Goal: Entertainment & Leisure: Consume media (video, audio)

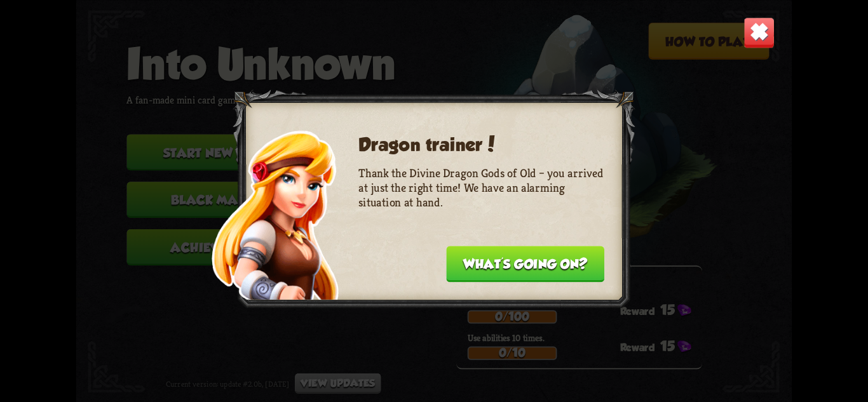
click at [519, 262] on button "What's going on?" at bounding box center [525, 264] width 158 height 36
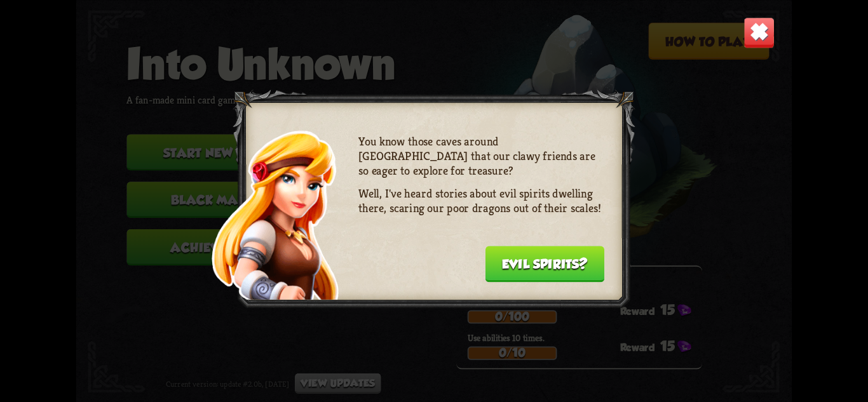
click at [518, 262] on button "Evil spirits?" at bounding box center [544, 264] width 119 height 36
click at [518, 262] on div "I'd go and check it out myself, but Professor [PERSON_NAME] has asked me to hel…" at bounding box center [509, 207] width 246 height 146
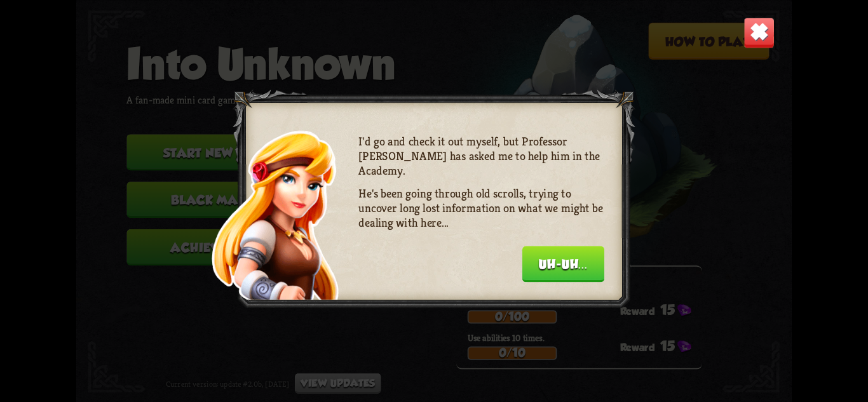
click at [518, 262] on div "I'd go and check it out myself, but Professor [PERSON_NAME] has asked me to hel…" at bounding box center [481, 207] width 246 height 146
click at [544, 262] on button "Uh-uh..." at bounding box center [563, 264] width 82 height 36
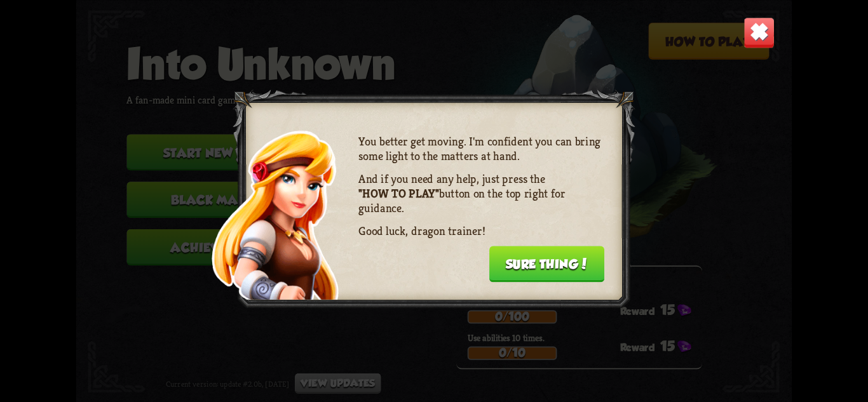
click at [544, 262] on button "Sure thing!" at bounding box center [547, 264] width 116 height 36
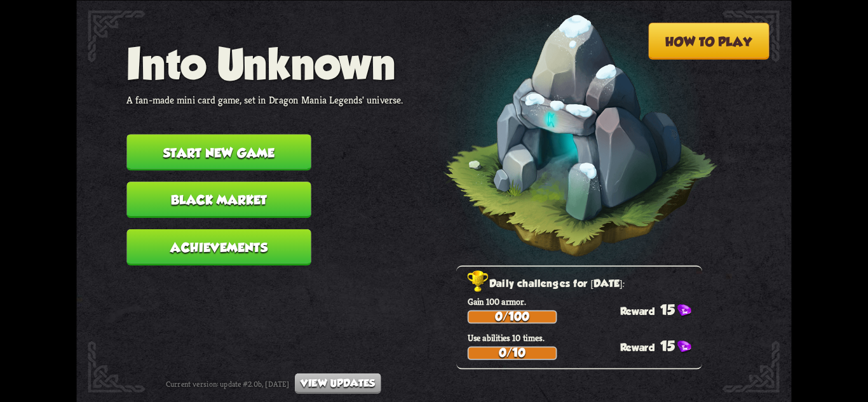
click at [283, 154] on button "Start new game" at bounding box center [218, 152] width 184 height 36
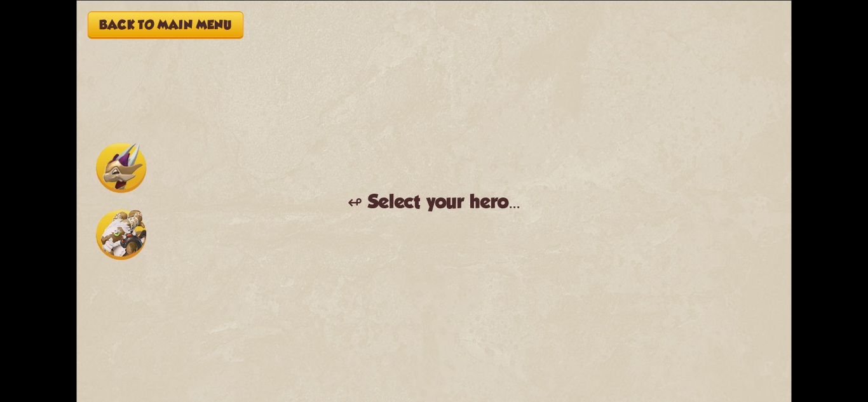
click at [110, 167] on img at bounding box center [121, 167] width 50 height 50
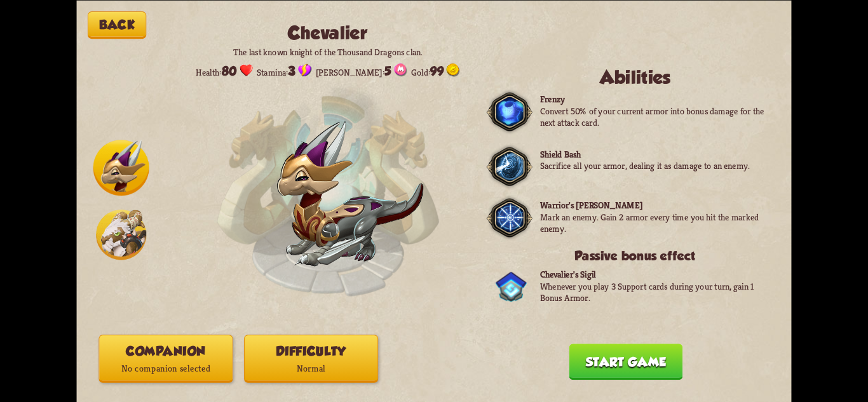
click at [122, 217] on img at bounding box center [121, 235] width 50 height 50
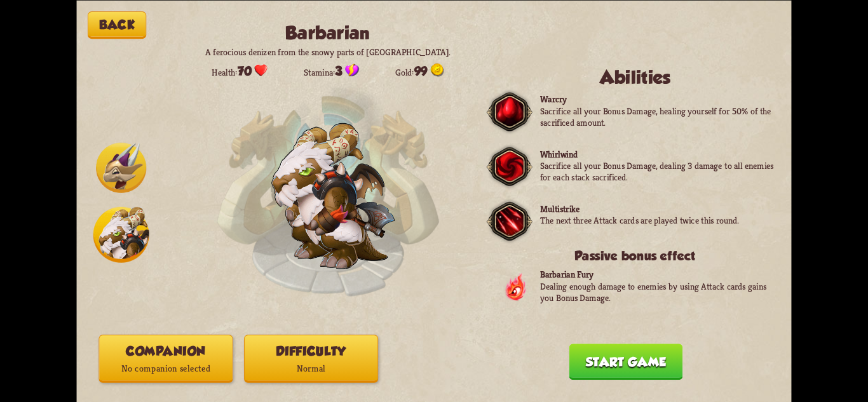
click at [118, 161] on img at bounding box center [121, 167] width 50 height 50
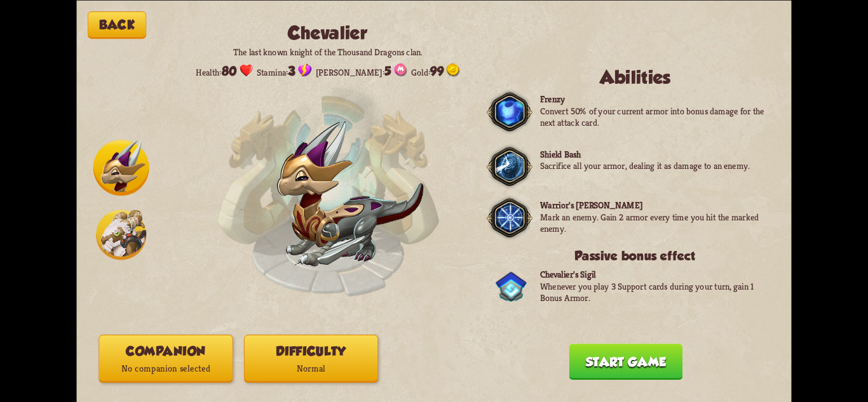
click at [591, 372] on button "Start game" at bounding box center [625, 362] width 113 height 36
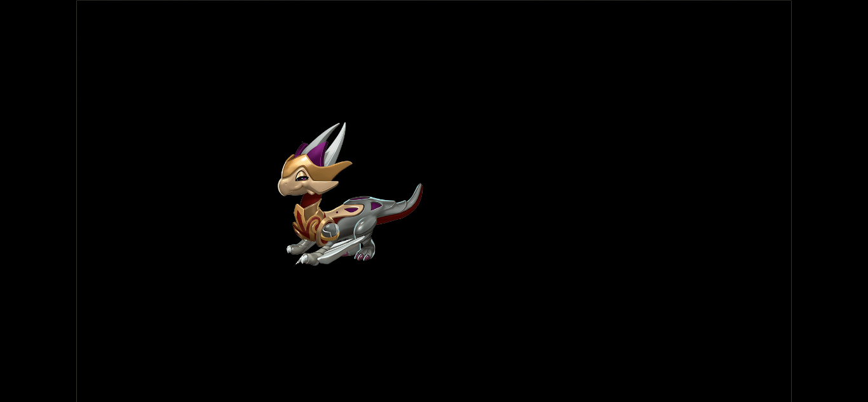
click at [381, 231] on img at bounding box center [351, 195] width 146 height 146
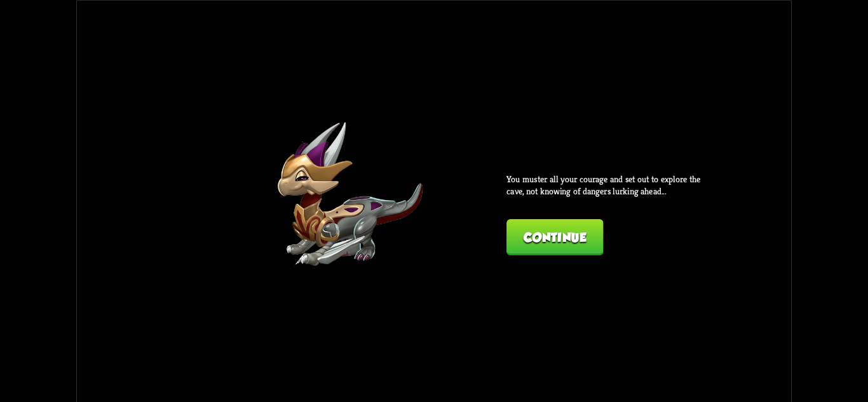
click at [531, 251] on button "Continue" at bounding box center [555, 237] width 97 height 36
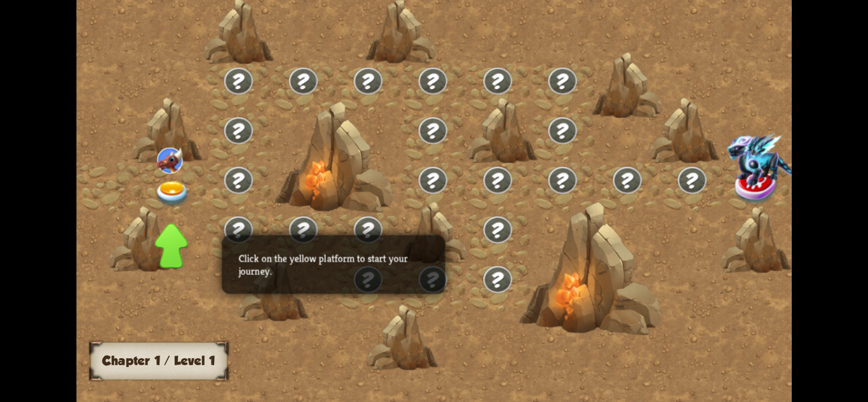
click at [364, 266] on p "Click on the yellow platform to start your journey." at bounding box center [333, 264] width 190 height 25
click at [180, 189] on img at bounding box center [172, 194] width 36 height 26
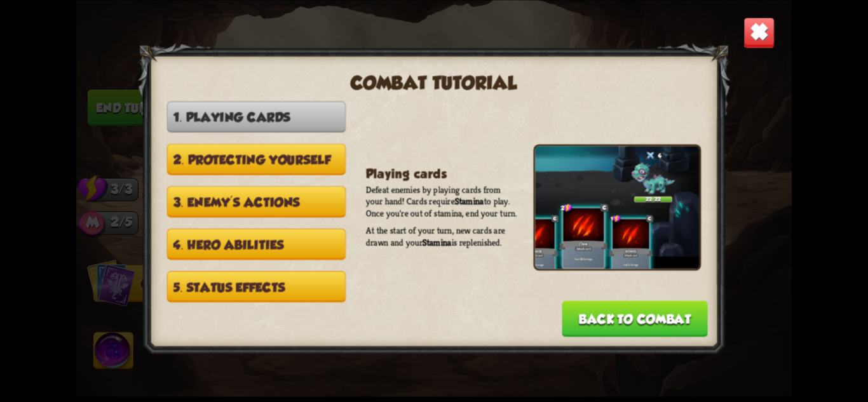
click at [598, 308] on button "Back to combat" at bounding box center [635, 319] width 146 height 36
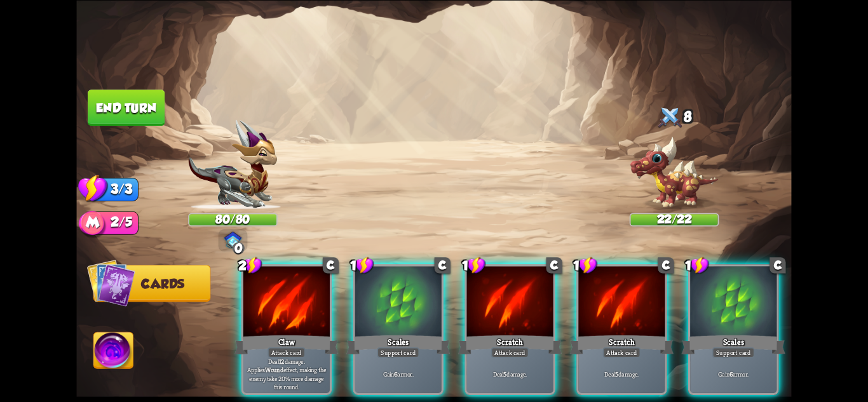
click at [232, 183] on img at bounding box center [232, 164] width 89 height 90
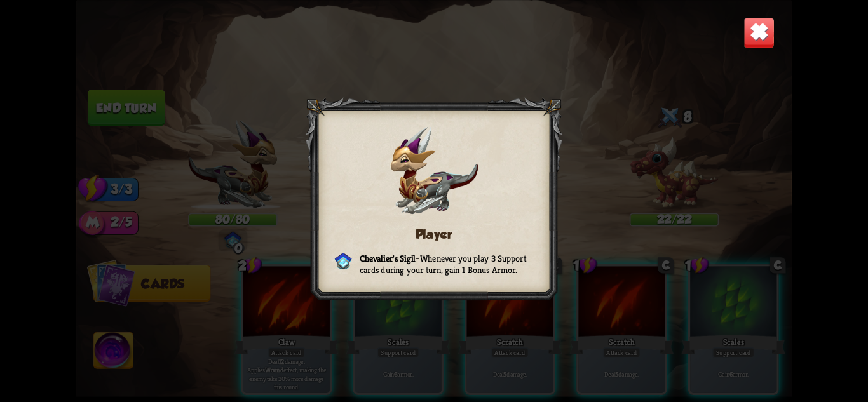
click at [747, 33] on img at bounding box center [759, 32] width 31 height 31
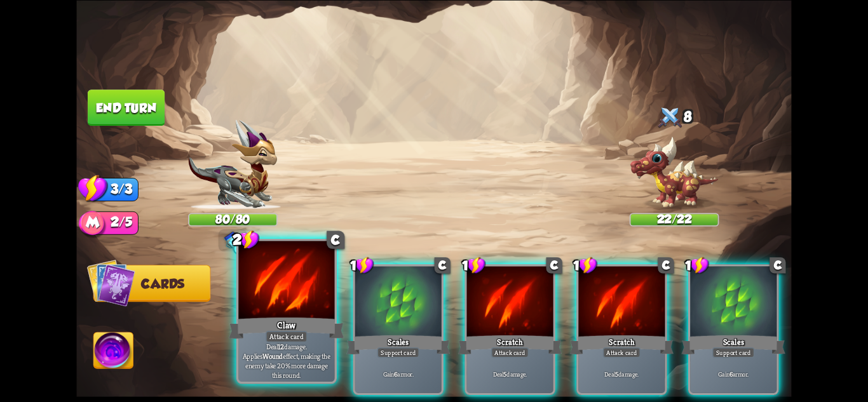
drag, startPoint x: 288, startPoint y: 334, endPoint x: 319, endPoint y: 256, distance: 84.1
click at [319, 256] on div "2 C Claw Attack card Deal 12 damage. Applies Wound effect, making the enemy tak…" at bounding box center [286, 311] width 100 height 146
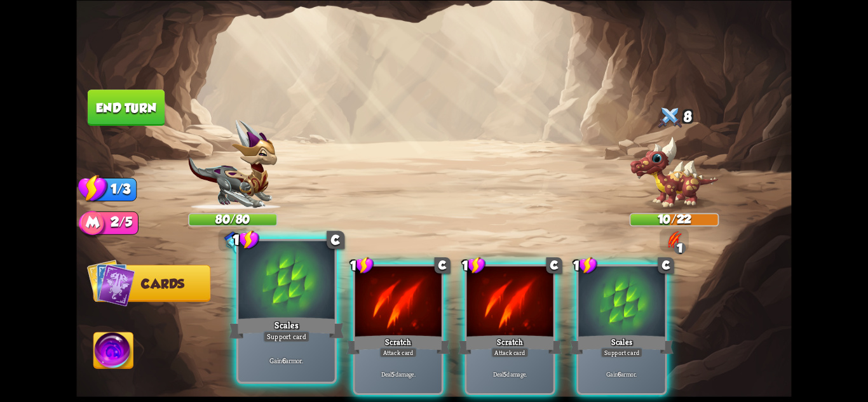
click at [304, 307] on div at bounding box center [286, 281] width 96 height 81
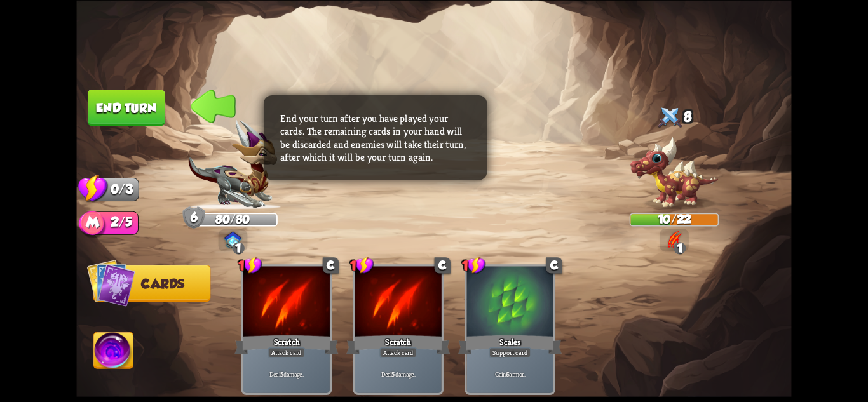
click at [137, 118] on button "End turn" at bounding box center [126, 108] width 77 height 36
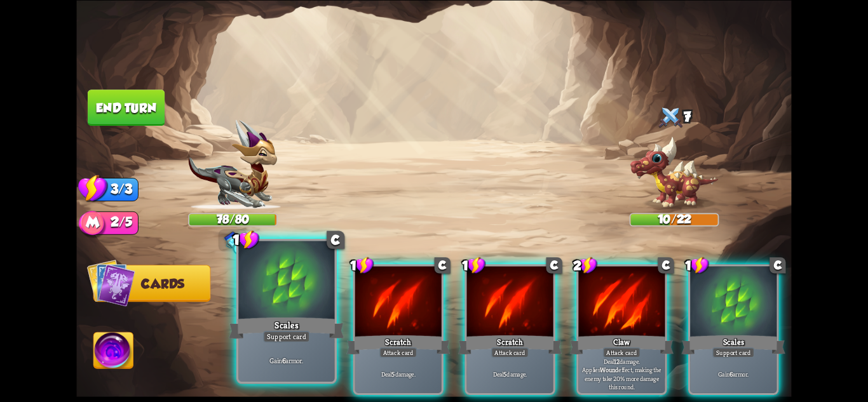
click at [312, 317] on div "Scales" at bounding box center [286, 327] width 115 height 25
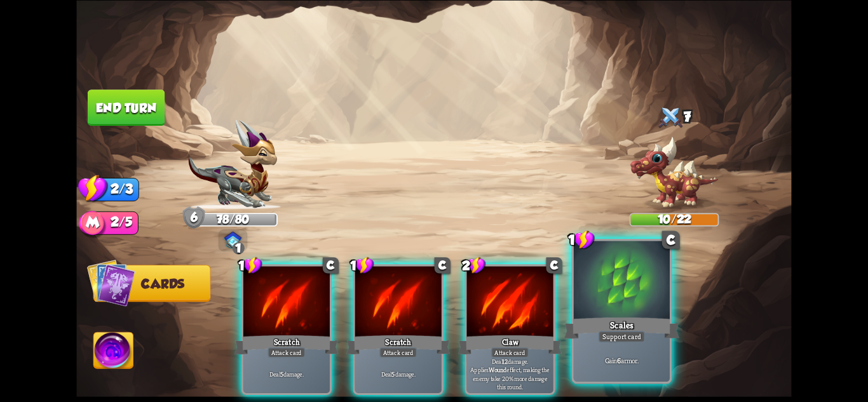
click at [601, 318] on div "Scales" at bounding box center [621, 327] width 115 height 25
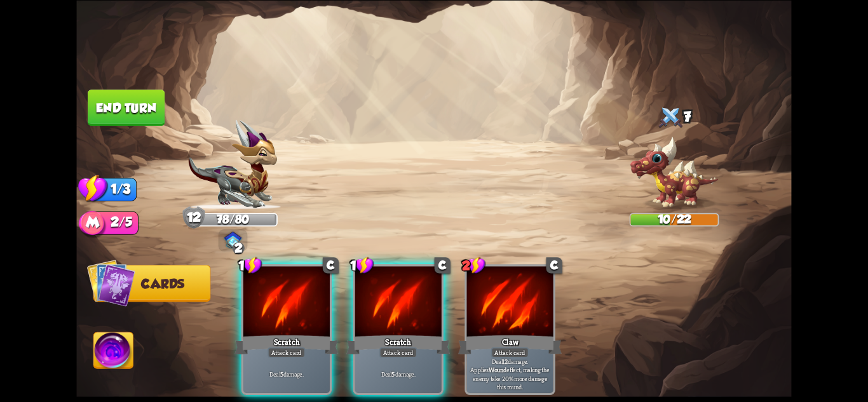
click at [141, 107] on button "End turn" at bounding box center [126, 108] width 77 height 36
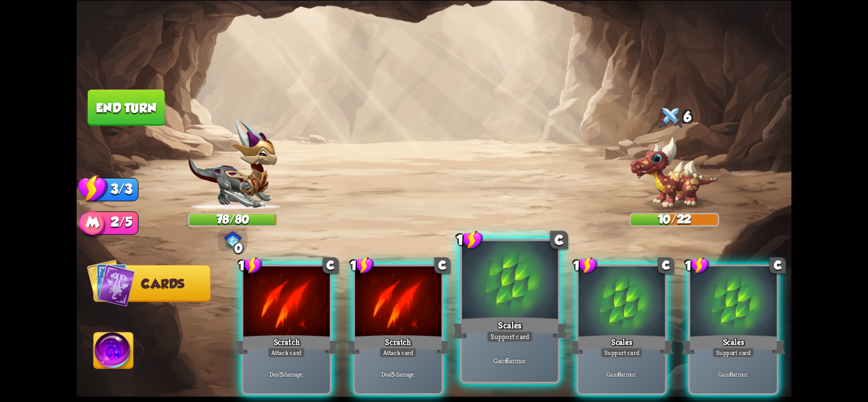
click at [519, 317] on div "Scales" at bounding box center [510, 327] width 115 height 25
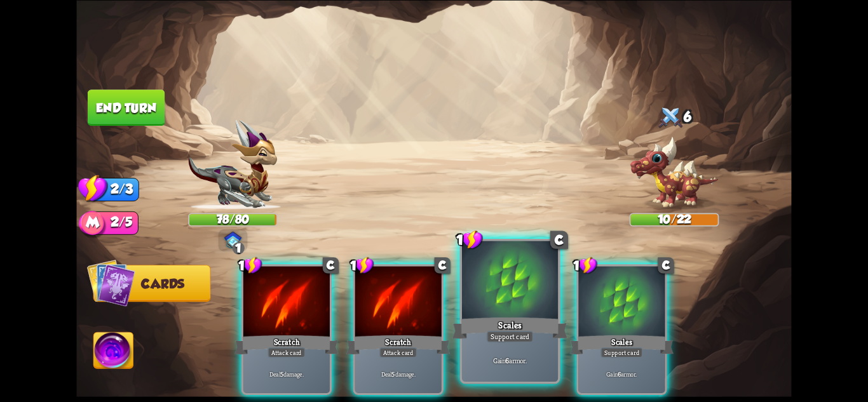
click at [564, 320] on div "Scales" at bounding box center [510, 327] width 115 height 25
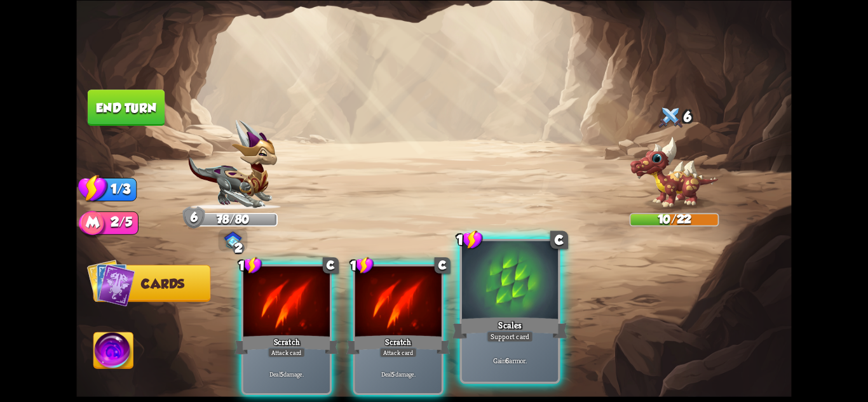
click at [550, 318] on div "Scales" at bounding box center [510, 327] width 115 height 25
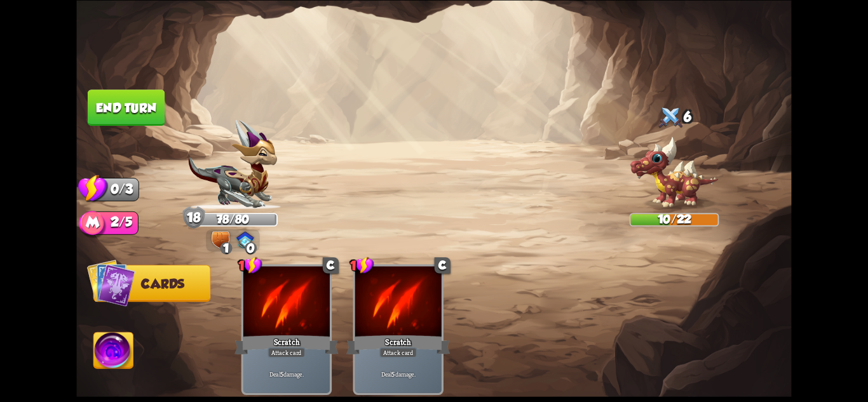
click at [146, 115] on button "End turn" at bounding box center [126, 108] width 77 height 36
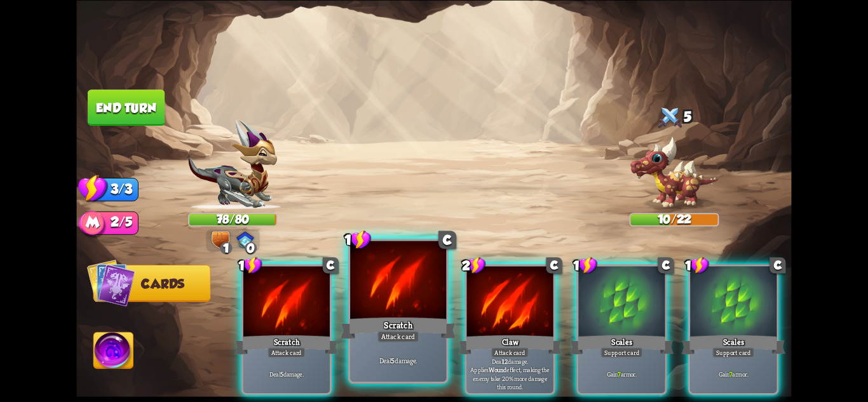
click at [386, 301] on div at bounding box center [398, 281] width 96 height 81
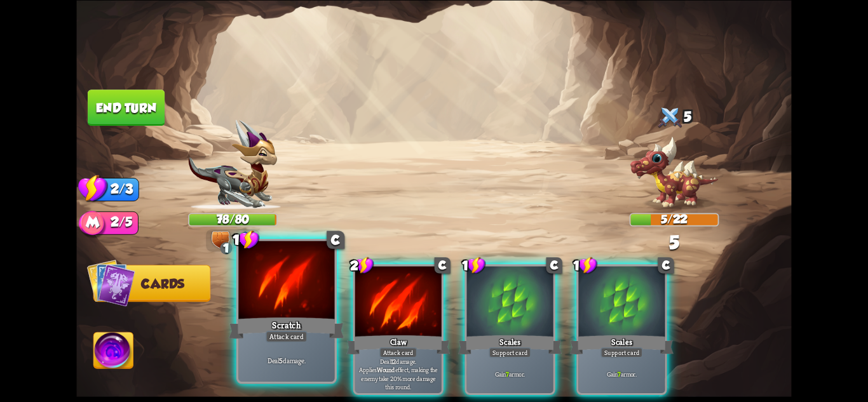
click at [287, 311] on div at bounding box center [286, 281] width 96 height 81
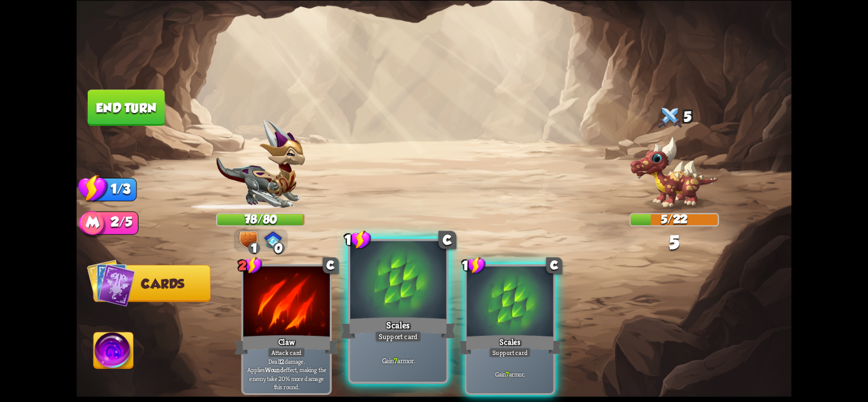
click at [398, 319] on div "2 C Claw Attack card Deal 12 damage. Applies Wound effect, making the enemy tak…" at bounding box center [505, 313] width 572 height 179
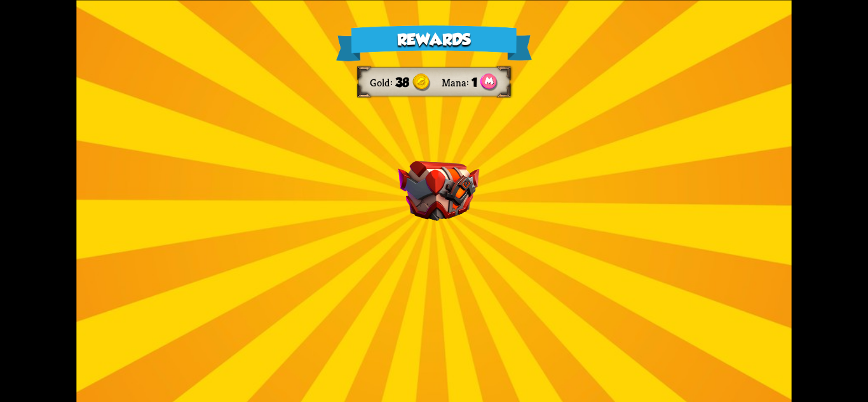
click at [484, 309] on div "Rewards Gold 38 Mana 1 Select a card 1 C Enchanted Scratch Attack card Deal 7 d…" at bounding box center [433, 201] width 715 height 402
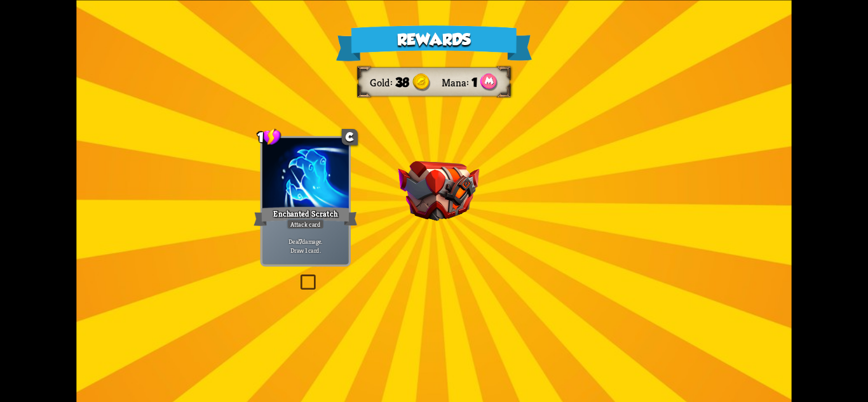
click at [484, 309] on div "Rewards Gold 38 Mana 1 Select a card 1 C Enchanted Scratch Attack card Deal 7 d…" at bounding box center [433, 201] width 715 height 402
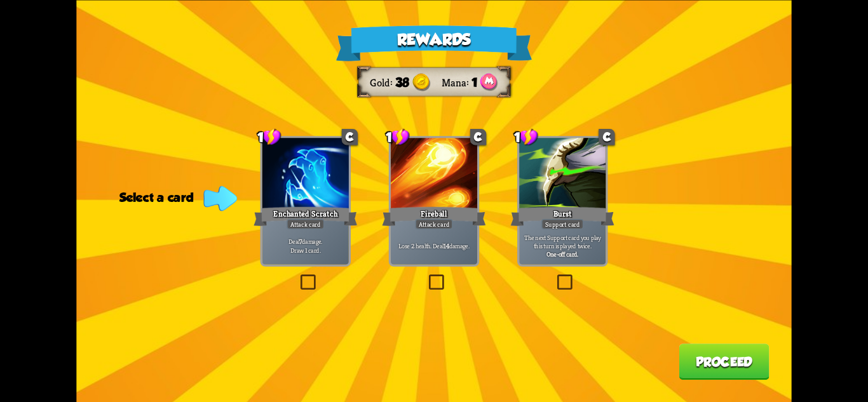
click at [324, 213] on div "Enchanted Scratch" at bounding box center [306, 216] width 104 height 23
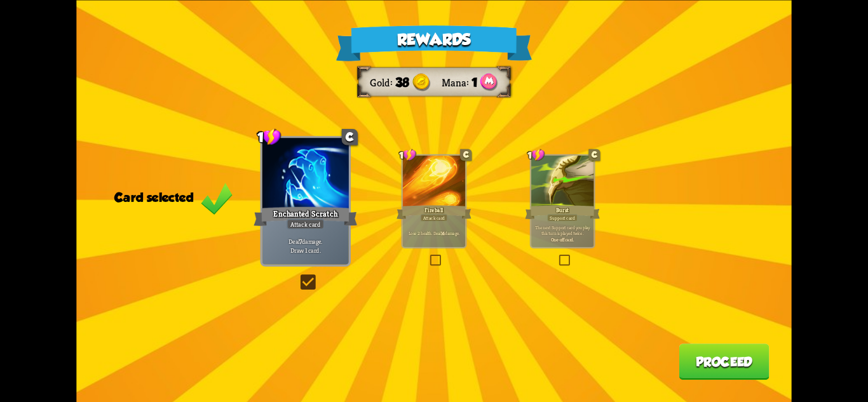
click at [708, 354] on button "Proceed" at bounding box center [724, 362] width 90 height 36
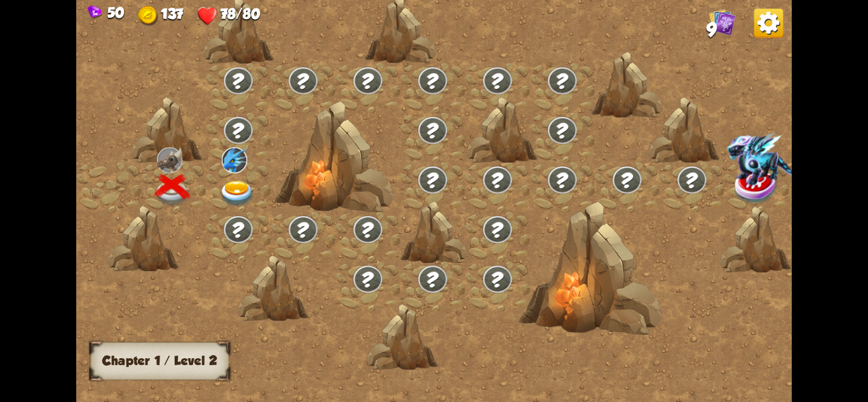
click at [236, 194] on img at bounding box center [237, 194] width 36 height 26
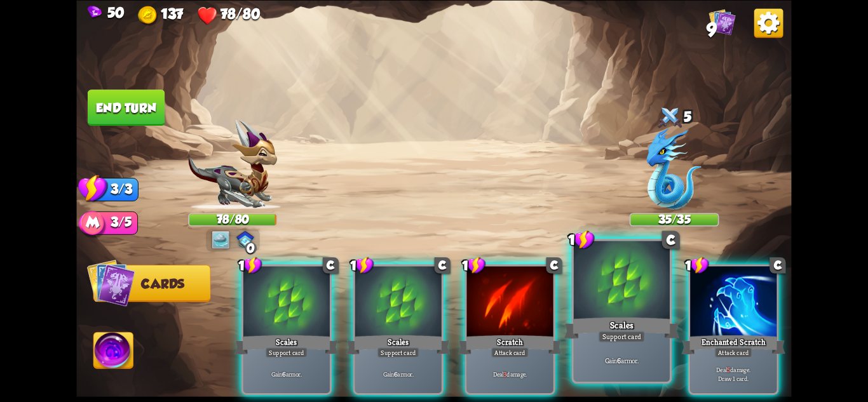
click at [649, 313] on div at bounding box center [622, 281] width 96 height 81
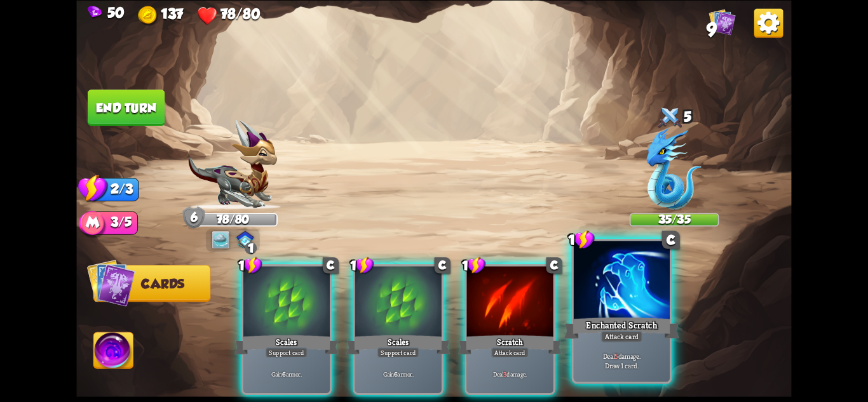
click at [643, 318] on div "Enchanted Scratch" at bounding box center [621, 327] width 115 height 25
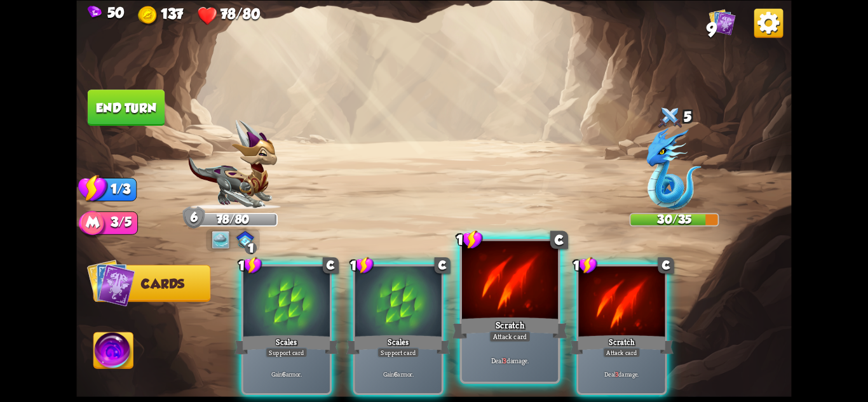
click at [514, 315] on div "Scratch" at bounding box center [510, 327] width 115 height 25
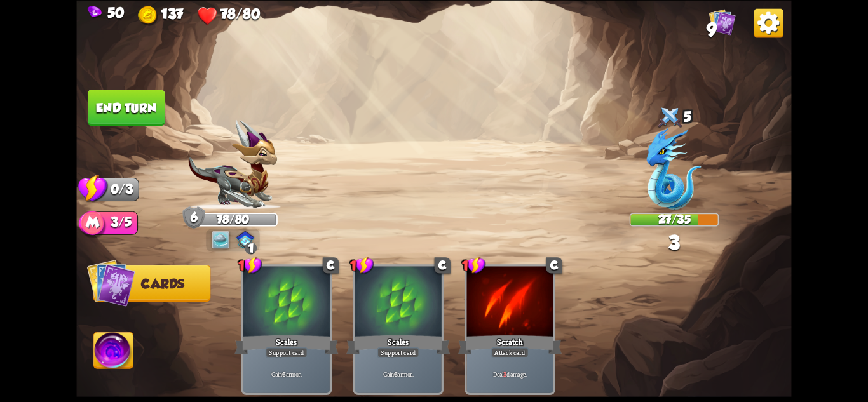
click at [119, 119] on button "End turn" at bounding box center [126, 108] width 77 height 36
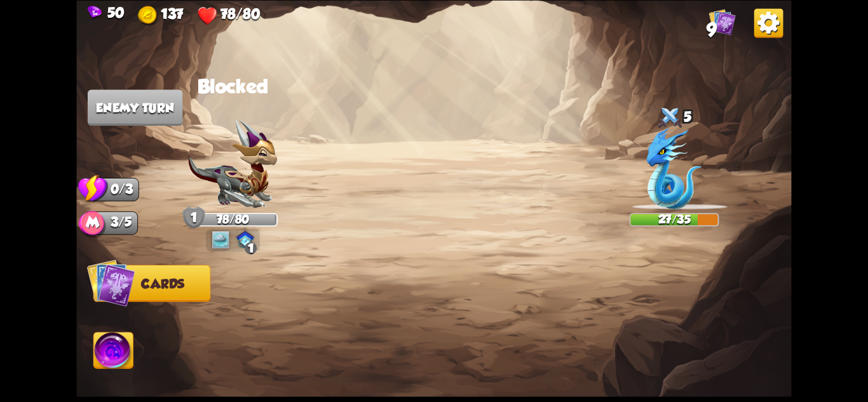
click at [242, 228] on div at bounding box center [505, 313] width 572 height 179
click at [0, 0] on div "Player turn" at bounding box center [0, 0] width 0 height 0
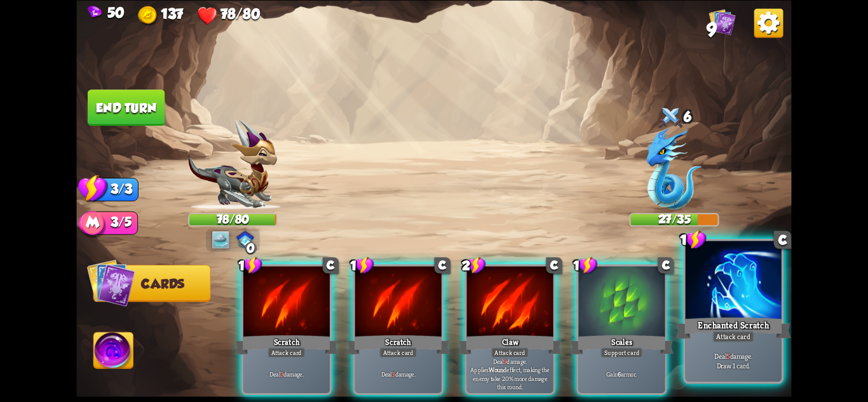
click at [698, 303] on div at bounding box center [734, 281] width 96 height 81
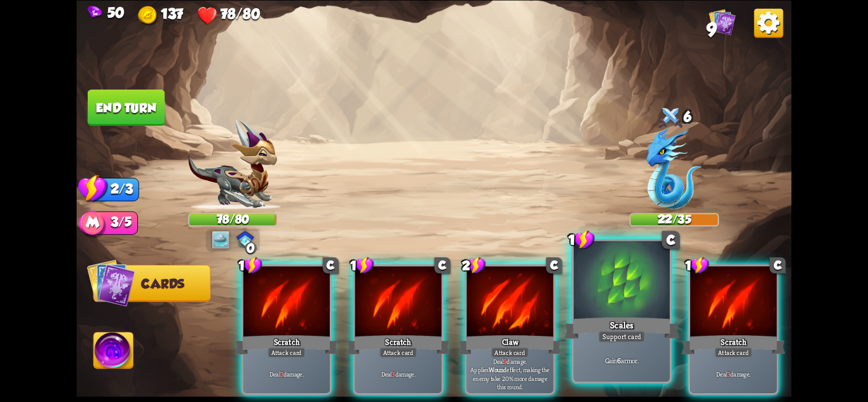
click at [651, 312] on div at bounding box center [622, 281] width 96 height 81
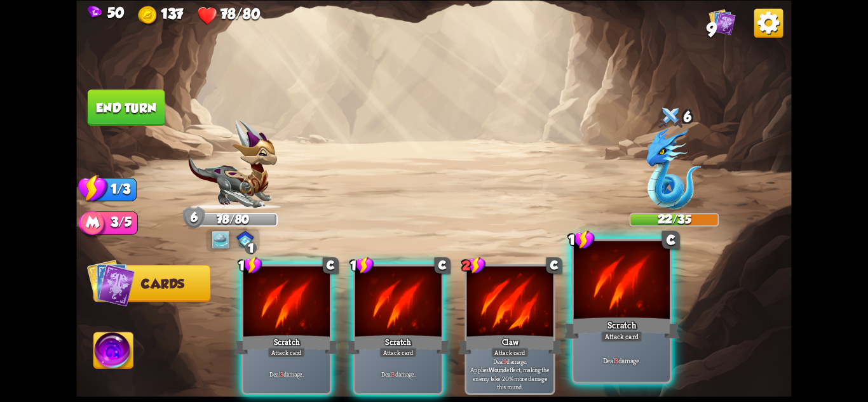
click at [646, 314] on div at bounding box center [622, 281] width 96 height 81
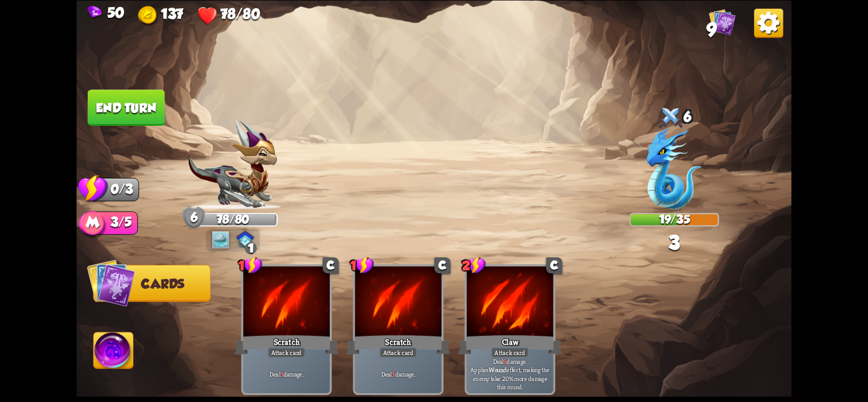
click at [150, 104] on button "End turn" at bounding box center [126, 108] width 77 height 36
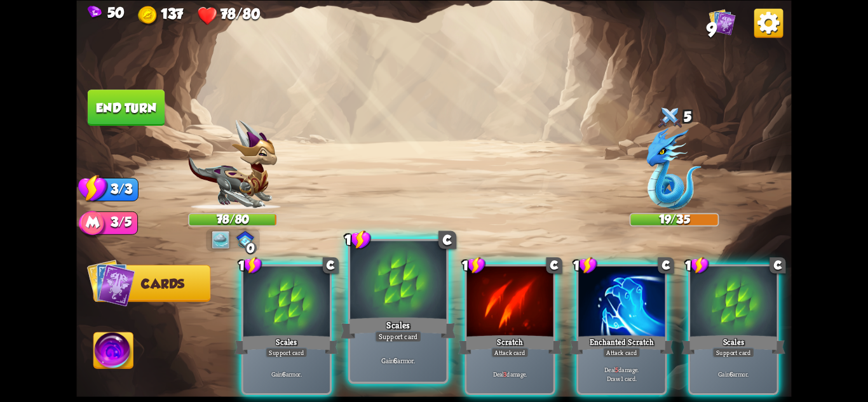
click at [400, 313] on div at bounding box center [398, 281] width 96 height 81
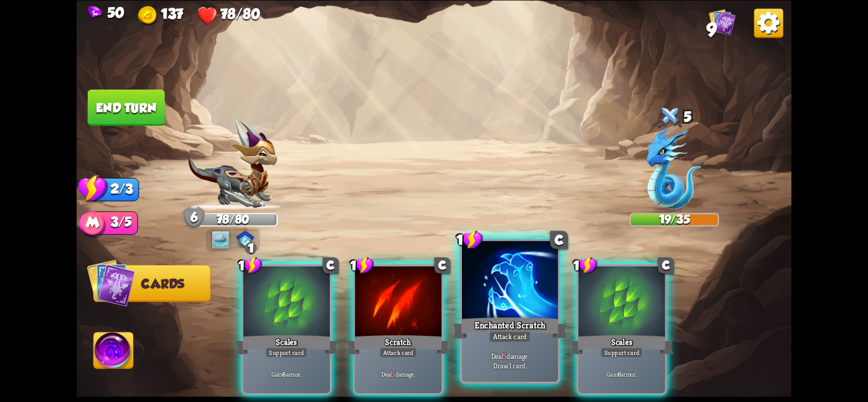
click at [514, 297] on div at bounding box center [510, 281] width 96 height 81
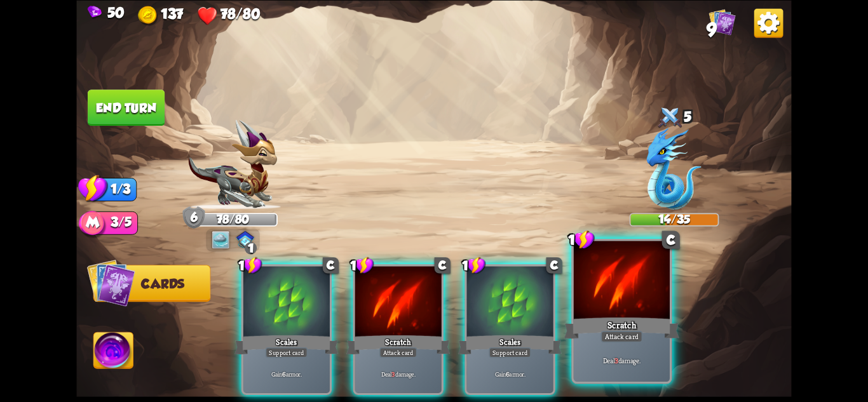
click at [601, 287] on div at bounding box center [622, 281] width 96 height 81
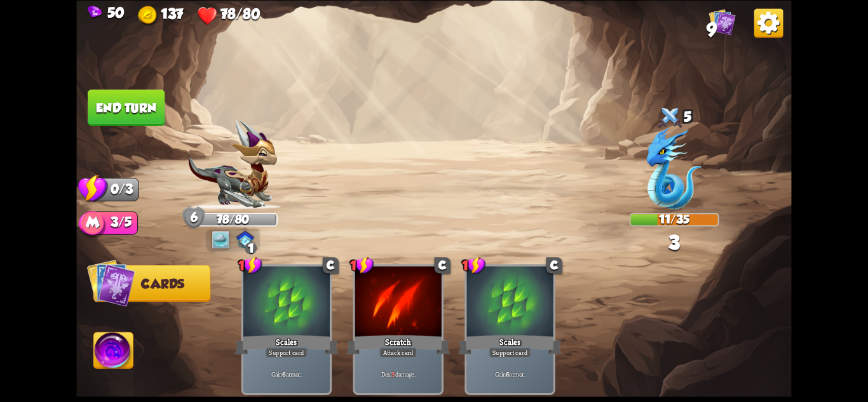
click at [131, 95] on button "End turn" at bounding box center [126, 108] width 77 height 36
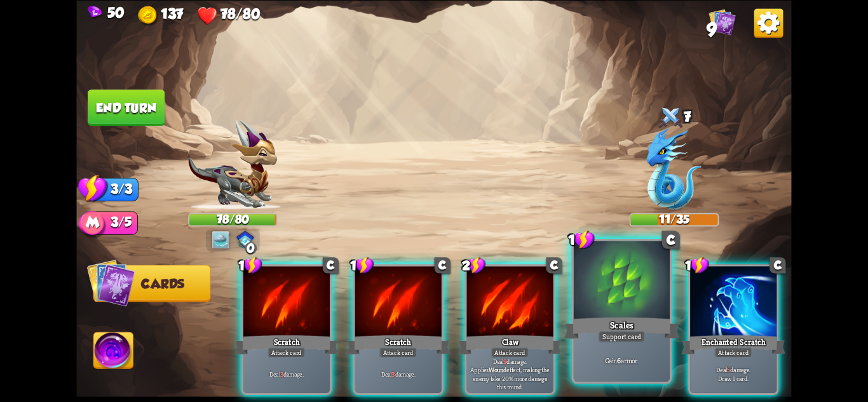
click at [634, 320] on div "Scales" at bounding box center [621, 327] width 115 height 25
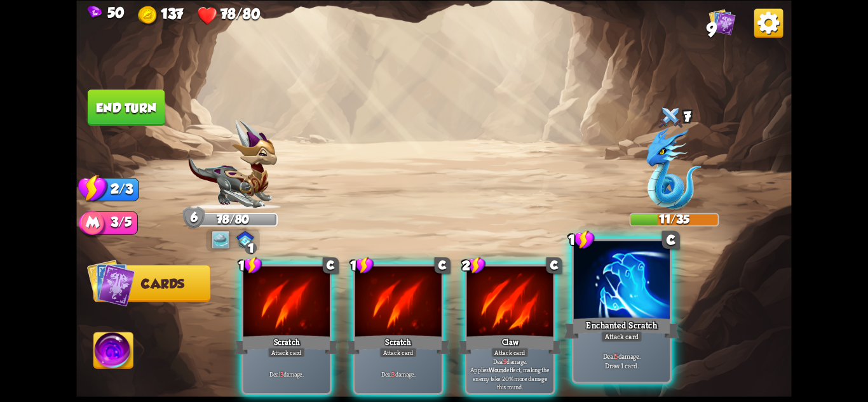
click at [620, 320] on div "Enchanted Scratch" at bounding box center [621, 327] width 115 height 25
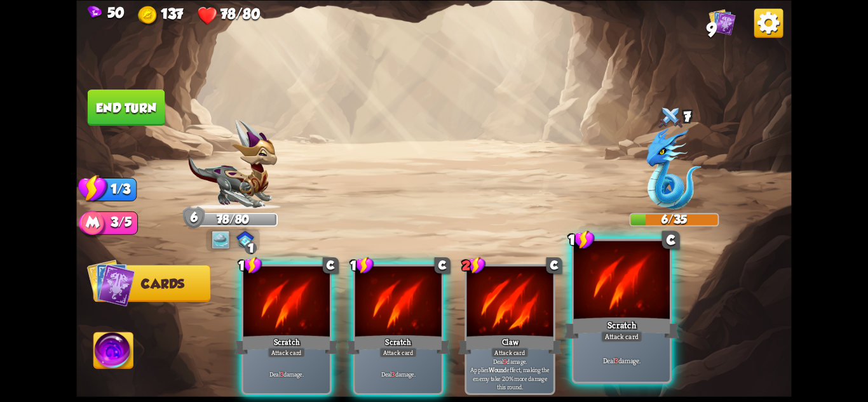
click at [636, 337] on div "Attack card" at bounding box center [622, 335] width 42 height 11
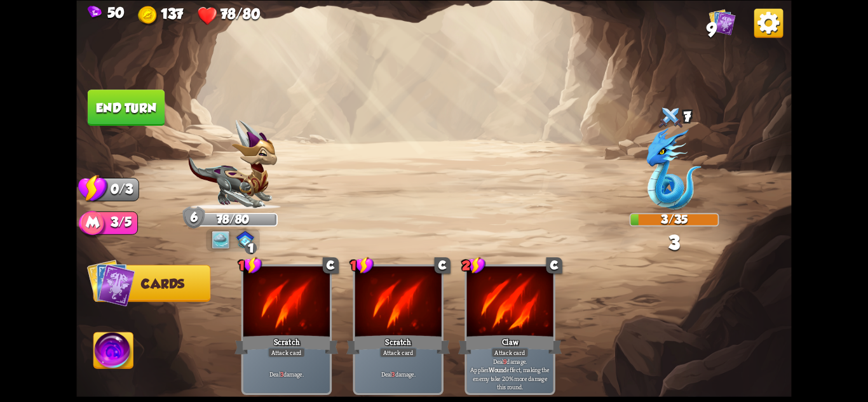
click at [242, 235] on img at bounding box center [245, 239] width 18 height 17
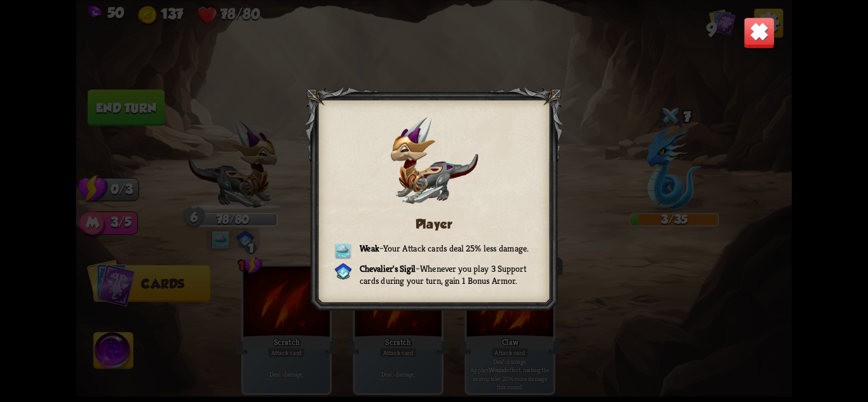
click at [751, 32] on img at bounding box center [759, 32] width 31 height 31
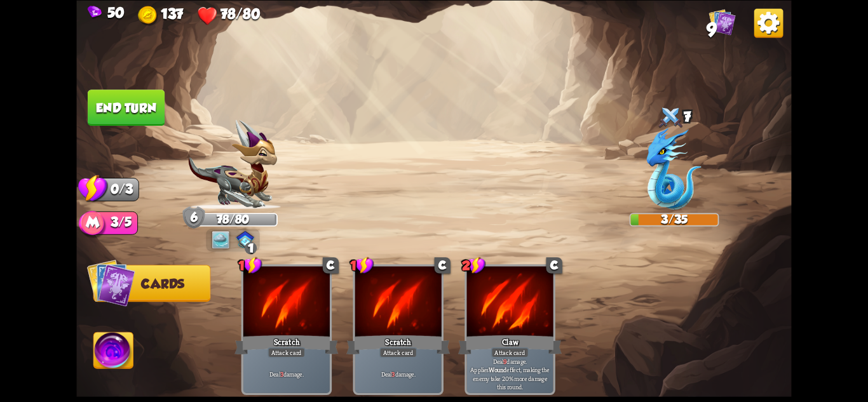
click at [139, 101] on button "End turn" at bounding box center [126, 108] width 77 height 36
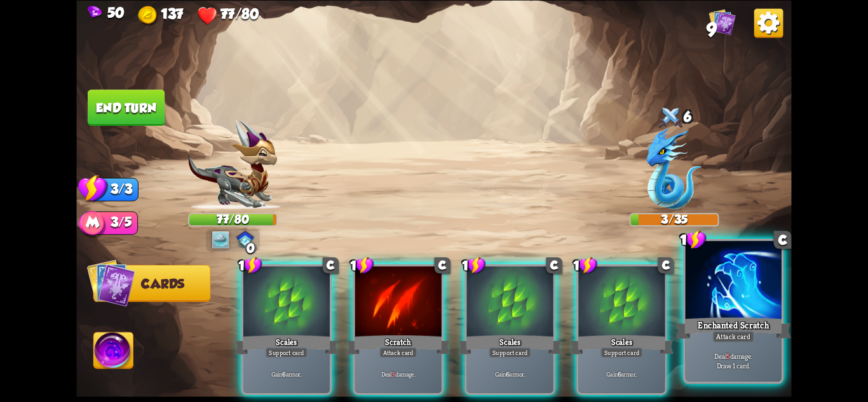
click at [718, 336] on div "Attack card" at bounding box center [733, 335] width 42 height 11
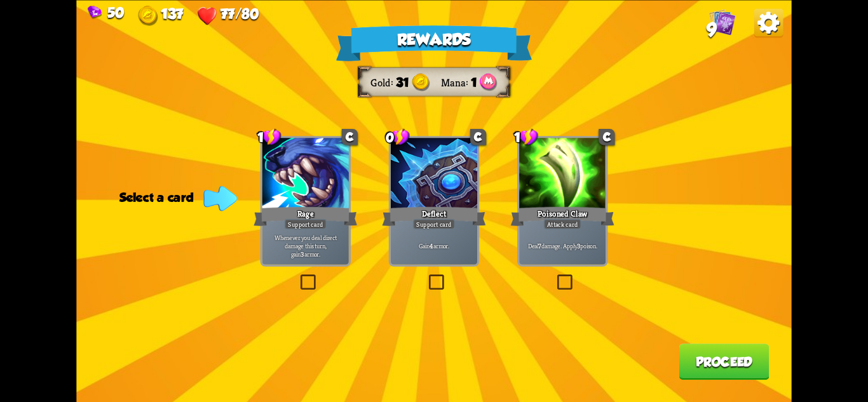
click at [410, 223] on div "Deflect" at bounding box center [434, 216] width 104 height 23
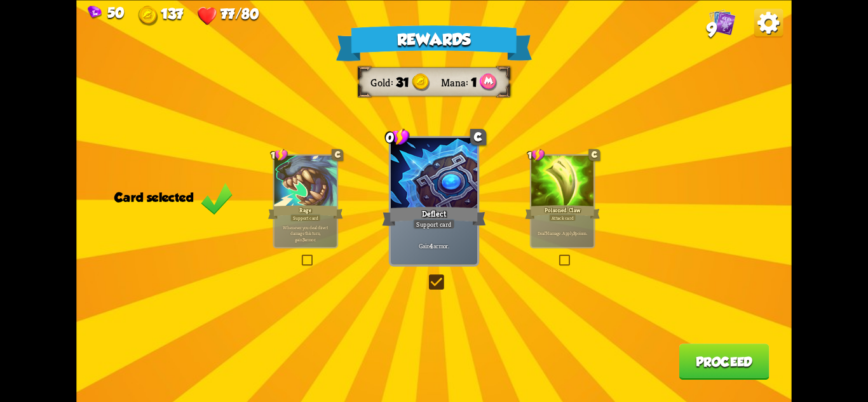
click at [711, 358] on button "Proceed" at bounding box center [724, 362] width 90 height 36
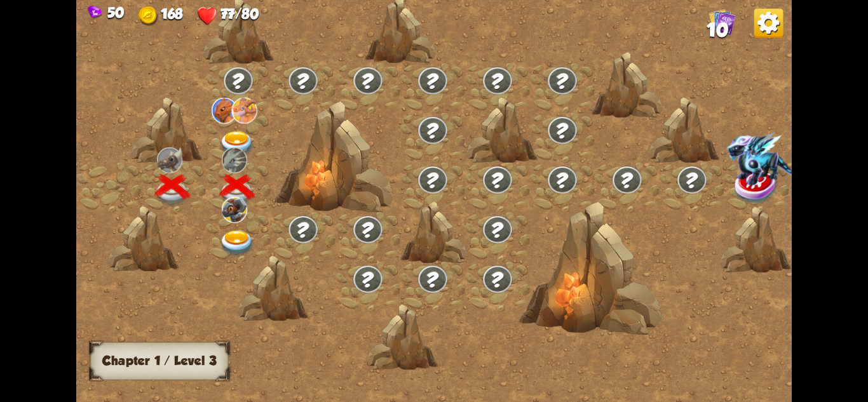
click at [240, 139] on img at bounding box center [237, 144] width 36 height 26
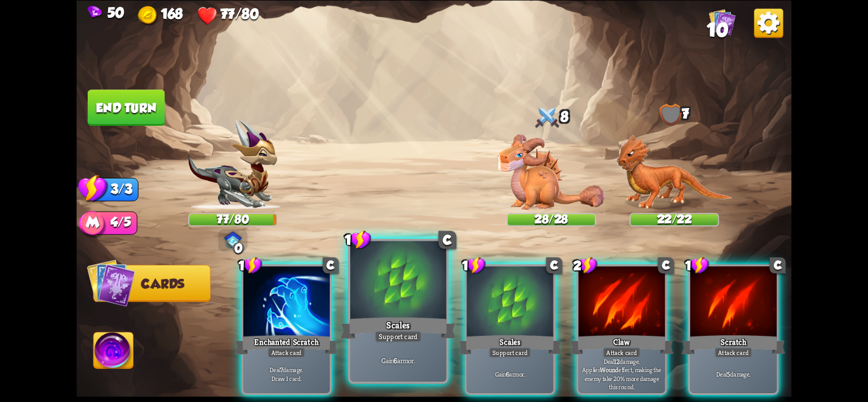
click at [404, 328] on div "Scales" at bounding box center [398, 327] width 115 height 25
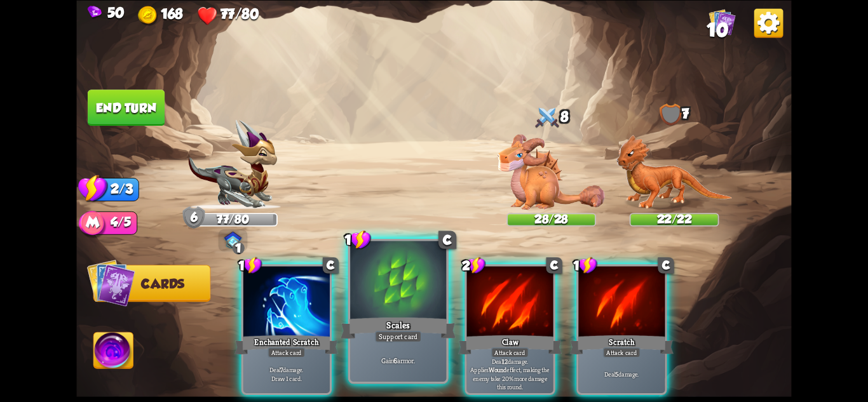
click at [414, 327] on div "Scales" at bounding box center [398, 327] width 115 height 25
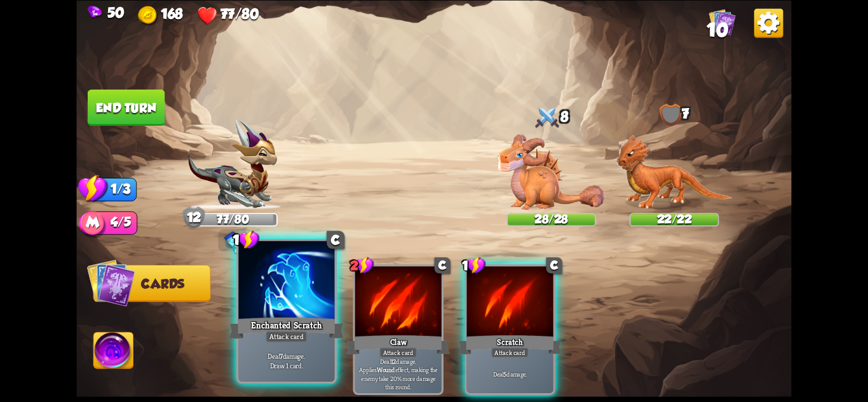
click at [275, 329] on div "Enchanted Scratch" at bounding box center [286, 327] width 115 height 25
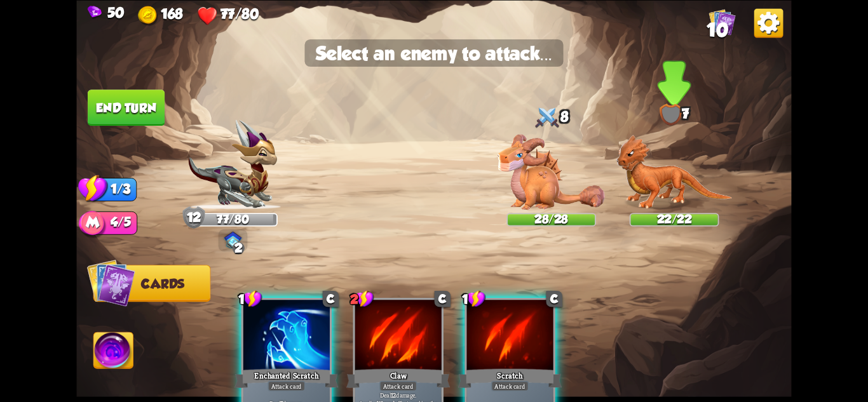
click at [657, 161] on img at bounding box center [674, 172] width 116 height 75
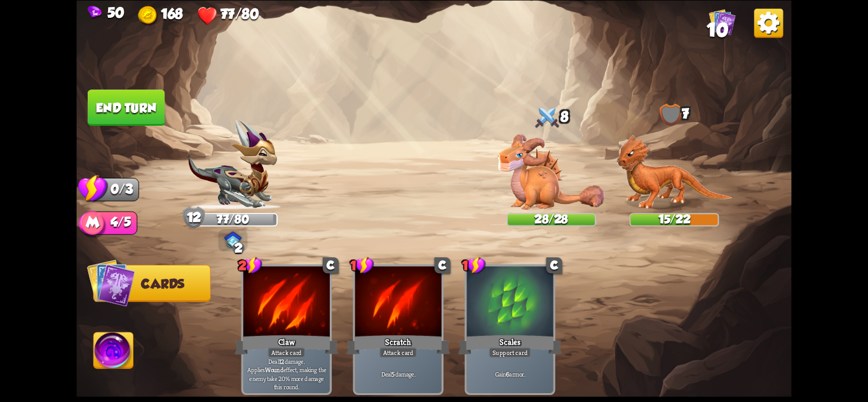
click at [133, 102] on button "End turn" at bounding box center [126, 108] width 77 height 36
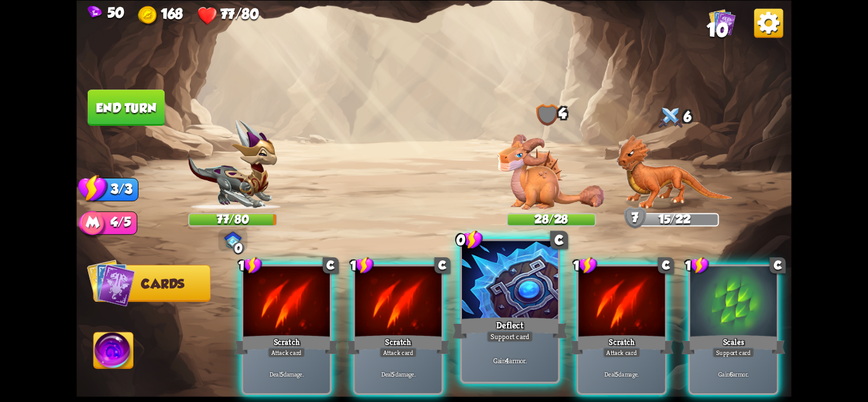
click at [498, 360] on p "Gain 4 armor." at bounding box center [511, 361] width 92 height 10
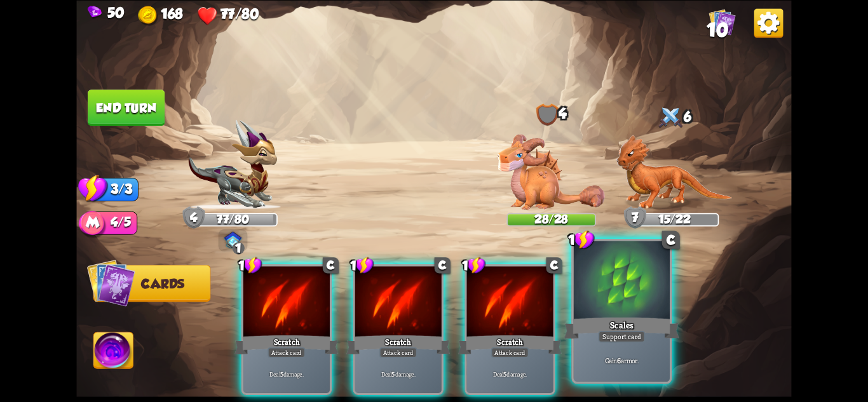
click at [604, 308] on div at bounding box center [622, 281] width 96 height 81
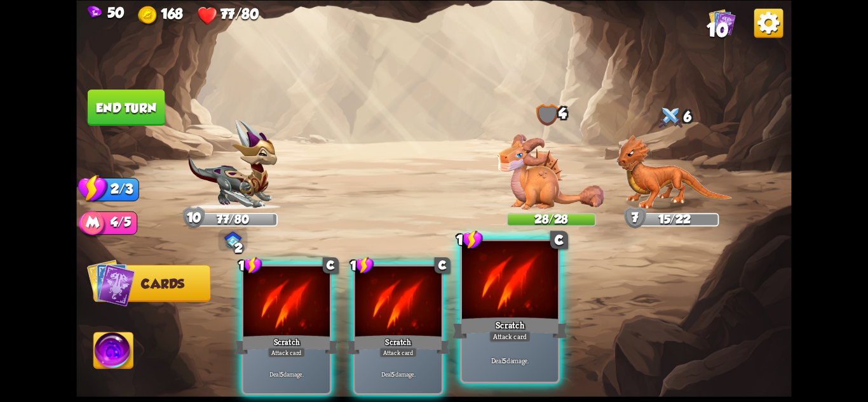
click at [520, 325] on div "Scratch" at bounding box center [510, 327] width 115 height 25
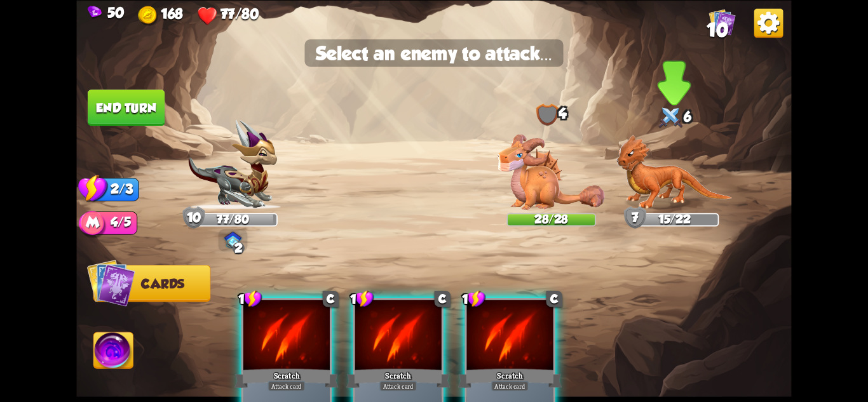
click at [646, 186] on img at bounding box center [674, 172] width 116 height 75
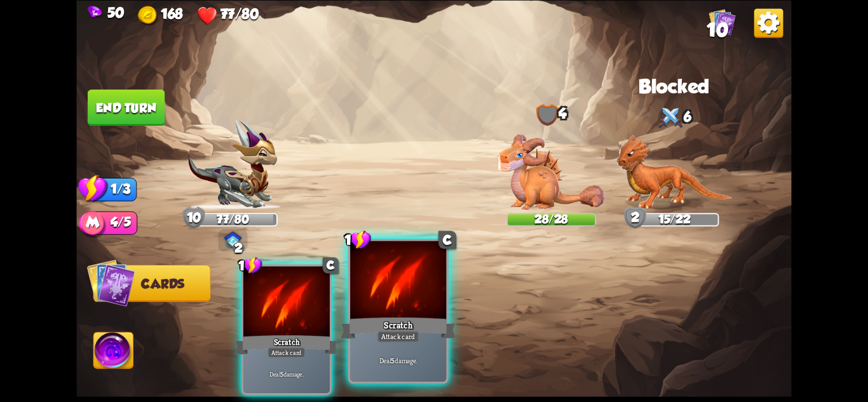
click at [411, 309] on div at bounding box center [398, 281] width 96 height 81
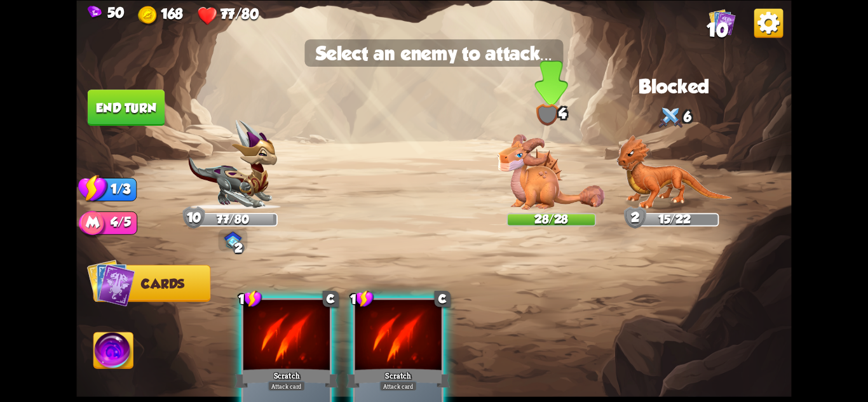
click at [543, 172] on img at bounding box center [551, 172] width 107 height 76
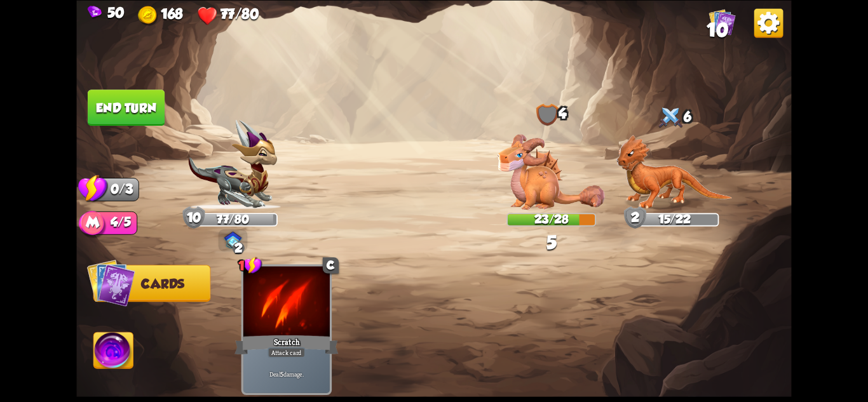
click at [133, 102] on button "End turn" at bounding box center [125, 107] width 79 height 37
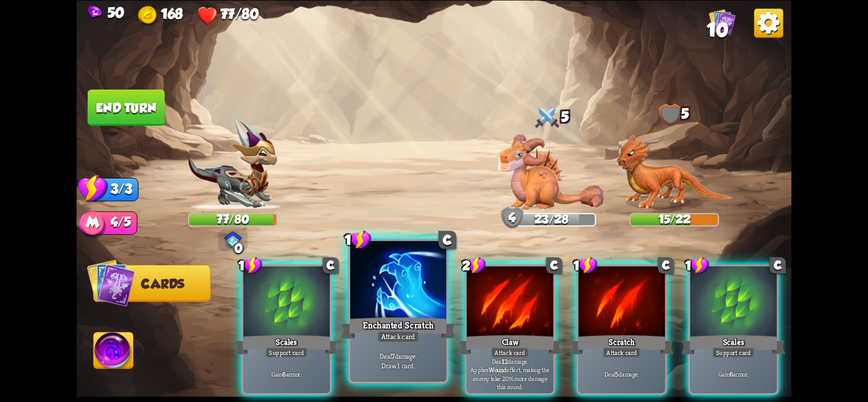
click at [404, 341] on div "Attack card" at bounding box center [399, 335] width 42 height 11
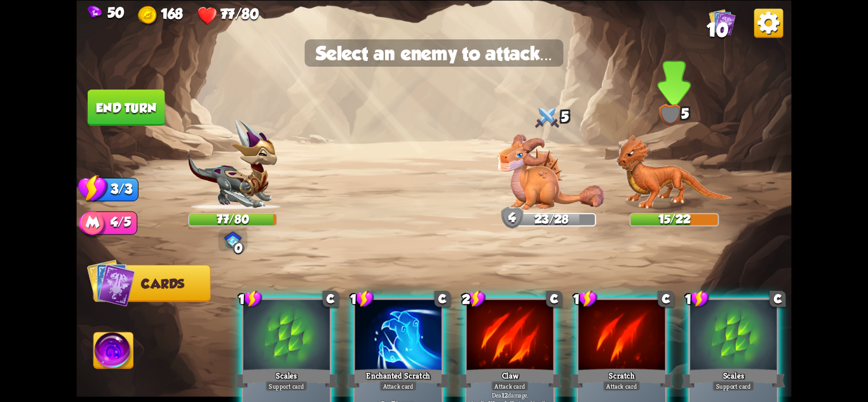
click at [681, 191] on img at bounding box center [674, 172] width 116 height 75
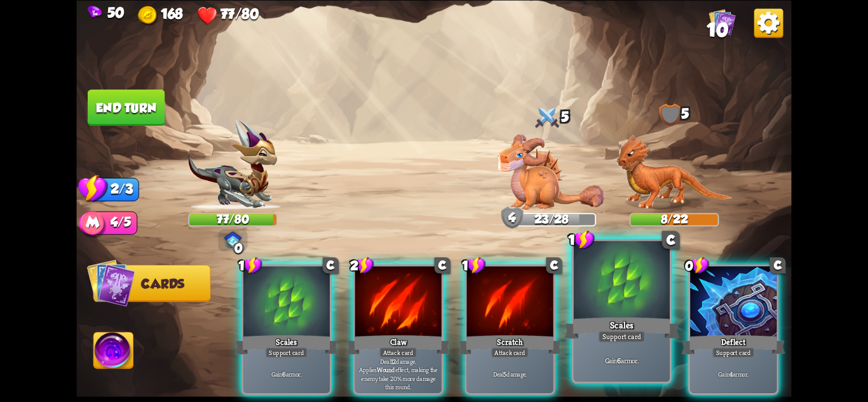
click at [651, 324] on div "Scales" at bounding box center [621, 327] width 115 height 25
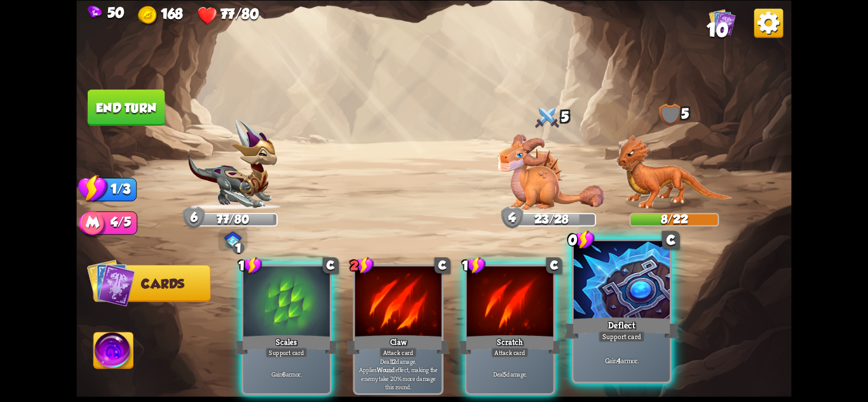
click at [660, 324] on div "Deflect" at bounding box center [621, 327] width 115 height 25
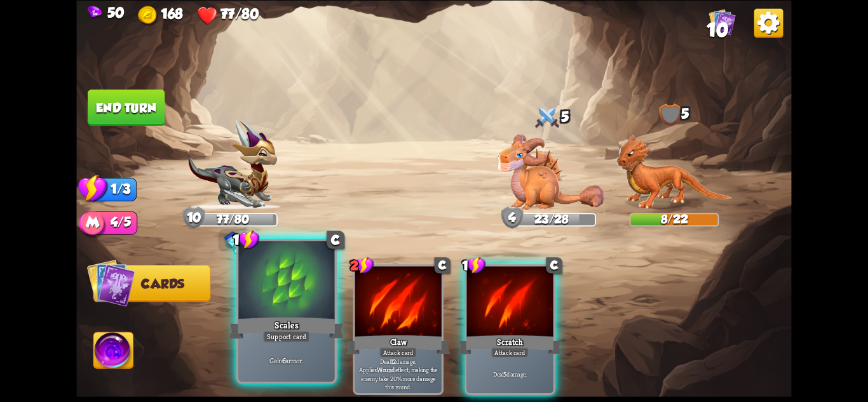
click at [297, 333] on div "Support card" at bounding box center [286, 335] width 47 height 11
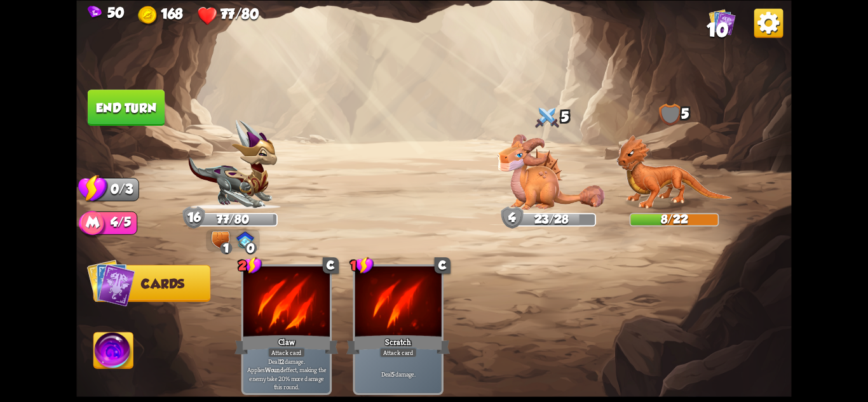
click at [119, 86] on img at bounding box center [433, 201] width 715 height 402
click at [121, 96] on button "End turn" at bounding box center [126, 108] width 77 height 36
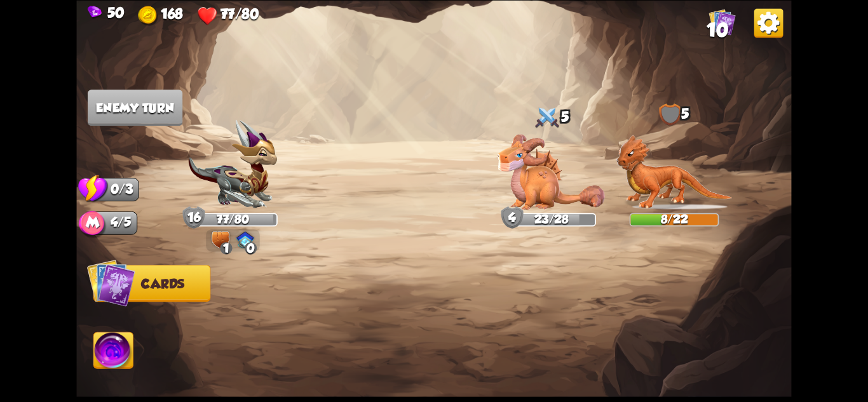
click at [218, 229] on div "Select an enemy to attack... You don't have enough stamina to play that card...…" at bounding box center [433, 201] width 715 height 402
click at [222, 242] on img at bounding box center [221, 239] width 18 height 17
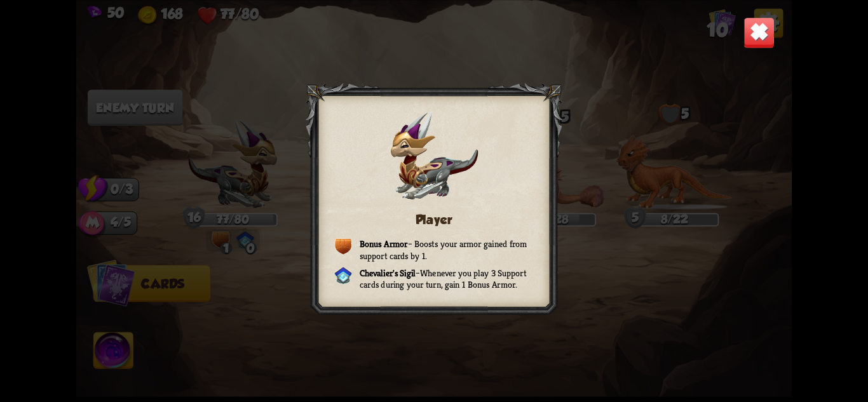
click at [737, 36] on div "Player Bonus Armor – Boosts your armor gained from support cards by 1. [PERSON_…" at bounding box center [433, 201] width 715 height 402
click at [755, 35] on img at bounding box center [759, 32] width 31 height 31
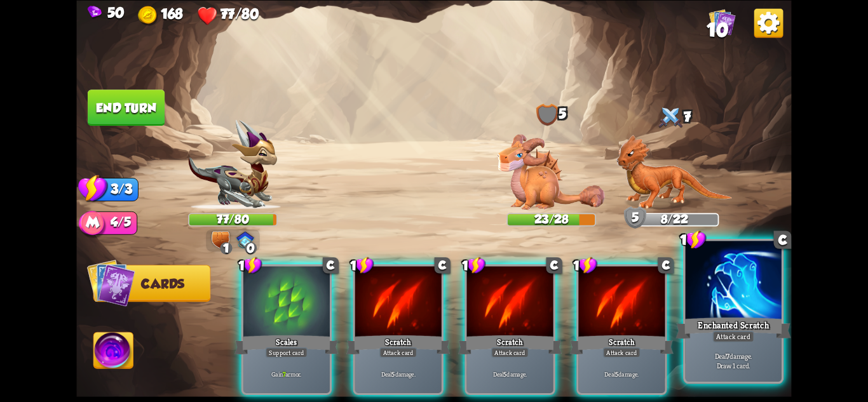
click at [720, 321] on div "Enchanted Scratch" at bounding box center [733, 327] width 115 height 25
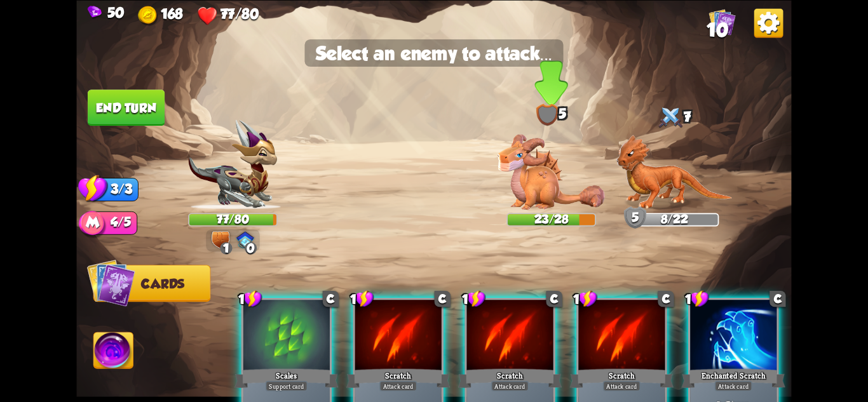
click at [539, 184] on img at bounding box center [551, 172] width 107 height 76
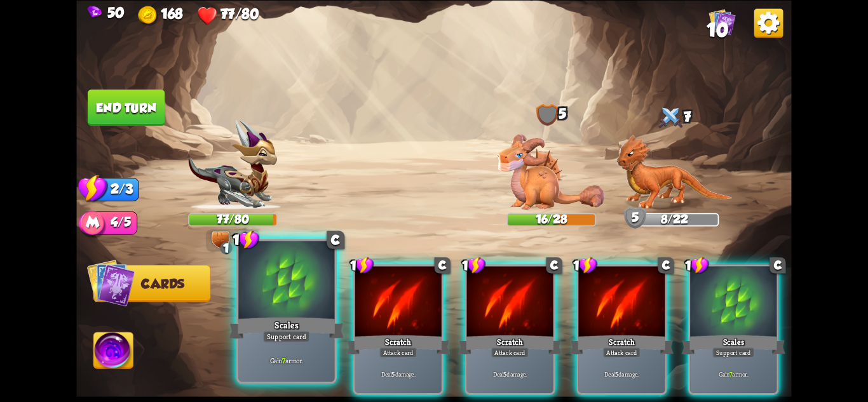
click at [301, 313] on div at bounding box center [286, 281] width 96 height 81
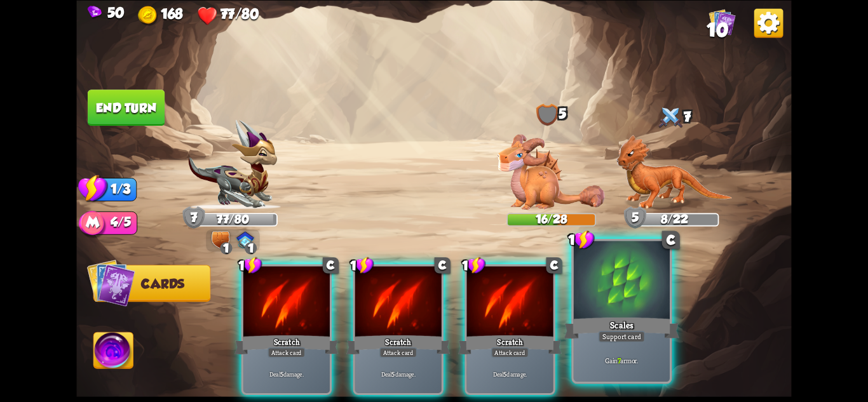
click at [620, 311] on div at bounding box center [622, 281] width 96 height 81
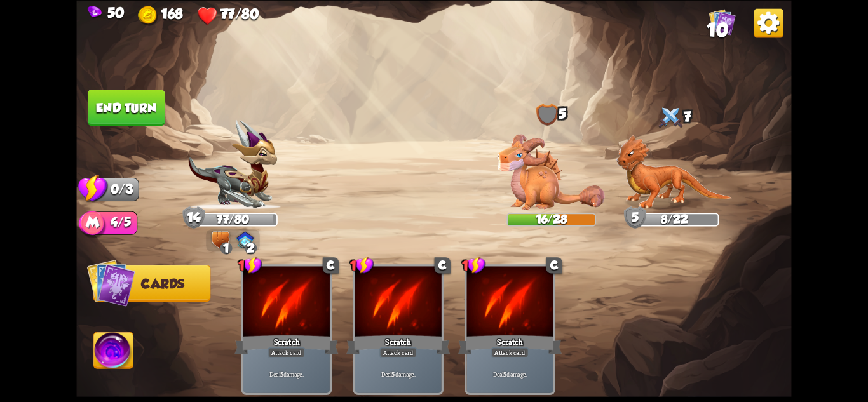
click at [118, 344] on img at bounding box center [113, 352] width 39 height 40
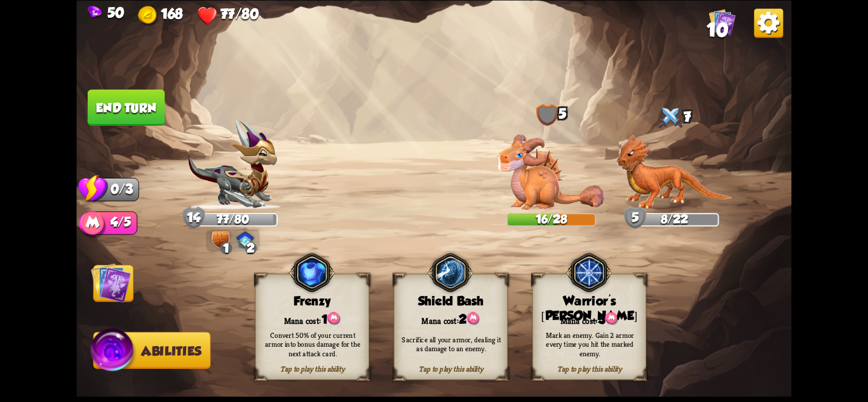
click at [117, 346] on img at bounding box center [114, 353] width 48 height 48
click at [125, 99] on button "End turn" at bounding box center [126, 107] width 78 height 37
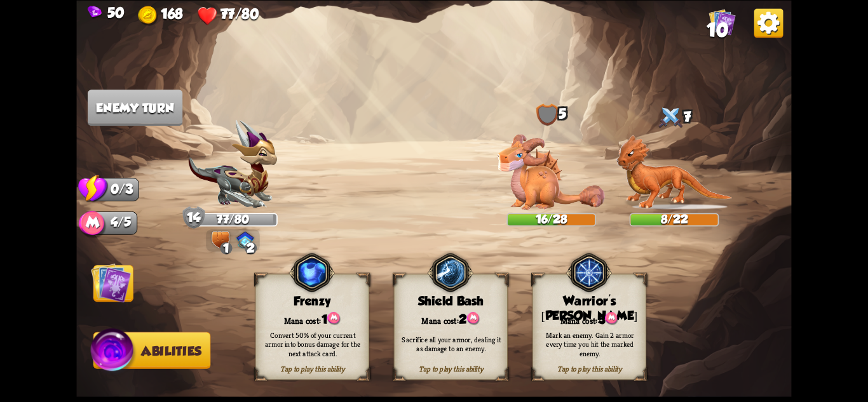
click at [114, 299] on img at bounding box center [111, 282] width 40 height 40
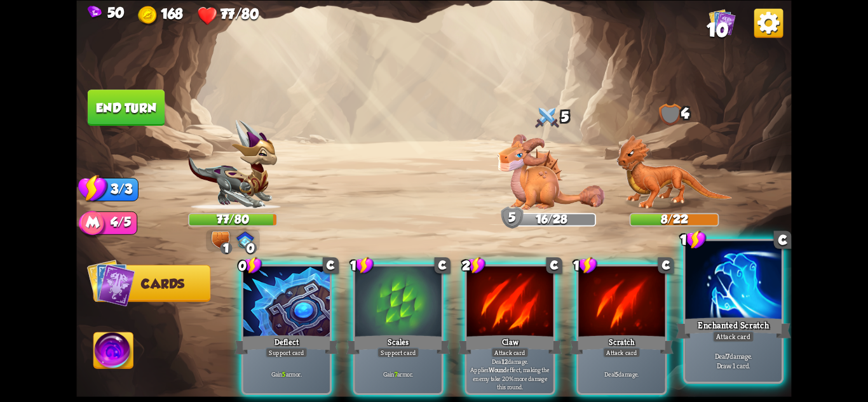
click at [748, 313] on div at bounding box center [734, 281] width 96 height 81
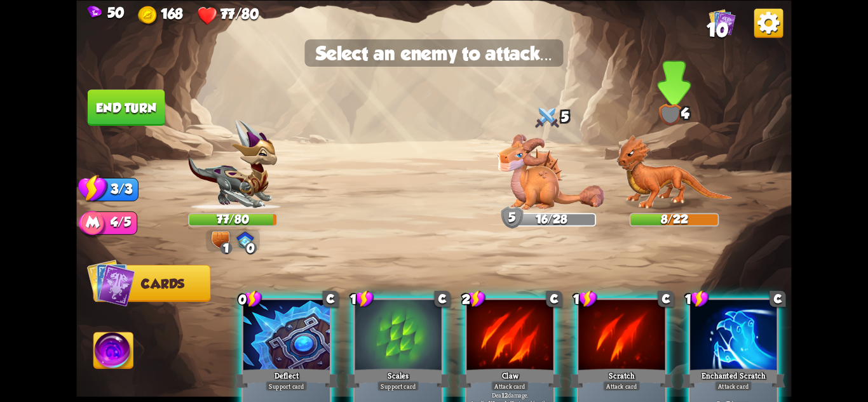
click at [674, 193] on img at bounding box center [674, 172] width 116 height 75
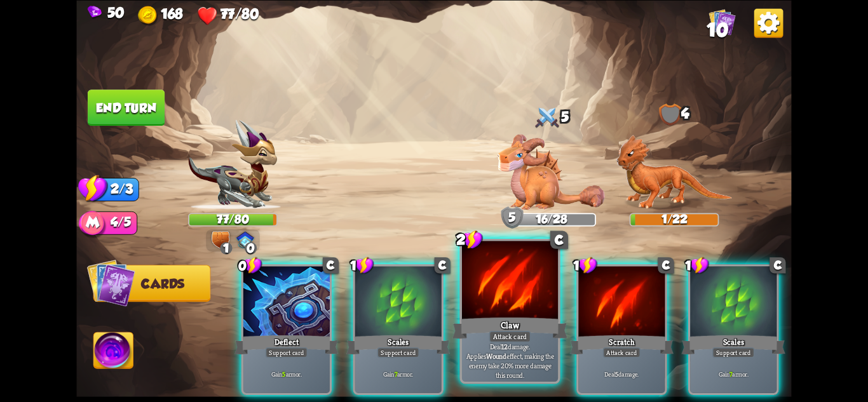
drag, startPoint x: 739, startPoint y: 337, endPoint x: 494, endPoint y: 336, distance: 244.7
click at [739, 347] on div "Support card" at bounding box center [733, 352] width 42 height 11
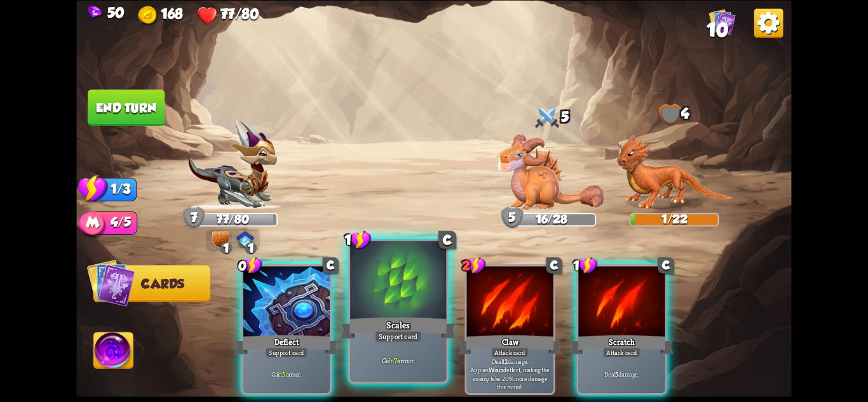
drag, startPoint x: 414, startPoint y: 336, endPoint x: 334, endPoint y: 334, distance: 80.1
click at [414, 336] on div "Support card" at bounding box center [398, 335] width 47 height 11
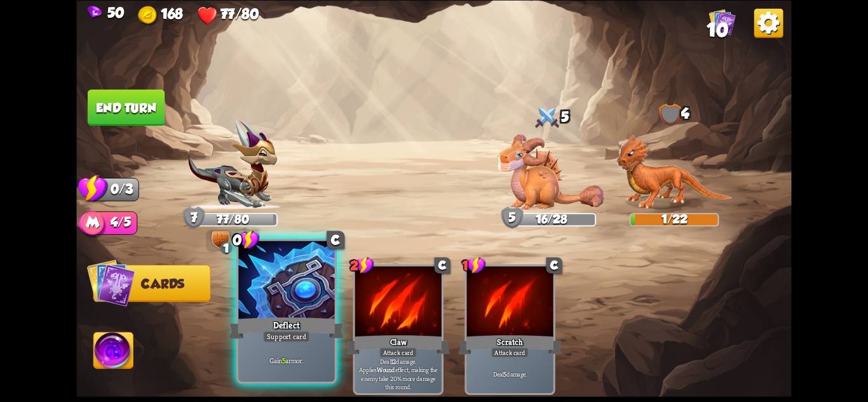
click at [334, 334] on div "Deflect" at bounding box center [286, 327] width 115 height 25
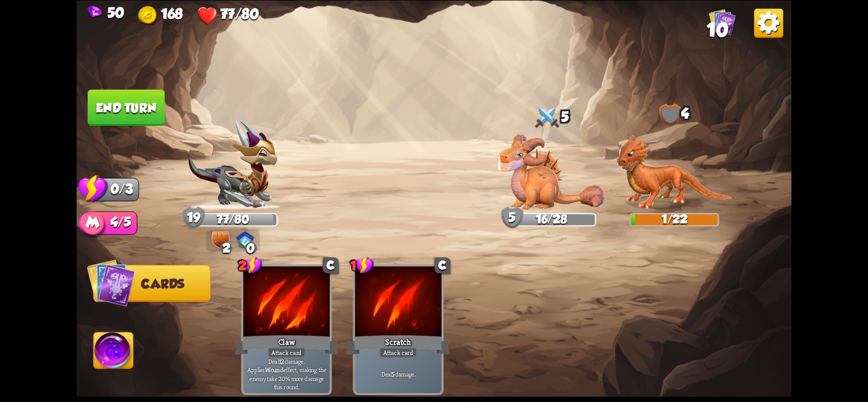
click at [129, 107] on button "End turn" at bounding box center [126, 107] width 79 height 37
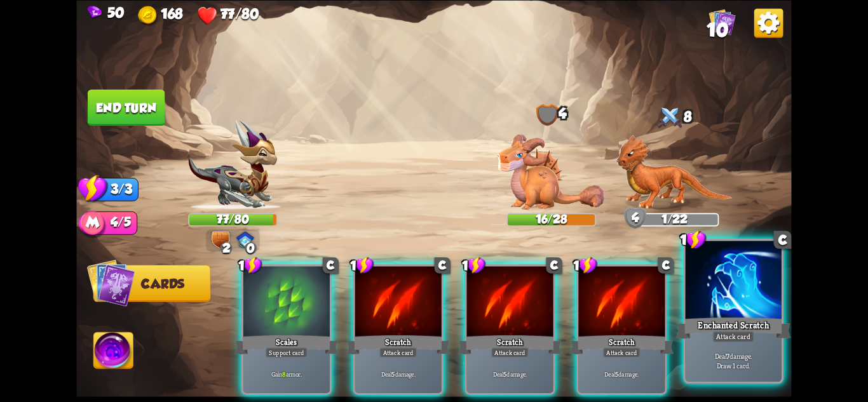
click at [741, 358] on p "Deal 7 damage. Draw 1 card." at bounding box center [734, 360] width 92 height 19
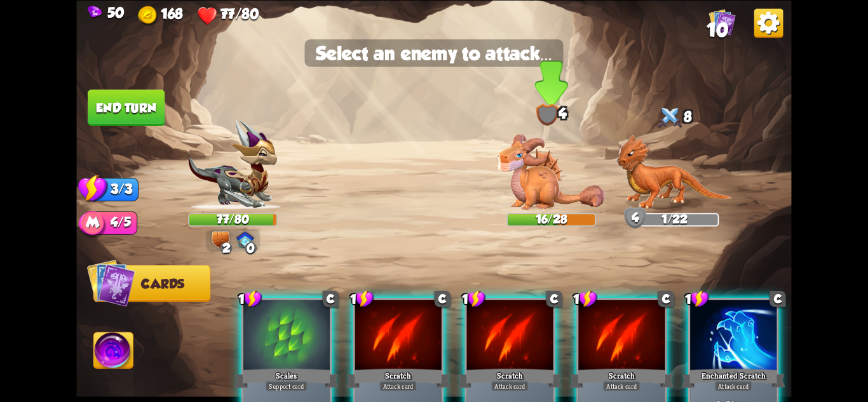
click at [521, 152] on img at bounding box center [551, 172] width 107 height 76
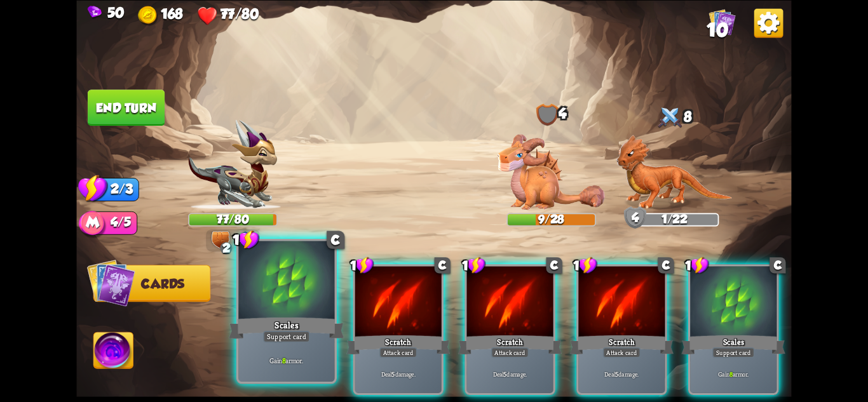
click at [315, 300] on div at bounding box center [286, 281] width 96 height 81
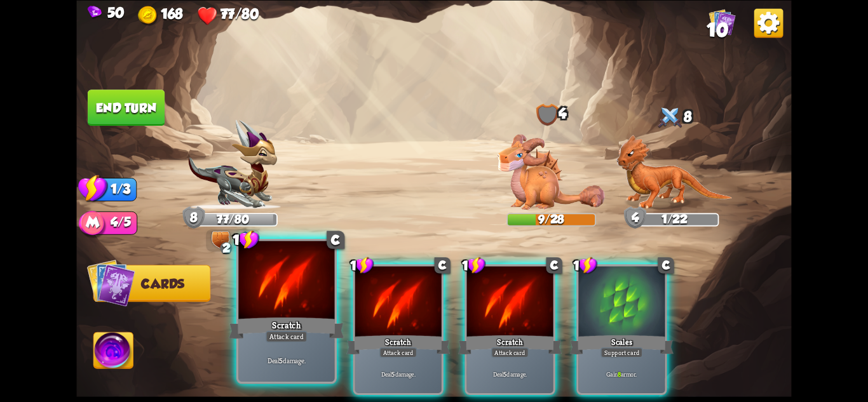
click at [303, 313] on div at bounding box center [286, 281] width 96 height 81
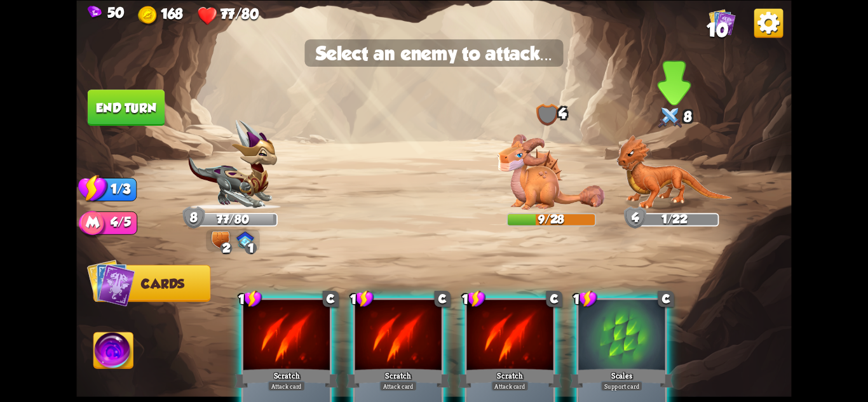
click at [652, 177] on img at bounding box center [674, 172] width 116 height 75
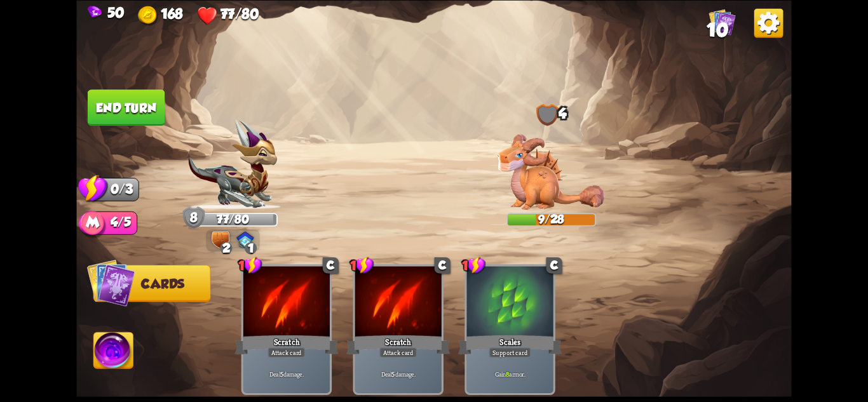
click at [143, 114] on button "End turn" at bounding box center [126, 108] width 77 height 36
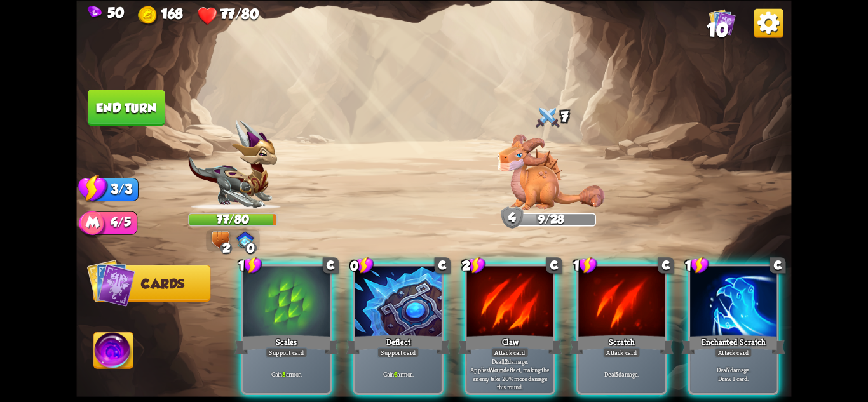
click at [723, 306] on div at bounding box center [733, 302] width 86 height 73
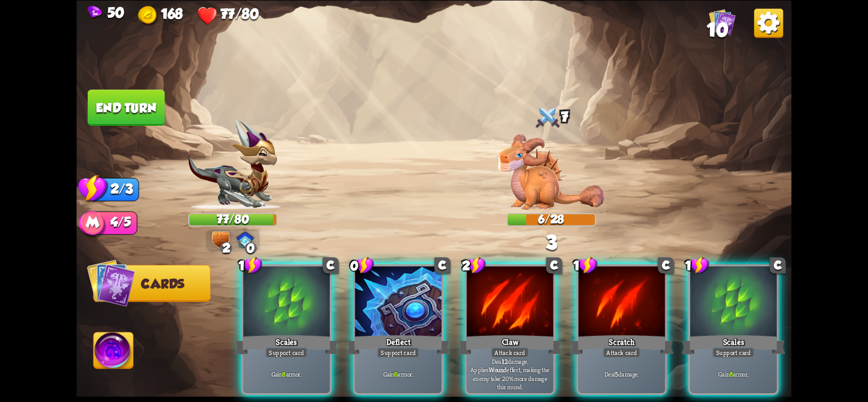
click at [733, 333] on div "Scales" at bounding box center [734, 344] width 104 height 23
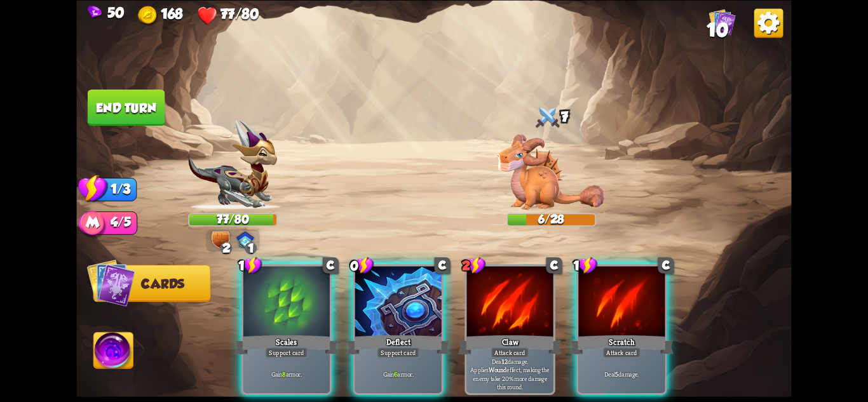
click at [405, 333] on div "Deflect" at bounding box center [398, 344] width 104 height 23
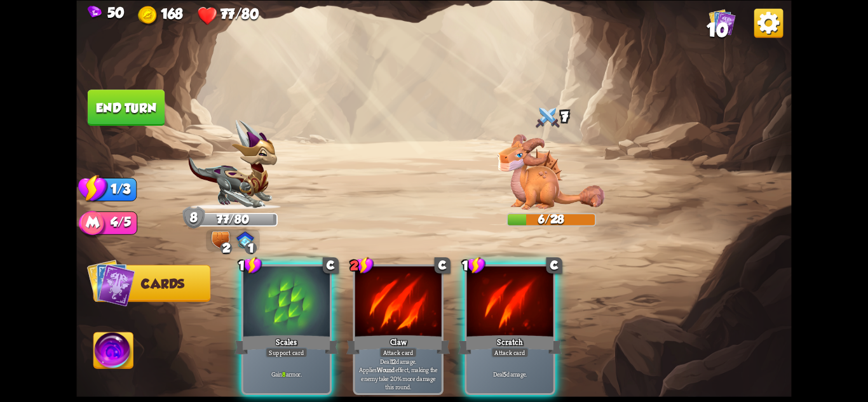
click at [308, 333] on div "Scales" at bounding box center [287, 344] width 104 height 23
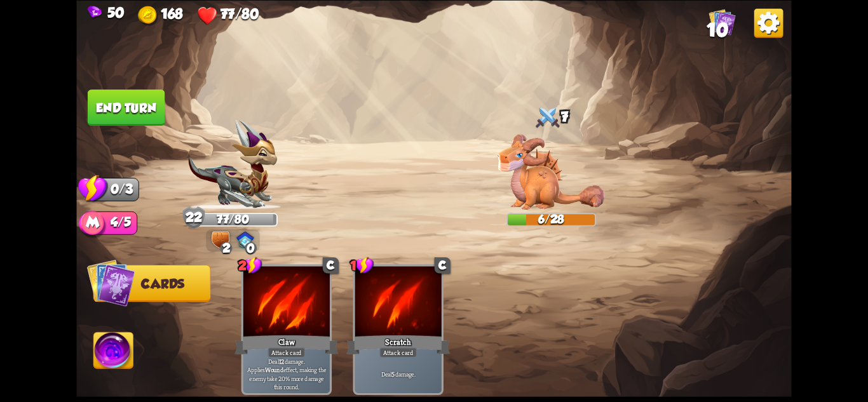
click at [138, 90] on button "End turn" at bounding box center [126, 108] width 77 height 36
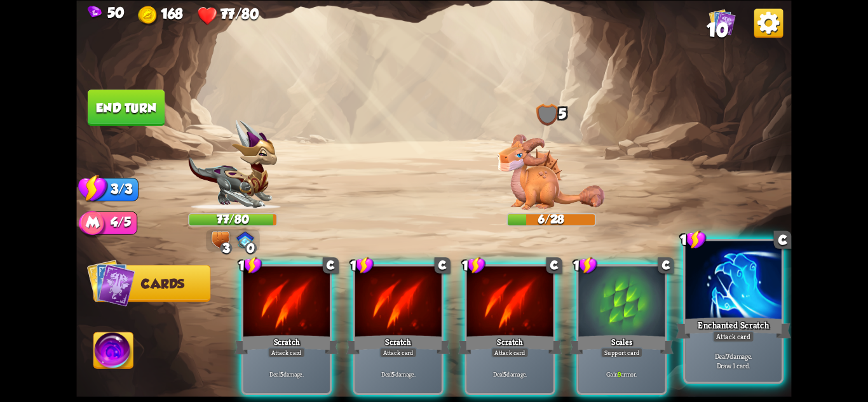
click at [698, 337] on div "Enchanted Scratch" at bounding box center [733, 327] width 115 height 25
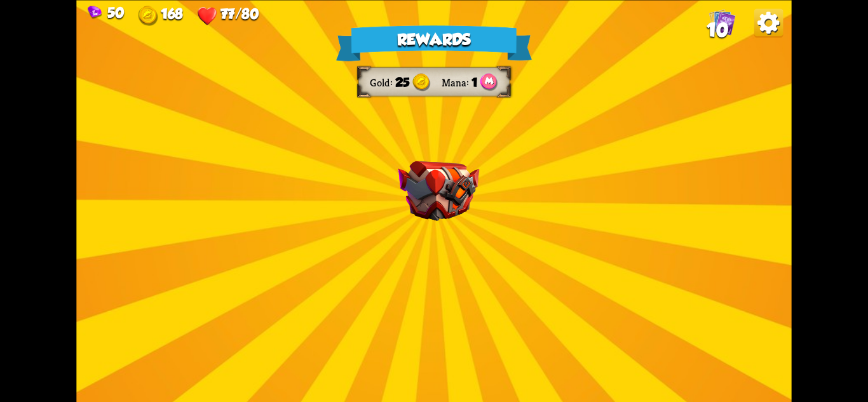
click at [577, 264] on div "Rewards Gold 25 Mana 1 Select a card 1 C Spot Weakness Support card If an enemy…" at bounding box center [433, 201] width 715 height 402
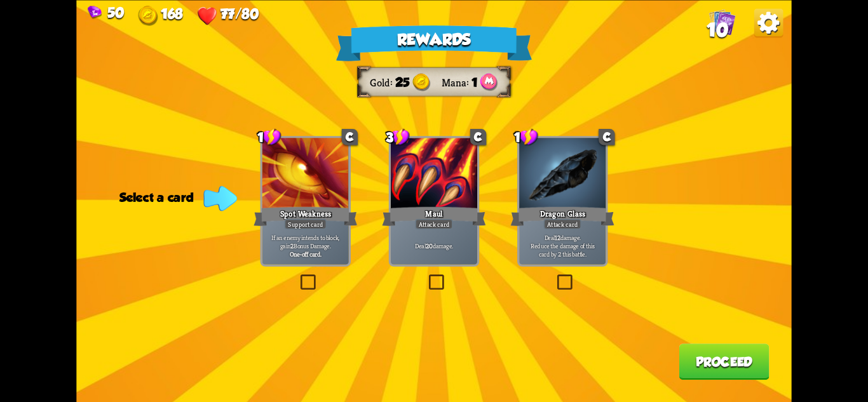
click at [443, 206] on div "Maul" at bounding box center [434, 216] width 104 height 23
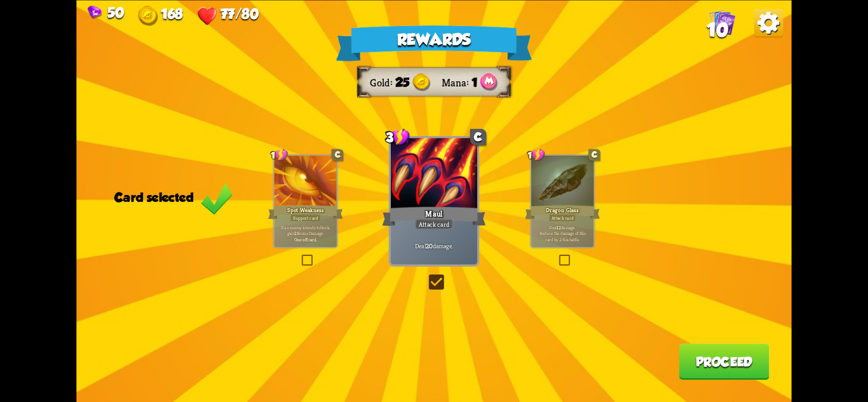
click at [700, 364] on button "Proceed" at bounding box center [724, 362] width 90 height 36
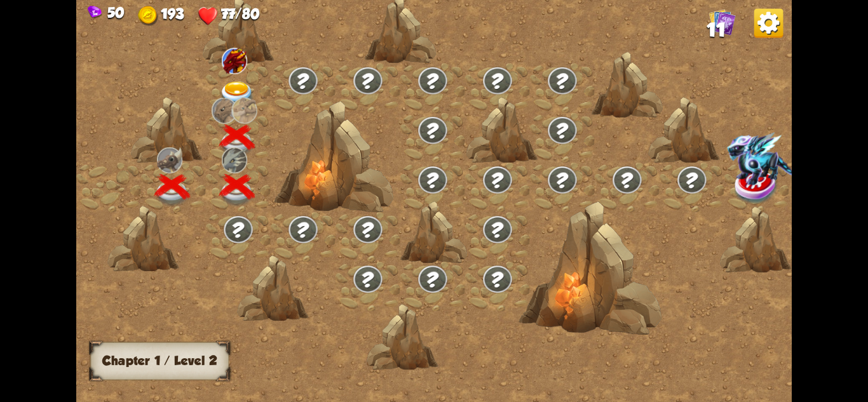
click at [238, 90] on img at bounding box center [237, 94] width 36 height 26
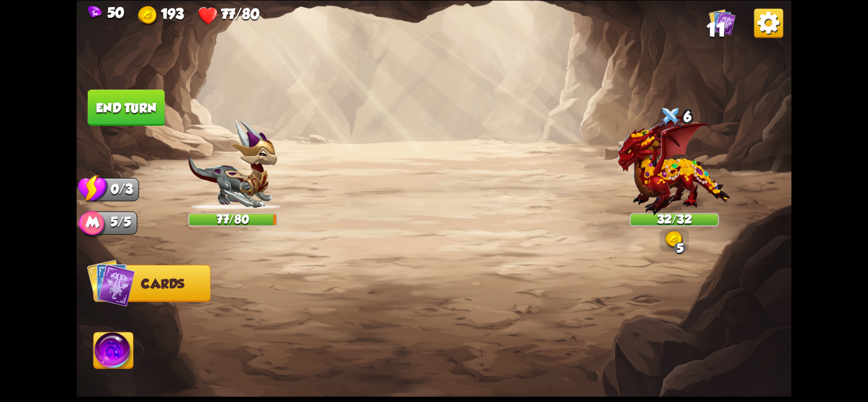
click at [684, 186] on img at bounding box center [674, 165] width 113 height 102
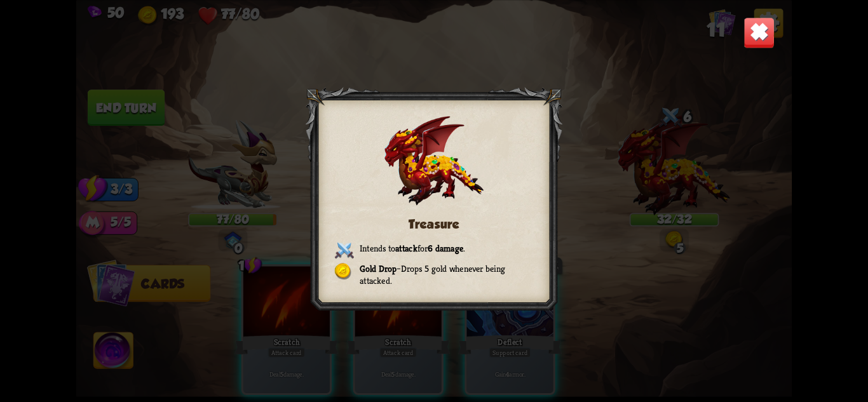
click at [721, 52] on div "Treasure Intends to attack for 6 damage . Gold Drop – Drops 5 gold whenever bei…" at bounding box center [433, 201] width 715 height 402
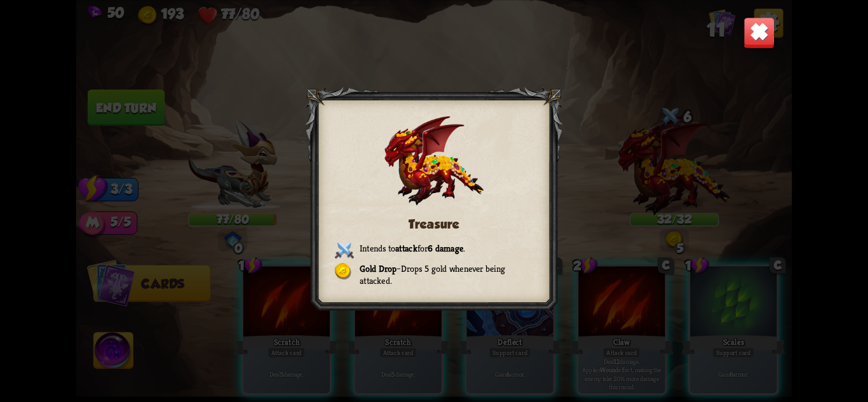
click at [759, 38] on img at bounding box center [759, 32] width 31 height 31
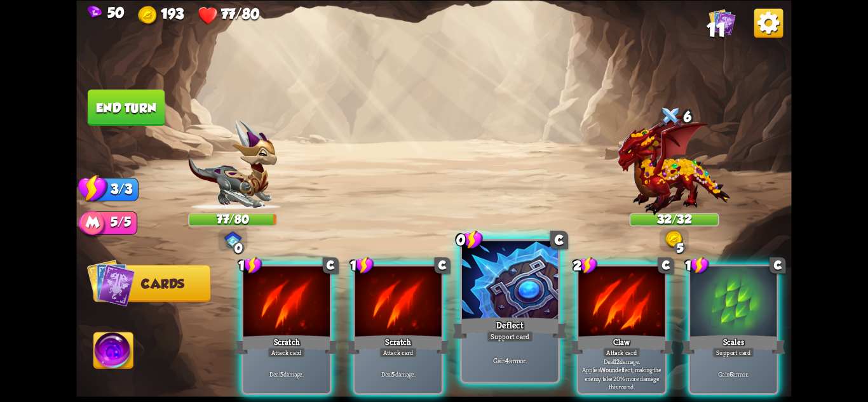
click at [534, 280] on div at bounding box center [510, 281] width 96 height 81
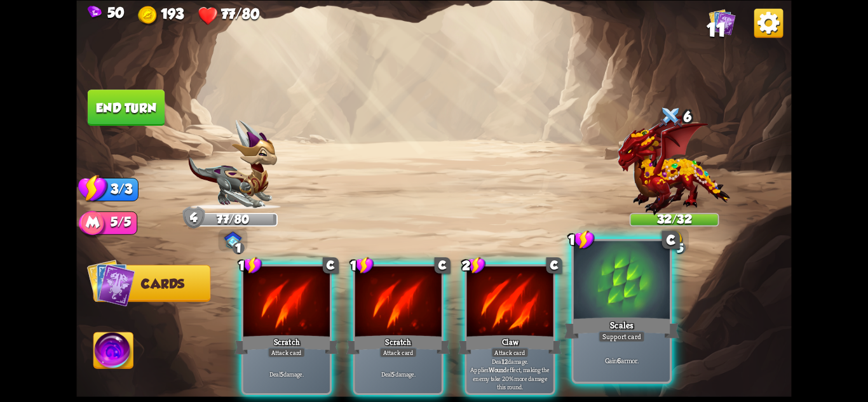
click at [646, 303] on div at bounding box center [622, 281] width 96 height 81
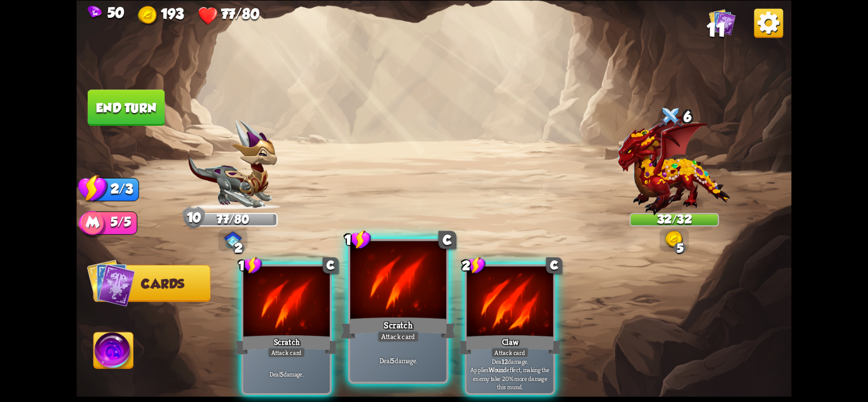
click at [420, 317] on div "Scratch" at bounding box center [398, 327] width 115 height 25
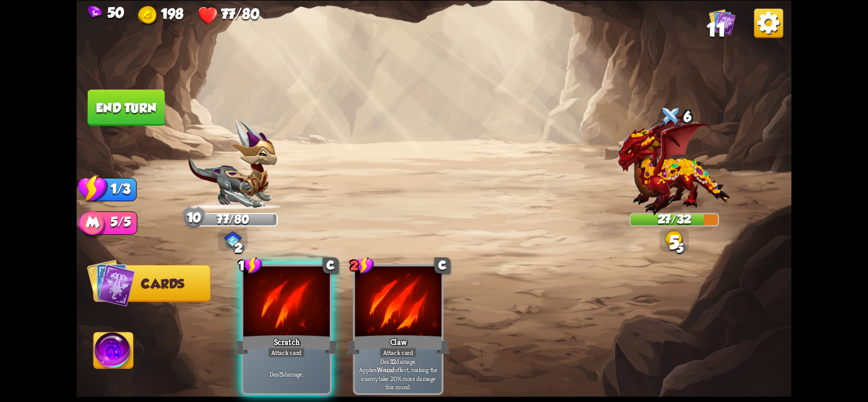
click at [128, 108] on button "End turn" at bounding box center [126, 108] width 77 height 36
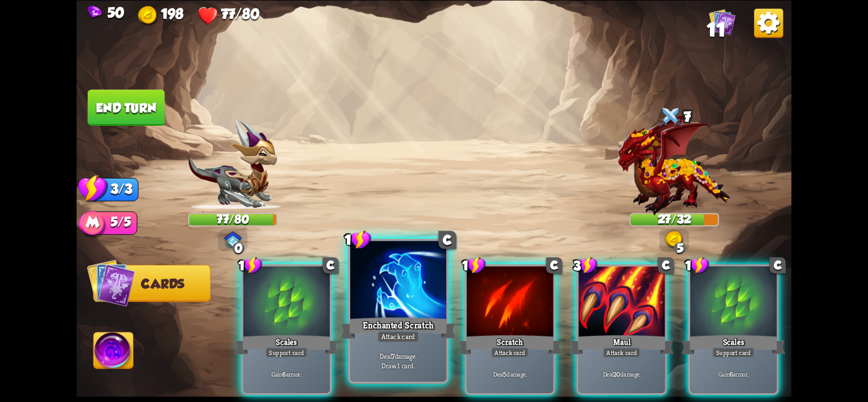
click at [397, 325] on div "Enchanted Scratch" at bounding box center [398, 327] width 115 height 25
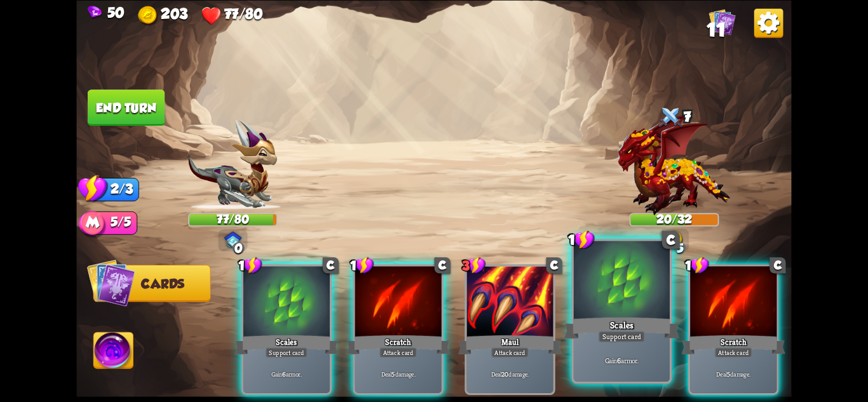
click at [618, 323] on div "Scales" at bounding box center [621, 327] width 115 height 25
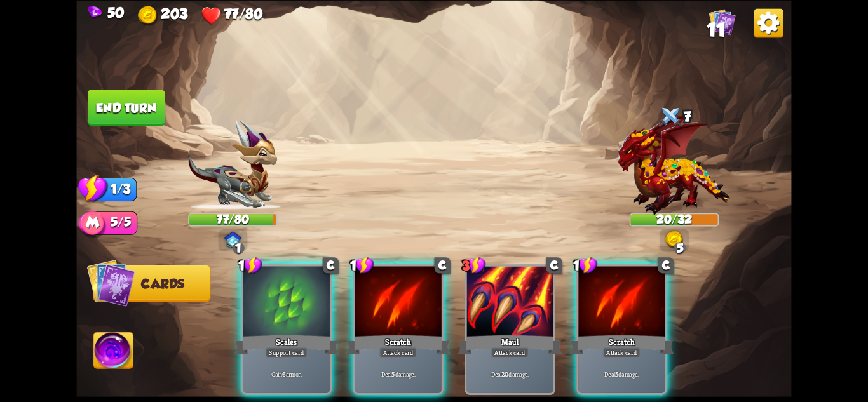
click at [307, 333] on div "Scales" at bounding box center [287, 344] width 104 height 23
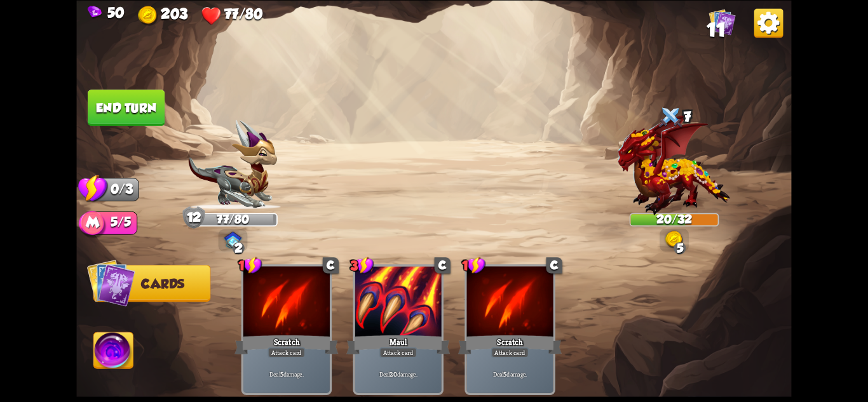
click at [151, 111] on button "End turn" at bounding box center [127, 108] width 78 height 36
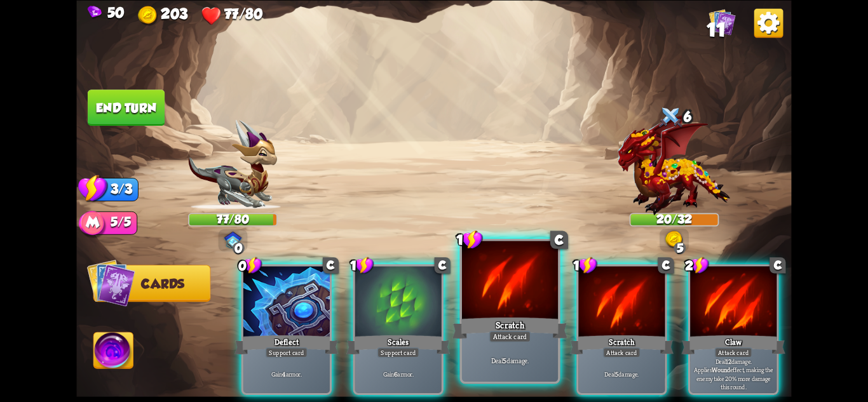
click at [494, 334] on div "Attack card" at bounding box center [510, 335] width 42 height 11
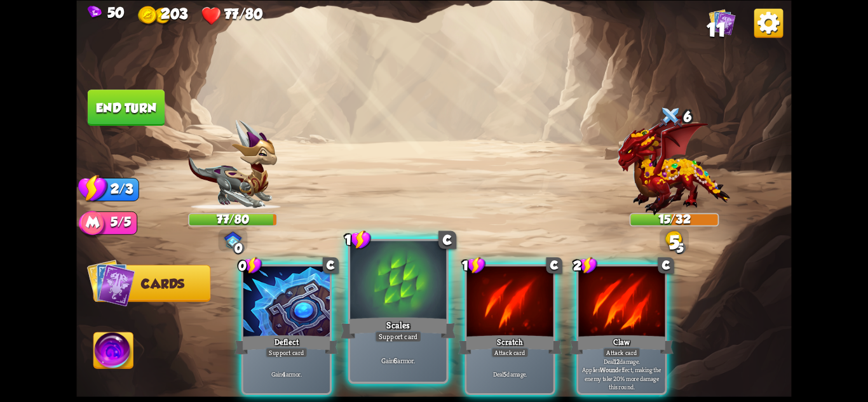
click at [395, 332] on div "Support card" at bounding box center [398, 335] width 47 height 11
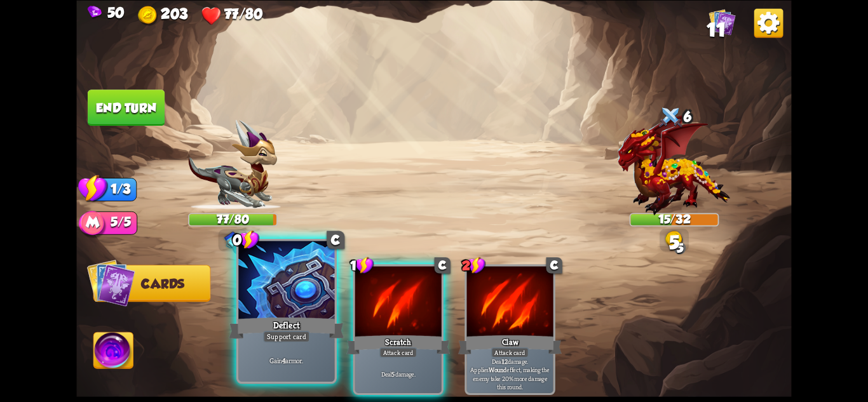
click at [297, 316] on div "Deflect" at bounding box center [286, 327] width 115 height 25
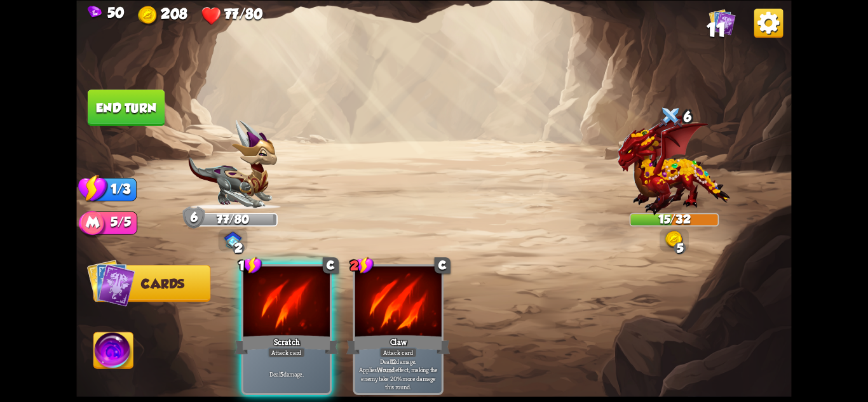
click at [118, 93] on button "End turn" at bounding box center [126, 108] width 77 height 36
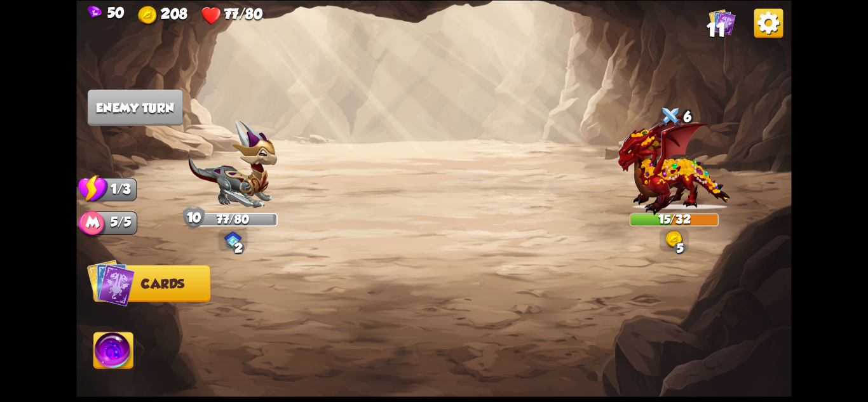
click at [698, 208] on img at bounding box center [674, 165] width 113 height 102
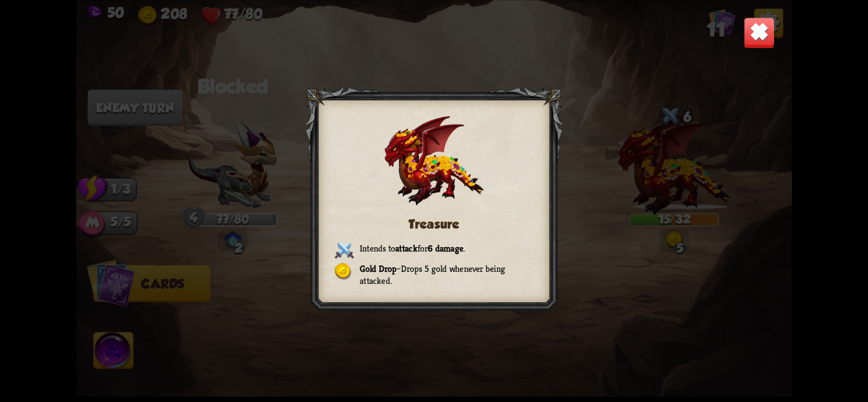
click at [725, 55] on div "Treasure Intends to attack for 6 damage . Gold Drop – Drops 5 gold whenever bei…" at bounding box center [433, 201] width 715 height 402
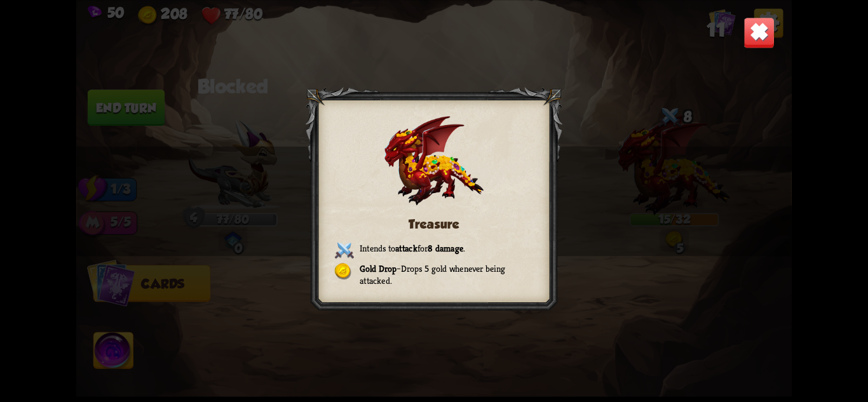
click at [775, 35] on img at bounding box center [759, 32] width 31 height 31
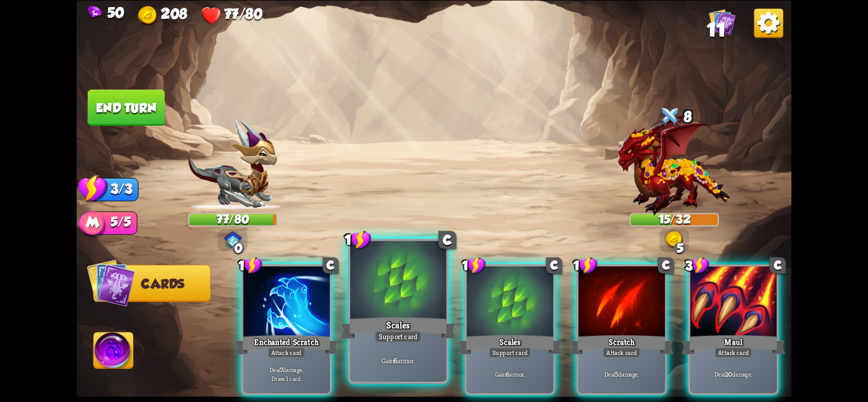
click at [409, 322] on div "Scales" at bounding box center [398, 327] width 115 height 25
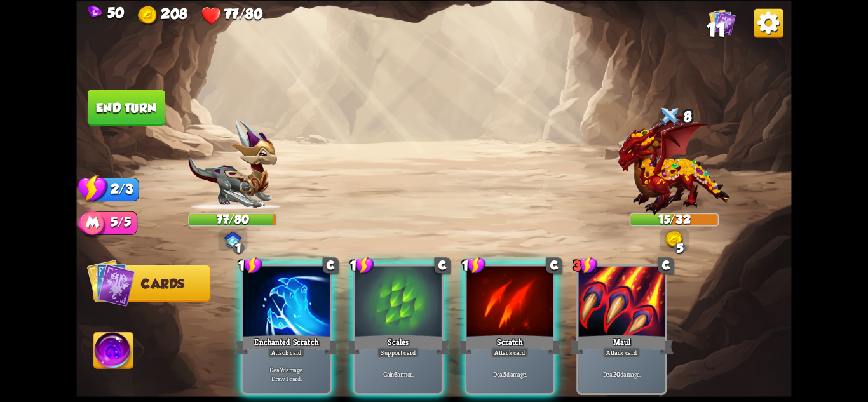
click at [409, 333] on div "Scales" at bounding box center [398, 344] width 104 height 23
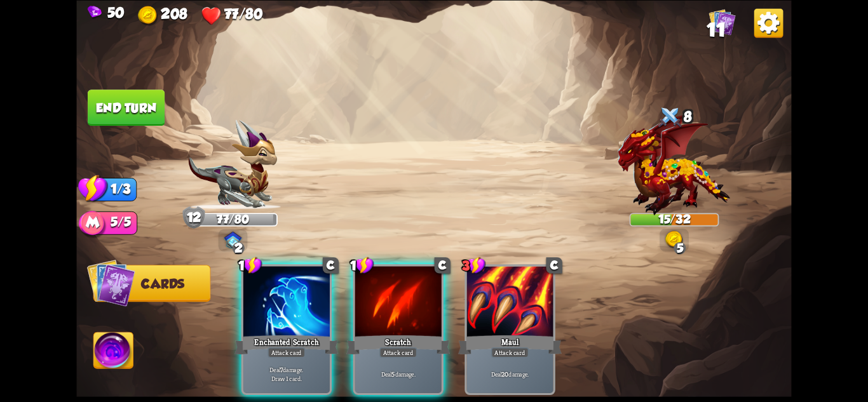
click at [409, 333] on div "Scratch" at bounding box center [398, 344] width 104 height 23
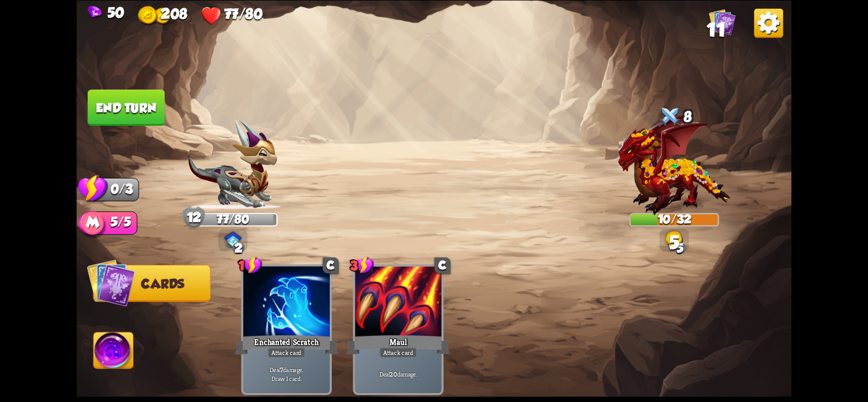
click at [99, 99] on button "End turn" at bounding box center [126, 108] width 77 height 36
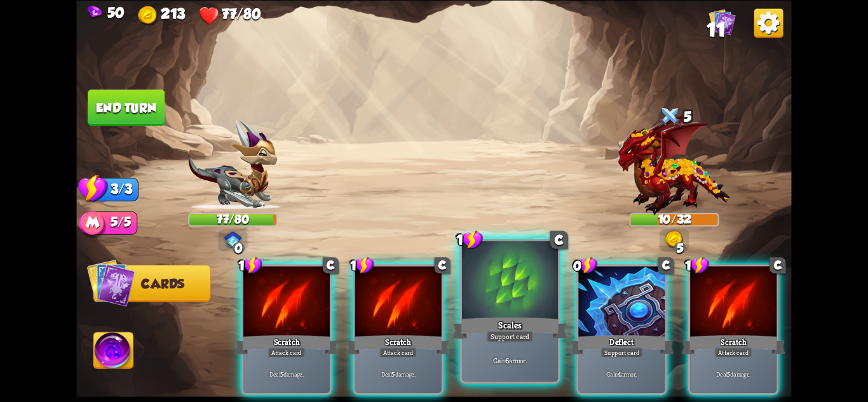
click at [532, 330] on div "Scales" at bounding box center [510, 327] width 115 height 25
click at [570, 333] on div "Deflect" at bounding box center [622, 344] width 104 height 23
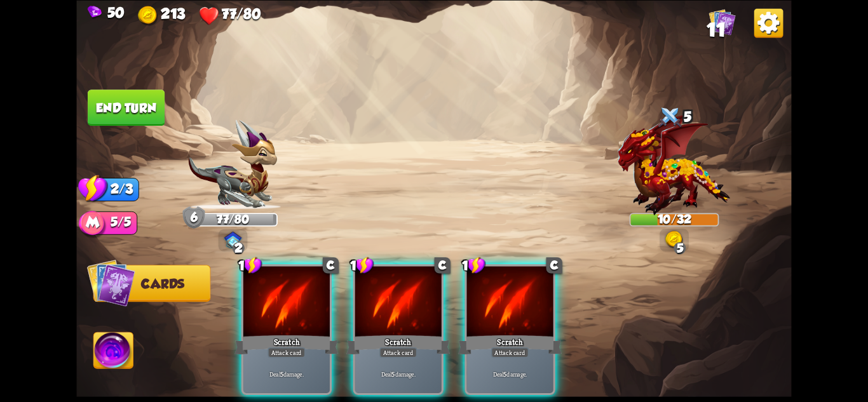
click at [532, 333] on div "Scratch" at bounding box center [510, 344] width 104 height 23
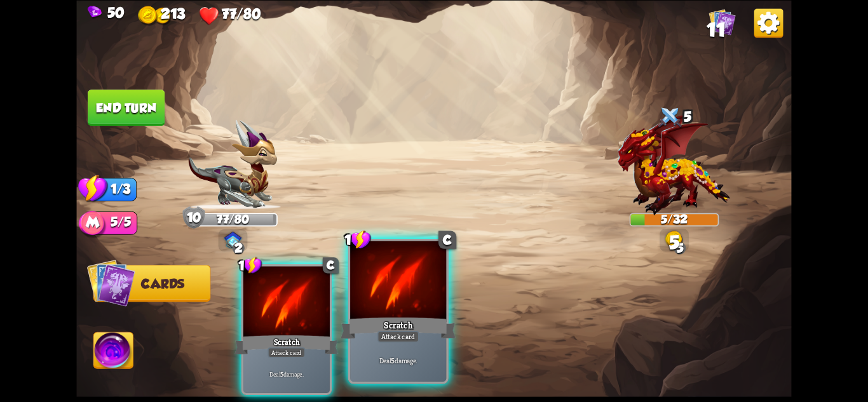
click at [392, 305] on div at bounding box center [398, 281] width 96 height 81
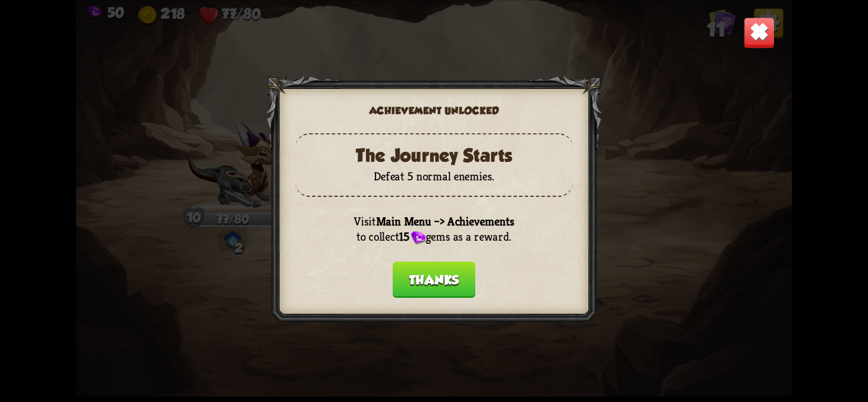
click at [443, 284] on button "Thanks" at bounding box center [434, 279] width 83 height 36
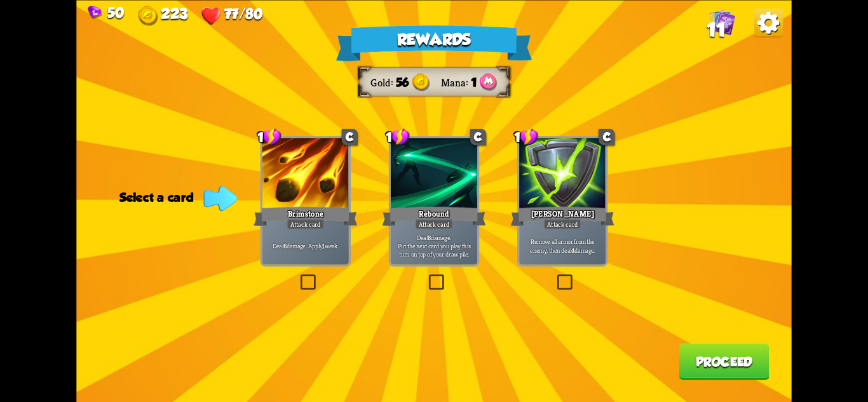
click at [554, 194] on div at bounding box center [562, 174] width 86 height 73
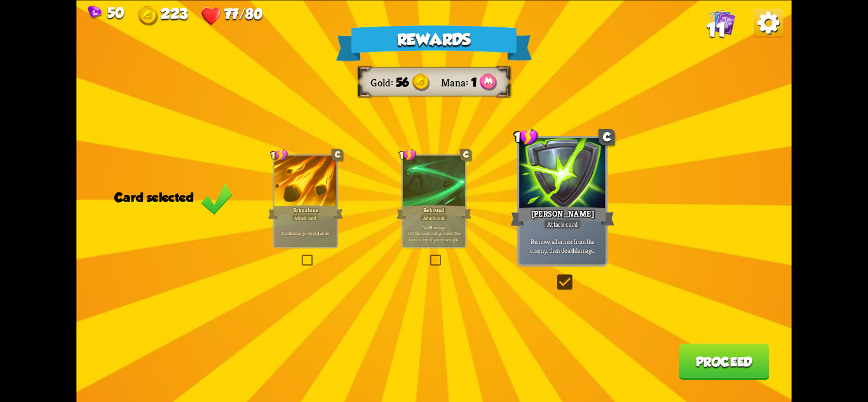
click at [745, 367] on button "Proceed" at bounding box center [724, 362] width 90 height 36
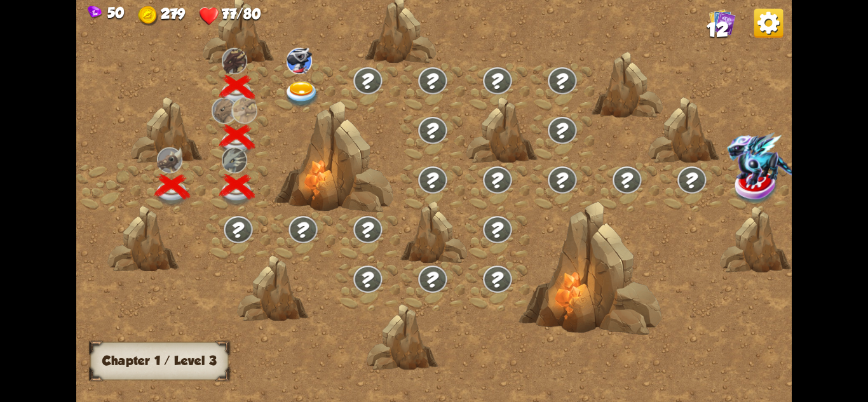
click at [300, 80] on div at bounding box center [303, 89] width 65 height 50
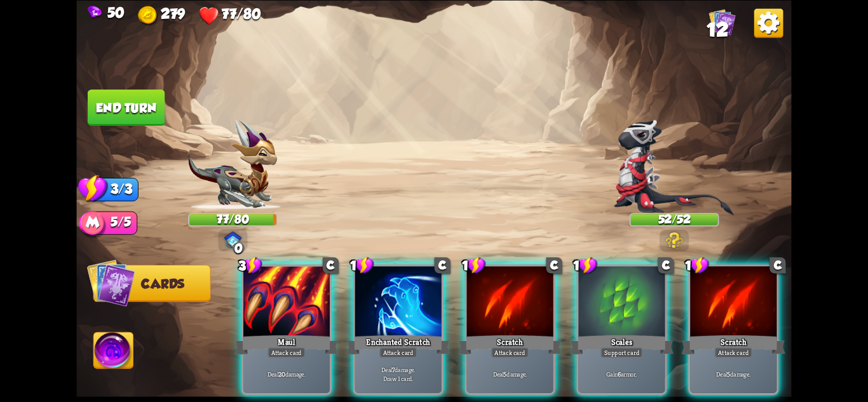
click at [658, 189] on img at bounding box center [674, 167] width 121 height 96
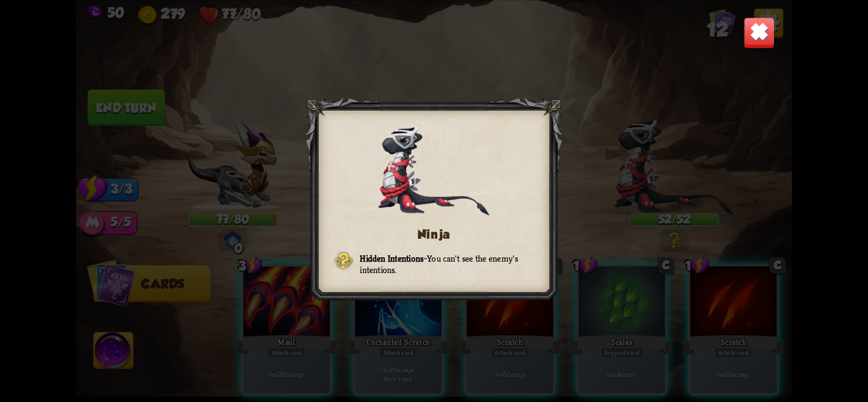
click at [738, 27] on div "Ninja Hidden Intentions – You can't see the enemy's intentions." at bounding box center [433, 201] width 715 height 402
click at [752, 31] on img at bounding box center [759, 32] width 31 height 31
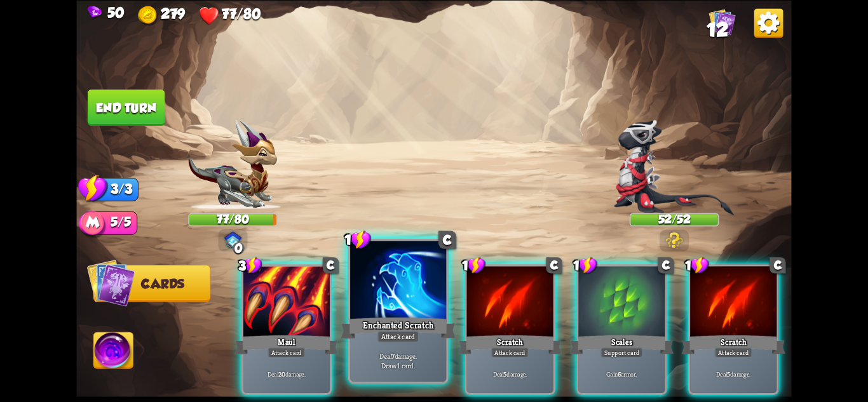
click at [423, 285] on div at bounding box center [398, 281] width 96 height 81
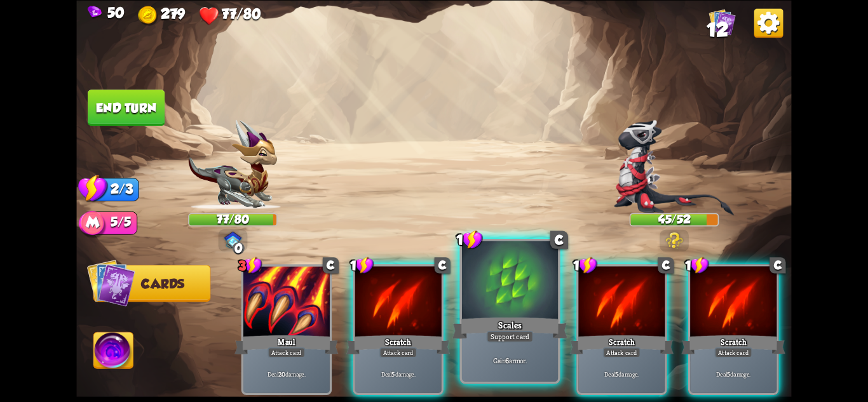
click at [478, 299] on div at bounding box center [510, 281] width 96 height 81
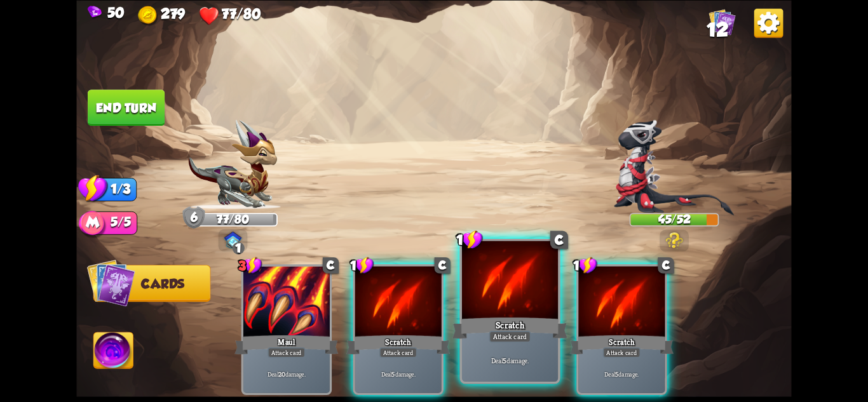
click at [493, 299] on div at bounding box center [510, 281] width 96 height 81
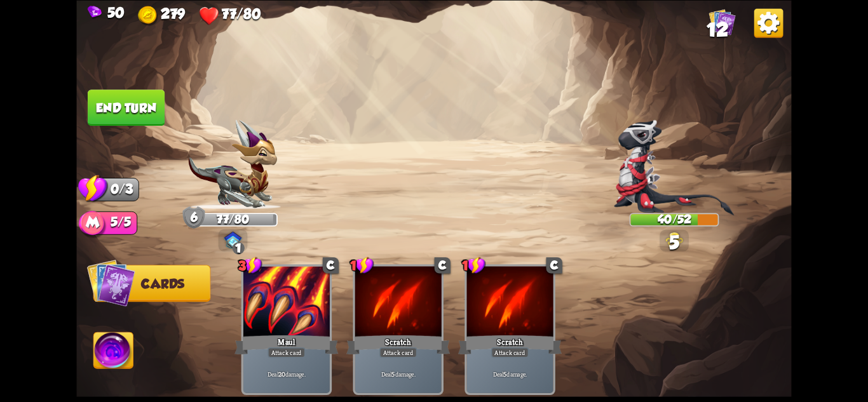
click at [121, 100] on button "End turn" at bounding box center [126, 108] width 77 height 36
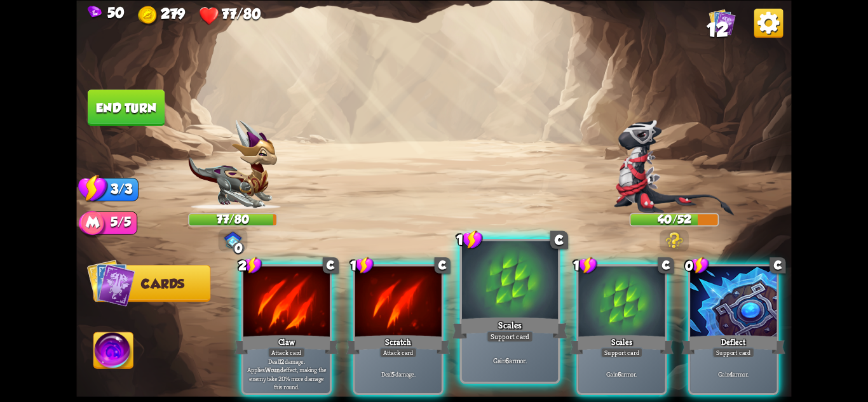
click at [511, 310] on div at bounding box center [510, 281] width 96 height 81
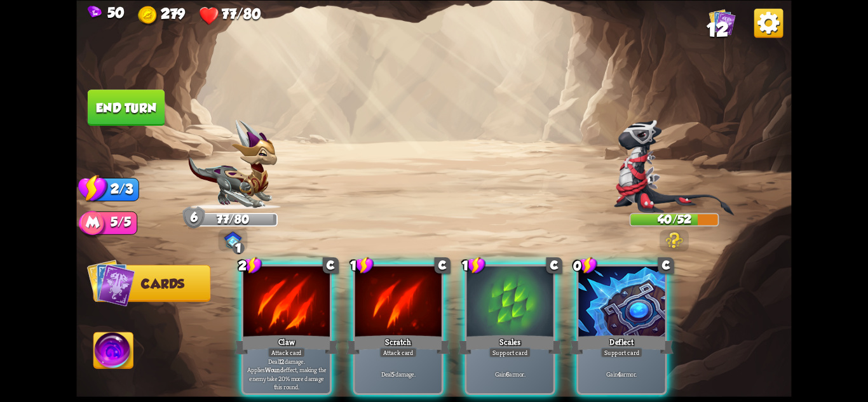
click at [511, 310] on div at bounding box center [510, 302] width 86 height 73
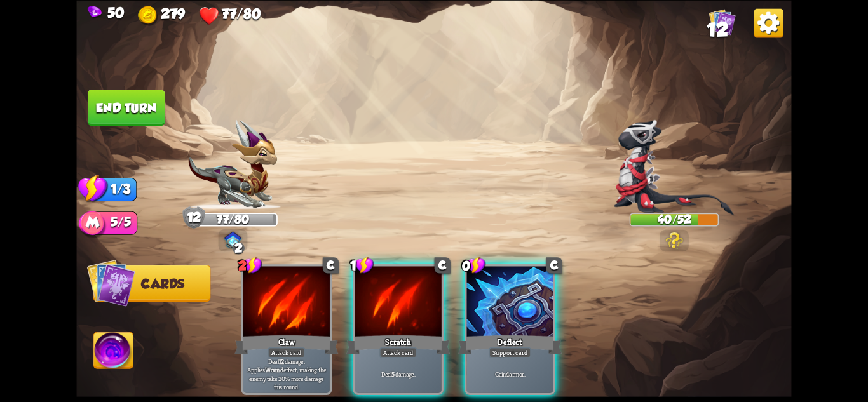
click at [511, 310] on div at bounding box center [510, 302] width 86 height 73
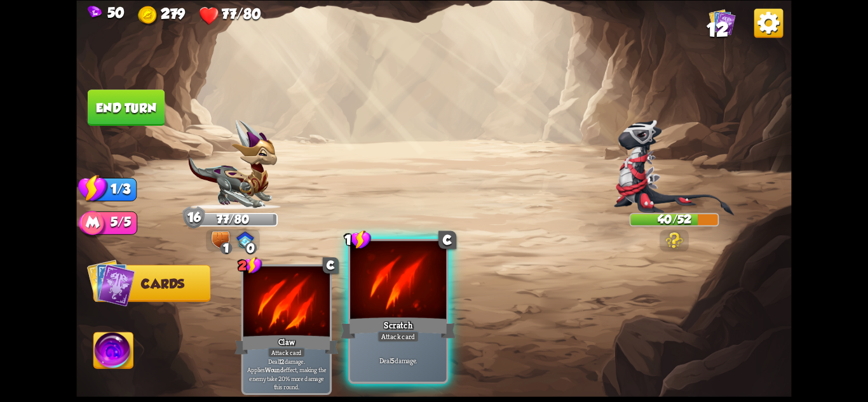
click at [409, 310] on div at bounding box center [398, 281] width 96 height 81
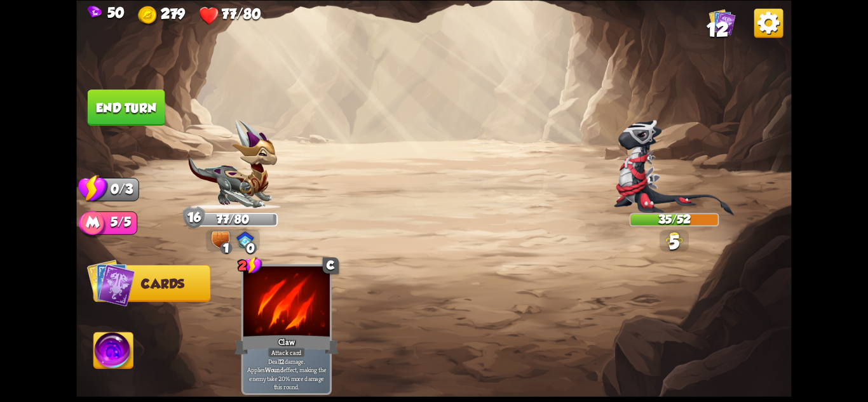
click at [95, 97] on button "End turn" at bounding box center [126, 108] width 77 height 36
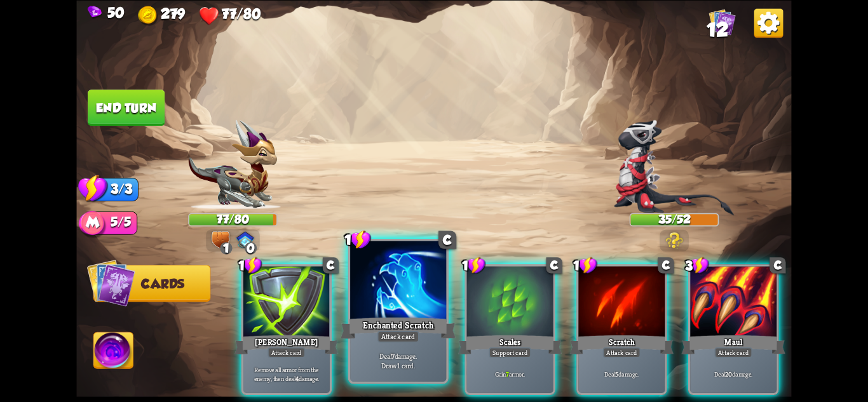
click at [429, 313] on div at bounding box center [398, 281] width 96 height 81
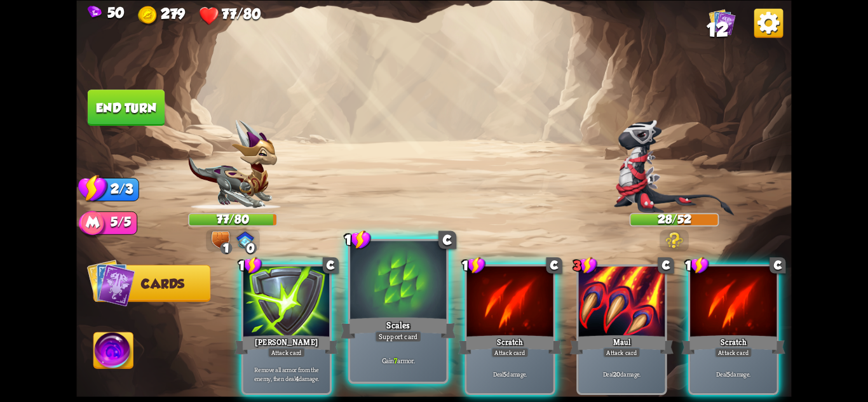
click at [419, 313] on div at bounding box center [398, 281] width 96 height 81
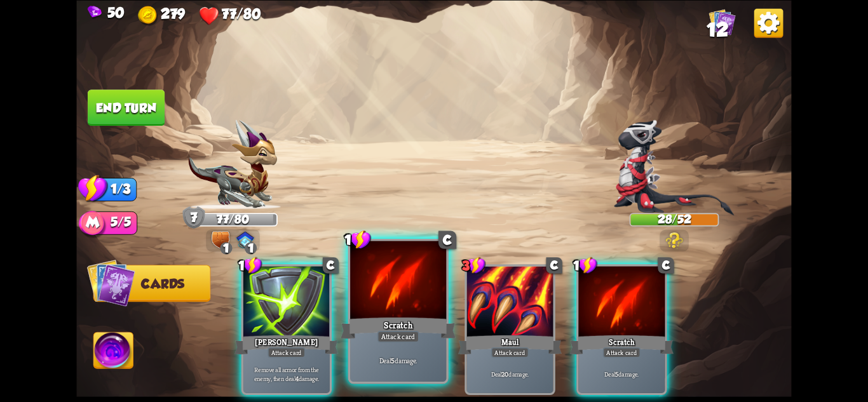
click at [414, 313] on div at bounding box center [398, 281] width 96 height 81
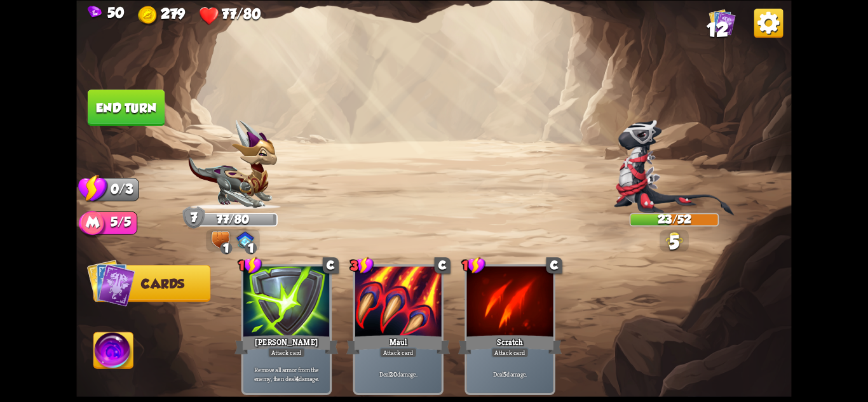
click at [116, 102] on button "End turn" at bounding box center [126, 108] width 77 height 36
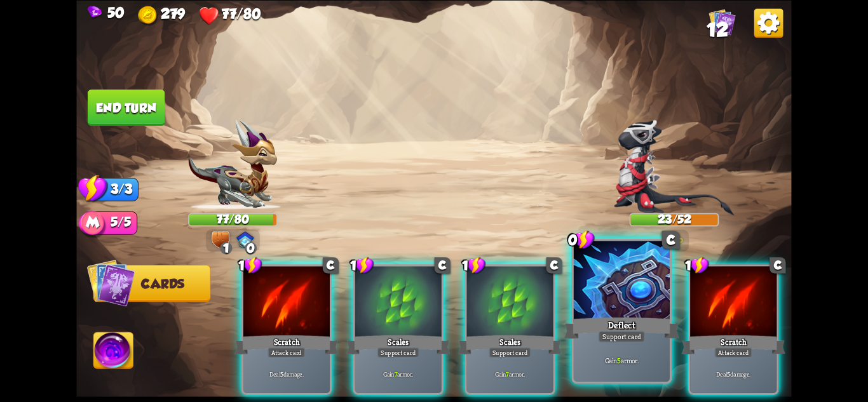
click at [618, 350] on div "Gain 5 armor." at bounding box center [622, 361] width 96 height 42
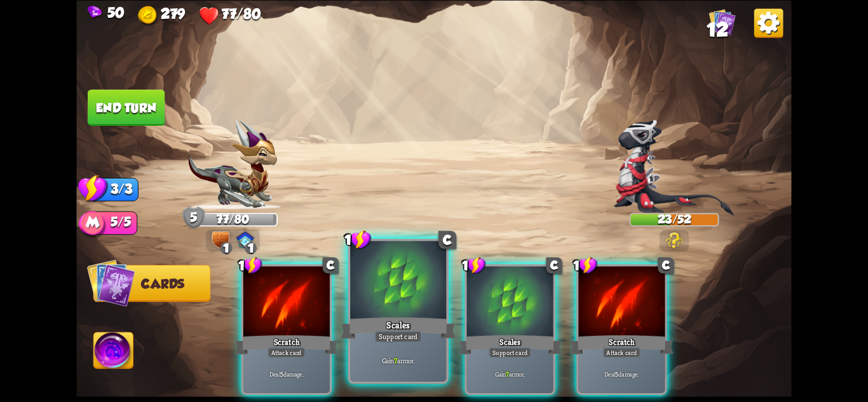
drag, startPoint x: 512, startPoint y: 343, endPoint x: 405, endPoint y: 328, distance: 107.1
click at [510, 347] on div "Support card" at bounding box center [510, 352] width 42 height 11
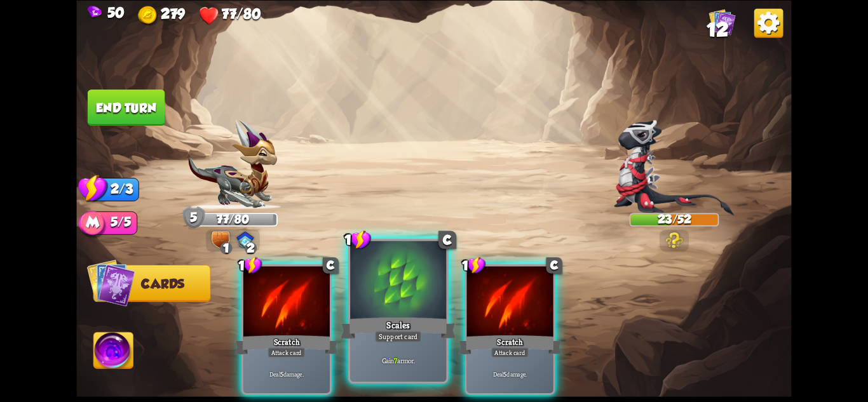
click at [391, 325] on div "Scales" at bounding box center [398, 327] width 115 height 25
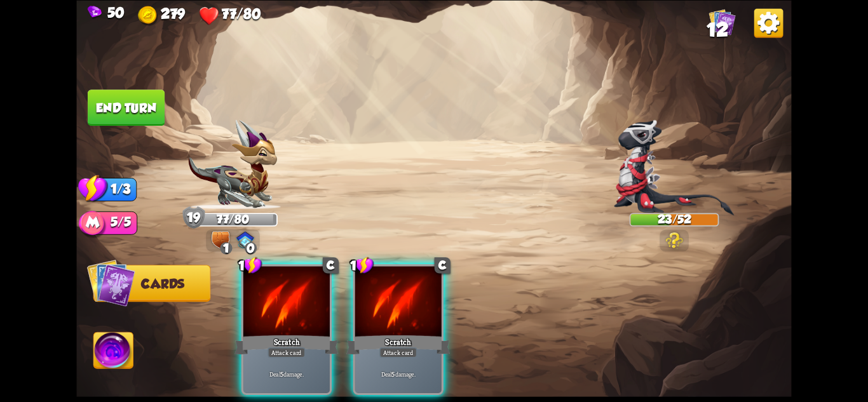
click at [137, 111] on button "End turn" at bounding box center [126, 108] width 77 height 36
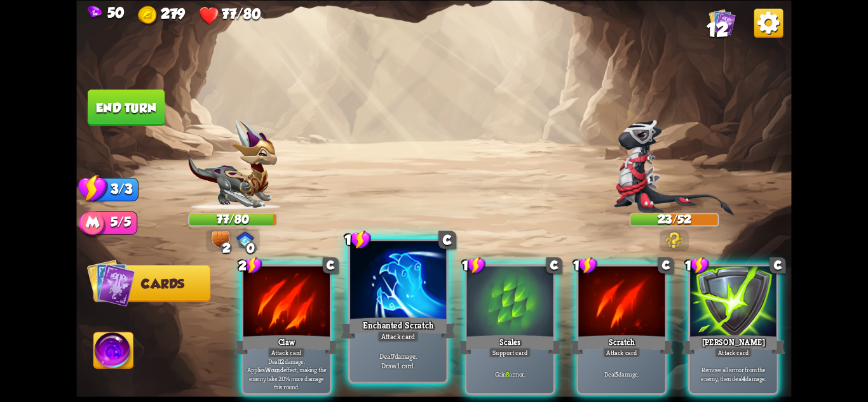
click at [411, 322] on div "Enchanted Scratch" at bounding box center [398, 327] width 115 height 25
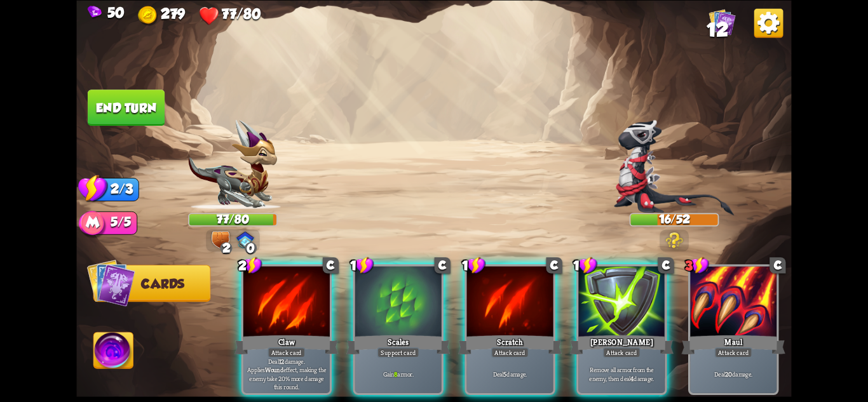
click at [411, 333] on div "Scales" at bounding box center [398, 344] width 104 height 23
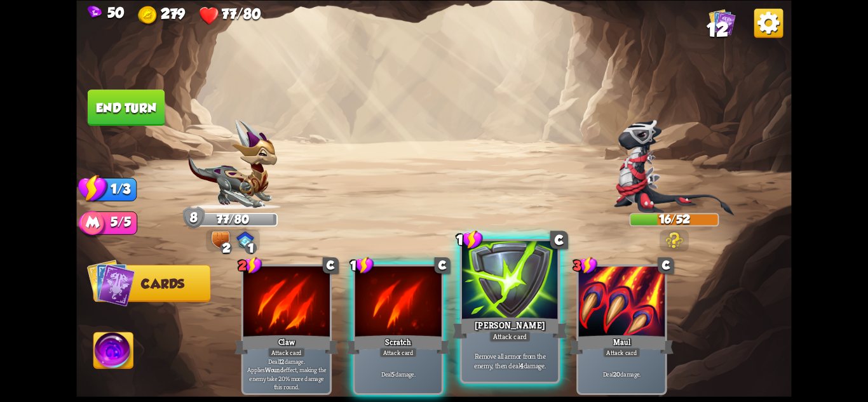
click at [482, 320] on div "[PERSON_NAME]" at bounding box center [510, 327] width 115 height 25
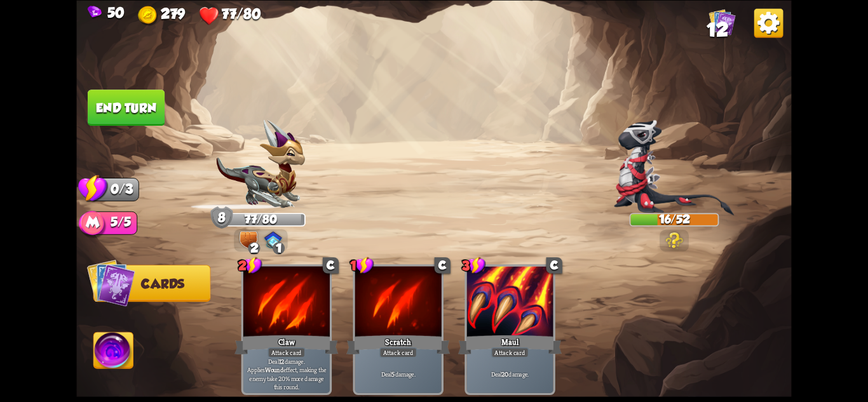
click at [128, 104] on button "End turn" at bounding box center [127, 108] width 78 height 36
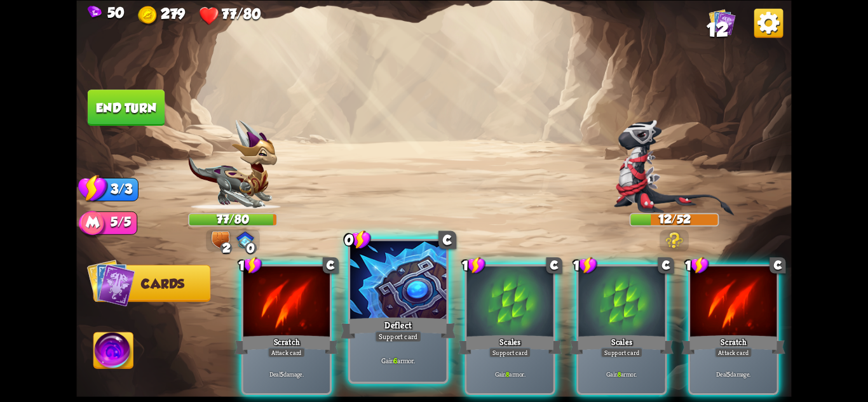
click at [412, 314] on div at bounding box center [398, 281] width 96 height 81
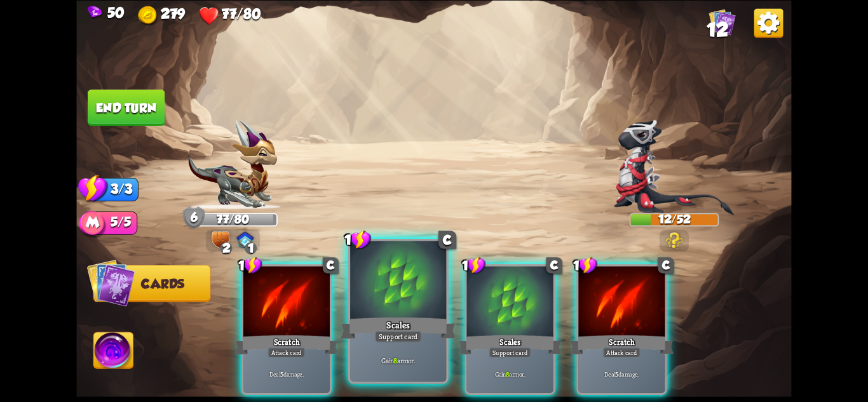
click at [428, 317] on div "Scales" at bounding box center [398, 327] width 115 height 25
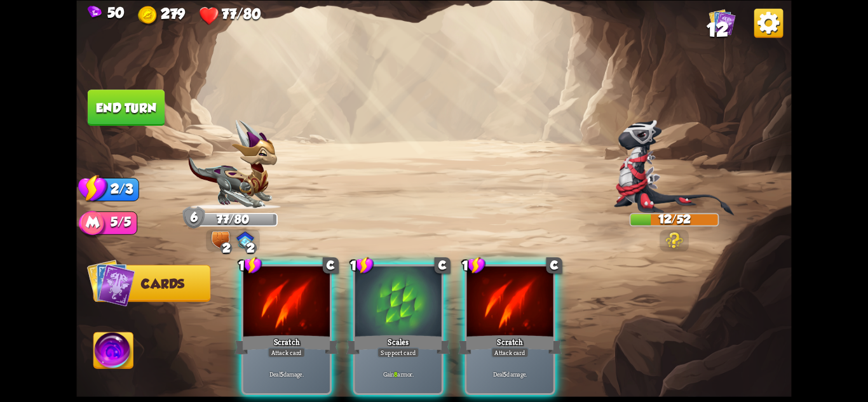
click at [428, 333] on div "Scales" at bounding box center [398, 344] width 104 height 23
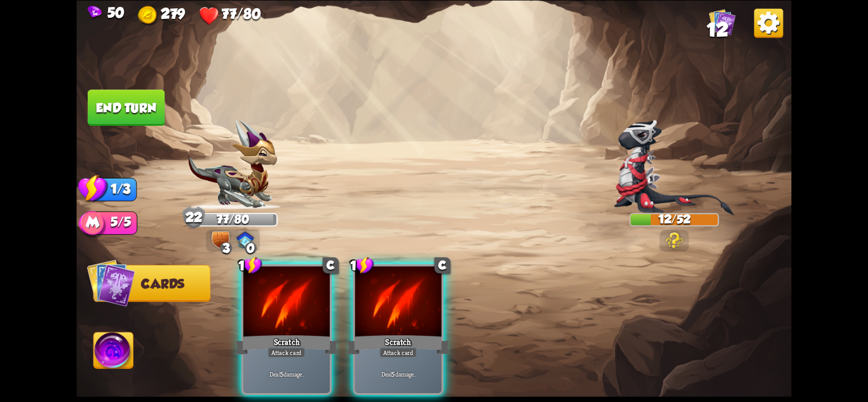
click at [143, 95] on button "End turn" at bounding box center [126, 108] width 77 height 36
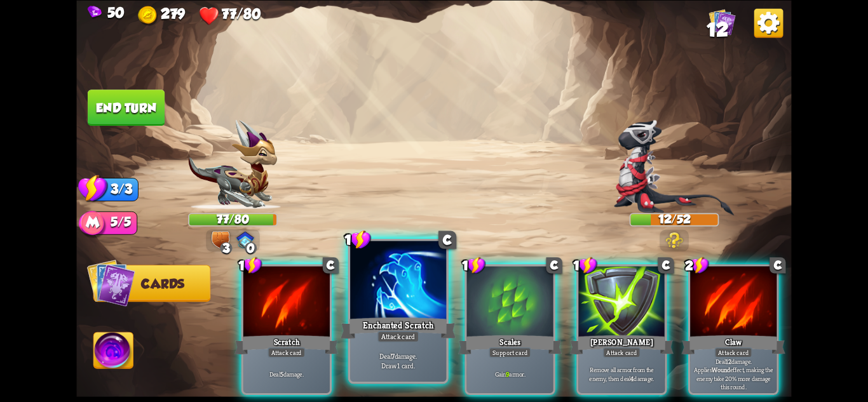
click at [440, 314] on div at bounding box center [398, 281] width 96 height 81
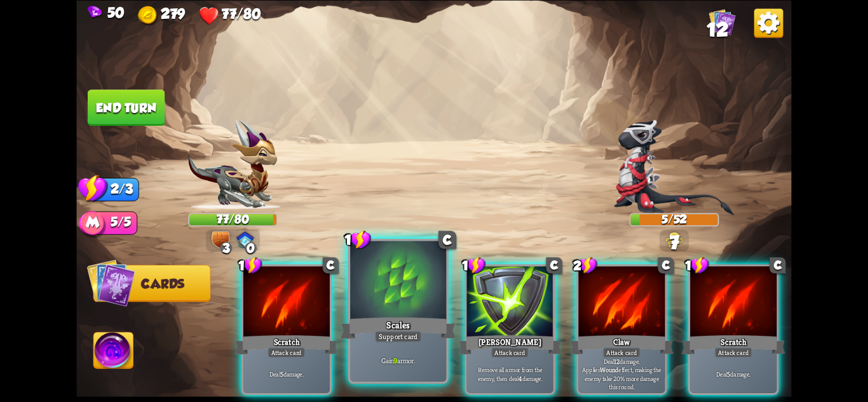
click at [433, 315] on div at bounding box center [398, 281] width 96 height 81
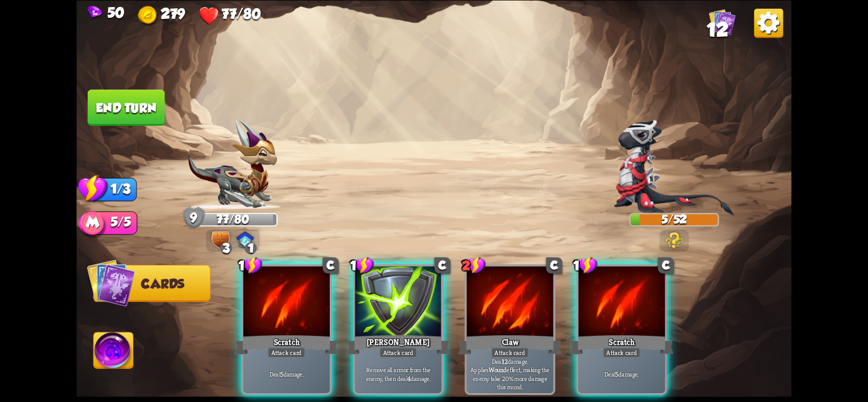
click at [148, 103] on button "End turn" at bounding box center [127, 108] width 78 height 36
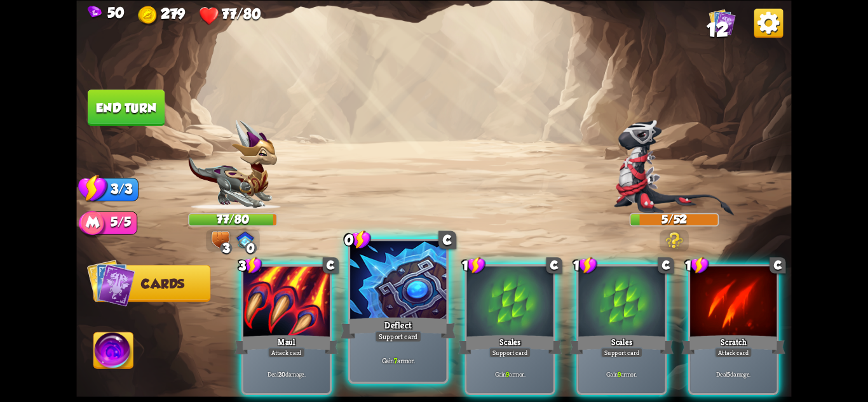
click at [409, 313] on div at bounding box center [398, 281] width 96 height 81
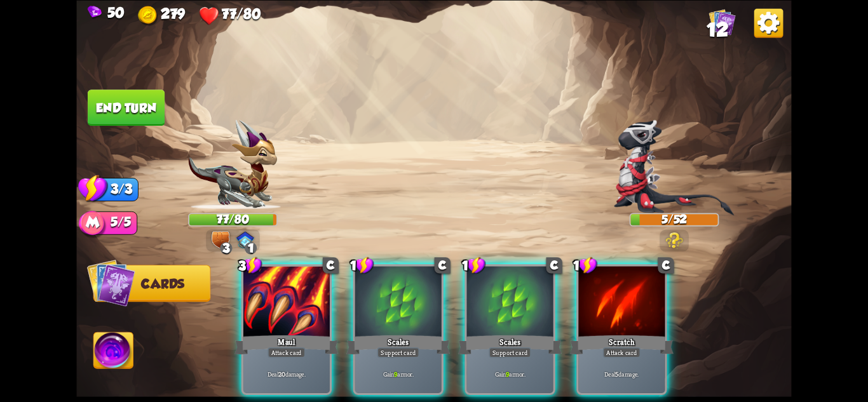
click at [409, 313] on div at bounding box center [398, 302] width 86 height 73
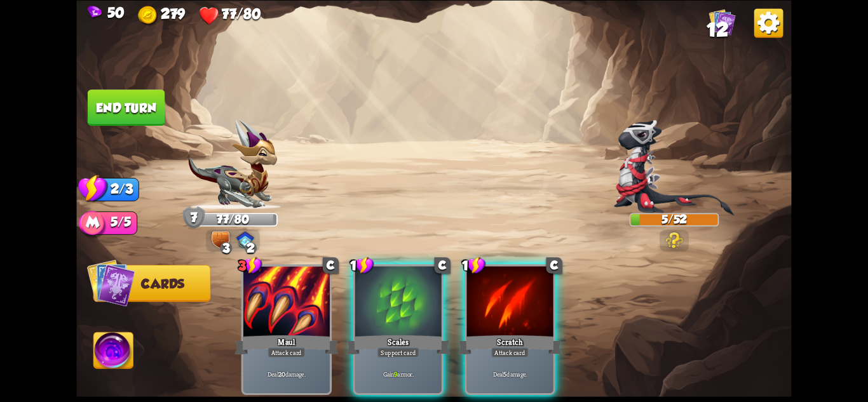
click at [409, 313] on div at bounding box center [398, 302] width 86 height 73
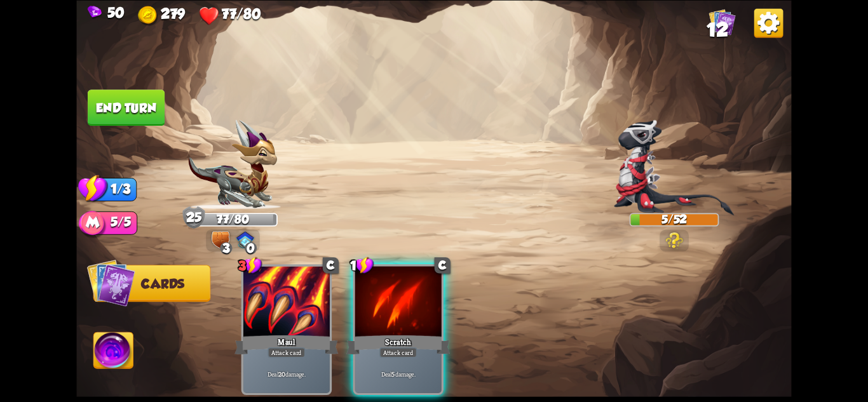
click at [126, 112] on button "End turn" at bounding box center [126, 108] width 77 height 36
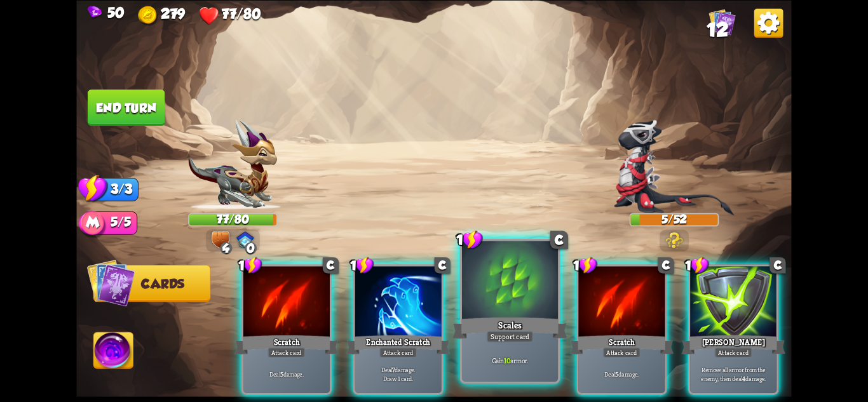
click at [494, 313] on div at bounding box center [510, 281] width 96 height 81
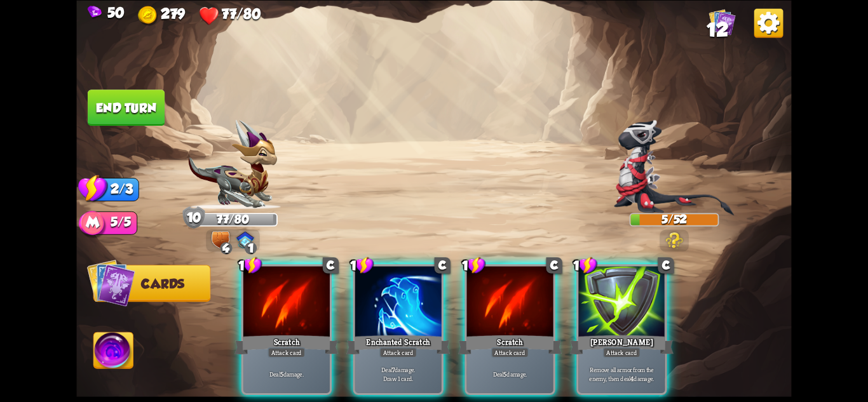
click at [144, 95] on button "End turn" at bounding box center [126, 108] width 77 height 36
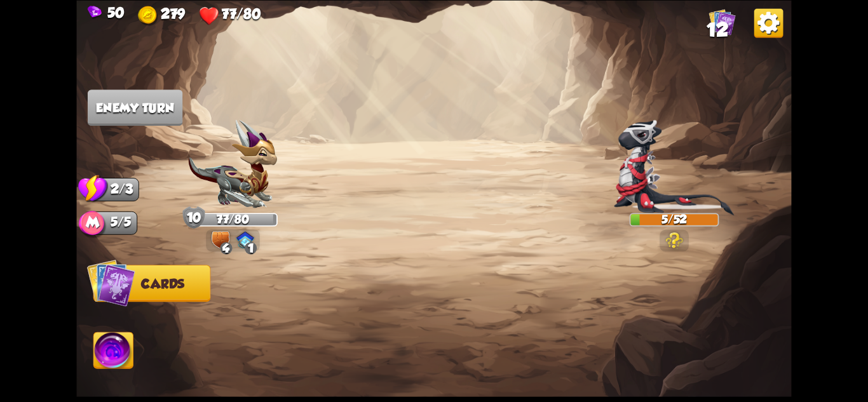
drag, startPoint x: 125, startPoint y: 326, endPoint x: 123, endPoint y: 337, distance: 11.5
click at [124, 327] on img at bounding box center [433, 201] width 715 height 402
click at [123, 342] on img at bounding box center [113, 352] width 39 height 40
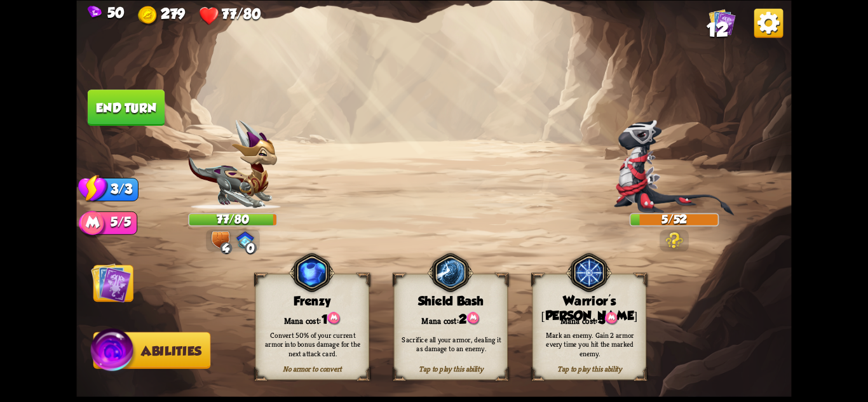
click at [106, 285] on img at bounding box center [111, 282] width 40 height 40
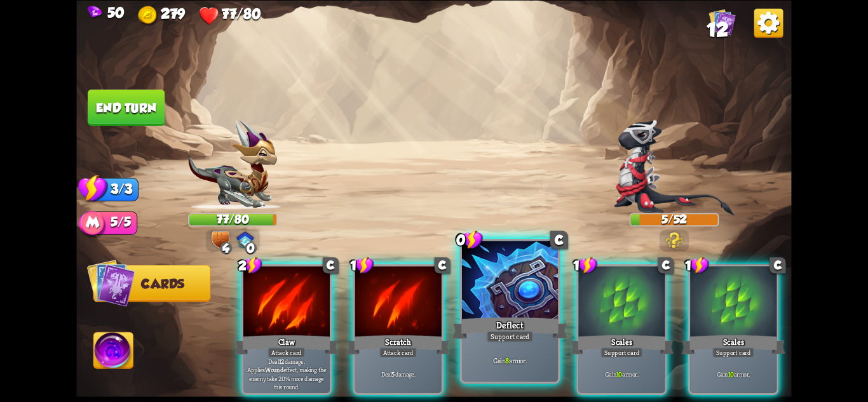
click at [505, 342] on div "Support card" at bounding box center [510, 335] width 47 height 11
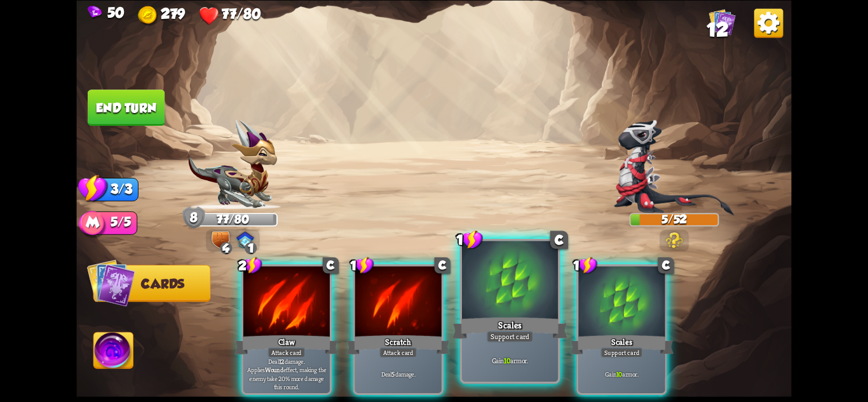
click at [506, 341] on div "Support card" at bounding box center [510, 335] width 47 height 11
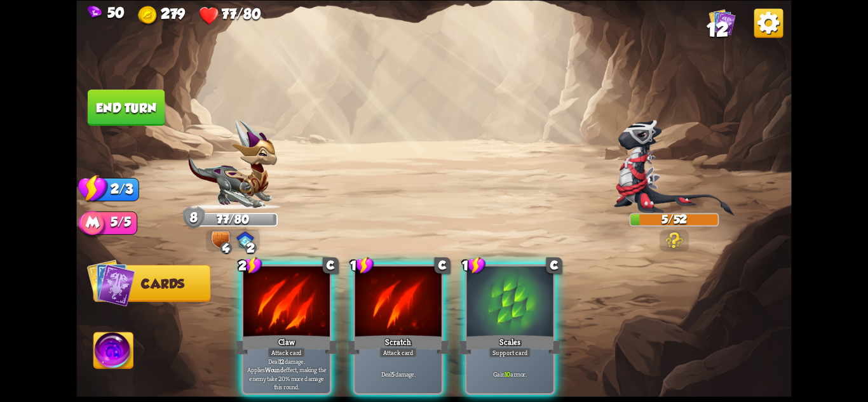
click at [506, 347] on div "Support card" at bounding box center [510, 352] width 42 height 11
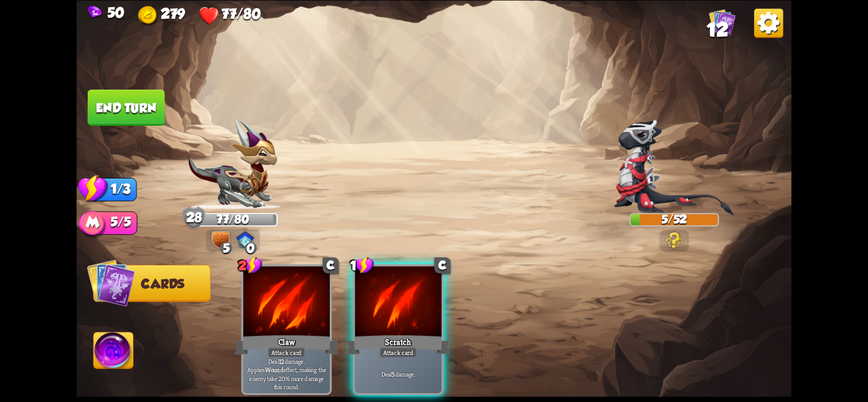
click at [118, 96] on button "End turn" at bounding box center [126, 108] width 77 height 36
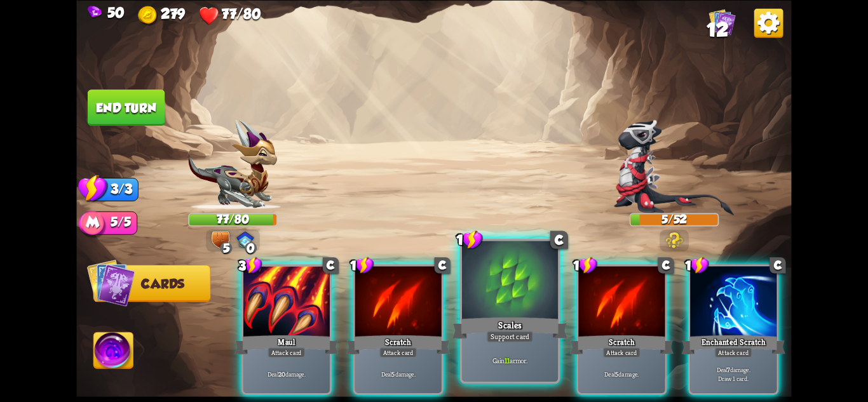
click at [510, 335] on div "Support card" at bounding box center [510, 335] width 47 height 11
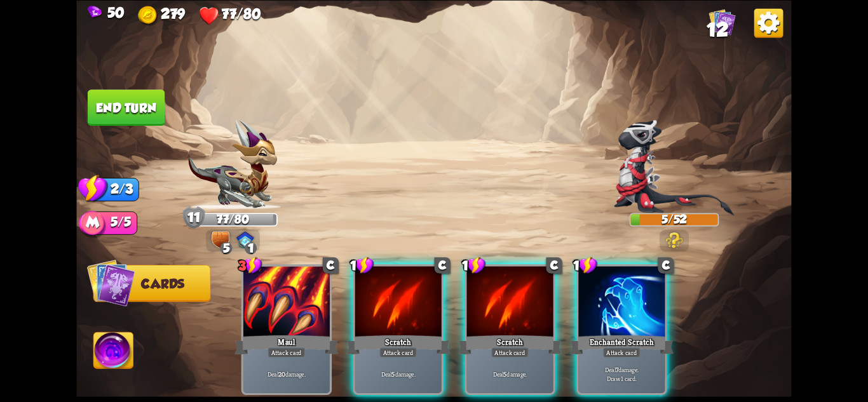
click at [148, 111] on button "End turn" at bounding box center [126, 108] width 77 height 36
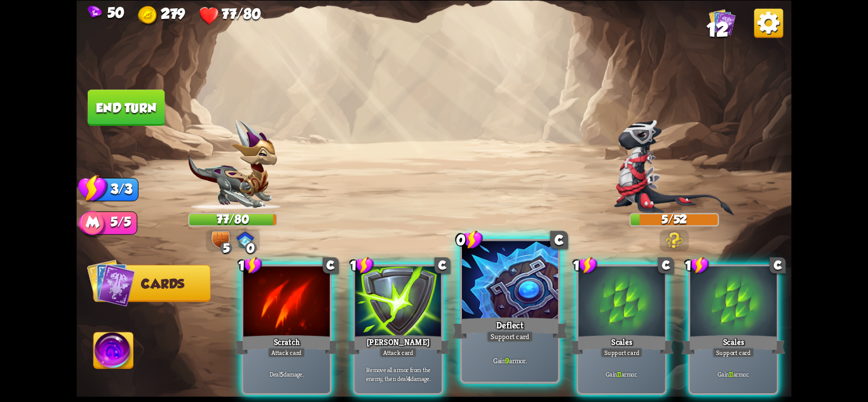
click at [496, 319] on div "Deflect" at bounding box center [510, 327] width 115 height 25
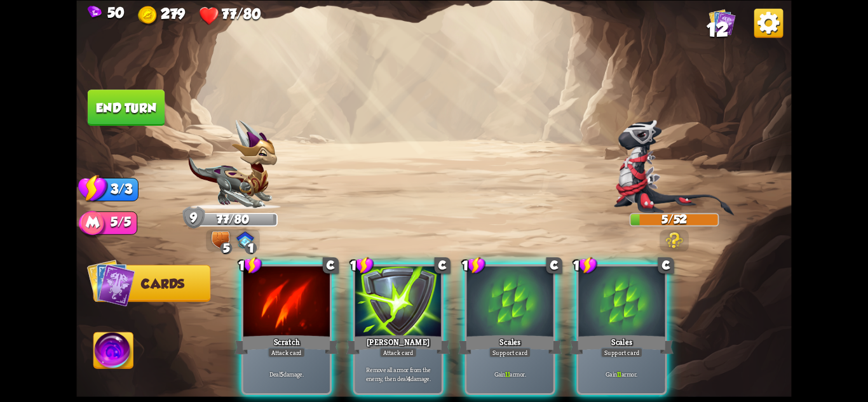
click at [496, 333] on div "Scales" at bounding box center [510, 344] width 104 height 23
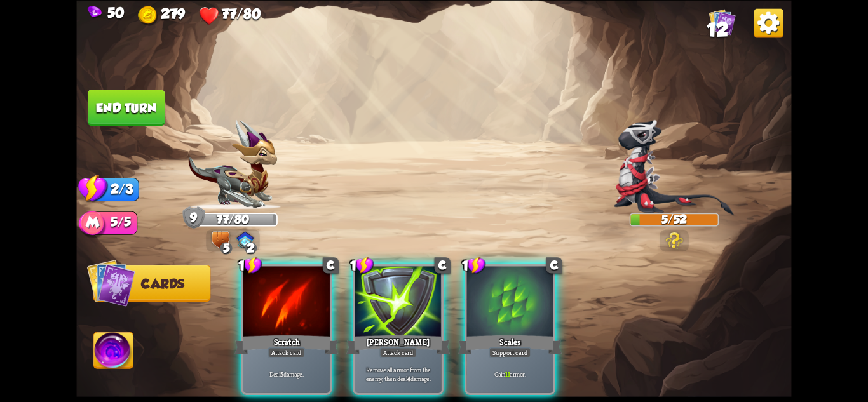
click at [496, 333] on div "Scales" at bounding box center [510, 344] width 104 height 23
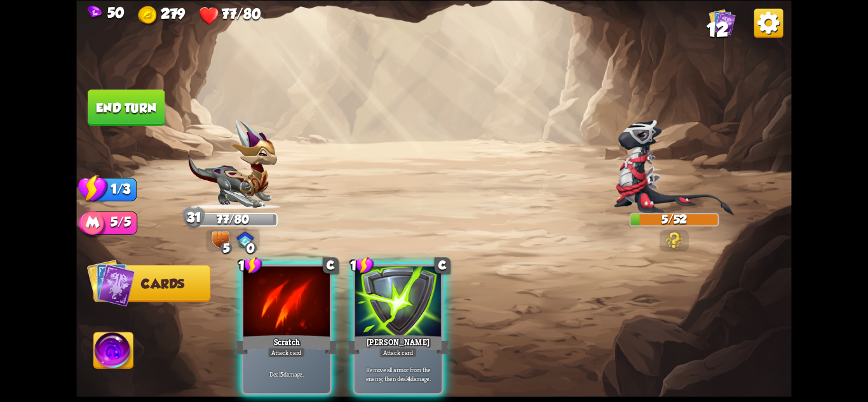
click at [119, 120] on button "End turn" at bounding box center [126, 108] width 77 height 36
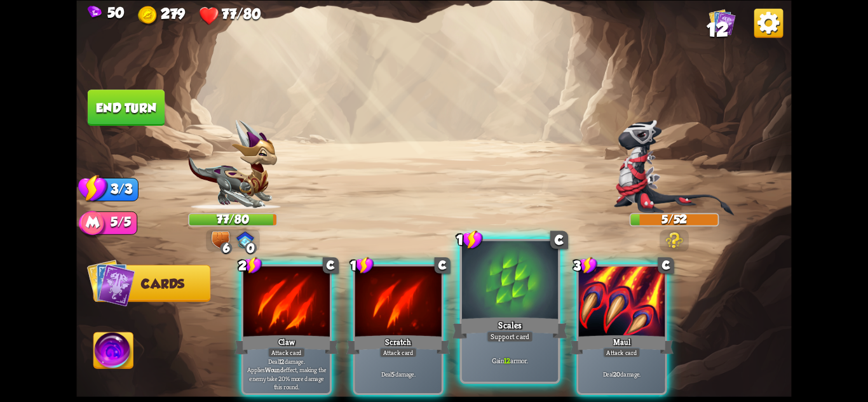
click at [508, 310] on div at bounding box center [510, 281] width 96 height 81
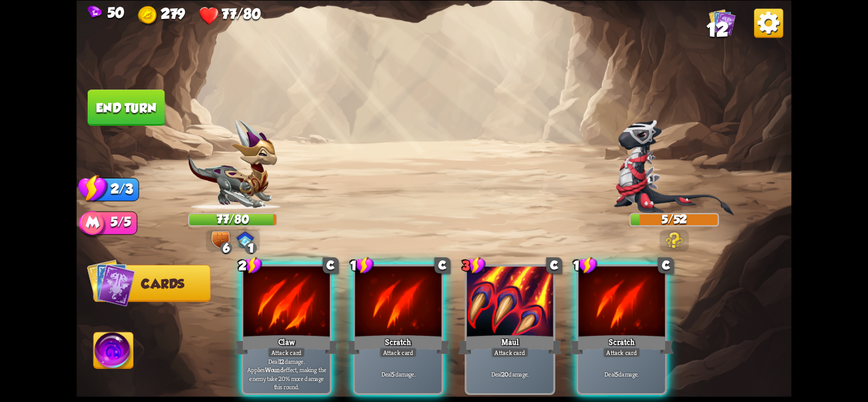
click at [111, 114] on button "End turn" at bounding box center [126, 108] width 77 height 36
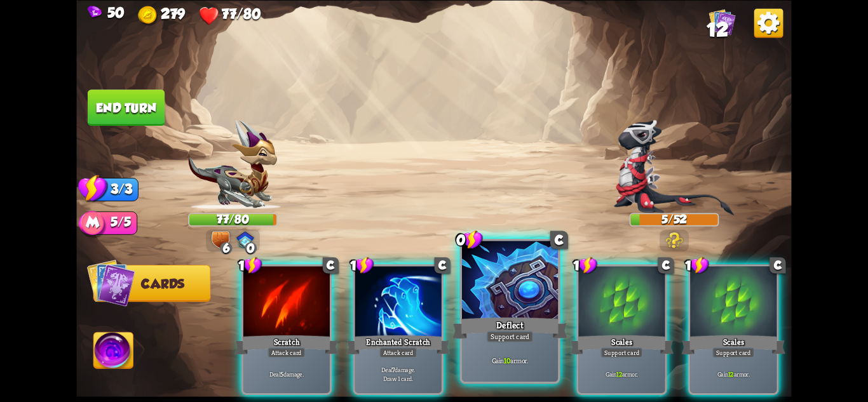
click at [514, 346] on div "Gain 10 armor." at bounding box center [510, 361] width 96 height 42
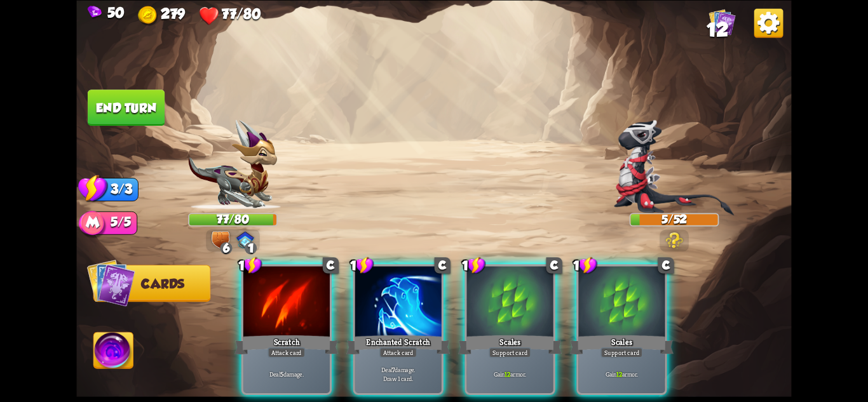
click at [514, 355] on div "Gain 12 armor." at bounding box center [510, 373] width 86 height 37
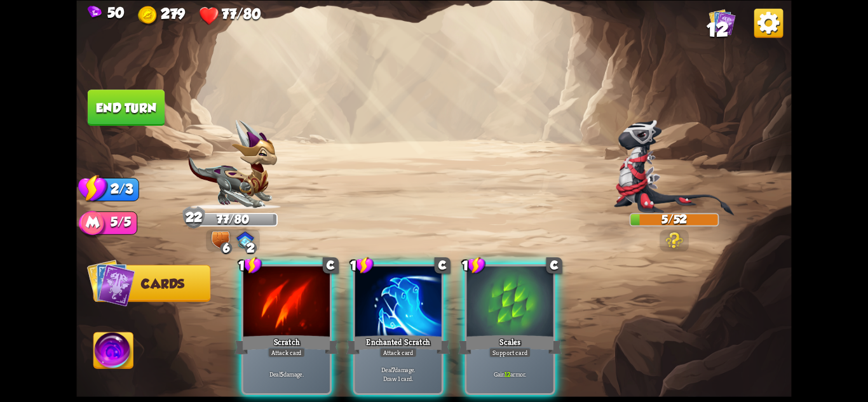
click at [514, 355] on div "Gain 12 armor." at bounding box center [510, 373] width 86 height 37
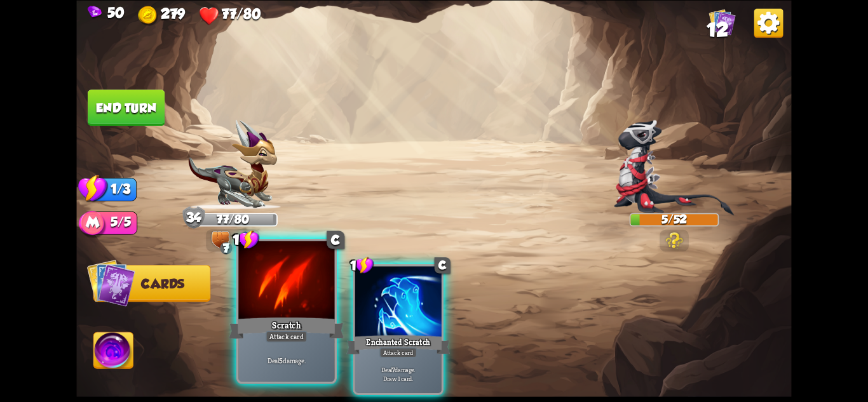
click at [276, 313] on div at bounding box center [286, 281] width 96 height 81
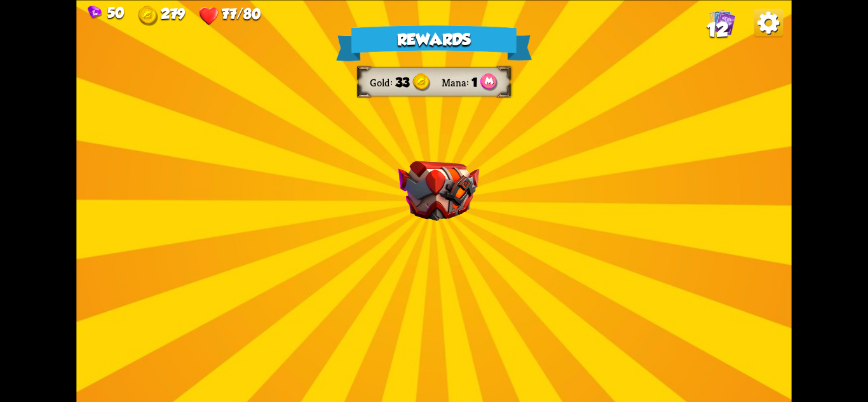
click at [409, 249] on div "Rewards Gold 33 Mana 1 Select a card 1 C Life Leech Support card Heal for 1 hea…" at bounding box center [433, 201] width 715 height 402
click at [432, 276] on div "Rewards Gold 33 Mana 1 Select a card 1 C Life Leech Support card Heal for 1 hea…" at bounding box center [433, 201] width 715 height 402
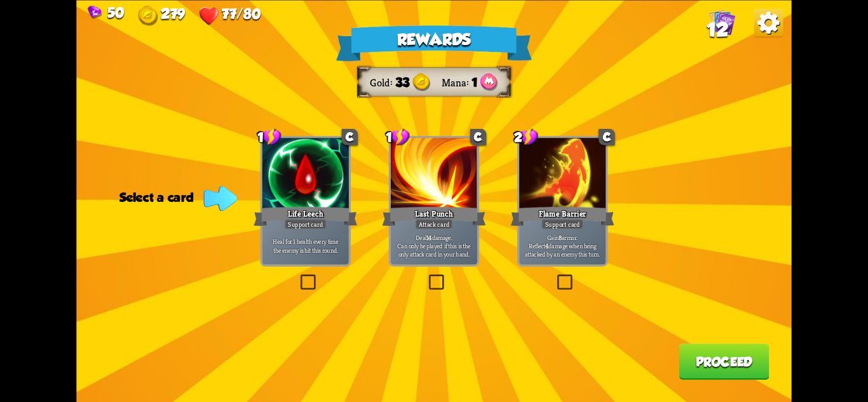
click at [316, 210] on div "Life Leech" at bounding box center [306, 216] width 104 height 23
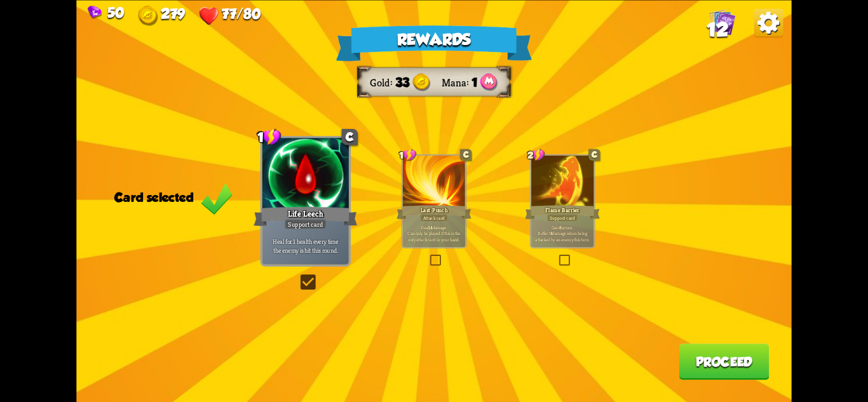
click at [589, 229] on p "Gain 8 armor. Reflect 4 damage when being attacked by an enemy this turn." at bounding box center [562, 233] width 59 height 18
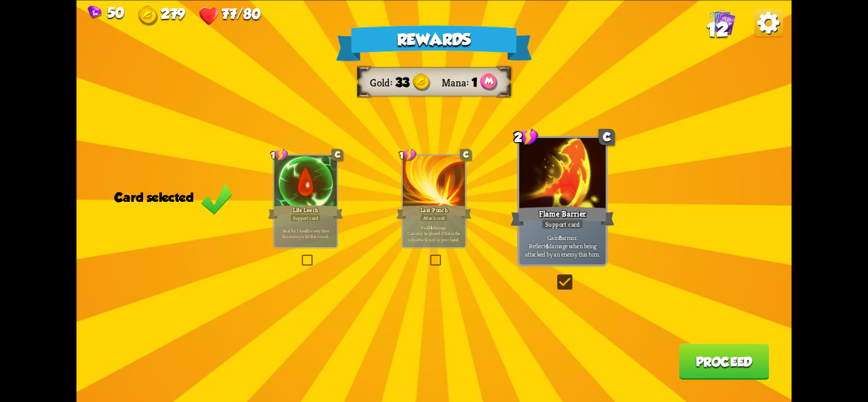
click at [313, 202] on div at bounding box center [306, 181] width 62 height 53
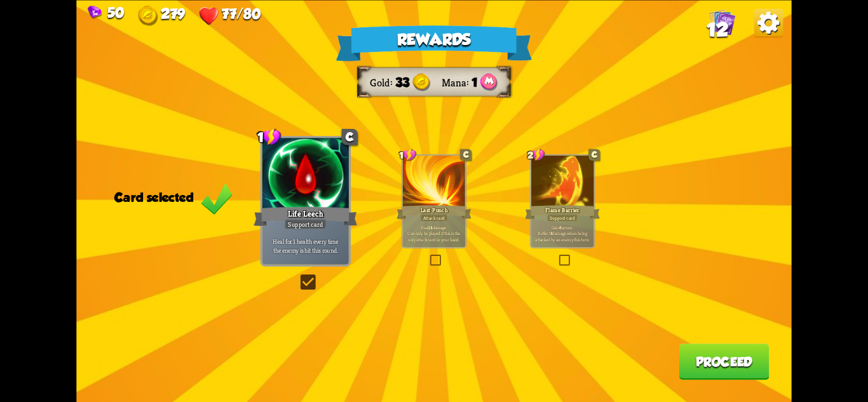
click at [713, 372] on button "Proceed" at bounding box center [724, 362] width 90 height 36
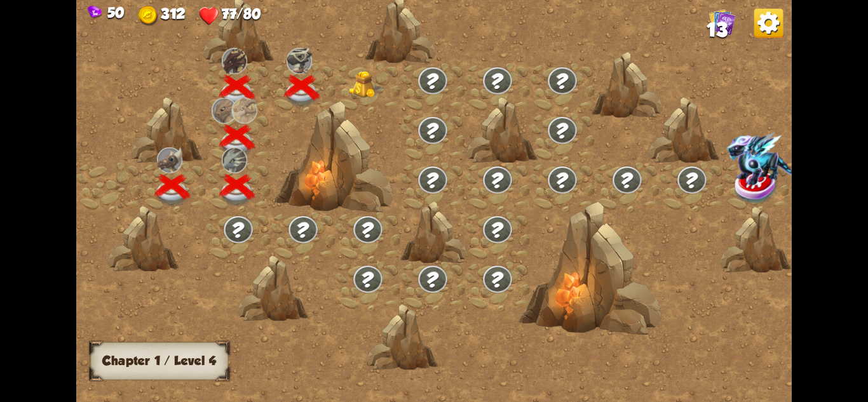
click at [370, 91] on img at bounding box center [367, 84] width 36 height 27
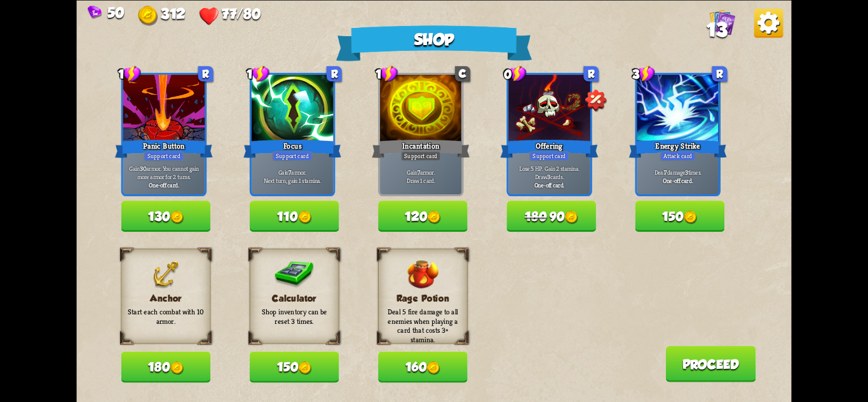
click at [189, 364] on button "180" at bounding box center [166, 366] width 90 height 31
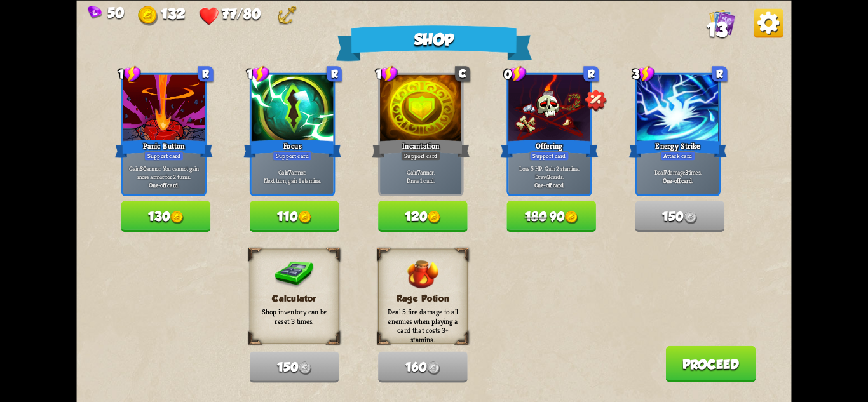
click at [316, 215] on button "110" at bounding box center [295, 216] width 90 height 31
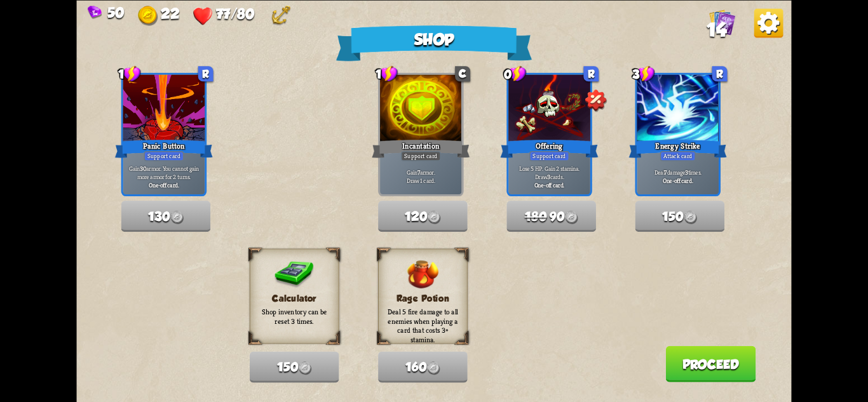
click at [725, 364] on button "Proceed" at bounding box center [710, 364] width 90 height 36
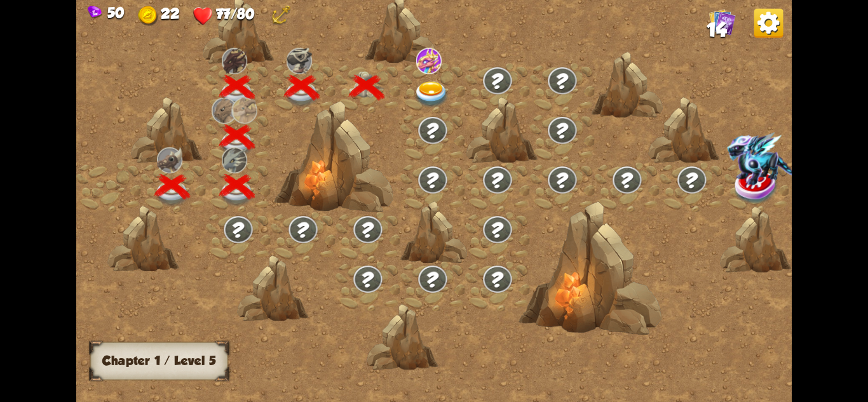
click at [438, 92] on img at bounding box center [432, 94] width 36 height 26
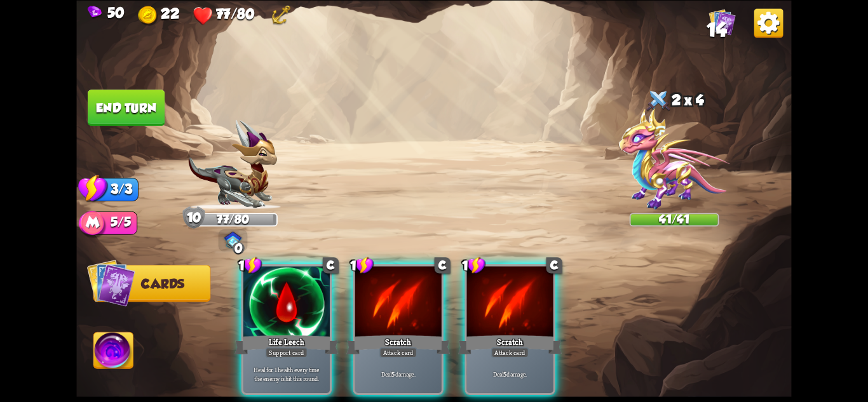
click at [674, 160] on div "Player turn" at bounding box center [433, 201] width 715 height 110
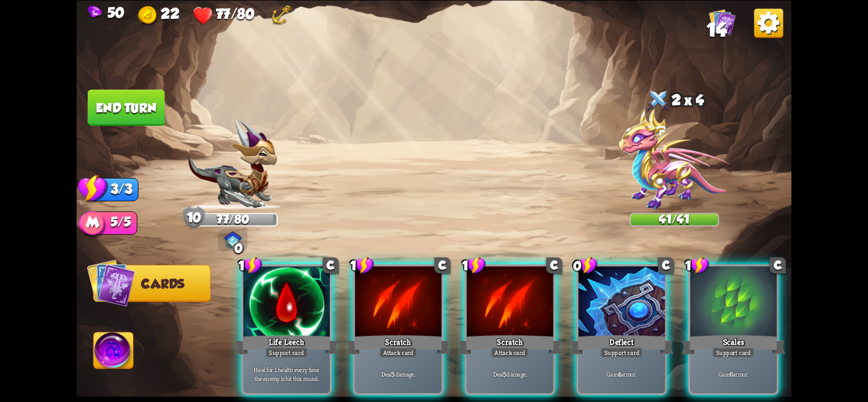
click at [673, 160] on div "Player turn" at bounding box center [433, 201] width 715 height 110
click at [667, 165] on img at bounding box center [674, 159] width 111 height 102
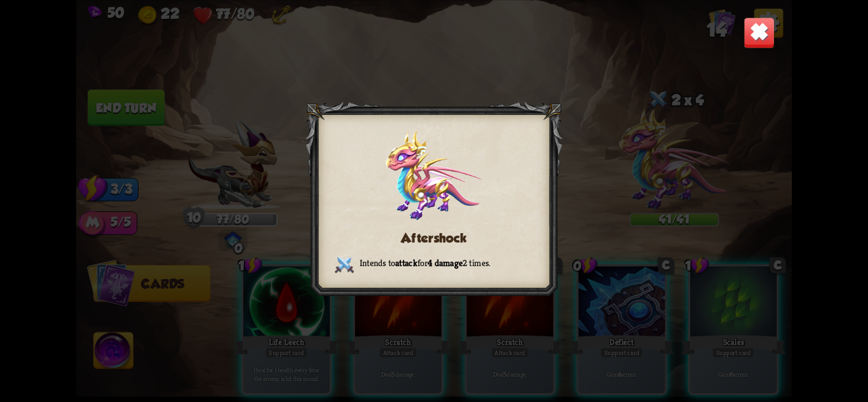
click at [754, 25] on img at bounding box center [759, 32] width 31 height 31
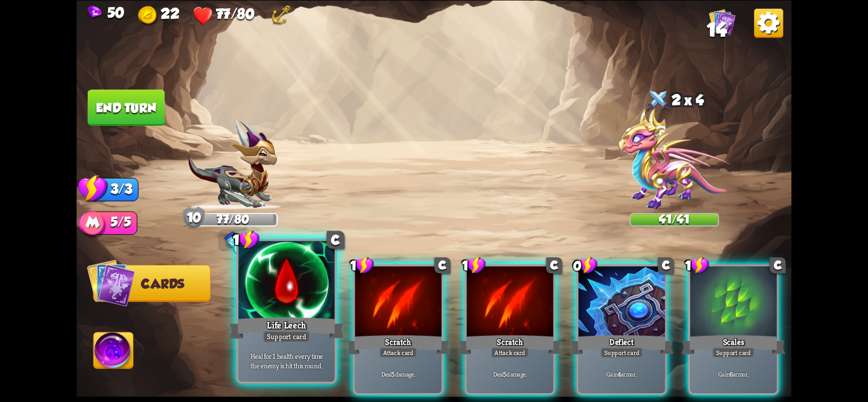
click at [282, 325] on div "Life Leech" at bounding box center [286, 327] width 115 height 25
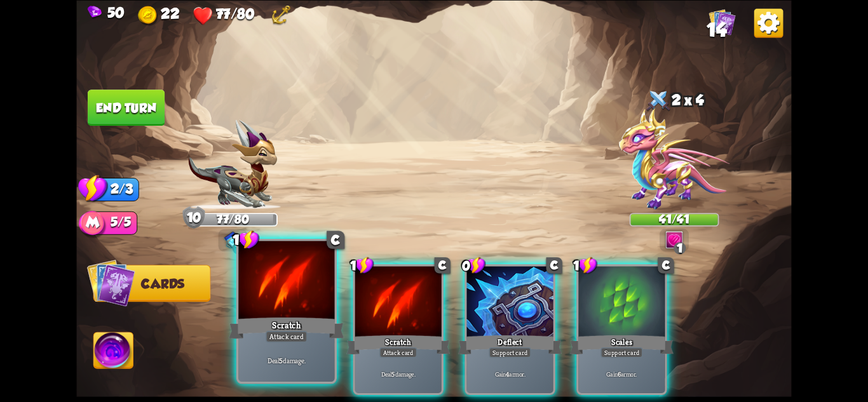
click at [275, 324] on div "Scratch" at bounding box center [286, 327] width 115 height 25
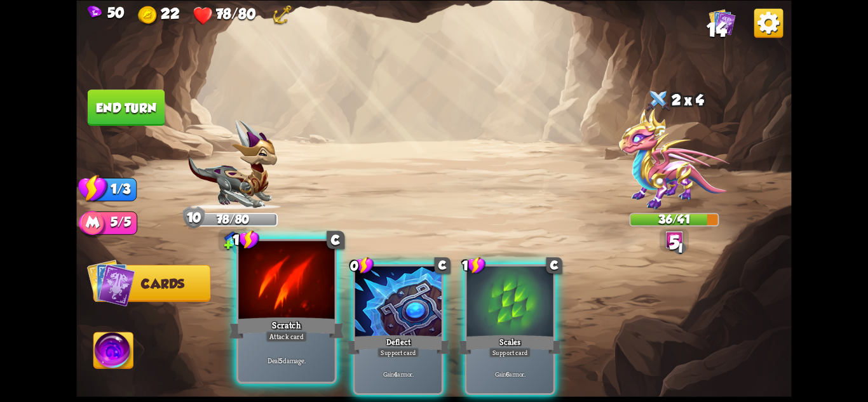
click at [258, 324] on div "Scratch" at bounding box center [286, 327] width 115 height 25
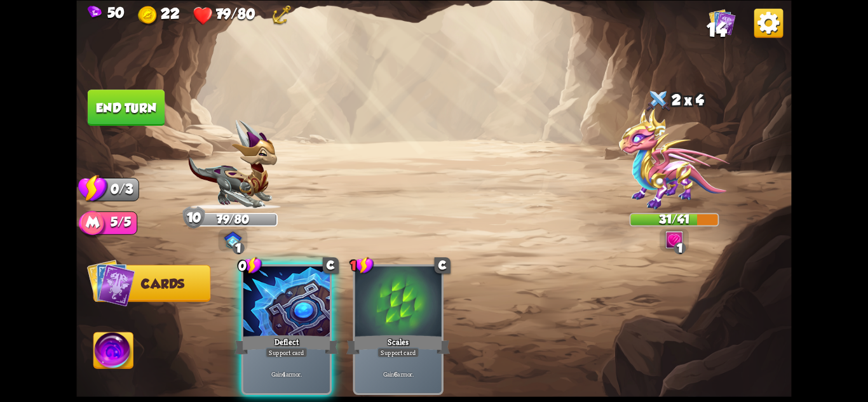
click at [122, 111] on button "End turn" at bounding box center [126, 108] width 77 height 36
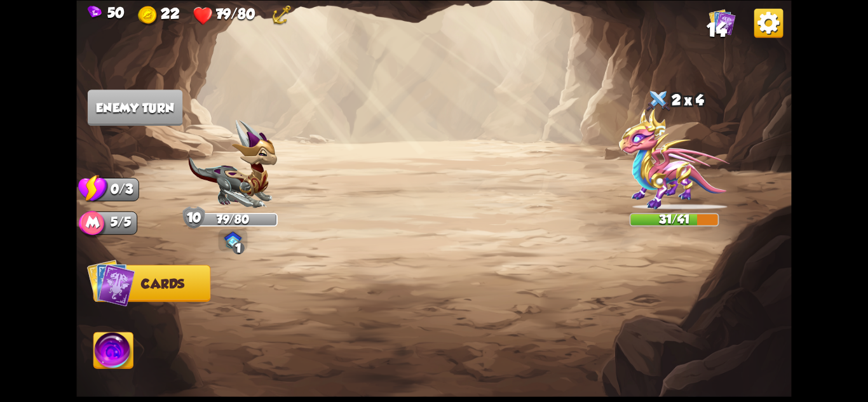
click at [240, 242] on div "1" at bounding box center [239, 248] width 12 height 12
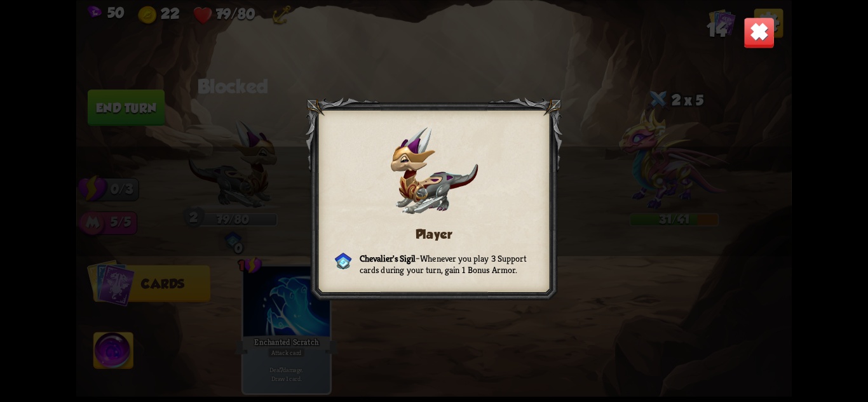
click at [763, 36] on img at bounding box center [759, 32] width 31 height 31
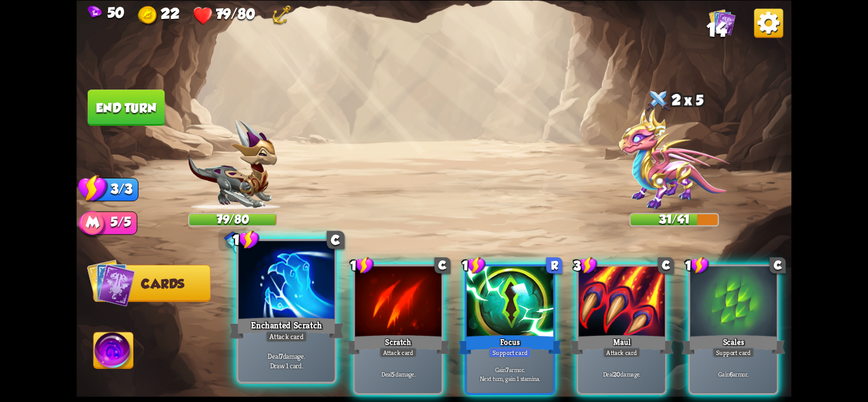
click at [285, 300] on div at bounding box center [286, 281] width 96 height 81
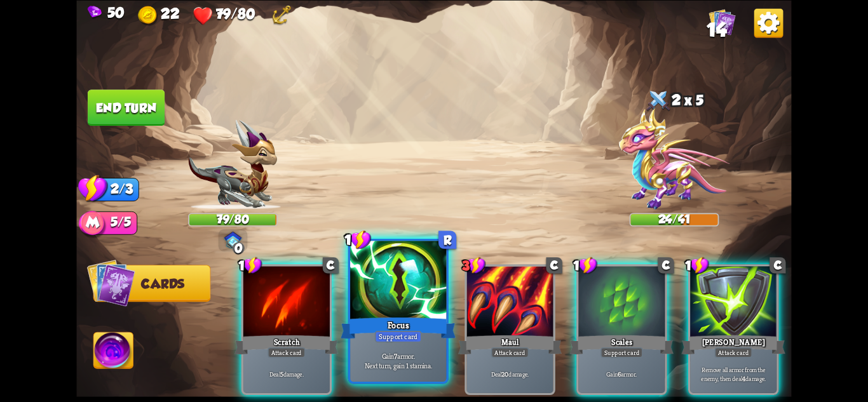
click at [411, 300] on div at bounding box center [398, 281] width 96 height 81
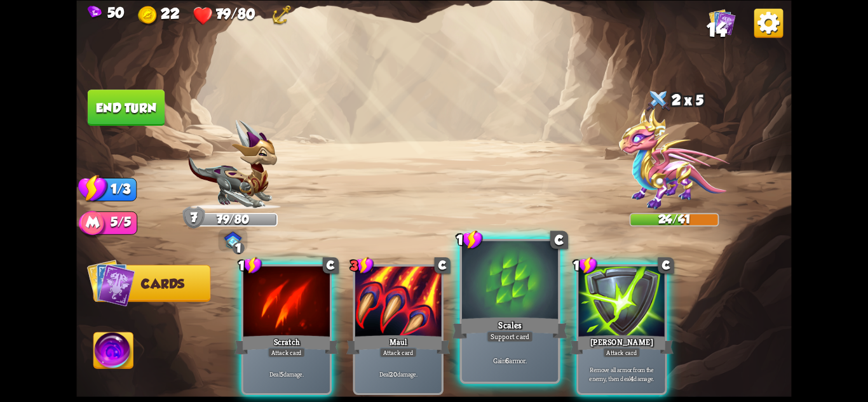
click at [484, 304] on div at bounding box center [510, 281] width 96 height 81
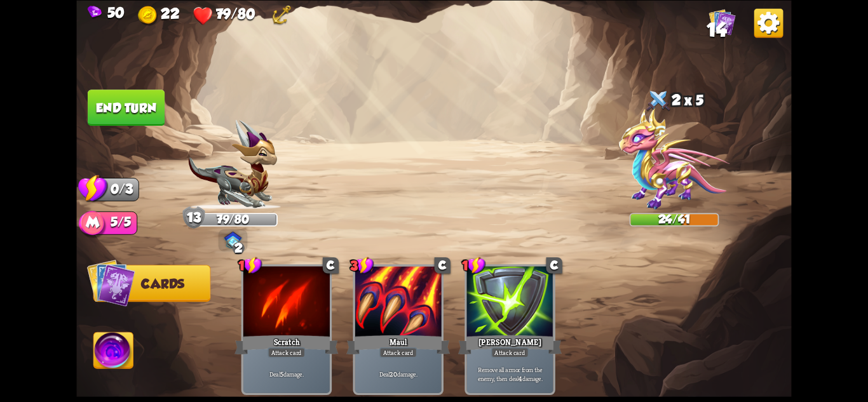
click at [135, 104] on button "End turn" at bounding box center [126, 107] width 78 height 37
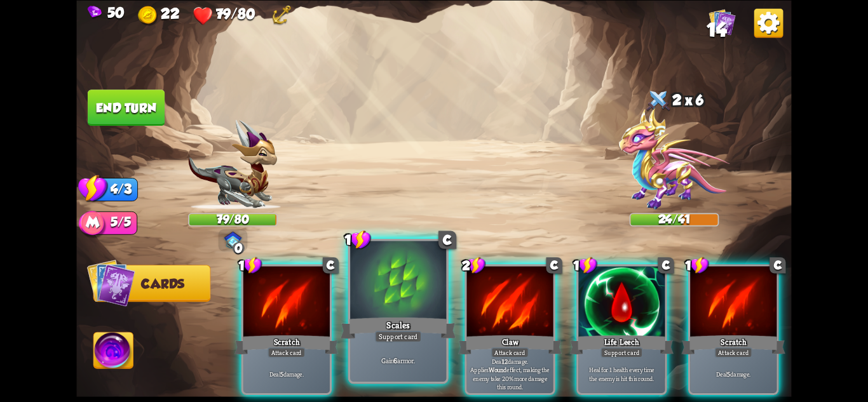
click at [409, 322] on div "Scales" at bounding box center [398, 327] width 115 height 25
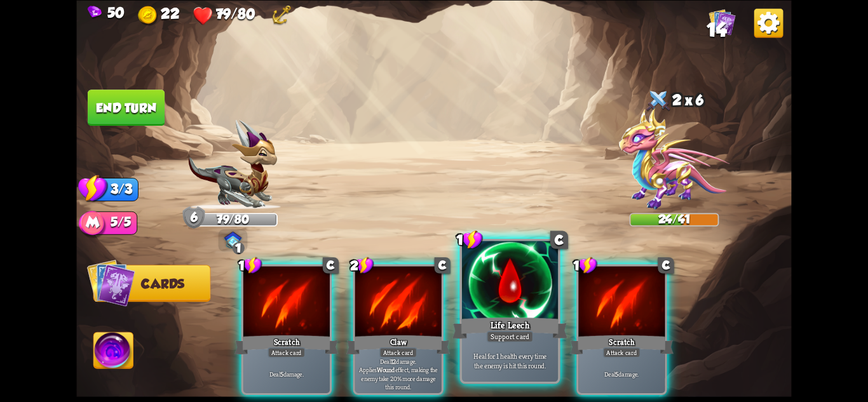
click at [521, 313] on div at bounding box center [510, 281] width 96 height 81
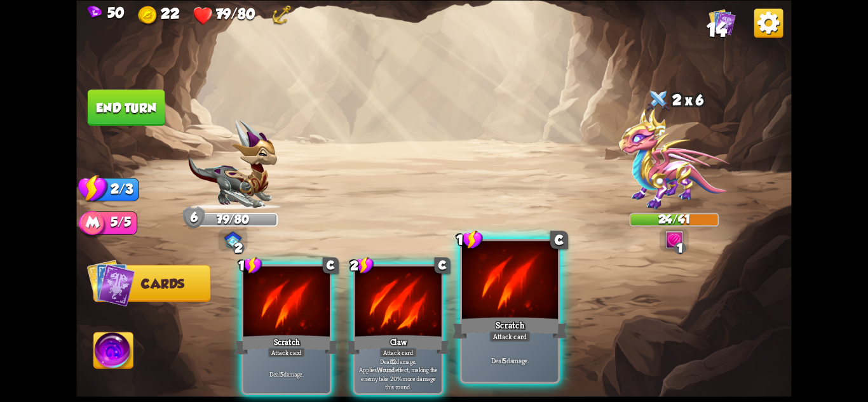
click at [522, 317] on div "Scratch" at bounding box center [510, 327] width 115 height 25
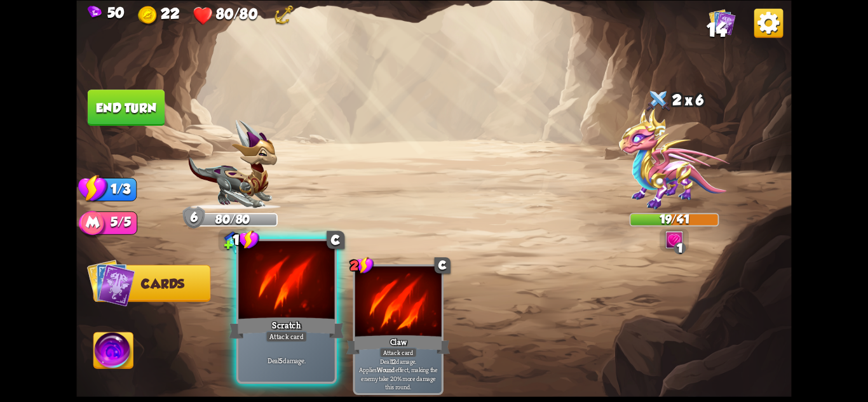
click at [255, 340] on div "Scratch" at bounding box center [286, 327] width 115 height 25
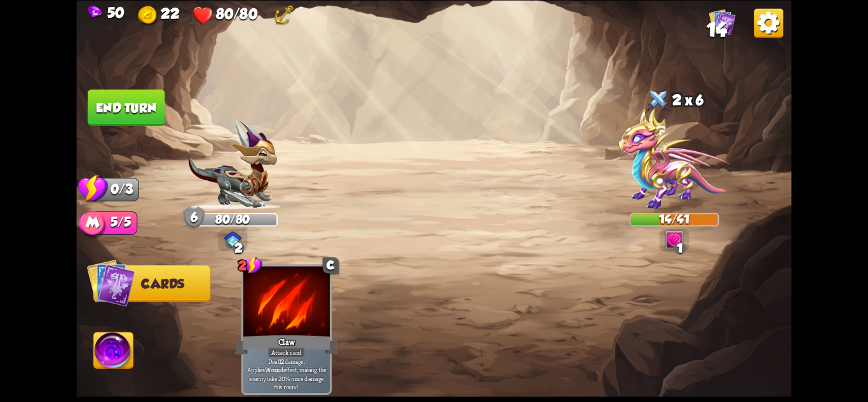
click at [116, 96] on button "End turn" at bounding box center [126, 108] width 77 height 36
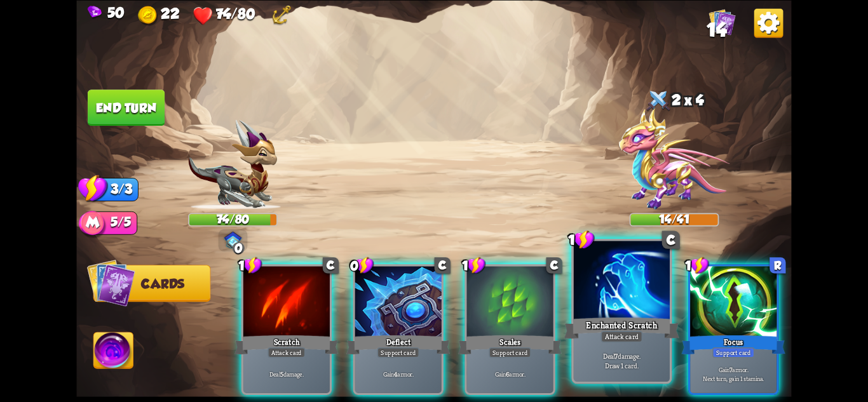
click at [634, 329] on div "Enchanted Scratch" at bounding box center [621, 327] width 115 height 25
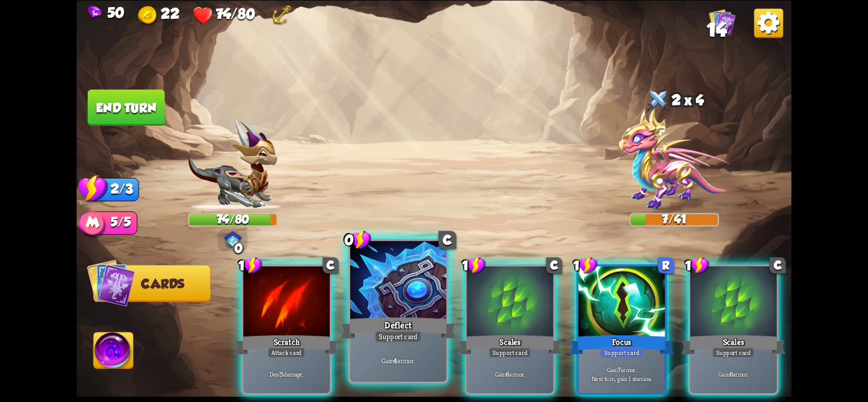
click at [413, 310] on div at bounding box center [398, 281] width 96 height 81
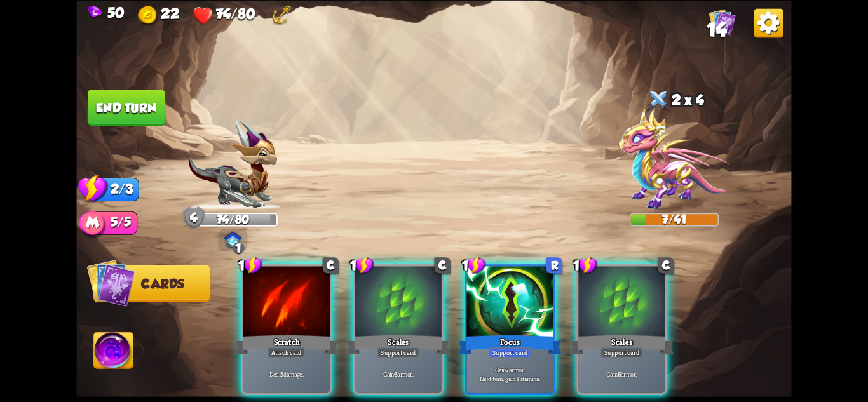
click at [413, 310] on div at bounding box center [398, 302] width 86 height 73
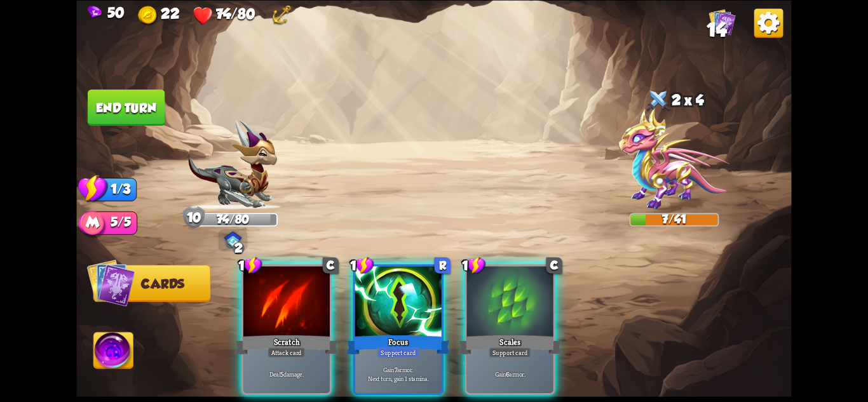
click at [413, 310] on div at bounding box center [398, 302] width 86 height 73
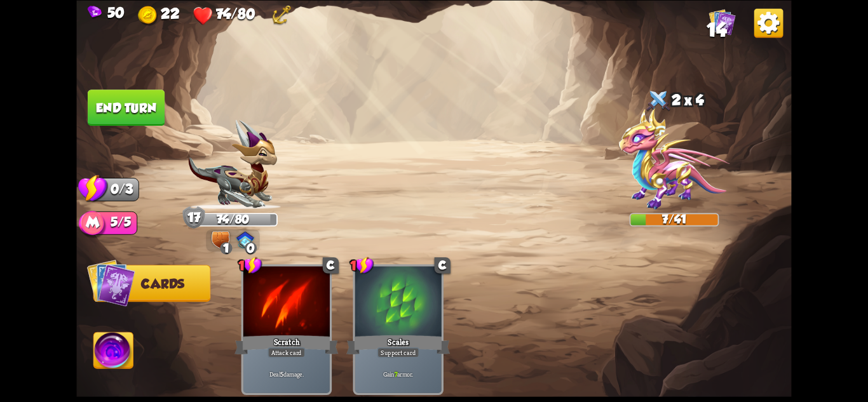
click at [155, 109] on button "End turn" at bounding box center [126, 108] width 77 height 36
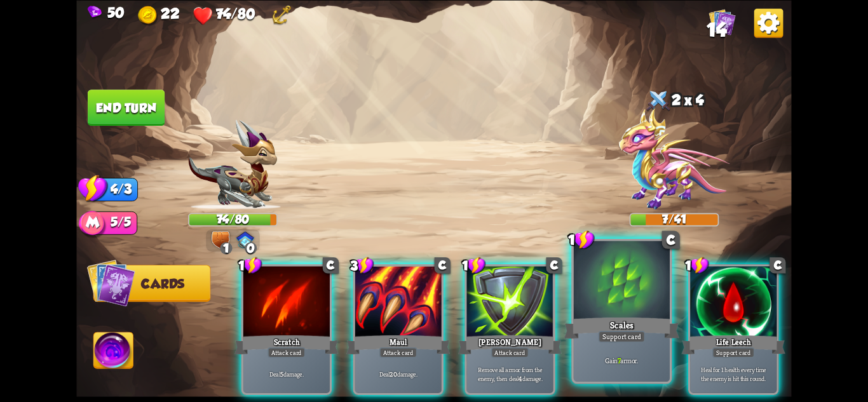
click at [671, 336] on div "Scales" at bounding box center [621, 327] width 115 height 25
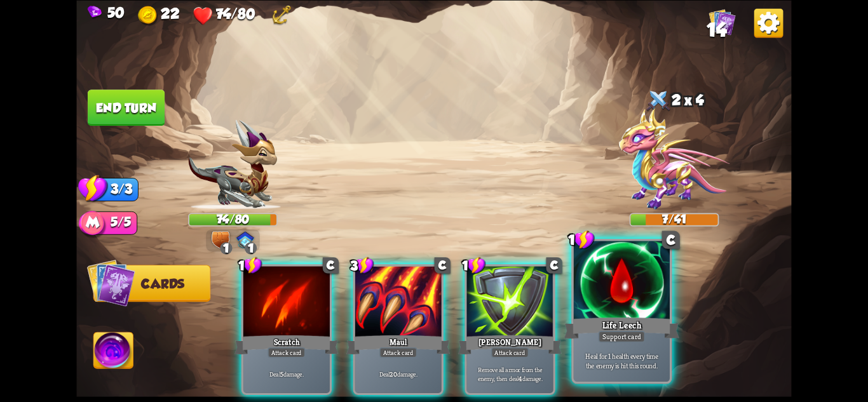
click at [676, 336] on div "Life Leech" at bounding box center [621, 327] width 115 height 25
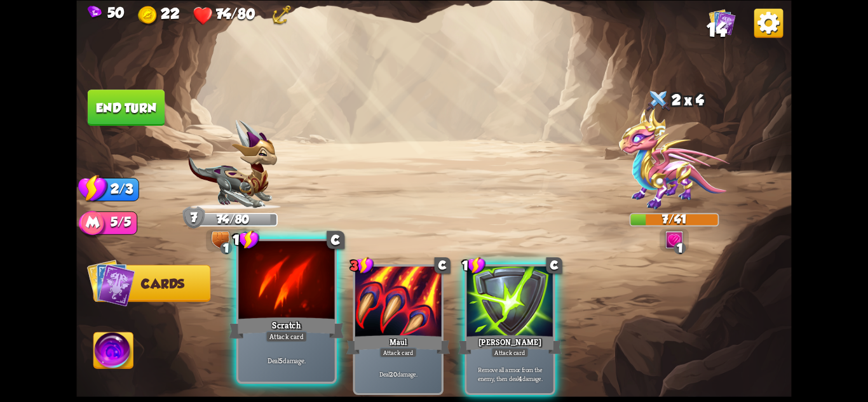
click at [275, 301] on div at bounding box center [286, 281] width 96 height 81
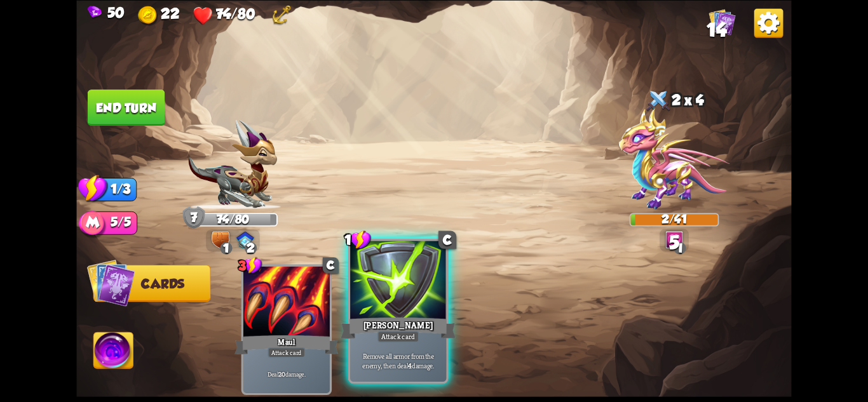
click at [425, 315] on div "[PERSON_NAME]" at bounding box center [398, 327] width 115 height 25
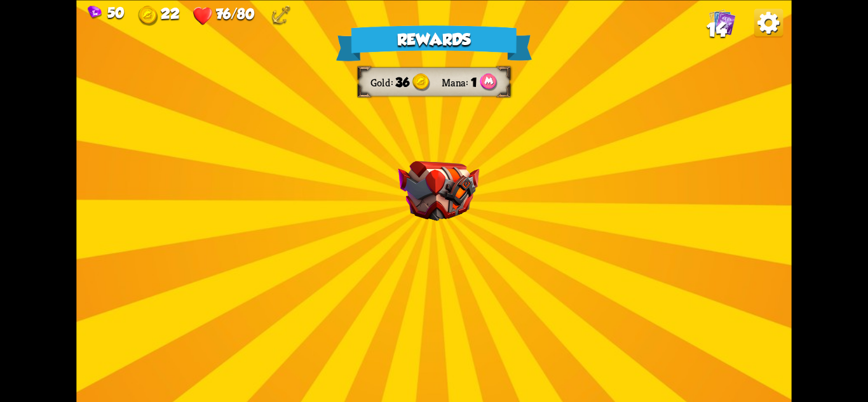
click at [484, 325] on div "Rewards Gold 36 Mana 1 Select a card 2 C Tactical Strike Attack card Deal 7 dam…" at bounding box center [433, 201] width 715 height 402
click at [453, 205] on img at bounding box center [438, 191] width 81 height 60
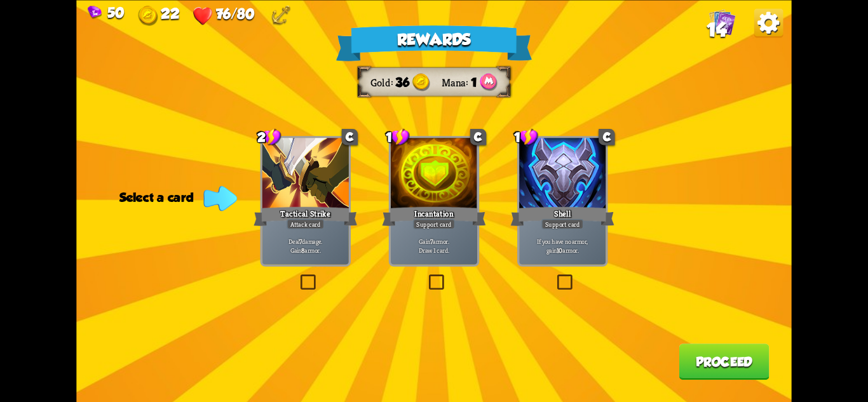
click at [594, 235] on div "If you have no armor, gain 10 armor." at bounding box center [562, 245] width 86 height 37
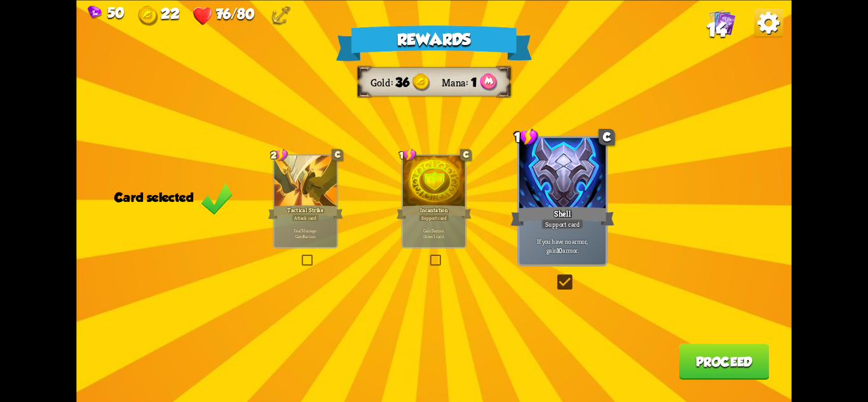
click at [702, 358] on button "Proceed" at bounding box center [724, 362] width 90 height 36
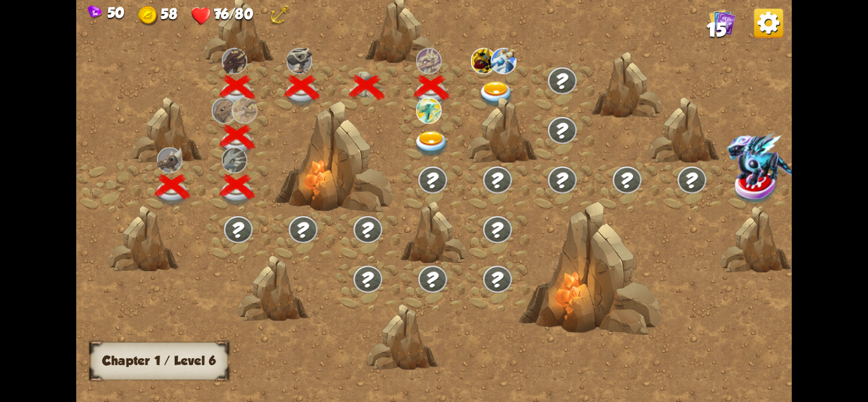
click at [496, 98] on div at bounding box center [502, 130] width 72 height 67
click at [500, 87] on img at bounding box center [497, 94] width 36 height 26
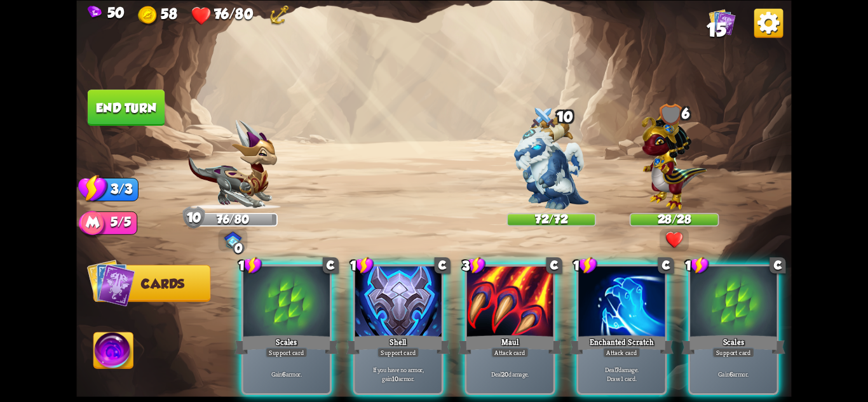
click at [683, 216] on div "28/28" at bounding box center [673, 219] width 87 height 11
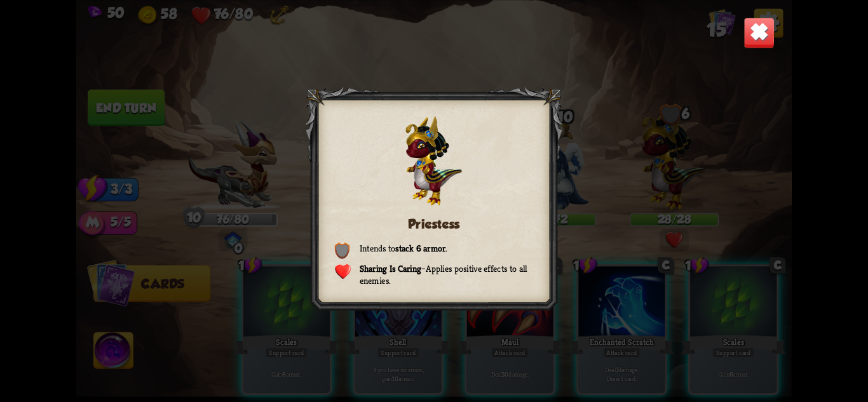
click at [746, 28] on img at bounding box center [759, 32] width 31 height 31
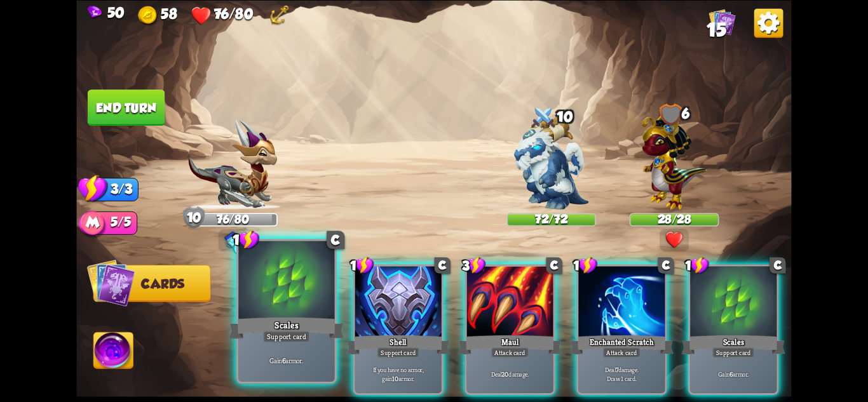
drag, startPoint x: 416, startPoint y: 308, endPoint x: 322, endPoint y: 307, distance: 93.4
click at [414, 308] on div at bounding box center [398, 302] width 86 height 73
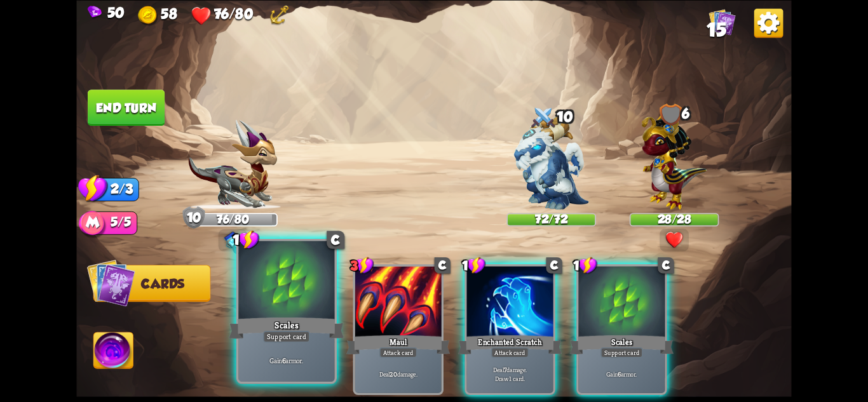
click at [318, 307] on div at bounding box center [286, 281] width 96 height 81
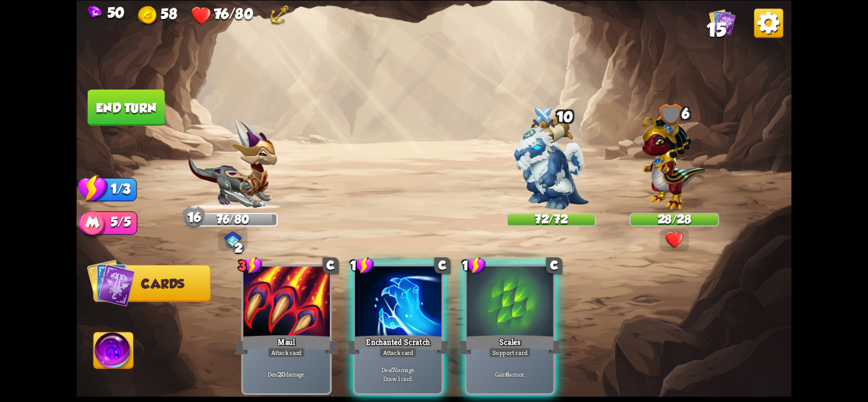
click at [496, 314] on div at bounding box center [510, 302] width 86 height 73
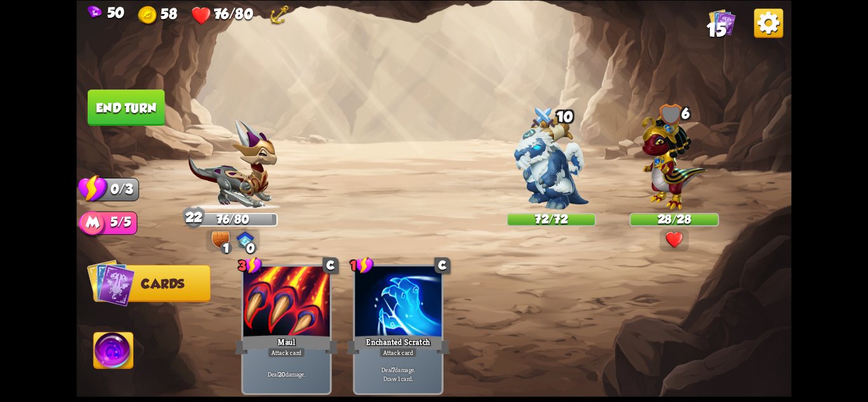
click at [130, 102] on button "End turn" at bounding box center [126, 108] width 77 height 36
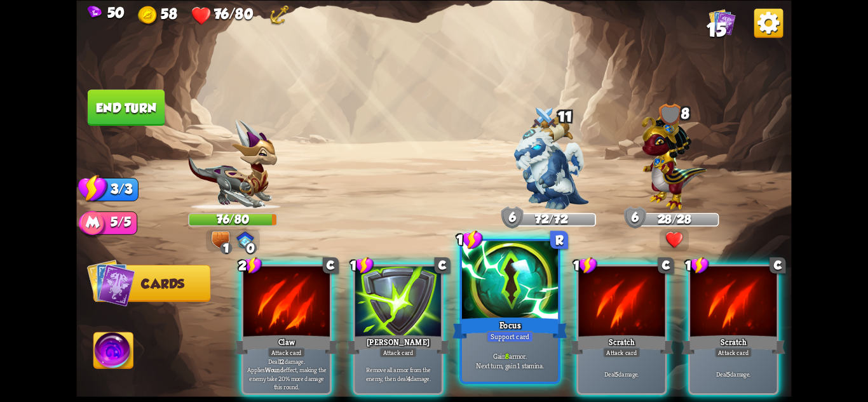
click at [531, 325] on div "Focus" at bounding box center [510, 327] width 115 height 25
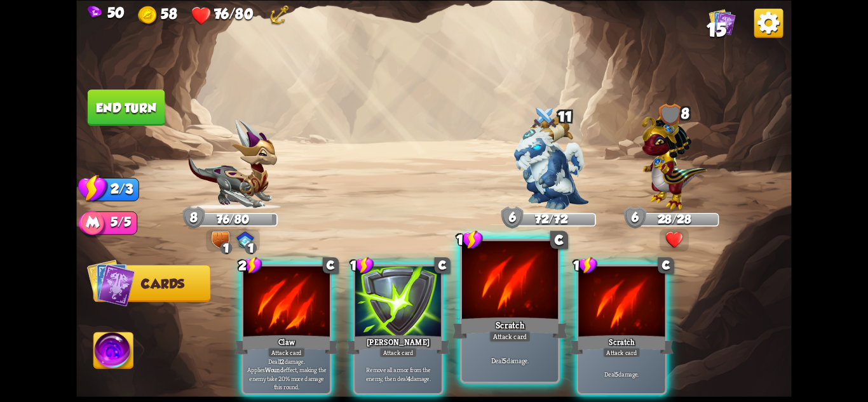
click at [526, 325] on div "Scratch" at bounding box center [510, 327] width 115 height 25
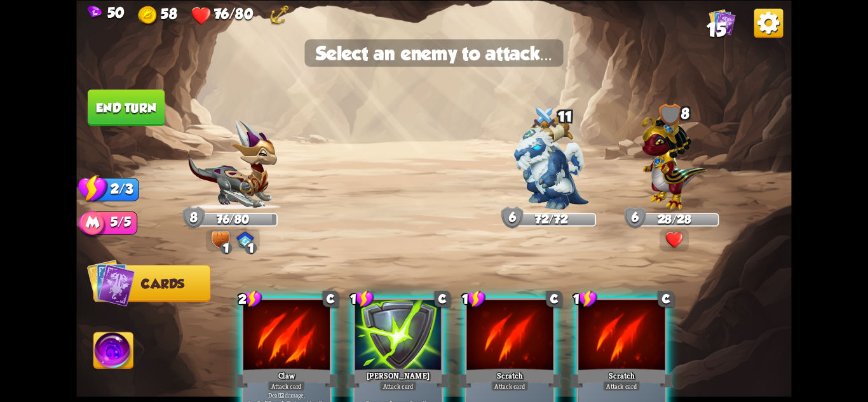
click at [520, 341] on div at bounding box center [510, 336] width 86 height 73
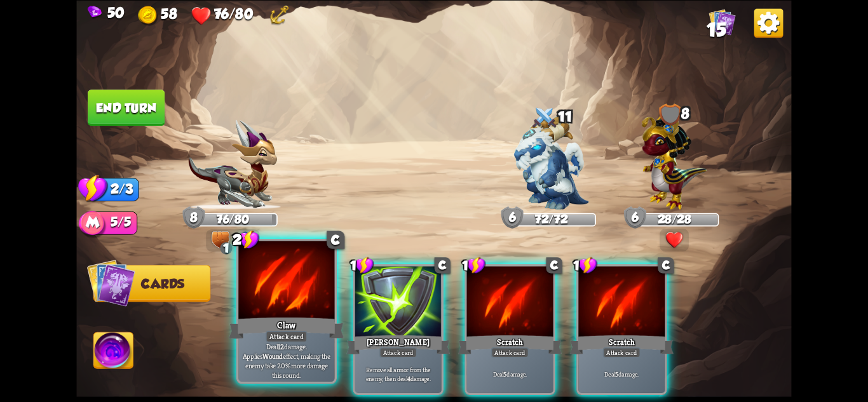
click at [266, 306] on div at bounding box center [286, 281] width 96 height 81
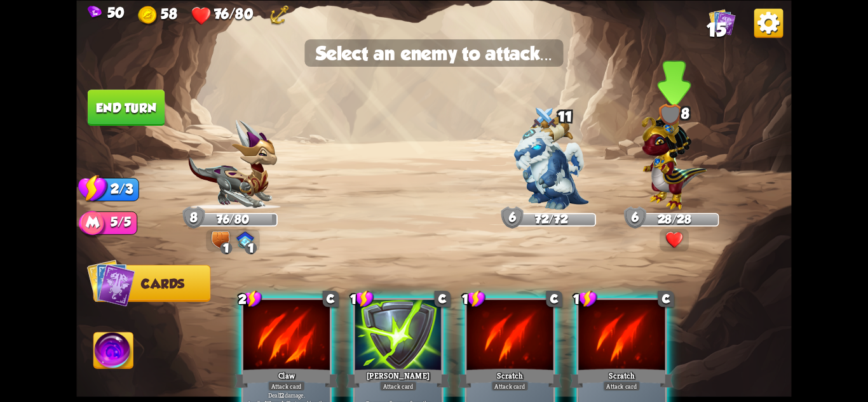
click at [653, 177] on img at bounding box center [674, 159] width 65 height 102
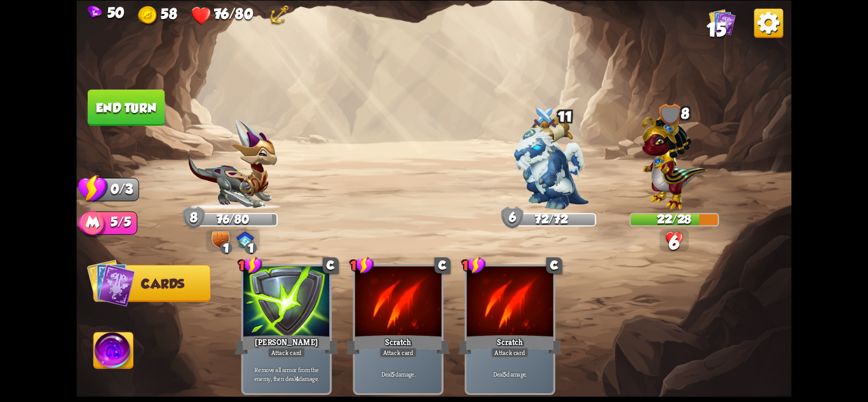
click at [133, 98] on button "End turn" at bounding box center [126, 108] width 77 height 36
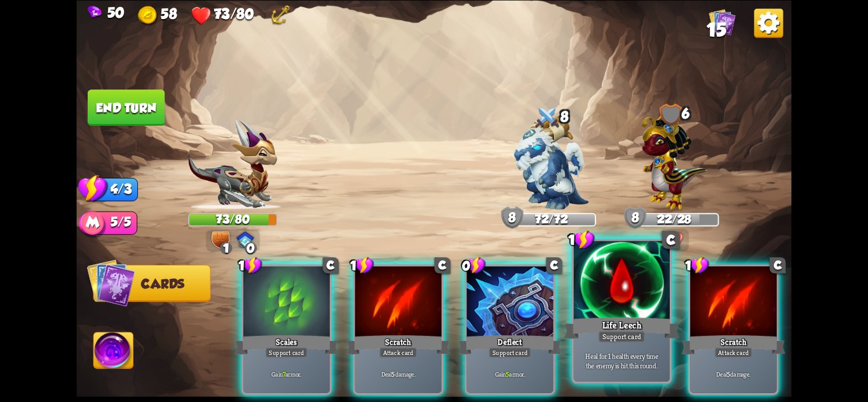
click at [641, 333] on div "Support card" at bounding box center [621, 335] width 47 height 11
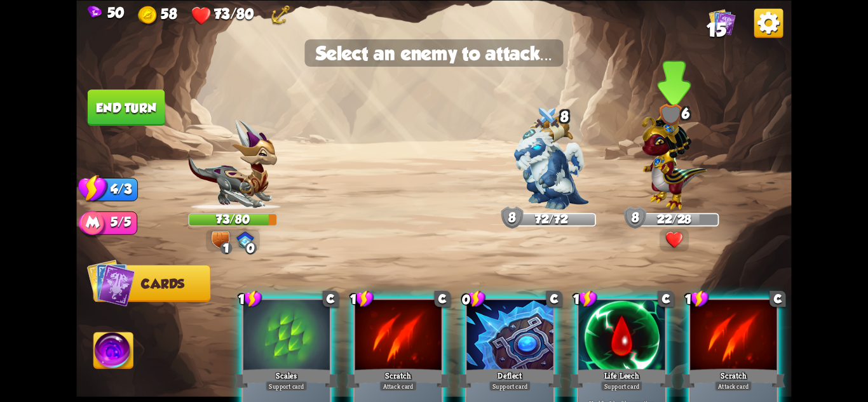
click at [676, 200] on img at bounding box center [674, 159] width 65 height 102
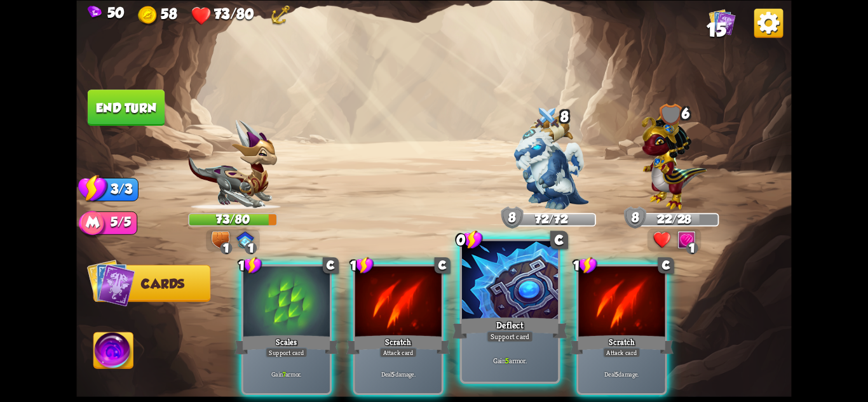
click at [536, 318] on div "Deflect" at bounding box center [510, 327] width 115 height 25
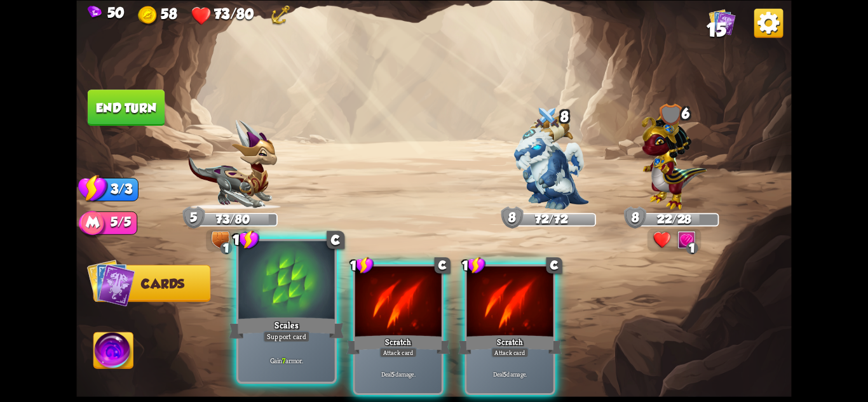
click at [276, 301] on div at bounding box center [286, 281] width 96 height 81
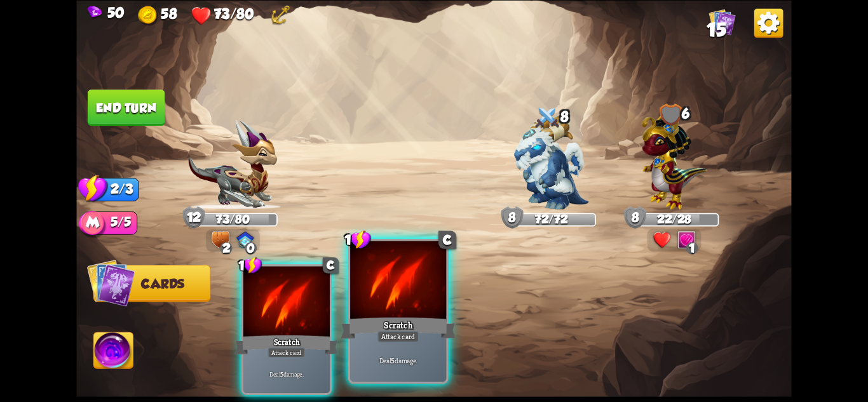
click at [413, 325] on div "Scratch" at bounding box center [398, 327] width 115 height 25
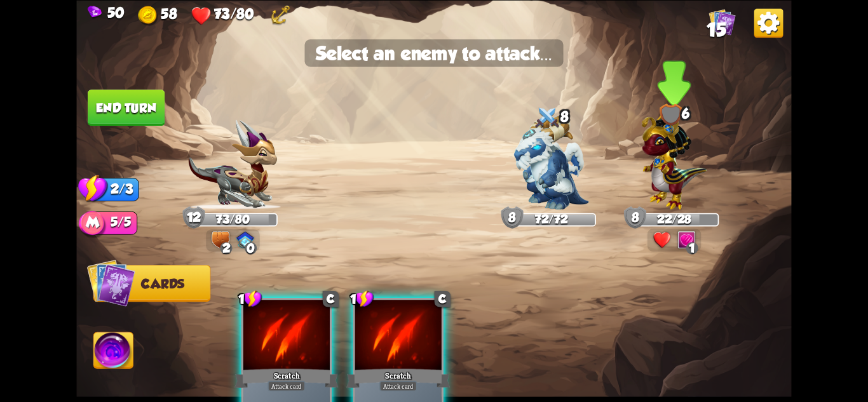
click at [669, 193] on img at bounding box center [674, 159] width 65 height 102
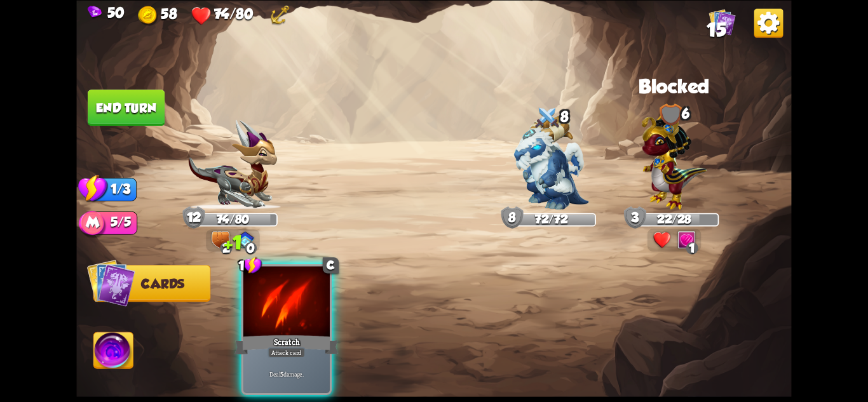
click at [109, 97] on button "End turn" at bounding box center [126, 108] width 77 height 36
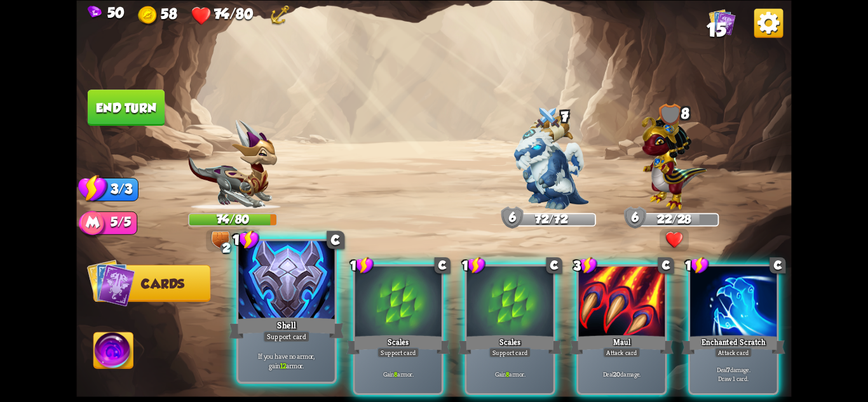
click at [318, 334] on div "Shell" at bounding box center [286, 327] width 115 height 25
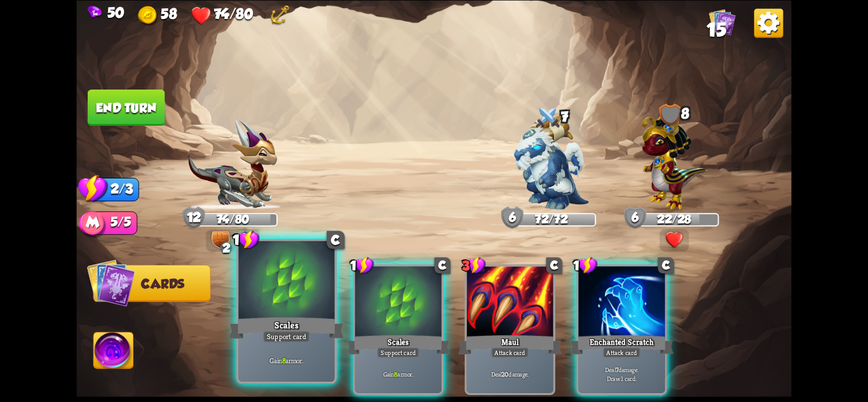
click at [323, 334] on div "Scales" at bounding box center [286, 327] width 115 height 25
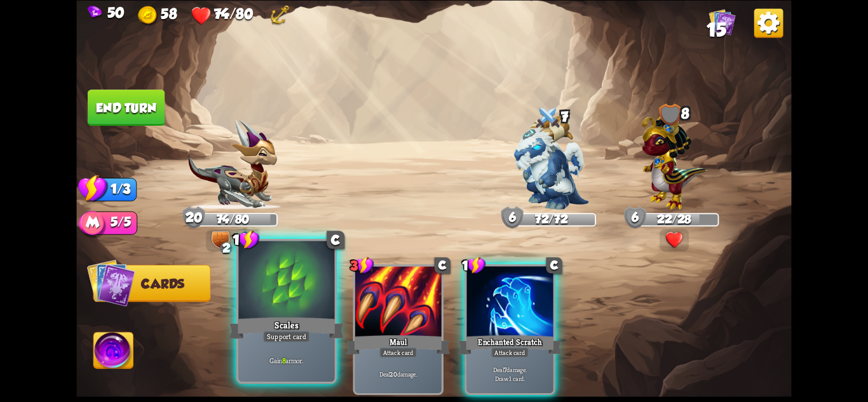
click at [304, 334] on div "Support card" at bounding box center [286, 335] width 47 height 11
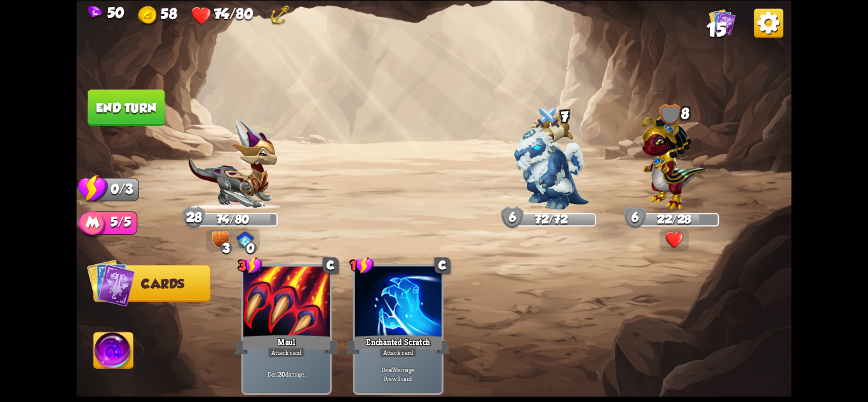
click at [140, 113] on button "End turn" at bounding box center [126, 108] width 77 height 36
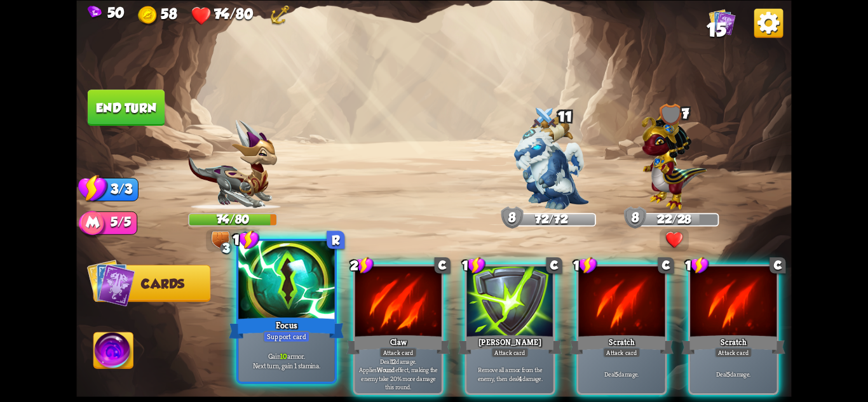
click at [284, 327] on div "Focus" at bounding box center [286, 327] width 115 height 25
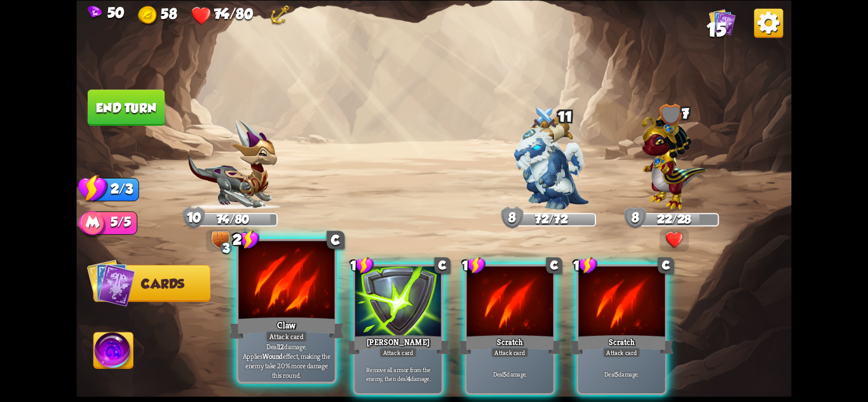
click at [284, 327] on div "Claw" at bounding box center [286, 327] width 115 height 25
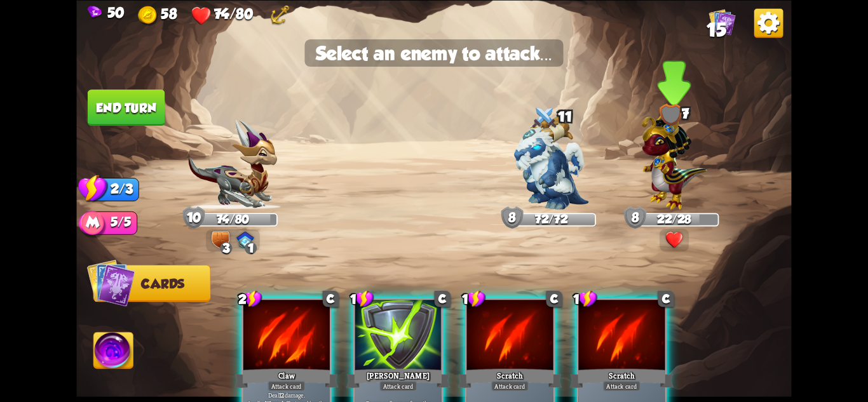
click at [683, 183] on img at bounding box center [674, 159] width 65 height 102
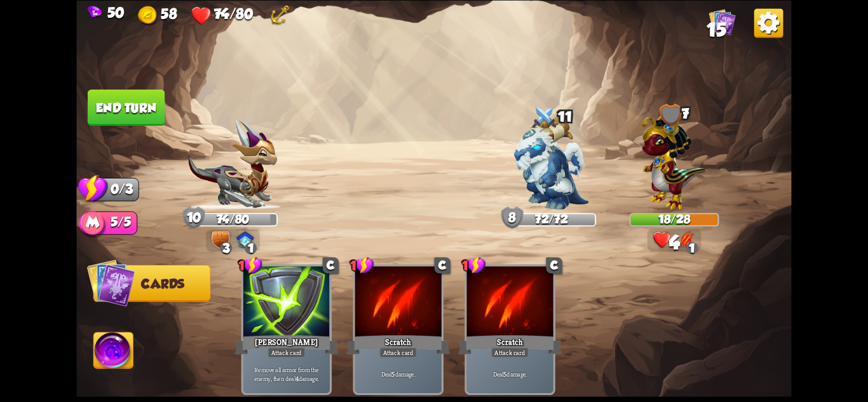
click at [121, 93] on button "End turn" at bounding box center [126, 108] width 77 height 36
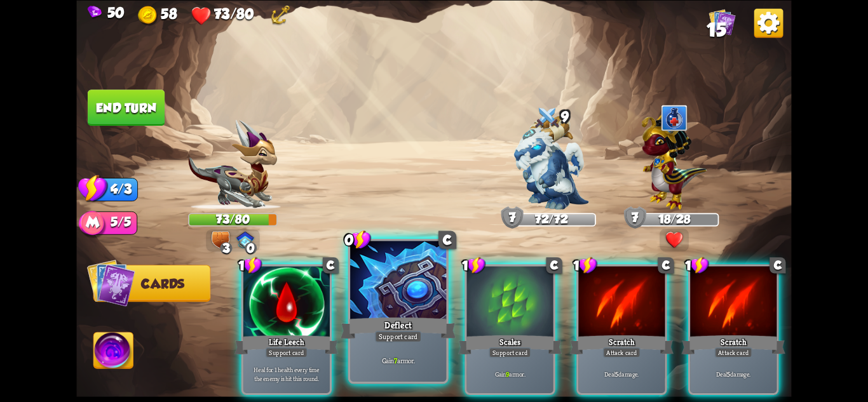
click at [415, 336] on div "Support card" at bounding box center [398, 335] width 47 height 11
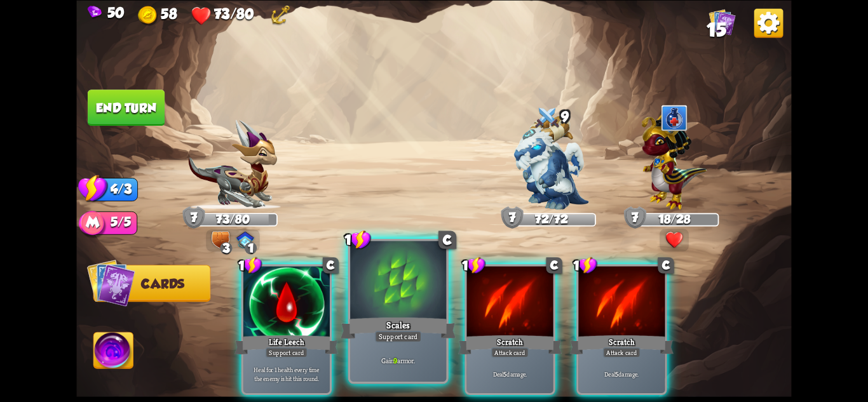
click at [405, 337] on div "Support card" at bounding box center [398, 335] width 47 height 11
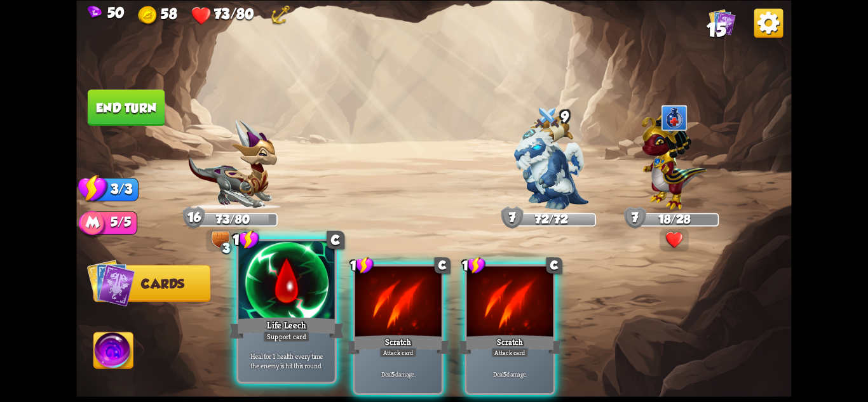
click at [318, 337] on div "Life Leech" at bounding box center [286, 327] width 115 height 25
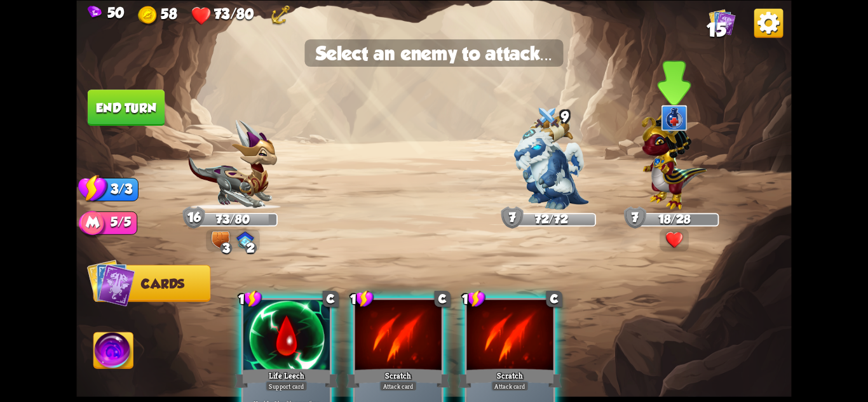
click at [677, 173] on img at bounding box center [674, 159] width 65 height 102
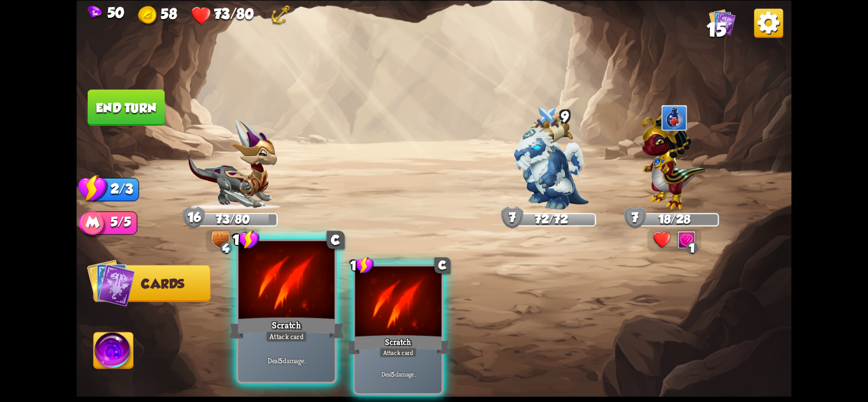
click at [320, 302] on div at bounding box center [286, 281] width 96 height 81
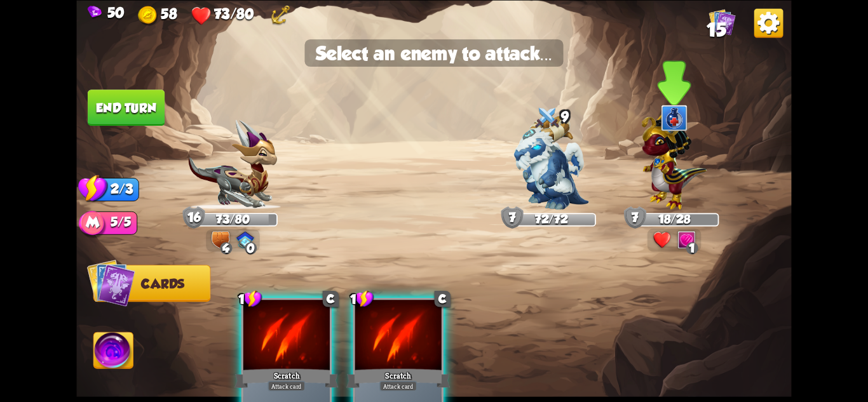
click at [671, 187] on img at bounding box center [674, 159] width 65 height 102
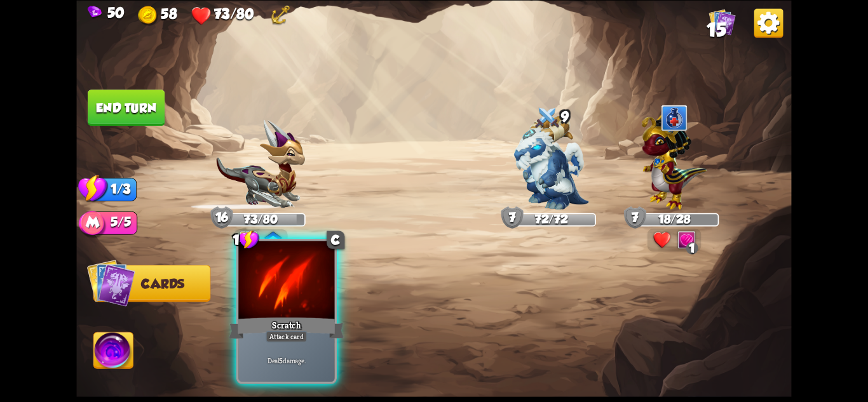
click at [284, 315] on div "Scratch" at bounding box center [286, 327] width 115 height 25
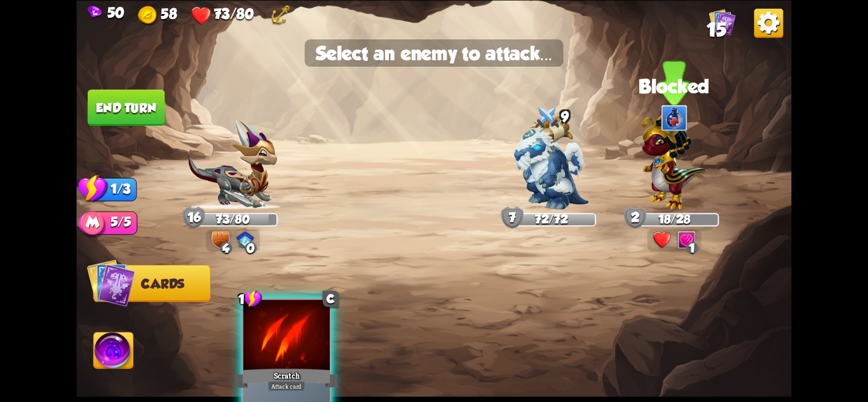
click at [683, 185] on img at bounding box center [674, 159] width 65 height 102
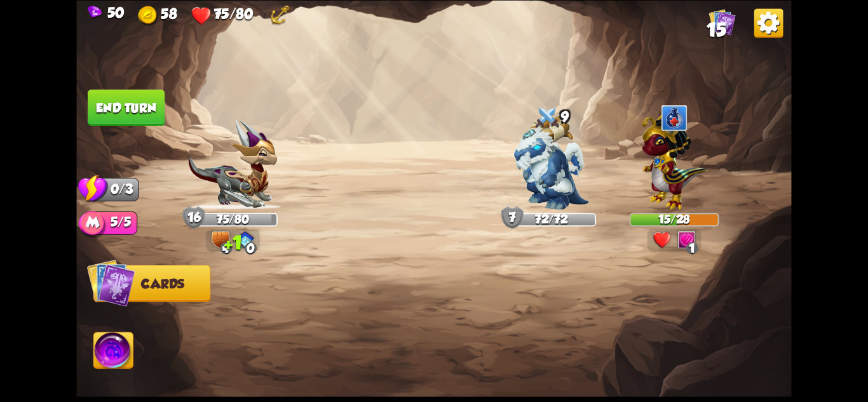
click at [118, 96] on button "End turn" at bounding box center [126, 108] width 77 height 36
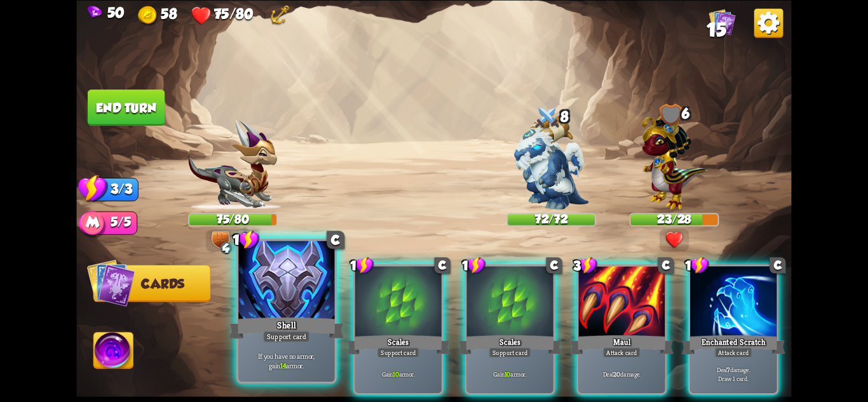
click at [309, 323] on div "Shell" at bounding box center [286, 327] width 115 height 25
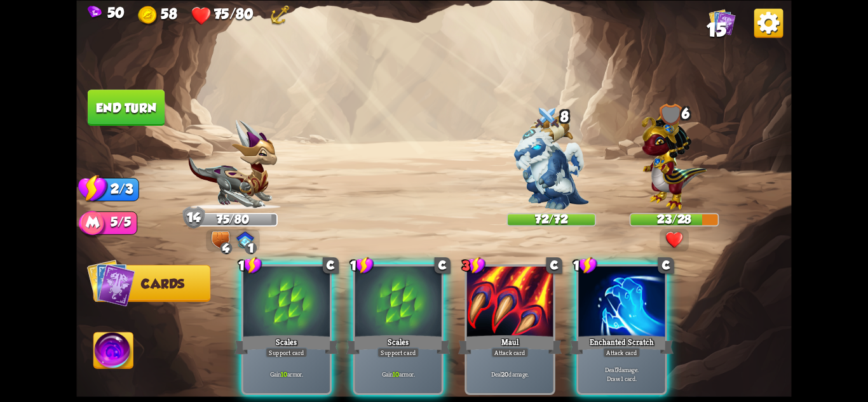
click at [309, 333] on div "Scales" at bounding box center [287, 344] width 104 height 23
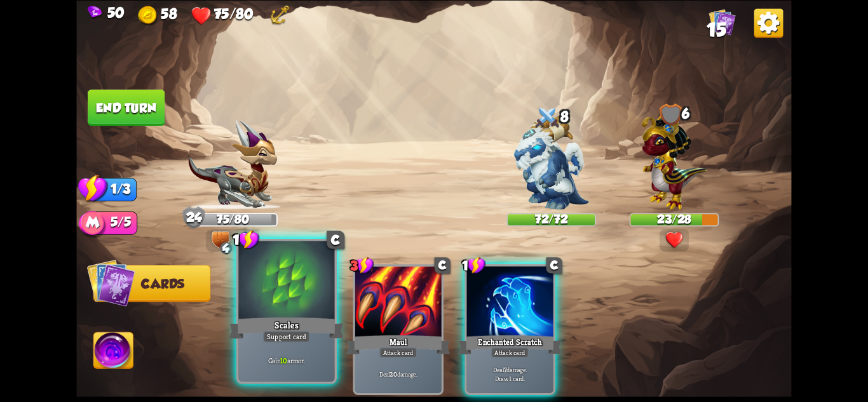
click at [305, 323] on div "Scales" at bounding box center [286, 327] width 115 height 25
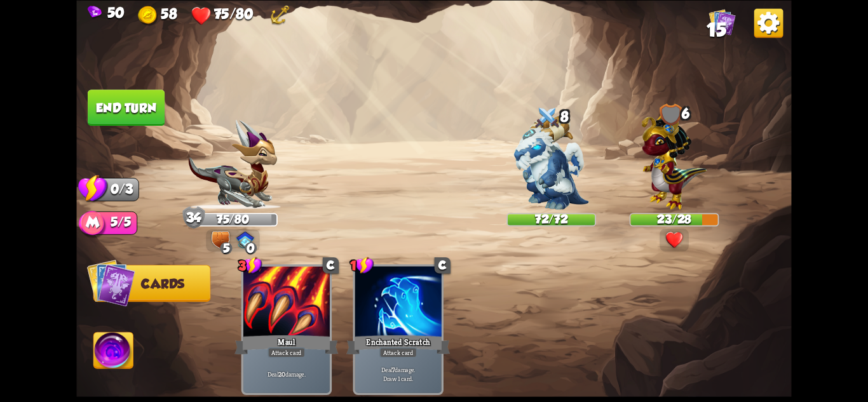
click at [116, 112] on button "End turn" at bounding box center [126, 108] width 77 height 36
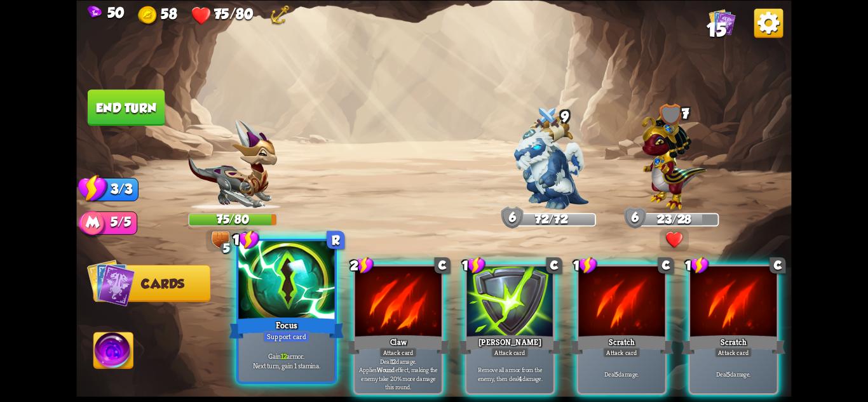
click at [286, 304] on div at bounding box center [286, 281] width 96 height 81
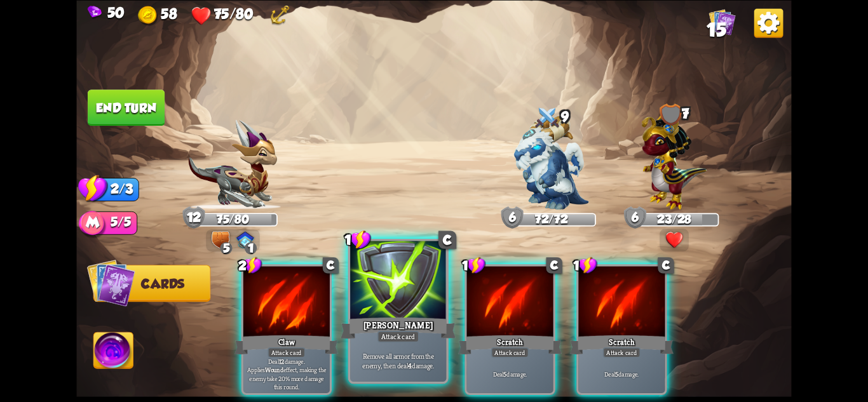
drag, startPoint x: 388, startPoint y: 304, endPoint x: 446, endPoint y: 277, distance: 64.0
click at [389, 304] on div at bounding box center [398, 281] width 96 height 81
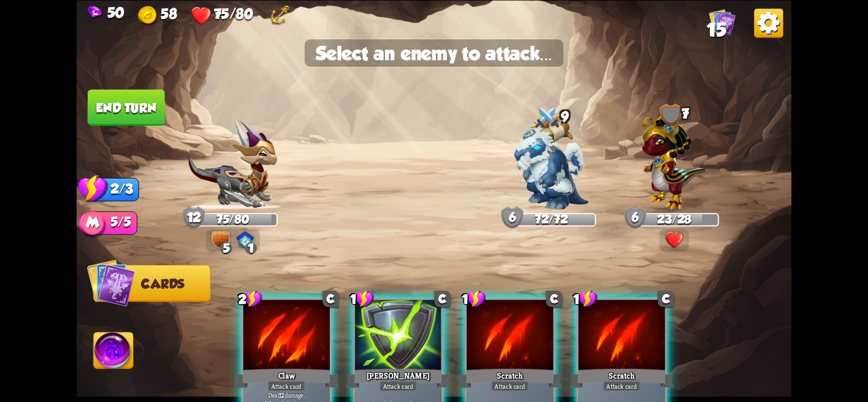
click at [407, 330] on div at bounding box center [398, 336] width 86 height 73
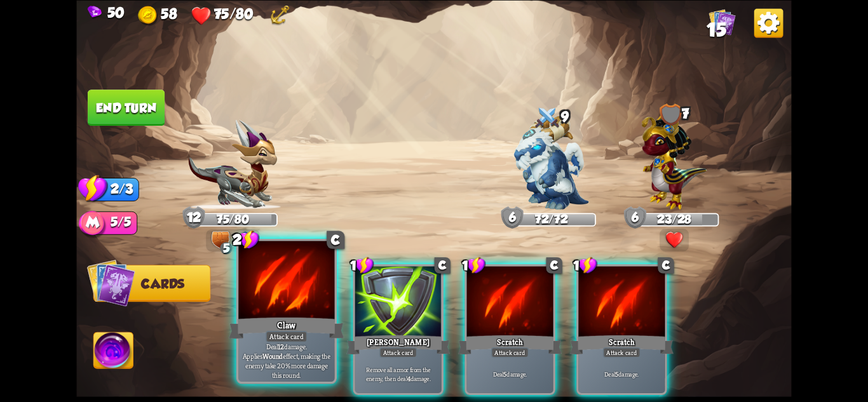
click at [283, 353] on b "Wound" at bounding box center [272, 356] width 20 height 10
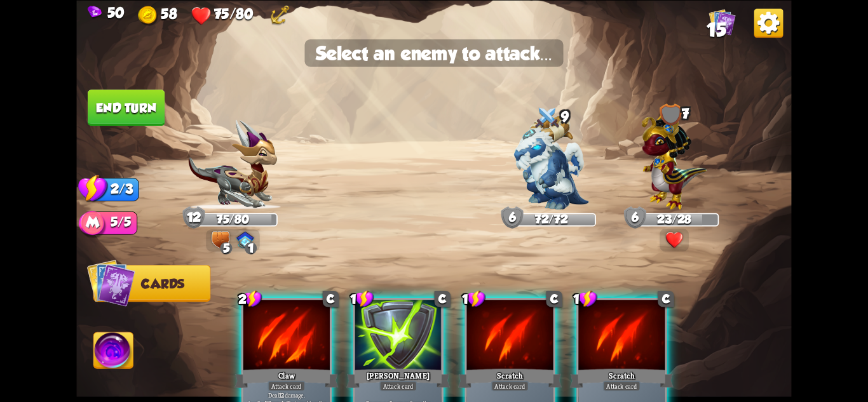
click at [317, 319] on div at bounding box center [286, 336] width 86 height 73
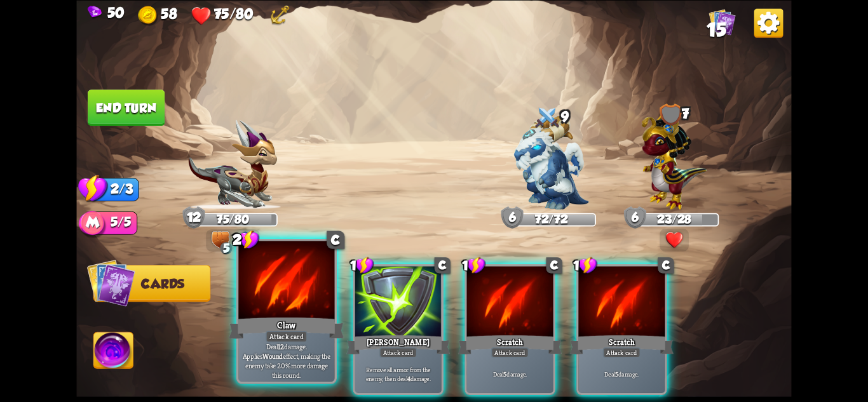
click at [318, 319] on div "Claw" at bounding box center [286, 327] width 115 height 25
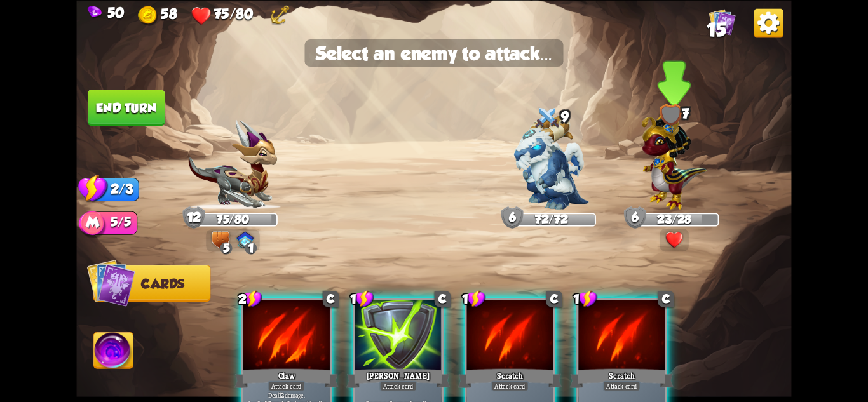
click at [683, 182] on img at bounding box center [674, 159] width 65 height 102
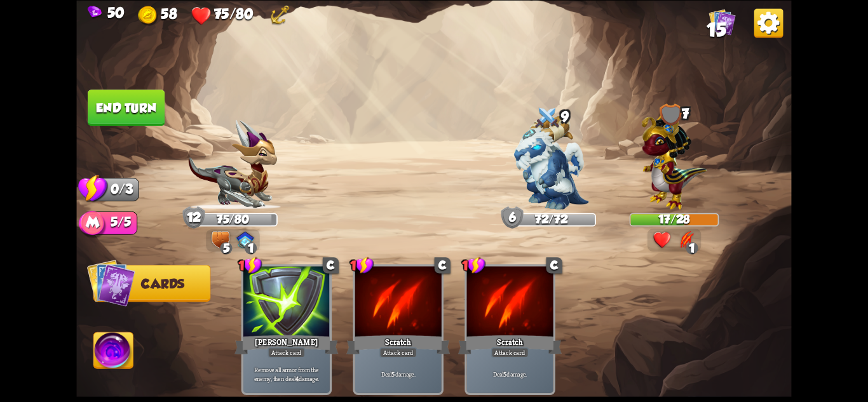
drag, startPoint x: 142, startPoint y: 121, endPoint x: 149, endPoint y: 122, distance: 7.7
click at [142, 121] on button "End turn" at bounding box center [126, 108] width 77 height 36
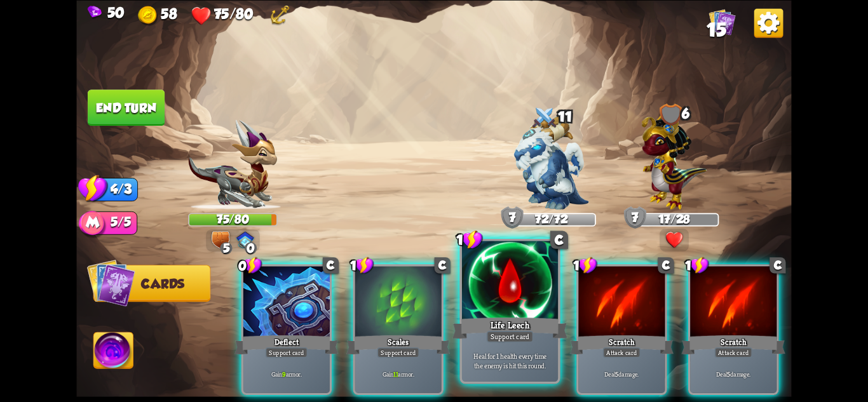
drag, startPoint x: 510, startPoint y: 332, endPoint x: 369, endPoint y: 321, distance: 141.6
click at [510, 332] on div "Support card" at bounding box center [510, 335] width 47 height 11
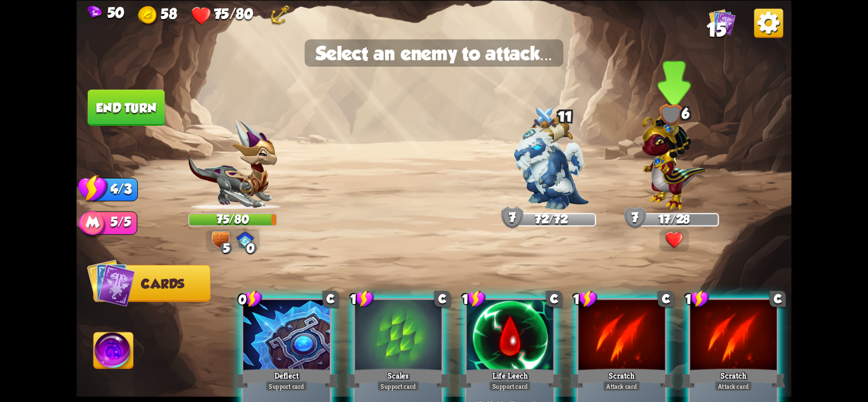
click at [665, 191] on img at bounding box center [674, 159] width 65 height 102
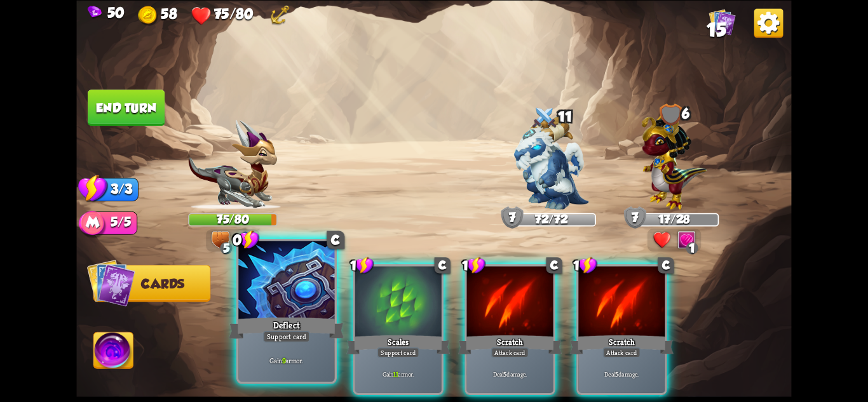
click at [296, 318] on div "Deflect" at bounding box center [286, 327] width 115 height 25
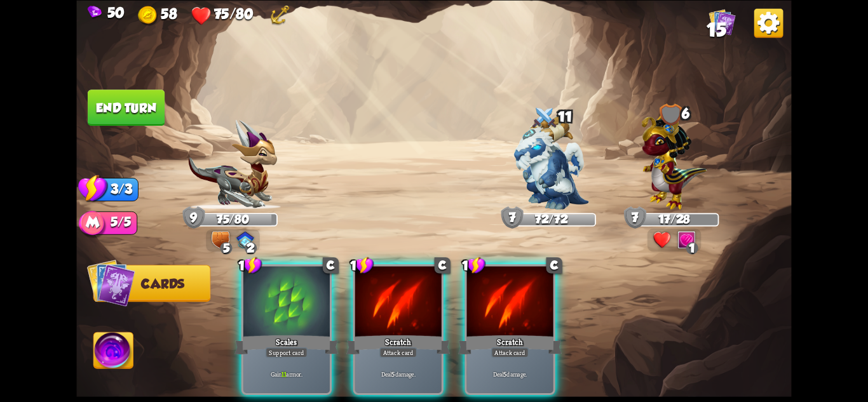
click at [297, 333] on div "Scales" at bounding box center [287, 344] width 104 height 23
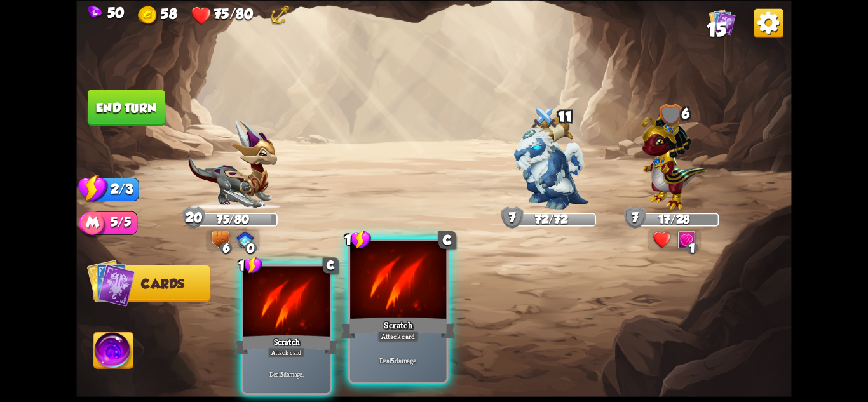
click at [395, 334] on div "Attack card" at bounding box center [399, 335] width 42 height 11
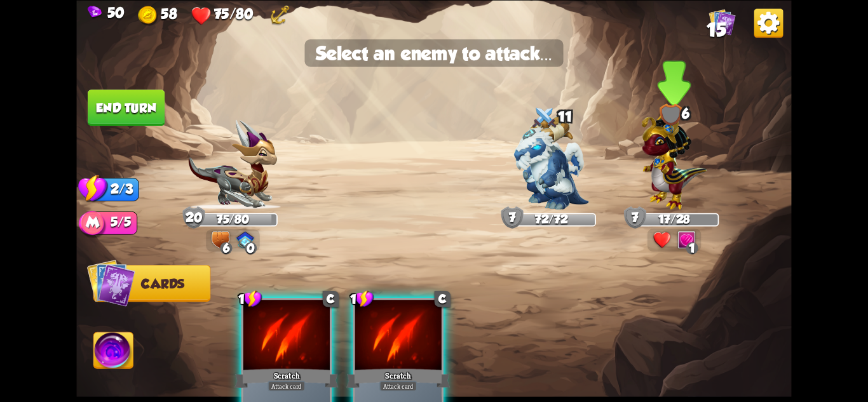
click at [678, 189] on img at bounding box center [674, 159] width 65 height 102
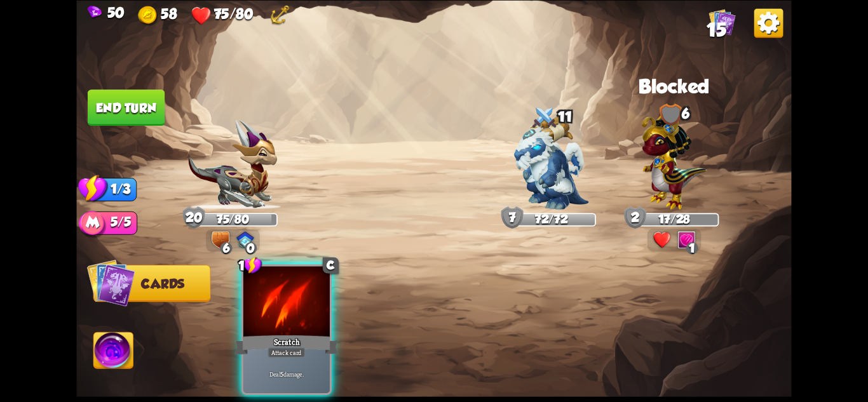
drag, startPoint x: 317, startPoint y: 307, endPoint x: 462, endPoint y: 283, distance: 147.4
click at [318, 307] on div at bounding box center [286, 302] width 86 height 73
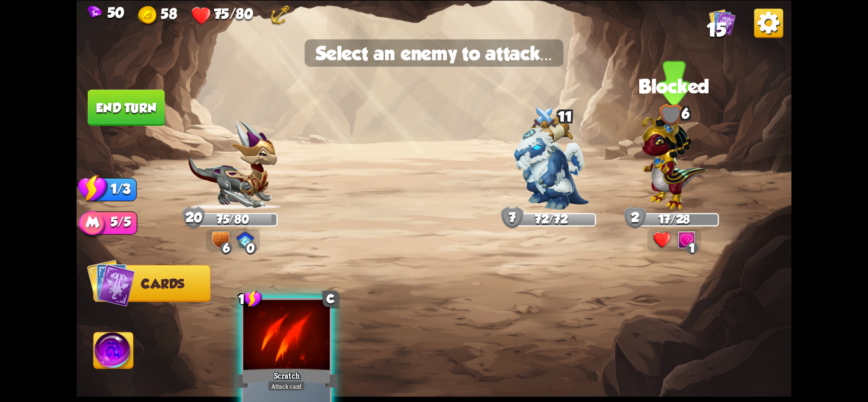
click at [664, 172] on img at bounding box center [674, 159] width 65 height 102
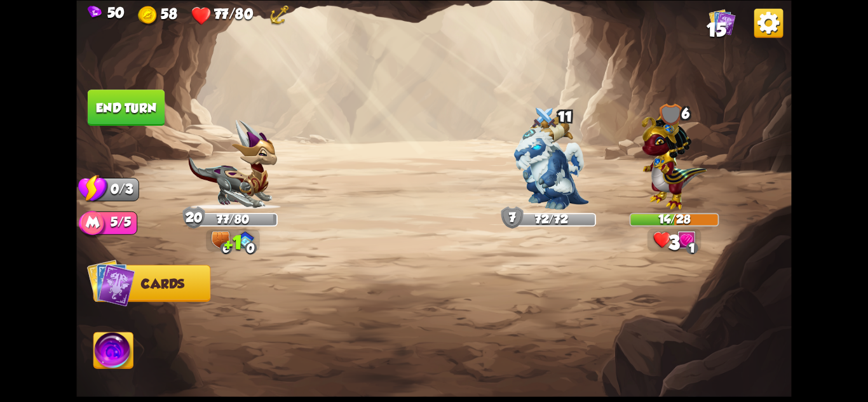
click at [149, 108] on button "End turn" at bounding box center [126, 108] width 77 height 36
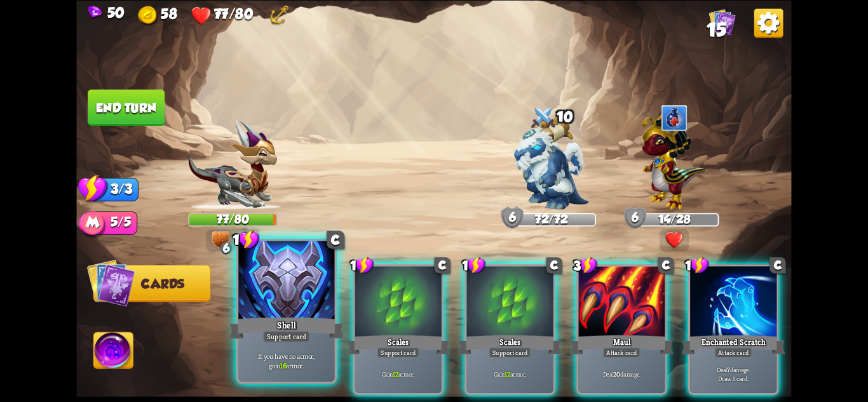
click at [295, 318] on div "Shell" at bounding box center [286, 327] width 115 height 25
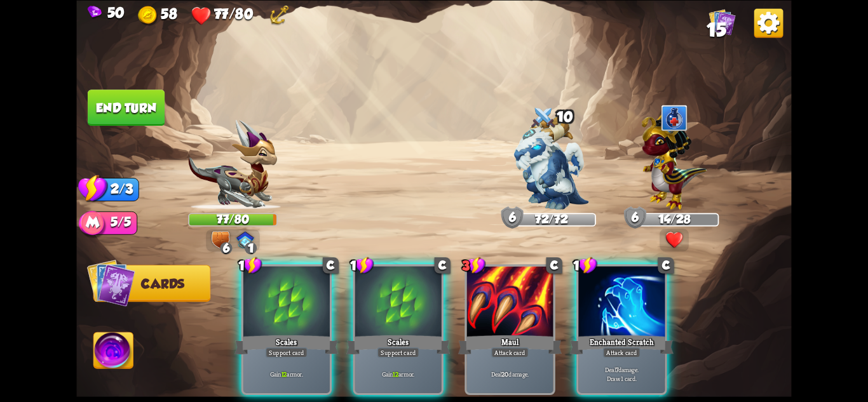
click at [295, 333] on div "Scales" at bounding box center [287, 344] width 104 height 23
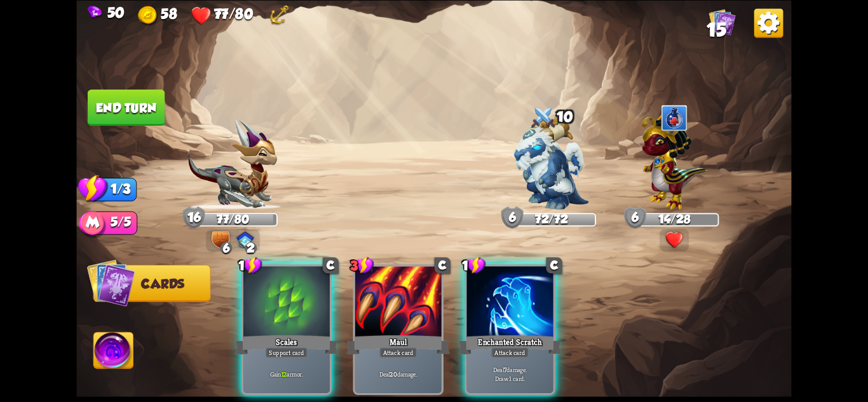
click at [295, 333] on div "Scales" at bounding box center [287, 344] width 104 height 23
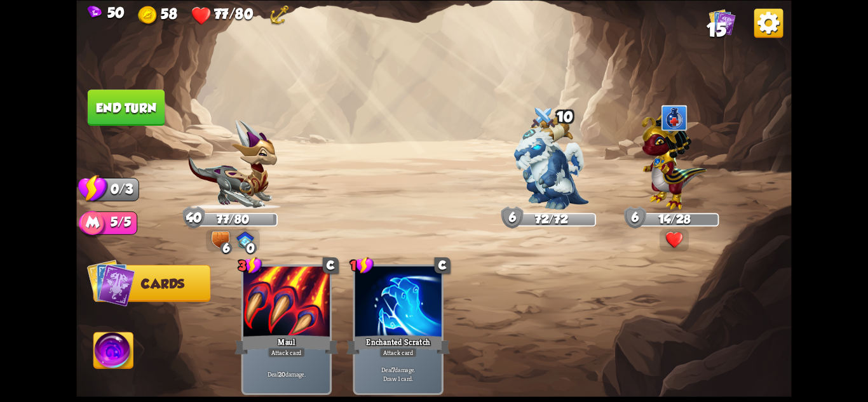
click at [121, 117] on button "End turn" at bounding box center [126, 108] width 77 height 36
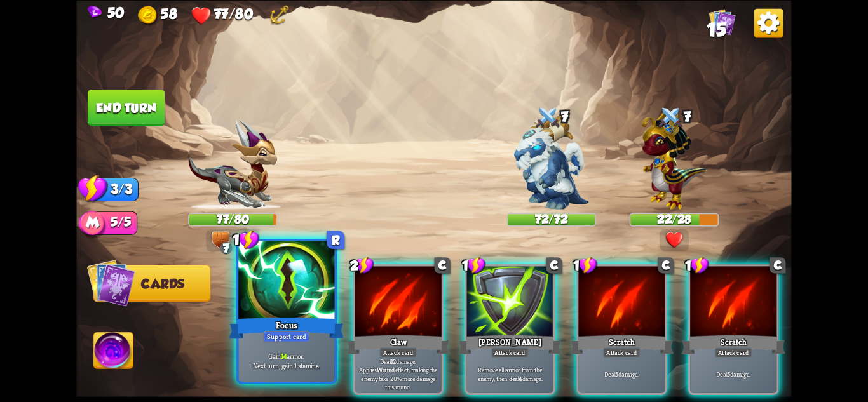
click at [323, 332] on div "Focus" at bounding box center [286, 327] width 115 height 25
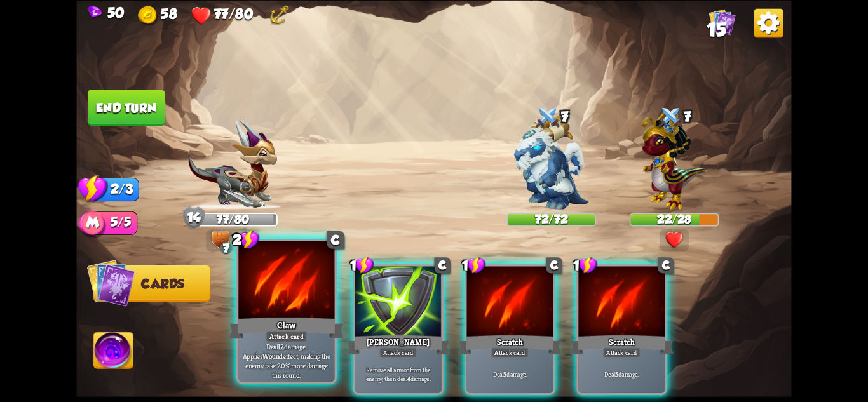
click at [301, 335] on div "Attack card" at bounding box center [287, 335] width 42 height 11
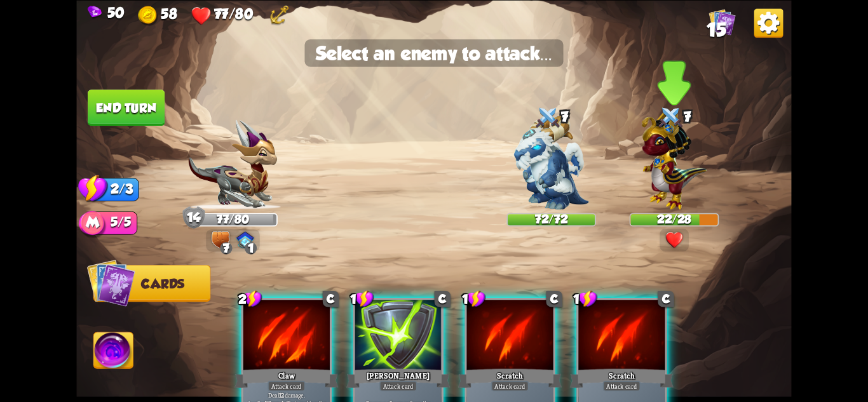
click at [685, 180] on img at bounding box center [674, 159] width 65 height 102
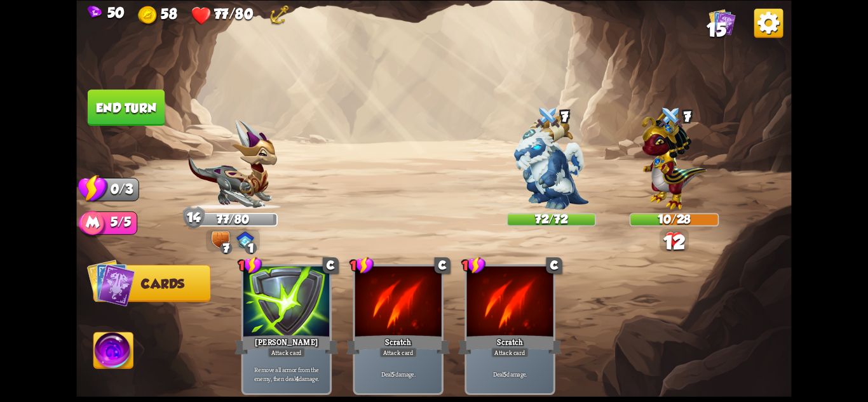
click at [132, 121] on button "End turn" at bounding box center [126, 108] width 77 height 36
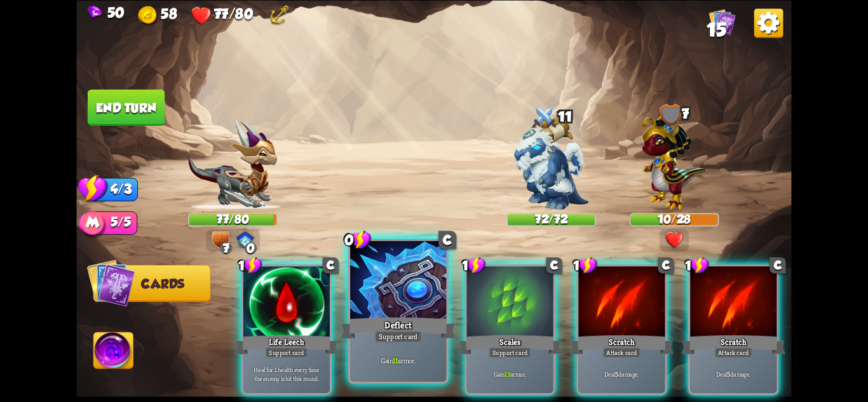
click at [404, 313] on div at bounding box center [398, 281] width 96 height 81
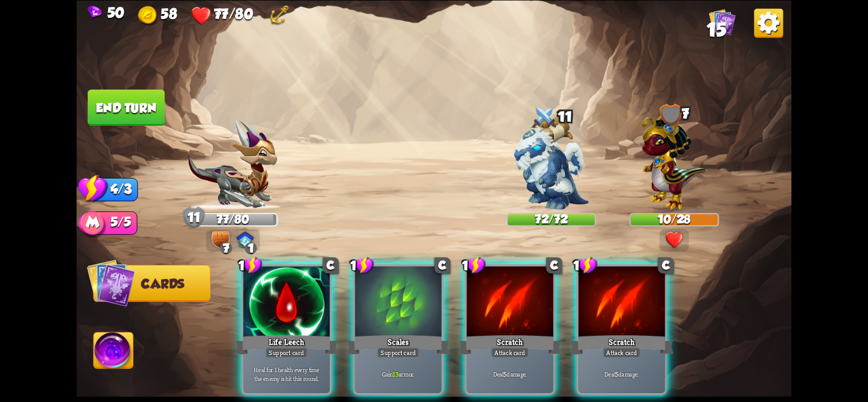
click at [383, 313] on div at bounding box center [398, 302] width 86 height 73
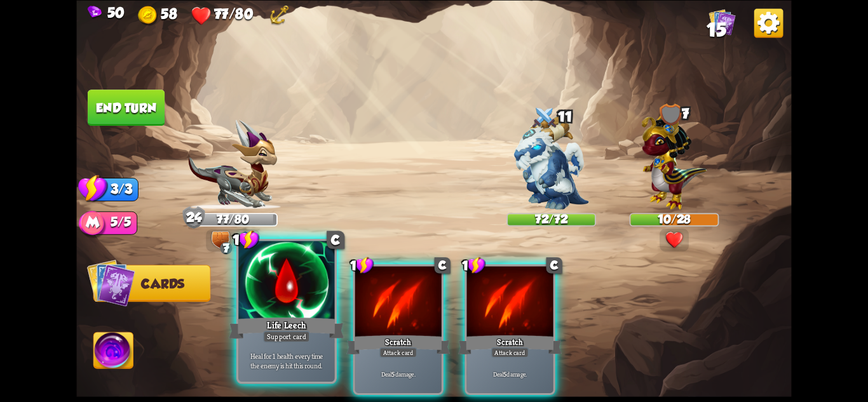
click at [294, 322] on div "Life Leech" at bounding box center [286, 327] width 115 height 25
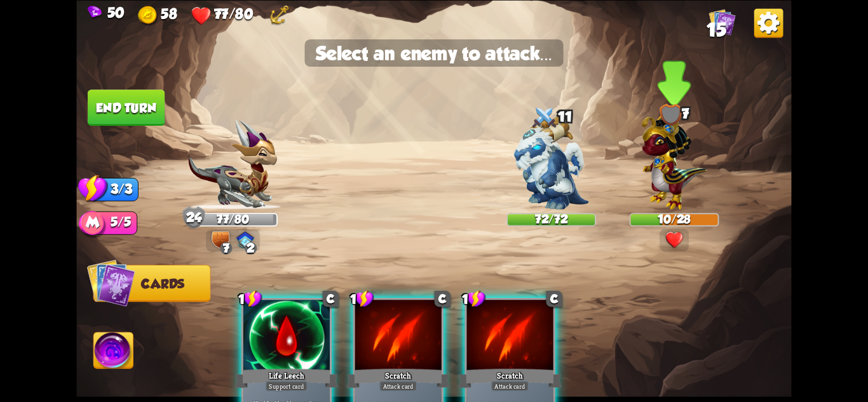
click at [676, 174] on img at bounding box center [674, 159] width 65 height 102
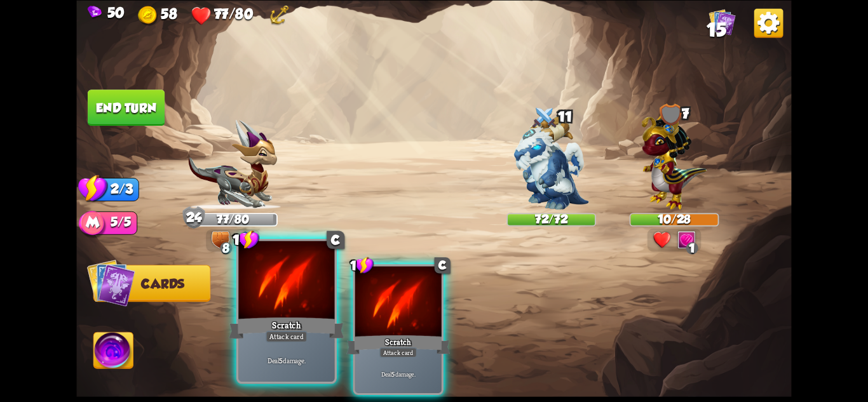
click at [299, 311] on div at bounding box center [286, 281] width 96 height 81
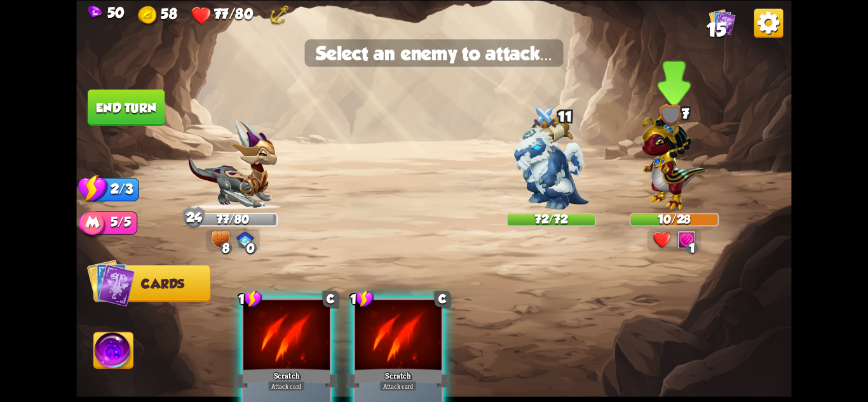
click at [664, 187] on img at bounding box center [674, 159] width 65 height 102
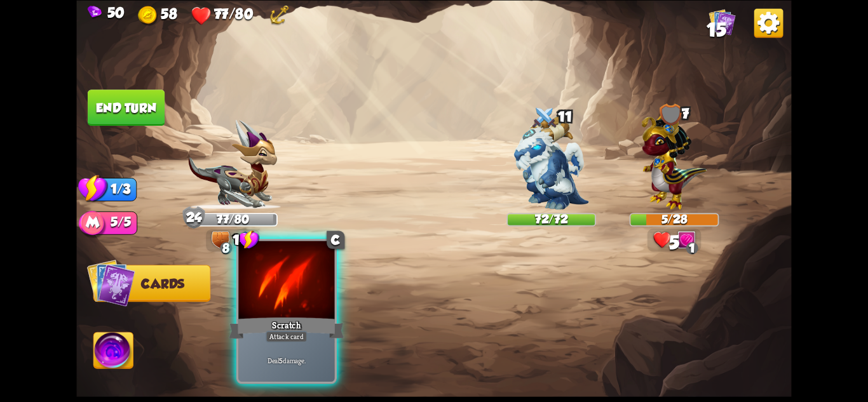
click at [304, 323] on div "Scratch" at bounding box center [286, 327] width 115 height 25
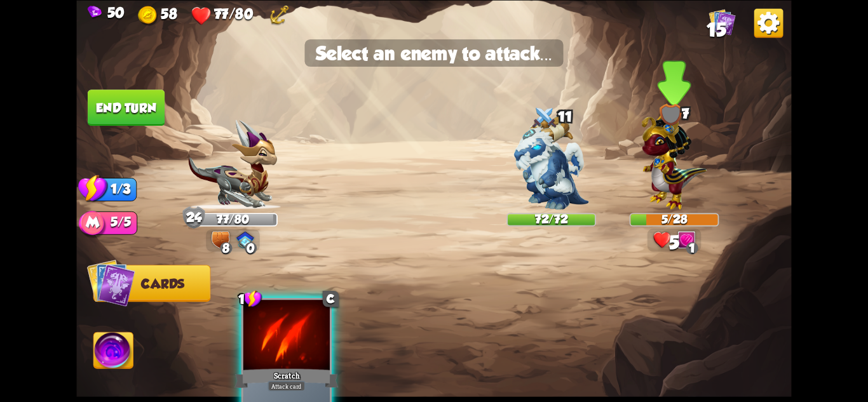
click at [671, 192] on img at bounding box center [674, 159] width 65 height 102
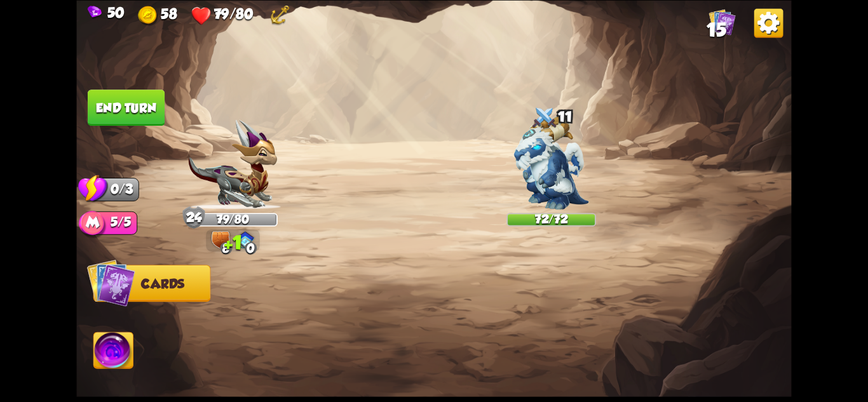
click at [117, 91] on button "End turn" at bounding box center [126, 107] width 79 height 37
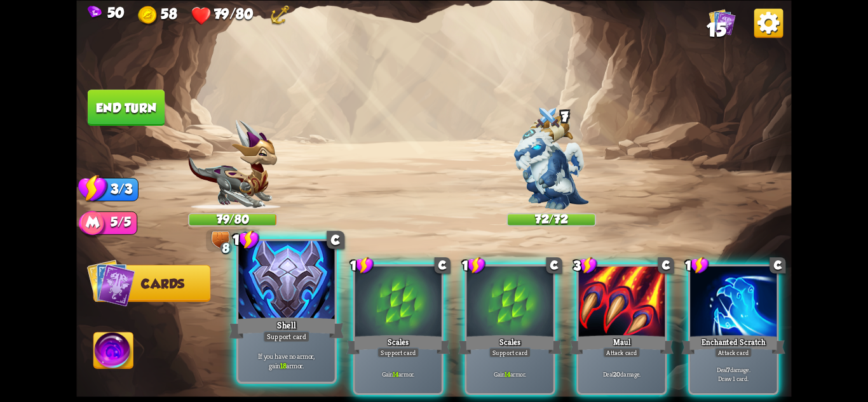
click at [303, 326] on div "Shell" at bounding box center [286, 327] width 115 height 25
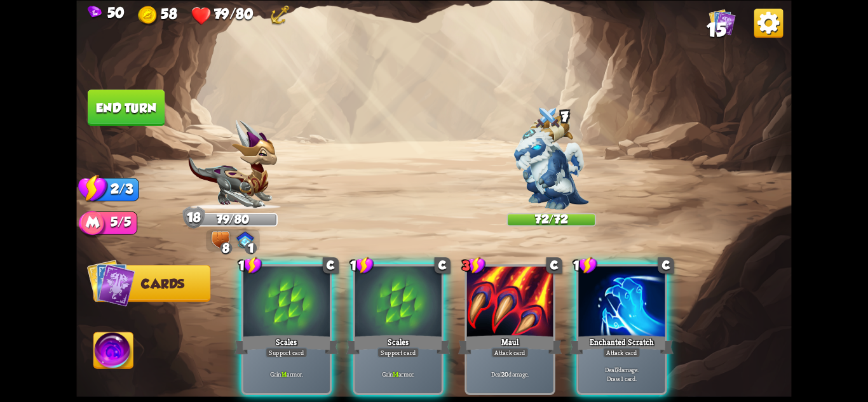
click at [303, 333] on div "Scales" at bounding box center [287, 344] width 104 height 23
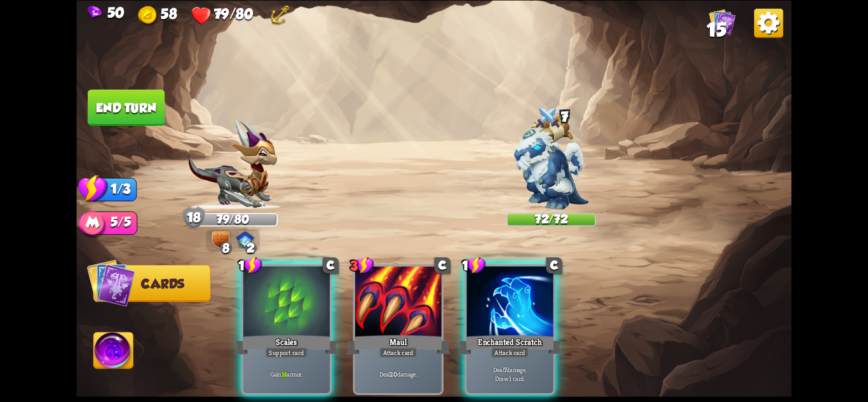
click at [303, 333] on div "Scales" at bounding box center [287, 344] width 104 height 23
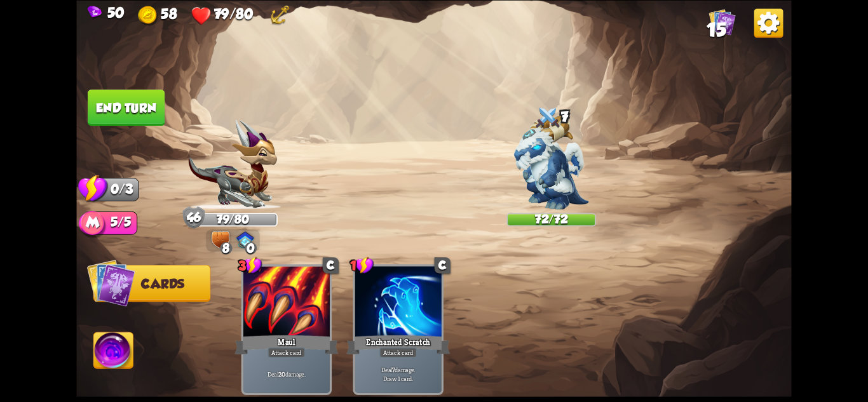
click at [125, 104] on button "End turn" at bounding box center [126, 108] width 77 height 36
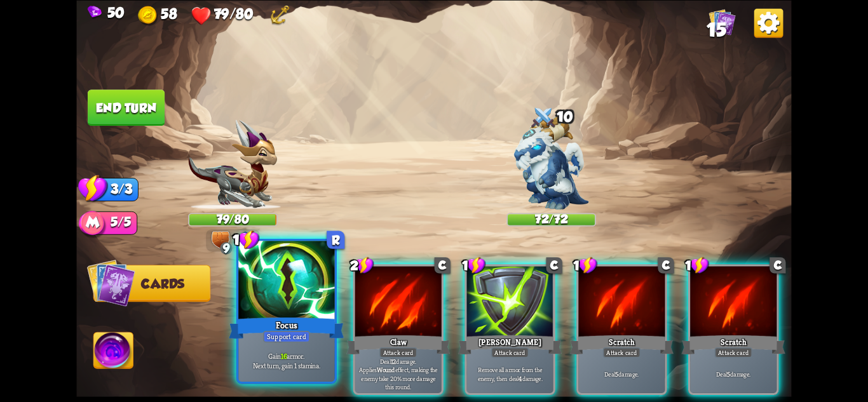
click at [292, 311] on div at bounding box center [286, 281] width 96 height 81
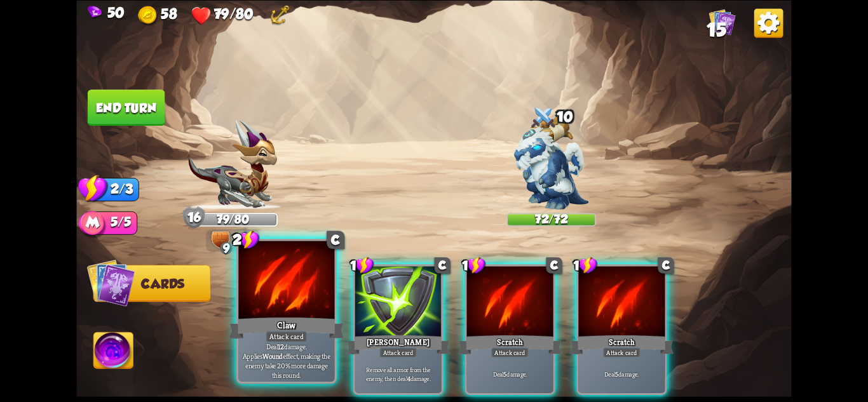
click at [295, 313] on div at bounding box center [286, 281] width 96 height 81
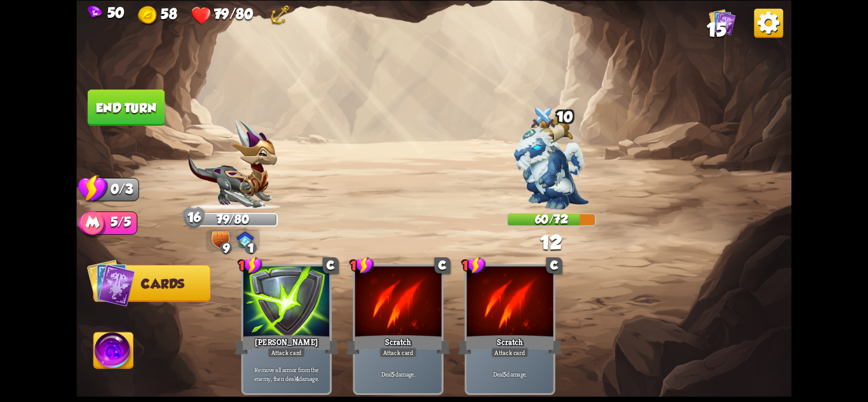
click at [128, 118] on button "End turn" at bounding box center [126, 108] width 77 height 36
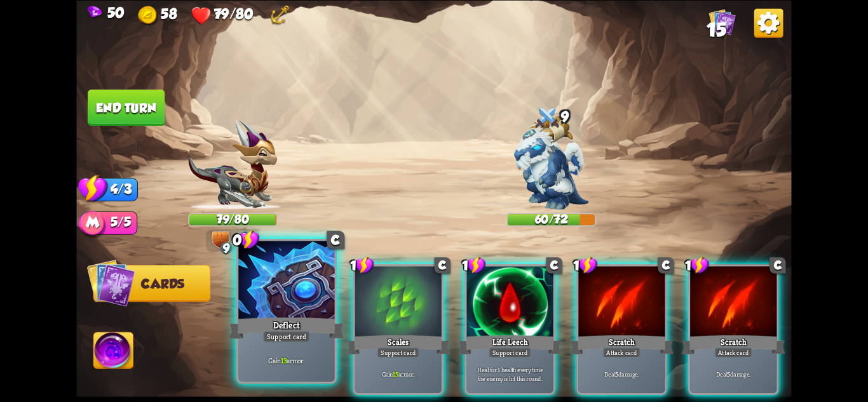
click at [311, 329] on div "Deflect" at bounding box center [286, 327] width 115 height 25
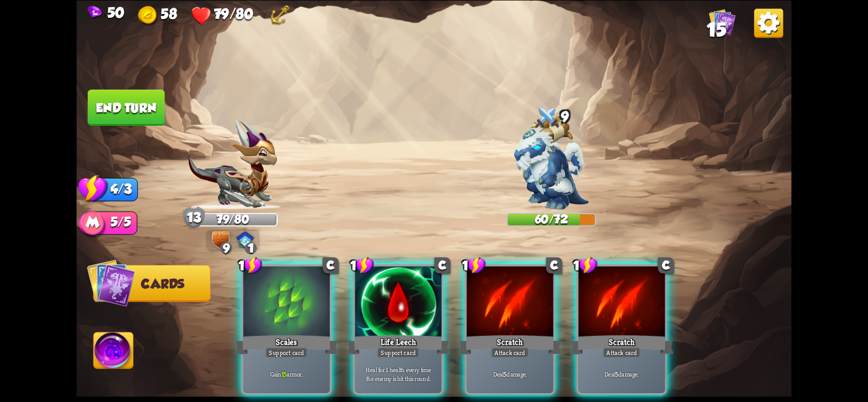
click at [311, 333] on div "Scales" at bounding box center [287, 344] width 104 height 23
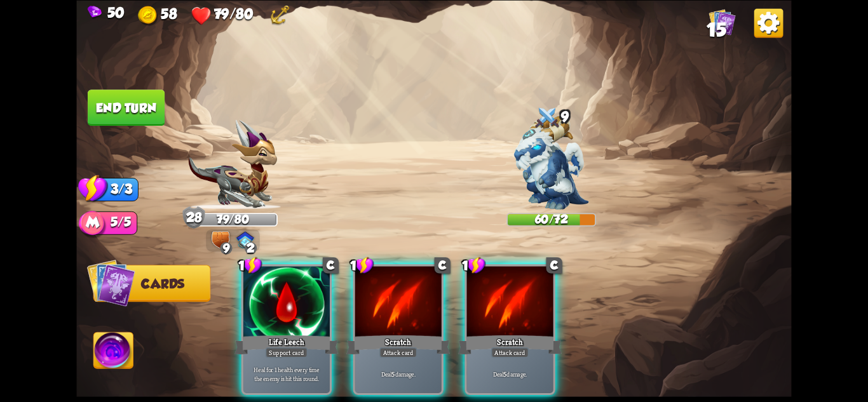
click at [311, 333] on div "Life Leech" at bounding box center [287, 344] width 104 height 23
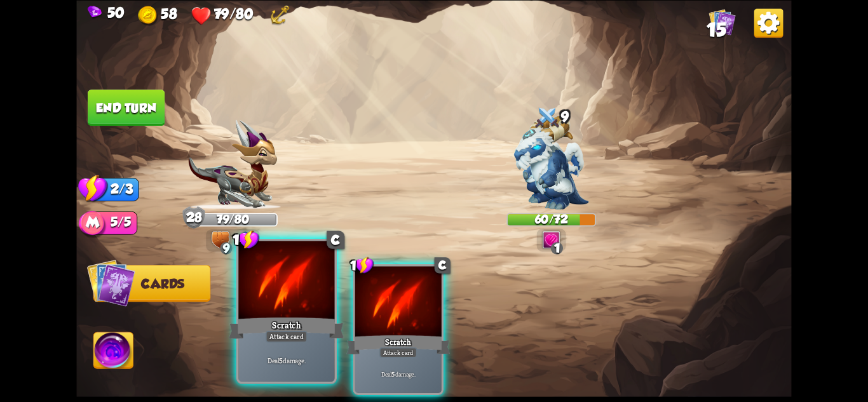
click at [308, 329] on div "Scratch" at bounding box center [286, 327] width 115 height 25
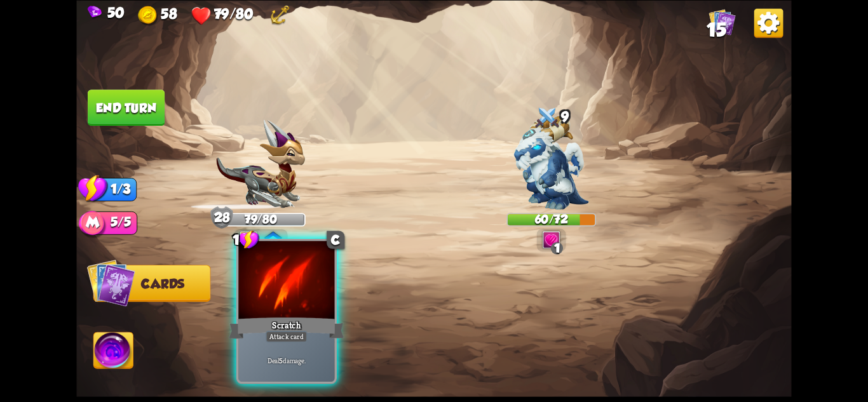
click at [294, 328] on div "Scratch" at bounding box center [286, 327] width 115 height 25
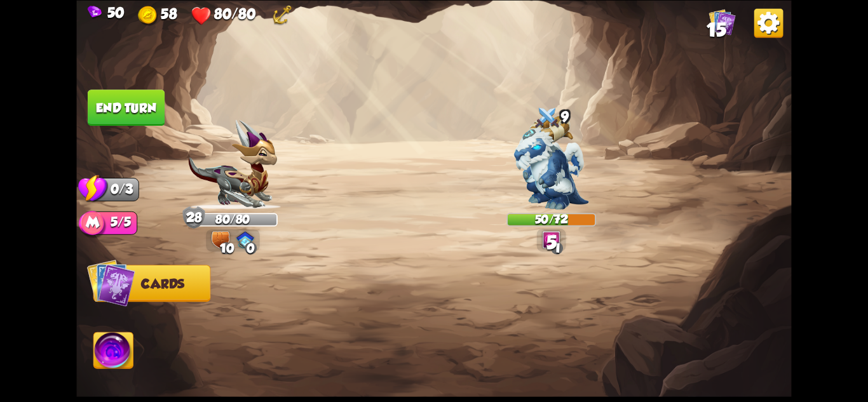
click at [128, 101] on button "End turn" at bounding box center [126, 108] width 77 height 36
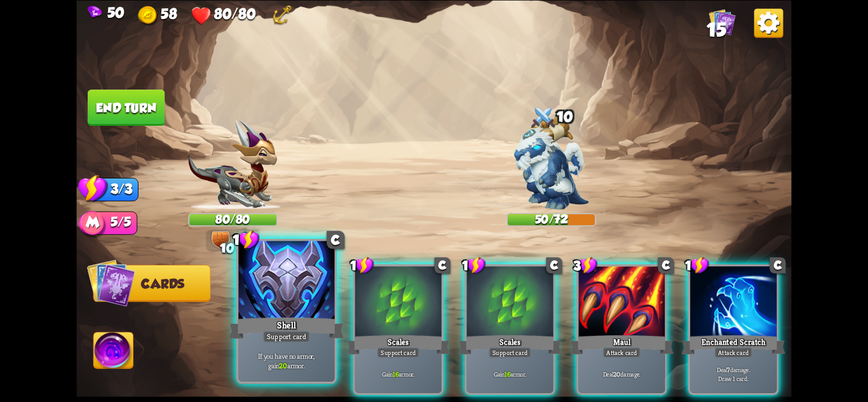
click at [286, 297] on div at bounding box center [286, 281] width 96 height 81
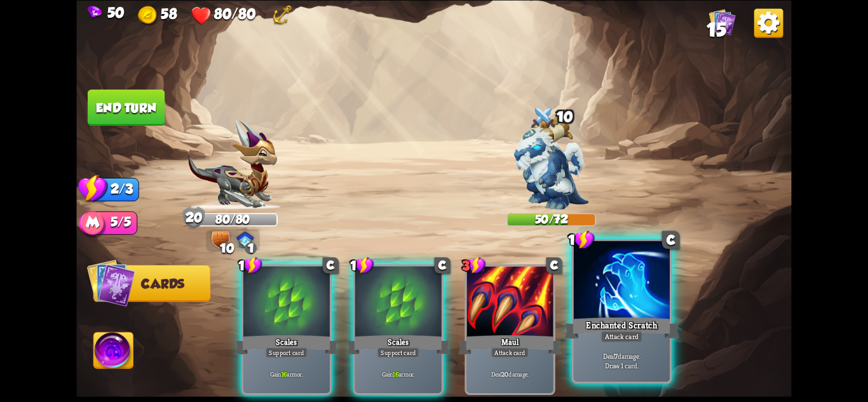
click at [601, 299] on div at bounding box center [622, 281] width 96 height 81
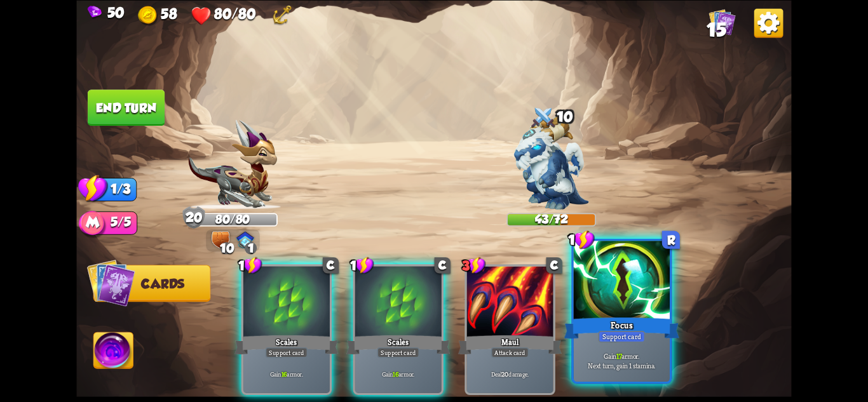
click at [644, 305] on div at bounding box center [622, 281] width 96 height 81
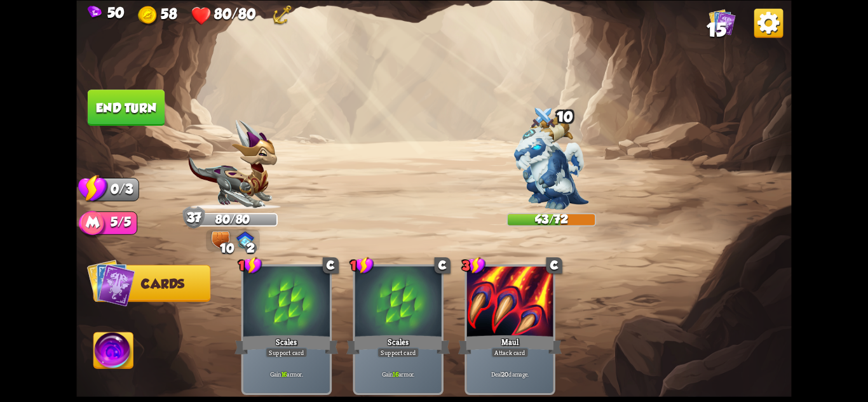
click at [114, 98] on button "End turn" at bounding box center [126, 108] width 77 height 36
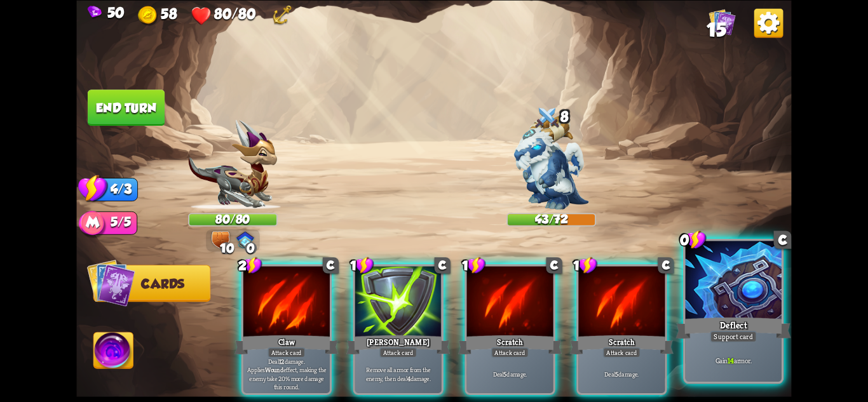
click at [726, 332] on div "Support card" at bounding box center [733, 335] width 47 height 11
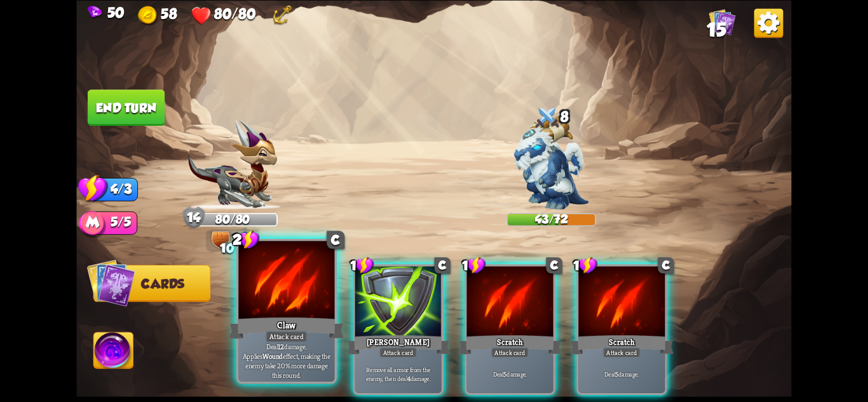
click at [274, 333] on div "Attack card" at bounding box center [287, 335] width 42 height 11
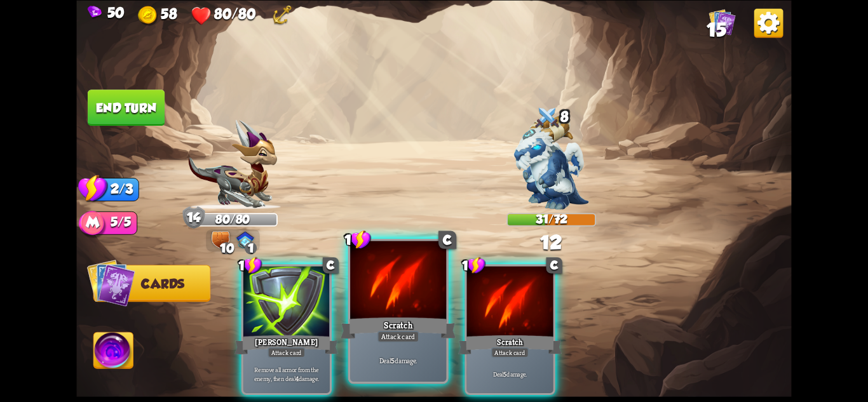
click at [399, 333] on div "Attack card" at bounding box center [399, 335] width 42 height 11
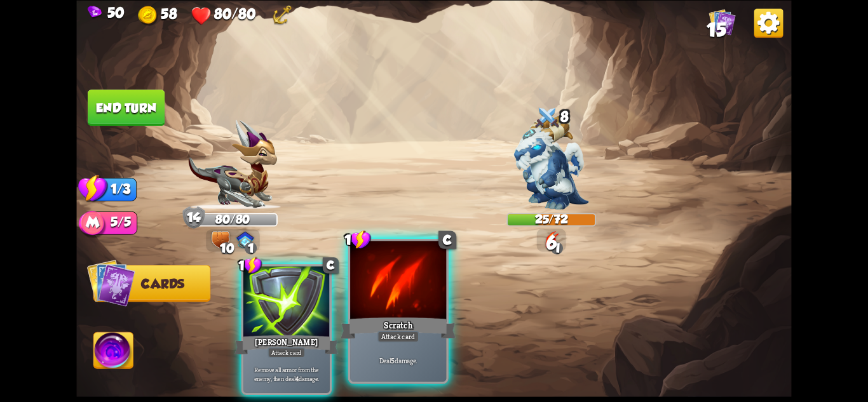
click at [392, 333] on div "Attack card" at bounding box center [399, 335] width 42 height 11
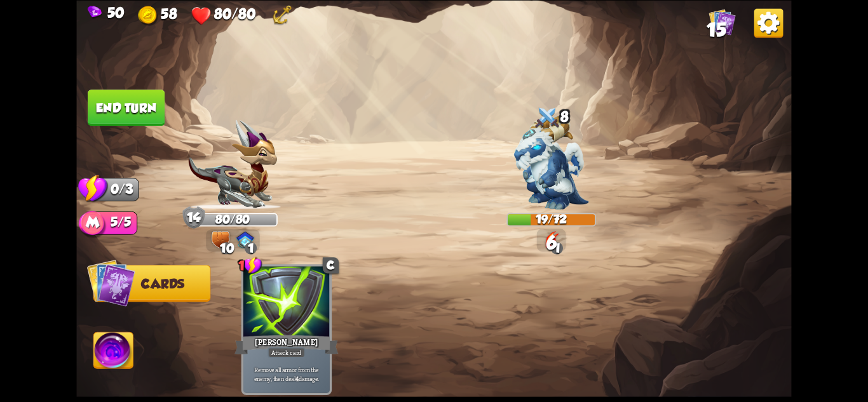
click at [126, 104] on button "End turn" at bounding box center [126, 108] width 77 height 36
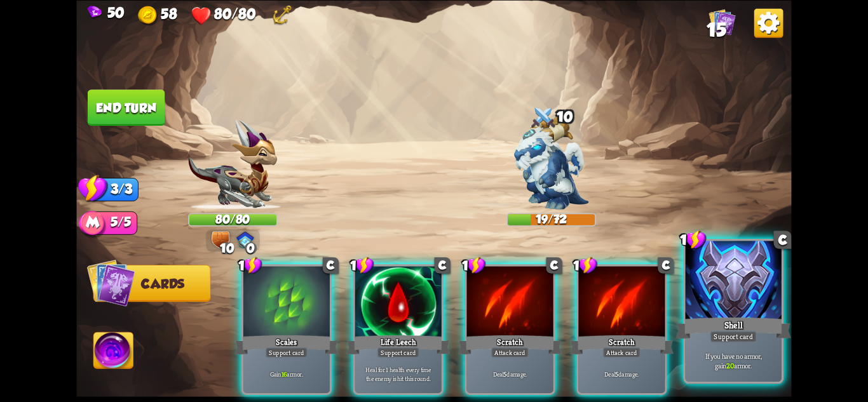
click at [723, 351] on p "If you have no armor, gain 20 armor." at bounding box center [734, 360] width 92 height 19
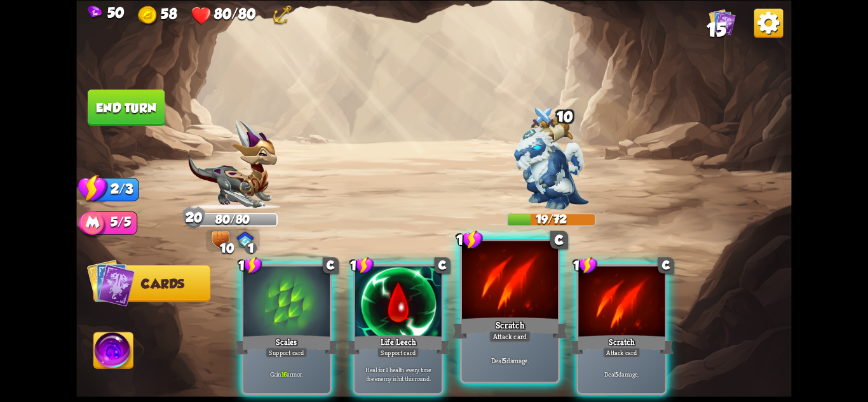
click at [496, 339] on div "Attack card" at bounding box center [510, 335] width 42 height 11
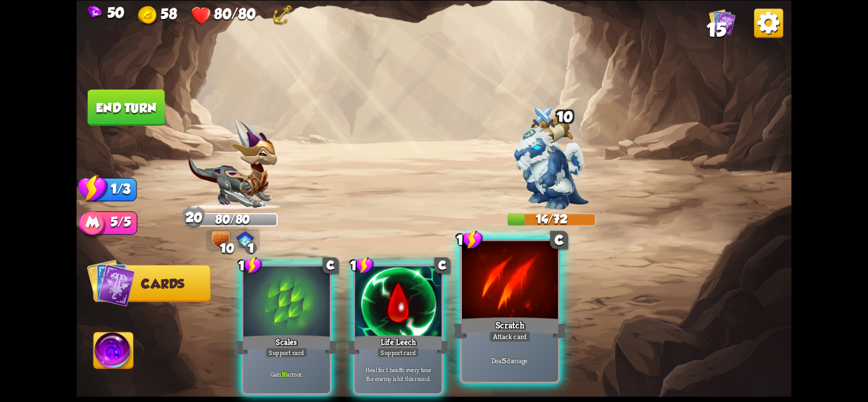
click at [493, 339] on div "Attack card" at bounding box center [510, 335] width 42 height 11
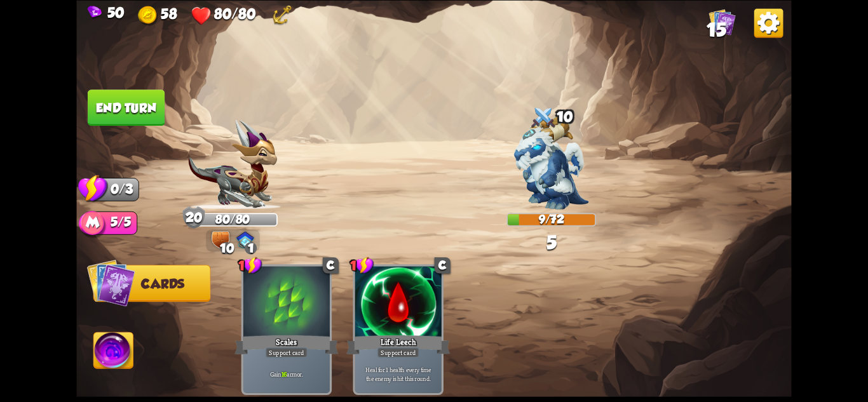
click at [128, 106] on button "End turn" at bounding box center [126, 108] width 77 height 36
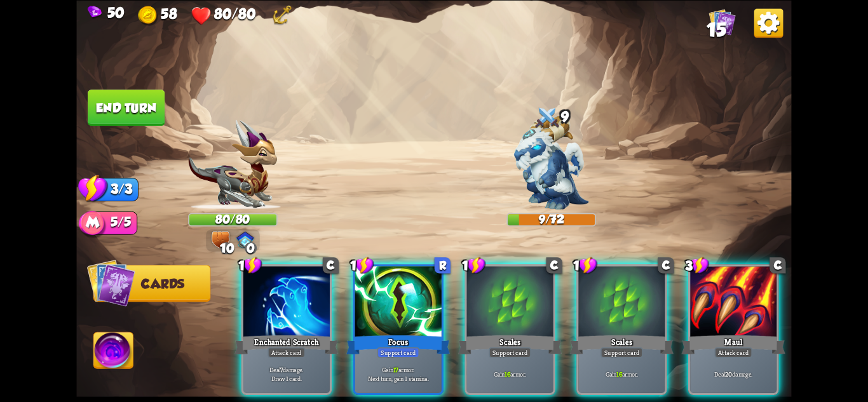
click at [126, 345] on img at bounding box center [113, 352] width 39 height 40
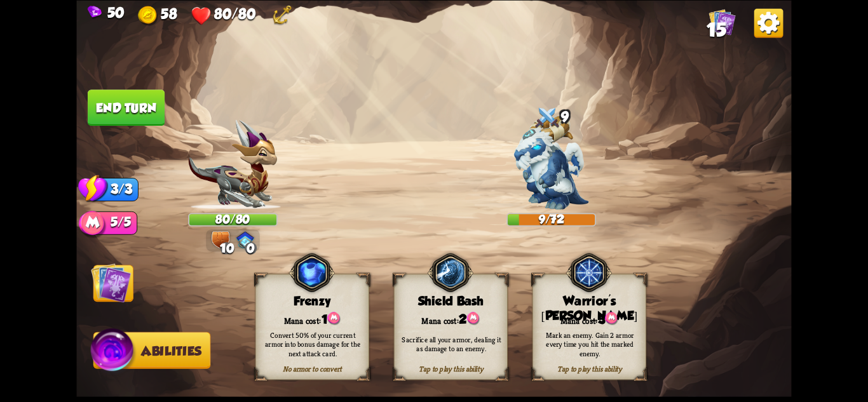
click at [121, 346] on img at bounding box center [114, 353] width 48 height 48
click at [112, 336] on img at bounding box center [114, 353] width 48 height 48
click at [113, 286] on img at bounding box center [111, 282] width 40 height 40
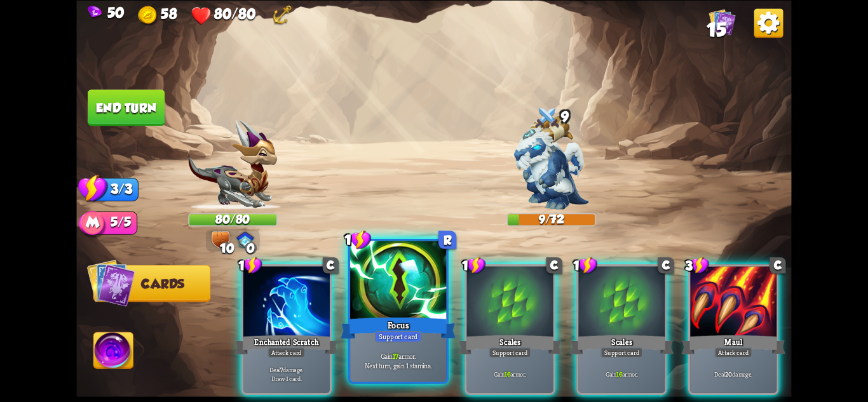
click at [430, 336] on div "Focus" at bounding box center [398, 327] width 115 height 25
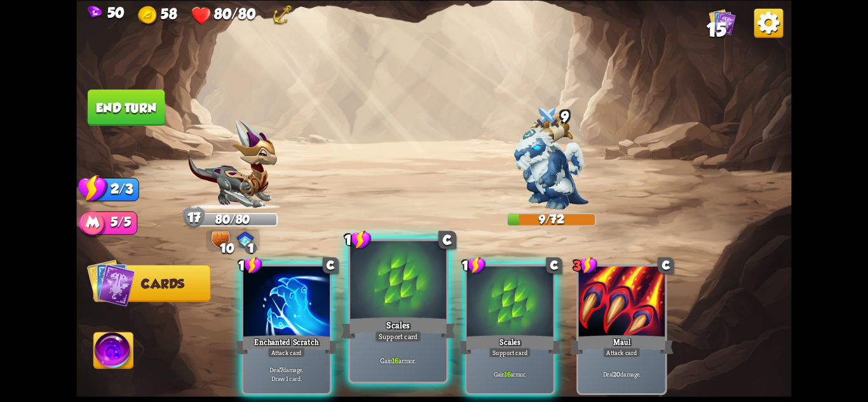
click at [389, 330] on div "Support card" at bounding box center [398, 335] width 47 height 11
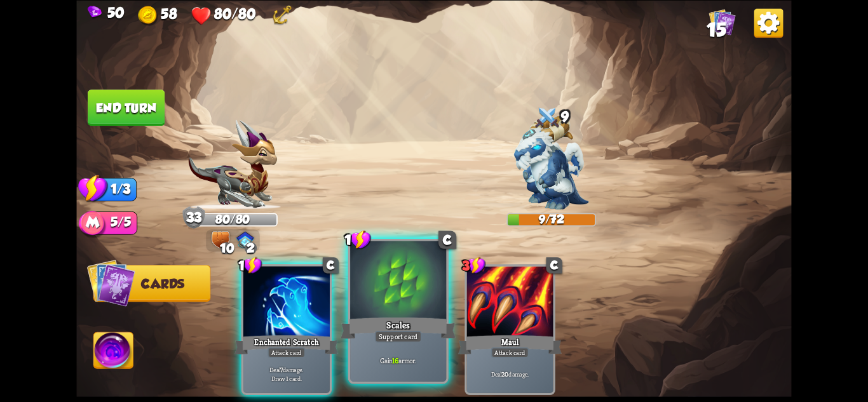
click at [376, 330] on div "Scales" at bounding box center [398, 327] width 115 height 25
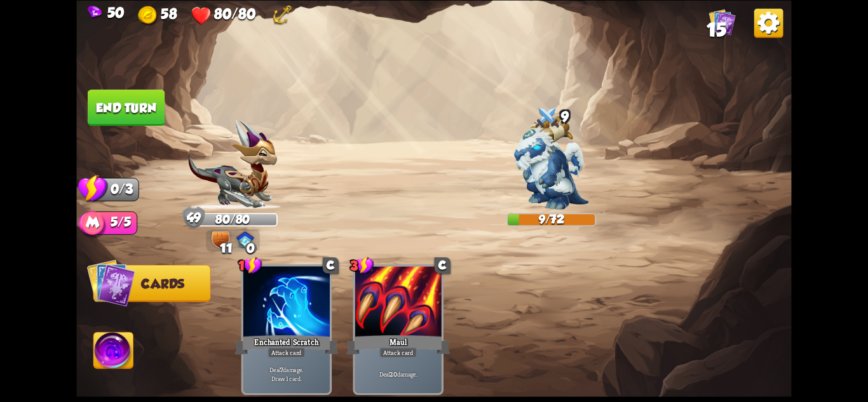
click at [129, 329] on img at bounding box center [433, 201] width 715 height 402
click at [117, 336] on img at bounding box center [113, 352] width 39 height 40
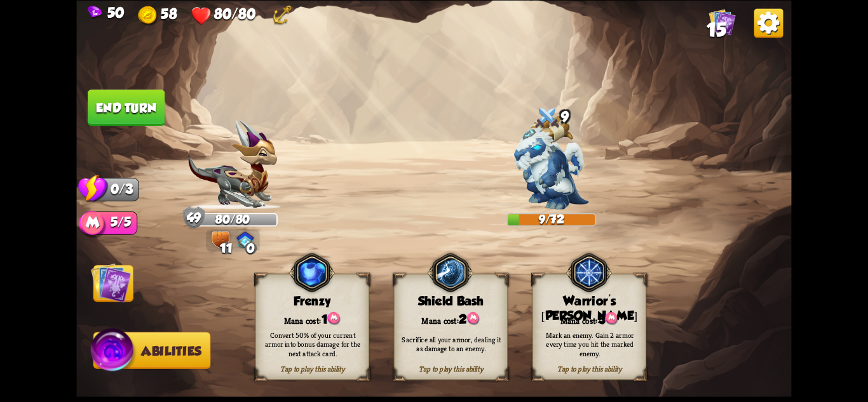
click at [472, 339] on div "Sacrifice all your armor, dealing it as damage to an enemy." at bounding box center [451, 344] width 103 height 19
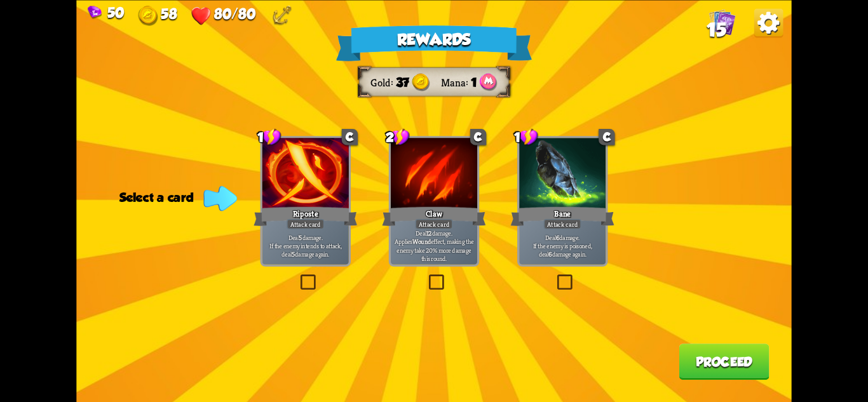
click at [557, 208] on div "Bane" at bounding box center [563, 216] width 104 height 23
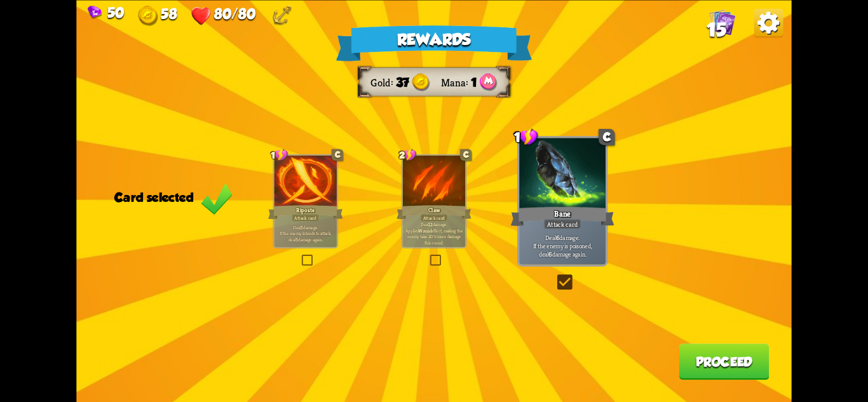
click at [731, 364] on button "Proceed" at bounding box center [724, 362] width 90 height 36
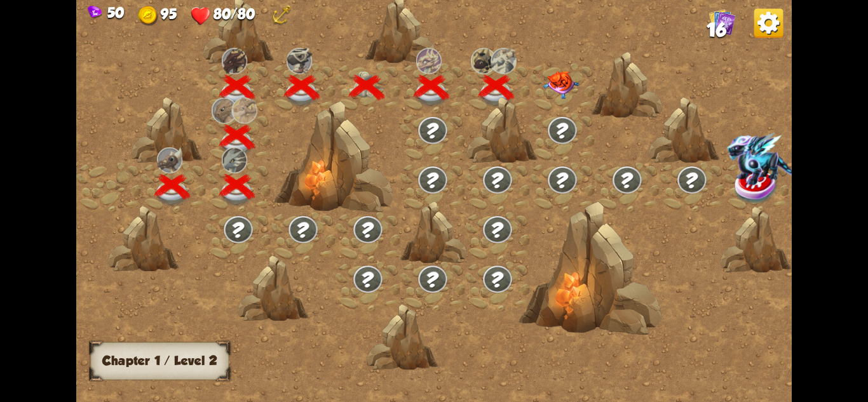
click at [561, 88] on img at bounding box center [561, 85] width 36 height 28
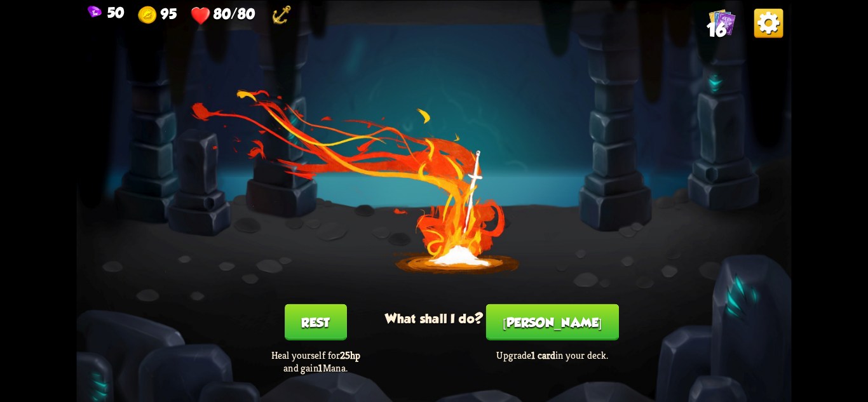
click at [552, 311] on button "[PERSON_NAME]" at bounding box center [552, 322] width 133 height 36
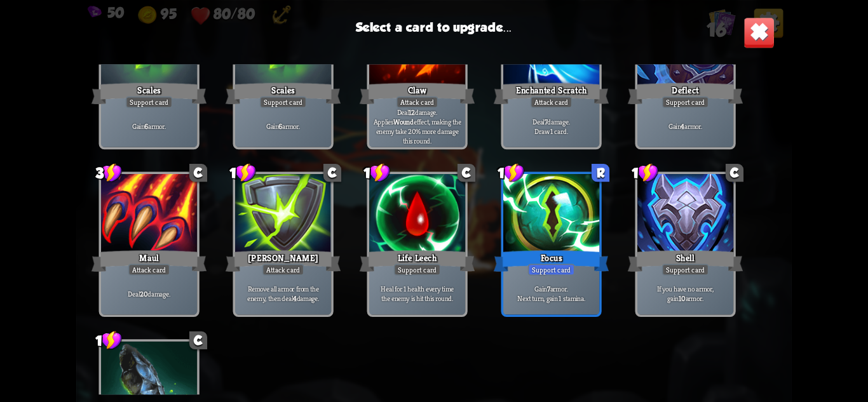
scroll to position [318, 0]
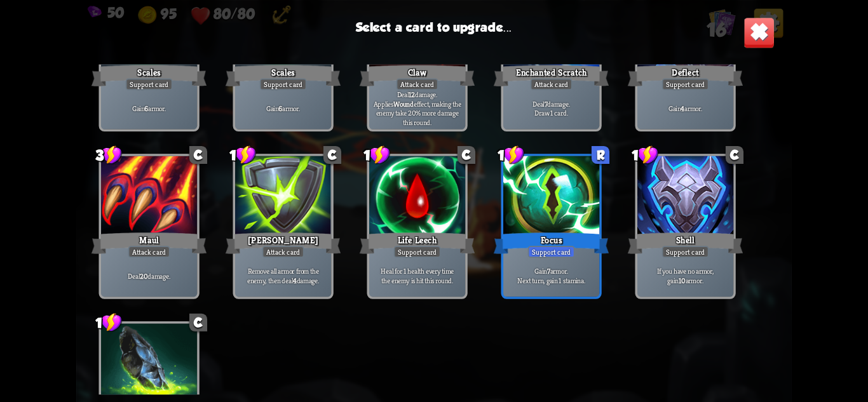
click at [561, 281] on p "Gain 7 armor. Next turn, gain 1 stamina." at bounding box center [552, 275] width 92 height 19
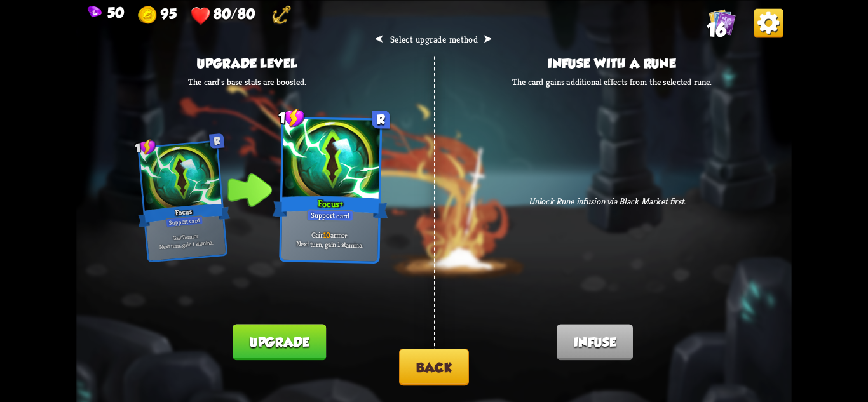
click at [437, 361] on button "Back" at bounding box center [434, 367] width 70 height 37
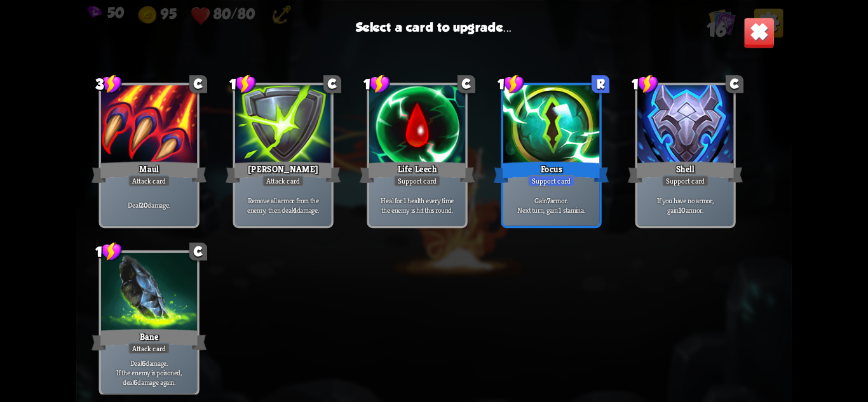
scroll to position [400, 0]
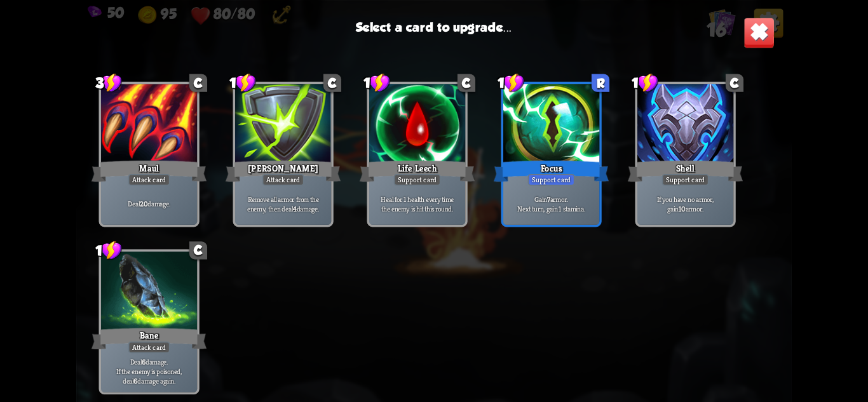
click at [160, 183] on div "Attack card" at bounding box center [149, 179] width 42 height 11
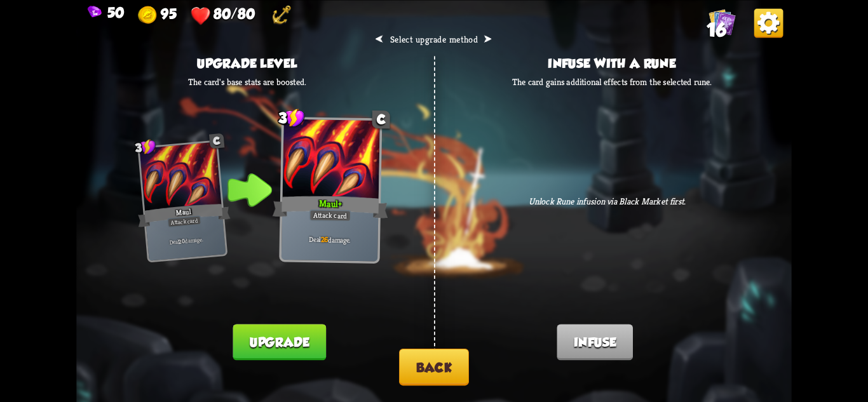
click at [437, 360] on button "Back" at bounding box center [434, 367] width 70 height 37
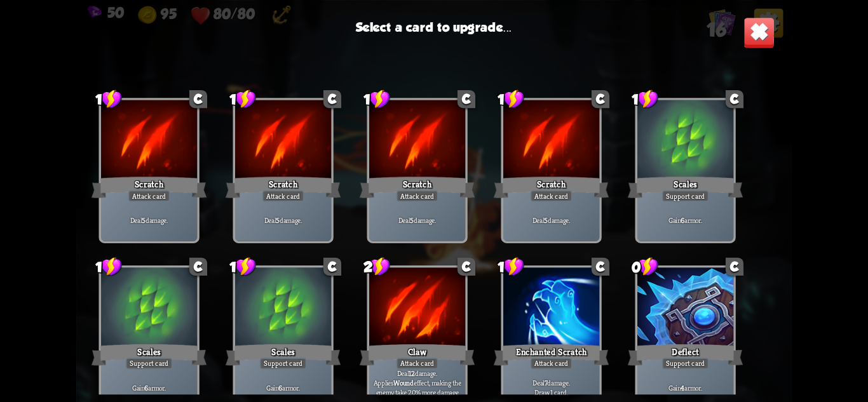
click at [264, 199] on div "Attack card" at bounding box center [283, 195] width 42 height 11
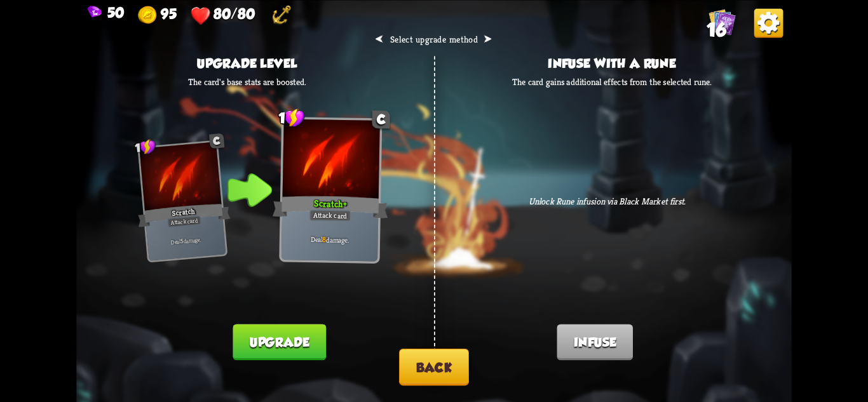
click at [428, 350] on button "Back" at bounding box center [434, 367] width 70 height 37
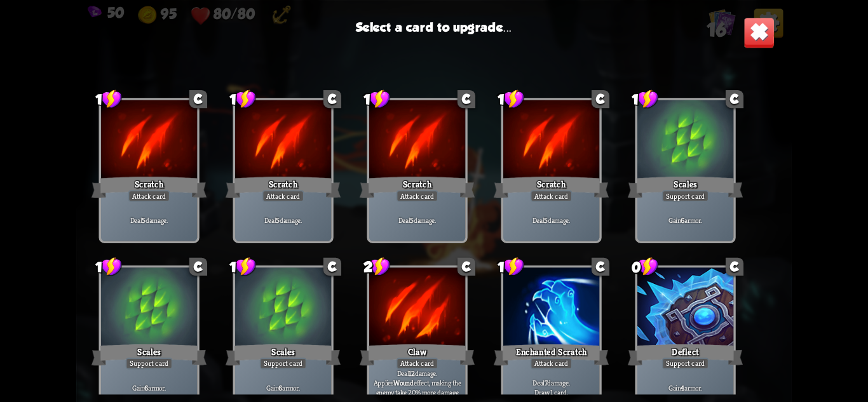
click at [306, 333] on div at bounding box center [283, 308] width 96 height 81
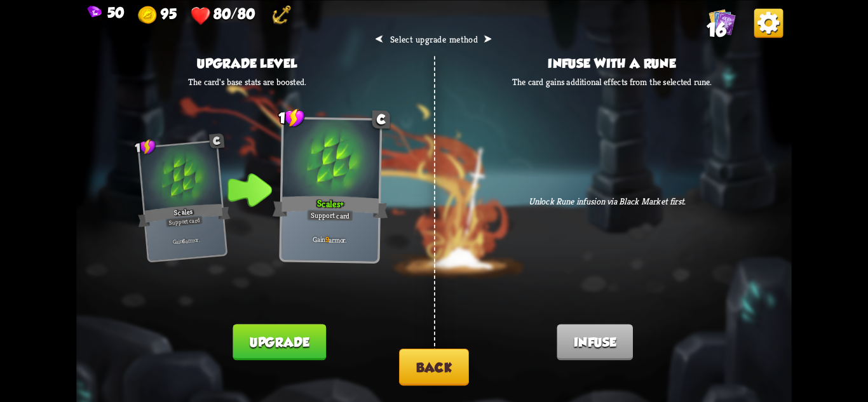
click at [431, 365] on button "Back" at bounding box center [434, 367] width 70 height 37
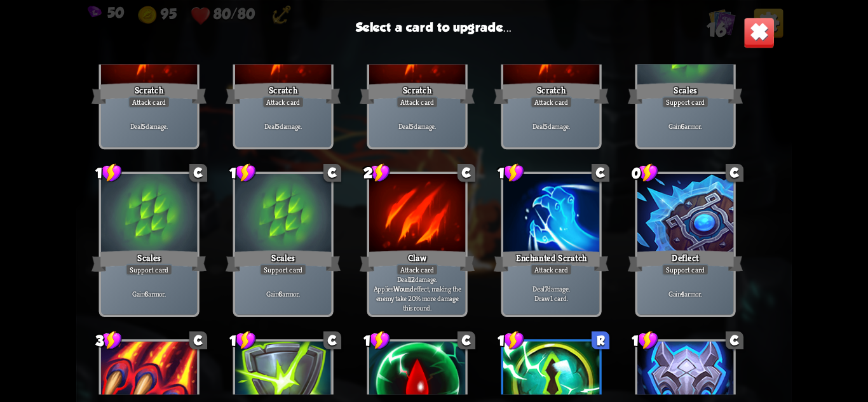
scroll to position [127, 0]
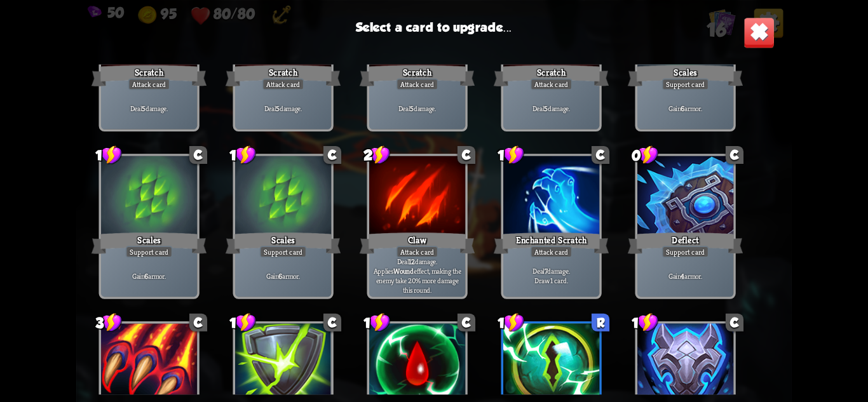
click at [306, 356] on div at bounding box center [283, 363] width 96 height 81
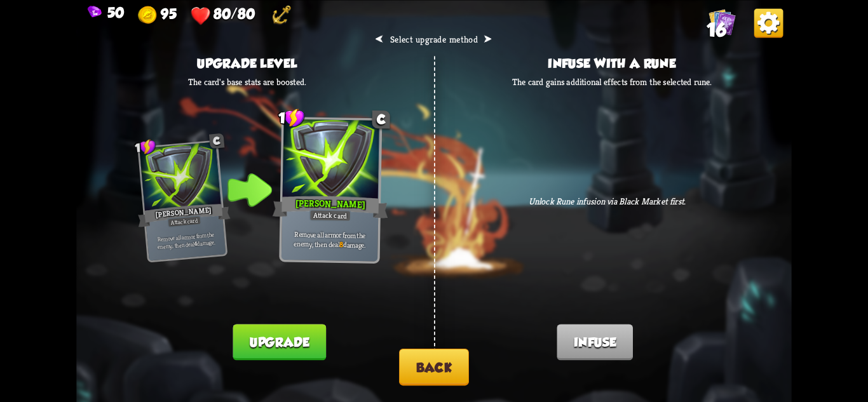
click at [437, 362] on button "Back" at bounding box center [434, 367] width 70 height 37
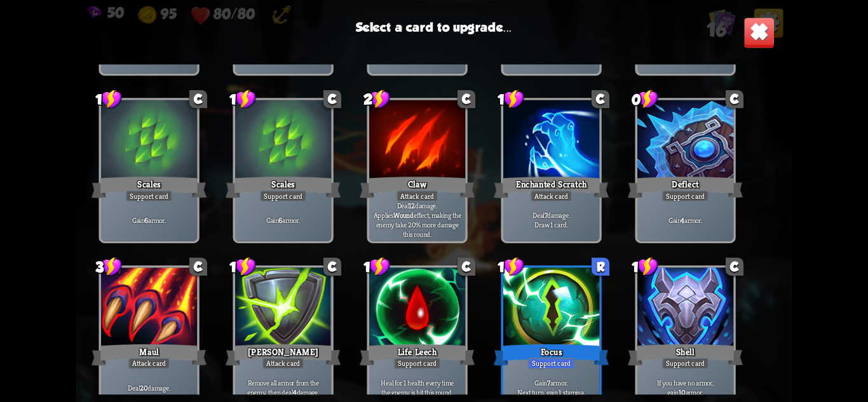
scroll to position [254, 0]
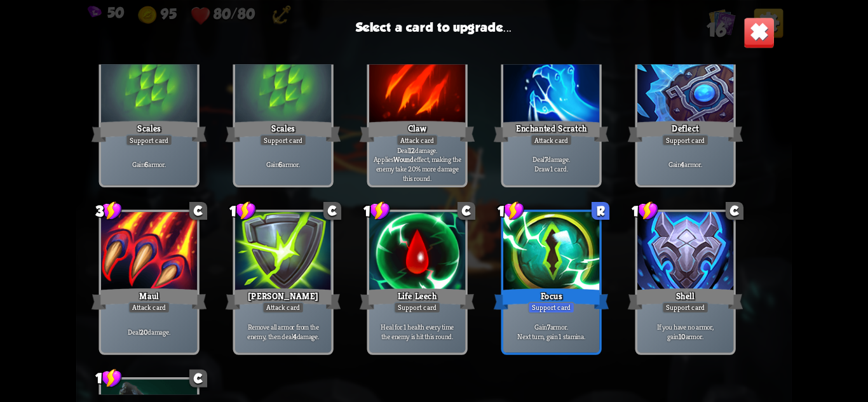
click at [444, 296] on div "Life Leech" at bounding box center [417, 298] width 115 height 25
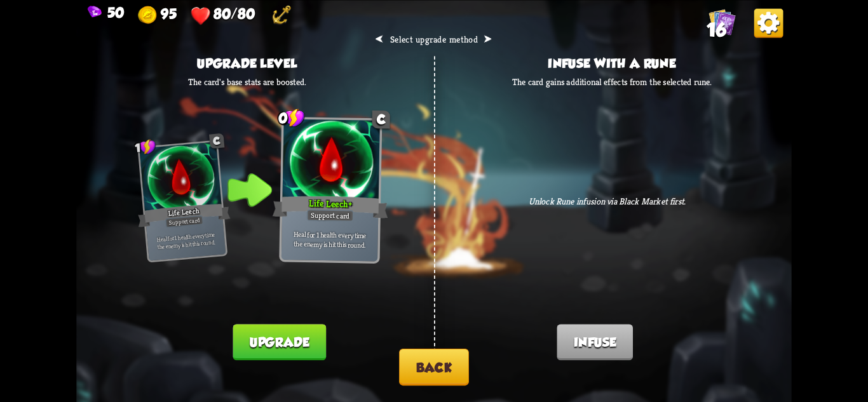
click at [417, 360] on button "Back" at bounding box center [434, 367] width 70 height 37
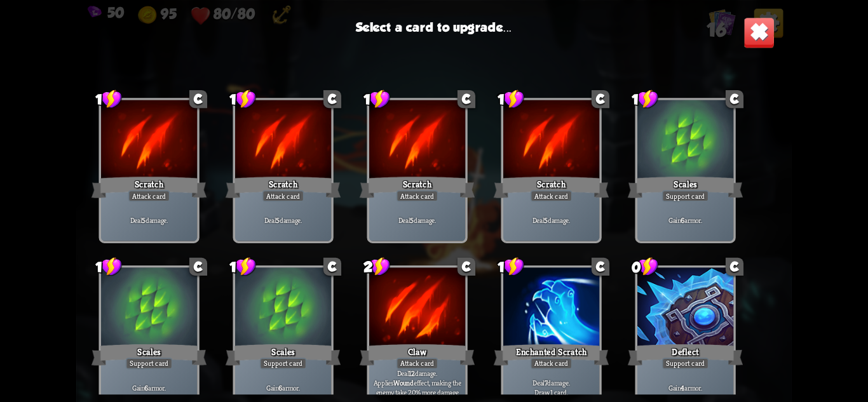
drag, startPoint x: 594, startPoint y: 328, endPoint x: 634, endPoint y: 254, distance: 84.5
click at [626, 256] on div "1 C Scratch Attack card Deal 5 damage. 1 C Scratch Attack card Deal 5 damage. 1…" at bounding box center [433, 229] width 715 height 330
click at [677, 261] on div "1 C Scratch Attack card Deal 5 damage. 1 C Scratch Attack card Deal 5 damage. 1…" at bounding box center [433, 229] width 715 height 330
click at [673, 303] on div at bounding box center [685, 308] width 96 height 81
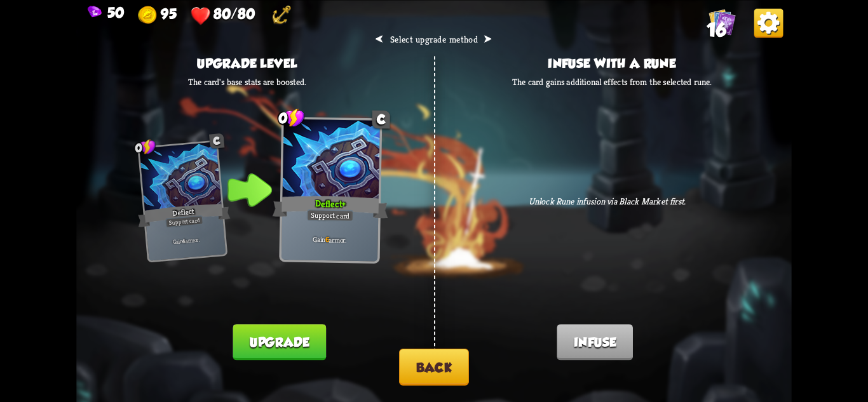
click at [415, 364] on button "Back" at bounding box center [434, 367] width 70 height 37
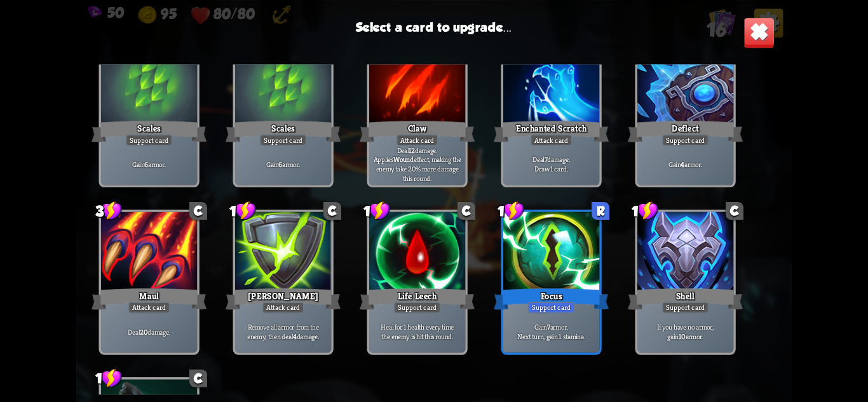
click at [543, 285] on div at bounding box center [551, 252] width 96 height 81
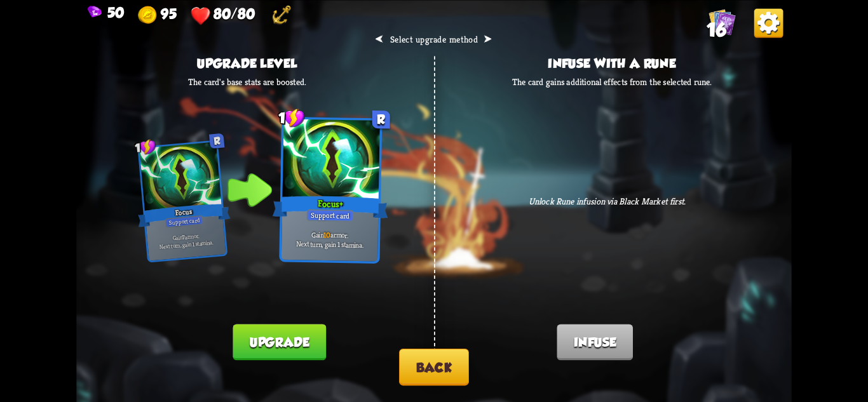
click at [448, 362] on button "Back" at bounding box center [434, 367] width 70 height 37
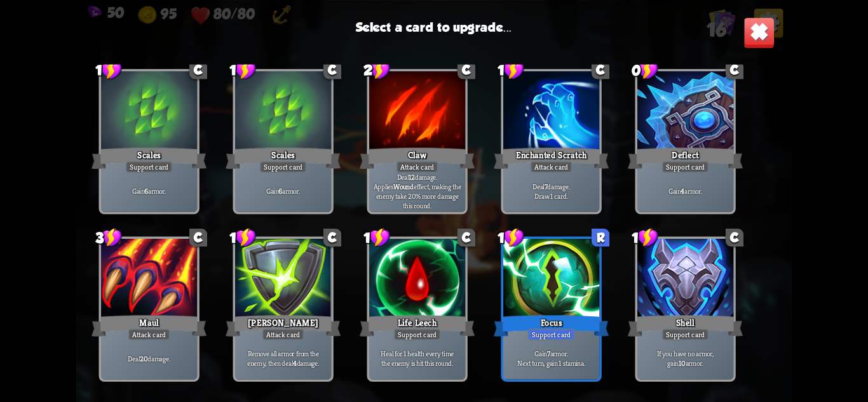
scroll to position [381, 0]
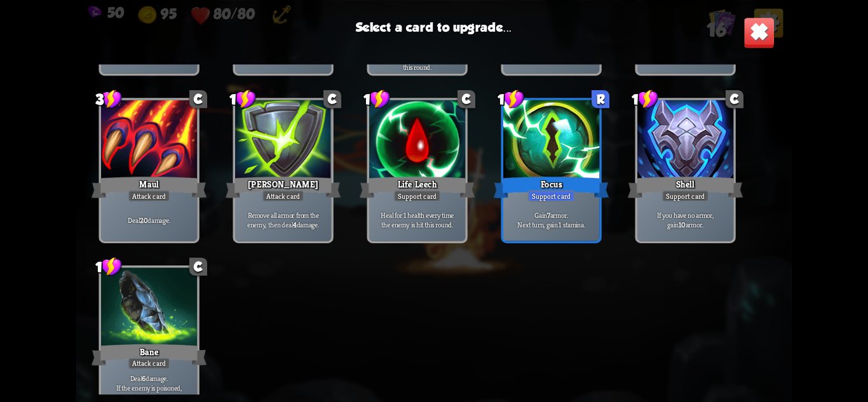
click at [539, 209] on div "Gain 7 armor. Next turn, gain 1 stamina." at bounding box center [551, 220] width 96 height 42
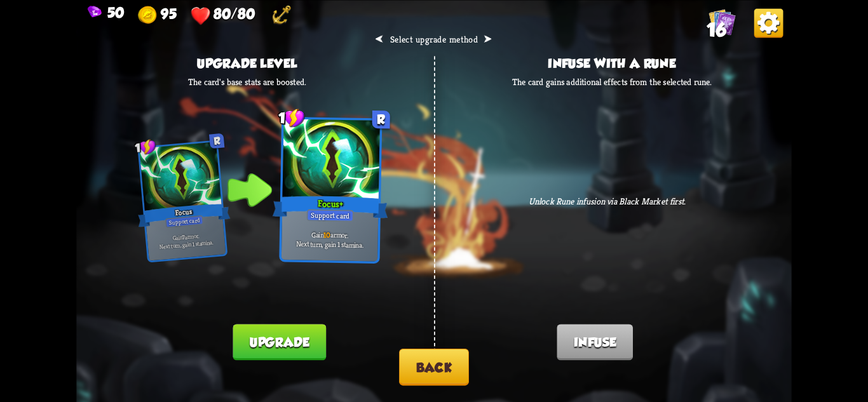
click at [451, 364] on button "Back" at bounding box center [434, 367] width 70 height 37
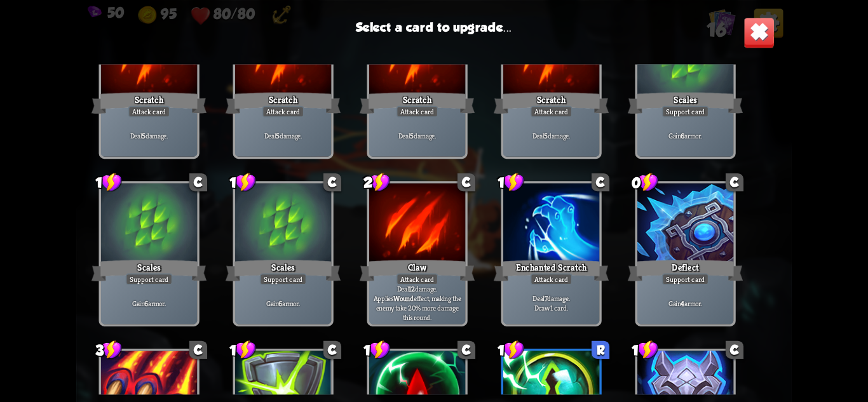
scroll to position [318, 0]
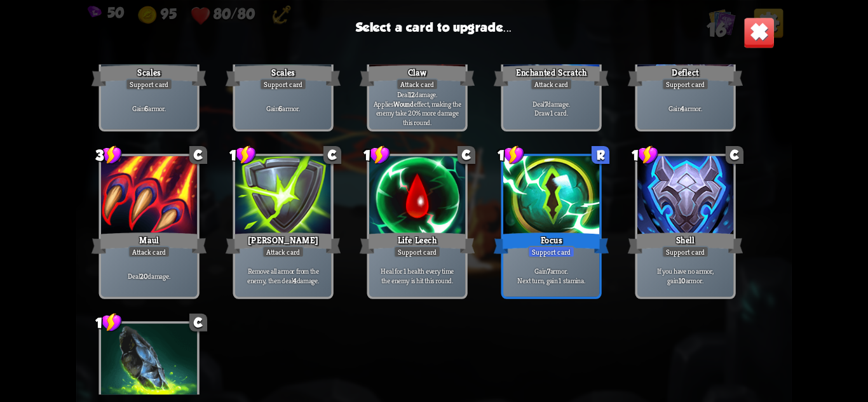
click at [720, 240] on div "Shell" at bounding box center [685, 242] width 115 height 25
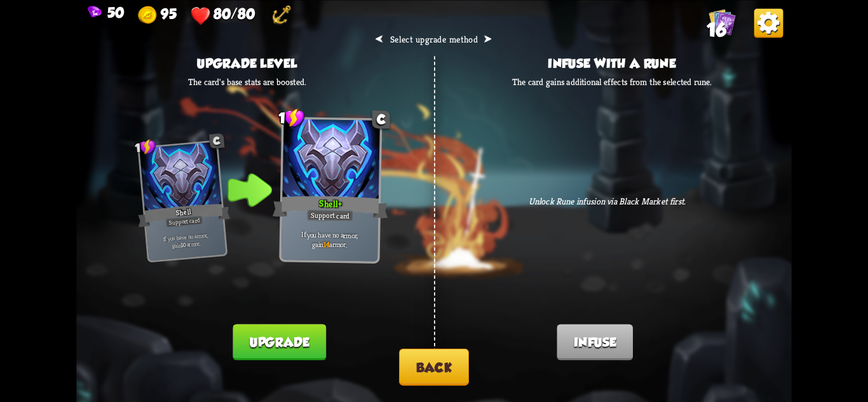
click at [402, 365] on button "Back" at bounding box center [434, 367] width 70 height 37
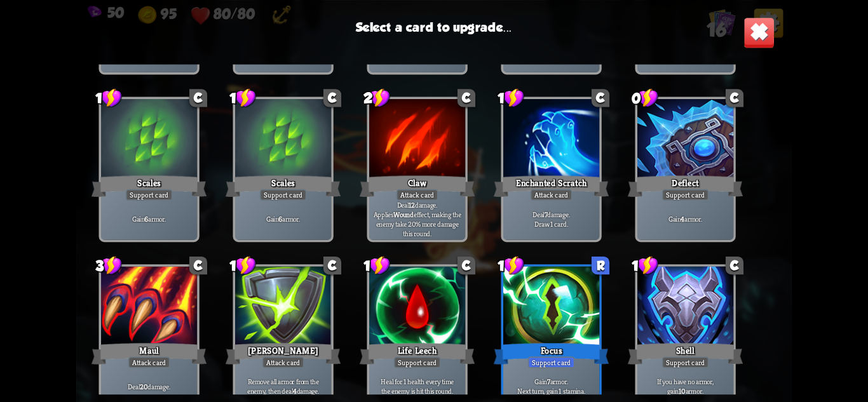
scroll to position [191, 0]
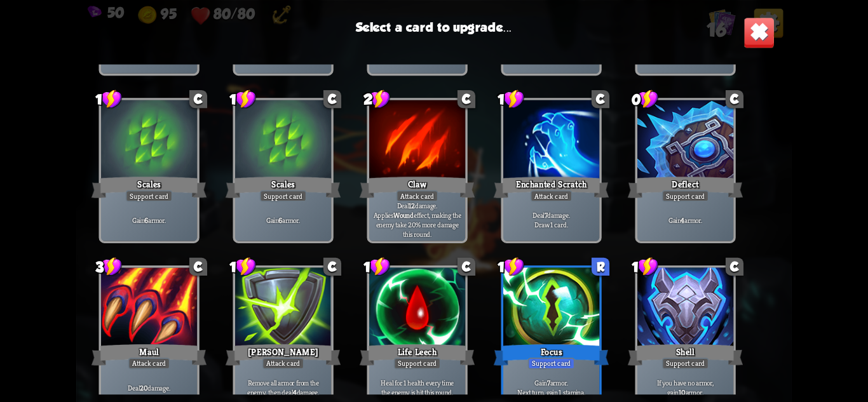
click at [576, 181] on div "Enchanted Scratch" at bounding box center [551, 186] width 115 height 25
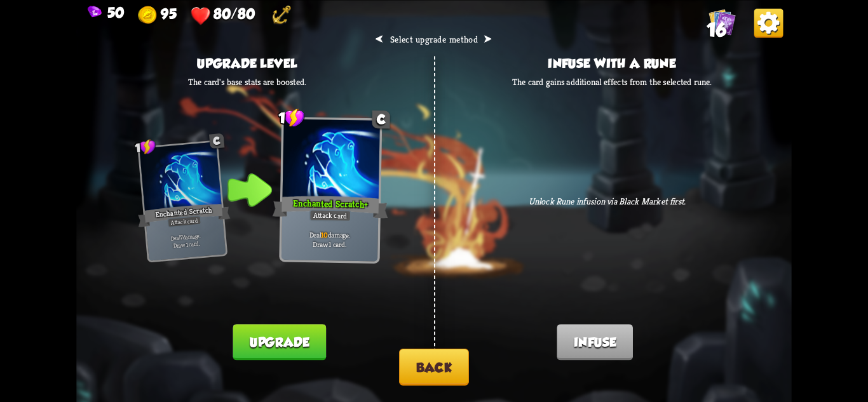
click at [431, 358] on button "Back" at bounding box center [434, 367] width 70 height 37
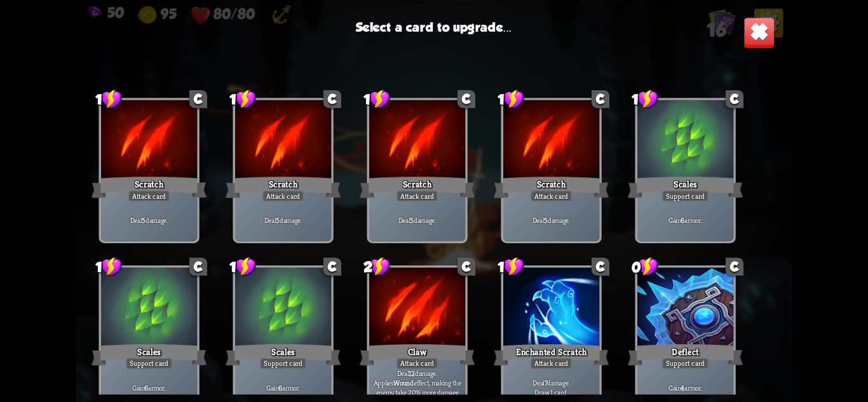
click at [309, 323] on div at bounding box center [283, 308] width 96 height 81
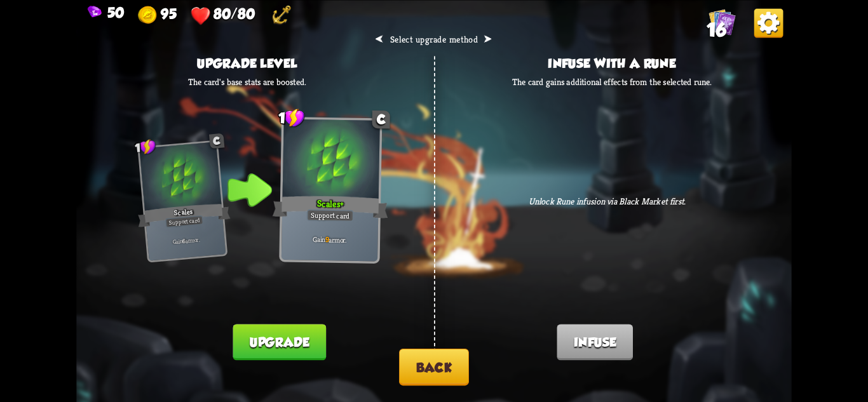
click at [429, 364] on button "Back" at bounding box center [434, 367] width 70 height 37
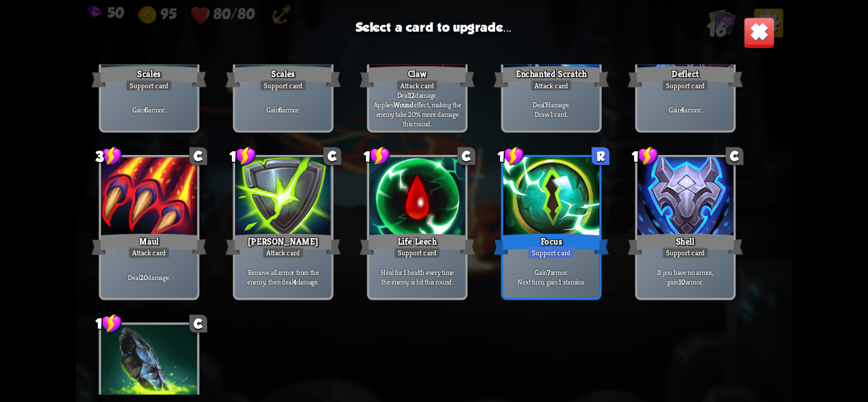
scroll to position [318, 0]
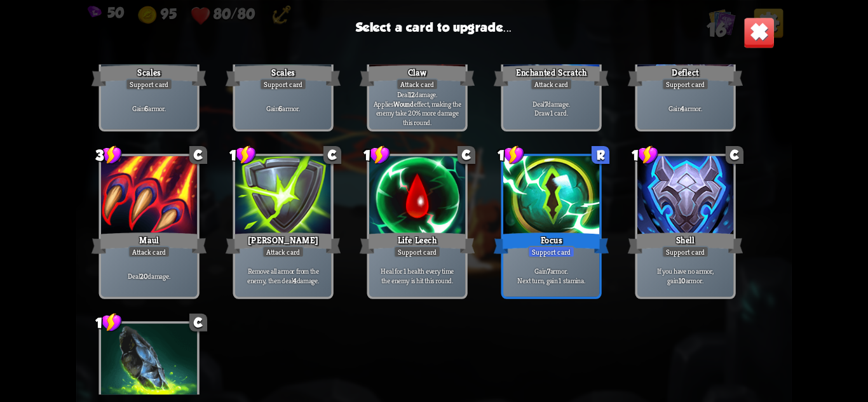
click at [300, 259] on div "Remove all armor from the enemy, then deal 4 damage." at bounding box center [283, 276] width 96 height 42
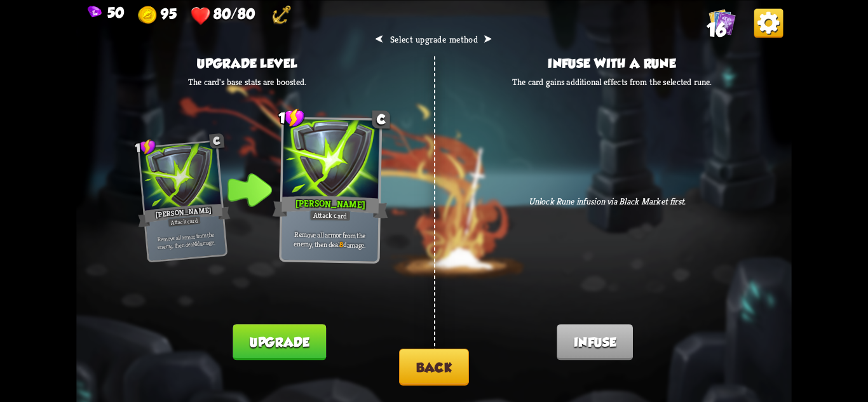
click at [440, 363] on button "Back" at bounding box center [434, 367] width 70 height 37
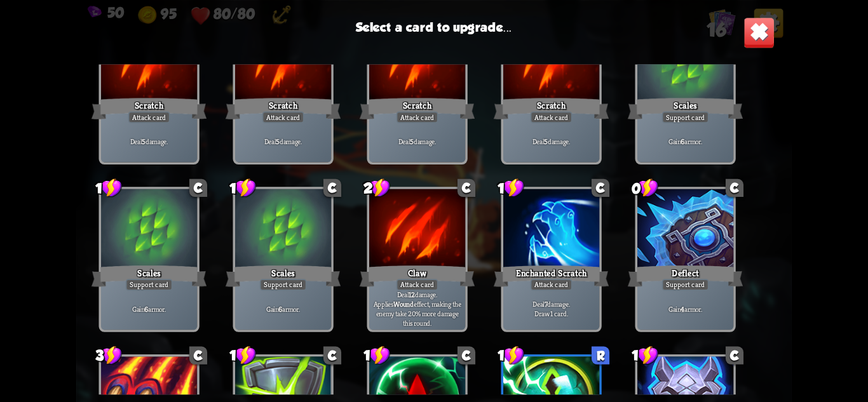
scroll to position [254, 0]
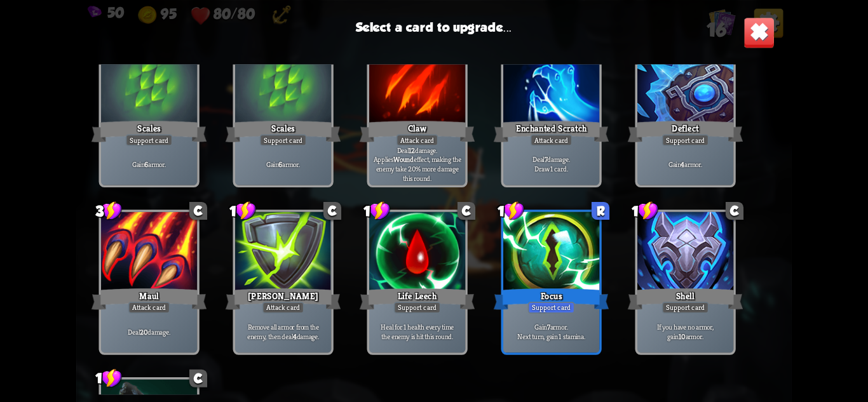
click at [570, 282] on div at bounding box center [551, 252] width 96 height 81
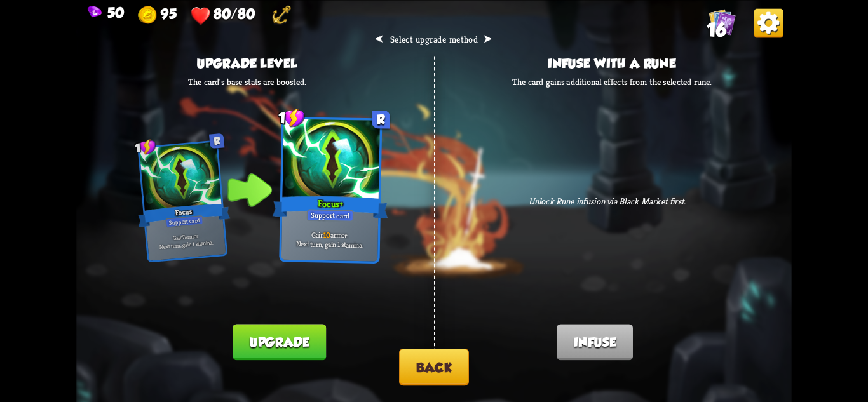
click at [435, 360] on button "Back" at bounding box center [434, 367] width 70 height 37
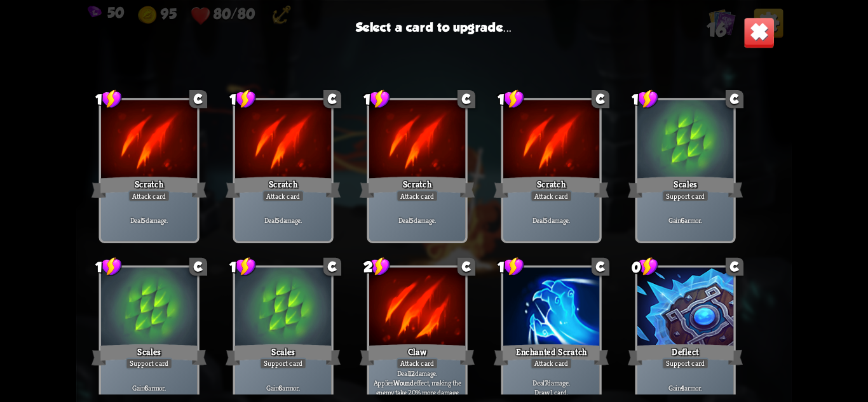
click at [630, 311] on div "1 C Scratch Attack card Deal 5 damage. 1 C Scratch Attack card Deal 5 damage. 1…" at bounding box center [433, 229] width 715 height 330
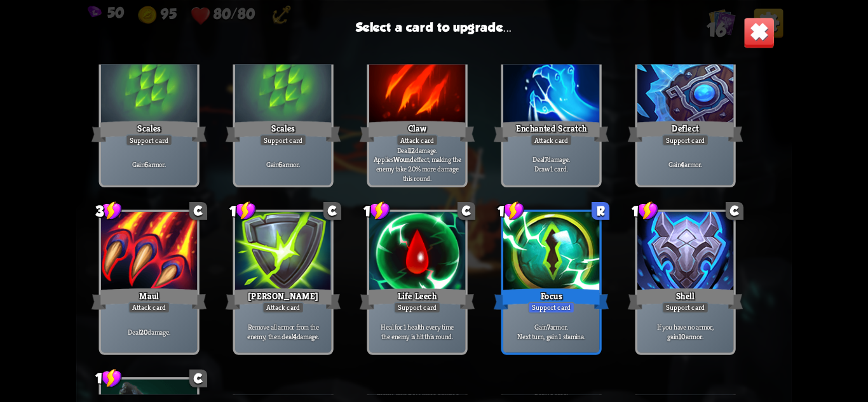
click at [690, 285] on div at bounding box center [685, 252] width 96 height 81
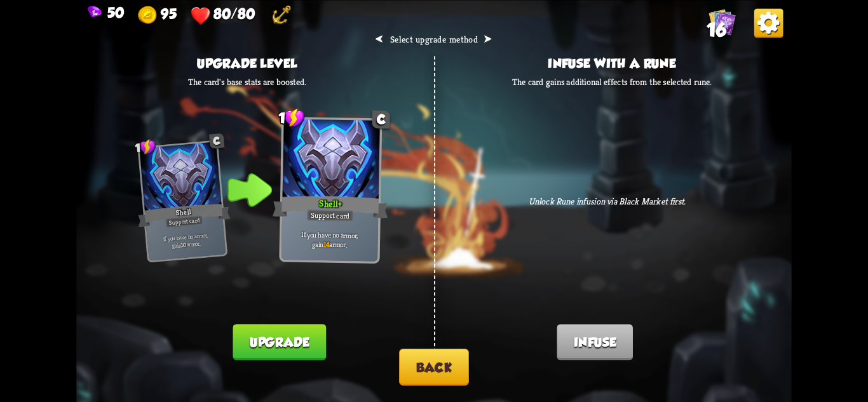
click at [438, 367] on button "Back" at bounding box center [434, 367] width 70 height 37
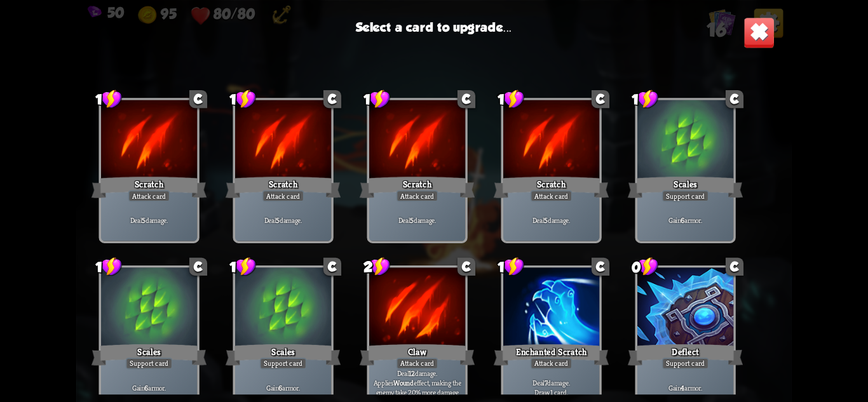
click at [710, 318] on div at bounding box center [685, 308] width 96 height 81
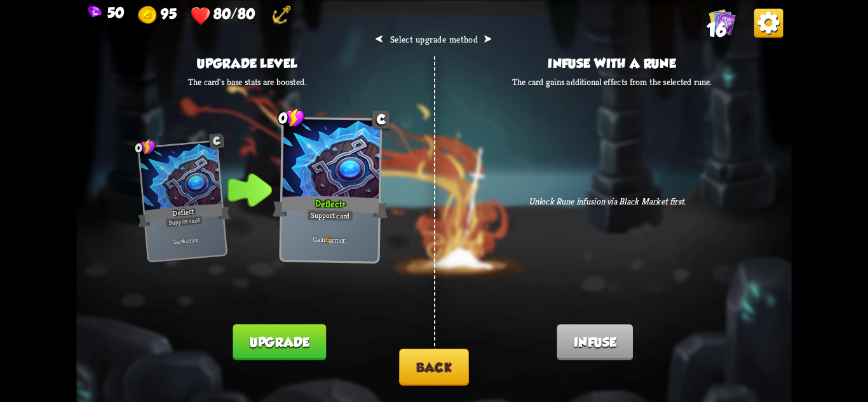
click at [446, 381] on button "Back" at bounding box center [434, 367] width 70 height 37
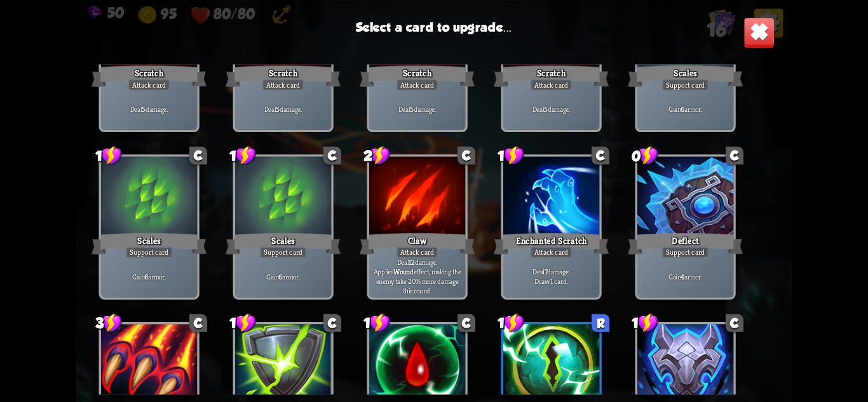
scroll to position [127, 0]
click at [278, 240] on div "Scales" at bounding box center [283, 242] width 115 height 25
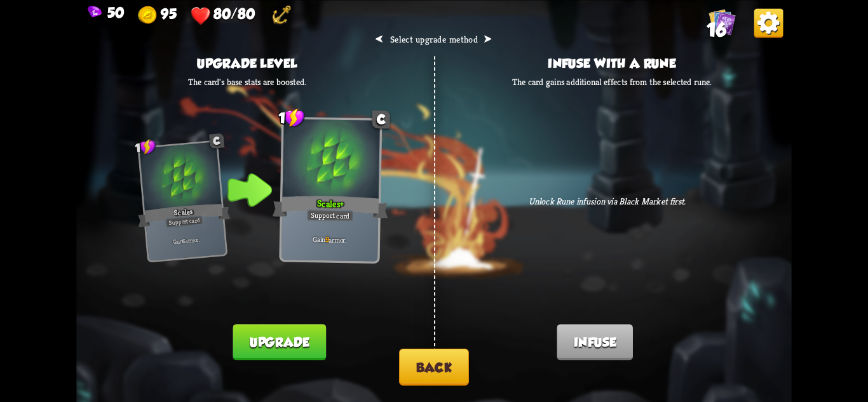
click at [423, 358] on button "Back" at bounding box center [434, 367] width 70 height 37
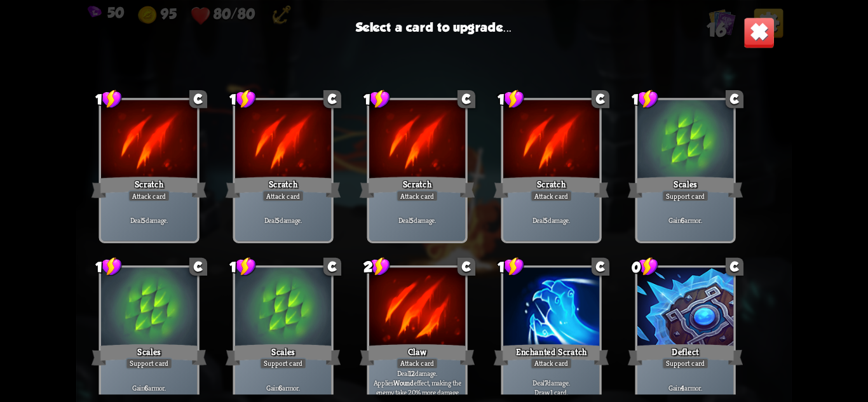
scroll to position [191, 0]
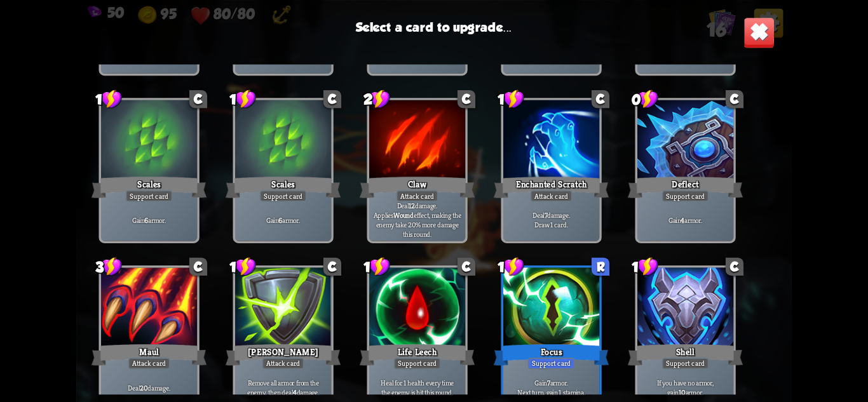
click at [704, 316] on div at bounding box center [685, 308] width 96 height 81
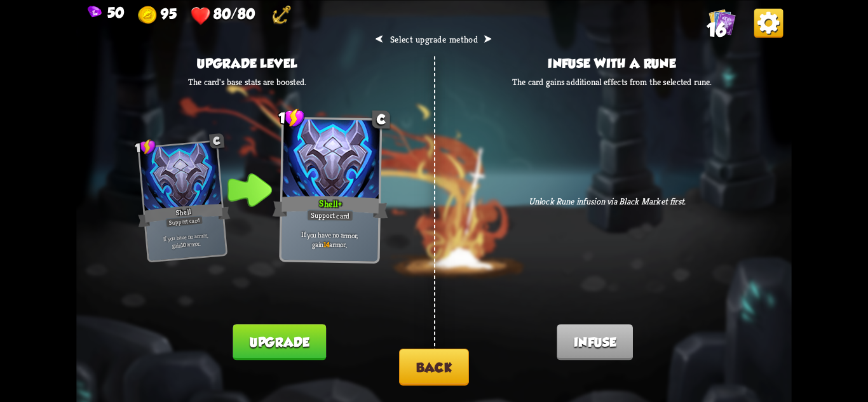
click at [433, 362] on button "Back" at bounding box center [434, 367] width 70 height 37
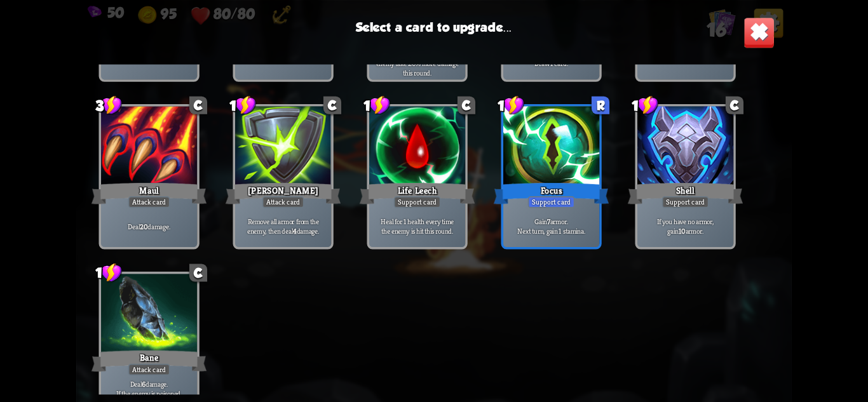
scroll to position [400, 0]
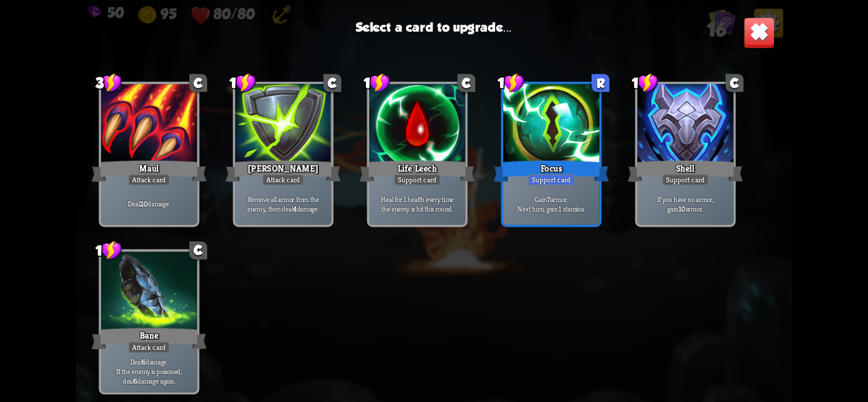
click at [563, 174] on div "Support card" at bounding box center [551, 179] width 47 height 11
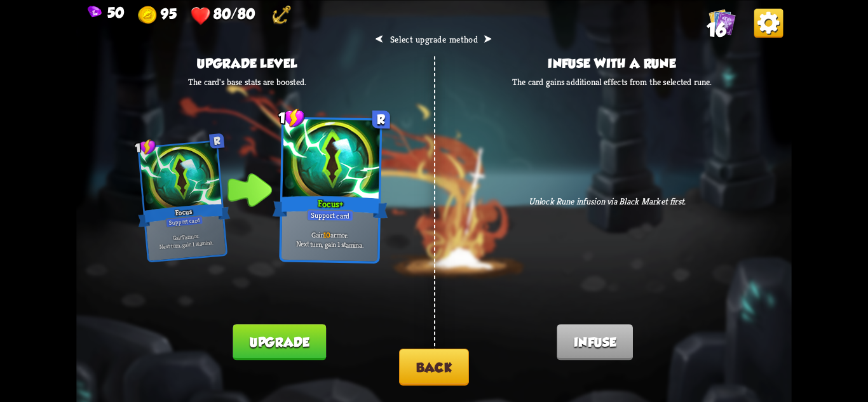
click at [269, 337] on button "Upgrade" at bounding box center [279, 342] width 93 height 36
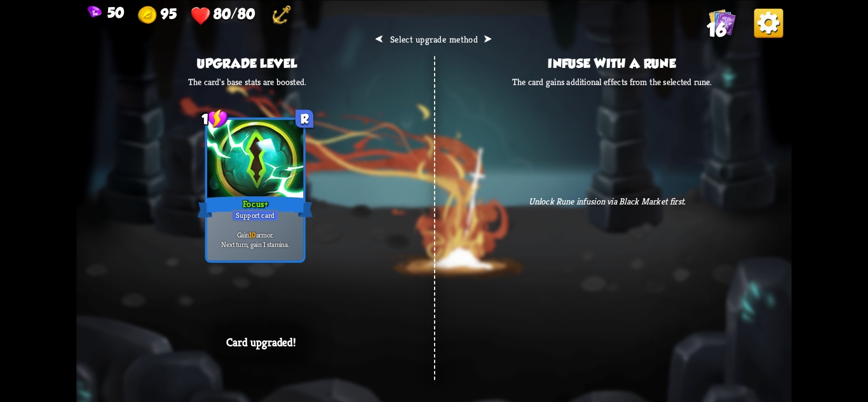
click at [592, 263] on div "⮜ Select upgrade method ⮞ Upgrade level The card's base stats are boosted. 1 R …" at bounding box center [433, 201] width 715 height 402
click at [499, 345] on div "⮜ Select upgrade method ⮞ Upgrade level The card's base stats are boosted. 1 R …" at bounding box center [433, 201] width 715 height 402
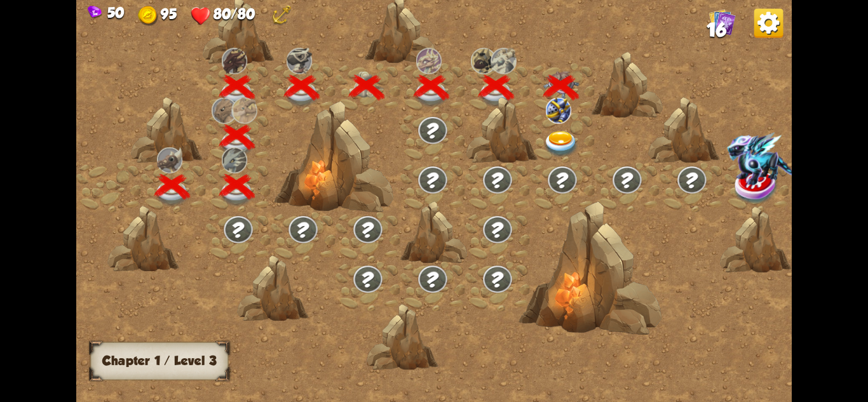
click at [560, 137] on img at bounding box center [561, 144] width 36 height 26
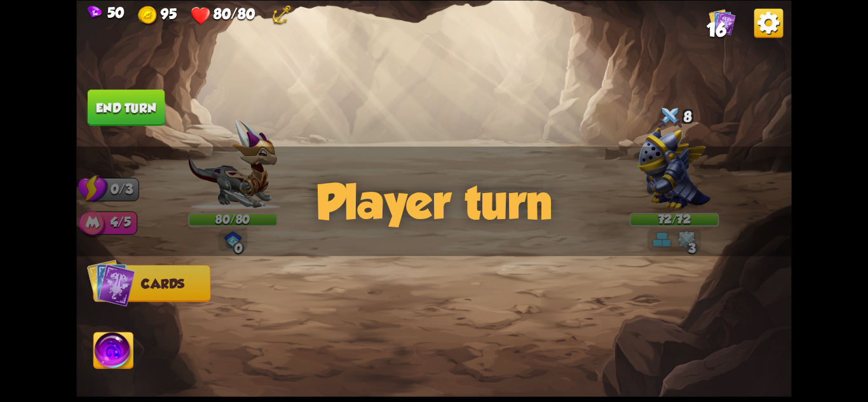
click at [698, 177] on div "Player turn" at bounding box center [433, 201] width 715 height 110
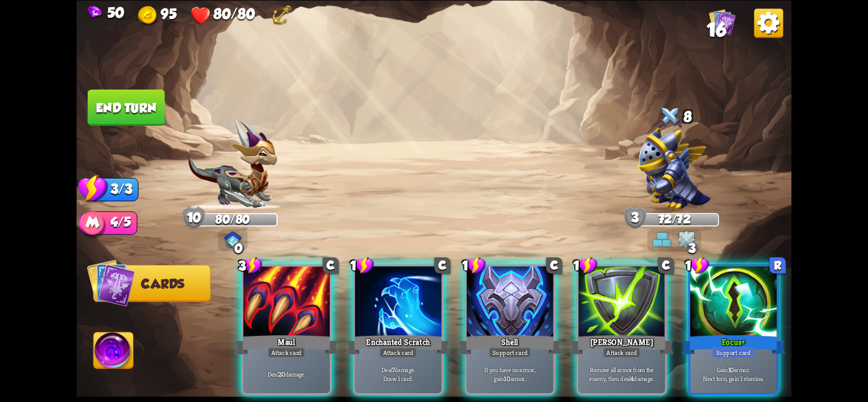
click at [659, 172] on div at bounding box center [675, 171] width 90 height 78
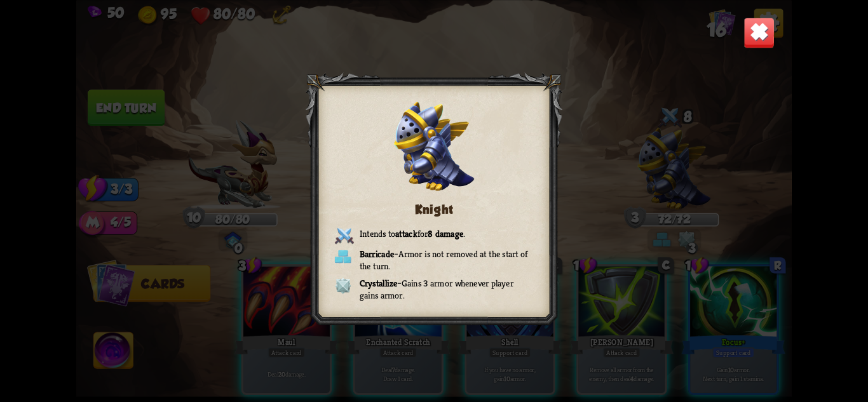
click at [766, 38] on img at bounding box center [759, 32] width 31 height 31
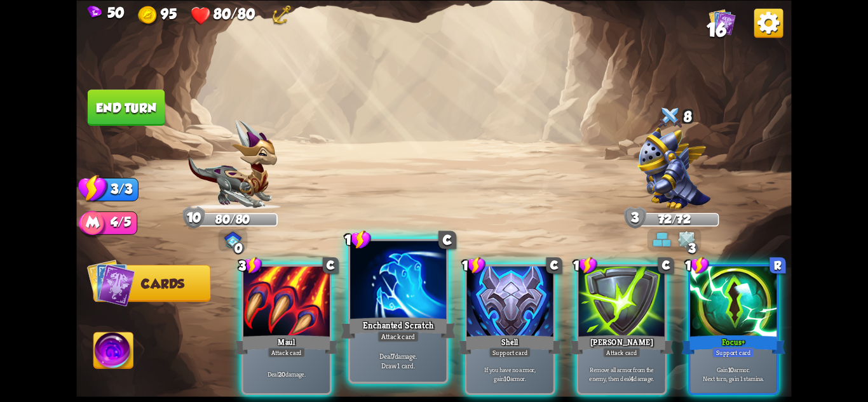
click at [405, 322] on div "Enchanted Scratch" at bounding box center [398, 327] width 115 height 25
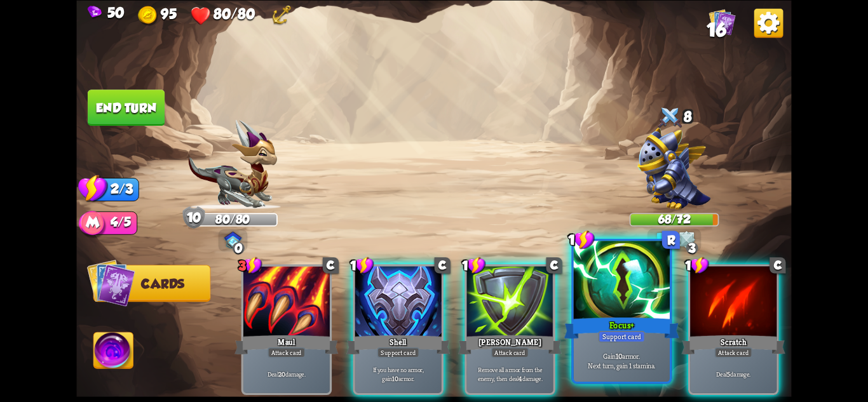
click at [639, 327] on div "Focus+" at bounding box center [621, 327] width 115 height 25
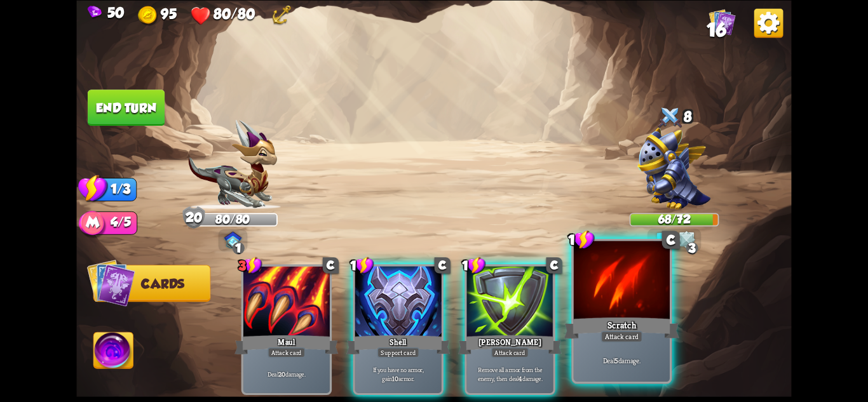
click at [630, 330] on div "Scratch" at bounding box center [621, 327] width 115 height 25
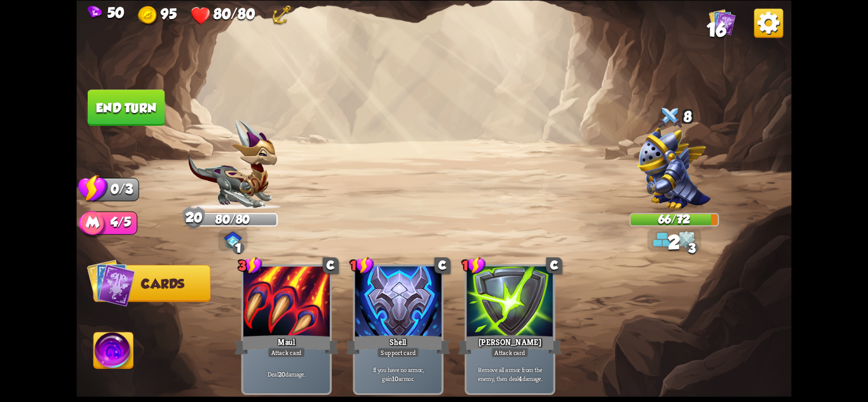
click at [130, 108] on button "End turn" at bounding box center [126, 108] width 77 height 36
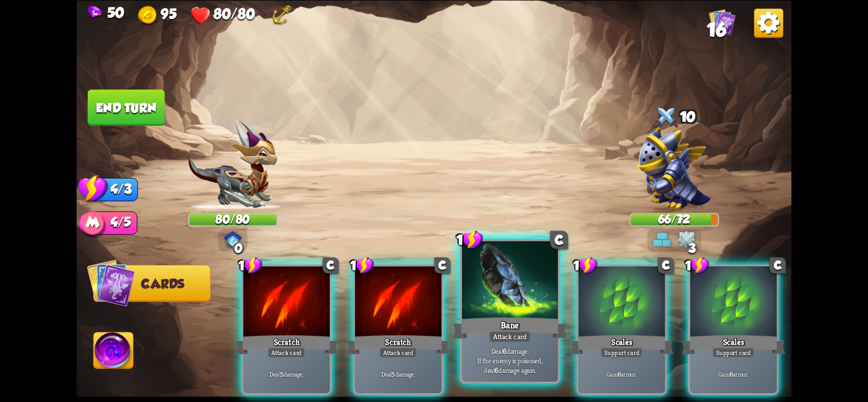
click at [498, 323] on div "Bane" at bounding box center [510, 327] width 115 height 25
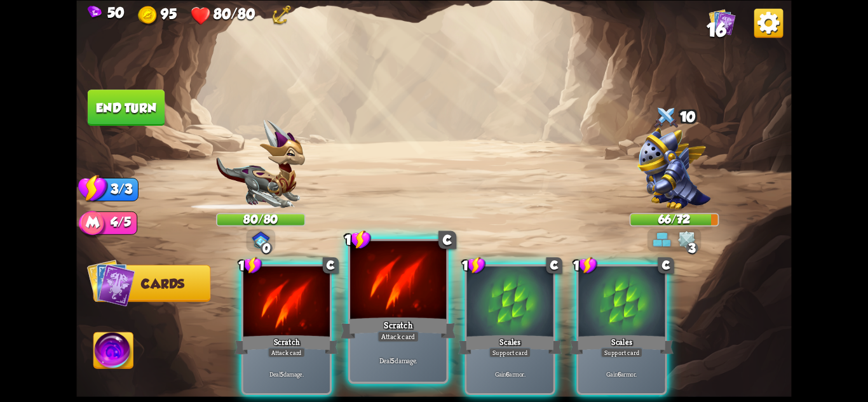
click at [409, 339] on div "Attack card" at bounding box center [399, 335] width 42 height 11
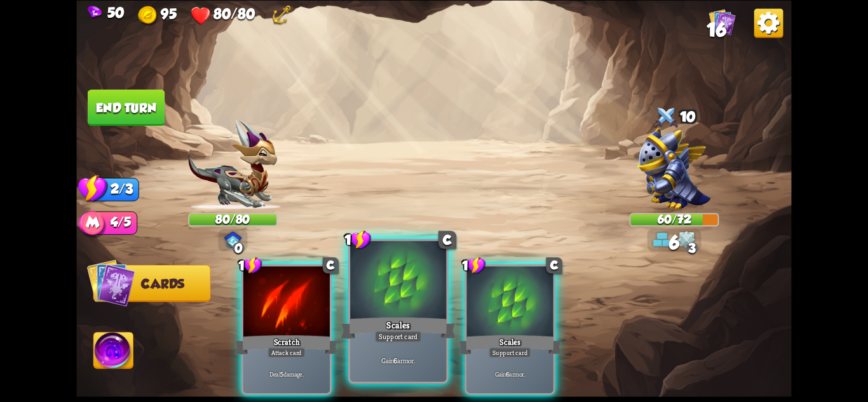
click at [414, 339] on div "Support card" at bounding box center [398, 335] width 47 height 11
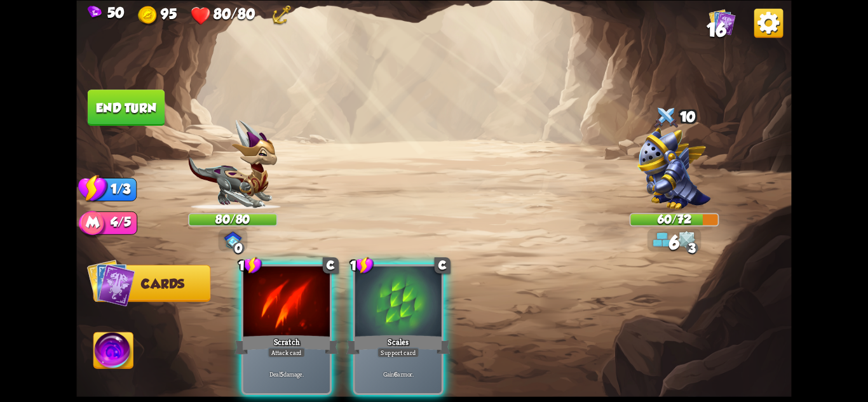
click at [414, 347] on div "Support card" at bounding box center [399, 352] width 42 height 11
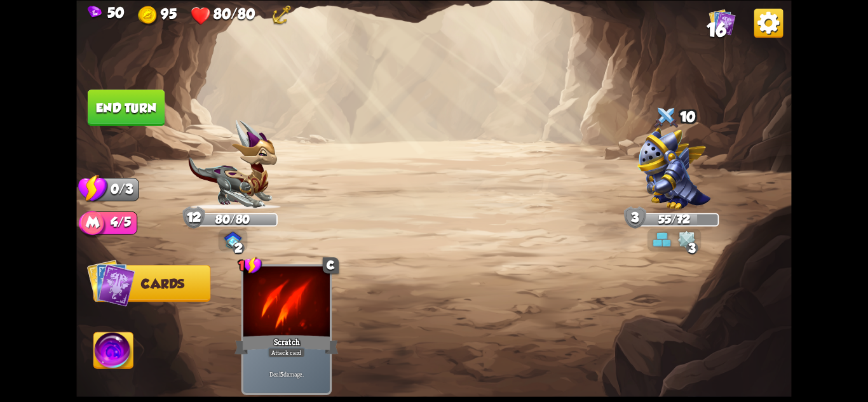
click at [123, 98] on button "End turn" at bounding box center [126, 108] width 77 height 36
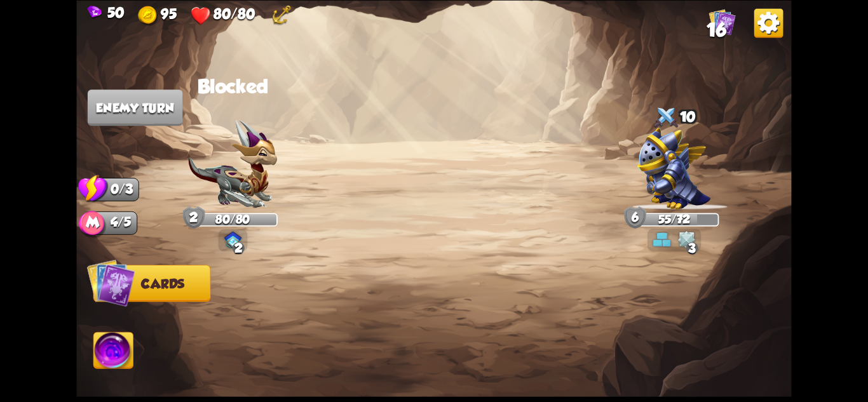
click at [667, 172] on div at bounding box center [675, 171] width 90 height 78
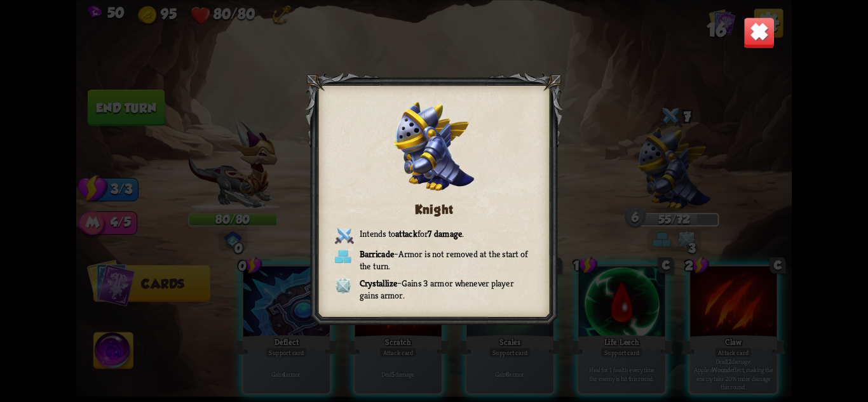
click at [737, 37] on div "Knight Intends to attack for 7 damage . Barricade – Armor is not removed at the…" at bounding box center [433, 201] width 715 height 402
click at [775, 27] on img at bounding box center [759, 32] width 31 height 31
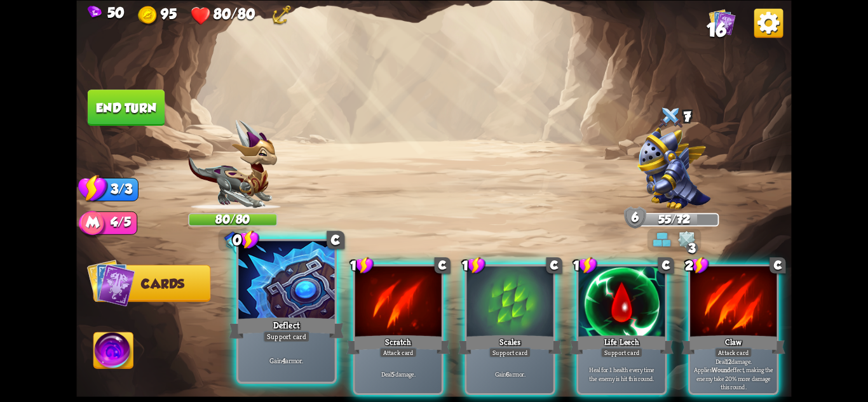
click at [322, 320] on div "Deflect" at bounding box center [286, 327] width 115 height 25
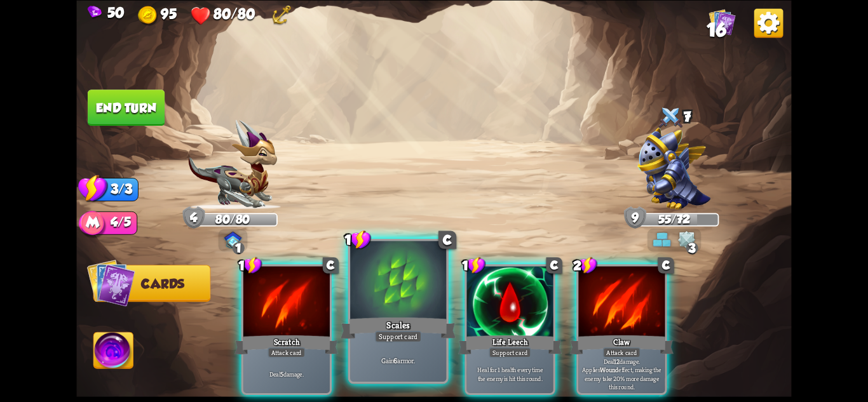
click at [399, 327] on div "Scales" at bounding box center [398, 327] width 115 height 25
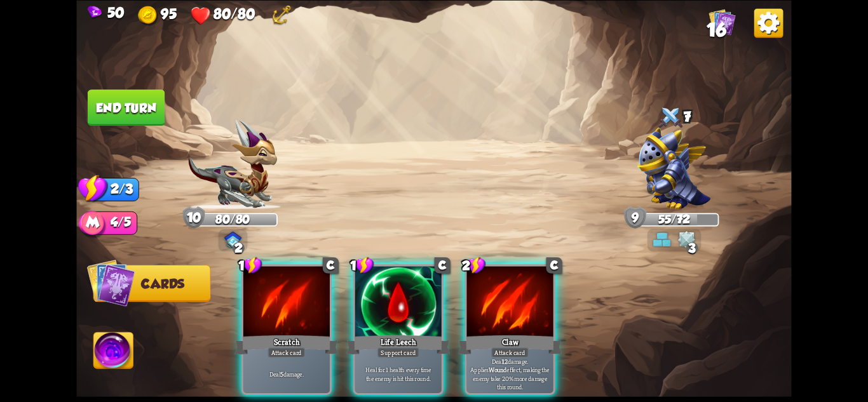
click at [399, 333] on div "Life Leech" at bounding box center [398, 344] width 104 height 23
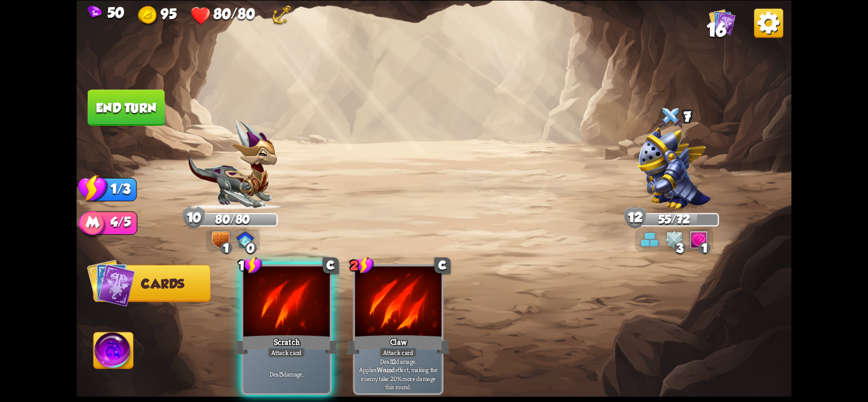
click at [142, 95] on button "End turn" at bounding box center [126, 108] width 77 height 36
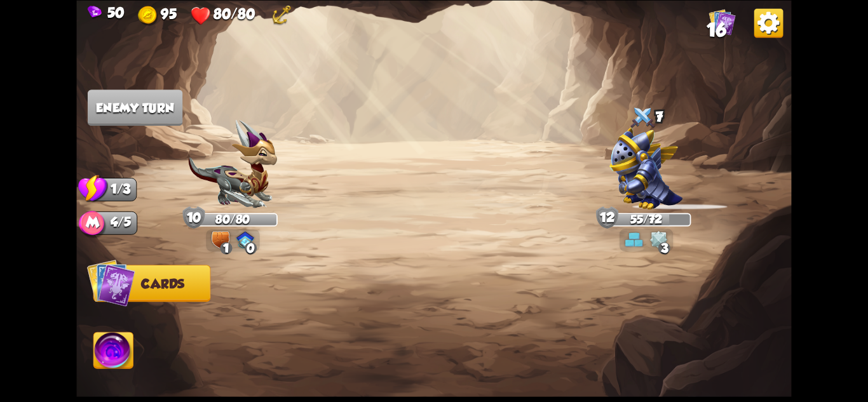
click at [688, 177] on div at bounding box center [647, 171] width 90 height 78
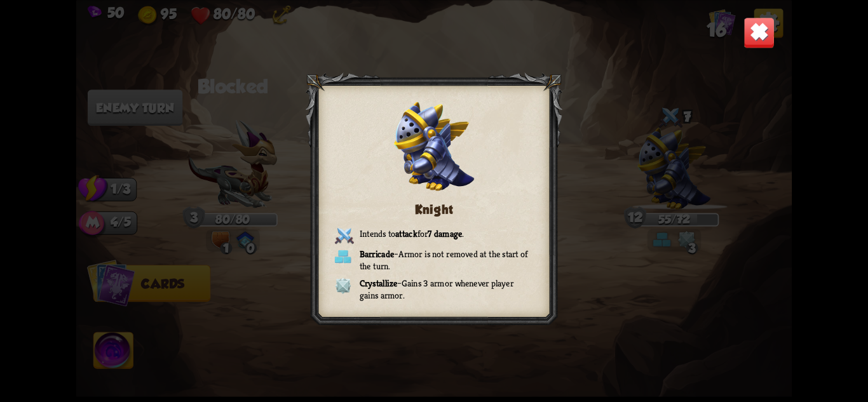
click at [759, 35] on img at bounding box center [759, 32] width 31 height 31
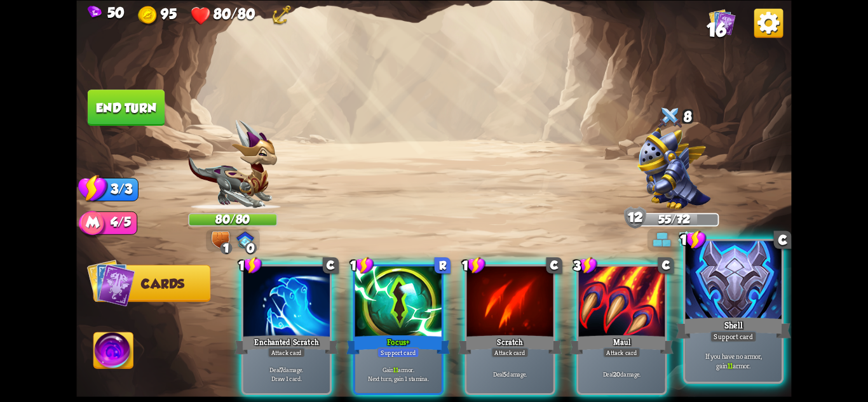
click at [747, 332] on div "Support card" at bounding box center [733, 335] width 47 height 11
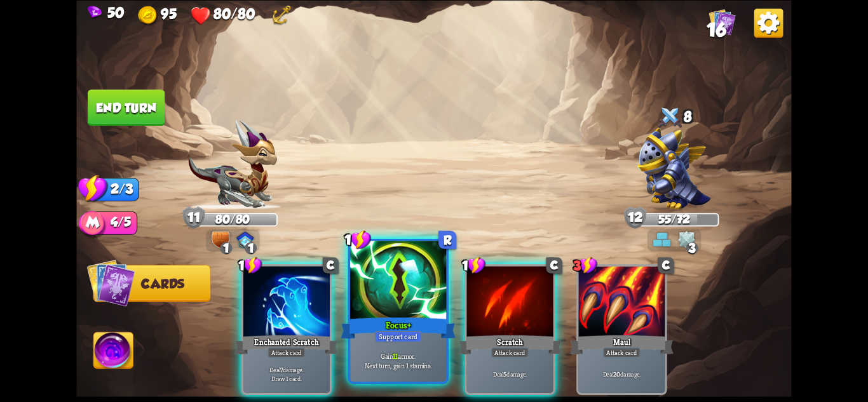
click at [428, 341] on div "Gain 11 armor. Next turn, gain 1 stamina." at bounding box center [398, 361] width 96 height 42
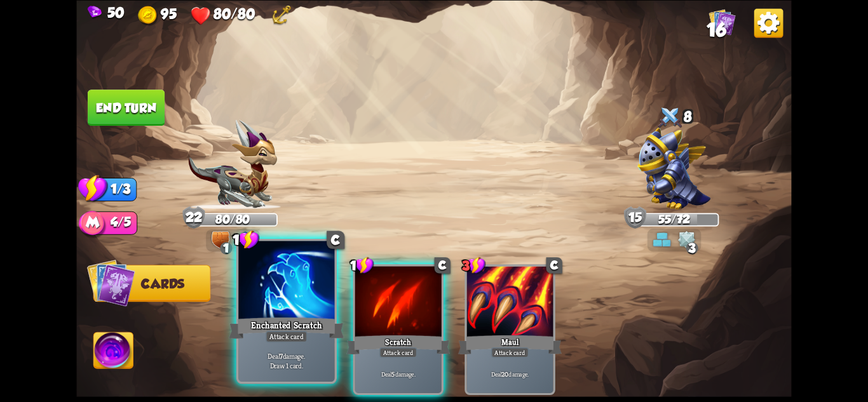
click at [303, 344] on div "Deal 7 damage. Draw 1 card." at bounding box center [286, 361] width 96 height 42
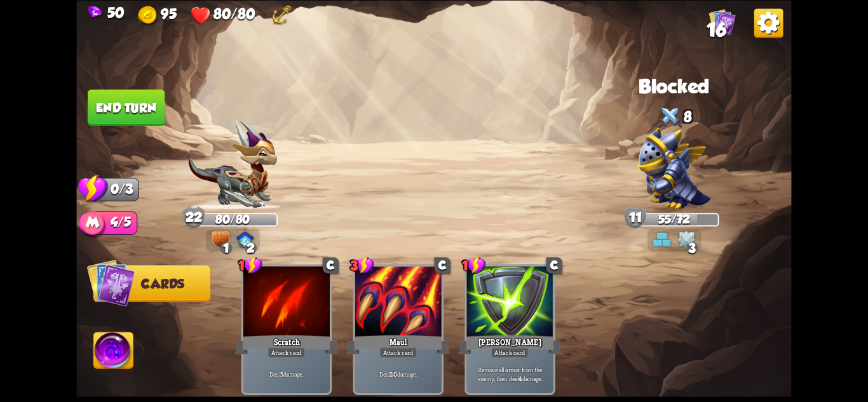
click at [123, 110] on button "End turn" at bounding box center [126, 108] width 77 height 36
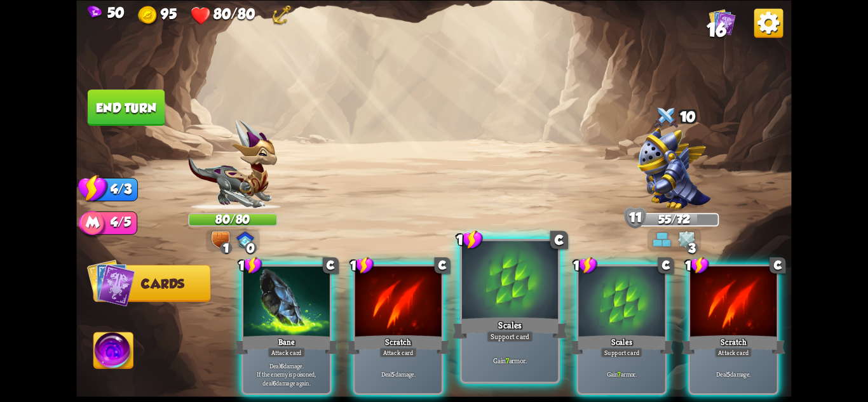
click at [489, 339] on div "Support card" at bounding box center [510, 335] width 47 height 11
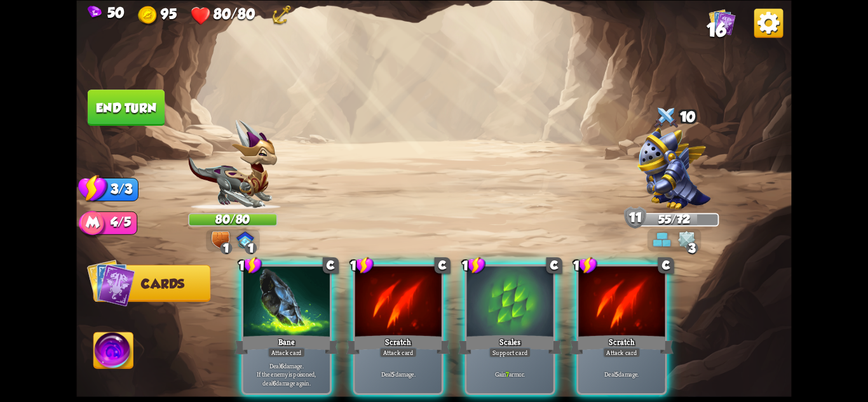
click at [489, 339] on div "1 C Scales Support card Gain 7 armor." at bounding box center [510, 329] width 90 height 131
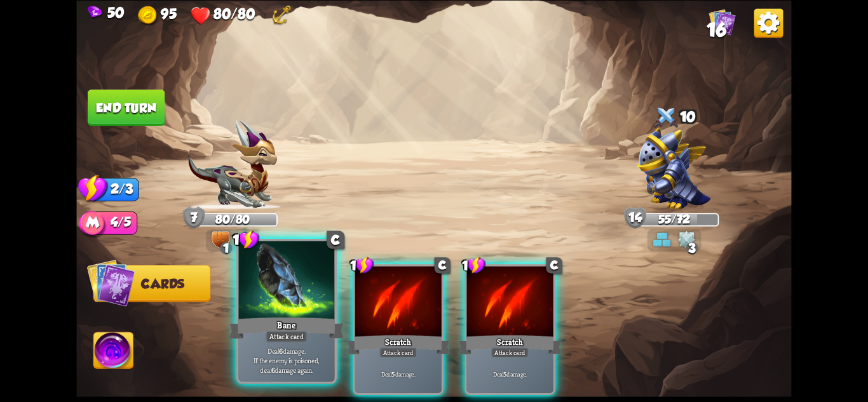
click at [285, 342] on div "Attack card" at bounding box center [287, 335] width 42 height 11
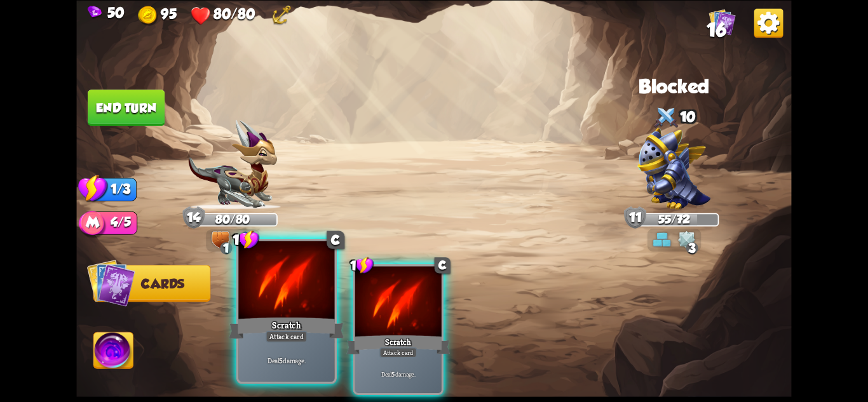
click at [265, 343] on div "Deal 5 damage." at bounding box center [286, 361] width 96 height 42
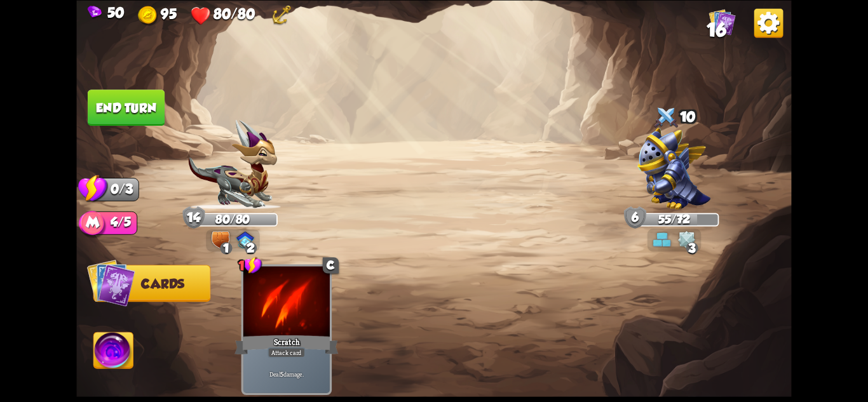
click at [140, 122] on button "End turn" at bounding box center [126, 108] width 77 height 36
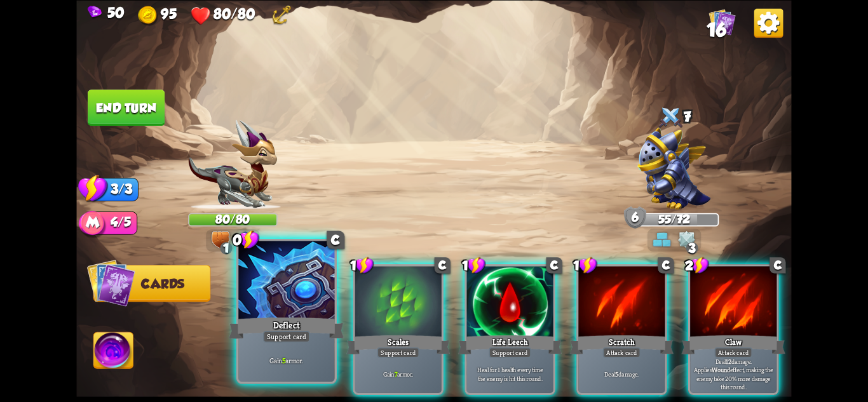
click at [287, 321] on div "Deflect" at bounding box center [286, 327] width 115 height 25
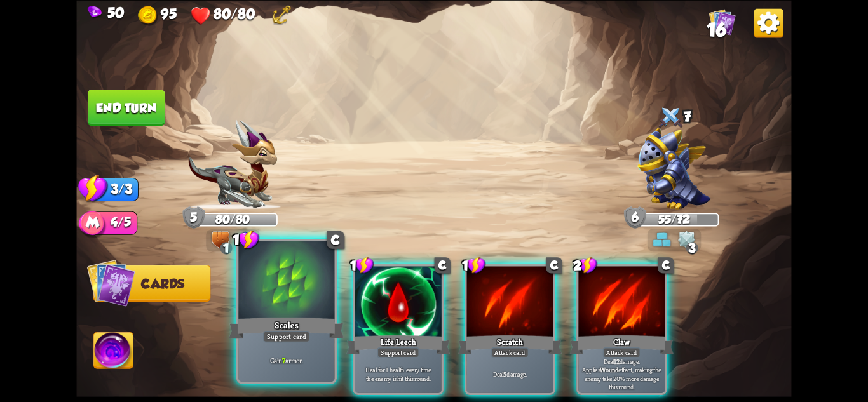
click at [293, 323] on div "Scales" at bounding box center [286, 327] width 115 height 25
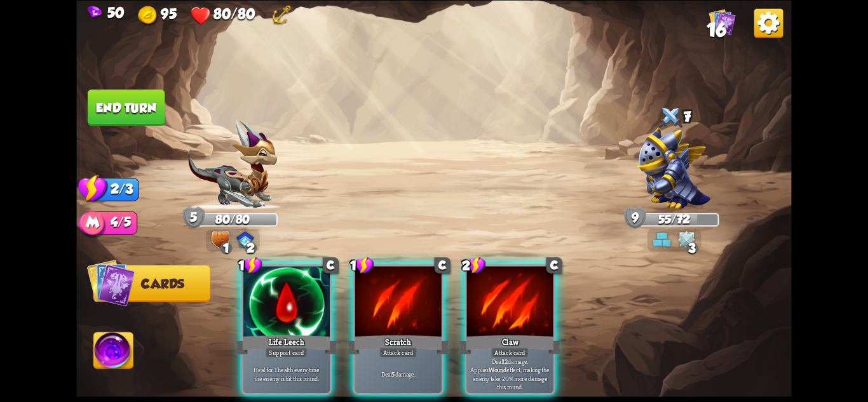
click at [294, 333] on div "Life Leech" at bounding box center [287, 344] width 104 height 23
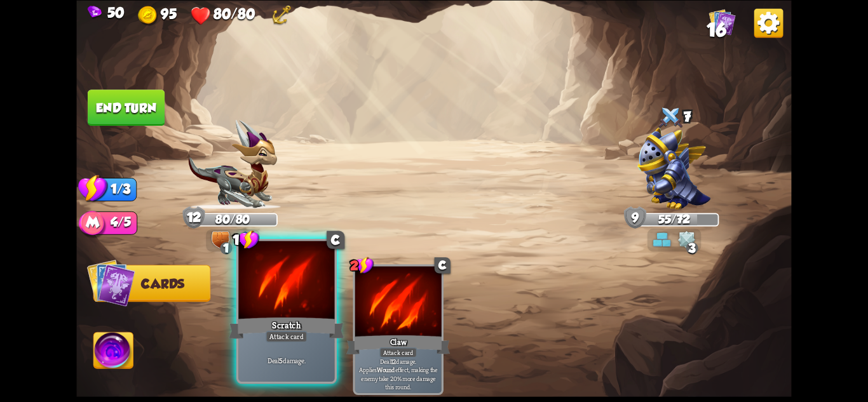
click at [303, 329] on div "Scratch" at bounding box center [286, 327] width 115 height 25
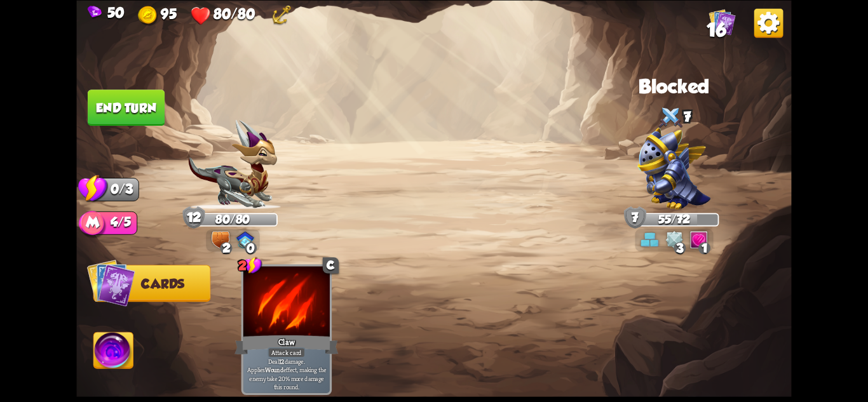
click at [121, 112] on button "End turn" at bounding box center [126, 108] width 77 height 36
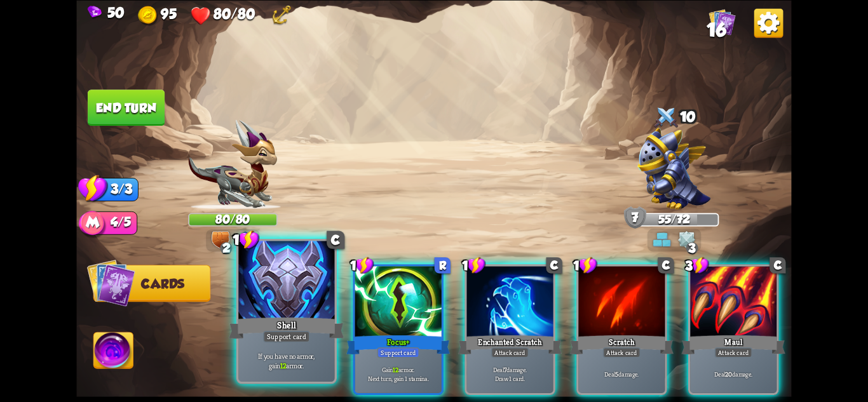
click at [286, 330] on div "Support card" at bounding box center [286, 335] width 47 height 11
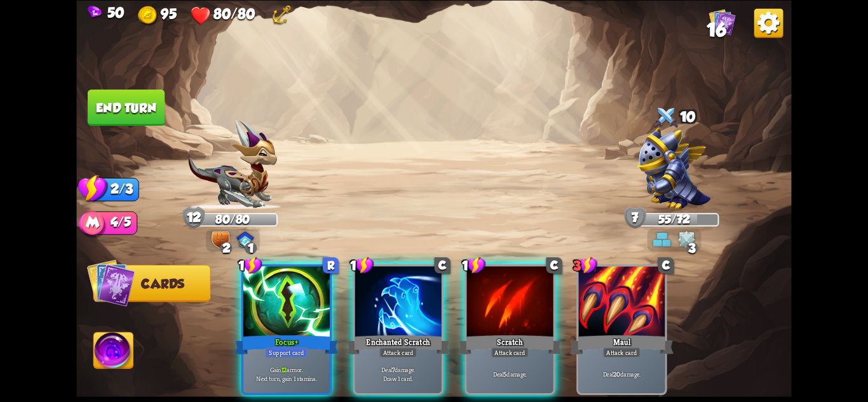
click at [286, 347] on div "Support card" at bounding box center [287, 352] width 42 height 11
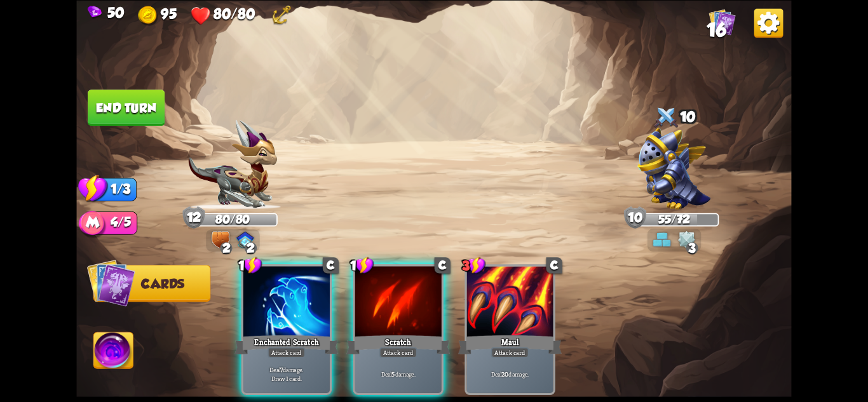
click at [279, 347] on div "Attack card" at bounding box center [286, 352] width 37 height 11
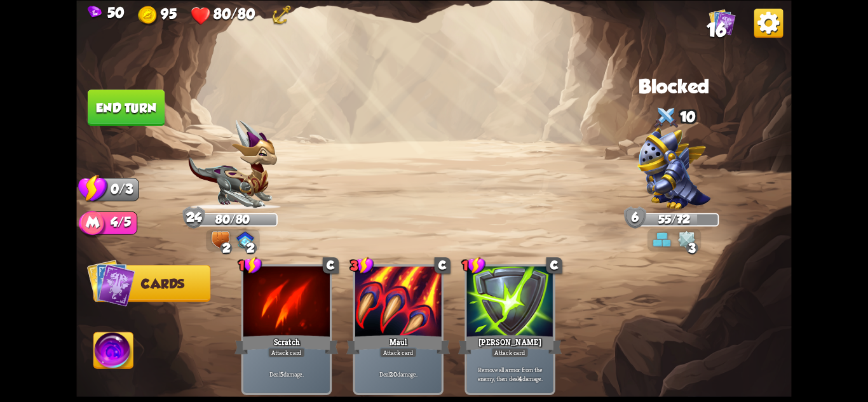
click at [158, 118] on button "End turn" at bounding box center [126, 108] width 77 height 36
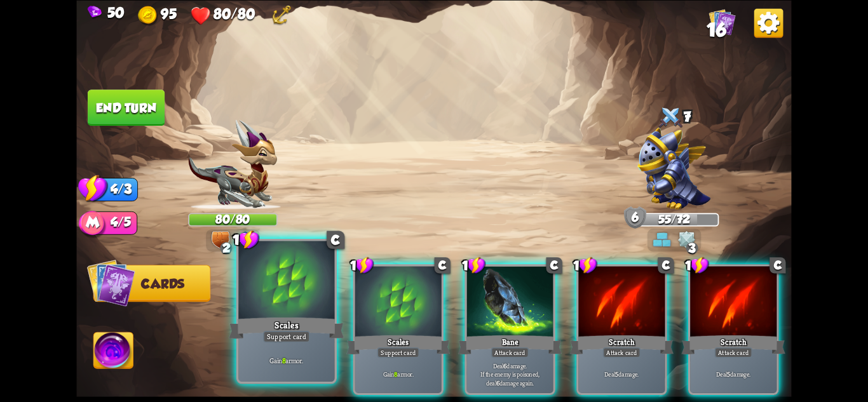
click at [299, 332] on div "Support card" at bounding box center [286, 335] width 47 height 11
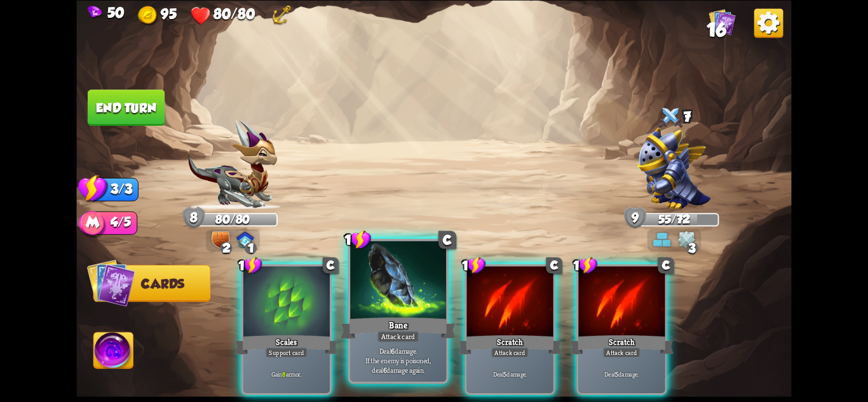
click at [409, 343] on div "Deal 6 damage. If the enemy is poisoned, deal 6 damage again." at bounding box center [398, 361] width 96 height 42
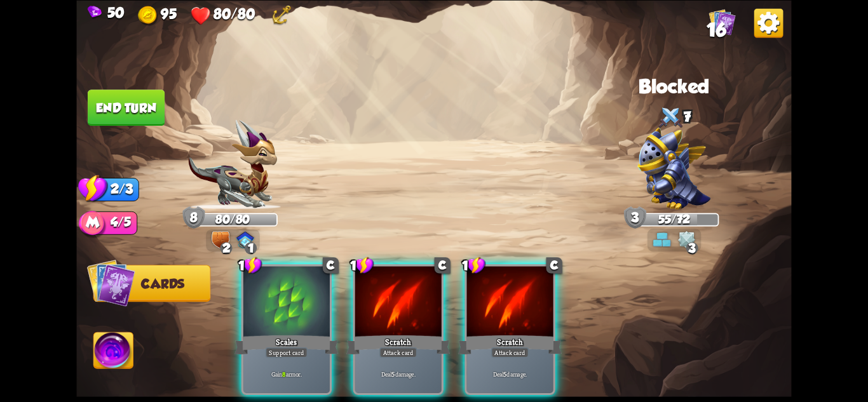
click at [409, 355] on div "Deal 5 damage." at bounding box center [398, 373] width 86 height 37
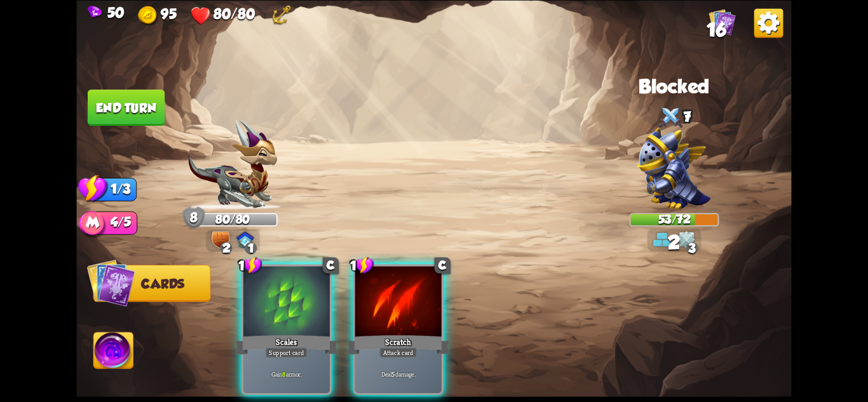
click at [409, 355] on div "Deal 5 damage." at bounding box center [398, 373] width 86 height 37
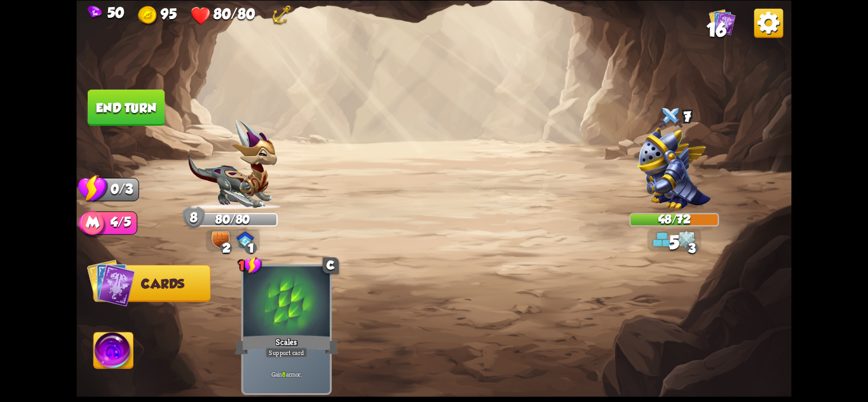
click at [139, 111] on button "End turn" at bounding box center [126, 108] width 77 height 36
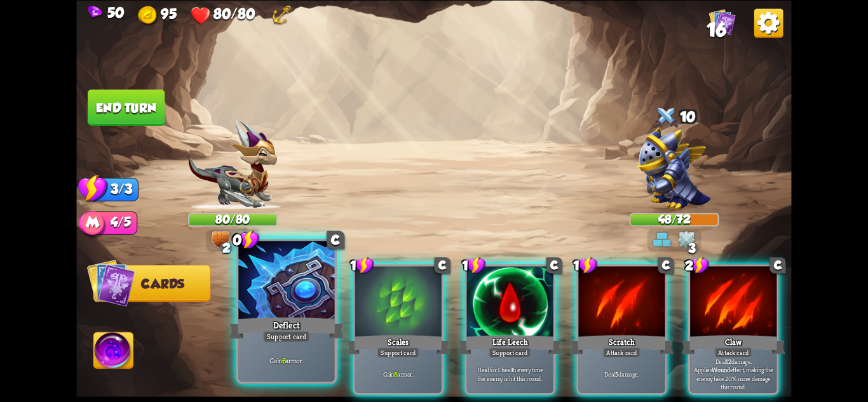
click at [300, 330] on div "Support card" at bounding box center [286, 335] width 47 height 11
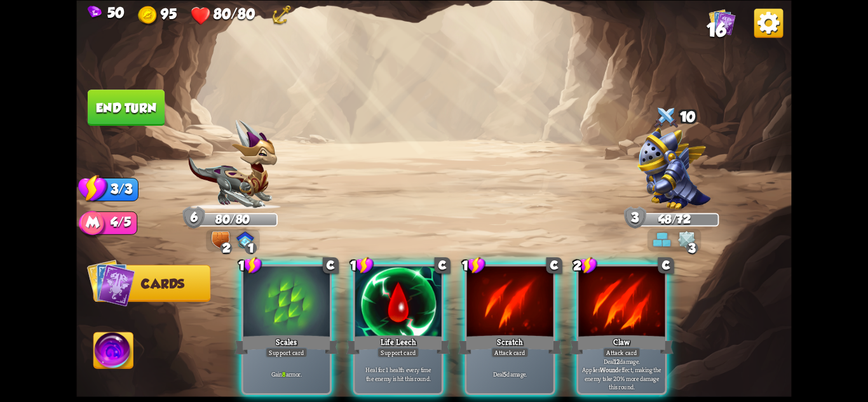
click at [300, 347] on div "Support card" at bounding box center [287, 352] width 42 height 11
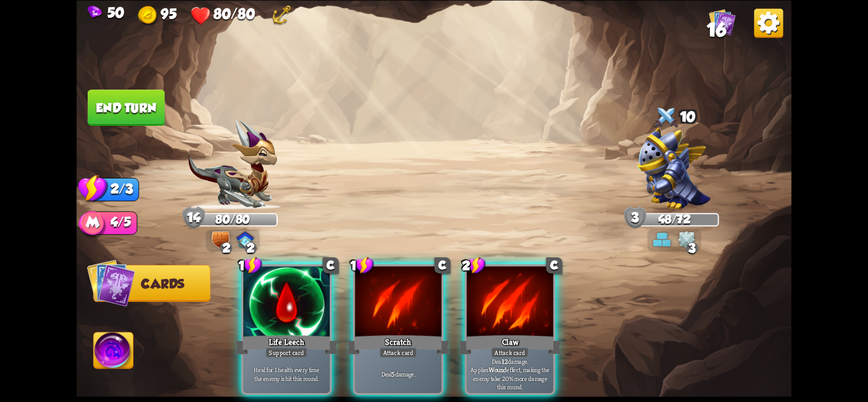
click at [300, 347] on div "Support card" at bounding box center [287, 352] width 42 height 11
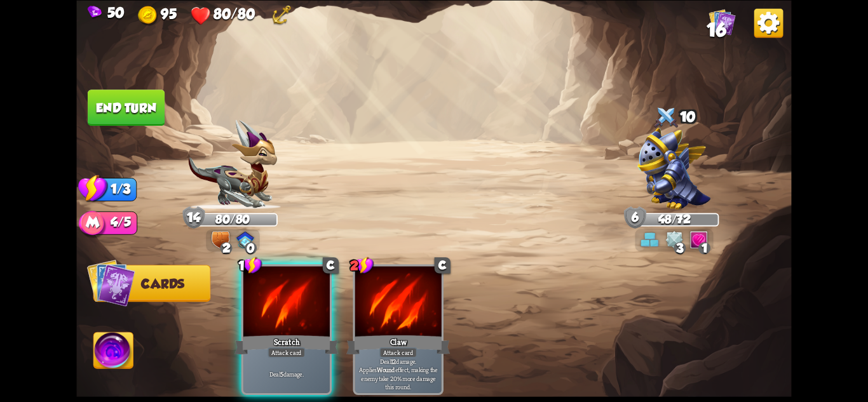
click at [300, 347] on div "Attack card" at bounding box center [286, 352] width 37 height 11
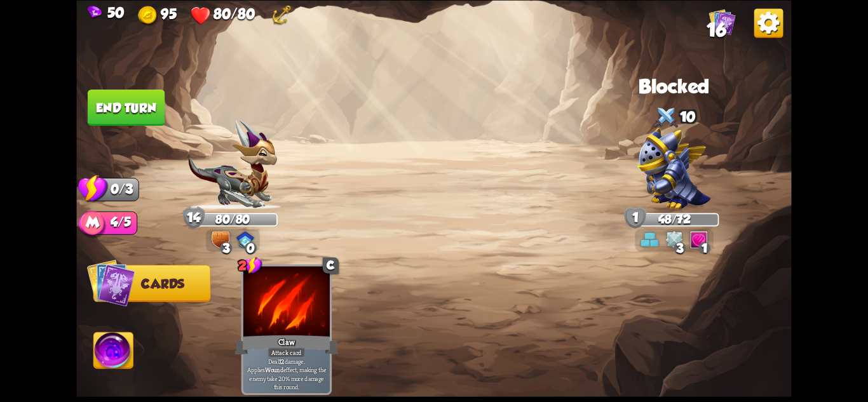
click at [122, 108] on button "End turn" at bounding box center [126, 108] width 77 height 36
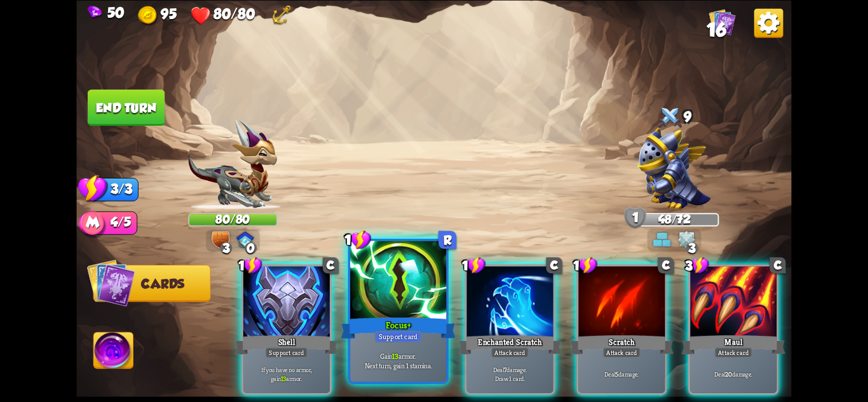
click at [388, 341] on div "Support card" at bounding box center [398, 335] width 47 height 11
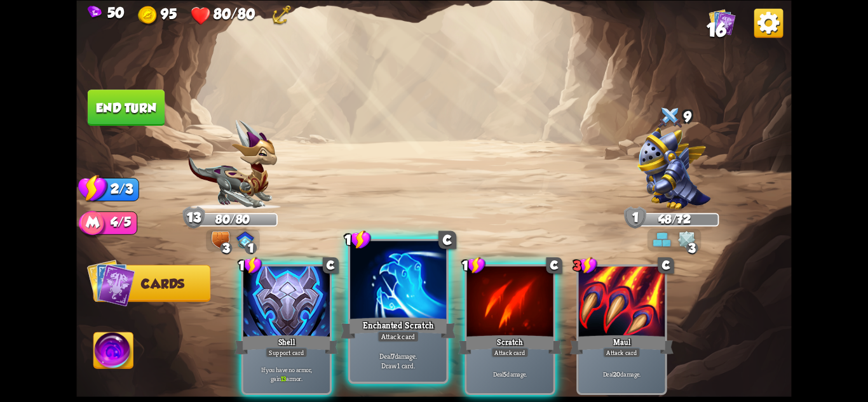
click at [398, 340] on div "Attack card" at bounding box center [399, 335] width 42 height 11
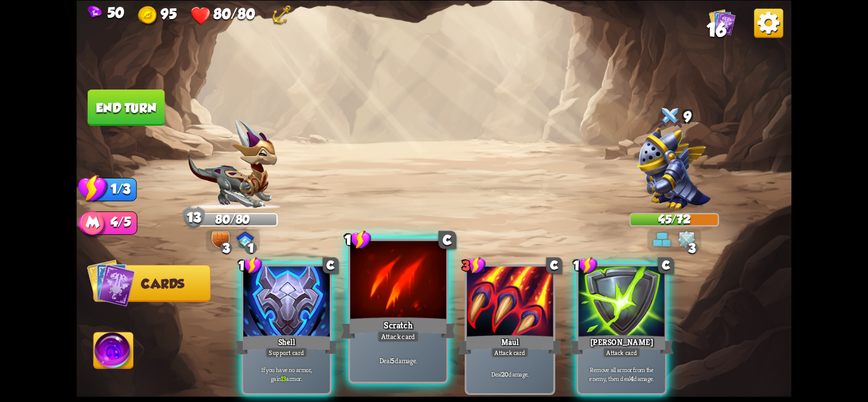
click at [422, 328] on div "Scratch" at bounding box center [398, 327] width 115 height 25
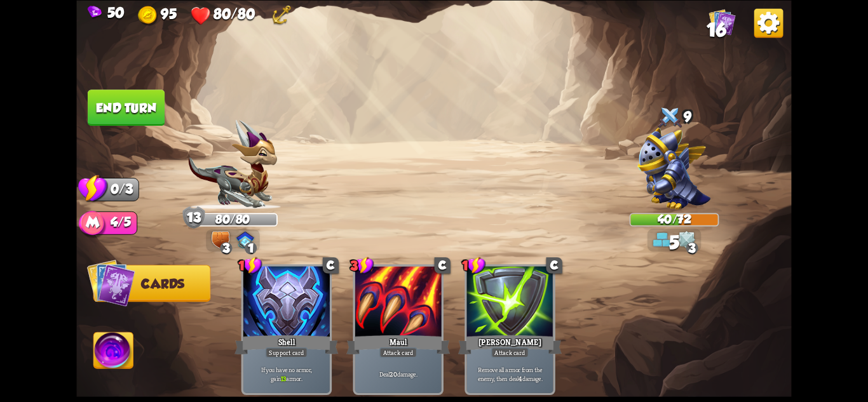
click at [113, 103] on button "End turn" at bounding box center [126, 108] width 77 height 36
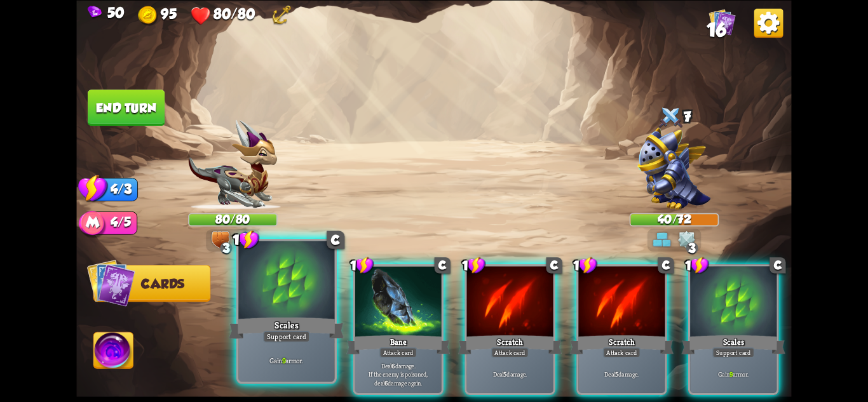
click at [288, 325] on div "Scales" at bounding box center [286, 327] width 115 height 25
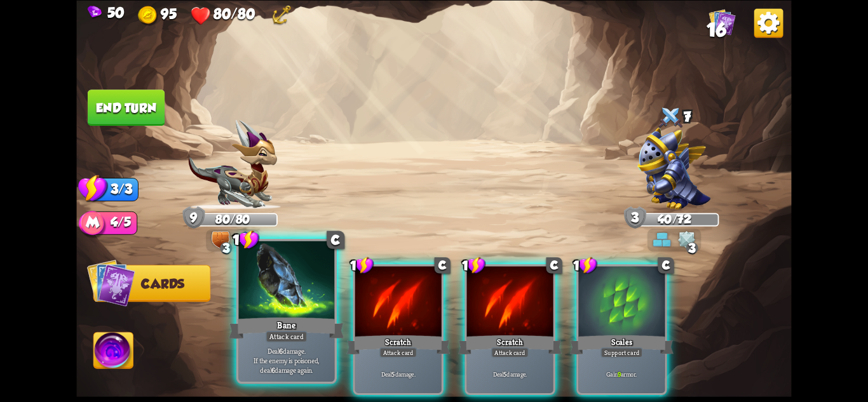
click at [313, 337] on div "Bane" at bounding box center [286, 327] width 115 height 25
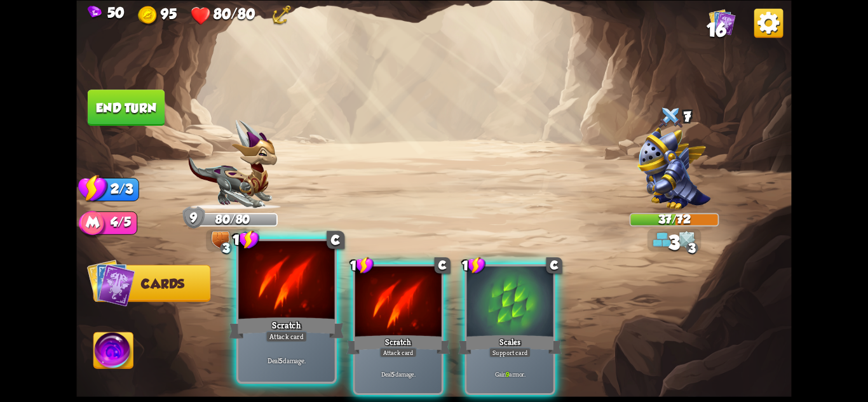
click at [294, 339] on div "Attack card" at bounding box center [287, 335] width 42 height 11
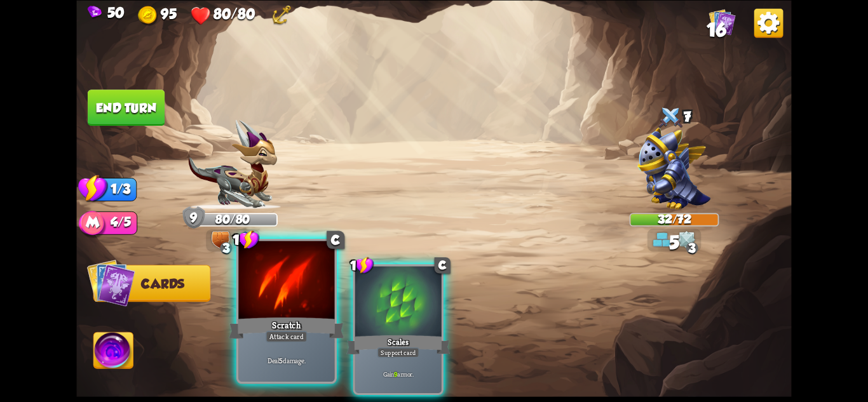
click at [260, 339] on div "Scratch" at bounding box center [286, 327] width 115 height 25
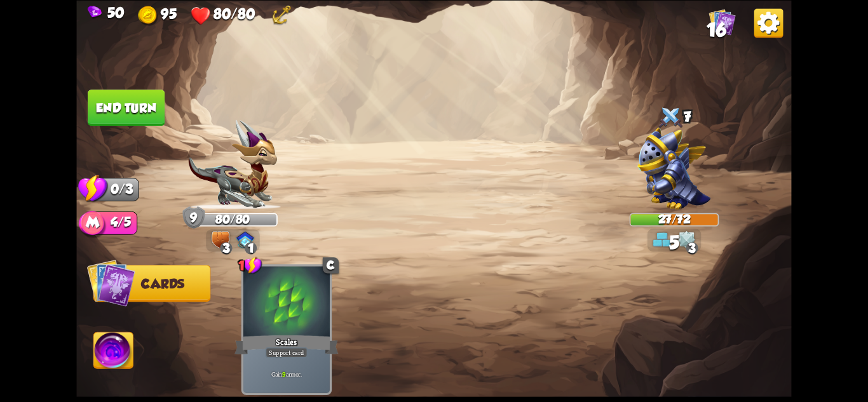
click at [137, 100] on button "End turn" at bounding box center [126, 108] width 77 height 36
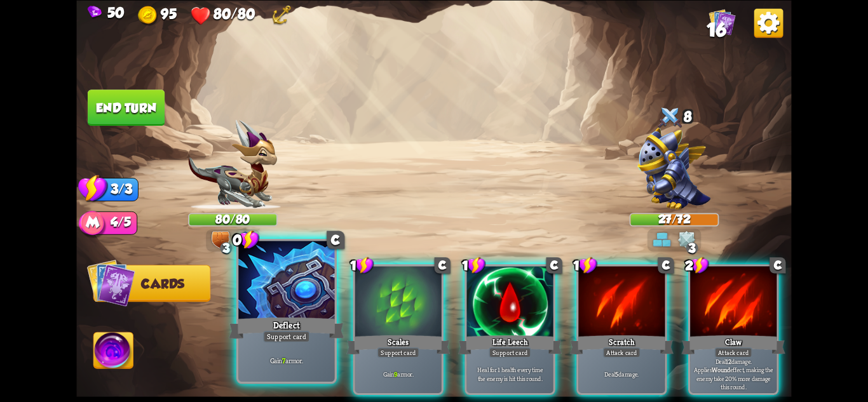
click at [310, 323] on div "Deflect" at bounding box center [286, 327] width 115 height 25
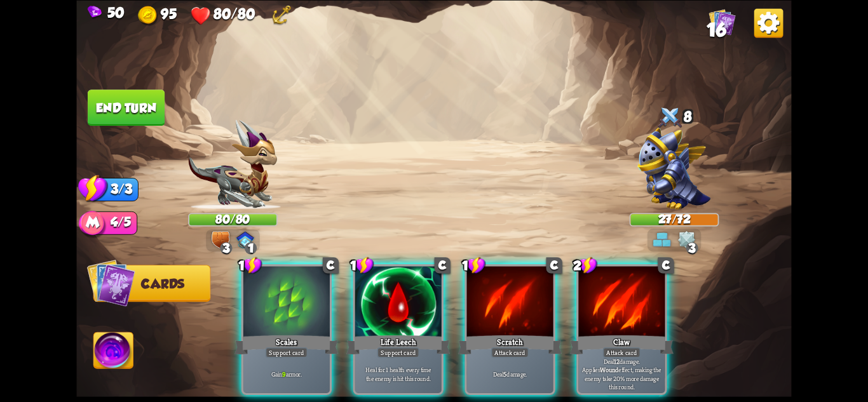
click at [310, 333] on div "Scales" at bounding box center [287, 344] width 104 height 23
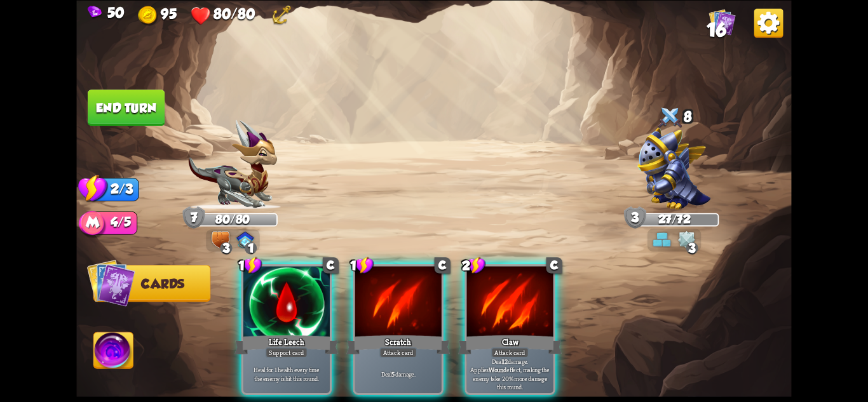
click at [310, 333] on div "Life Leech" at bounding box center [287, 344] width 104 height 23
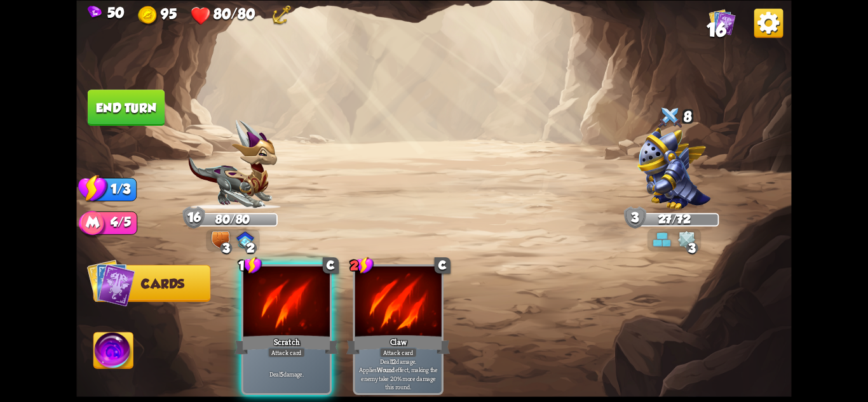
click at [310, 333] on div "Scratch" at bounding box center [287, 344] width 104 height 23
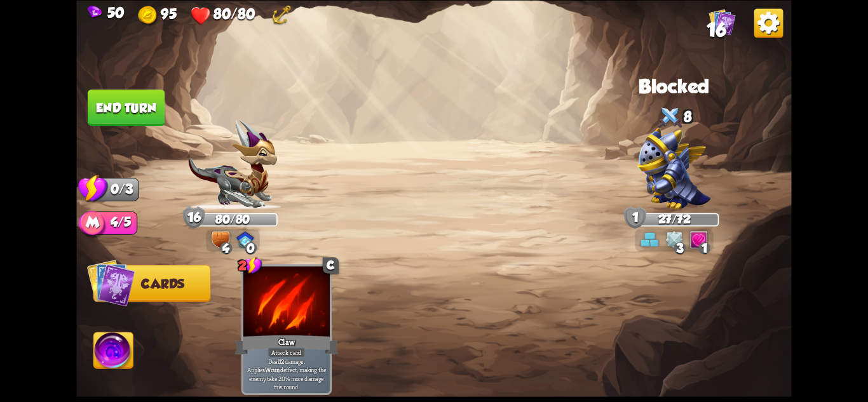
click at [128, 119] on button "End turn" at bounding box center [126, 108] width 77 height 36
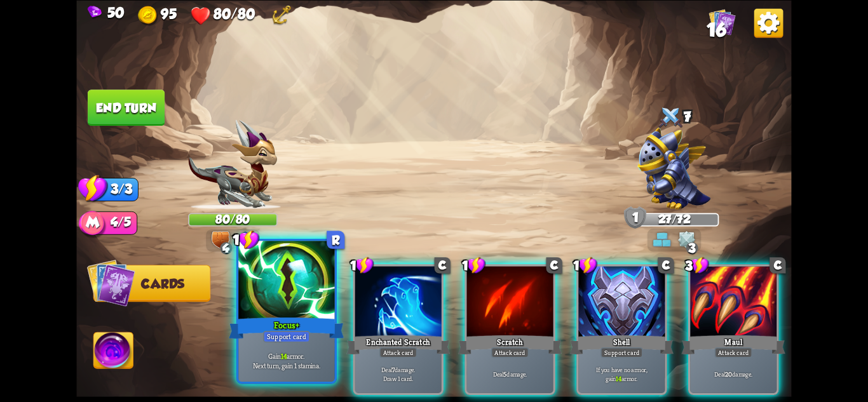
click at [242, 325] on div "Focus+" at bounding box center [286, 327] width 115 height 25
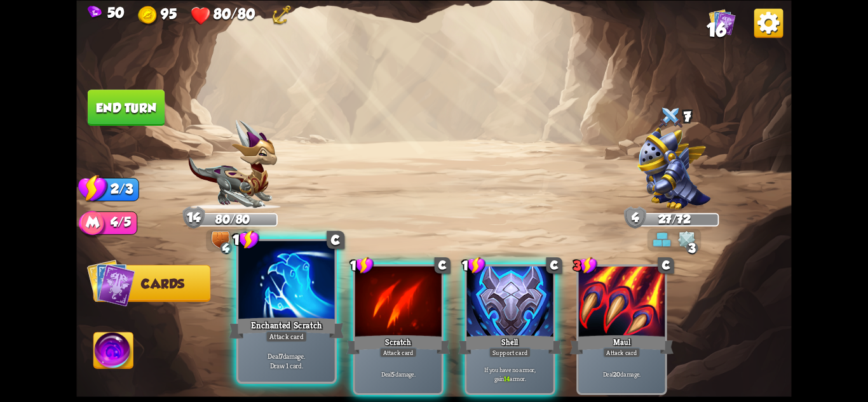
click at [261, 326] on div "Enchanted Scratch" at bounding box center [286, 327] width 115 height 25
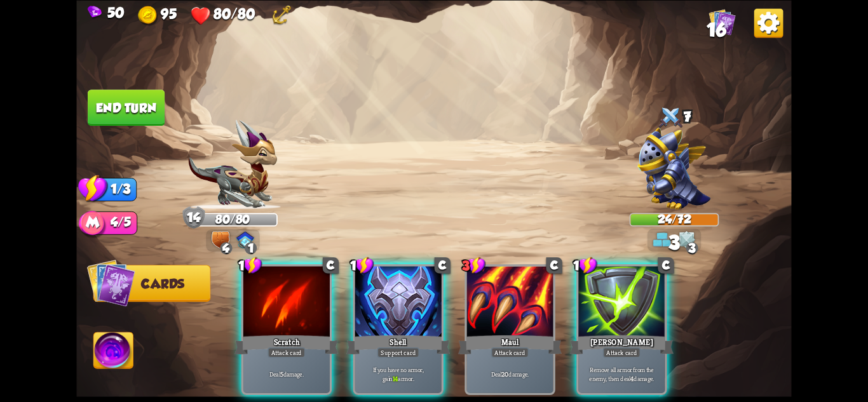
click at [641, 347] on div "Attack card" at bounding box center [621, 352] width 37 height 11
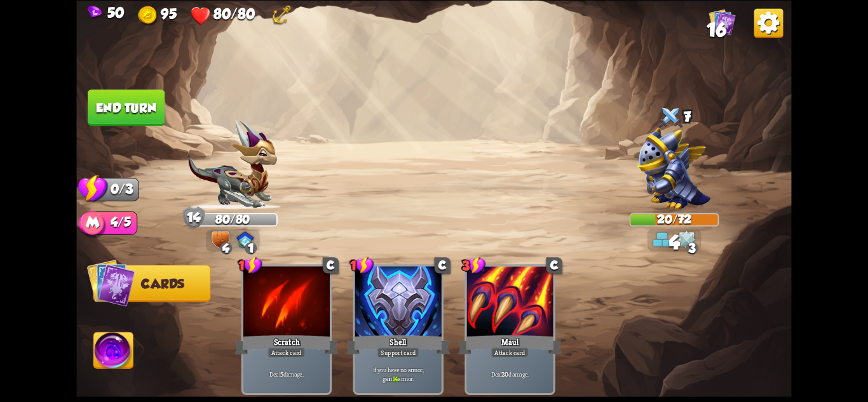
click at [131, 104] on button "End turn" at bounding box center [126, 108] width 77 height 36
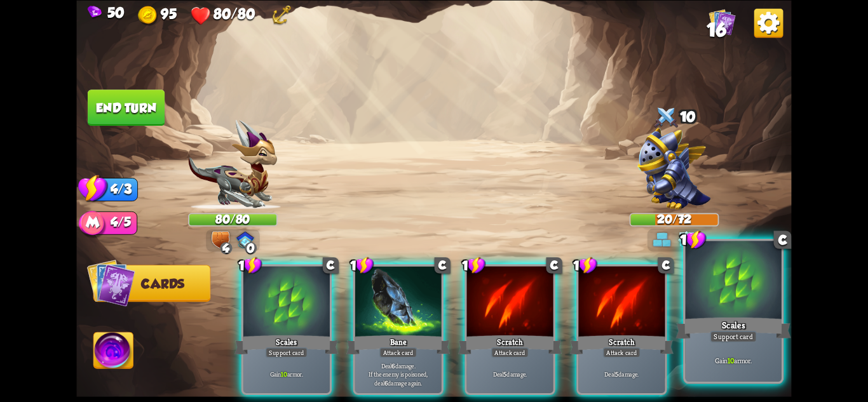
click at [749, 358] on p "Gain 10 armor." at bounding box center [734, 361] width 92 height 10
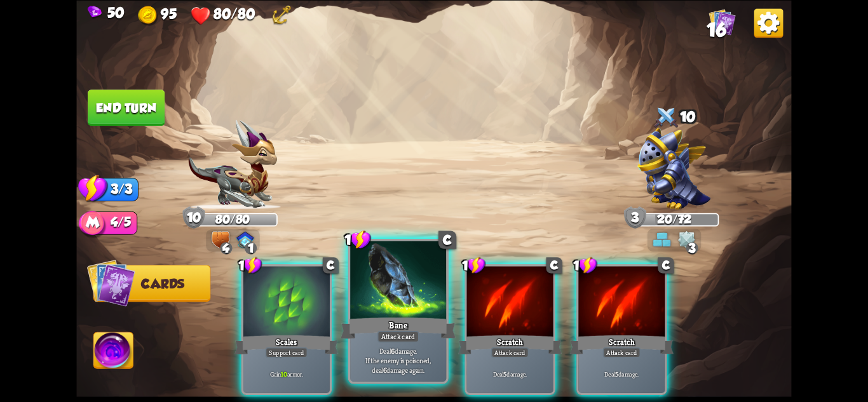
click at [423, 357] on p "Deal 6 damage. If the enemy is poisoned, deal 6 damage again." at bounding box center [399, 360] width 92 height 29
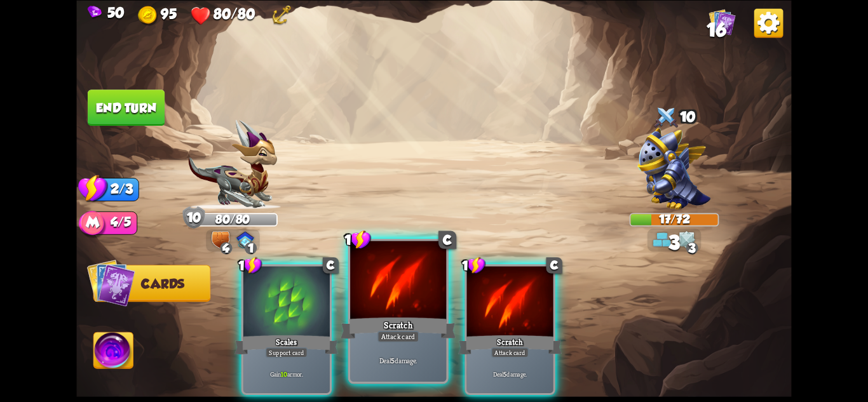
click at [412, 360] on p "Deal 5 damage." at bounding box center [399, 361] width 92 height 10
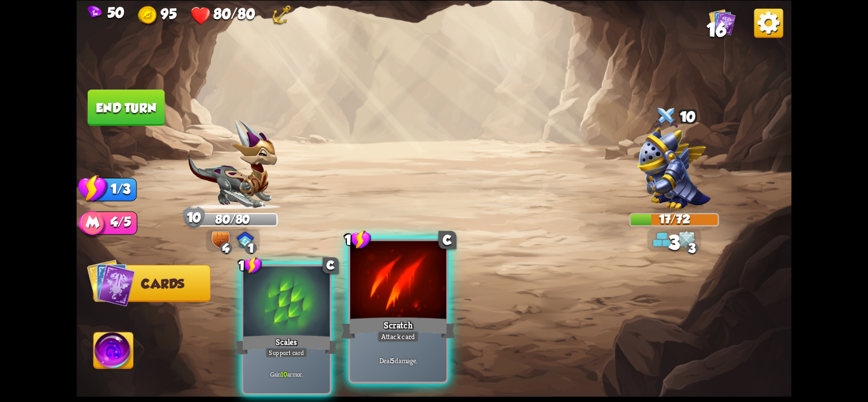
click at [414, 362] on p "Deal 5 damage." at bounding box center [399, 361] width 92 height 10
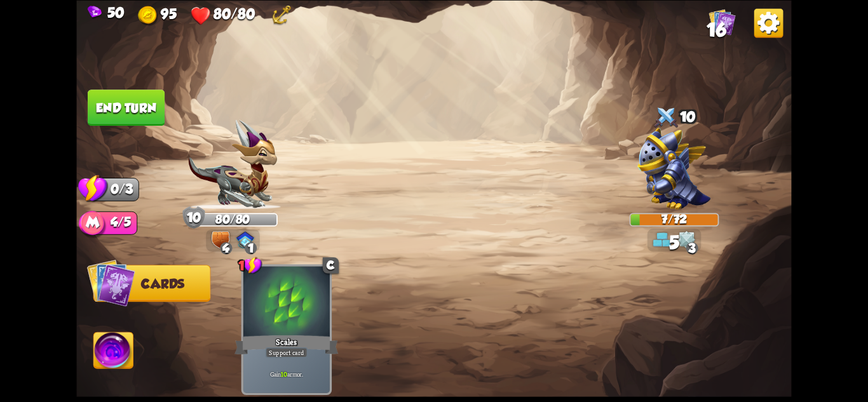
click at [107, 106] on button "End turn" at bounding box center [126, 108] width 77 height 36
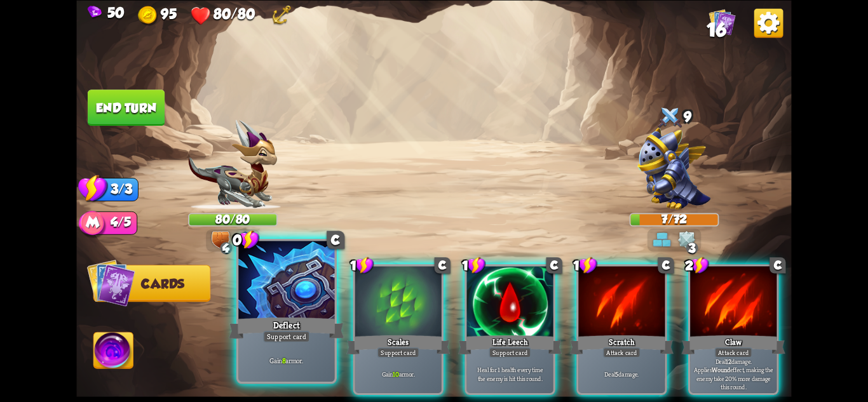
click at [304, 330] on div "Deflect" at bounding box center [286, 327] width 115 height 25
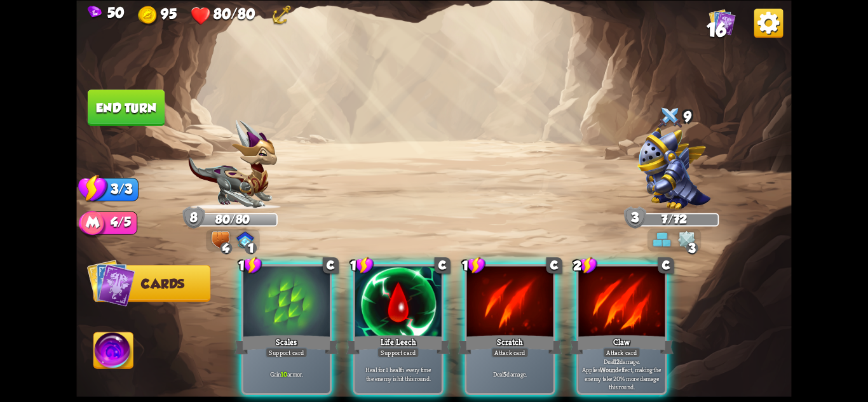
click at [304, 333] on div "Scales" at bounding box center [287, 344] width 104 height 23
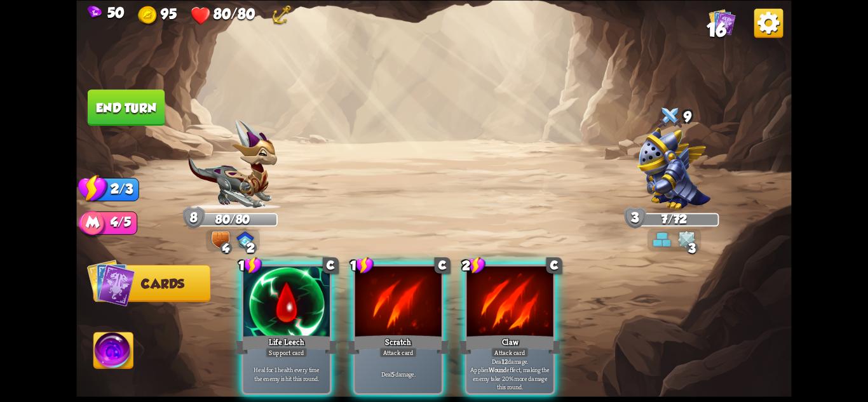
click at [304, 333] on div "Life Leech" at bounding box center [287, 344] width 104 height 23
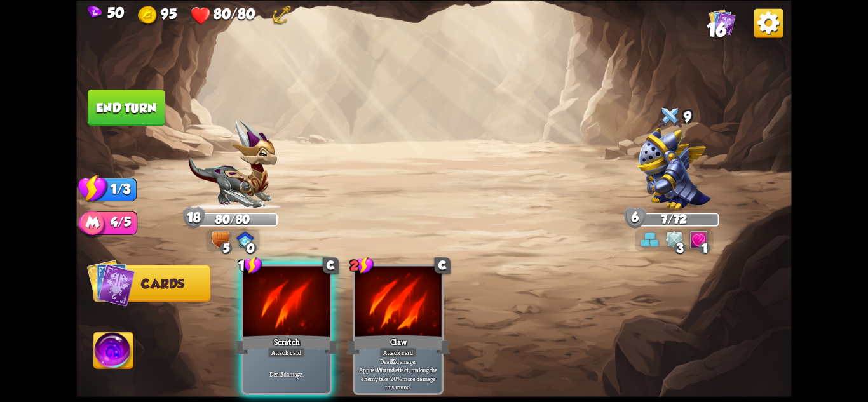
click at [129, 89] on img at bounding box center [433, 201] width 715 height 402
click at [133, 101] on button "End turn" at bounding box center [126, 108] width 77 height 36
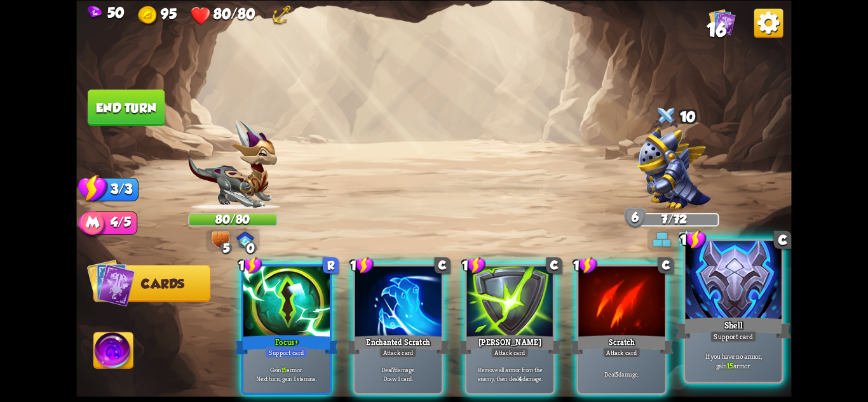
click at [754, 317] on div "Shell" at bounding box center [733, 327] width 115 height 25
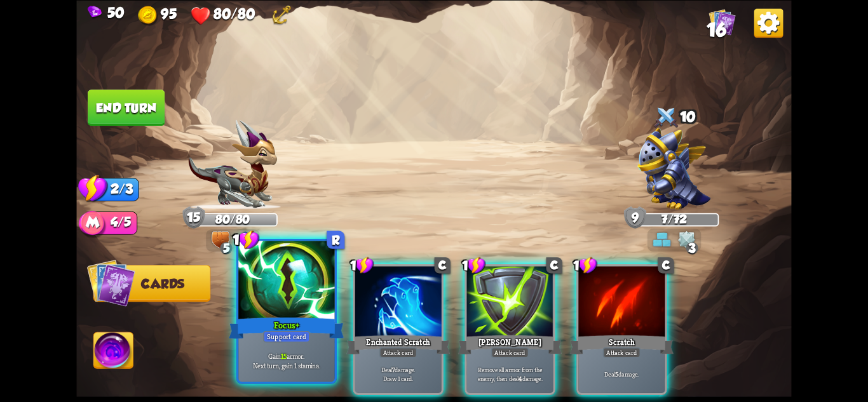
click at [303, 323] on div "Focus+" at bounding box center [286, 327] width 115 height 25
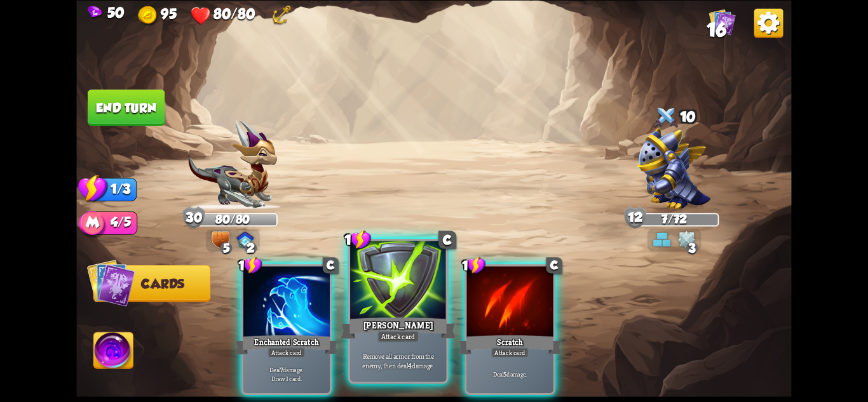
click at [373, 328] on div "[PERSON_NAME]" at bounding box center [398, 327] width 115 height 25
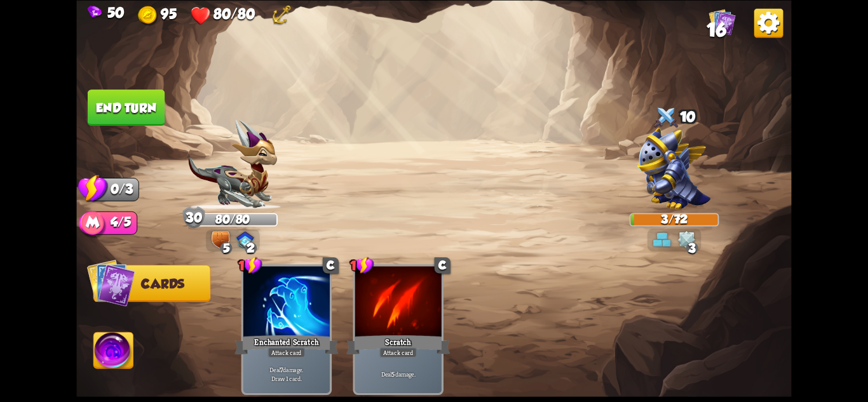
click at [140, 106] on button "End turn" at bounding box center [126, 108] width 77 height 36
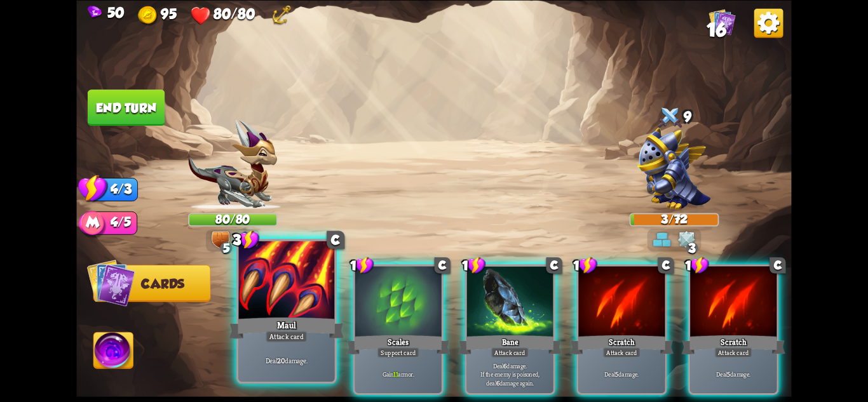
click at [259, 287] on div at bounding box center [286, 281] width 96 height 81
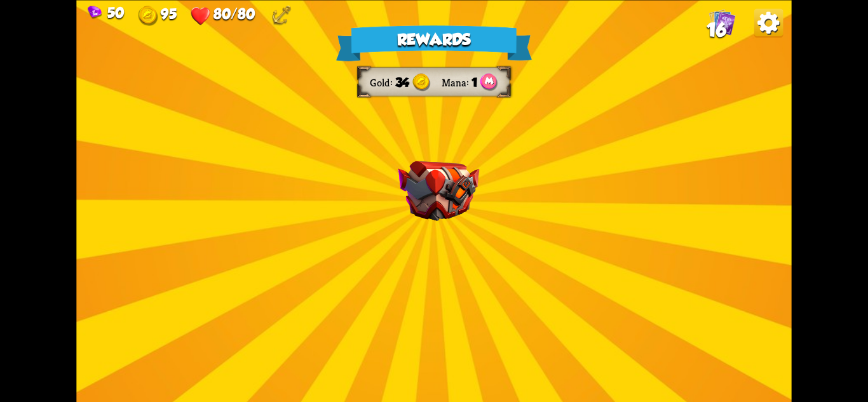
click at [465, 253] on div "Rewards Gold 34 Mana 1 Select a card 0 C Growl Attack card Deal 4 damage. 1 C F…" at bounding box center [433, 201] width 715 height 402
click at [437, 204] on img at bounding box center [438, 191] width 81 height 60
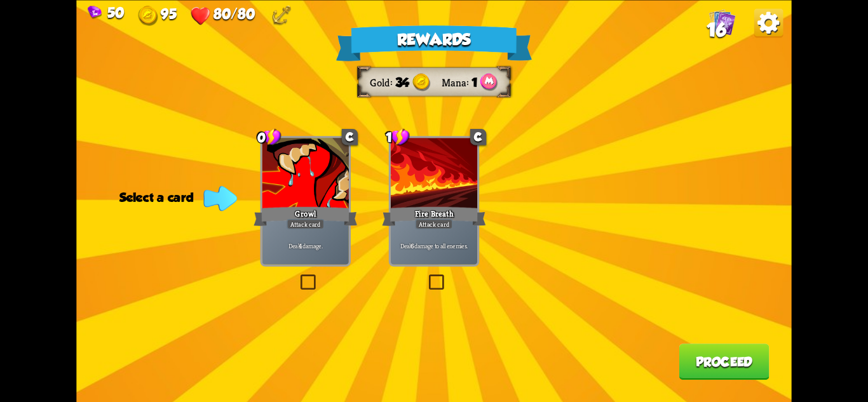
click at [442, 217] on div "Fire Breath" at bounding box center [434, 216] width 104 height 23
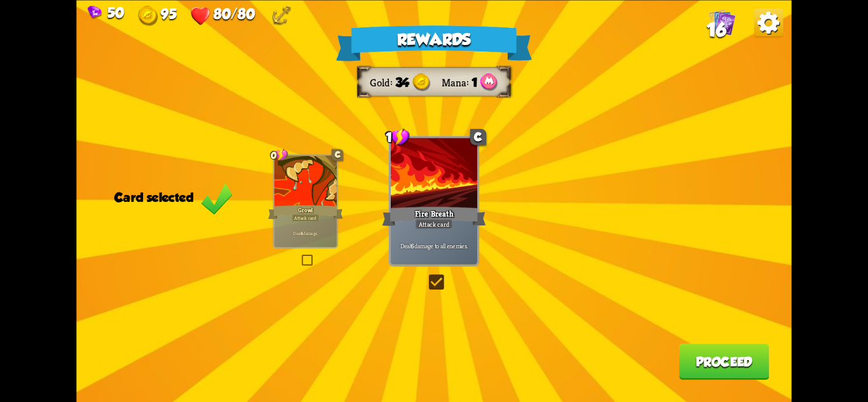
click at [697, 365] on button "Proceed" at bounding box center [724, 362] width 90 height 36
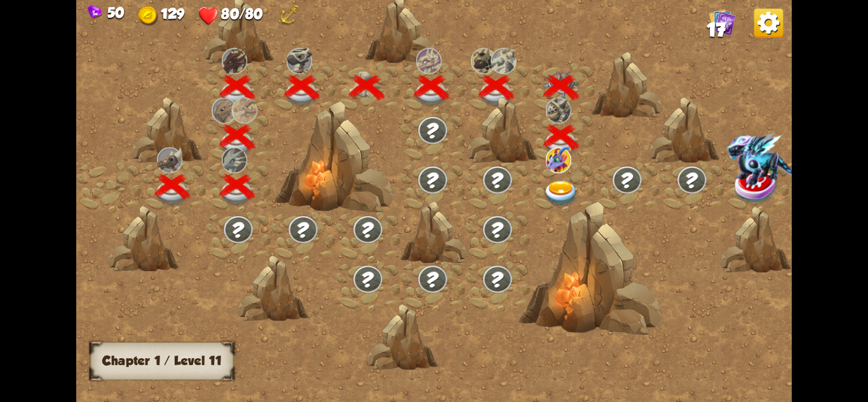
scroll to position [0, 193]
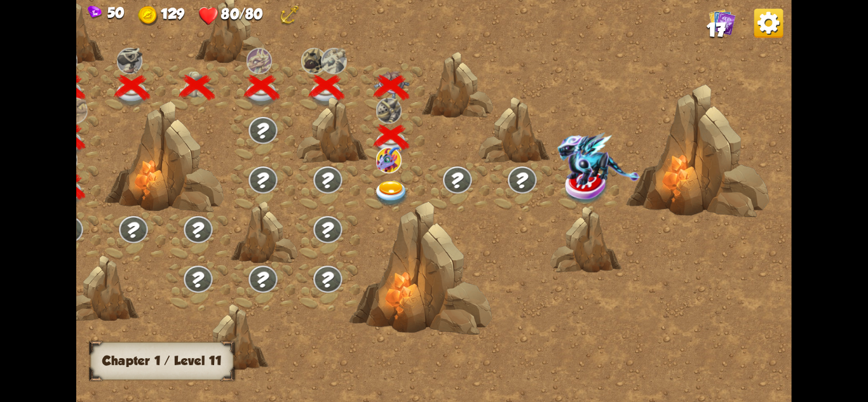
click at [390, 187] on img at bounding box center [392, 194] width 36 height 26
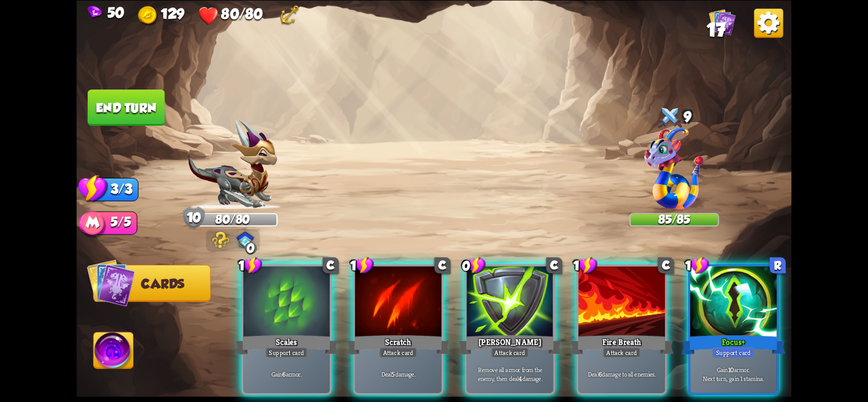
click at [668, 162] on div "Select an enemy to attack... You don't have enough stamina to play that card...…" at bounding box center [433, 201] width 715 height 402
click at [681, 174] on img at bounding box center [673, 168] width 59 height 82
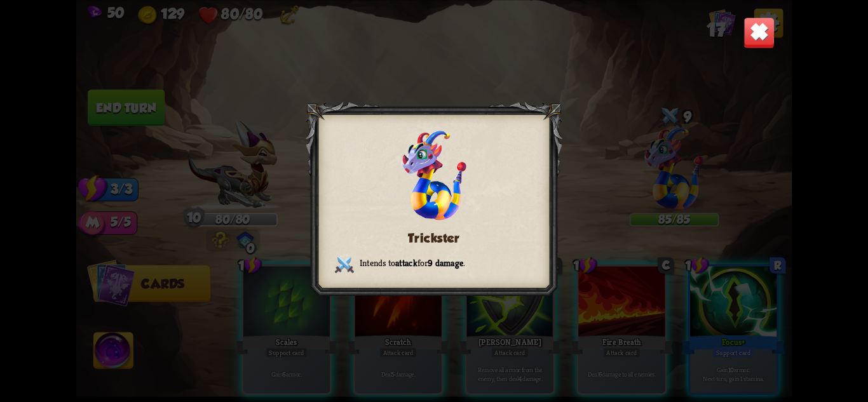
click at [768, 34] on img at bounding box center [759, 32] width 31 height 31
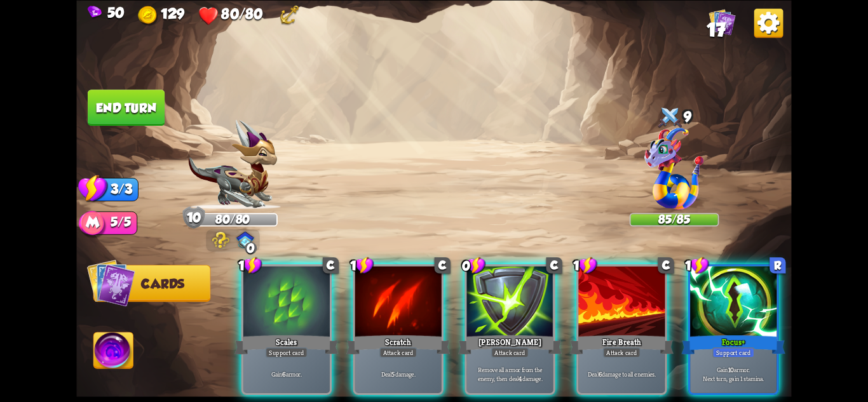
click at [242, 169] on img at bounding box center [232, 164] width 89 height 90
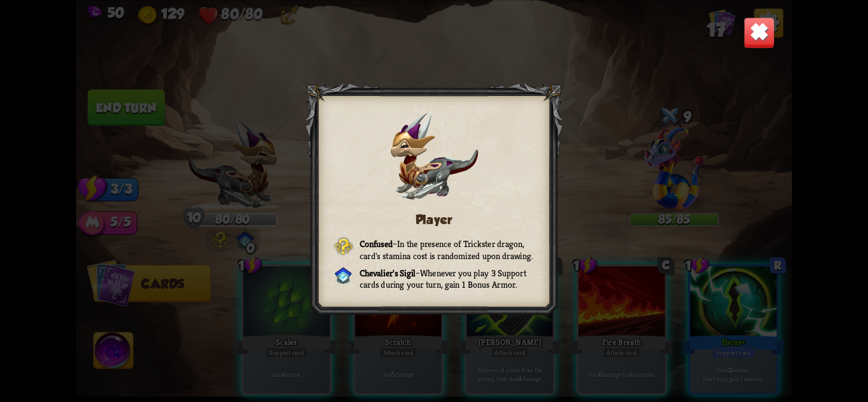
click at [752, 30] on img at bounding box center [759, 32] width 31 height 31
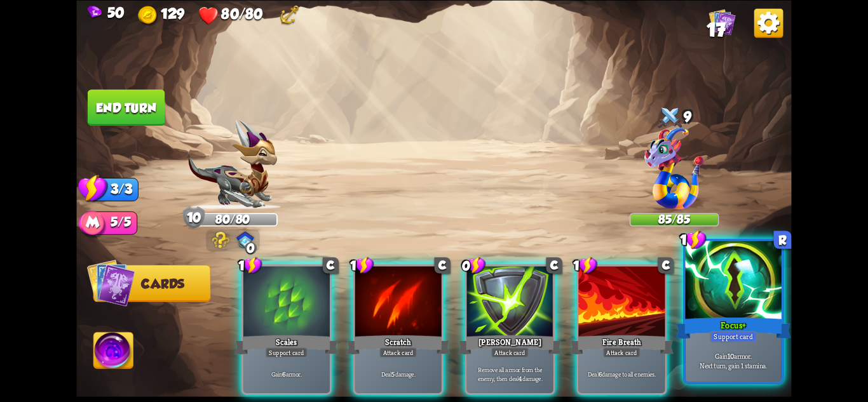
click at [748, 287] on div at bounding box center [734, 281] width 96 height 81
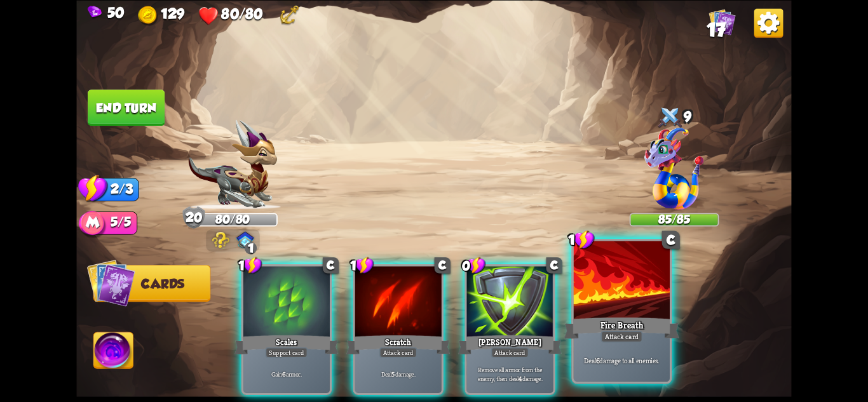
click at [650, 311] on div at bounding box center [622, 281] width 96 height 81
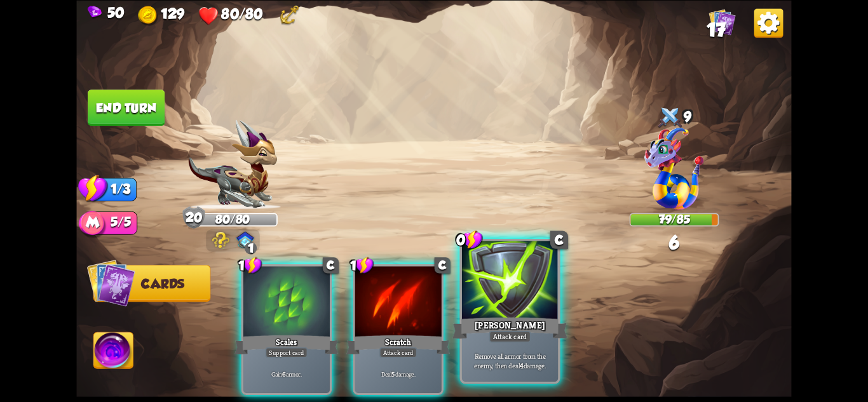
click at [530, 319] on div "[PERSON_NAME]" at bounding box center [510, 327] width 115 height 25
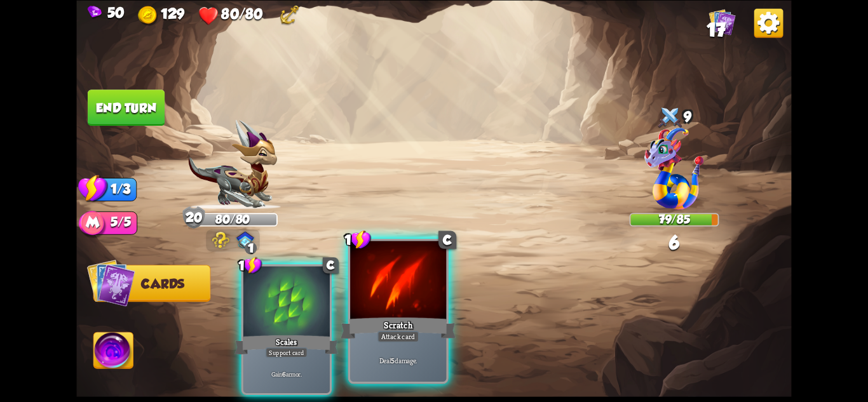
click at [416, 320] on div "Scratch" at bounding box center [398, 327] width 115 height 25
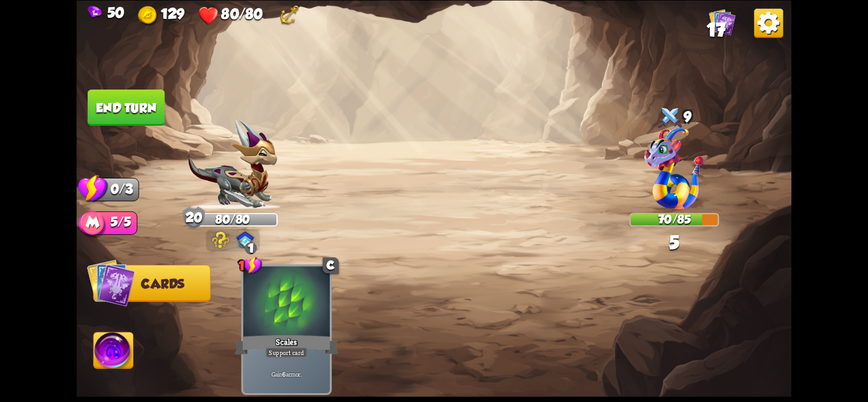
click at [149, 111] on button "End turn" at bounding box center [127, 108] width 78 height 36
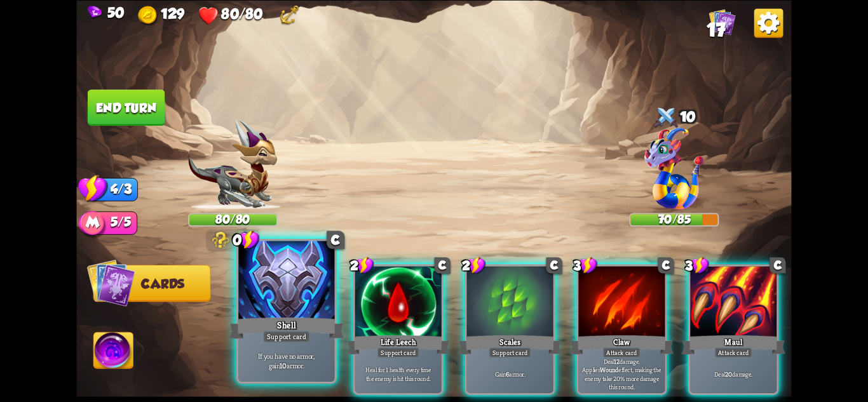
click at [306, 325] on div "Shell" at bounding box center [286, 327] width 115 height 25
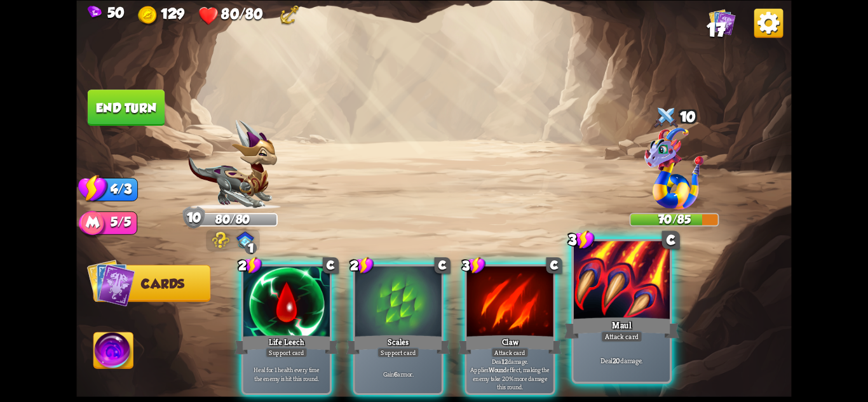
click at [600, 292] on div at bounding box center [622, 281] width 96 height 81
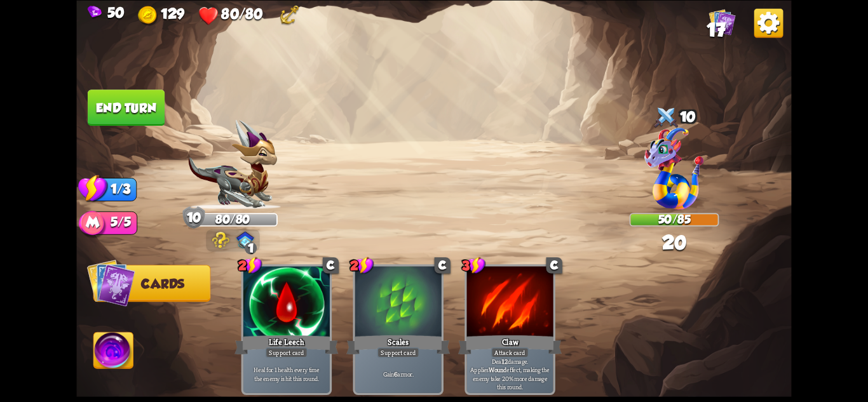
click at [124, 98] on button "End turn" at bounding box center [126, 108] width 77 height 36
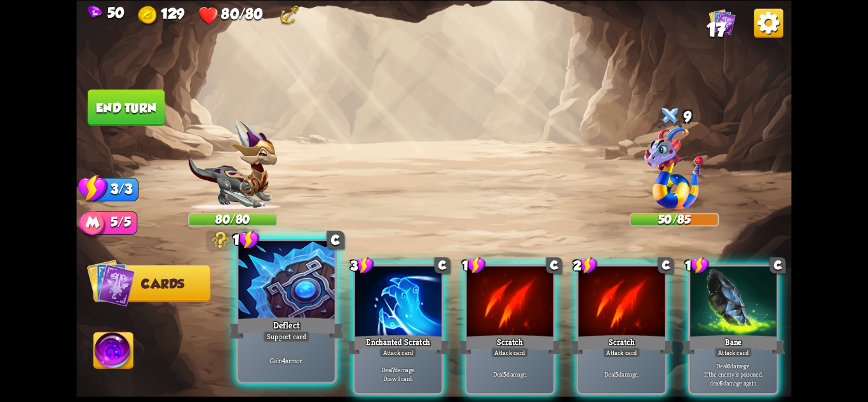
click at [321, 311] on div at bounding box center [286, 281] width 96 height 81
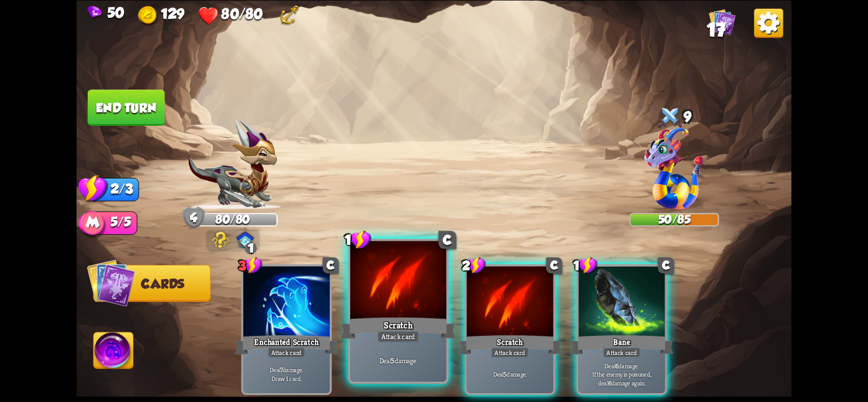
click at [426, 317] on div "Scratch" at bounding box center [398, 327] width 115 height 25
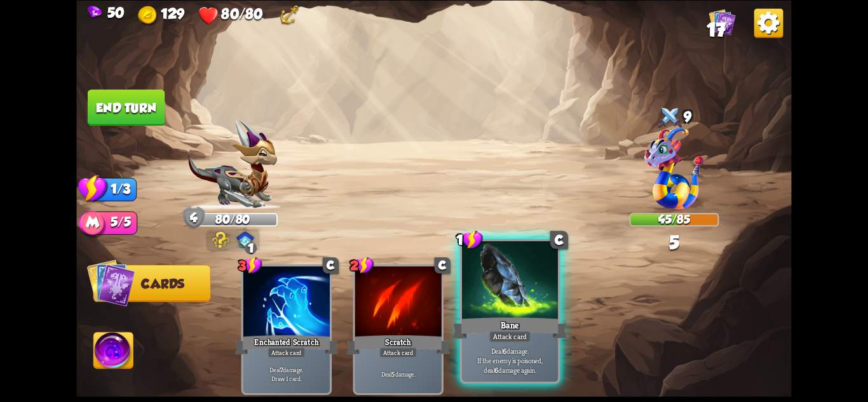
click at [498, 292] on div at bounding box center [510, 281] width 96 height 81
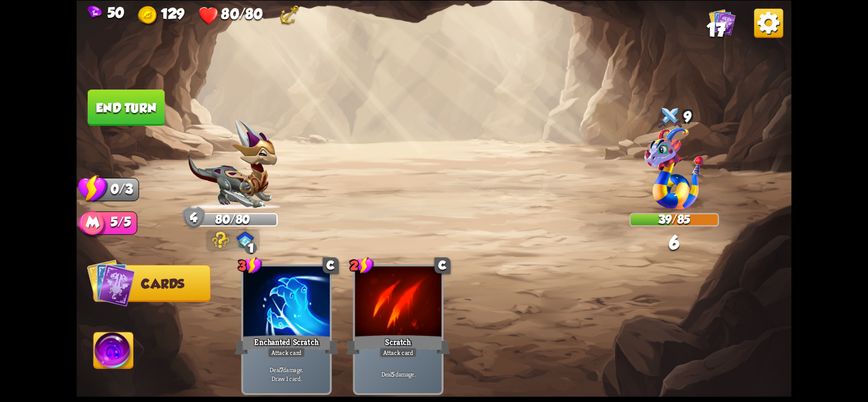
click at [149, 101] on button "End turn" at bounding box center [126, 108] width 77 height 36
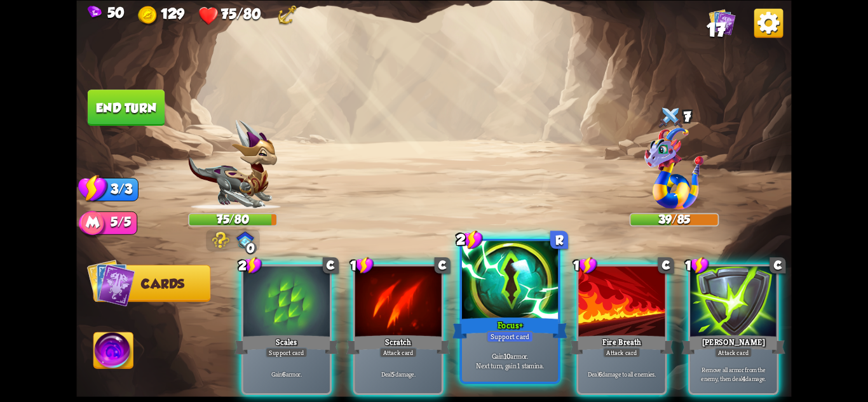
click at [505, 325] on div "Focus+" at bounding box center [510, 327] width 115 height 25
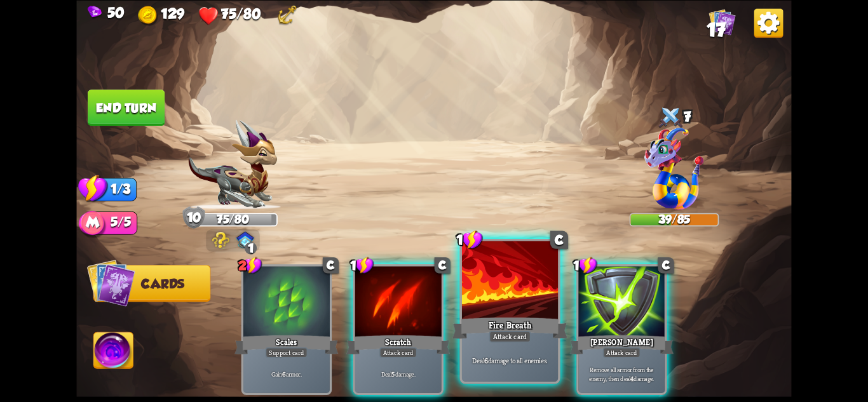
click at [514, 326] on div "Fire Breath" at bounding box center [510, 327] width 115 height 25
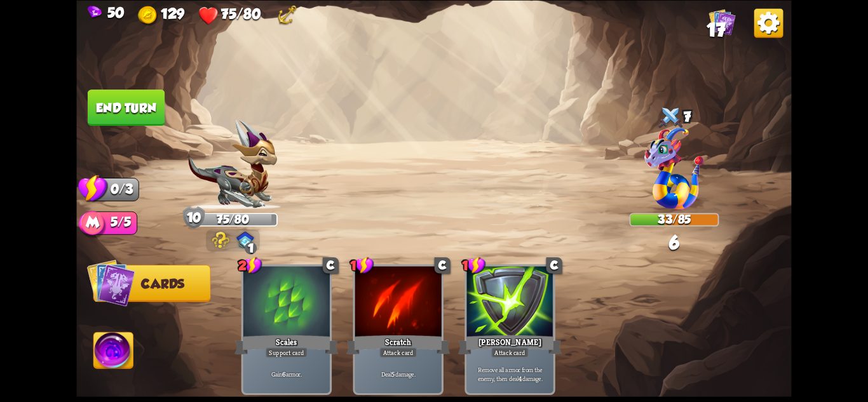
click at [120, 117] on button "End turn" at bounding box center [126, 108] width 77 height 36
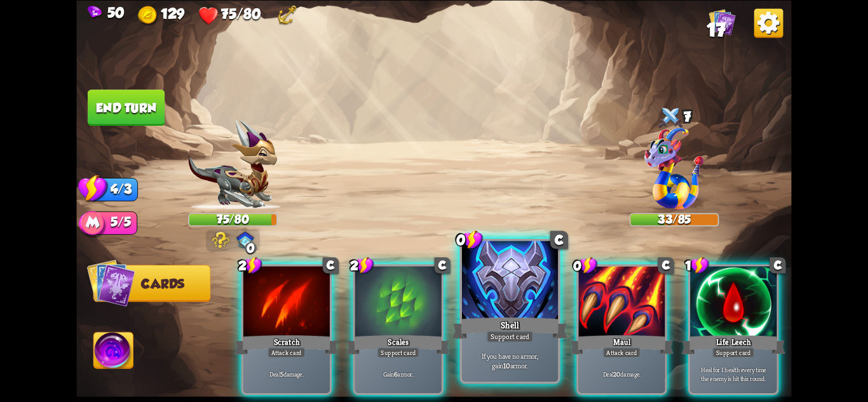
click at [508, 330] on div "Support card" at bounding box center [510, 335] width 47 height 11
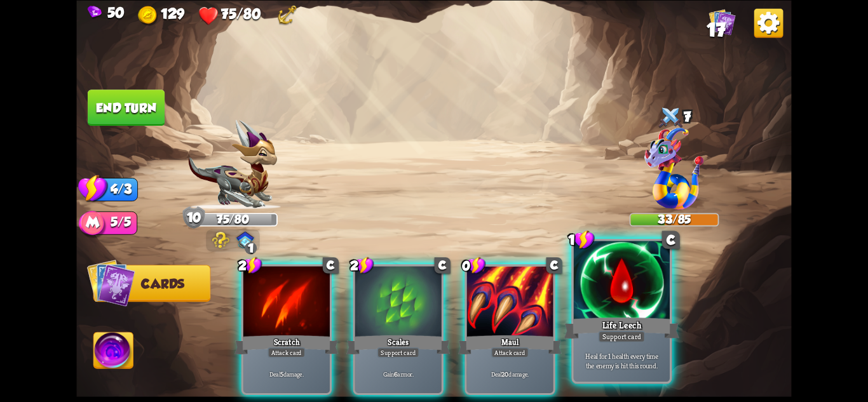
click at [621, 325] on div "Life Leech" at bounding box center [621, 327] width 115 height 25
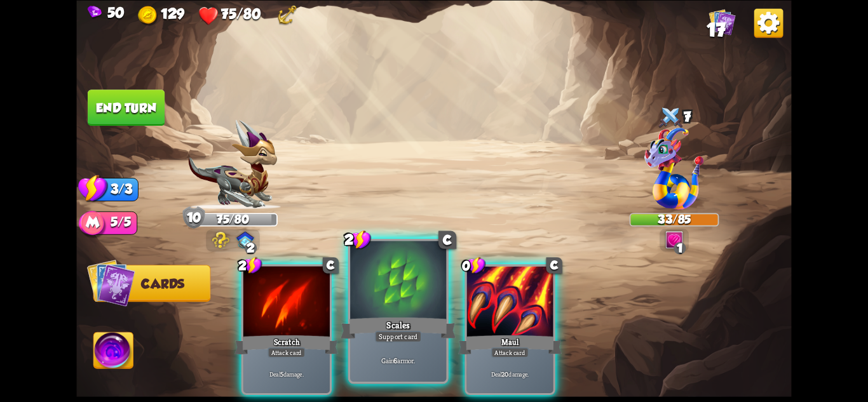
click at [411, 329] on div "Scales" at bounding box center [398, 327] width 115 height 25
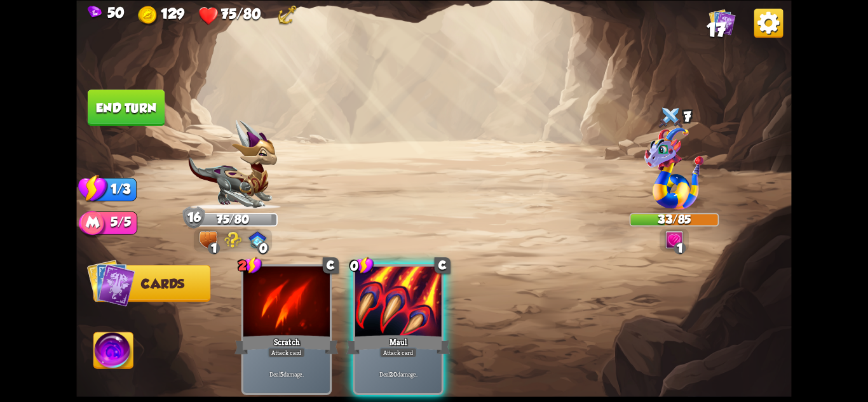
click at [411, 333] on div "Maul" at bounding box center [398, 344] width 104 height 23
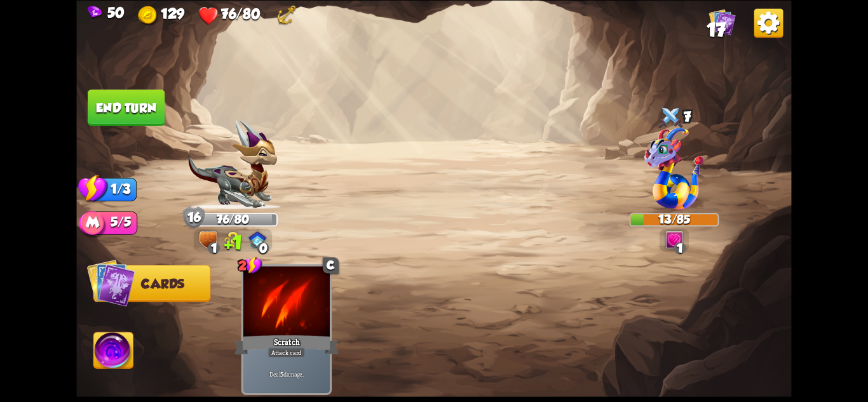
click at [145, 104] on button "End turn" at bounding box center [126, 108] width 77 height 36
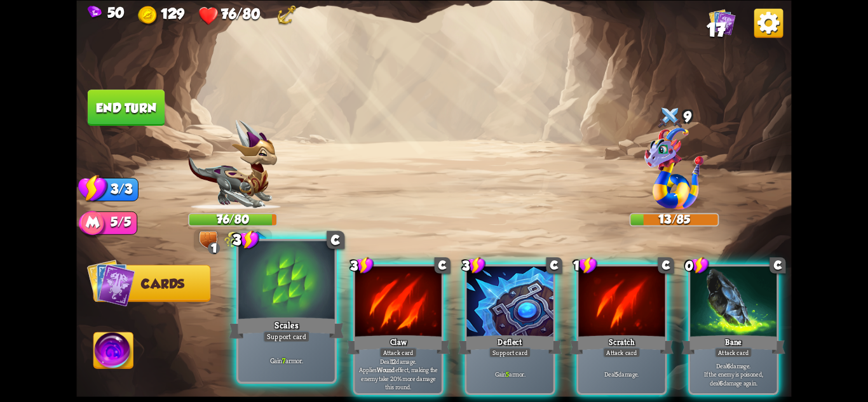
click at [320, 331] on div "Scales" at bounding box center [286, 327] width 115 height 25
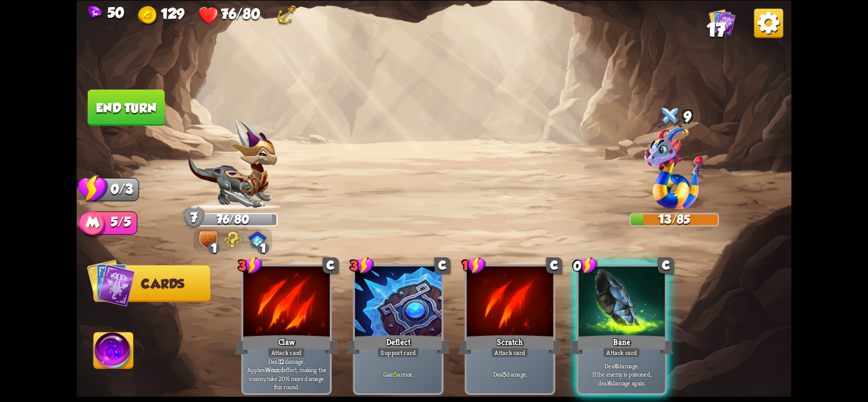
click at [136, 112] on button "End turn" at bounding box center [126, 108] width 77 height 36
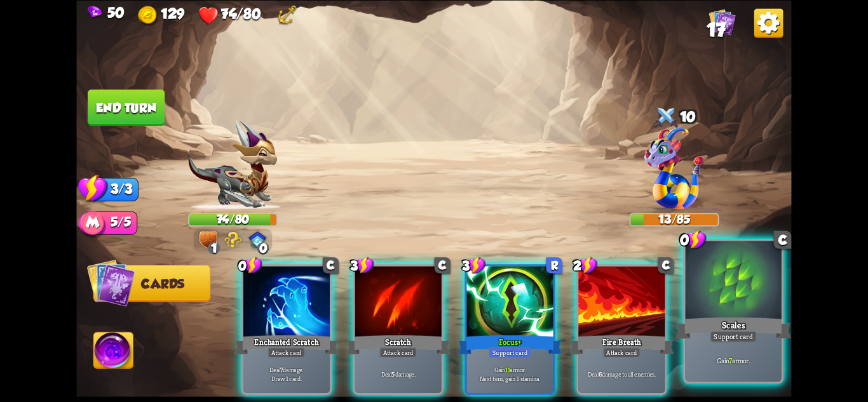
click at [710, 326] on div "Scales" at bounding box center [733, 327] width 115 height 25
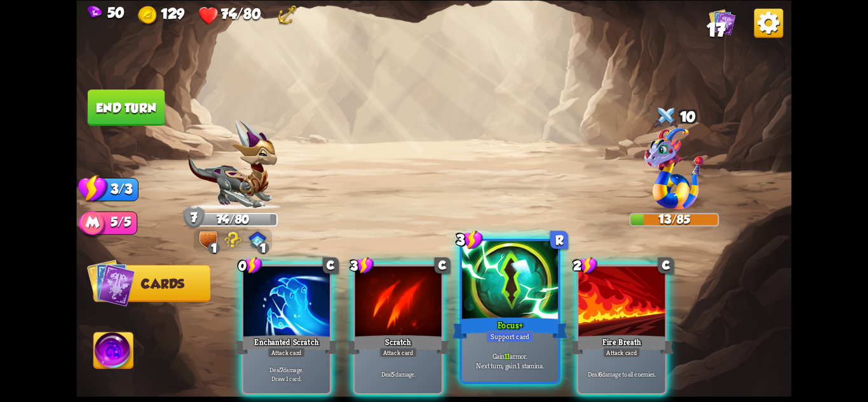
click at [520, 328] on div "Focus+" at bounding box center [510, 327] width 115 height 25
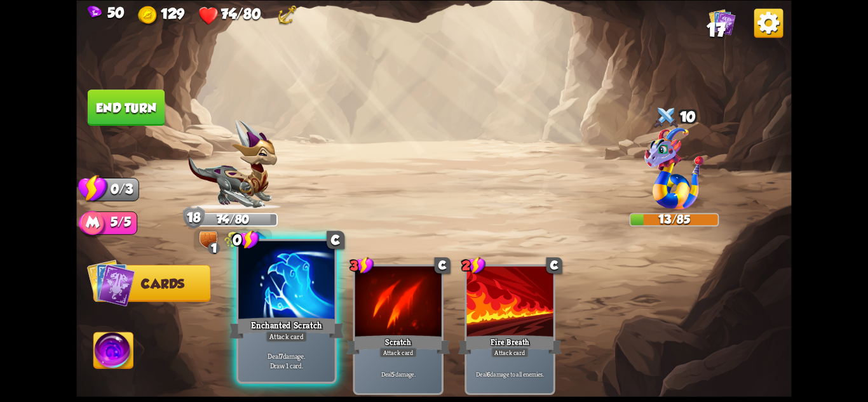
click at [311, 332] on div "Enchanted Scratch" at bounding box center [286, 327] width 115 height 25
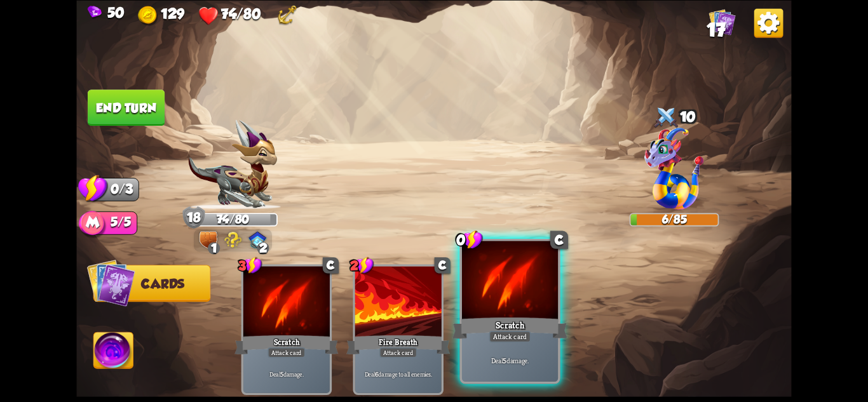
click at [502, 340] on div "Attack card" at bounding box center [510, 335] width 42 height 11
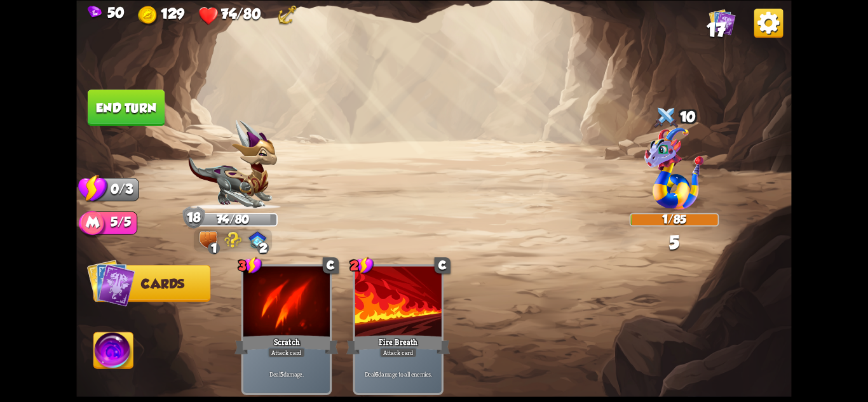
click at [139, 107] on button "End turn" at bounding box center [126, 108] width 77 height 36
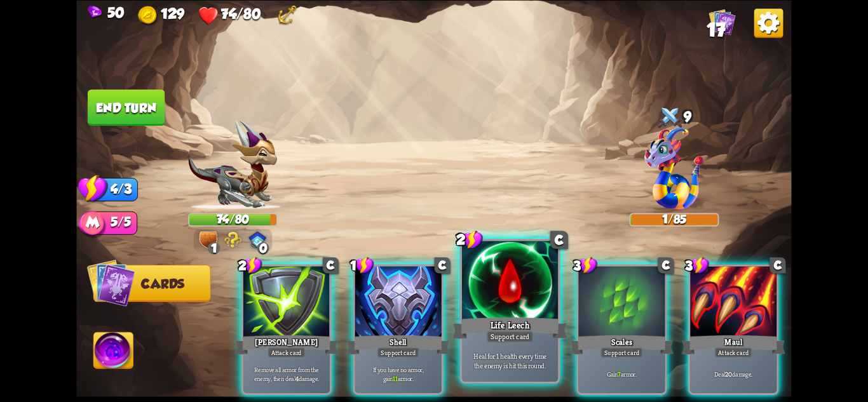
click at [489, 334] on div "Support card" at bounding box center [510, 335] width 47 height 11
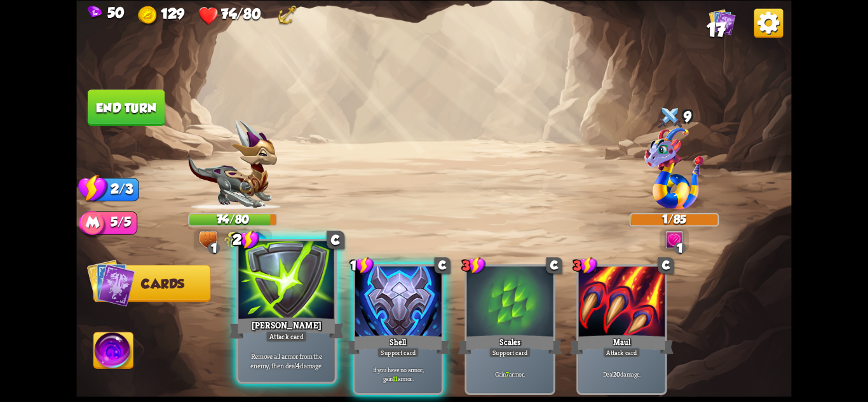
click at [313, 343] on div "Remove all armor from the enemy, then deal 4 damage." at bounding box center [286, 361] width 96 height 42
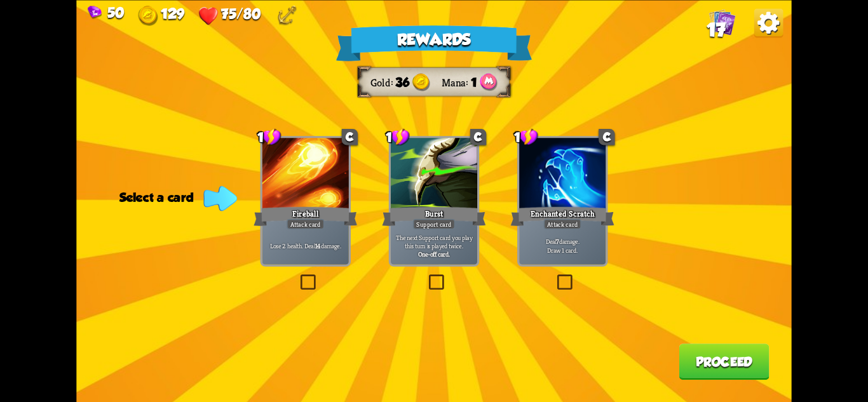
click at [453, 219] on div "Support card" at bounding box center [434, 224] width 42 height 11
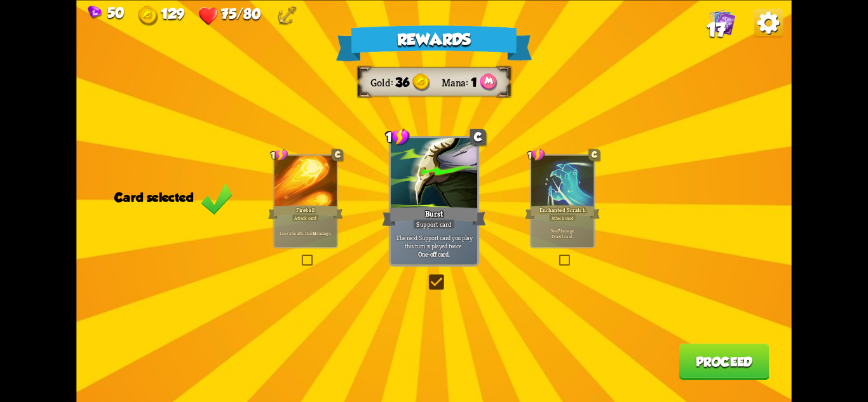
click at [748, 367] on button "Proceed" at bounding box center [724, 362] width 90 height 36
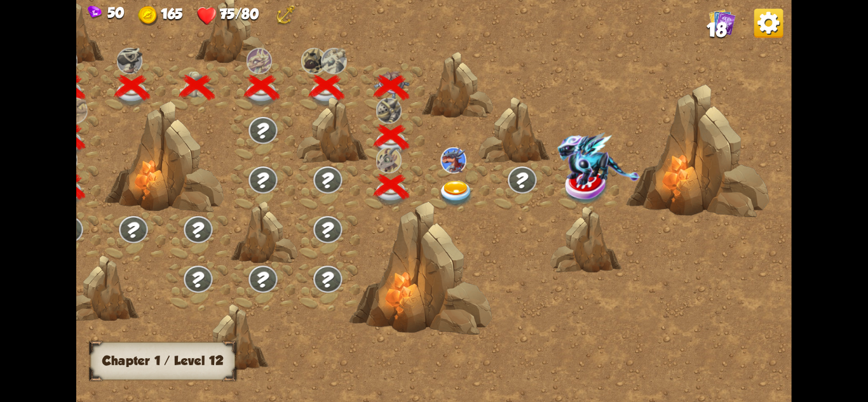
click at [460, 193] on img at bounding box center [457, 194] width 36 height 26
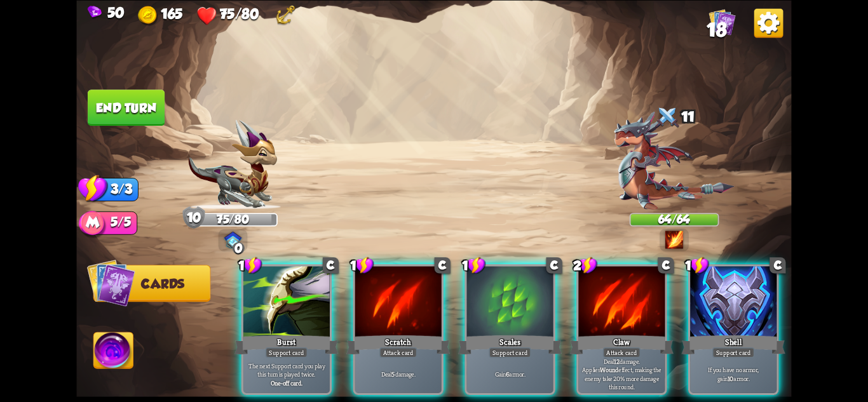
click at [646, 184] on img at bounding box center [674, 160] width 121 height 99
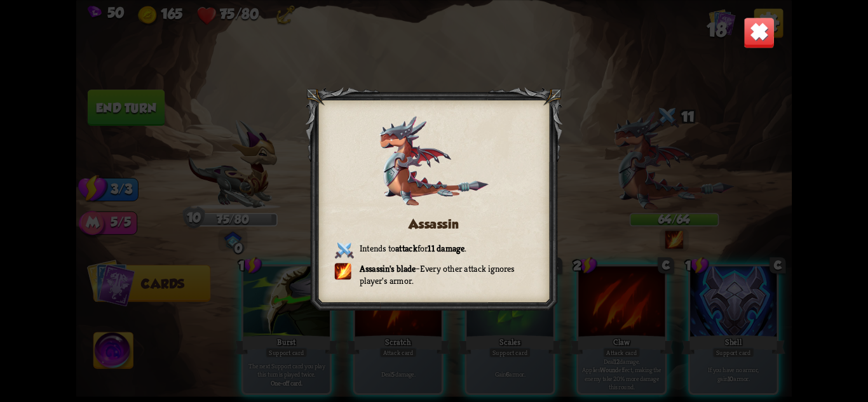
click at [756, 29] on img at bounding box center [759, 32] width 31 height 31
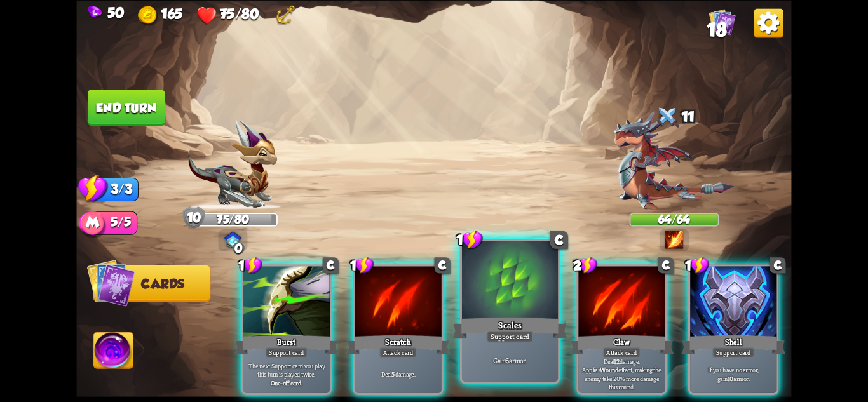
click at [496, 329] on div "Scales" at bounding box center [510, 327] width 115 height 25
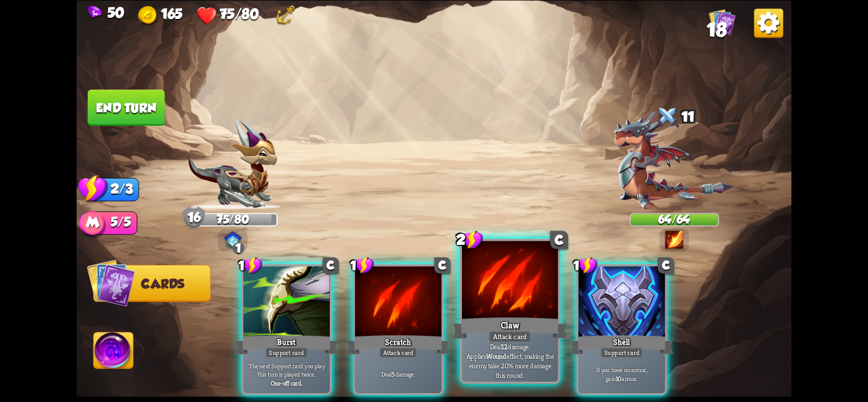
click at [483, 330] on div "Claw" at bounding box center [510, 327] width 115 height 25
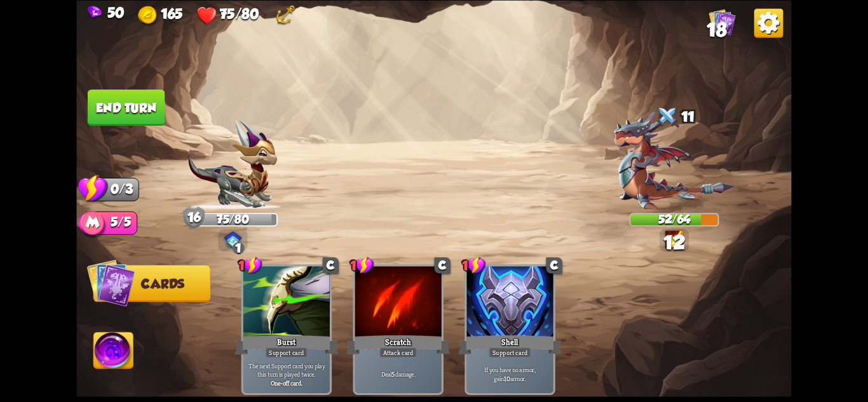
click at [163, 103] on button "End turn" at bounding box center [126, 108] width 77 height 36
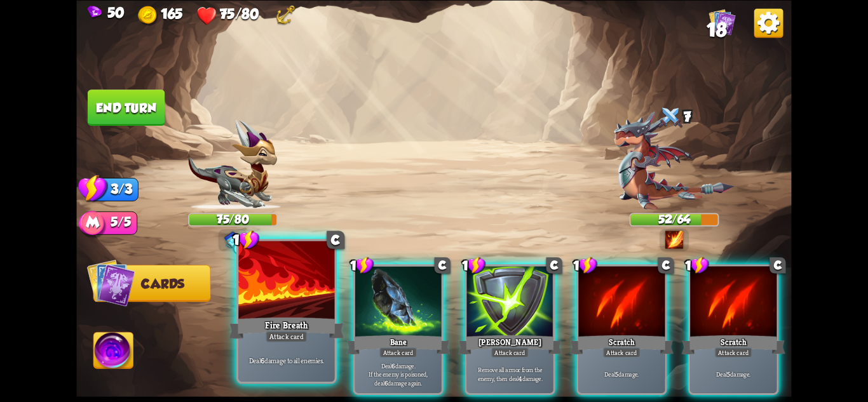
click at [301, 314] on div at bounding box center [286, 281] width 96 height 81
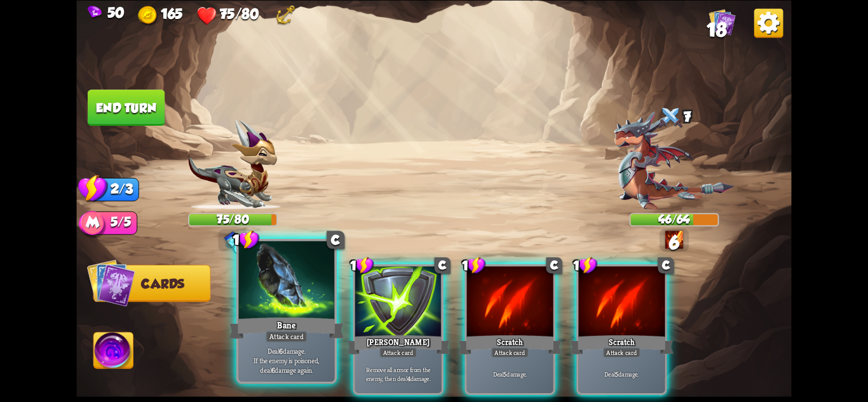
click at [291, 314] on div at bounding box center [286, 281] width 96 height 81
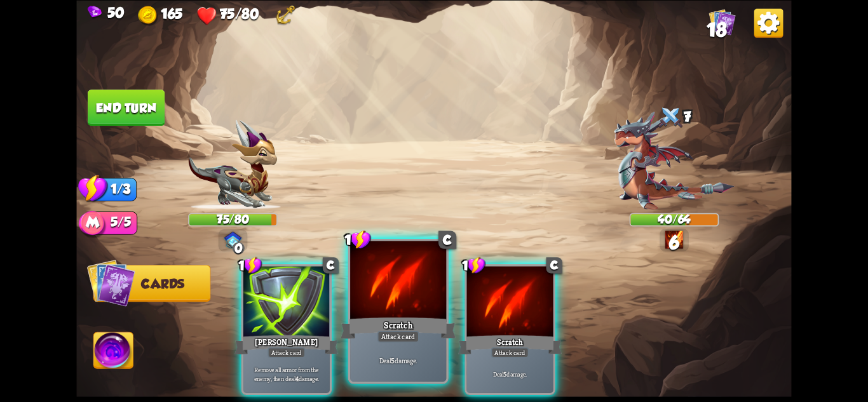
click at [374, 334] on div "Scratch" at bounding box center [398, 327] width 115 height 25
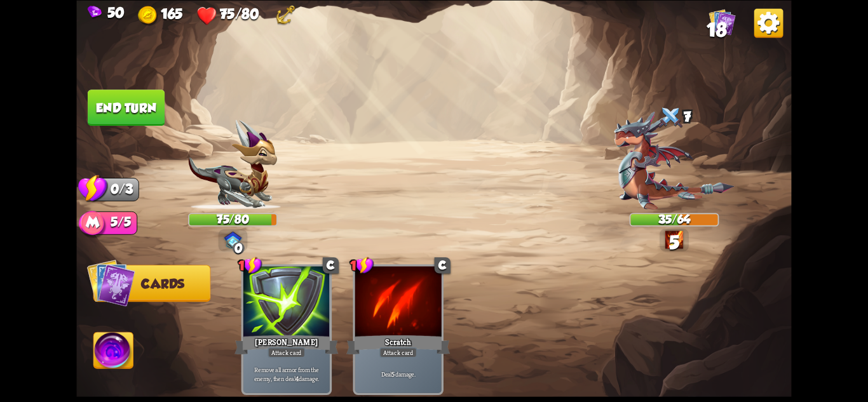
click at [133, 121] on button "End turn" at bounding box center [126, 108] width 77 height 36
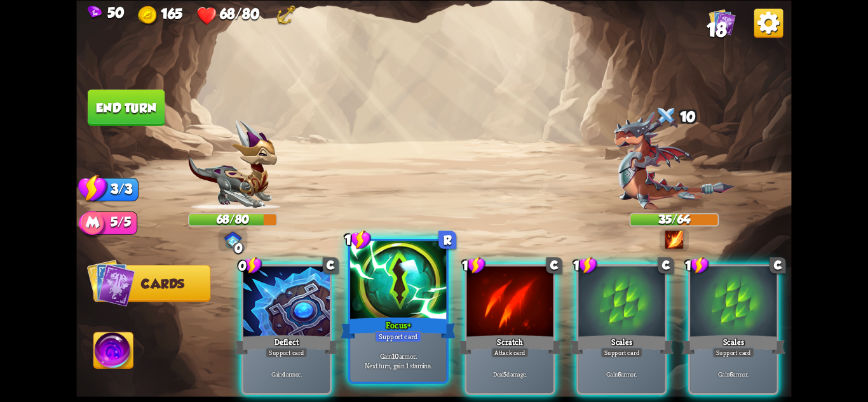
click at [394, 323] on div "Focus+" at bounding box center [398, 327] width 115 height 25
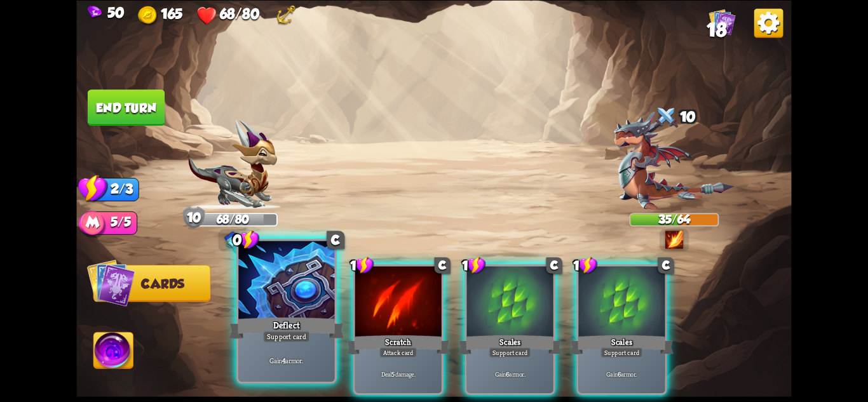
click at [292, 323] on div "Deflect" at bounding box center [286, 327] width 115 height 25
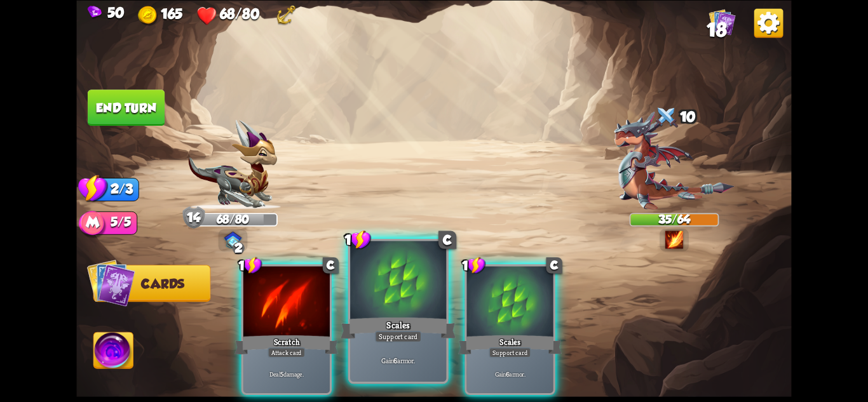
click at [380, 320] on div "Scales" at bounding box center [398, 327] width 115 height 25
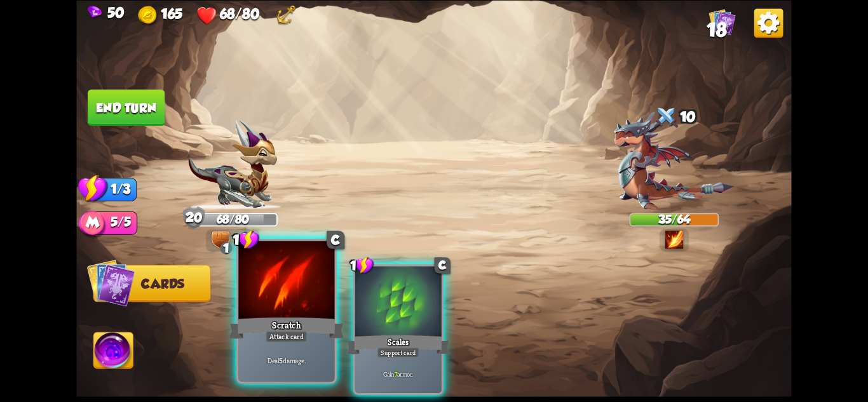
click at [278, 314] on div at bounding box center [286, 281] width 96 height 81
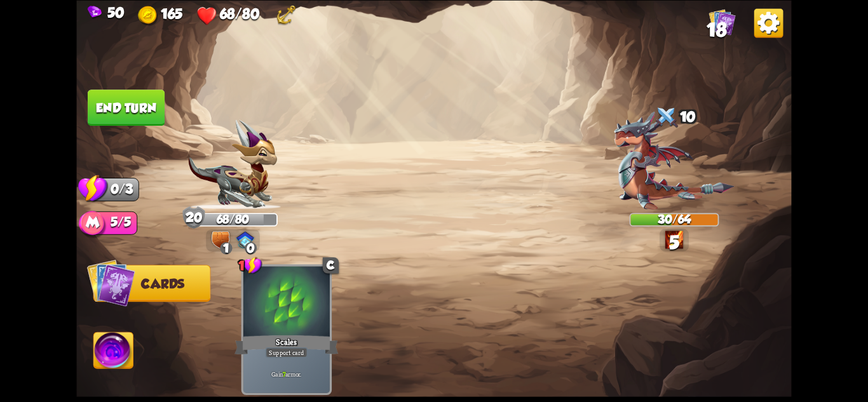
click at [130, 104] on button "End turn" at bounding box center [126, 108] width 77 height 36
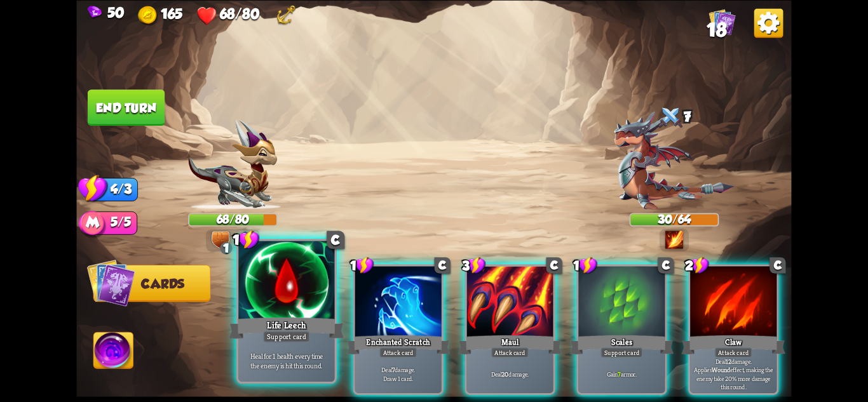
click at [307, 329] on div "Life Leech" at bounding box center [286, 327] width 115 height 25
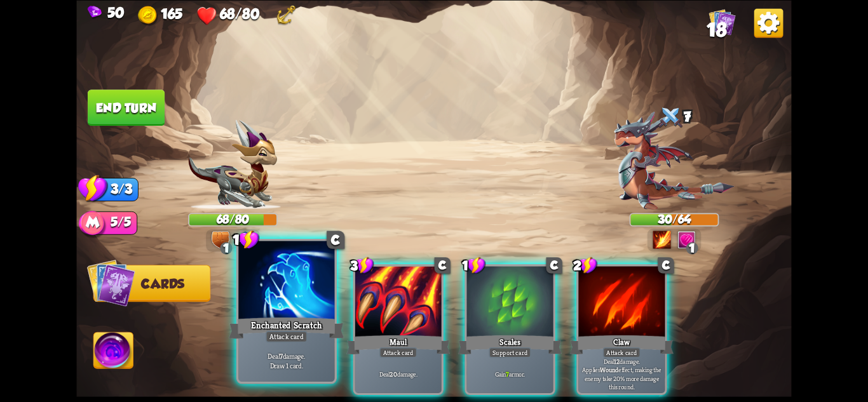
click at [296, 329] on div "Enchanted Scratch" at bounding box center [286, 327] width 115 height 25
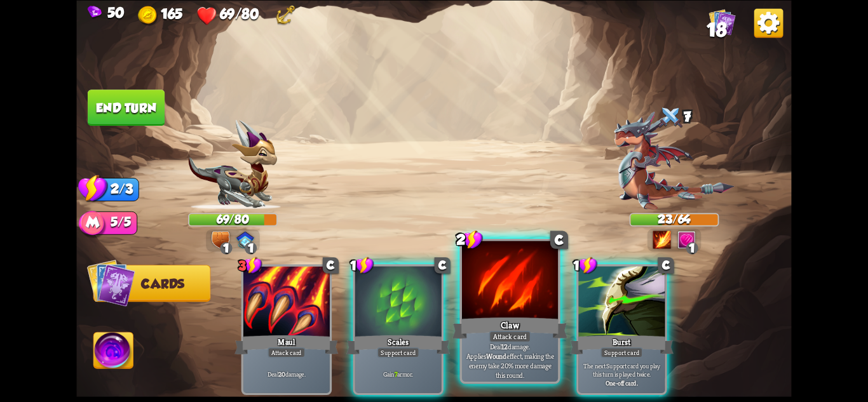
click at [529, 353] on p "Deal 12 damage. Applies Wound effect, making the enemy take 20% more damage thi…" at bounding box center [511, 361] width 92 height 38
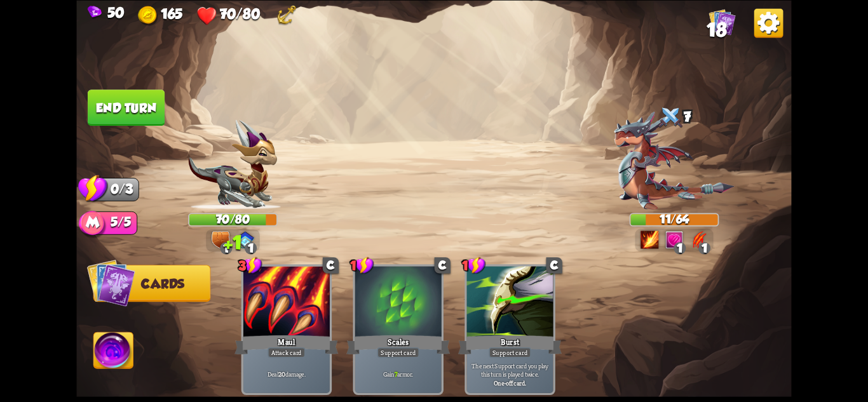
click at [95, 95] on button "End turn" at bounding box center [126, 108] width 77 height 36
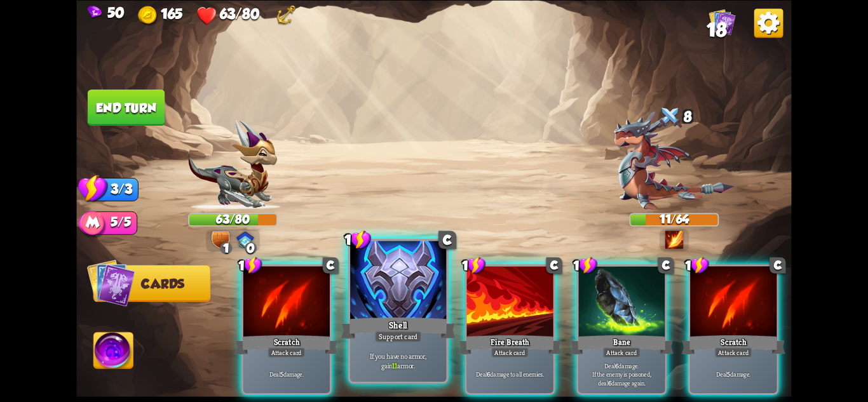
click at [405, 332] on div "Support card" at bounding box center [398, 335] width 47 height 11
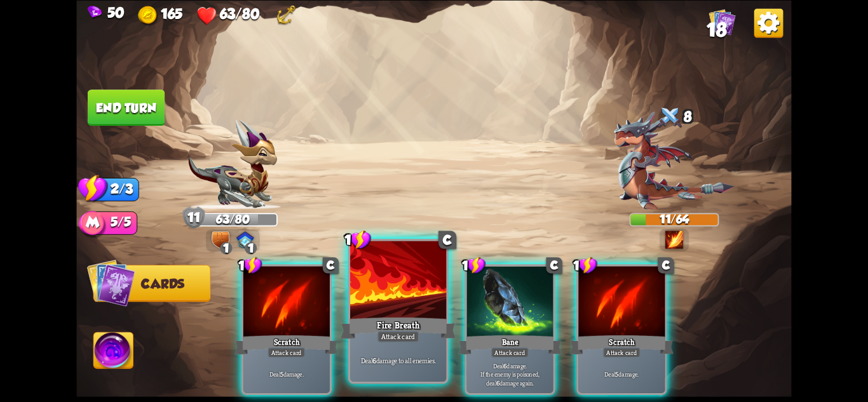
click at [418, 330] on div "Fire Breath" at bounding box center [398, 327] width 115 height 25
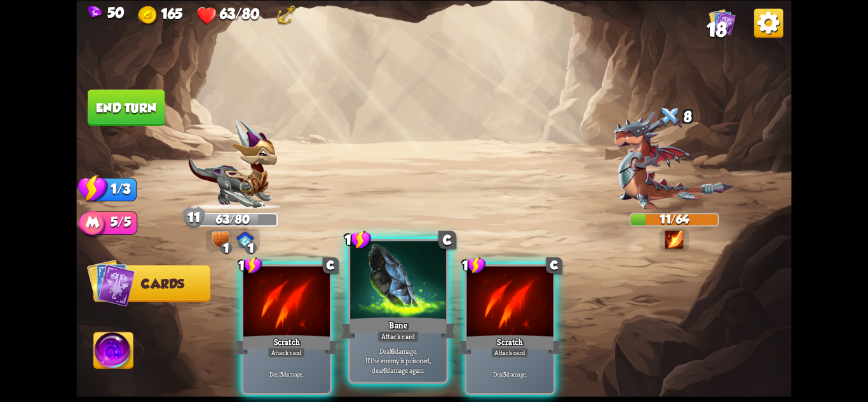
click at [393, 325] on div "Bane" at bounding box center [398, 327] width 115 height 25
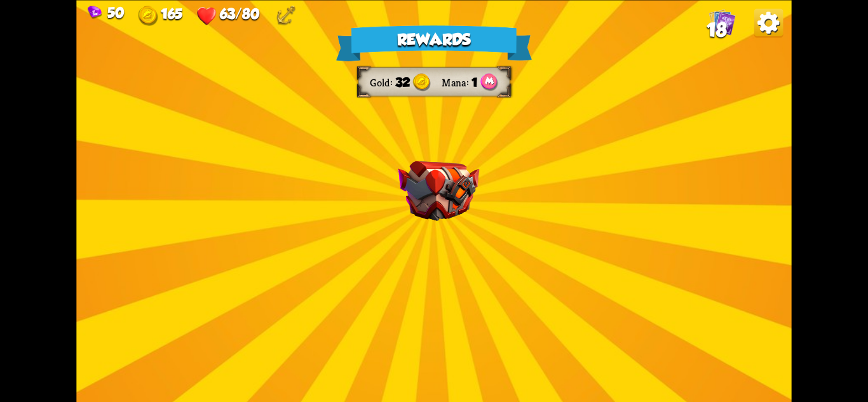
click at [519, 207] on div "Rewards Gold 32 Mana 1 Select a card 0 C Deflect Support card Gain 4 armor. 1 C…" at bounding box center [433, 201] width 715 height 402
click at [486, 234] on div "Rewards Gold 32 Mana 1 Select a card 0 C Deflect Support card Gain 4 armor. 1 C…" at bounding box center [433, 201] width 715 height 402
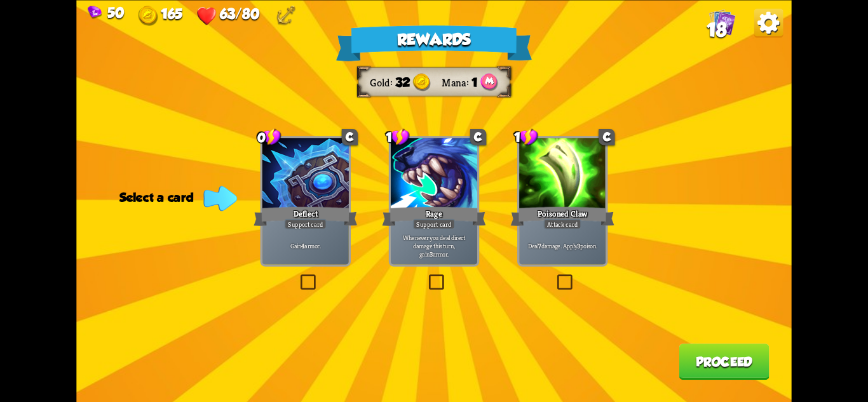
click at [562, 224] on div "Attack card" at bounding box center [562, 224] width 37 height 11
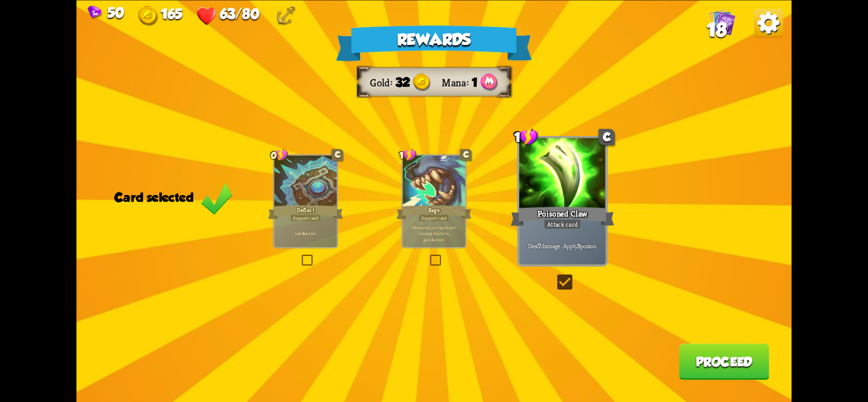
click at [723, 350] on button "Proceed" at bounding box center [724, 362] width 90 height 36
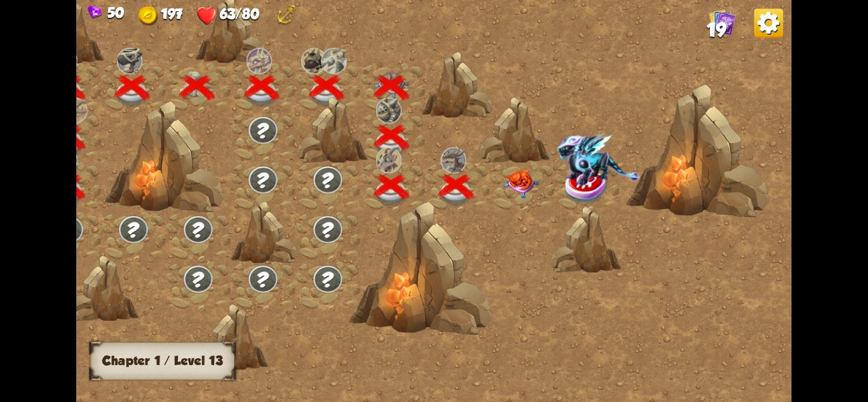
click at [524, 186] on img at bounding box center [521, 184] width 36 height 28
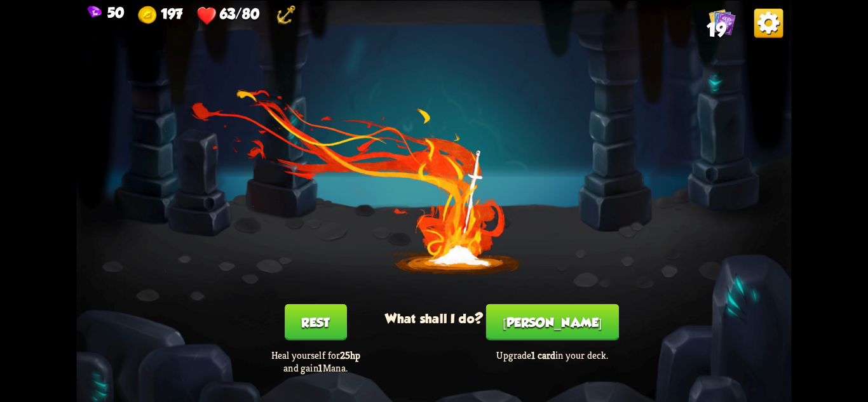
click at [556, 322] on button "[PERSON_NAME]" at bounding box center [552, 322] width 133 height 36
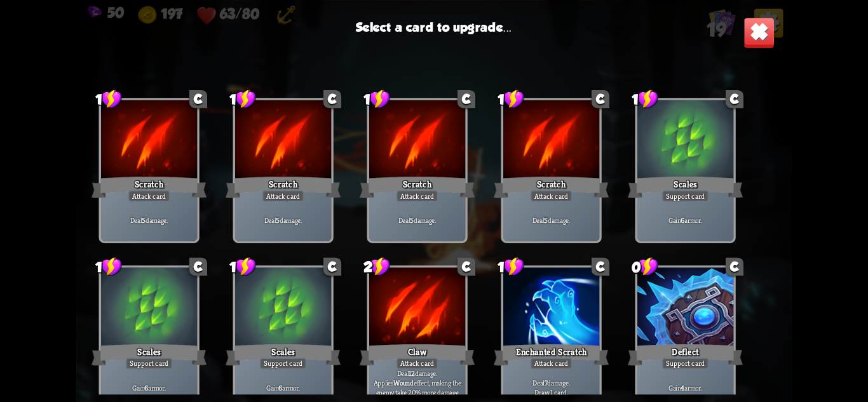
drag, startPoint x: 461, startPoint y: 346, endPoint x: 486, endPoint y: 211, distance: 137.6
click at [486, 211] on div "1 C Scratch Attack card Deal 5 damage. 1 C Scratch Attack card Deal 5 damage. 1…" at bounding box center [433, 229] width 715 height 330
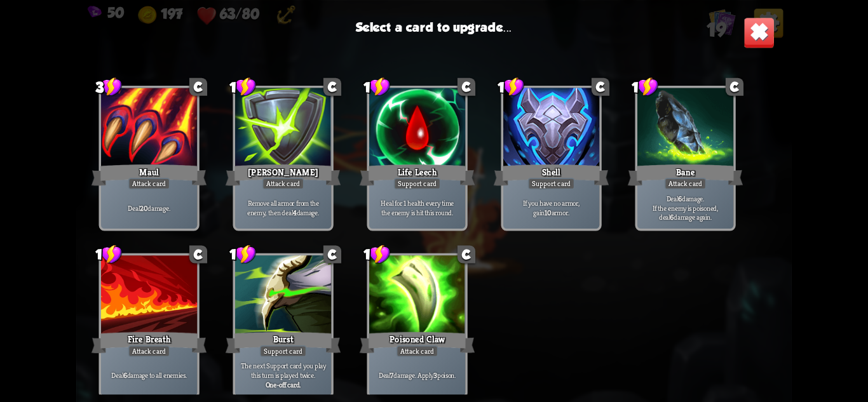
scroll to position [400, 0]
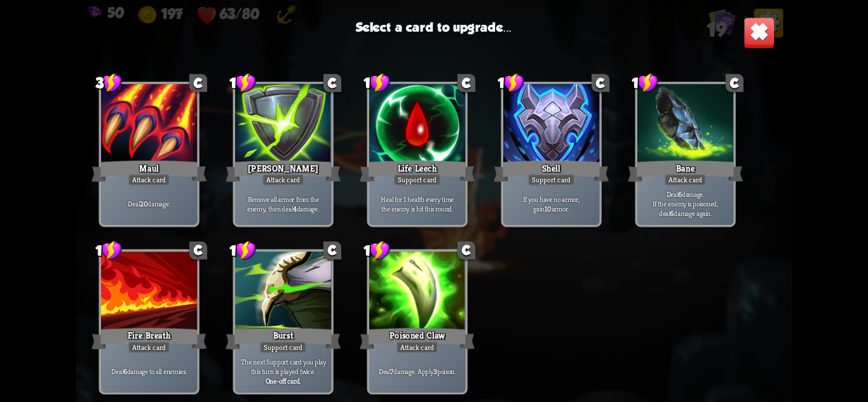
click at [458, 287] on div at bounding box center [417, 292] width 96 height 81
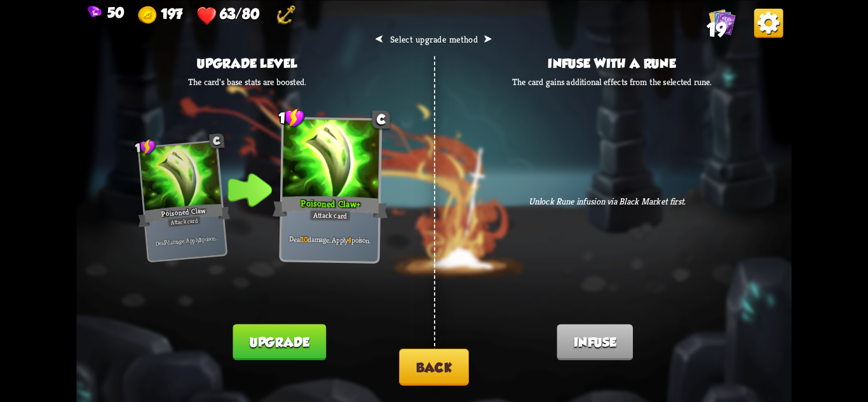
click at [455, 361] on button "Back" at bounding box center [434, 367] width 70 height 37
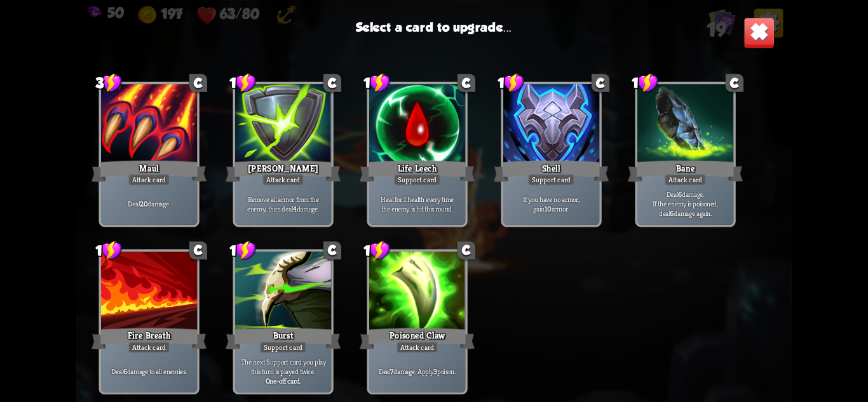
click at [261, 313] on div at bounding box center [283, 292] width 96 height 81
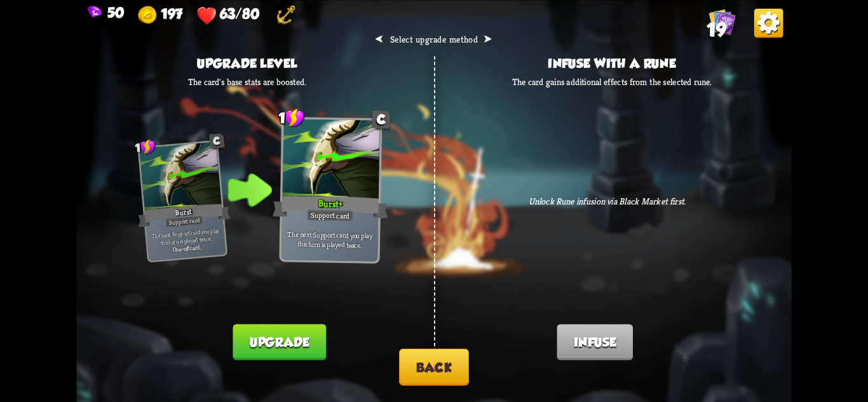
click at [436, 361] on button "Back" at bounding box center [434, 367] width 70 height 37
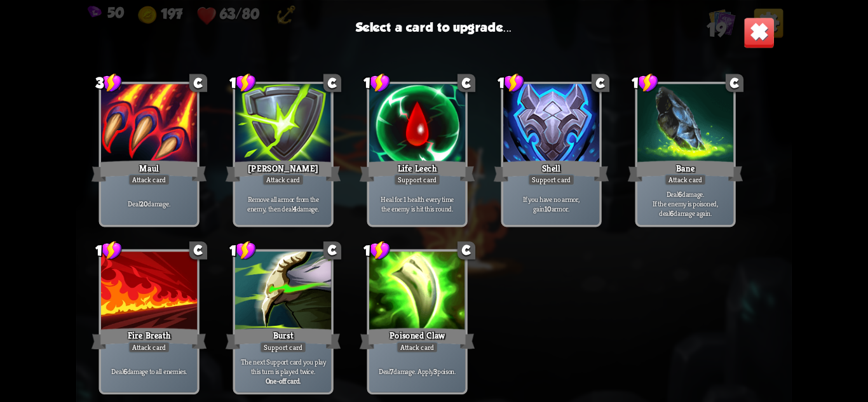
click at [149, 337] on div "Fire Breath" at bounding box center [149, 338] width 115 height 25
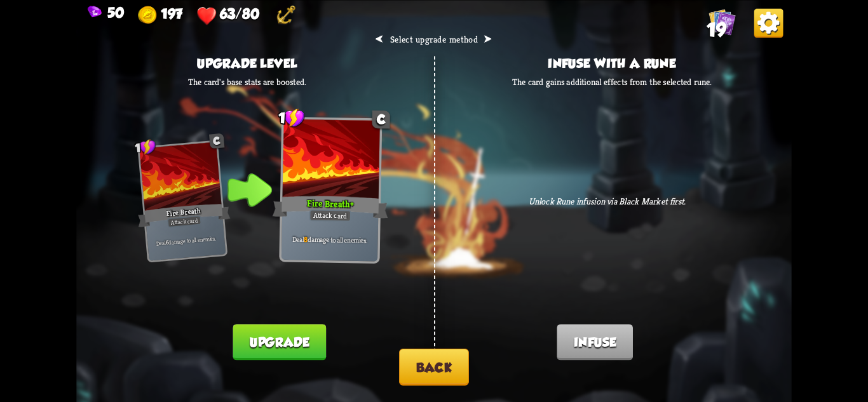
click at [432, 358] on button "Back" at bounding box center [434, 367] width 70 height 37
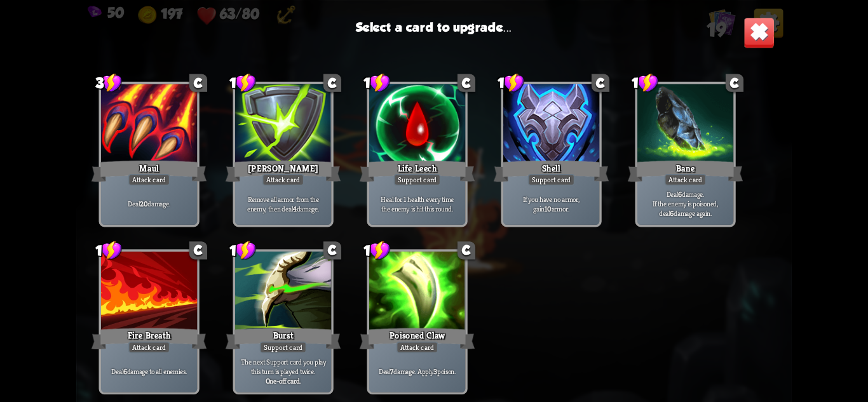
scroll to position [336, 0]
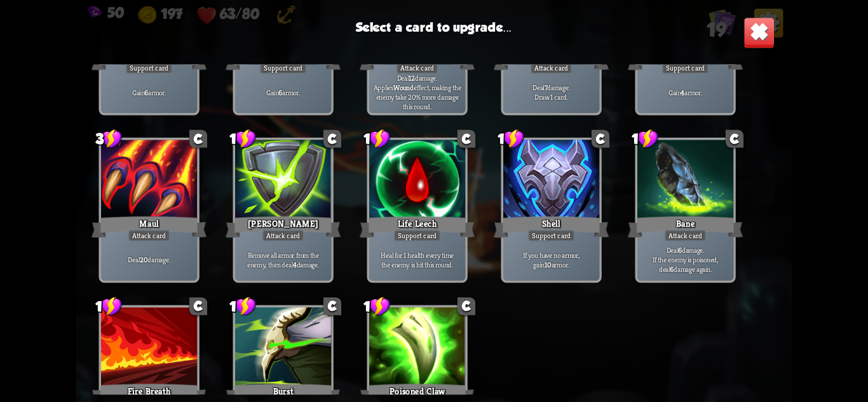
click at [438, 234] on div "Support card" at bounding box center [417, 235] width 47 height 11
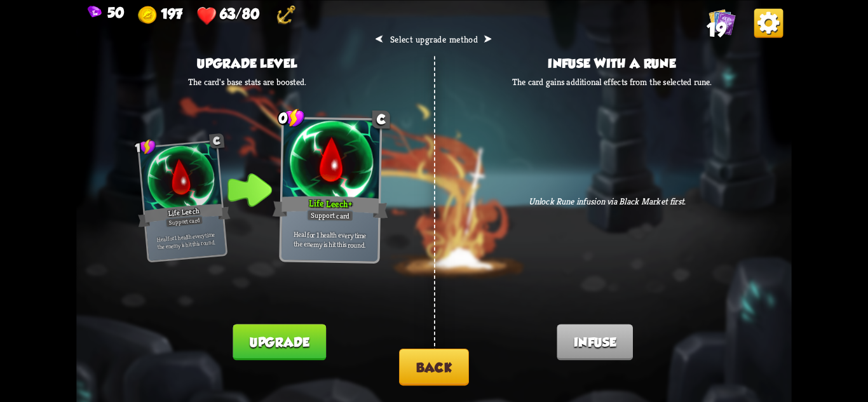
click at [413, 352] on button "Back" at bounding box center [434, 367] width 70 height 37
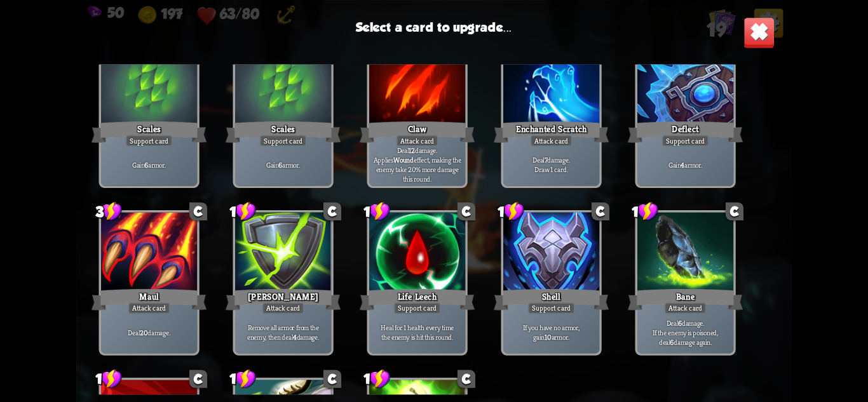
scroll to position [254, 0]
click at [705, 154] on div "Gain 4 armor." at bounding box center [685, 164] width 96 height 42
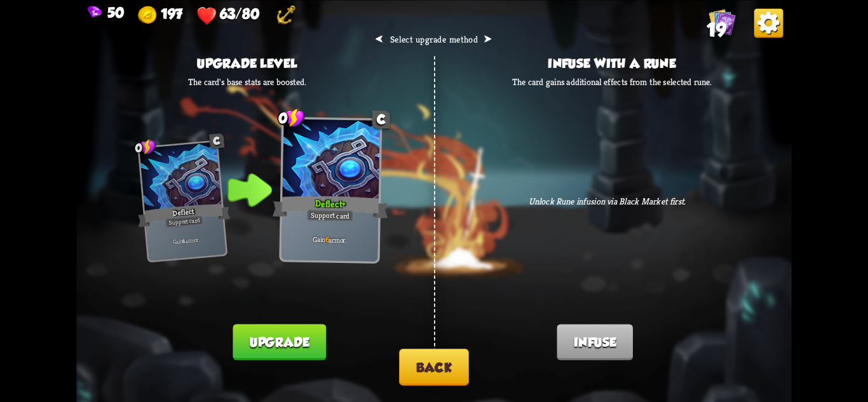
click at [444, 355] on button "Back" at bounding box center [434, 367] width 70 height 37
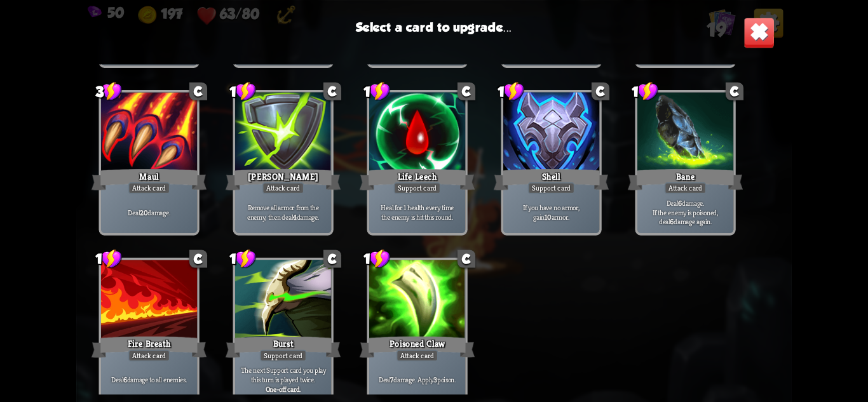
scroll to position [400, 0]
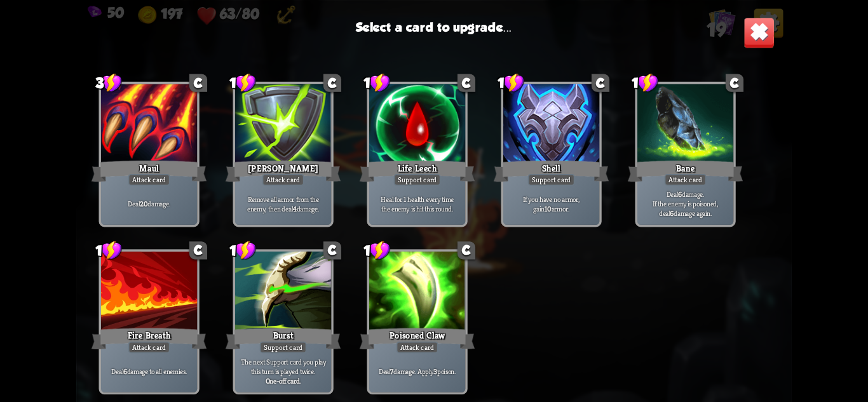
click at [453, 312] on div at bounding box center [417, 292] width 96 height 81
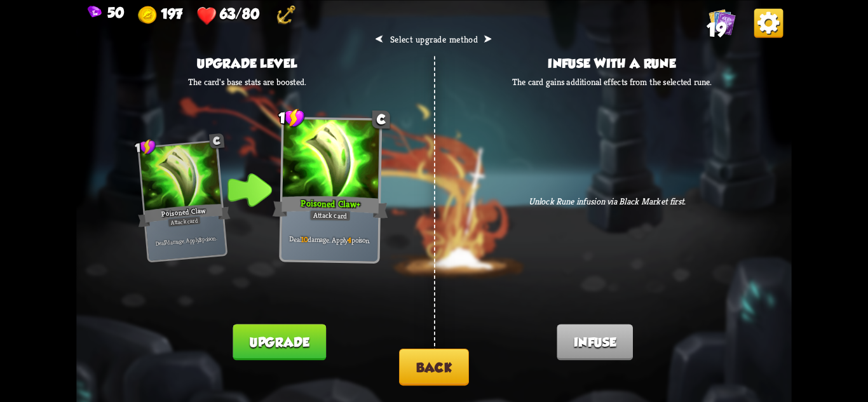
click at [293, 333] on button "Upgrade" at bounding box center [279, 342] width 93 height 36
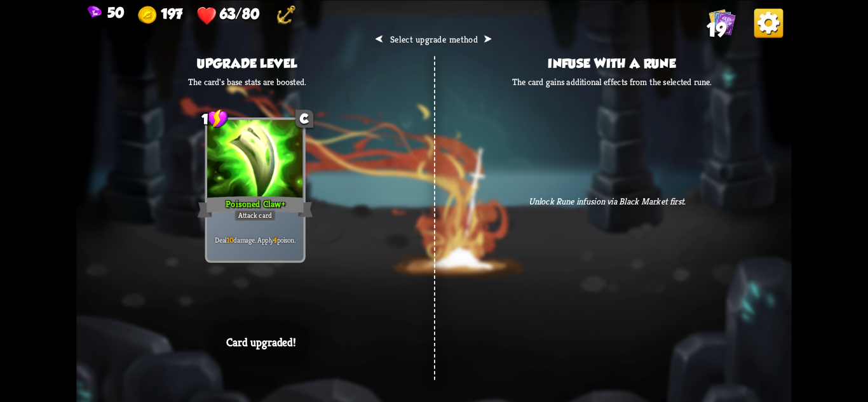
click at [644, 222] on div "⮜ Select upgrade method ⮞ Upgrade level The card's base stats are boosted. 1 C …" at bounding box center [433, 201] width 715 height 402
click at [519, 289] on div "⮜ Select upgrade method ⮞ Upgrade level The card's base stats are boosted. 1 C …" at bounding box center [433, 201] width 715 height 402
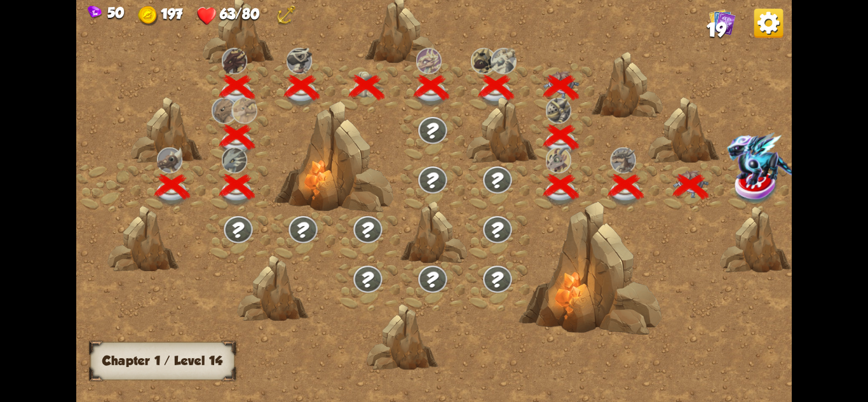
scroll to position [0, 193]
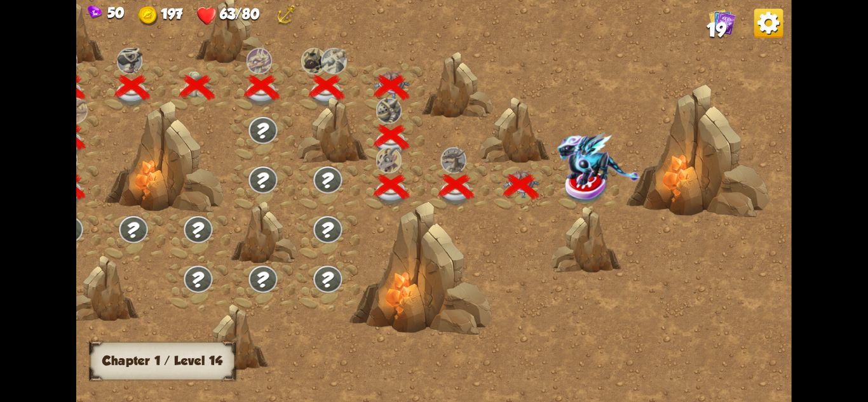
click at [573, 178] on img at bounding box center [598, 158] width 83 height 53
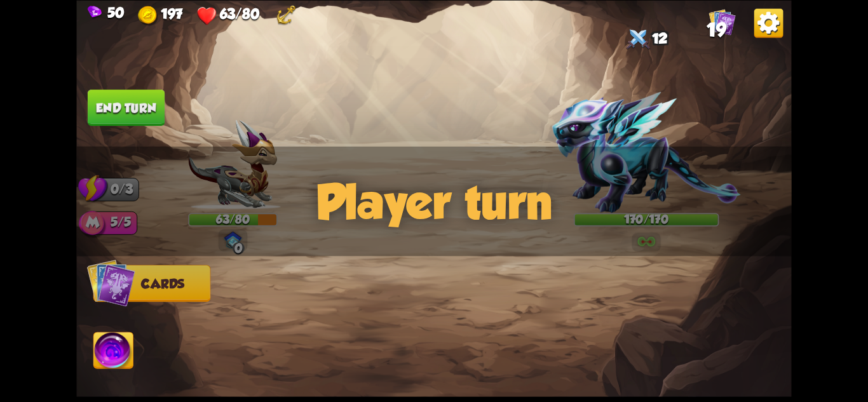
click at [639, 186] on div "Player turn" at bounding box center [433, 201] width 715 height 110
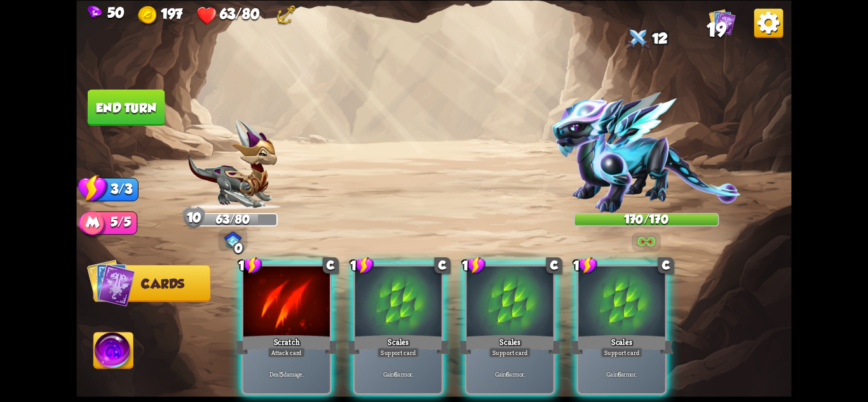
click at [644, 152] on div "Player turn" at bounding box center [433, 201] width 715 height 110
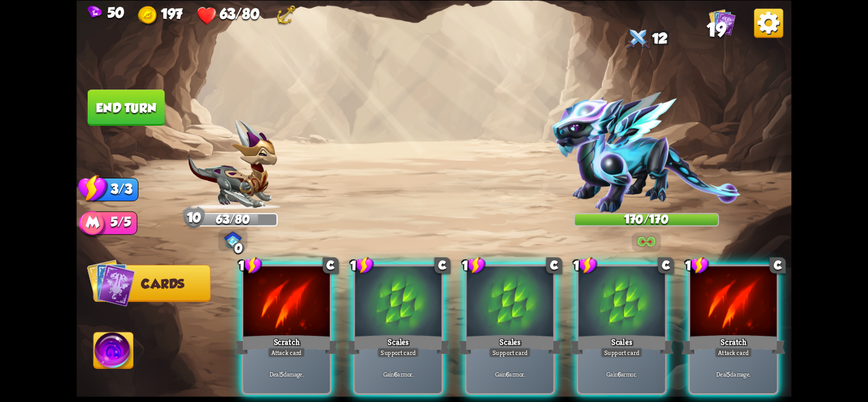
click at [644, 165] on img at bounding box center [646, 152] width 189 height 121
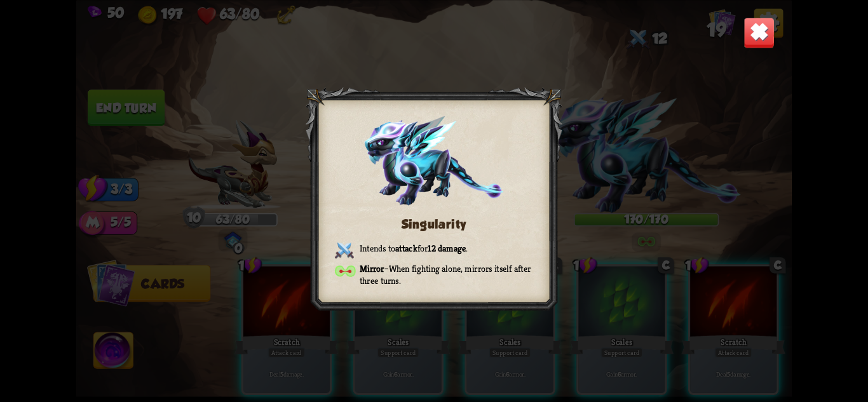
click at [752, 29] on img at bounding box center [759, 32] width 31 height 31
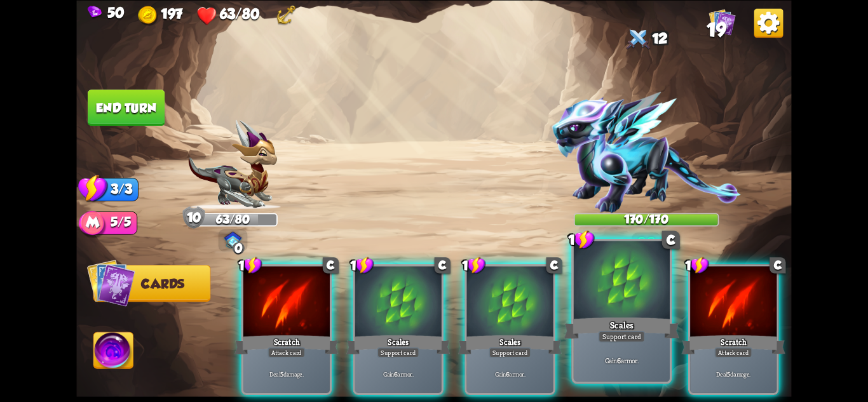
click at [629, 285] on div at bounding box center [622, 281] width 96 height 81
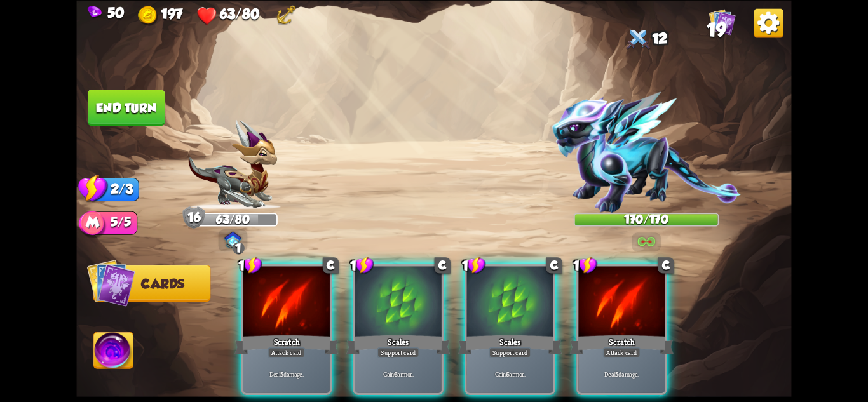
click at [518, 290] on div at bounding box center [510, 302] width 86 height 73
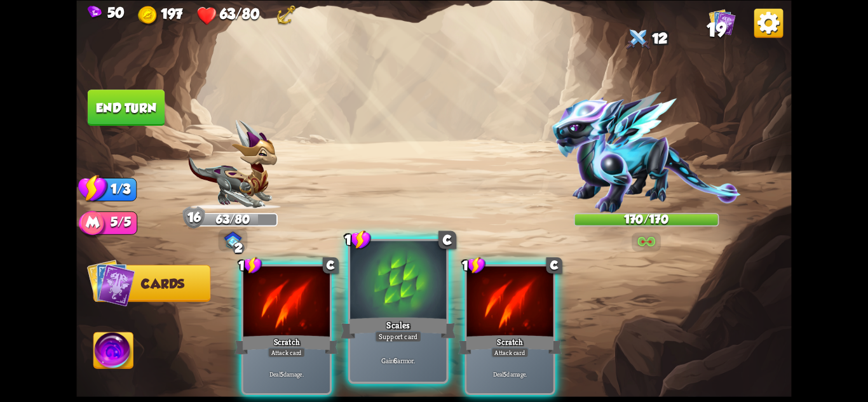
click at [404, 292] on div at bounding box center [398, 281] width 96 height 81
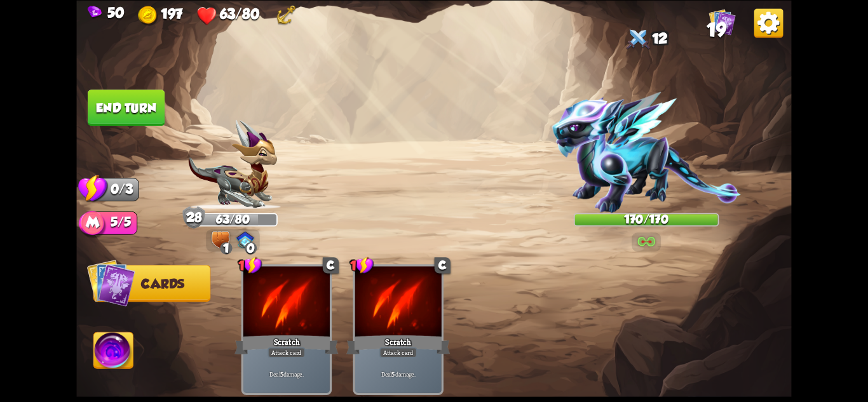
click at [135, 107] on button "End turn" at bounding box center [126, 108] width 77 height 36
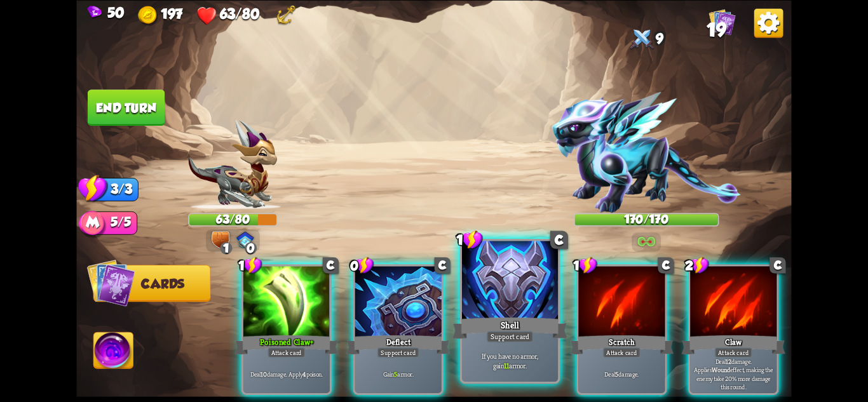
click at [501, 312] on div at bounding box center [510, 281] width 96 height 81
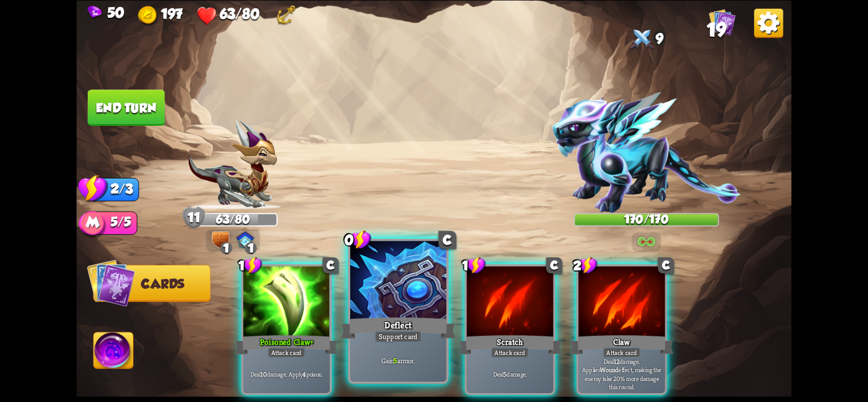
click at [420, 325] on div "Deflect" at bounding box center [398, 327] width 115 height 25
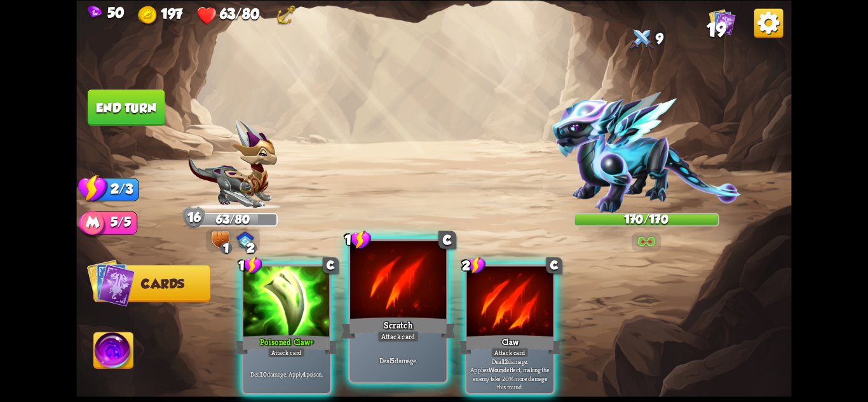
click at [381, 318] on div "Scratch" at bounding box center [398, 327] width 115 height 25
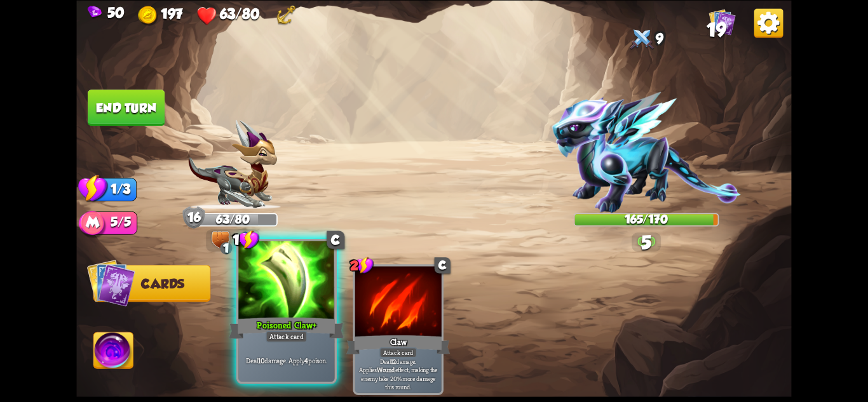
click at [297, 318] on div "Poisoned Claw+" at bounding box center [286, 327] width 115 height 25
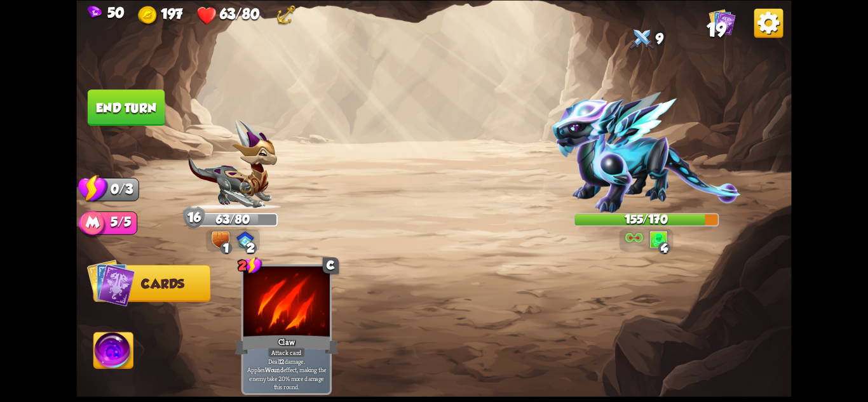
click at [134, 108] on button "End turn" at bounding box center [126, 108] width 77 height 36
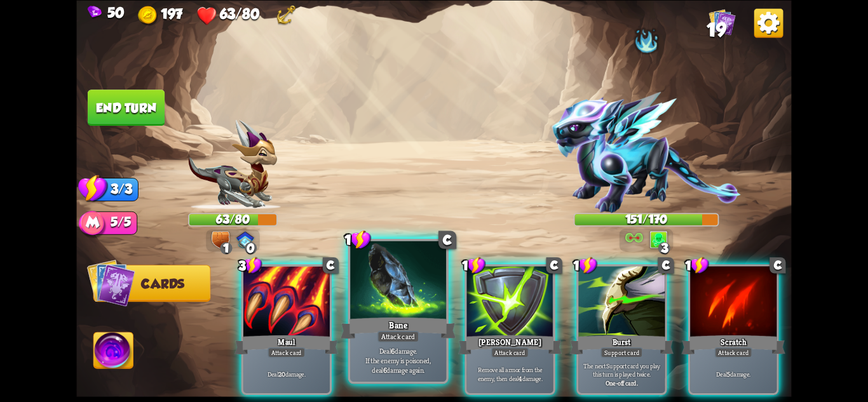
click at [391, 287] on div at bounding box center [398, 281] width 96 height 81
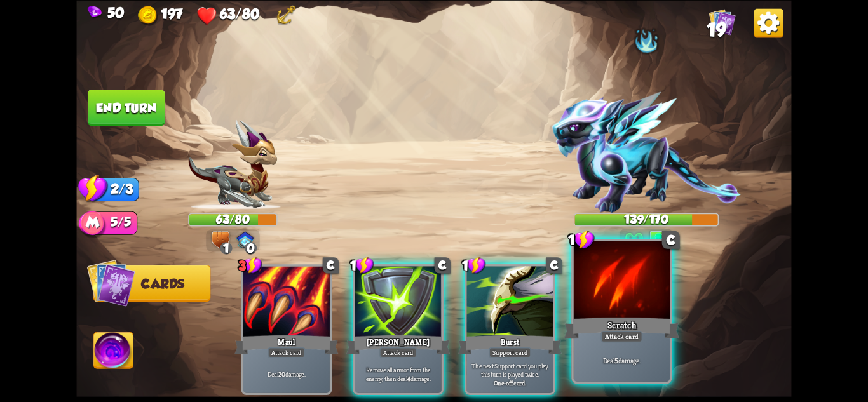
click at [607, 258] on div at bounding box center [622, 281] width 96 height 81
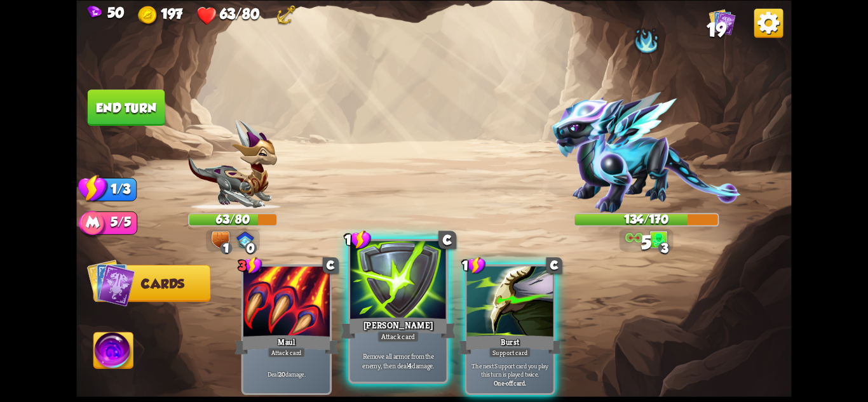
click at [416, 291] on div at bounding box center [398, 281] width 96 height 81
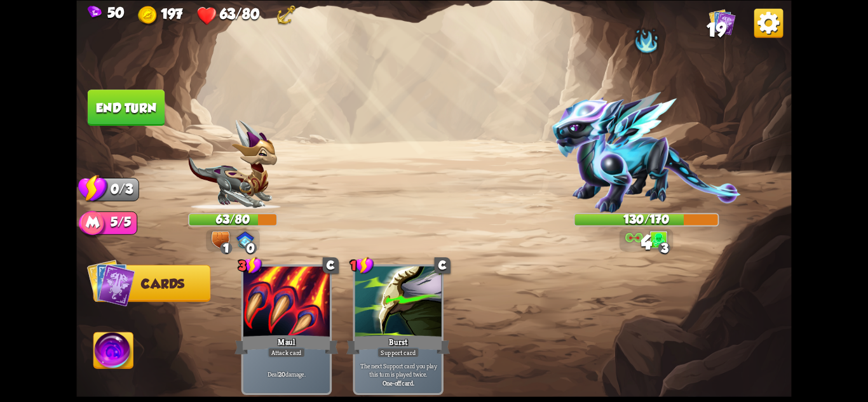
click at [102, 113] on button "End turn" at bounding box center [126, 108] width 77 height 36
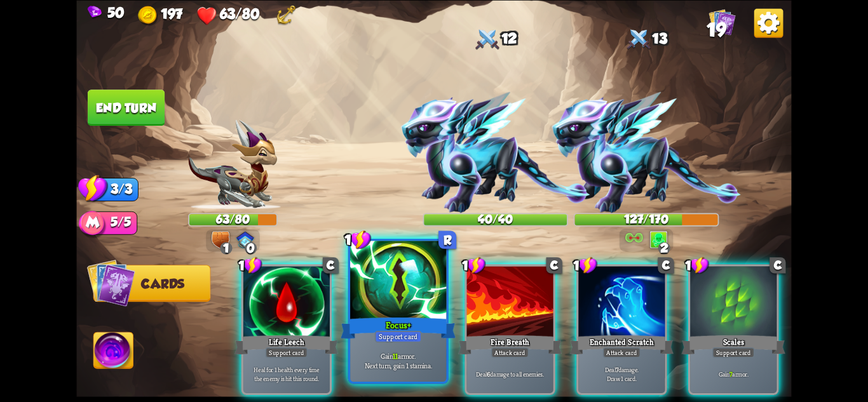
click at [407, 314] on div at bounding box center [398, 281] width 96 height 81
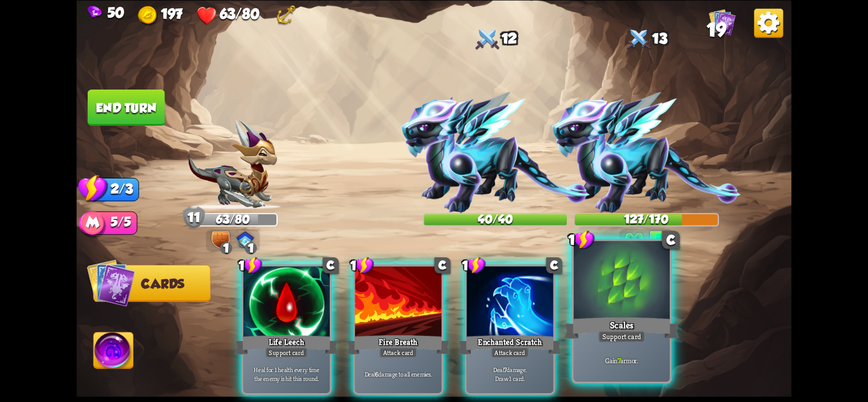
click at [609, 313] on div at bounding box center [622, 281] width 96 height 81
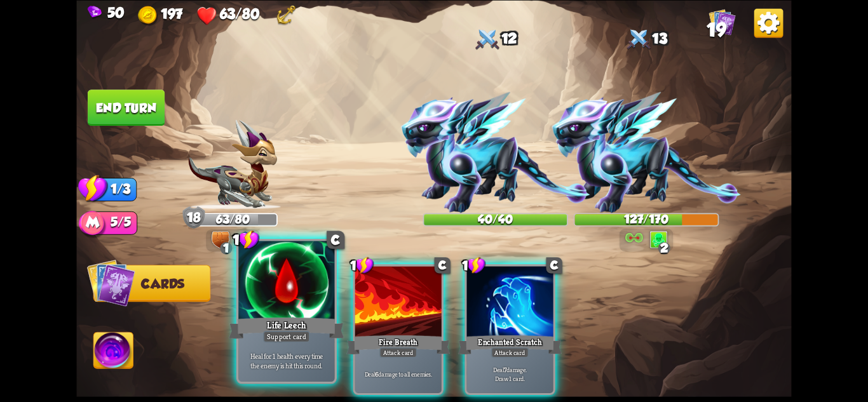
click at [293, 316] on div "Life Leech" at bounding box center [286, 327] width 115 height 25
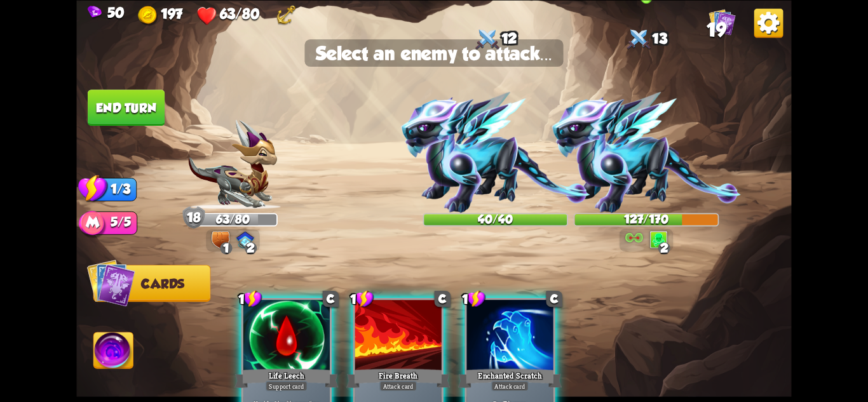
click at [635, 162] on img at bounding box center [646, 152] width 189 height 121
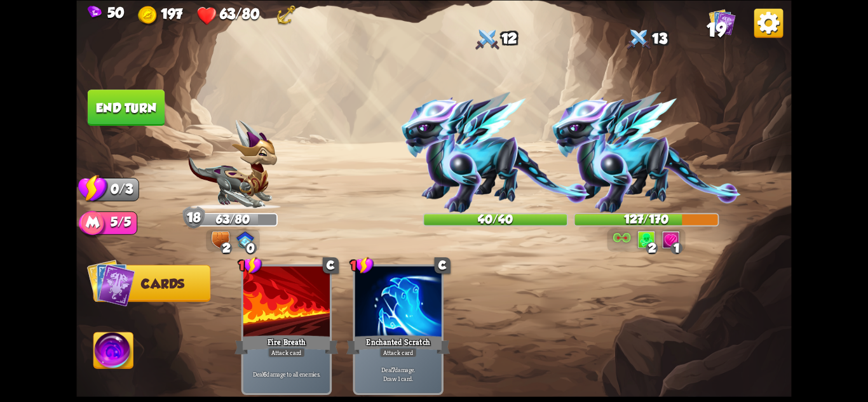
click at [141, 101] on button "End turn" at bounding box center [126, 108] width 77 height 36
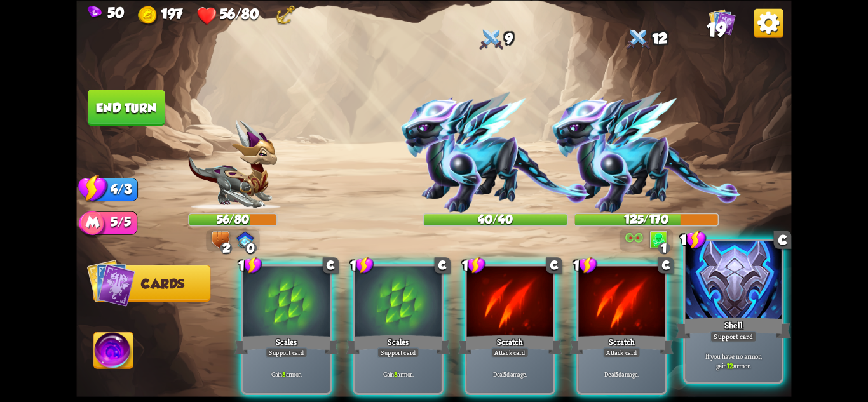
click at [744, 325] on div "Shell" at bounding box center [733, 327] width 115 height 25
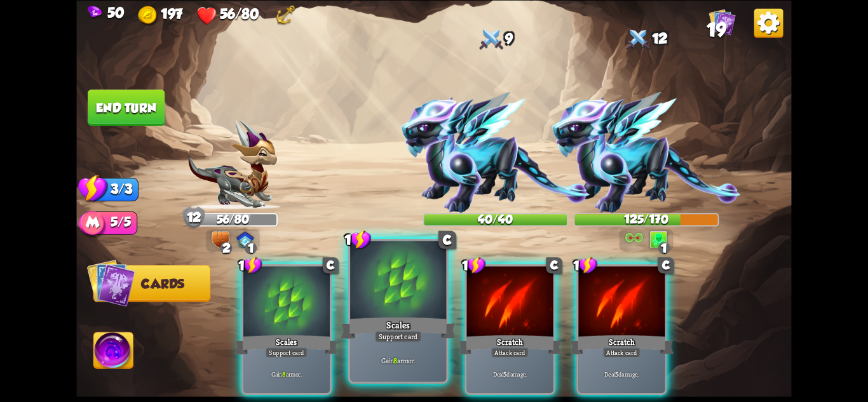
click at [423, 337] on div "Scales" at bounding box center [398, 327] width 115 height 25
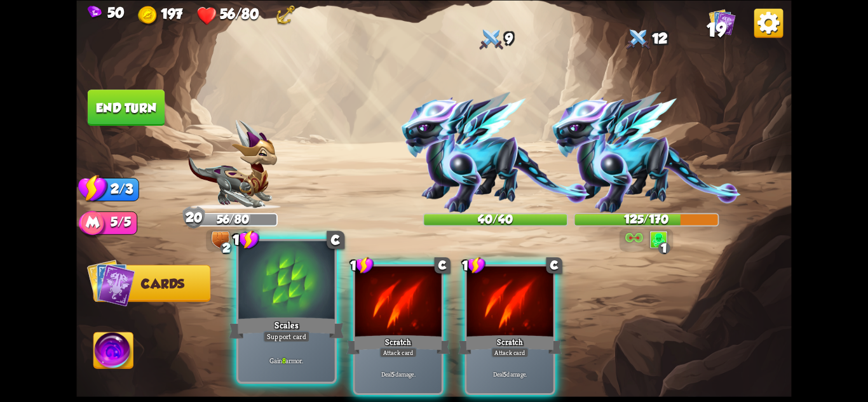
click at [302, 341] on div "Support card" at bounding box center [286, 335] width 47 height 11
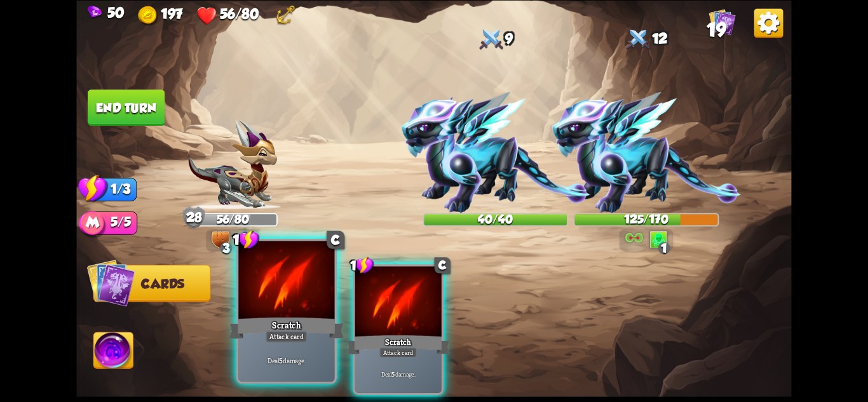
click at [292, 337] on div "Attack card" at bounding box center [287, 335] width 42 height 11
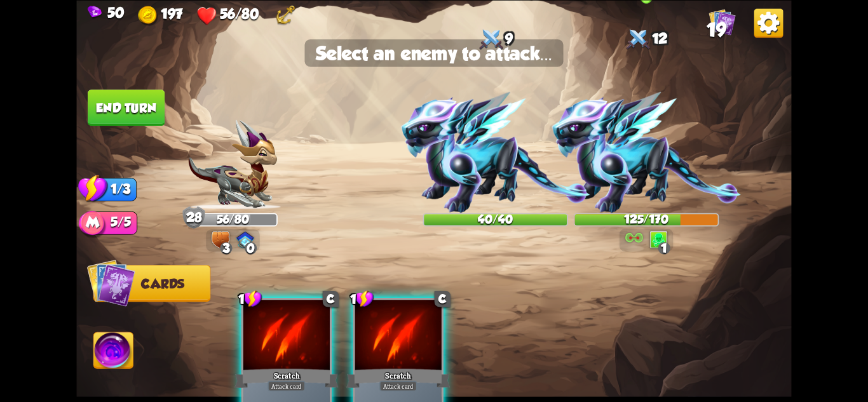
click at [632, 161] on img at bounding box center [646, 152] width 189 height 121
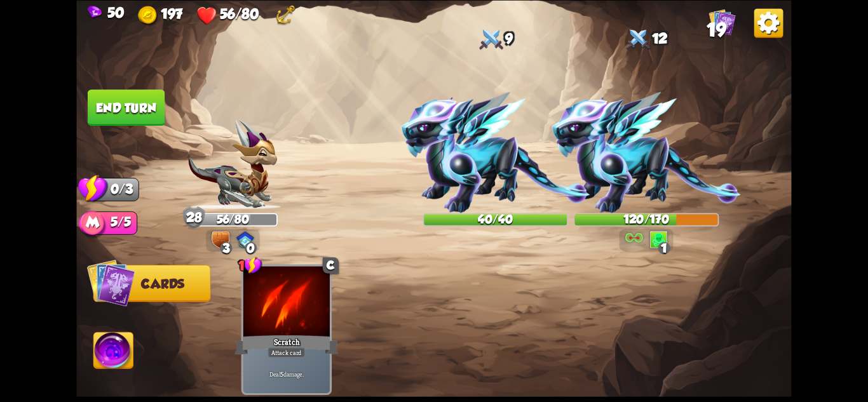
click at [134, 106] on button "End turn" at bounding box center [126, 108] width 77 height 36
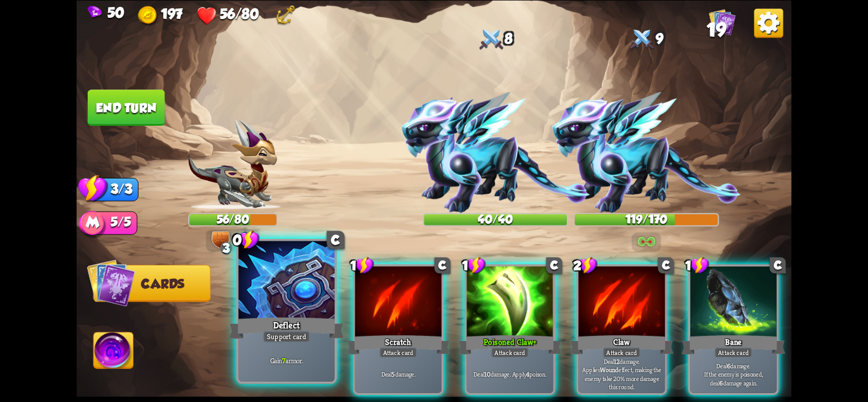
click at [299, 318] on div "Deflect" at bounding box center [286, 327] width 115 height 25
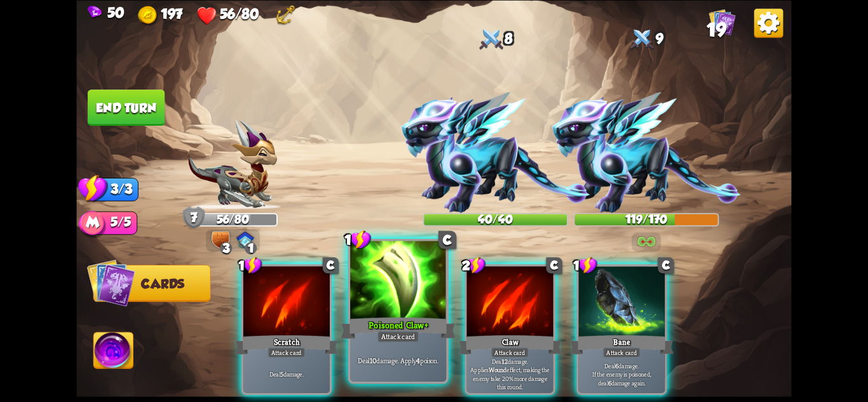
click at [388, 318] on div "Poisoned Claw+" at bounding box center [398, 327] width 115 height 25
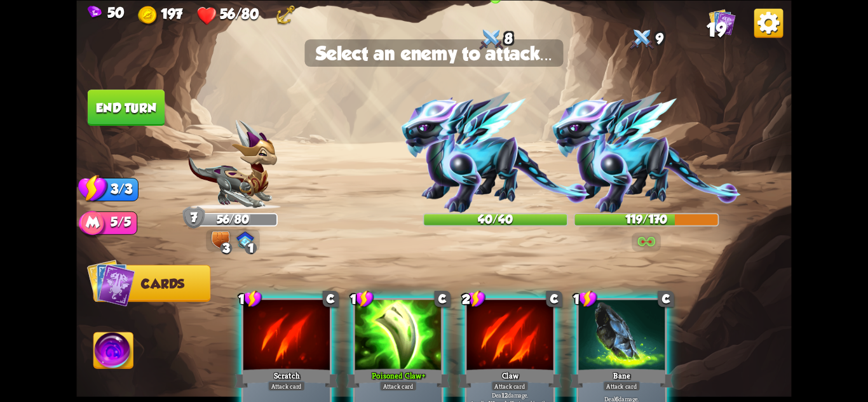
click at [460, 175] on img at bounding box center [495, 152] width 189 height 121
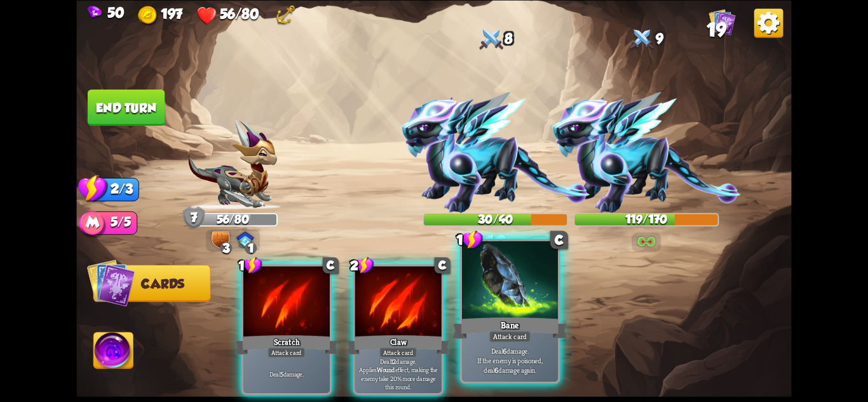
click at [520, 303] on div at bounding box center [510, 281] width 96 height 81
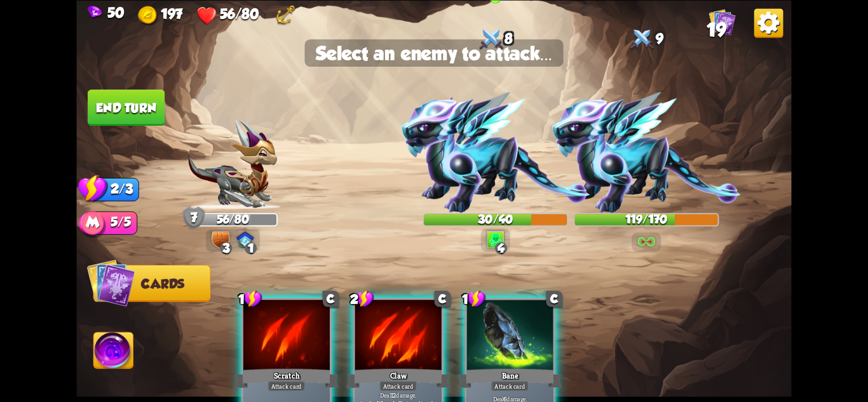
click at [479, 172] on img at bounding box center [495, 152] width 189 height 121
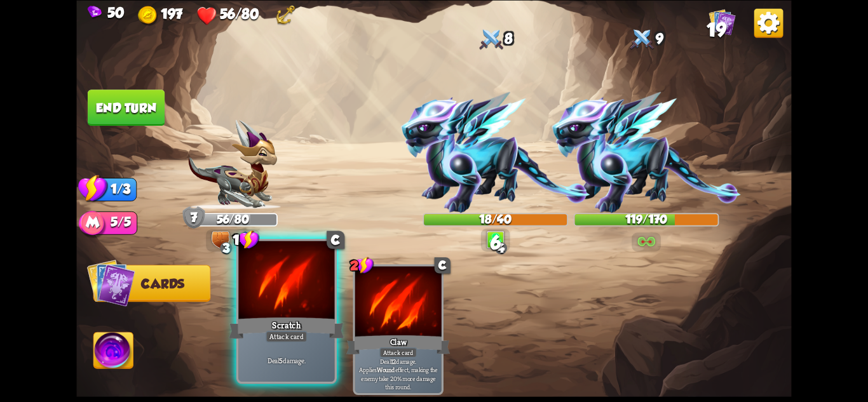
click at [282, 309] on div at bounding box center [286, 281] width 96 height 81
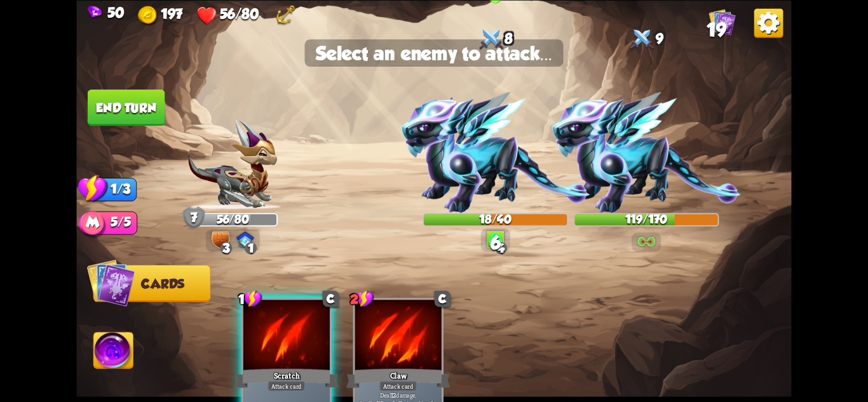
click at [458, 187] on img at bounding box center [495, 152] width 189 height 121
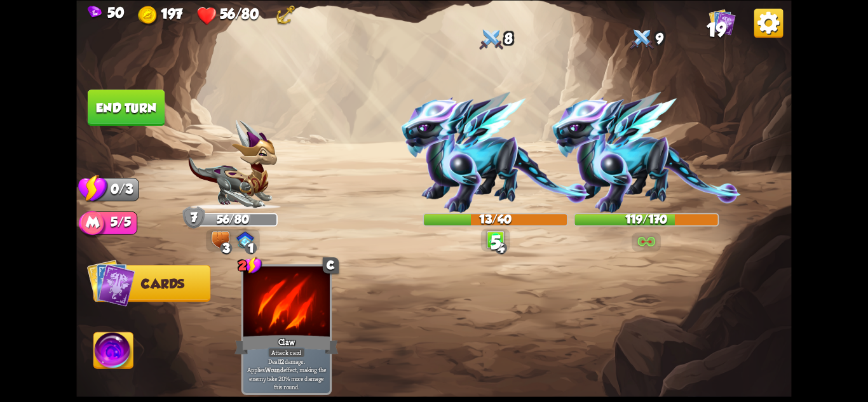
click at [123, 102] on button "End turn" at bounding box center [126, 108] width 77 height 36
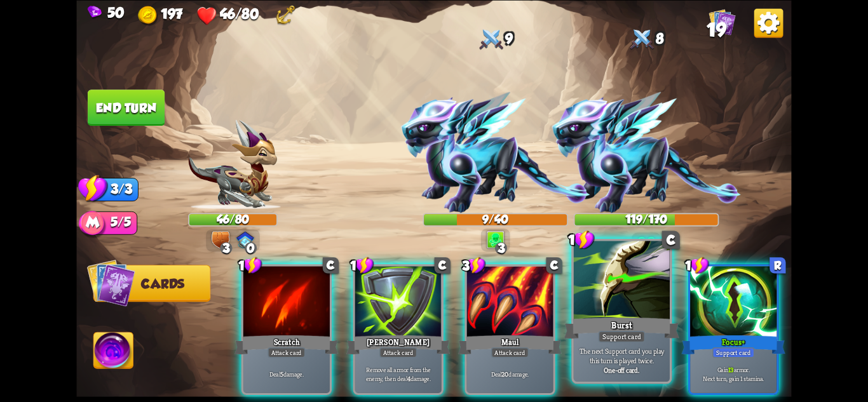
click at [650, 330] on div "Burst" at bounding box center [621, 327] width 115 height 25
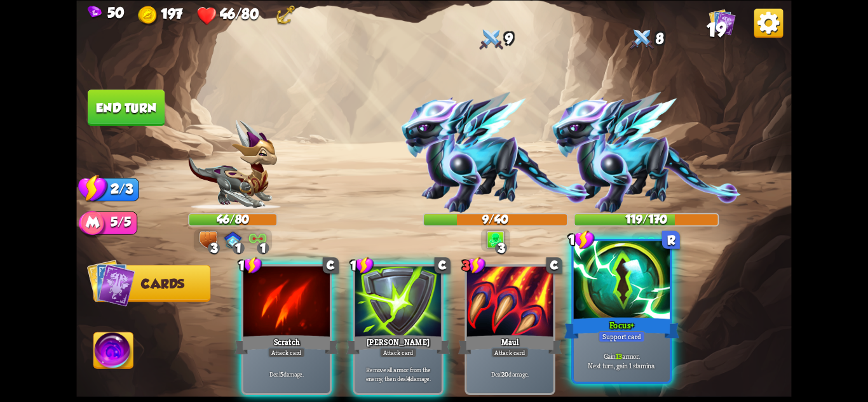
click at [647, 332] on div "Focus+" at bounding box center [621, 327] width 115 height 25
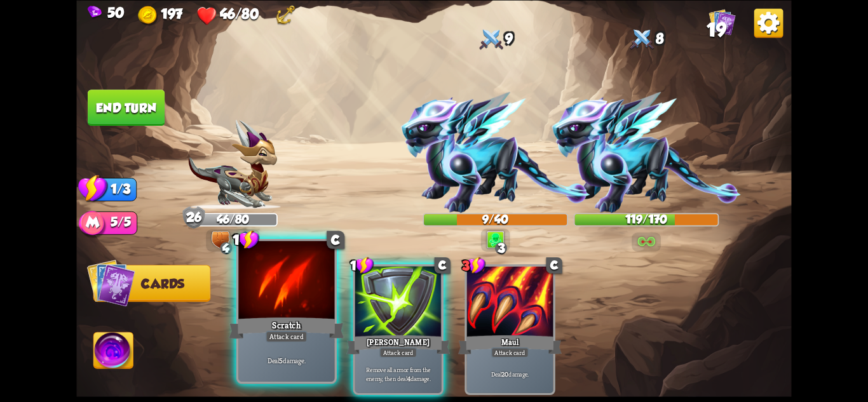
click at [293, 354] on div "Deal 5 damage." at bounding box center [286, 361] width 96 height 42
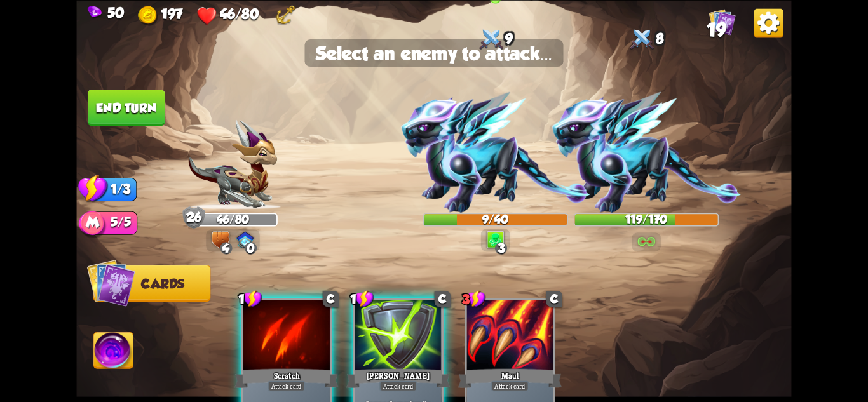
click at [500, 166] on img at bounding box center [495, 152] width 189 height 121
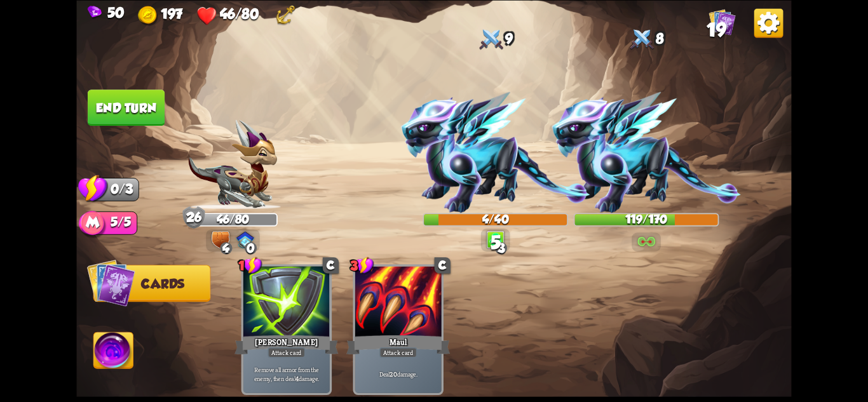
click at [148, 101] on button "End turn" at bounding box center [127, 108] width 78 height 36
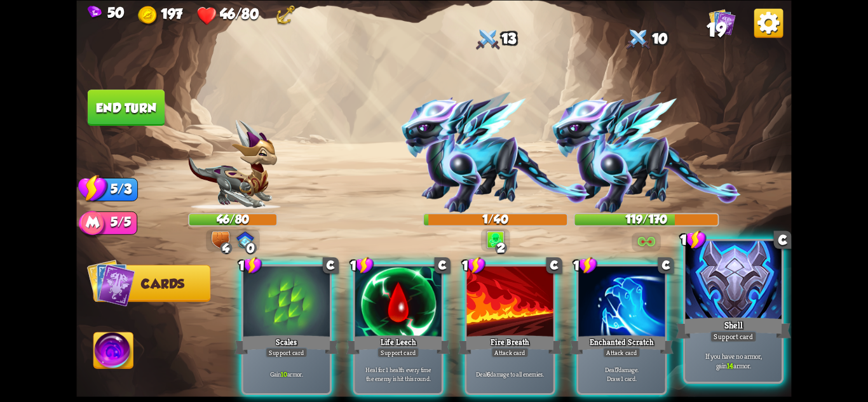
click at [741, 318] on div "Shell" at bounding box center [733, 327] width 115 height 25
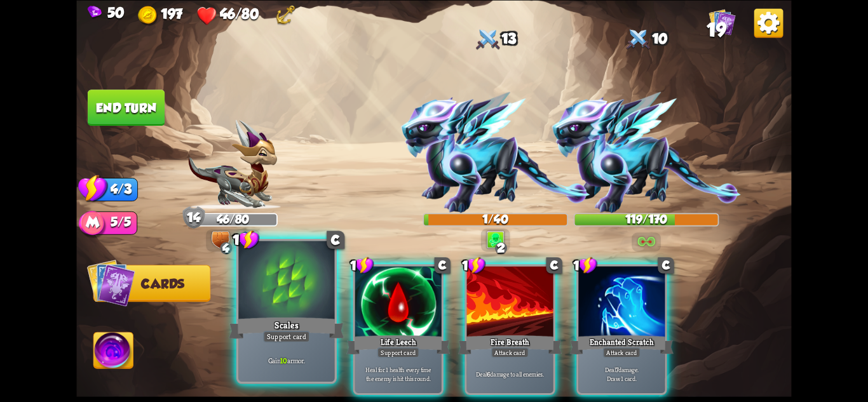
click at [294, 330] on div "Support card" at bounding box center [286, 335] width 47 height 11
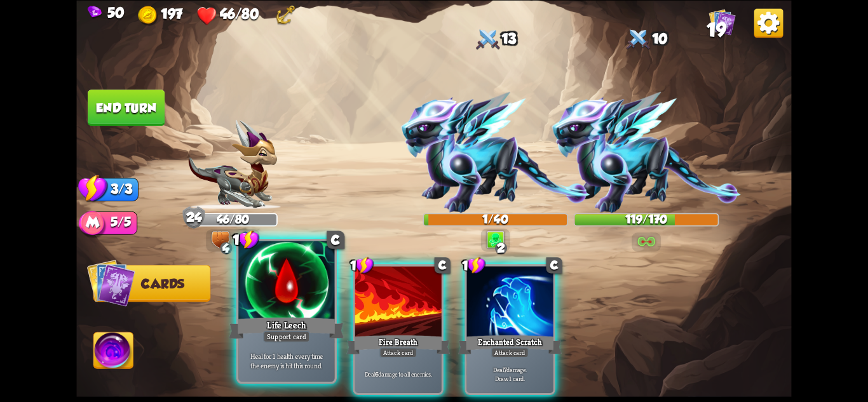
click at [323, 333] on div "Life Leech" at bounding box center [286, 327] width 115 height 25
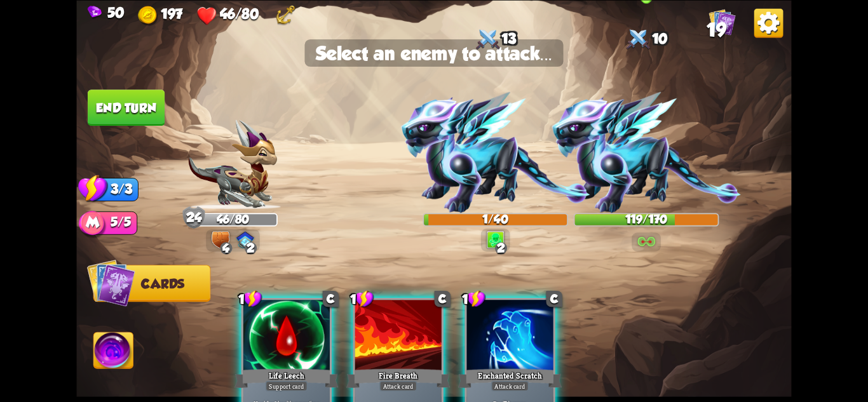
click at [634, 180] on img at bounding box center [646, 152] width 189 height 121
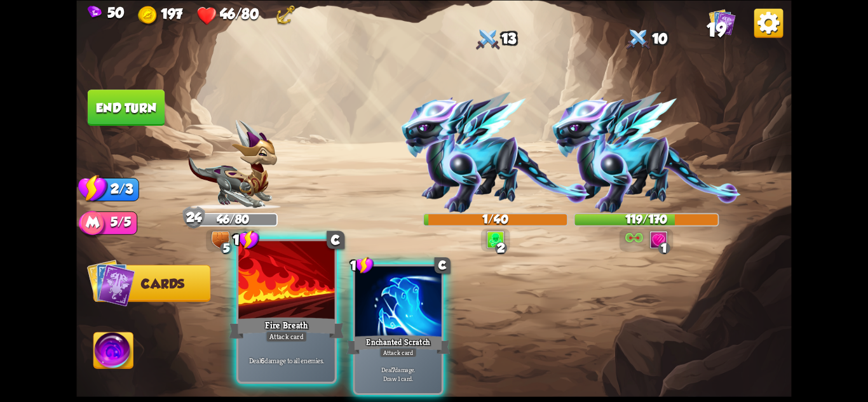
click at [295, 307] on div at bounding box center [286, 281] width 96 height 81
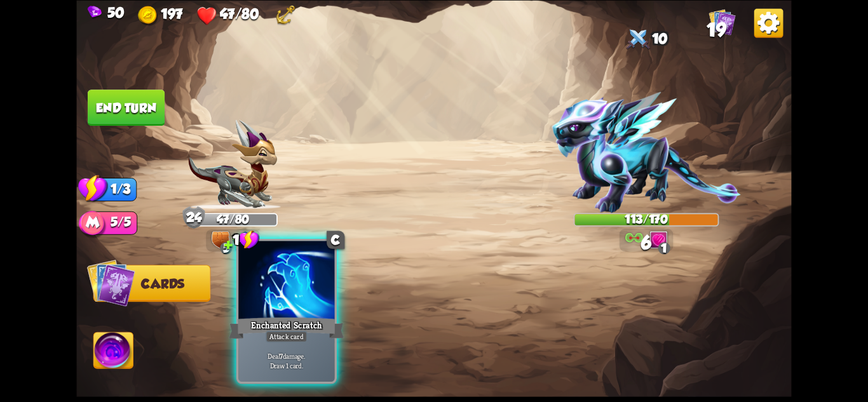
click at [289, 315] on div "Enchanted Scratch" at bounding box center [286, 327] width 115 height 25
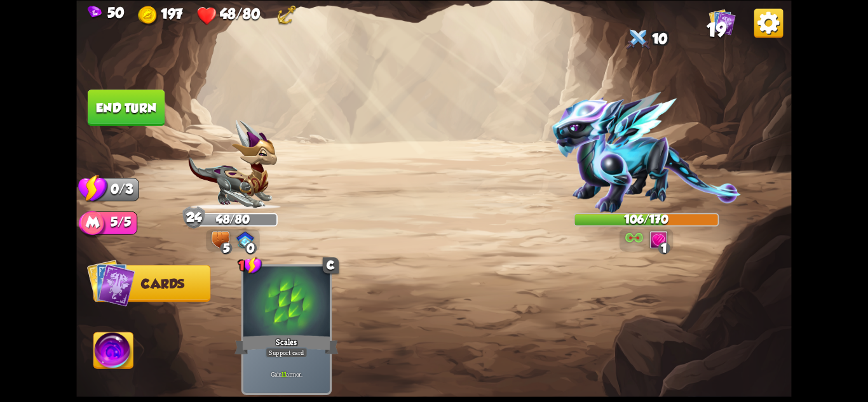
click at [133, 107] on button "End turn" at bounding box center [126, 108] width 77 height 36
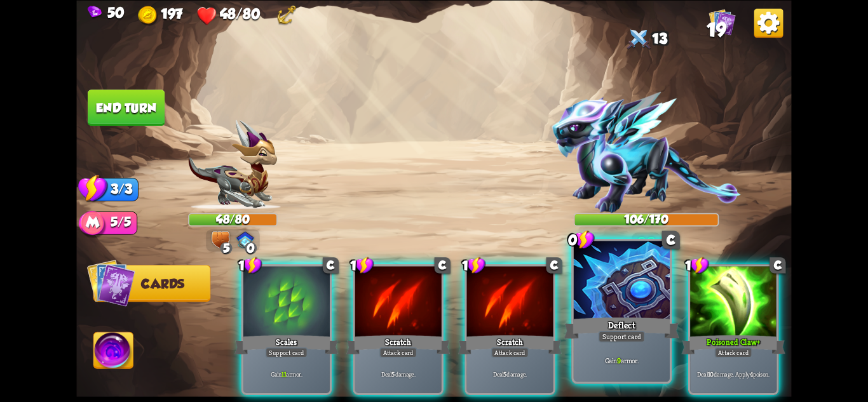
click at [620, 329] on div "Deflect" at bounding box center [621, 327] width 115 height 25
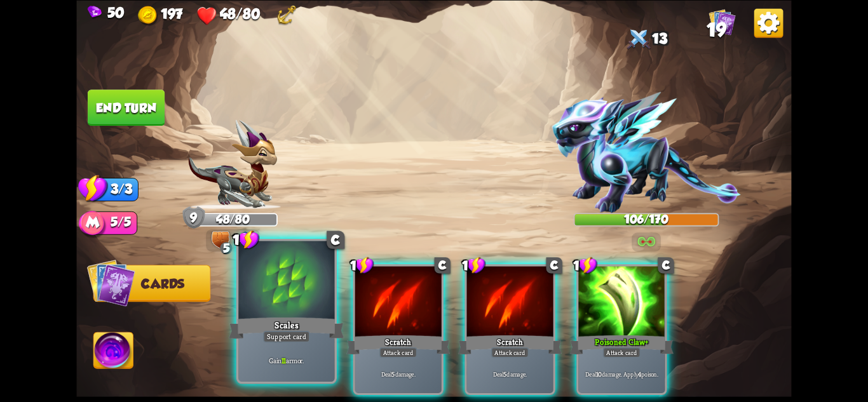
click at [299, 335] on div "Support card" at bounding box center [286, 335] width 47 height 11
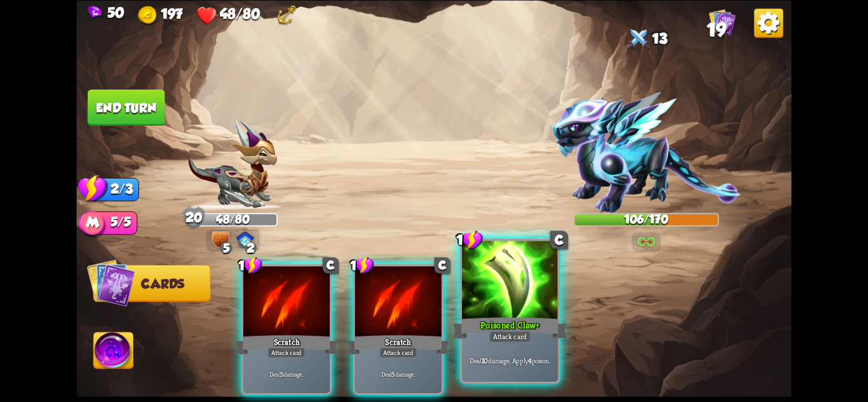
click at [499, 334] on div "Attack card" at bounding box center [510, 335] width 42 height 11
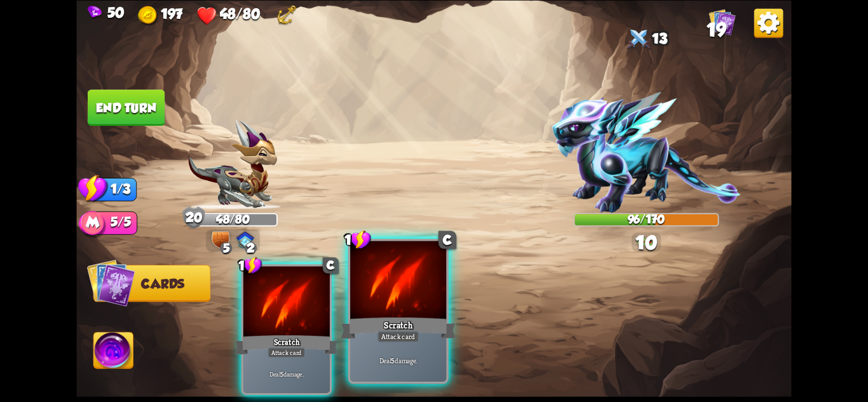
click at [412, 334] on div "Attack card" at bounding box center [399, 335] width 42 height 11
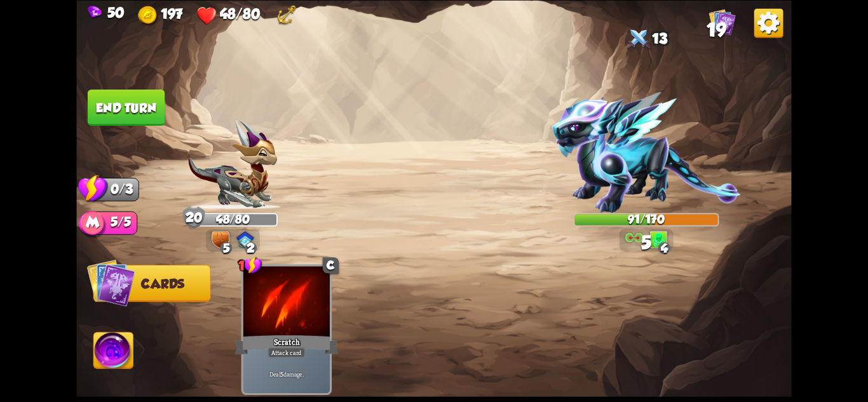
click at [111, 104] on button "End turn" at bounding box center [126, 108] width 77 height 36
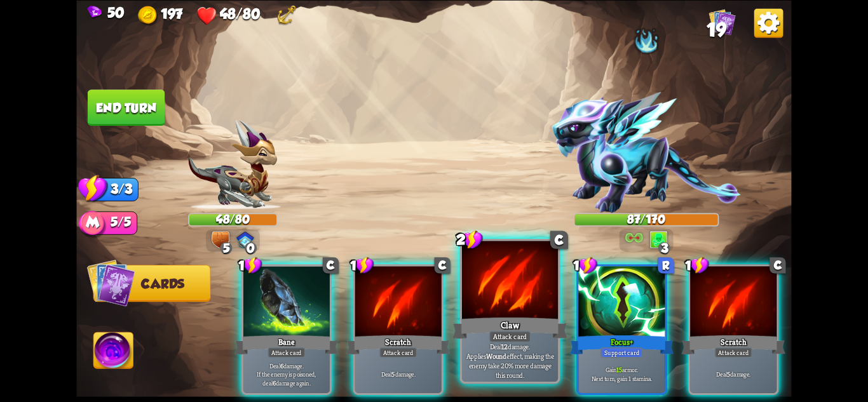
click at [513, 346] on p "Deal 12 damage. Applies Wound effect, making the enemy take 20% more damage thi…" at bounding box center [511, 361] width 92 height 38
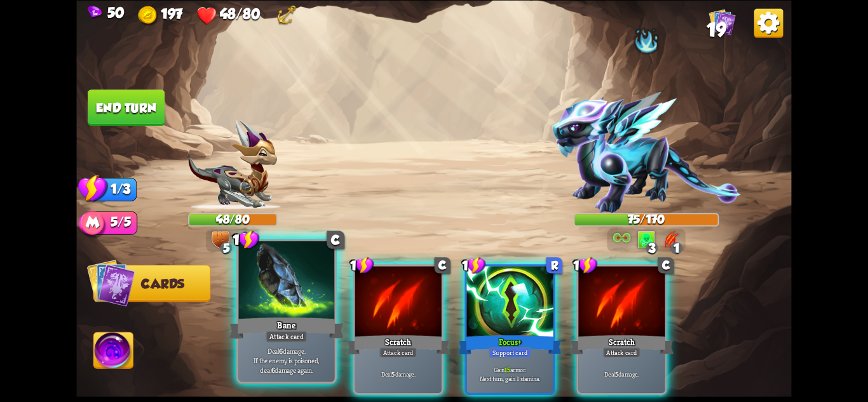
click at [290, 330] on div "Attack card" at bounding box center [287, 335] width 42 height 11
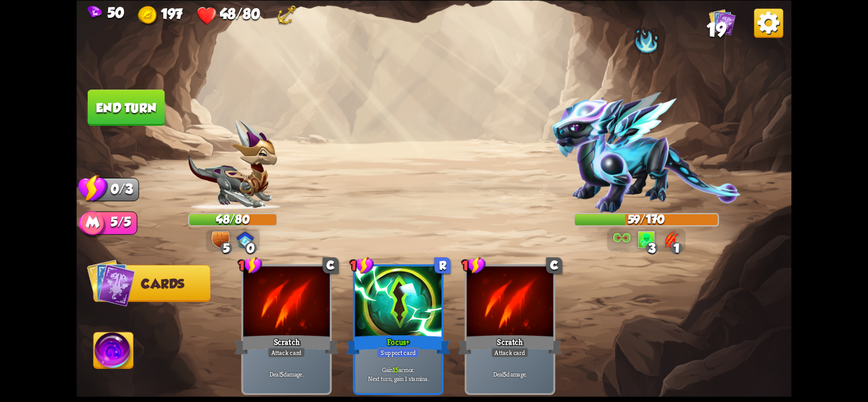
click at [124, 99] on button "End turn" at bounding box center [126, 108] width 77 height 36
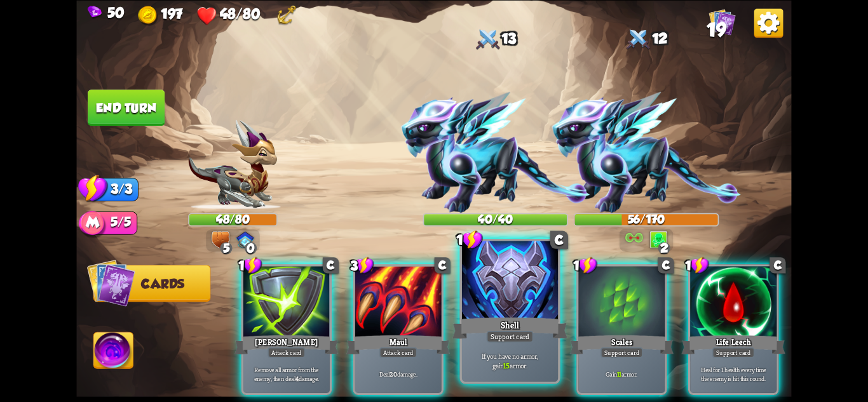
click at [537, 349] on div "If you have no armor, gain 15 armor." at bounding box center [510, 361] width 96 height 42
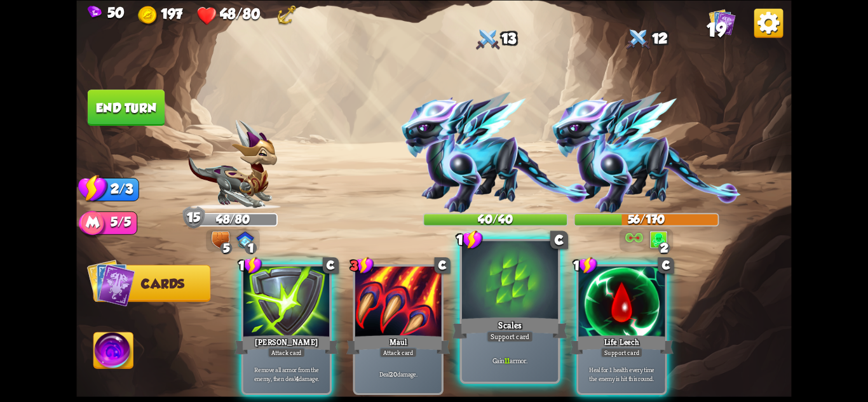
click at [543, 350] on div "Gain 11 armor." at bounding box center [510, 361] width 96 height 42
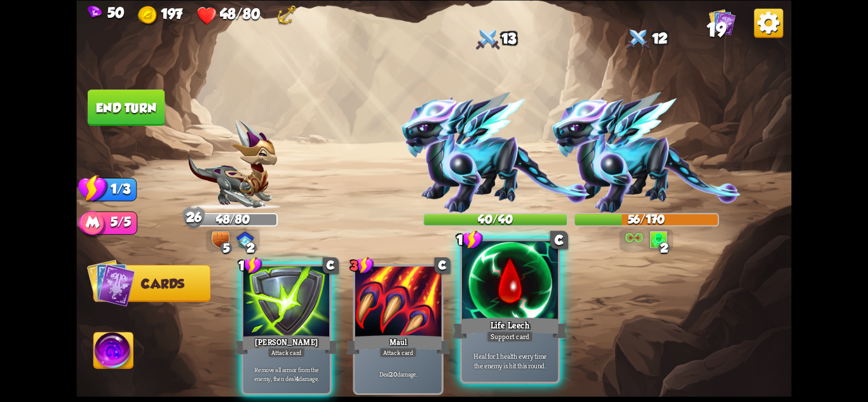
click at [541, 350] on div "Heal for 1 health every time the enemy is hit this round." at bounding box center [510, 361] width 96 height 42
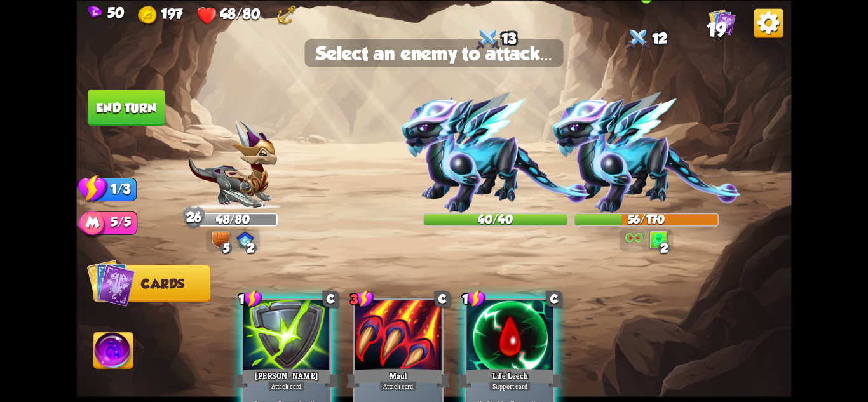
click at [650, 168] on img at bounding box center [646, 152] width 189 height 121
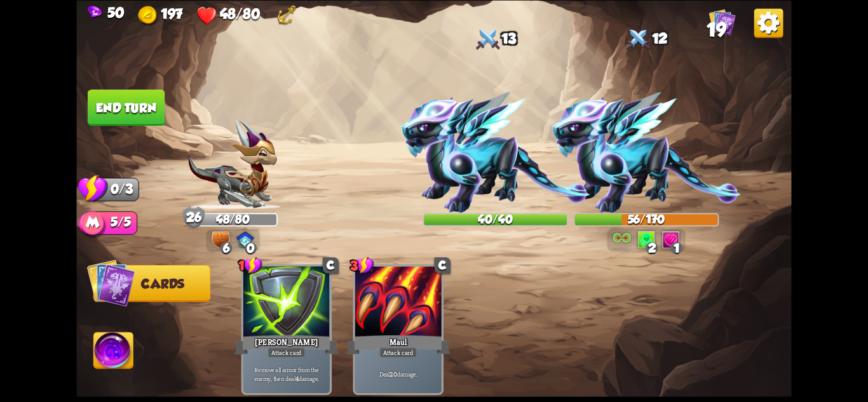
click at [111, 101] on button "End turn" at bounding box center [126, 108] width 77 height 36
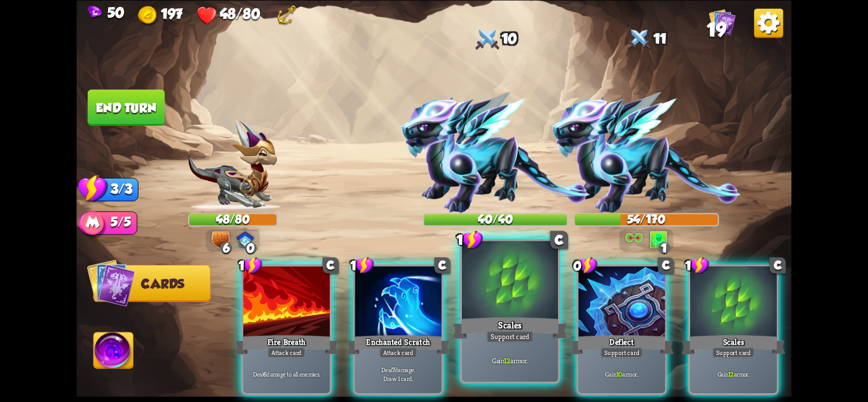
click at [547, 285] on div at bounding box center [510, 281] width 96 height 81
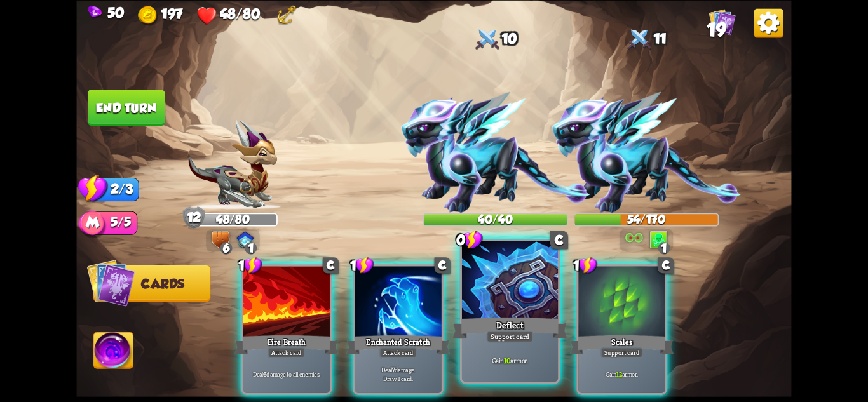
click at [542, 290] on div at bounding box center [510, 281] width 96 height 81
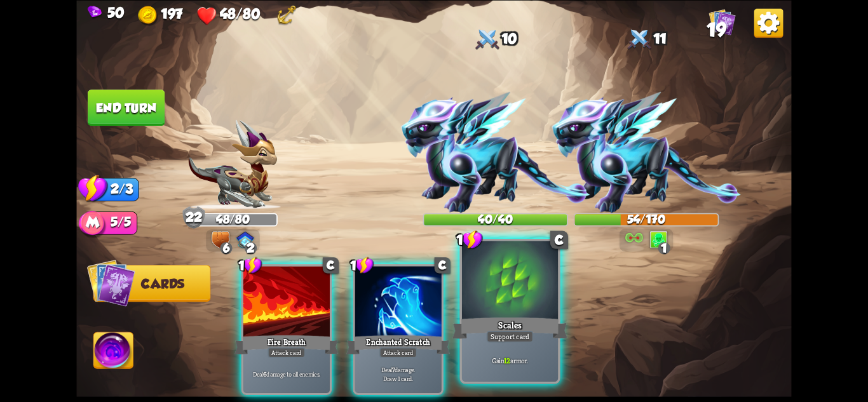
click at [535, 304] on div at bounding box center [510, 281] width 96 height 81
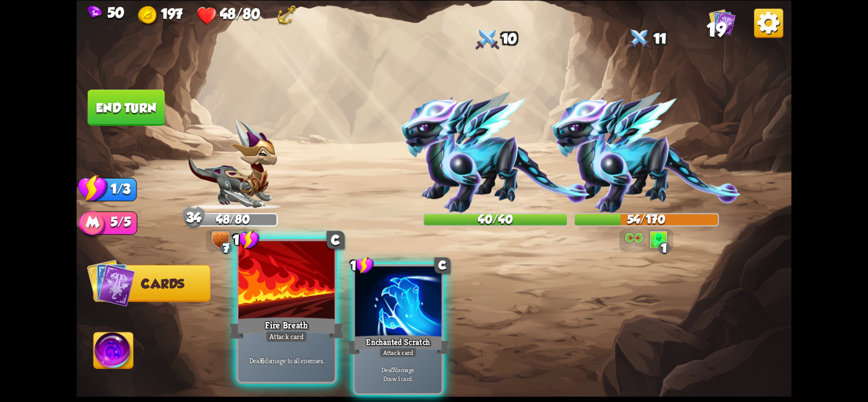
click at [325, 328] on div "Fire Breath" at bounding box center [286, 327] width 115 height 25
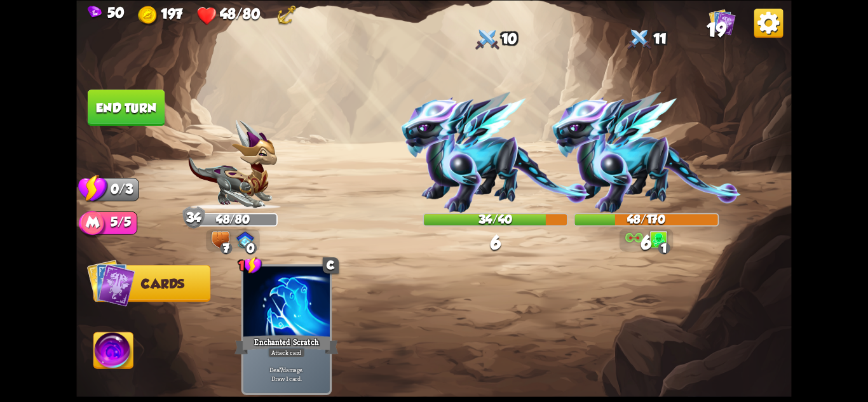
click at [147, 110] on button "End turn" at bounding box center [126, 108] width 77 height 36
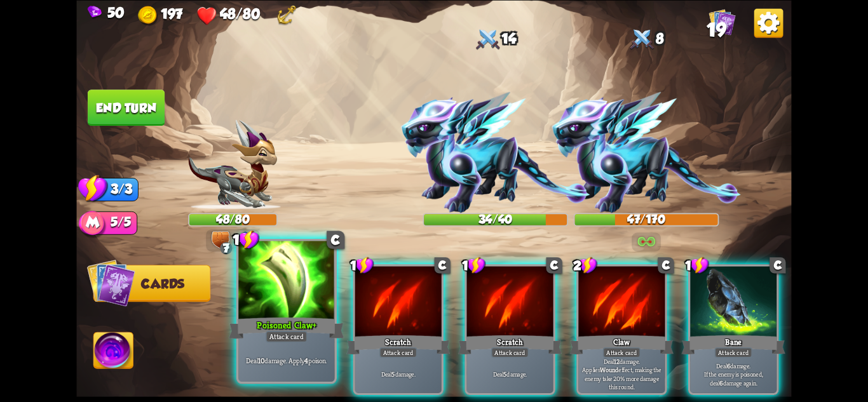
click at [299, 308] on div at bounding box center [286, 281] width 96 height 81
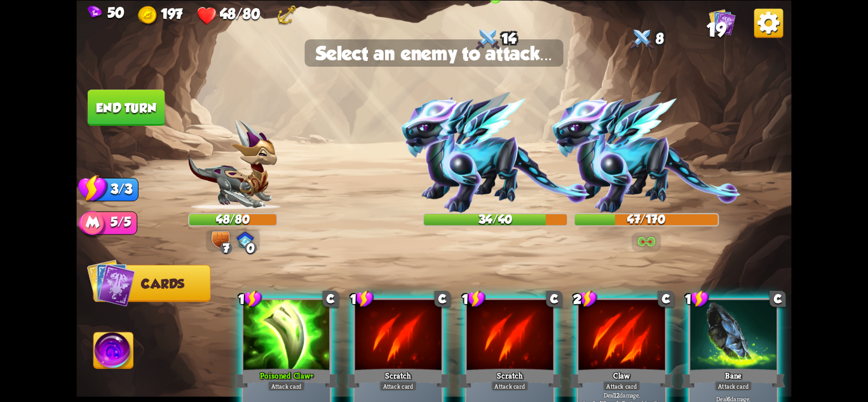
click at [494, 178] on img at bounding box center [495, 152] width 189 height 121
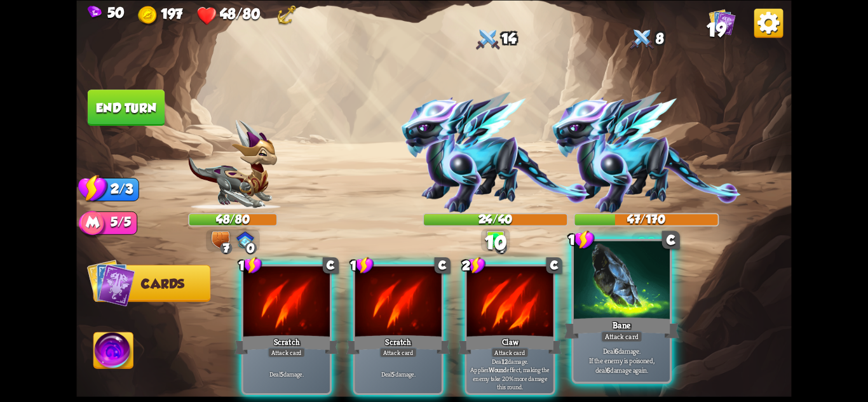
click at [637, 308] on div at bounding box center [622, 281] width 96 height 81
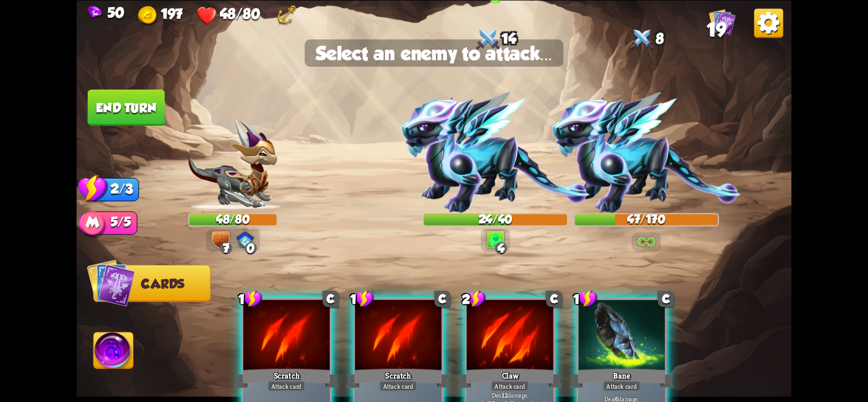
click at [476, 164] on img at bounding box center [495, 152] width 189 height 121
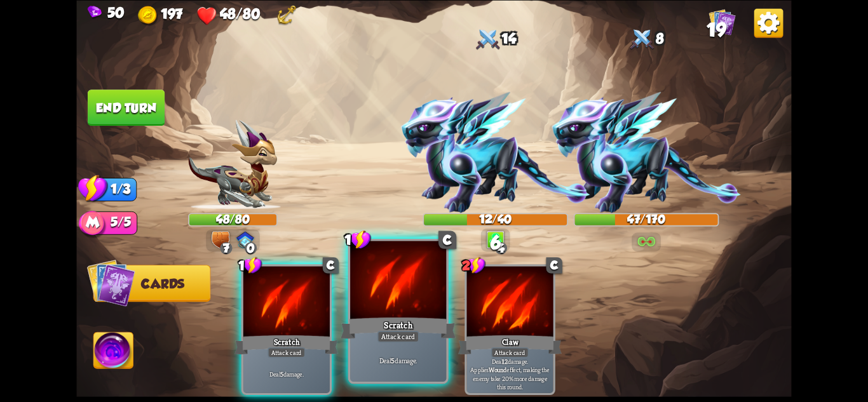
click at [408, 333] on div "Attack card" at bounding box center [399, 335] width 42 height 11
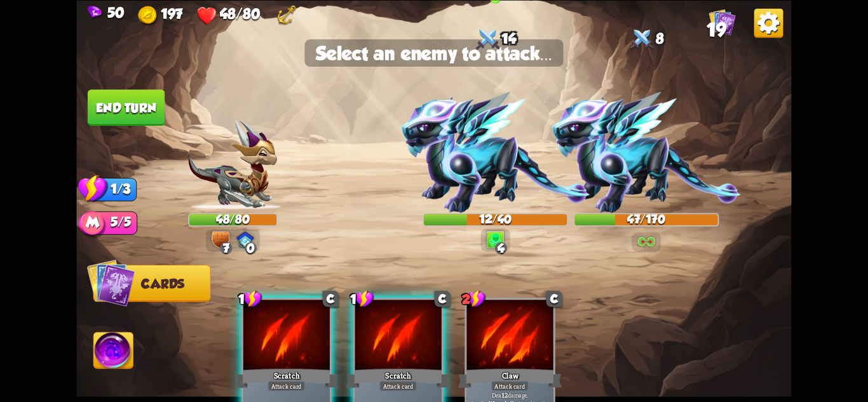
click at [492, 177] on img at bounding box center [495, 152] width 189 height 121
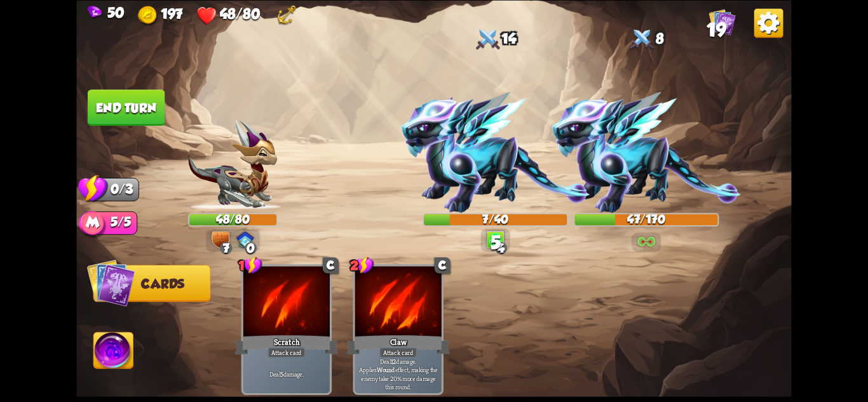
click at [123, 104] on button "End turn" at bounding box center [126, 108] width 77 height 36
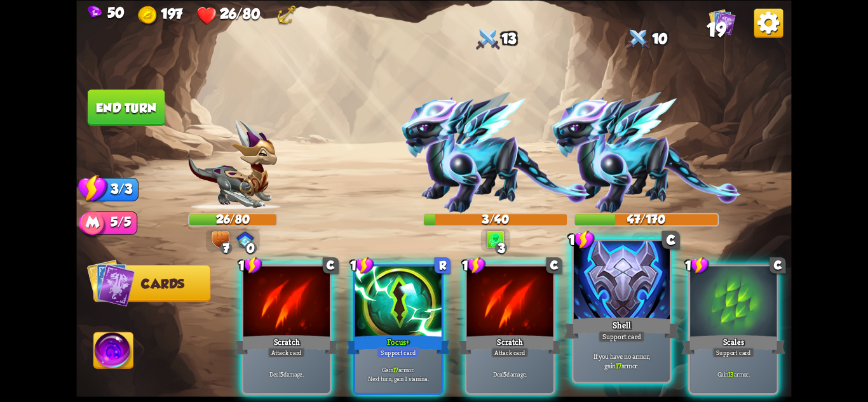
click at [625, 334] on div "Support card" at bounding box center [621, 335] width 47 height 11
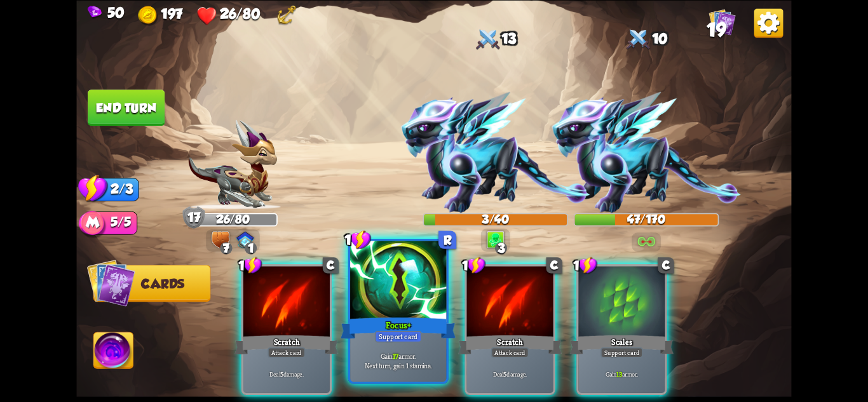
click at [422, 335] on div "Focus+" at bounding box center [398, 327] width 115 height 25
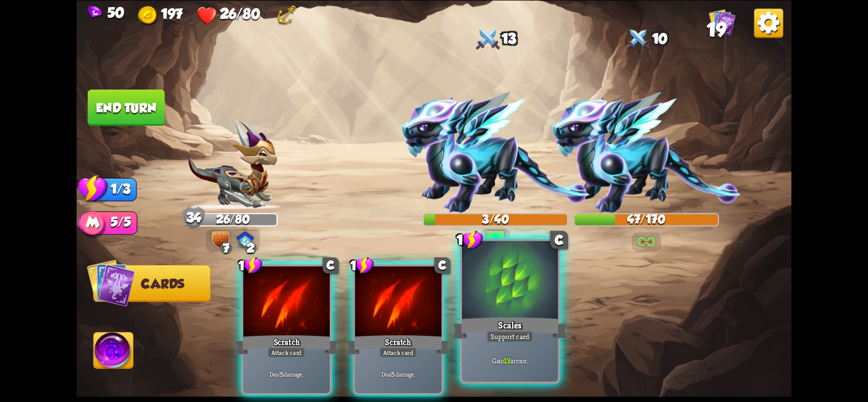
click at [534, 340] on div "Scales" at bounding box center [510, 327] width 115 height 25
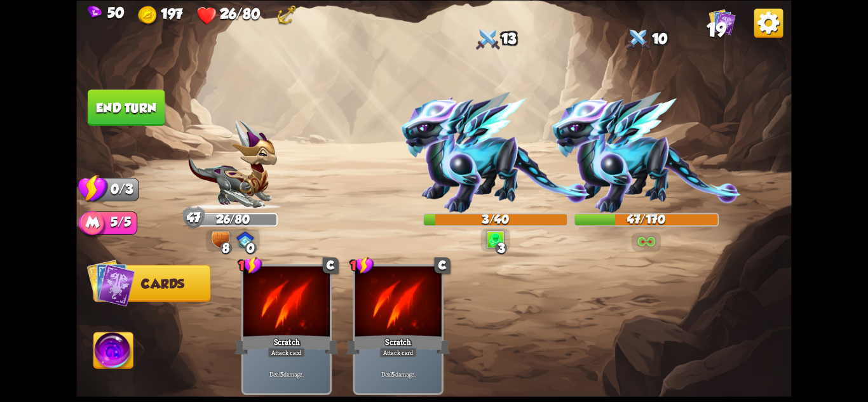
click at [125, 107] on button "End turn" at bounding box center [126, 108] width 77 height 36
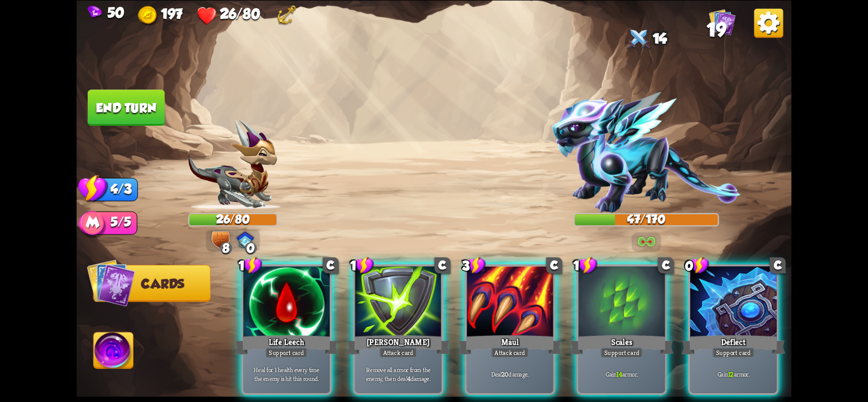
click at [313, 333] on div "Life Leech" at bounding box center [287, 344] width 104 height 23
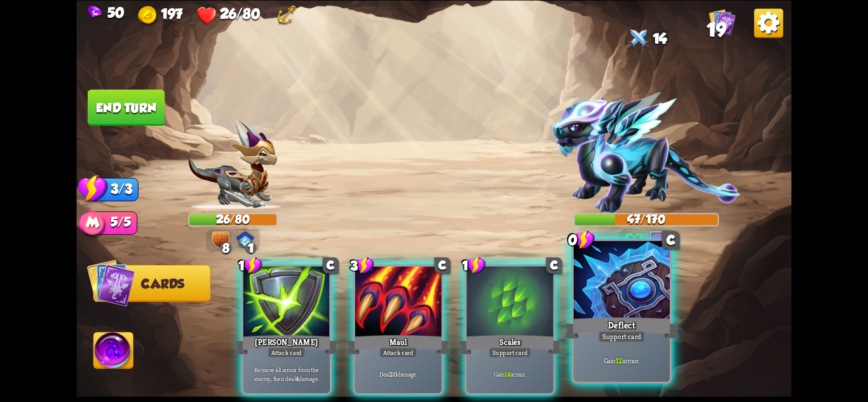
click at [604, 337] on div "Support card" at bounding box center [621, 335] width 47 height 11
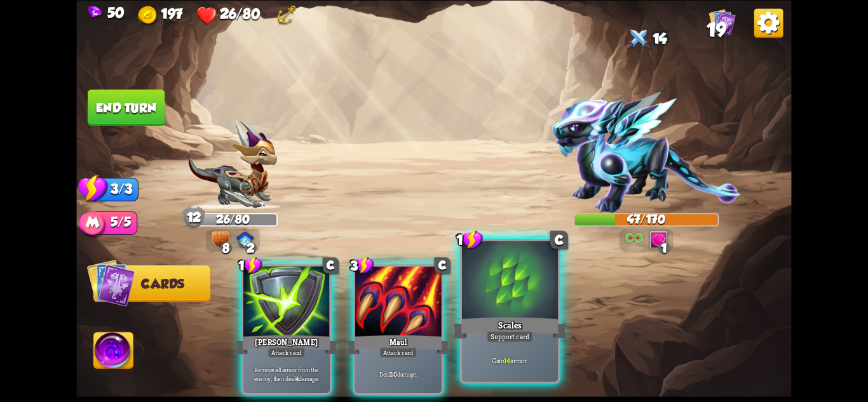
click at [526, 338] on div "Support card" at bounding box center [510, 335] width 47 height 11
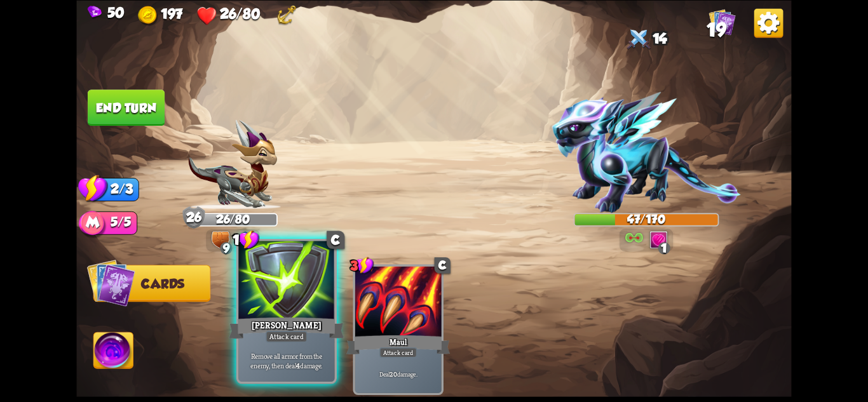
click at [323, 334] on div "[PERSON_NAME]" at bounding box center [286, 327] width 115 height 25
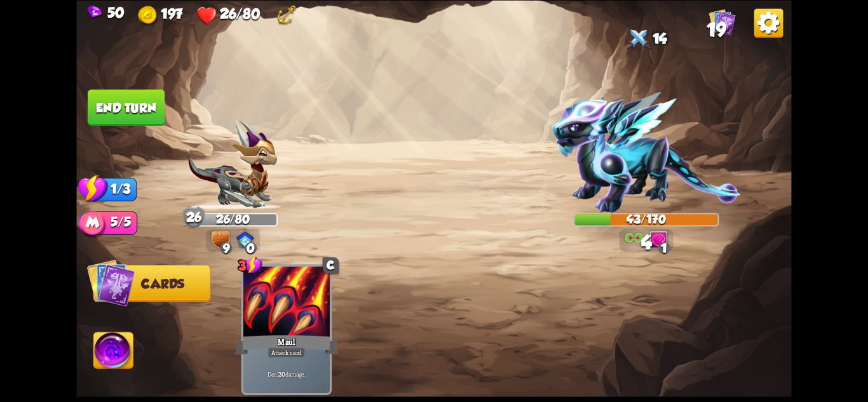
click at [132, 95] on button "End turn" at bounding box center [126, 108] width 77 height 36
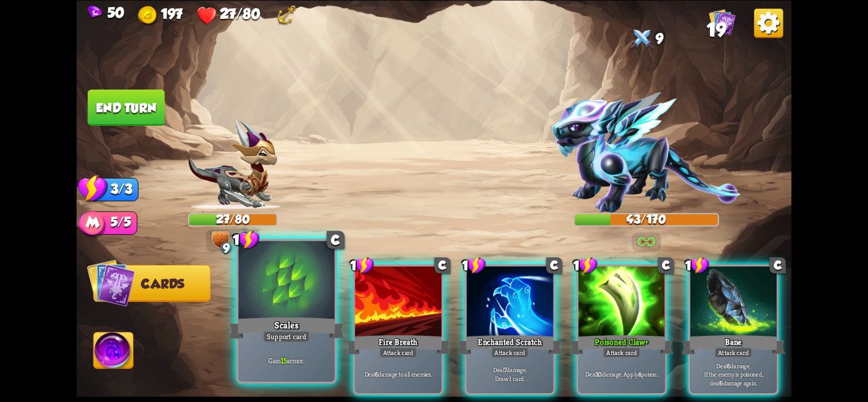
click at [299, 299] on div at bounding box center [286, 281] width 96 height 81
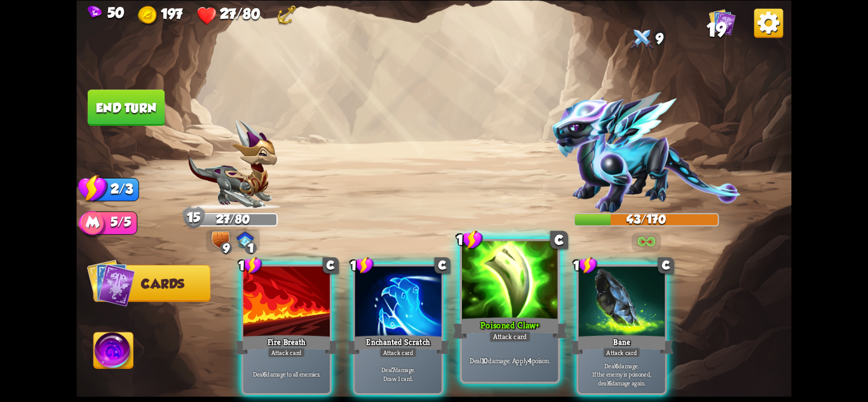
click at [496, 310] on div at bounding box center [510, 281] width 96 height 81
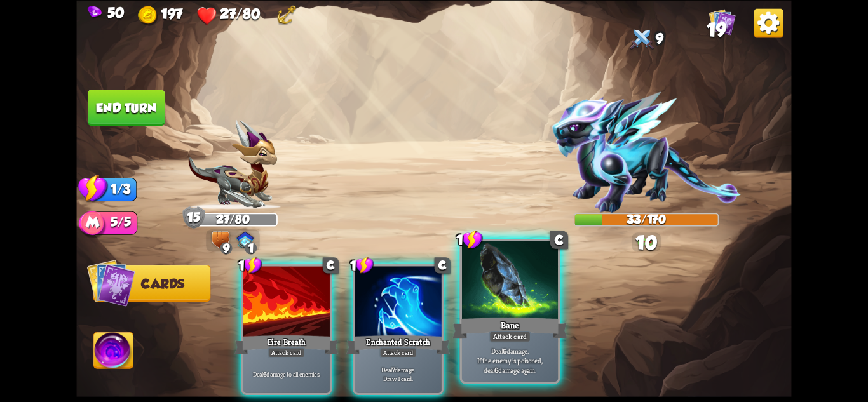
click at [516, 312] on div at bounding box center [510, 281] width 96 height 81
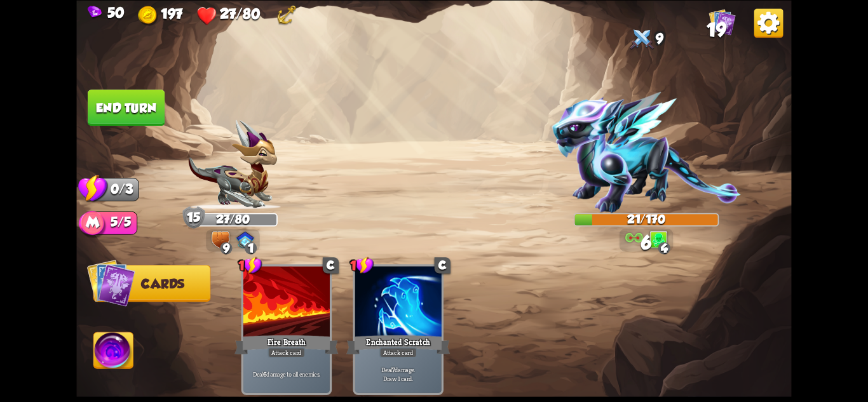
click at [126, 102] on button "End turn" at bounding box center [126, 108] width 77 height 36
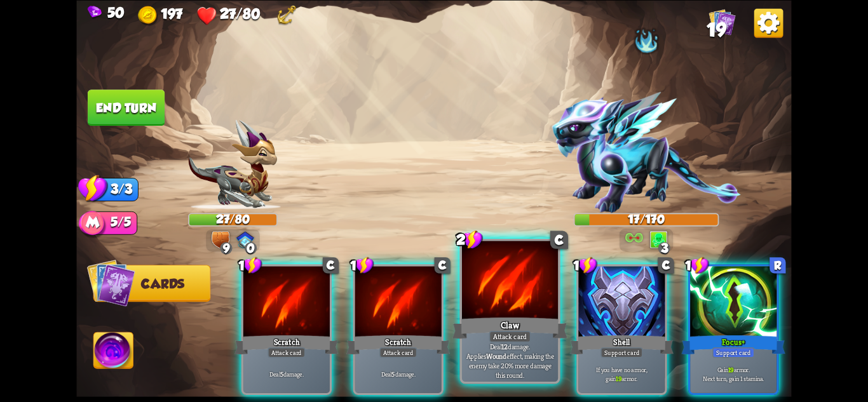
click at [512, 293] on div at bounding box center [510, 281] width 96 height 81
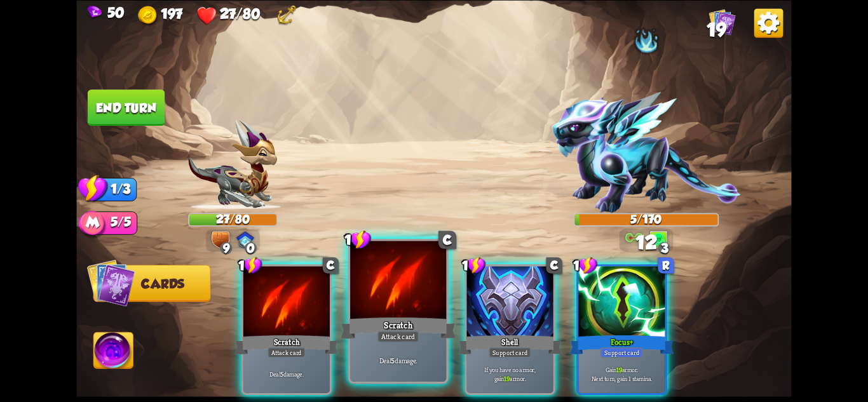
click at [406, 337] on div "Attack card" at bounding box center [399, 335] width 42 height 11
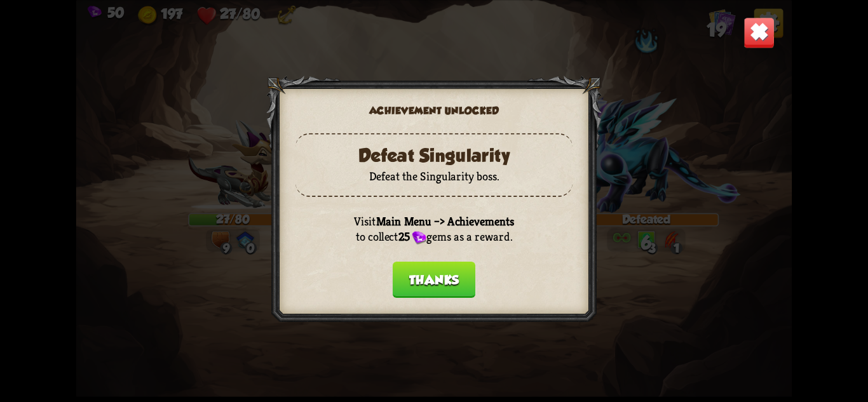
click at [414, 277] on button "Thanks" at bounding box center [434, 279] width 83 height 36
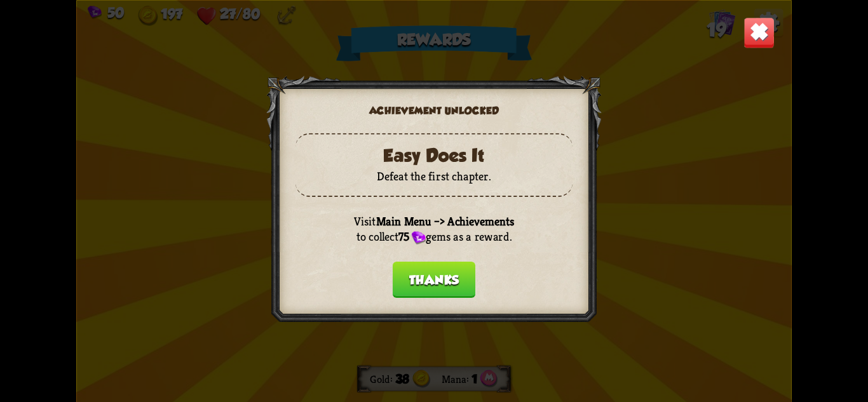
click at [440, 280] on button "Thanks" at bounding box center [434, 279] width 83 height 36
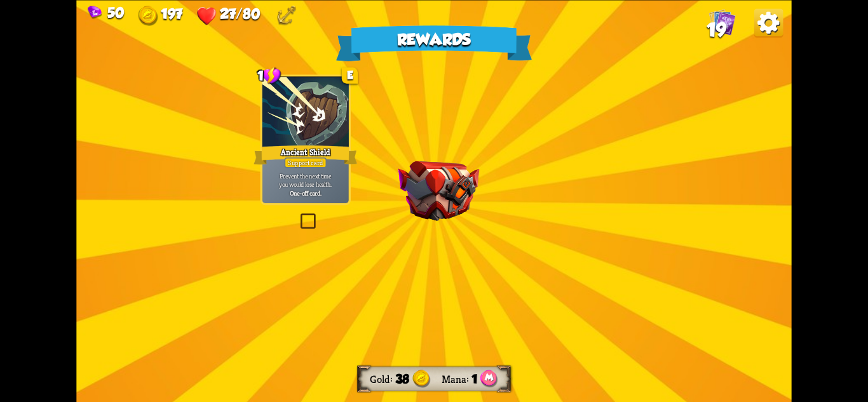
click at [432, 214] on img at bounding box center [438, 191] width 81 height 60
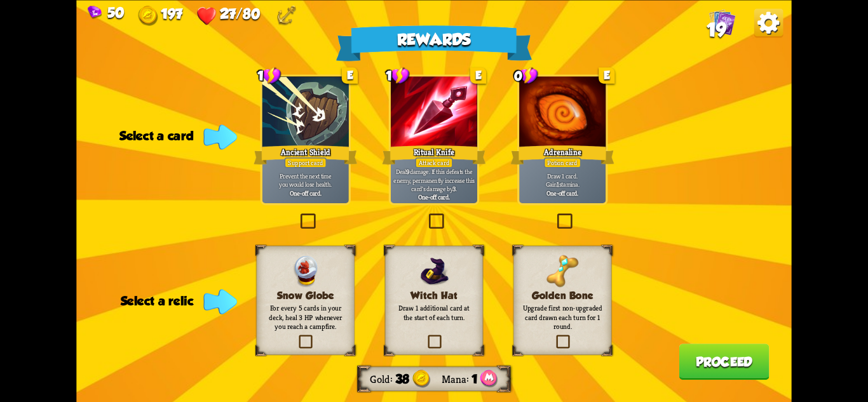
click at [458, 166] on div "Ritual Knife" at bounding box center [434, 154] width 104 height 23
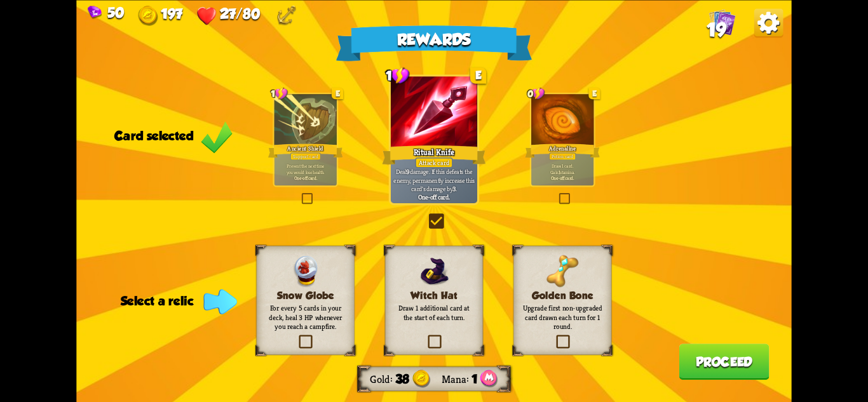
click at [456, 285] on div "Witch Hat Draw 1 additional card at the start of each turn." at bounding box center [434, 299] width 99 height 109
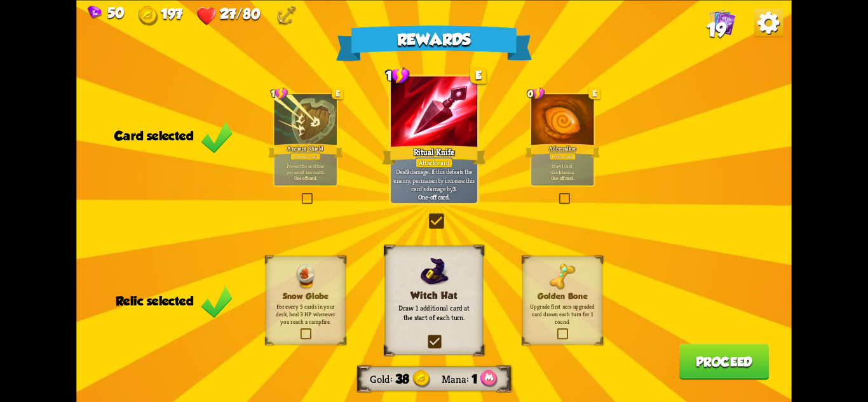
click at [750, 352] on button "Proceed" at bounding box center [724, 362] width 90 height 36
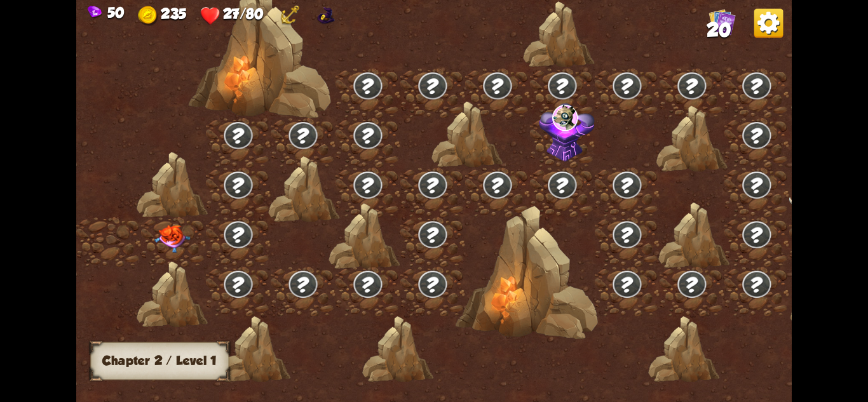
click at [185, 233] on img at bounding box center [172, 239] width 36 height 28
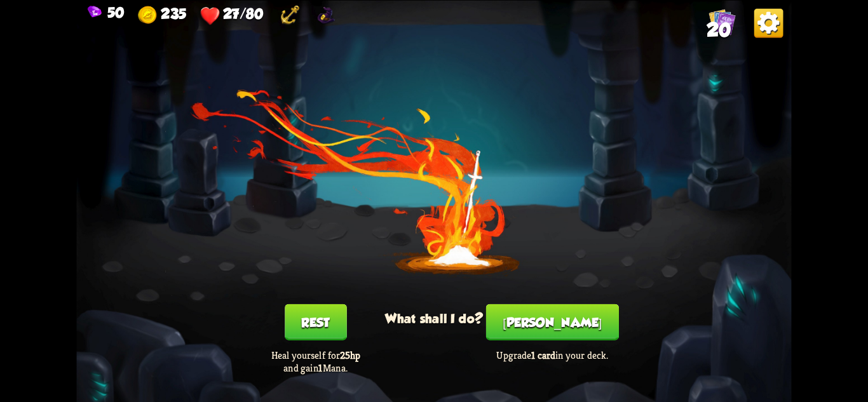
click at [330, 319] on button "Rest" at bounding box center [316, 322] width 62 height 36
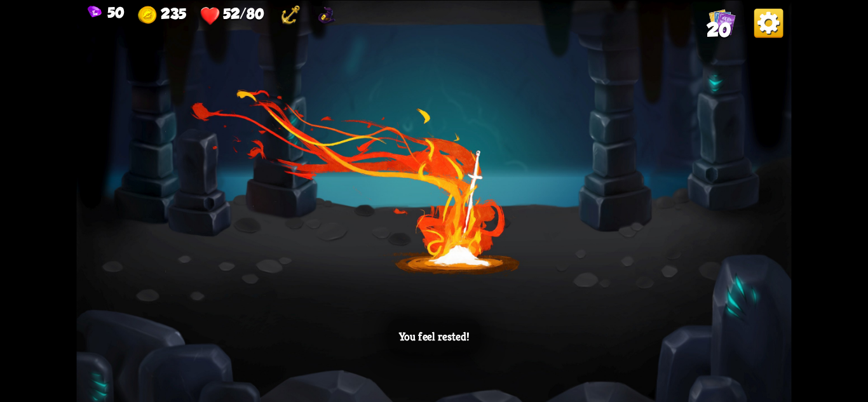
click at [473, 332] on div "You feel rested!" at bounding box center [434, 336] width 93 height 36
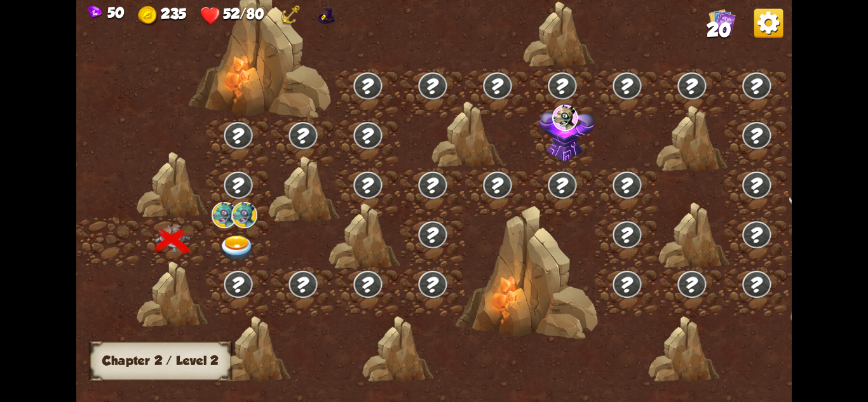
click at [242, 236] on img at bounding box center [237, 249] width 36 height 26
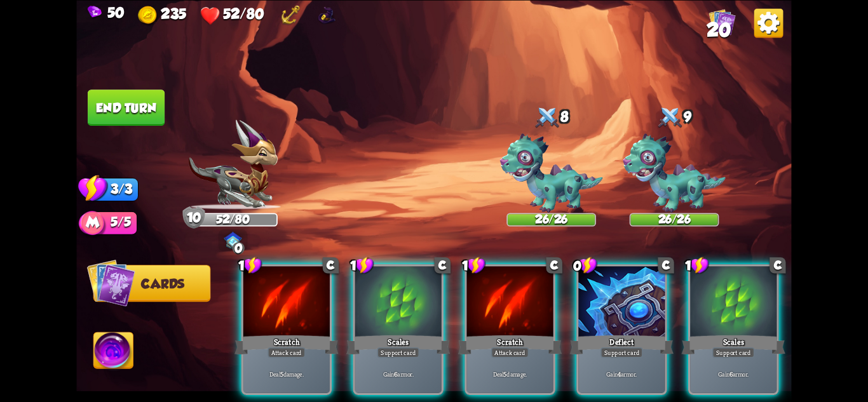
click at [559, 156] on img at bounding box center [551, 172] width 103 height 79
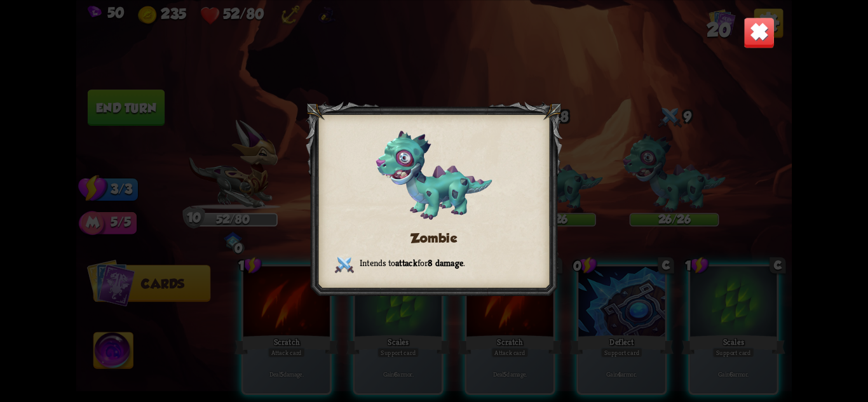
click at [689, 151] on div "Zombie Intends to attack for 8 damage ." at bounding box center [433, 201] width 715 height 402
click at [734, 196] on div "Zombie Intends to attack for 8 damage ." at bounding box center [433, 201] width 715 height 402
click at [691, 87] on div "Zombie Intends to attack for 8 damage ." at bounding box center [433, 201] width 715 height 402
click at [755, 35] on img at bounding box center [759, 32] width 31 height 31
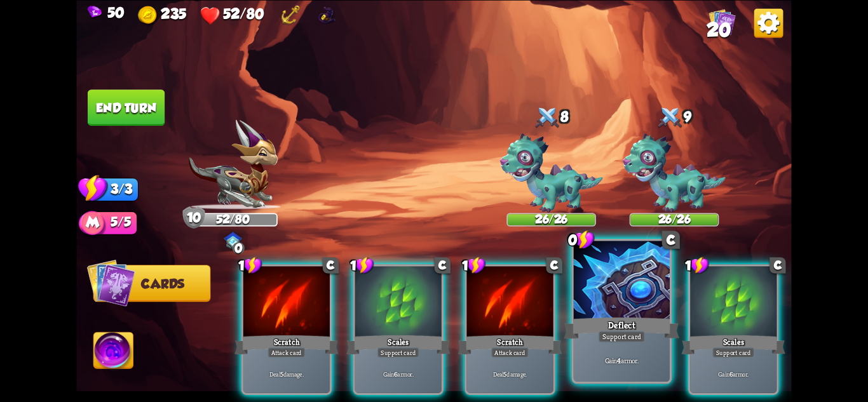
click at [622, 308] on div at bounding box center [622, 281] width 96 height 81
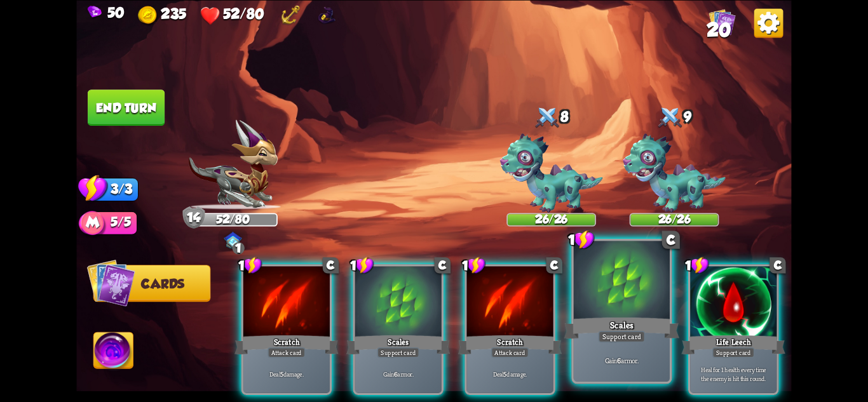
click at [653, 339] on div "Scales" at bounding box center [621, 327] width 115 height 25
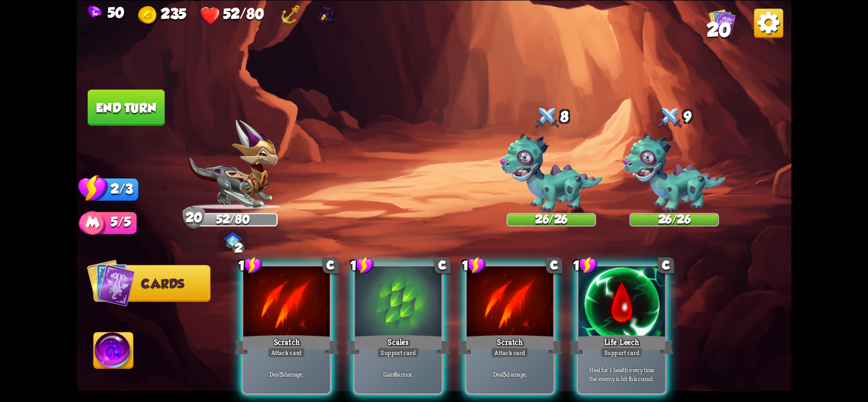
click at [653, 339] on div "Life Leech" at bounding box center [622, 344] width 104 height 23
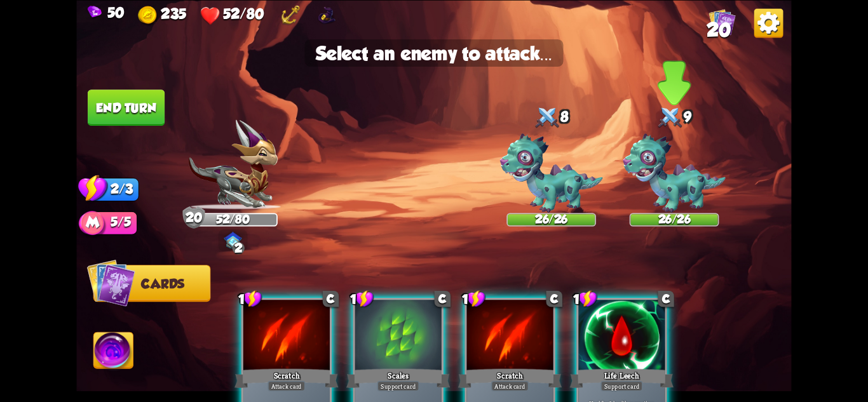
click at [677, 201] on img at bounding box center [674, 172] width 103 height 79
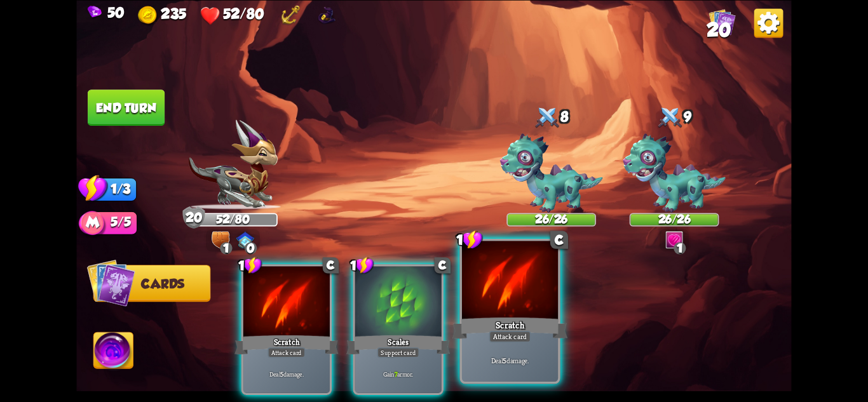
click at [516, 313] on div at bounding box center [510, 281] width 96 height 81
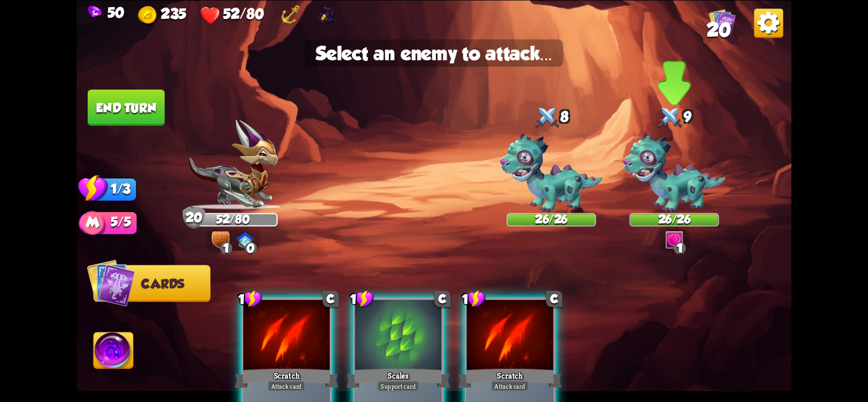
click at [662, 203] on img at bounding box center [674, 172] width 103 height 79
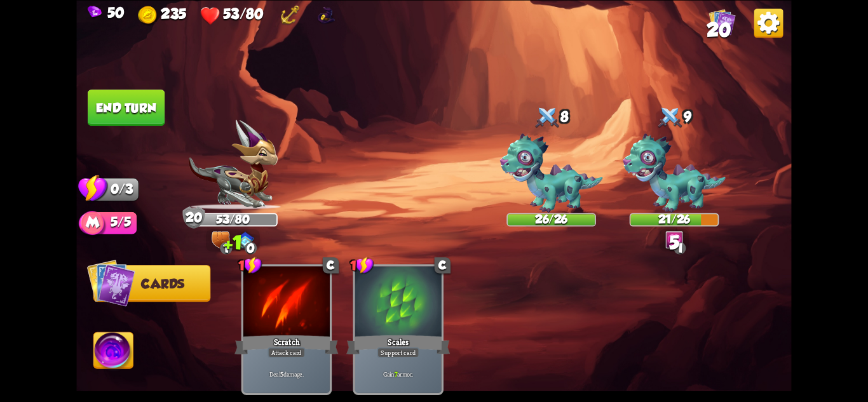
click at [116, 116] on button "End turn" at bounding box center [126, 108] width 77 height 36
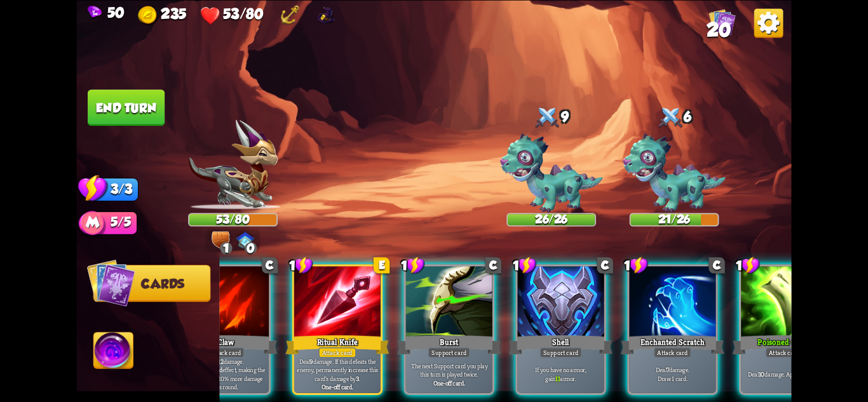
scroll to position [0, 121]
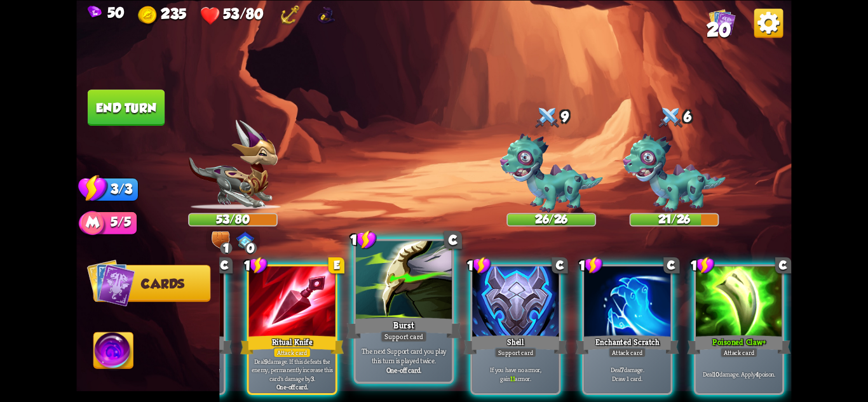
click at [395, 318] on div "Burst" at bounding box center [403, 327] width 115 height 25
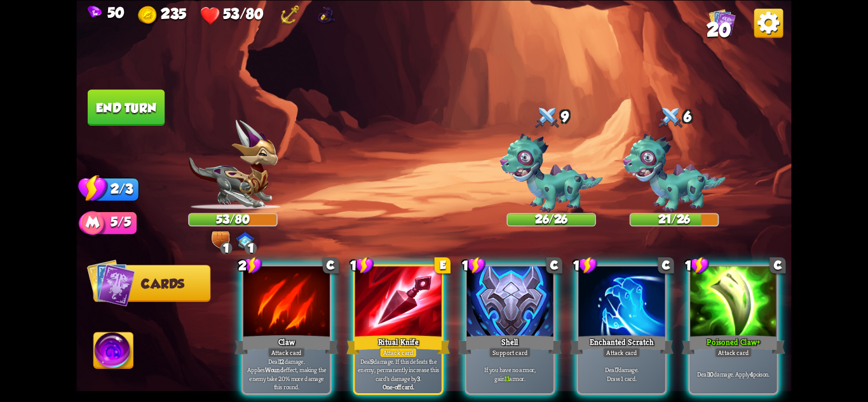
scroll to position [0, 0]
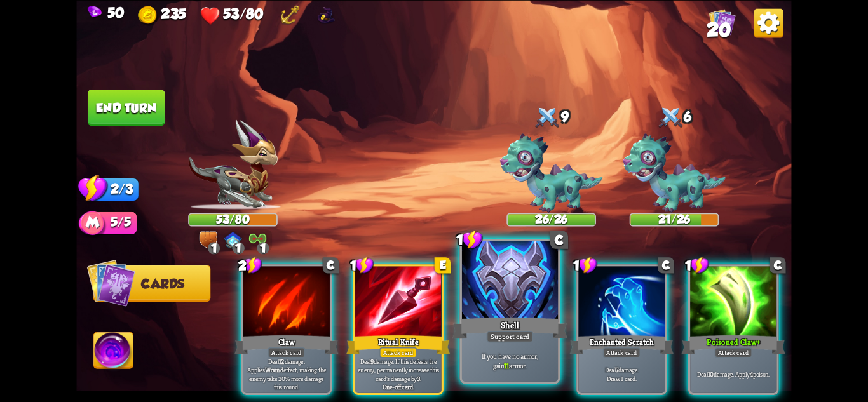
click at [480, 318] on div "Shell" at bounding box center [510, 327] width 115 height 25
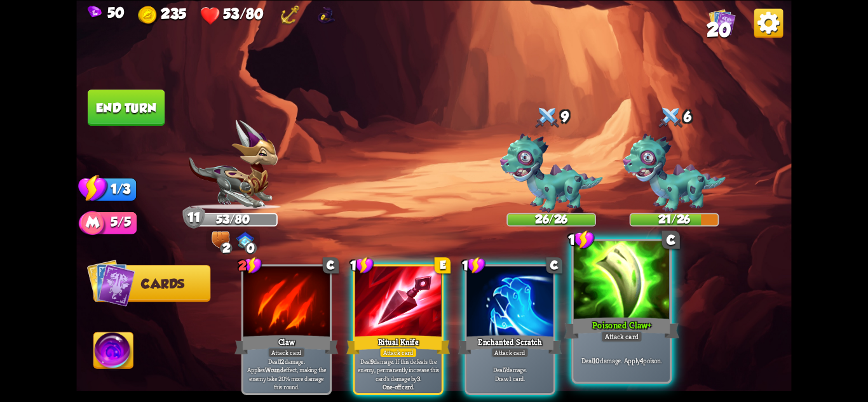
click at [615, 324] on div "Poisoned Claw+" at bounding box center [621, 327] width 115 height 25
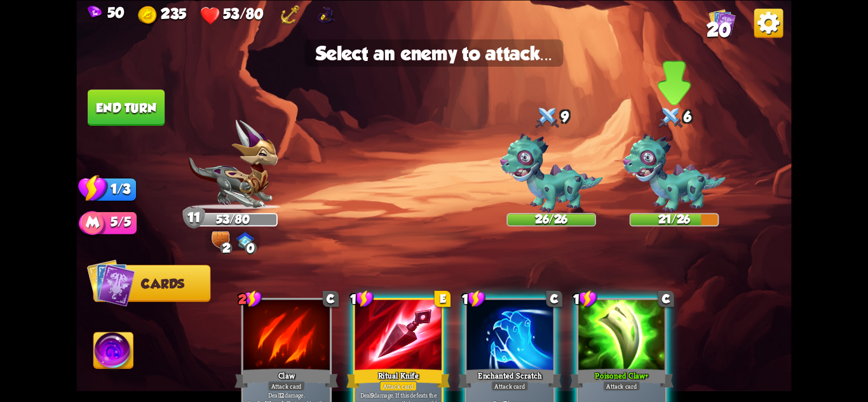
click at [690, 188] on img at bounding box center [674, 172] width 103 height 79
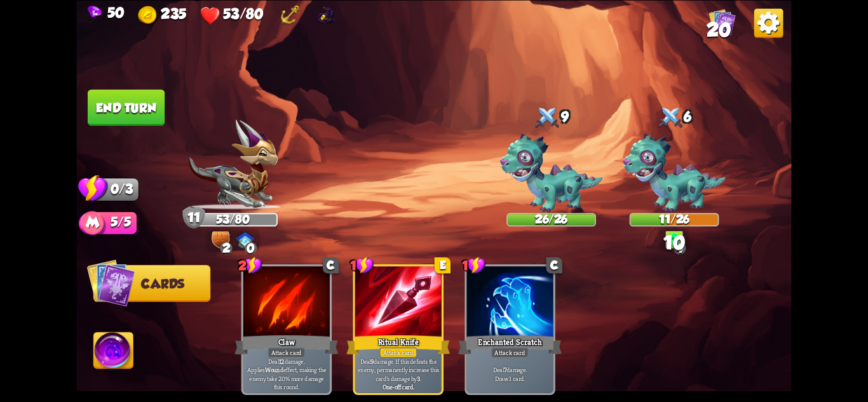
click at [113, 109] on button "End turn" at bounding box center [126, 108] width 77 height 36
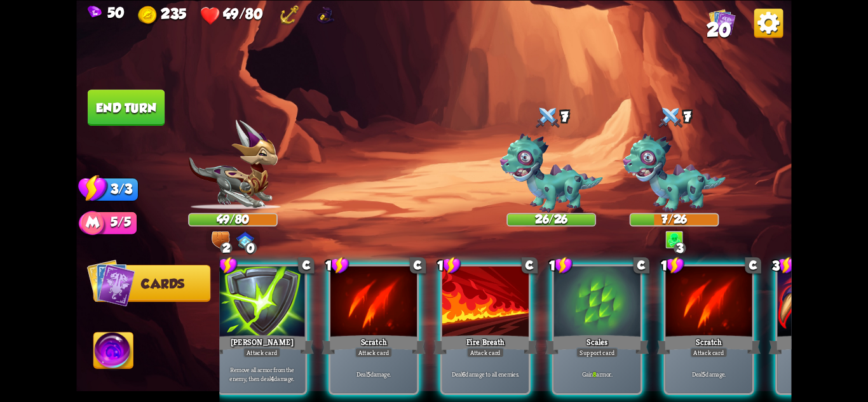
scroll to position [0, 29]
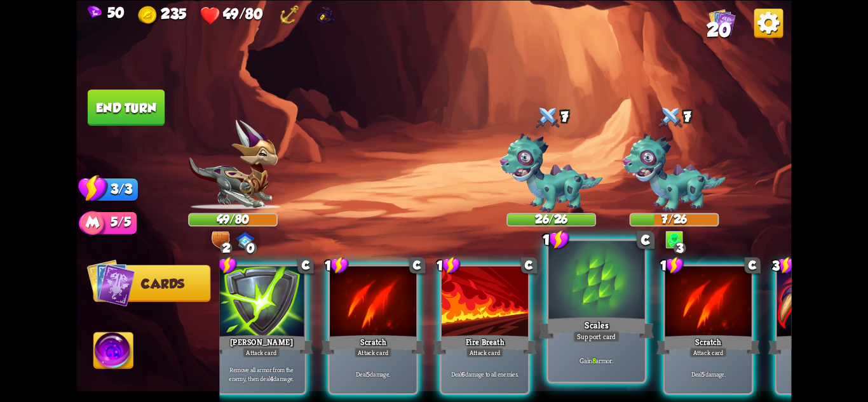
click at [583, 357] on p "Gain 8 armor." at bounding box center [597, 361] width 92 height 10
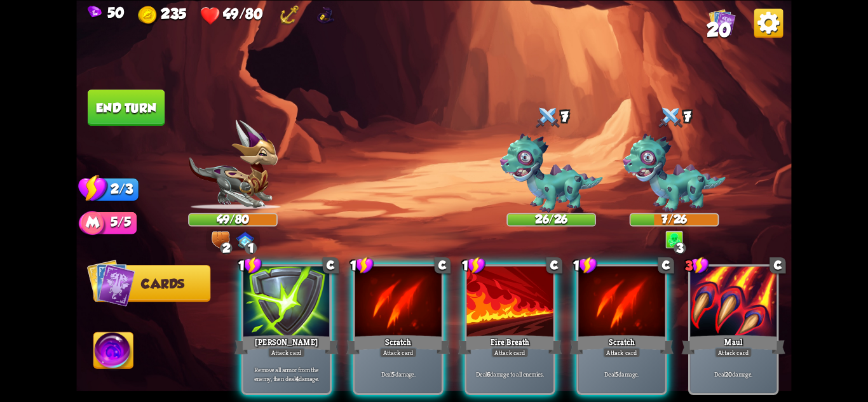
scroll to position [0, 0]
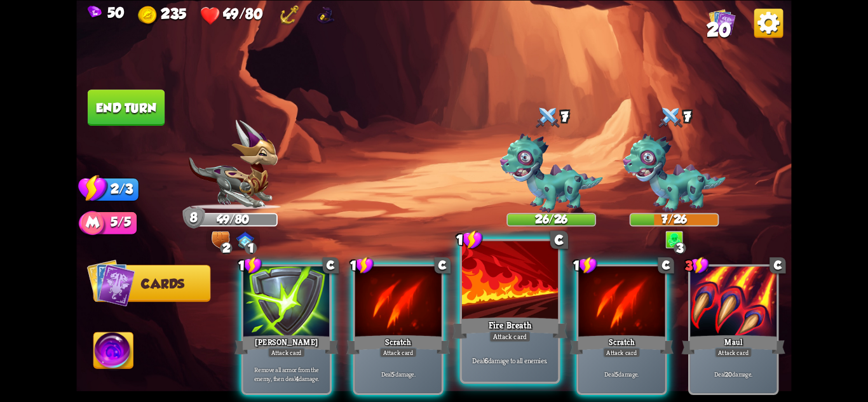
click at [500, 360] on p "Deal 6 damage to all enemies." at bounding box center [511, 361] width 92 height 10
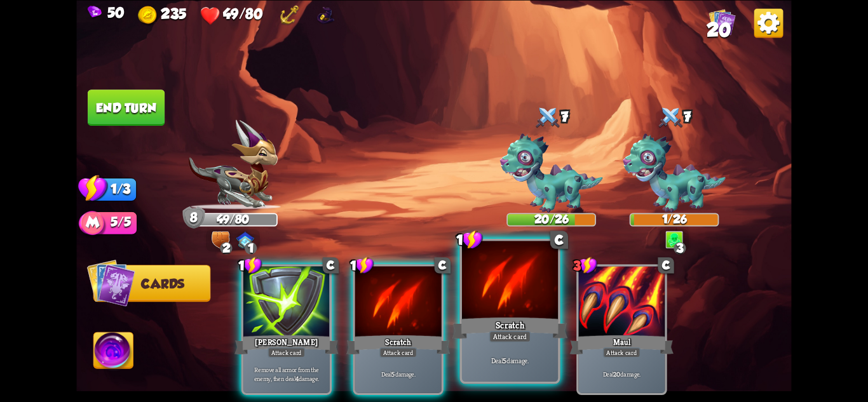
click at [533, 357] on p "Deal 5 damage." at bounding box center [511, 361] width 92 height 10
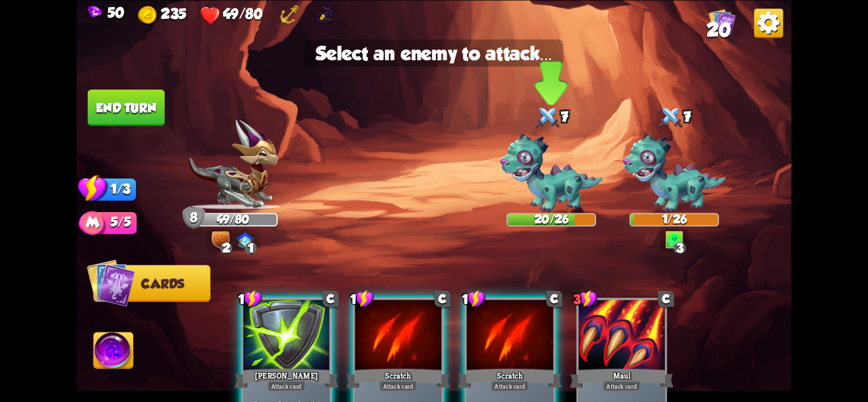
click at [536, 203] on img at bounding box center [551, 172] width 103 height 79
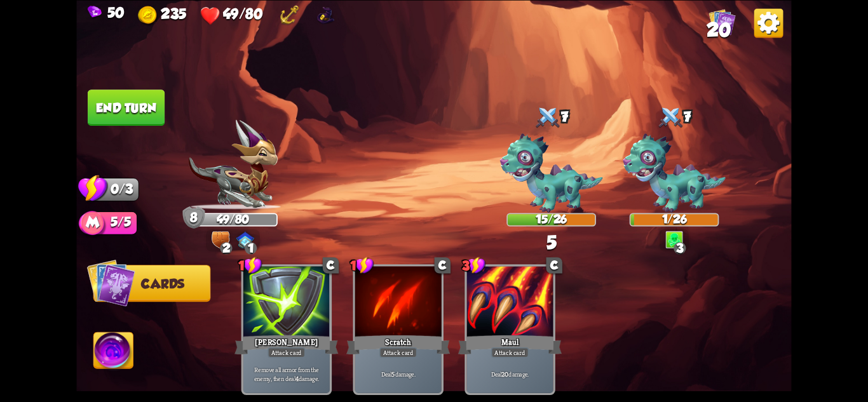
click at [123, 106] on button "End turn" at bounding box center [126, 108] width 77 height 36
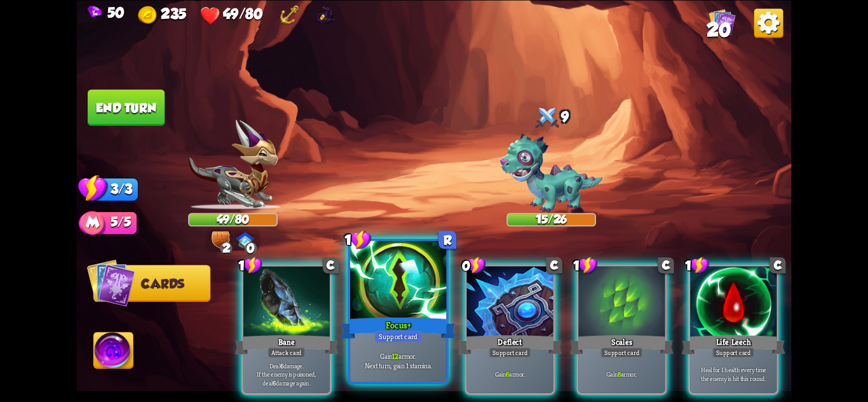
click at [407, 335] on div "Support card" at bounding box center [398, 335] width 47 height 11
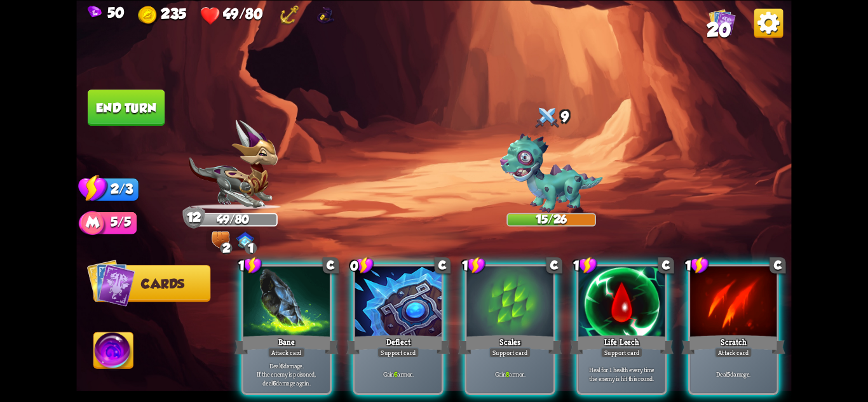
click at [407, 347] on div "Support card" at bounding box center [399, 352] width 42 height 11
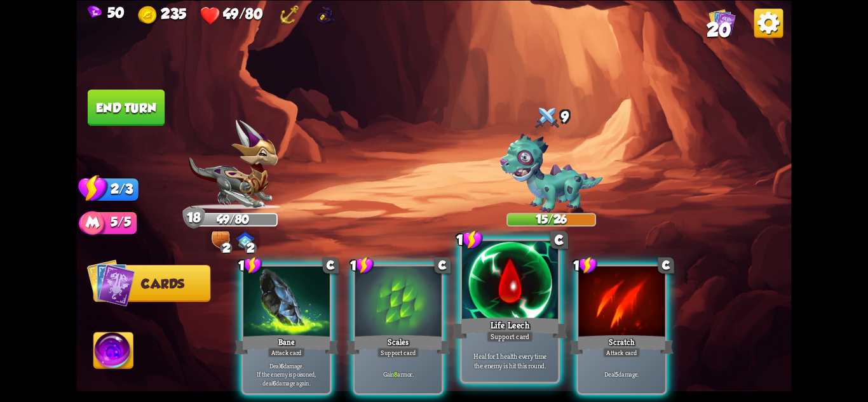
click at [499, 338] on div "Support card" at bounding box center [510, 335] width 47 height 11
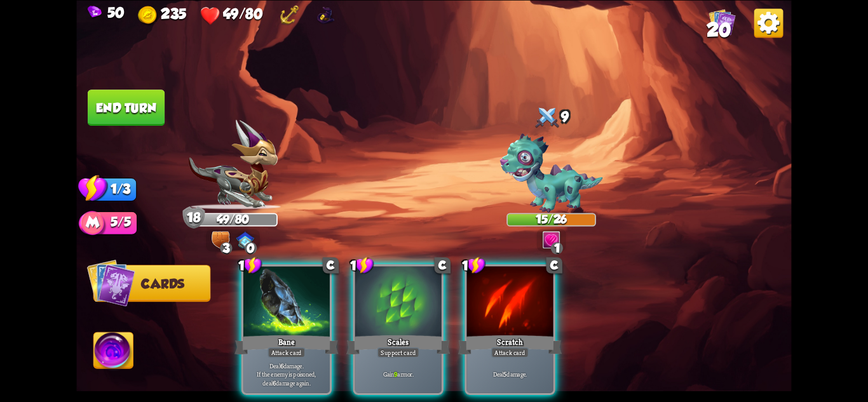
click at [501, 347] on div "Attack card" at bounding box center [509, 352] width 37 height 11
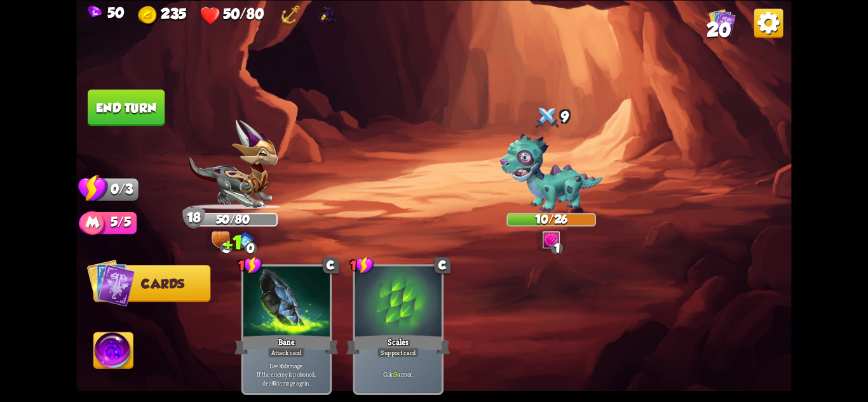
click at [133, 112] on button "End turn" at bounding box center [126, 108] width 77 height 36
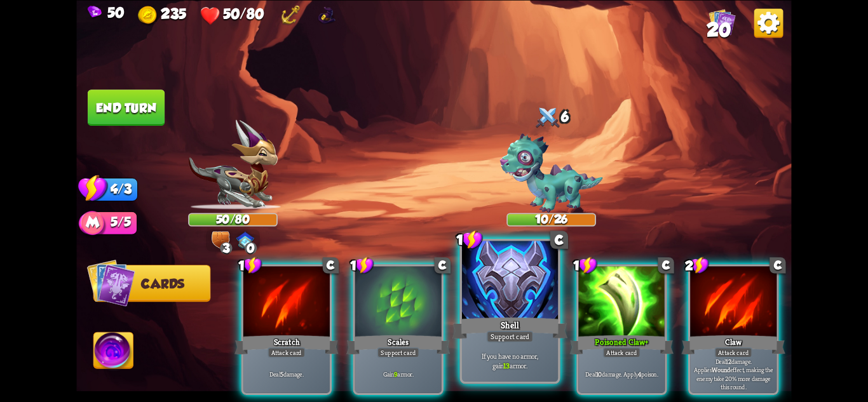
click at [533, 264] on div at bounding box center [510, 281] width 96 height 81
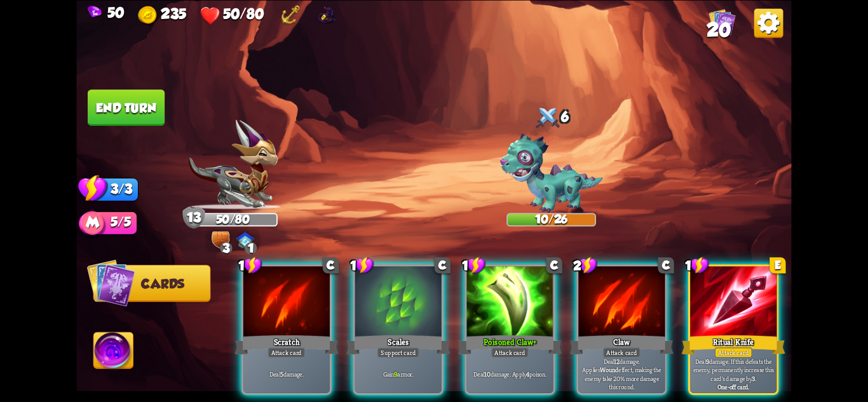
click at [848, 328] on div "50 235 50/80 20 Select an enemy to attack... You don't have enough stamina to p…" at bounding box center [434, 201] width 868 height 402
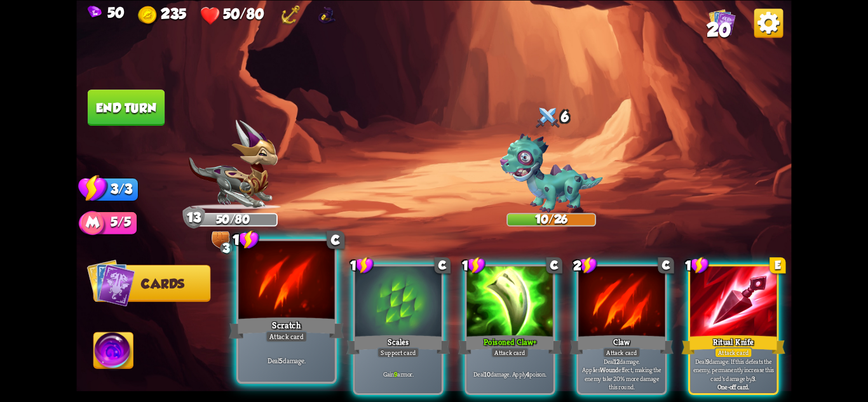
click at [300, 344] on div "Deal 5 damage." at bounding box center [286, 361] width 96 height 42
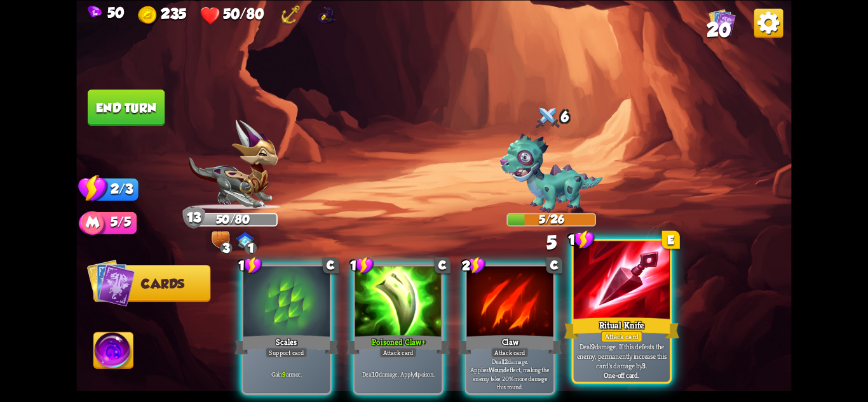
click at [634, 336] on div "Attack card" at bounding box center [622, 335] width 42 height 11
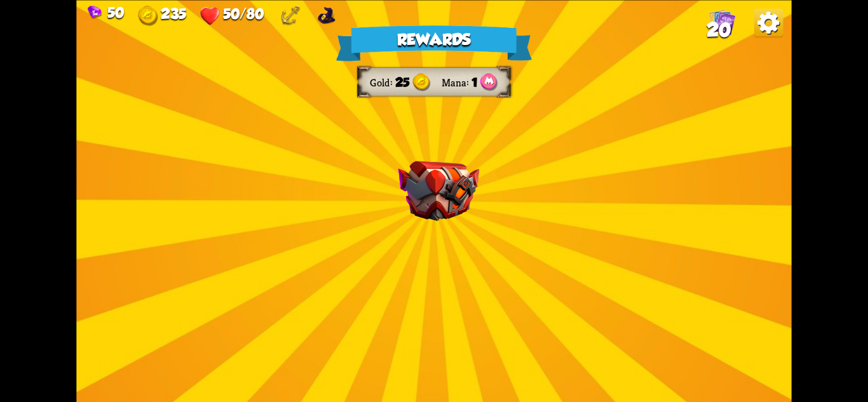
click at [460, 218] on img at bounding box center [438, 191] width 81 height 60
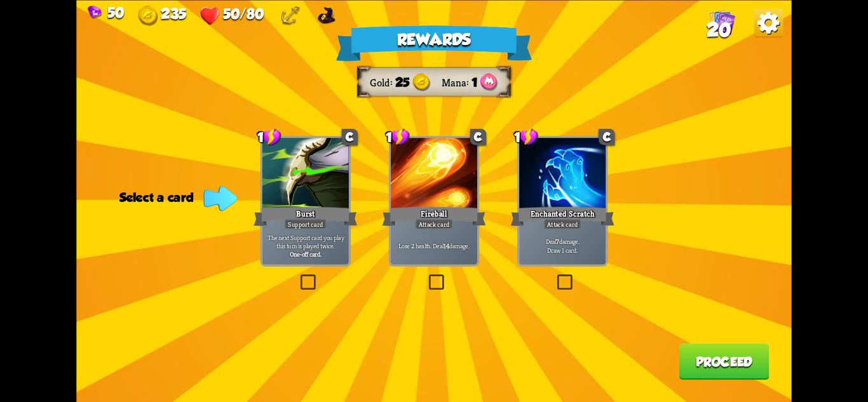
click at [322, 208] on div "Burst" at bounding box center [306, 216] width 104 height 23
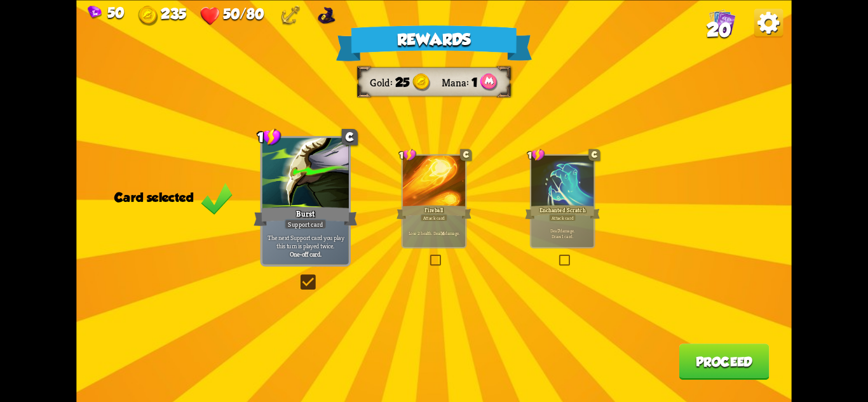
click at [735, 365] on button "Proceed" at bounding box center [724, 362] width 90 height 36
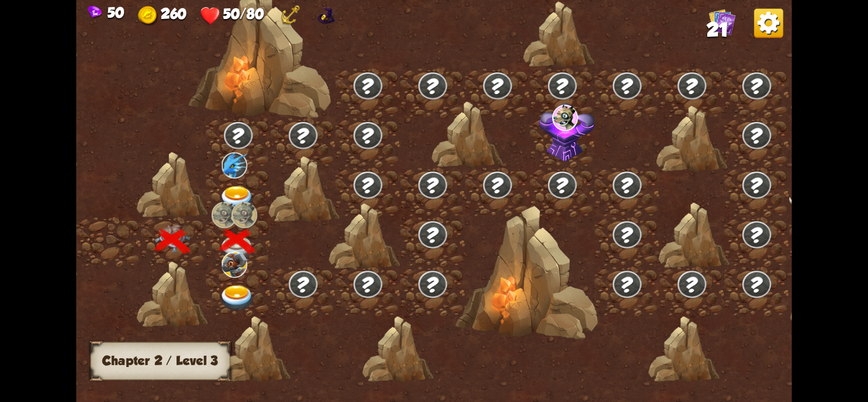
click at [243, 294] on img at bounding box center [237, 298] width 36 height 26
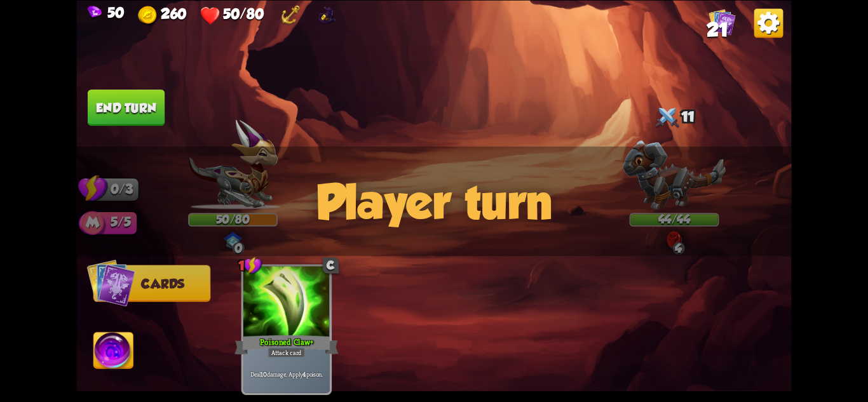
click at [657, 178] on div "Player turn" at bounding box center [433, 201] width 715 height 110
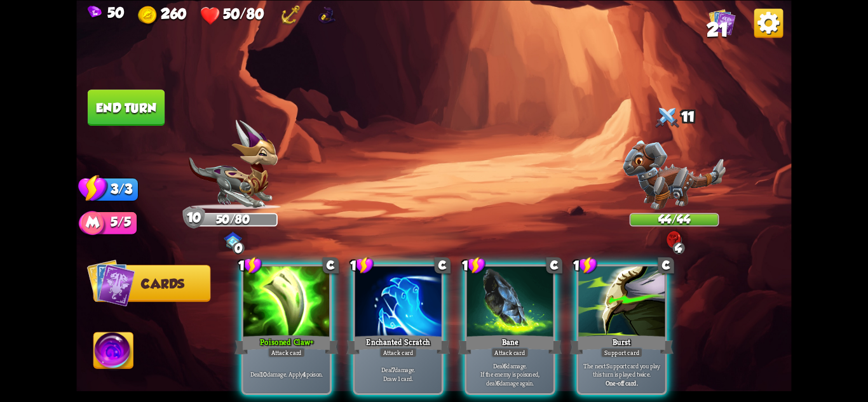
click at [674, 151] on div "Player turn" at bounding box center [433, 201] width 715 height 110
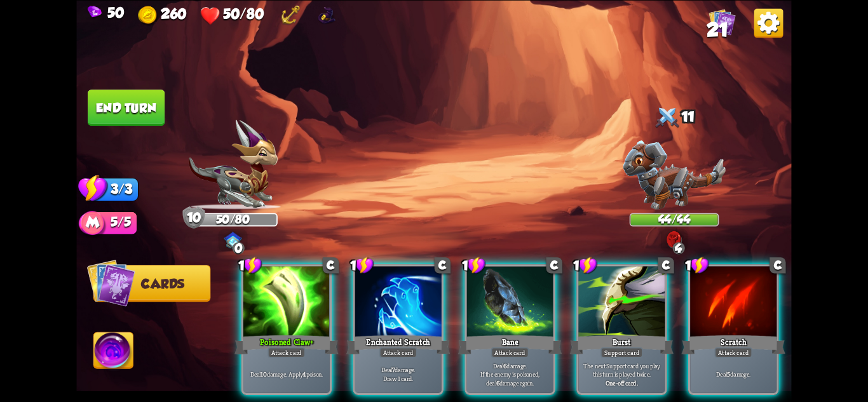
click at [673, 164] on img at bounding box center [674, 174] width 103 height 69
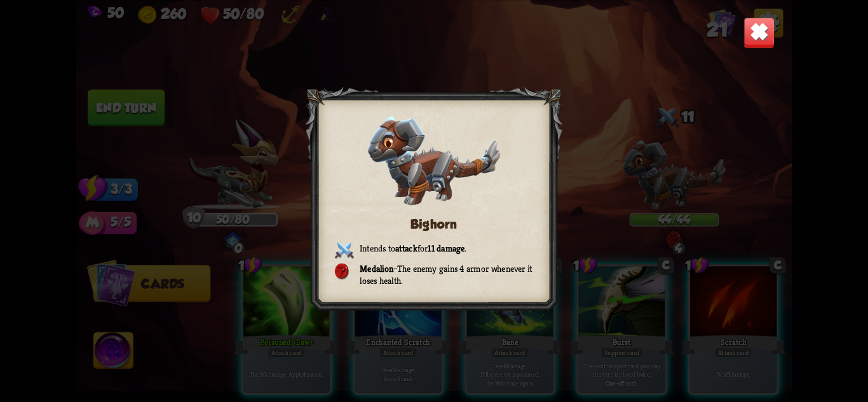
click at [749, 34] on img at bounding box center [759, 32] width 31 height 31
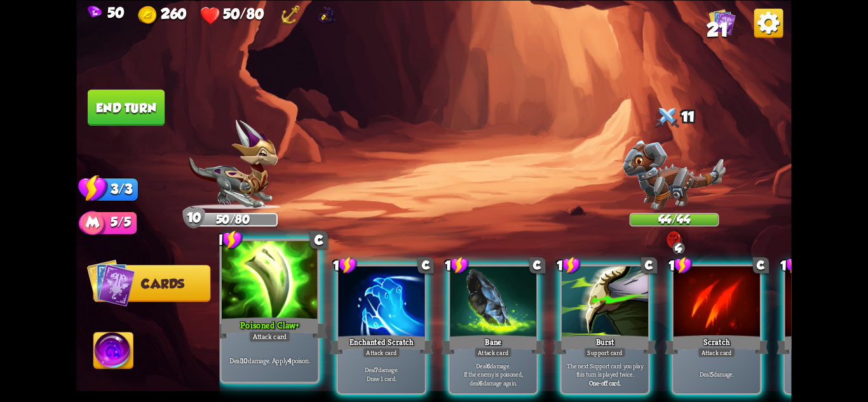
scroll to position [0, 20]
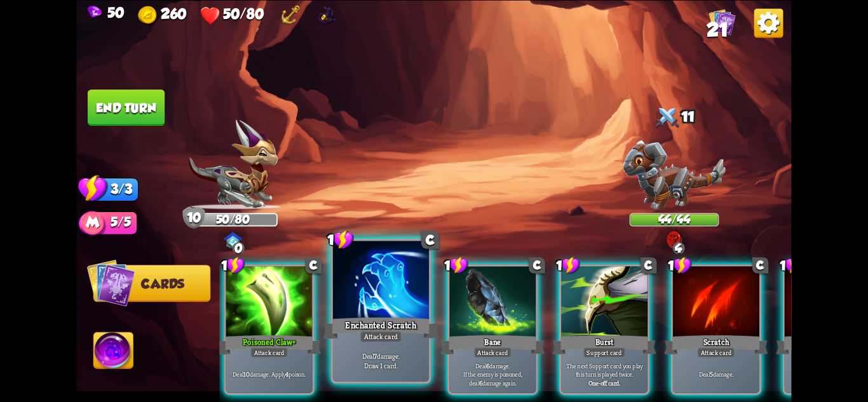
click at [381, 337] on div "Attack card" at bounding box center [381, 335] width 42 height 11
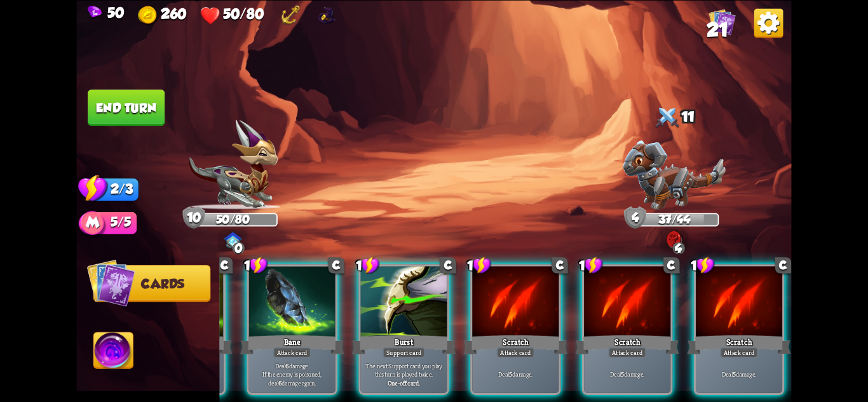
scroll to position [0, 0]
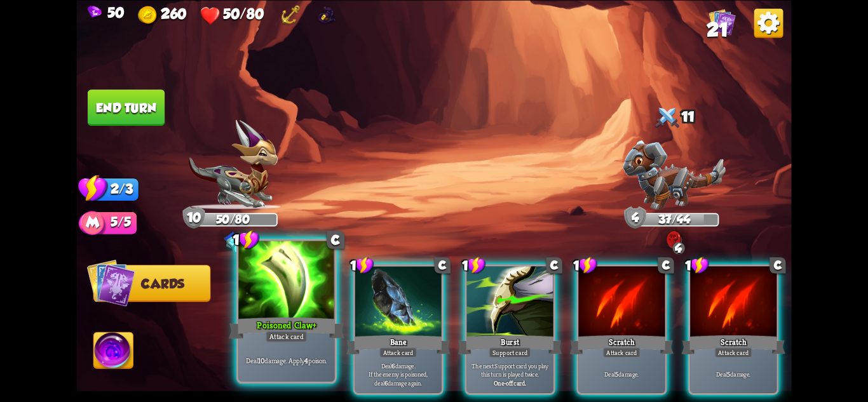
click at [297, 350] on div "Deal 10 damage. Apply 4 poison." at bounding box center [286, 361] width 96 height 42
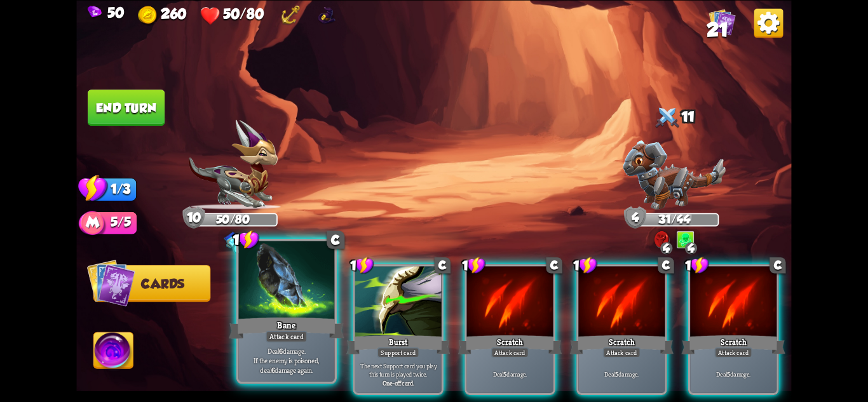
click at [275, 316] on div "Bane" at bounding box center [286, 327] width 115 height 25
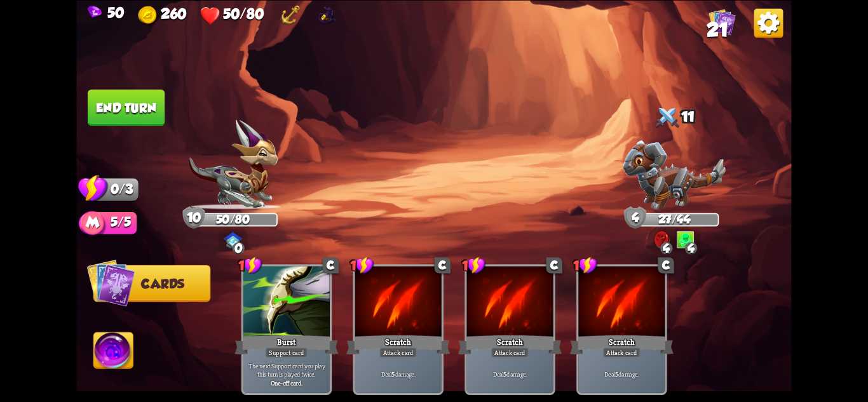
click at [131, 102] on button "End turn" at bounding box center [126, 108] width 77 height 36
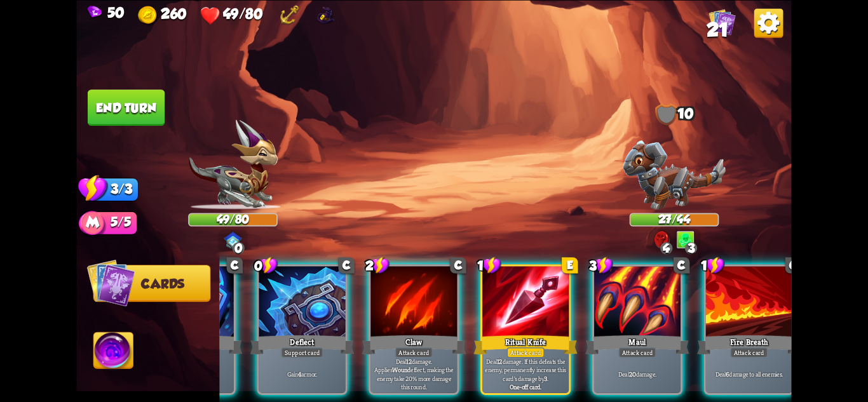
scroll to position [0, 121]
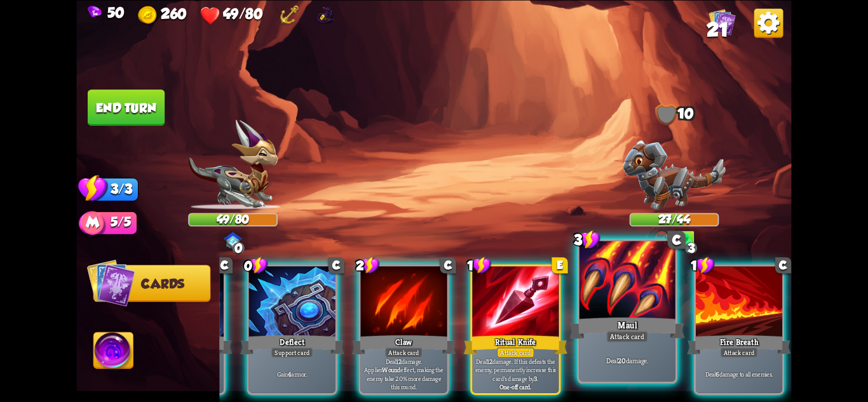
click at [644, 267] on div at bounding box center [628, 281] width 96 height 81
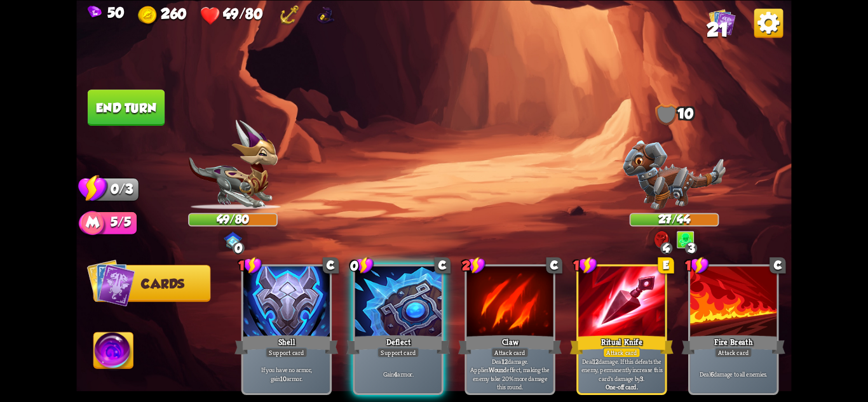
scroll to position [0, 0]
click at [142, 114] on button "End turn" at bounding box center [126, 108] width 77 height 36
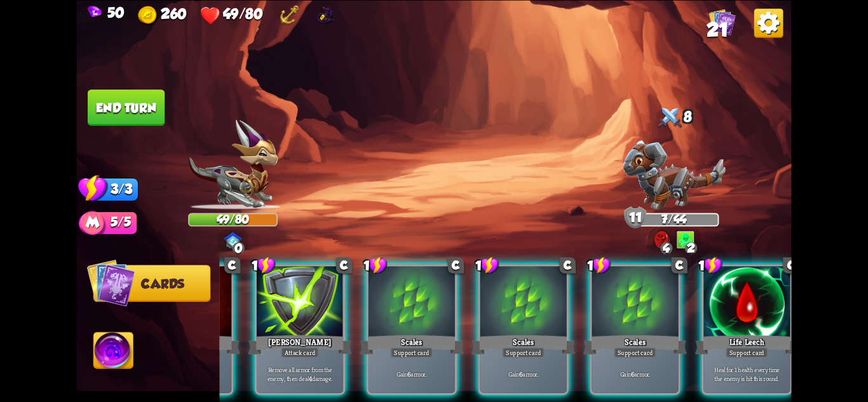
scroll to position [0, 121]
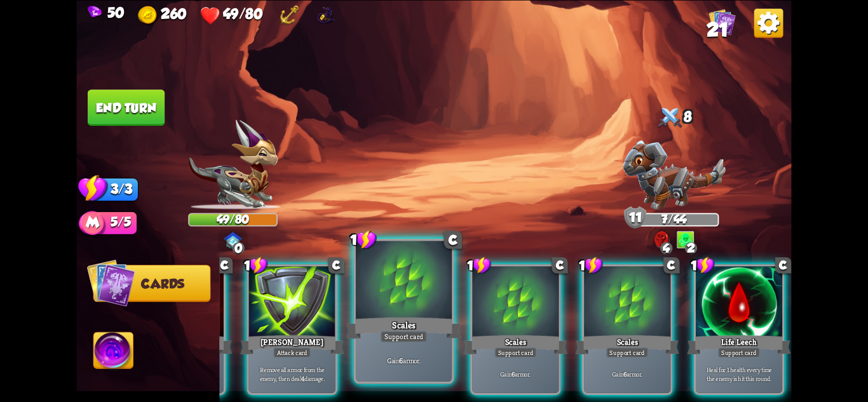
click at [418, 338] on div "Support card" at bounding box center [404, 335] width 47 height 11
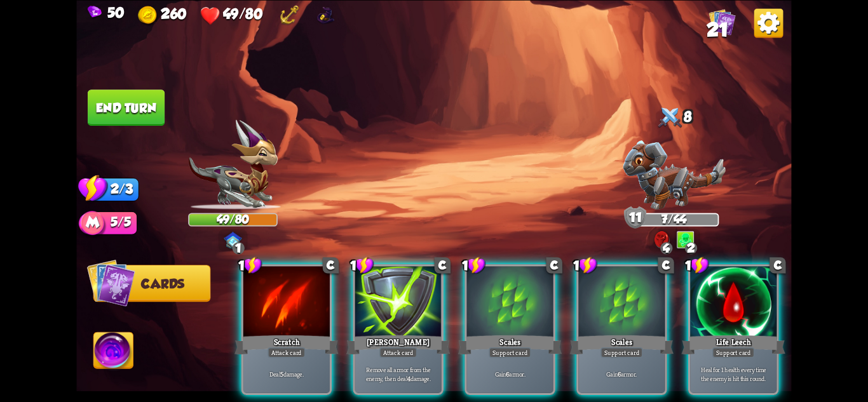
scroll to position [0, 0]
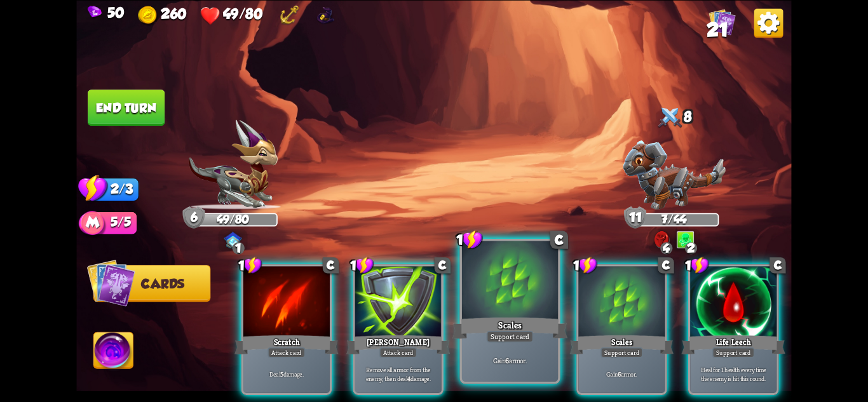
click at [512, 337] on div "Support card" at bounding box center [510, 335] width 47 height 11
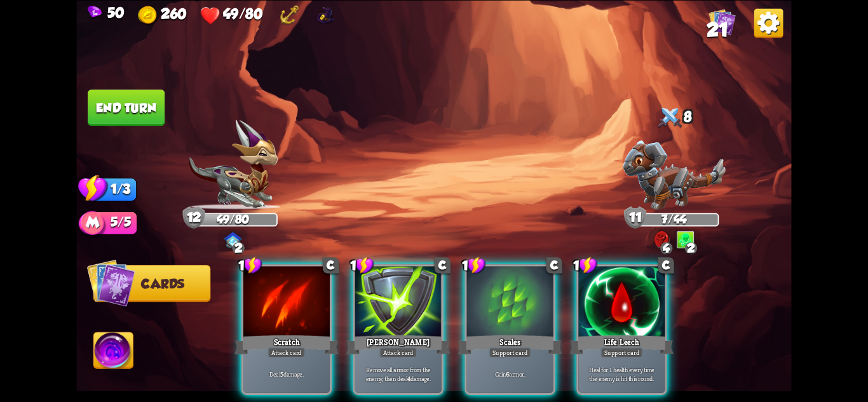
click at [512, 347] on div "Support card" at bounding box center [510, 352] width 42 height 11
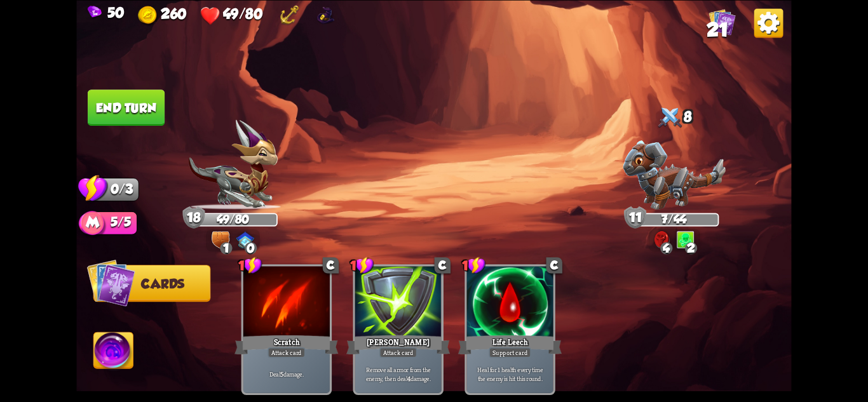
click at [140, 114] on button "End turn" at bounding box center [126, 108] width 77 height 36
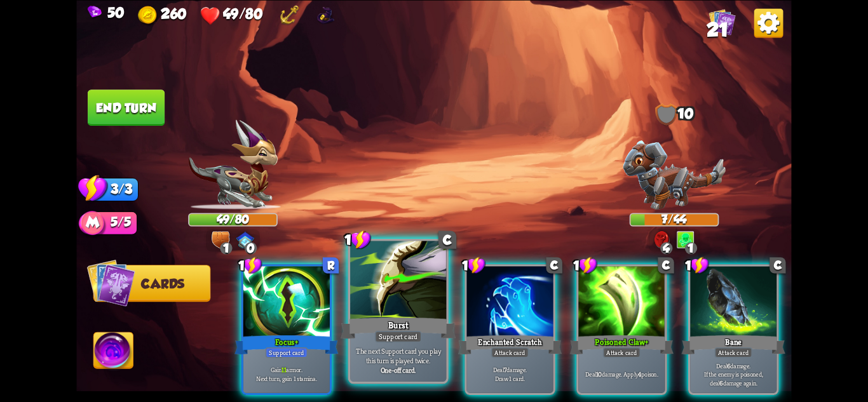
click at [397, 310] on div at bounding box center [398, 281] width 96 height 81
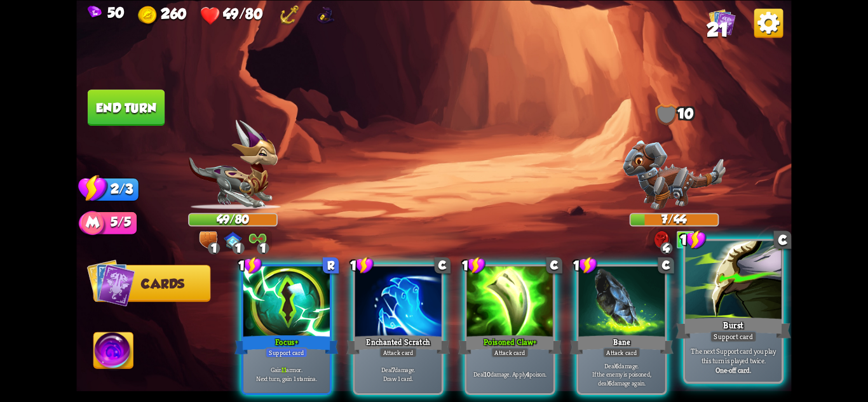
click at [744, 310] on div at bounding box center [734, 281] width 96 height 81
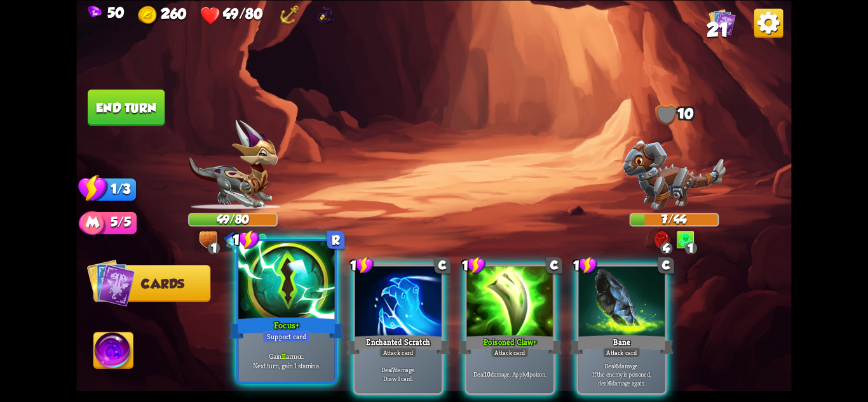
click at [306, 313] on div at bounding box center [286, 281] width 96 height 81
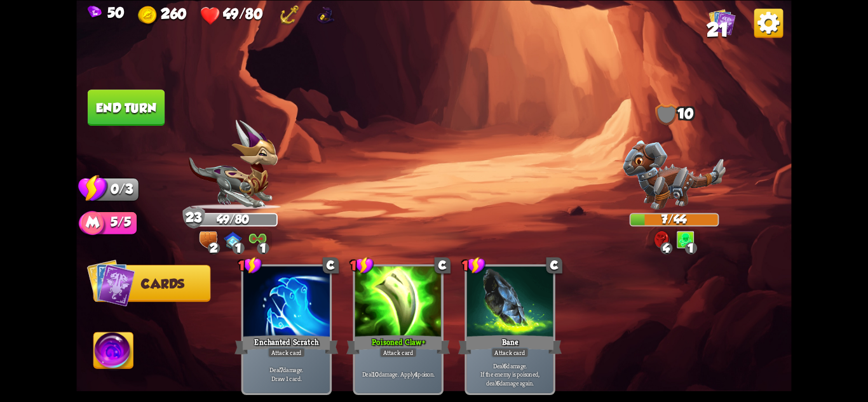
click at [142, 106] on button "End turn" at bounding box center [126, 108] width 77 height 36
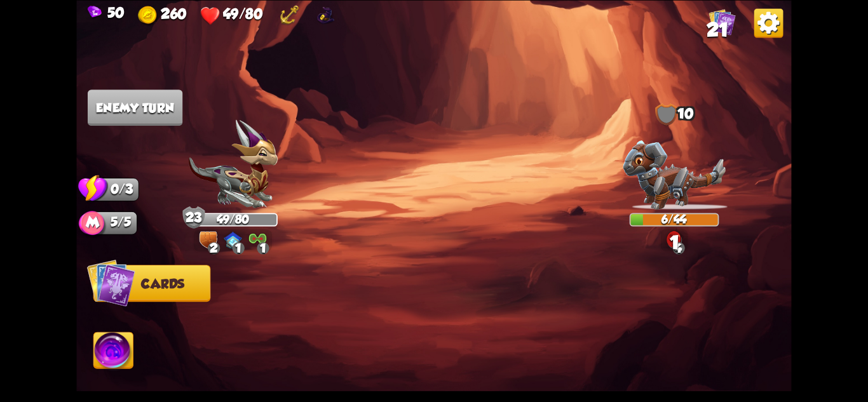
click at [264, 243] on div "1" at bounding box center [263, 248] width 12 height 12
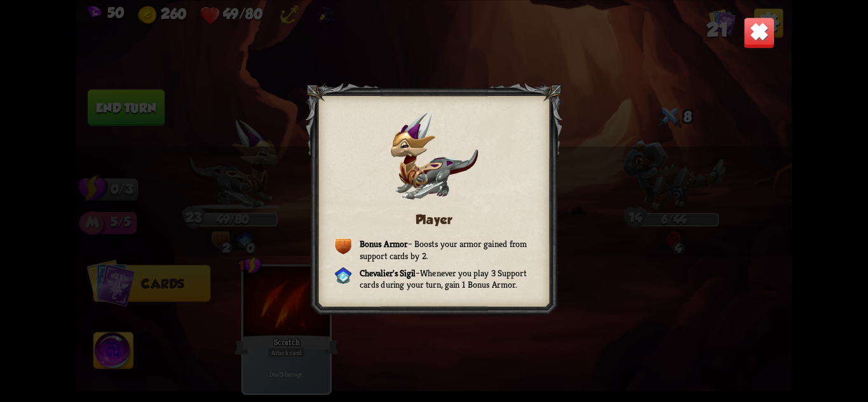
click at [757, 32] on img at bounding box center [759, 32] width 31 height 31
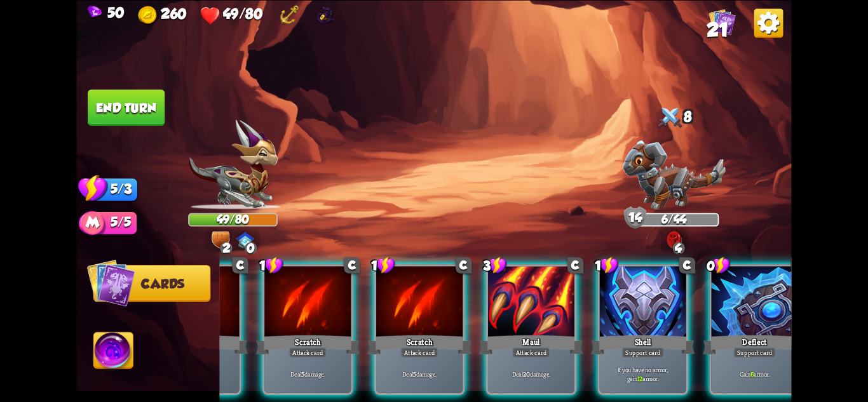
scroll to position [0, 121]
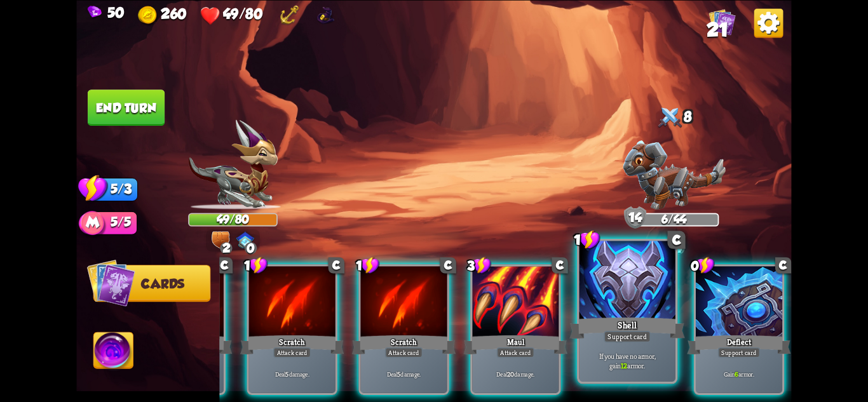
click at [645, 355] on p "If you have no armor, gain 12 armor." at bounding box center [628, 360] width 92 height 19
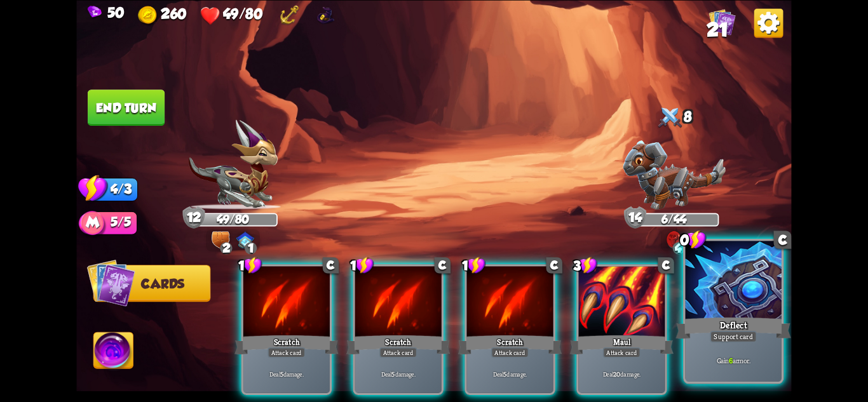
scroll to position [0, 0]
click at [714, 348] on div "Gain 6 armor." at bounding box center [734, 361] width 96 height 42
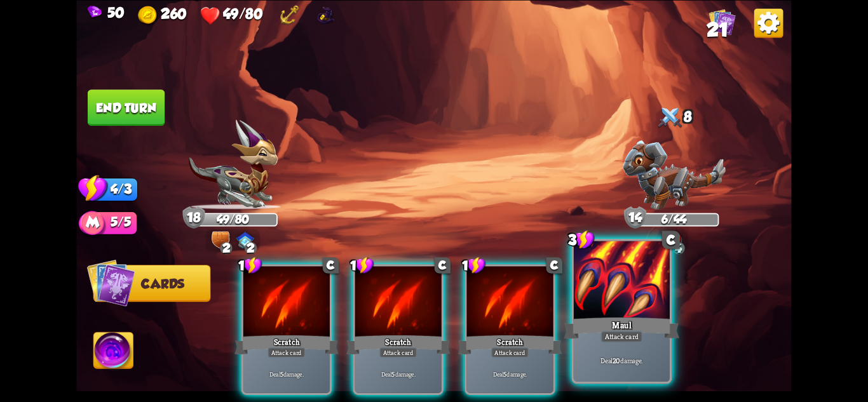
click at [620, 358] on p "Deal 20 damage." at bounding box center [622, 361] width 92 height 10
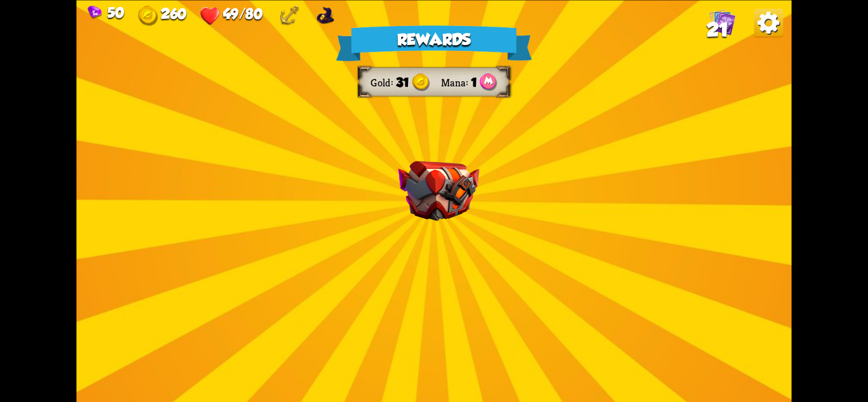
click at [458, 230] on div "Rewards Gold 31 Mana 1 Select a card 1 C Poisoned Claw Attack card Deal 7 damag…" at bounding box center [433, 201] width 715 height 402
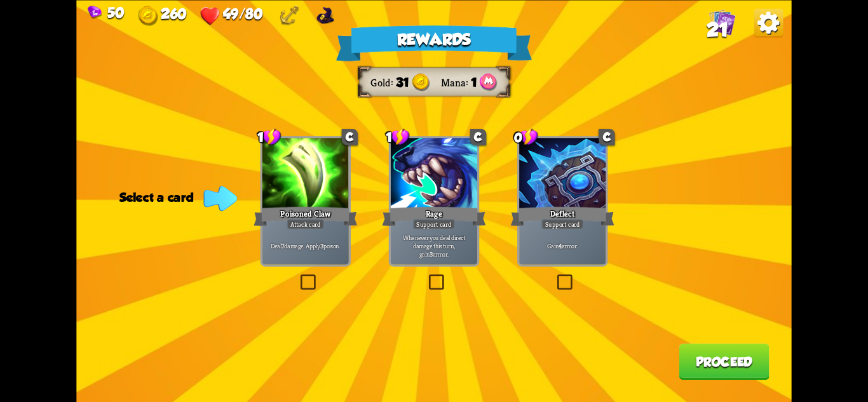
click at [310, 228] on div "Attack card" at bounding box center [305, 224] width 37 height 11
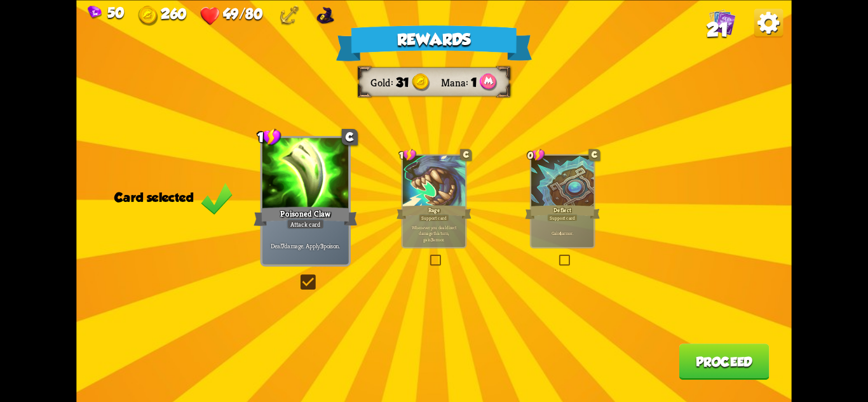
click at [739, 360] on button "Proceed" at bounding box center [724, 362] width 90 height 36
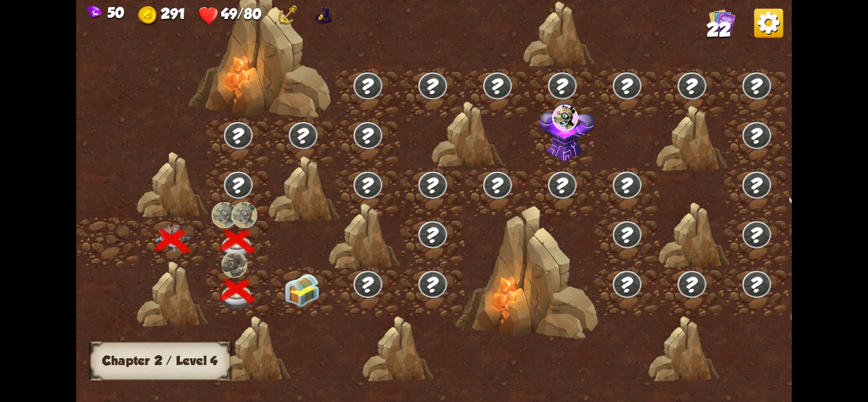
click at [313, 287] on img at bounding box center [302, 291] width 36 height 34
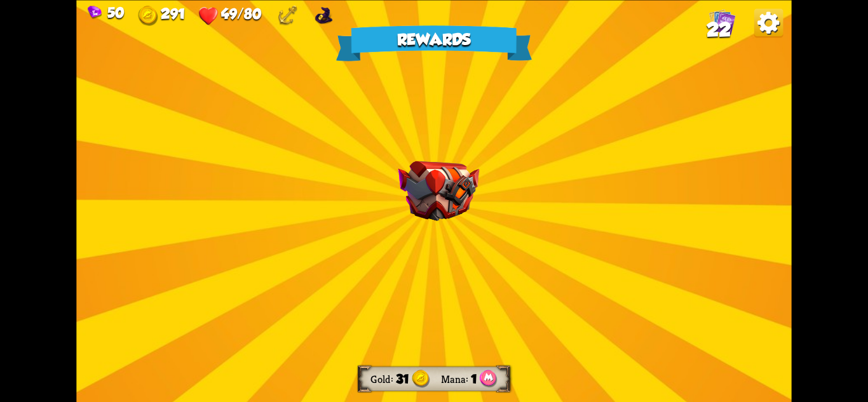
click at [452, 197] on img at bounding box center [438, 191] width 81 height 60
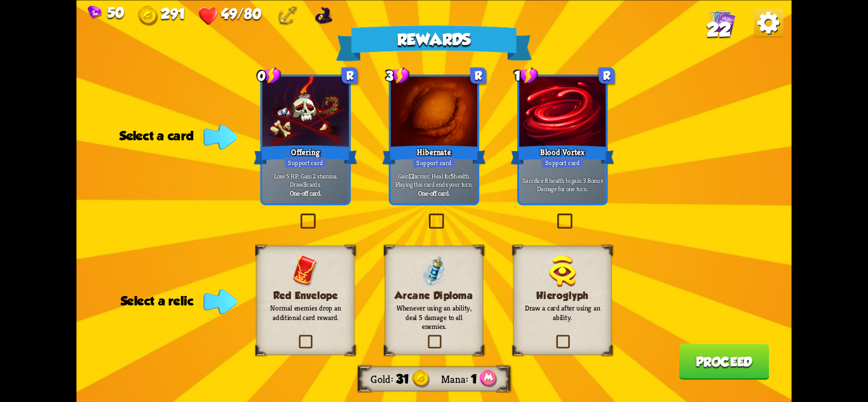
click at [336, 319] on p "Normal enemies drop an additional card reward." at bounding box center [305, 312] width 79 height 19
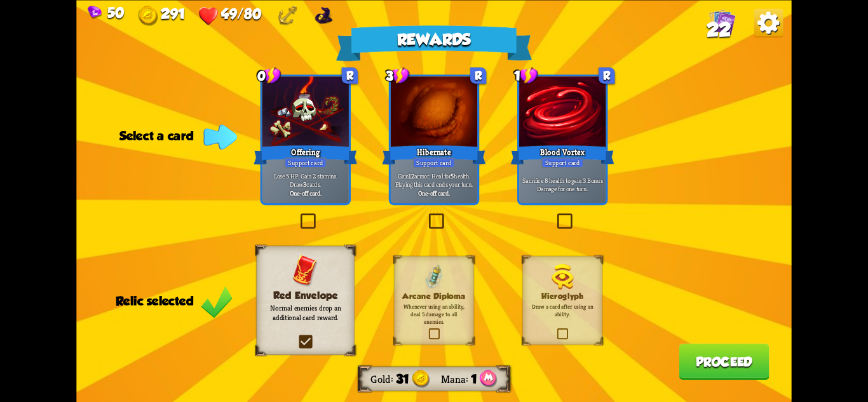
click at [454, 157] on div "Hibernate" at bounding box center [434, 154] width 104 height 23
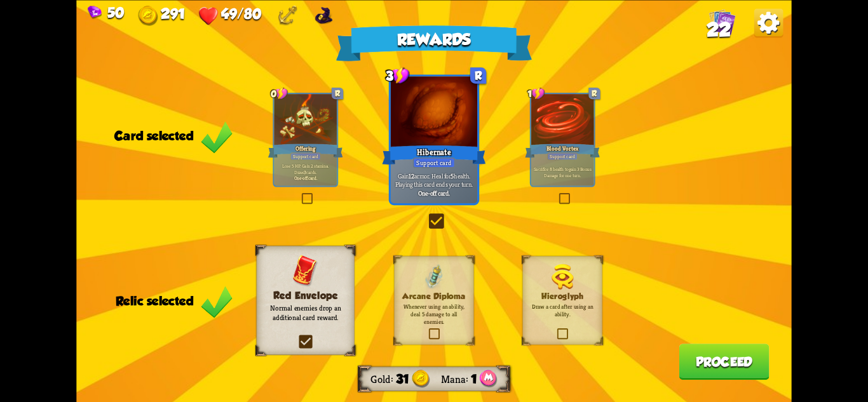
click at [730, 371] on button "Proceed" at bounding box center [724, 362] width 90 height 36
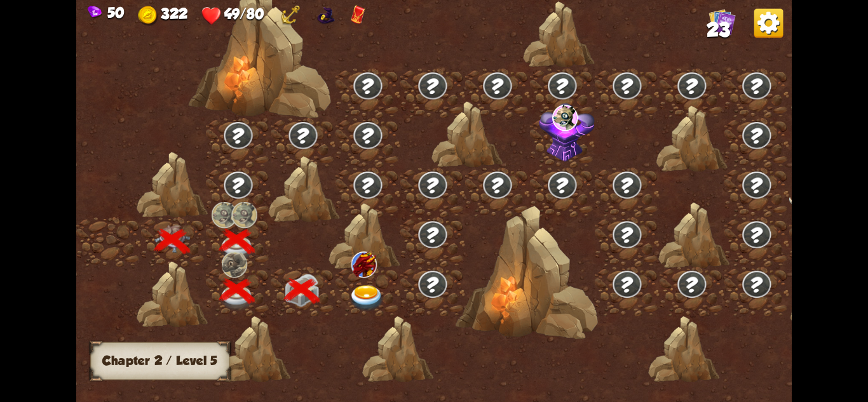
click at [365, 291] on img at bounding box center [367, 298] width 36 height 26
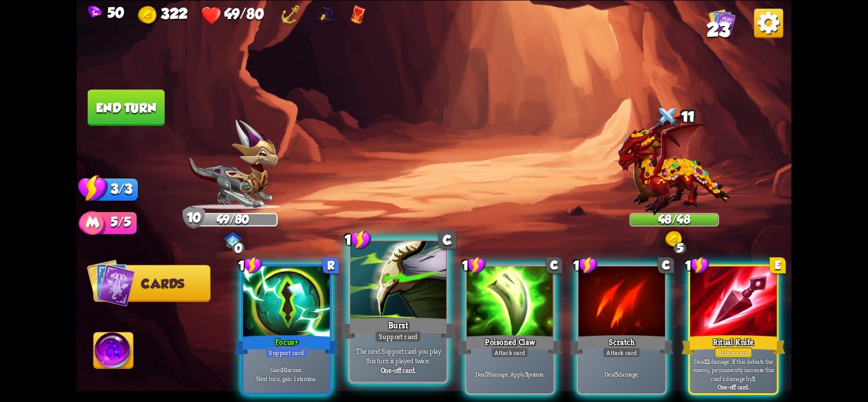
click at [413, 325] on div "Burst" at bounding box center [398, 327] width 115 height 25
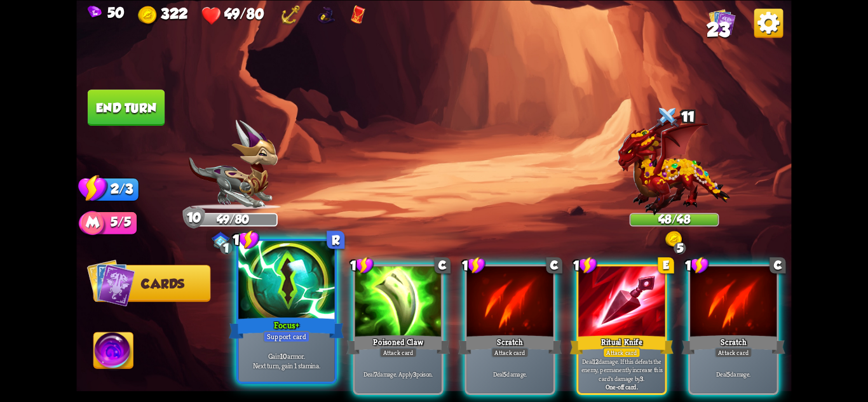
click at [307, 339] on div "Support card" at bounding box center [286, 335] width 47 height 11
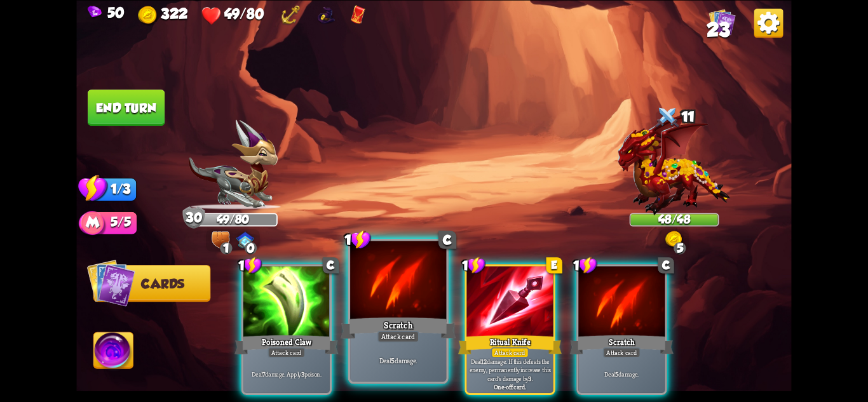
click at [388, 329] on div "Scratch" at bounding box center [398, 327] width 115 height 25
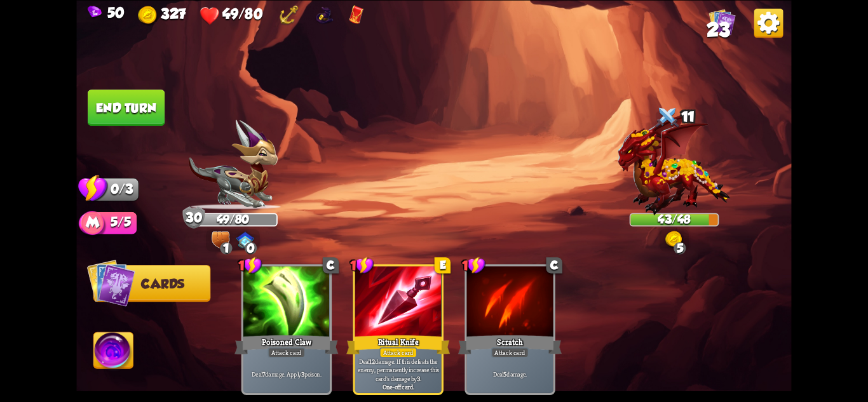
click at [110, 101] on button "End turn" at bounding box center [126, 108] width 77 height 36
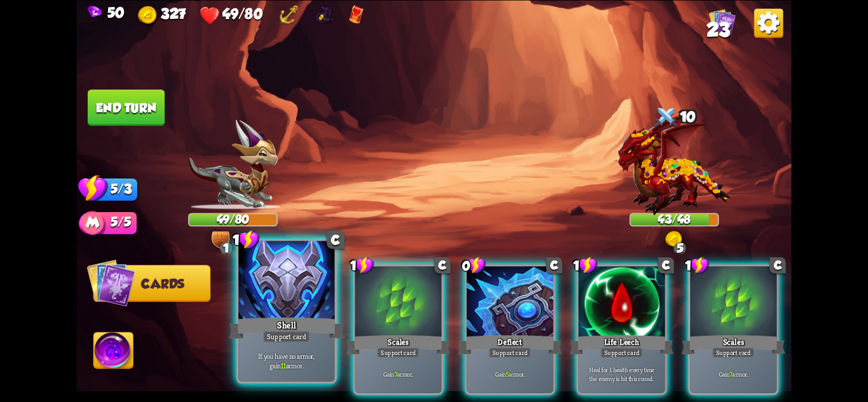
click at [299, 319] on div "Shell" at bounding box center [286, 327] width 115 height 25
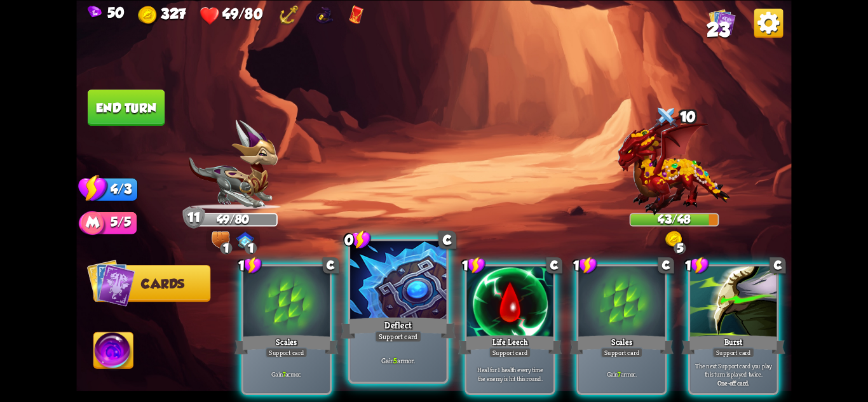
click at [428, 334] on div "Deflect" at bounding box center [398, 327] width 115 height 25
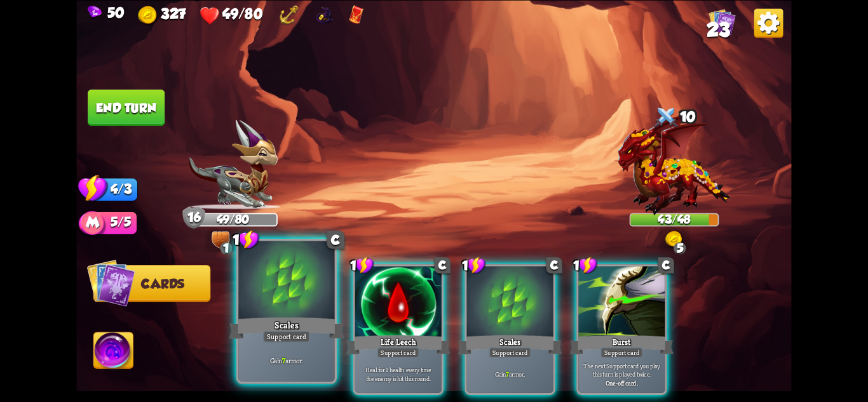
click at [301, 344] on div "Gain 7 armor." at bounding box center [286, 361] width 96 height 42
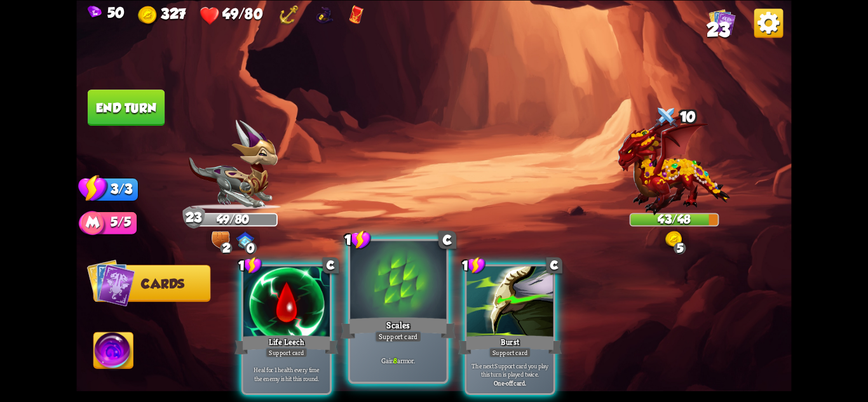
click at [403, 336] on div "Support card" at bounding box center [398, 335] width 47 height 11
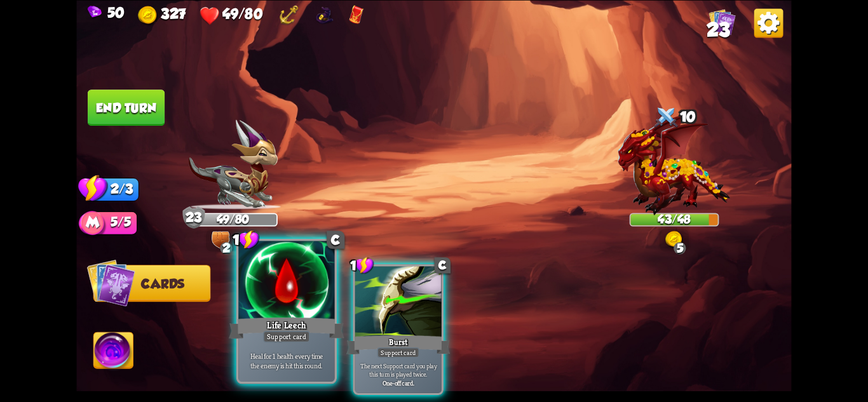
click at [304, 337] on div "Support card" at bounding box center [286, 335] width 47 height 11
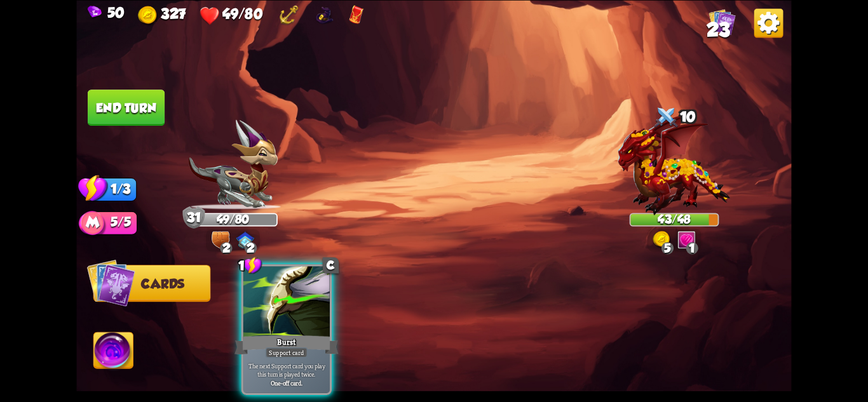
click at [117, 102] on button "End turn" at bounding box center [126, 108] width 77 height 36
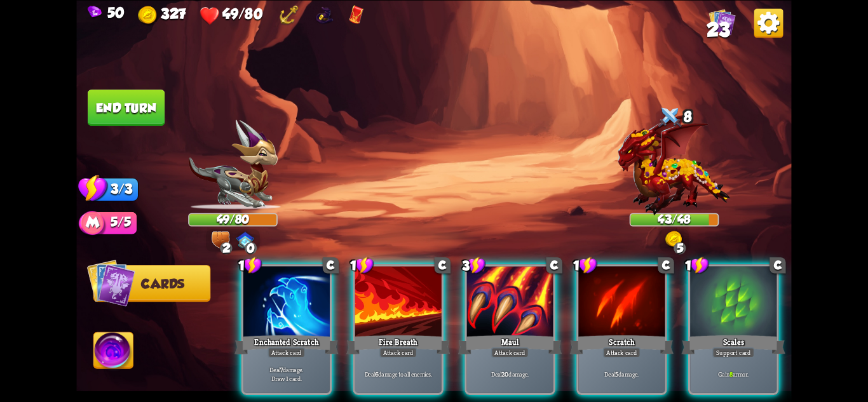
scroll to position [0, 121]
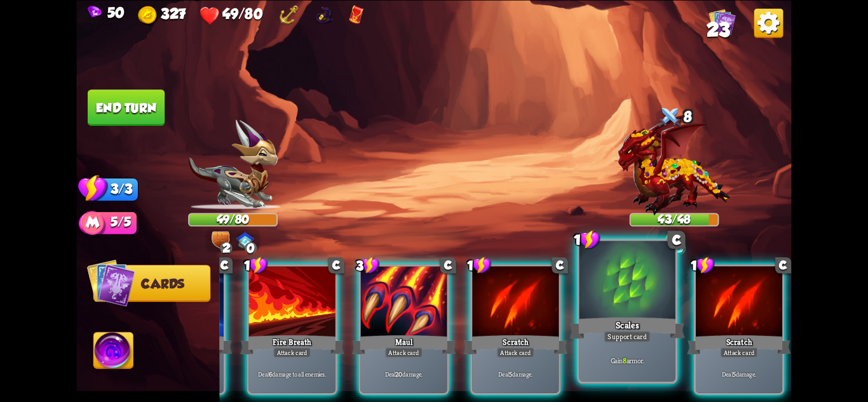
click at [610, 276] on div at bounding box center [628, 281] width 96 height 81
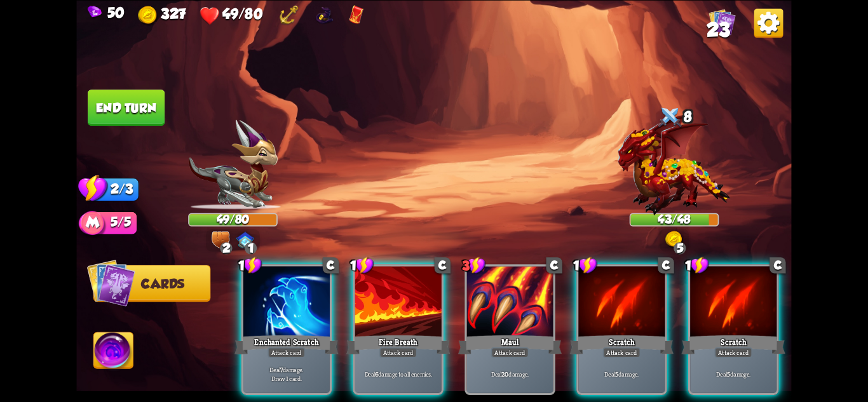
scroll to position [0, 0]
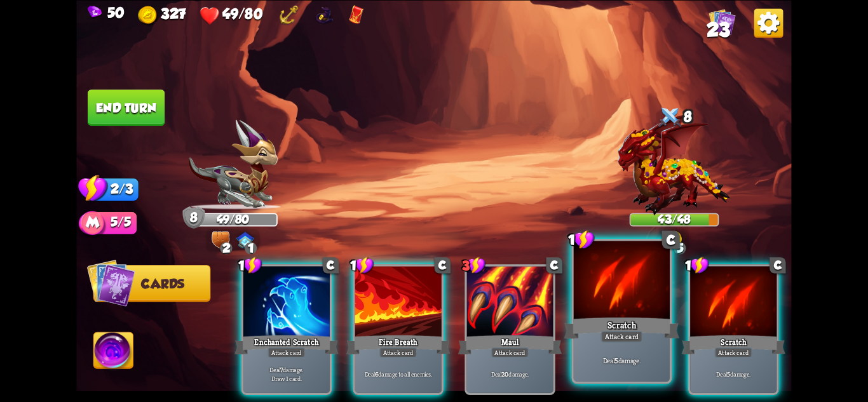
click at [623, 273] on div at bounding box center [622, 281] width 96 height 81
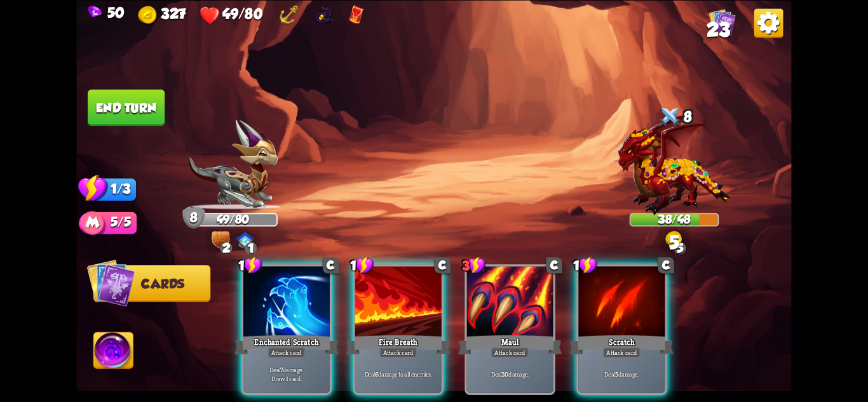
click at [623, 273] on div at bounding box center [621, 302] width 86 height 73
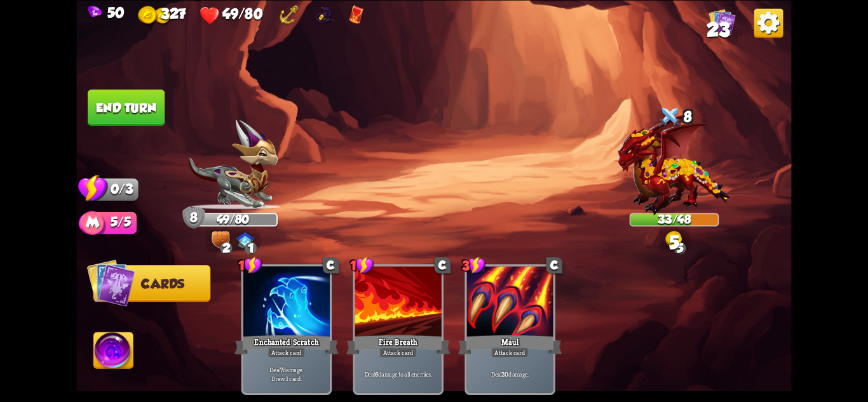
click at [125, 105] on button "End turn" at bounding box center [126, 108] width 77 height 36
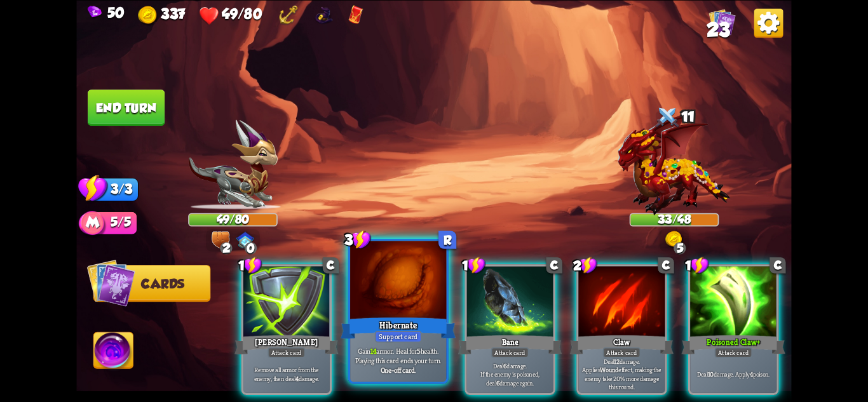
click at [419, 329] on div "Hibernate" at bounding box center [398, 327] width 115 height 25
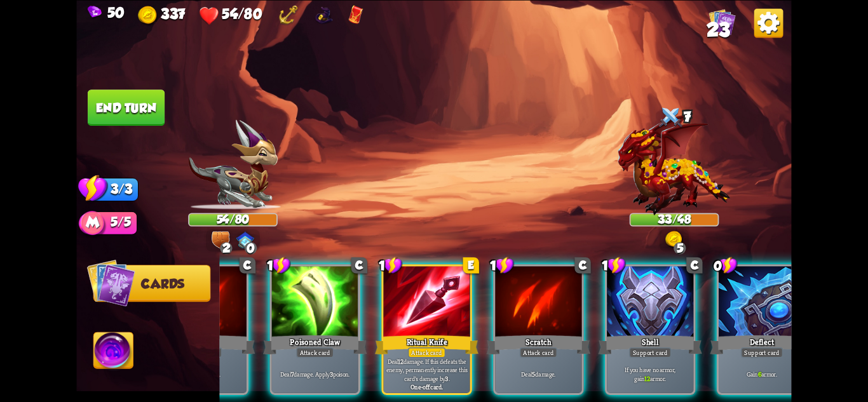
scroll to position [0, 121]
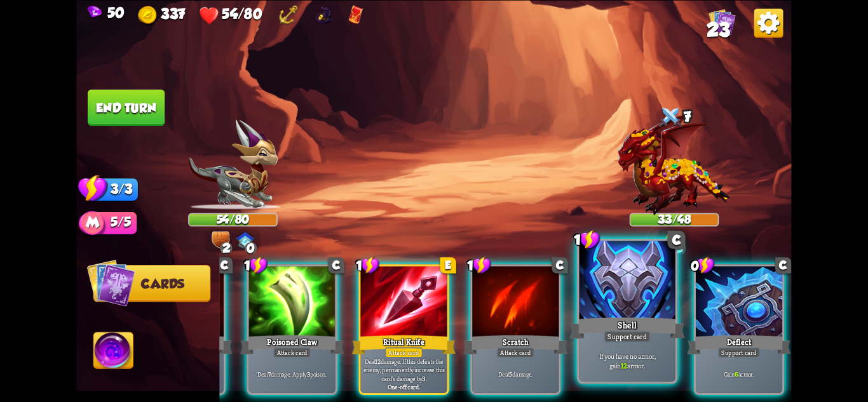
click at [620, 350] on div "If you have no armor, gain 12 armor." at bounding box center [628, 361] width 96 height 42
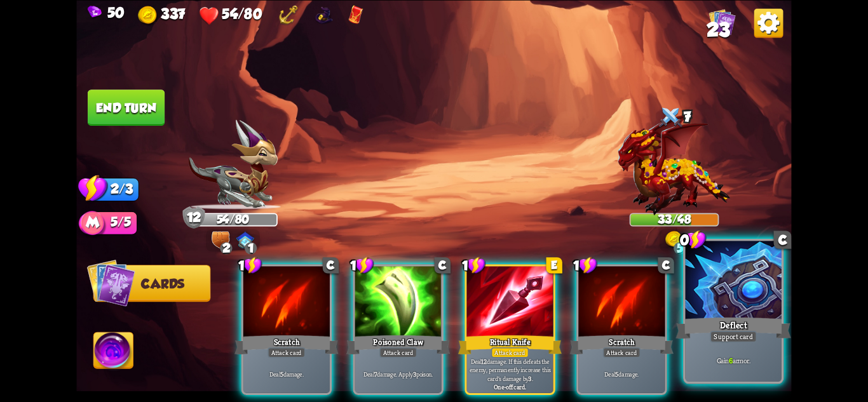
scroll to position [0, 0]
click at [720, 336] on div "Support card" at bounding box center [733, 335] width 47 height 11
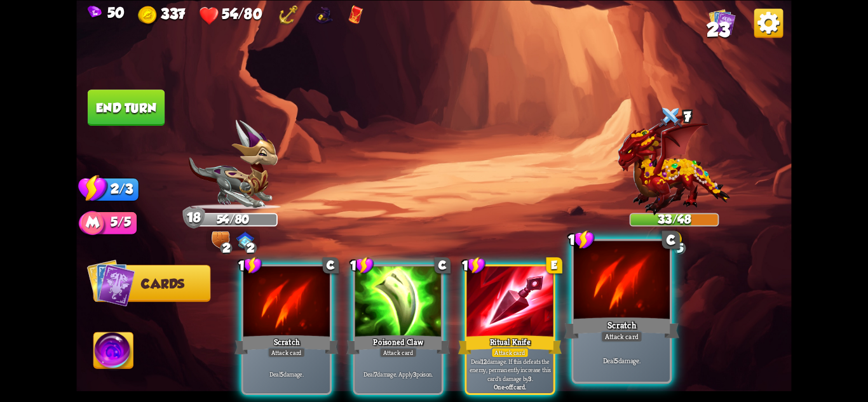
click at [634, 329] on div "Scratch" at bounding box center [621, 327] width 115 height 25
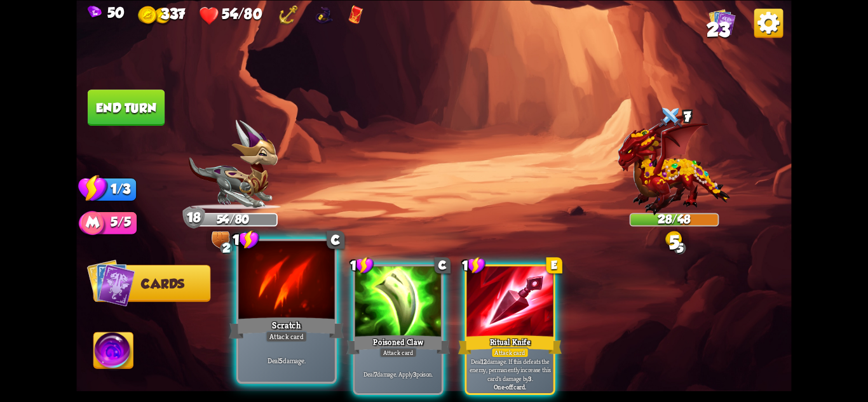
click at [292, 333] on div "Attack card" at bounding box center [287, 335] width 42 height 11
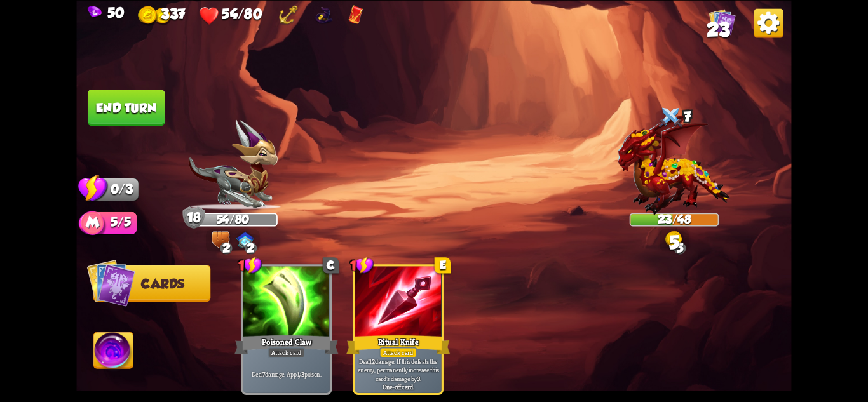
click at [147, 109] on button "End turn" at bounding box center [126, 108] width 77 height 36
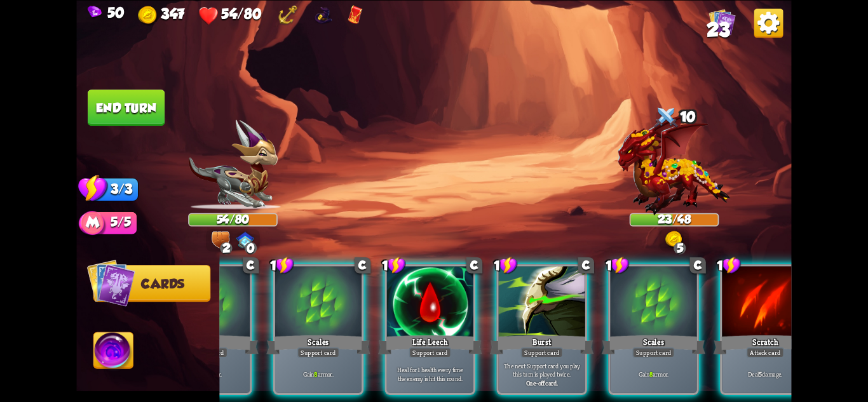
scroll to position [0, 83]
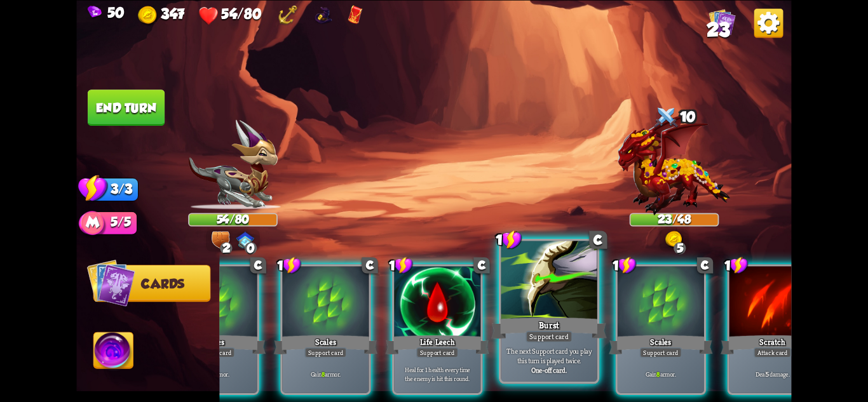
click at [524, 325] on div "Burst" at bounding box center [548, 327] width 115 height 25
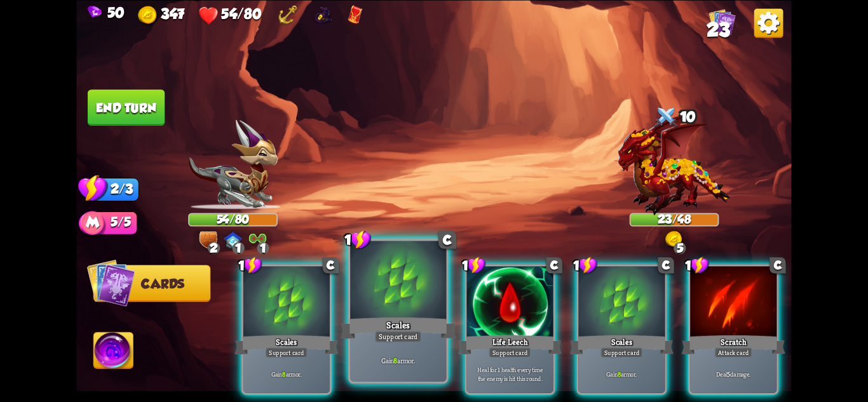
scroll to position [0, 0]
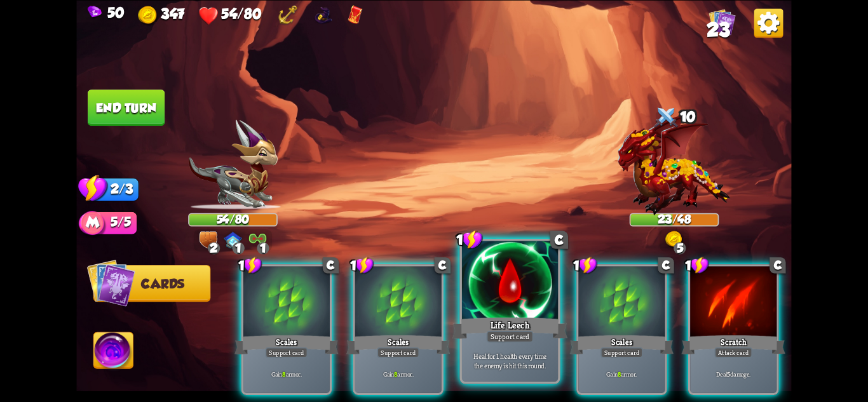
click at [503, 333] on div "Support card" at bounding box center [510, 335] width 47 height 11
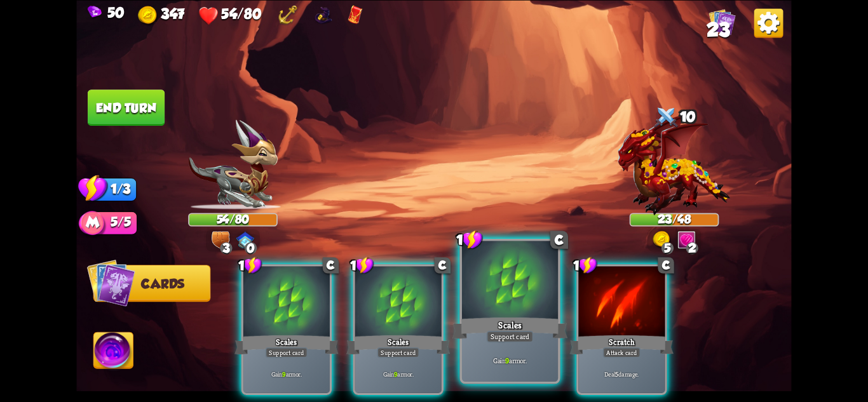
click at [540, 340] on div "Scales" at bounding box center [510, 327] width 115 height 25
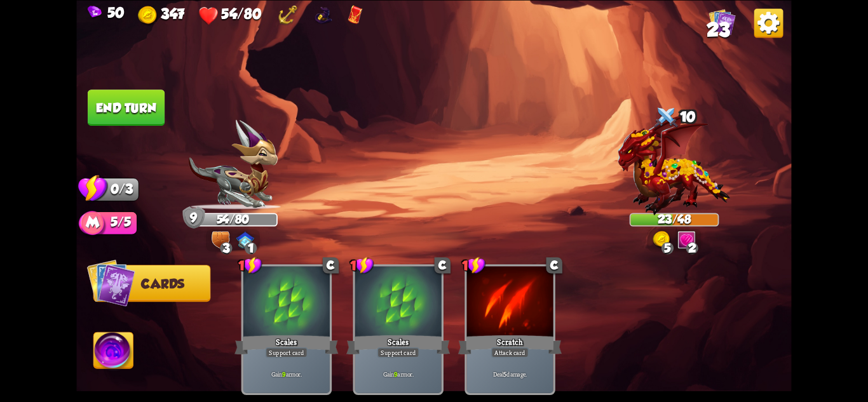
click at [132, 93] on button "End turn" at bounding box center [126, 108] width 77 height 36
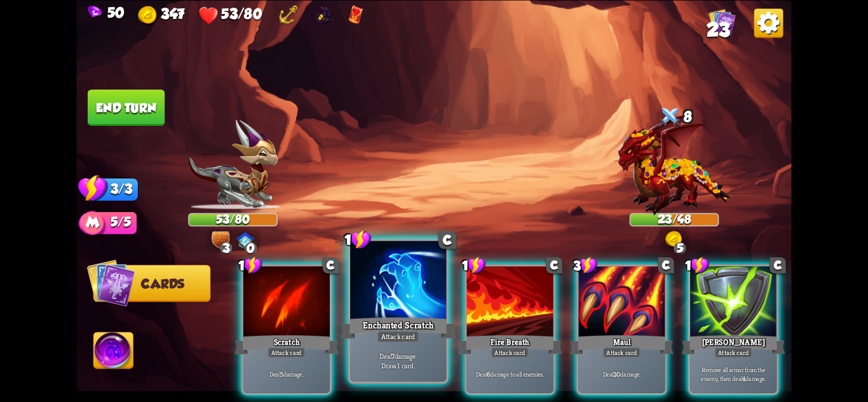
click at [405, 336] on div "Attack card" at bounding box center [399, 335] width 42 height 11
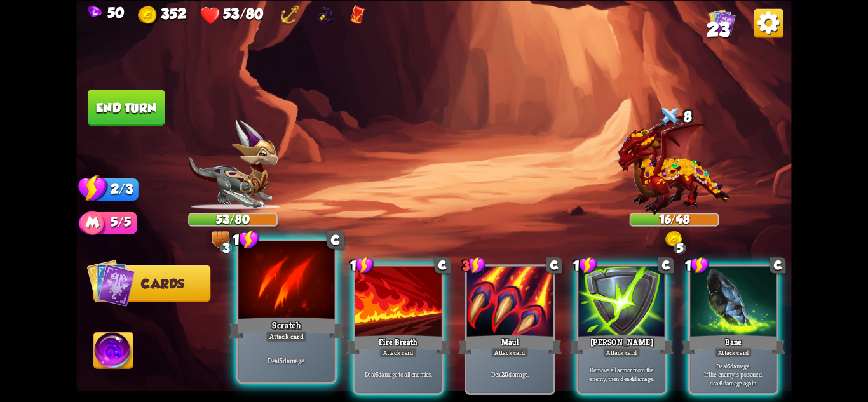
click at [297, 323] on div "Scratch" at bounding box center [286, 327] width 115 height 25
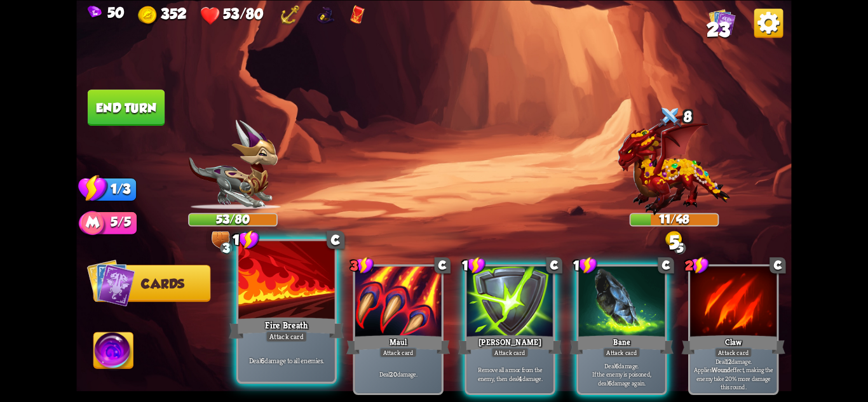
click at [268, 311] on div at bounding box center [286, 281] width 96 height 81
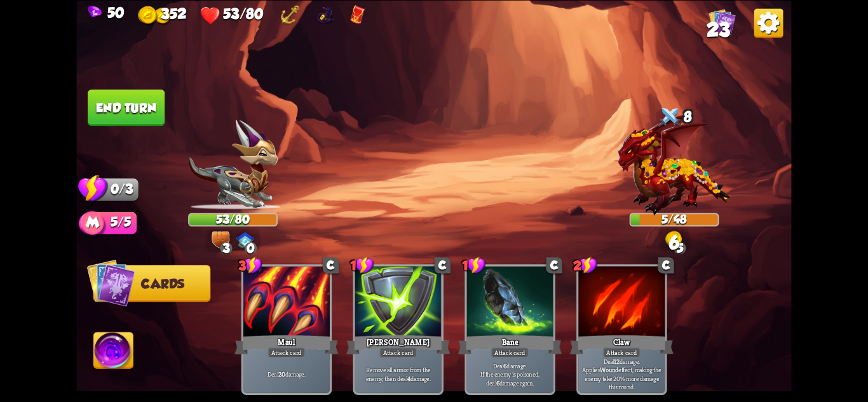
click at [137, 97] on button "End turn" at bounding box center [126, 108] width 77 height 36
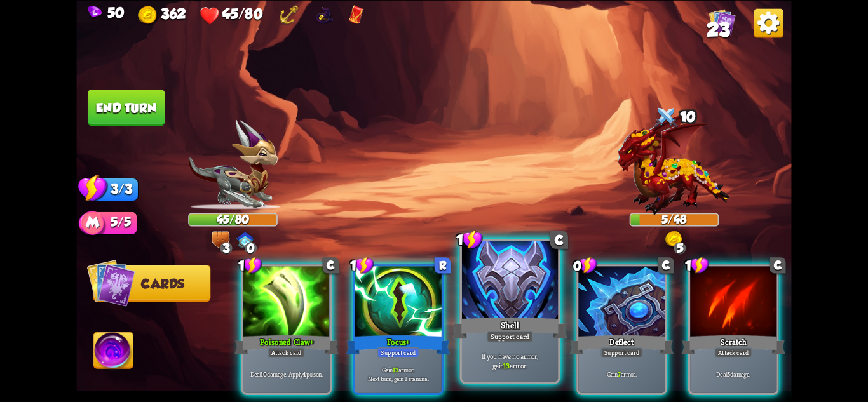
click at [535, 336] on div "Shell" at bounding box center [510, 327] width 115 height 25
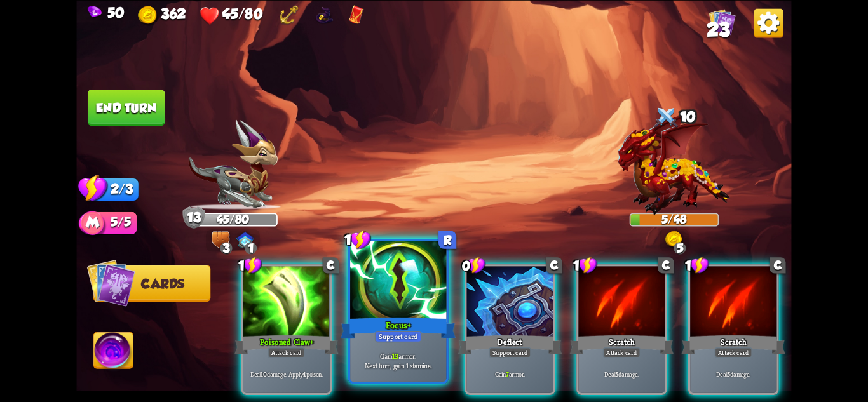
click at [386, 344] on div "Gain 13 armor. Next turn, gain 1 stamina." at bounding box center [398, 361] width 96 height 42
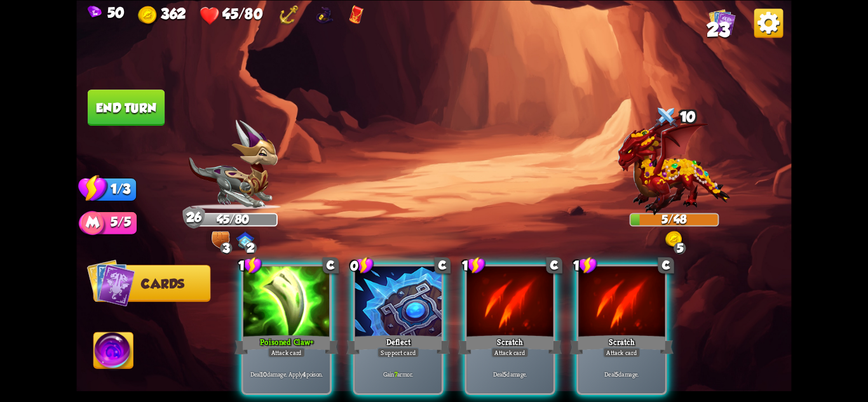
click at [386, 355] on div "Gain 7 armor." at bounding box center [398, 373] width 86 height 37
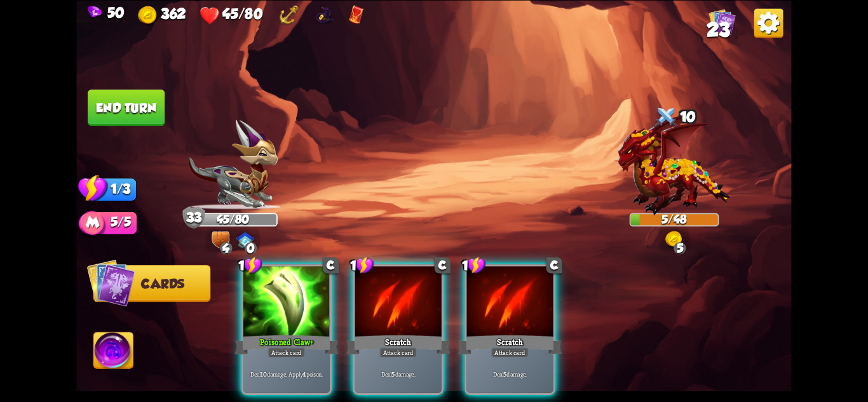
click at [386, 355] on div "Deal 5 damage." at bounding box center [398, 373] width 86 height 37
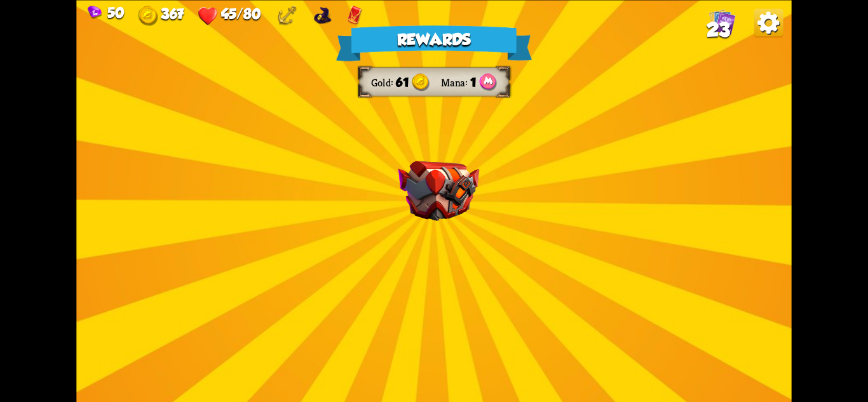
click at [439, 193] on img at bounding box center [438, 191] width 81 height 60
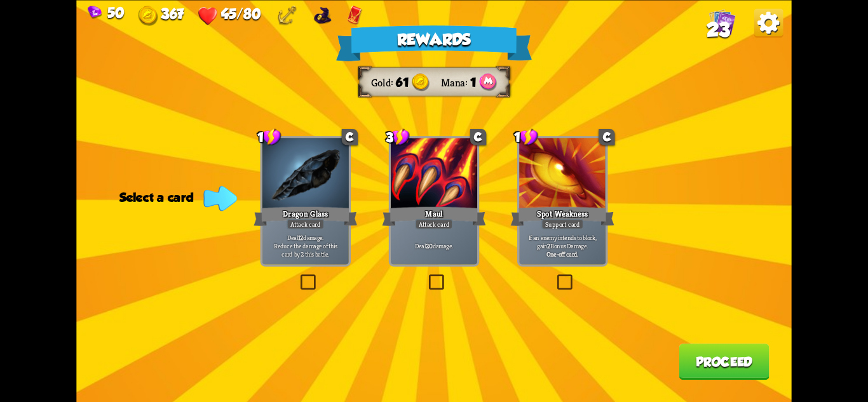
click at [329, 226] on div "Dragon Glass" at bounding box center [306, 216] width 104 height 23
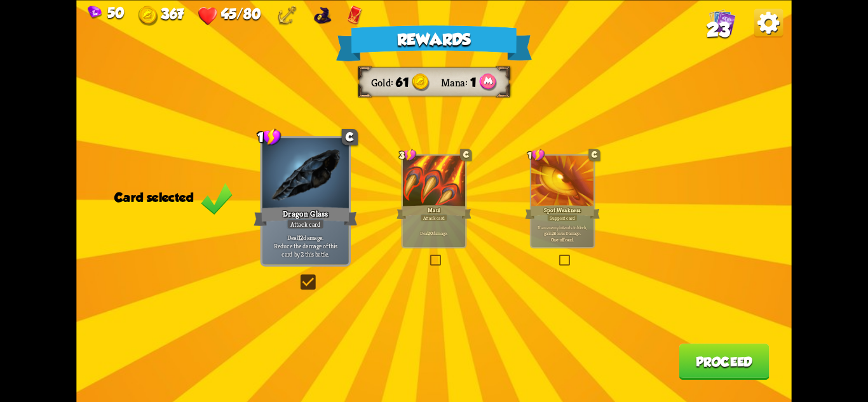
click at [725, 358] on button "Proceed" at bounding box center [724, 362] width 90 height 36
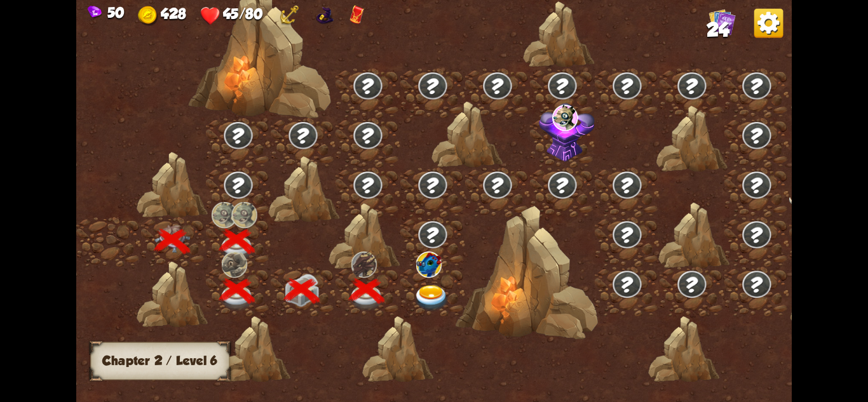
click at [435, 288] on img at bounding box center [432, 298] width 36 height 26
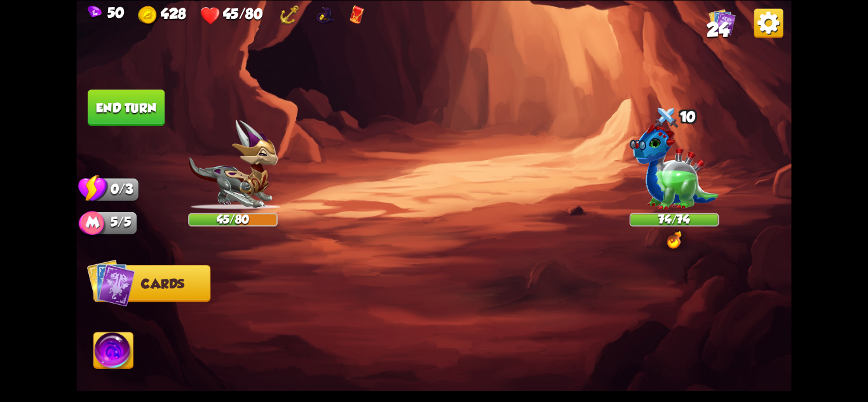
click at [677, 168] on img at bounding box center [674, 166] width 89 height 86
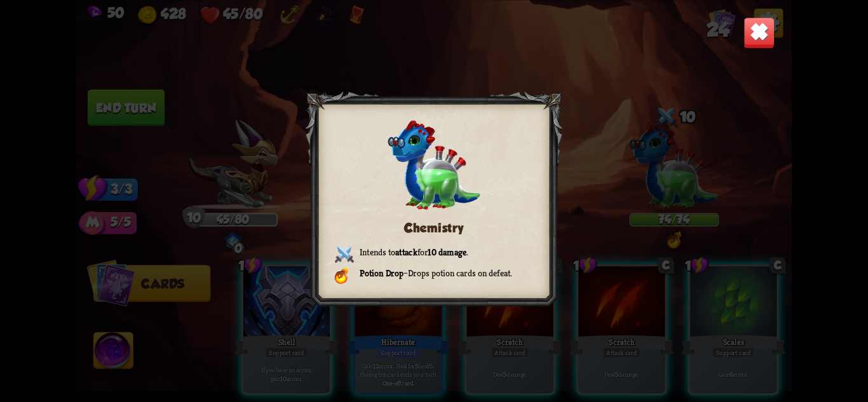
click at [751, 27] on img at bounding box center [759, 32] width 31 height 31
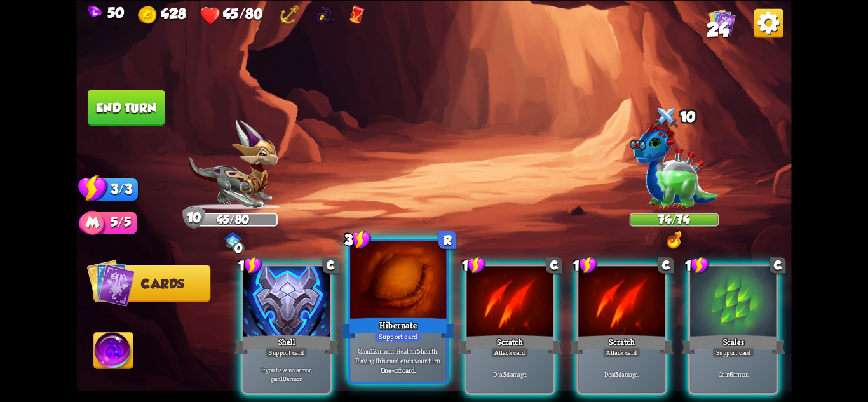
click at [409, 335] on div "Support card" at bounding box center [398, 335] width 47 height 11
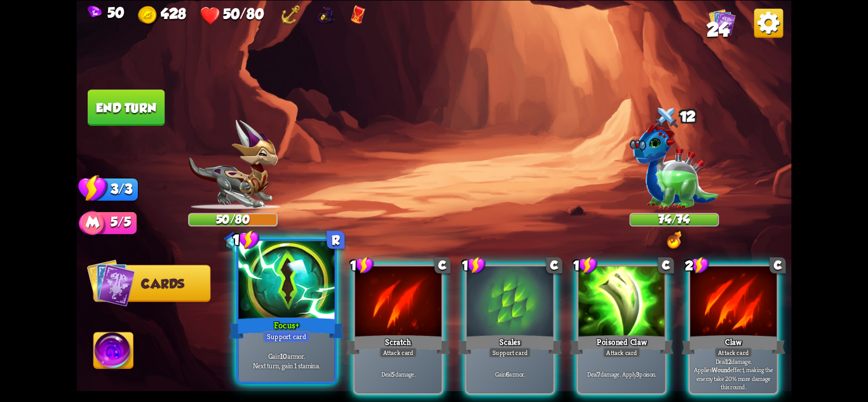
click at [279, 336] on div "Support card" at bounding box center [286, 335] width 47 height 11
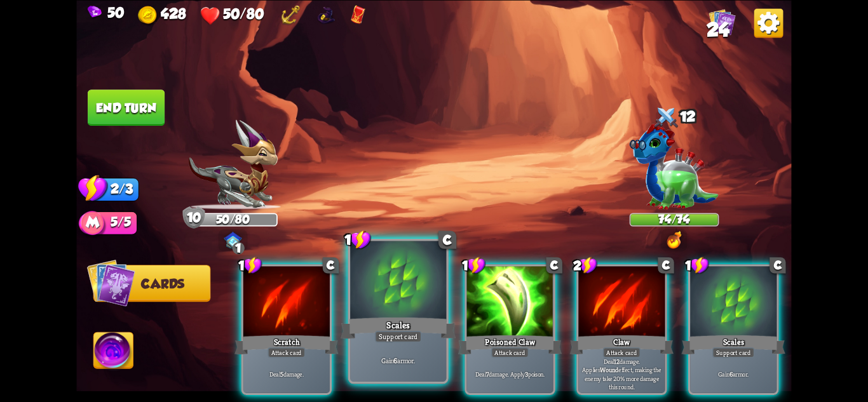
click at [393, 341] on div "Support card" at bounding box center [398, 335] width 47 height 11
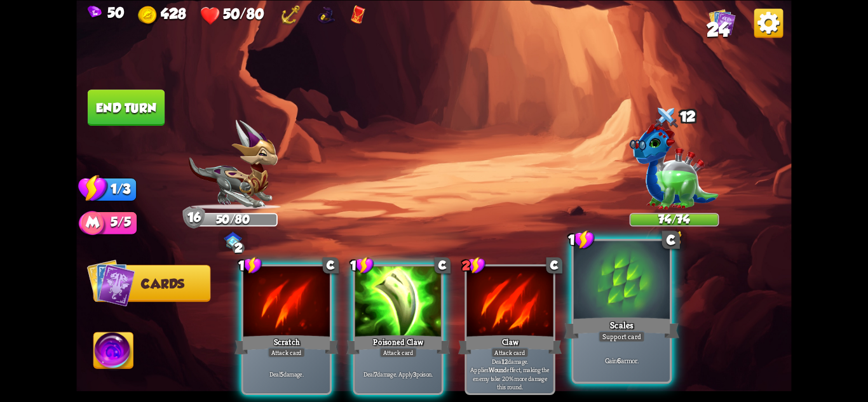
click at [638, 316] on div "Scales" at bounding box center [621, 327] width 115 height 25
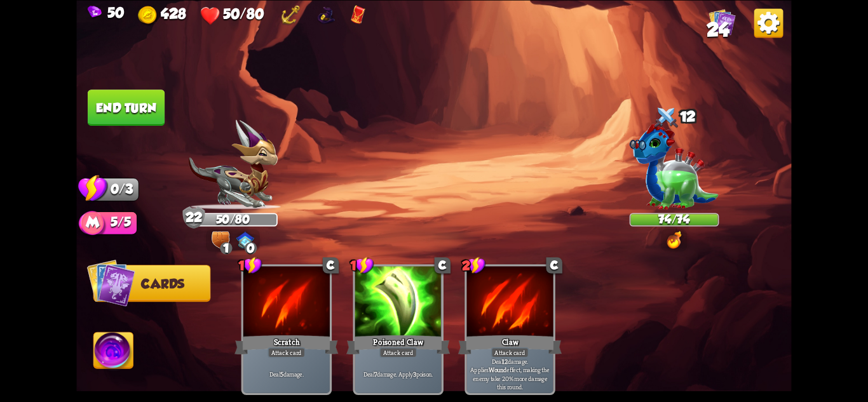
click at [127, 109] on button "End turn" at bounding box center [126, 108] width 77 height 36
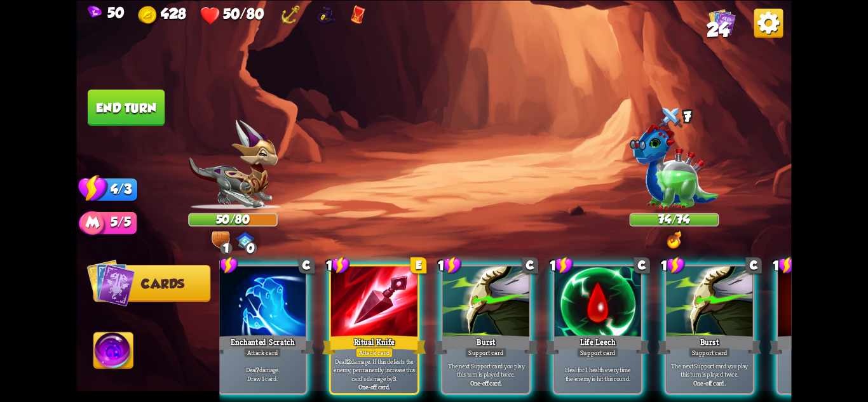
scroll to position [0, 9]
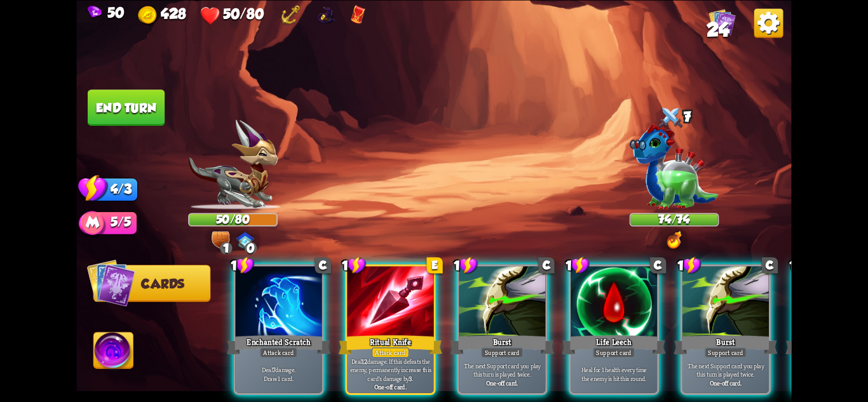
click at [247, 334] on div "Enchanted Scratch" at bounding box center [279, 344] width 104 height 23
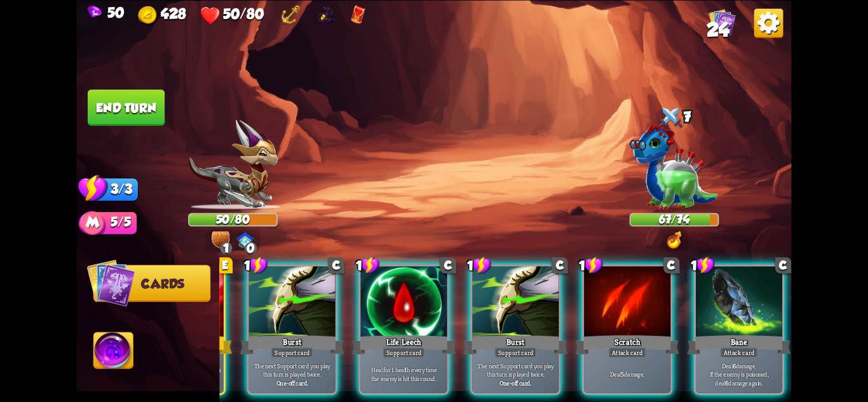
scroll to position [0, 0]
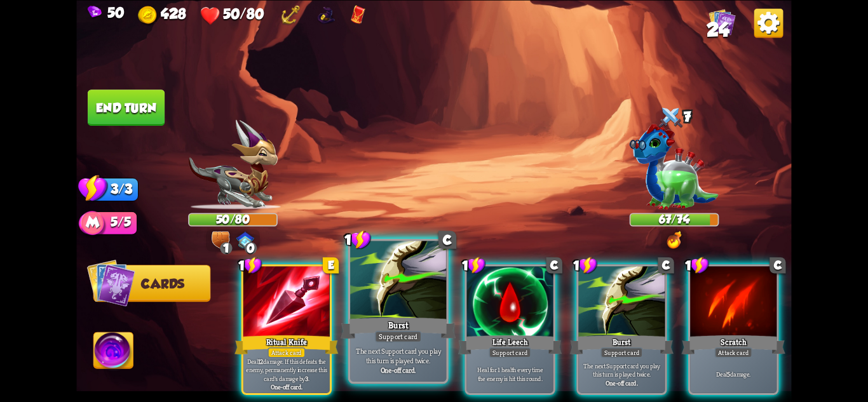
click at [402, 355] on p "The next Support card you play this turn is played twice." at bounding box center [399, 355] width 92 height 19
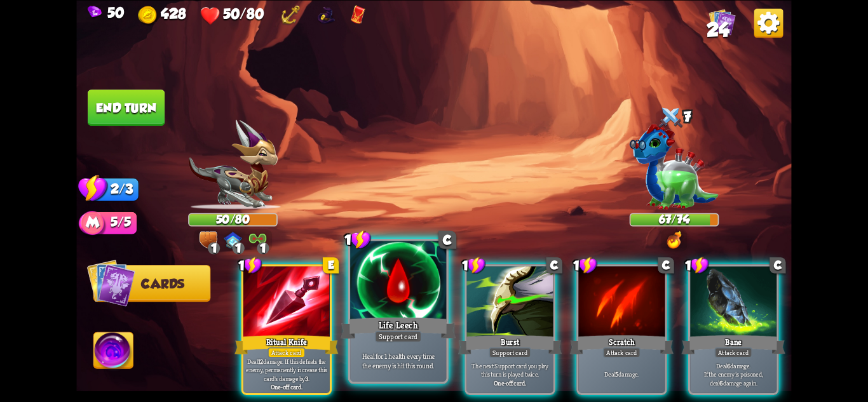
click at [407, 355] on p "Heal for 1 health every time the enemy is hit this round." at bounding box center [399, 360] width 92 height 19
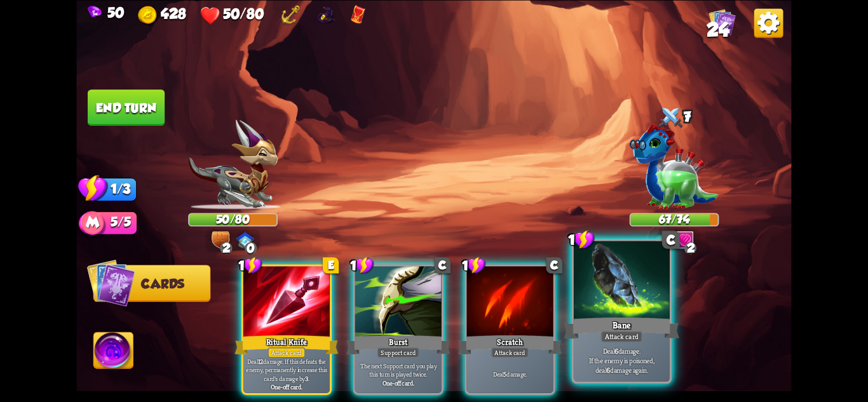
click at [622, 342] on div "Attack card" at bounding box center [622, 335] width 42 height 11
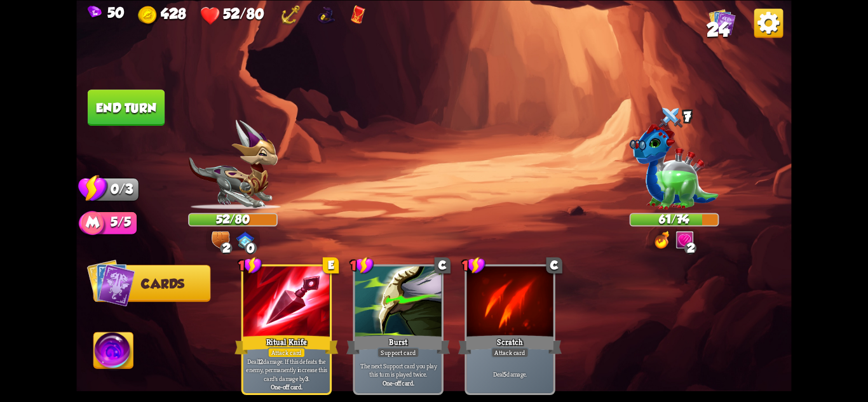
click at [130, 106] on button "End turn" at bounding box center [126, 108] width 77 height 36
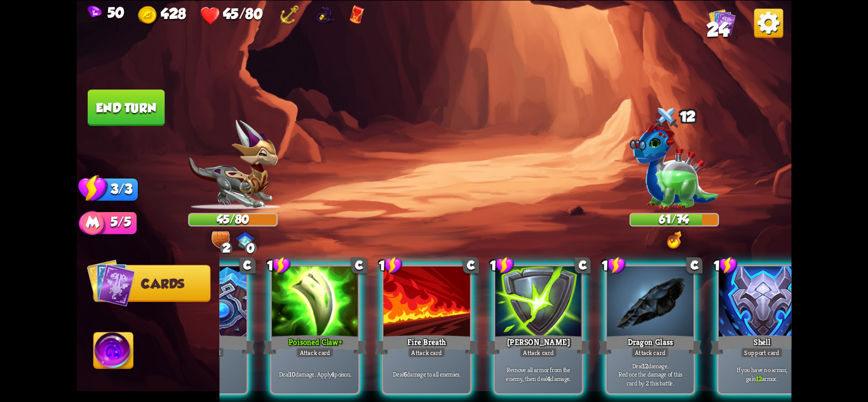
scroll to position [0, 121]
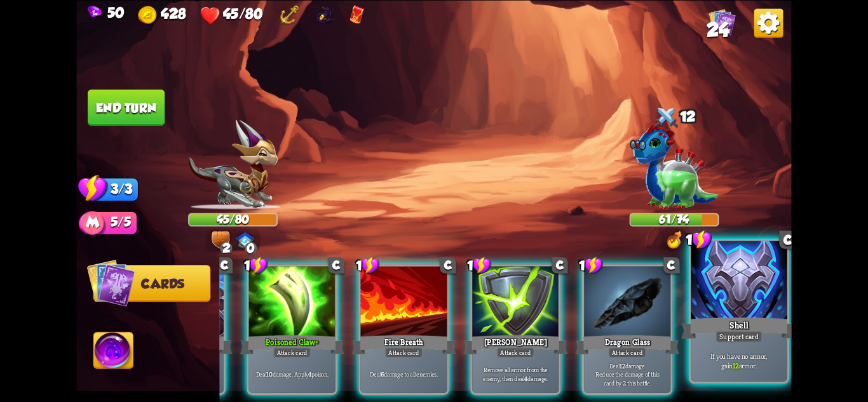
click at [751, 365] on p "If you have no armor, gain 12 armor." at bounding box center [739, 360] width 92 height 19
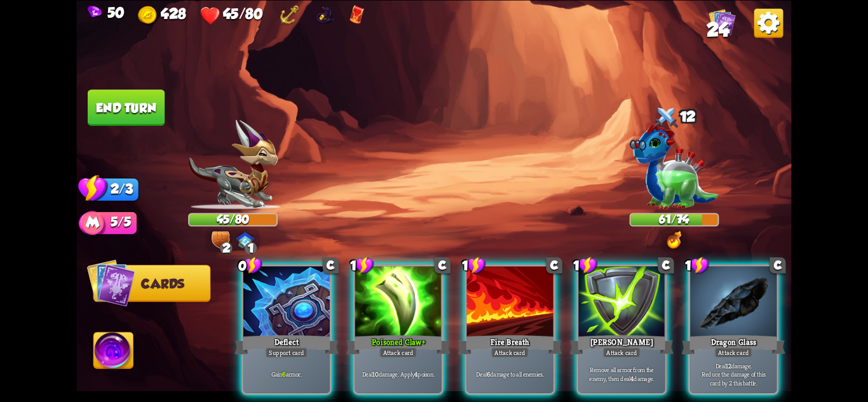
scroll to position [0, 0]
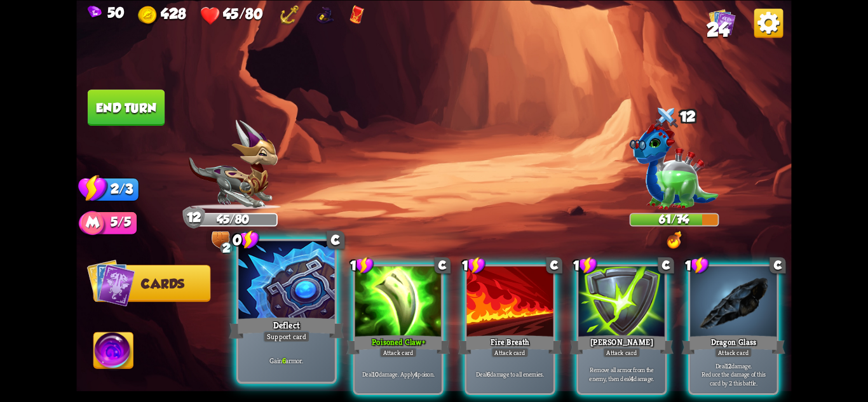
click at [299, 329] on div "Deflect" at bounding box center [286, 327] width 115 height 25
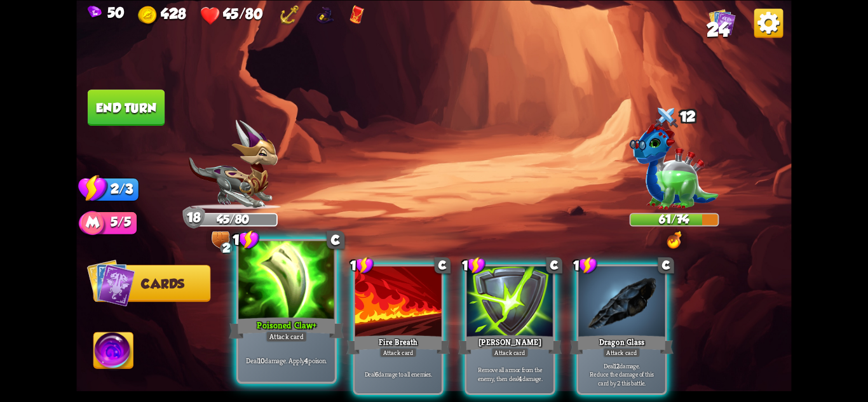
click at [282, 328] on div "Poisoned Claw+" at bounding box center [286, 327] width 115 height 25
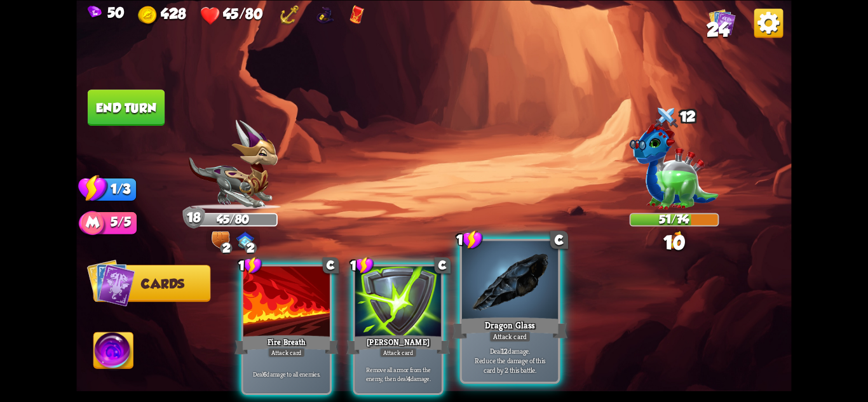
click at [470, 327] on div "Dragon Glass" at bounding box center [510, 327] width 115 height 25
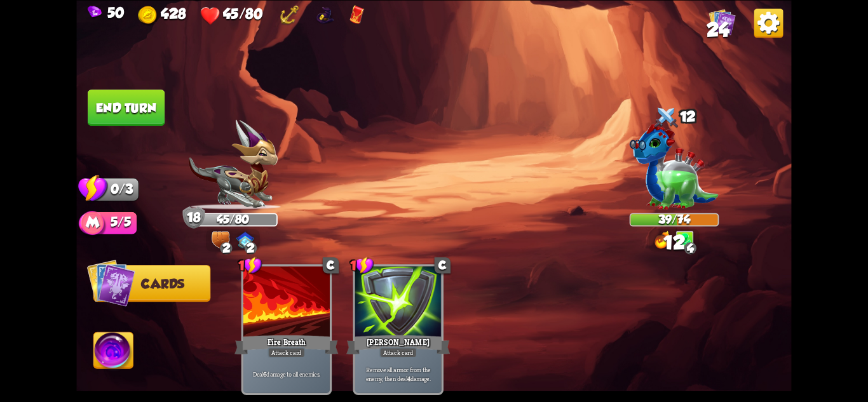
click at [128, 95] on button "End turn" at bounding box center [126, 108] width 77 height 36
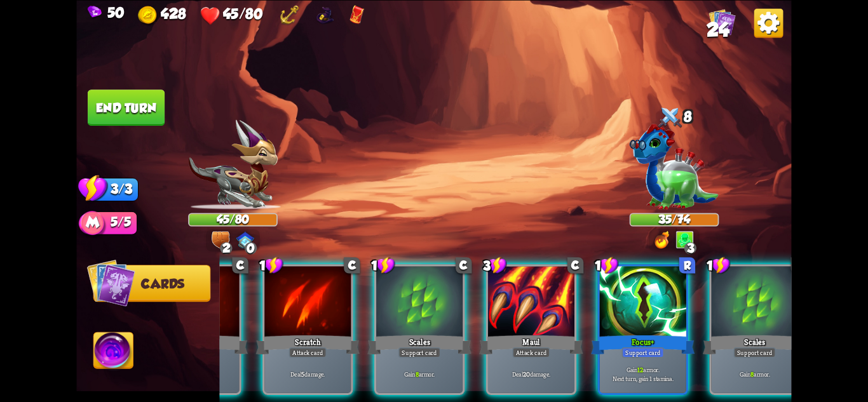
scroll to position [0, 121]
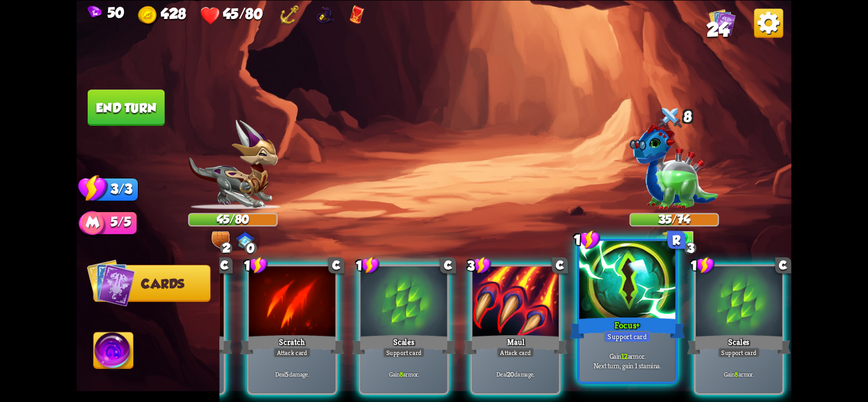
click at [608, 301] on div at bounding box center [628, 281] width 96 height 81
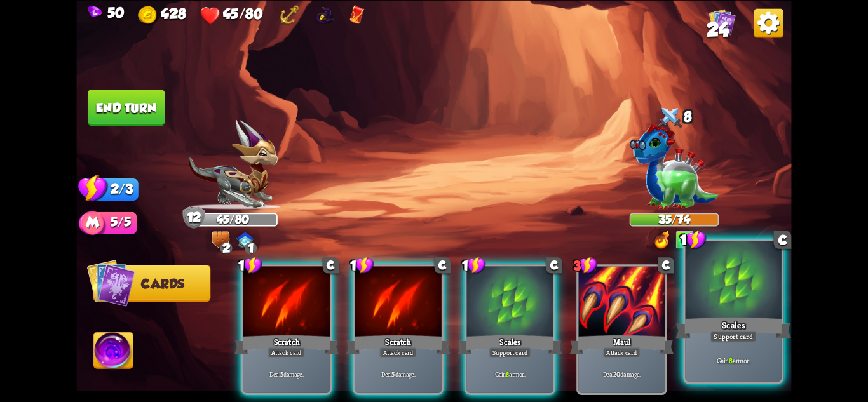
scroll to position [0, 0]
click at [749, 294] on div at bounding box center [734, 281] width 96 height 81
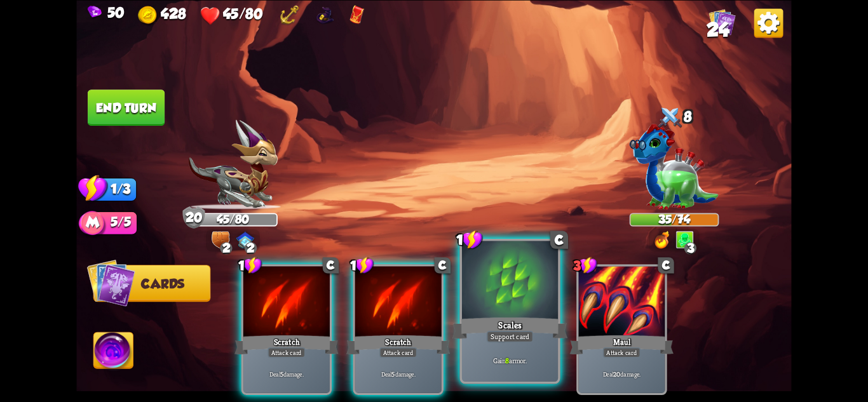
click at [503, 299] on div at bounding box center [510, 281] width 96 height 81
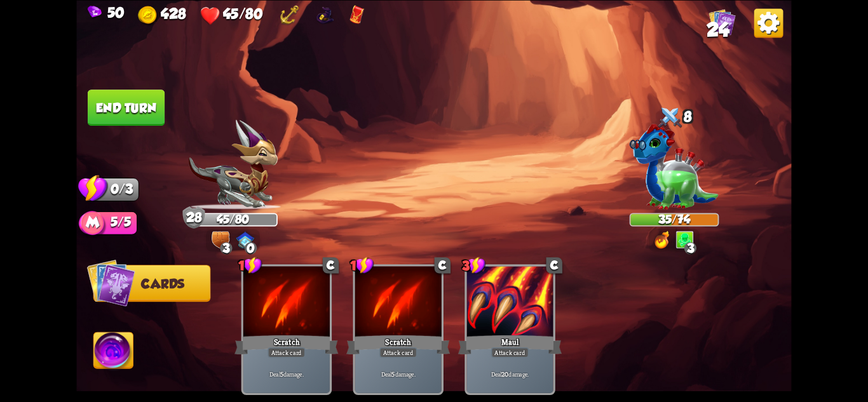
click at [137, 108] on button "End turn" at bounding box center [126, 108] width 77 height 36
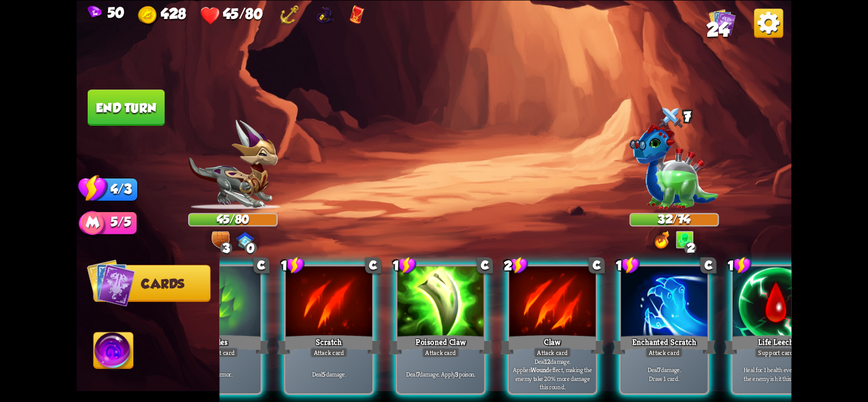
scroll to position [0, 121]
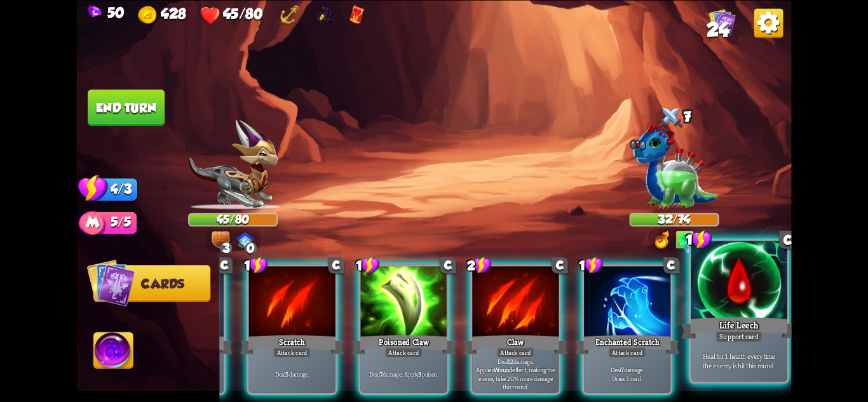
click at [744, 371] on div "Heal for 1 health every time the enemy is hit this round." at bounding box center [739, 361] width 96 height 42
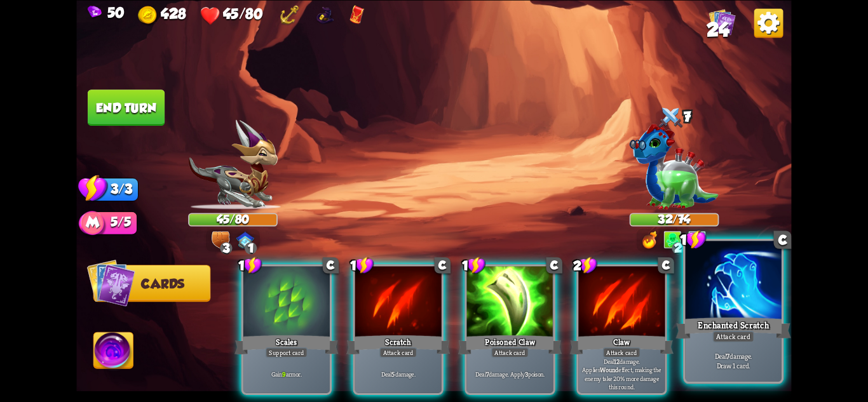
click at [714, 350] on div "Deal 7 damage. Draw 1 card." at bounding box center [734, 361] width 96 height 42
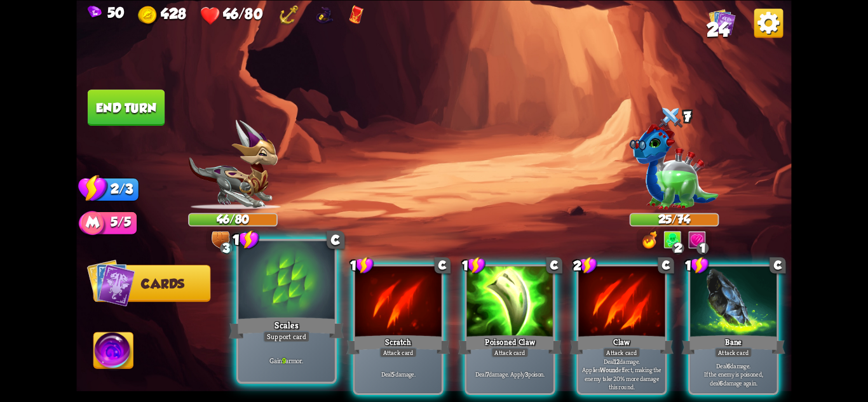
click at [308, 342] on div "Support card" at bounding box center [286, 335] width 47 height 11
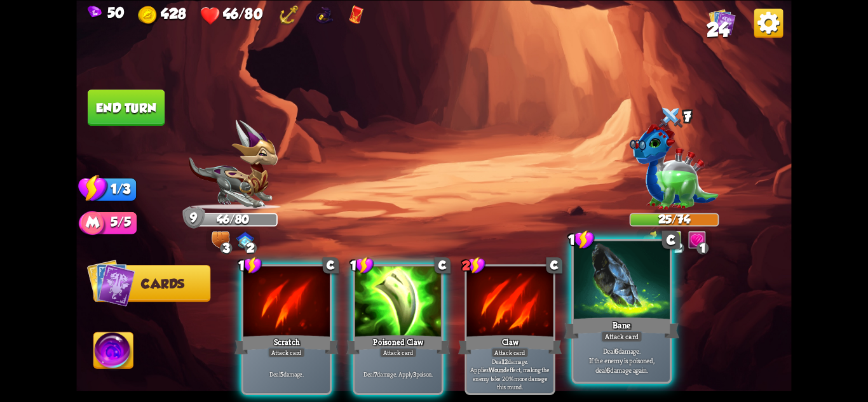
click at [654, 332] on div "Bane" at bounding box center [621, 327] width 115 height 25
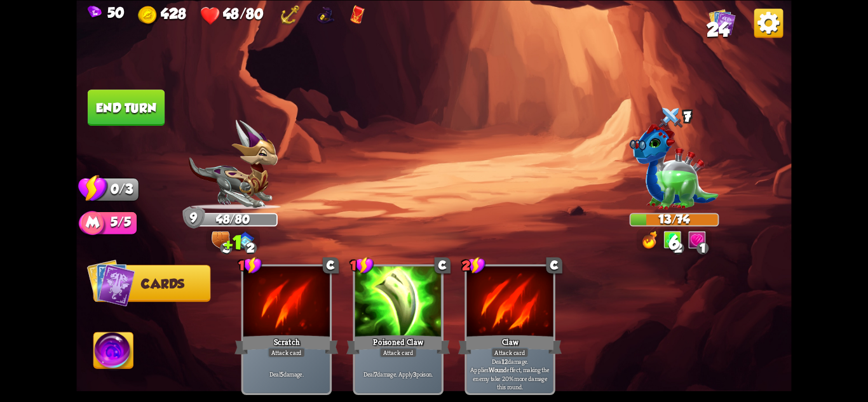
click at [121, 95] on button "End turn" at bounding box center [126, 108] width 77 height 36
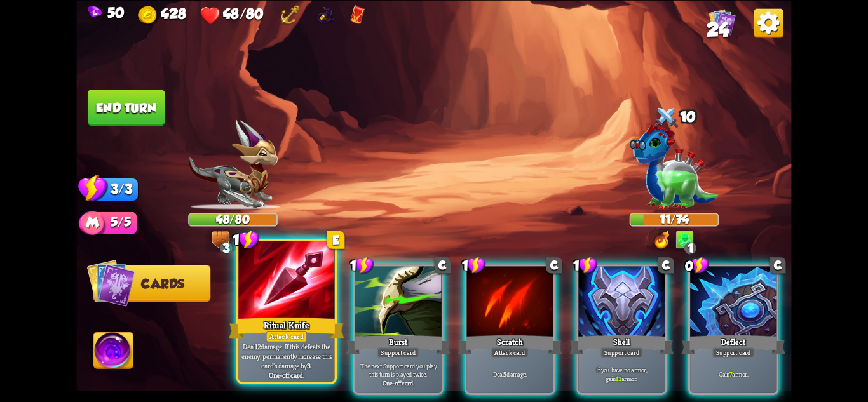
click at [272, 320] on div "Ritual Knife" at bounding box center [286, 327] width 115 height 25
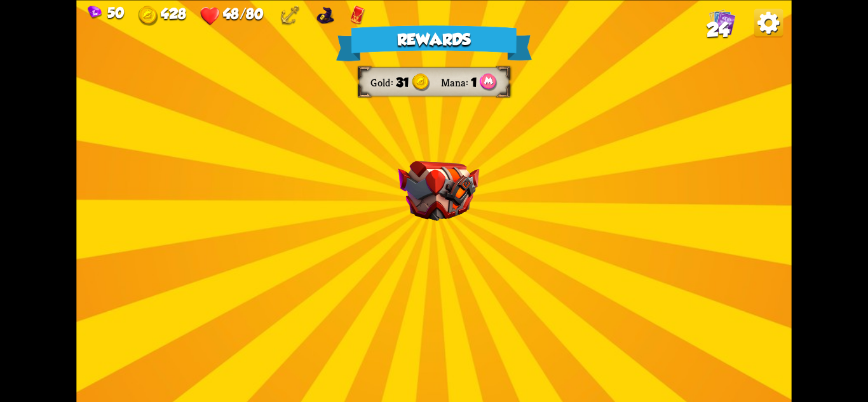
click at [460, 236] on div "Rewards Gold 31 Mana 1 Select a card 0 R Chaos Potion Potion card Trigger 2 ran…" at bounding box center [433, 201] width 715 height 402
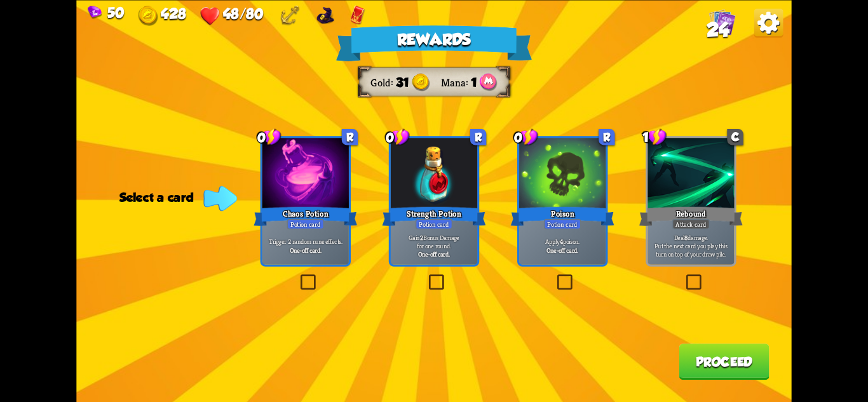
click at [330, 177] on div at bounding box center [305, 174] width 86 height 73
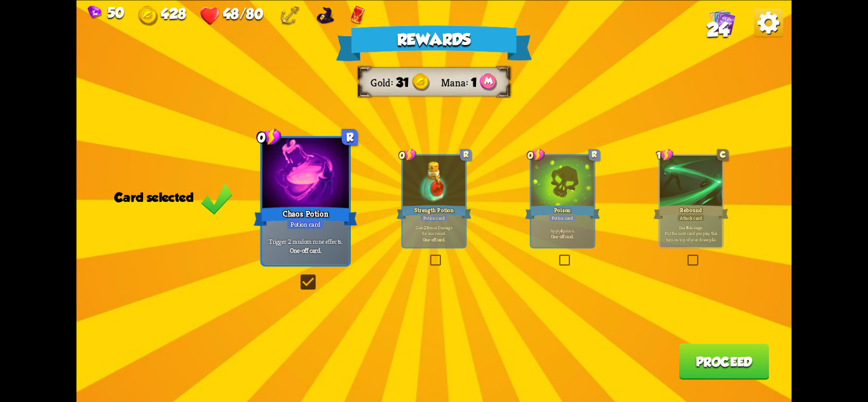
click at [704, 358] on button "Proceed" at bounding box center [724, 362] width 90 height 36
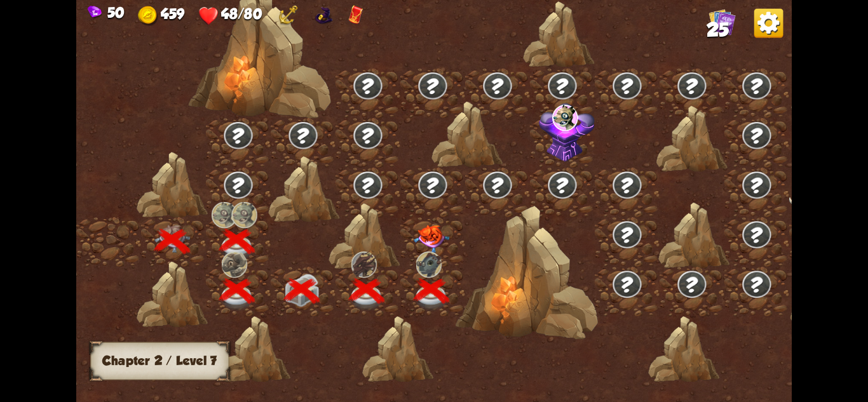
click at [435, 238] on img at bounding box center [432, 239] width 36 height 28
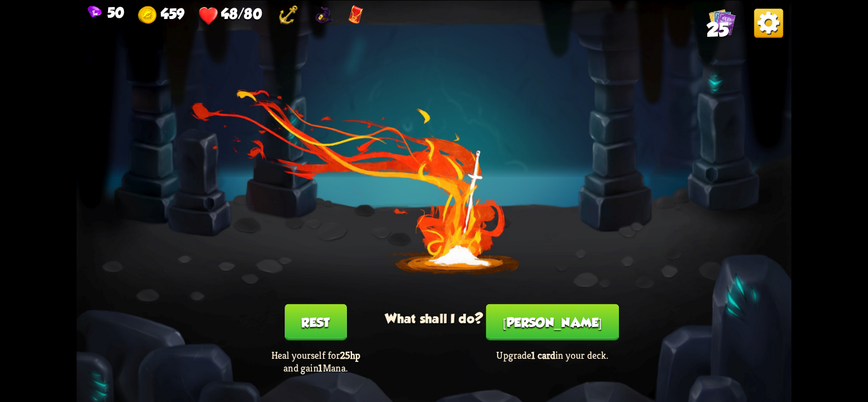
click at [549, 320] on button "[PERSON_NAME]" at bounding box center [552, 322] width 133 height 36
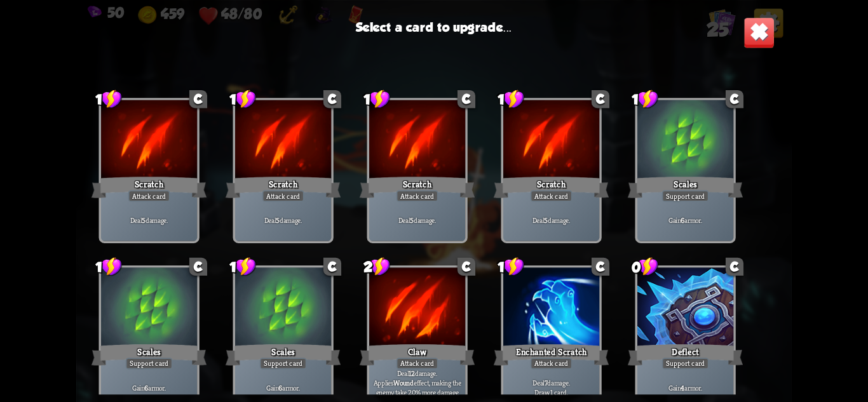
drag, startPoint x: 491, startPoint y: 303, endPoint x: 585, endPoint y: 84, distance: 238.6
click at [578, 123] on div "1 C Scratch Attack card Deal 5 damage. 1 C Scratch Attack card Deal 5 damage. 1…" at bounding box center [433, 229] width 715 height 330
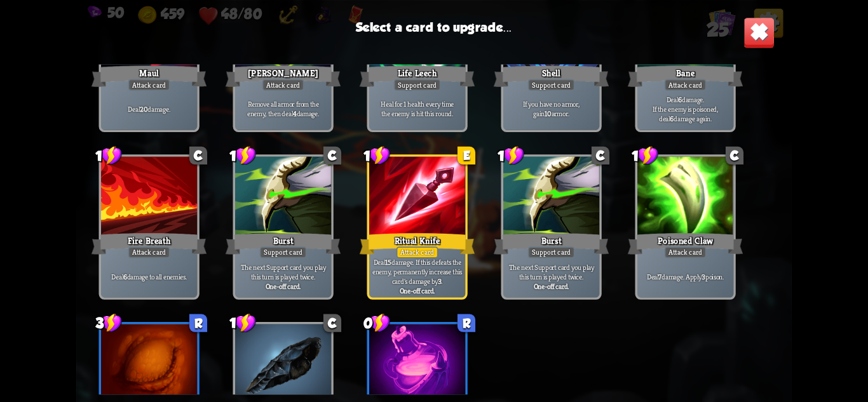
scroll to position [528, 0]
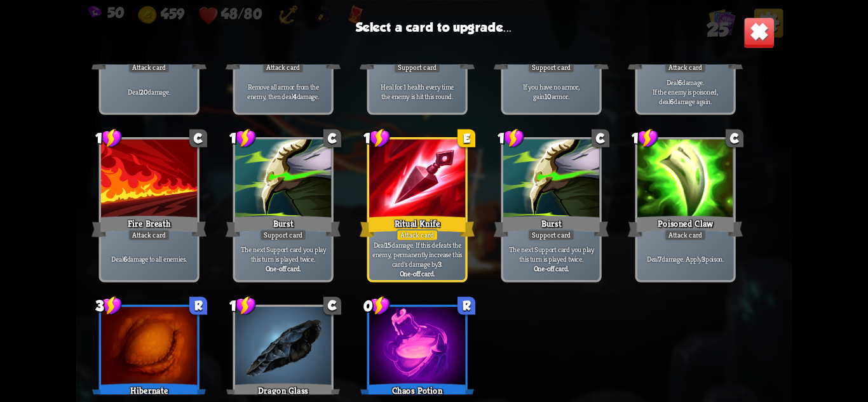
click at [435, 198] on div at bounding box center [417, 179] width 96 height 81
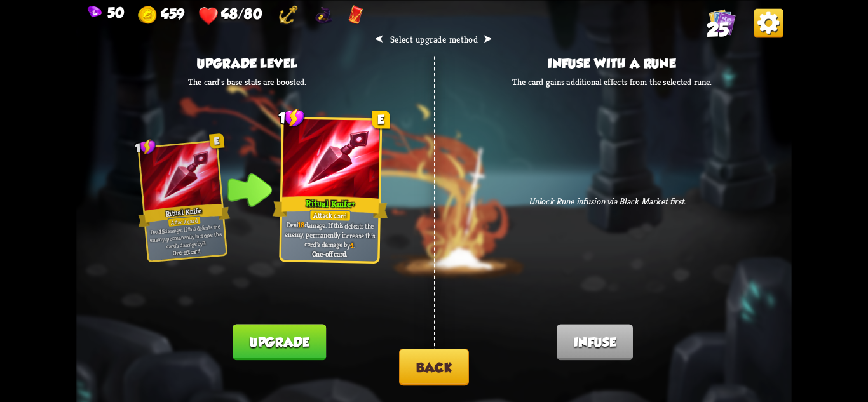
click at [289, 351] on button "Upgrade" at bounding box center [279, 342] width 93 height 36
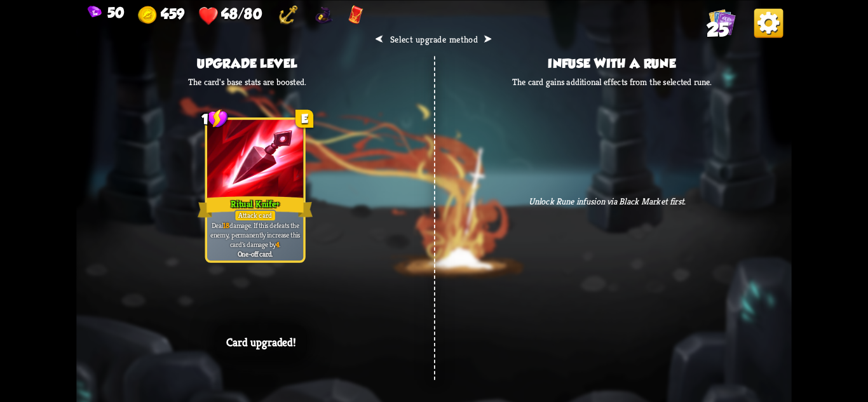
click at [392, 297] on div "⮜ Select upgrade method ⮞ Upgrade level The card's base stats are boosted. 1 E …" at bounding box center [433, 201] width 715 height 402
click at [387, 285] on div "⮜ Select upgrade method ⮞ Upgrade level The card's base stats are boosted. 1 E …" at bounding box center [433, 201] width 715 height 402
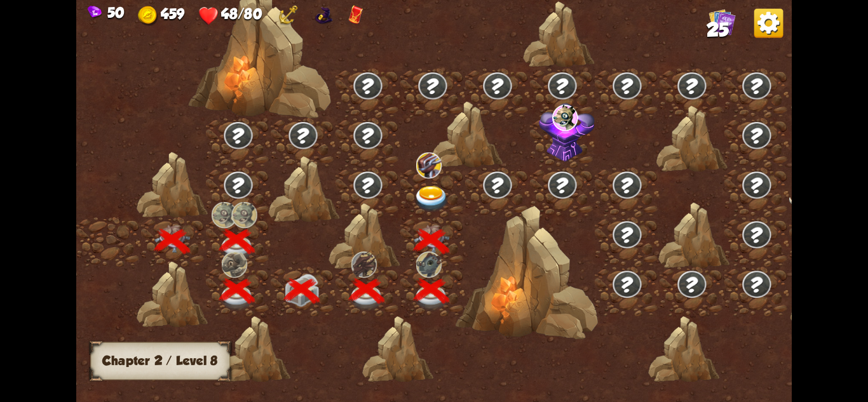
click at [439, 198] on img at bounding box center [432, 199] width 36 height 26
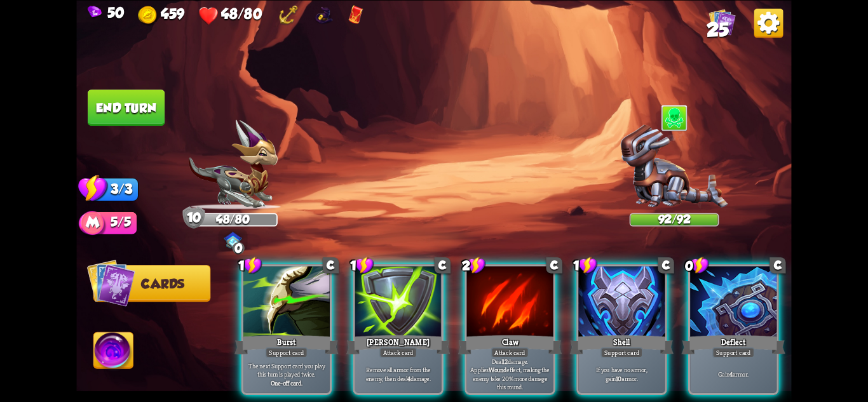
click at [675, 191] on img at bounding box center [674, 167] width 107 height 85
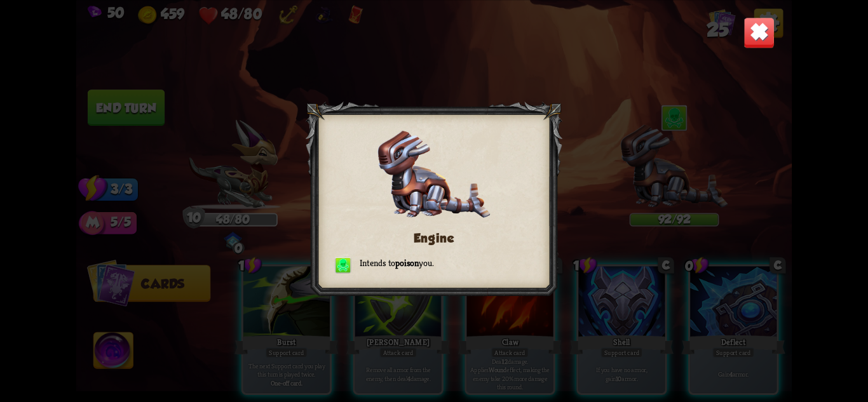
click at [755, 33] on img at bounding box center [759, 32] width 31 height 31
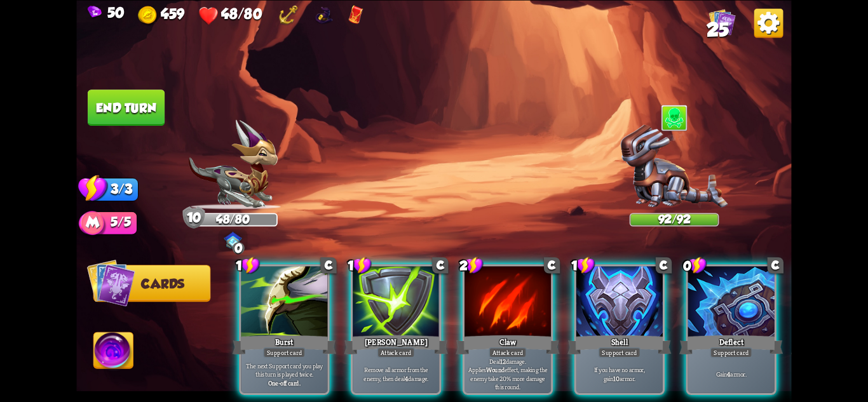
scroll to position [0, 0]
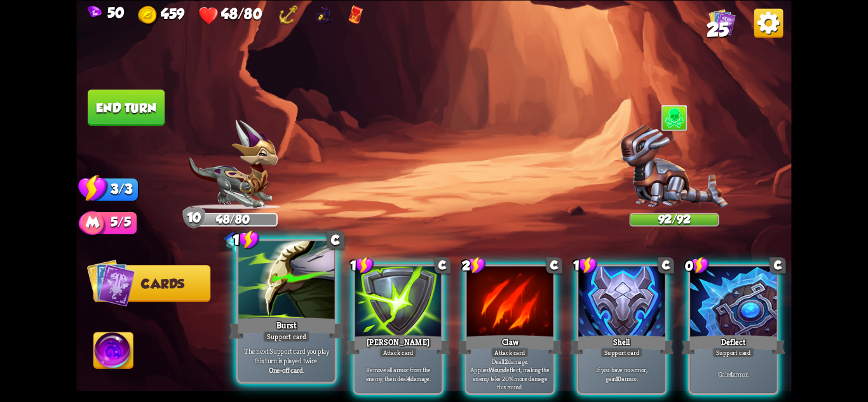
click at [289, 345] on div "The next Support card you play this turn is played twice. One-off card." at bounding box center [286, 361] width 96 height 42
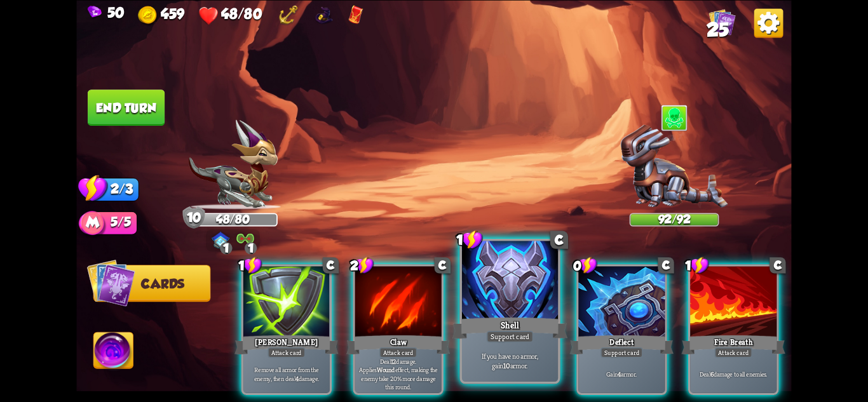
click at [529, 336] on div "Support card" at bounding box center [510, 335] width 47 height 11
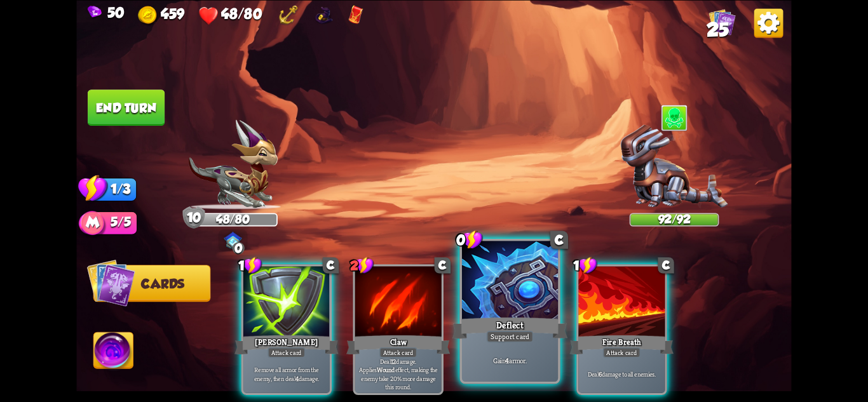
click at [514, 336] on div "Support card" at bounding box center [510, 335] width 47 height 11
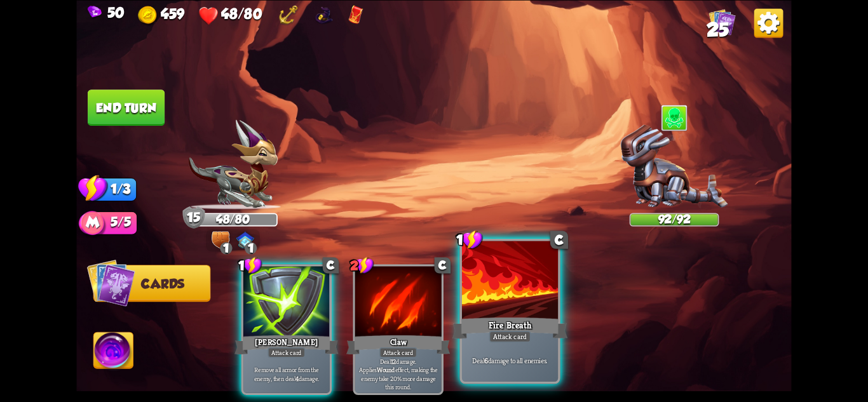
click at [517, 348] on div "Deal 6 damage to all enemies." at bounding box center [510, 361] width 96 height 42
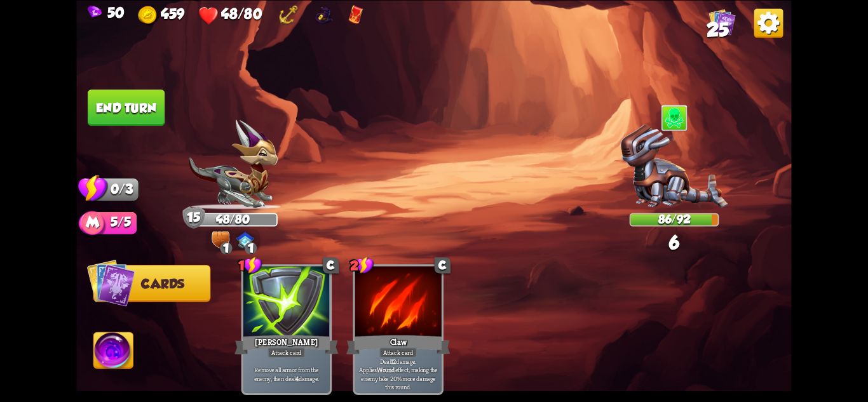
click at [140, 107] on button "End turn" at bounding box center [126, 108] width 77 height 36
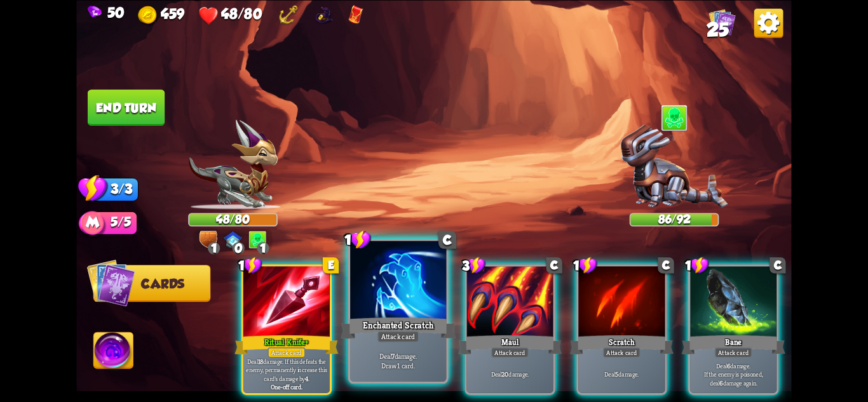
click at [421, 353] on p "Deal 7 damage. Draw 1 card." at bounding box center [399, 360] width 92 height 19
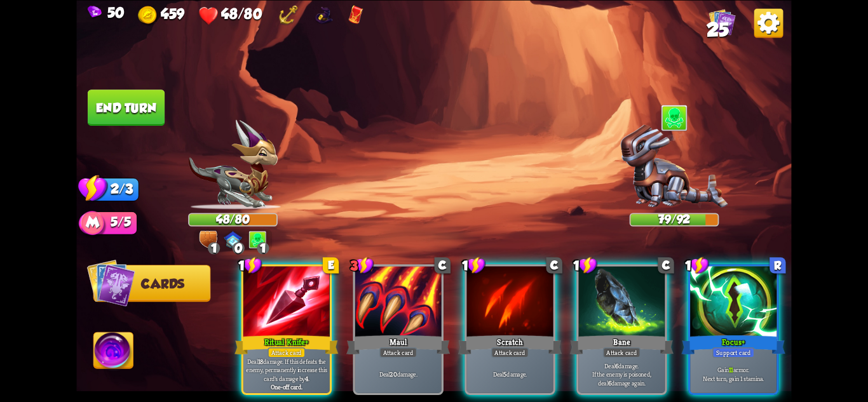
scroll to position [0, 121]
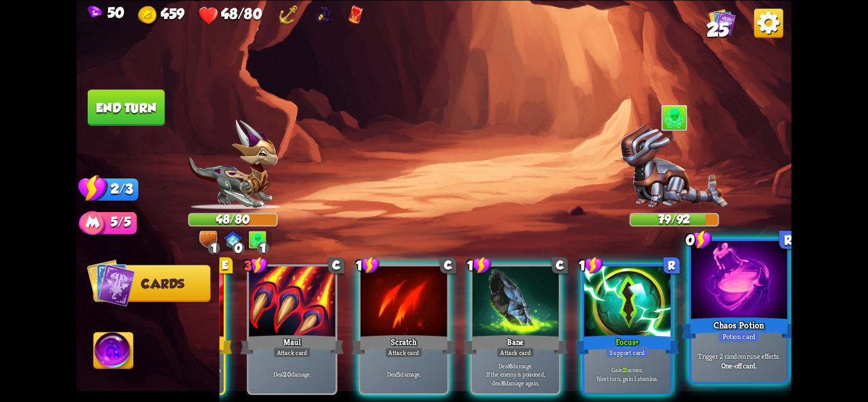
click at [746, 286] on div at bounding box center [739, 281] width 96 height 81
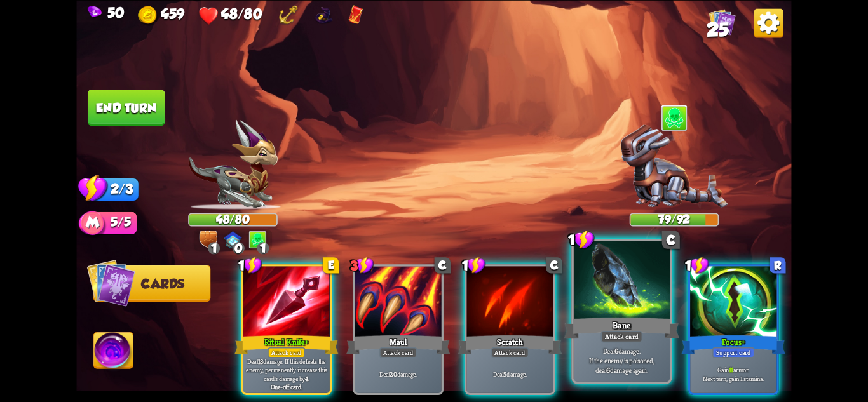
scroll to position [0, 0]
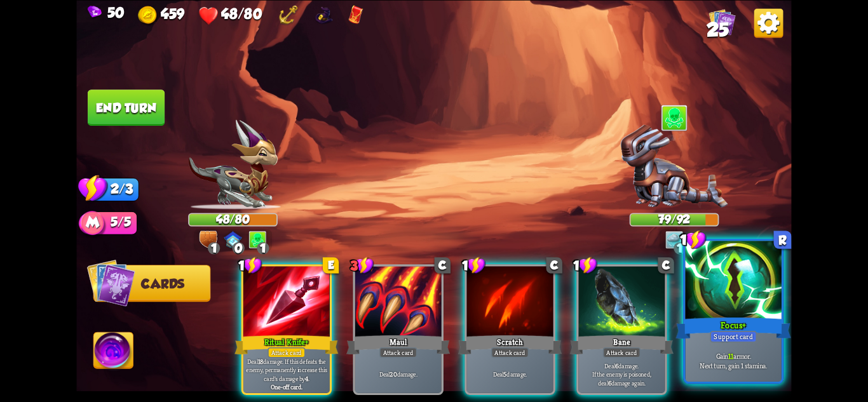
click at [754, 280] on div at bounding box center [734, 281] width 96 height 81
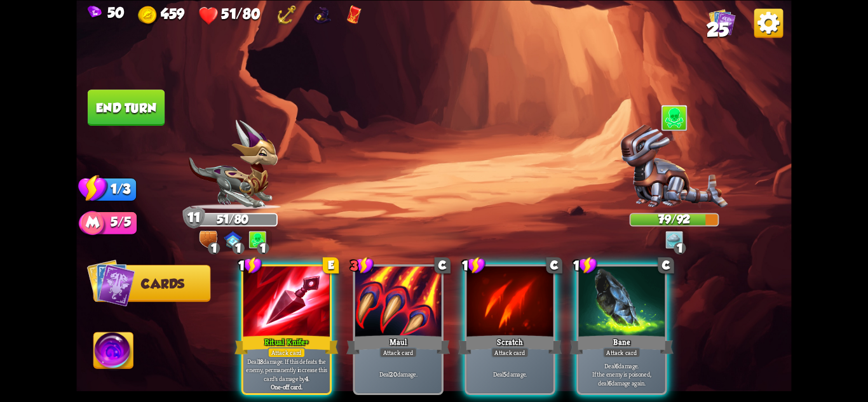
click at [217, 191] on img at bounding box center [232, 164] width 89 height 90
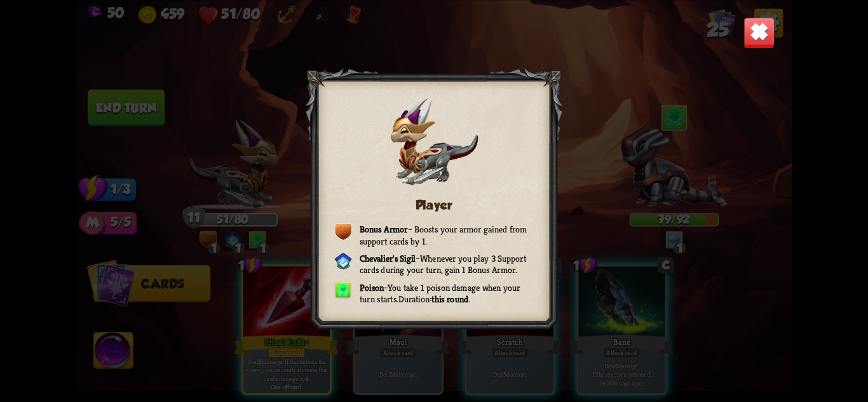
click at [759, 30] on img at bounding box center [759, 32] width 31 height 31
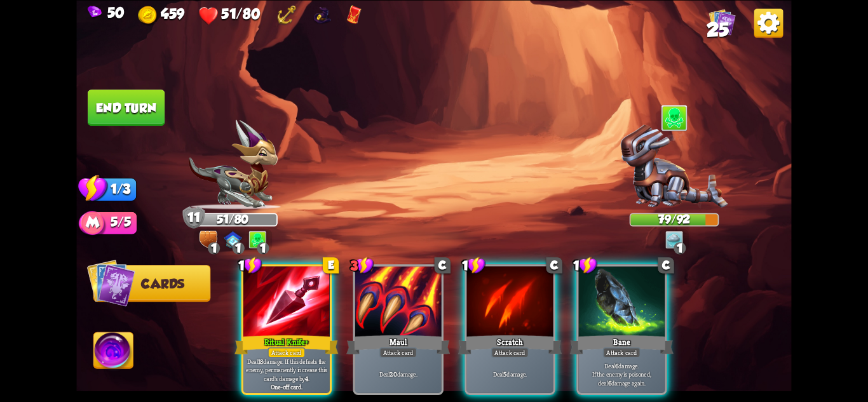
drag, startPoint x: 523, startPoint y: 289, endPoint x: 521, endPoint y: 283, distance: 6.6
click at [522, 289] on div at bounding box center [510, 302] width 86 height 73
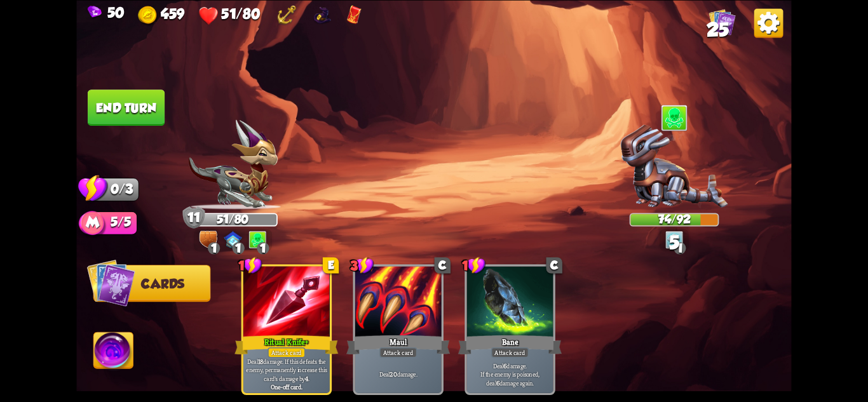
click at [117, 98] on button "End turn" at bounding box center [126, 108] width 77 height 36
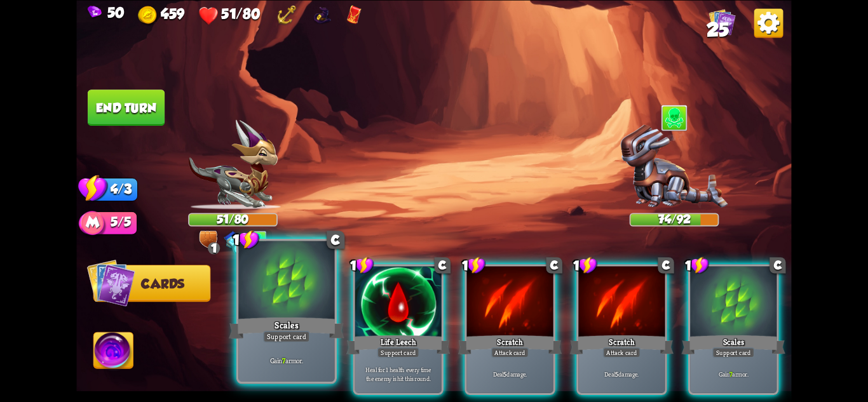
click at [273, 350] on div "Gain 7 armor." at bounding box center [286, 361] width 96 height 42
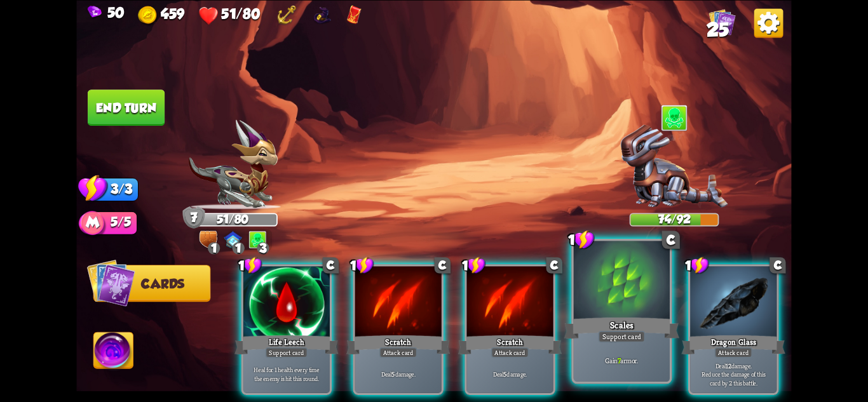
click at [619, 329] on div "Scales" at bounding box center [621, 327] width 115 height 25
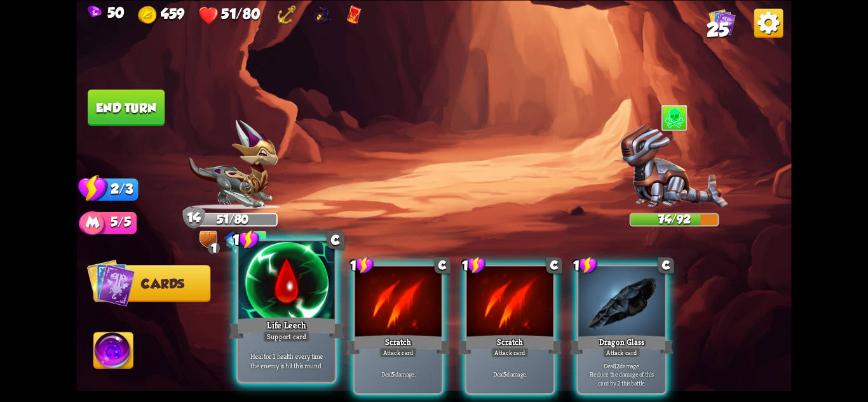
click at [266, 331] on div "Support card" at bounding box center [286, 335] width 47 height 11
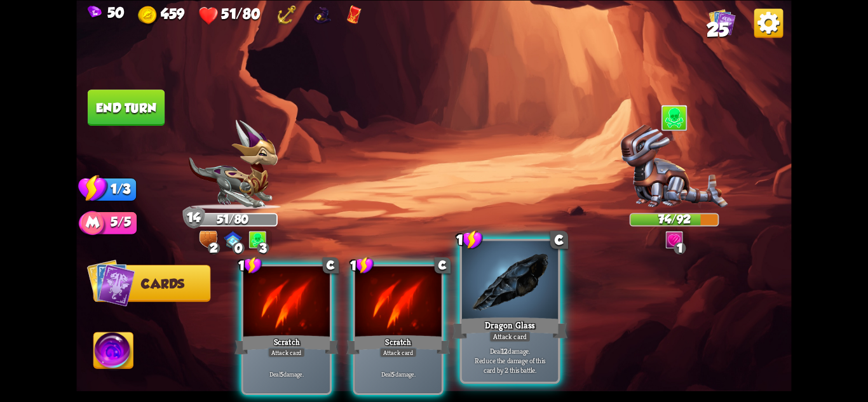
click at [526, 303] on div at bounding box center [510, 281] width 96 height 81
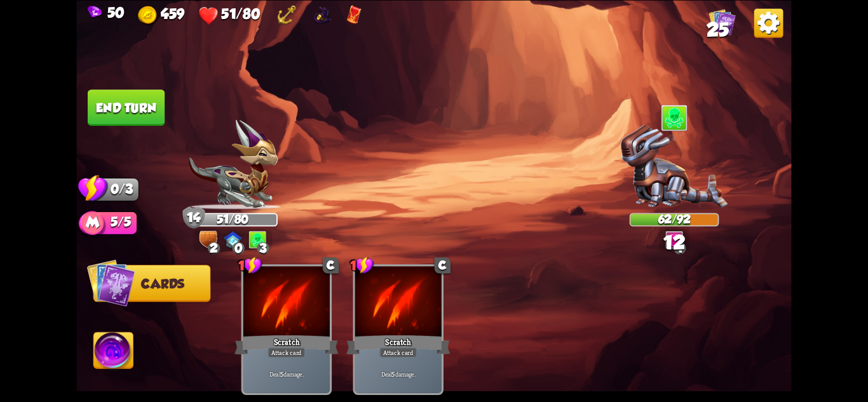
click at [121, 94] on button "End turn" at bounding box center [126, 108] width 77 height 36
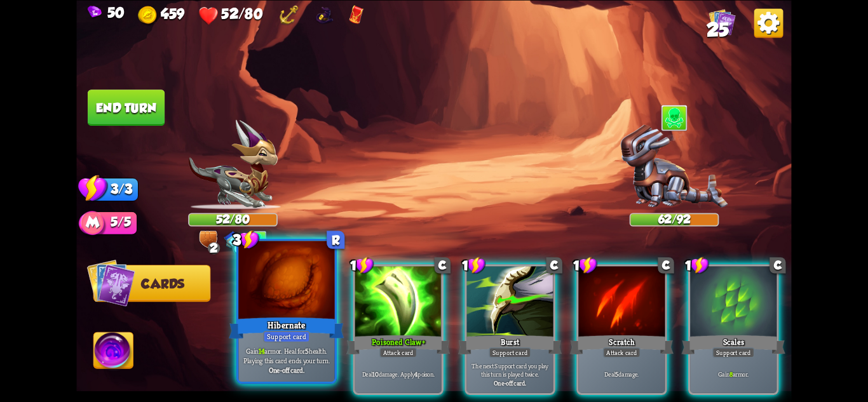
click at [319, 357] on p "Gain 14 armor. Heal for 5 health. Playing this card ends your turn." at bounding box center [287, 355] width 92 height 19
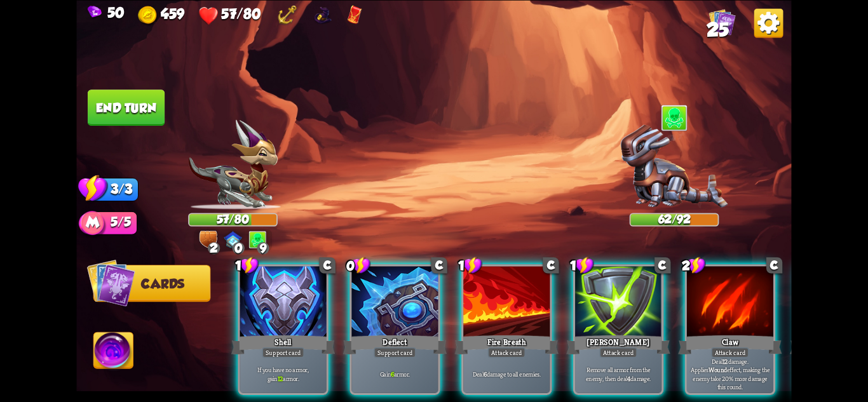
scroll to position [0, 3]
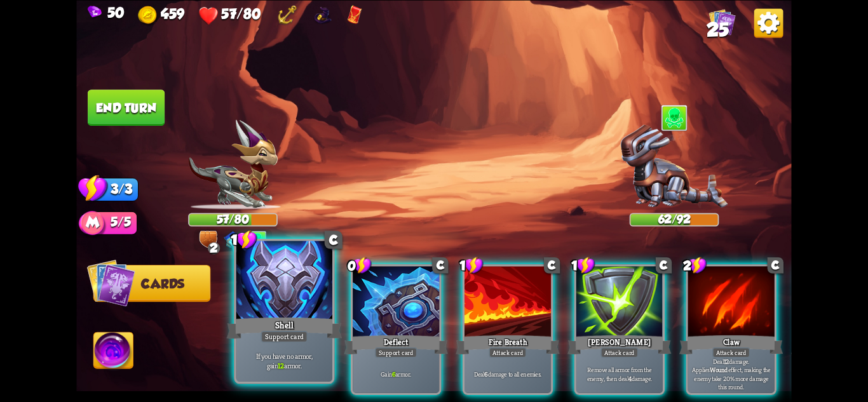
click at [304, 344] on div "If you have no armor, gain 12 armor." at bounding box center [284, 361] width 96 height 42
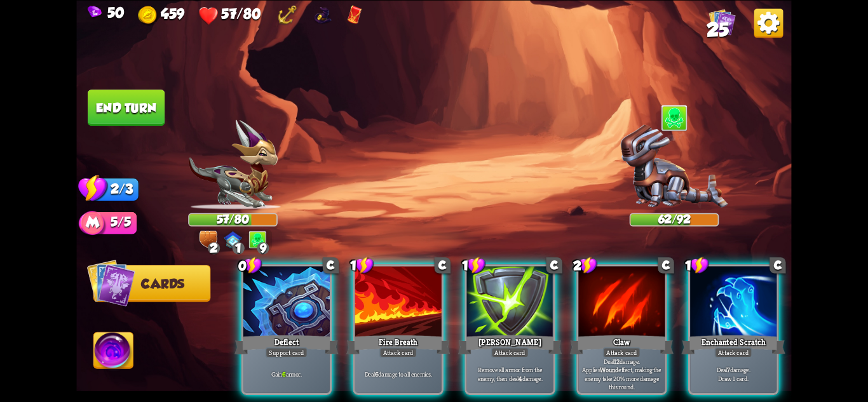
scroll to position [0, 0]
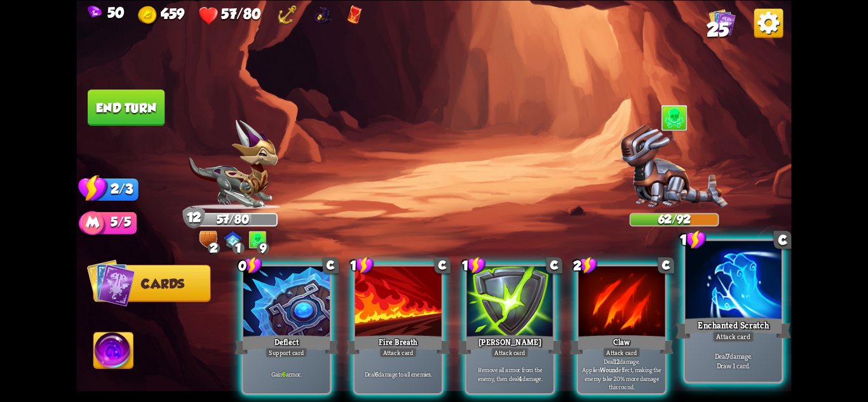
click at [759, 290] on div at bounding box center [734, 281] width 96 height 81
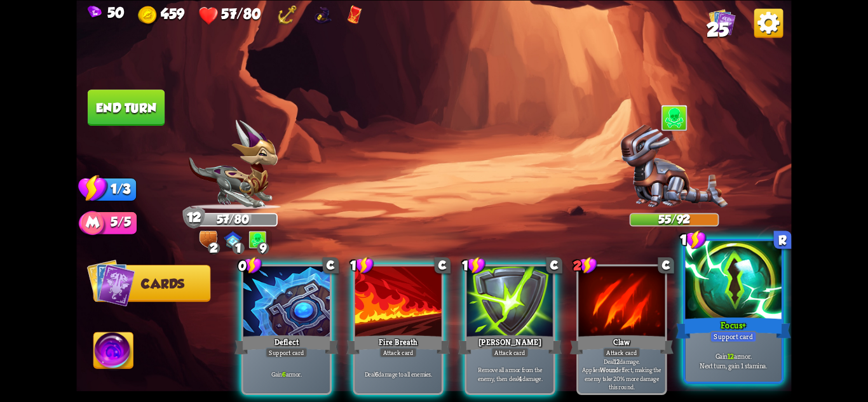
click at [735, 322] on div "Focus+" at bounding box center [733, 327] width 115 height 25
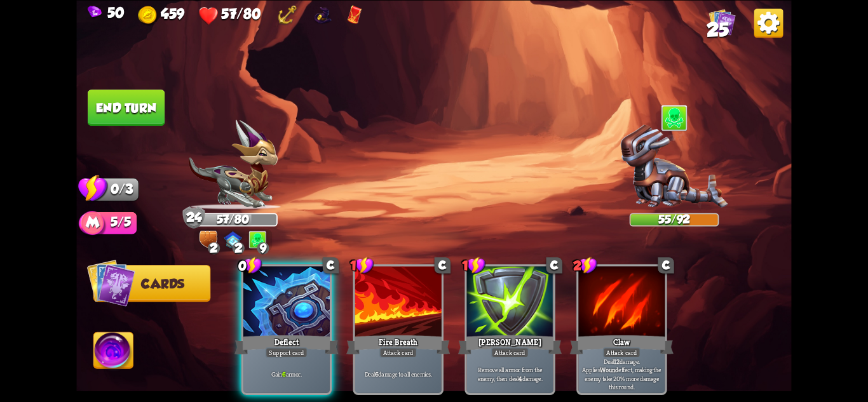
click at [249, 293] on div at bounding box center [286, 302] width 86 height 73
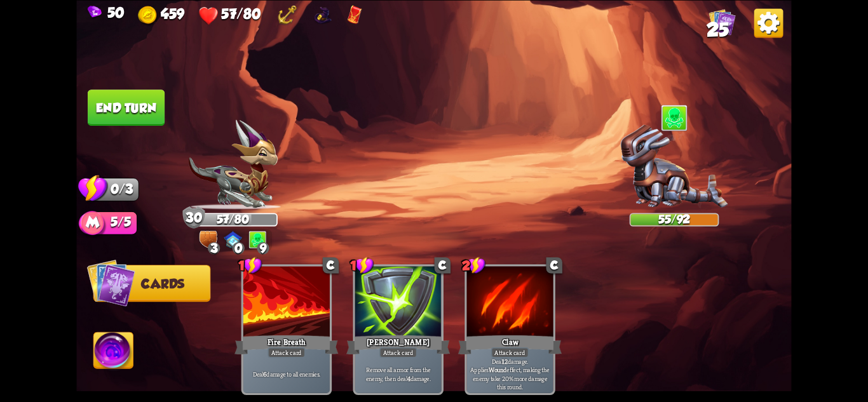
click at [128, 106] on button "End turn" at bounding box center [126, 108] width 77 height 36
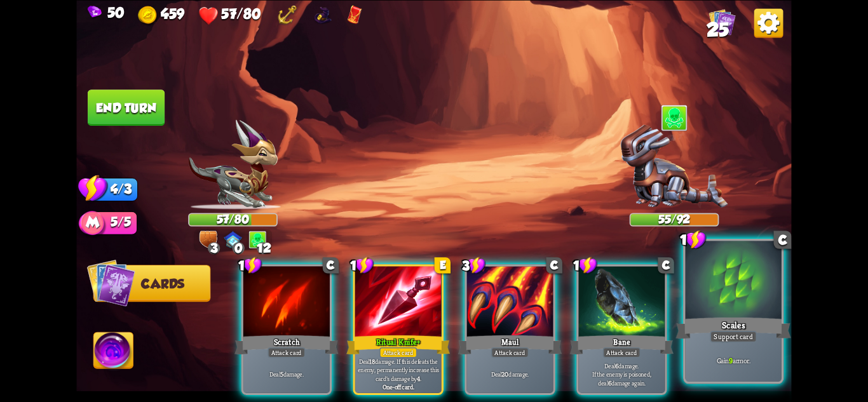
click at [719, 332] on div "Support card" at bounding box center [733, 335] width 47 height 11
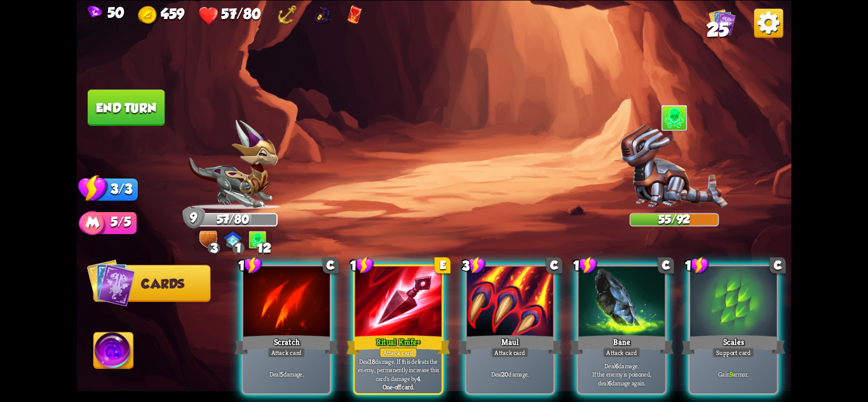
click at [719, 347] on div "Support card" at bounding box center [733, 352] width 42 height 11
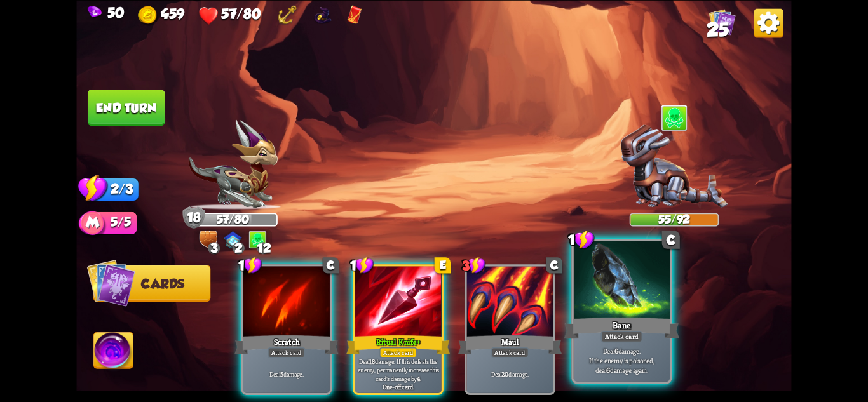
click at [617, 328] on div "Bane" at bounding box center [621, 327] width 115 height 25
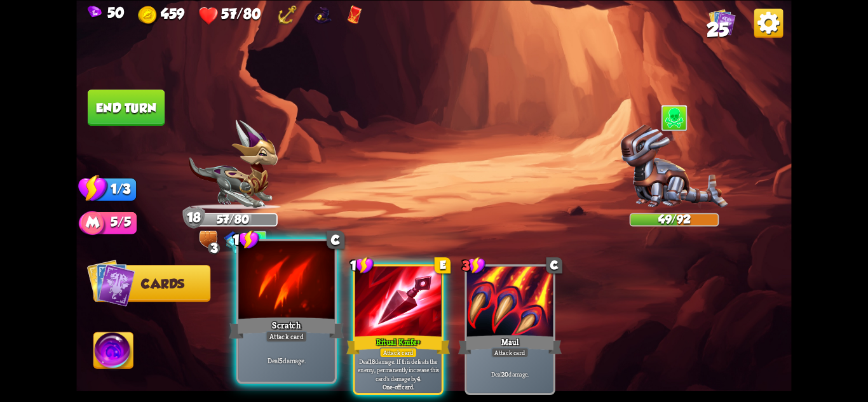
click at [261, 286] on div at bounding box center [286, 281] width 96 height 81
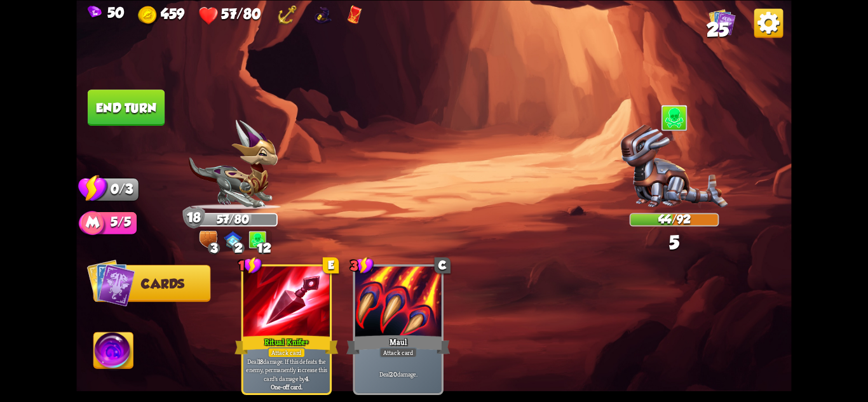
click at [150, 107] on button "End turn" at bounding box center [126, 108] width 77 height 36
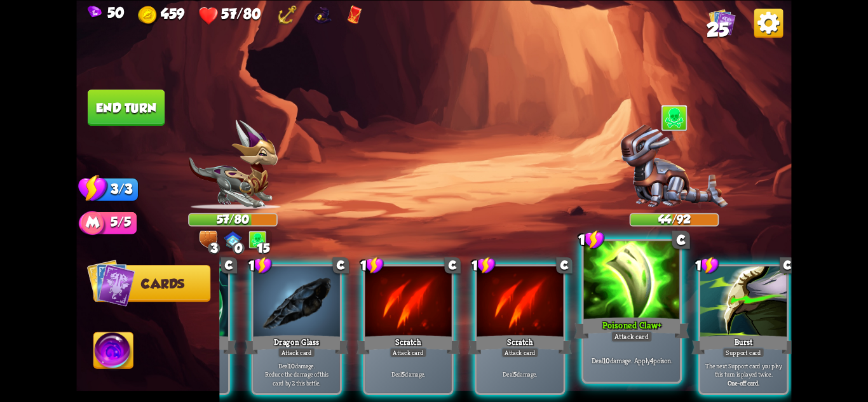
scroll to position [0, 121]
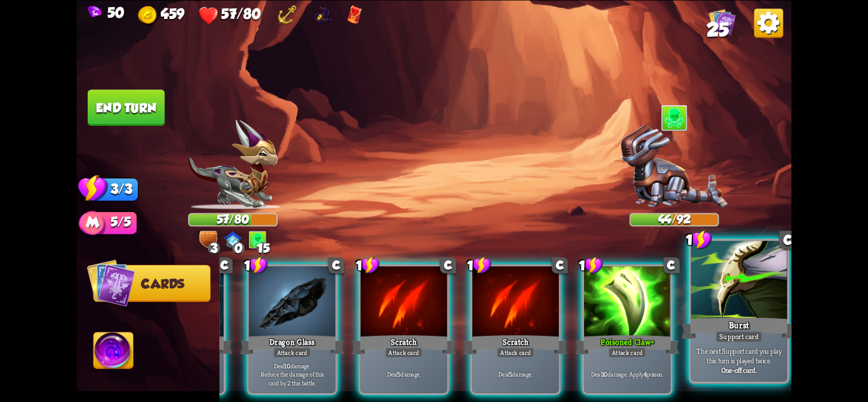
click at [752, 285] on div at bounding box center [739, 281] width 96 height 81
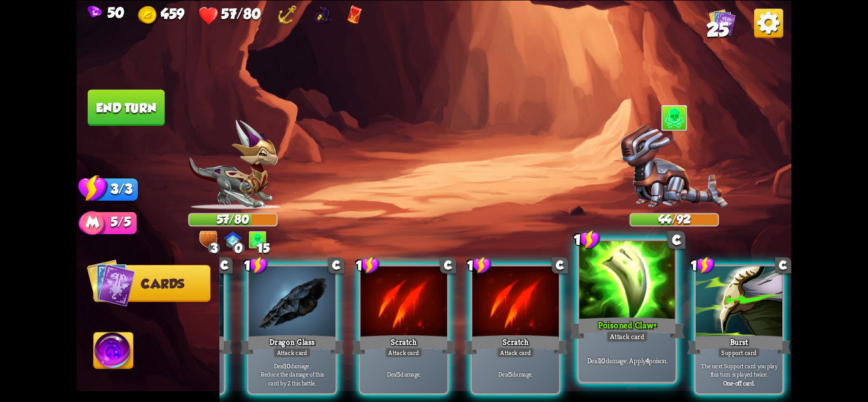
scroll to position [0, 0]
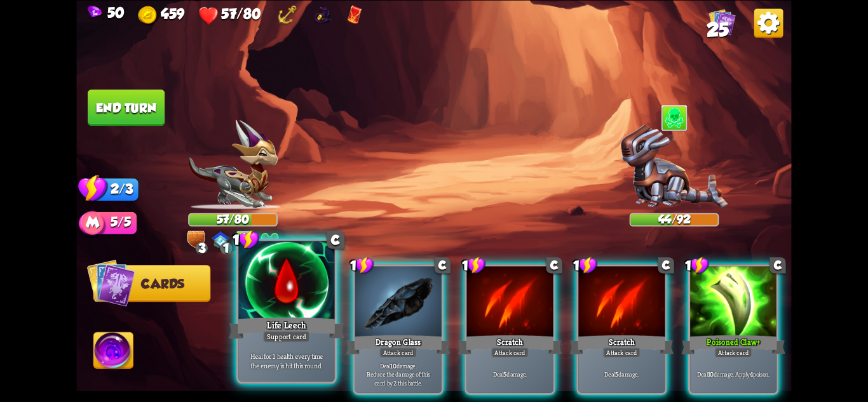
click at [322, 327] on div "Life Leech" at bounding box center [286, 327] width 115 height 25
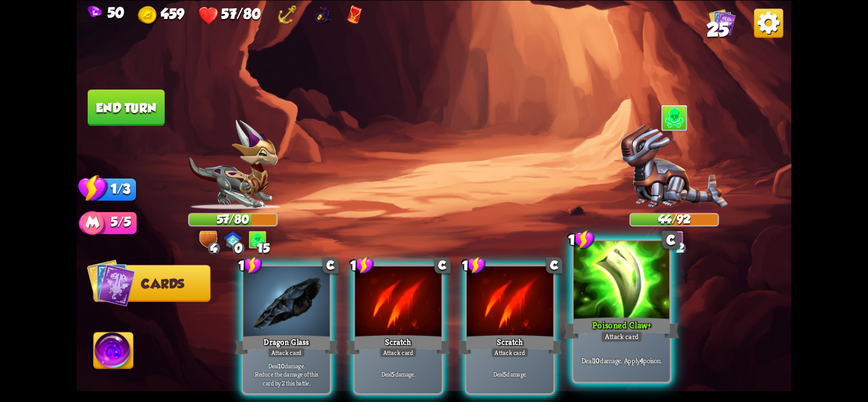
click at [609, 276] on div at bounding box center [622, 281] width 96 height 81
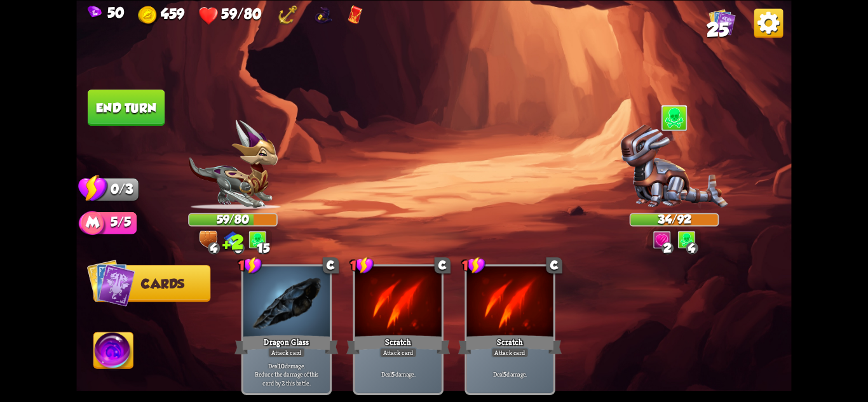
click at [117, 104] on button "End turn" at bounding box center [126, 108] width 77 height 36
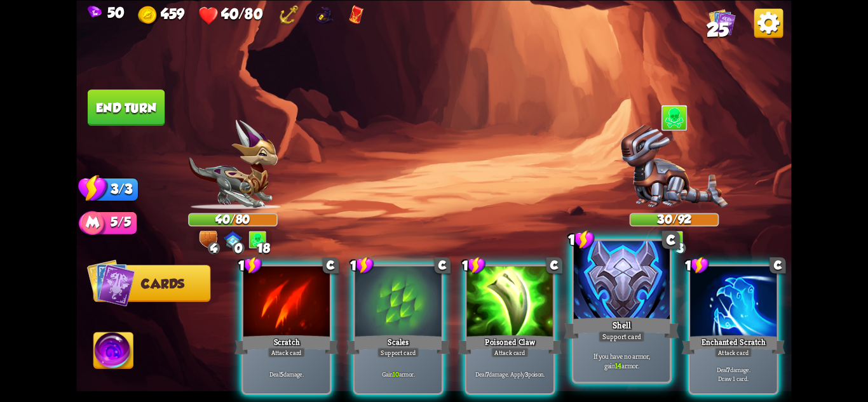
click at [632, 330] on div "Support card" at bounding box center [621, 335] width 47 height 11
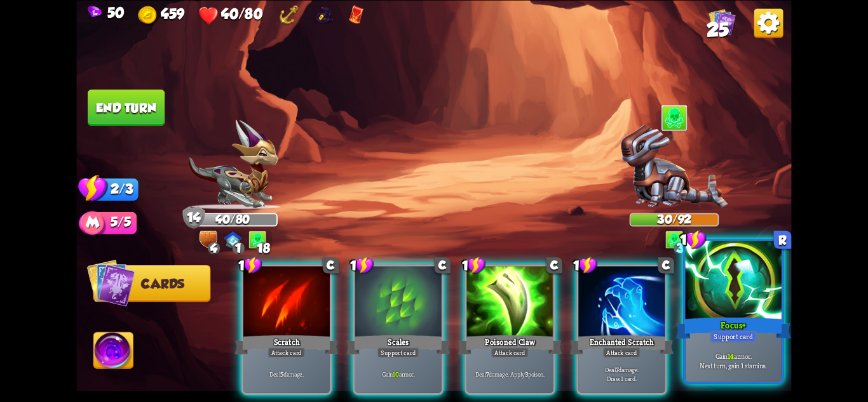
click at [751, 280] on div at bounding box center [734, 281] width 96 height 81
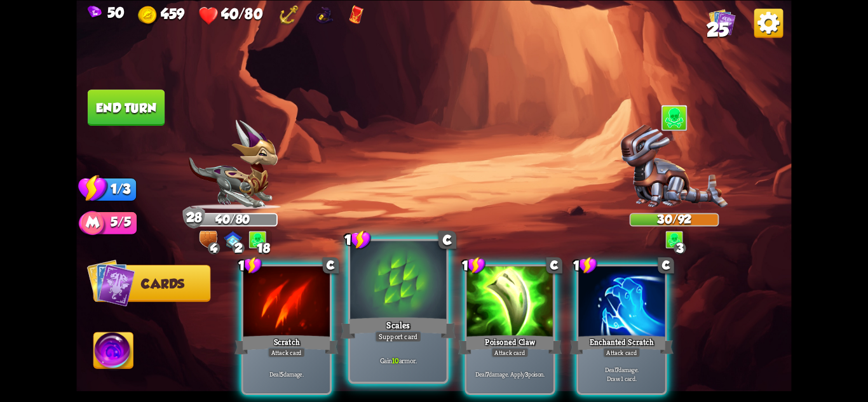
click at [407, 307] on div at bounding box center [398, 281] width 96 height 81
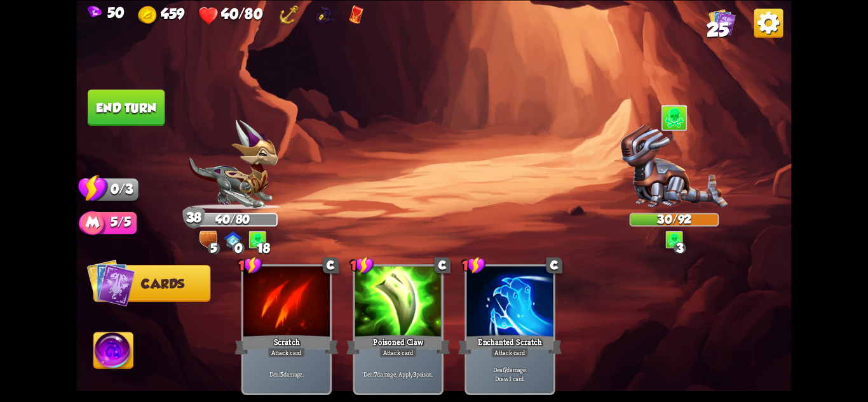
click at [130, 114] on button "End turn" at bounding box center [126, 108] width 77 height 36
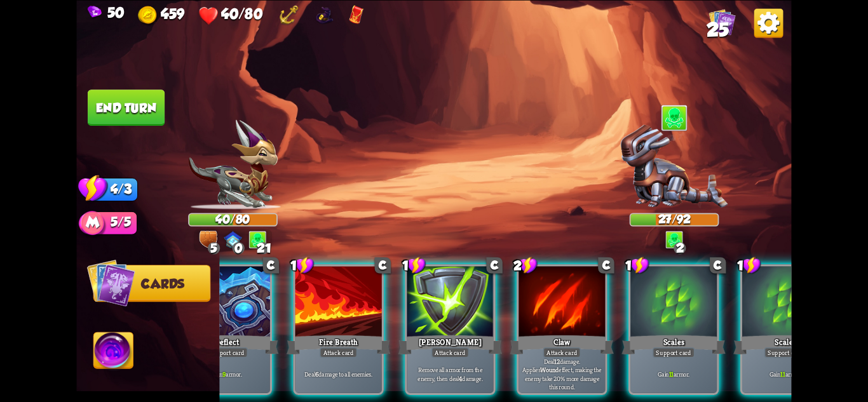
scroll to position [0, 79]
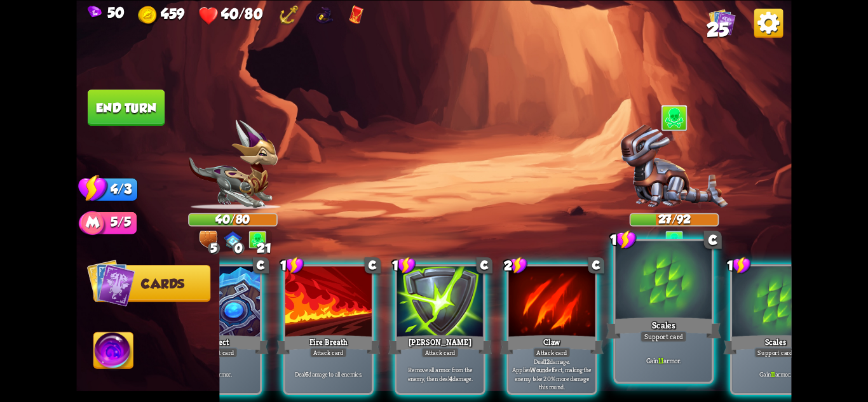
click at [679, 336] on div "Support card" at bounding box center [663, 335] width 47 height 11
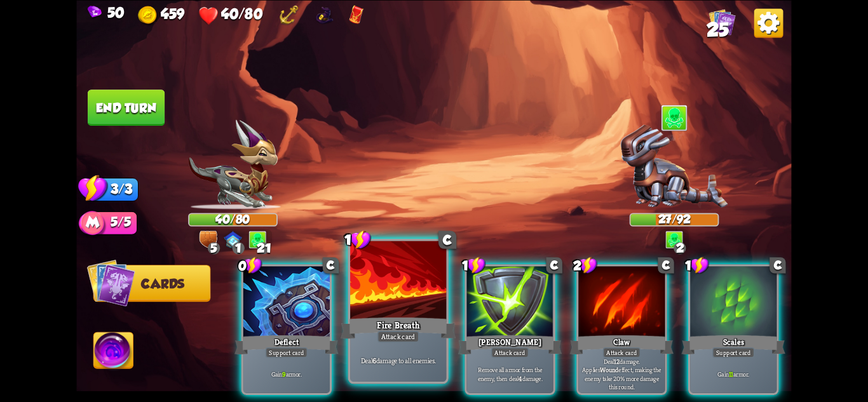
scroll to position [0, 0]
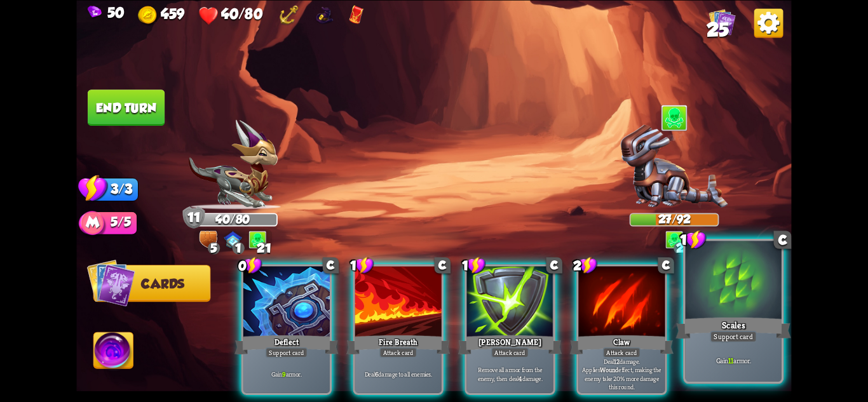
click at [752, 323] on div "Scales" at bounding box center [733, 327] width 115 height 25
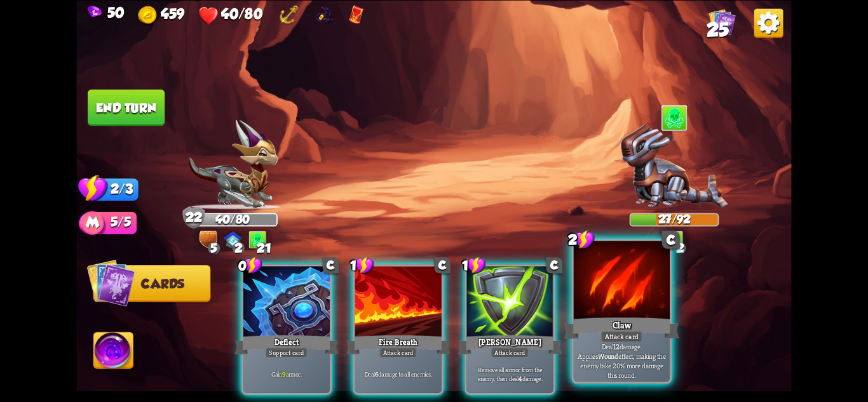
click at [651, 345] on div "Deal 12 damage. Applies Wound effect, making the enemy take 20% more damage thi…" at bounding box center [622, 361] width 96 height 42
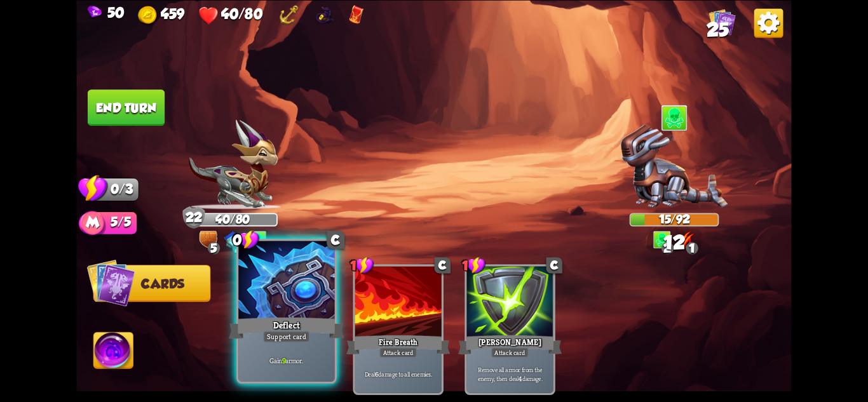
click at [273, 285] on div at bounding box center [286, 281] width 96 height 81
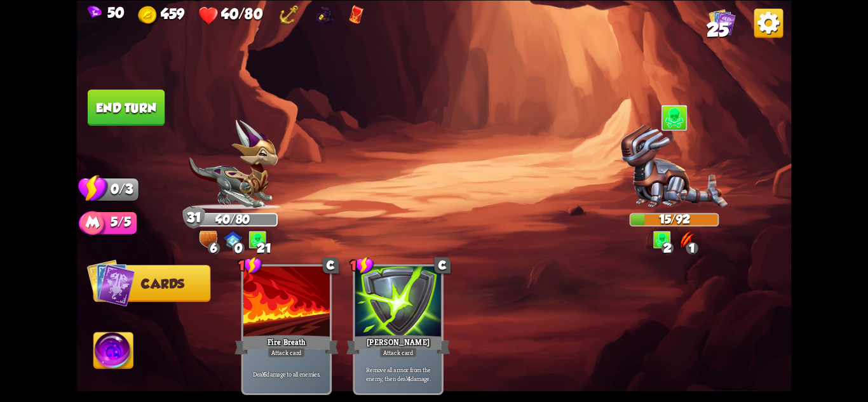
click at [145, 102] on button "End turn" at bounding box center [126, 108] width 77 height 36
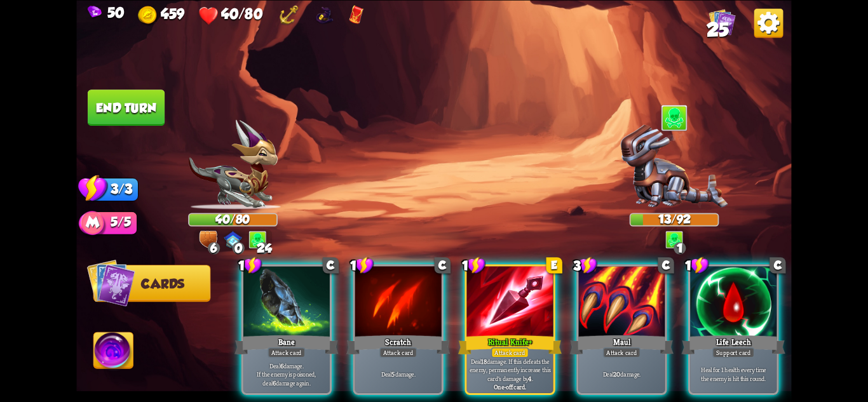
click at [754, 296] on div at bounding box center [733, 302] width 86 height 73
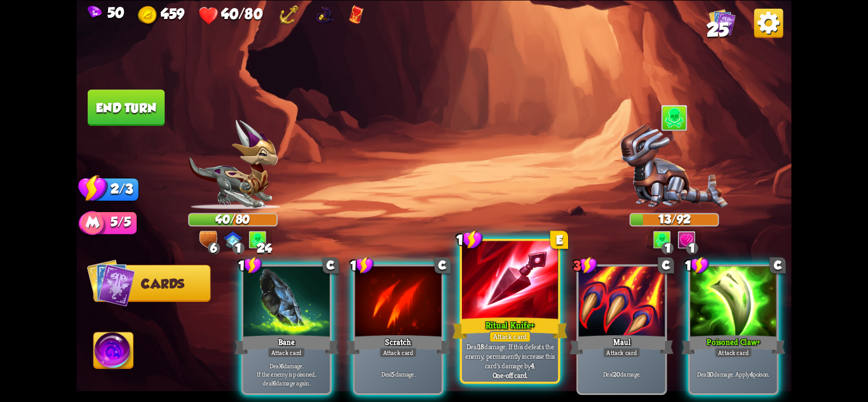
click at [494, 297] on div at bounding box center [510, 281] width 96 height 81
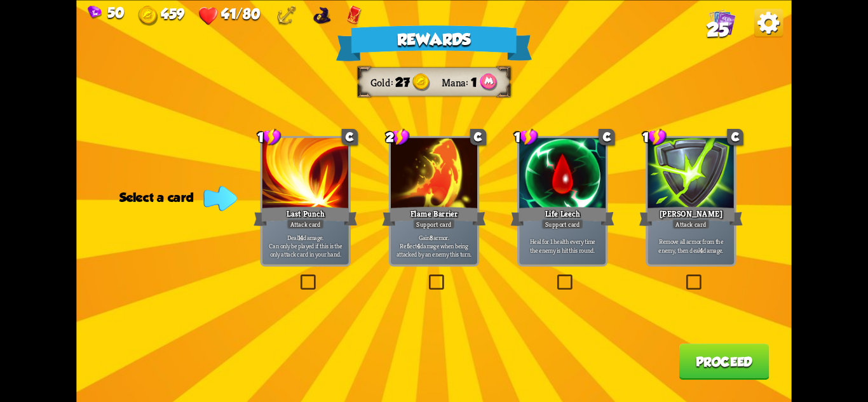
click at [564, 203] on div at bounding box center [562, 174] width 86 height 73
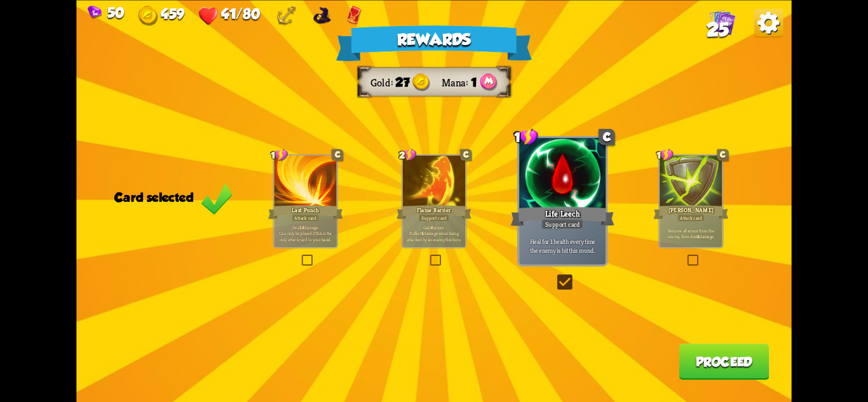
click at [718, 366] on button "Proceed" at bounding box center [724, 362] width 90 height 36
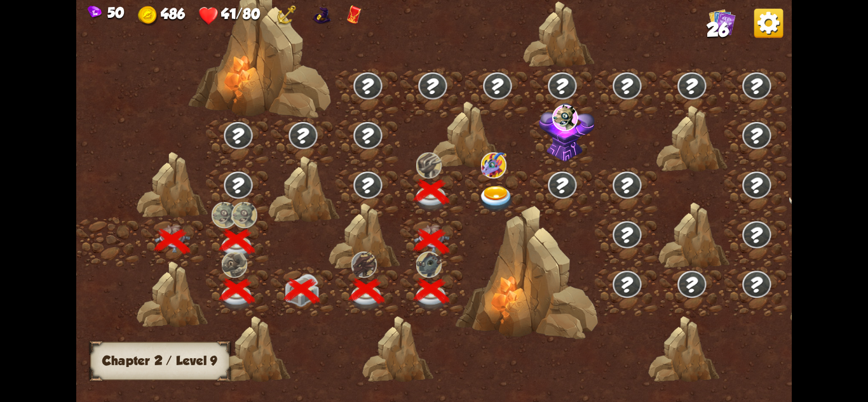
click at [496, 186] on img at bounding box center [497, 199] width 36 height 26
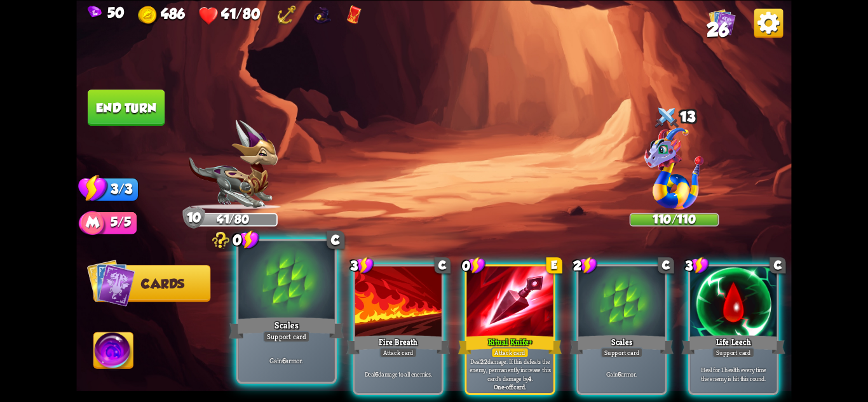
click at [301, 316] on div "Scales" at bounding box center [286, 327] width 115 height 25
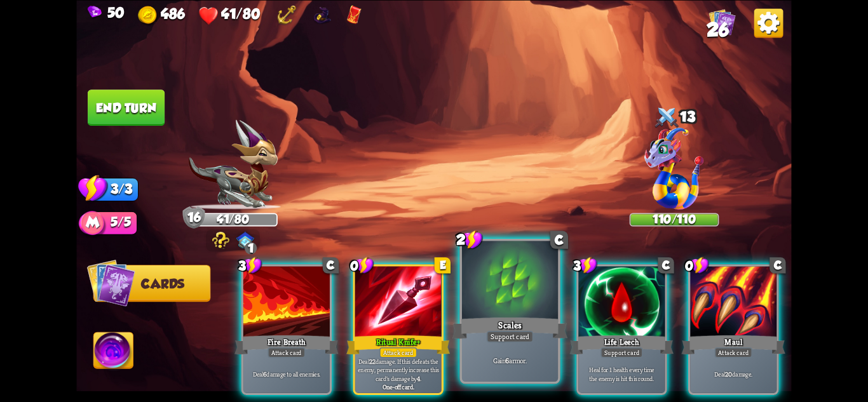
click at [540, 317] on div "Scales" at bounding box center [510, 327] width 115 height 25
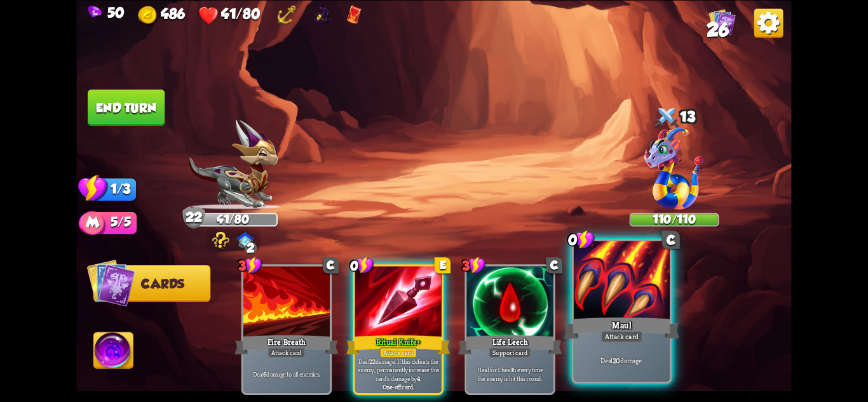
click at [604, 291] on div at bounding box center [622, 281] width 96 height 81
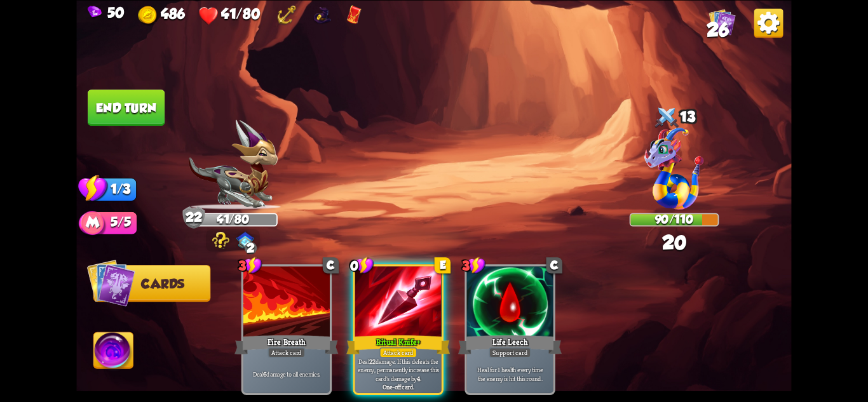
click at [146, 118] on button "End turn" at bounding box center [126, 108] width 77 height 36
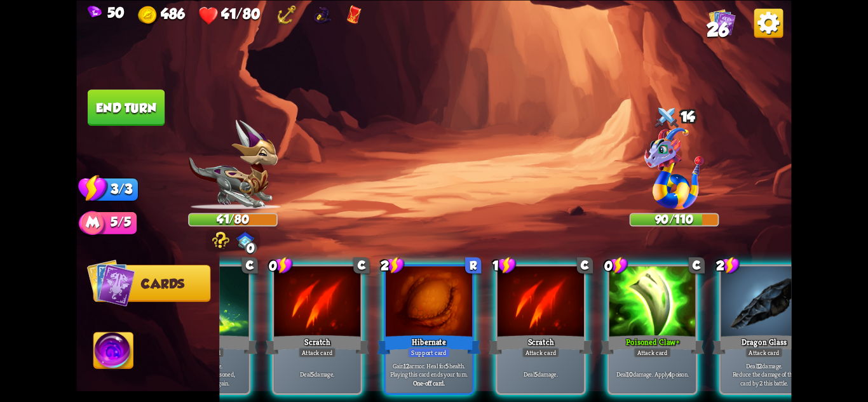
scroll to position [0, 121]
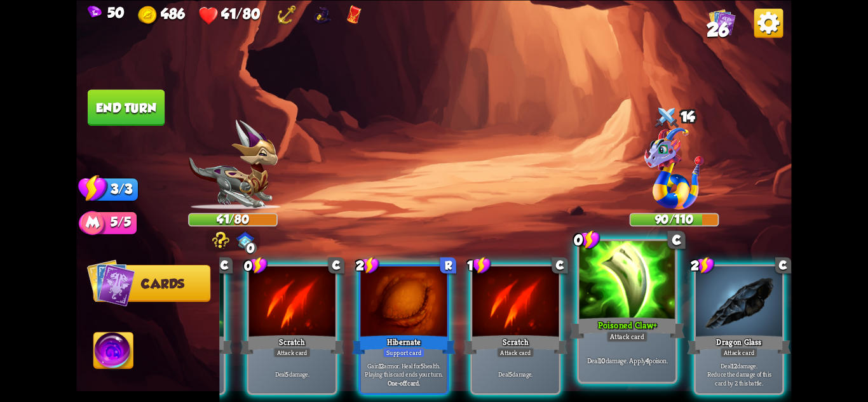
click at [609, 262] on div at bounding box center [628, 281] width 96 height 81
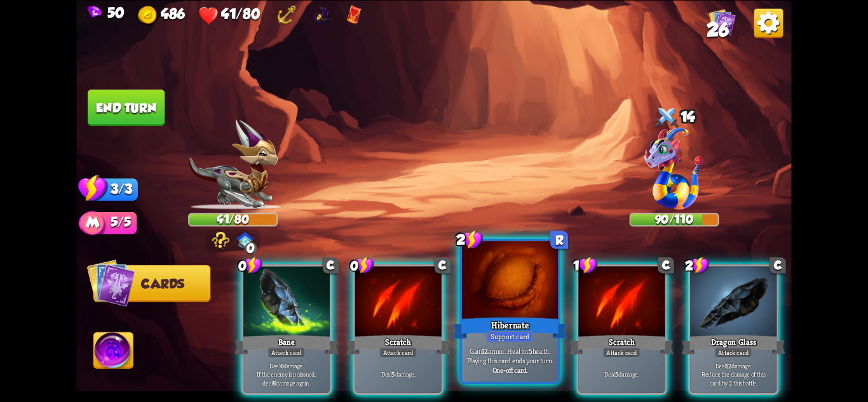
scroll to position [0, 0]
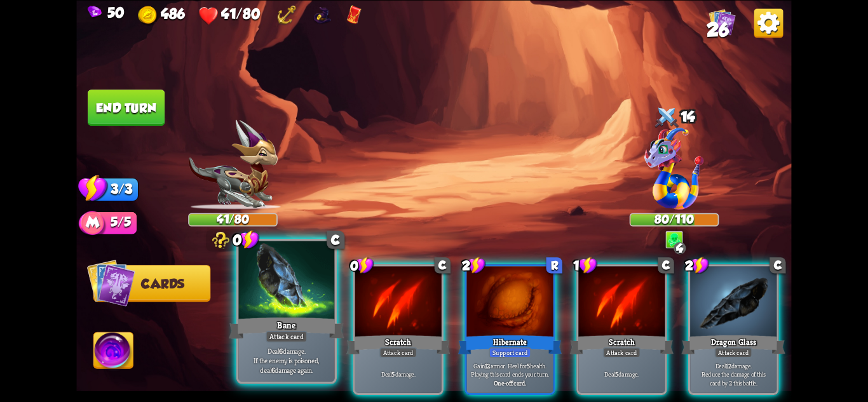
click at [284, 299] on div at bounding box center [286, 281] width 96 height 81
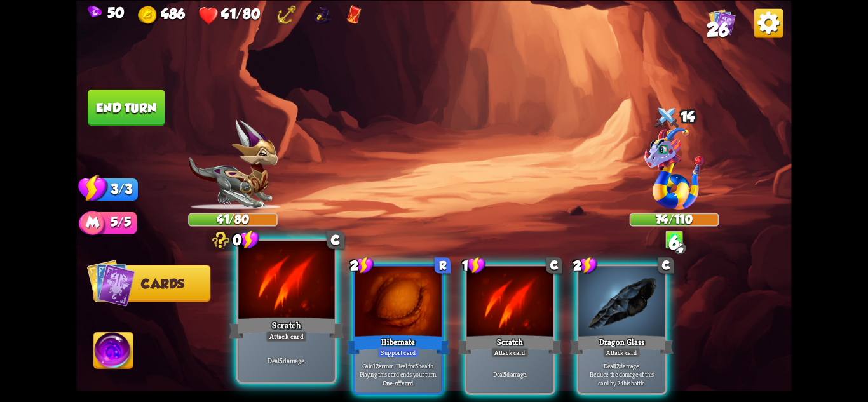
click at [282, 299] on div at bounding box center [286, 281] width 96 height 81
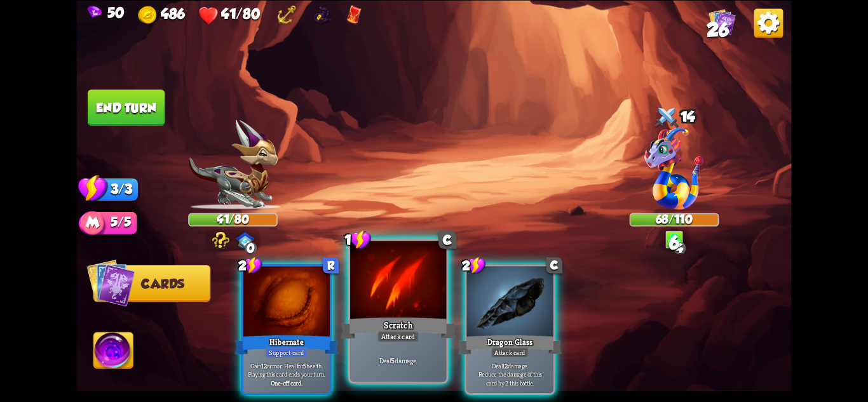
click at [374, 301] on div at bounding box center [398, 281] width 96 height 81
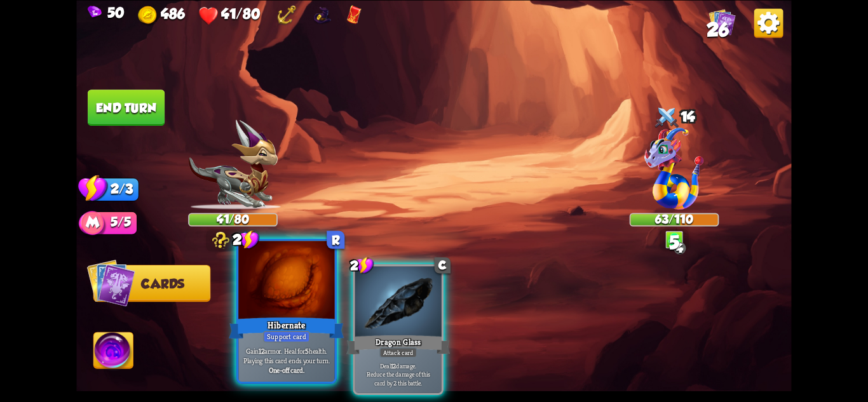
click at [302, 301] on div at bounding box center [286, 281] width 96 height 81
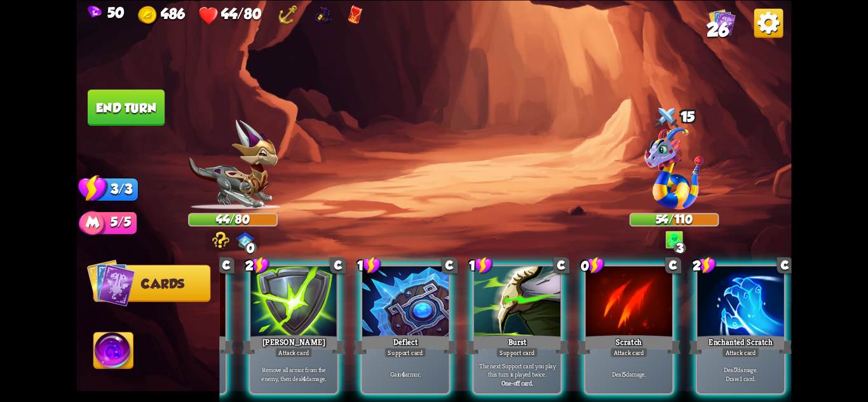
scroll to position [0, 121]
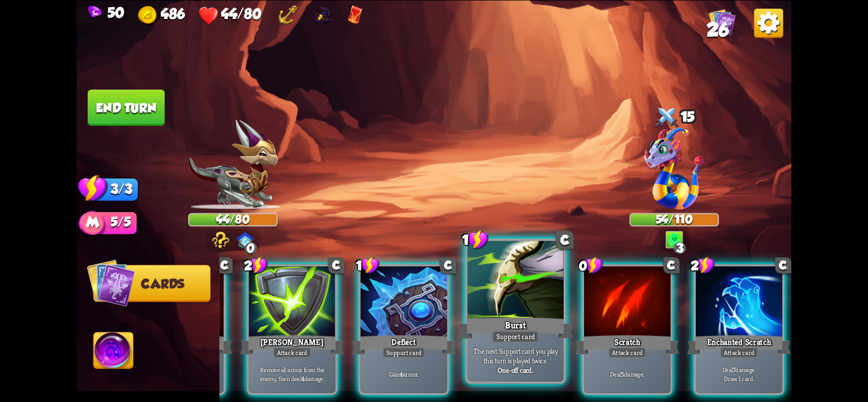
click at [534, 348] on p "The next Support card you play this turn is played twice." at bounding box center [516, 355] width 92 height 19
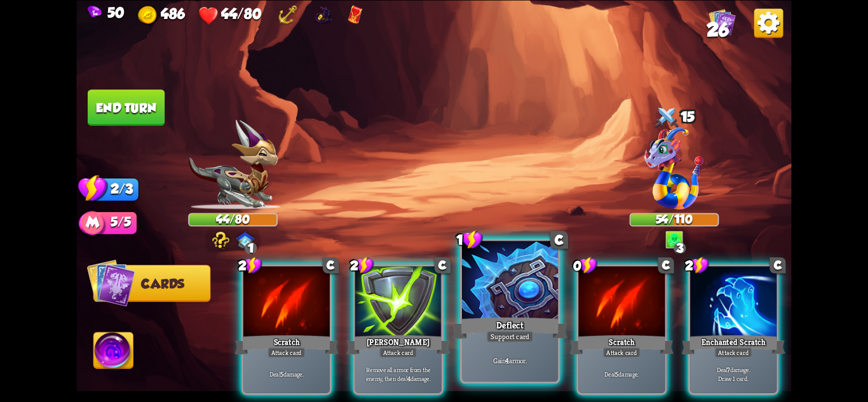
scroll to position [0, 0]
click at [521, 341] on div "Support card" at bounding box center [510, 335] width 47 height 11
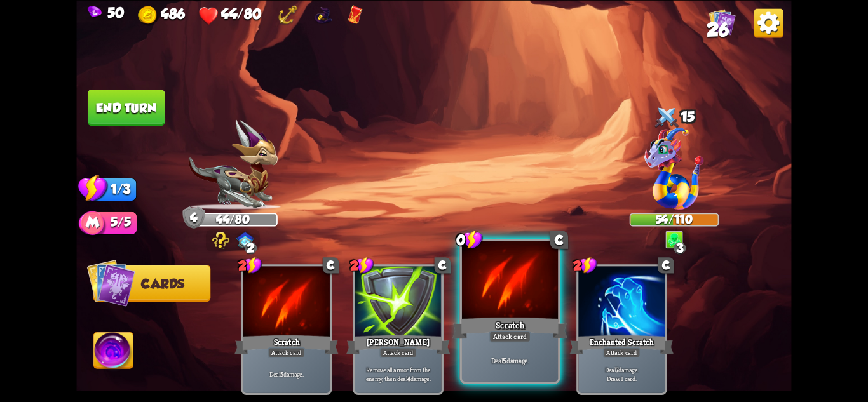
click at [538, 343] on div "Deal 5 damage." at bounding box center [510, 361] width 96 height 42
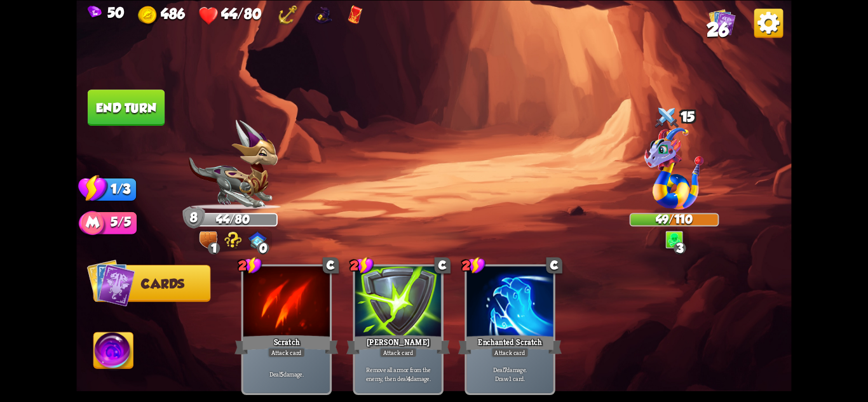
click at [147, 111] on button "End turn" at bounding box center [126, 108] width 77 height 36
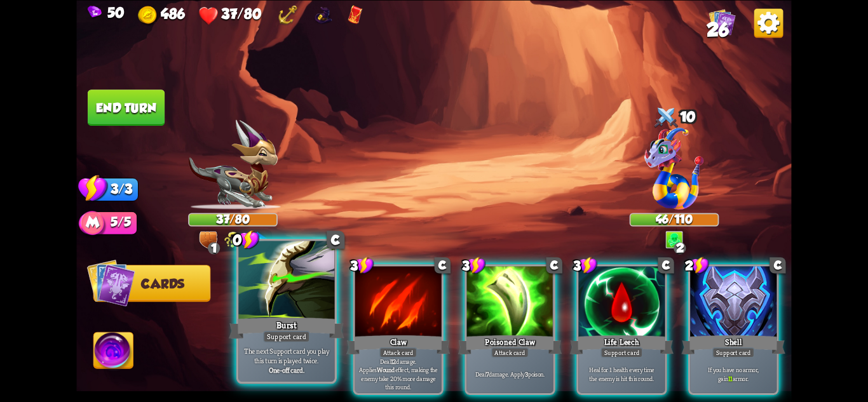
click at [298, 337] on div "Support card" at bounding box center [286, 335] width 47 height 11
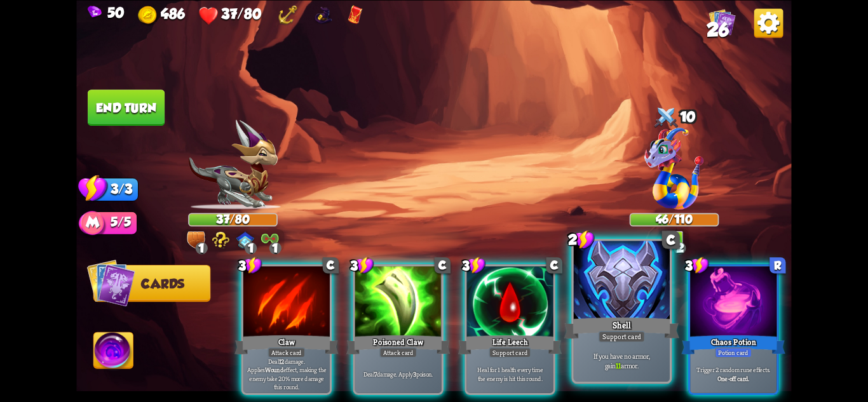
click at [629, 344] on div "If you have no armor, gain 11 armor." at bounding box center [622, 361] width 96 height 42
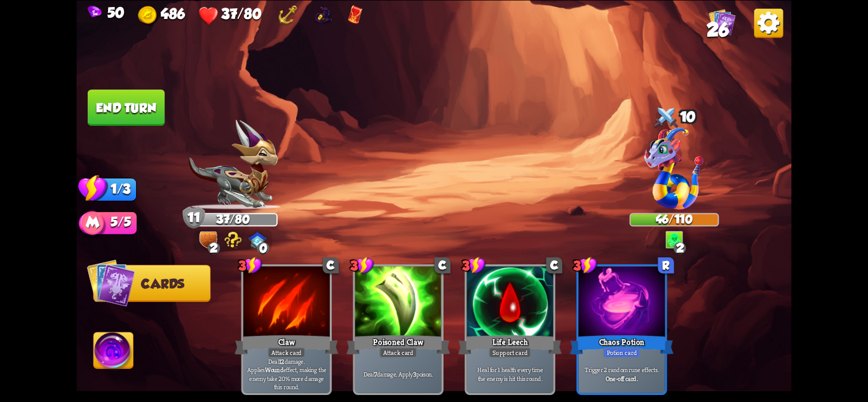
click at [112, 92] on button "End turn" at bounding box center [126, 108] width 77 height 36
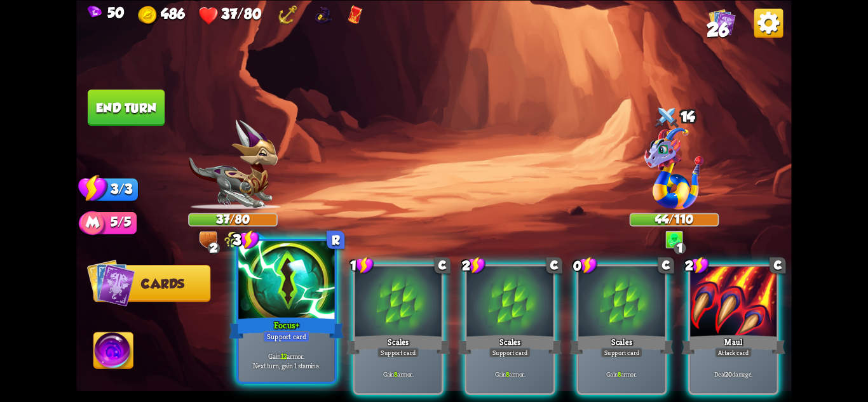
click at [322, 341] on div "Focus+" at bounding box center [286, 327] width 115 height 25
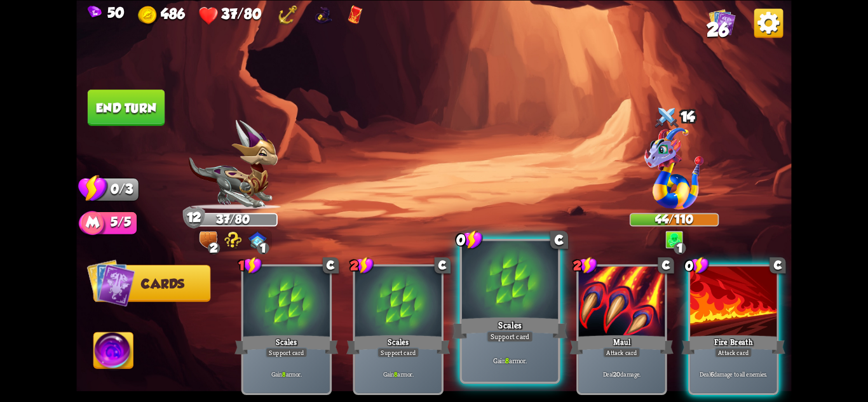
click at [529, 345] on div "Gain 8 armor." at bounding box center [510, 361] width 96 height 42
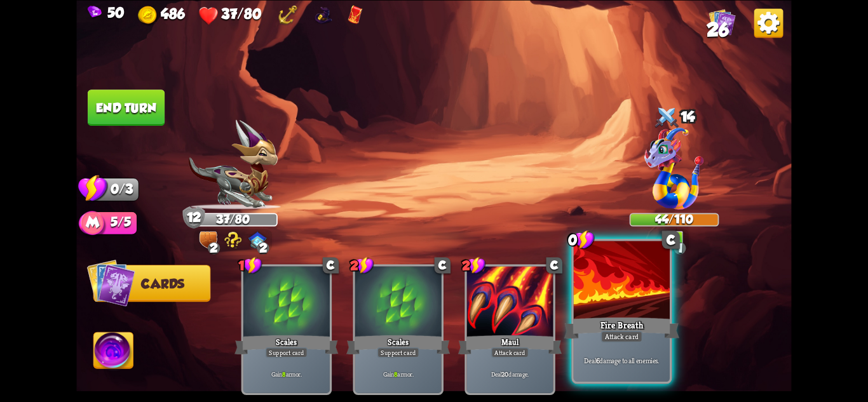
click at [619, 343] on div "Deal 6 damage to all enemies." at bounding box center [622, 361] width 96 height 42
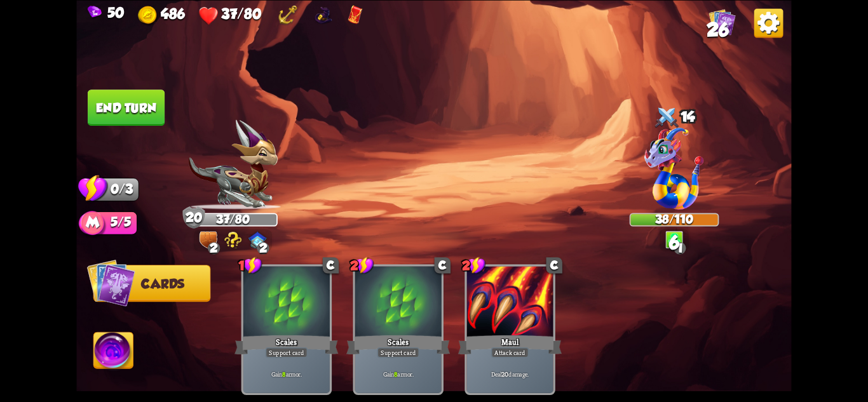
click at [133, 102] on button "End turn" at bounding box center [126, 108] width 77 height 36
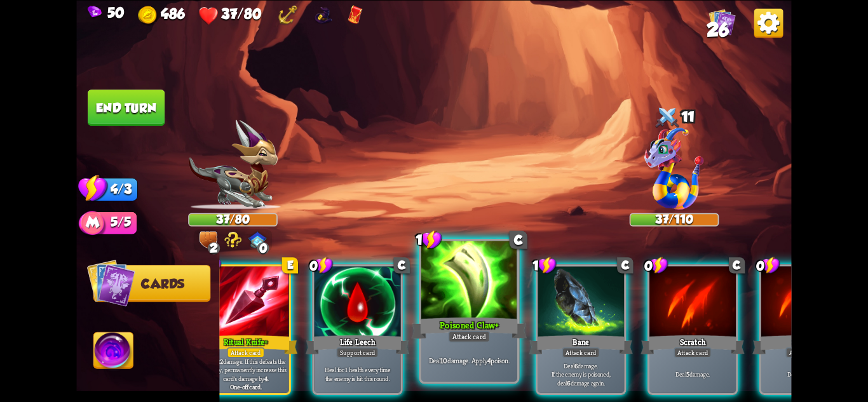
scroll to position [0, 41]
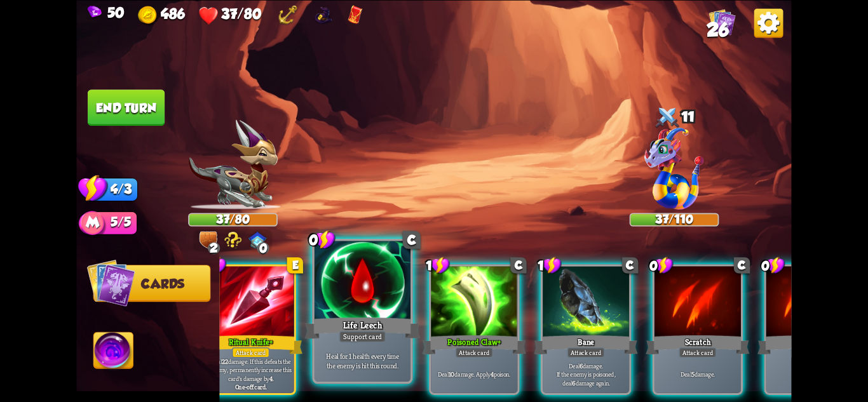
click at [386, 350] on div "Heal for 1 health every time the enemy is hit this round." at bounding box center [363, 361] width 96 height 42
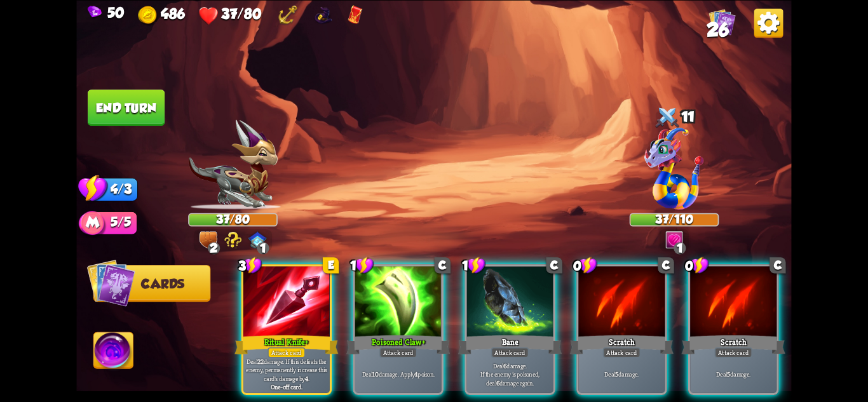
scroll to position [0, 0]
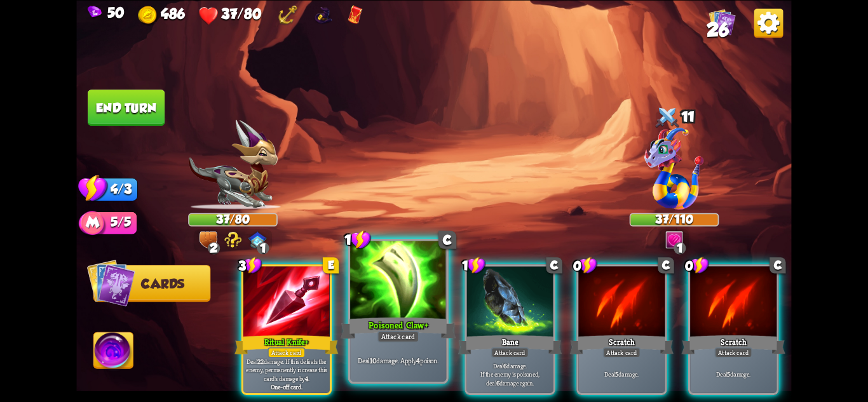
click at [395, 345] on div "Deal 10 damage. Apply 4 poison." at bounding box center [398, 361] width 96 height 42
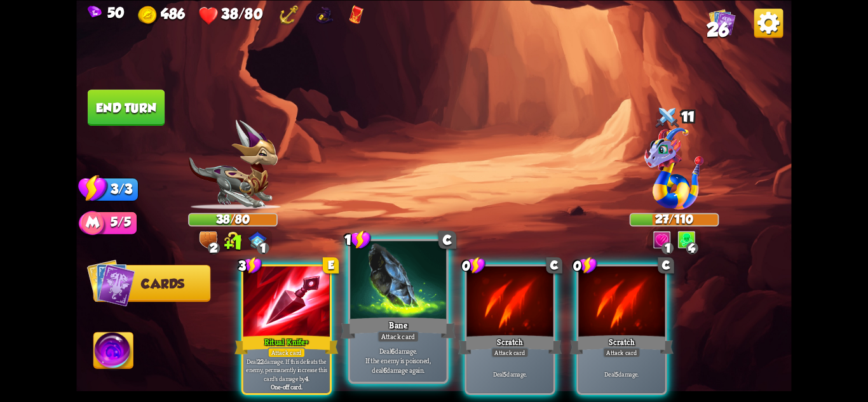
click at [418, 341] on div "Attack card" at bounding box center [399, 335] width 42 height 11
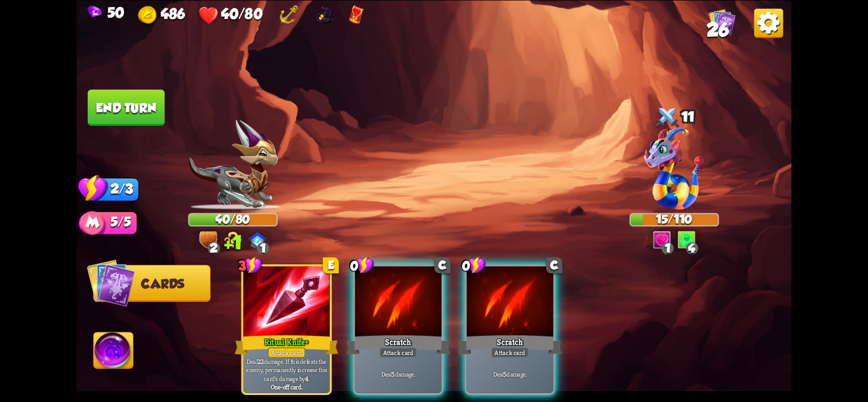
click at [417, 347] on div "Attack card" at bounding box center [397, 352] width 37 height 11
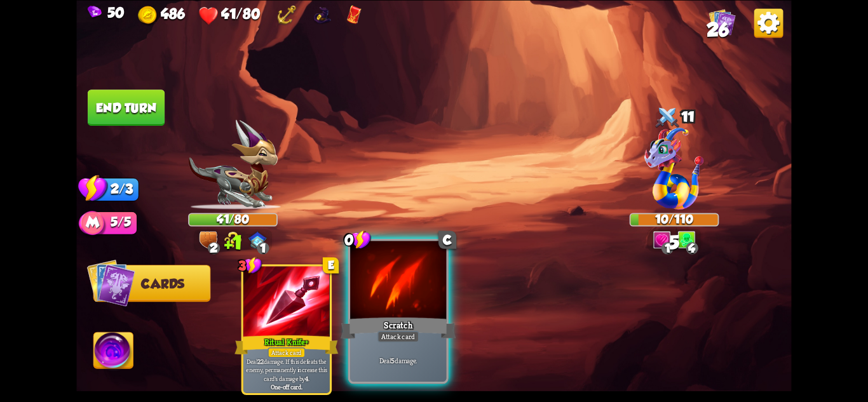
click at [417, 340] on div "Attack card" at bounding box center [399, 335] width 42 height 11
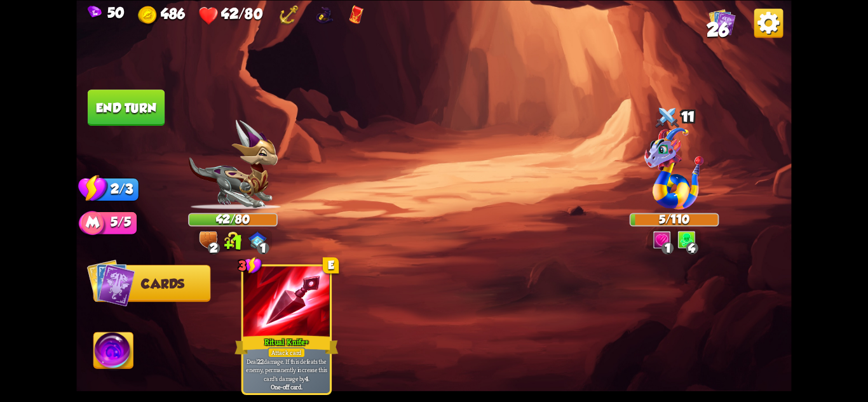
click at [146, 107] on button "End turn" at bounding box center [126, 108] width 77 height 36
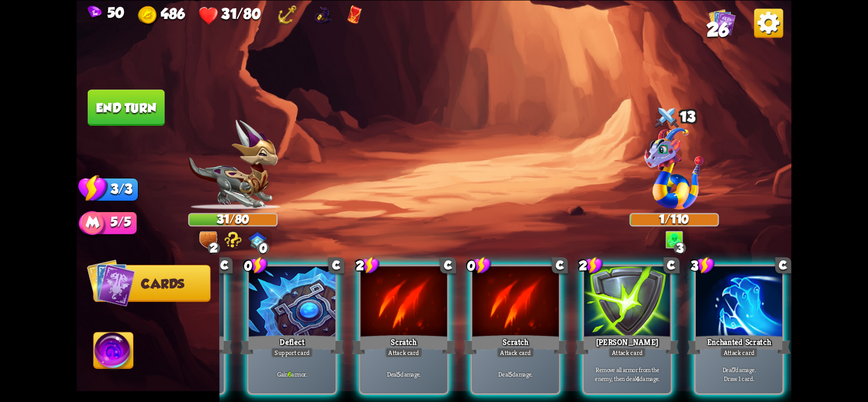
scroll to position [0, 89]
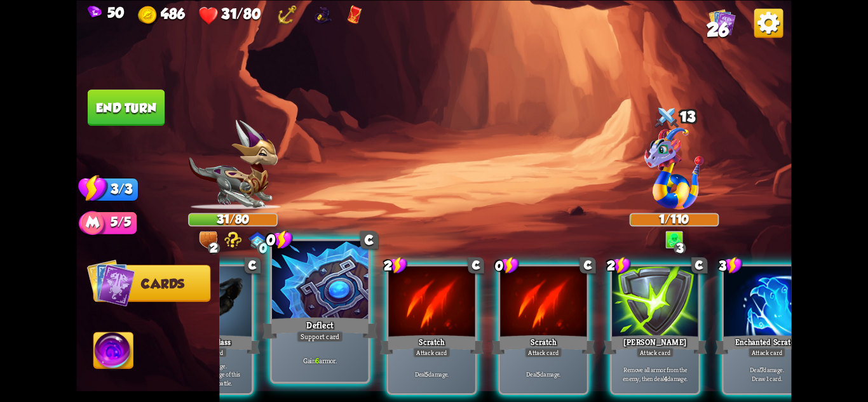
click at [304, 326] on div "Deflect" at bounding box center [319, 327] width 115 height 25
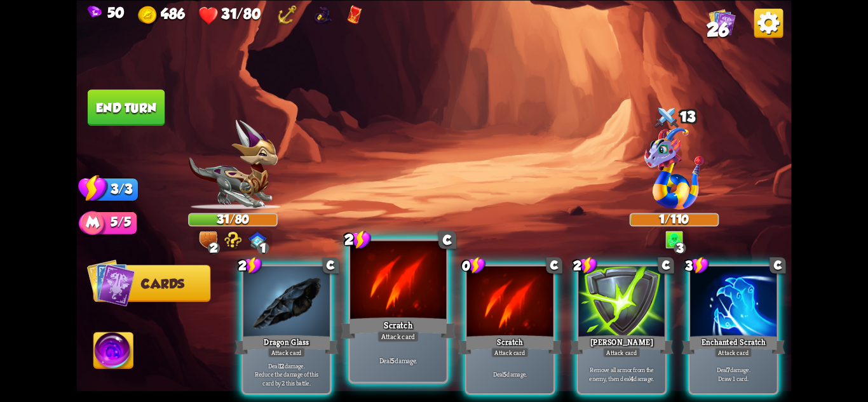
scroll to position [0, 0]
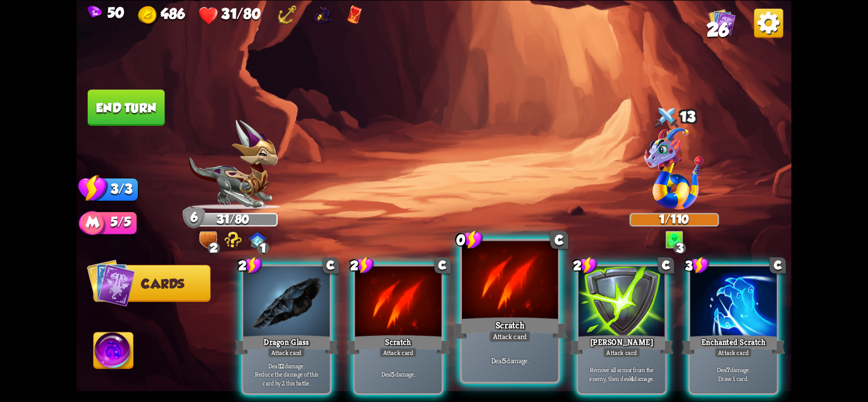
click at [515, 325] on div "Scratch" at bounding box center [510, 327] width 115 height 25
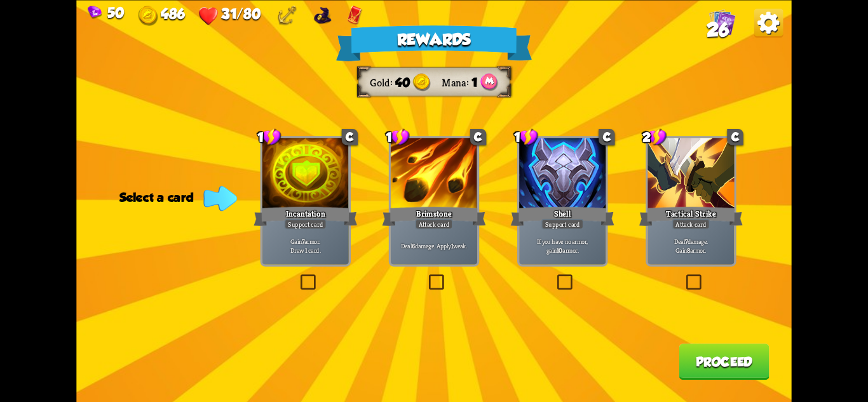
click at [568, 226] on div "Support card" at bounding box center [562, 224] width 42 height 11
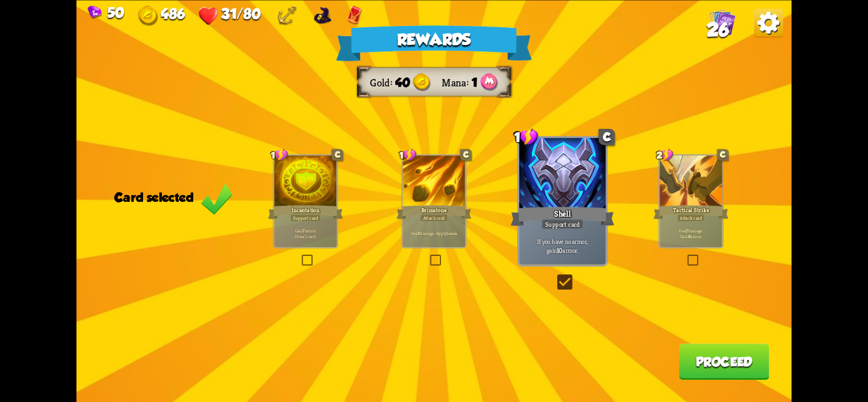
click at [719, 365] on button "Proceed" at bounding box center [724, 362] width 90 height 36
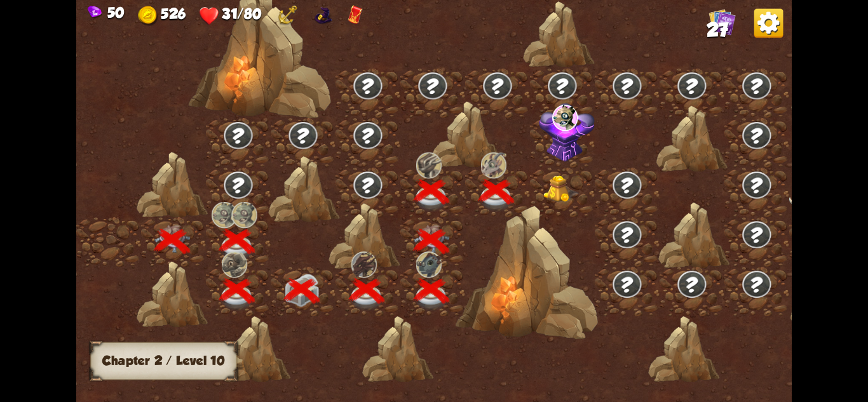
click at [556, 193] on img at bounding box center [561, 188] width 36 height 27
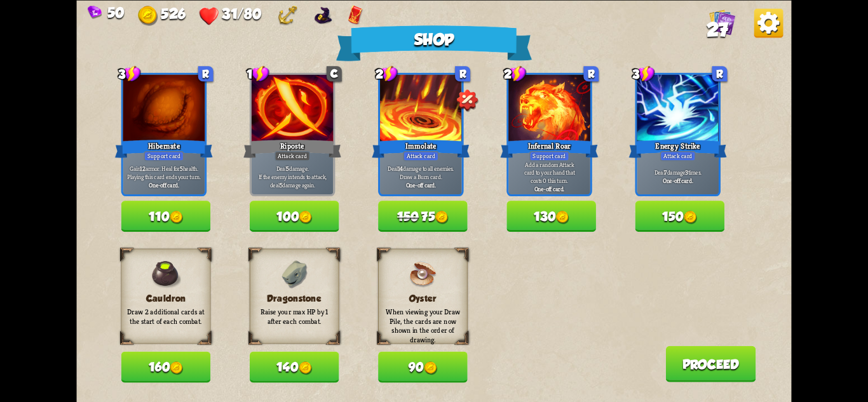
click at [325, 363] on button "140" at bounding box center [295, 366] width 90 height 31
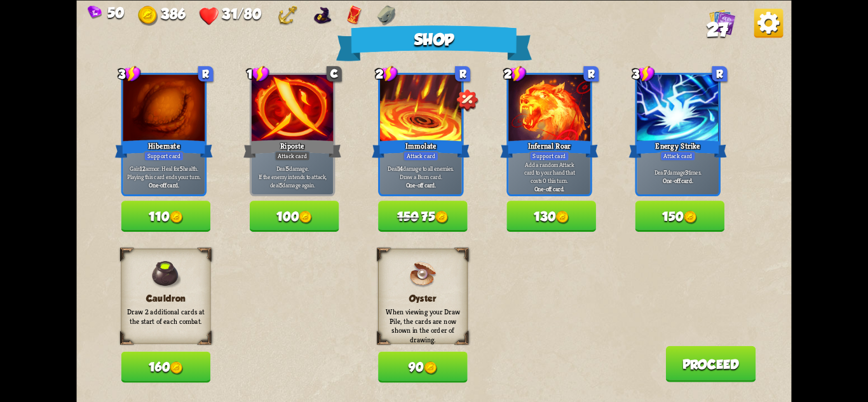
click at [173, 357] on button "160" at bounding box center [166, 366] width 90 height 31
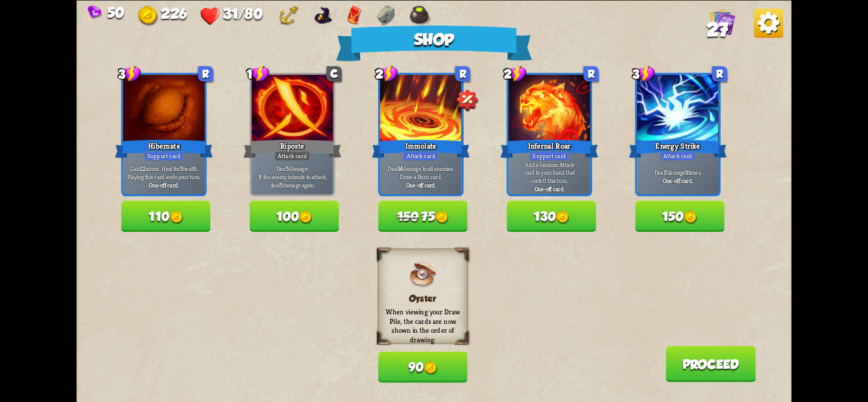
click at [181, 215] on img at bounding box center [176, 216] width 13 height 13
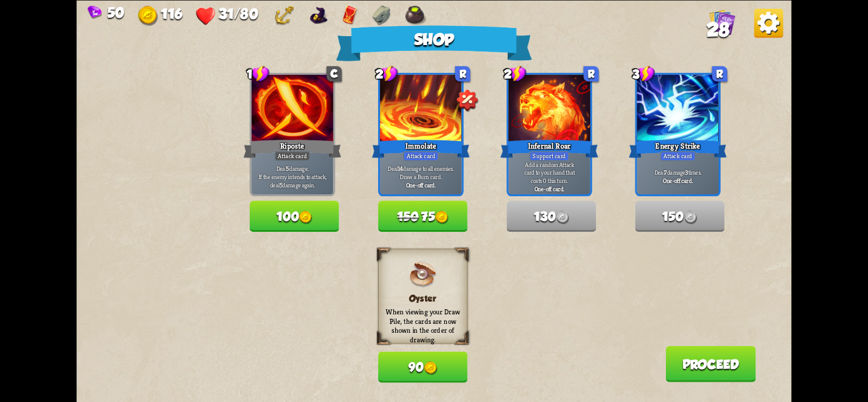
click at [718, 362] on button "Proceed" at bounding box center [710, 364] width 90 height 36
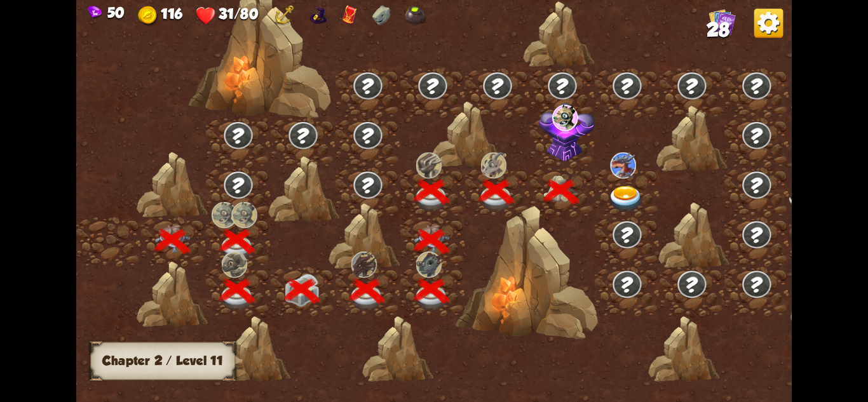
scroll to position [0, 193]
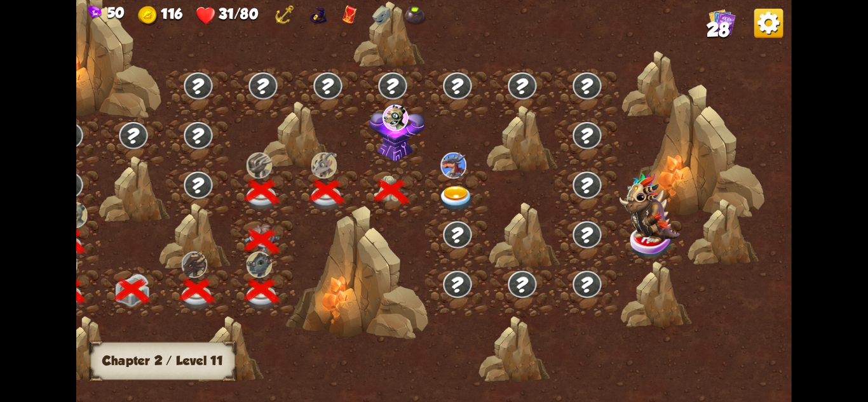
click at [397, 135] on img at bounding box center [397, 132] width 56 height 59
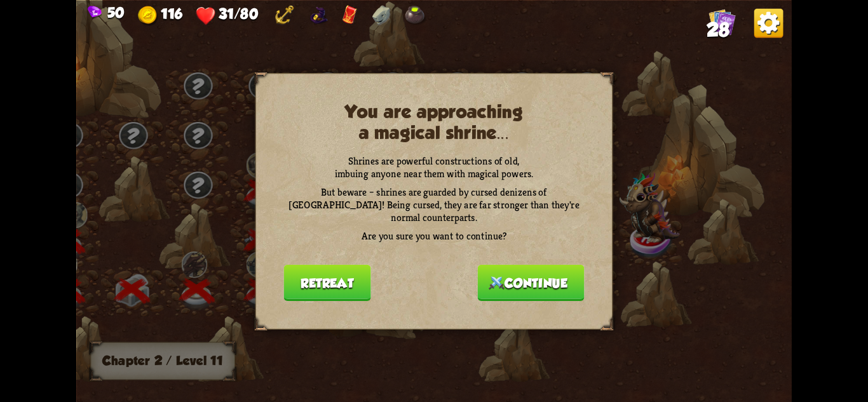
click at [552, 275] on button "Continue" at bounding box center [531, 282] width 107 height 36
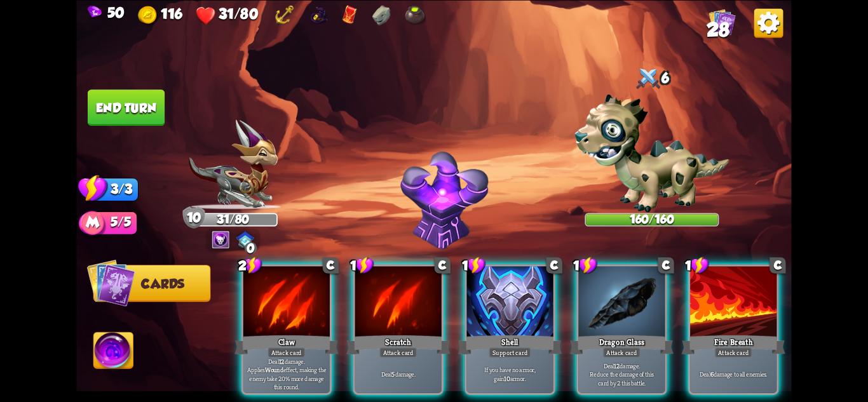
click at [668, 154] on img at bounding box center [652, 152] width 154 height 119
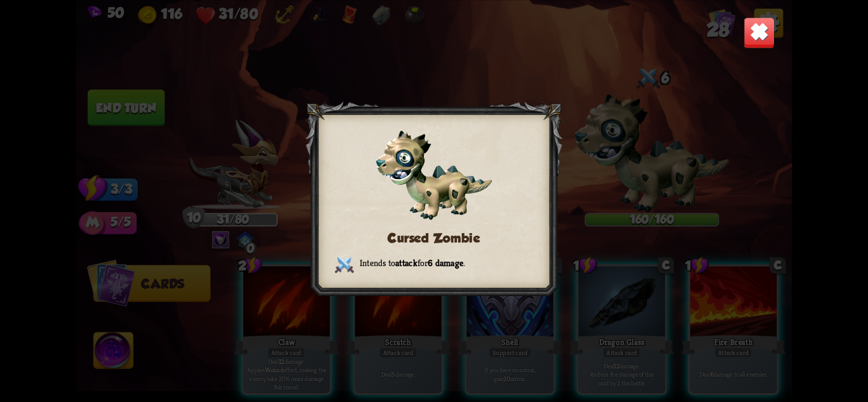
click at [751, 26] on img at bounding box center [759, 32] width 31 height 31
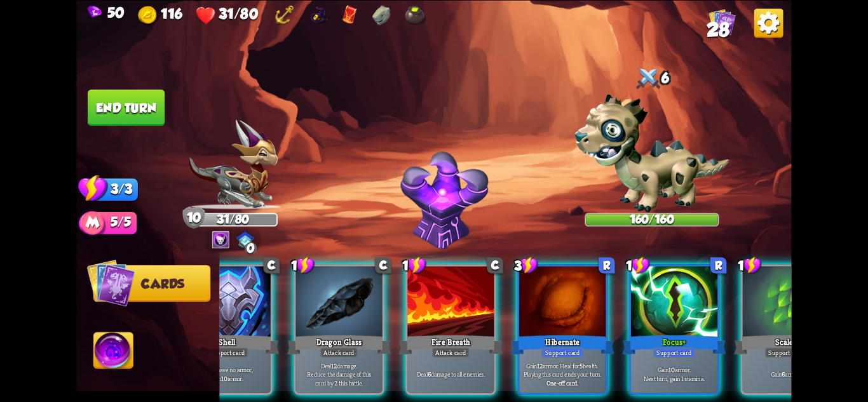
scroll to position [0, 375]
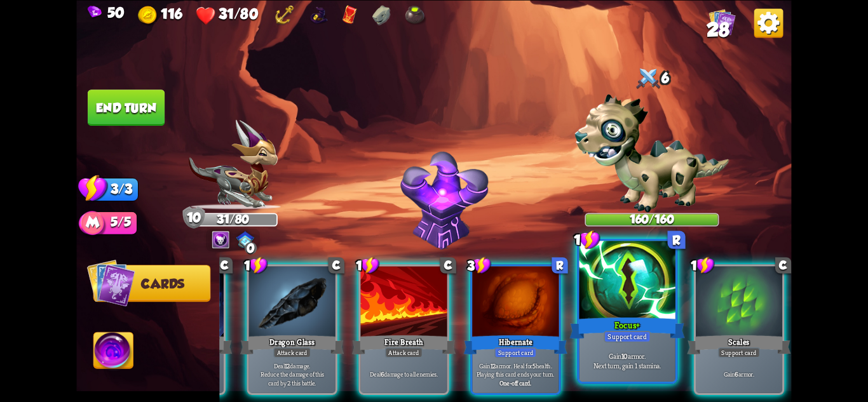
click at [622, 296] on div at bounding box center [628, 281] width 96 height 81
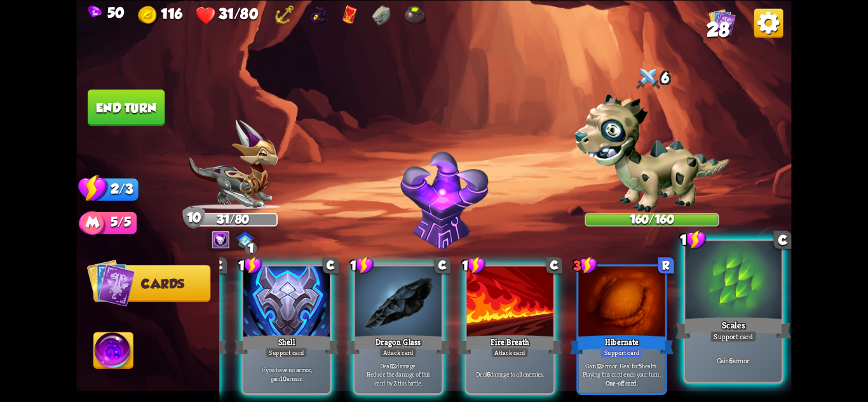
scroll to position [0, 248]
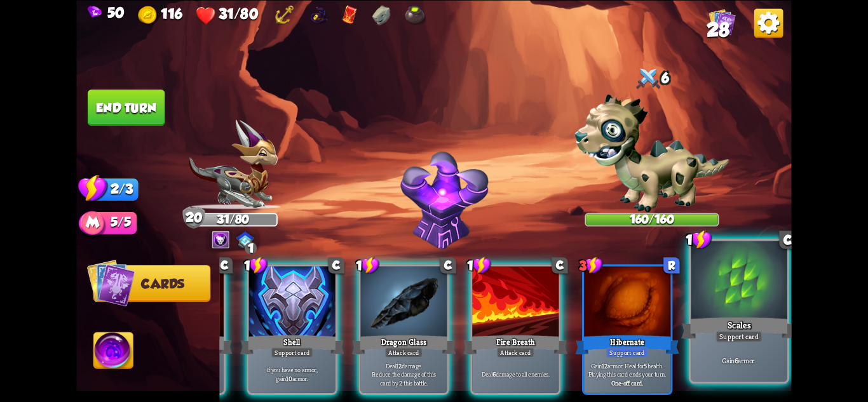
click at [735, 292] on div at bounding box center [739, 281] width 96 height 81
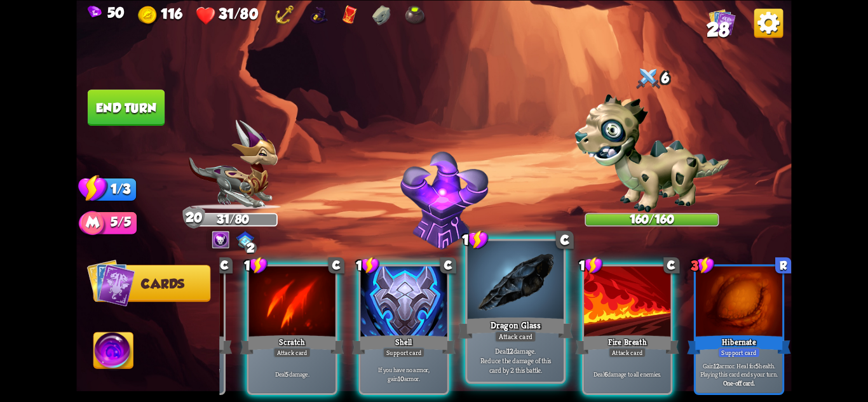
scroll to position [0, 121]
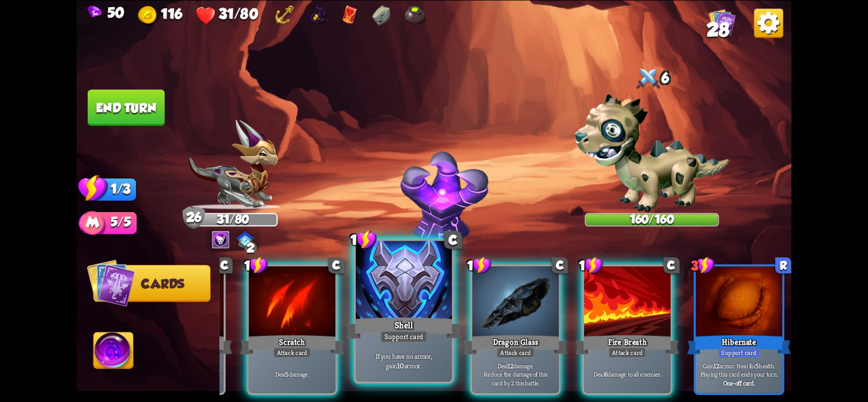
click at [435, 332] on div "Shell" at bounding box center [403, 327] width 115 height 25
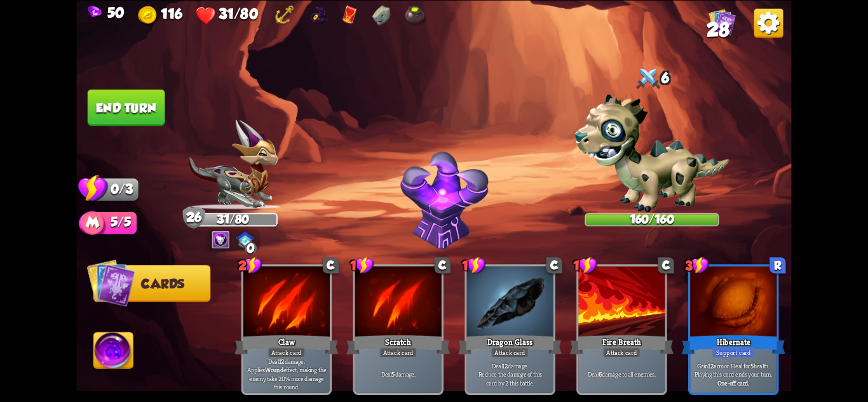
scroll to position [0, 0]
click at [228, 194] on img at bounding box center [232, 164] width 89 height 90
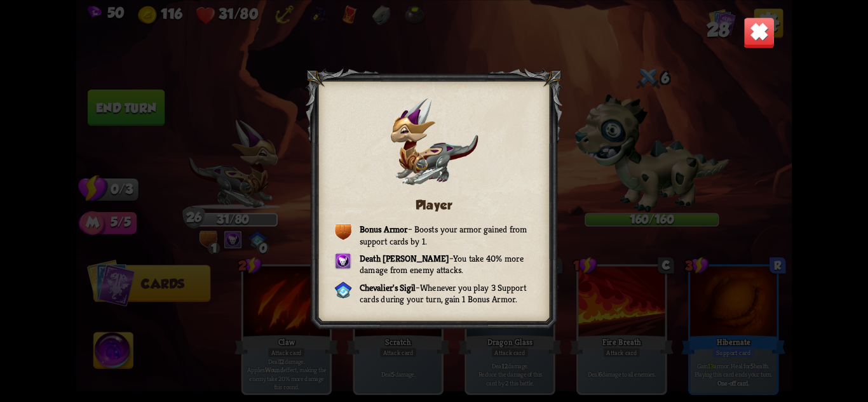
click at [746, 30] on img at bounding box center [759, 32] width 31 height 31
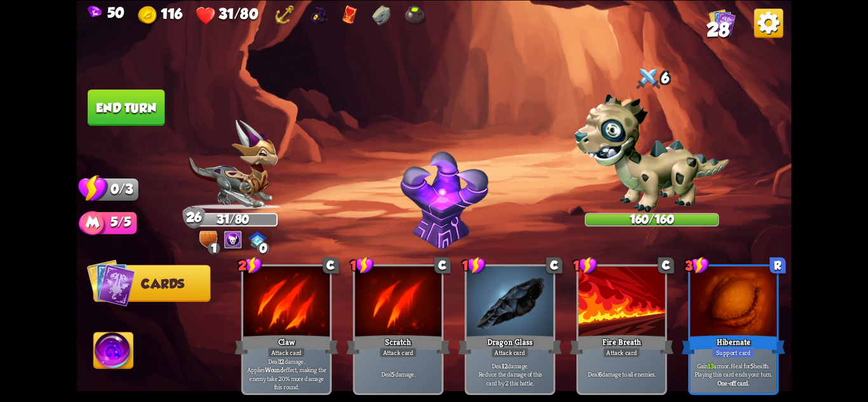
click at [140, 102] on button "End turn" at bounding box center [126, 108] width 77 height 36
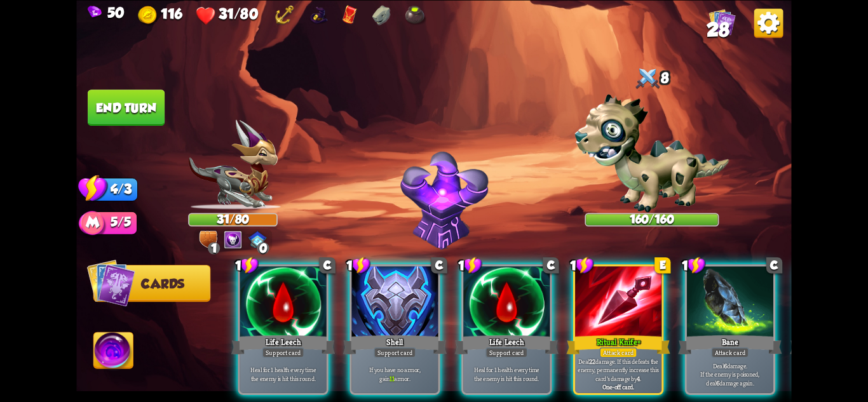
scroll to position [0, 1]
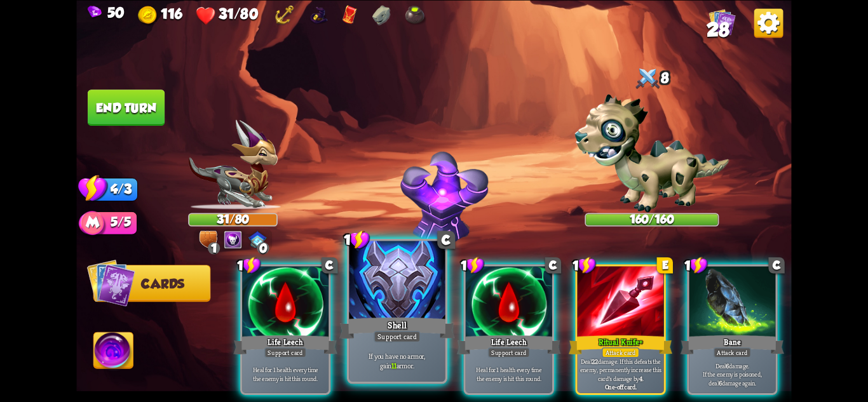
click at [395, 357] on p "If you have no armor, gain 11 armor." at bounding box center [397, 360] width 92 height 19
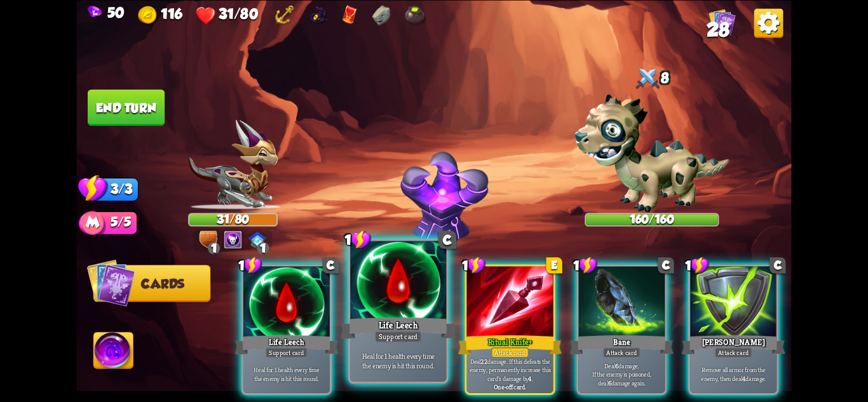
scroll to position [0, 0]
click at [421, 365] on p "Heal for 1 health every time the enemy is hit this round." at bounding box center [399, 360] width 92 height 19
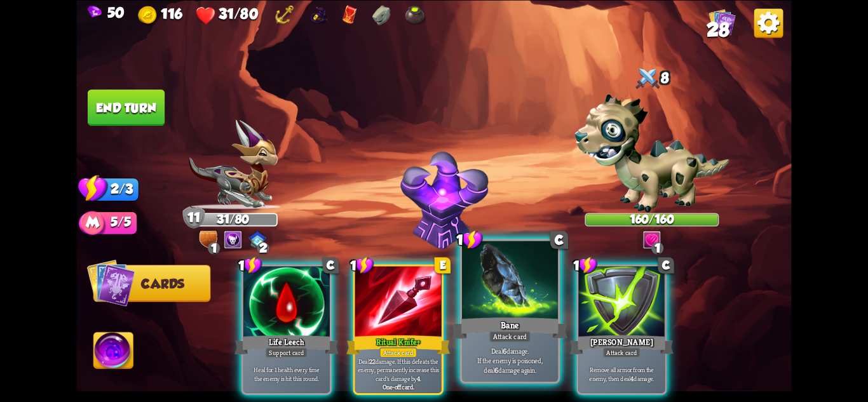
click at [508, 311] on div at bounding box center [510, 281] width 96 height 81
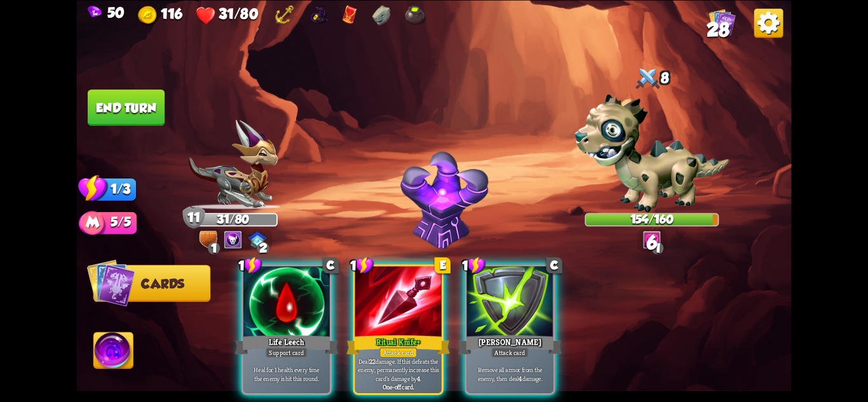
click at [508, 311] on div at bounding box center [510, 302] width 86 height 73
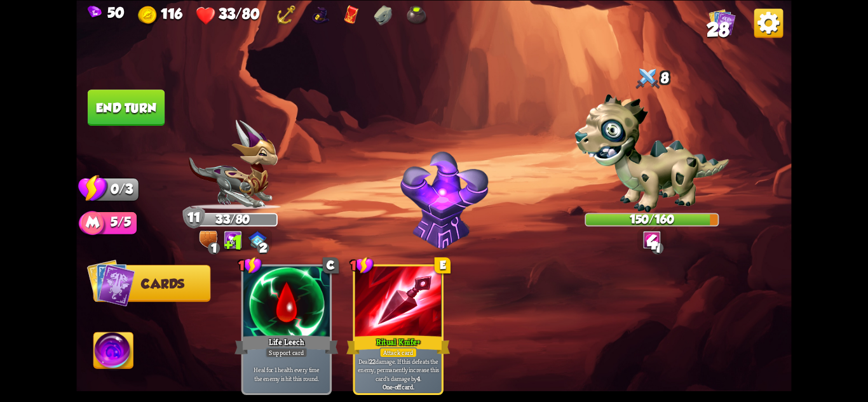
click at [132, 102] on button "End turn" at bounding box center [126, 108] width 77 height 36
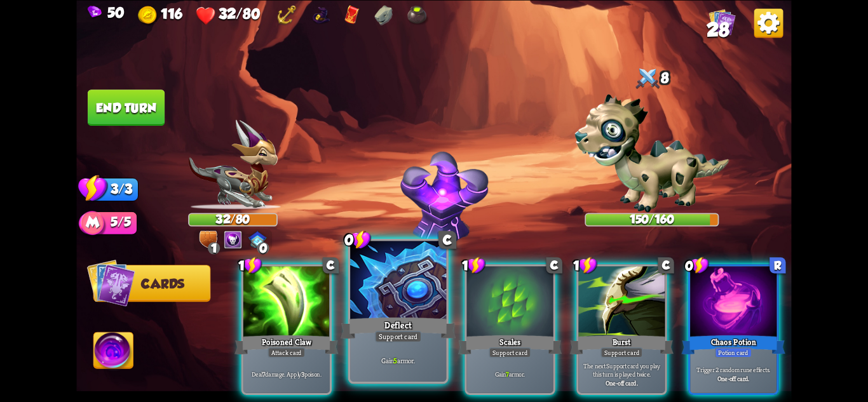
click at [428, 358] on p "Gain 5 armor." at bounding box center [399, 361] width 92 height 10
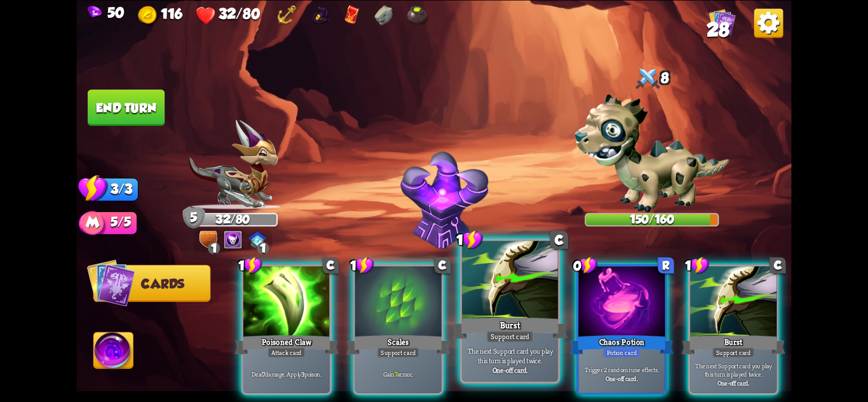
click at [479, 360] on p "The next Support card you play this turn is played twice." at bounding box center [511, 355] width 92 height 19
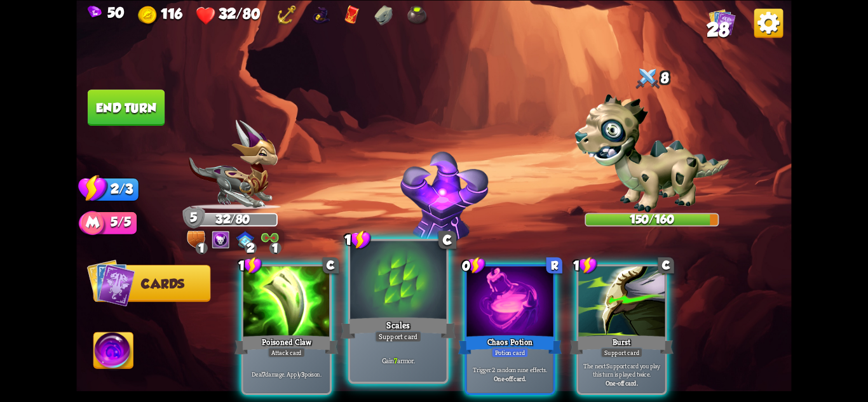
click at [400, 349] on div "Gain 7 armor." at bounding box center [398, 361] width 96 height 42
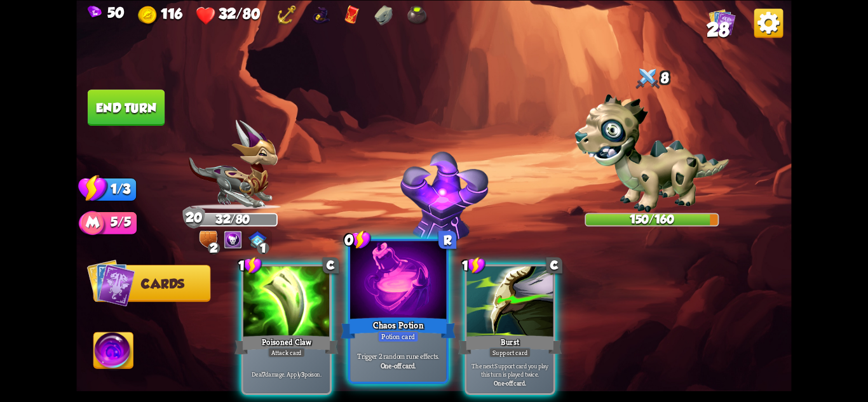
click at [383, 348] on div "Trigger 2 random rune effects. One-off card." at bounding box center [398, 361] width 96 height 42
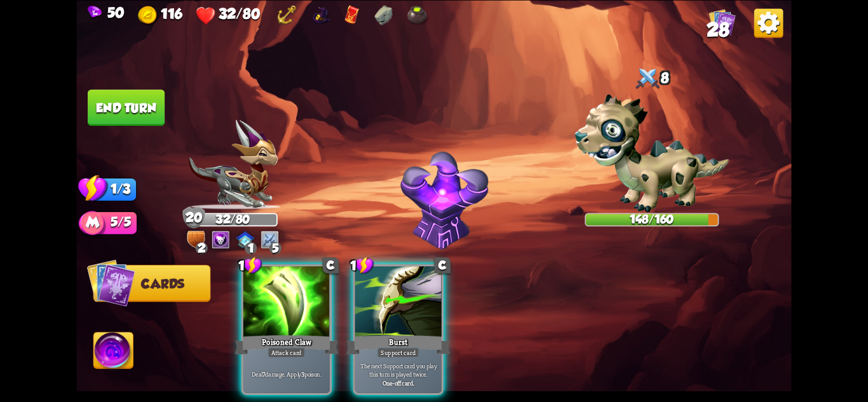
click at [250, 185] on img at bounding box center [232, 164] width 89 height 90
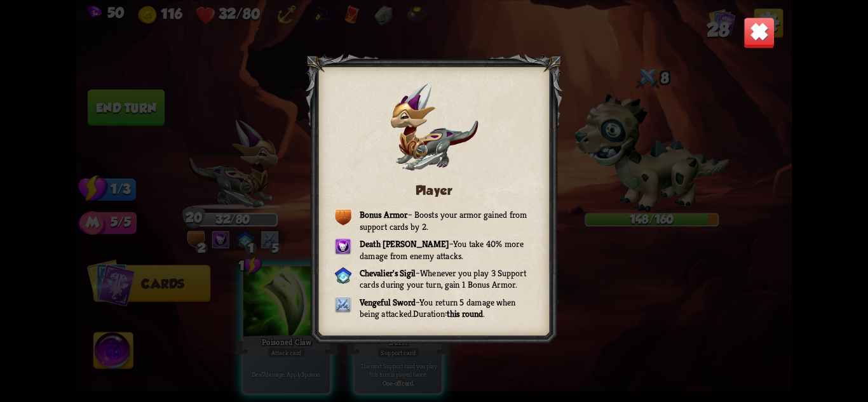
click at [766, 32] on img at bounding box center [759, 32] width 31 height 31
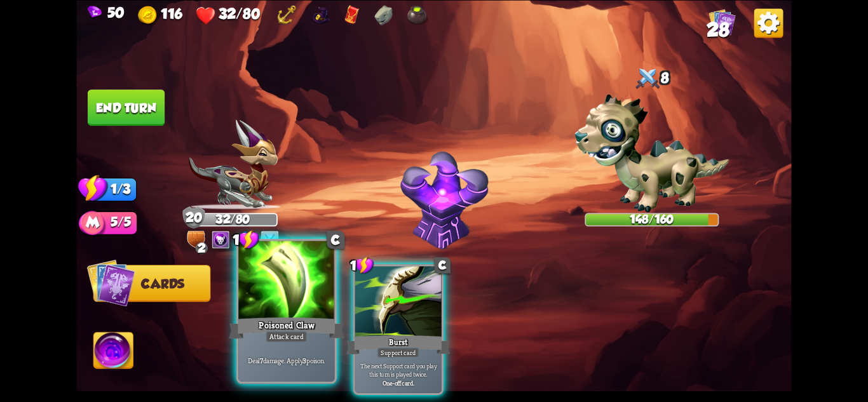
click at [285, 301] on div at bounding box center [286, 281] width 96 height 81
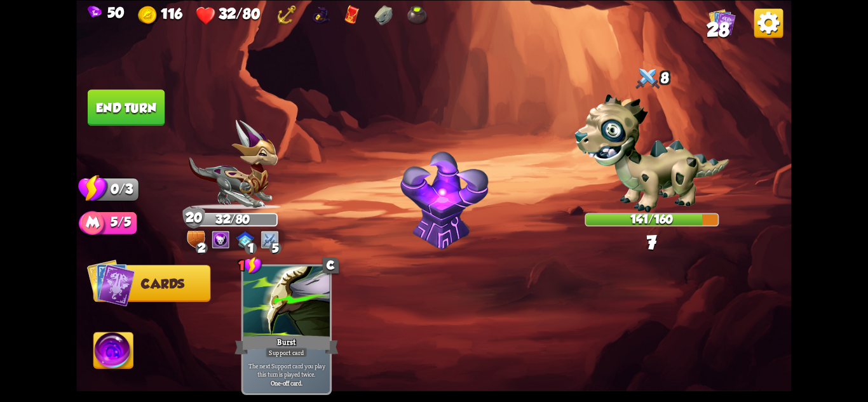
click at [124, 93] on button "End turn" at bounding box center [126, 108] width 77 height 36
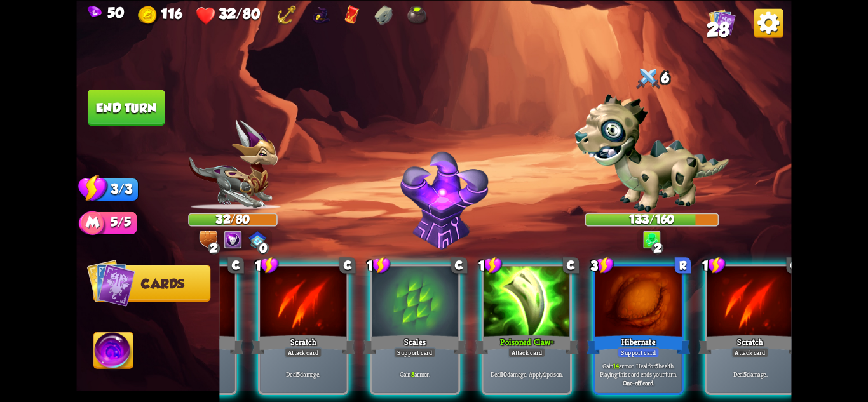
scroll to position [0, 121]
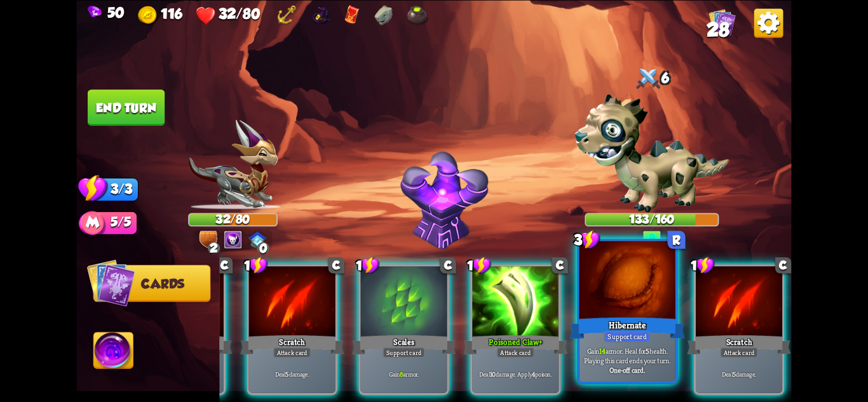
click at [621, 271] on div at bounding box center [628, 281] width 96 height 81
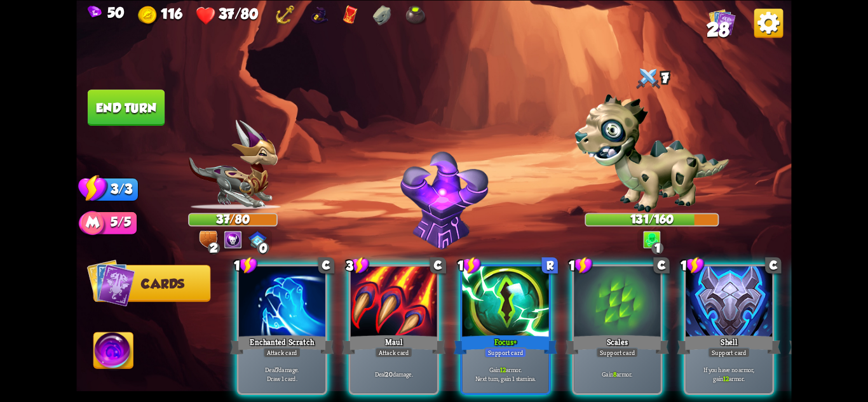
scroll to position [0, 0]
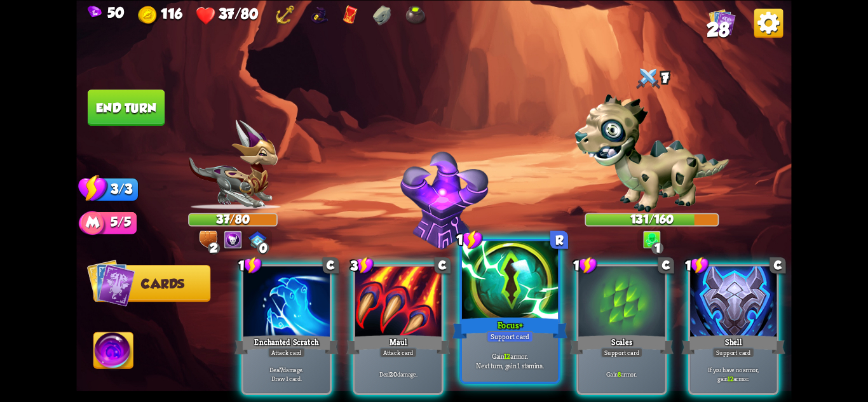
click at [508, 368] on p "Gain 12 armor. Next turn, gain 1 stamina." at bounding box center [511, 360] width 92 height 19
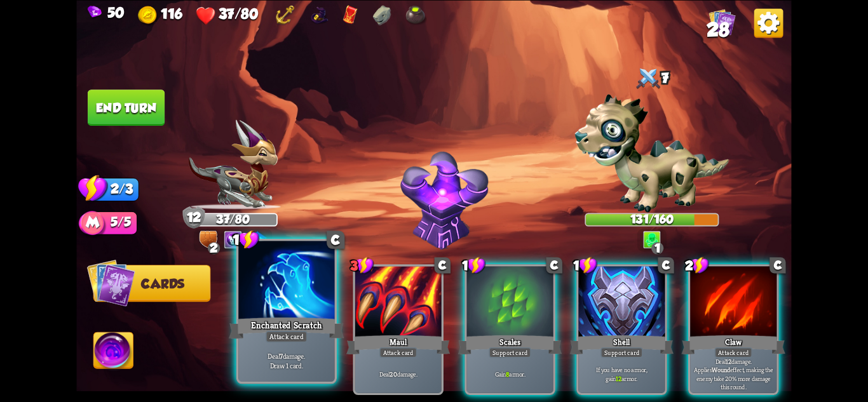
click at [294, 365] on p "Deal 7 damage. Draw 1 card." at bounding box center [287, 360] width 92 height 19
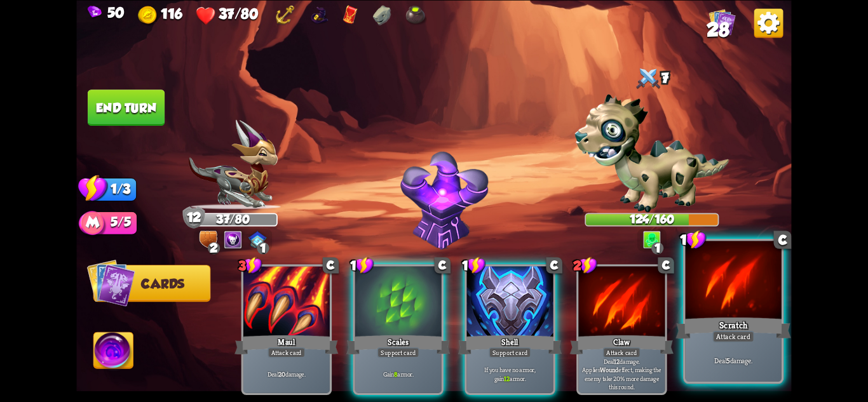
click at [749, 353] on div "Deal 5 damage." at bounding box center [734, 361] width 96 height 42
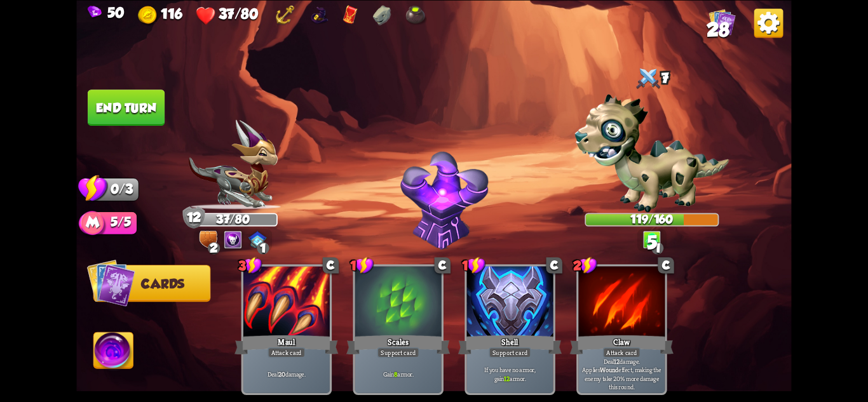
click at [118, 105] on button "End turn" at bounding box center [126, 108] width 77 height 36
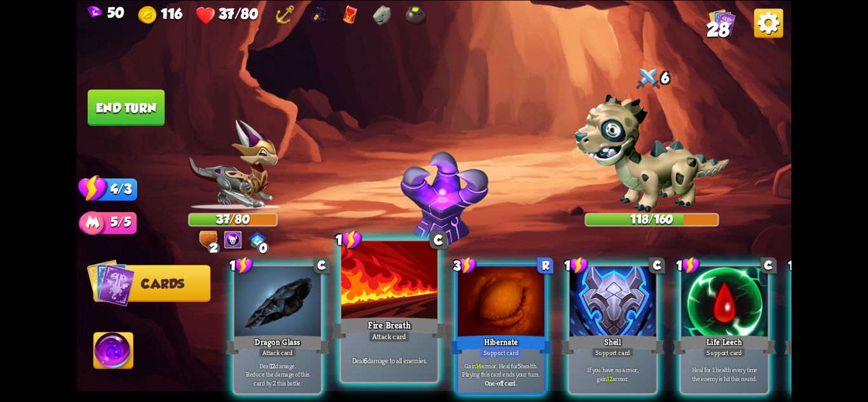
scroll to position [0, 9]
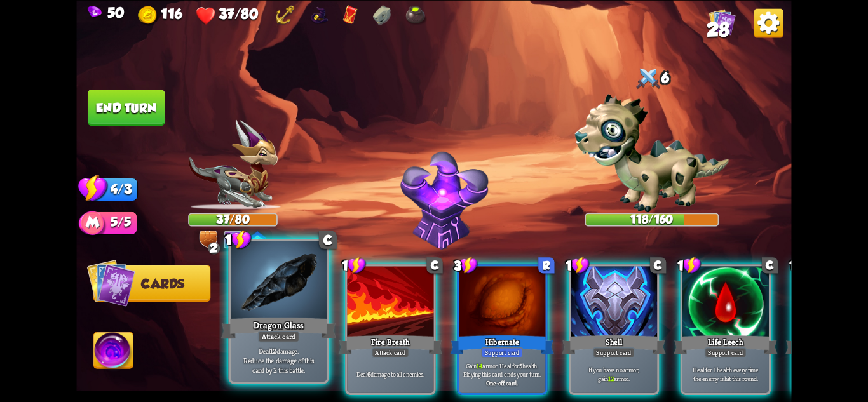
click at [283, 349] on p "Deal 12 damage. Reduce the damage of this card by 2 this battle." at bounding box center [279, 360] width 92 height 29
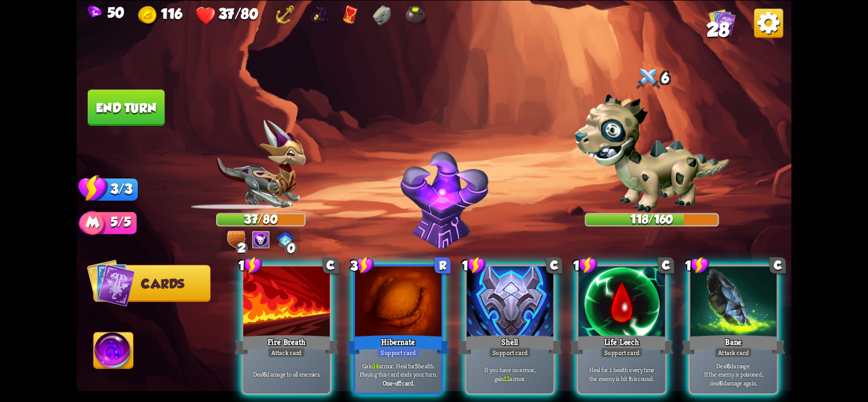
scroll to position [0, 0]
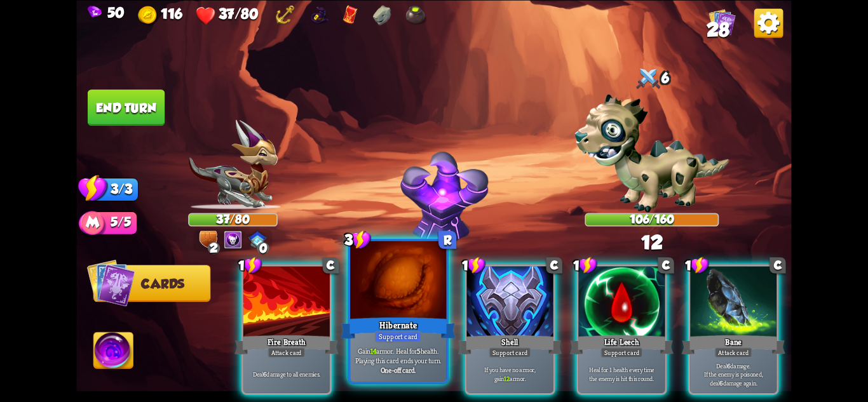
click at [398, 351] on p "Gain 14 armor. Heal for 5 health. Playing this card ends your turn." at bounding box center [399, 355] width 92 height 19
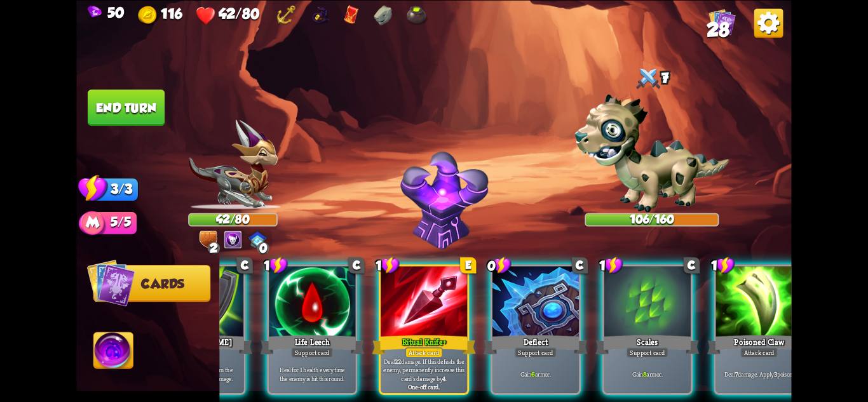
scroll to position [0, 95]
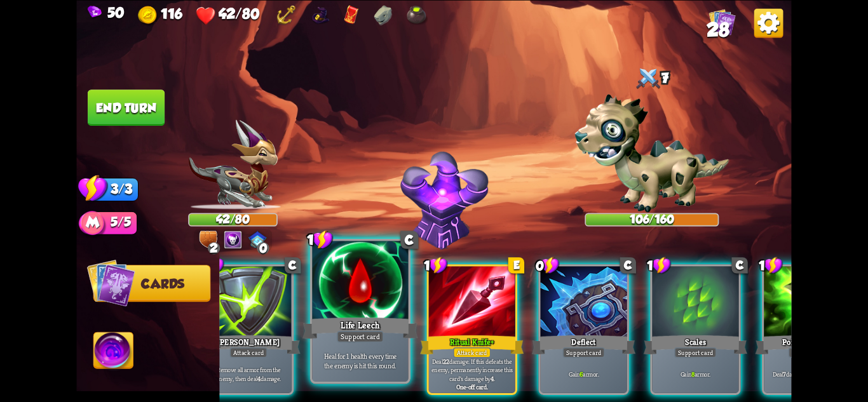
click at [370, 352] on p "Heal for 1 health every time the enemy is hit this round." at bounding box center [361, 360] width 92 height 19
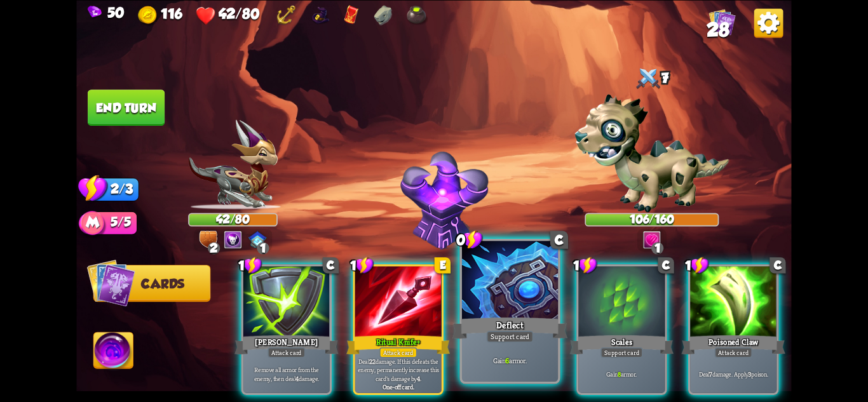
scroll to position [0, 0]
click at [507, 358] on b "6" at bounding box center [507, 361] width 4 height 10
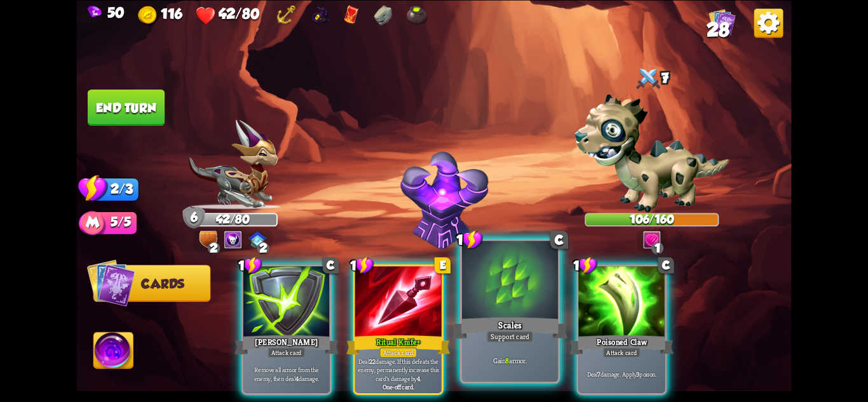
click at [522, 358] on p "Gain 8 armor." at bounding box center [511, 361] width 92 height 10
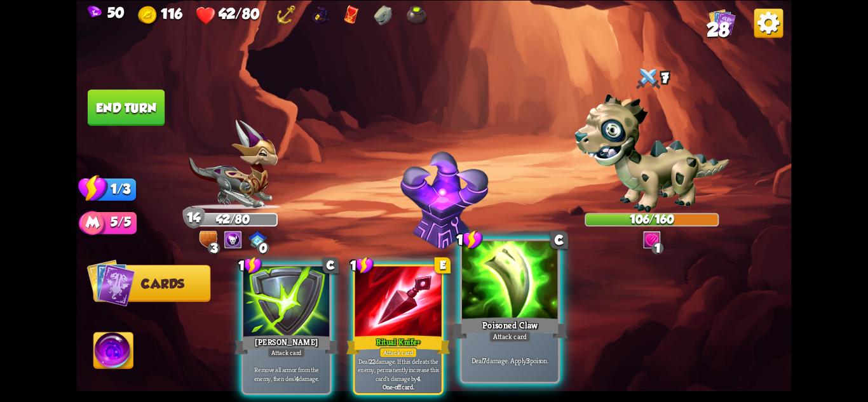
click at [522, 354] on div "Deal 7 damage. Apply 3 poison." at bounding box center [510, 361] width 96 height 42
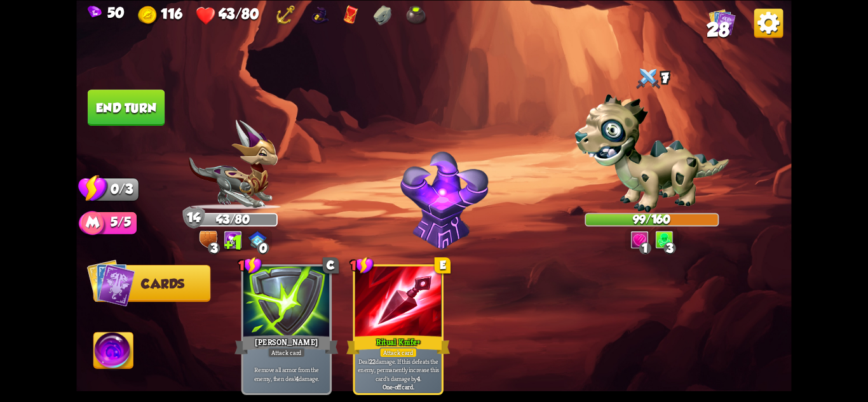
click at [122, 106] on button "End turn" at bounding box center [126, 108] width 77 height 36
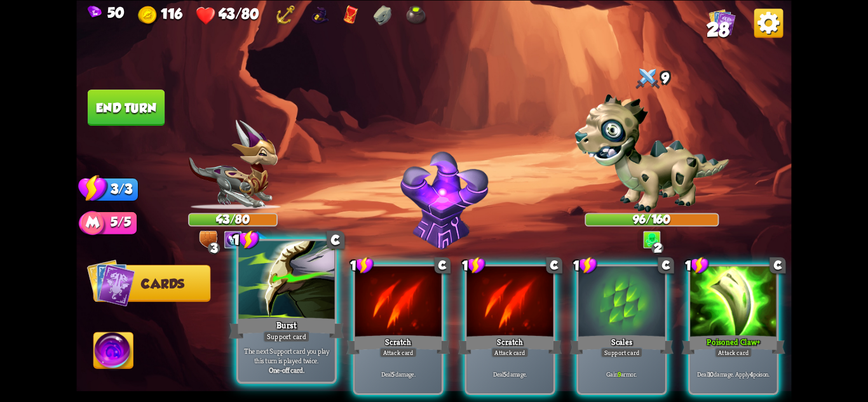
click at [304, 358] on p "The next Support card you play this turn is played twice." at bounding box center [287, 355] width 92 height 19
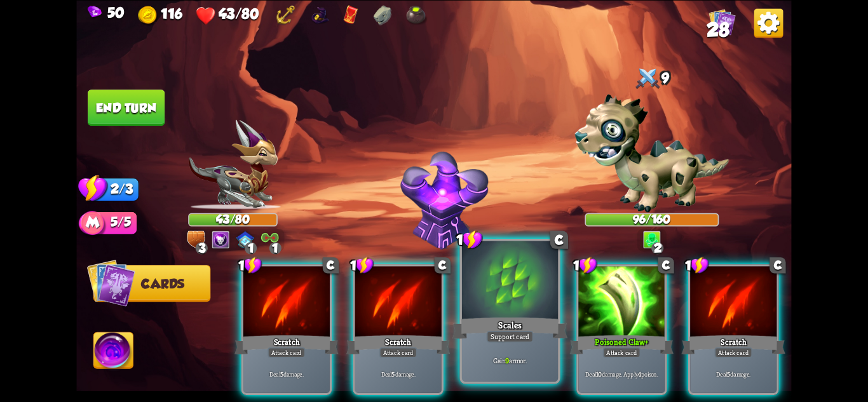
click at [493, 346] on div "Gain 9 armor." at bounding box center [510, 361] width 96 height 42
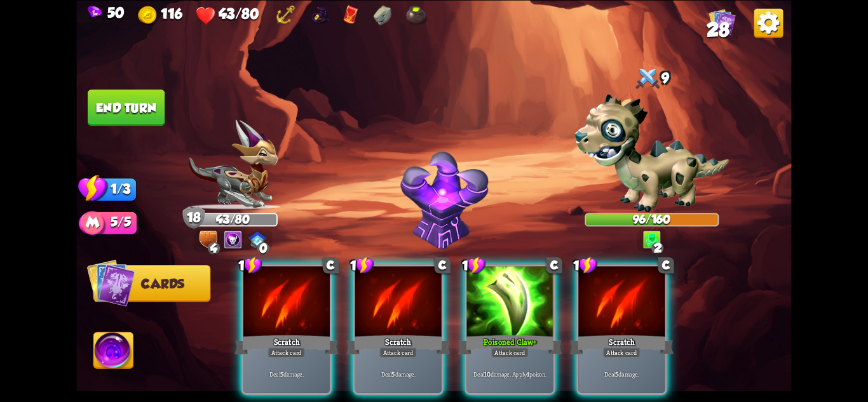
click at [493, 355] on div "Deal 10 damage. Apply 4 poison." at bounding box center [510, 373] width 86 height 37
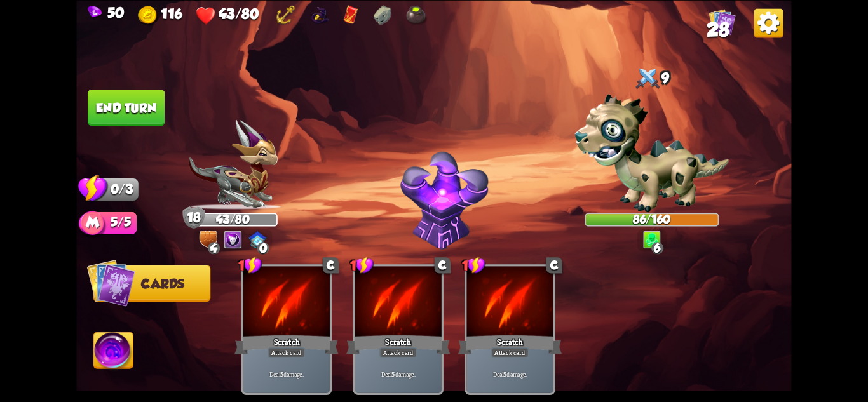
click at [109, 102] on button "End turn" at bounding box center [126, 108] width 77 height 36
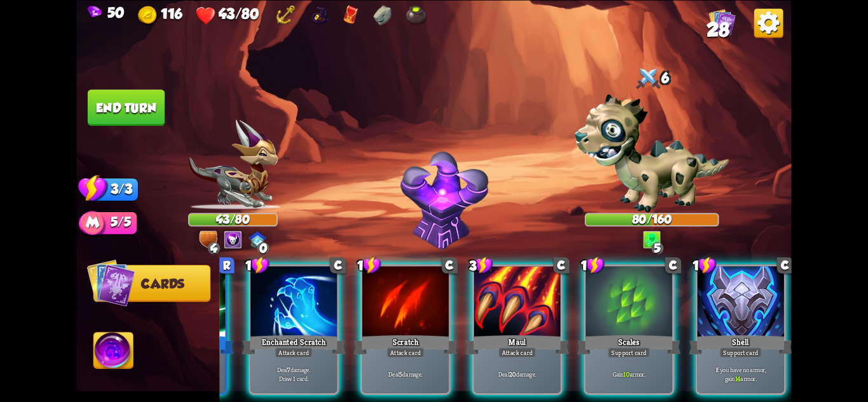
scroll to position [0, 121]
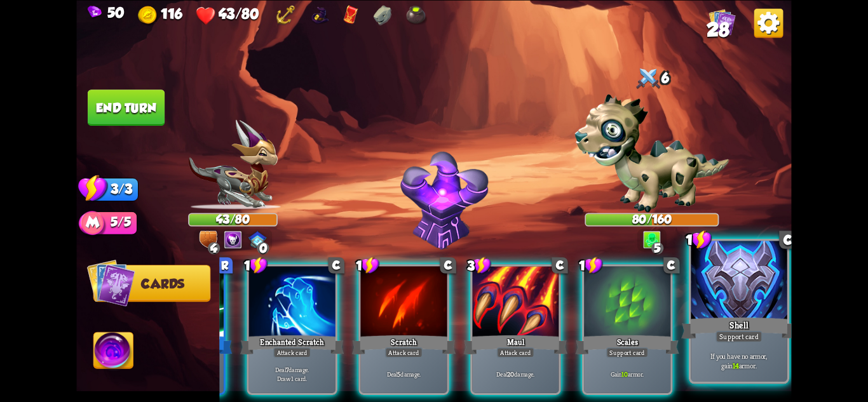
click at [737, 339] on div "Support card" at bounding box center [739, 335] width 47 height 11
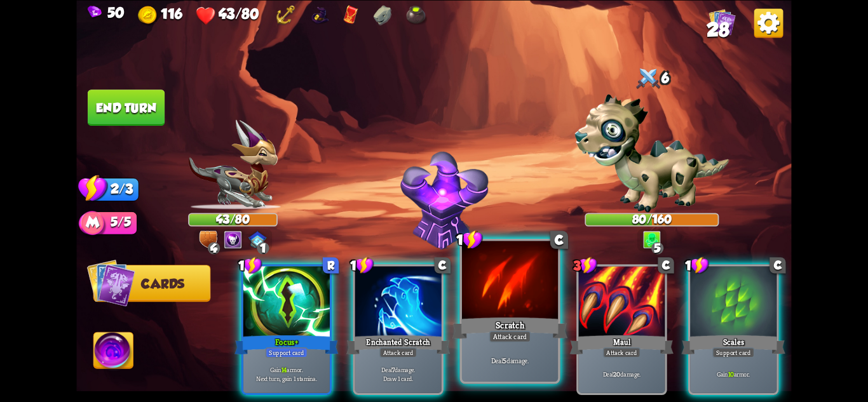
scroll to position [0, 0]
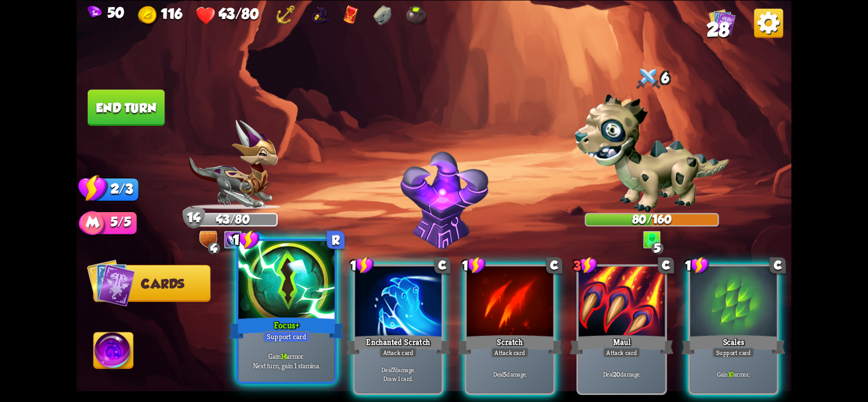
click at [292, 347] on div "Gain 14 armor. Next turn, gain 1 stamina." at bounding box center [286, 361] width 96 height 42
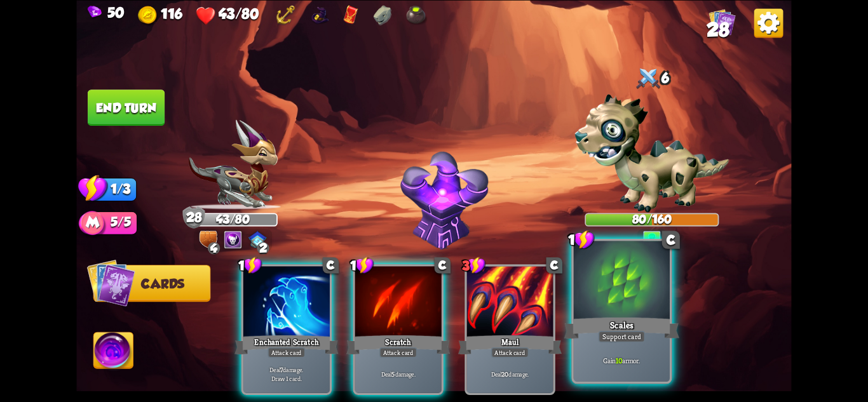
click at [653, 333] on div "Scales" at bounding box center [621, 327] width 115 height 25
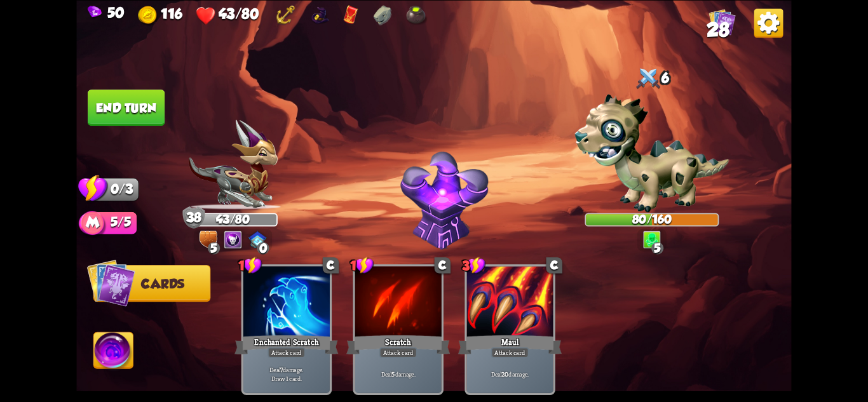
click at [140, 95] on button "End turn" at bounding box center [126, 107] width 79 height 37
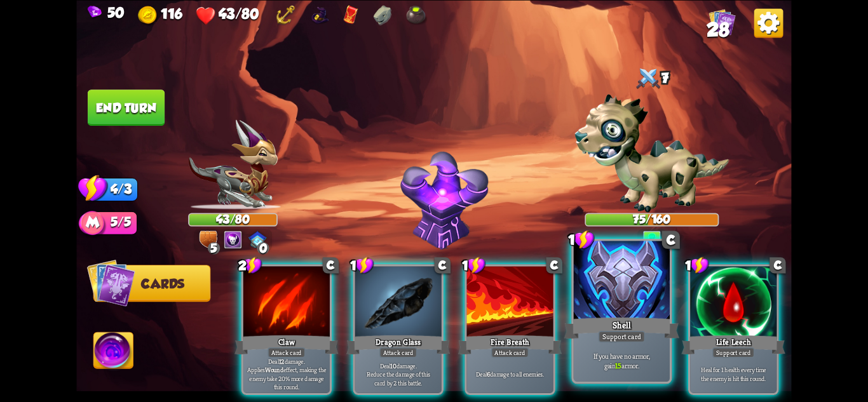
click at [608, 375] on div "If you have no armor, gain 15 armor." at bounding box center [622, 361] width 96 height 42
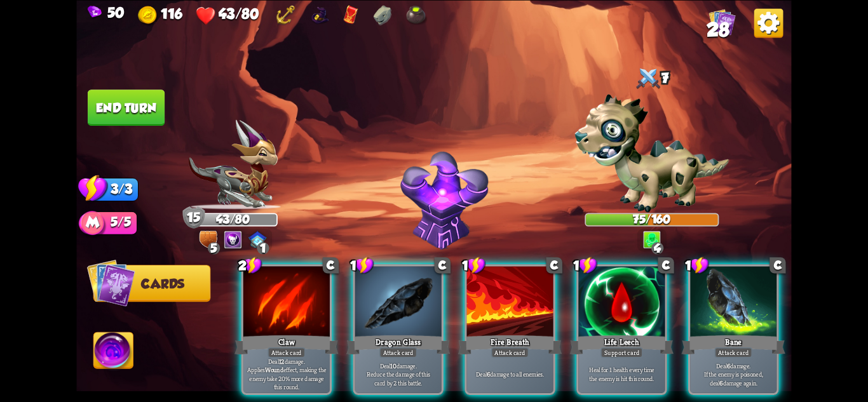
click at [608, 375] on div "Heal for 1 health every time the enemy is hit this round." at bounding box center [621, 373] width 86 height 37
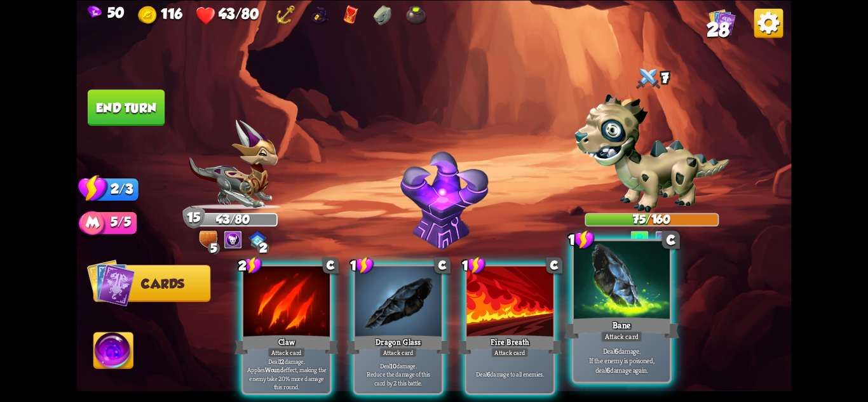
click at [633, 371] on p "Deal 6 damage. If the enemy is poisoned, deal 6 damage again." at bounding box center [622, 360] width 92 height 29
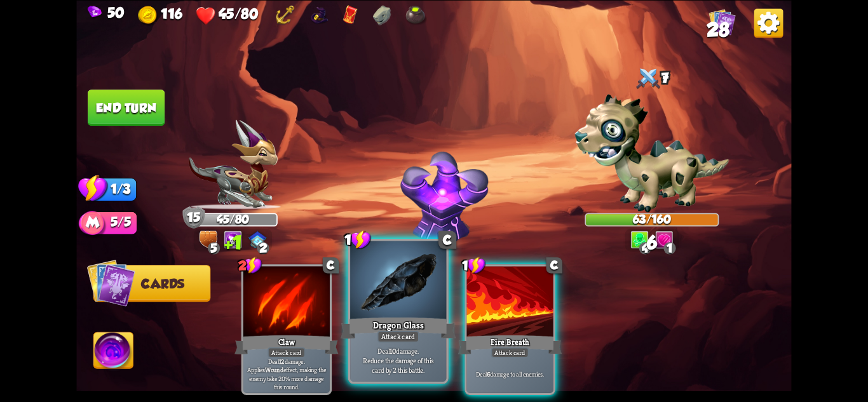
click at [412, 338] on div "Attack card" at bounding box center [399, 335] width 42 height 11
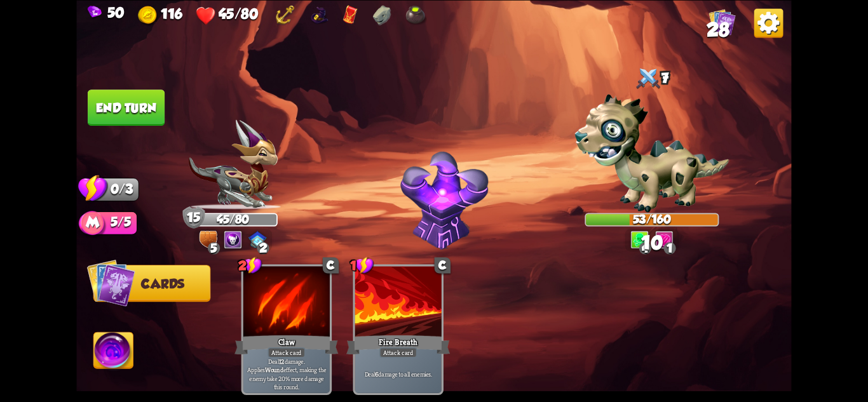
click at [133, 105] on button "End turn" at bounding box center [126, 108] width 77 height 36
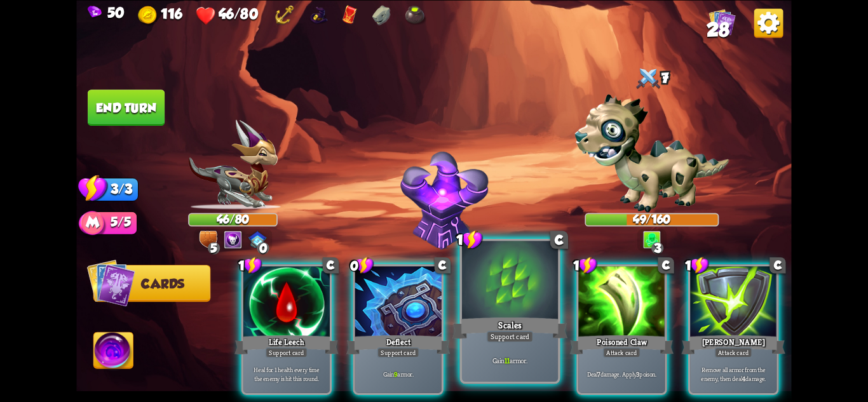
click at [475, 344] on div "Gain 11 armor." at bounding box center [510, 361] width 96 height 42
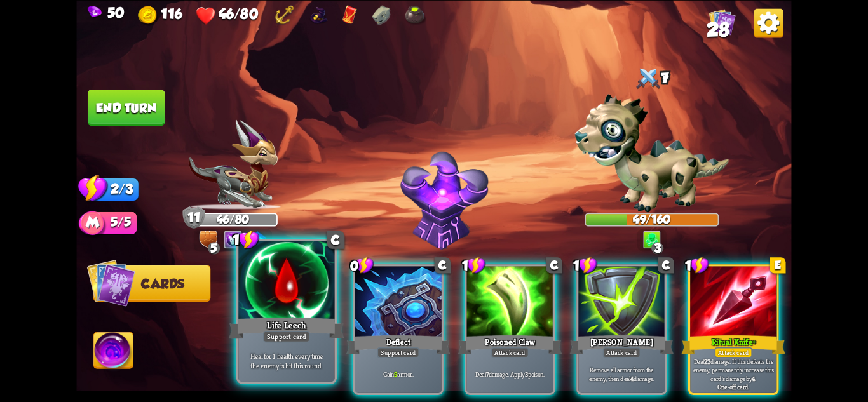
click at [318, 325] on div "Life Leech" at bounding box center [286, 327] width 115 height 25
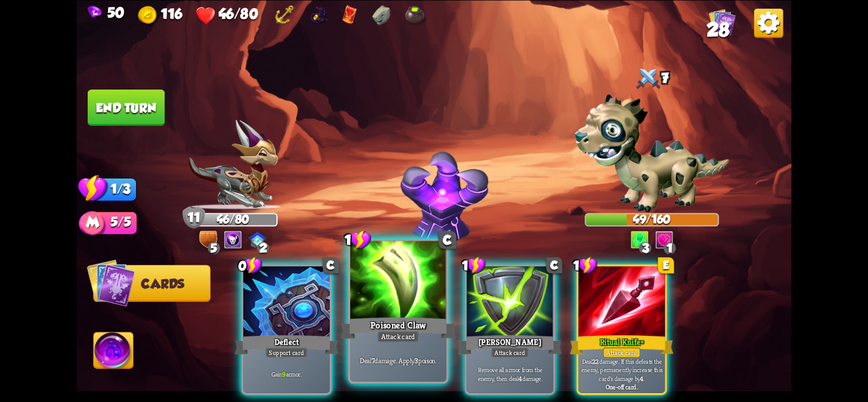
click at [389, 336] on div "Attack card" at bounding box center [399, 335] width 42 height 11
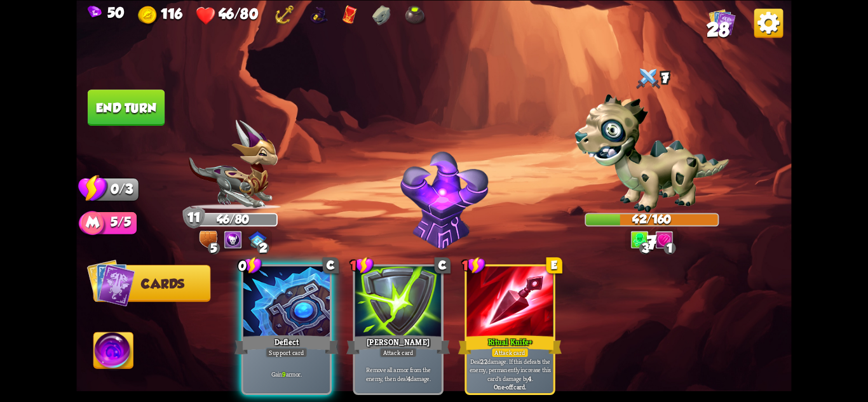
click at [141, 113] on button "End turn" at bounding box center [126, 108] width 77 height 36
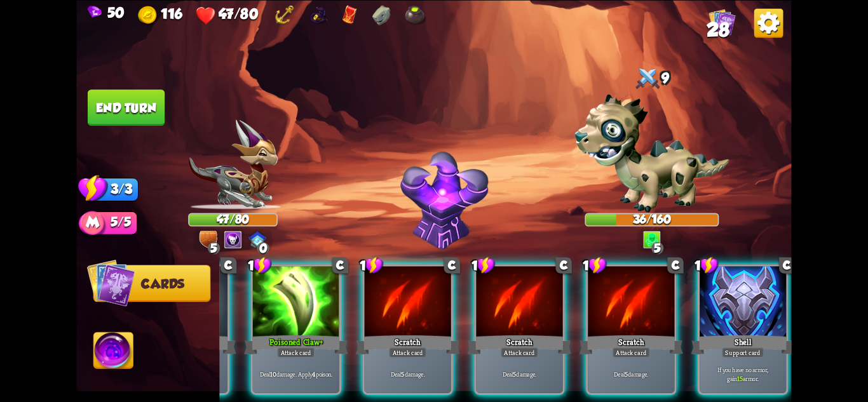
scroll to position [0, 121]
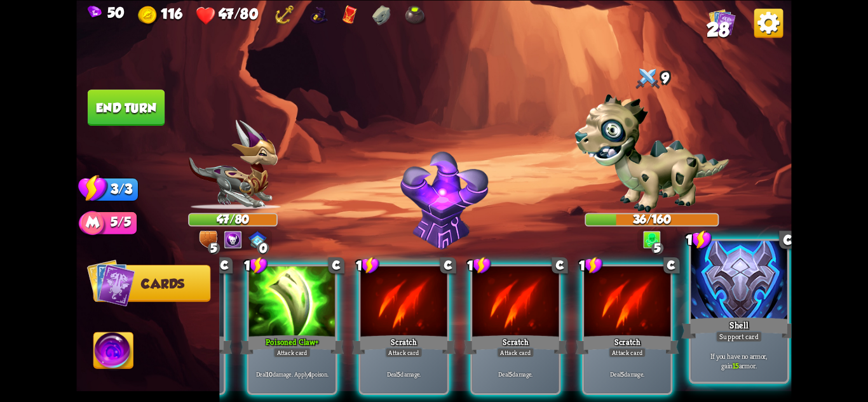
click at [719, 382] on div "1 C Shell Support card If you have no armor, gain 15 armor." at bounding box center [739, 311] width 100 height 146
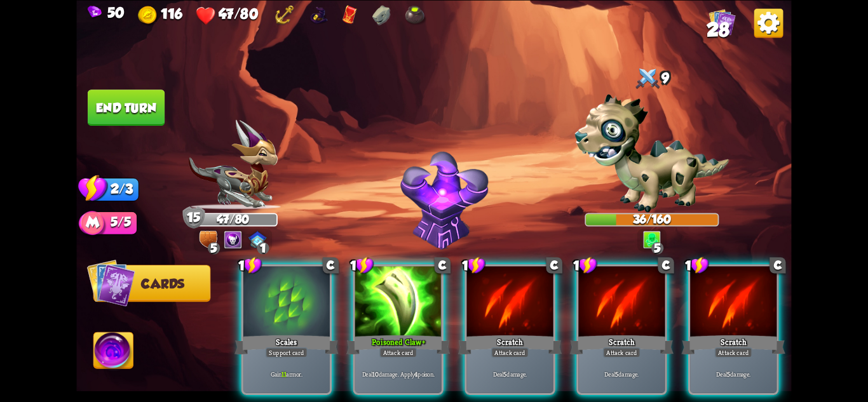
click at [416, 369] on div "Deal 10 damage. Apply 4 poison." at bounding box center [398, 373] width 86 height 37
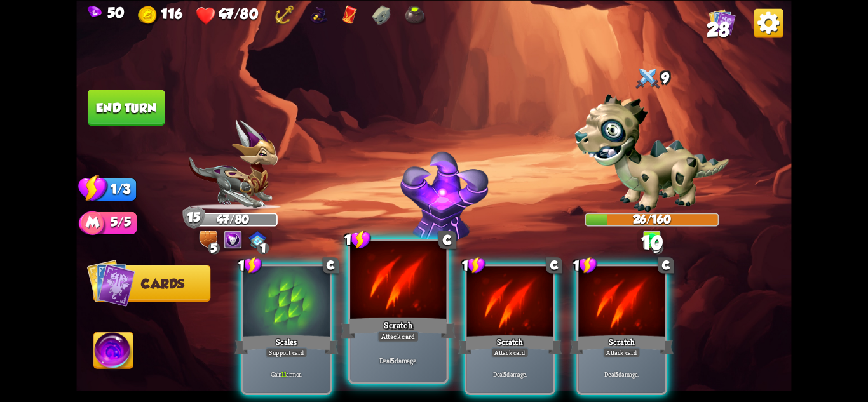
click at [407, 327] on div "Scratch" at bounding box center [398, 327] width 115 height 25
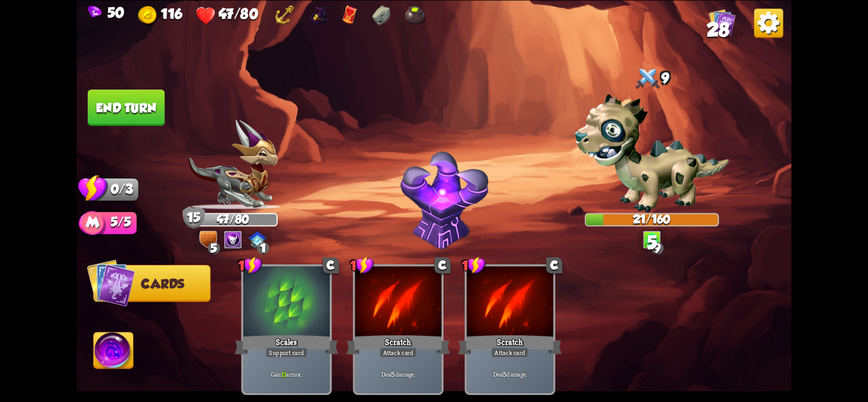
click at [131, 106] on button "End turn" at bounding box center [126, 108] width 77 height 36
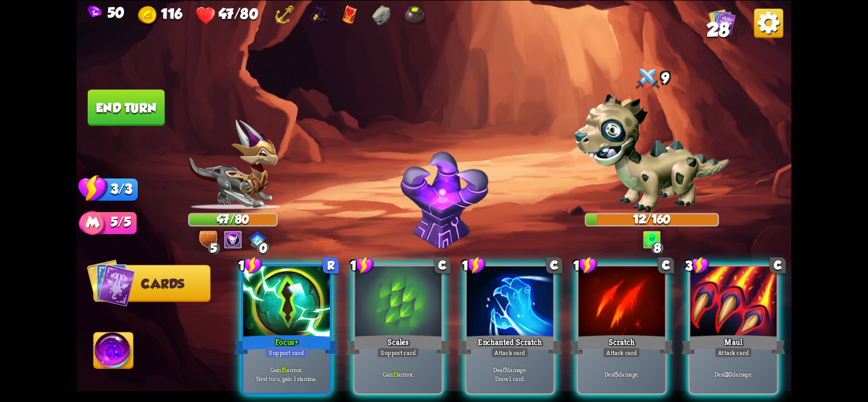
scroll to position [0, 121]
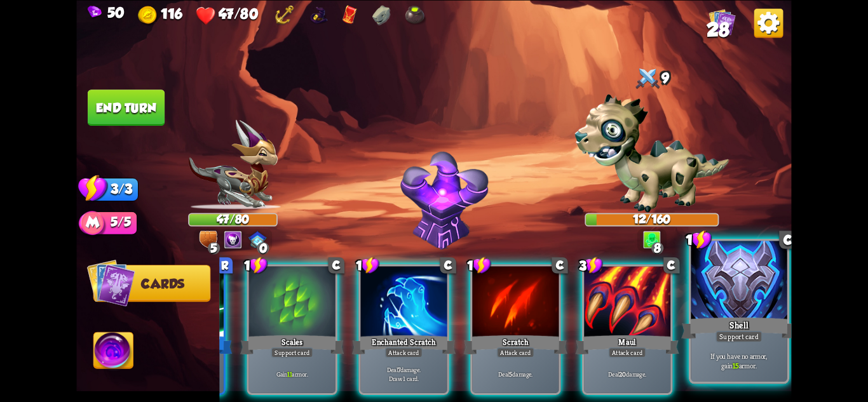
click at [735, 342] on div "Support card" at bounding box center [739, 335] width 47 height 11
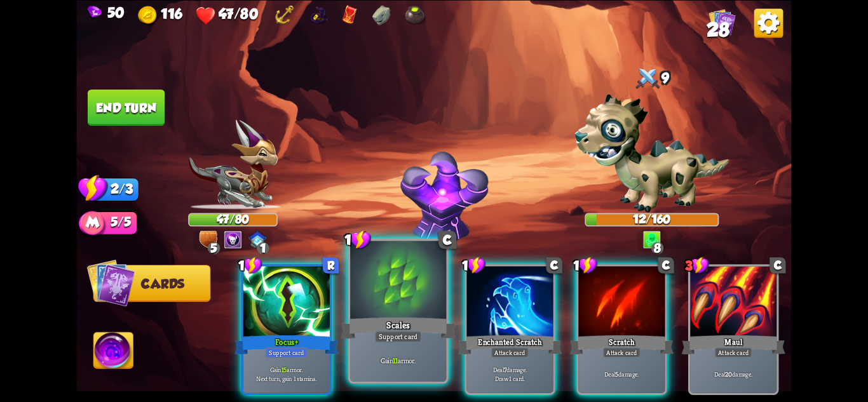
scroll to position [0, 0]
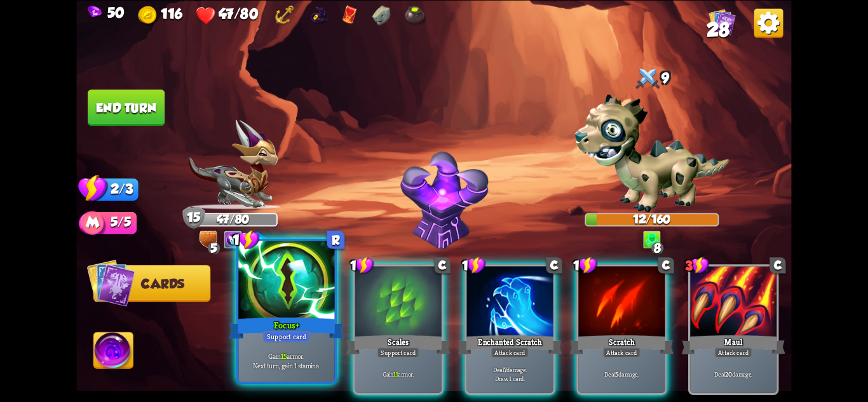
click at [311, 358] on p "Gain 15 armor. Next turn, gain 1 stamina." at bounding box center [287, 360] width 92 height 19
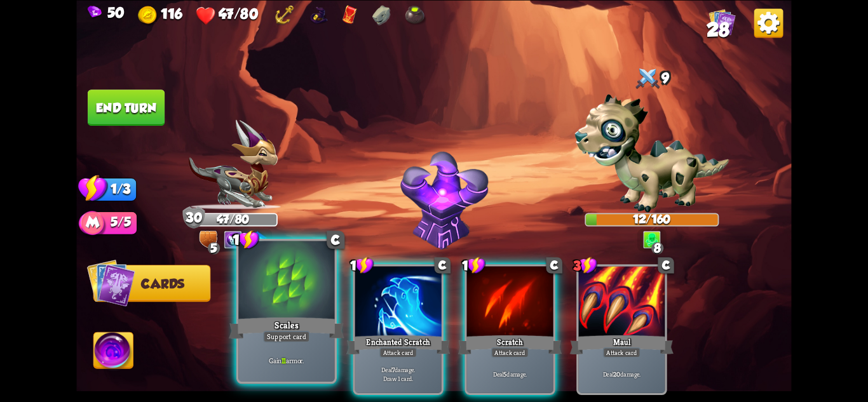
click at [310, 357] on p "Gain 11 armor." at bounding box center [287, 361] width 92 height 10
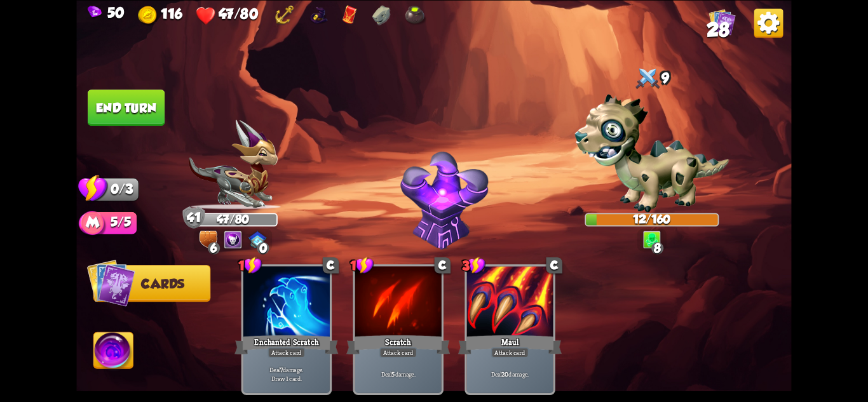
click at [143, 115] on button "End turn" at bounding box center [126, 108] width 77 height 36
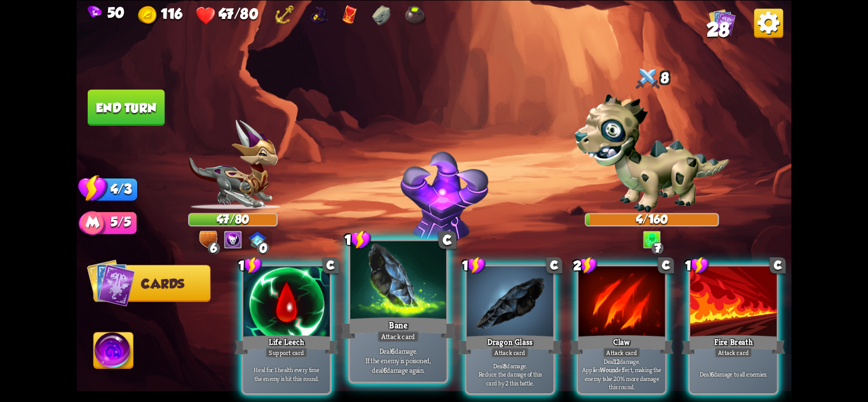
click at [405, 338] on div "Attack card" at bounding box center [399, 335] width 42 height 11
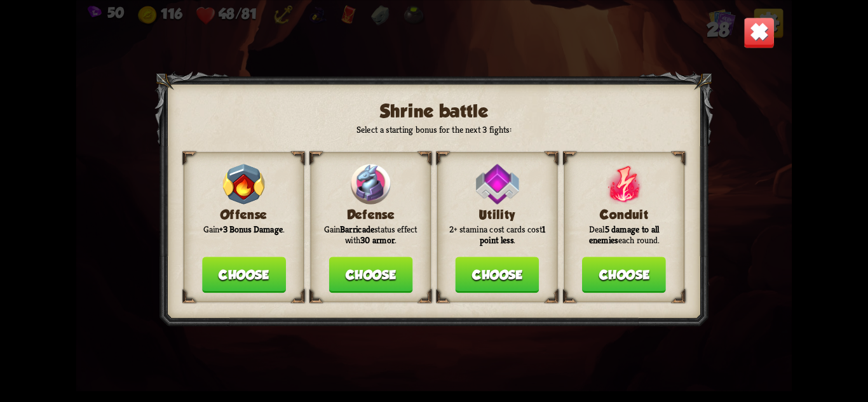
click at [376, 271] on button "Choose" at bounding box center [371, 275] width 84 height 36
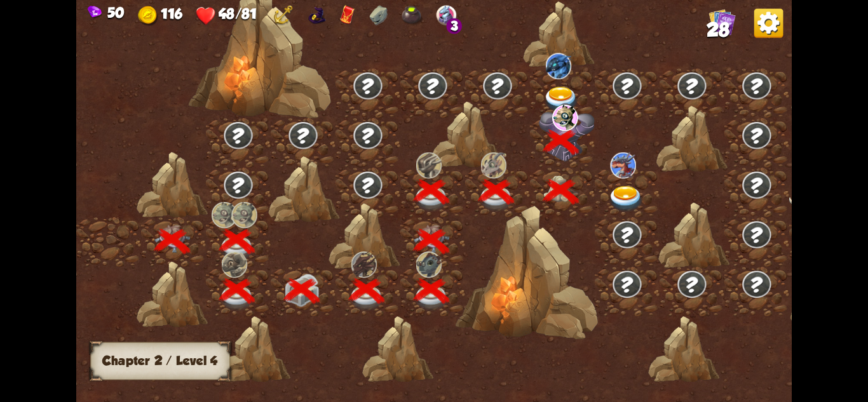
click at [628, 193] on img at bounding box center [626, 199] width 36 height 26
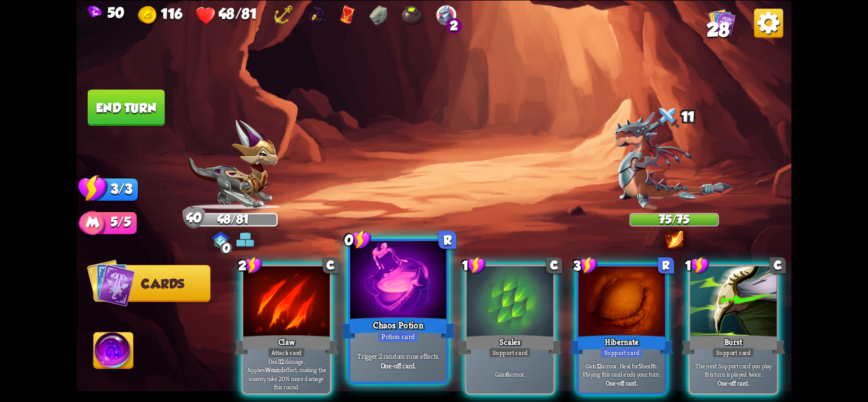
click at [417, 333] on div "Potion card" at bounding box center [398, 335] width 41 height 11
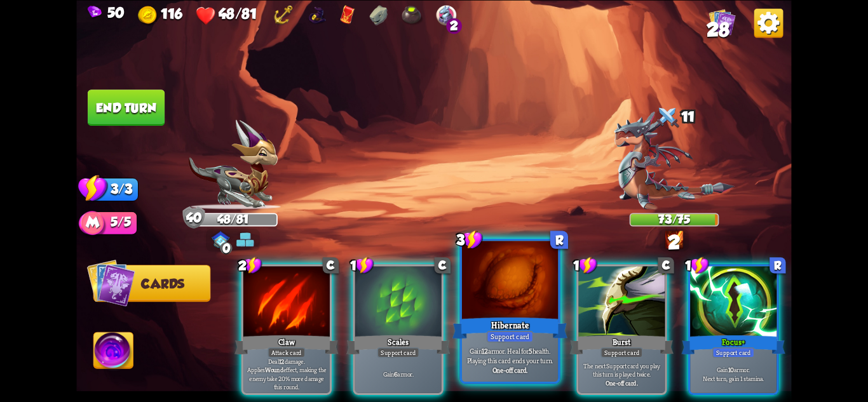
click at [512, 329] on div "Hibernate" at bounding box center [510, 327] width 115 height 25
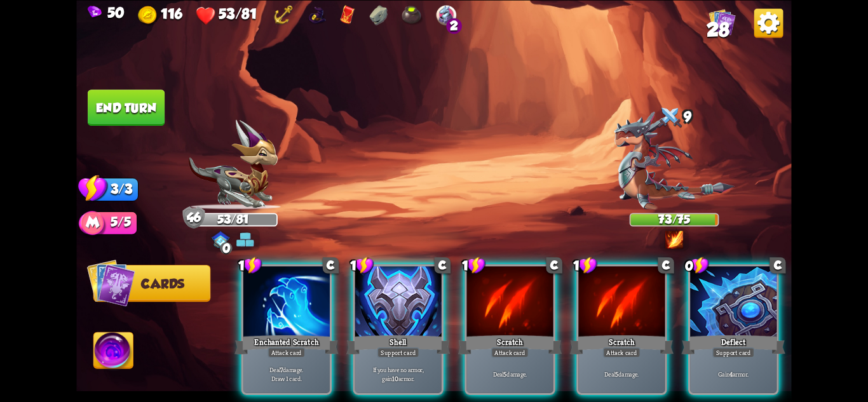
scroll to position [0, 121]
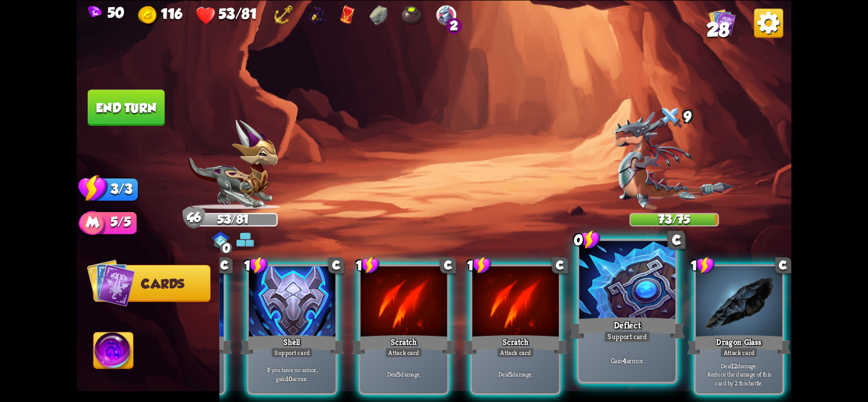
click at [650, 351] on div "Gain 4 armor." at bounding box center [628, 361] width 96 height 42
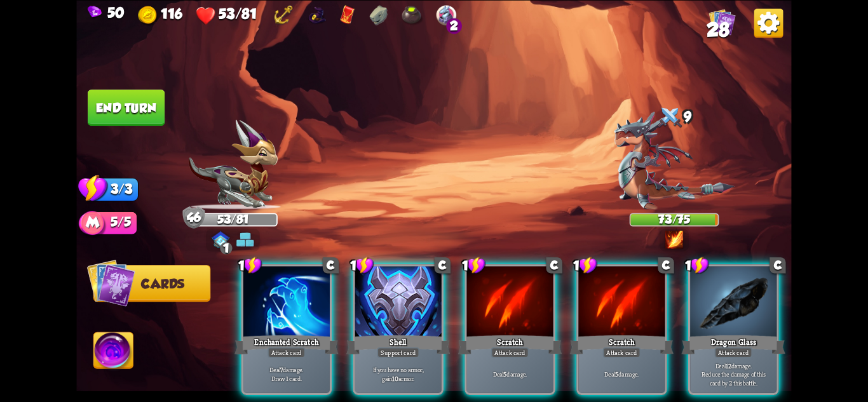
scroll to position [0, 0]
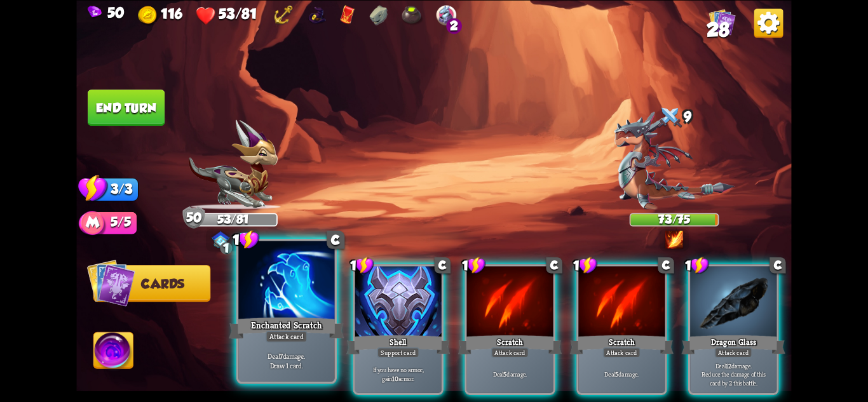
click at [271, 339] on div "Attack card" at bounding box center [287, 335] width 42 height 11
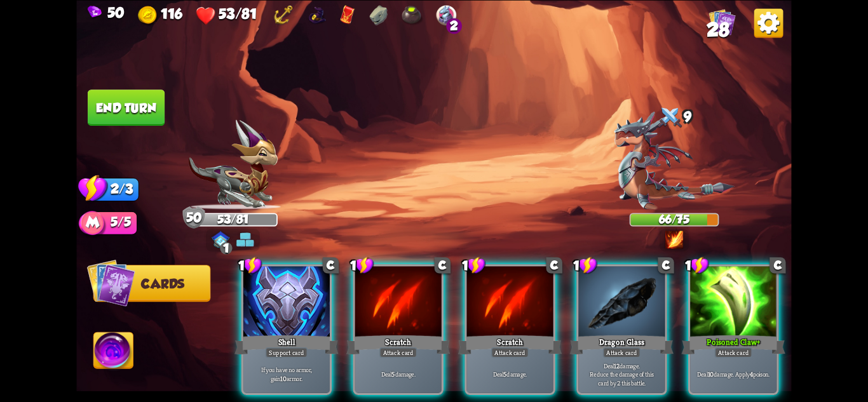
click at [128, 114] on button "End turn" at bounding box center [126, 108] width 77 height 36
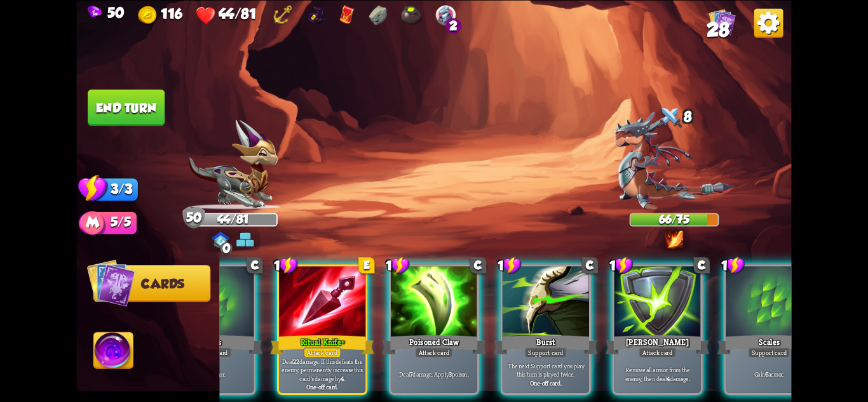
scroll to position [0, 121]
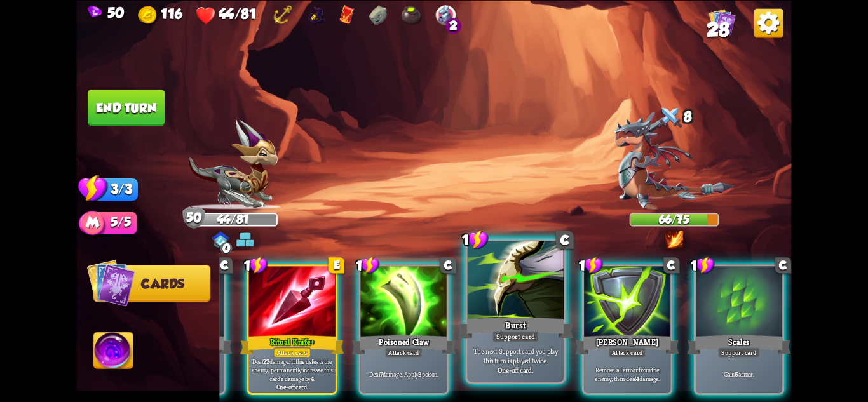
click at [524, 367] on b "One-off card." at bounding box center [516, 370] width 36 height 10
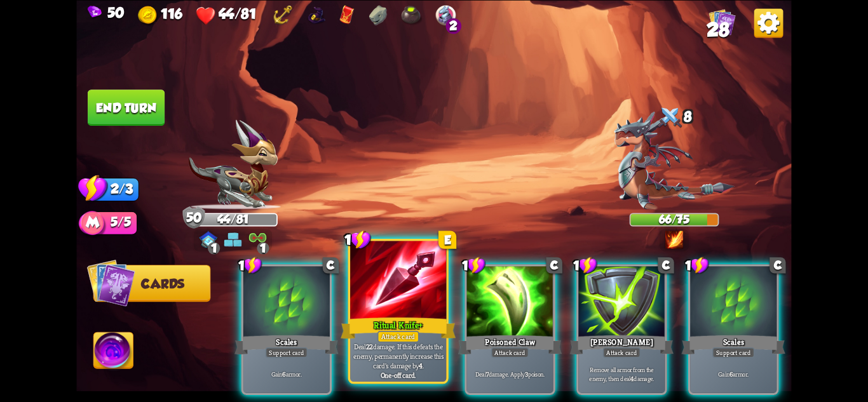
scroll to position [0, 0]
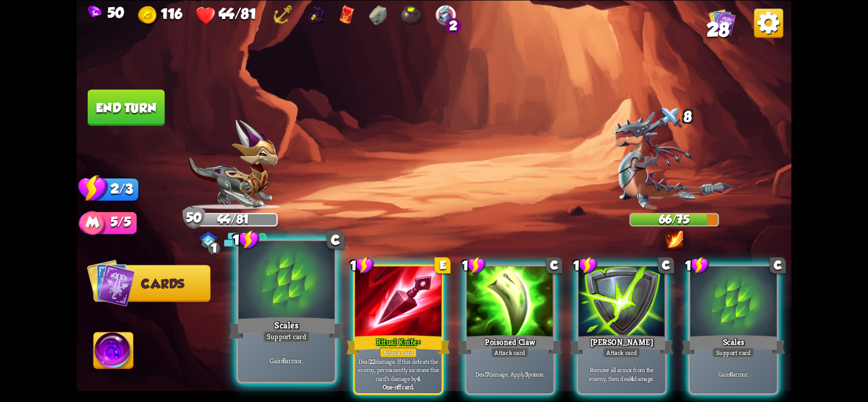
click at [277, 339] on div "Support card" at bounding box center [286, 335] width 47 height 11
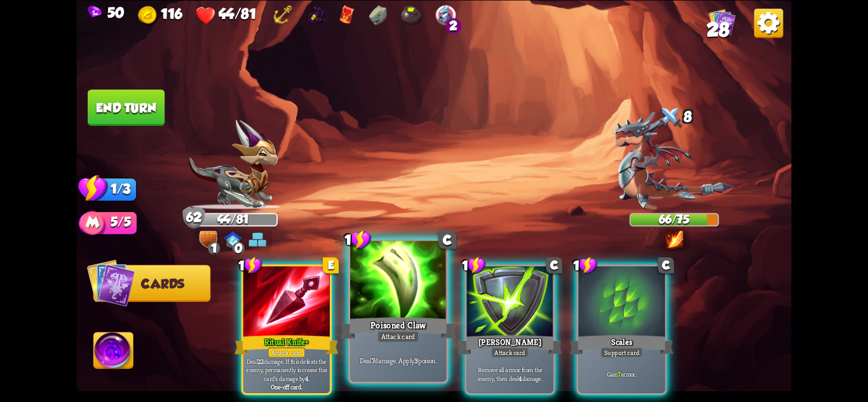
click at [421, 341] on div "Deal 7 damage. Apply 3 poison." at bounding box center [398, 361] width 96 height 42
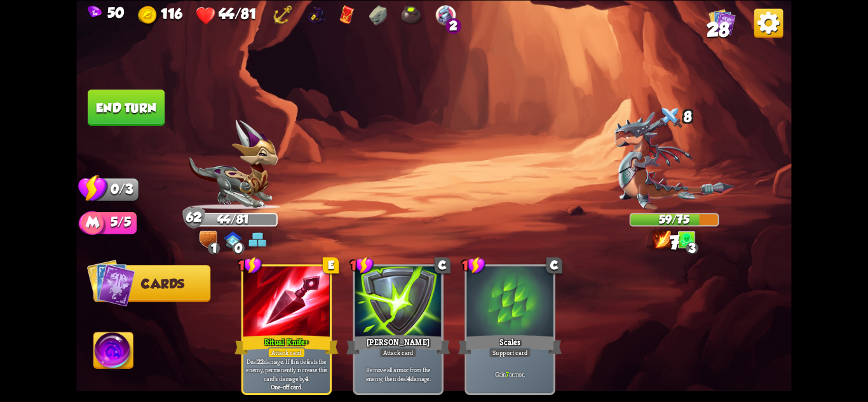
click at [111, 98] on button "End turn" at bounding box center [126, 108] width 77 height 36
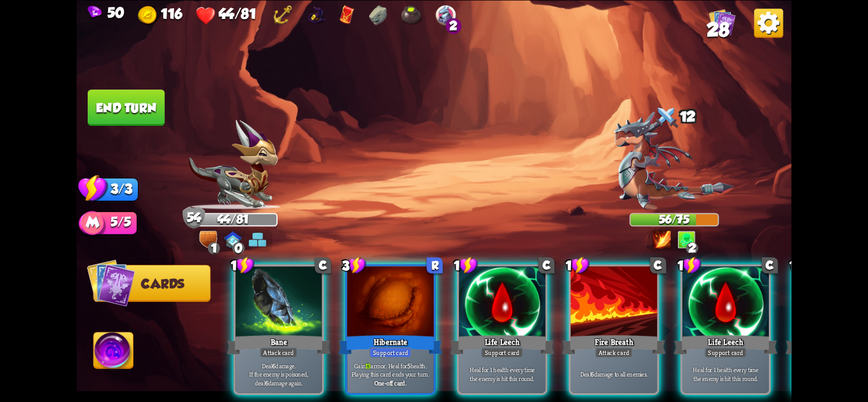
scroll to position [0, 17]
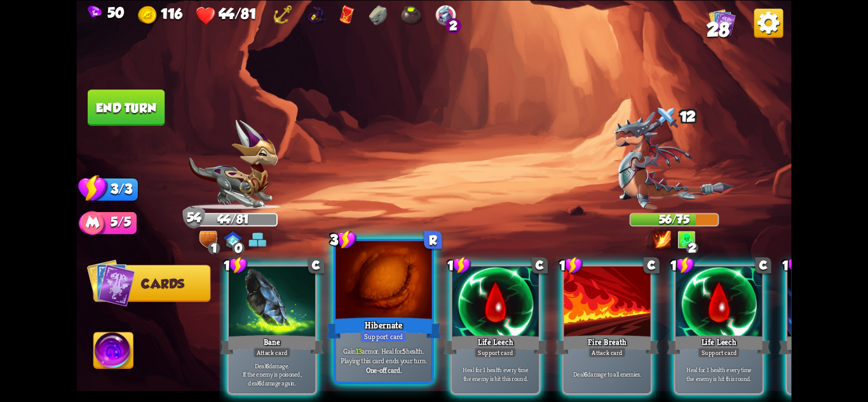
click at [404, 356] on p "Gain 13 armor. Heal for 5 health. Playing this card ends your turn." at bounding box center [384, 355] width 92 height 19
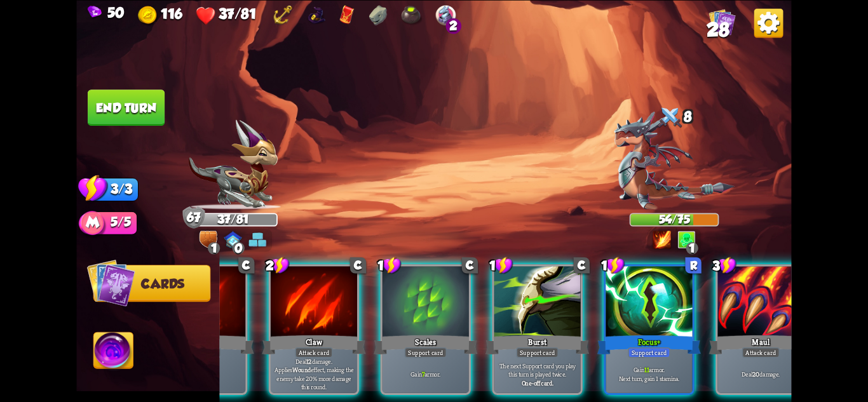
scroll to position [0, 121]
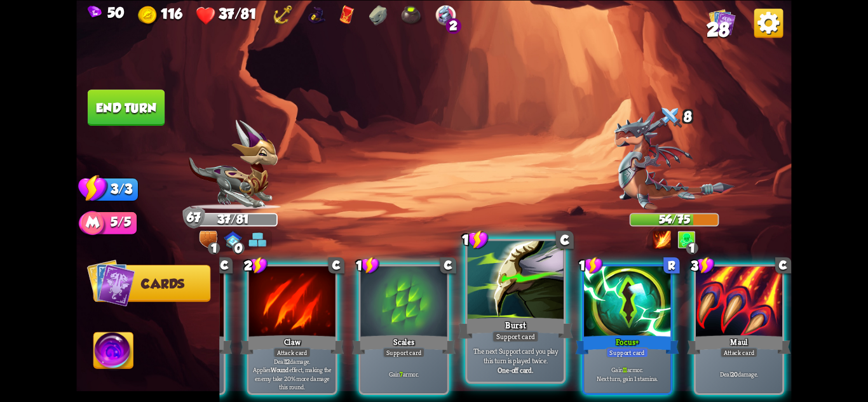
click at [535, 360] on p "The next Support card you play this turn is played twice." at bounding box center [516, 355] width 92 height 19
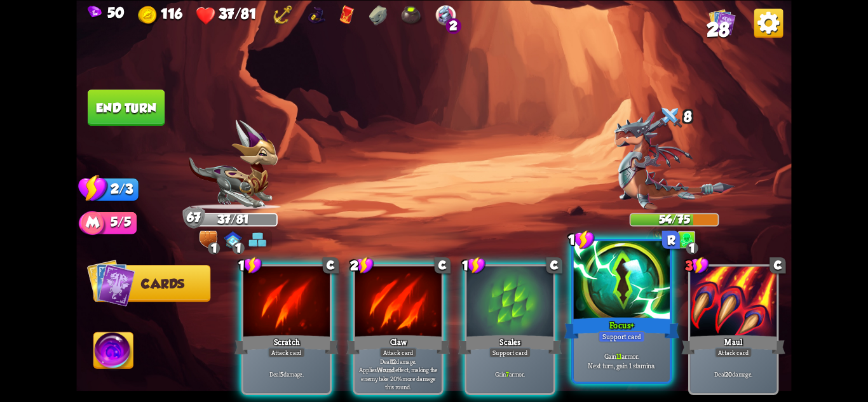
scroll to position [0, 0]
click at [618, 348] on div "Gain 11 armor. Next turn, gain 1 stamina." at bounding box center [622, 361] width 96 height 42
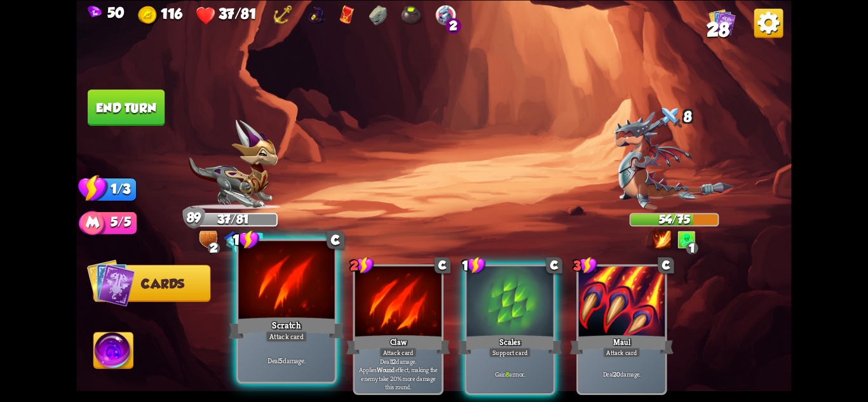
click at [304, 344] on div "Deal 5 damage." at bounding box center [286, 361] width 96 height 42
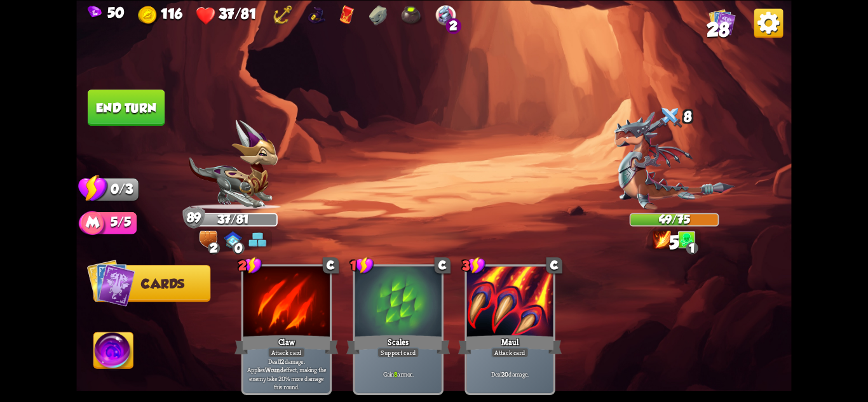
click at [126, 104] on button "End turn" at bounding box center [126, 108] width 77 height 36
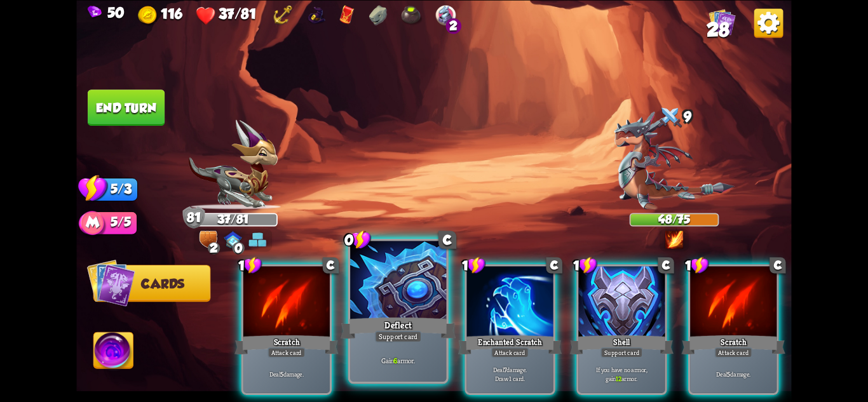
click at [407, 283] on div at bounding box center [398, 281] width 96 height 81
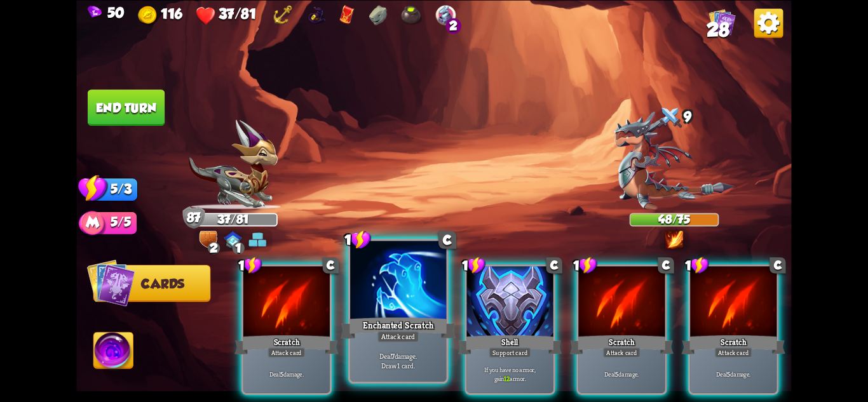
click at [415, 329] on div "Enchanted Scratch" at bounding box center [398, 327] width 115 height 25
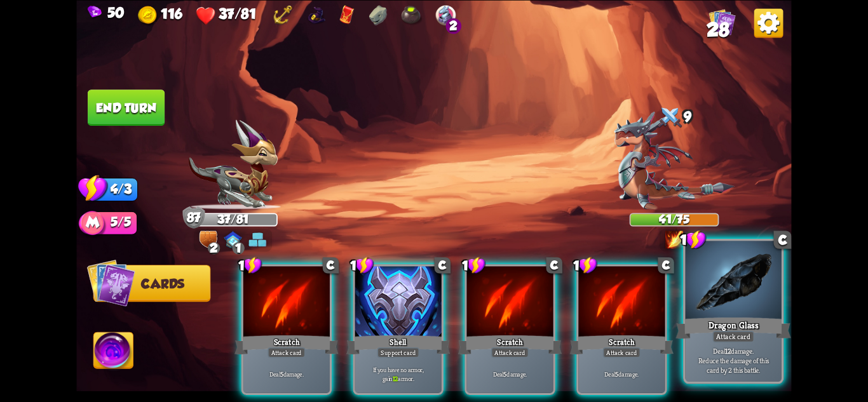
click at [721, 311] on div at bounding box center [734, 281] width 96 height 81
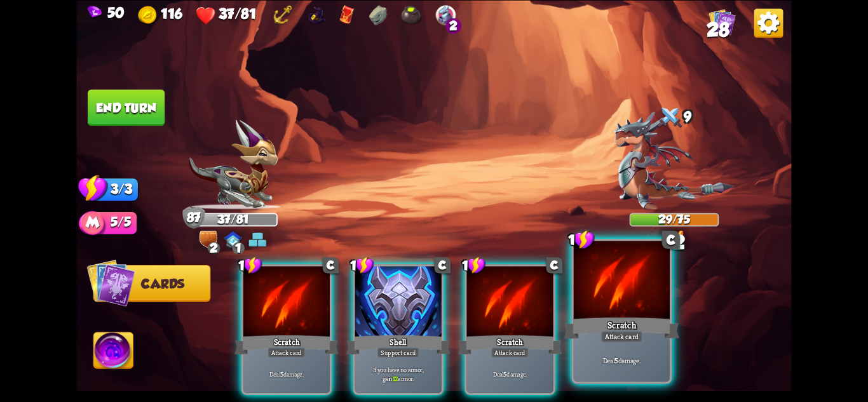
drag, startPoint x: 640, startPoint y: 329, endPoint x: 550, endPoint y: 330, distance: 89.6
click at [639, 329] on div "Scratch" at bounding box center [621, 327] width 115 height 25
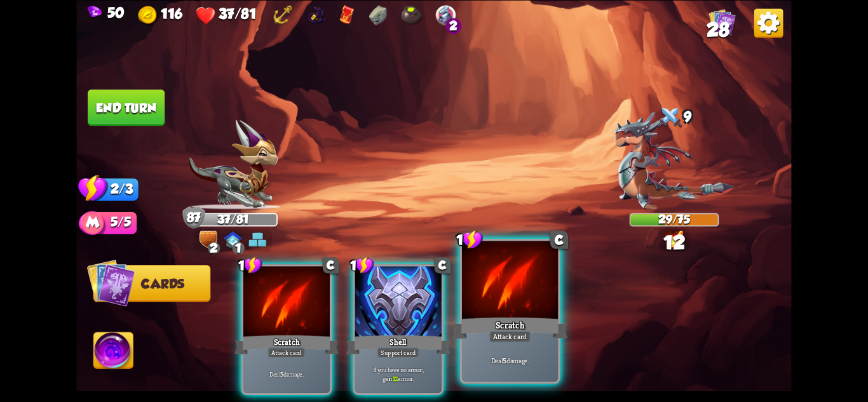
click at [524, 332] on div "Attack card" at bounding box center [510, 335] width 42 height 11
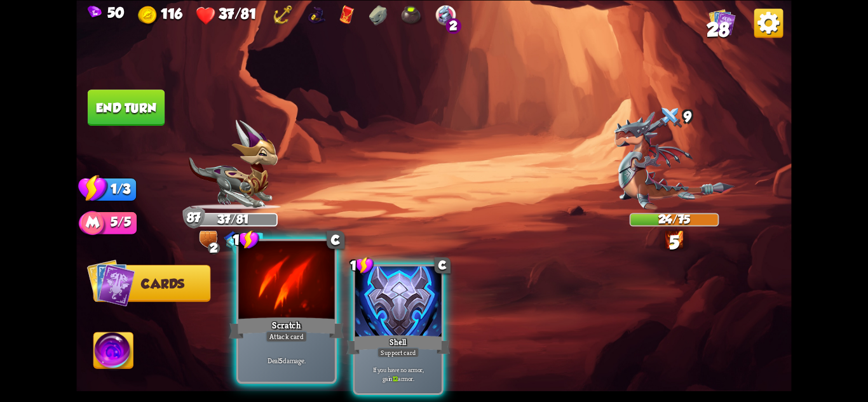
click at [292, 306] on div at bounding box center [286, 281] width 96 height 81
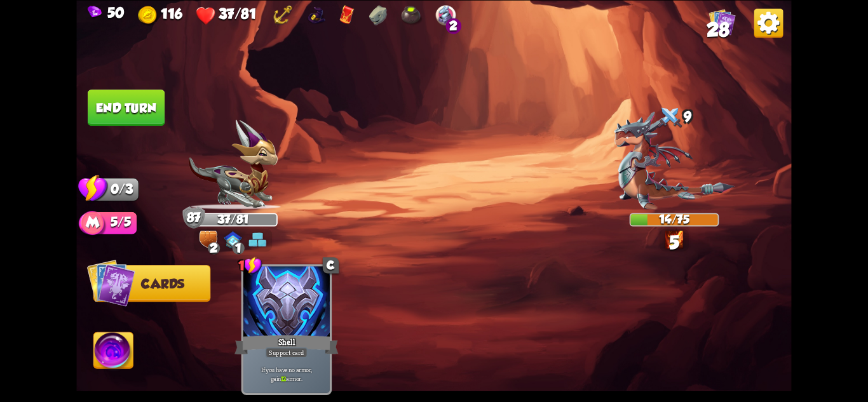
click at [133, 109] on button "End turn" at bounding box center [126, 108] width 77 height 36
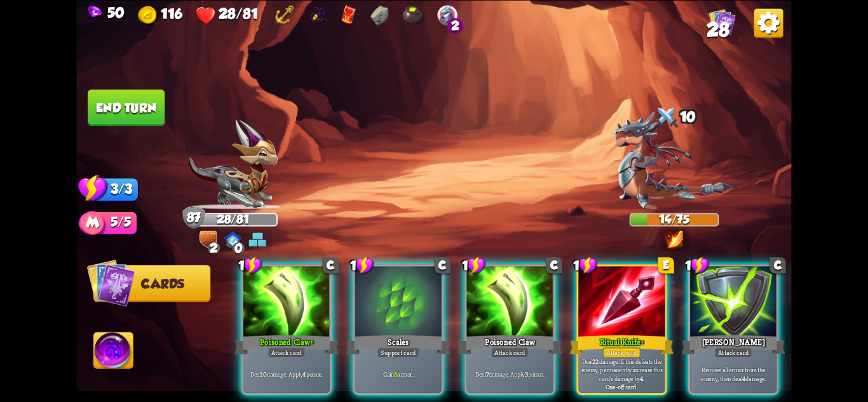
scroll to position [0, 121]
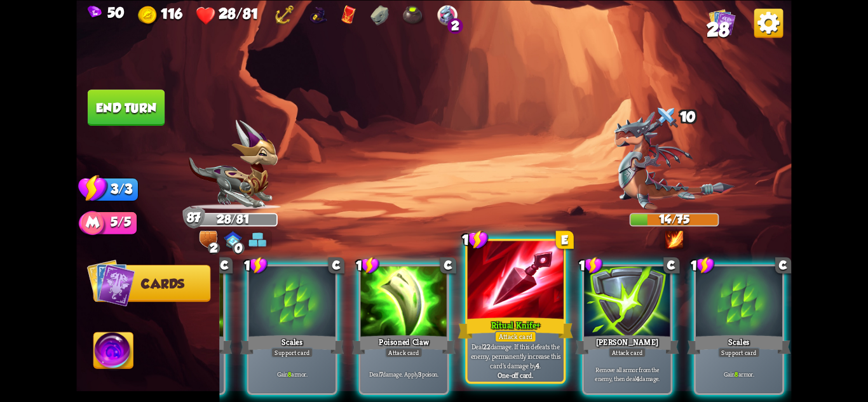
click at [497, 330] on div "Attack card" at bounding box center [515, 335] width 42 height 11
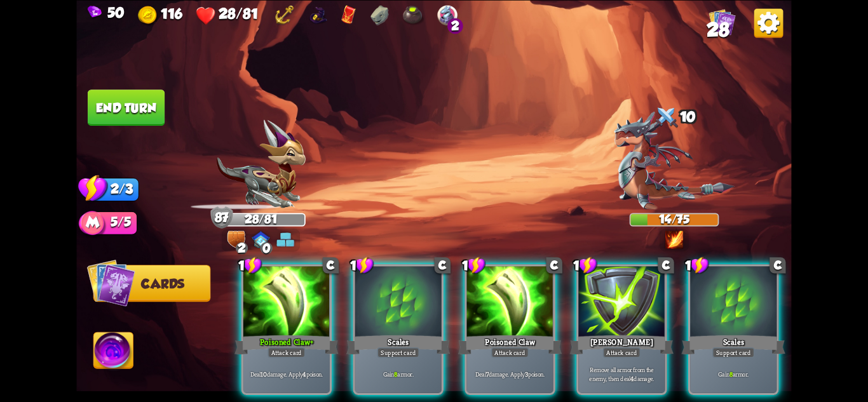
scroll to position [0, 0]
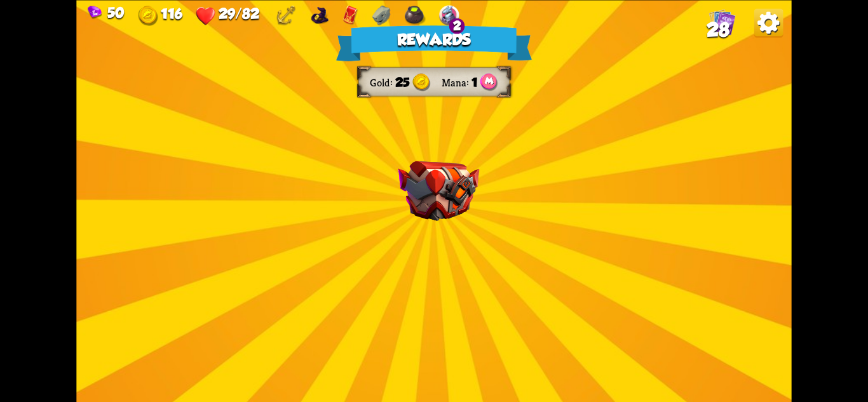
click at [522, 230] on div "Rewards Gold 25 Mana 1 Select a card 1 C Bane Attack card Deal 6 damage. If the…" at bounding box center [433, 201] width 715 height 402
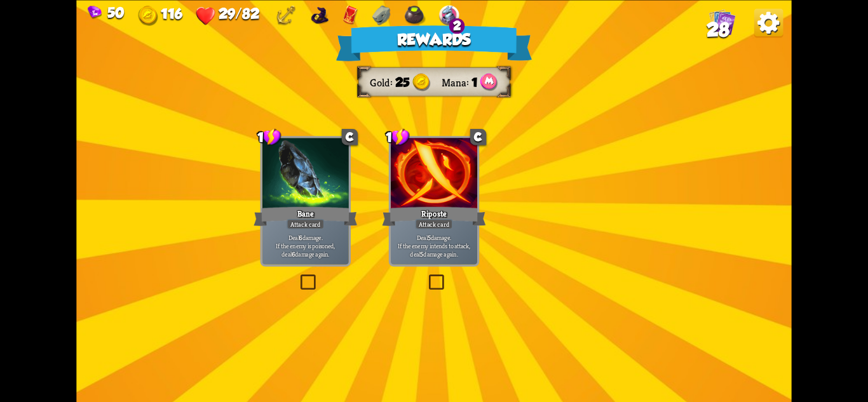
click at [523, 230] on div "Rewards Gold 25 Mana 1 Select a card 1 C Bane Attack card Deal 6 damage. If the…" at bounding box center [433, 201] width 715 height 402
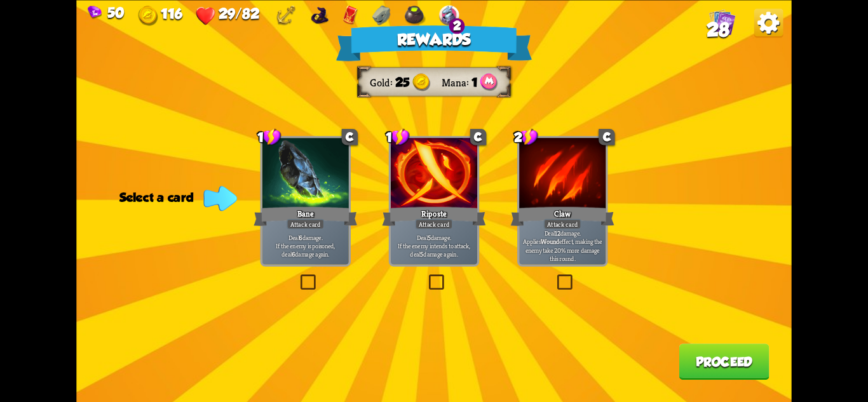
click at [330, 220] on div "Bane" at bounding box center [306, 216] width 104 height 23
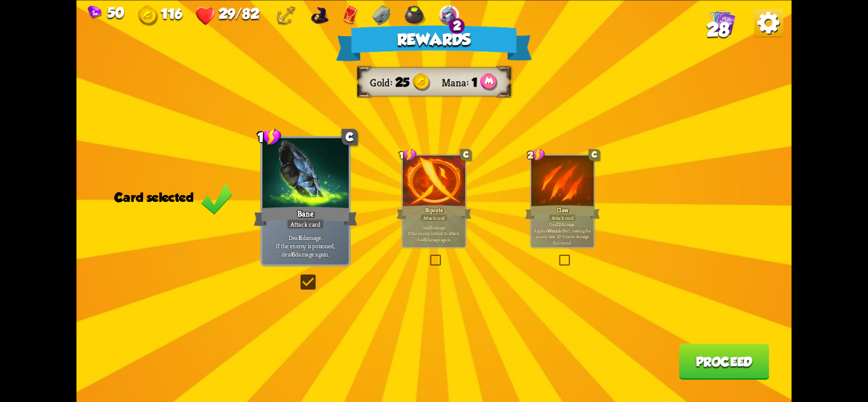
click at [710, 355] on button "Proceed" at bounding box center [724, 362] width 90 height 36
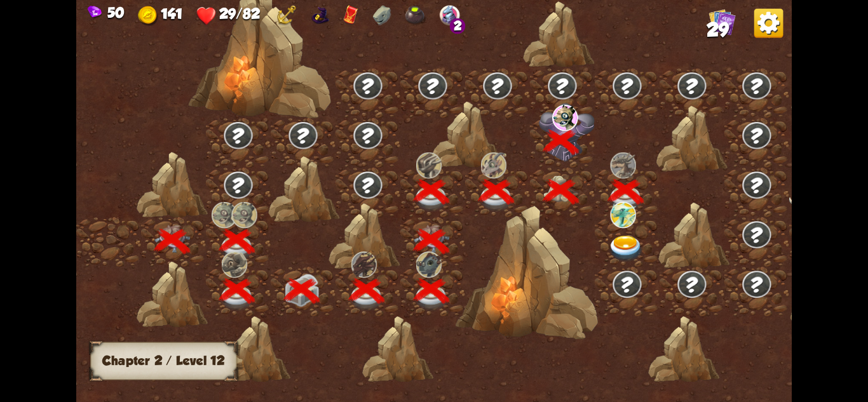
scroll to position [0, 193]
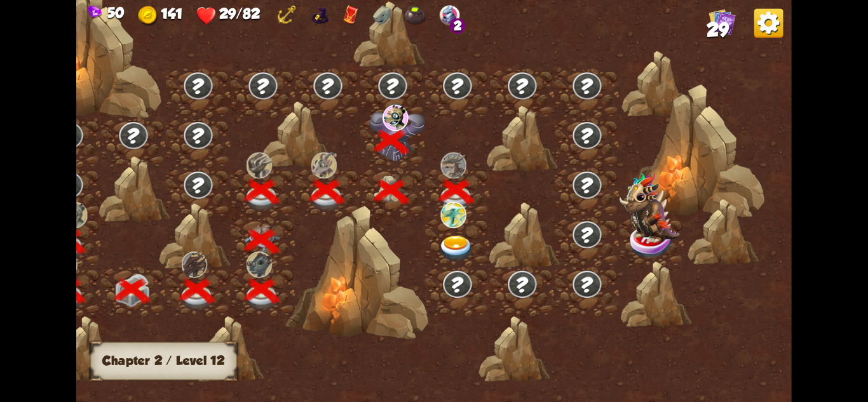
click at [458, 239] on img at bounding box center [457, 249] width 36 height 26
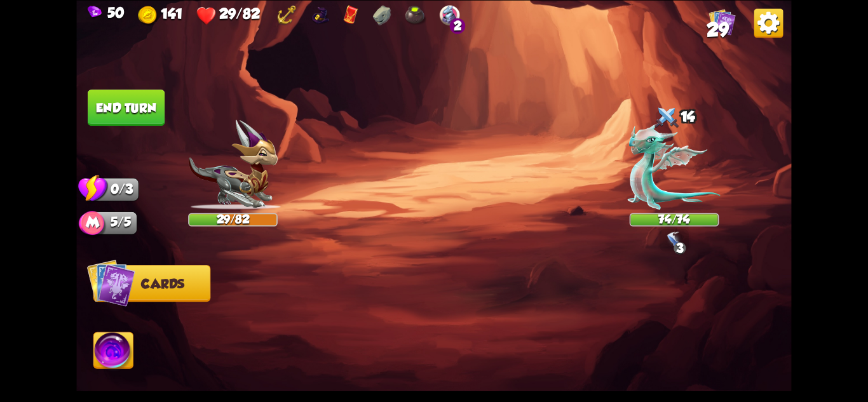
click at [655, 167] on img at bounding box center [674, 166] width 93 height 86
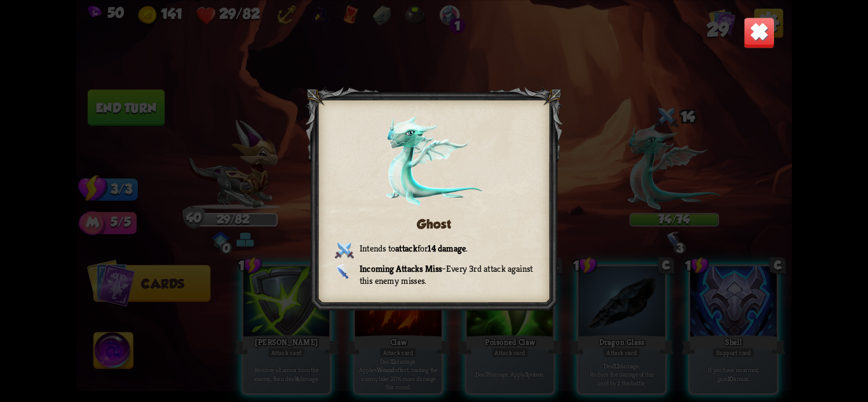
click at [763, 39] on img at bounding box center [759, 32] width 31 height 31
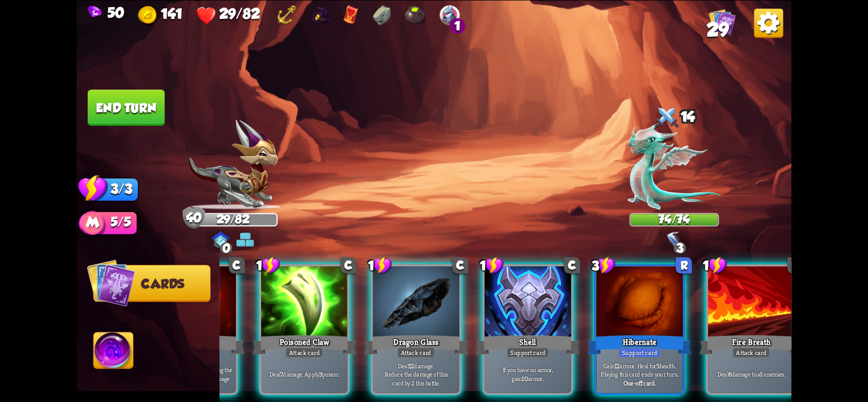
scroll to position [0, 236]
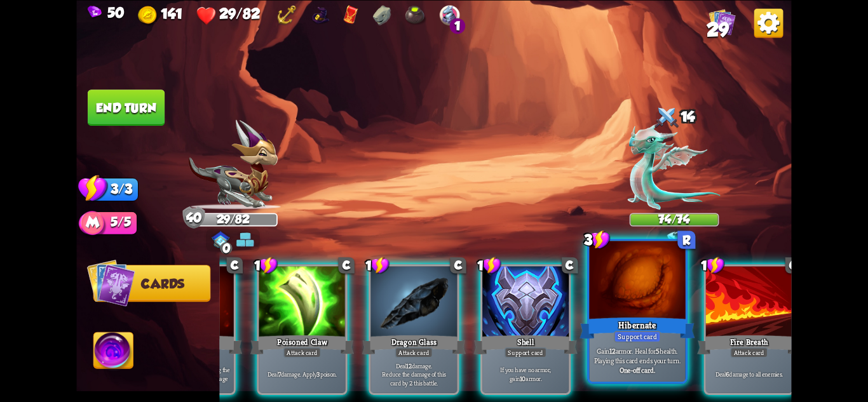
click at [649, 369] on b "One-off card." at bounding box center [638, 370] width 36 height 10
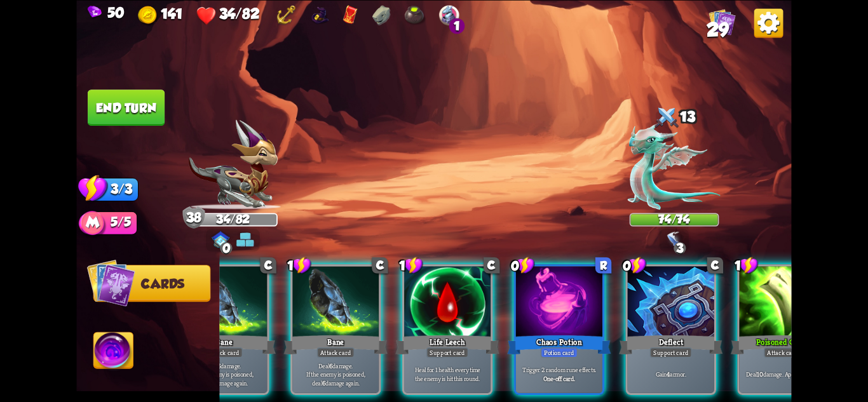
scroll to position [0, 121]
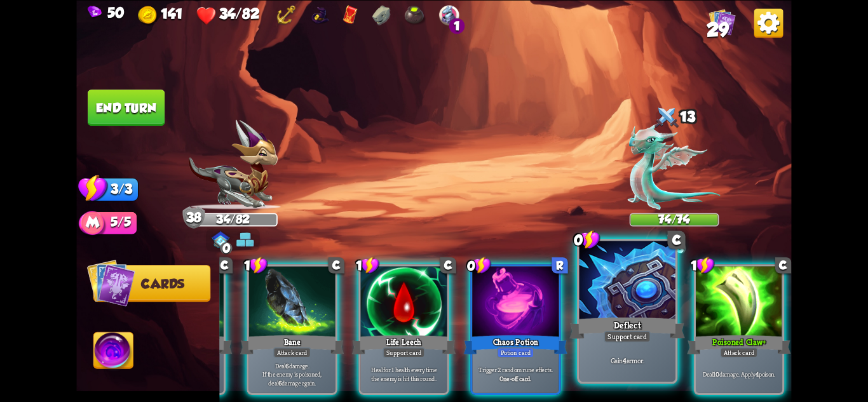
click at [637, 365] on p "Gain 4 armor." at bounding box center [628, 361] width 92 height 10
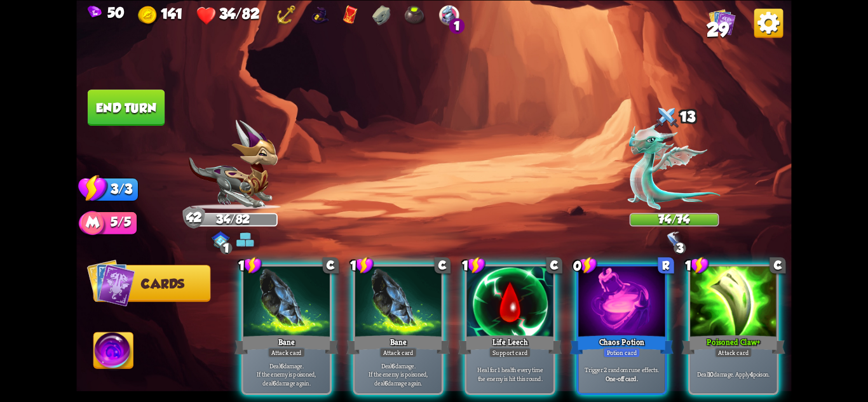
scroll to position [0, 0]
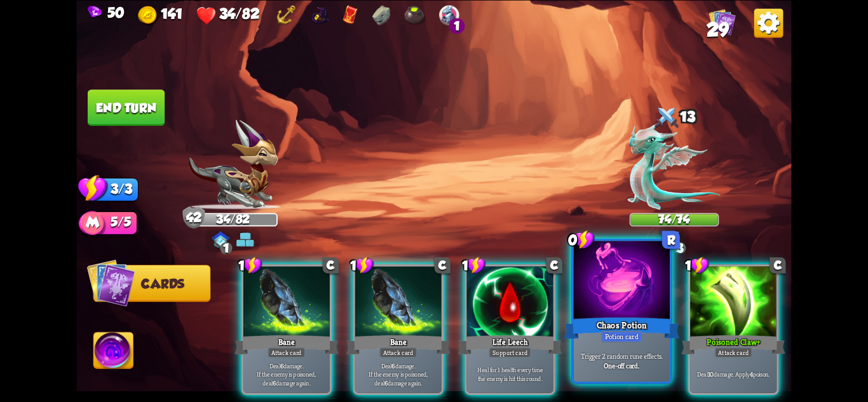
click at [615, 299] on div at bounding box center [622, 281] width 96 height 81
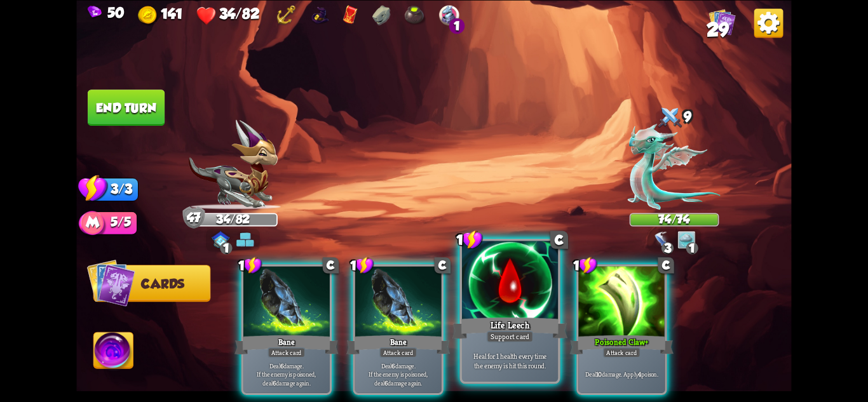
click at [539, 311] on div at bounding box center [510, 281] width 96 height 81
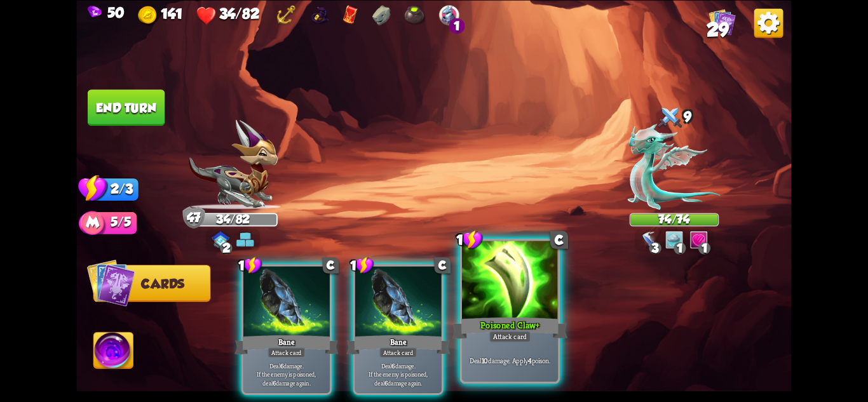
click at [538, 312] on div at bounding box center [510, 281] width 96 height 81
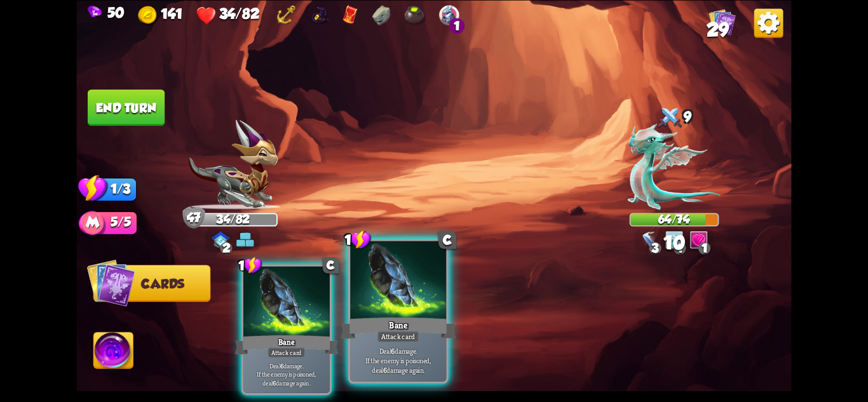
click at [404, 317] on div "Bane" at bounding box center [398, 327] width 115 height 25
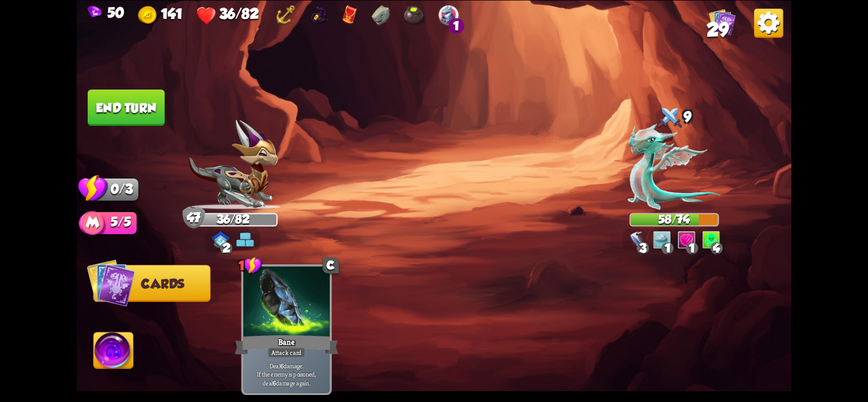
click at [104, 93] on button "End turn" at bounding box center [126, 108] width 77 height 36
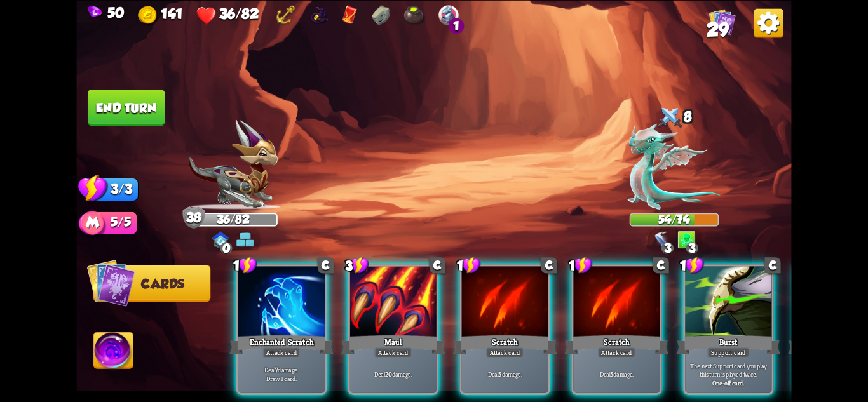
scroll to position [0, 1]
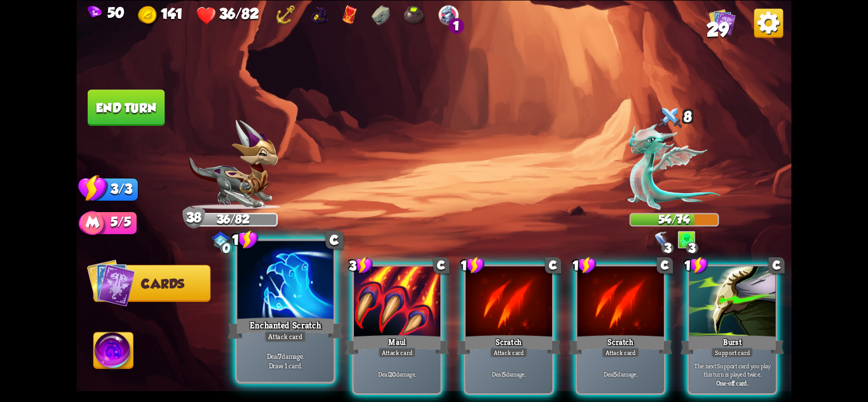
click at [290, 358] on p "Deal 7 damage. Draw 1 card." at bounding box center [286, 360] width 92 height 19
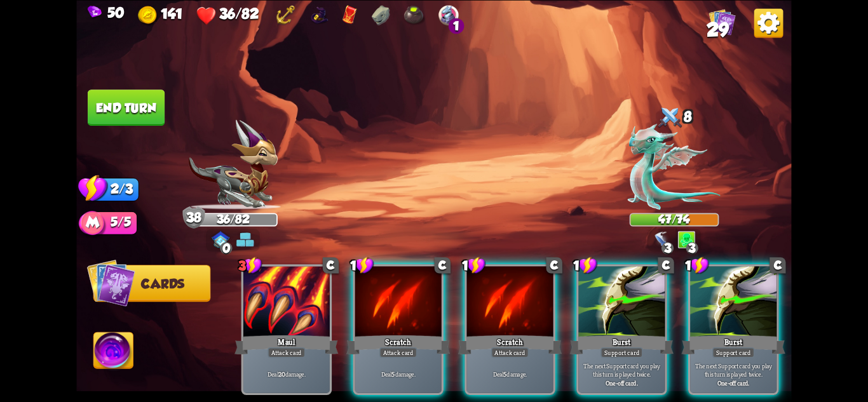
scroll to position [0, 121]
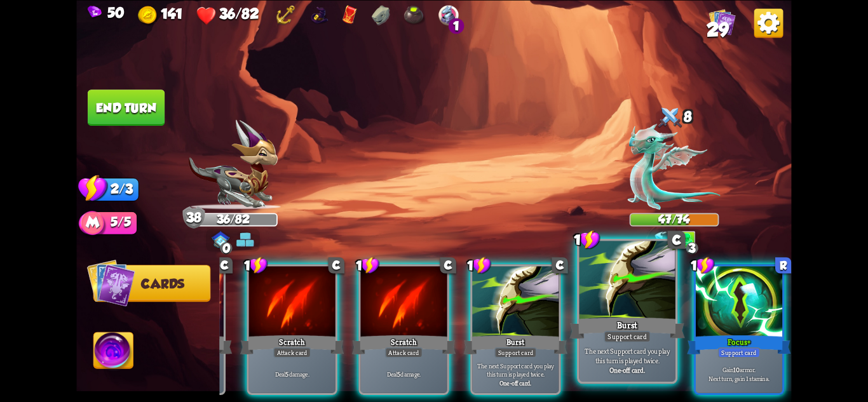
click at [648, 318] on div "Burst" at bounding box center [626, 327] width 115 height 25
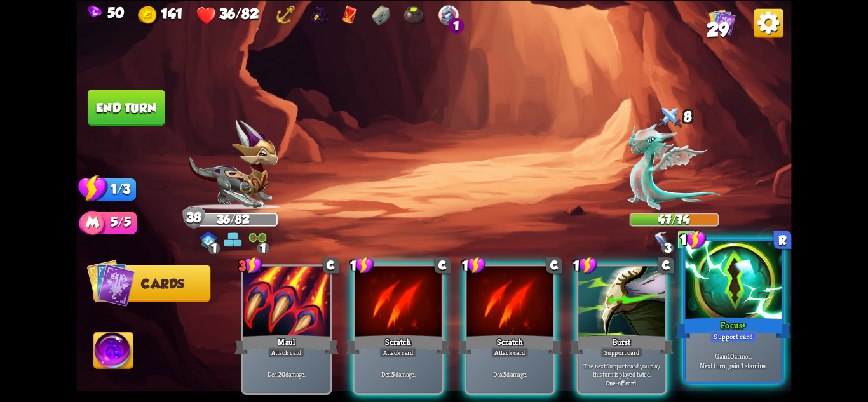
scroll to position [0, 0]
click at [721, 322] on div "Focus+" at bounding box center [733, 327] width 115 height 25
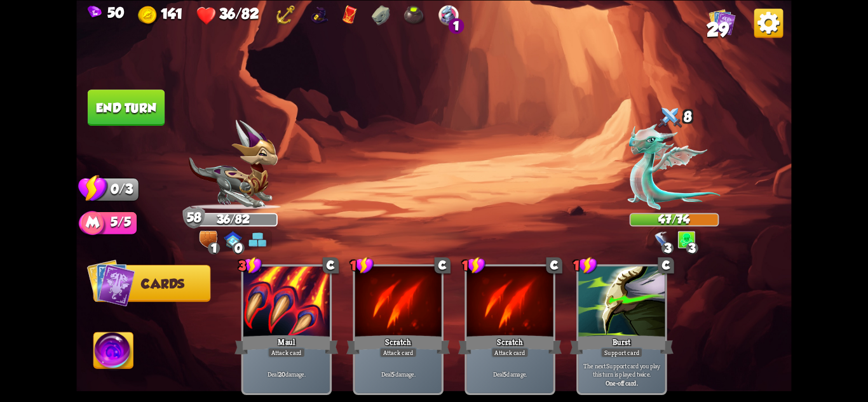
click at [118, 95] on button "End turn" at bounding box center [126, 107] width 79 height 37
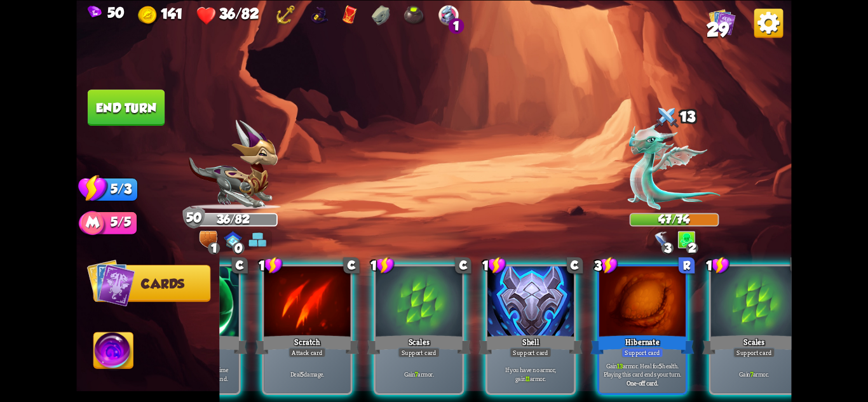
scroll to position [0, 106]
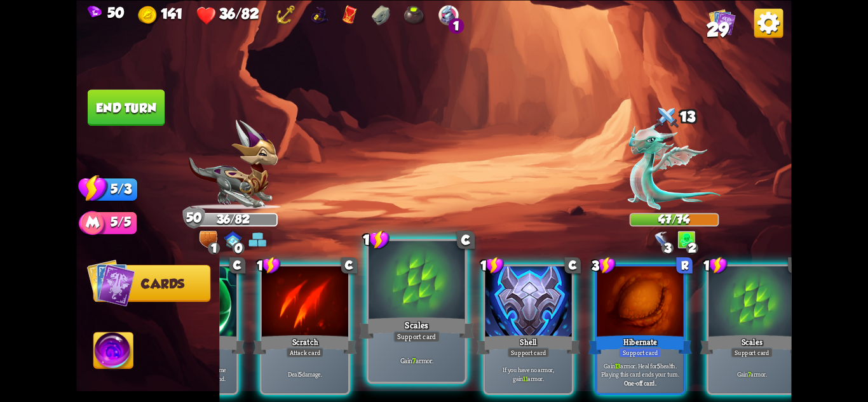
click at [444, 353] on div "Gain 7 armor." at bounding box center [417, 361] width 96 height 42
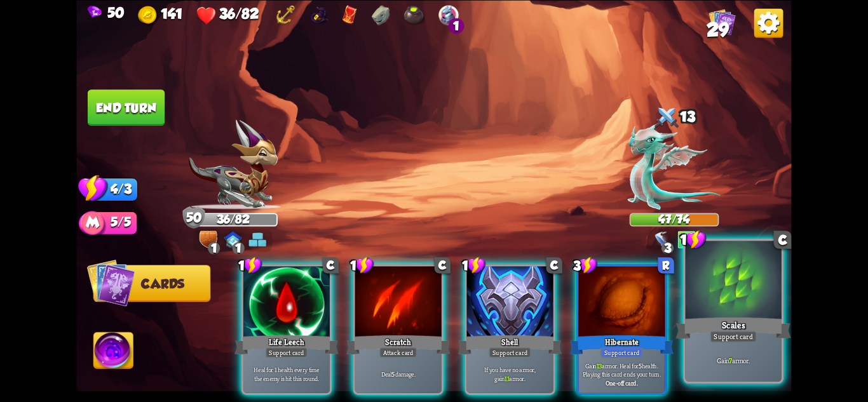
scroll to position [0, 0]
click at [726, 346] on div "Gain 7 armor." at bounding box center [734, 361] width 96 height 42
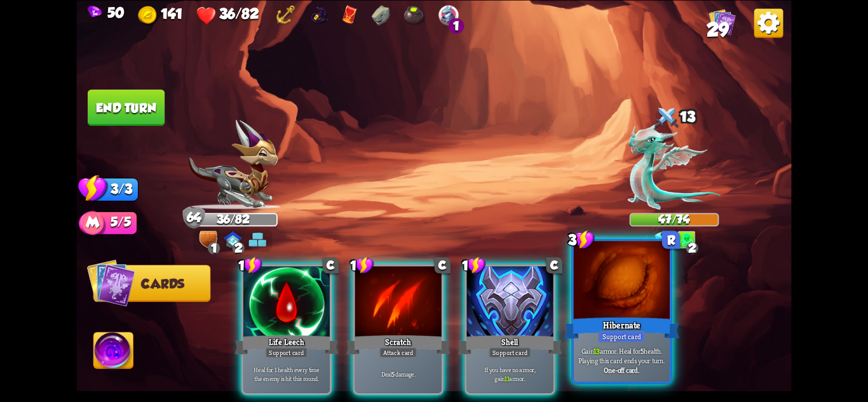
click at [648, 343] on div "Gain 13 armor. Heal for 5 health. Playing this card ends your turn. One-off car…" at bounding box center [622, 361] width 96 height 42
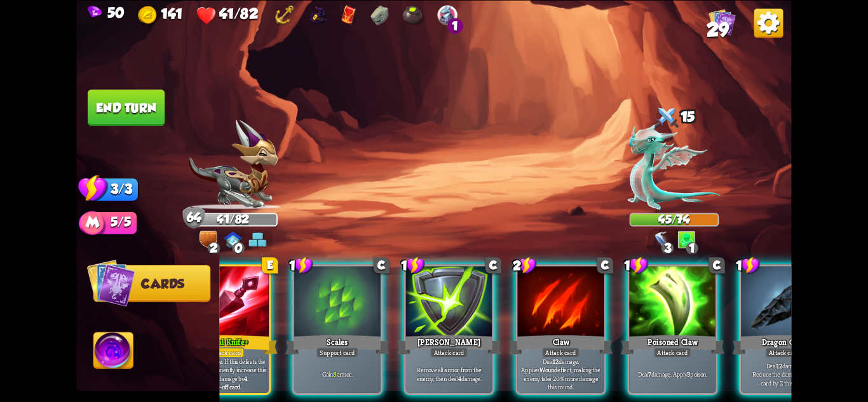
scroll to position [0, 121]
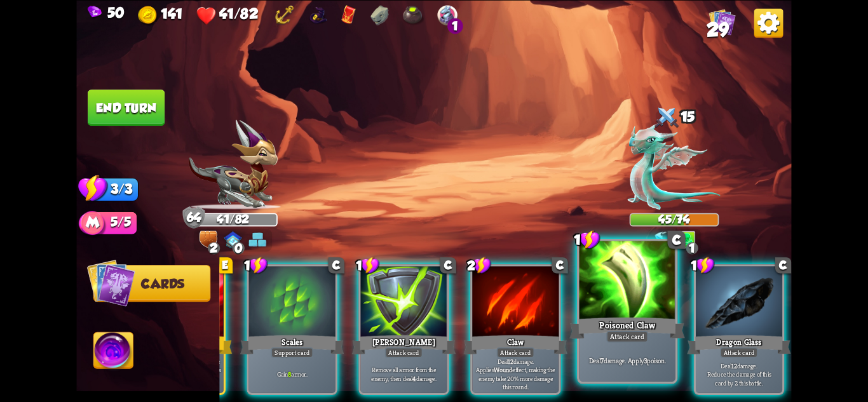
click at [636, 351] on div "Deal 7 damage. Apply 3 poison." at bounding box center [628, 361] width 96 height 42
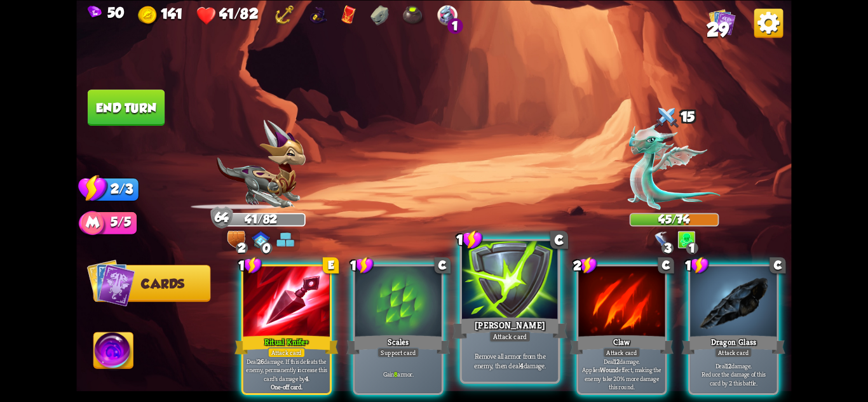
scroll to position [0, 0]
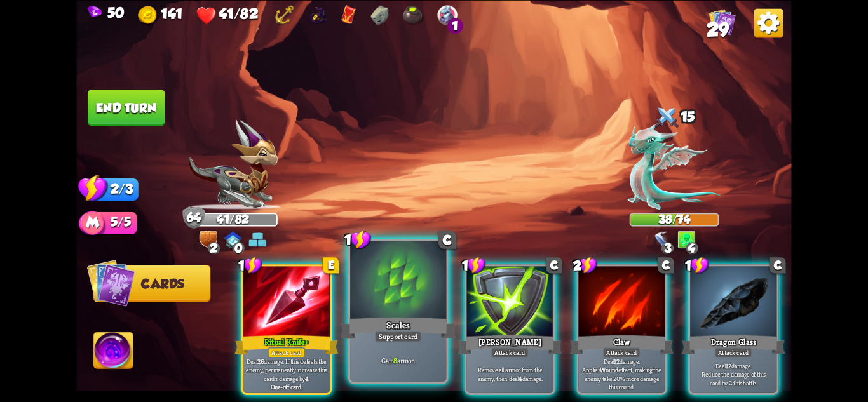
click at [408, 327] on div "Scales" at bounding box center [398, 327] width 115 height 25
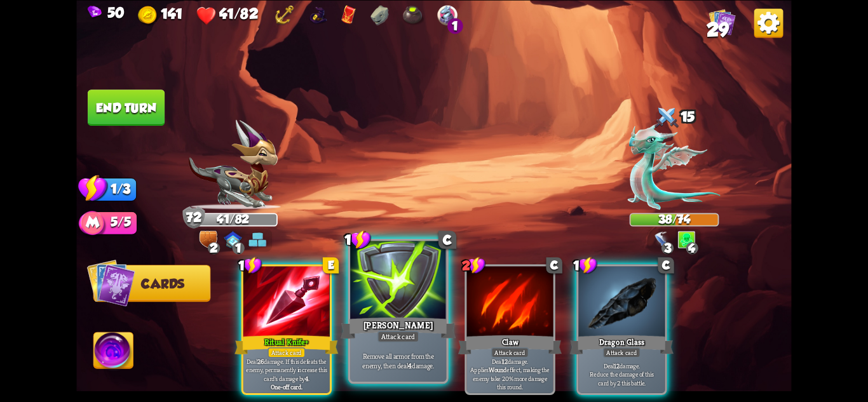
click at [414, 330] on div "[PERSON_NAME]" at bounding box center [398, 327] width 115 height 25
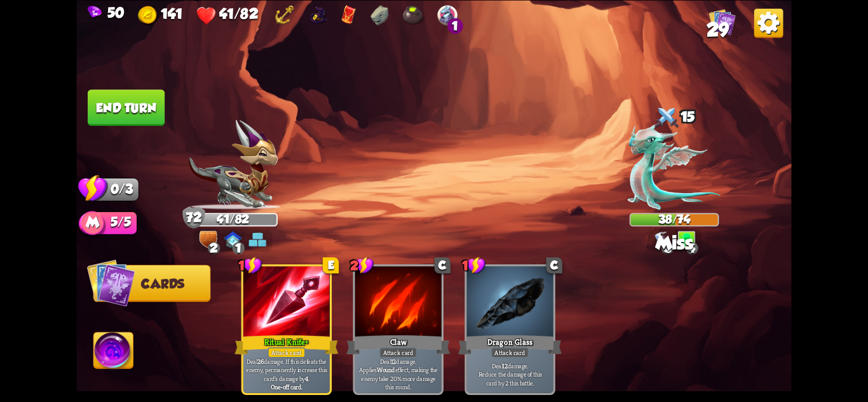
click at [133, 112] on button "End turn" at bounding box center [126, 108] width 77 height 36
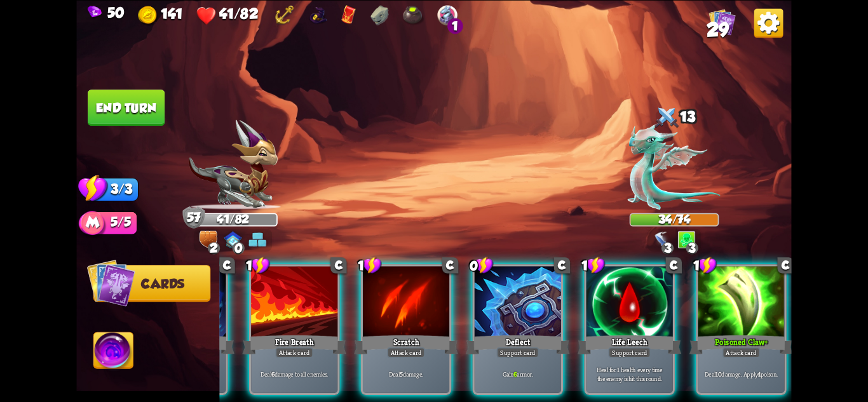
scroll to position [0, 121]
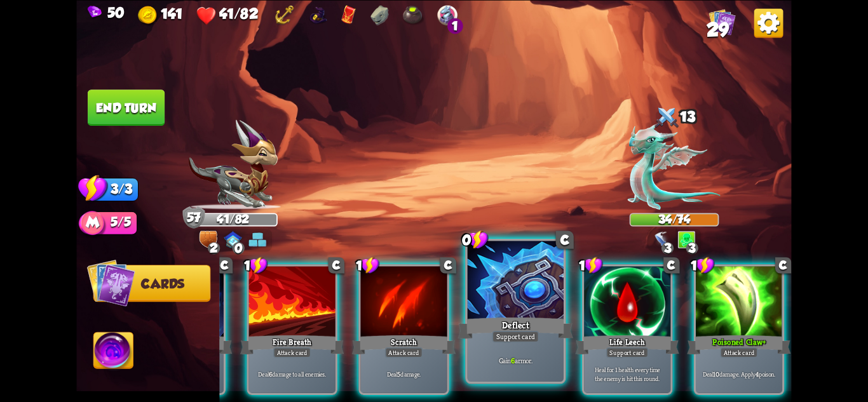
click at [529, 375] on div "Gain 6 armor." at bounding box center [516, 361] width 96 height 42
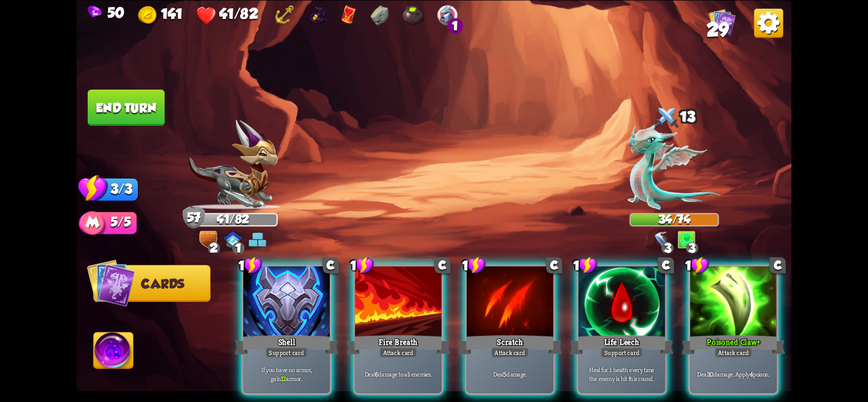
scroll to position [0, 0]
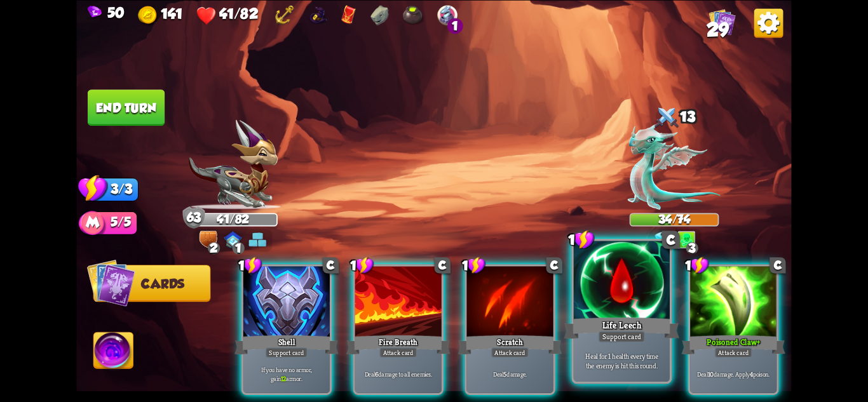
click at [608, 376] on div "Heal for 1 health every time the enemy is hit this round." at bounding box center [622, 361] width 96 height 42
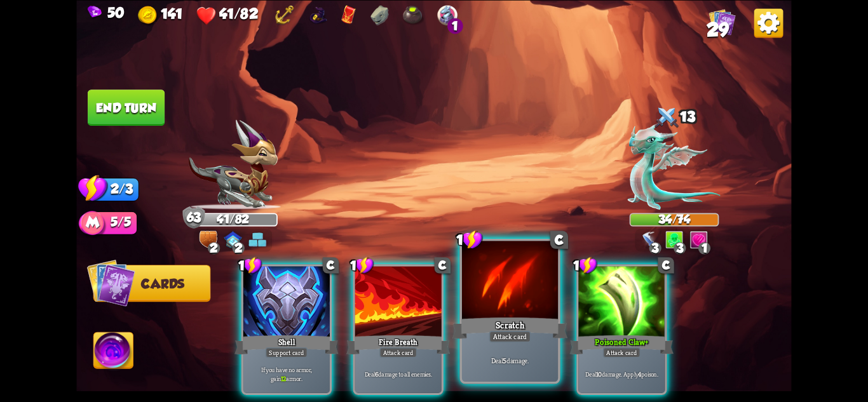
click at [514, 367] on div "Deal 5 damage." at bounding box center [510, 361] width 96 height 42
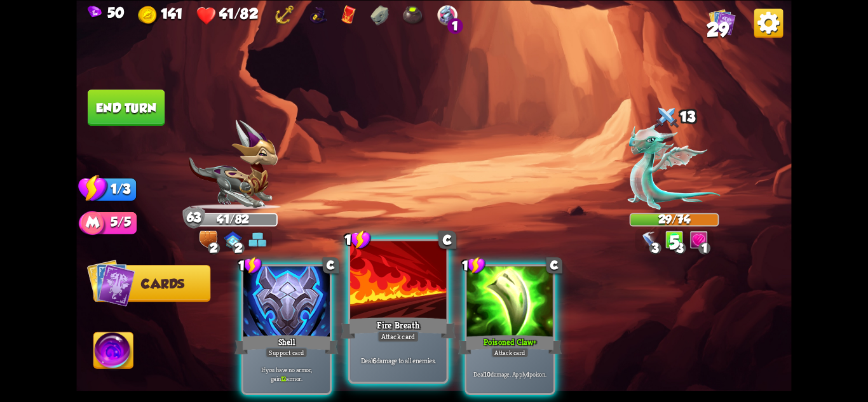
click at [412, 346] on div "Deal 6 damage to all enemies." at bounding box center [398, 361] width 96 height 42
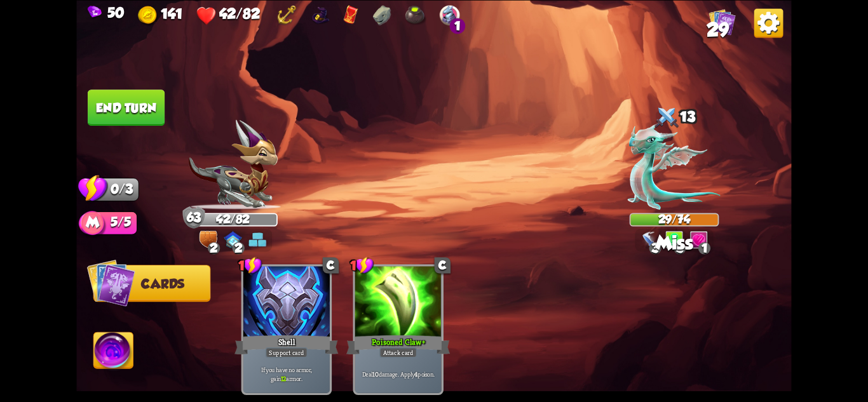
click at [132, 99] on button "End turn" at bounding box center [126, 108] width 77 height 36
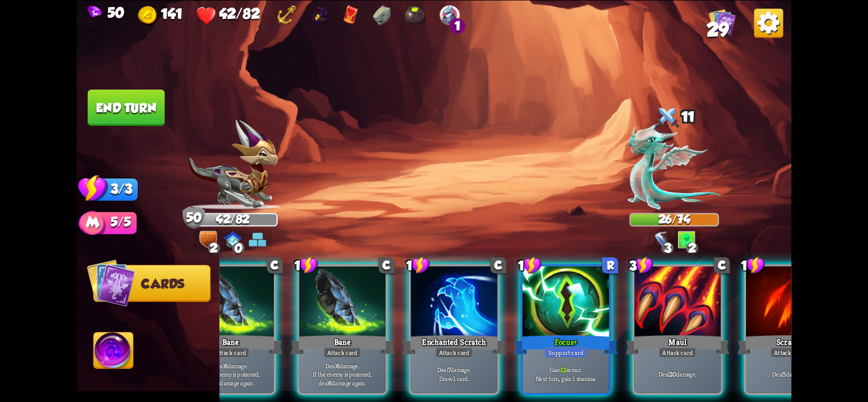
scroll to position [0, 72]
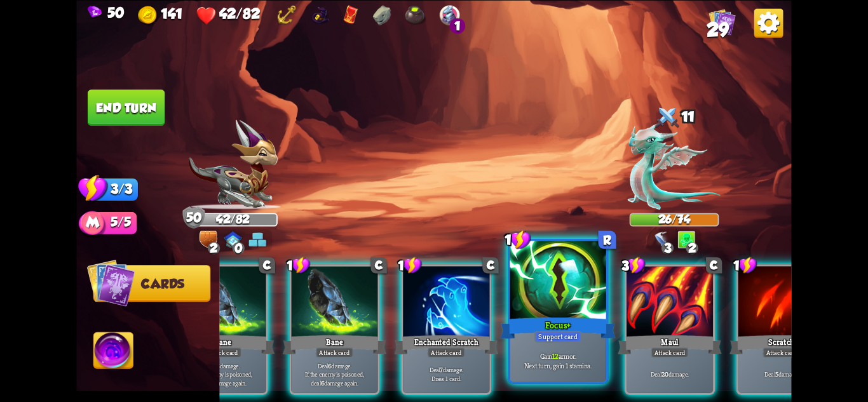
click at [559, 376] on div "Gain 12 armor. Next turn, gain 1 stamina." at bounding box center [558, 361] width 96 height 42
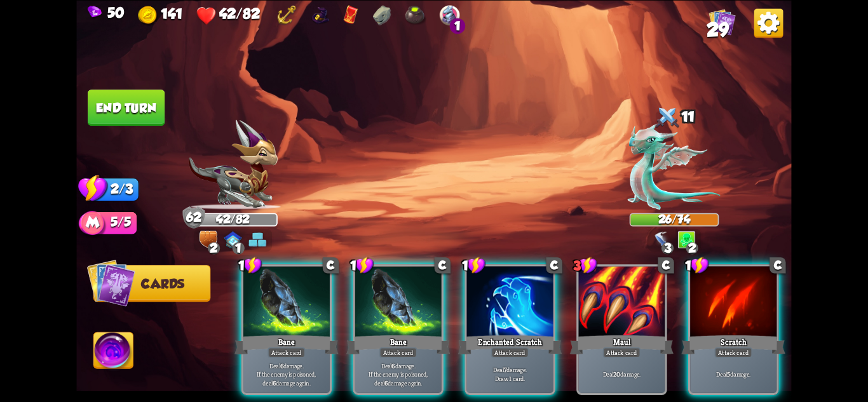
scroll to position [0, 0]
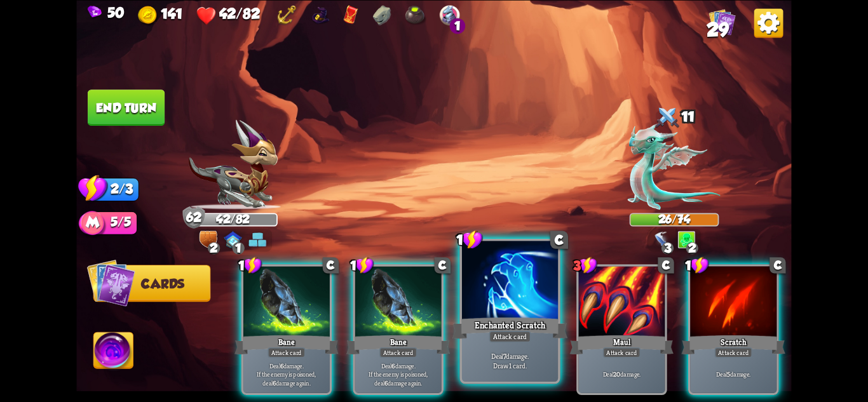
click at [529, 373] on div "Deal 7 damage. Draw 1 card." at bounding box center [510, 361] width 96 height 42
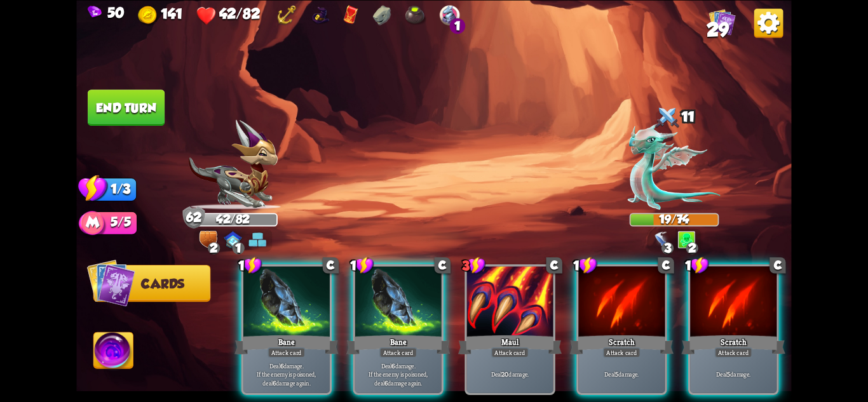
click at [121, 95] on button "End turn" at bounding box center [126, 108] width 77 height 36
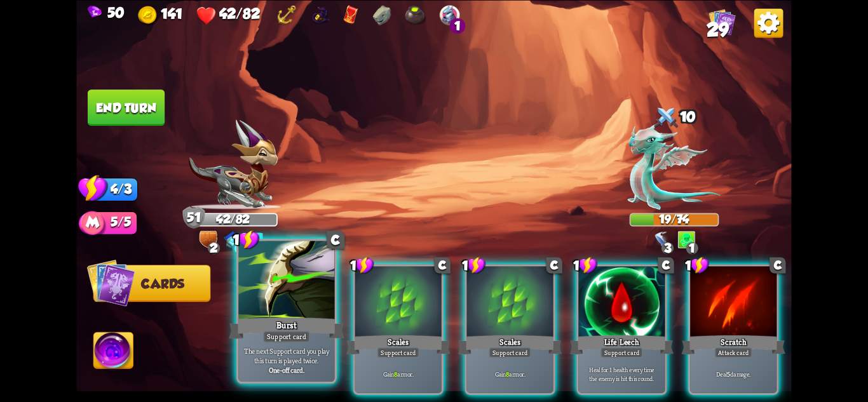
click at [269, 355] on p "The next Support card you play this turn is played twice." at bounding box center [287, 355] width 92 height 19
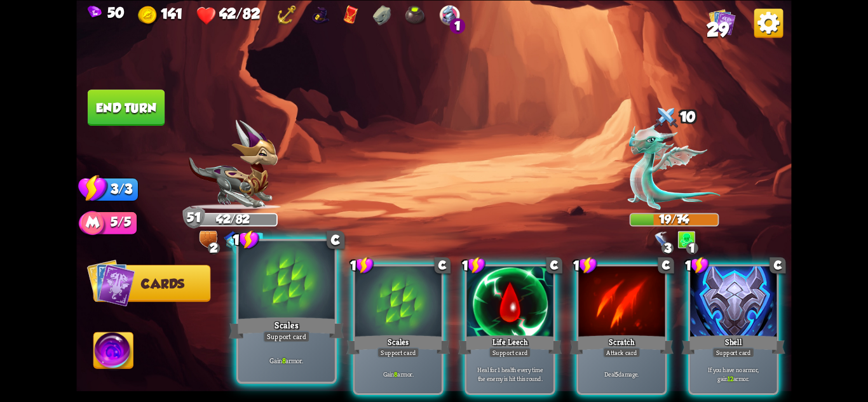
click at [279, 354] on div "Gain 8 armor." at bounding box center [286, 361] width 96 height 42
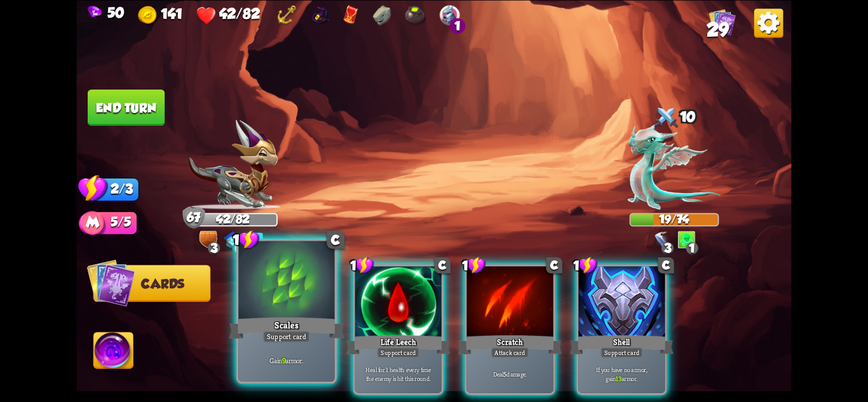
click at [280, 354] on div "Gain 9 armor." at bounding box center [286, 361] width 96 height 42
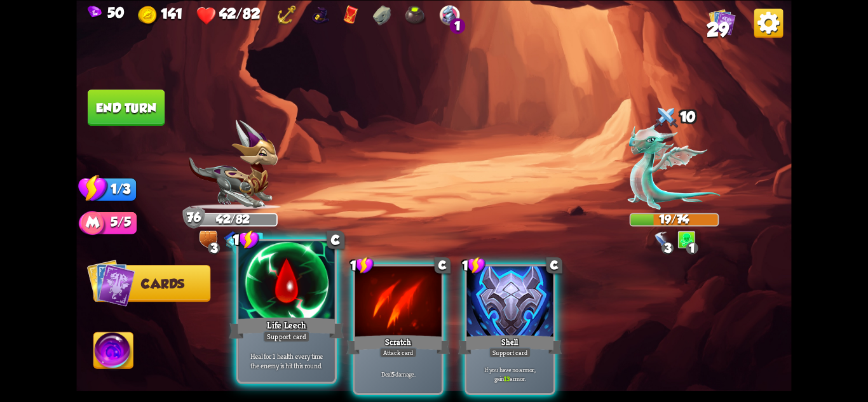
click at [306, 354] on p "Heal for 1 health every time the enemy is hit this round." at bounding box center [287, 360] width 92 height 19
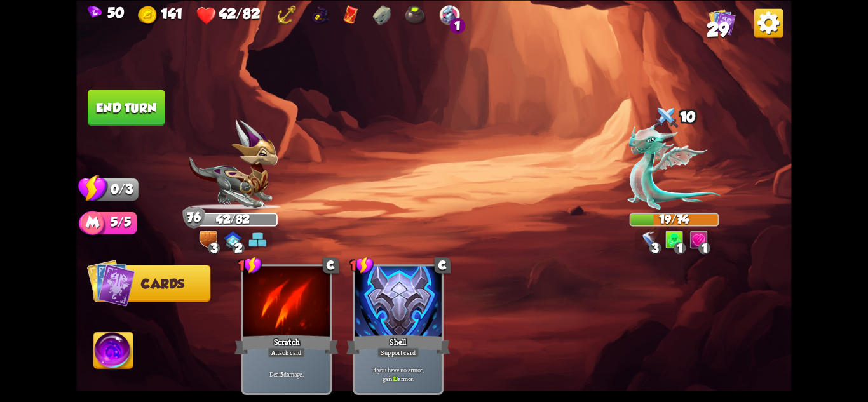
click at [130, 107] on button "End turn" at bounding box center [126, 108] width 77 height 36
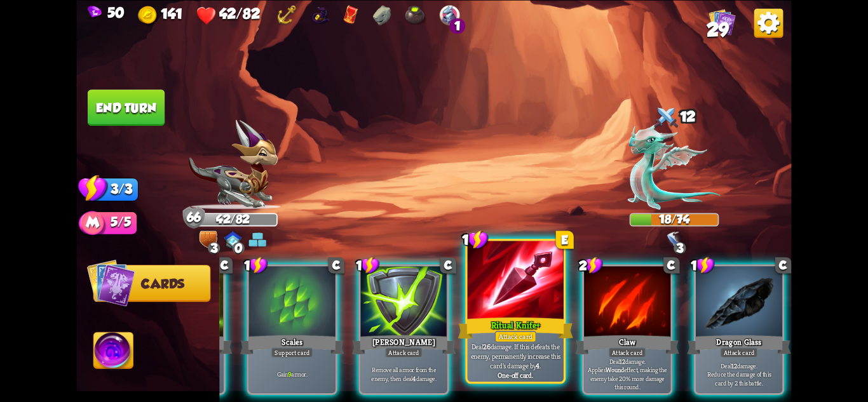
click at [531, 350] on p "Deal 26 damage. If this defeats the enemy, permanently increase this card's dam…" at bounding box center [516, 356] width 92 height 29
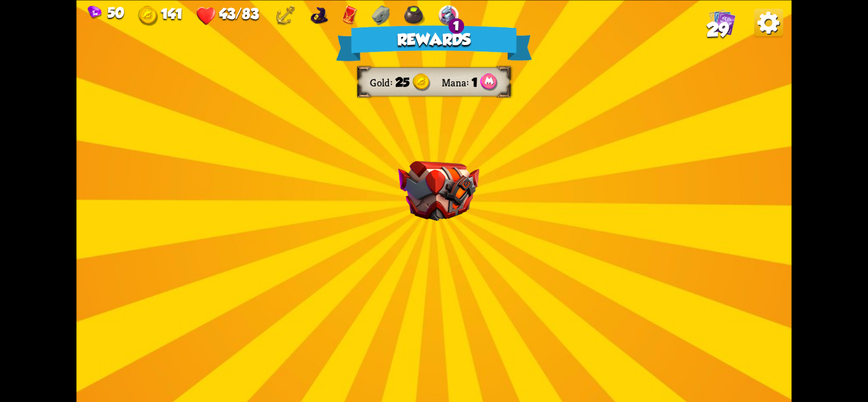
click at [510, 255] on div "Rewards Gold 25 Mana 1 Select a card 1 C Fire Breath Attack card Deal 6 damage …" at bounding box center [433, 201] width 715 height 402
drag, startPoint x: 471, startPoint y: 226, endPoint x: 465, endPoint y: 220, distance: 8.1
click at [470, 223] on div "Rewards Gold 25 Mana 1 Select a card 1 C Fire Breath Attack card Deal 6 damage …" at bounding box center [433, 201] width 715 height 402
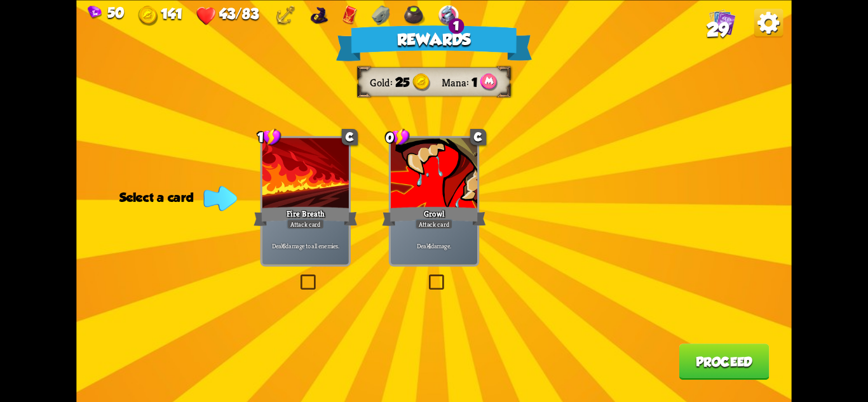
click at [306, 202] on div at bounding box center [305, 174] width 86 height 73
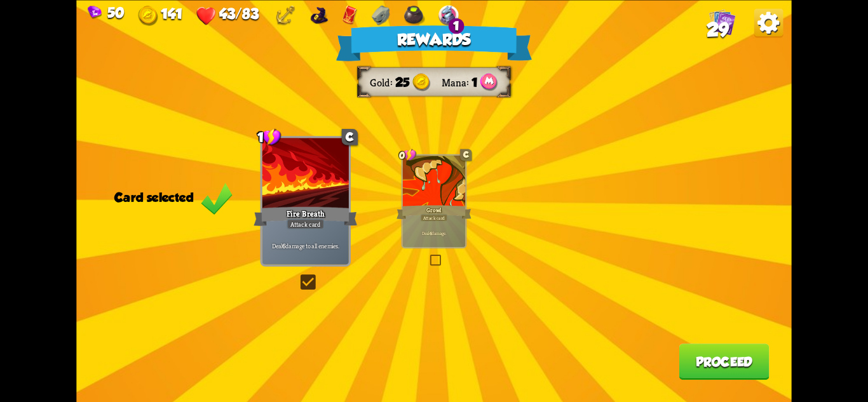
click at [322, 229] on div "Attack card" at bounding box center [305, 224] width 37 height 11
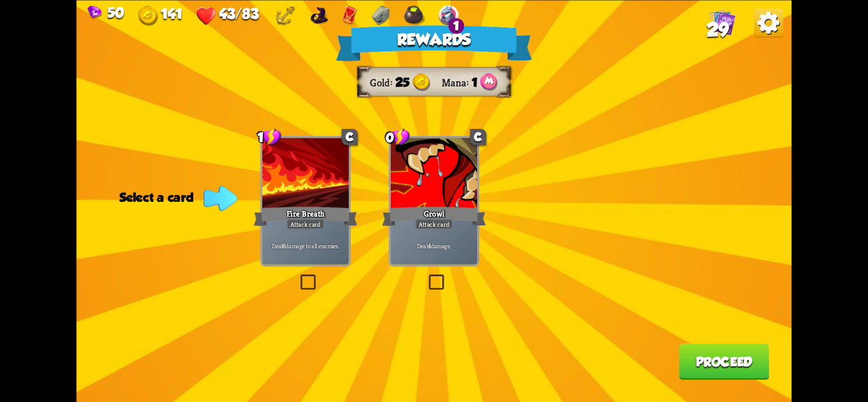
click at [440, 226] on div "Attack card" at bounding box center [433, 224] width 37 height 11
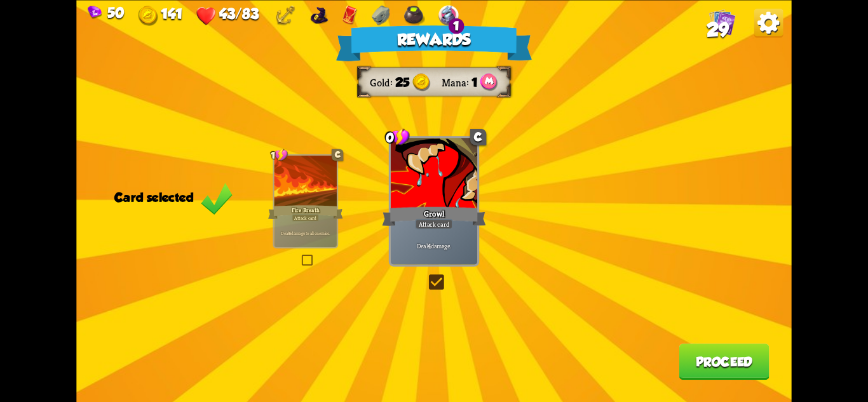
click at [768, 363] on button "Proceed" at bounding box center [724, 362] width 90 height 36
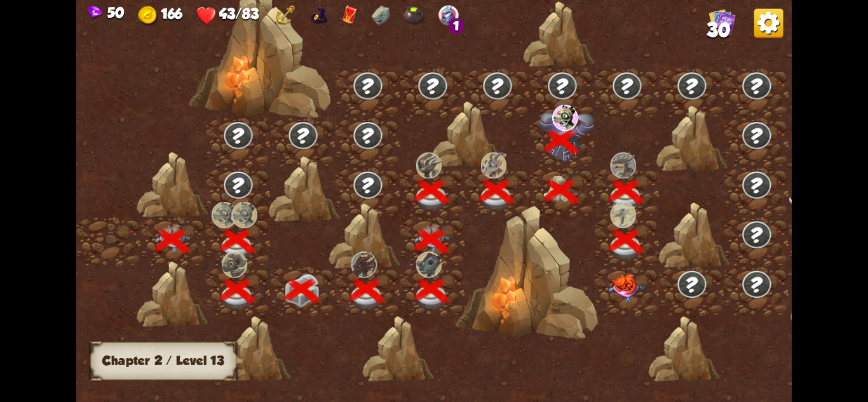
scroll to position [0, 193]
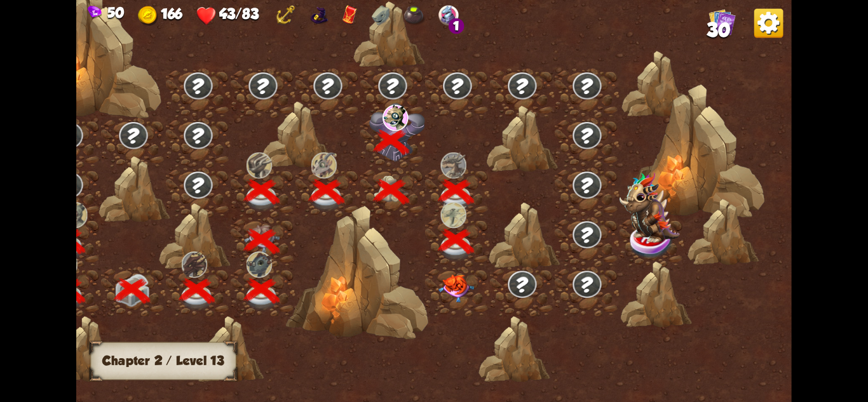
click at [454, 282] on img at bounding box center [457, 289] width 36 height 28
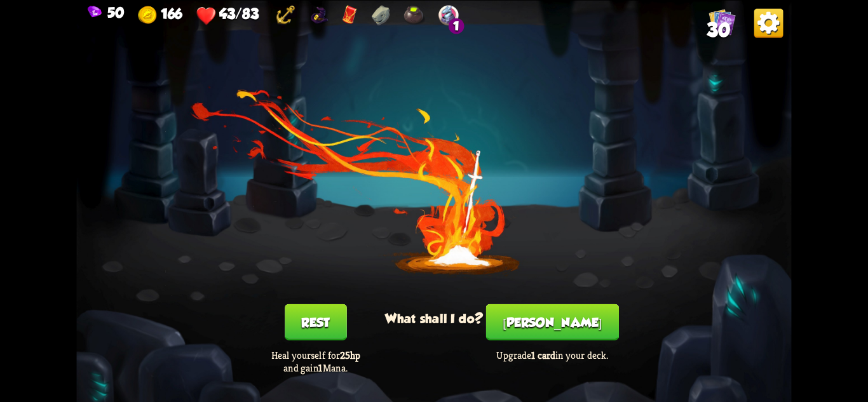
click at [575, 329] on button "[PERSON_NAME]" at bounding box center [552, 322] width 133 height 36
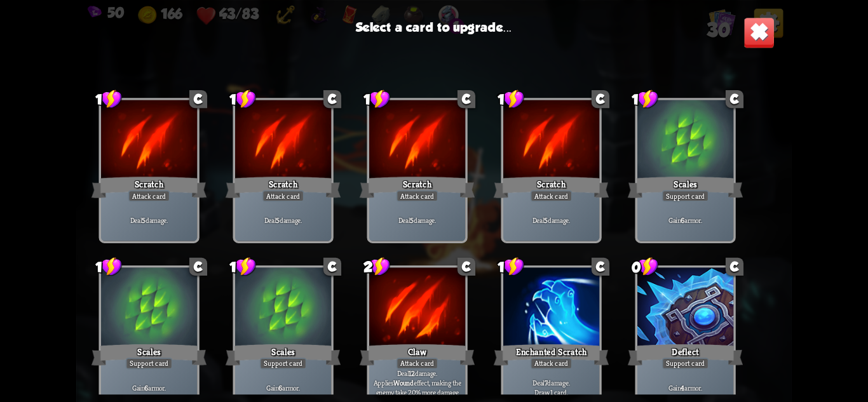
drag, startPoint x: 505, startPoint y: 317, endPoint x: 565, endPoint y: 35, distance: 288.4
click at [556, 64] on div "Select a card to upgrade... 1 C Scratch Attack card Deal 5 damage. 1 C Scratch …" at bounding box center [433, 201] width 715 height 402
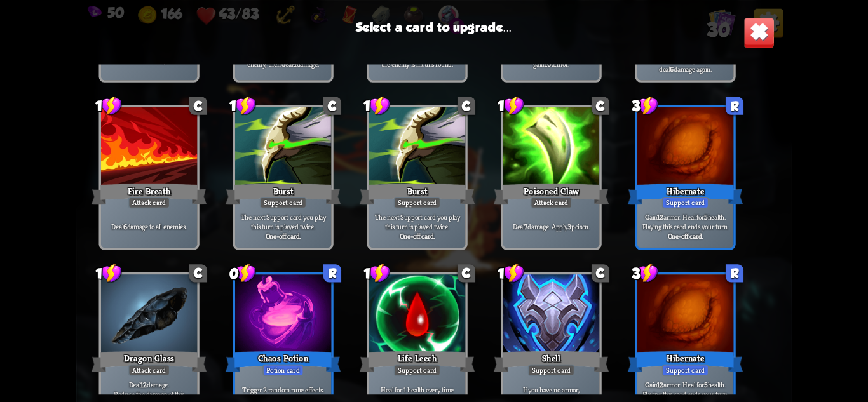
scroll to position [548, 0]
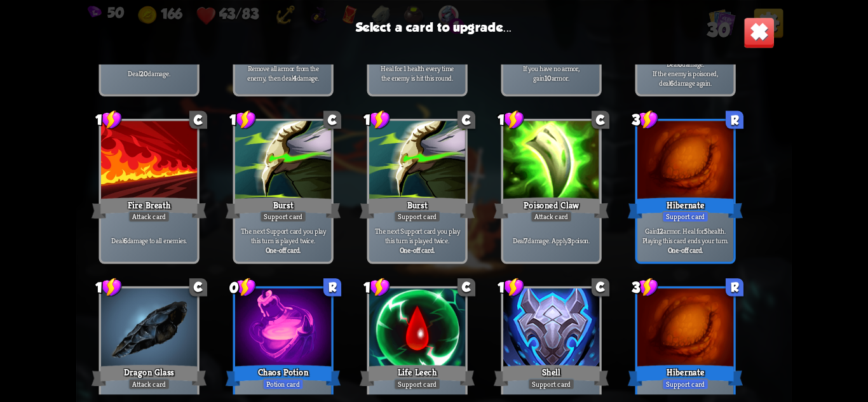
click at [704, 205] on div "Hibernate" at bounding box center [685, 207] width 115 height 25
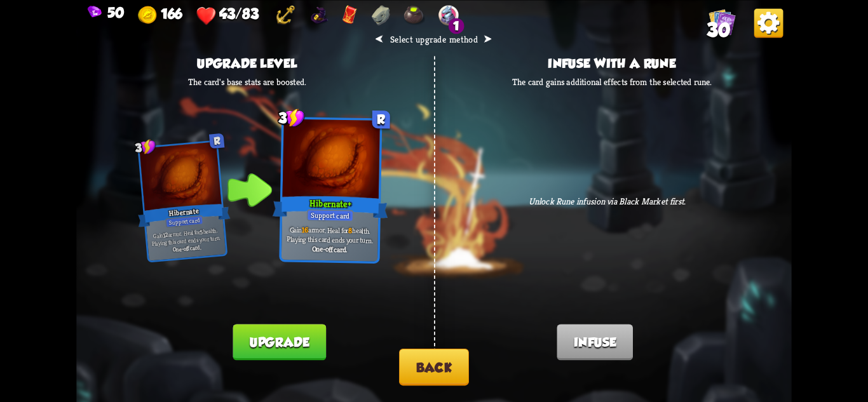
click at [454, 367] on button "Back" at bounding box center [434, 367] width 70 height 37
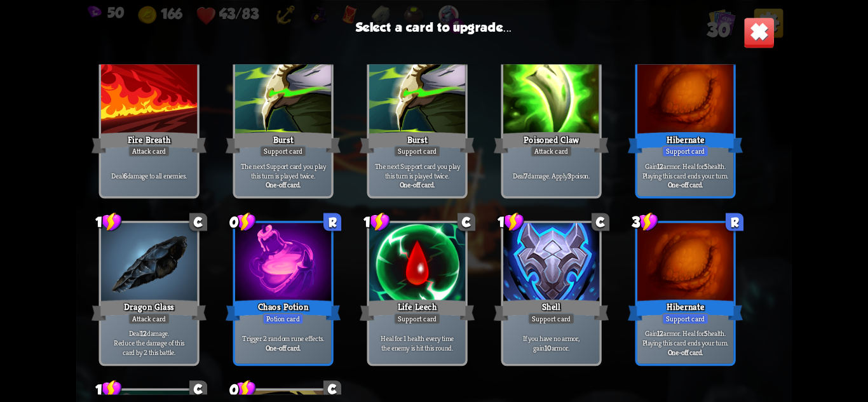
scroll to position [619, 0]
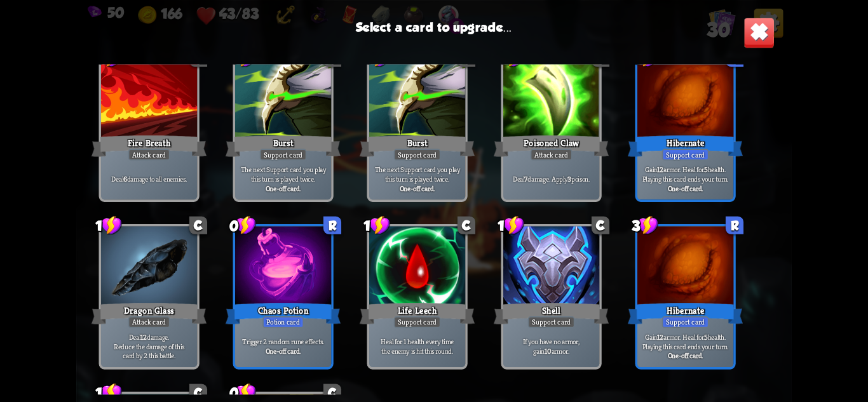
click at [463, 319] on div "Life Leech" at bounding box center [417, 313] width 115 height 25
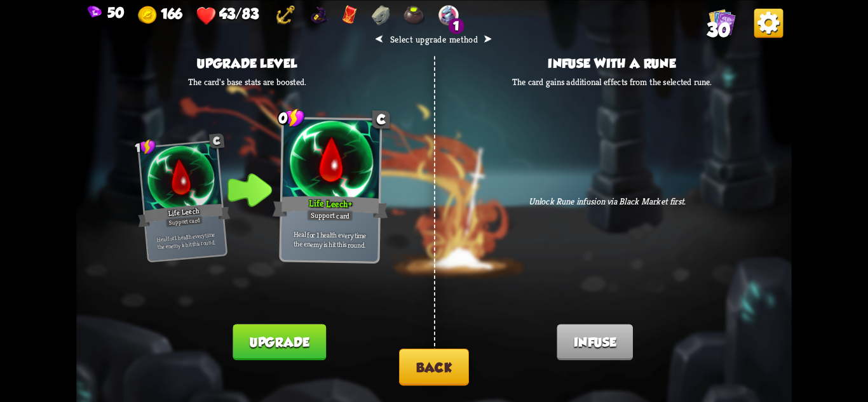
click at [300, 337] on button "Upgrade" at bounding box center [279, 342] width 93 height 36
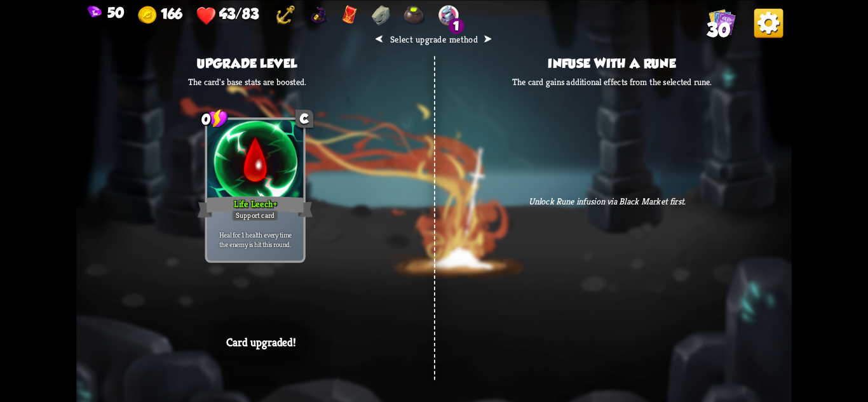
drag, startPoint x: 560, startPoint y: 337, endPoint x: 575, endPoint y: 334, distance: 15.0
click at [566, 336] on div "⮜ Select upgrade method ⮞ Upgrade level The card's base stats are boosted. 0 C …" at bounding box center [433, 201] width 715 height 402
click at [598, 326] on div "⮜ Select upgrade method ⮞ Upgrade level The card's base stats are boosted. 0 C …" at bounding box center [433, 201] width 715 height 402
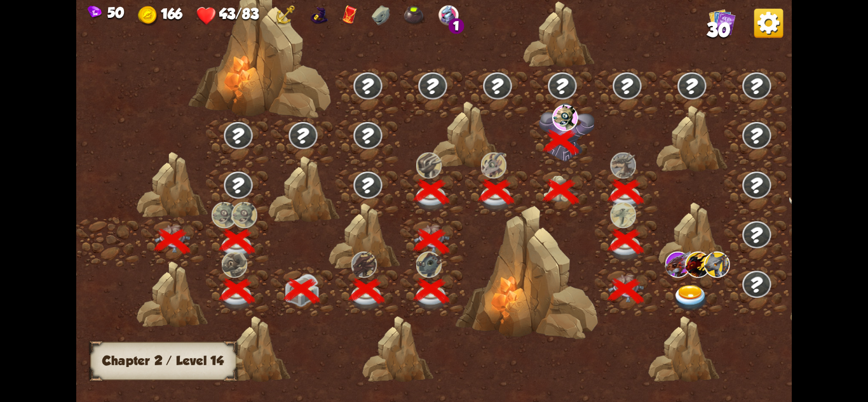
scroll to position [0, 193]
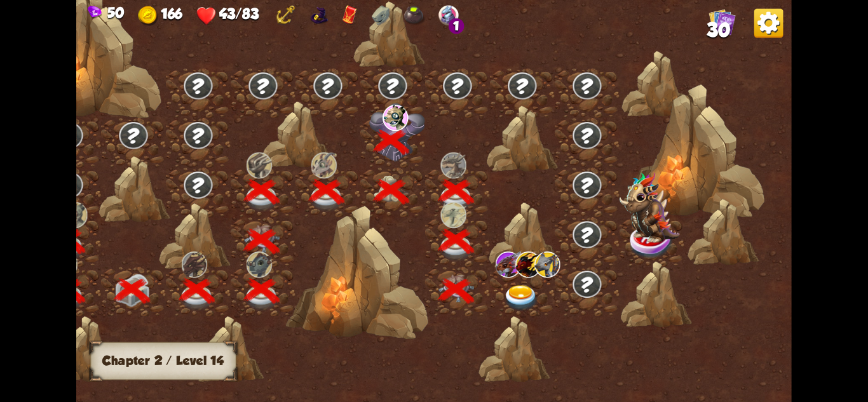
click at [519, 292] on img at bounding box center [521, 298] width 36 height 26
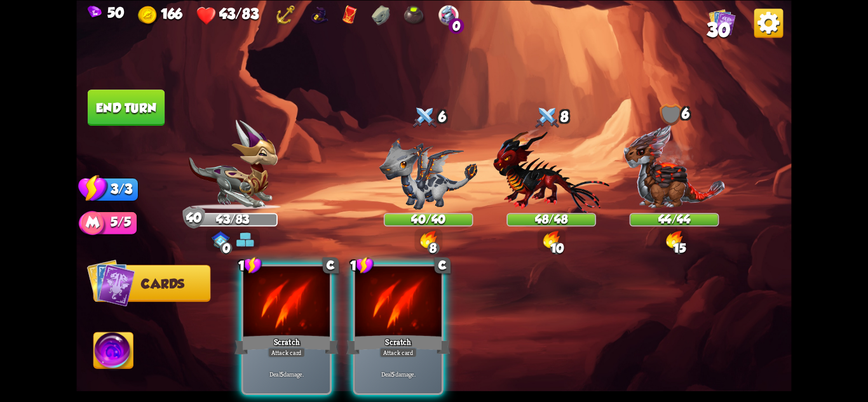
drag, startPoint x: 452, startPoint y: 174, endPoint x: 447, endPoint y: 186, distance: 12.3
click at [452, 175] on div "Player turn" at bounding box center [433, 201] width 715 height 110
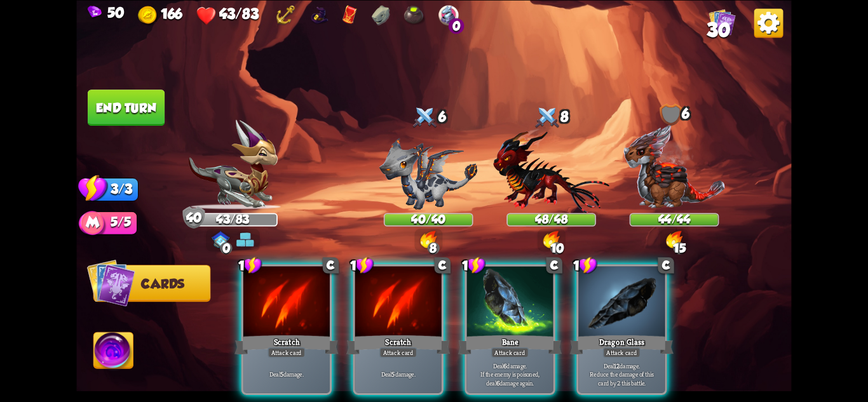
click at [439, 186] on img at bounding box center [428, 174] width 99 height 72
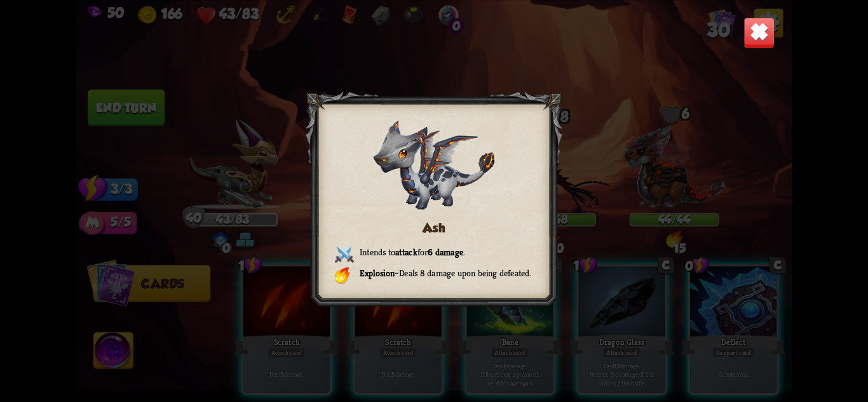
click at [611, 113] on div "Ash Intends to attack for 6 damage . Explosion – Deals 8 damage upon being defe…" at bounding box center [433, 201] width 715 height 402
click at [624, 109] on div "Ash Intends to attack for 6 damage . Explosion – Deals 8 damage upon being defe…" at bounding box center [433, 201] width 715 height 402
click at [759, 36] on img at bounding box center [759, 32] width 31 height 31
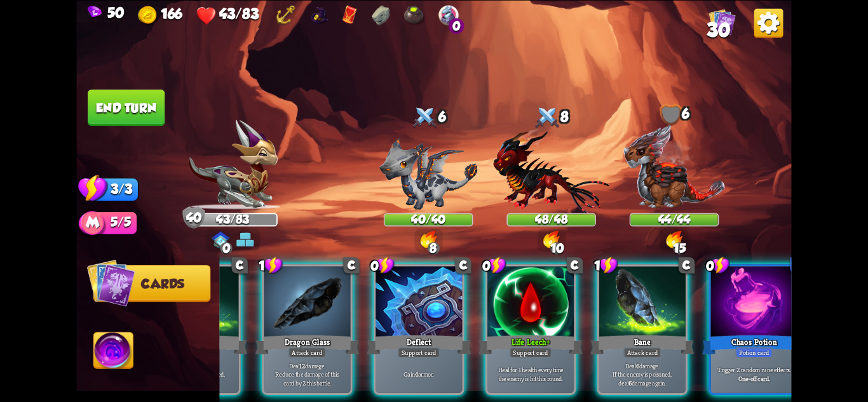
scroll to position [0, 375]
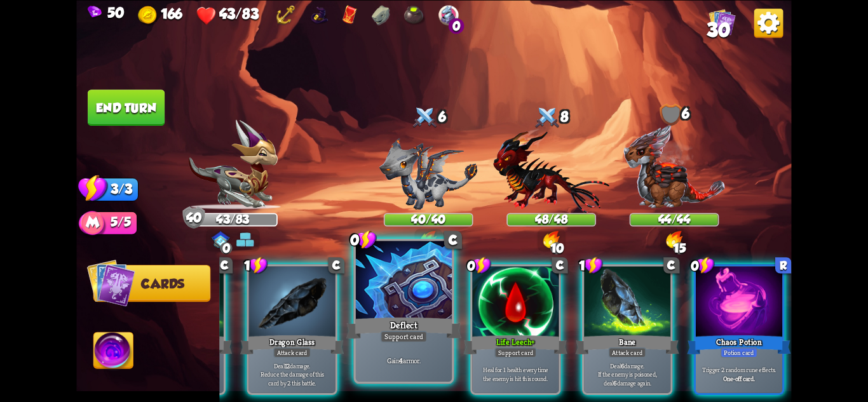
click at [432, 368] on div "Gain 4 armor." at bounding box center [404, 361] width 96 height 42
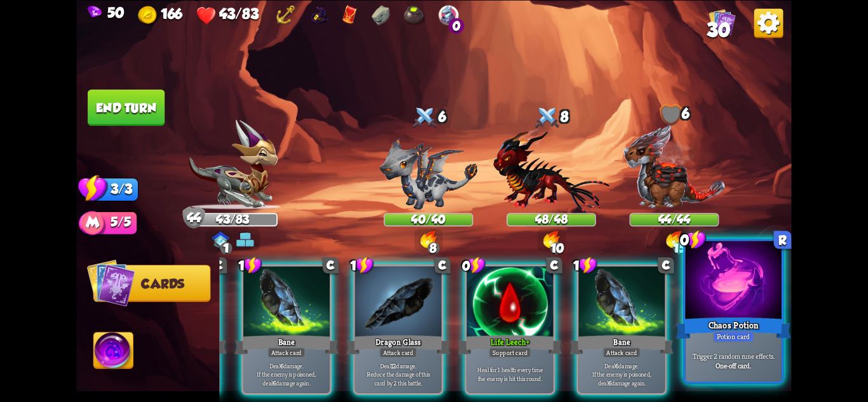
scroll to position [0, 248]
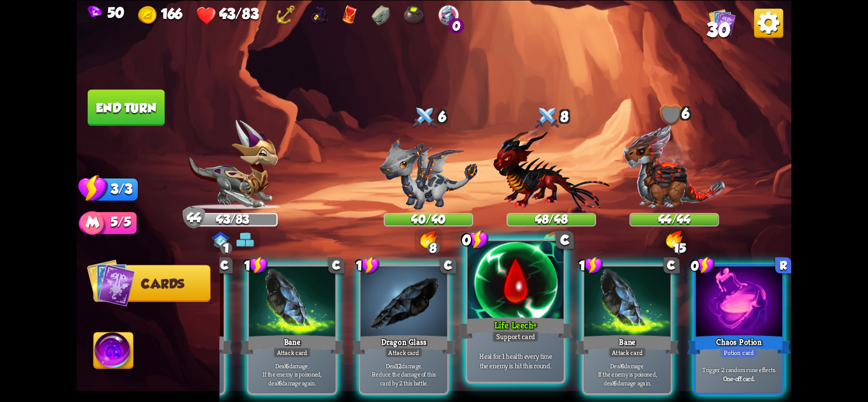
click at [559, 322] on div "Life Leech+" at bounding box center [515, 327] width 115 height 25
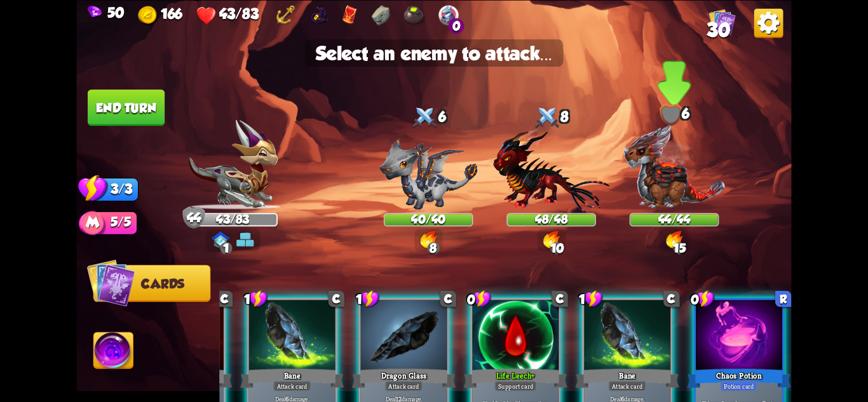
click at [674, 213] on div "44/44" at bounding box center [675, 219] width 90 height 13
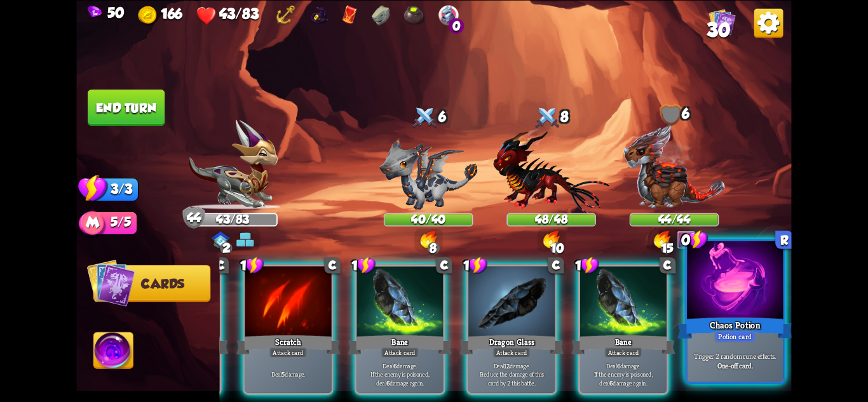
scroll to position [0, 125]
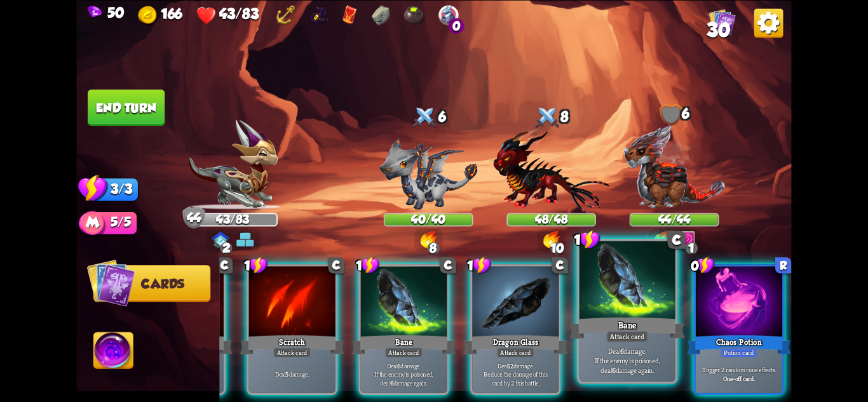
click at [724, 285] on div at bounding box center [739, 302] width 86 height 73
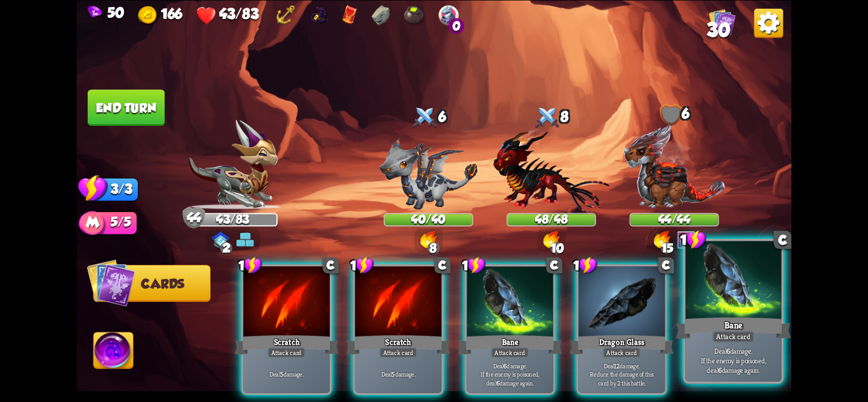
scroll to position [0, 0]
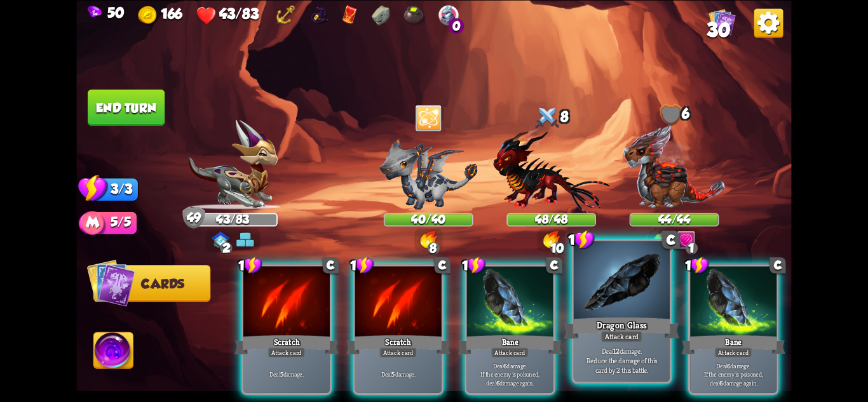
click at [618, 347] on b "12" at bounding box center [616, 351] width 6 height 10
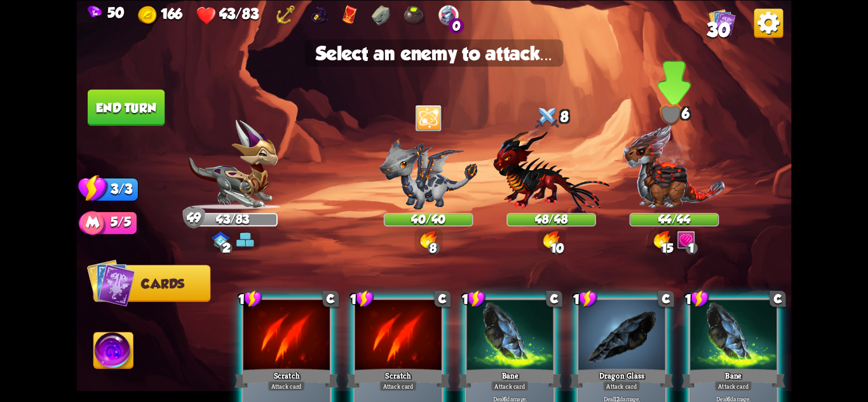
click at [658, 198] on img at bounding box center [674, 167] width 103 height 86
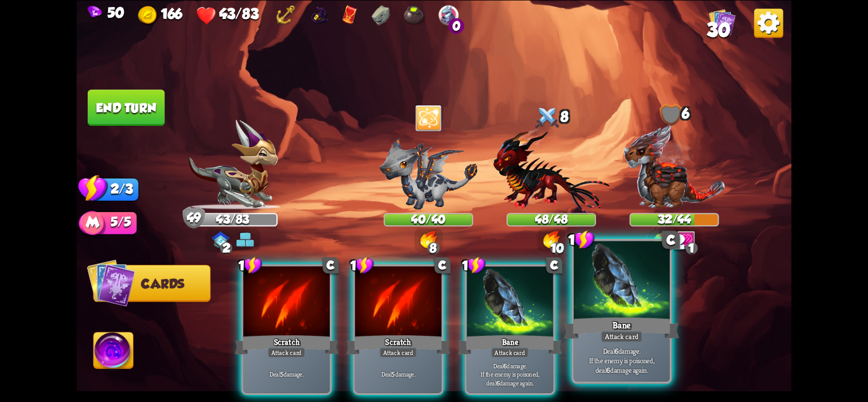
click at [627, 323] on div "Bane" at bounding box center [621, 327] width 115 height 25
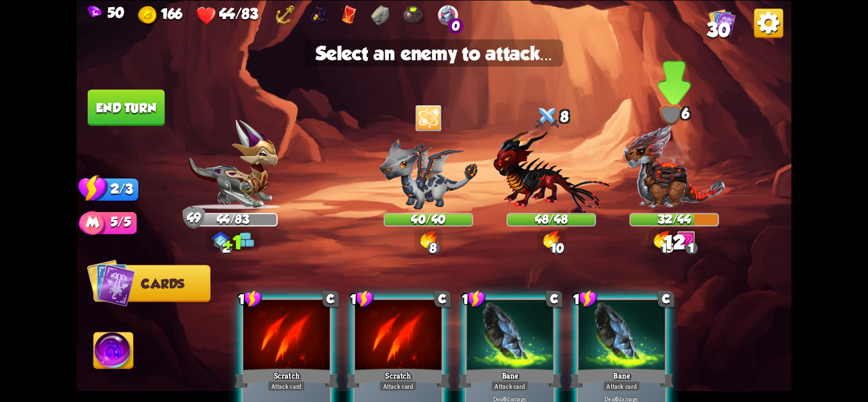
click at [674, 176] on img at bounding box center [674, 167] width 103 height 86
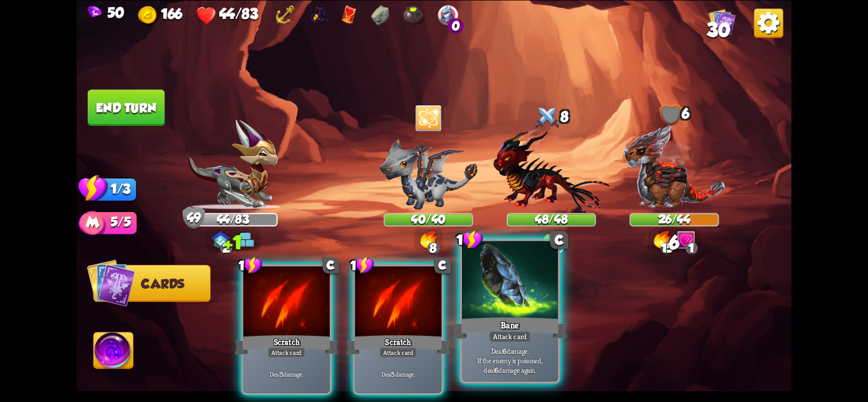
click at [531, 342] on div "Deal 6 damage. If the enemy is poisoned, deal 6 damage again." at bounding box center [510, 361] width 96 height 42
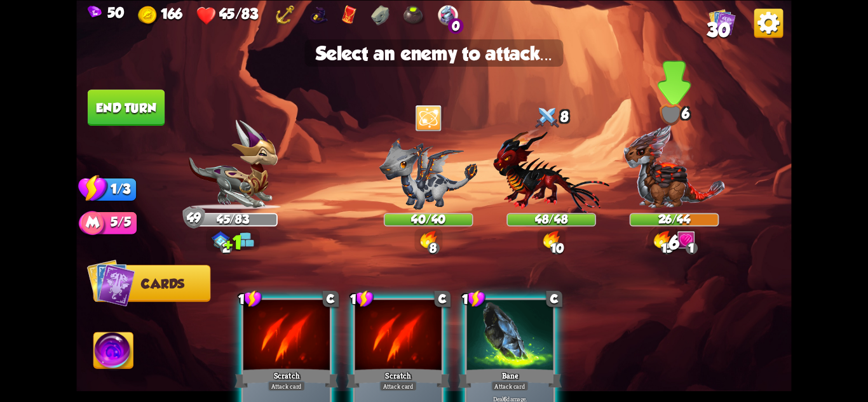
click at [644, 208] on img at bounding box center [674, 167] width 103 height 86
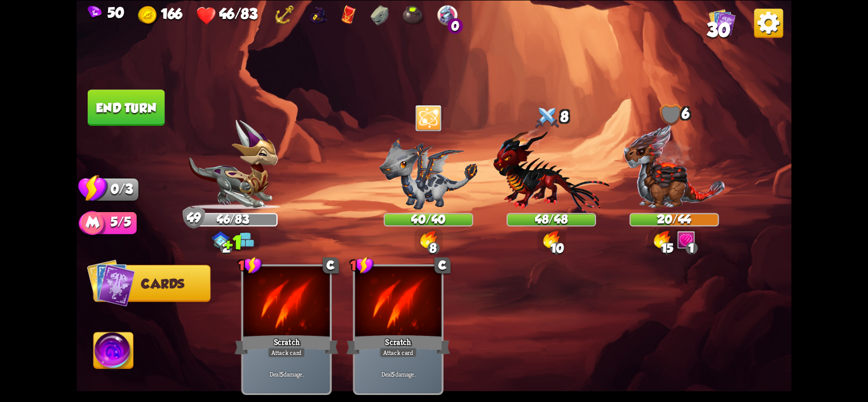
click at [133, 106] on button "End turn" at bounding box center [126, 108] width 77 height 36
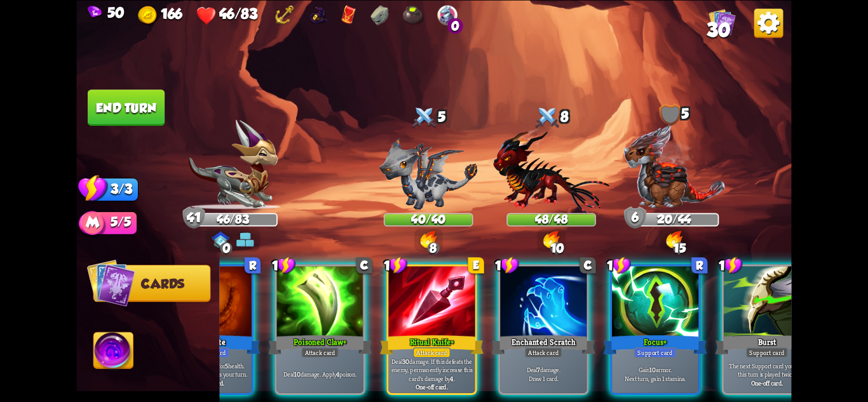
scroll to position [0, 121]
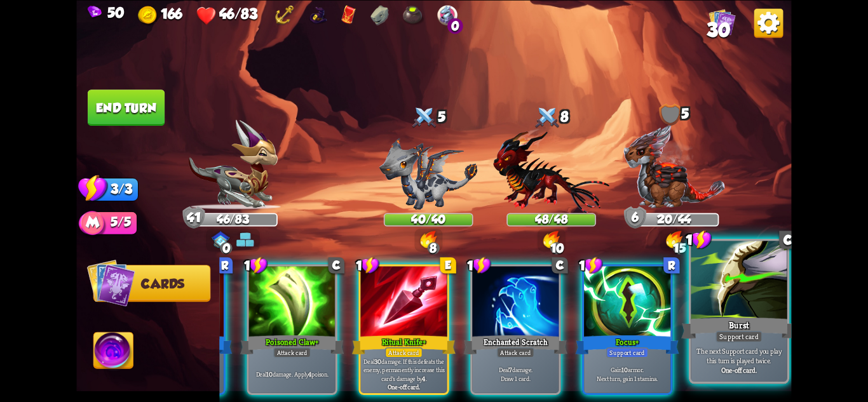
click at [728, 350] on p "The next Support card you play this turn is played twice." at bounding box center [739, 355] width 92 height 19
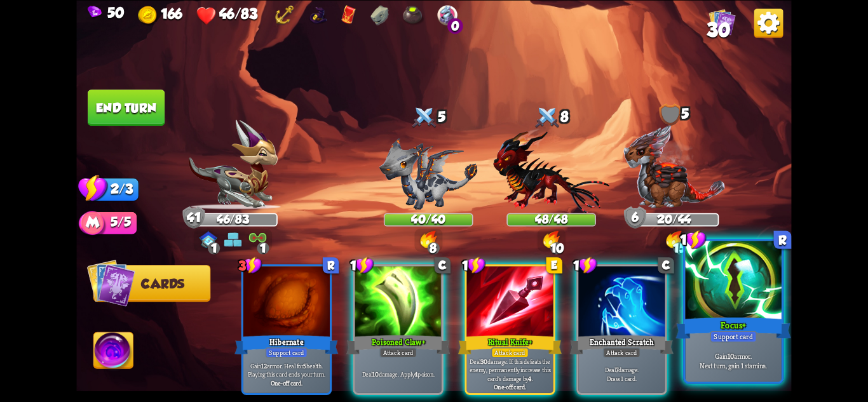
click at [739, 351] on p "Gain 10 armor. Next turn, gain 1 stamina." at bounding box center [734, 360] width 92 height 19
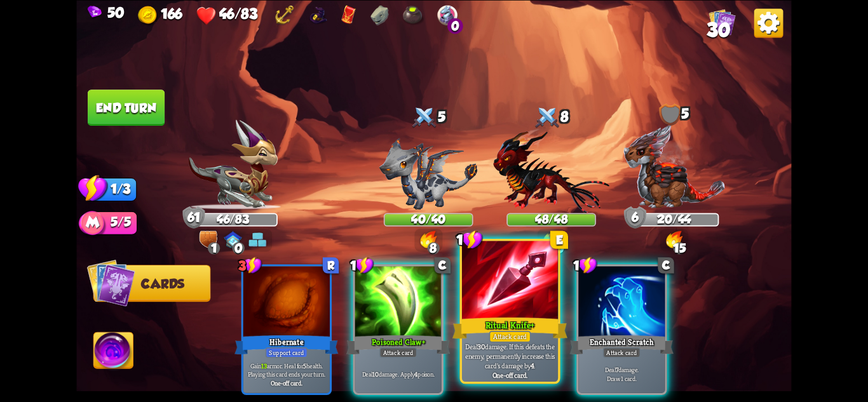
click at [538, 342] on p "Deal 30 damage. If this defeats the enemy, permanently increase this card's dam…" at bounding box center [511, 356] width 92 height 29
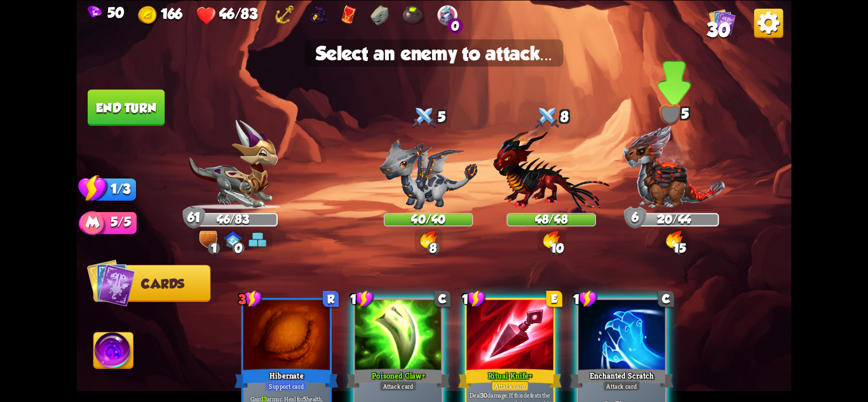
click at [684, 199] on img at bounding box center [674, 167] width 103 height 86
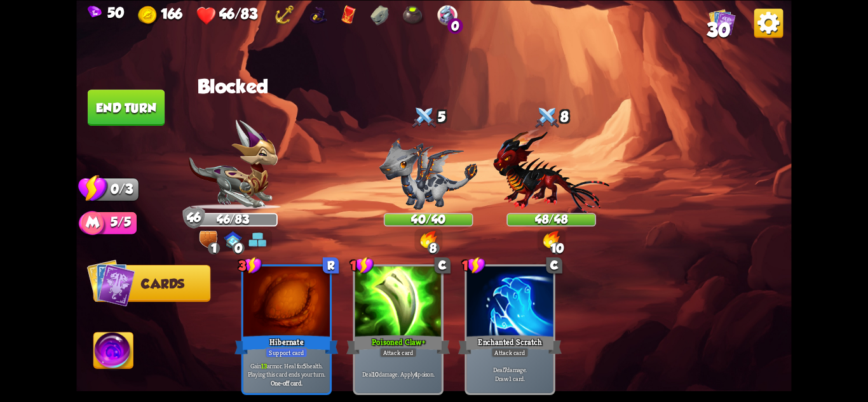
click at [133, 97] on button "End turn" at bounding box center [126, 108] width 77 height 36
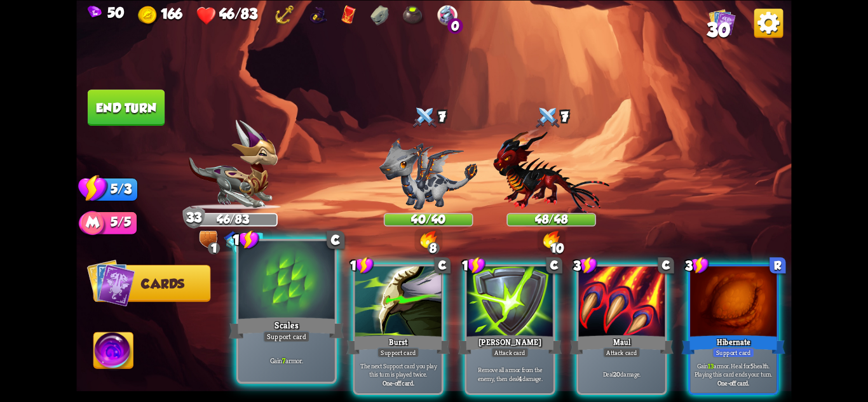
click at [307, 351] on div "Gain 7 armor." at bounding box center [286, 361] width 96 height 42
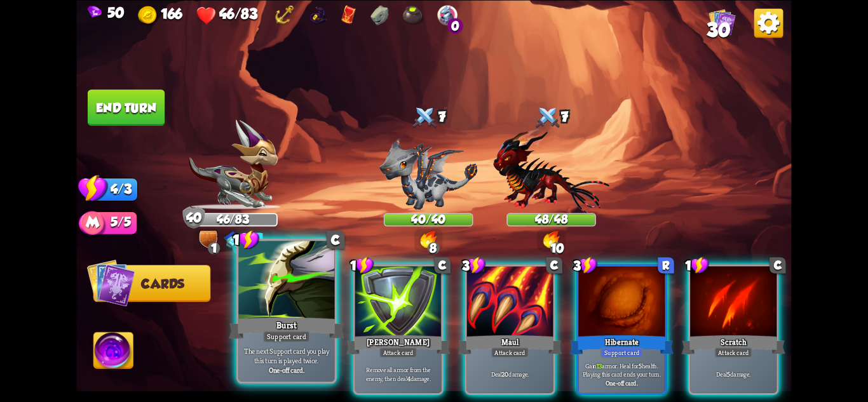
click at [303, 350] on p "The next Support card you play this turn is played twice." at bounding box center [287, 355] width 92 height 19
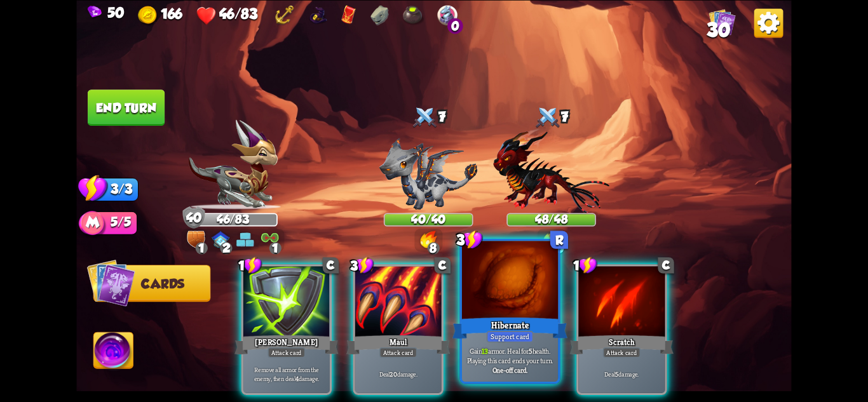
click at [509, 344] on div "Gain 13 armor. Heal for 5 health. Playing this card ends your turn. One-off car…" at bounding box center [510, 361] width 96 height 42
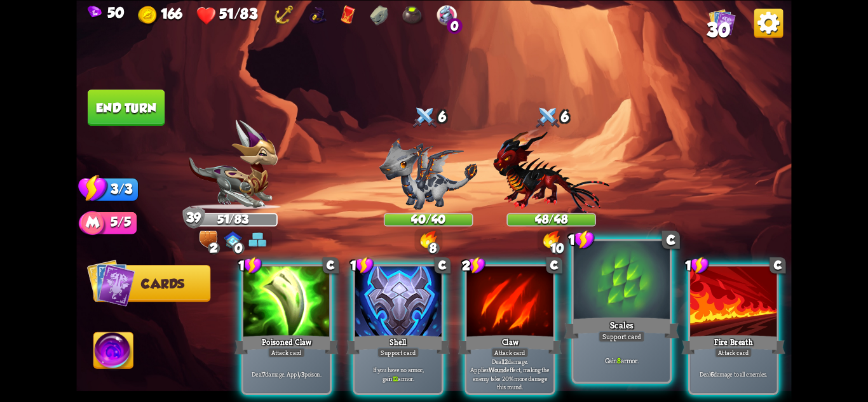
click at [613, 340] on div "Support card" at bounding box center [621, 335] width 47 height 11
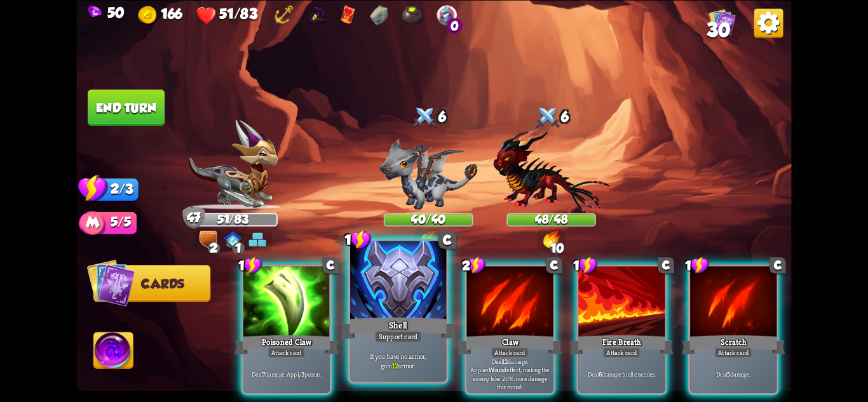
click at [428, 337] on div "Shell" at bounding box center [398, 327] width 115 height 25
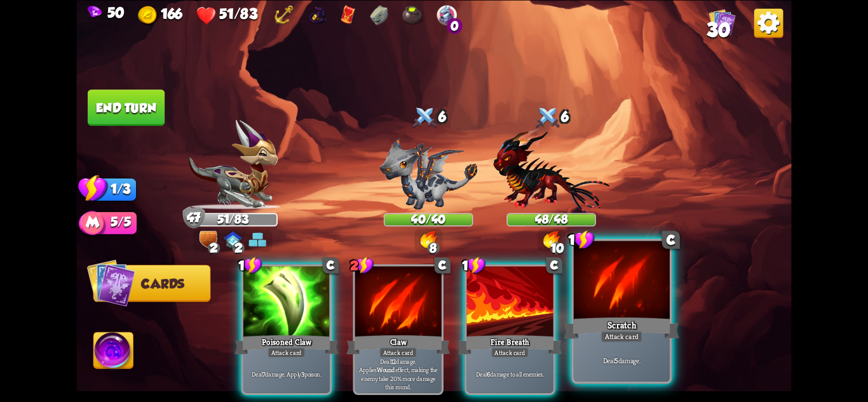
click at [609, 310] on div at bounding box center [622, 281] width 96 height 81
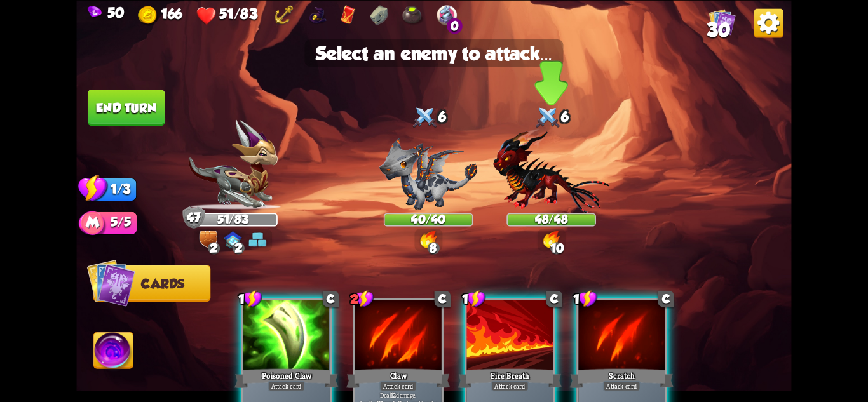
click at [564, 195] on img at bounding box center [551, 170] width 116 height 85
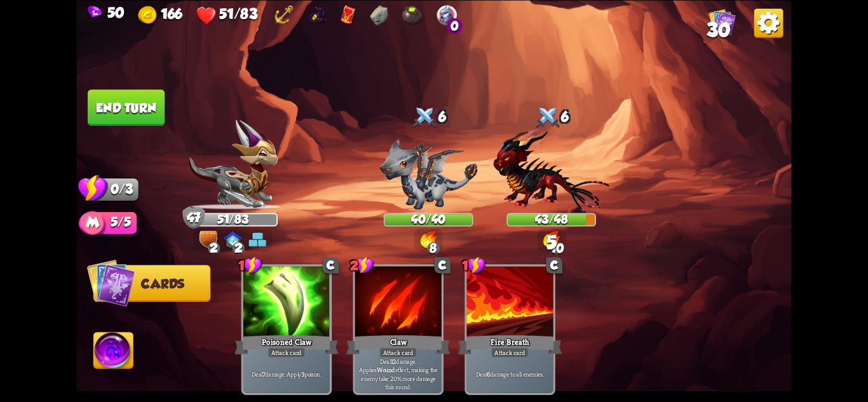
click at [136, 99] on button "End turn" at bounding box center [126, 108] width 77 height 36
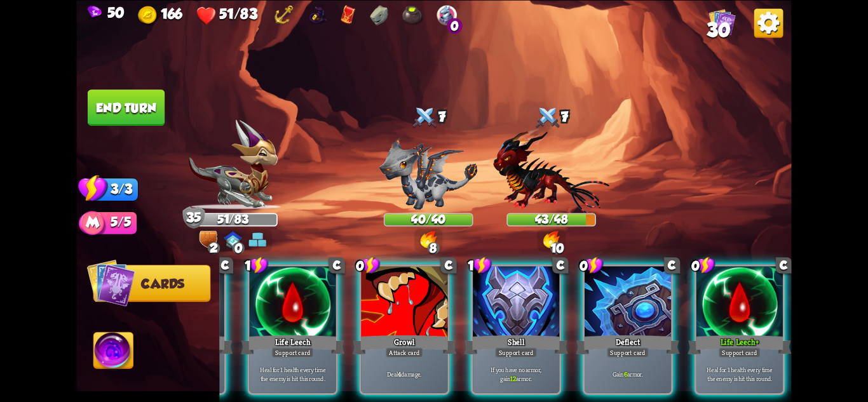
scroll to position [0, 121]
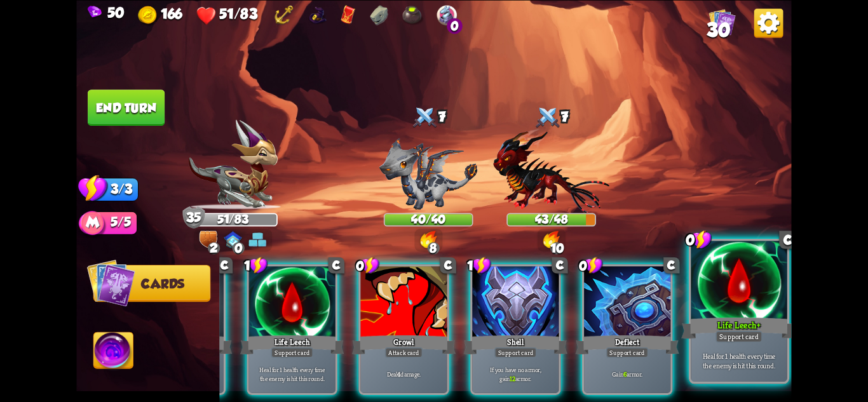
click at [756, 350] on div "Heal for 1 health every time the enemy is hit this round." at bounding box center [739, 361] width 96 height 42
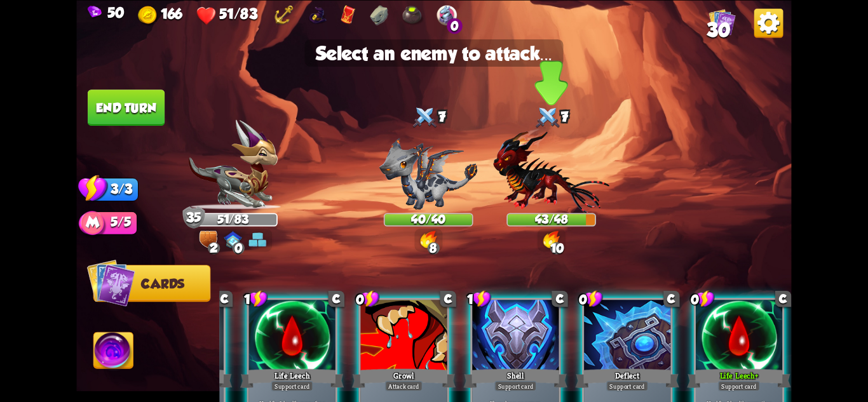
click at [555, 194] on img at bounding box center [551, 170] width 116 height 85
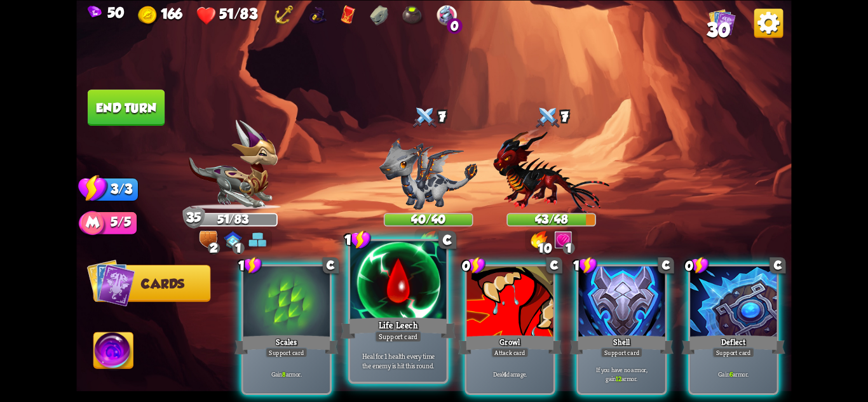
click at [420, 348] on div "Heal for 1 health every time the enemy is hit this round." at bounding box center [398, 361] width 96 height 42
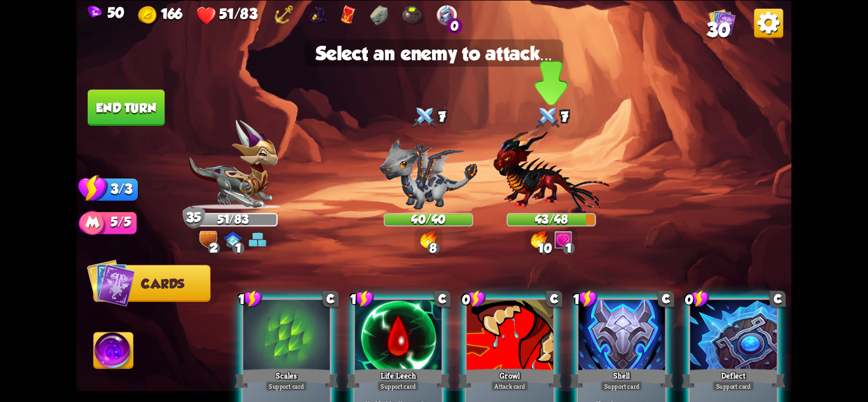
click at [563, 203] on img at bounding box center [551, 170] width 116 height 85
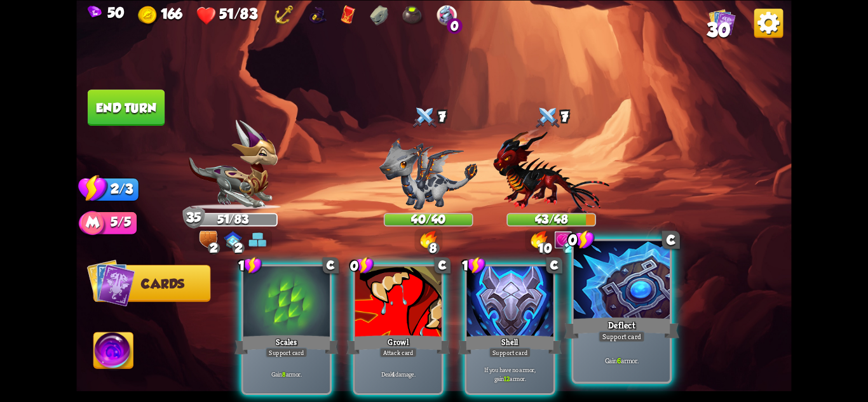
click at [632, 351] on div "Gain 6 armor." at bounding box center [622, 361] width 96 height 42
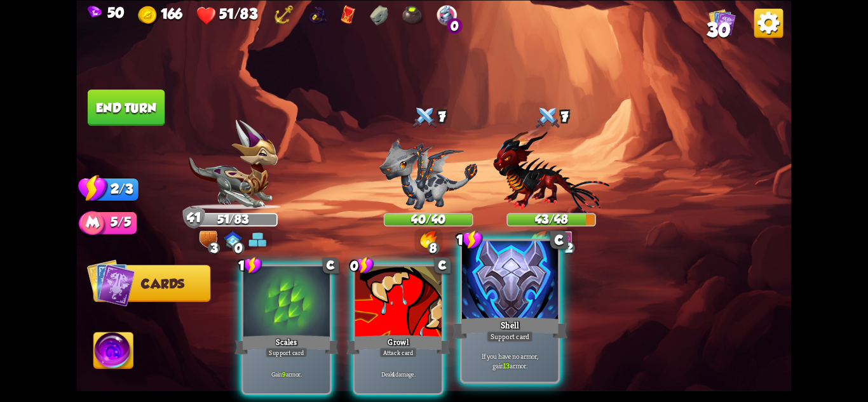
click at [515, 311] on div at bounding box center [510, 281] width 96 height 81
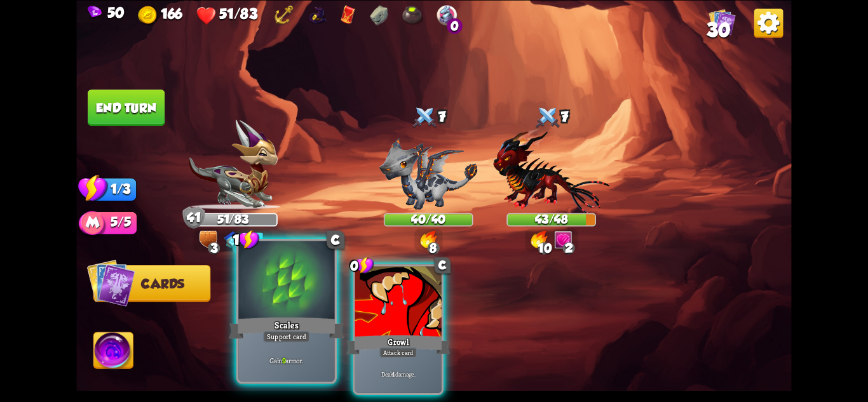
click at [289, 310] on div at bounding box center [286, 281] width 96 height 81
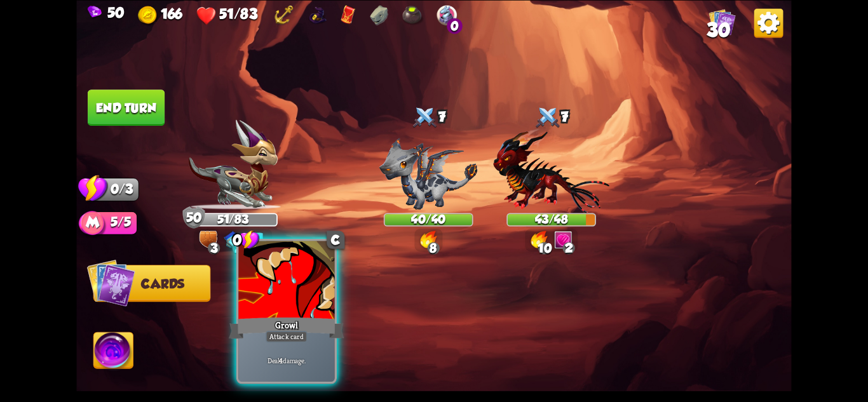
click at [292, 317] on div "Growl" at bounding box center [286, 327] width 115 height 25
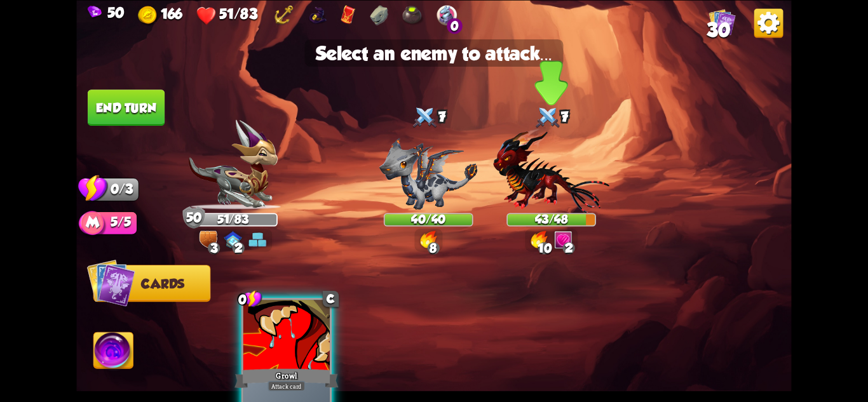
click at [526, 196] on img at bounding box center [551, 170] width 116 height 85
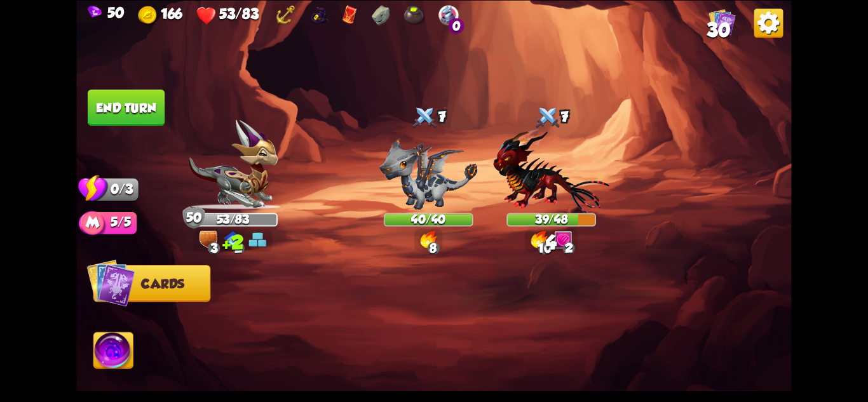
click at [114, 97] on button "End turn" at bounding box center [126, 108] width 77 height 36
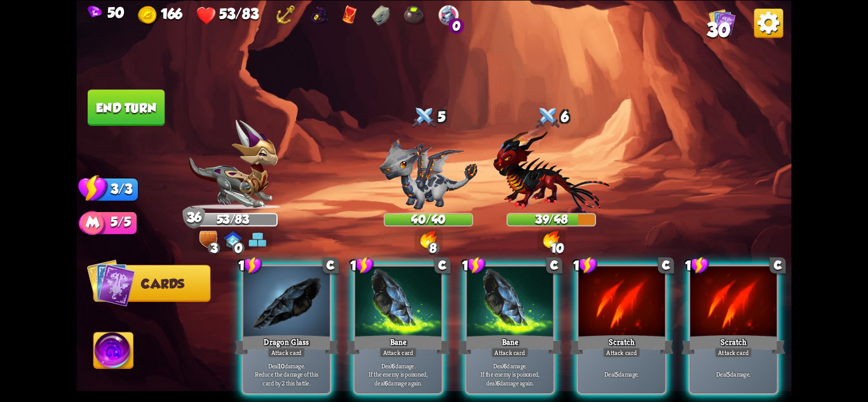
scroll to position [0, 121]
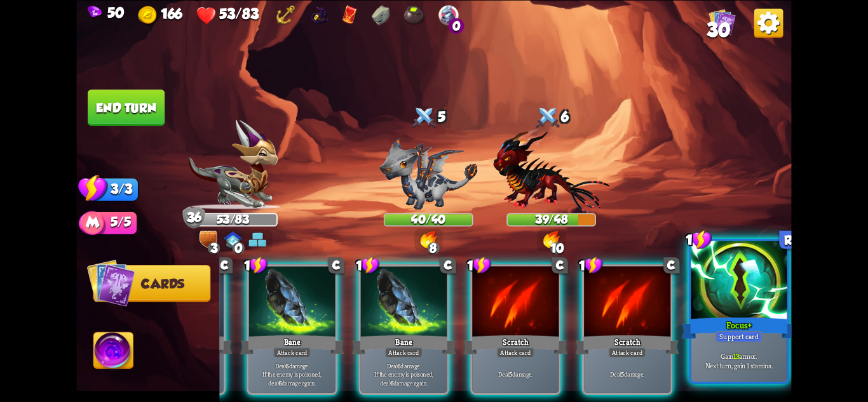
click at [744, 363] on p "Gain 13 armor. Next turn, gain 1 stamina." at bounding box center [739, 360] width 92 height 19
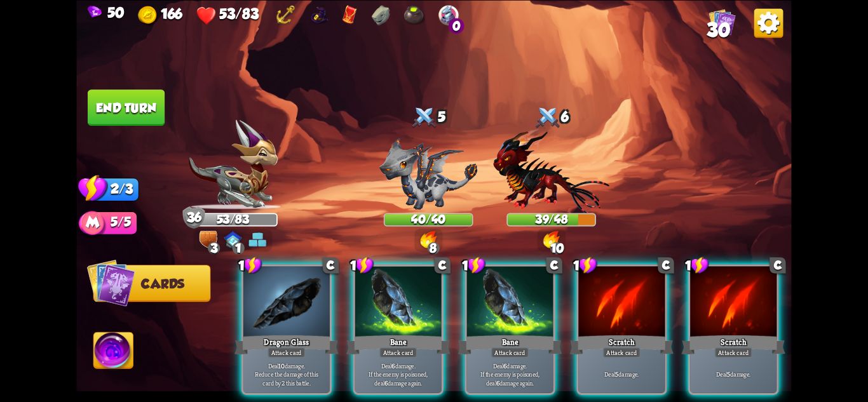
scroll to position [0, 0]
click at [142, 109] on button "End turn" at bounding box center [126, 108] width 77 height 36
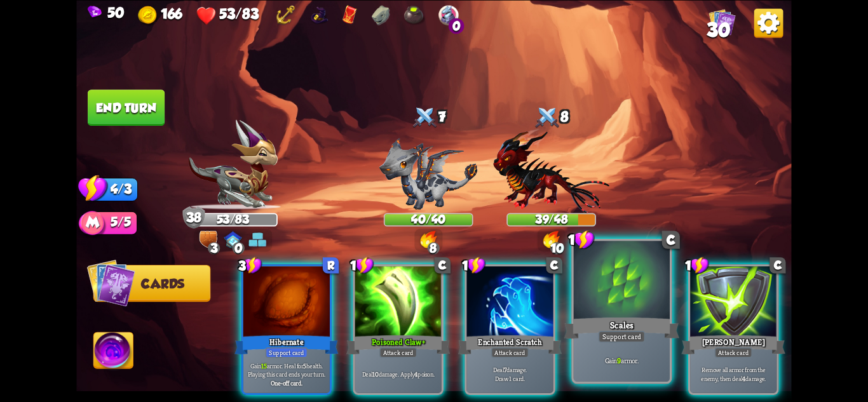
click at [630, 361] on p "Gain 9 armor." at bounding box center [622, 361] width 92 height 10
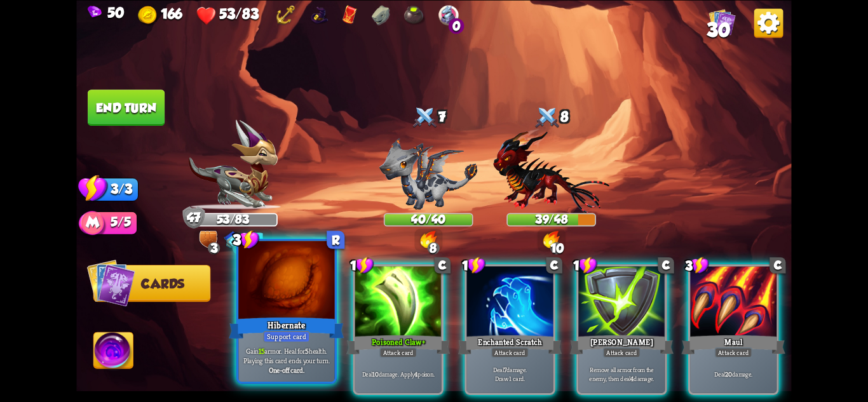
click at [271, 306] on div at bounding box center [286, 281] width 96 height 81
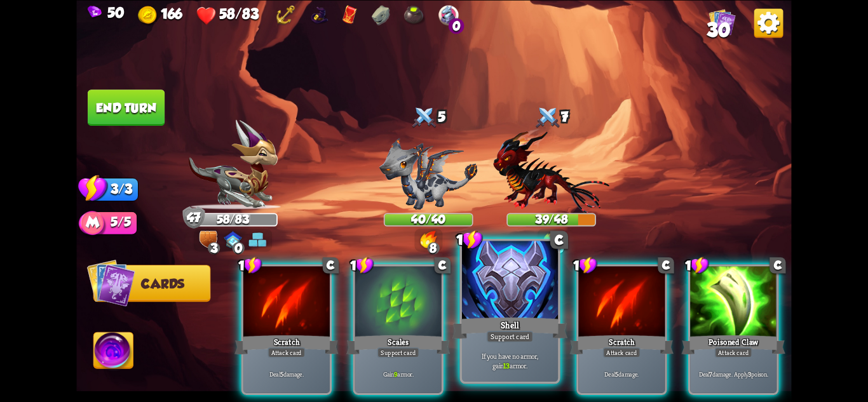
click at [491, 355] on p "If you have no armor, gain 13 armor." at bounding box center [511, 360] width 92 height 19
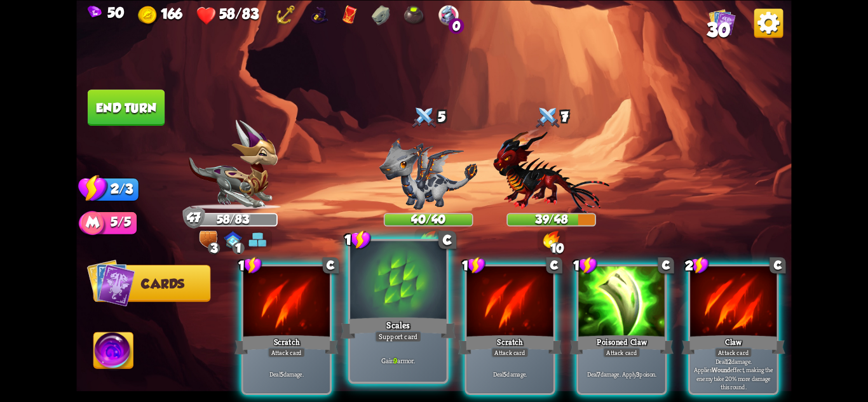
click at [396, 338] on div "Support card" at bounding box center [398, 335] width 47 height 11
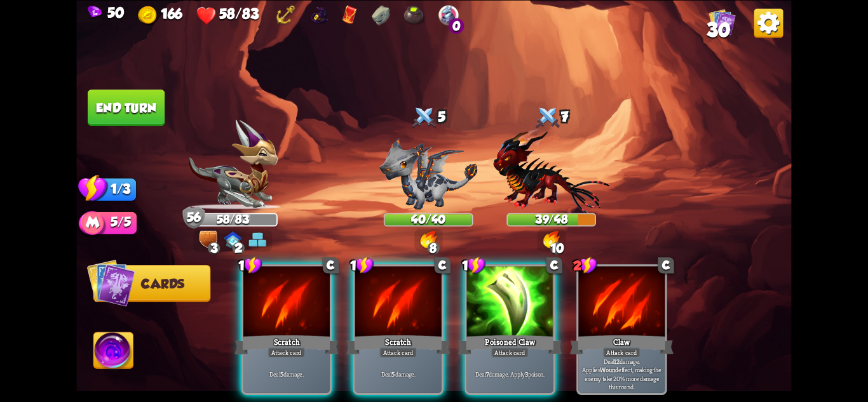
click at [128, 107] on button "End turn" at bounding box center [126, 108] width 77 height 36
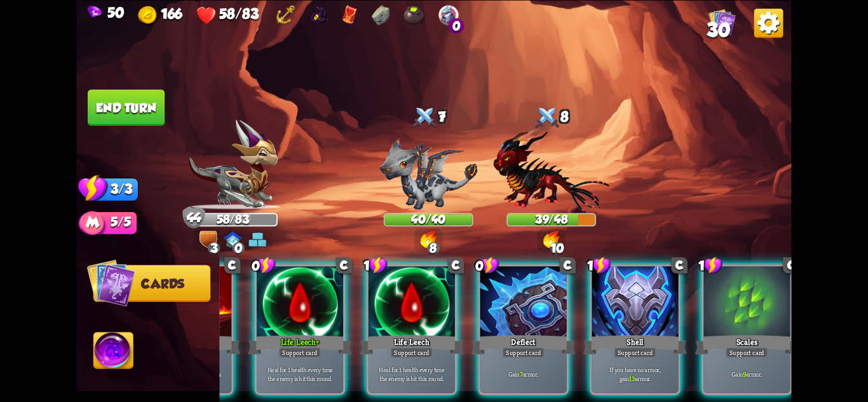
scroll to position [0, 121]
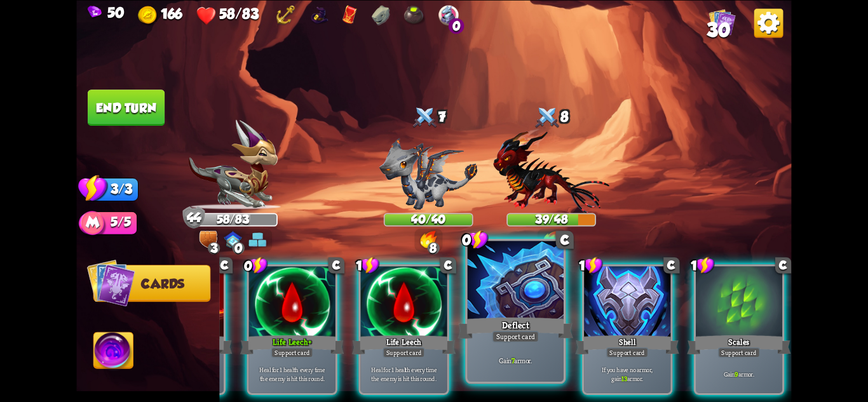
click at [538, 363] on p "Gain 7 armor." at bounding box center [516, 361] width 92 height 10
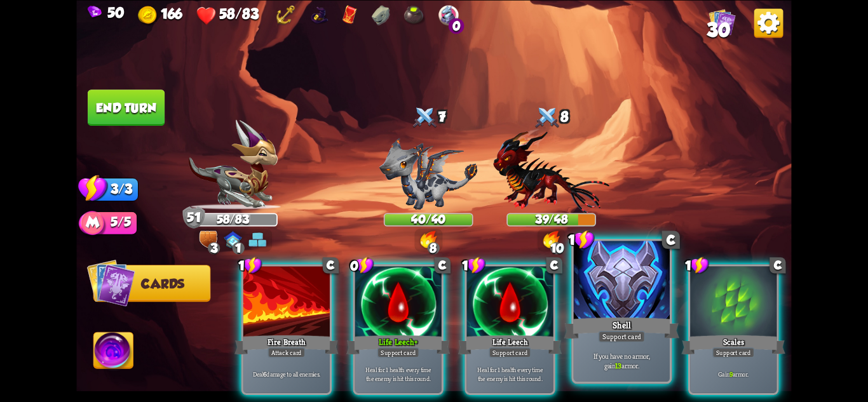
scroll to position [0, 0]
drag, startPoint x: 630, startPoint y: 350, endPoint x: 665, endPoint y: 350, distance: 34.3
click at [631, 350] on div "If you have no armor, gain 13 armor." at bounding box center [622, 361] width 96 height 42
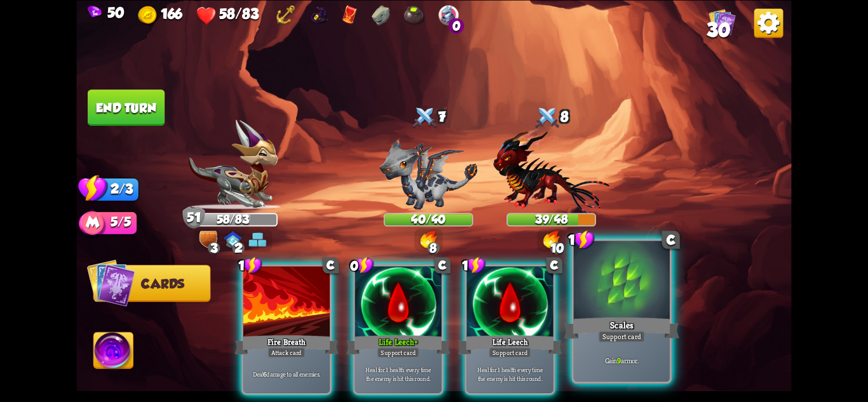
click at [642, 344] on div "Gain 9 armor." at bounding box center [622, 361] width 96 height 42
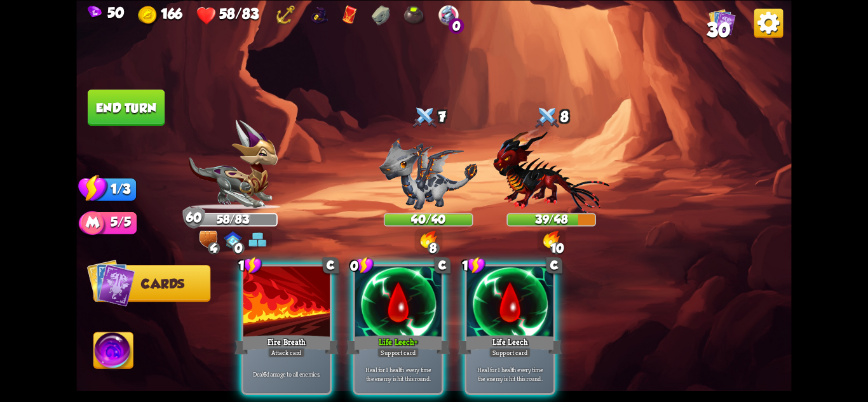
click at [120, 108] on button "End turn" at bounding box center [126, 108] width 77 height 36
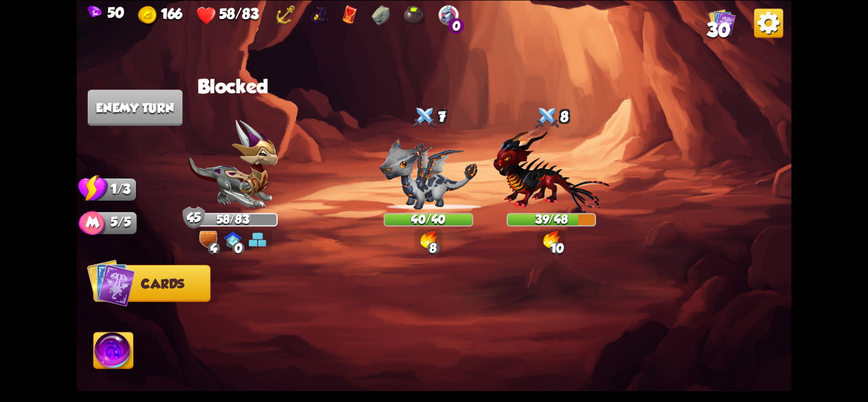
click at [770, 24] on img at bounding box center [768, 22] width 29 height 29
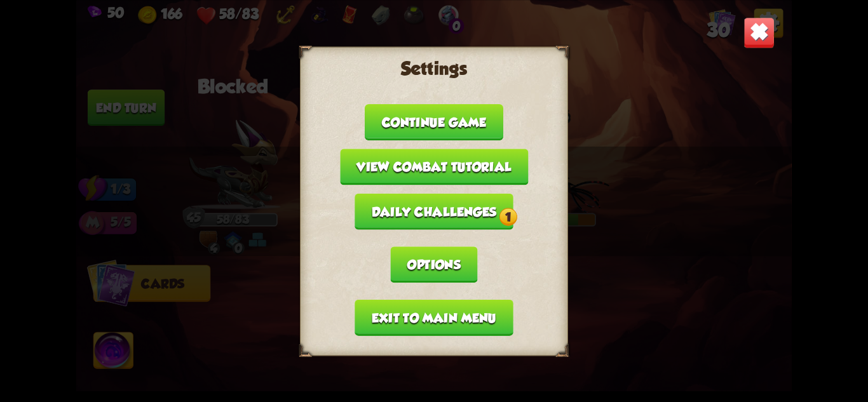
click at [772, 24] on img at bounding box center [759, 32] width 31 height 31
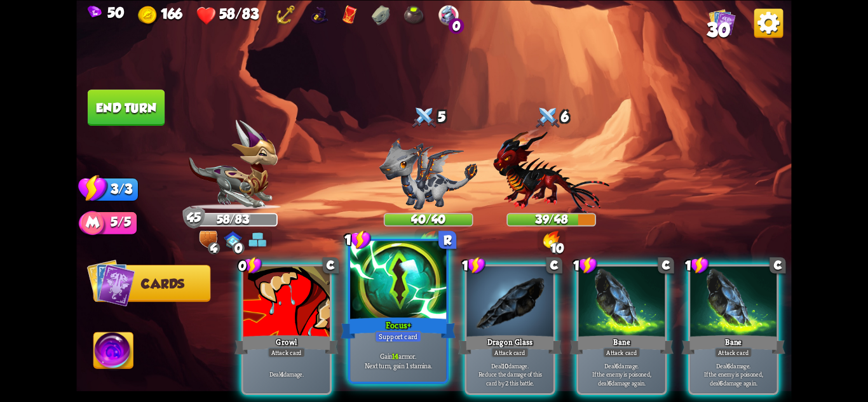
click at [402, 364] on p "Gain 14 armor. Next turn, gain 1 stamina." at bounding box center [399, 360] width 92 height 19
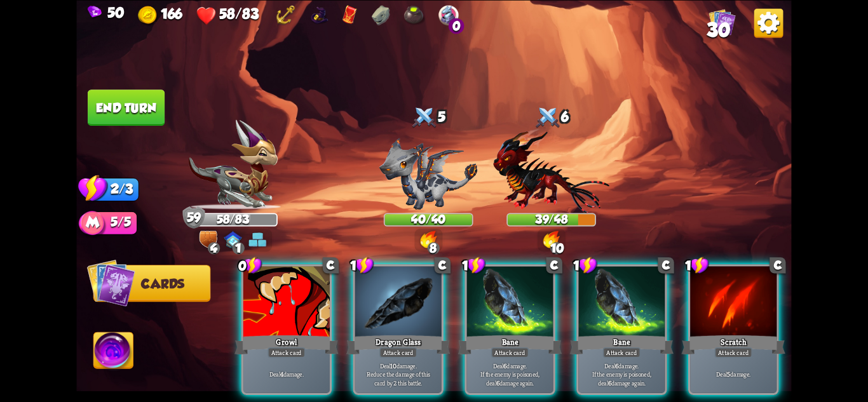
click at [137, 107] on button "End turn" at bounding box center [126, 108] width 77 height 36
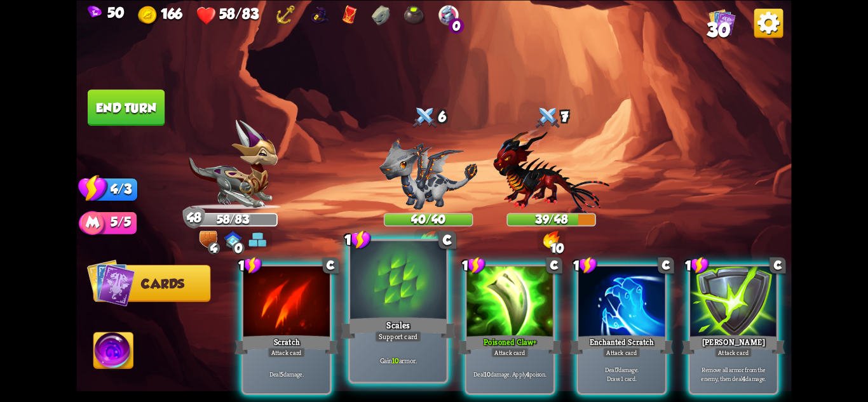
click at [418, 343] on div "Gain 10 armor." at bounding box center [398, 361] width 96 height 42
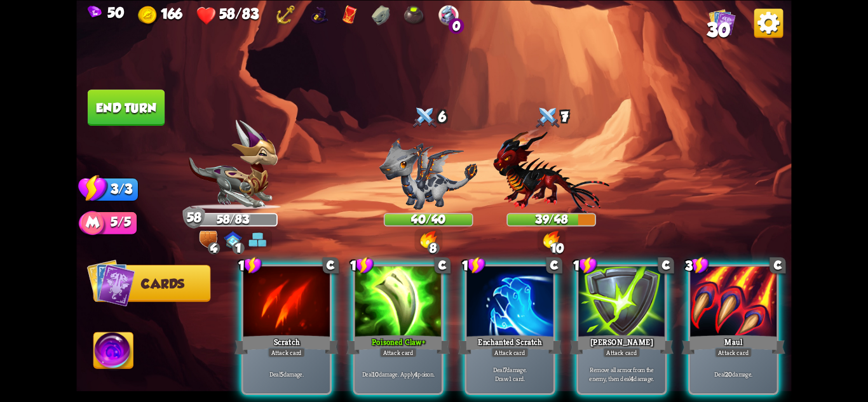
click at [132, 109] on button "End turn" at bounding box center [126, 108] width 77 height 36
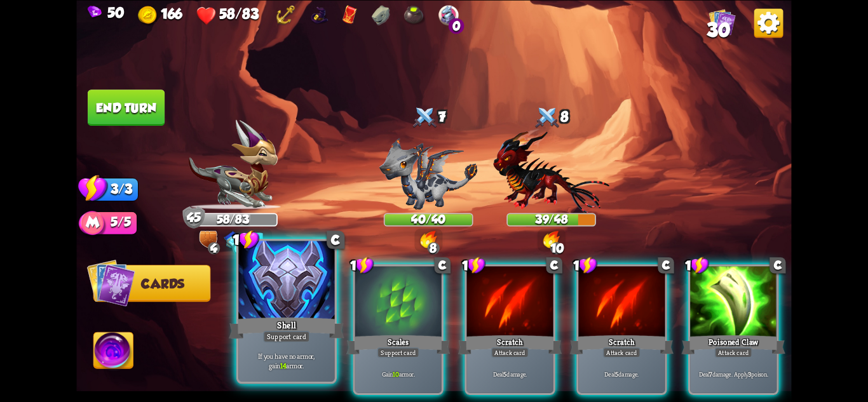
click at [301, 348] on div "If you have no armor, gain 14 armor." at bounding box center [286, 361] width 96 height 42
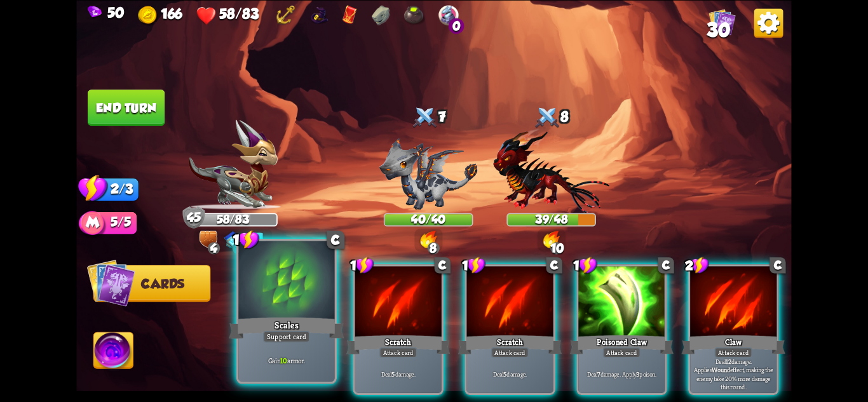
click at [301, 347] on div "Gain 10 armor." at bounding box center [286, 361] width 96 height 42
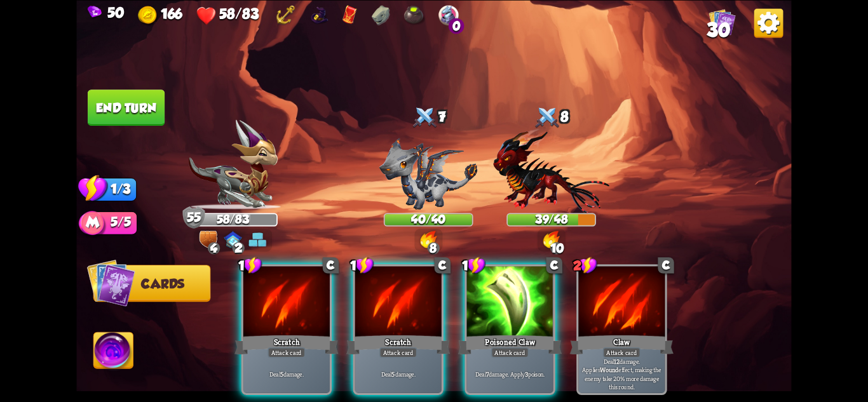
click at [112, 85] on img at bounding box center [433, 201] width 715 height 402
click at [130, 97] on button "End turn" at bounding box center [126, 108] width 77 height 36
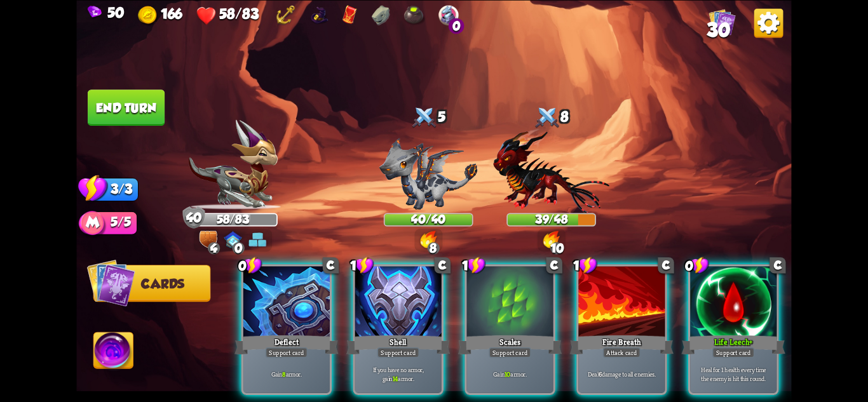
drag, startPoint x: 523, startPoint y: 393, endPoint x: 563, endPoint y: 393, distance: 40.0
click at [563, 393] on div "0 C Deflect Support card Gain 8 armor. 1 C Shell Support card If you have no ar…" at bounding box center [505, 313] width 572 height 179
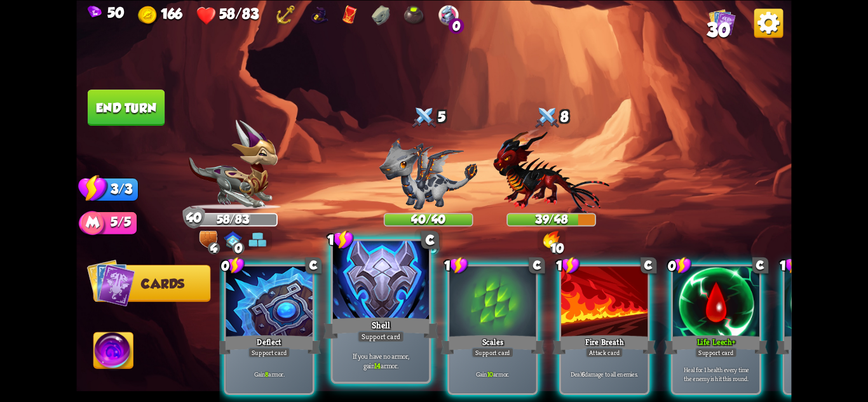
scroll to position [0, 18]
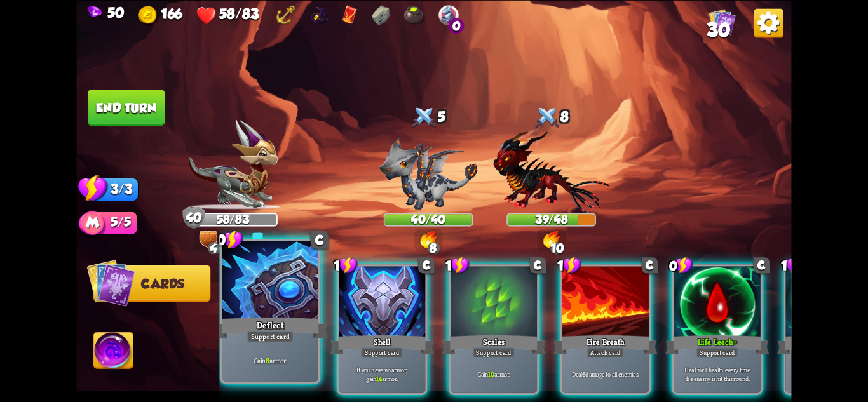
click at [295, 337] on div "Deflect" at bounding box center [270, 327] width 115 height 25
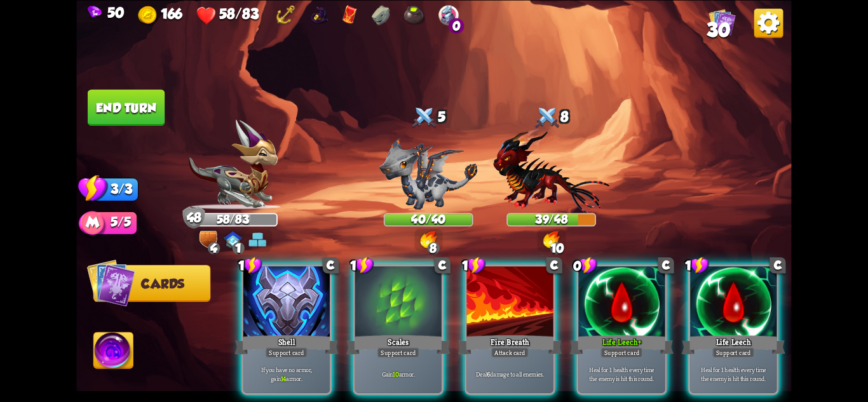
scroll to position [0, 0]
click at [295, 347] on div "Support card" at bounding box center [287, 352] width 42 height 11
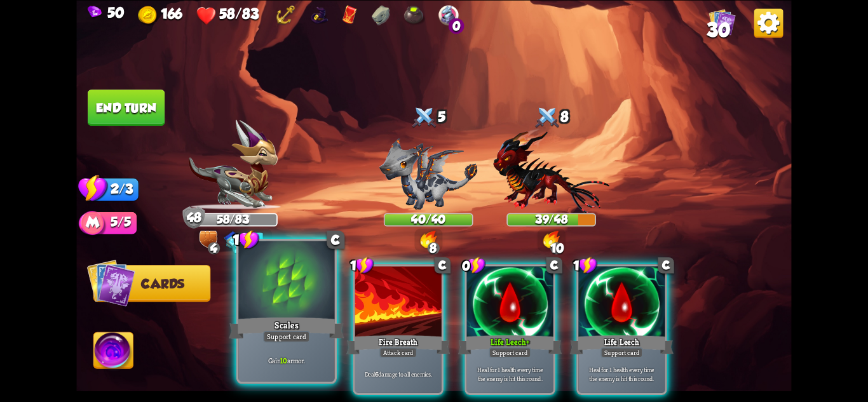
click at [294, 337] on div "Support card" at bounding box center [286, 335] width 47 height 11
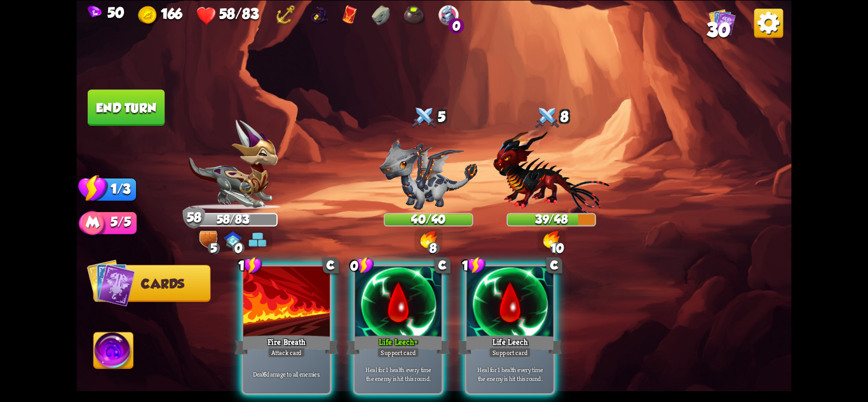
click at [127, 111] on button "End turn" at bounding box center [127, 108] width 78 height 36
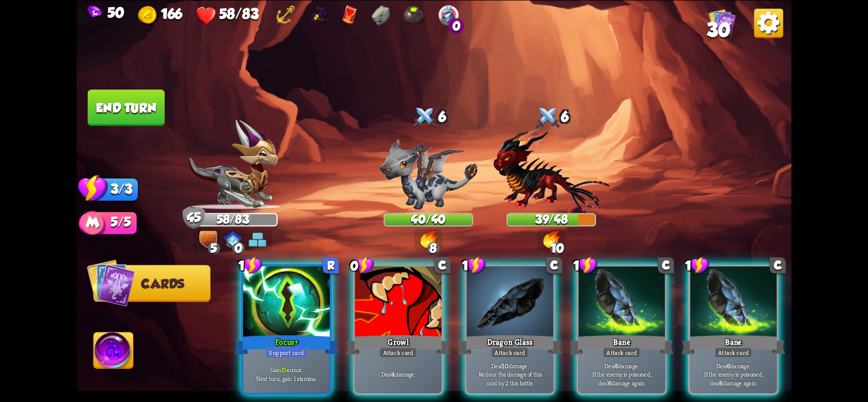
click at [292, 355] on div "Gain 15 armor. Next turn, gain 1 stamina." at bounding box center [286, 373] width 86 height 37
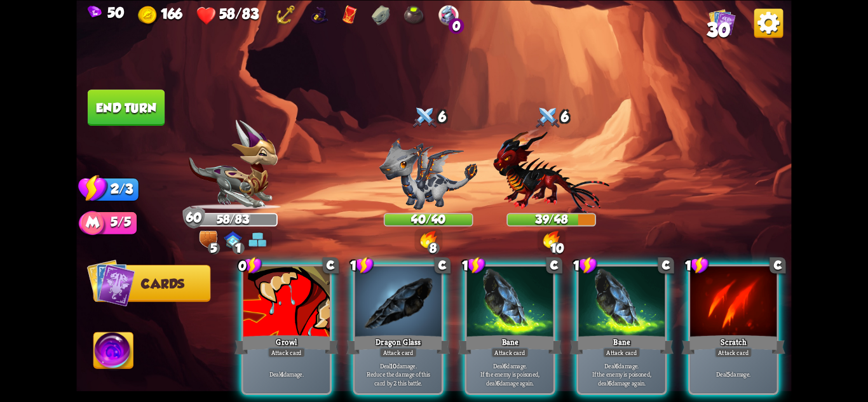
click at [138, 111] on button "End turn" at bounding box center [126, 108] width 77 height 36
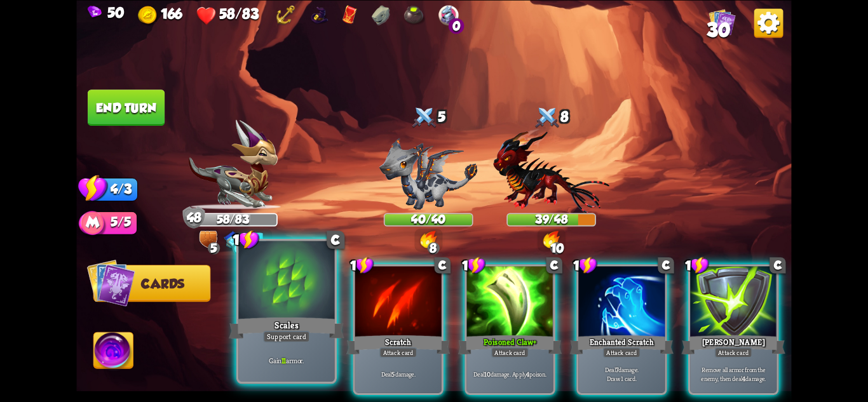
click at [276, 327] on div "Scales" at bounding box center [286, 327] width 115 height 25
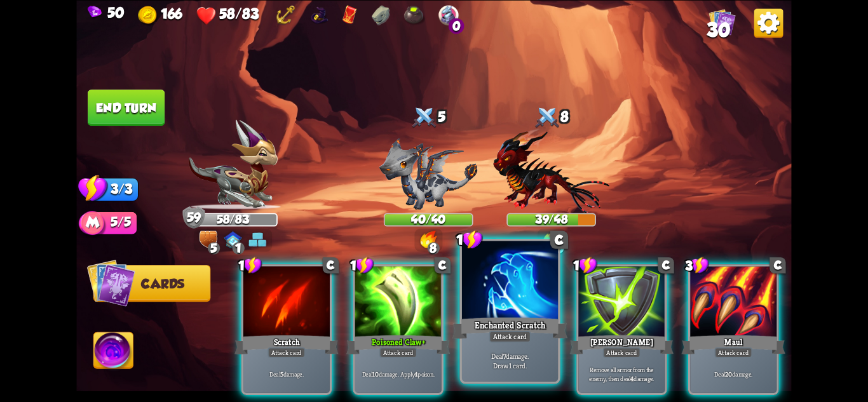
click at [513, 327] on div "Enchanted Scratch" at bounding box center [510, 327] width 115 height 25
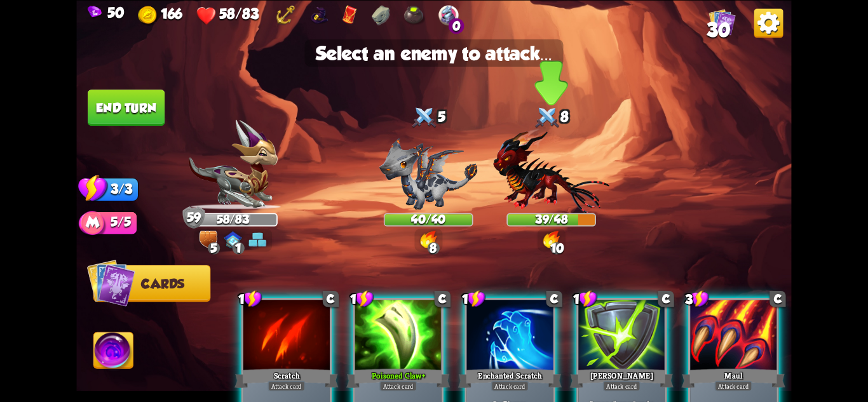
click at [548, 182] on img at bounding box center [551, 170] width 116 height 85
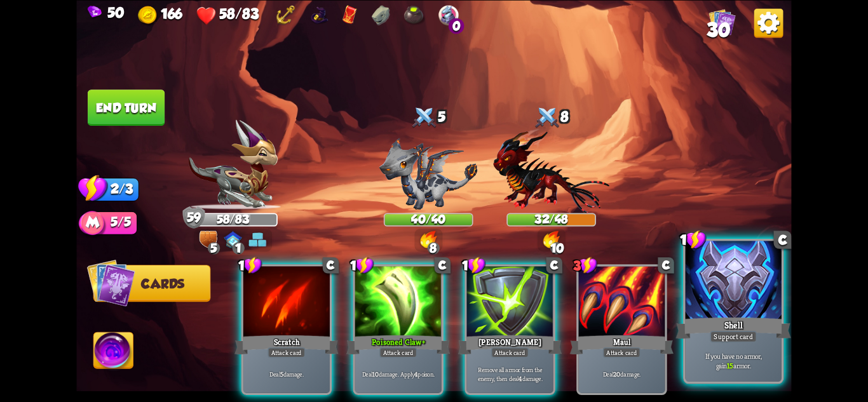
click at [758, 339] on div "Shell" at bounding box center [733, 327] width 115 height 25
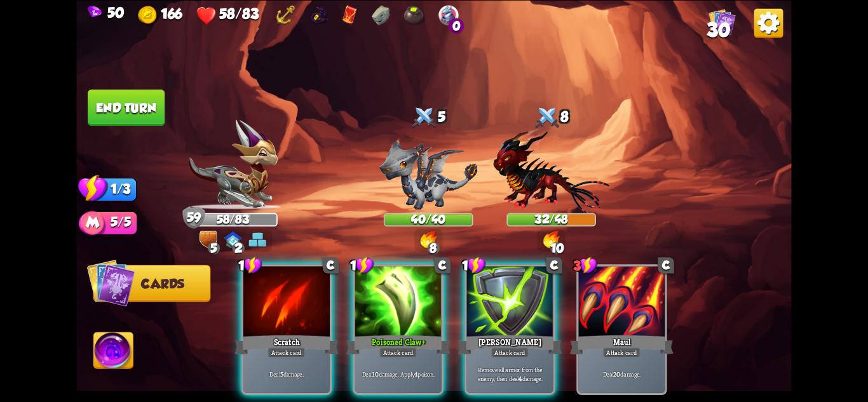
click at [119, 97] on button "End turn" at bounding box center [126, 108] width 77 height 36
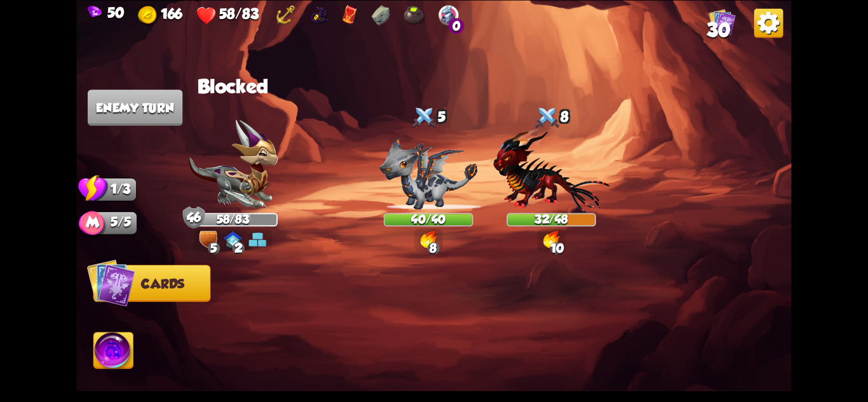
click at [262, 236] on img at bounding box center [258, 240] width 18 height 18
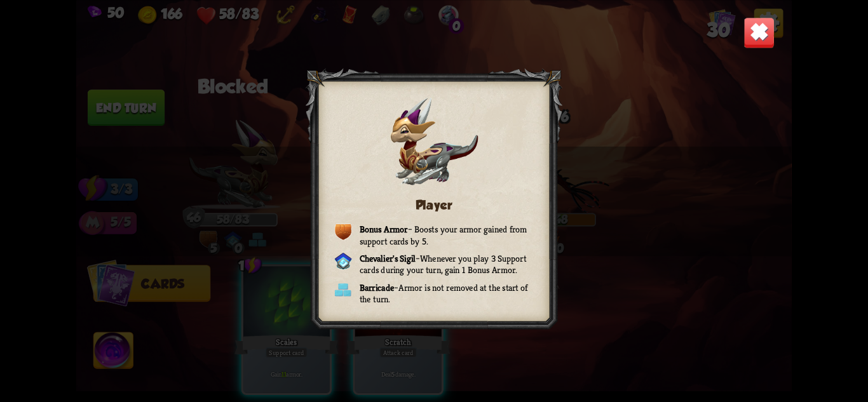
click at [761, 27] on img at bounding box center [759, 32] width 31 height 31
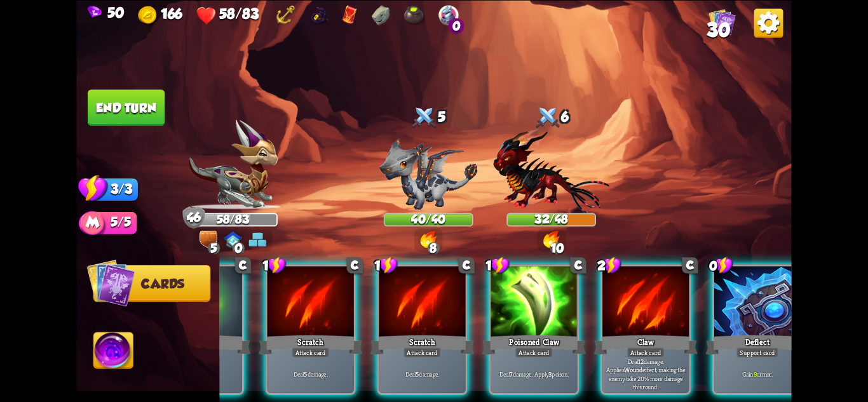
scroll to position [0, 121]
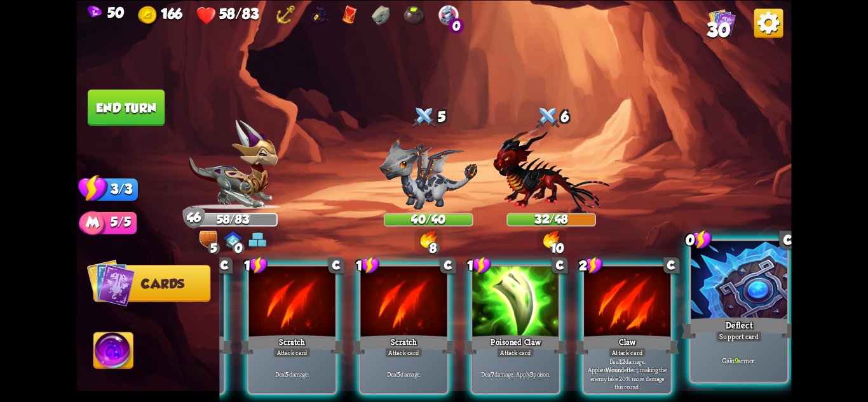
click at [746, 365] on p "Gain 9 armor." at bounding box center [739, 361] width 92 height 10
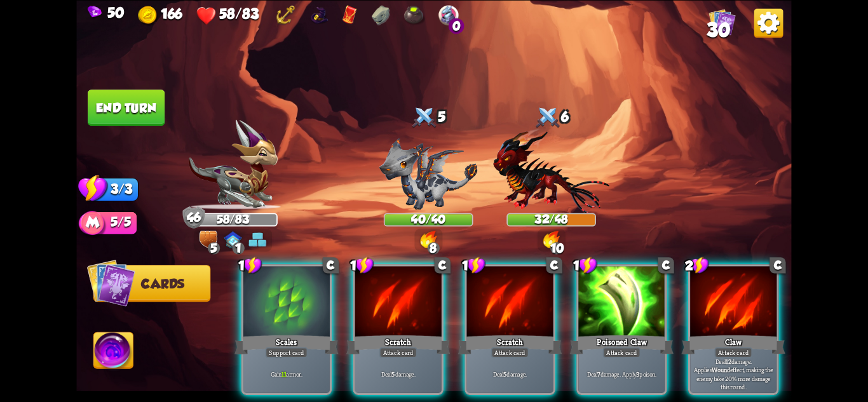
scroll to position [0, 0]
drag, startPoint x: 291, startPoint y: 333, endPoint x: 290, endPoint y: 325, distance: 8.3
click at [291, 330] on div "1 C Scales Support card Gain 11 armor." at bounding box center [287, 329] width 90 height 131
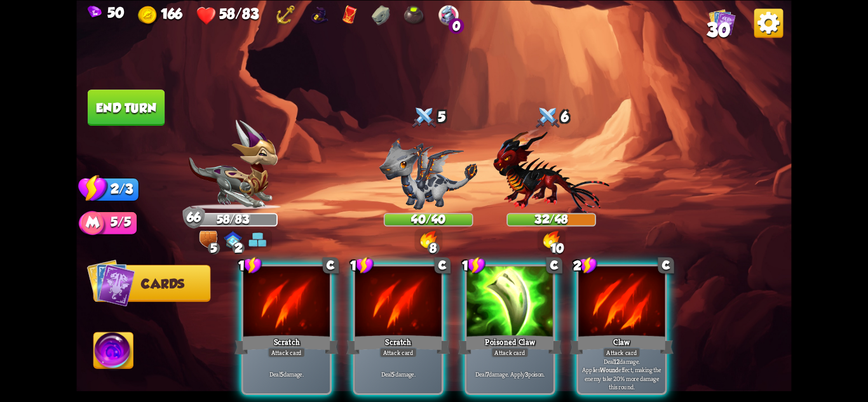
click at [154, 114] on button "End turn" at bounding box center [126, 108] width 77 height 36
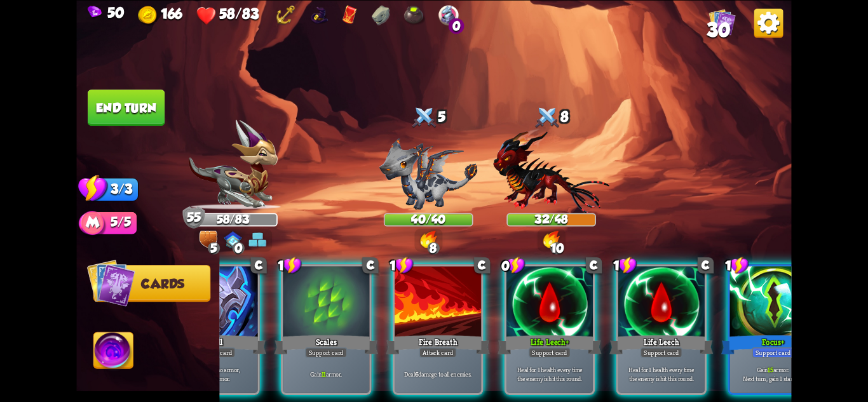
scroll to position [0, 121]
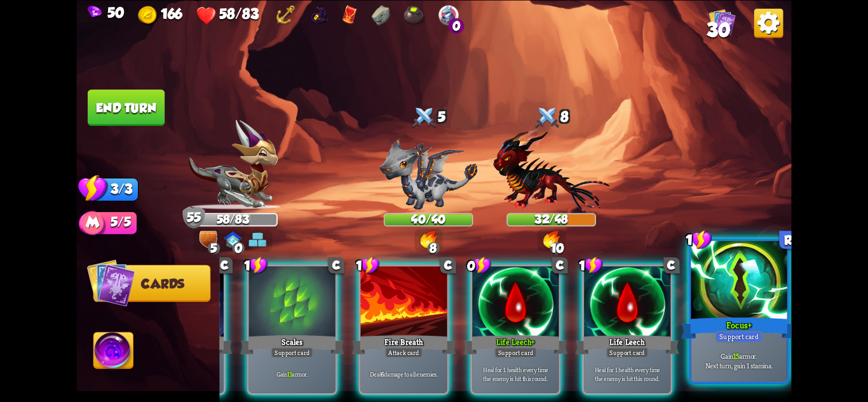
click at [735, 374] on div "Gain 15 armor. Next turn, gain 1 stamina." at bounding box center [739, 361] width 96 height 42
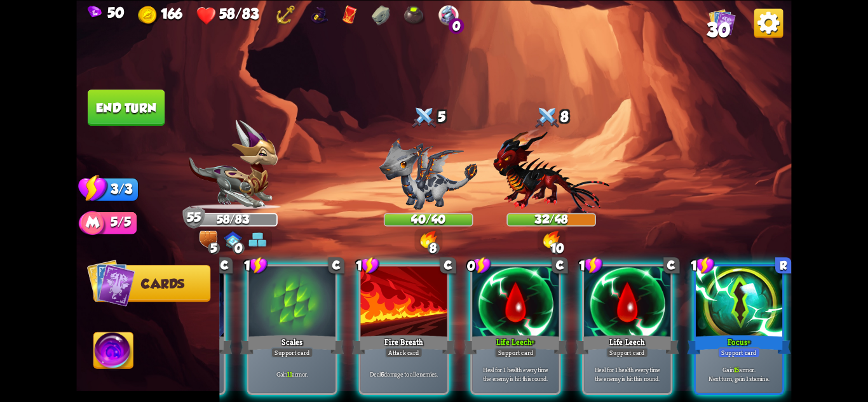
scroll to position [0, 0]
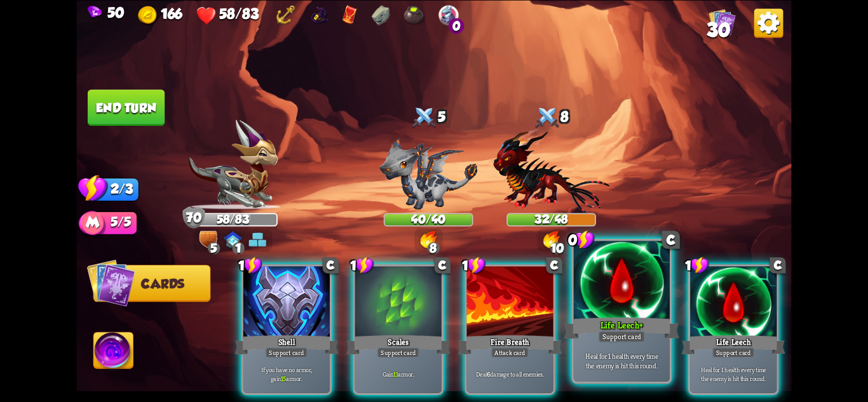
click at [617, 337] on div "Support card" at bounding box center [621, 335] width 47 height 11
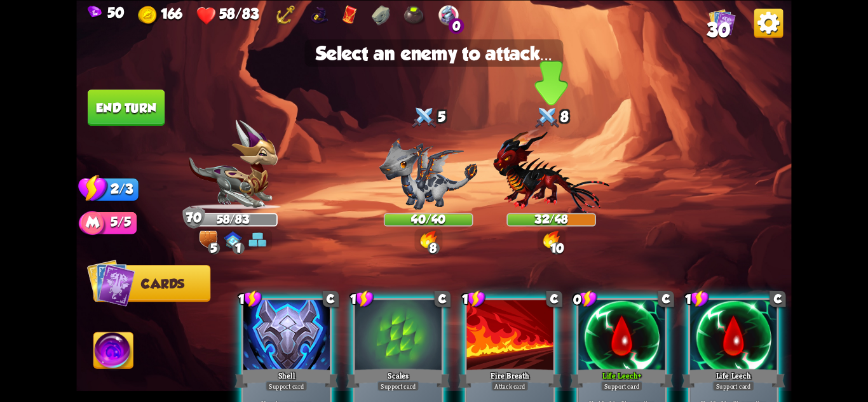
click at [543, 193] on img at bounding box center [551, 170] width 116 height 85
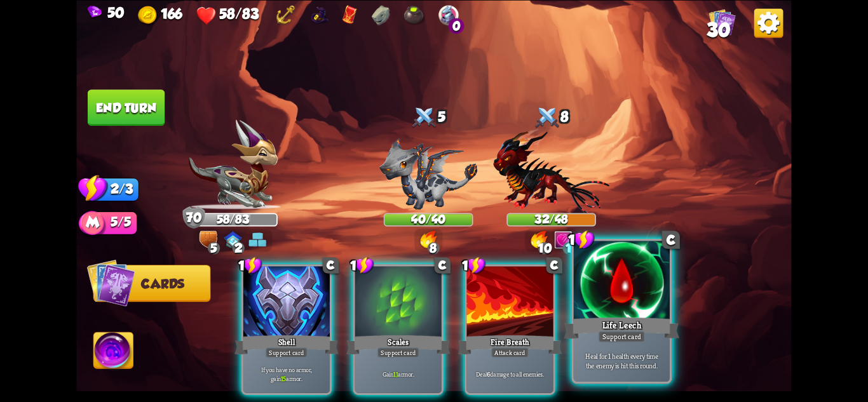
click at [630, 268] on div at bounding box center [622, 281] width 96 height 81
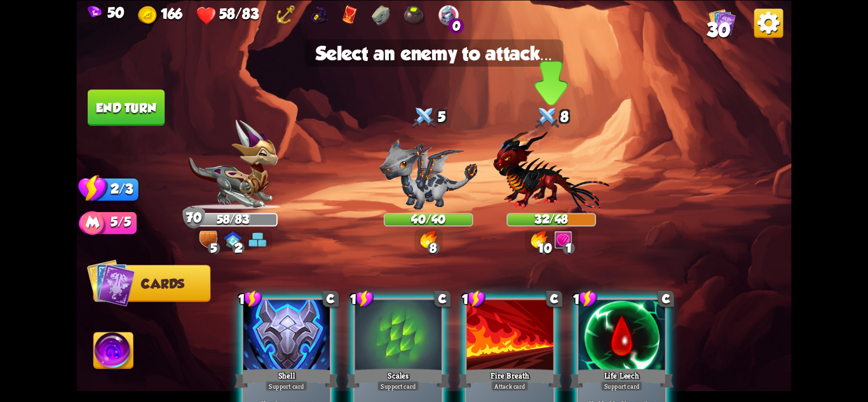
click at [545, 174] on img at bounding box center [551, 170] width 116 height 85
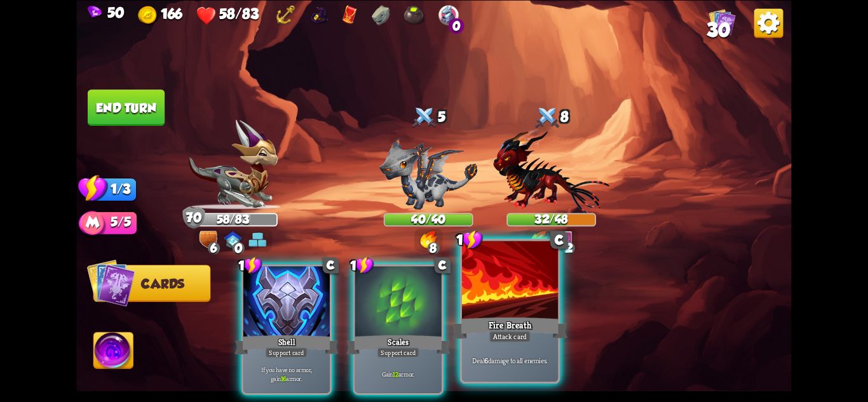
click at [551, 304] on div at bounding box center [510, 281] width 96 height 81
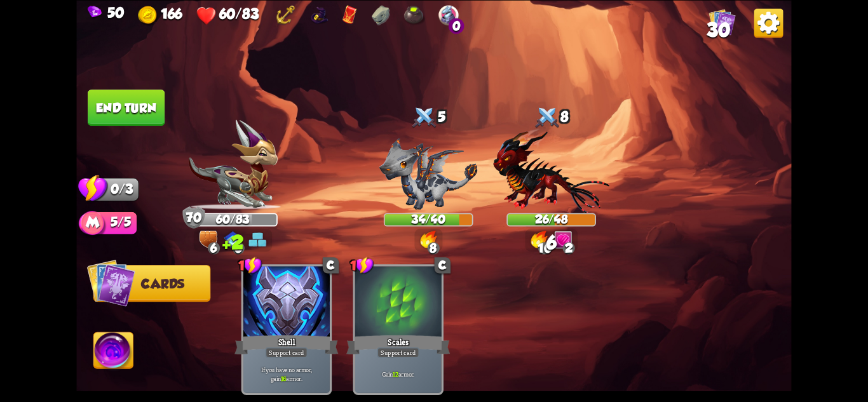
click at [144, 112] on button "End turn" at bounding box center [126, 108] width 77 height 36
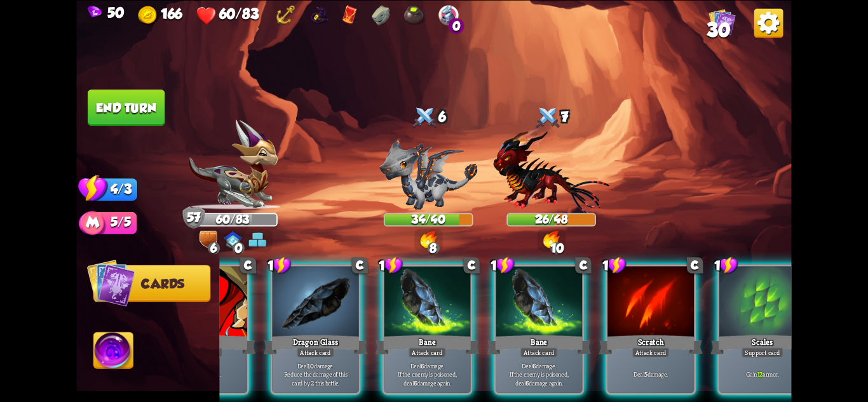
scroll to position [0, 121]
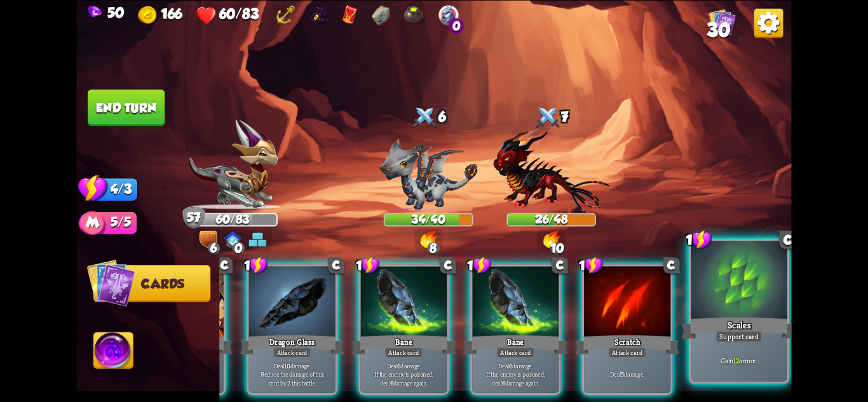
click at [724, 376] on div "Gain 12 armor." at bounding box center [739, 361] width 96 height 42
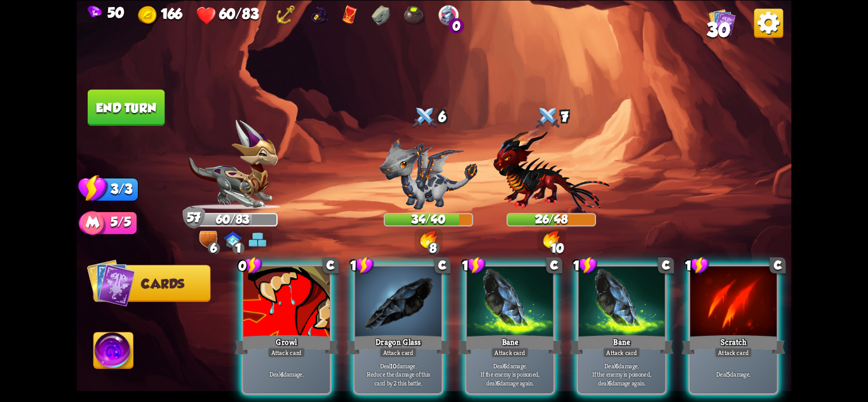
scroll to position [0, 0]
click at [126, 347] on img at bounding box center [113, 352] width 39 height 40
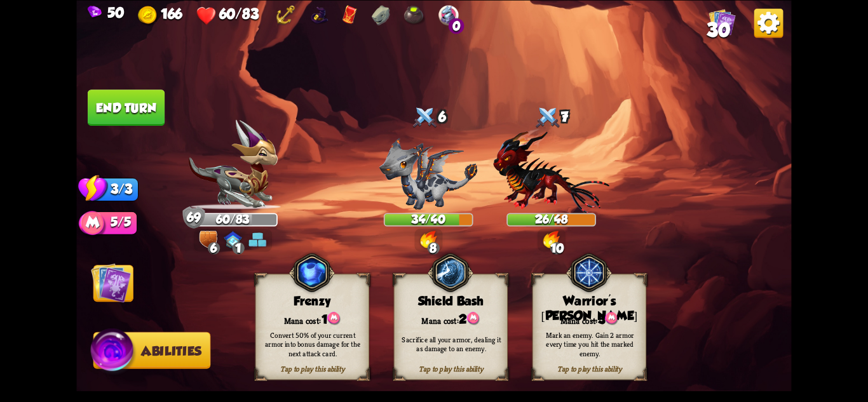
click at [126, 104] on button "End turn" at bounding box center [126, 108] width 77 height 36
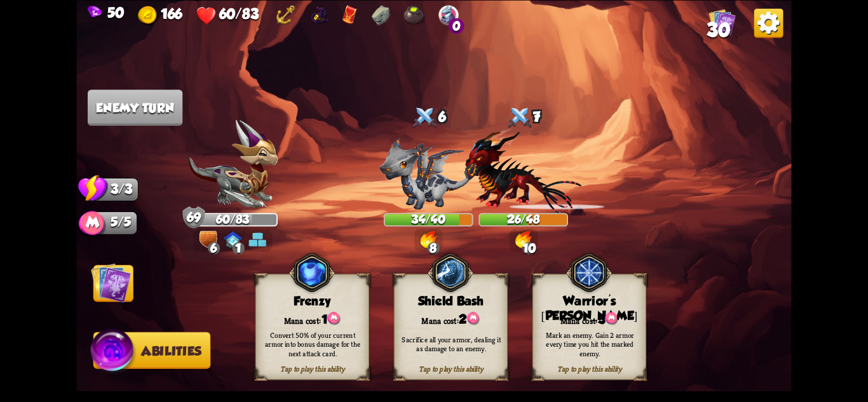
click at [105, 279] on img at bounding box center [111, 282] width 40 height 40
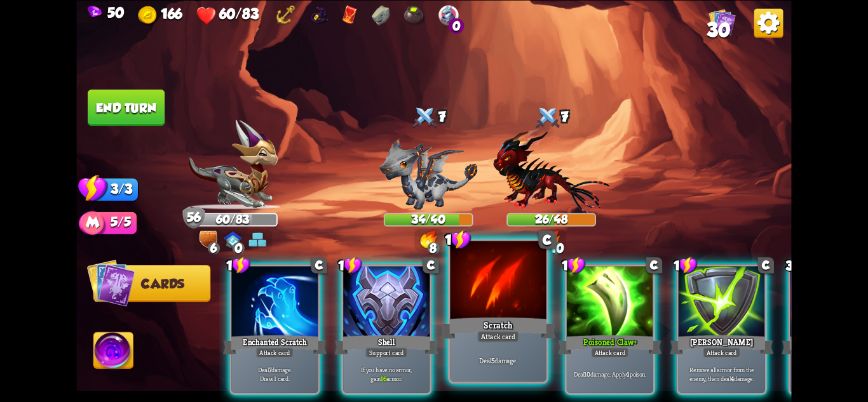
scroll to position [0, 3]
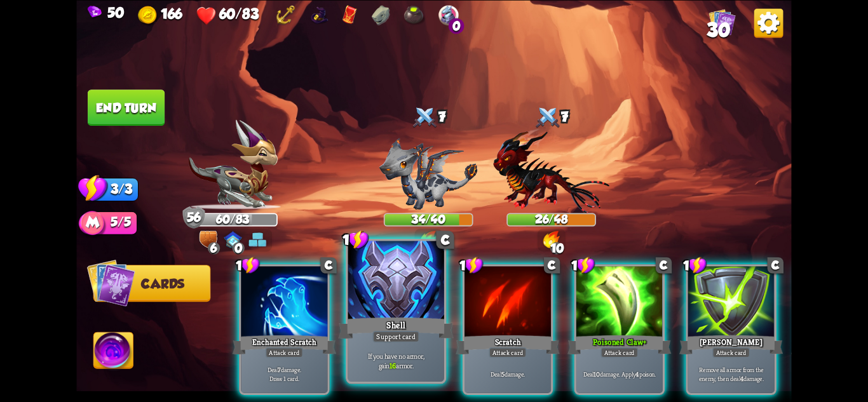
click at [408, 355] on p "If you have no armor, gain 16 armor." at bounding box center [396, 360] width 92 height 19
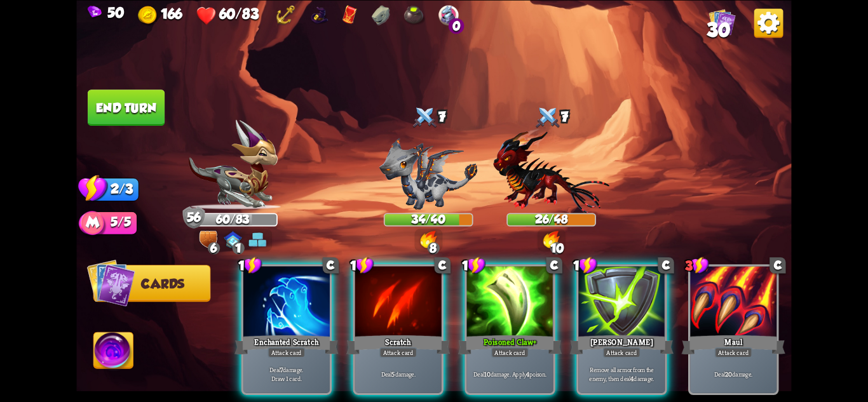
scroll to position [0, 0]
click at [114, 109] on button "End turn" at bounding box center [126, 108] width 77 height 36
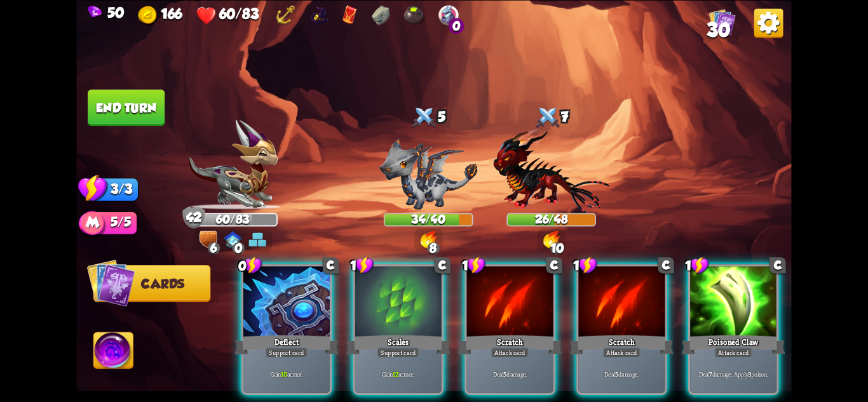
click at [268, 355] on div "Gain 10 armor." at bounding box center [286, 373] width 86 height 37
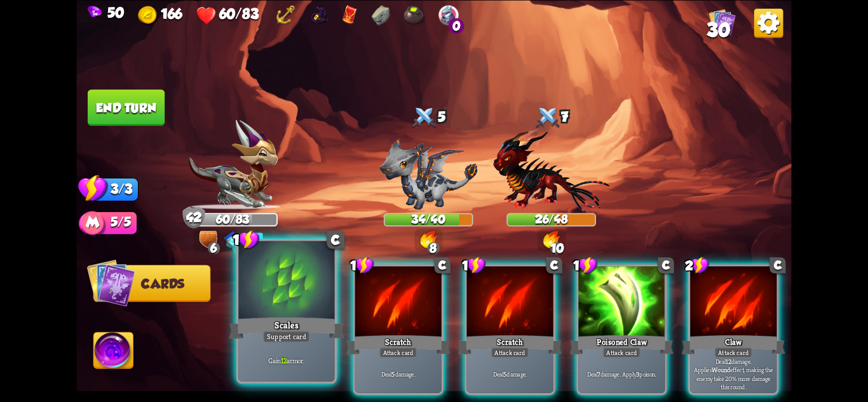
click at [308, 336] on div "Support card" at bounding box center [286, 335] width 47 height 11
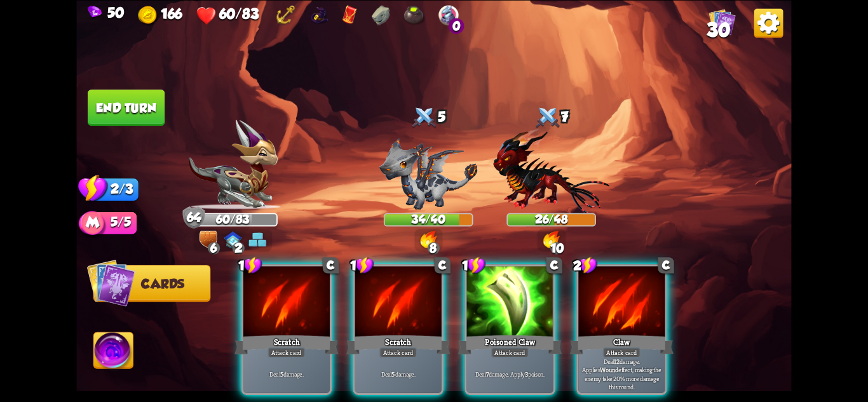
click at [136, 92] on button "End turn" at bounding box center [126, 108] width 77 height 36
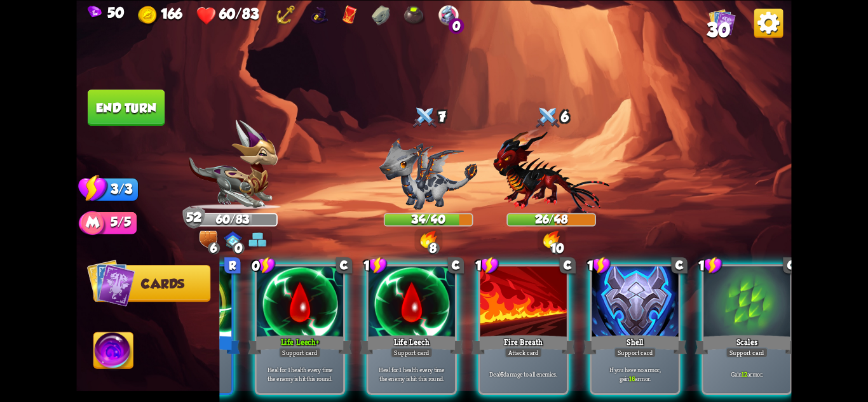
scroll to position [0, 115]
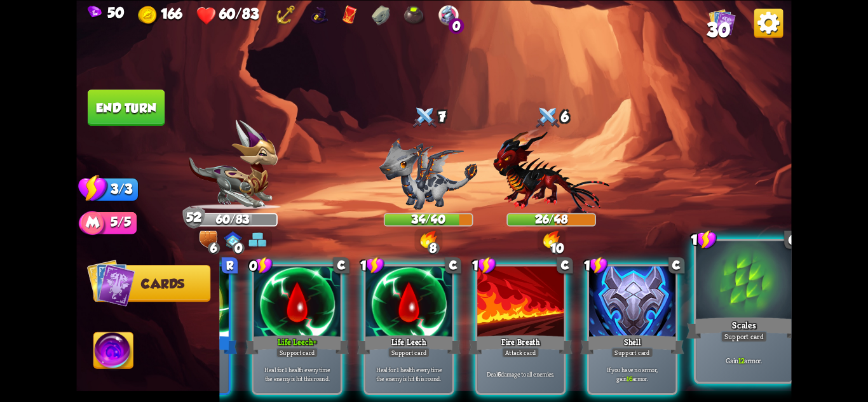
click at [739, 370] on div "Gain 12 armor." at bounding box center [744, 361] width 96 height 42
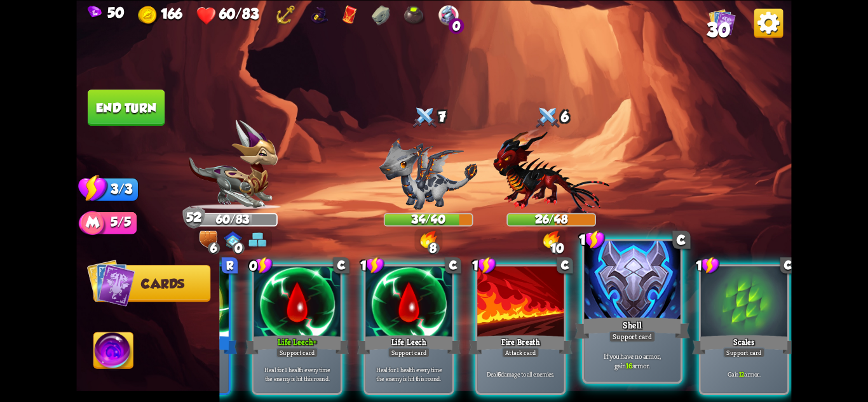
scroll to position [0, 0]
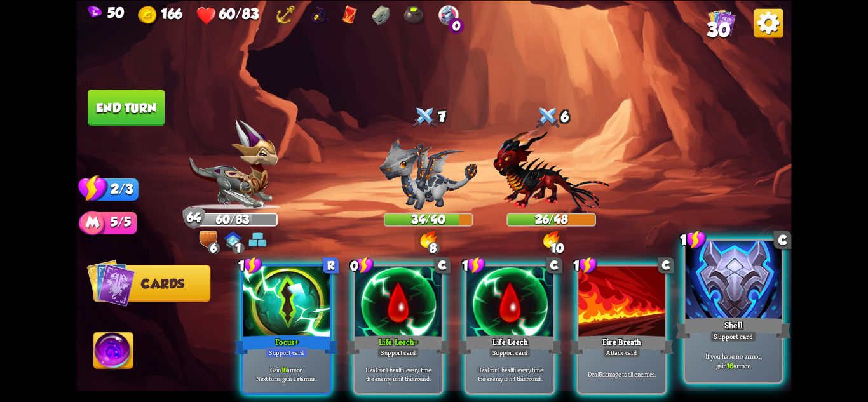
click at [744, 360] on p "If you have no armor, gain 16 armor." at bounding box center [734, 360] width 92 height 19
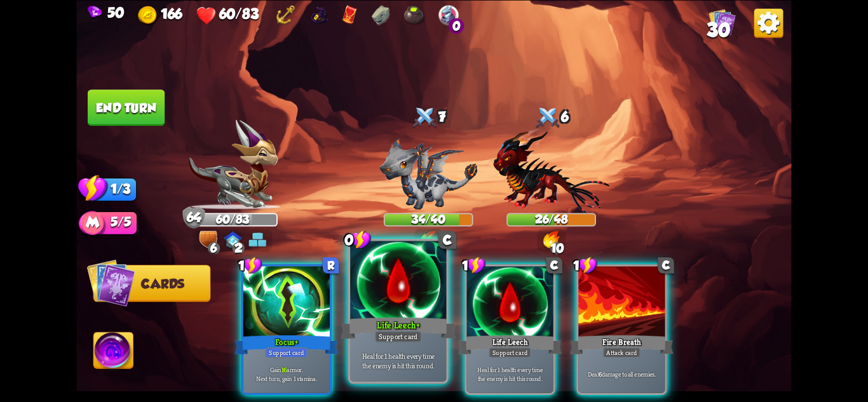
click at [344, 332] on div "Life Leech+" at bounding box center [398, 327] width 115 height 25
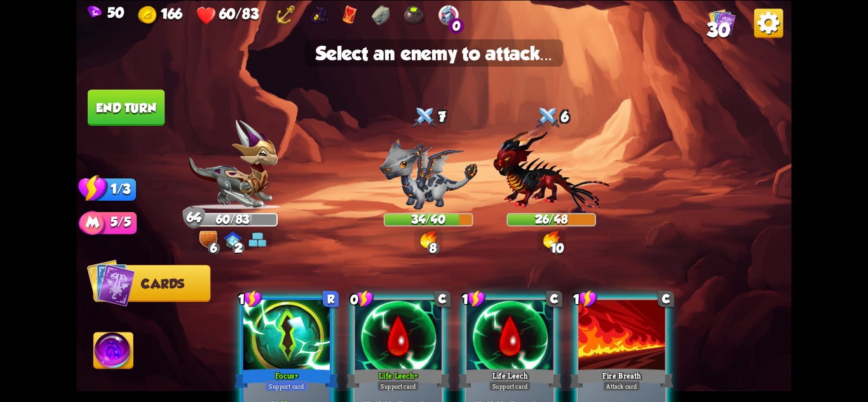
click at [388, 349] on div at bounding box center [398, 336] width 86 height 73
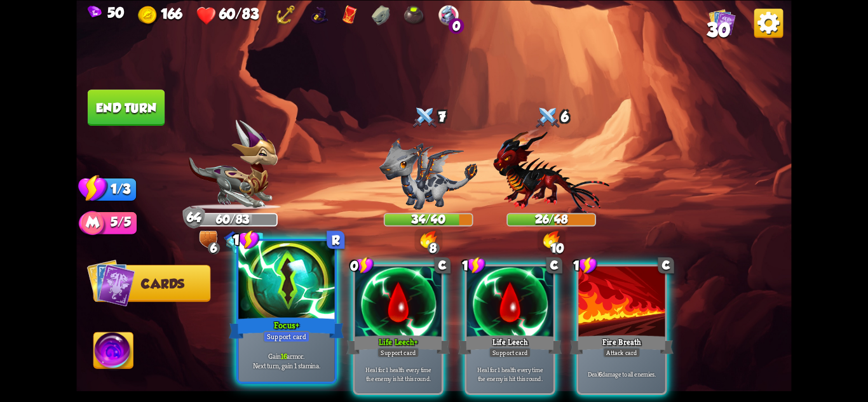
click at [313, 306] on div at bounding box center [286, 281] width 96 height 81
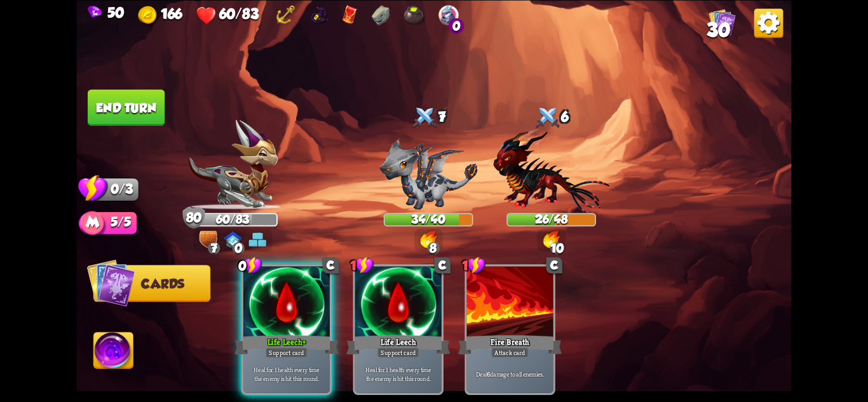
click at [132, 111] on button "End turn" at bounding box center [126, 108] width 77 height 36
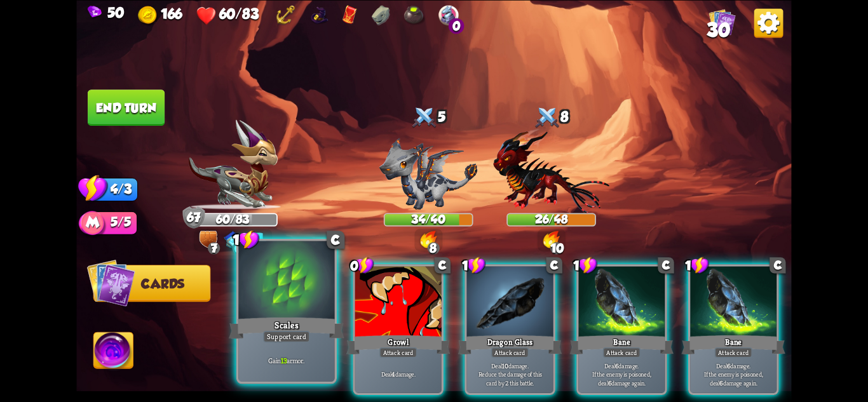
click at [279, 347] on div "Gain 13 armor." at bounding box center [286, 361] width 96 height 42
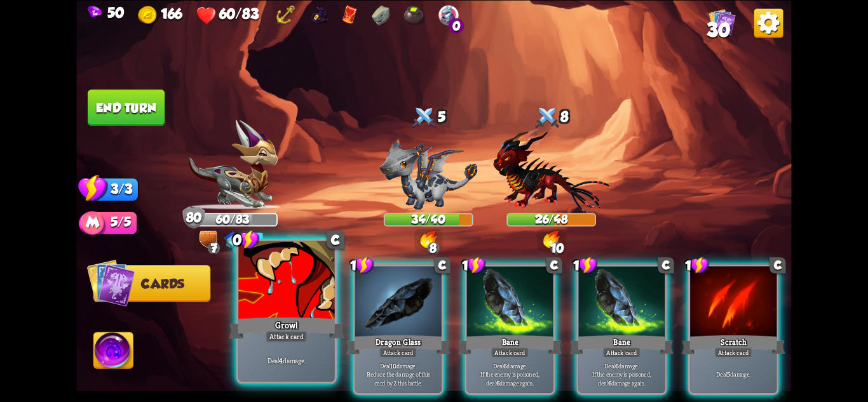
click at [287, 350] on div "Deal 4 damage." at bounding box center [286, 361] width 96 height 42
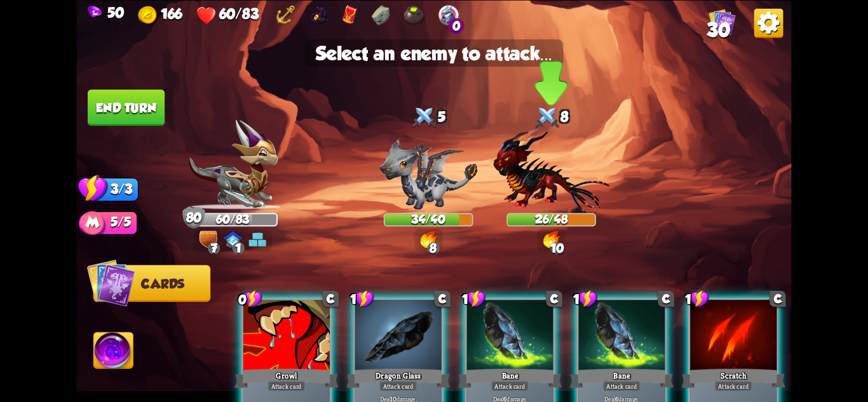
click at [540, 192] on img at bounding box center [551, 170] width 116 height 85
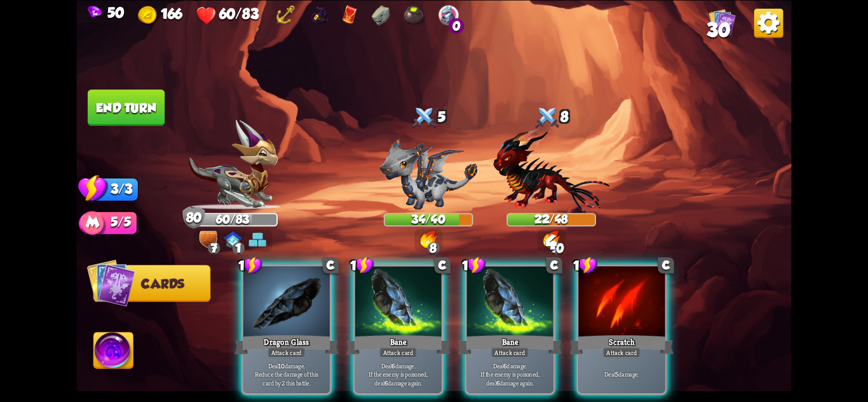
click at [148, 102] on button "End turn" at bounding box center [126, 108] width 77 height 36
click at [167, 114] on img at bounding box center [433, 201] width 715 height 402
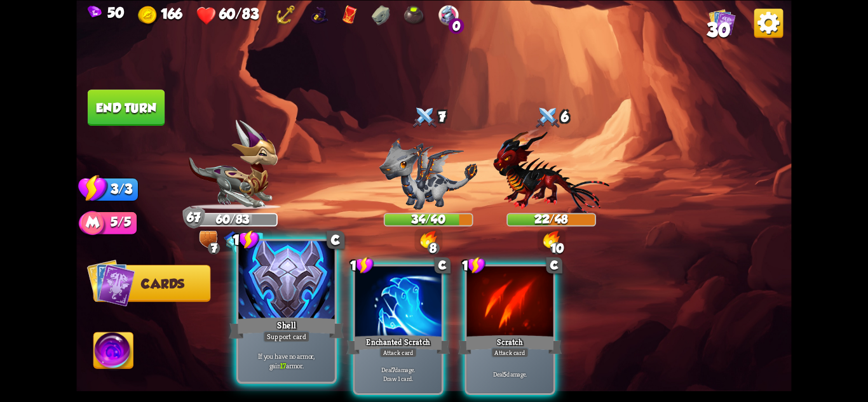
click at [306, 331] on div "Support card" at bounding box center [286, 335] width 47 height 11
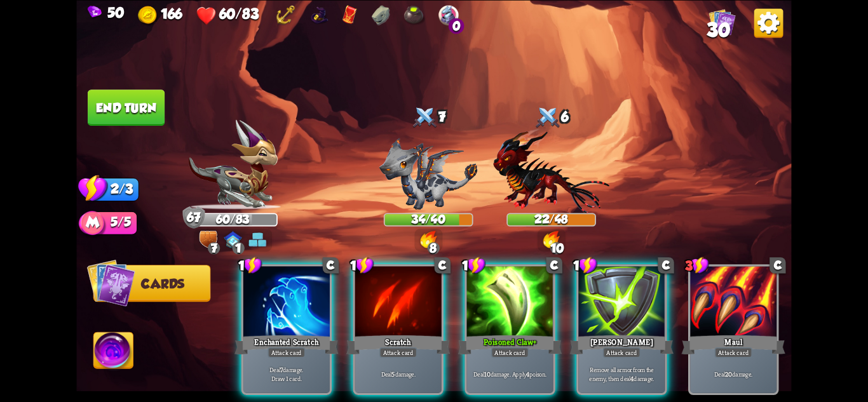
click at [111, 107] on button "End turn" at bounding box center [126, 108] width 77 height 36
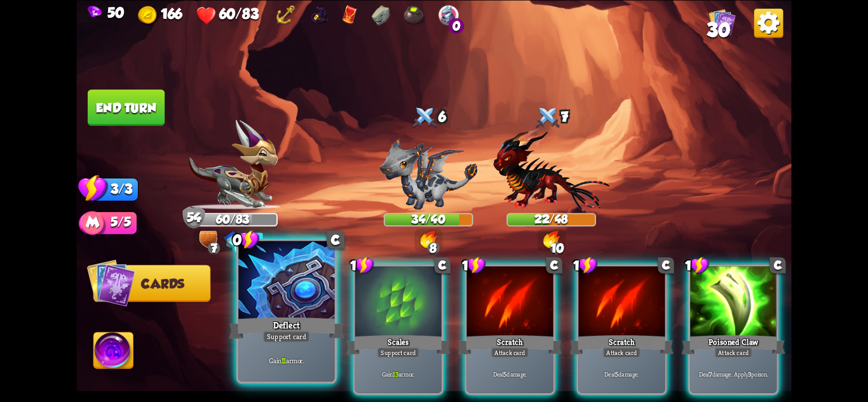
click at [297, 343] on div "Gain 11 armor." at bounding box center [286, 361] width 96 height 42
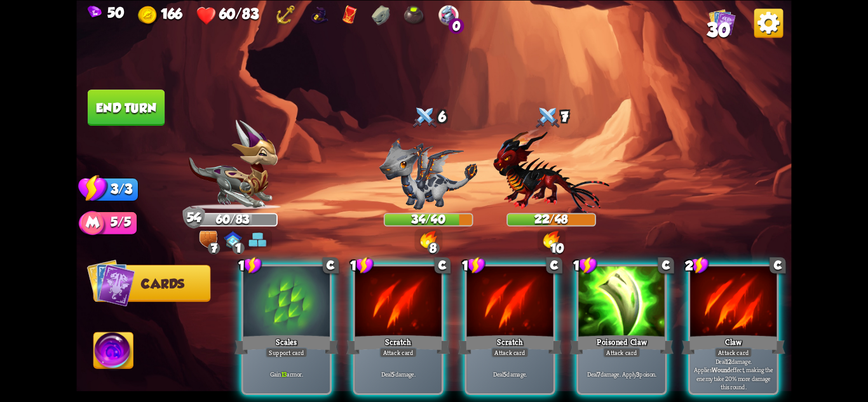
click at [297, 347] on div "Support card" at bounding box center [287, 352] width 42 height 11
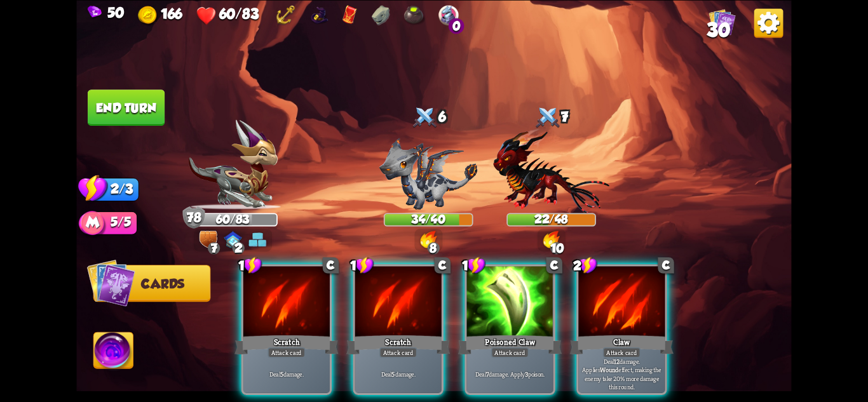
click at [116, 108] on button "End turn" at bounding box center [126, 108] width 77 height 36
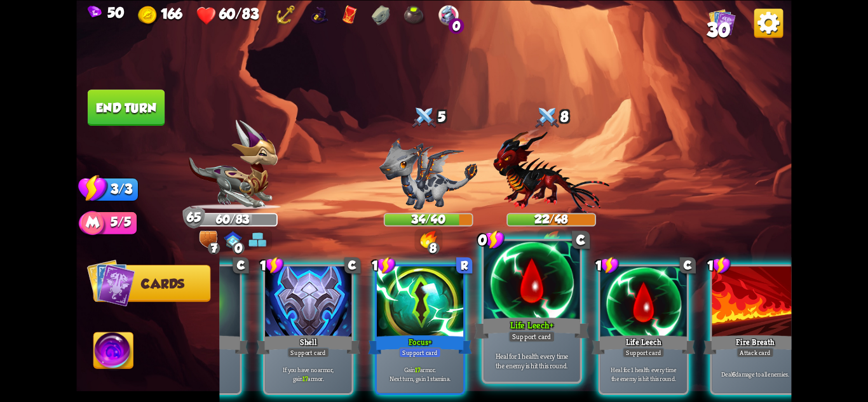
scroll to position [0, 103]
drag, startPoint x: 521, startPoint y: 341, endPoint x: 530, endPoint y: 327, distance: 17.1
click at [522, 341] on div "Support card" at bounding box center [531, 335] width 47 height 11
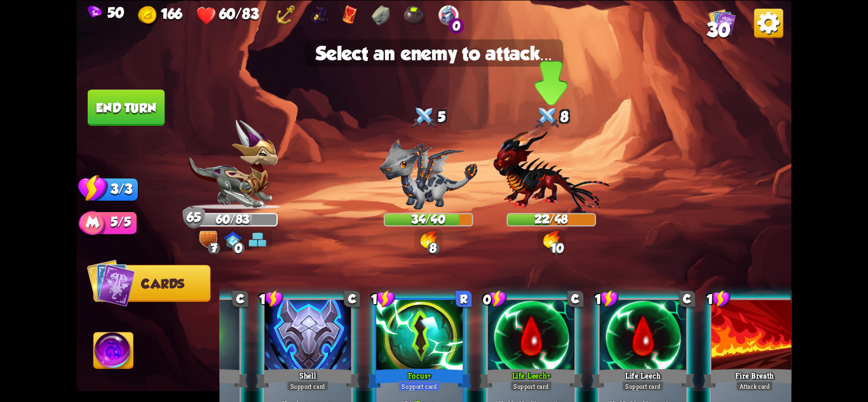
click at [548, 199] on img at bounding box center [551, 170] width 116 height 85
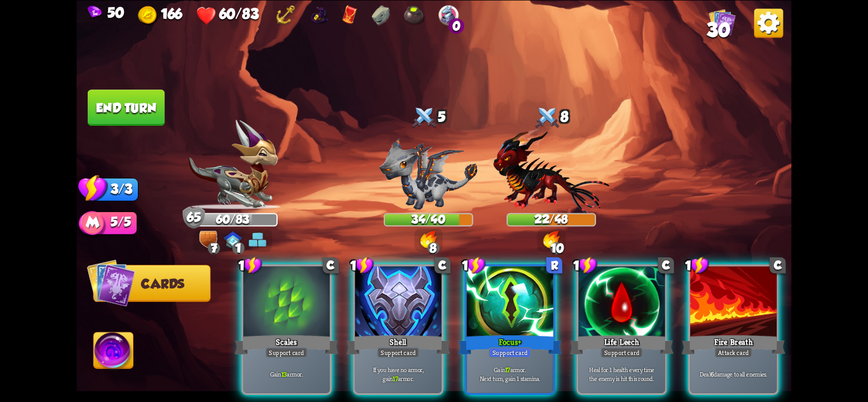
scroll to position [0, 0]
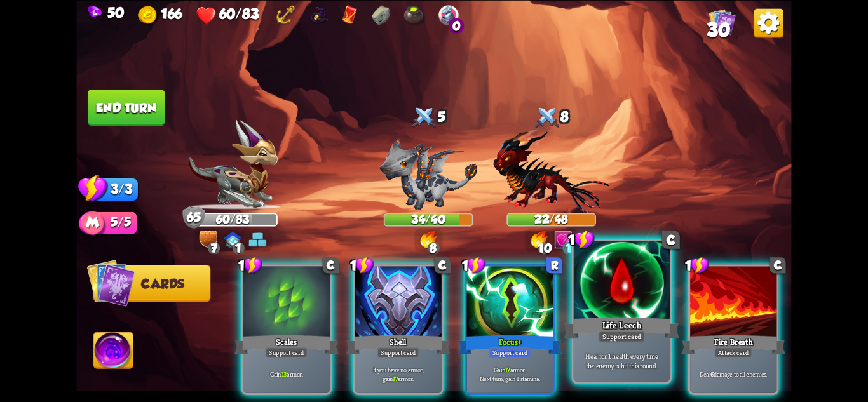
click at [604, 311] on div at bounding box center [622, 281] width 96 height 81
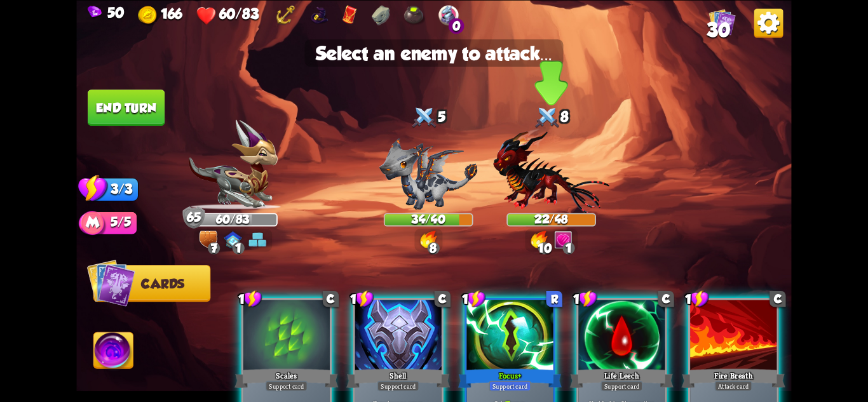
click at [547, 194] on img at bounding box center [551, 170] width 116 height 85
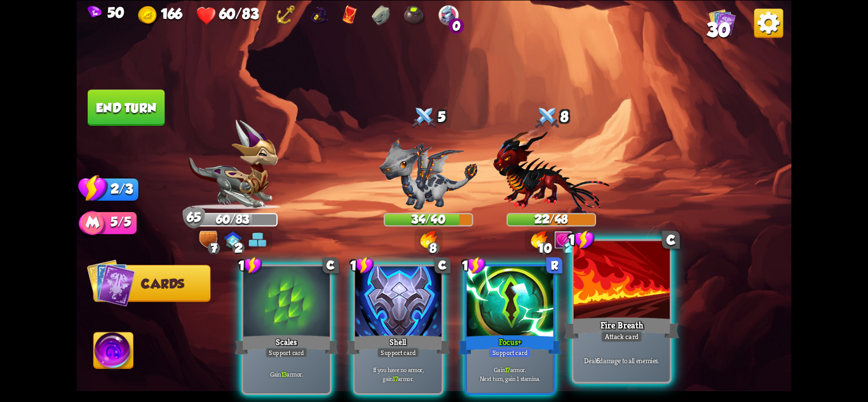
click at [637, 308] on div at bounding box center [622, 281] width 96 height 81
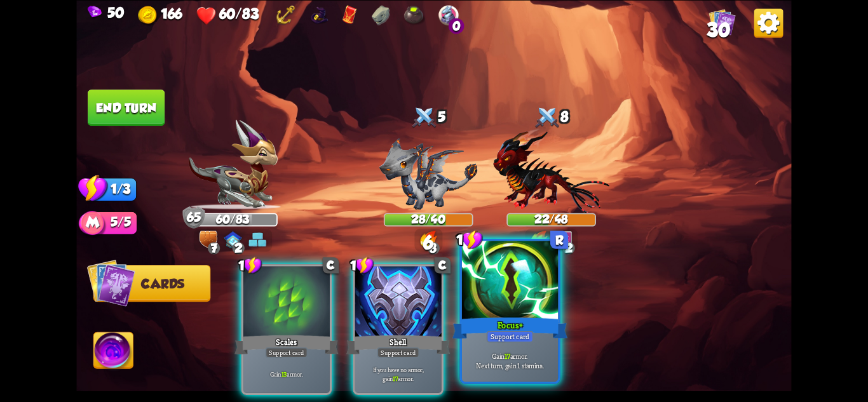
click at [507, 330] on div "Focus+" at bounding box center [510, 327] width 115 height 25
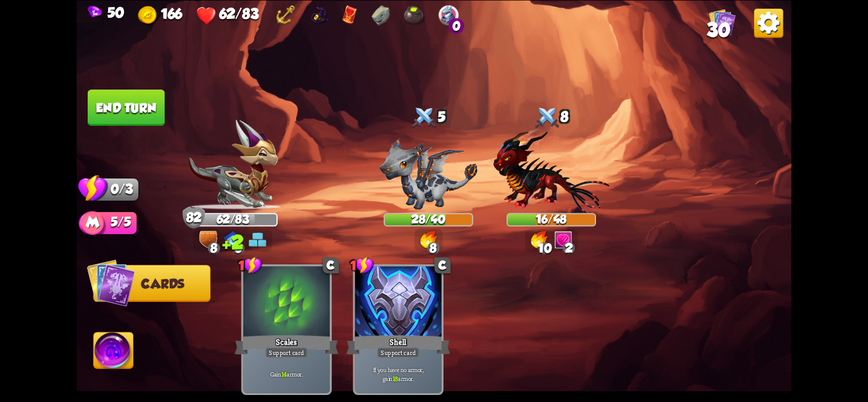
click at [109, 103] on button "End turn" at bounding box center [126, 108] width 77 height 36
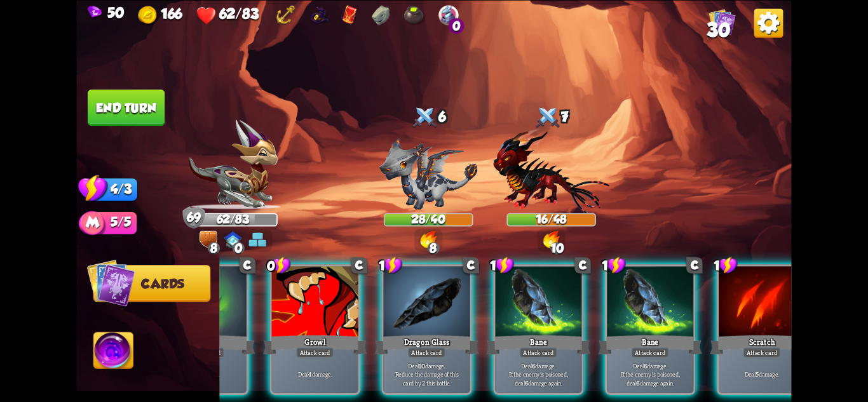
scroll to position [0, 121]
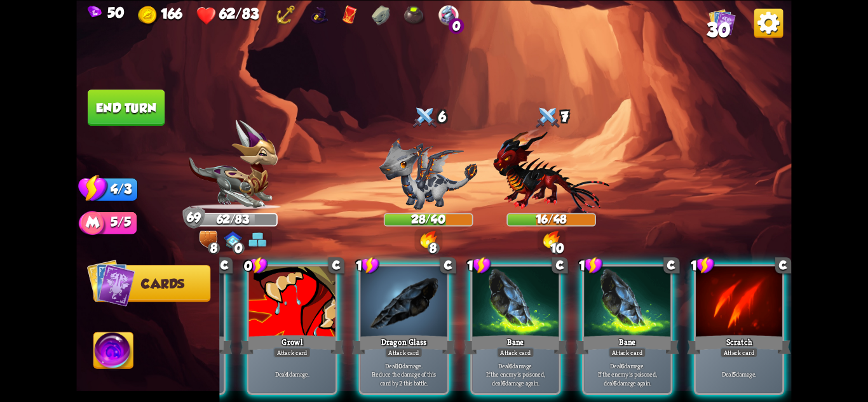
click at [133, 108] on button "End turn" at bounding box center [126, 108] width 77 height 36
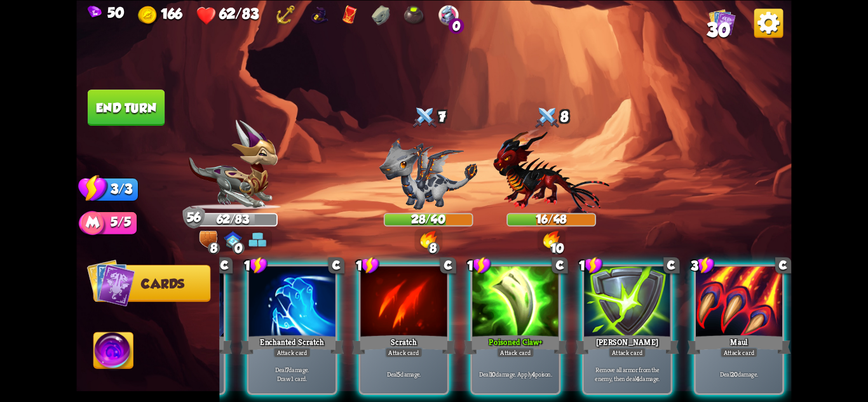
scroll to position [0, 0]
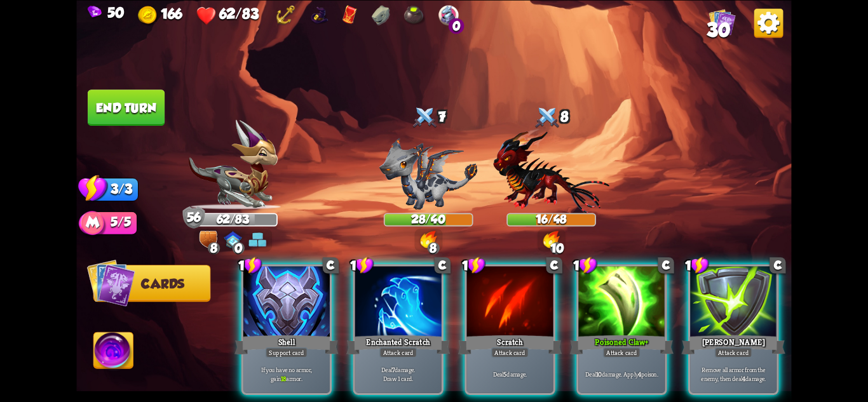
click at [136, 114] on button "End turn" at bounding box center [126, 108] width 77 height 36
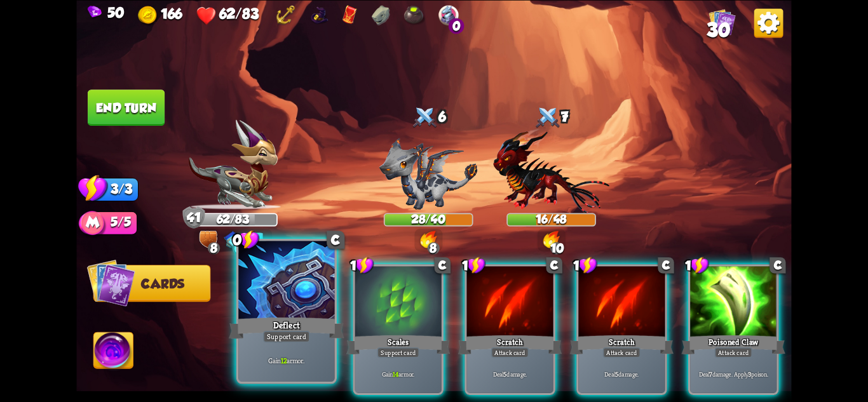
click at [293, 350] on div "Gain 12 armor." at bounding box center [286, 361] width 96 height 42
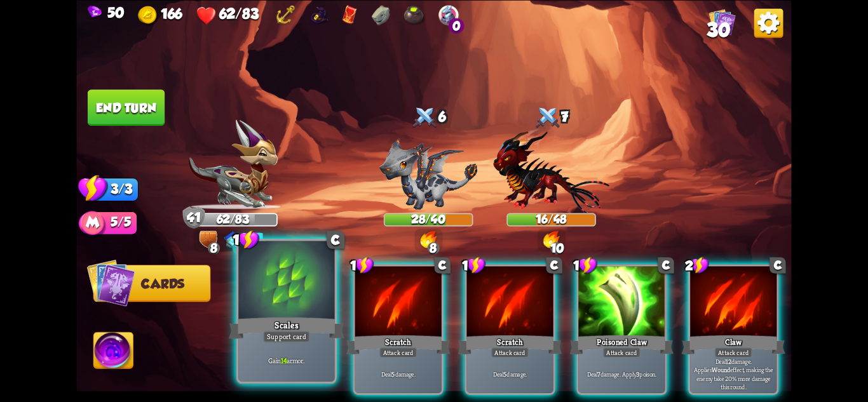
click at [304, 345] on div "Gain 14 armor." at bounding box center [286, 361] width 96 height 42
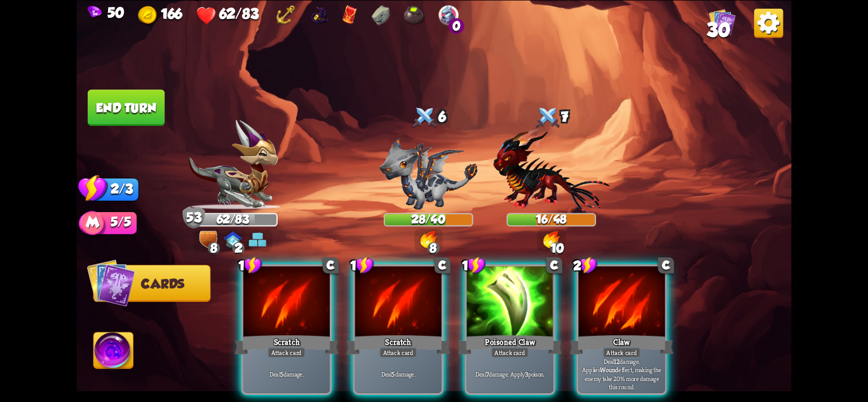
click at [124, 105] on button "End turn" at bounding box center [126, 108] width 77 height 36
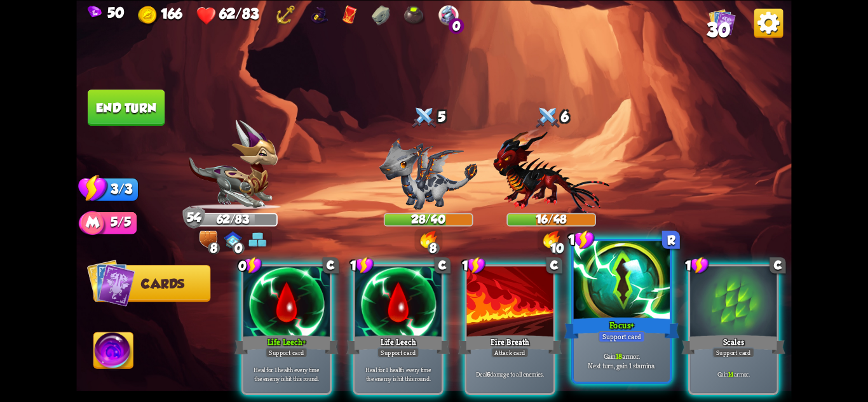
click at [613, 360] on p "Gain 18 armor. Next turn, gain 1 stamina." at bounding box center [622, 360] width 92 height 19
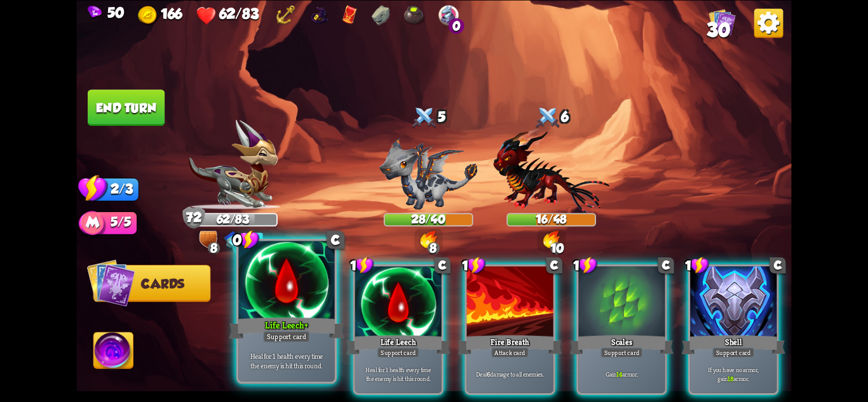
click at [297, 315] on div at bounding box center [286, 281] width 96 height 81
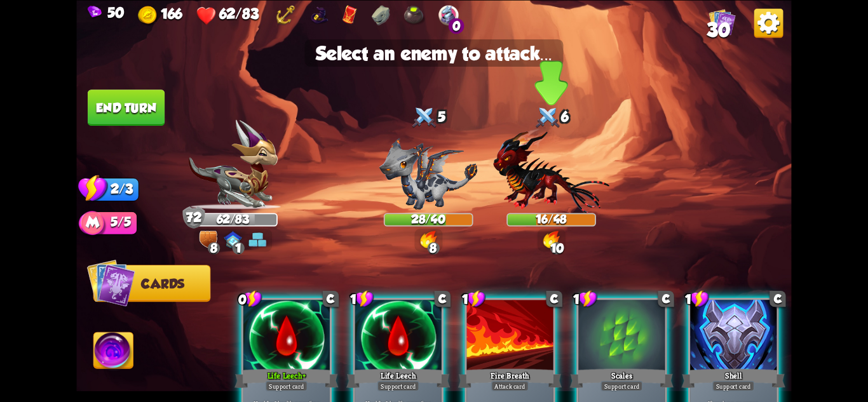
click at [549, 203] on img at bounding box center [551, 170] width 116 height 85
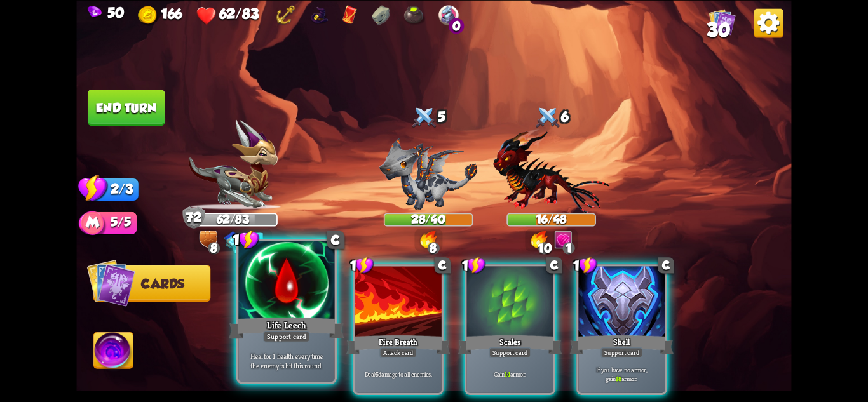
click at [296, 283] on div at bounding box center [286, 281] width 96 height 81
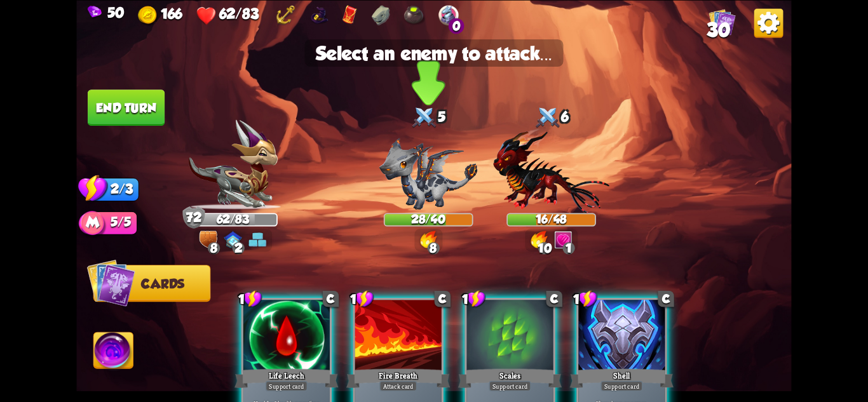
click at [408, 191] on img at bounding box center [428, 174] width 99 height 72
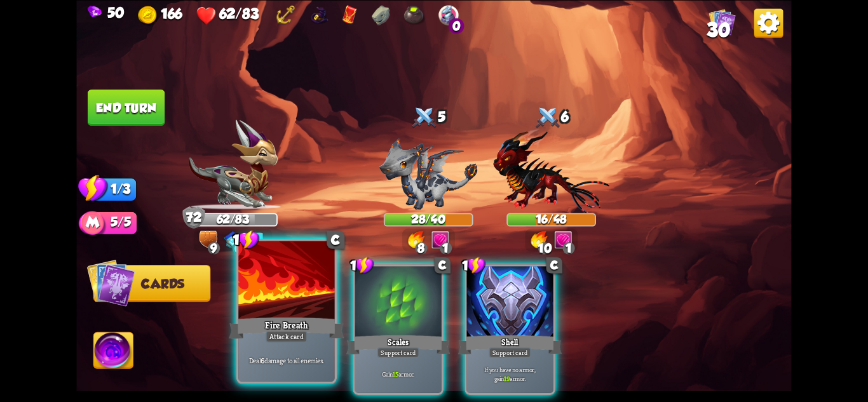
click at [297, 295] on div at bounding box center [286, 281] width 96 height 81
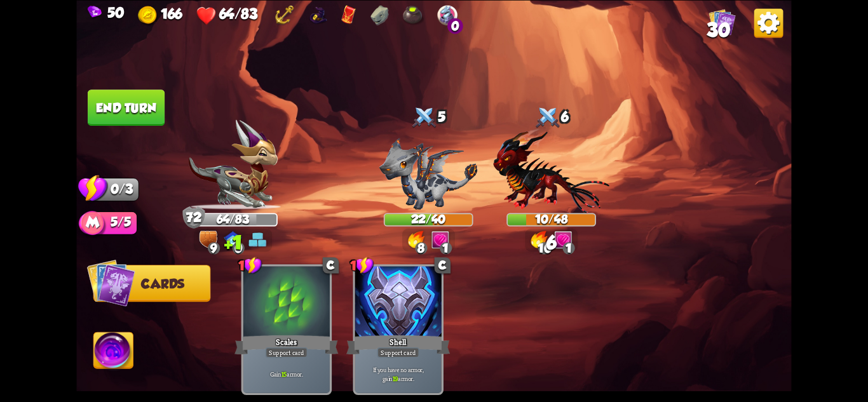
click at [100, 102] on button "End turn" at bounding box center [126, 108] width 77 height 36
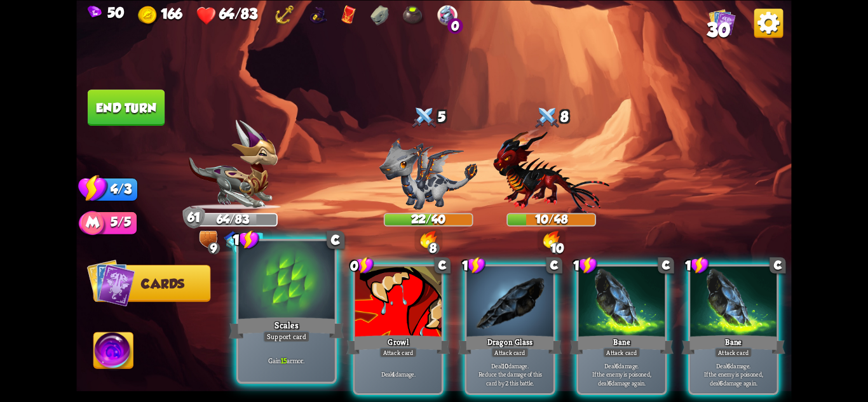
click at [257, 308] on div at bounding box center [286, 281] width 96 height 81
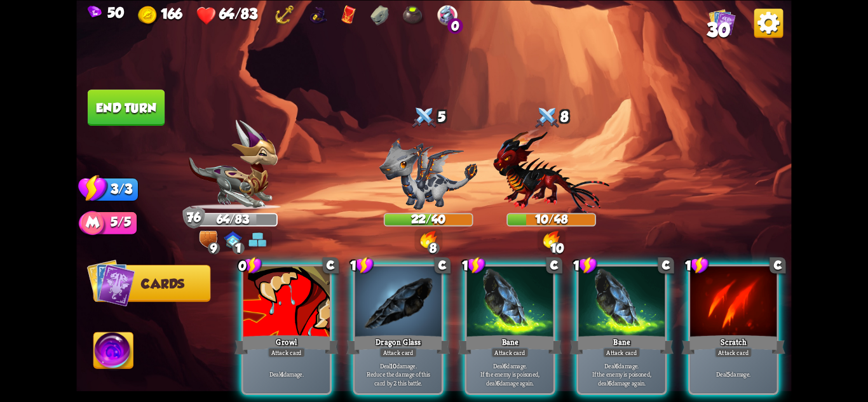
click at [129, 118] on button "End turn" at bounding box center [126, 108] width 77 height 36
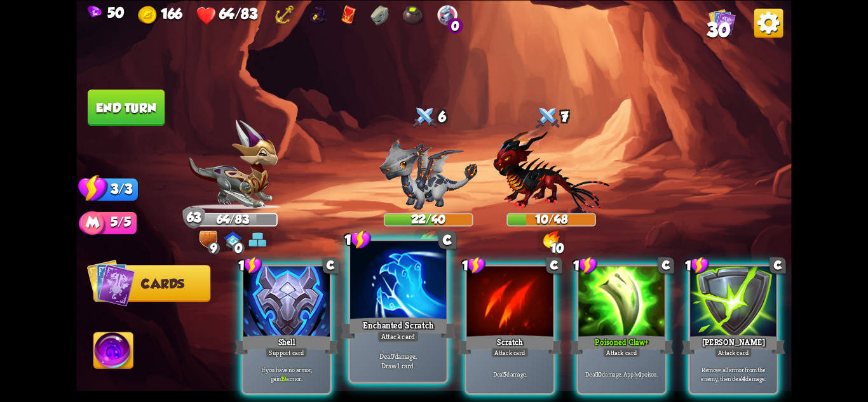
click at [409, 358] on p "Deal 7 damage. Draw 1 card." at bounding box center [399, 360] width 92 height 19
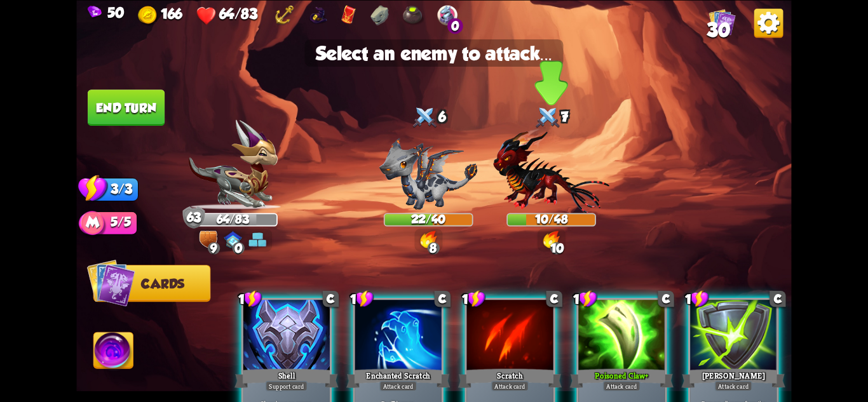
click at [548, 209] on img at bounding box center [551, 170] width 116 height 85
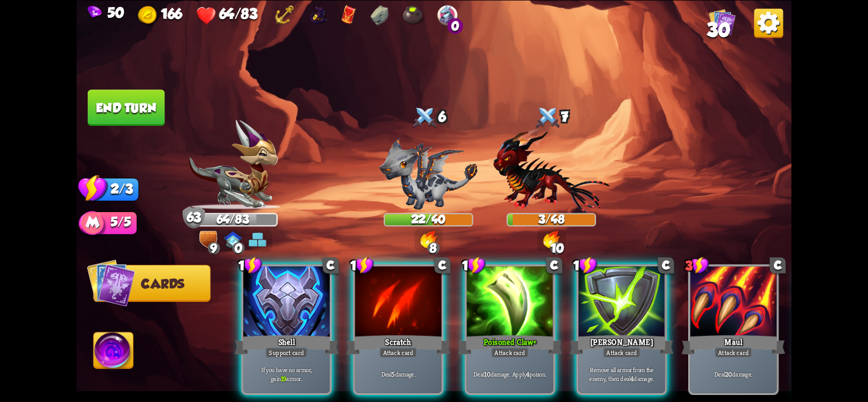
scroll to position [0, 121]
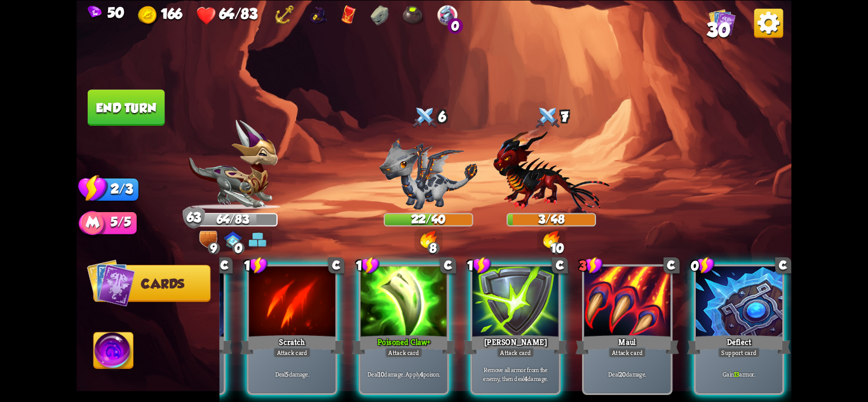
click at [139, 106] on button "End turn" at bounding box center [126, 108] width 77 height 36
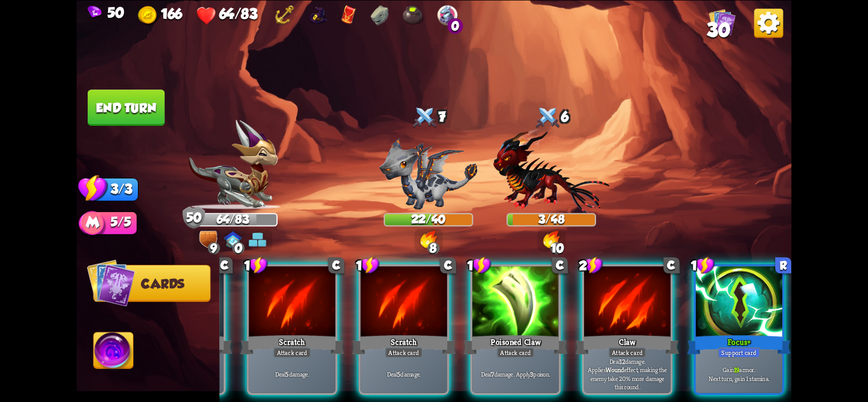
click at [718, 24] on span "30" at bounding box center [719, 29] width 24 height 22
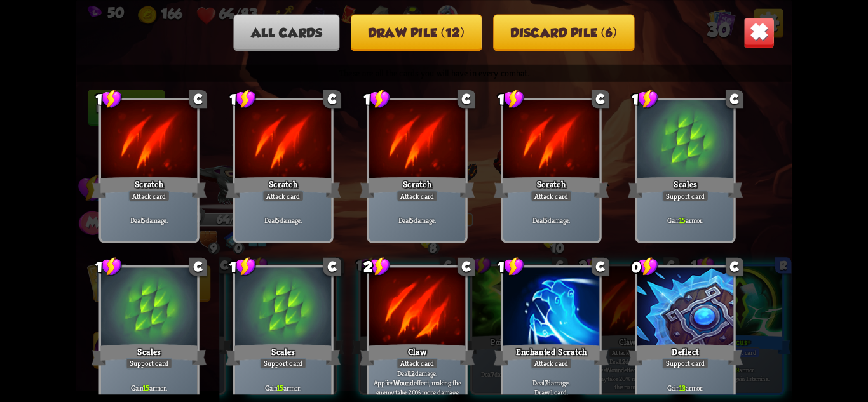
click at [440, 33] on button "Draw pile (12)" at bounding box center [417, 32] width 132 height 37
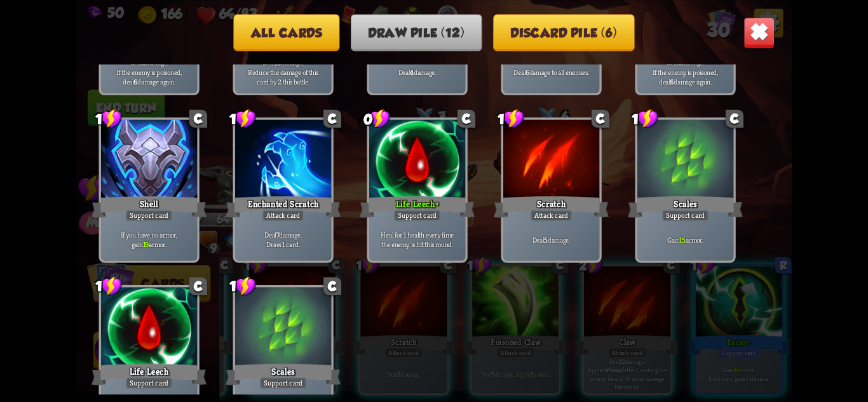
scroll to position [169, 0]
click at [763, 42] on img at bounding box center [759, 32] width 31 height 31
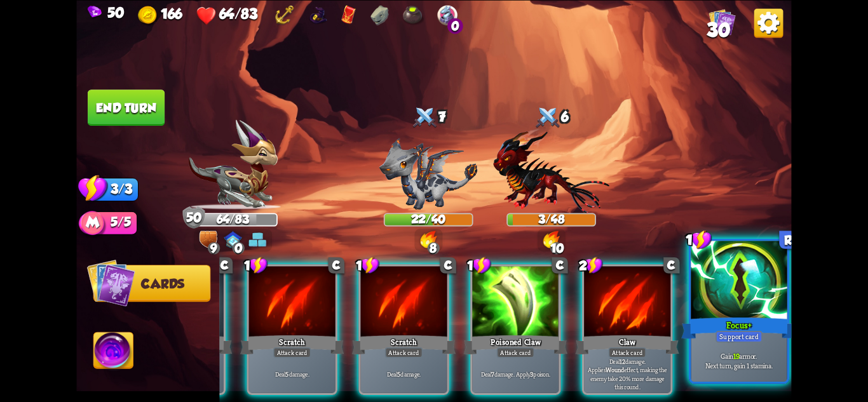
click at [739, 285] on div at bounding box center [739, 281] width 96 height 81
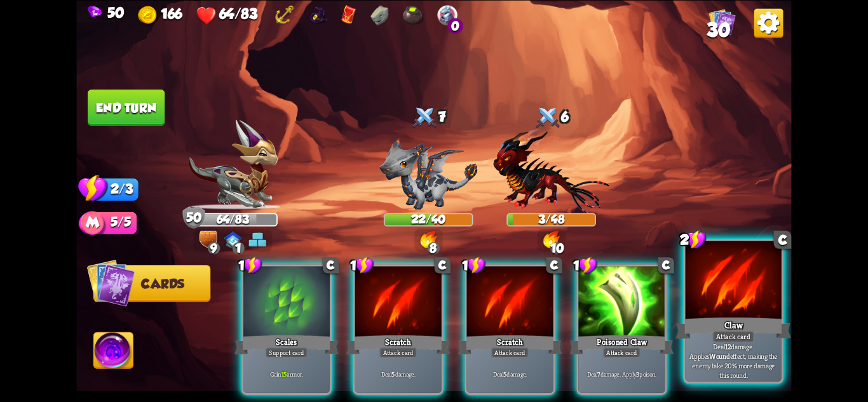
scroll to position [0, 0]
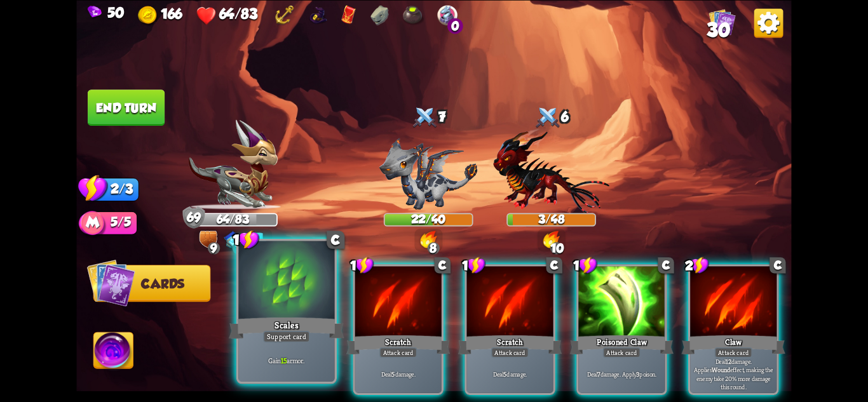
click at [282, 282] on div at bounding box center [286, 281] width 96 height 81
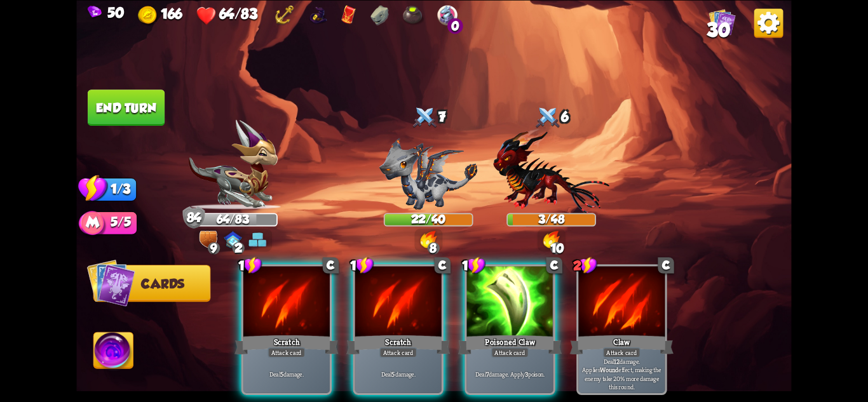
click at [116, 117] on button "End turn" at bounding box center [126, 108] width 77 height 36
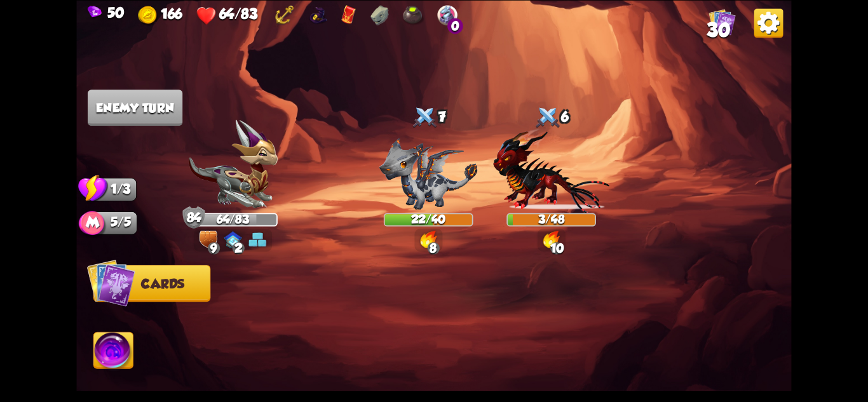
click at [726, 18] on img at bounding box center [722, 21] width 27 height 27
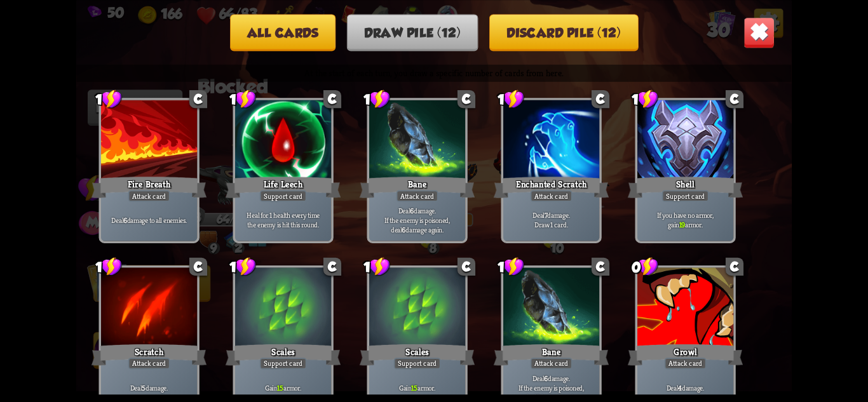
click at [773, 30] on img at bounding box center [759, 32] width 31 height 31
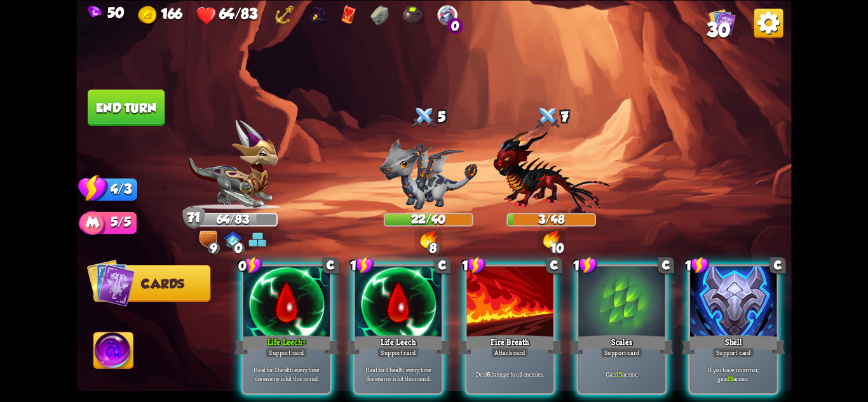
click at [714, 21] on span "30" at bounding box center [719, 29] width 24 height 22
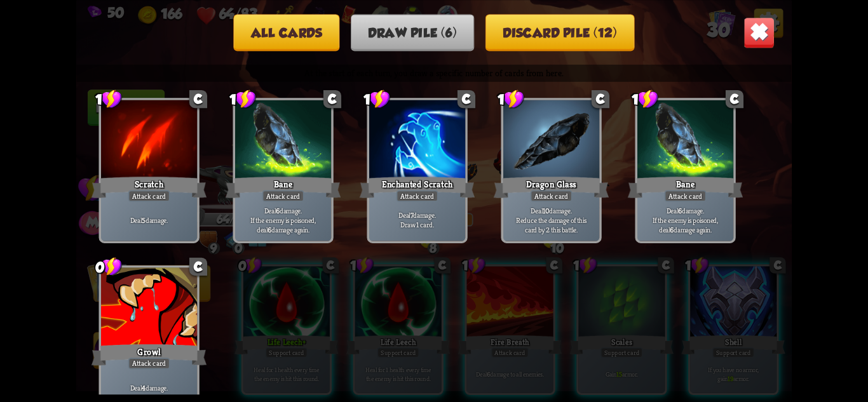
click at [761, 34] on img at bounding box center [759, 32] width 31 height 31
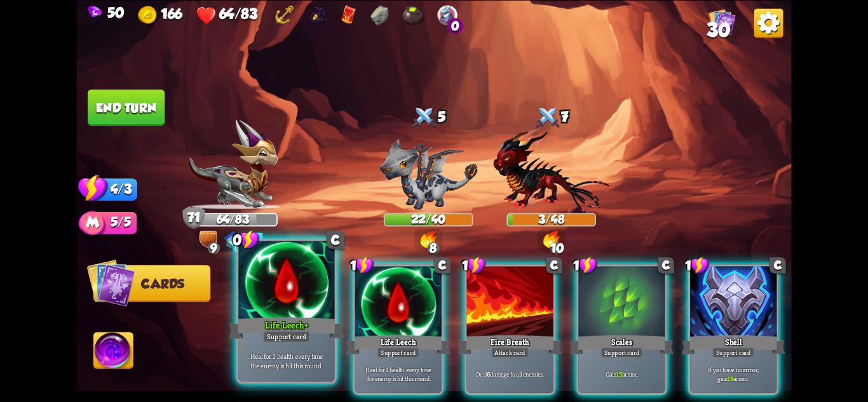
click at [315, 339] on div "Life Leech+" at bounding box center [286, 327] width 115 height 25
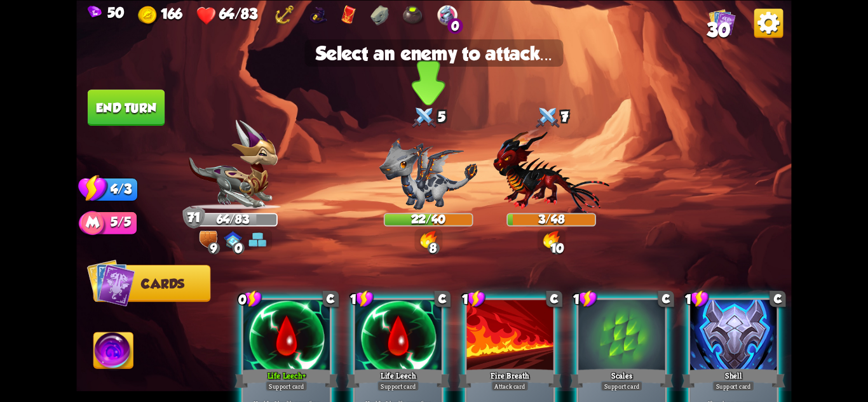
click at [449, 189] on img at bounding box center [428, 174] width 99 height 72
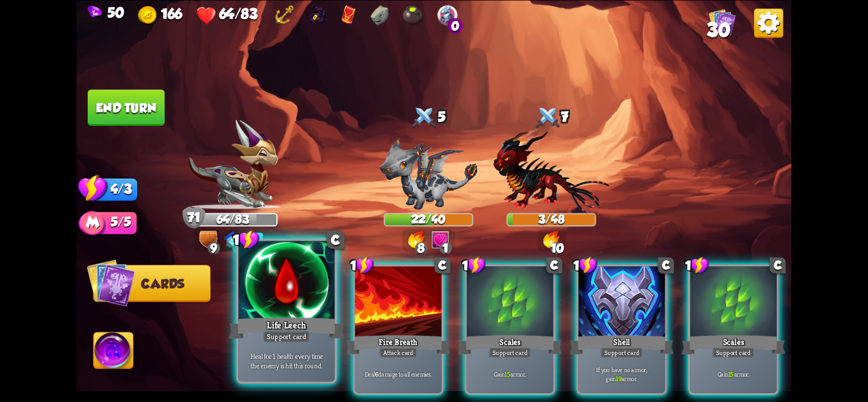
click at [295, 296] on div at bounding box center [286, 281] width 96 height 81
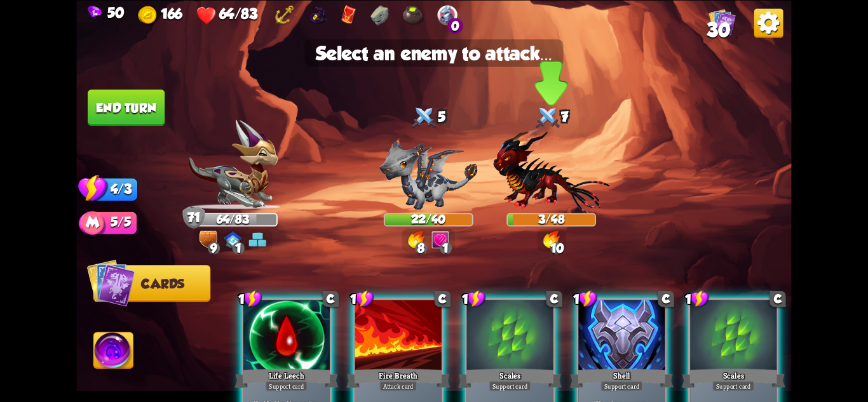
click at [533, 196] on img at bounding box center [551, 170] width 116 height 85
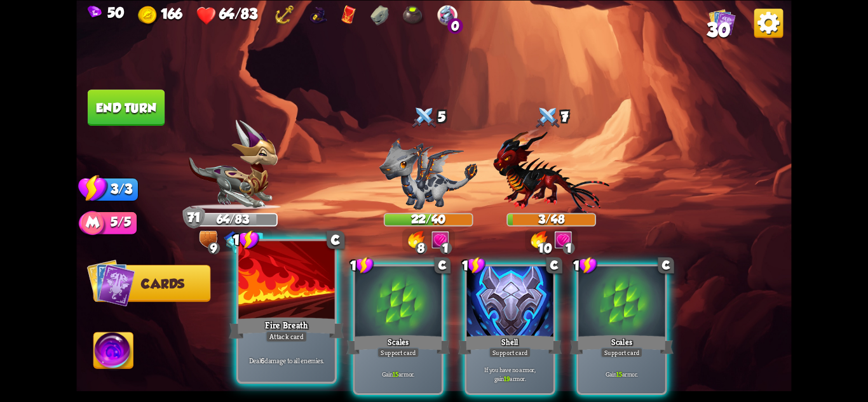
click at [320, 297] on div at bounding box center [286, 281] width 96 height 81
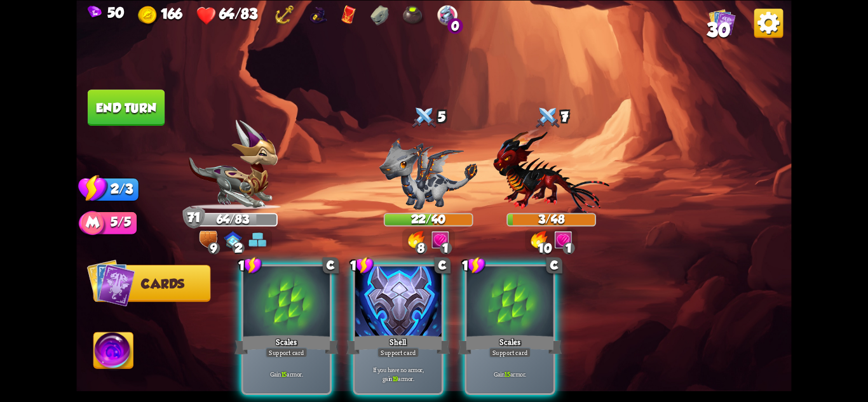
click at [320, 297] on div at bounding box center [286, 302] width 86 height 73
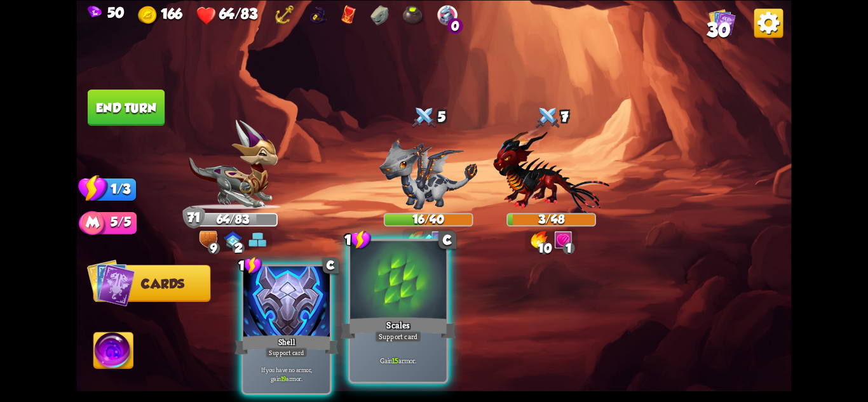
click at [425, 297] on div at bounding box center [398, 281] width 96 height 81
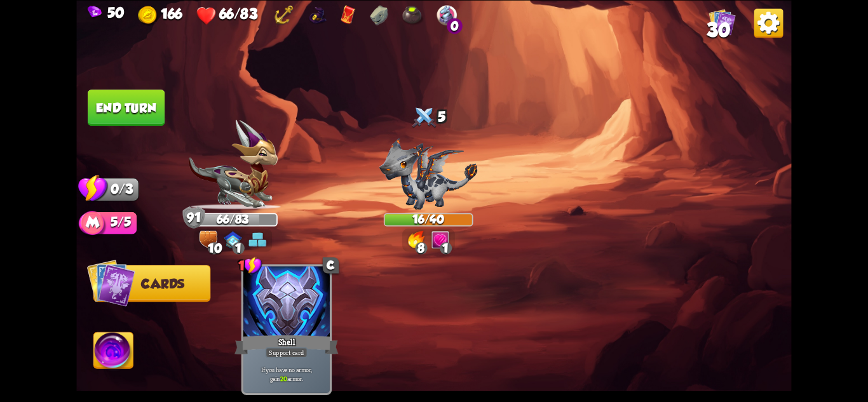
click at [106, 93] on button "End turn" at bounding box center [126, 108] width 77 height 36
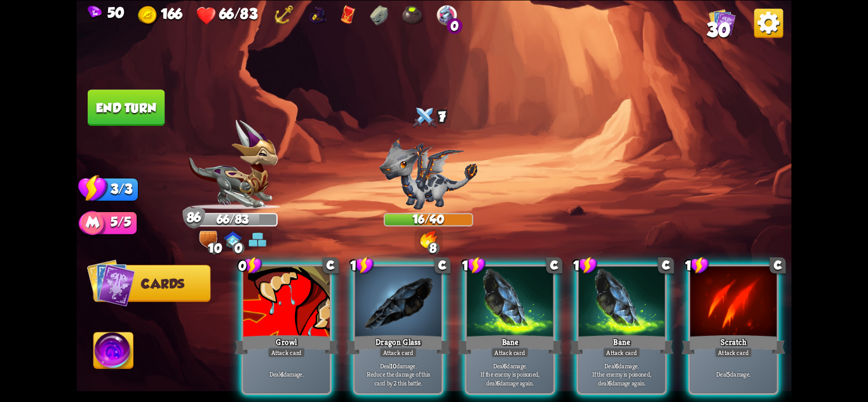
scroll to position [0, 121]
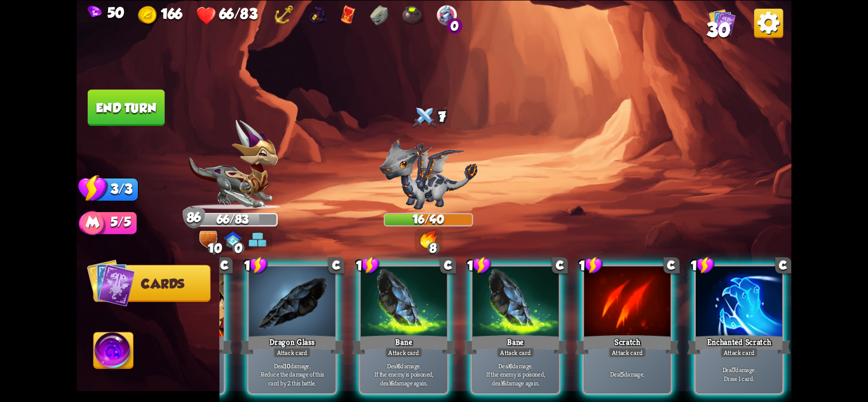
click at [125, 116] on button "End turn" at bounding box center [126, 108] width 77 height 36
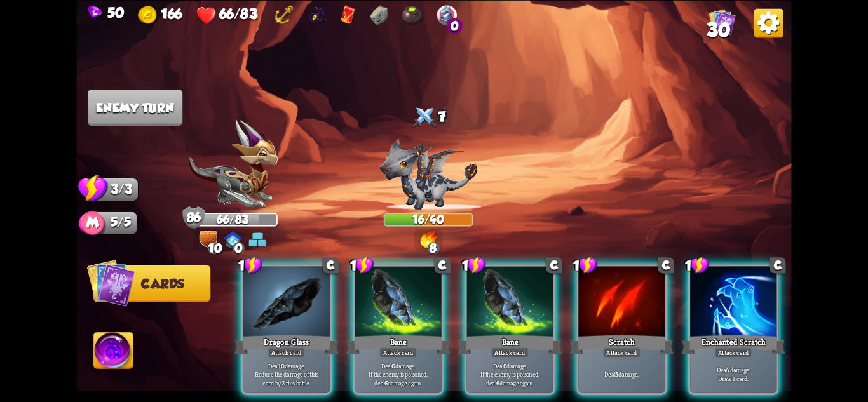
scroll to position [0, 0]
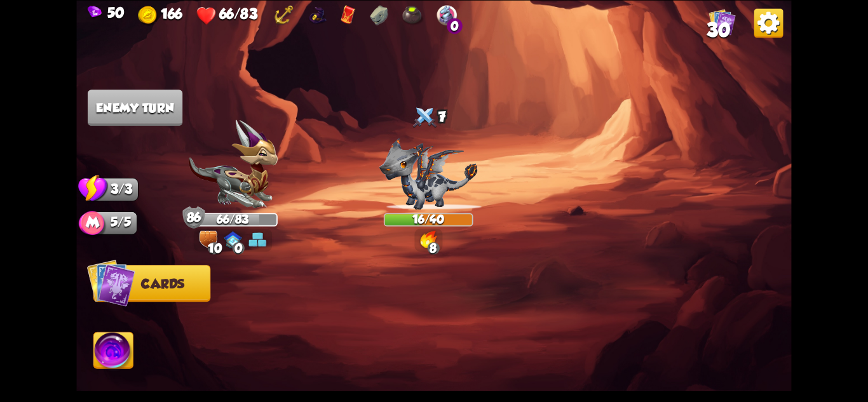
click at [728, 24] on span "30" at bounding box center [719, 29] width 24 height 22
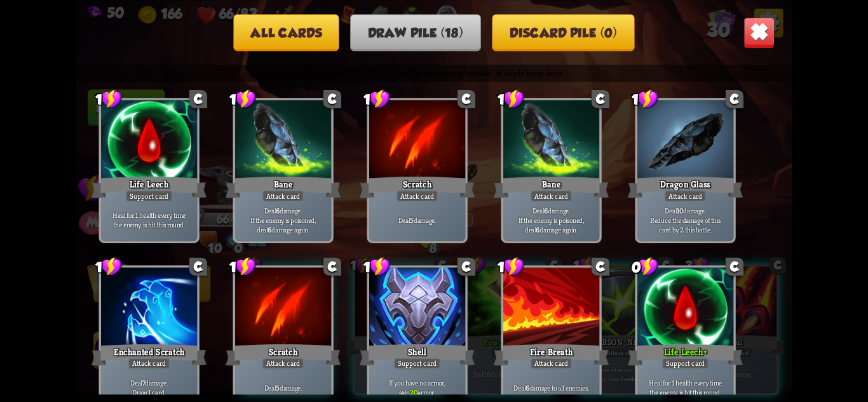
click at [748, 31] on img at bounding box center [759, 32] width 31 height 31
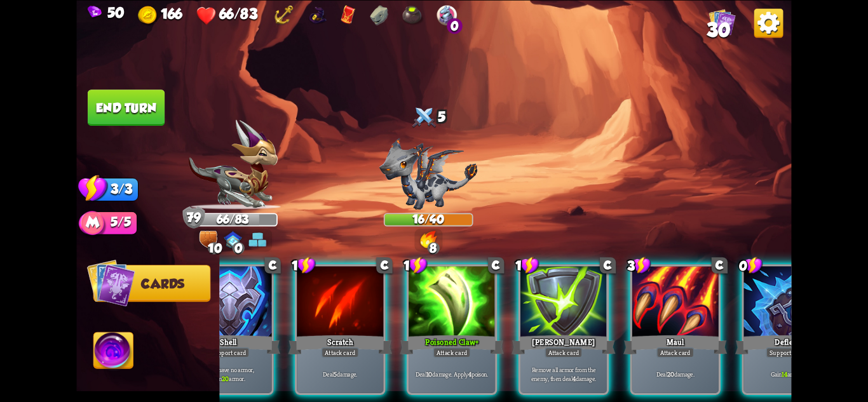
scroll to position [0, 121]
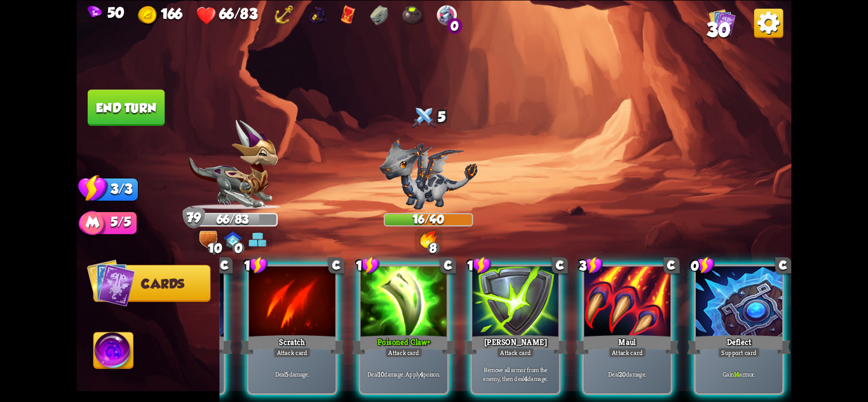
drag, startPoint x: 754, startPoint y: 374, endPoint x: 426, endPoint y: 213, distance: 365.5
click at [752, 372] on div "Gain 14 armor." at bounding box center [739, 373] width 86 height 37
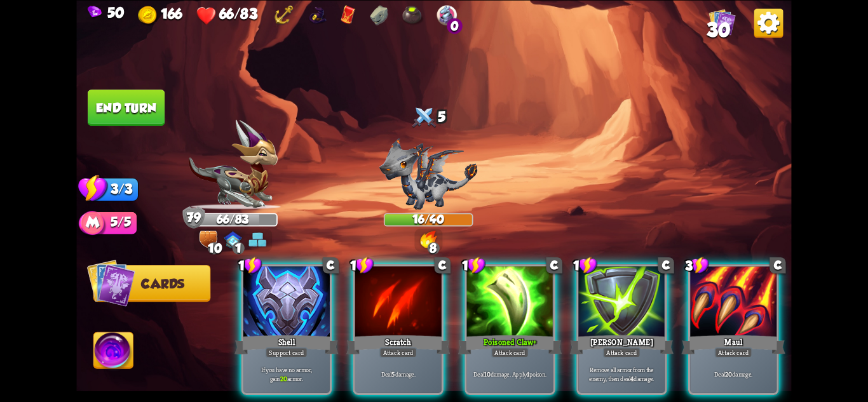
scroll to position [0, 0]
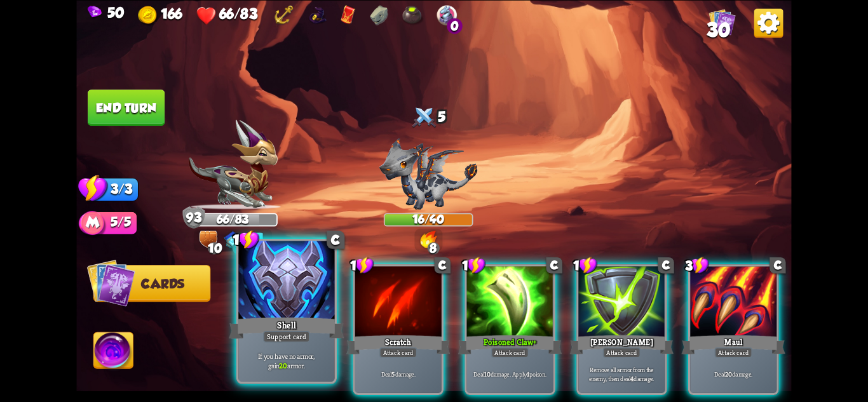
click at [289, 287] on div at bounding box center [286, 281] width 96 height 81
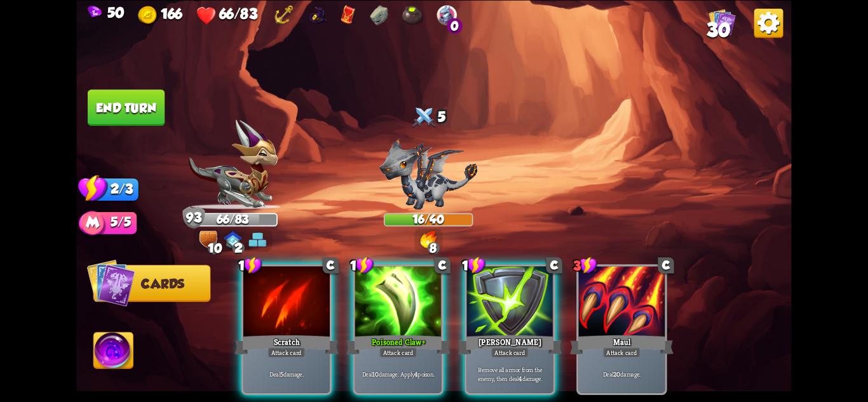
drag, startPoint x: 138, startPoint y: 110, endPoint x: 369, endPoint y: 91, distance: 231.5
click at [140, 107] on button "End turn" at bounding box center [126, 108] width 77 height 36
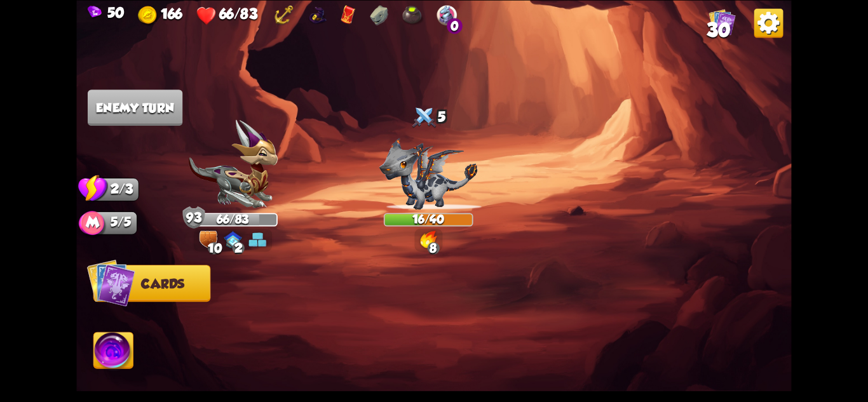
click at [717, 26] on span "30" at bounding box center [719, 29] width 24 height 22
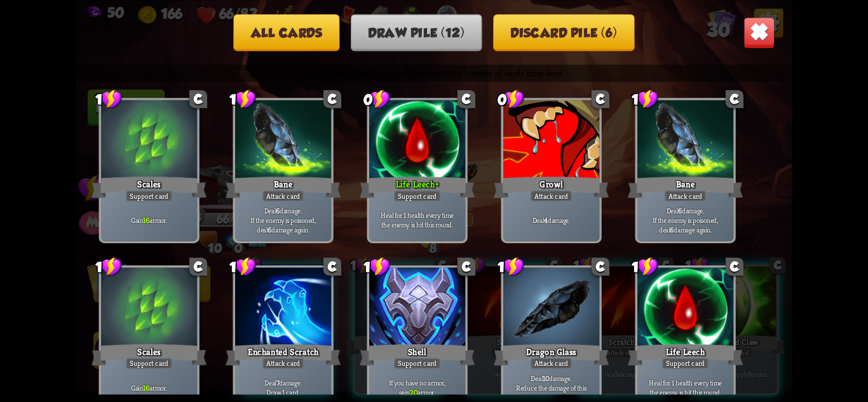
click at [767, 27] on img at bounding box center [759, 32] width 31 height 31
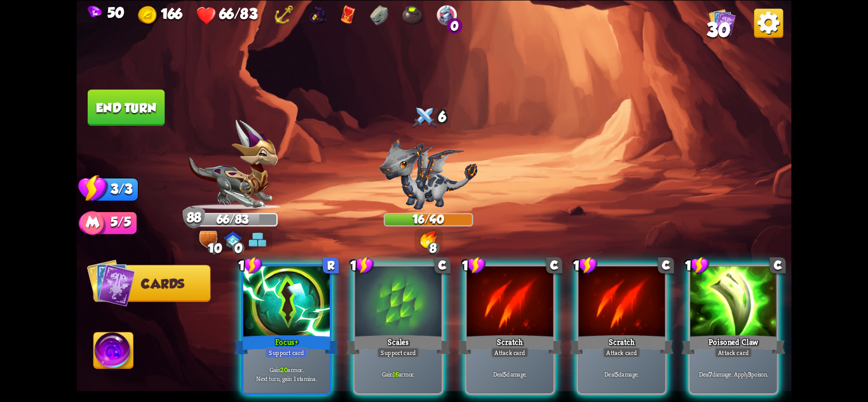
click at [277, 365] on p "Gain 20 armor. Next turn, gain 1 stamina." at bounding box center [286, 373] width 82 height 17
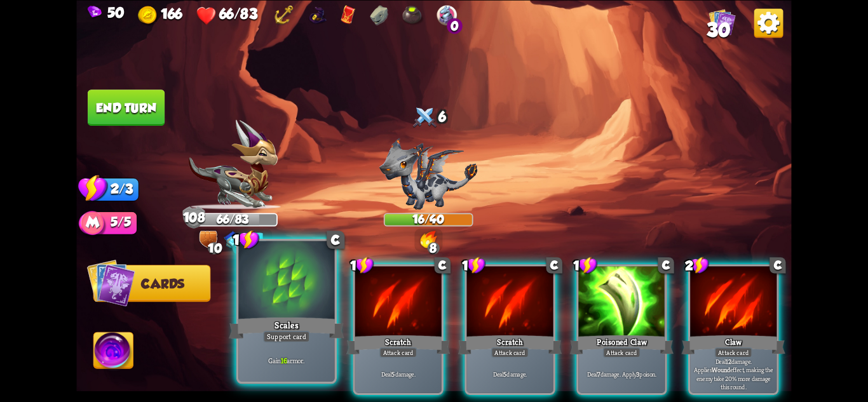
click at [283, 353] on div "Gain 16 armor." at bounding box center [286, 361] width 96 height 42
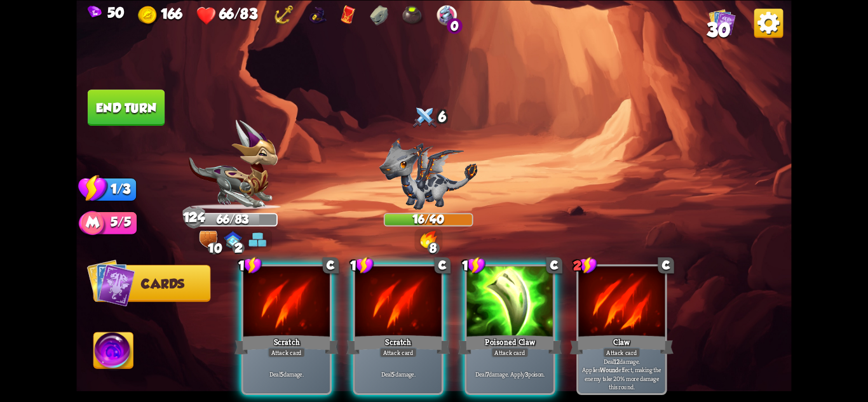
drag, startPoint x: 155, startPoint y: 120, endPoint x: 179, endPoint y: 116, distance: 24.5
click at [155, 119] on button "End turn" at bounding box center [126, 108] width 77 height 36
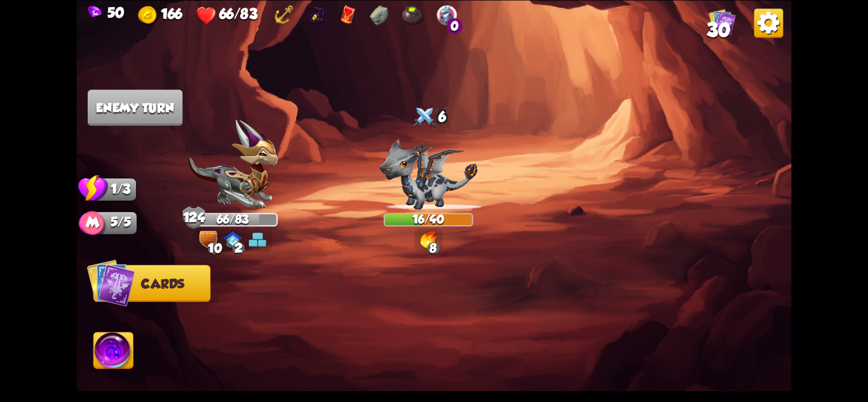
click at [723, 19] on span "30" at bounding box center [719, 29] width 24 height 22
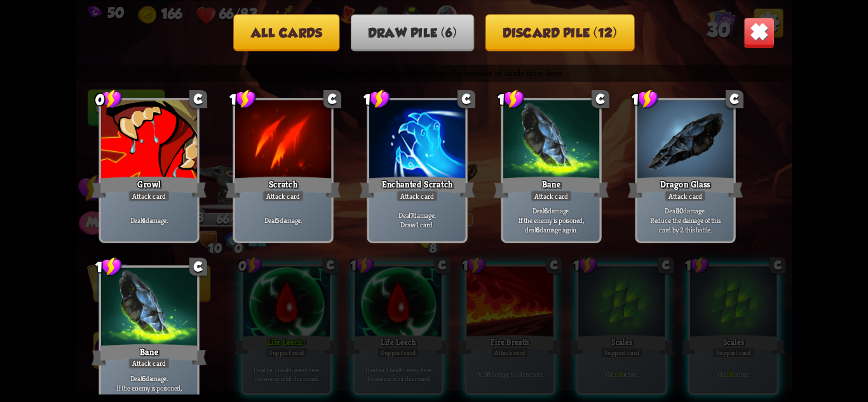
drag, startPoint x: 759, startPoint y: 32, endPoint x: 719, endPoint y: 201, distance: 174.5
click at [759, 32] on img at bounding box center [759, 32] width 31 height 31
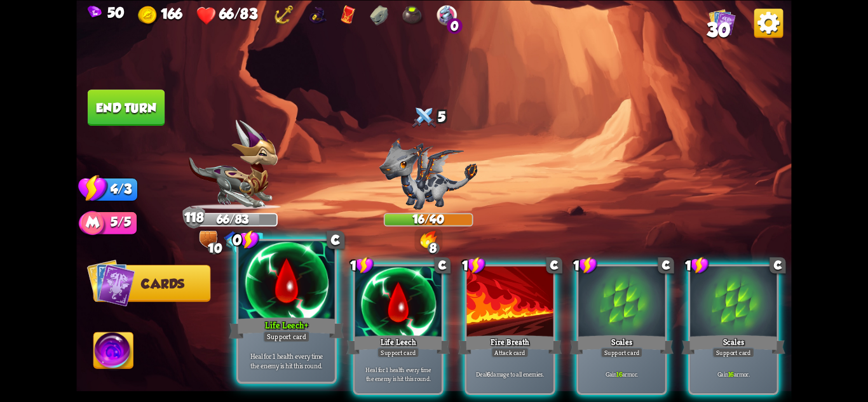
click at [287, 339] on div "Support card" at bounding box center [286, 335] width 47 height 11
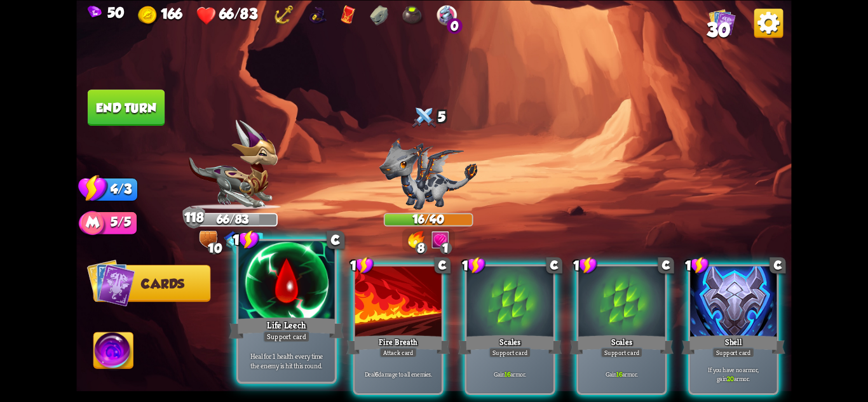
click at [256, 299] on div at bounding box center [286, 281] width 96 height 81
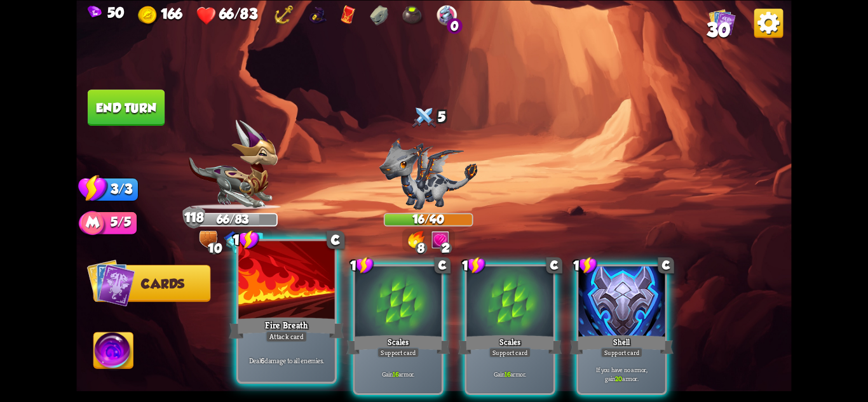
click at [269, 308] on div at bounding box center [286, 281] width 96 height 81
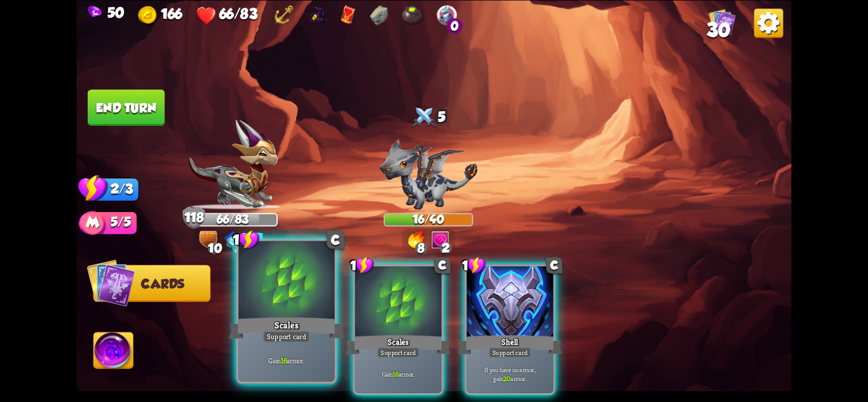
click at [279, 311] on div at bounding box center [286, 281] width 96 height 81
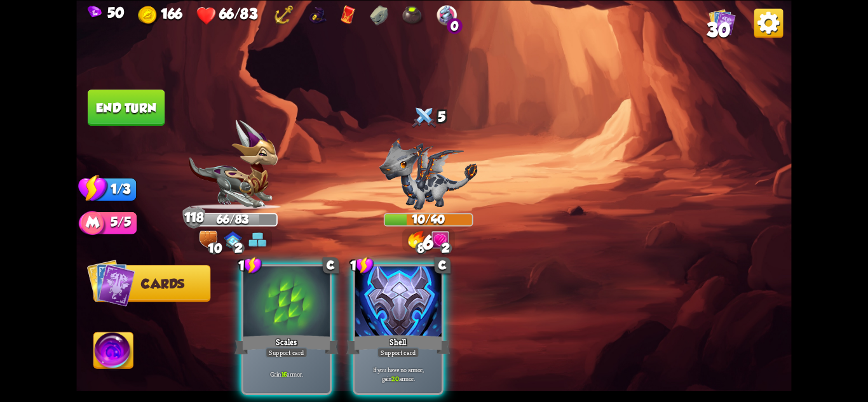
click at [282, 313] on div at bounding box center [286, 302] width 86 height 73
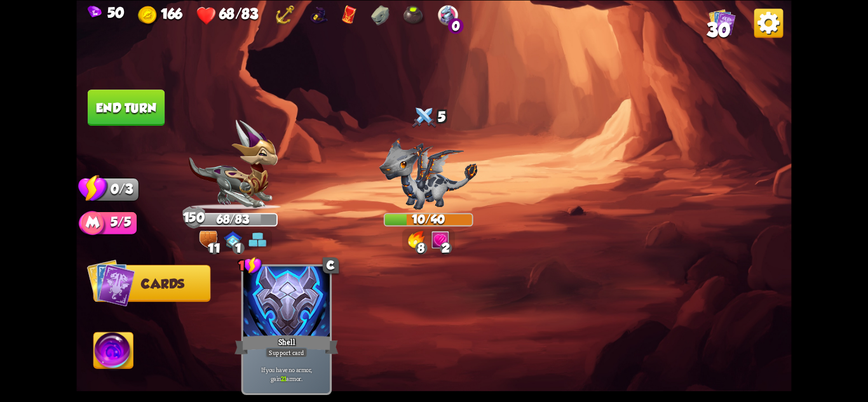
click at [124, 106] on button "End turn" at bounding box center [126, 108] width 77 height 36
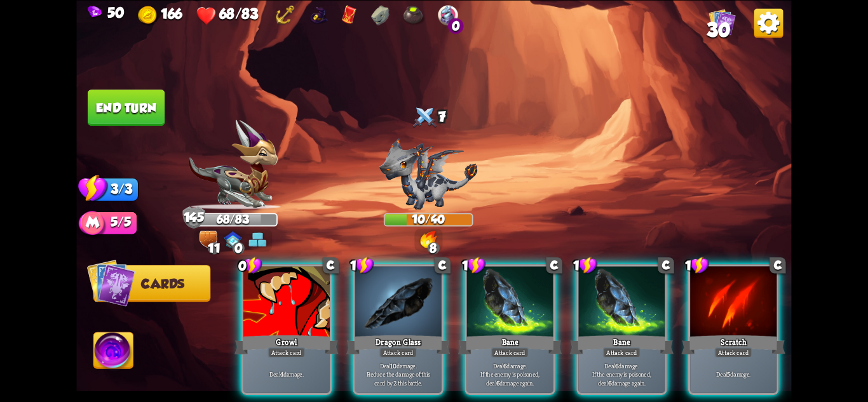
click at [149, 114] on button "End turn" at bounding box center [126, 108] width 77 height 36
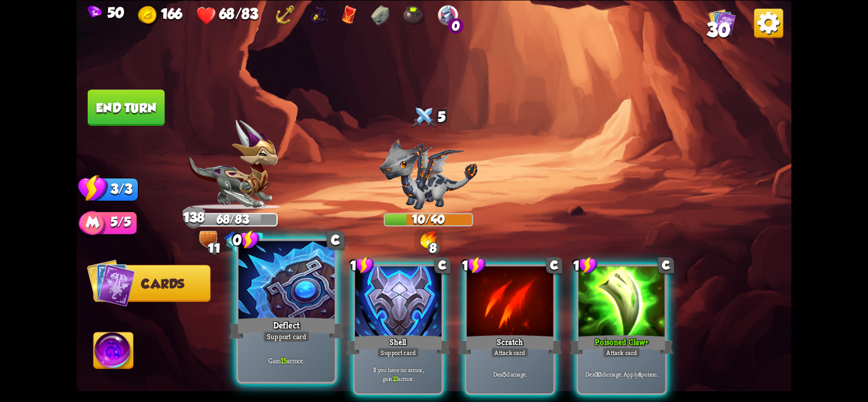
click at [305, 304] on div at bounding box center [286, 281] width 96 height 81
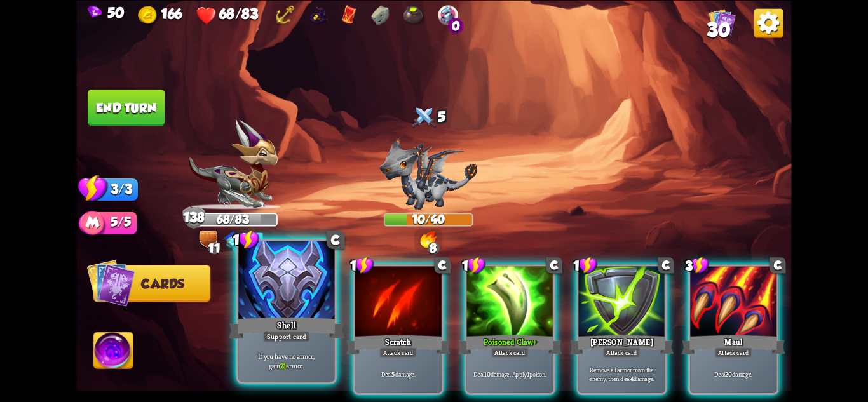
click at [301, 307] on div at bounding box center [286, 281] width 96 height 81
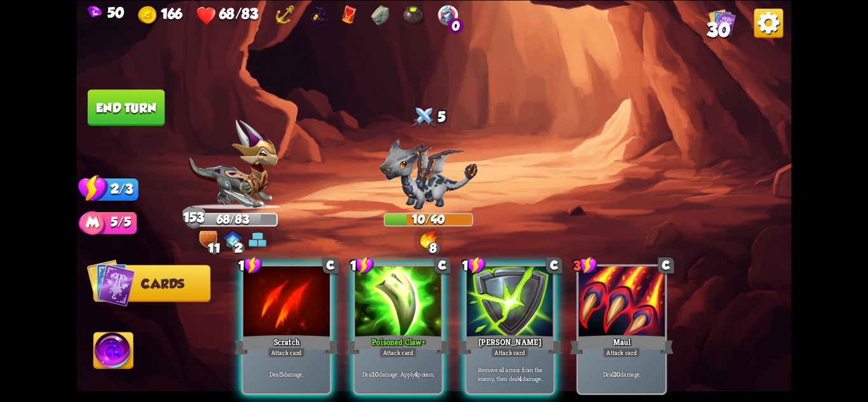
click at [118, 102] on button "End turn" at bounding box center [126, 108] width 77 height 36
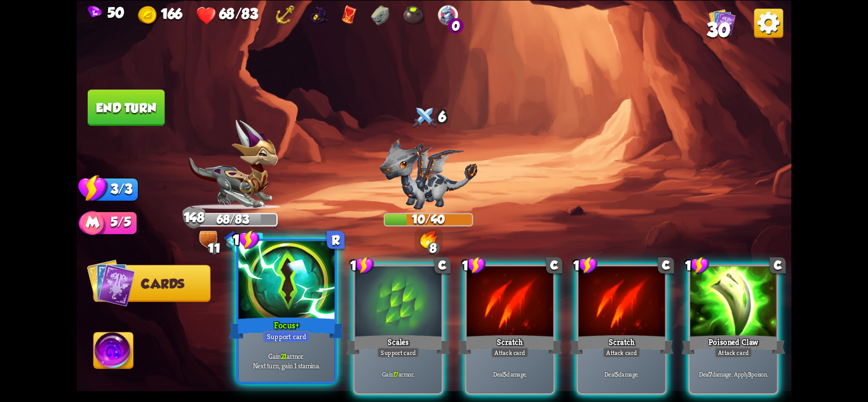
click at [300, 351] on div "Gain 21 armor. Next turn, gain 1 stamina." at bounding box center [286, 361] width 96 height 42
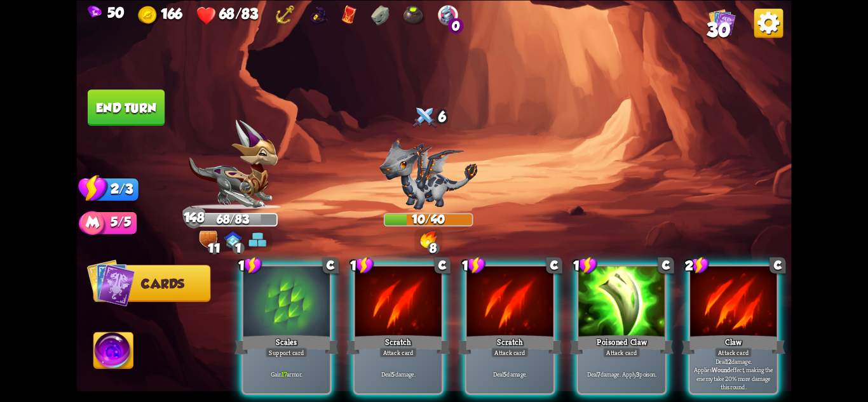
click at [300, 355] on div "Gain 17 armor." at bounding box center [286, 373] width 86 height 37
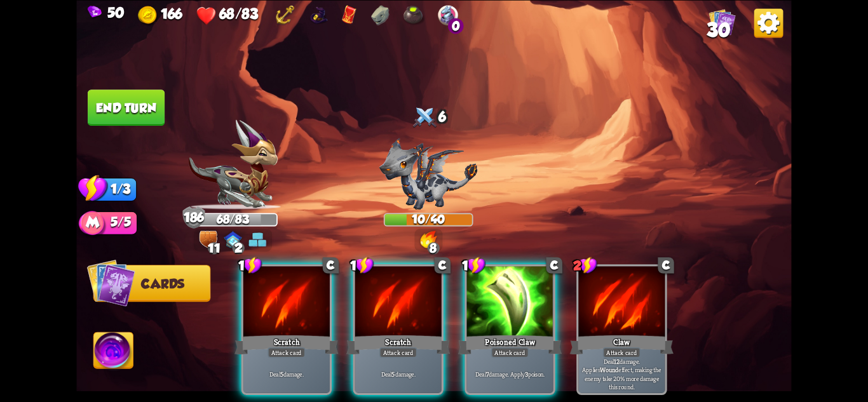
click at [129, 104] on button "End turn" at bounding box center [126, 108] width 77 height 36
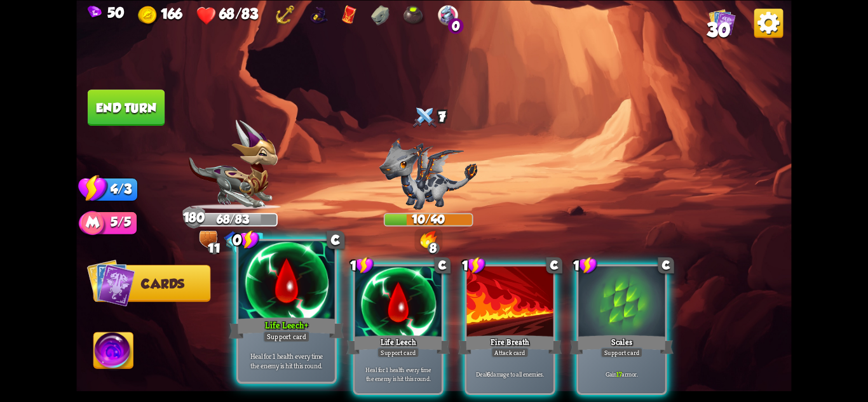
click at [308, 337] on div "Support card" at bounding box center [286, 335] width 47 height 11
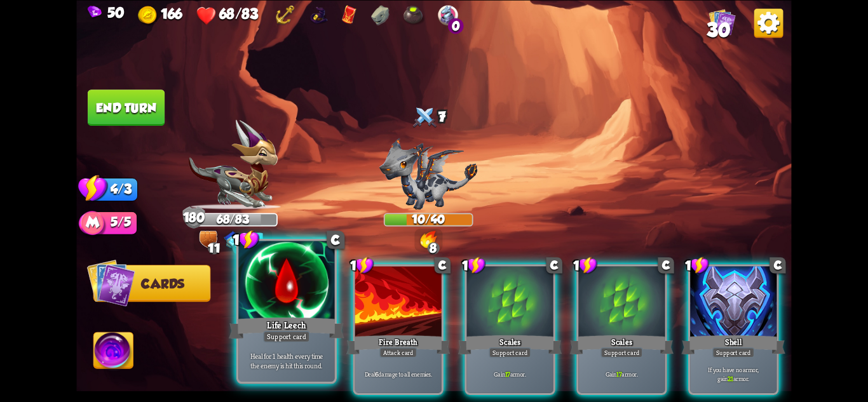
click at [307, 337] on div "Support card" at bounding box center [286, 335] width 47 height 11
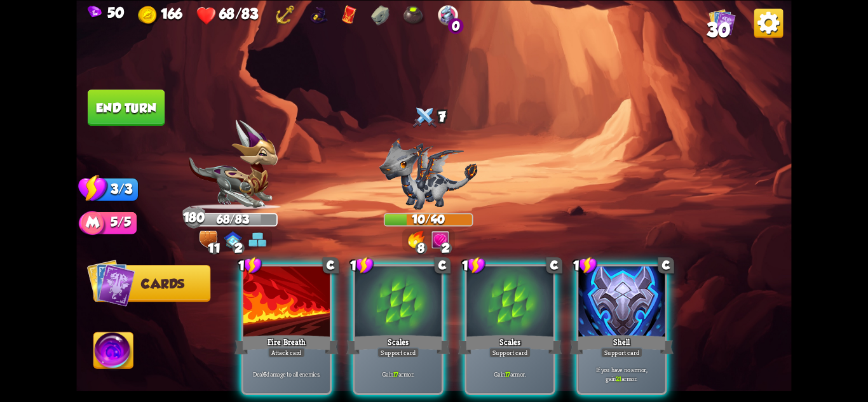
click at [305, 347] on div "Attack card" at bounding box center [286, 352] width 37 height 11
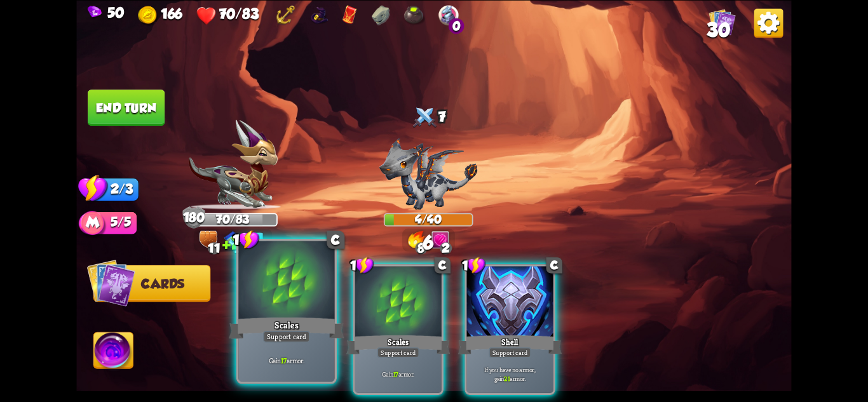
click at [280, 337] on div "Support card" at bounding box center [286, 335] width 47 height 11
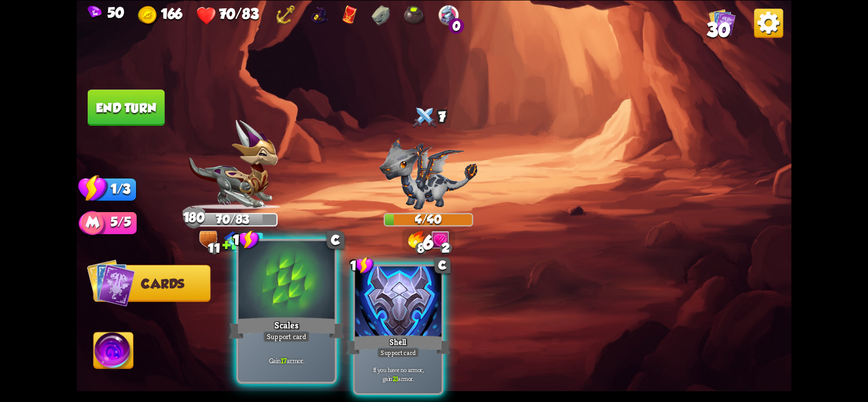
click at [278, 337] on div "Support card" at bounding box center [286, 335] width 47 height 11
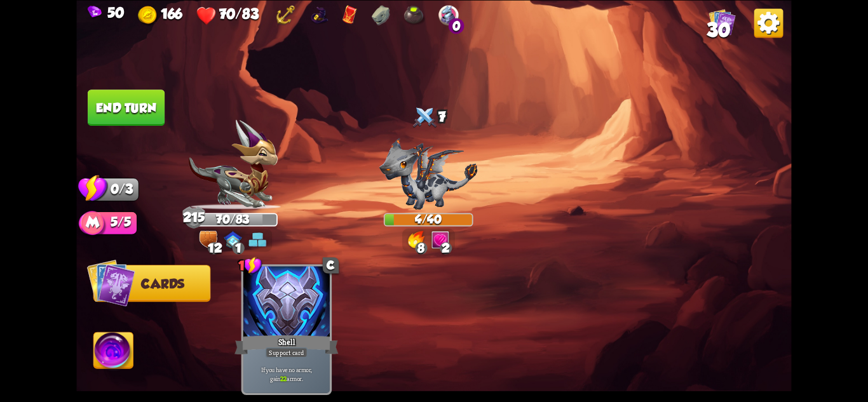
click at [133, 93] on button "End turn" at bounding box center [126, 108] width 77 height 36
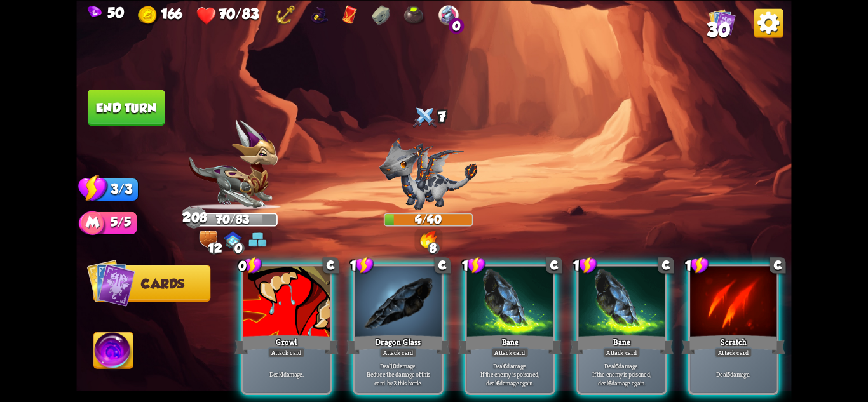
click at [112, 107] on button "End turn" at bounding box center [126, 108] width 77 height 36
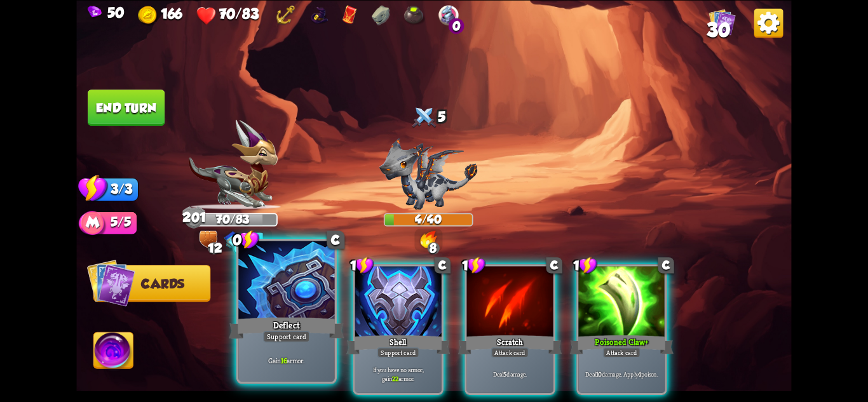
click at [280, 329] on div "Deflect" at bounding box center [286, 327] width 115 height 25
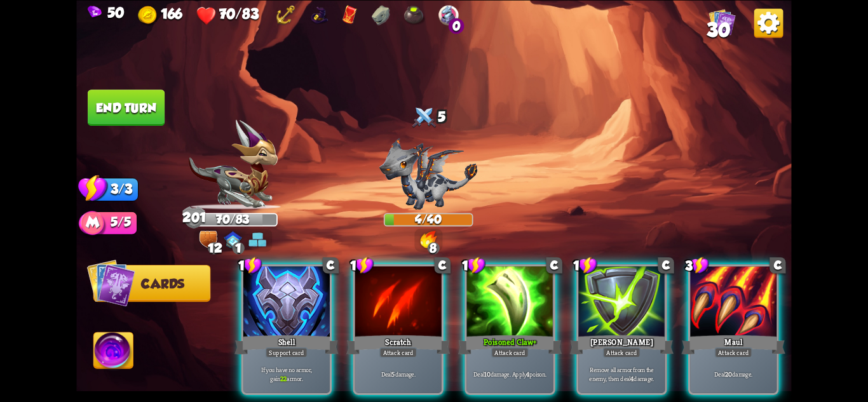
click at [280, 333] on div "Shell" at bounding box center [287, 344] width 104 height 23
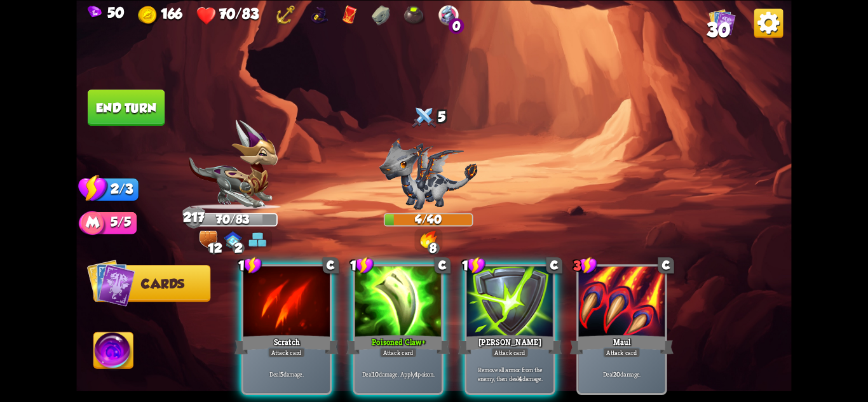
click at [122, 91] on button "End turn" at bounding box center [126, 108] width 77 height 36
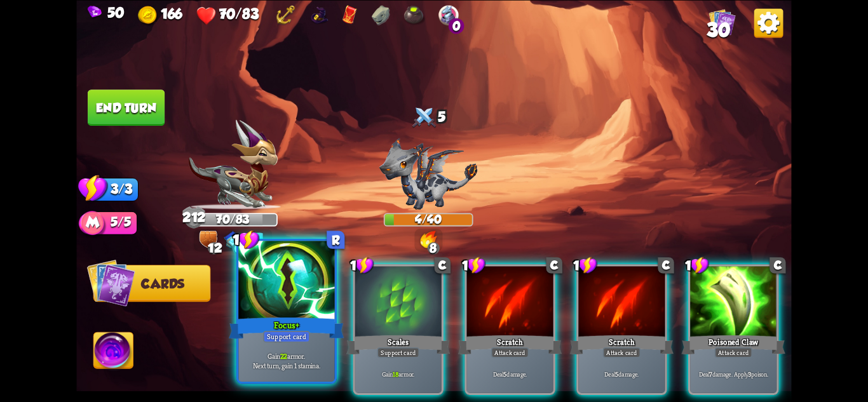
click at [302, 330] on div "Focus+" at bounding box center [286, 327] width 115 height 25
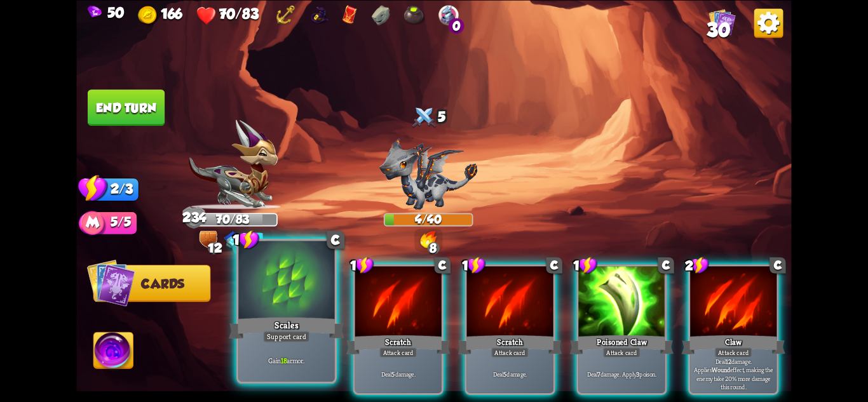
click at [297, 330] on div "Scales" at bounding box center [286, 327] width 115 height 25
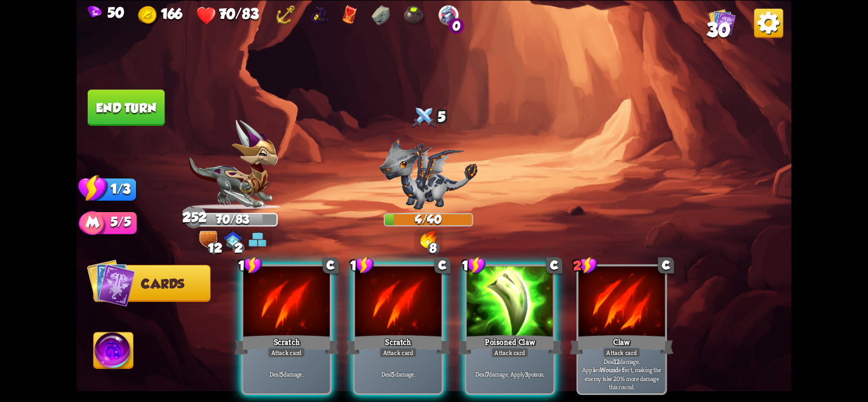
click at [109, 108] on button "End turn" at bounding box center [126, 108] width 77 height 36
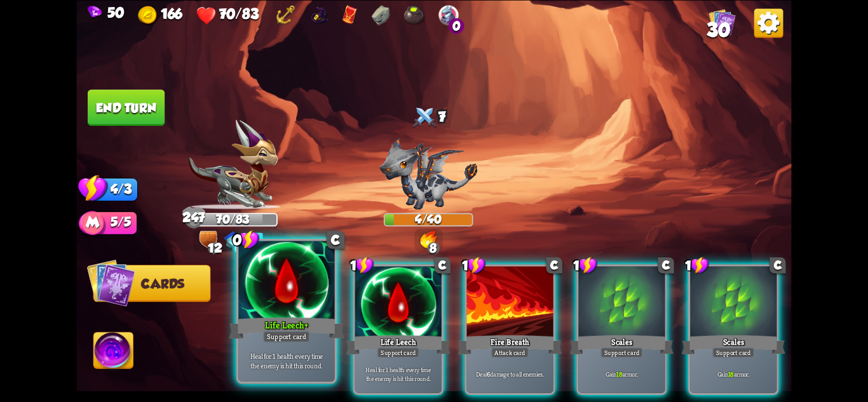
click at [292, 329] on div "Life Leech+" at bounding box center [286, 327] width 115 height 25
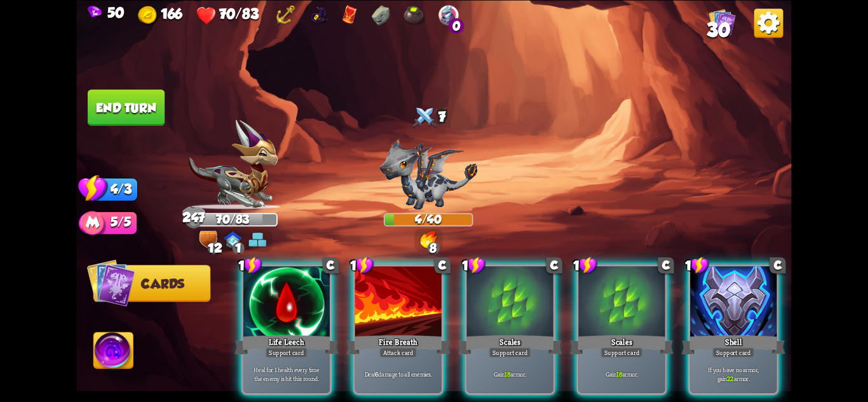
click at [292, 333] on div "Life Leech" at bounding box center [287, 344] width 104 height 23
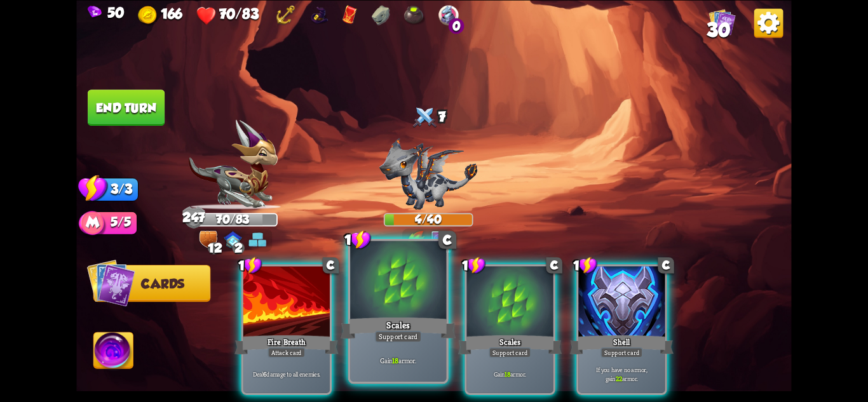
click at [398, 329] on div "Scales" at bounding box center [398, 327] width 115 height 25
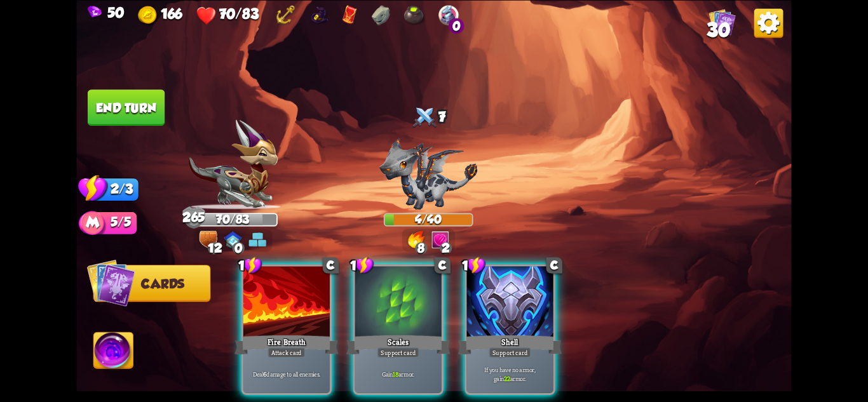
click at [398, 333] on div "Scales" at bounding box center [398, 344] width 104 height 23
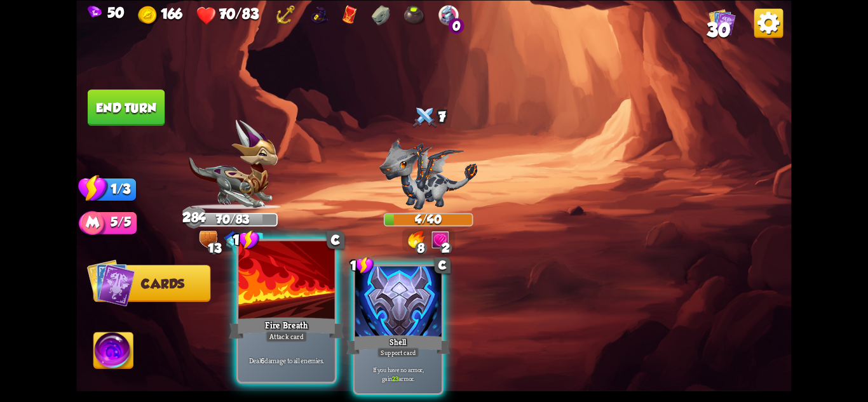
click at [296, 327] on div "Fire Breath" at bounding box center [286, 327] width 115 height 25
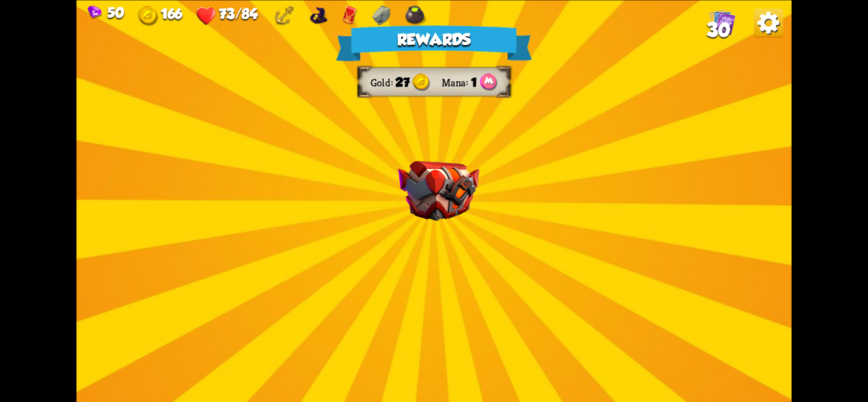
click at [464, 243] on div "Rewards Gold 27 Mana 1 Select a card 1 C Fireball Attack card Lose 2 health. De…" at bounding box center [433, 201] width 715 height 402
click at [460, 191] on img at bounding box center [438, 191] width 81 height 60
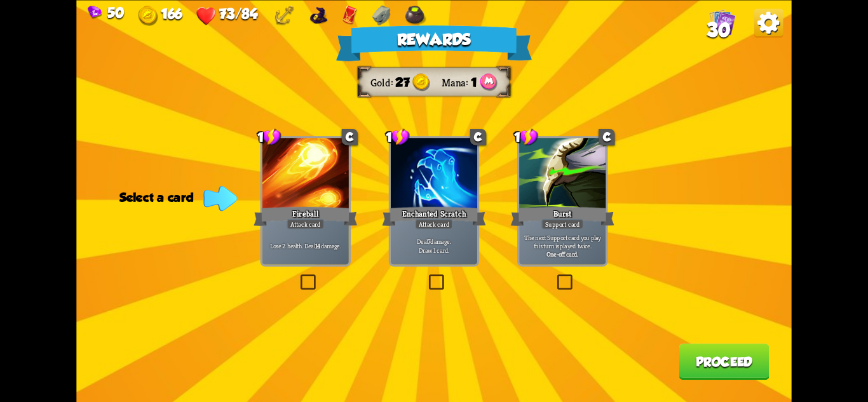
click at [572, 221] on div "Support card" at bounding box center [562, 224] width 42 height 11
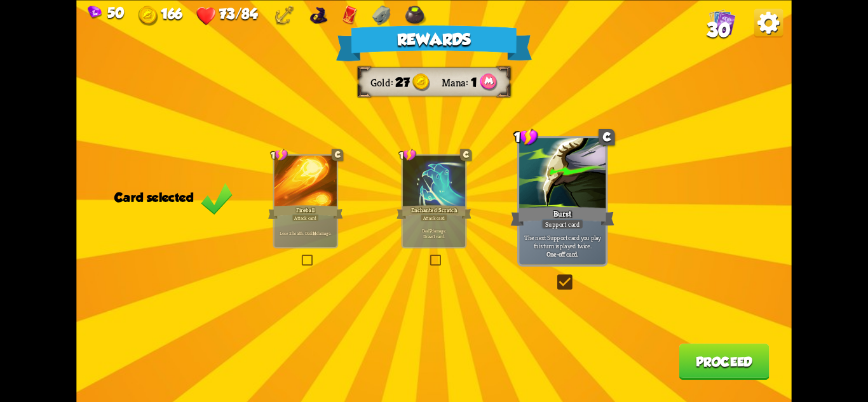
click at [696, 372] on button "Proceed" at bounding box center [724, 362] width 90 height 36
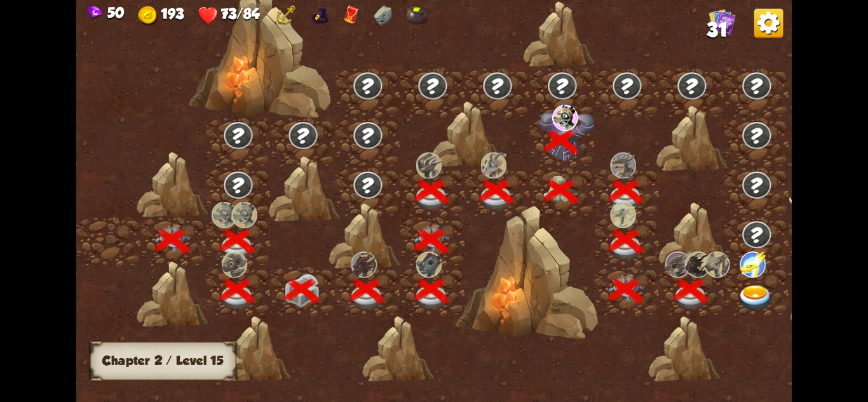
scroll to position [0, 193]
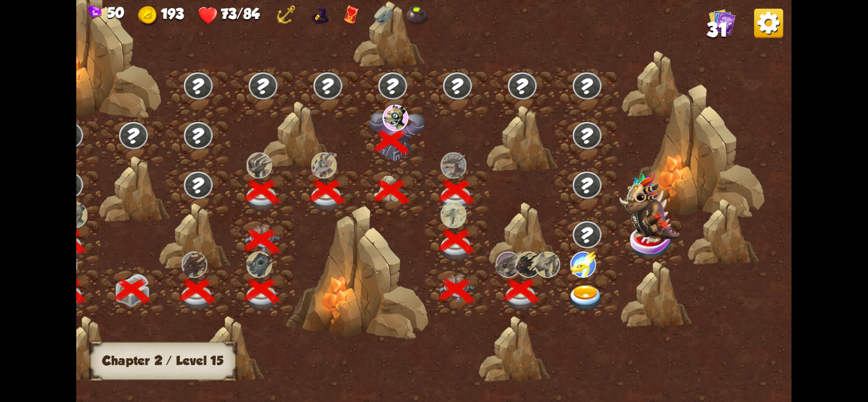
click at [587, 296] on img at bounding box center [586, 298] width 36 height 26
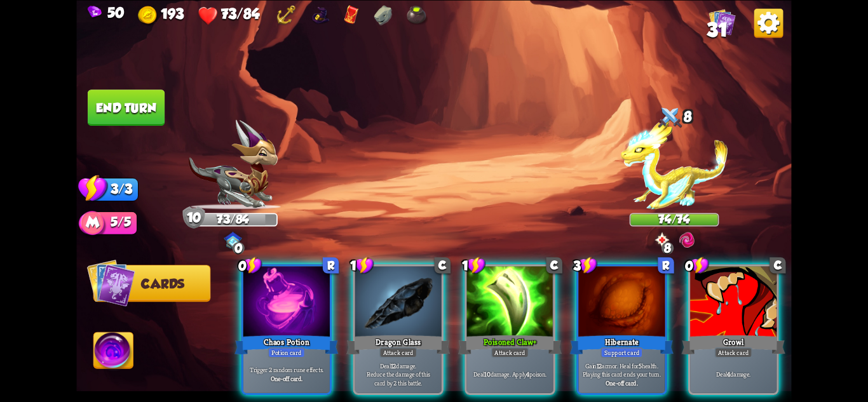
click at [683, 158] on img at bounding box center [674, 164] width 107 height 90
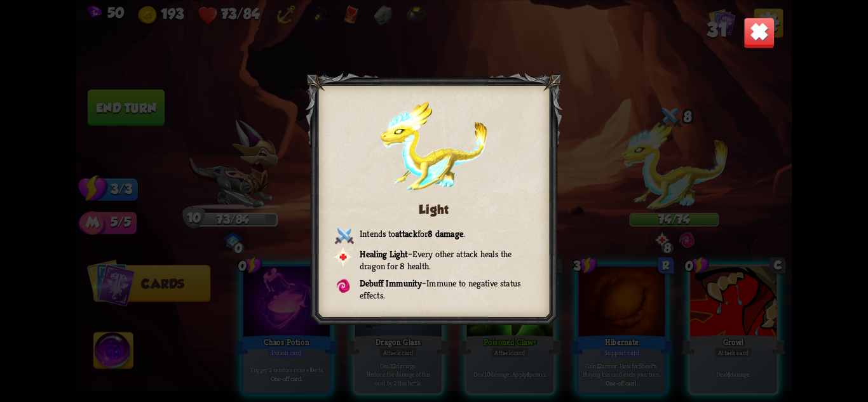
click at [763, 32] on img at bounding box center [759, 32] width 31 height 31
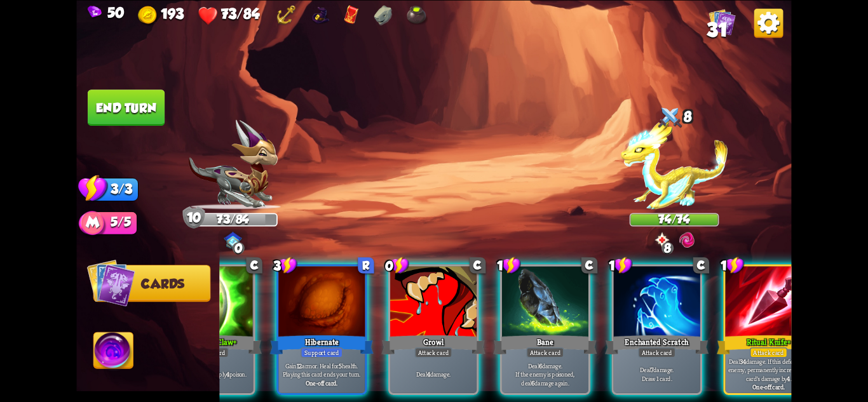
scroll to position [0, 375]
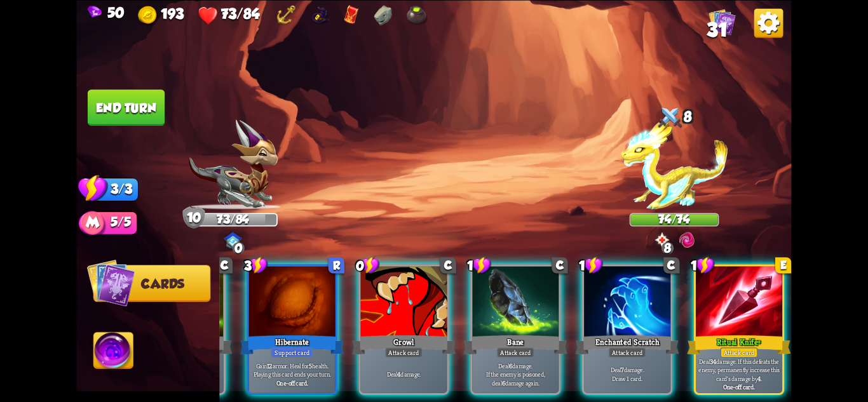
click at [796, 400] on div "50 193 73/84 31 Select an enemy to attack... You don't have enough stamina to p…" at bounding box center [434, 201] width 868 height 402
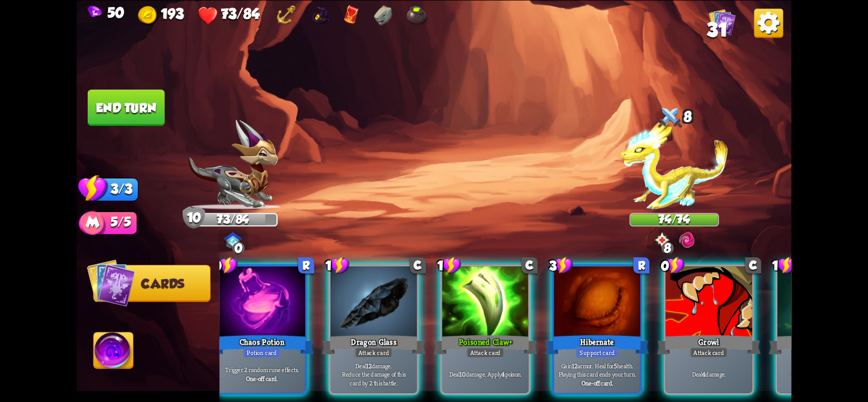
scroll to position [0, 0]
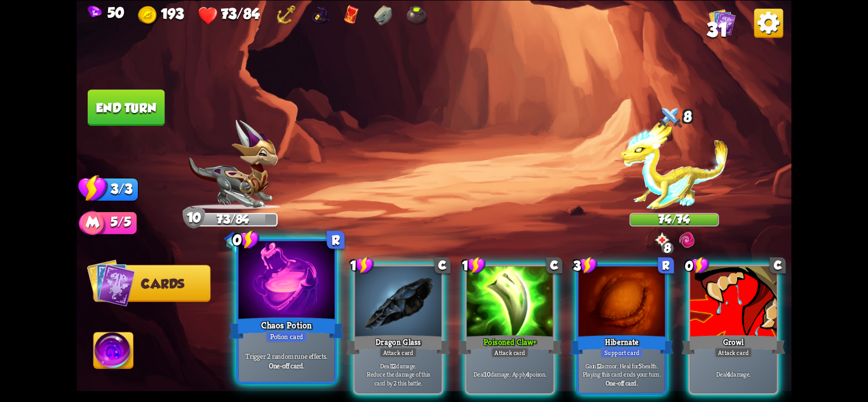
click at [292, 359] on p "Trigger 2 random rune effects." at bounding box center [287, 356] width 92 height 10
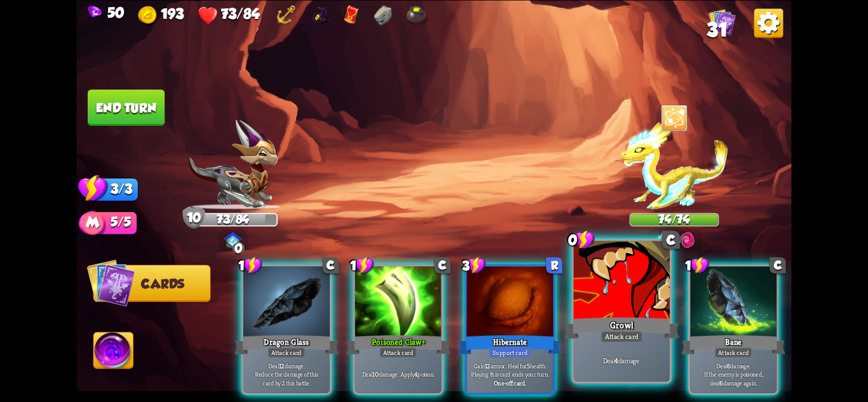
click at [595, 356] on p "Deal 4 damage." at bounding box center [622, 361] width 92 height 10
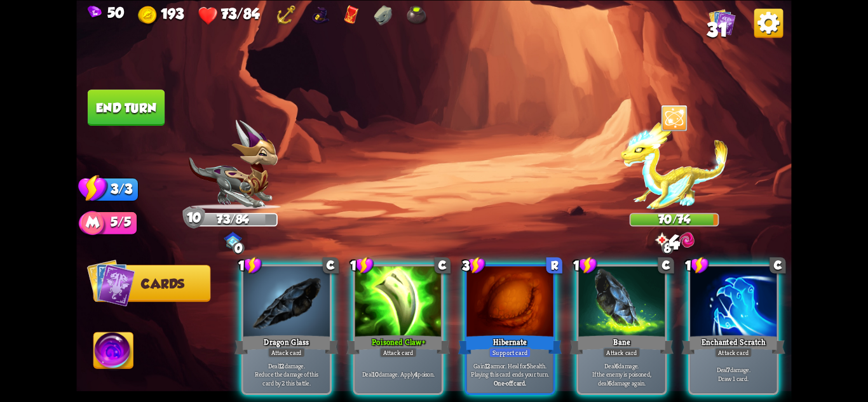
click at [693, 174] on img at bounding box center [674, 164] width 107 height 90
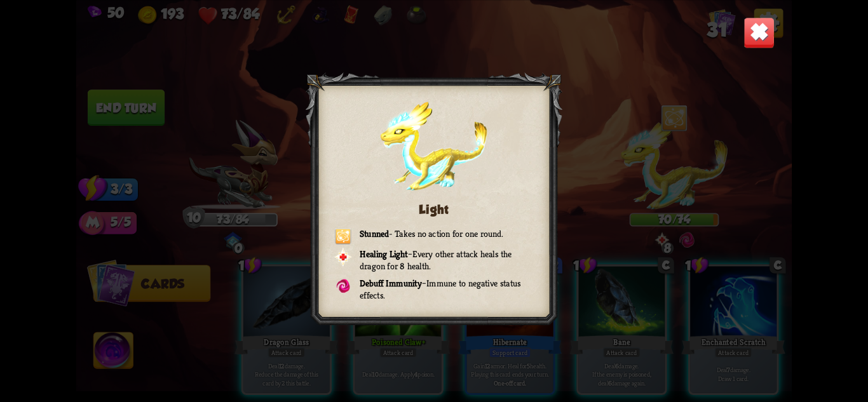
click at [770, 29] on img at bounding box center [759, 32] width 31 height 31
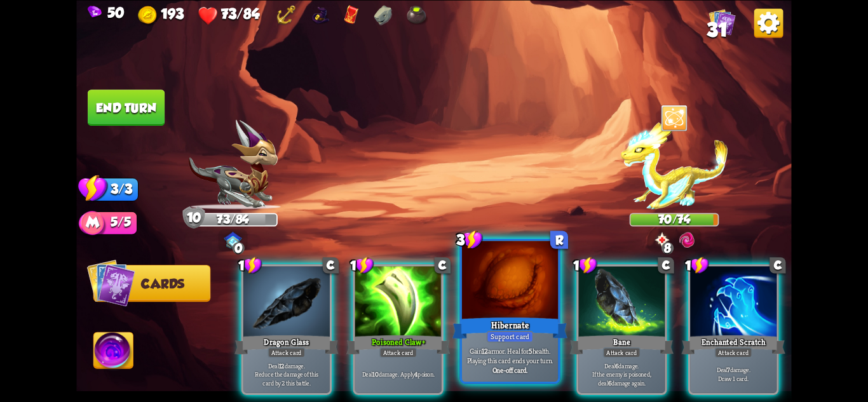
click at [490, 295] on div at bounding box center [510, 281] width 96 height 81
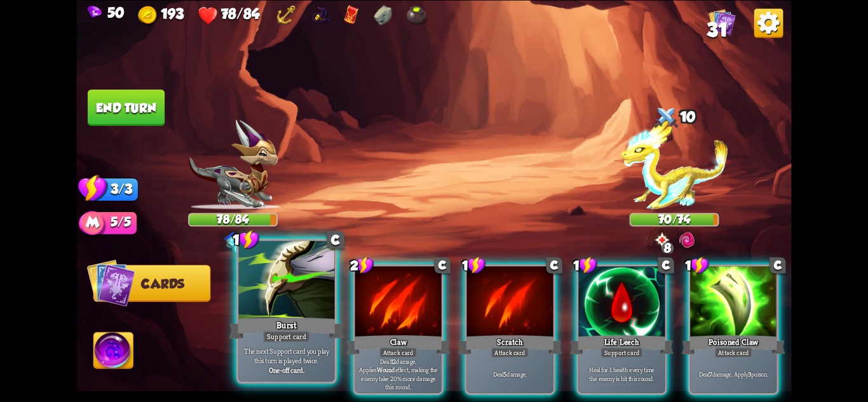
click at [304, 350] on p "The next Support card you play this turn is played twice." at bounding box center [287, 355] width 92 height 19
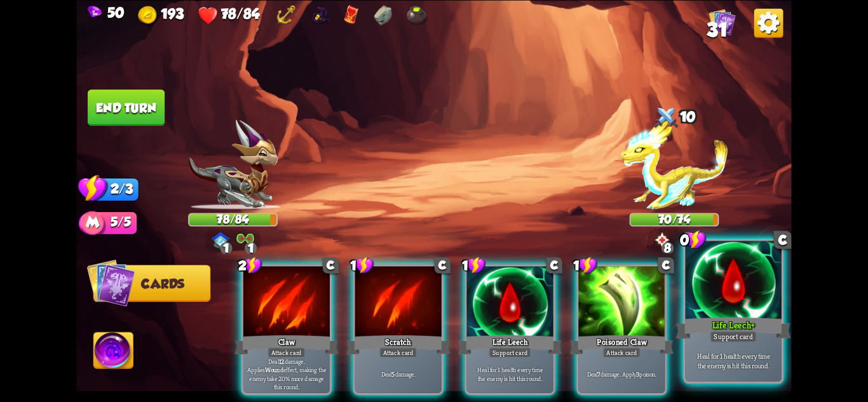
click at [748, 376] on div "Heal for 1 health every time the enemy is hit this round." at bounding box center [734, 361] width 96 height 42
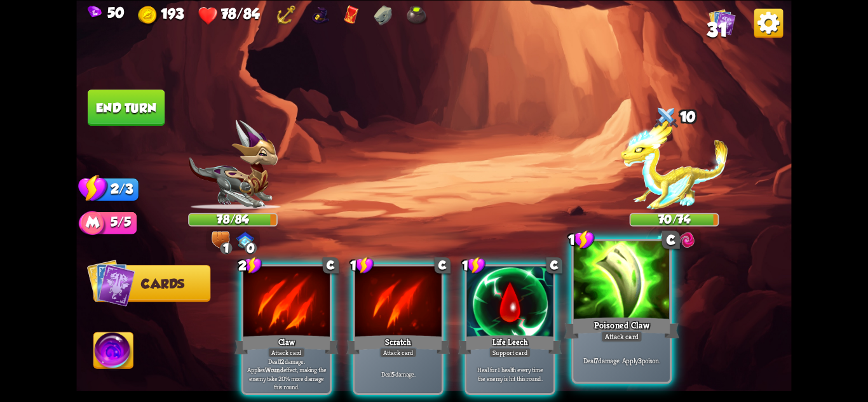
click at [653, 324] on div "Poisoned Claw" at bounding box center [621, 327] width 115 height 25
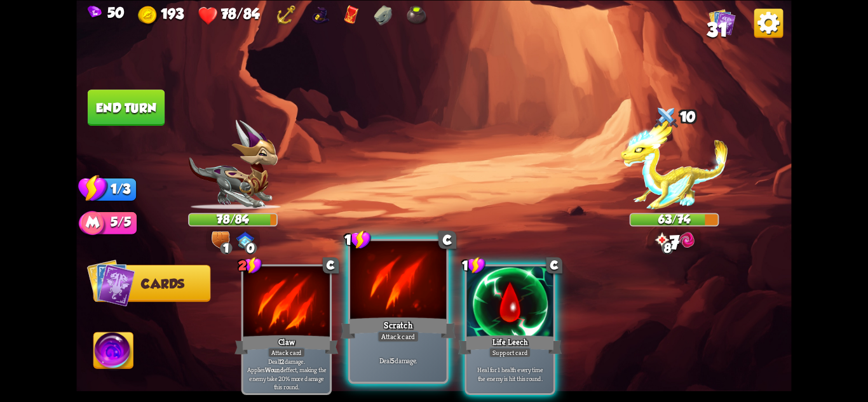
click at [411, 331] on div "Attack card" at bounding box center [399, 335] width 42 height 11
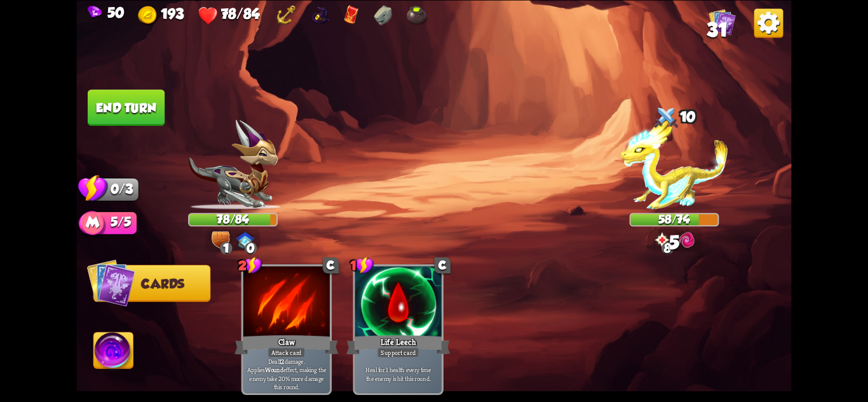
click at [111, 104] on button "End turn" at bounding box center [126, 108] width 77 height 36
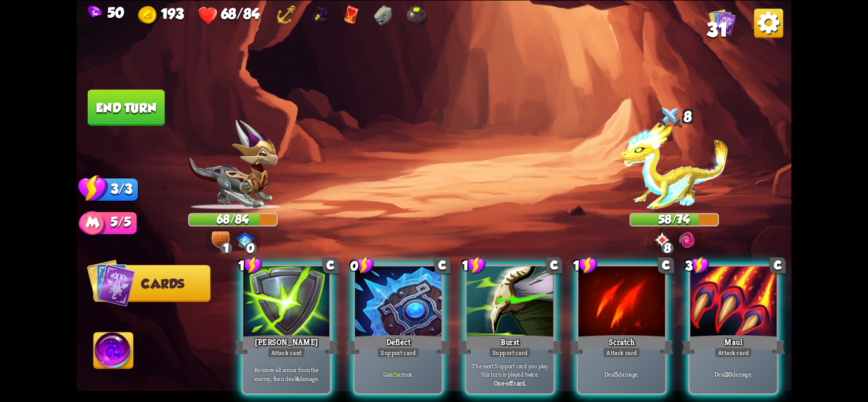
drag, startPoint x: 512, startPoint y: 350, endPoint x: 502, endPoint y: 348, distance: 9.7
click at [511, 362] on p "The next Support card you play this turn is played twice." at bounding box center [510, 370] width 82 height 17
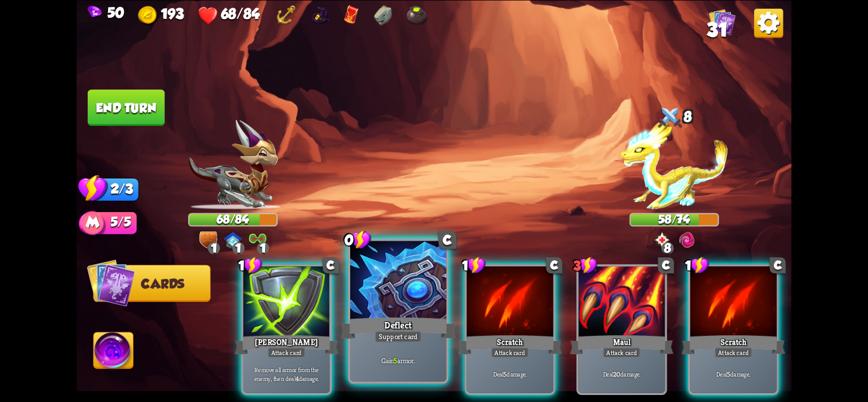
click at [382, 323] on div "Deflect" at bounding box center [398, 327] width 115 height 25
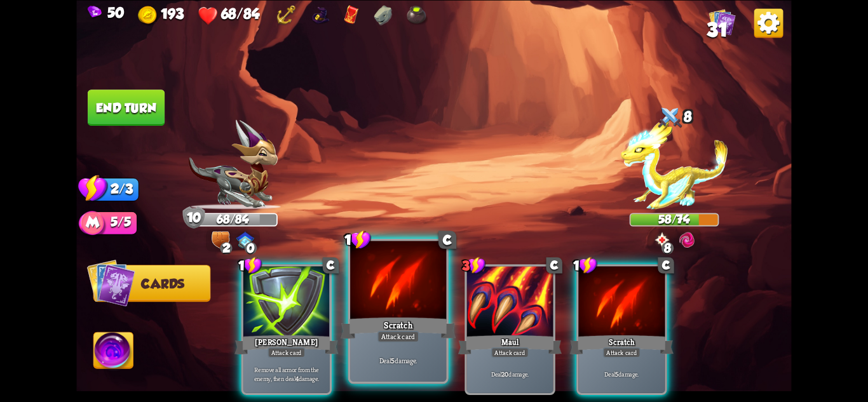
click at [365, 330] on div "Scratch" at bounding box center [398, 327] width 115 height 25
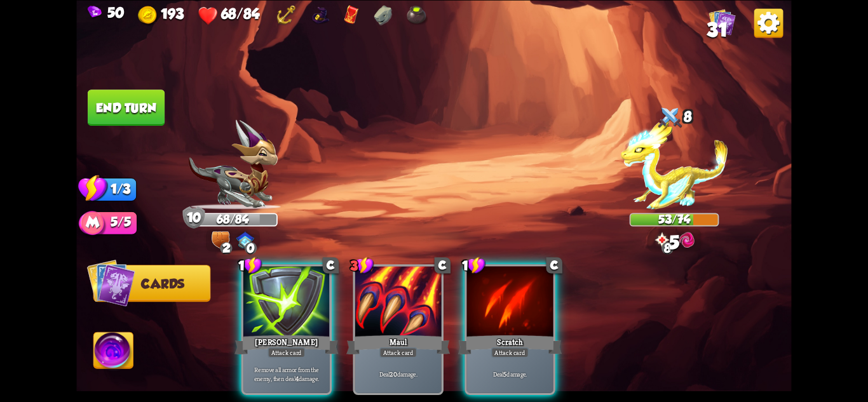
click at [111, 105] on button "End turn" at bounding box center [126, 108] width 77 height 36
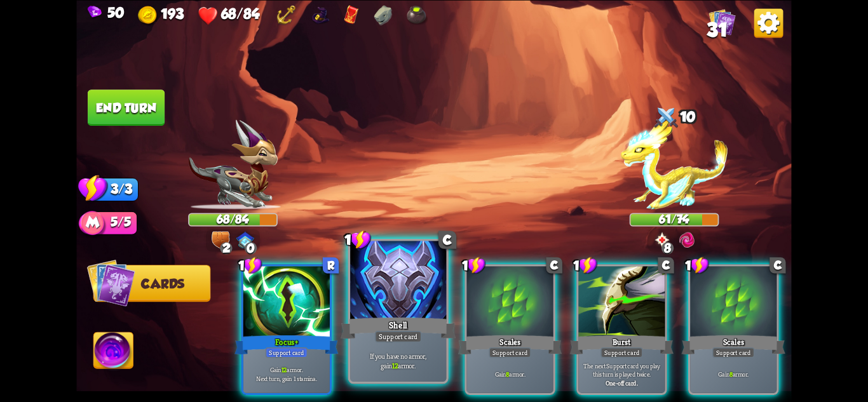
click at [437, 353] on p "If you have no armor, gain 12 armor." at bounding box center [399, 360] width 92 height 19
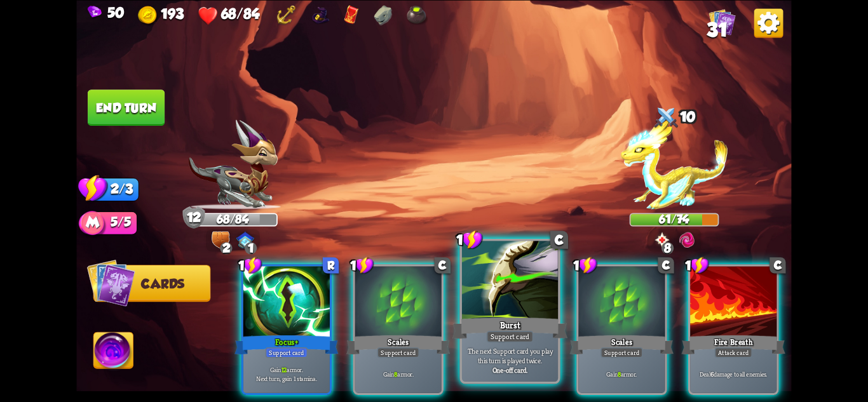
click at [493, 350] on p "The next Support card you play this turn is played twice." at bounding box center [511, 355] width 92 height 19
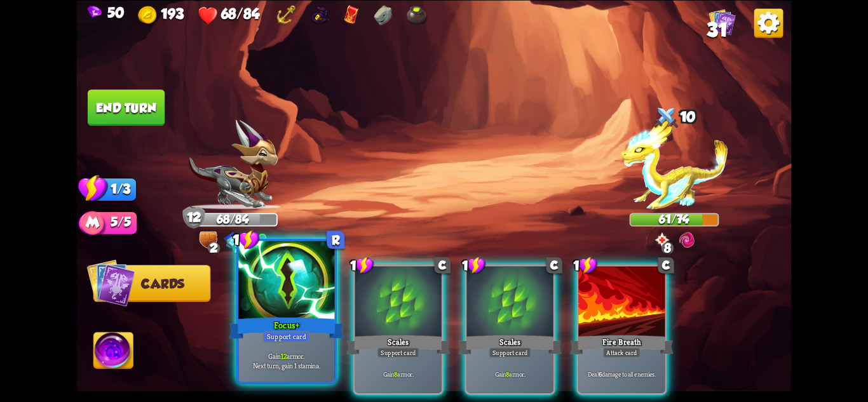
click at [306, 317] on div "Focus+" at bounding box center [286, 327] width 115 height 25
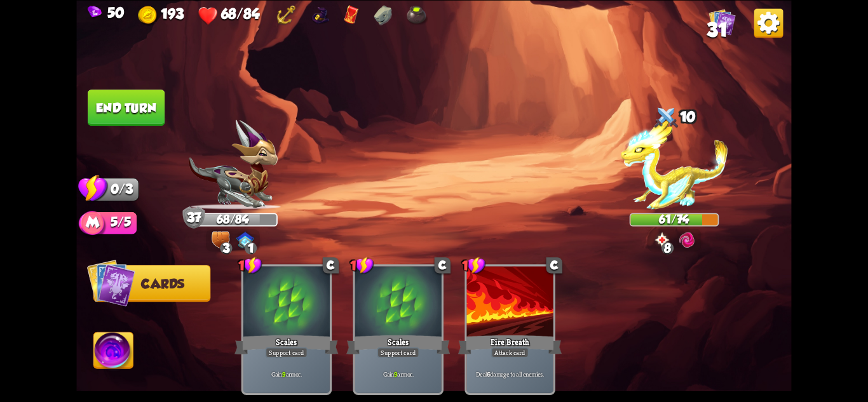
click at [127, 107] on button "End turn" at bounding box center [126, 108] width 77 height 36
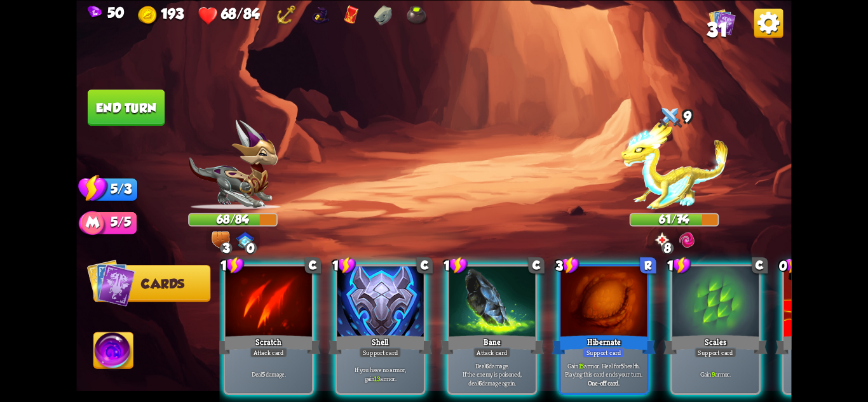
scroll to position [0, 1]
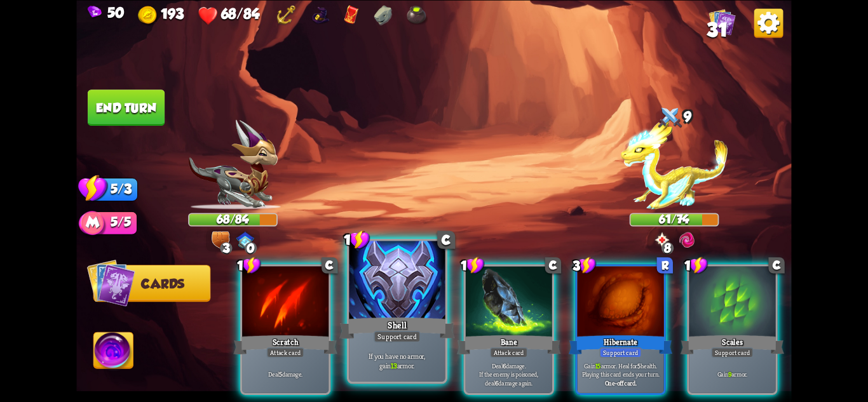
click at [388, 368] on p "If you have no armor, gain 13 armor." at bounding box center [397, 360] width 92 height 19
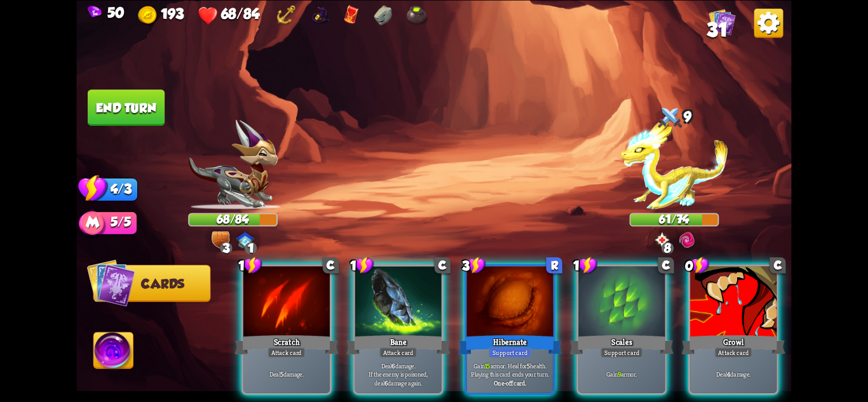
scroll to position [0, 0]
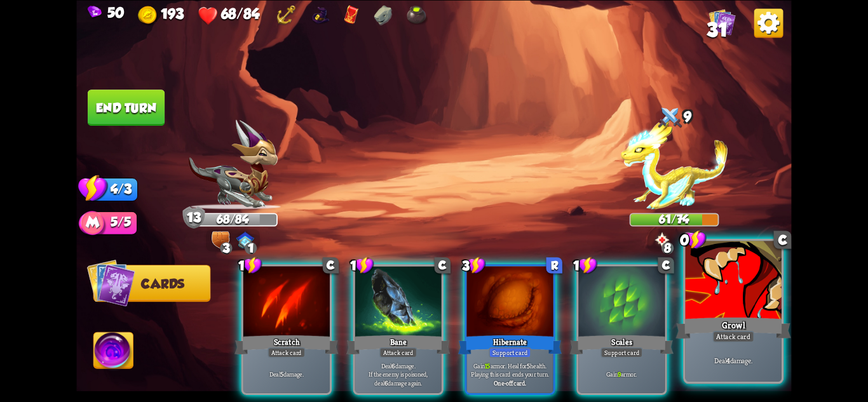
click at [729, 374] on div "Deal 4 damage." at bounding box center [734, 361] width 96 height 42
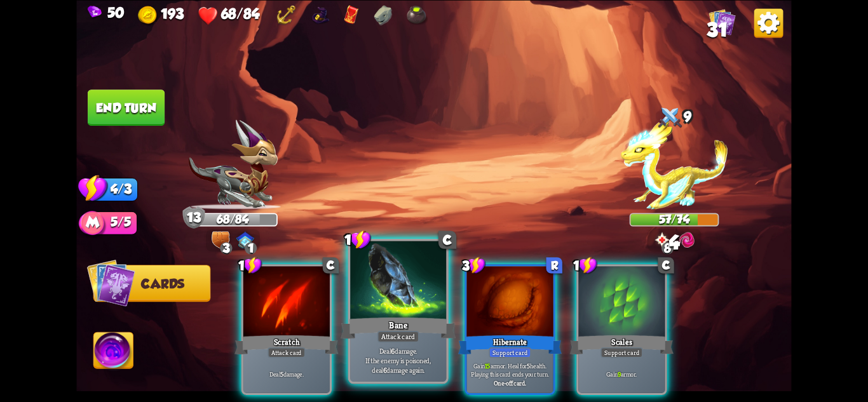
click at [387, 322] on div "Bane" at bounding box center [398, 327] width 115 height 25
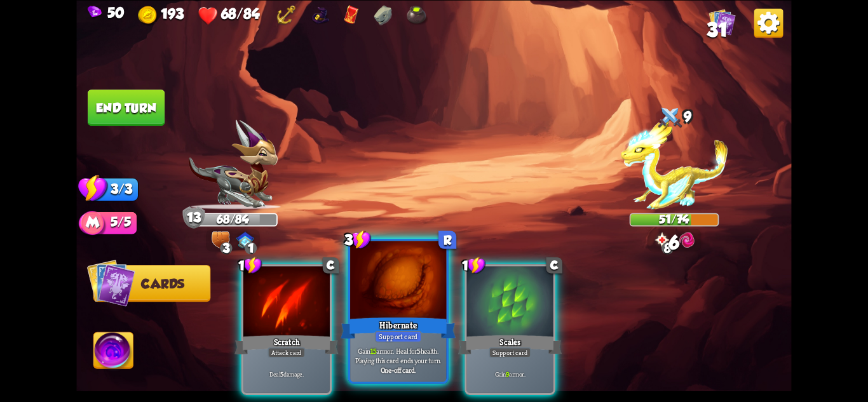
click at [378, 317] on div "Hibernate" at bounding box center [398, 327] width 115 height 25
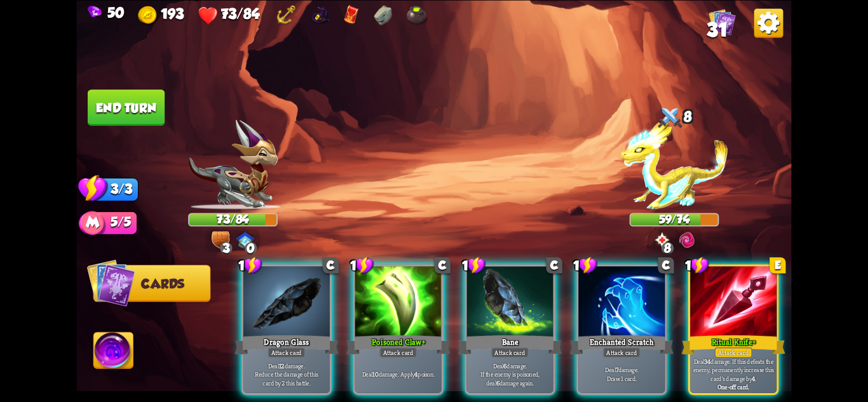
scroll to position [0, 121]
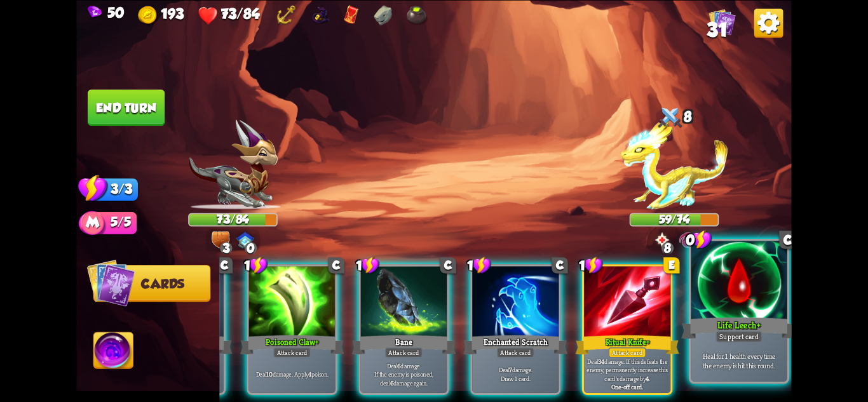
click at [735, 346] on div "Heal for 1 health every time the enemy is hit this round." at bounding box center [739, 361] width 96 height 42
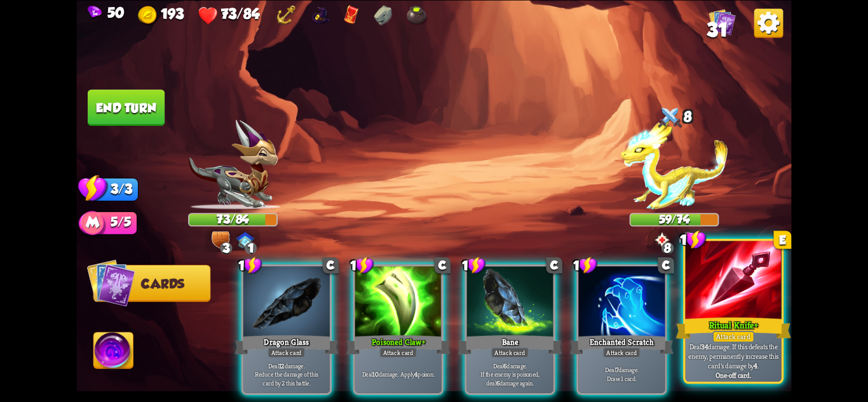
scroll to position [0, 0]
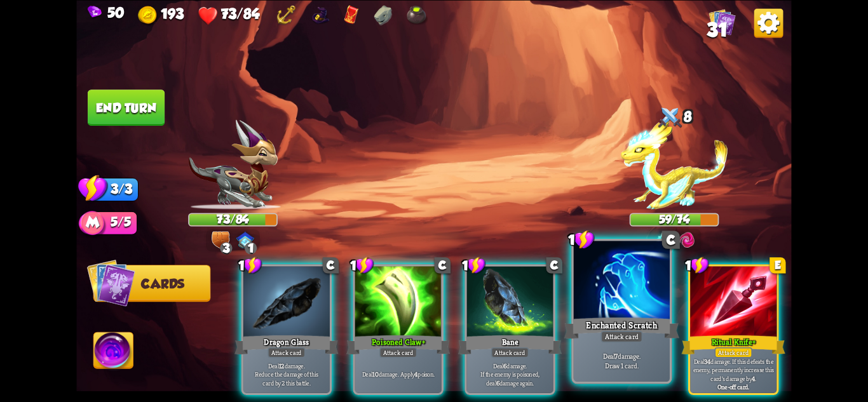
click at [596, 353] on p "Deal 7 damage. Draw 1 card." at bounding box center [622, 360] width 92 height 19
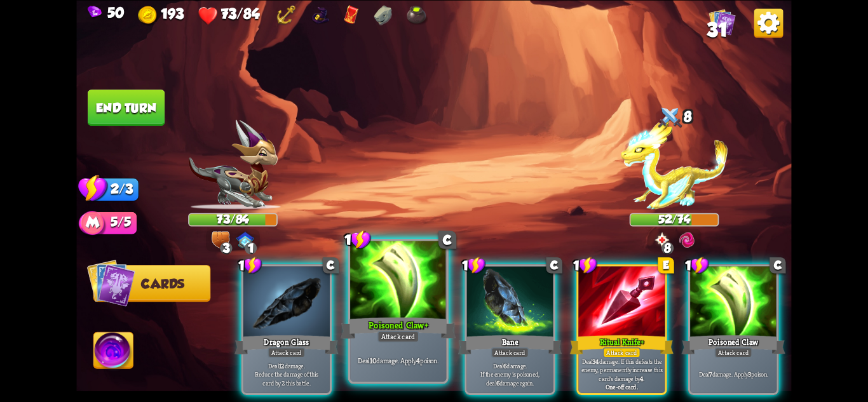
click at [421, 343] on div "Deal 10 damage. Apply 4 poison." at bounding box center [398, 361] width 96 height 42
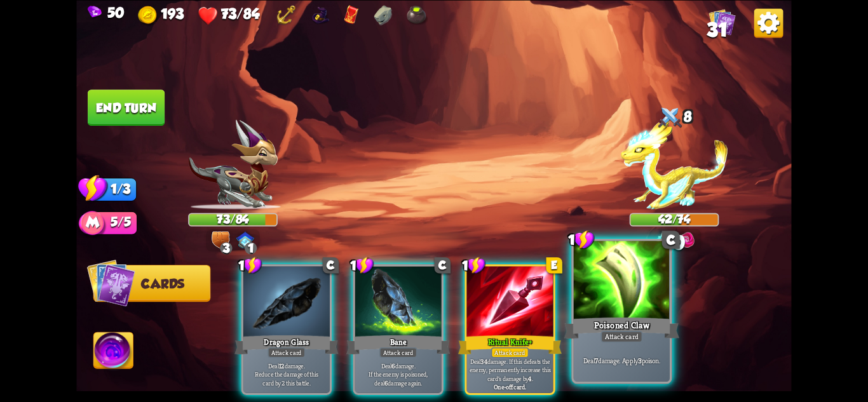
click at [622, 318] on div "Poisoned Claw" at bounding box center [621, 327] width 115 height 25
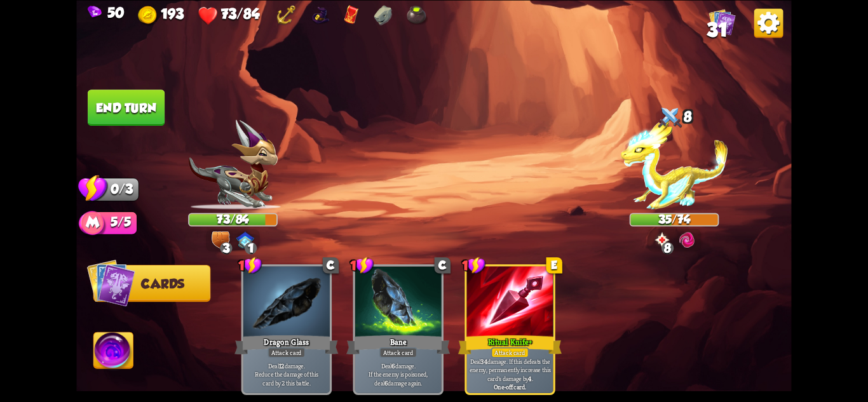
click at [135, 113] on button "End turn" at bounding box center [126, 108] width 77 height 36
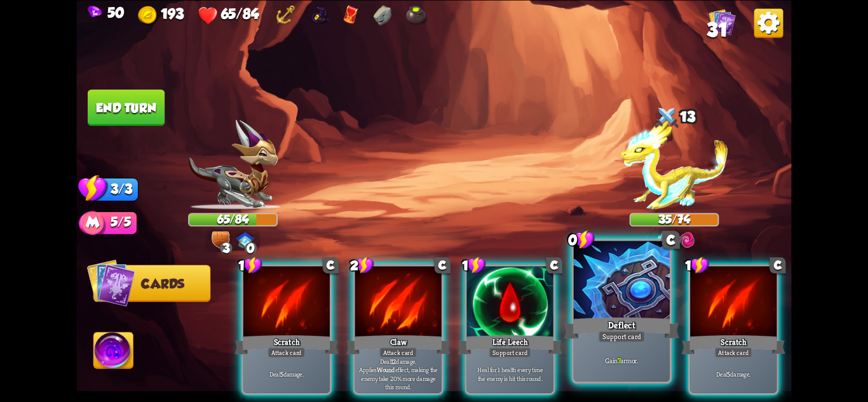
click at [605, 304] on div at bounding box center [622, 281] width 96 height 81
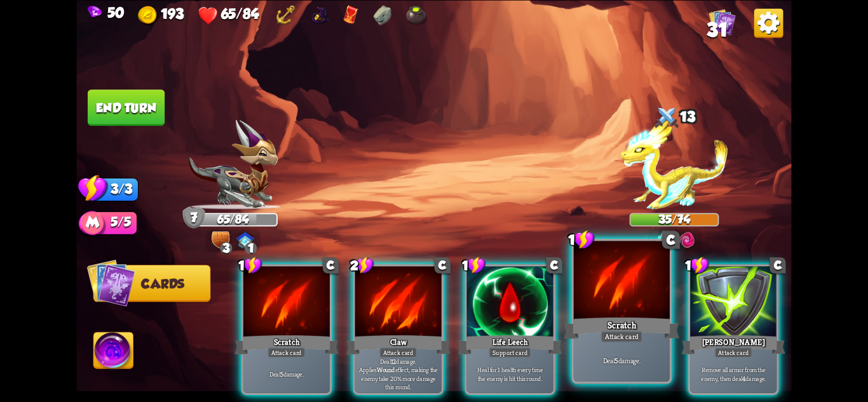
click at [628, 282] on div at bounding box center [622, 281] width 96 height 81
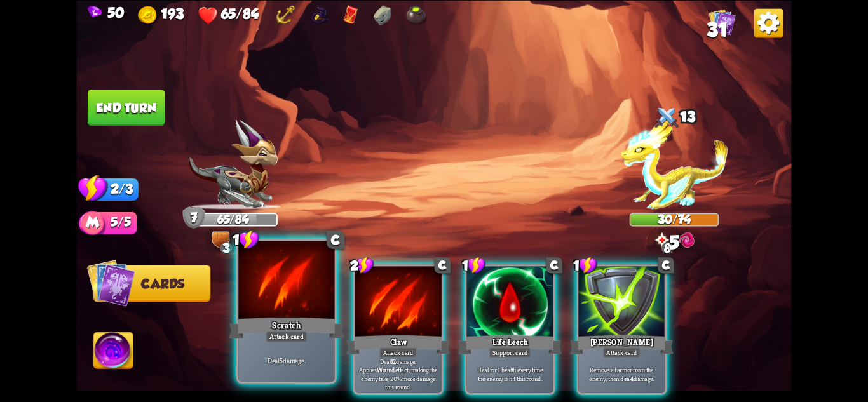
click at [305, 302] on div at bounding box center [286, 281] width 96 height 81
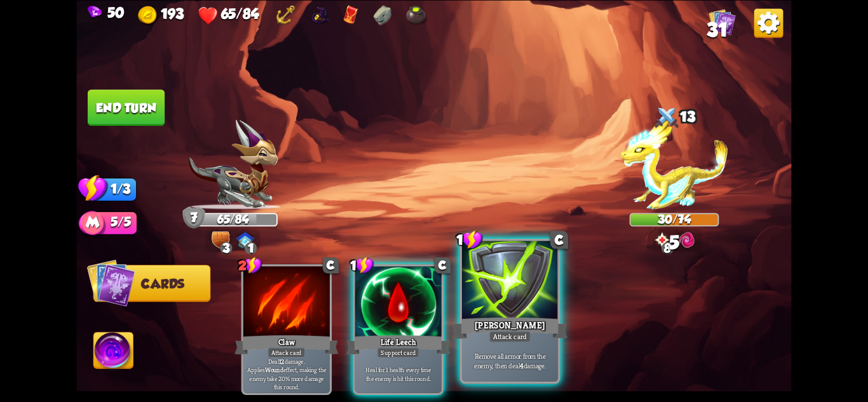
click at [533, 325] on div "[PERSON_NAME]" at bounding box center [510, 327] width 115 height 25
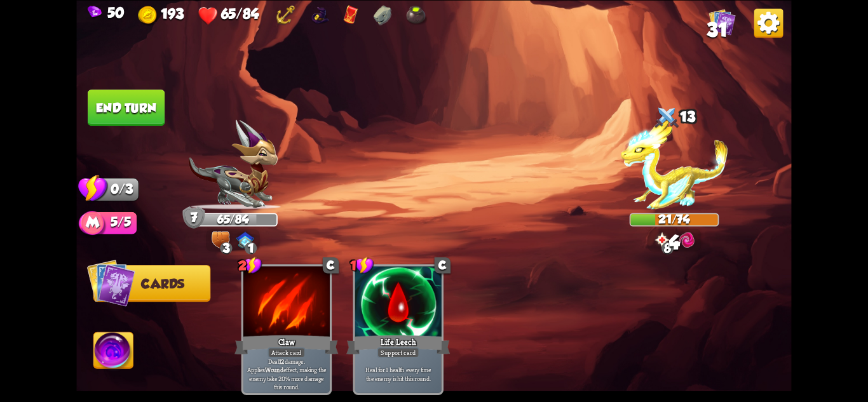
click at [149, 125] on button "End turn" at bounding box center [126, 108] width 77 height 36
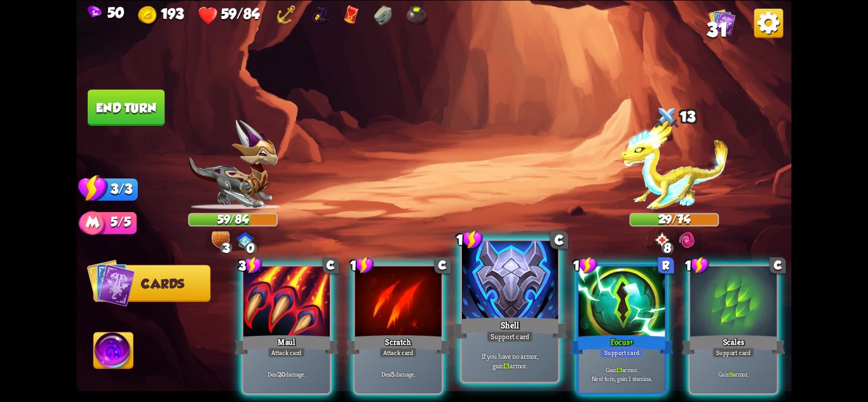
click at [539, 329] on div "Shell" at bounding box center [510, 327] width 115 height 25
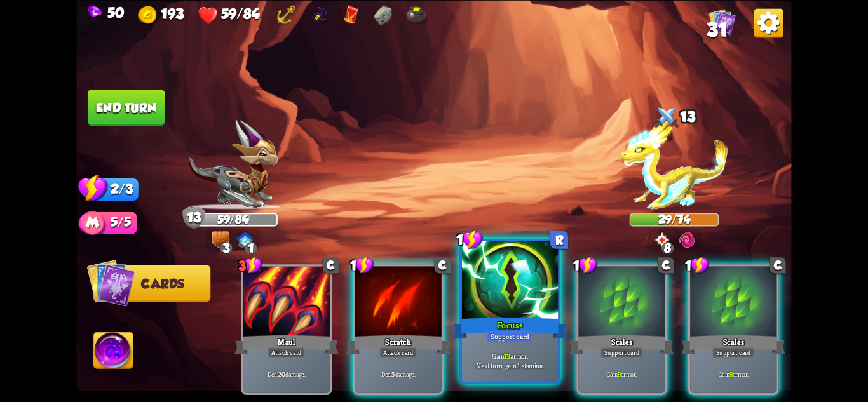
click at [508, 343] on div "Gain 13 armor. Next turn, gain 1 stamina." at bounding box center [510, 361] width 96 height 42
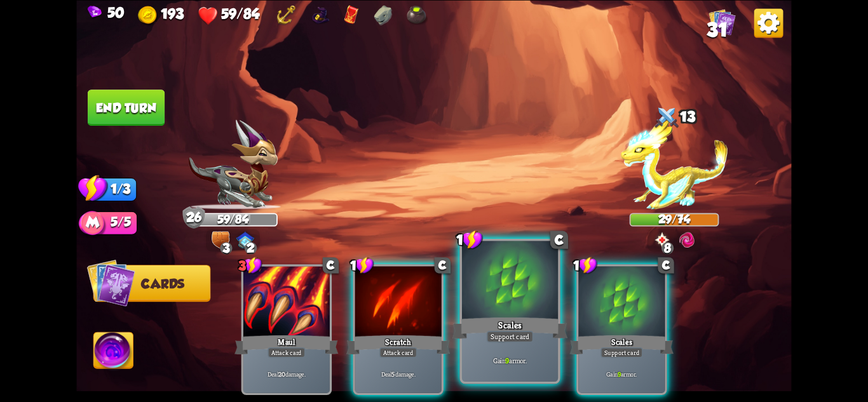
click at [499, 327] on div "Scales" at bounding box center [510, 327] width 115 height 25
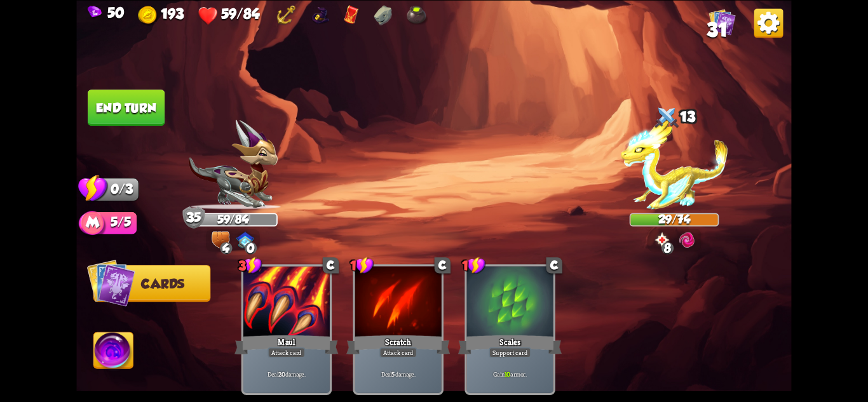
click at [111, 99] on button "End turn" at bounding box center [126, 108] width 77 height 36
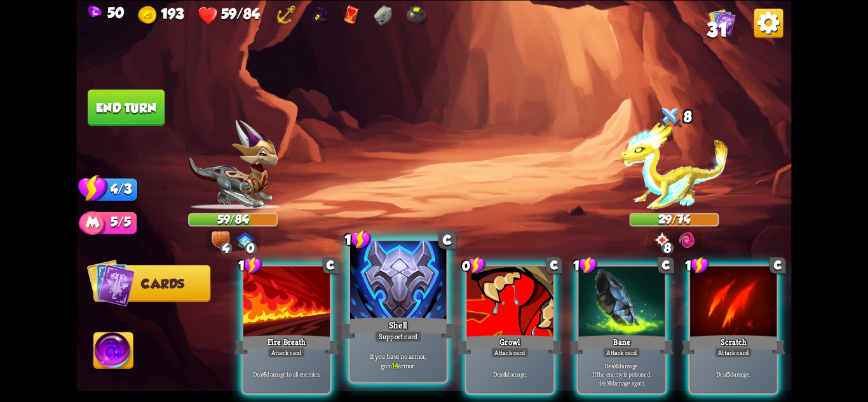
click at [413, 348] on div "If you have no armor, gain 14 armor." at bounding box center [398, 361] width 96 height 42
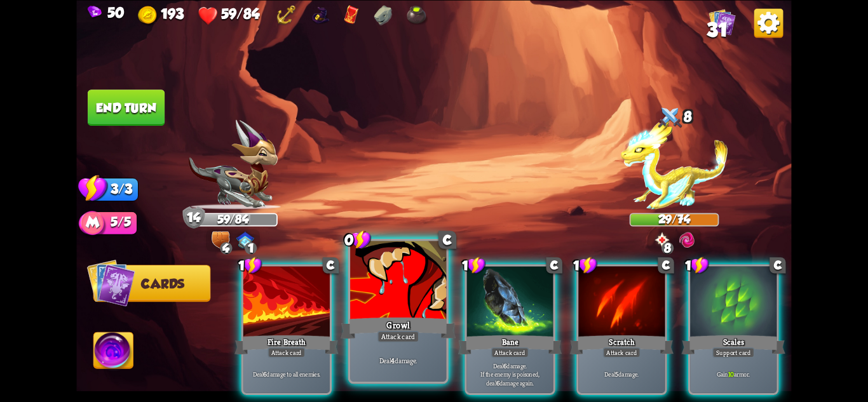
click at [411, 332] on div "Attack card" at bounding box center [399, 335] width 42 height 11
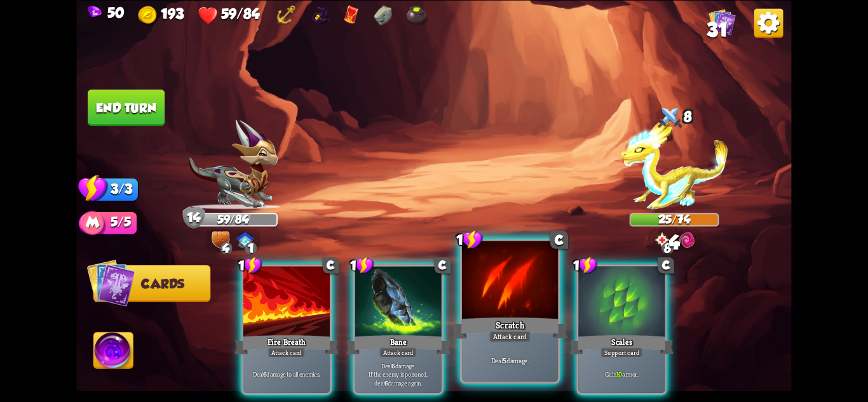
click at [493, 346] on div "Deal 5 damage." at bounding box center [510, 361] width 96 height 42
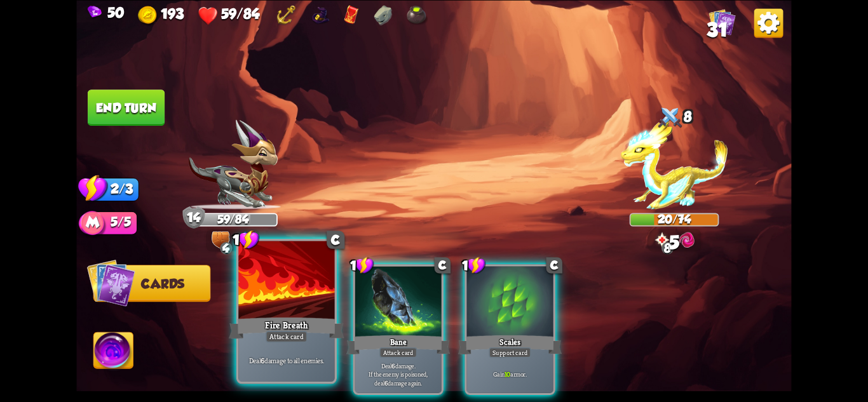
click at [253, 320] on div "Fire Breath" at bounding box center [286, 327] width 115 height 25
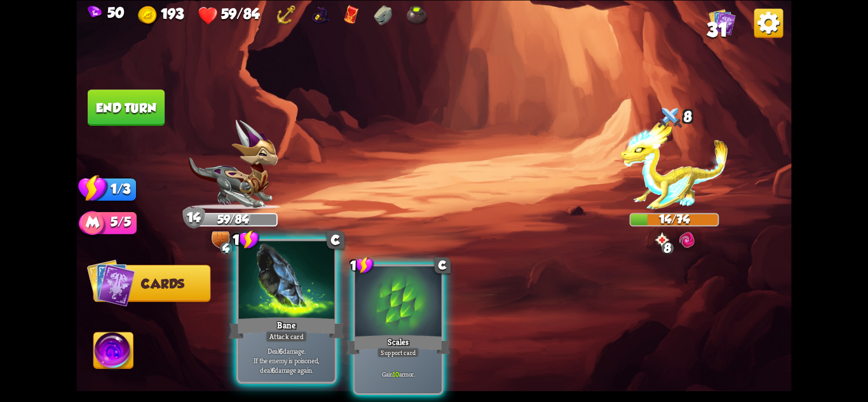
click at [277, 287] on div at bounding box center [286, 281] width 96 height 81
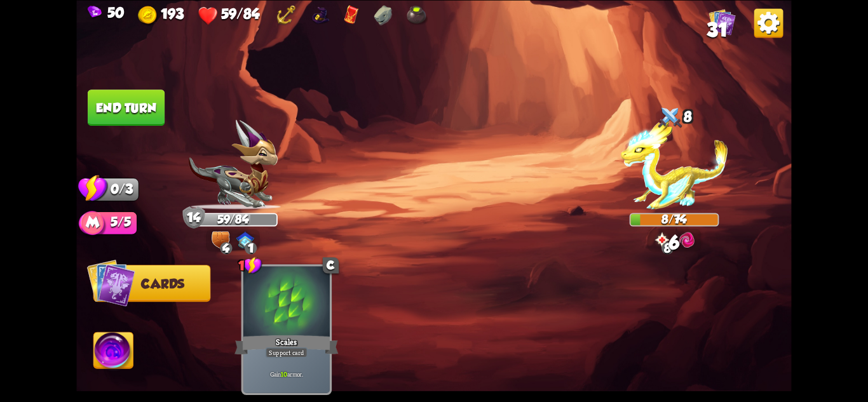
click at [131, 115] on button "End turn" at bounding box center [126, 108] width 77 height 36
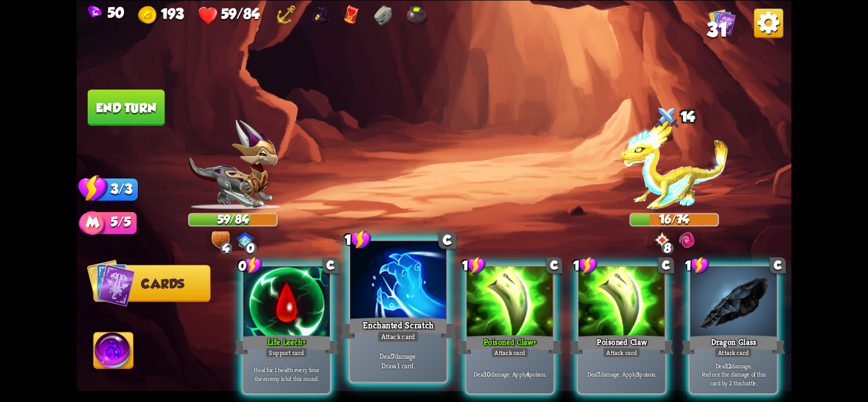
click at [409, 341] on div "Attack card" at bounding box center [399, 335] width 42 height 11
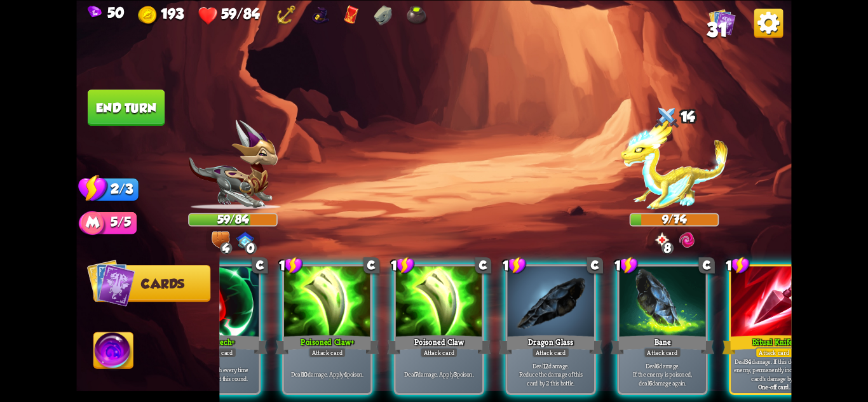
scroll to position [0, 121]
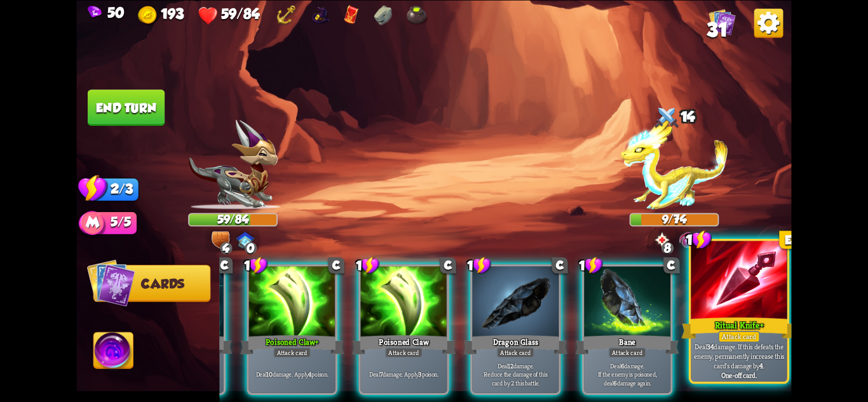
click at [752, 352] on p "Deal 34 damage. If this defeats the enemy, permanently increase this card's dam…" at bounding box center [739, 356] width 92 height 29
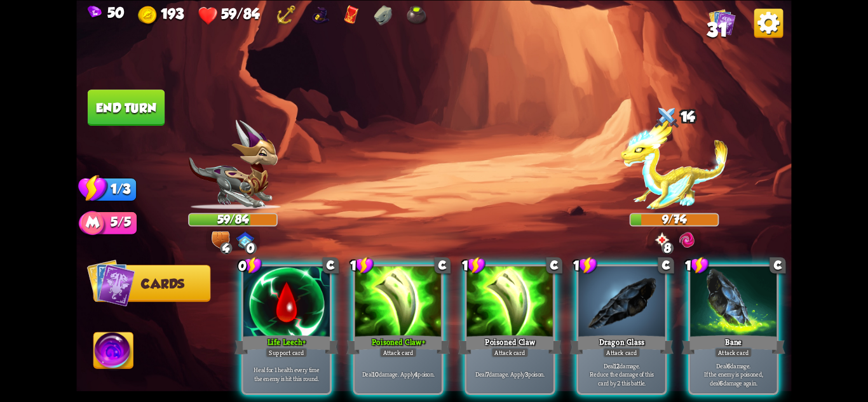
scroll to position [0, 0]
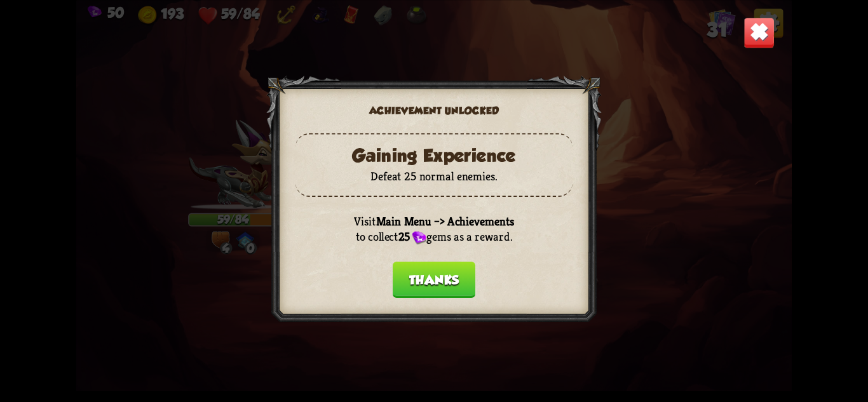
click at [444, 274] on button "Thanks" at bounding box center [434, 279] width 83 height 36
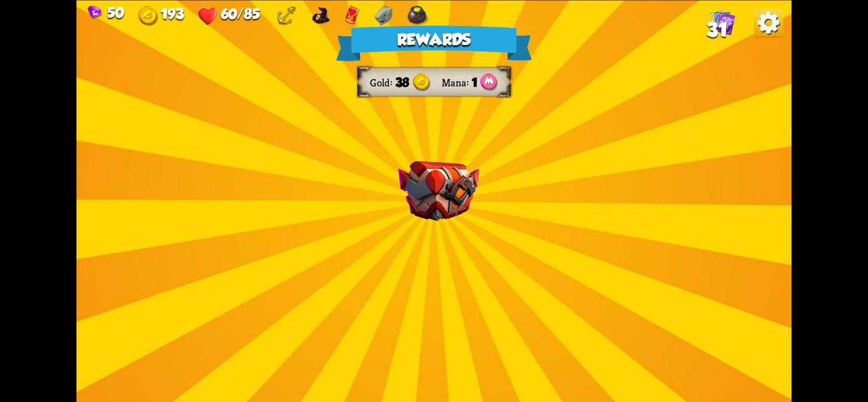
click at [485, 229] on div "Rewards Gold 38 Mana 1 Select a card 0 C Deflect Support card Gain 4 armor. 1 C…" at bounding box center [433, 201] width 715 height 402
click at [484, 228] on div "Rewards Gold 38 Mana 1 Select a card 0 C Deflect Support card Gain 4 armor. 1 C…" at bounding box center [433, 201] width 715 height 402
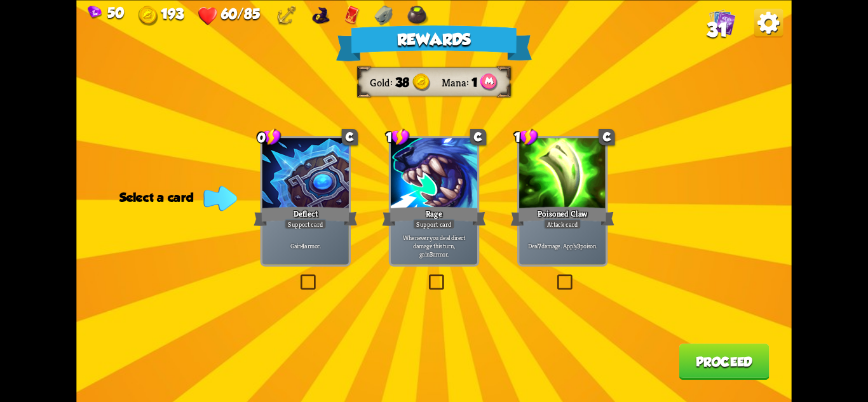
click at [319, 207] on div "Deflect" at bounding box center [306, 216] width 104 height 23
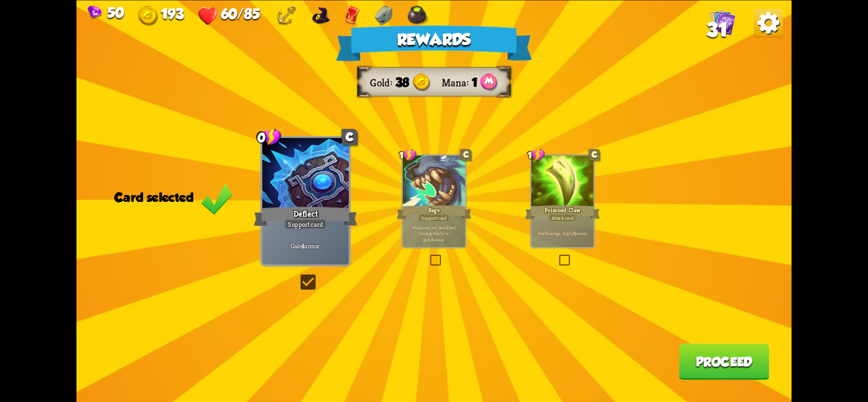
click at [711, 362] on button "Proceed" at bounding box center [724, 362] width 90 height 36
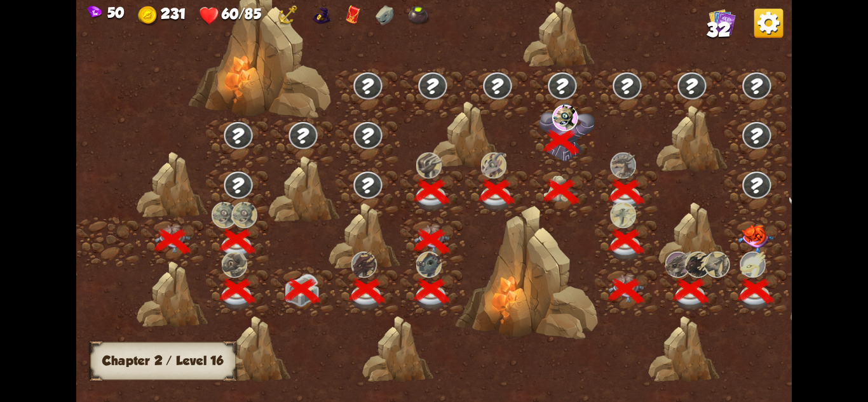
scroll to position [0, 193]
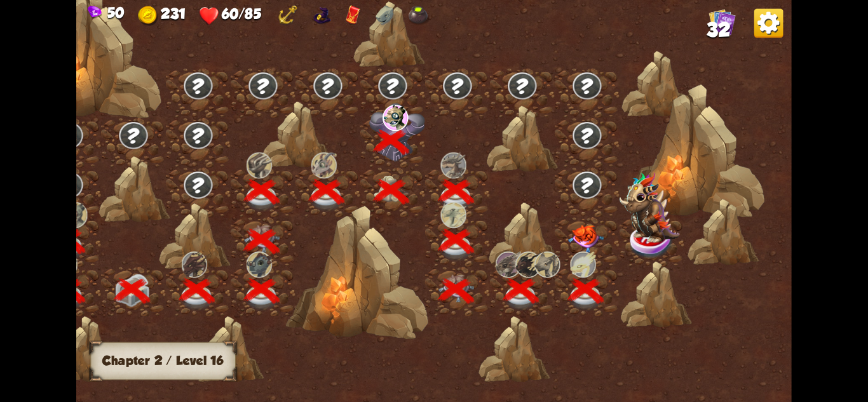
click at [583, 233] on img at bounding box center [586, 239] width 36 height 28
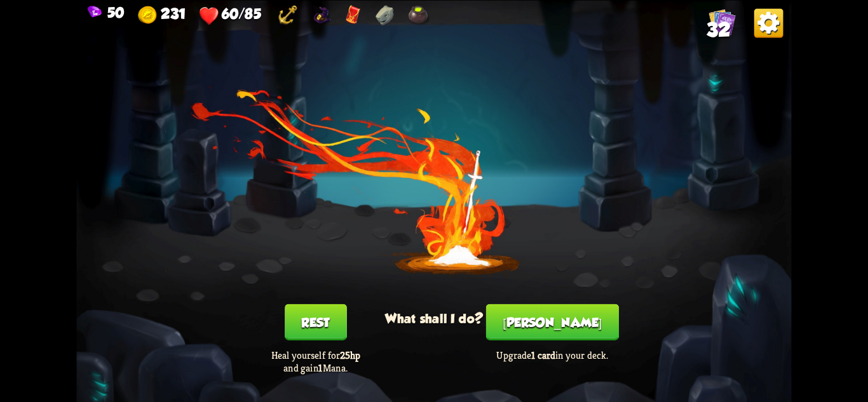
click at [545, 323] on button "[PERSON_NAME]" at bounding box center [552, 322] width 133 height 36
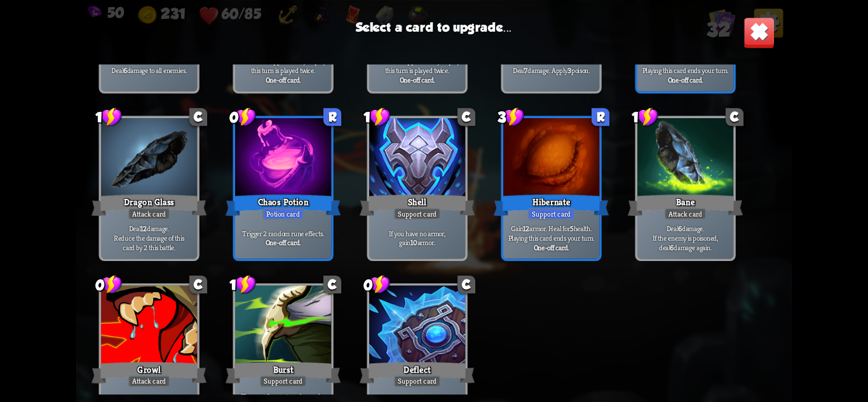
scroll to position [751, 0]
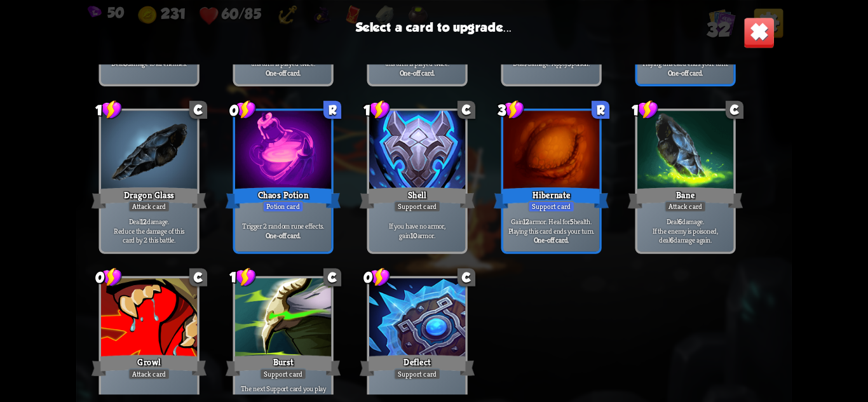
click at [519, 190] on div "Hibernate" at bounding box center [551, 197] width 115 height 25
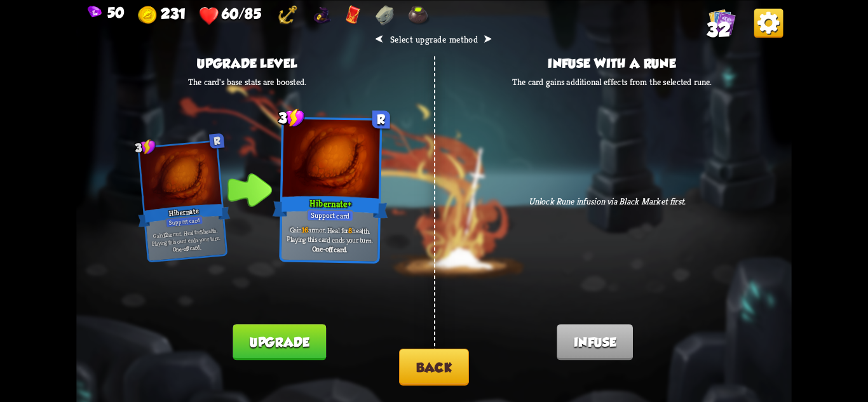
click at [292, 344] on button "Upgrade" at bounding box center [279, 342] width 93 height 36
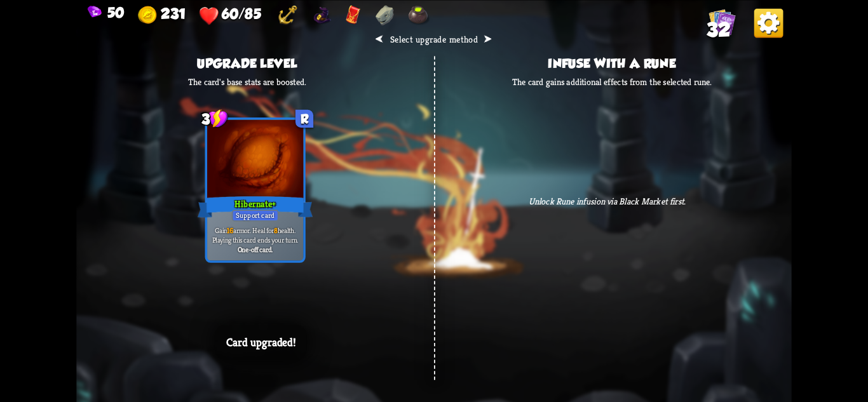
click at [661, 103] on div "⮜ Select upgrade method ⮞ Upgrade level The card's base stats are boosted. 3 R …" at bounding box center [433, 201] width 715 height 402
click at [732, 90] on div "⮜ Select upgrade method ⮞ Upgrade level The card's base stats are boosted. 3 R …" at bounding box center [433, 201] width 715 height 402
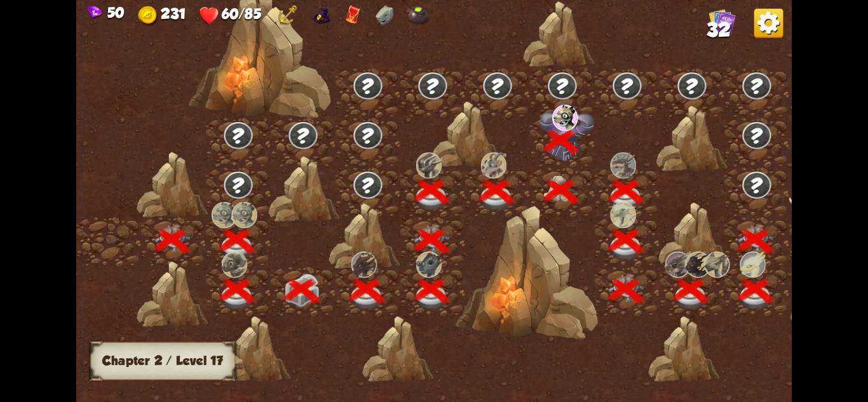
scroll to position [0, 193]
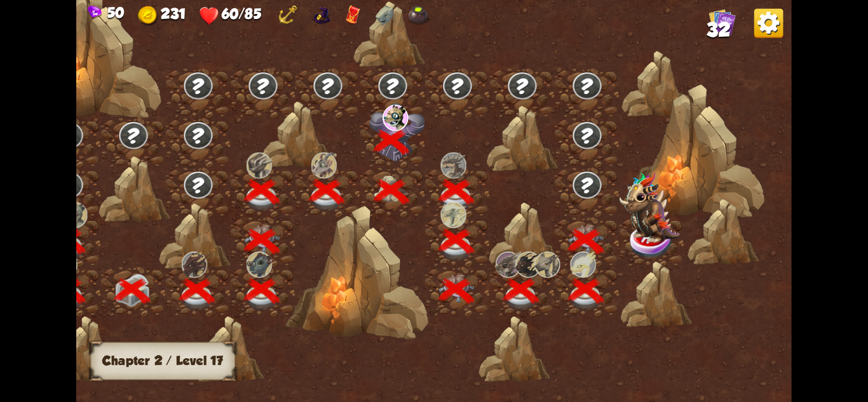
click at [662, 243] on img at bounding box center [652, 242] width 44 height 36
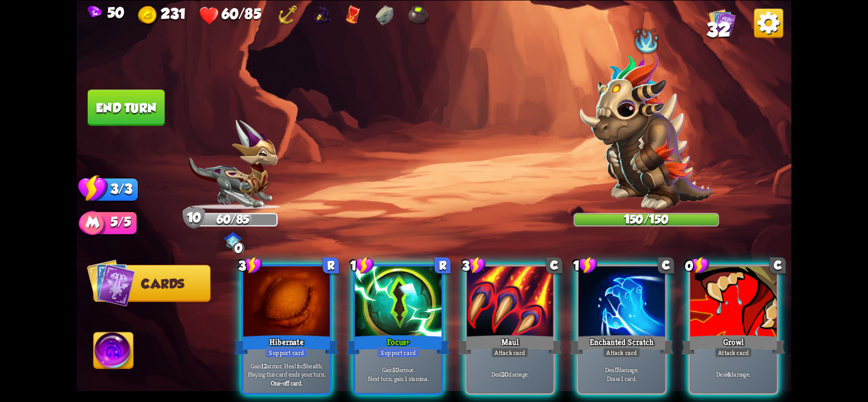
click at [660, 159] on div "Select an enemy to attack... You don't have enough stamina to play that card...…" at bounding box center [433, 201] width 715 height 402
click at [636, 144] on img at bounding box center [646, 131] width 133 height 156
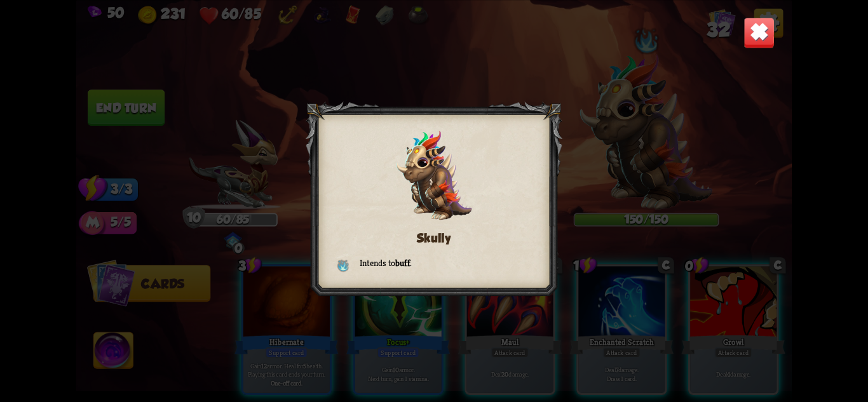
click at [763, 27] on img at bounding box center [759, 32] width 31 height 31
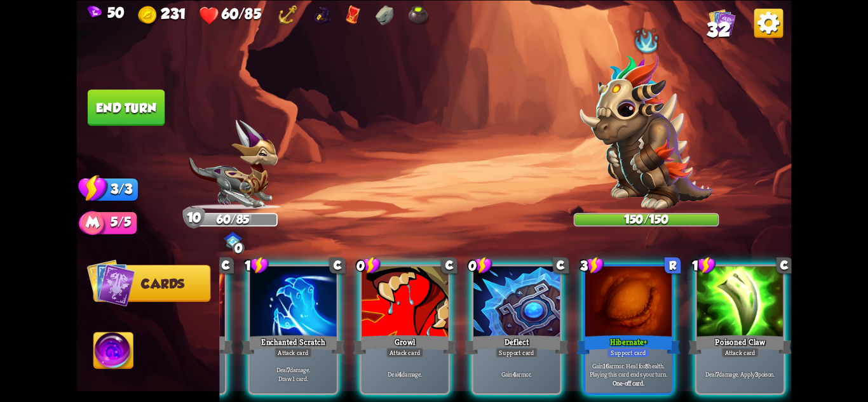
scroll to position [0, 375]
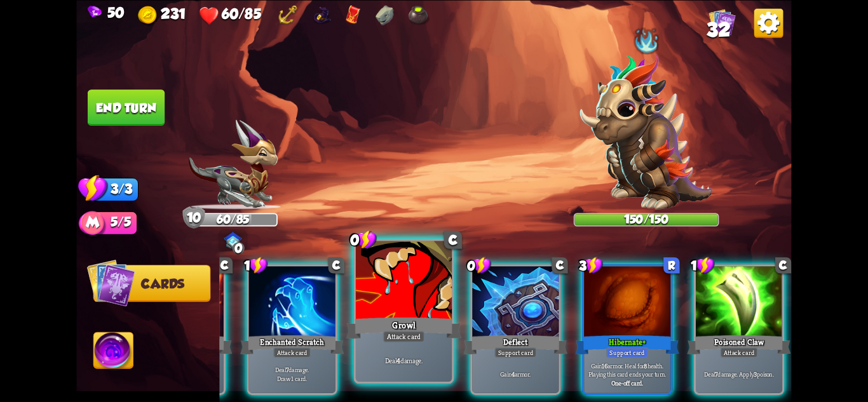
click at [433, 310] on div at bounding box center [404, 281] width 96 height 81
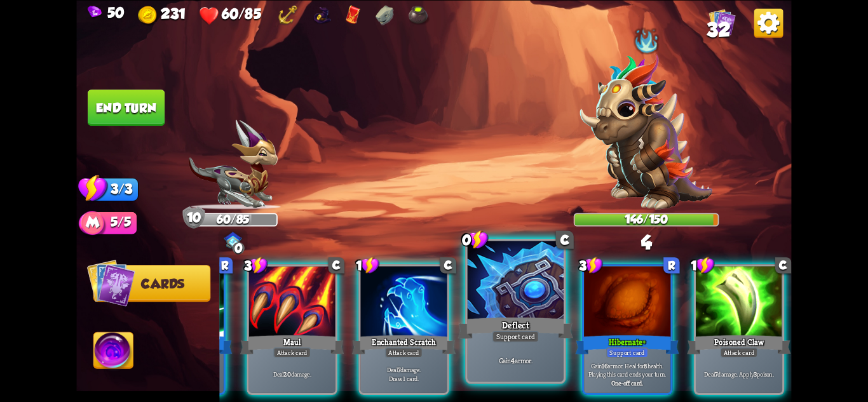
click at [497, 323] on div "Deflect" at bounding box center [515, 327] width 115 height 25
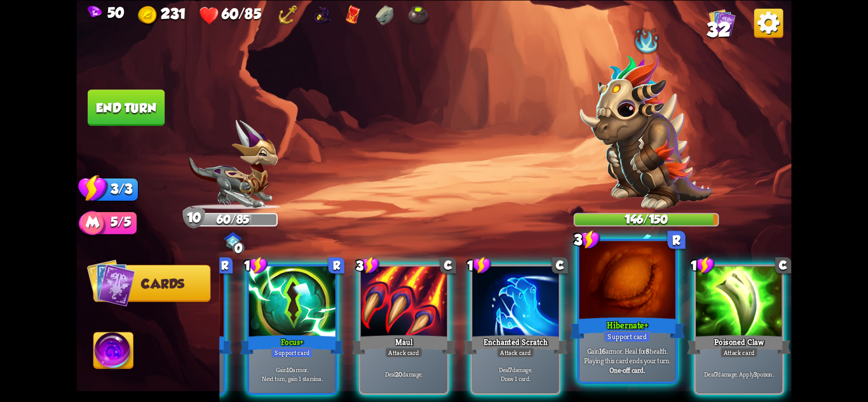
scroll to position [0, 121]
click at [629, 334] on div "Support card" at bounding box center [627, 335] width 47 height 11
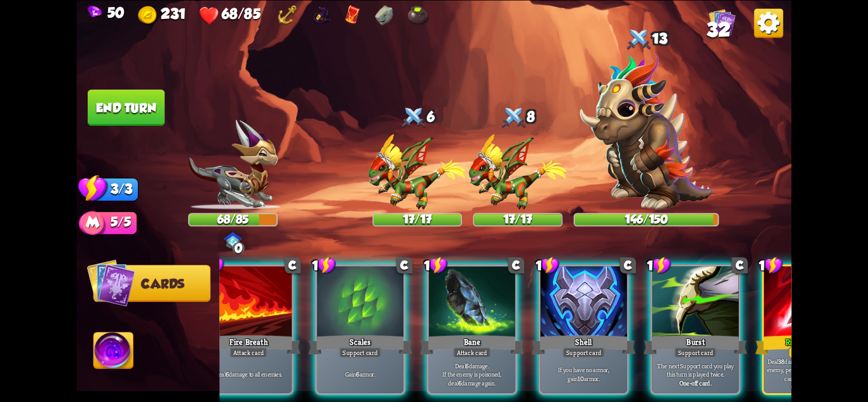
scroll to position [0, 44]
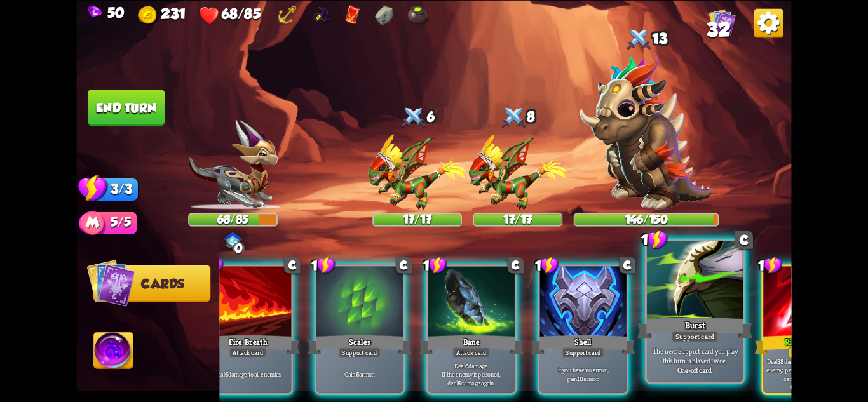
click at [669, 334] on div "Burst" at bounding box center [694, 327] width 115 height 25
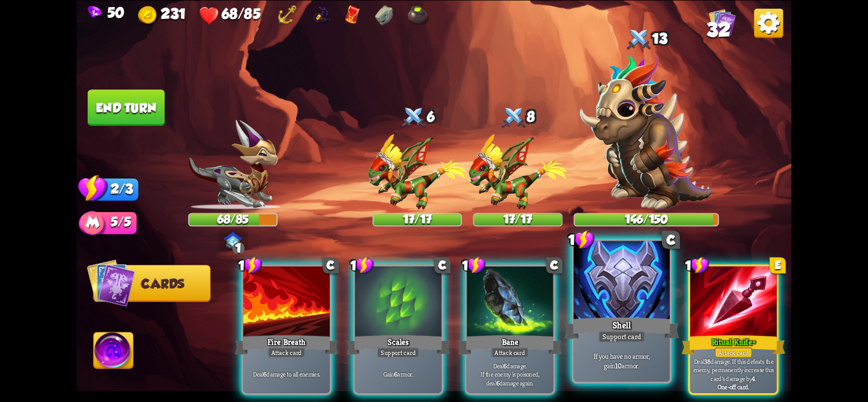
scroll to position [0, 0]
click at [609, 325] on div "Shell" at bounding box center [621, 327] width 115 height 25
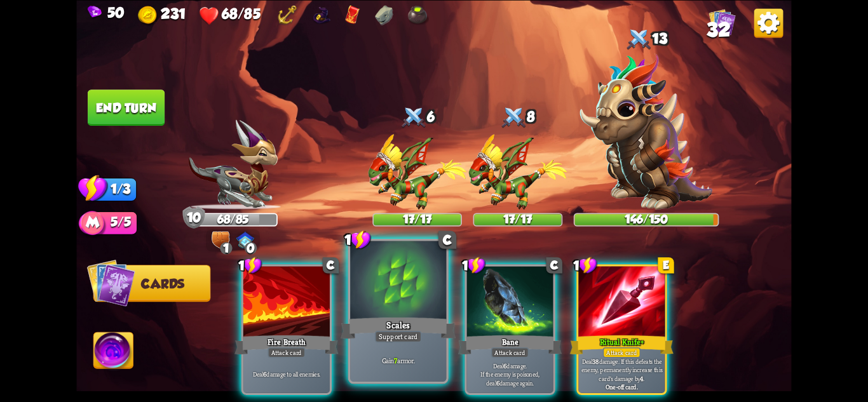
drag, startPoint x: 420, startPoint y: 301, endPoint x: 364, endPoint y: 235, distance: 87.0
click at [419, 300] on div at bounding box center [398, 281] width 96 height 81
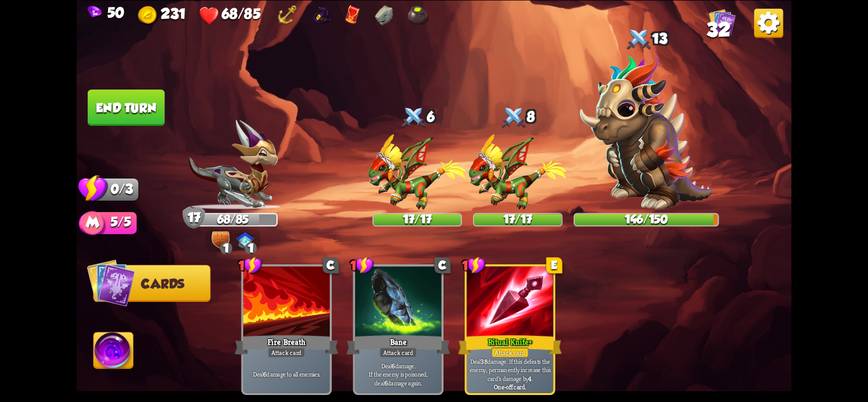
click at [251, 175] on img at bounding box center [232, 164] width 89 height 90
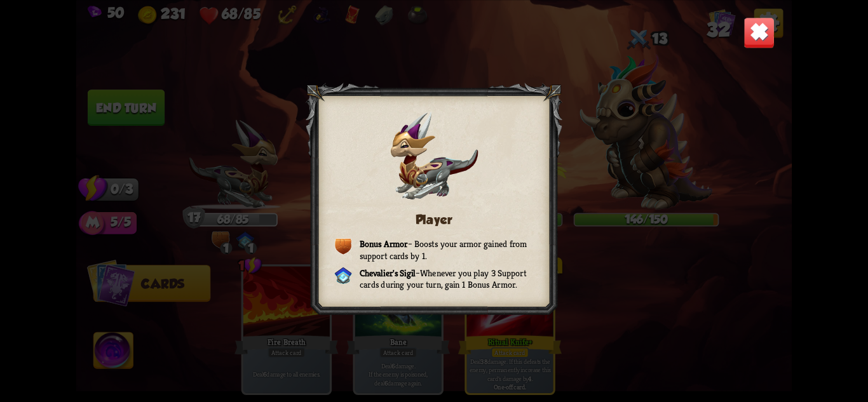
click at [763, 40] on img at bounding box center [759, 32] width 31 height 31
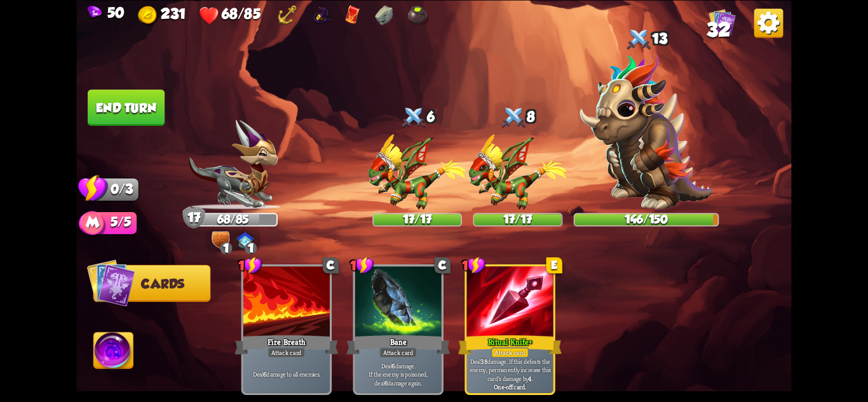
click at [139, 111] on button "End turn" at bounding box center [126, 108] width 77 height 36
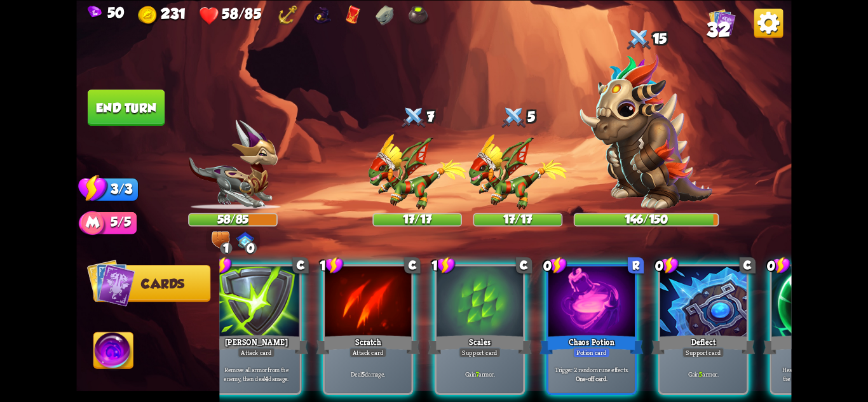
scroll to position [0, 37]
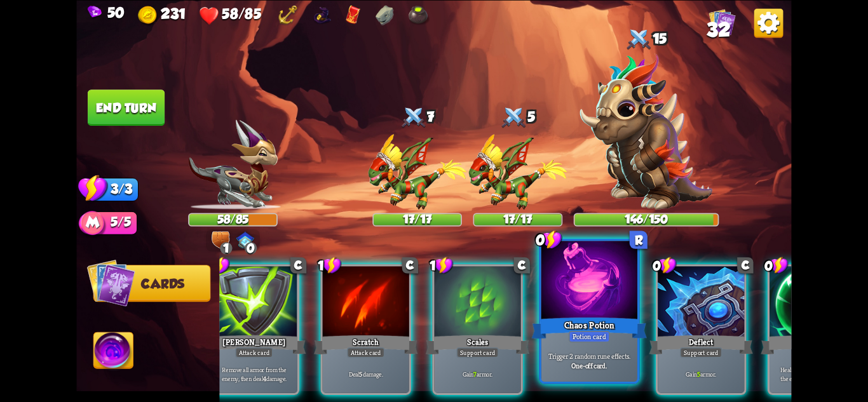
click at [608, 364] on div "One-off card." at bounding box center [590, 366] width 92 height 10
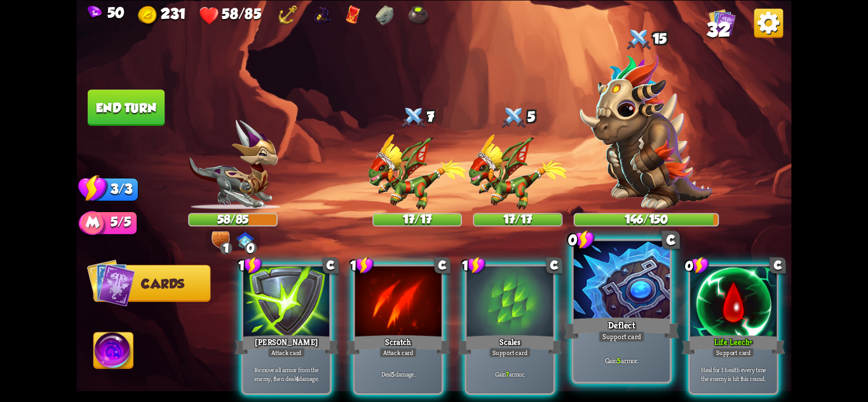
scroll to position [0, 0]
click at [627, 297] on div at bounding box center [622, 281] width 96 height 81
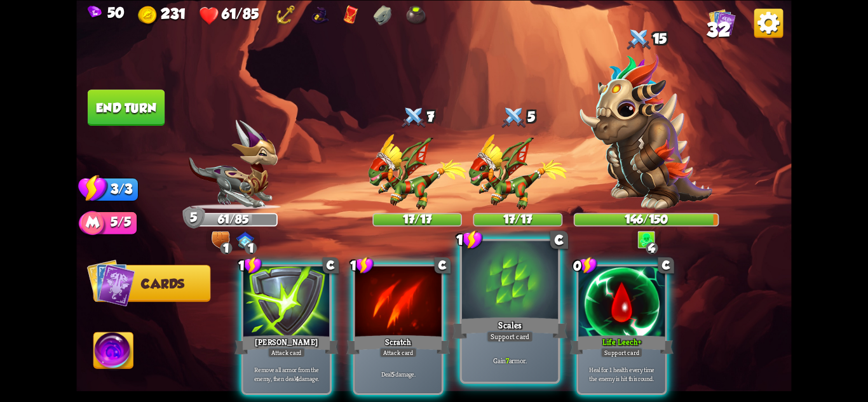
click at [543, 313] on div at bounding box center [510, 281] width 96 height 81
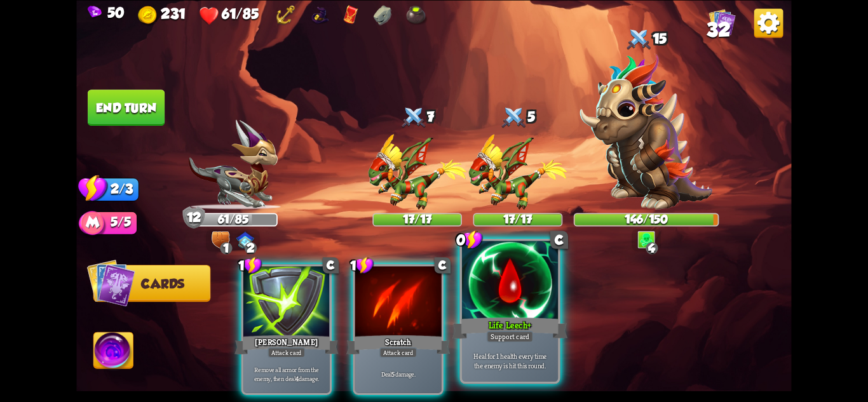
click at [543, 320] on div "Life Leech+" at bounding box center [510, 327] width 115 height 25
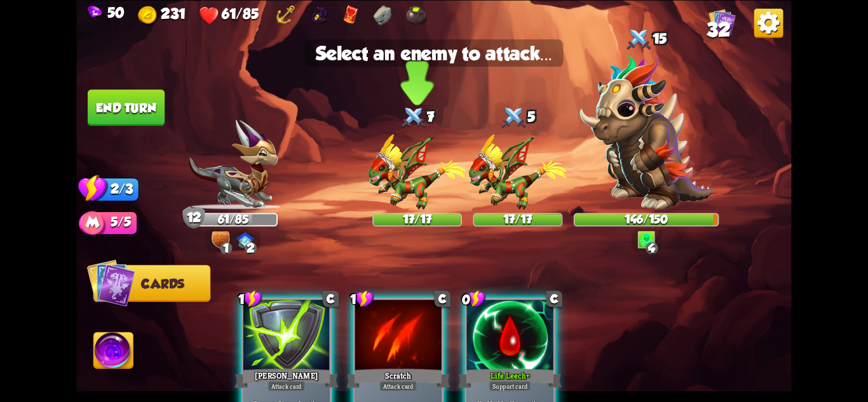
click at [401, 176] on img at bounding box center [417, 172] width 99 height 76
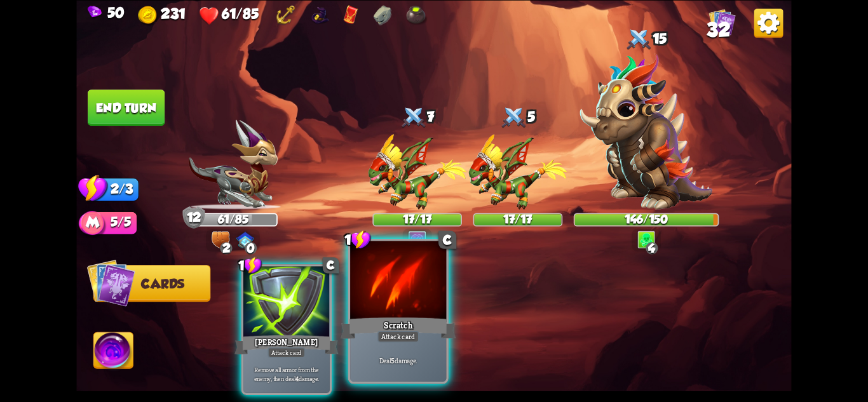
click at [397, 290] on div at bounding box center [398, 281] width 96 height 81
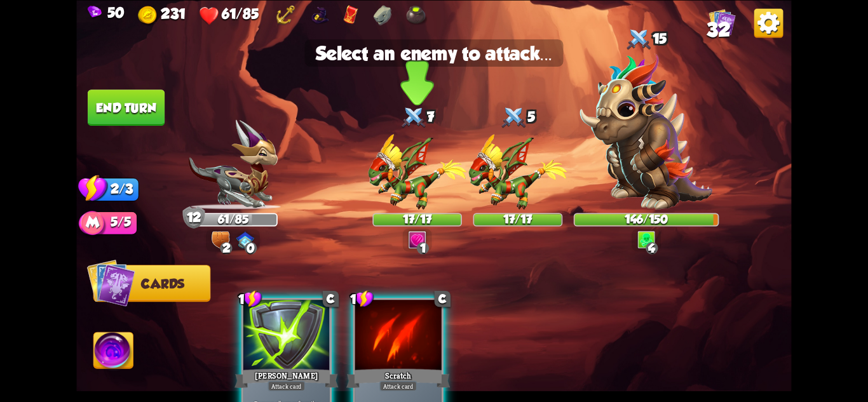
click at [398, 179] on img at bounding box center [417, 172] width 99 height 76
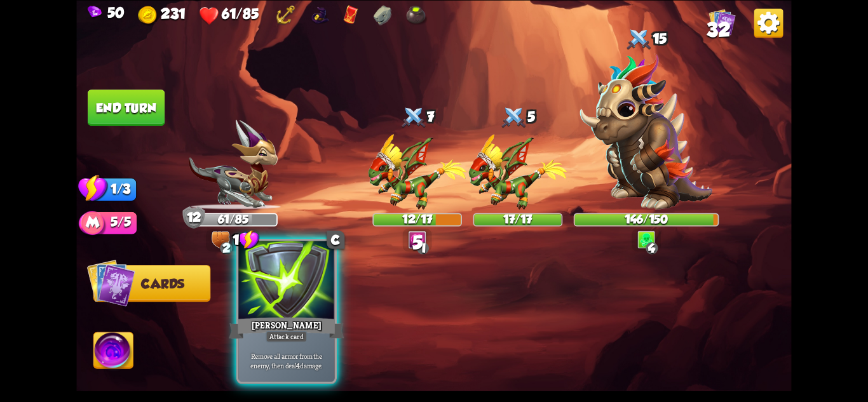
click at [295, 303] on div at bounding box center [286, 281] width 96 height 81
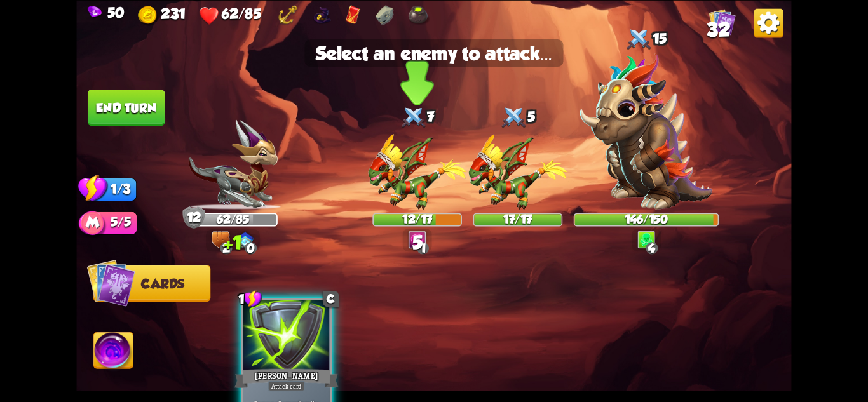
click at [415, 180] on img at bounding box center [417, 172] width 99 height 76
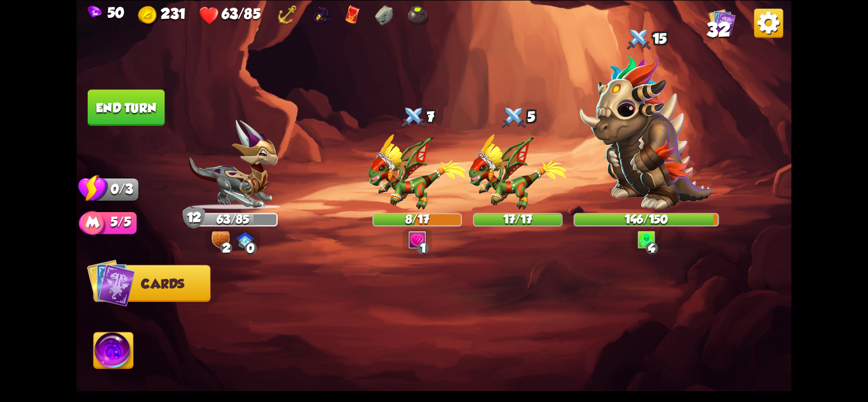
click at [122, 94] on button "End turn" at bounding box center [126, 108] width 77 height 36
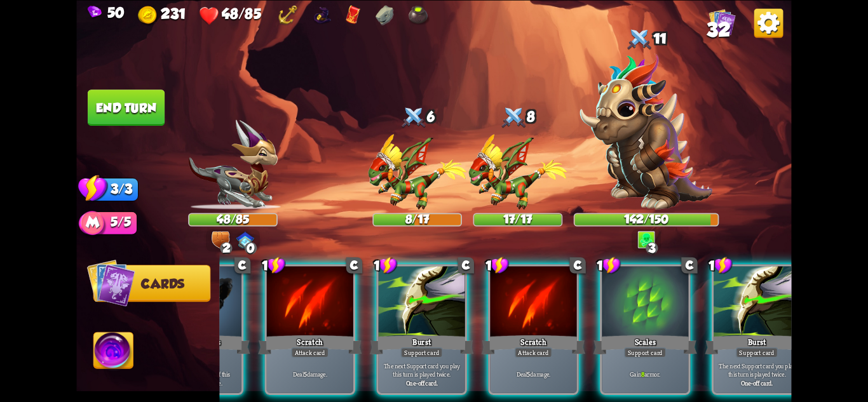
scroll to position [0, 121]
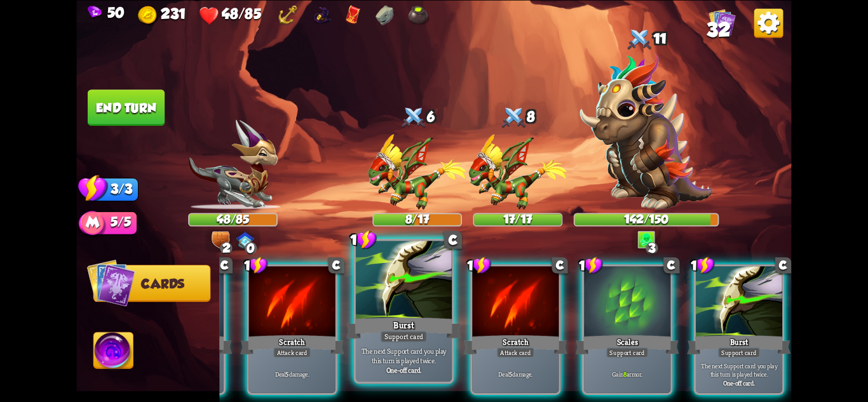
click at [428, 328] on div "Burst" at bounding box center [403, 327] width 115 height 25
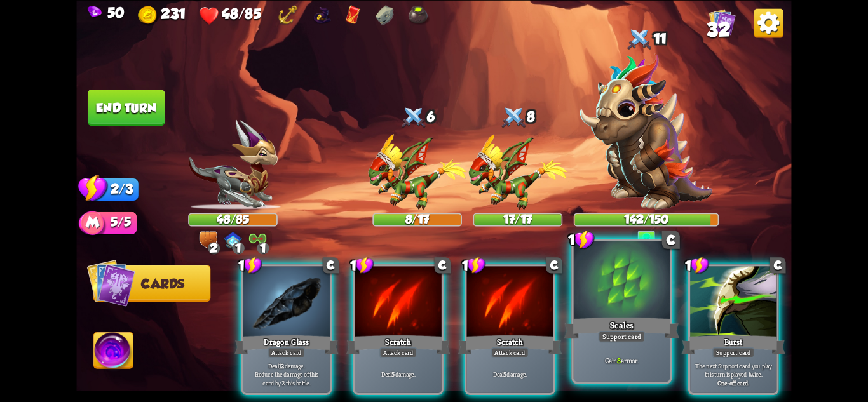
scroll to position [0, 0]
click at [632, 327] on div "Scales" at bounding box center [621, 327] width 115 height 25
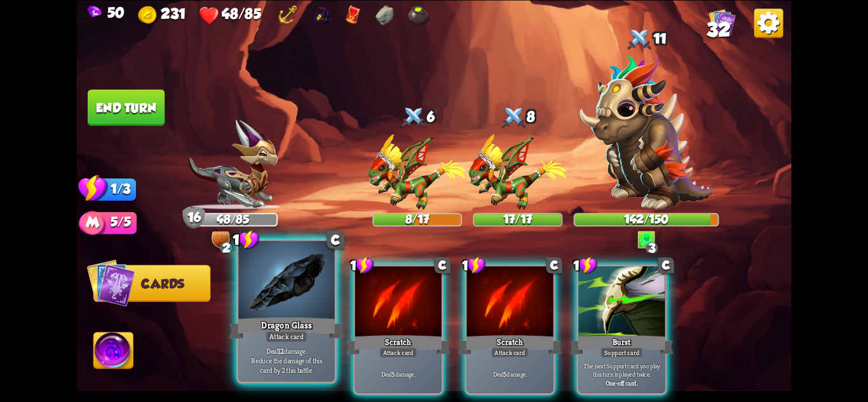
click at [309, 323] on div "Dragon Glass" at bounding box center [286, 327] width 115 height 25
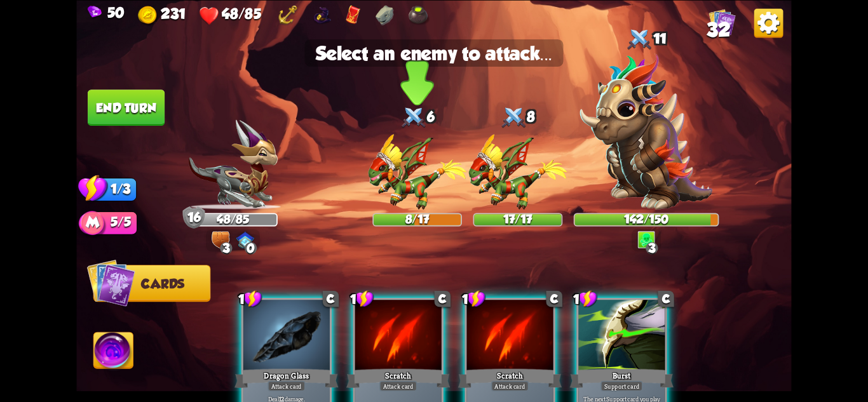
click at [407, 193] on img at bounding box center [417, 172] width 99 height 76
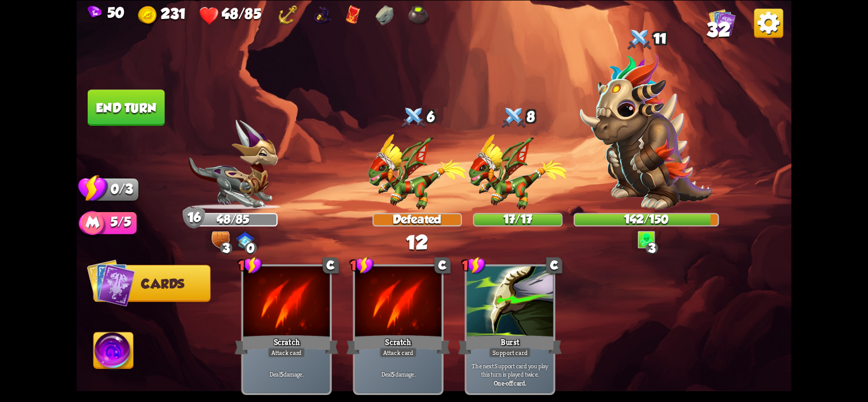
click at [127, 98] on button "End turn" at bounding box center [126, 108] width 77 height 36
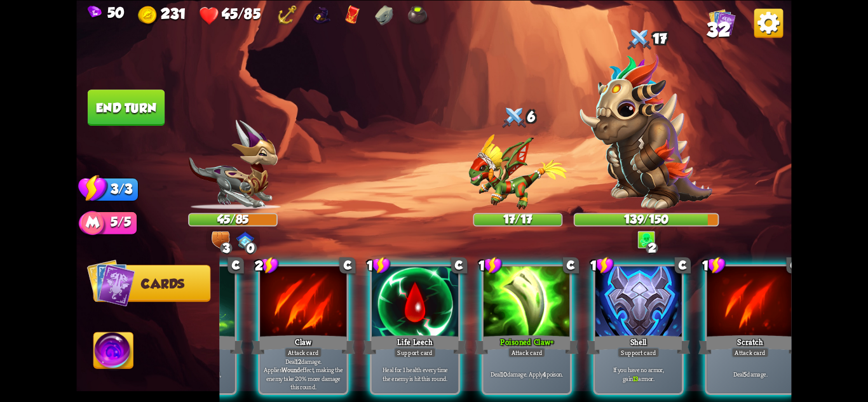
scroll to position [0, 121]
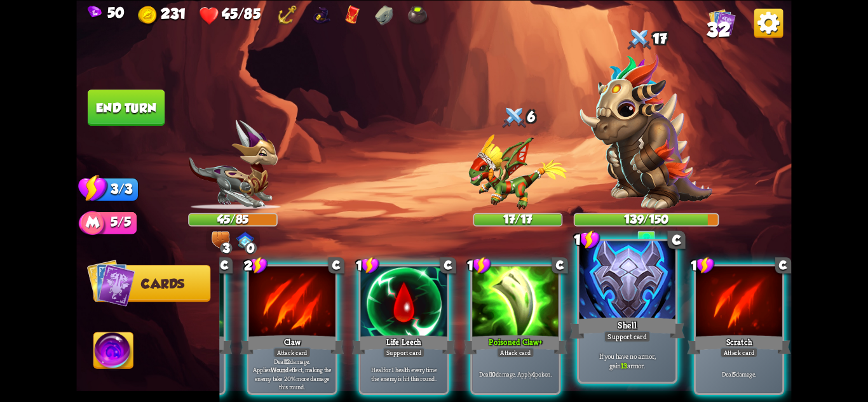
click at [641, 374] on div "If you have no armor, gain 13 armor." at bounding box center [628, 361] width 96 height 42
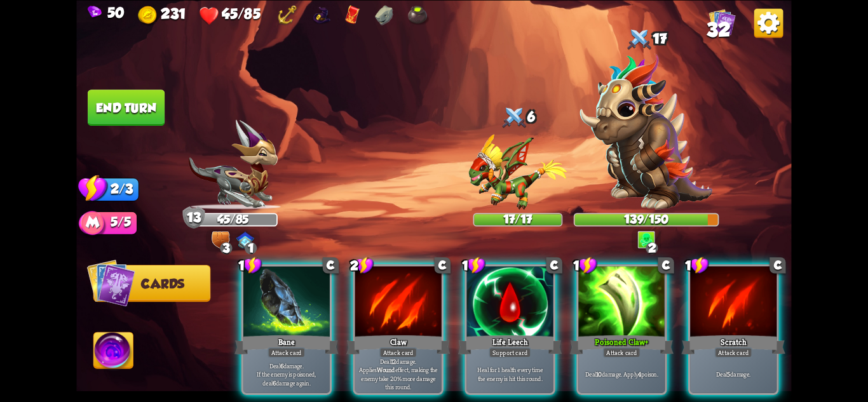
scroll to position [0, 0]
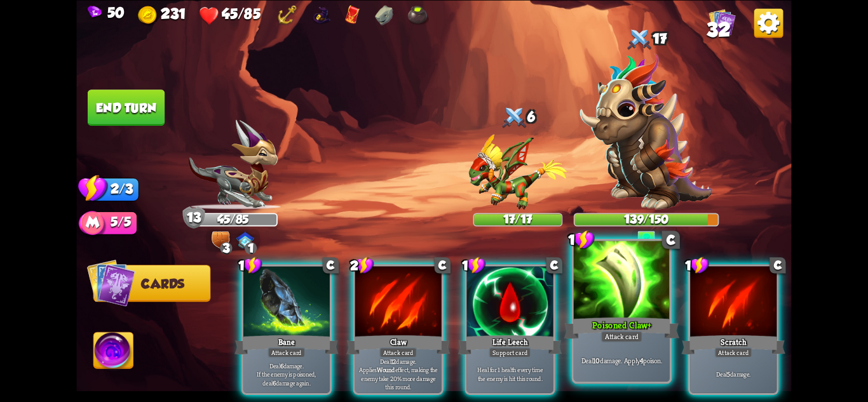
click at [627, 326] on div "Poisoned Claw+" at bounding box center [621, 327] width 115 height 25
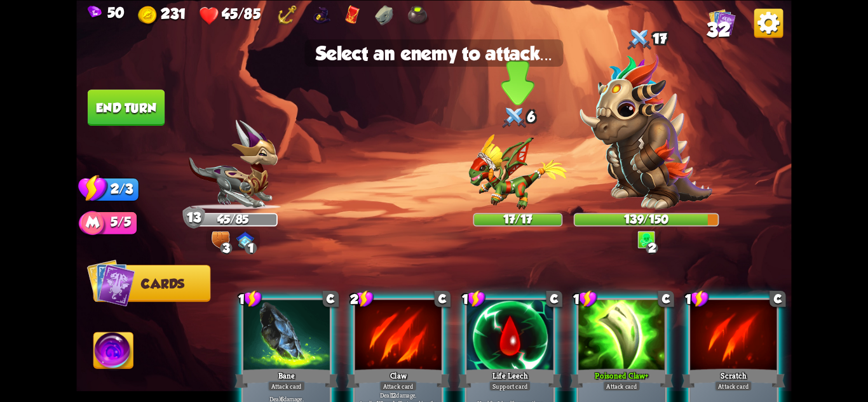
click at [510, 187] on img at bounding box center [518, 172] width 99 height 76
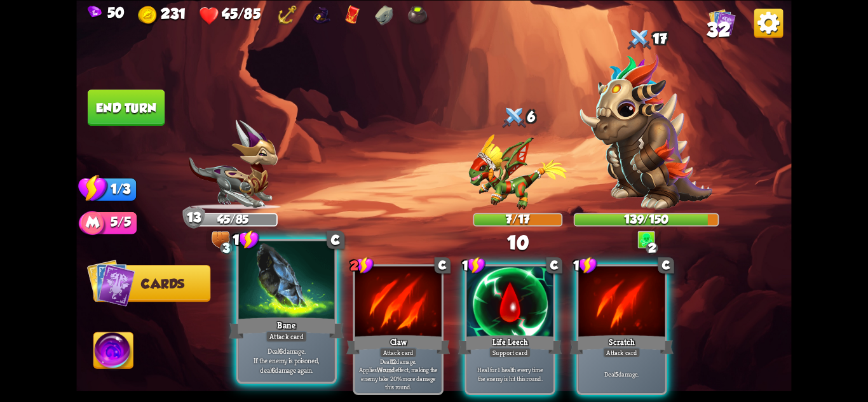
click at [299, 299] on div at bounding box center [286, 281] width 96 height 81
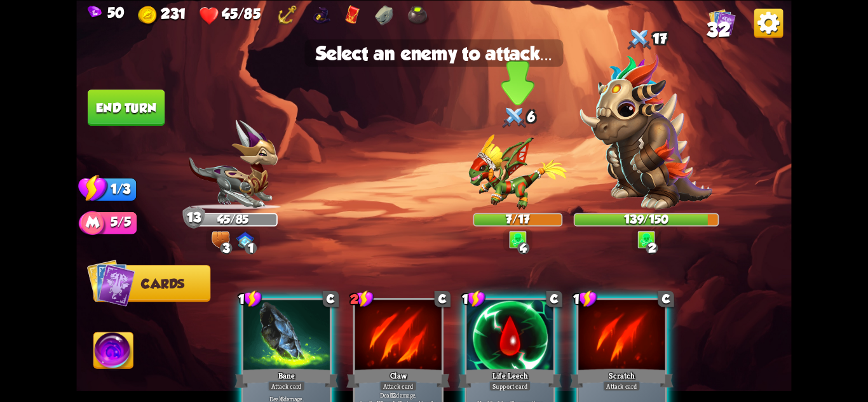
click at [514, 172] on img at bounding box center [518, 172] width 99 height 76
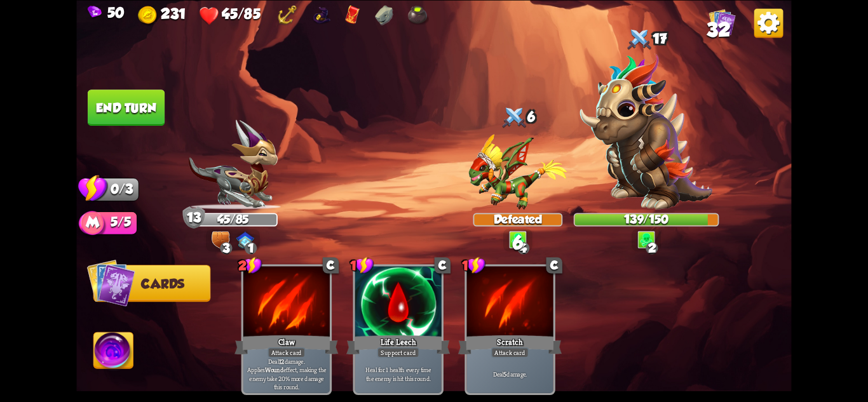
drag, startPoint x: 132, startPoint y: 97, endPoint x: 153, endPoint y: 105, distance: 22.0
click at [133, 97] on button "End turn" at bounding box center [126, 108] width 77 height 36
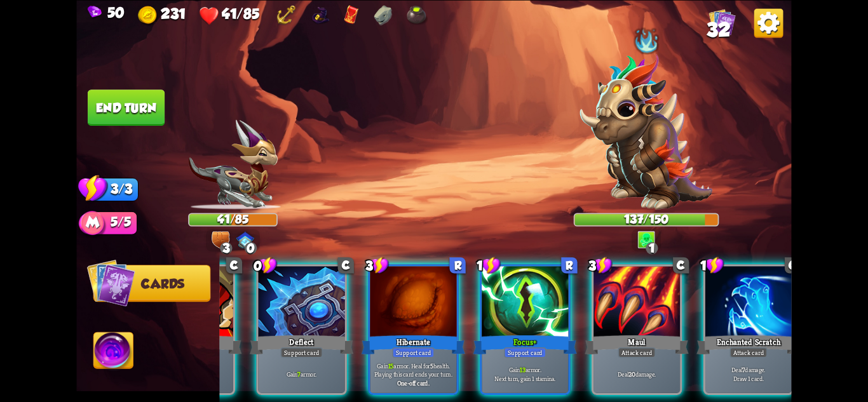
scroll to position [0, 121]
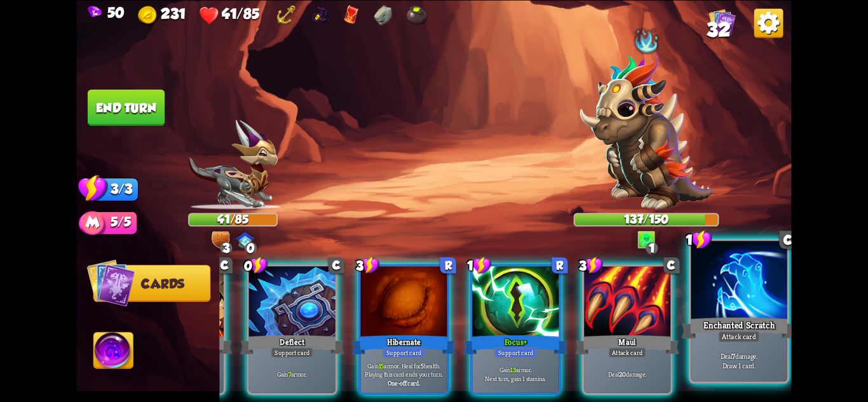
click at [752, 275] on div at bounding box center [739, 281] width 96 height 81
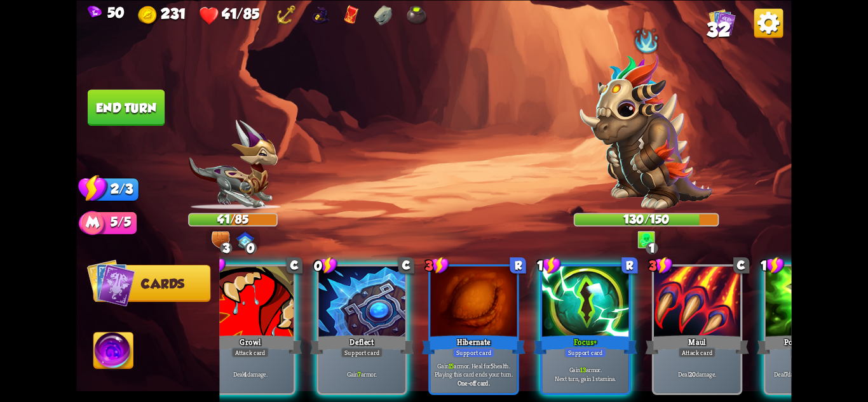
scroll to position [0, 31]
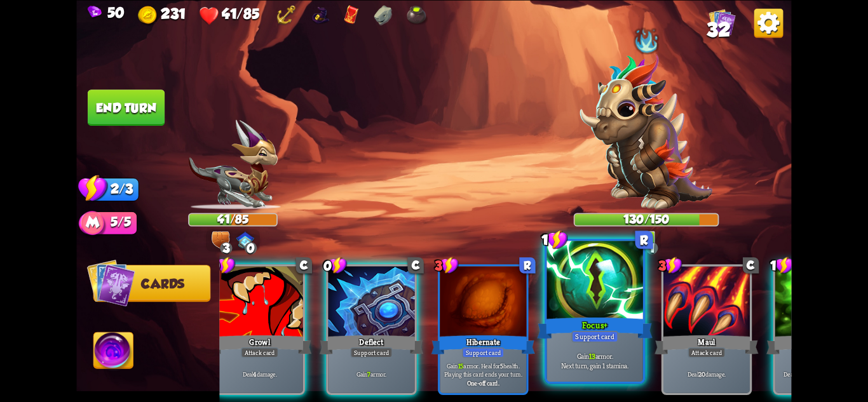
click at [616, 300] on div at bounding box center [595, 281] width 96 height 81
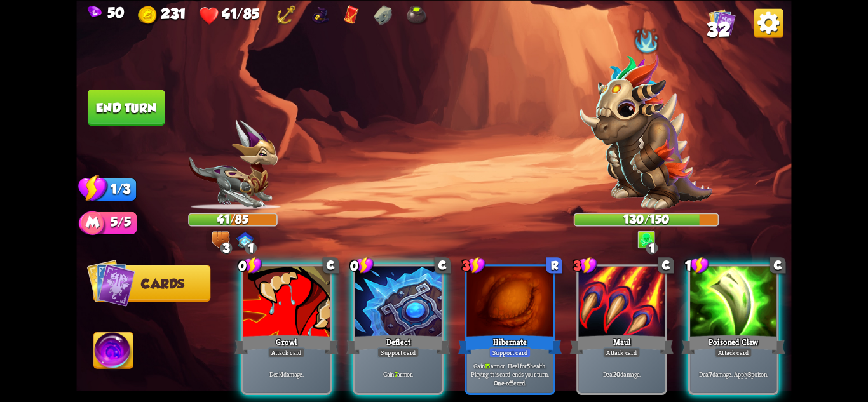
scroll to position [0, 0]
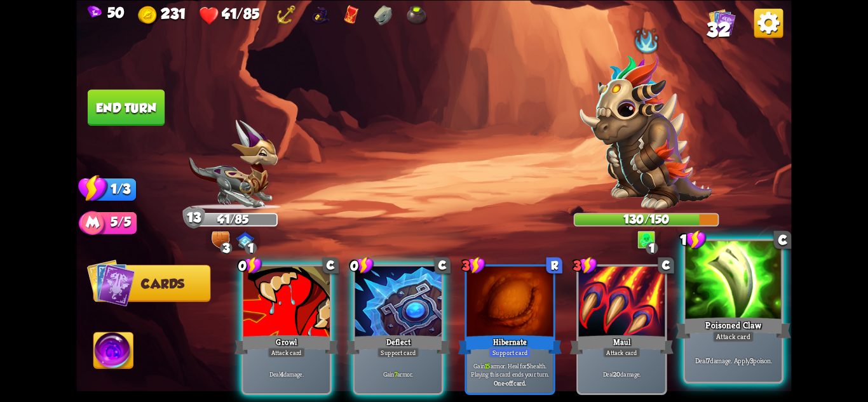
click at [729, 315] on div "Poisoned Claw" at bounding box center [733, 327] width 115 height 25
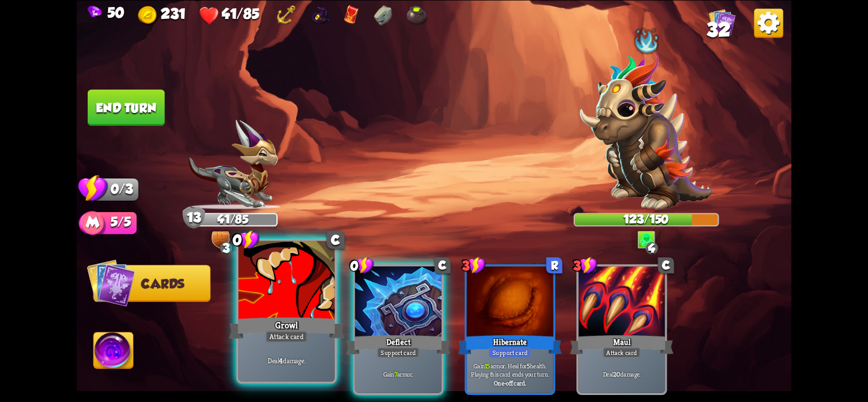
click at [324, 290] on div at bounding box center [286, 281] width 96 height 81
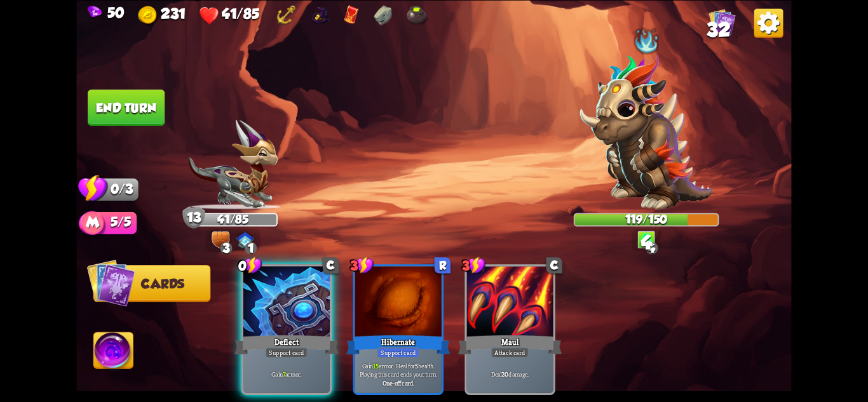
click at [111, 100] on button "End turn" at bounding box center [126, 108] width 77 height 36
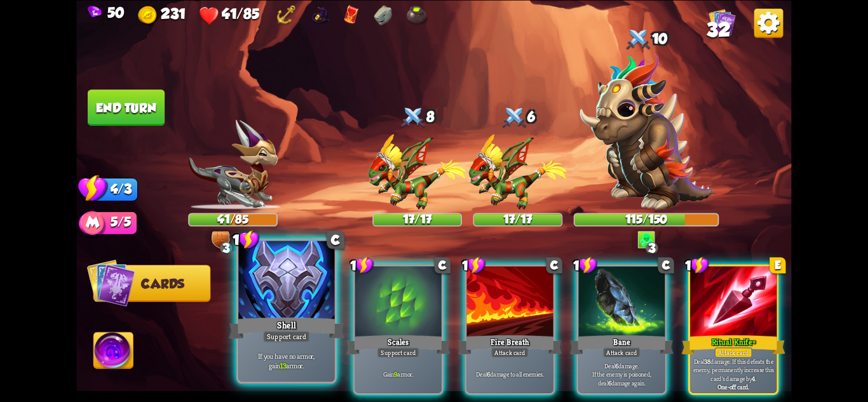
click at [282, 337] on div "Support card" at bounding box center [286, 335] width 47 height 11
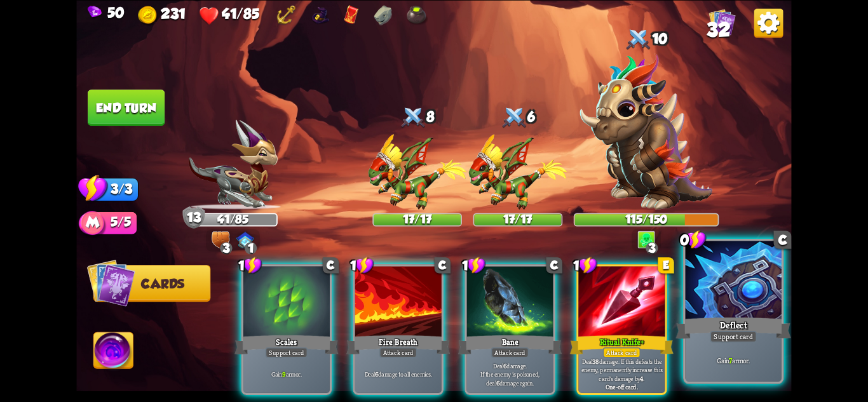
click at [747, 360] on p "Gain 7 armor." at bounding box center [734, 361] width 92 height 10
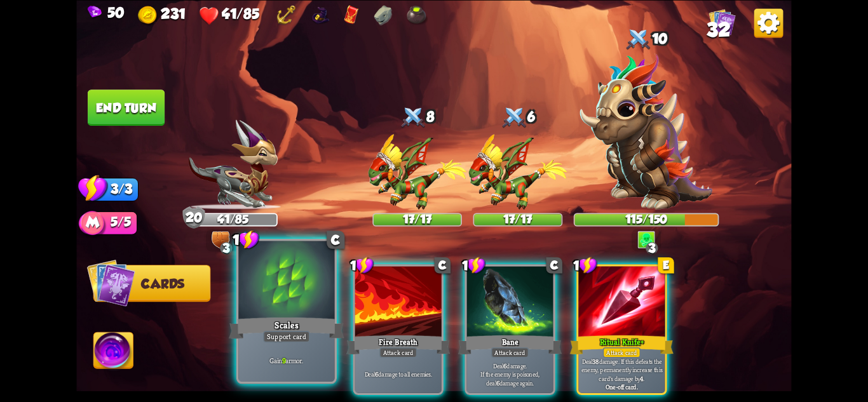
click at [289, 303] on div at bounding box center [286, 281] width 96 height 81
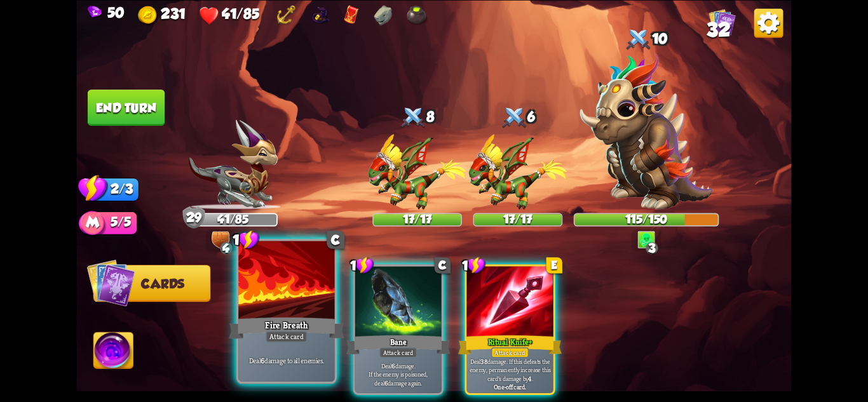
click at [275, 303] on div at bounding box center [286, 281] width 96 height 81
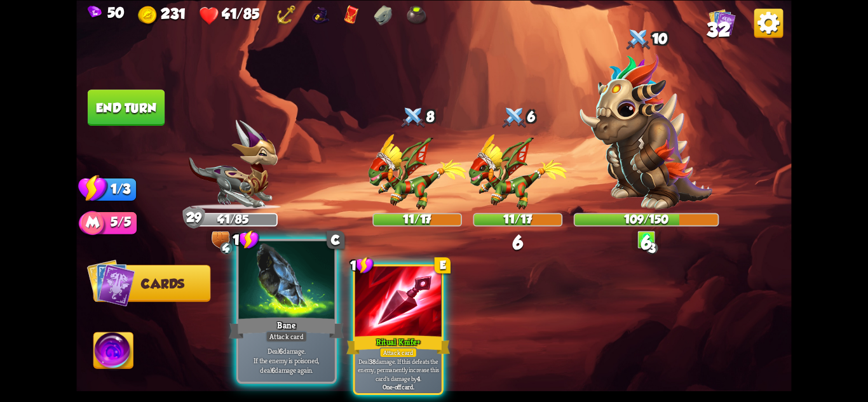
click at [266, 304] on div at bounding box center [286, 281] width 96 height 81
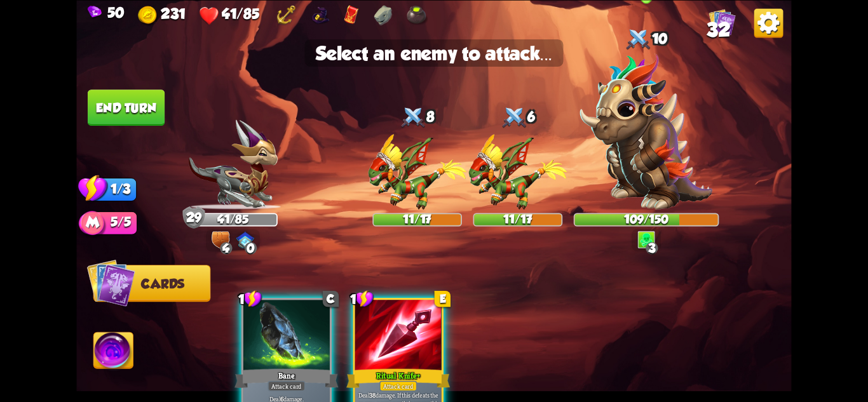
click at [645, 160] on img at bounding box center [646, 131] width 133 height 156
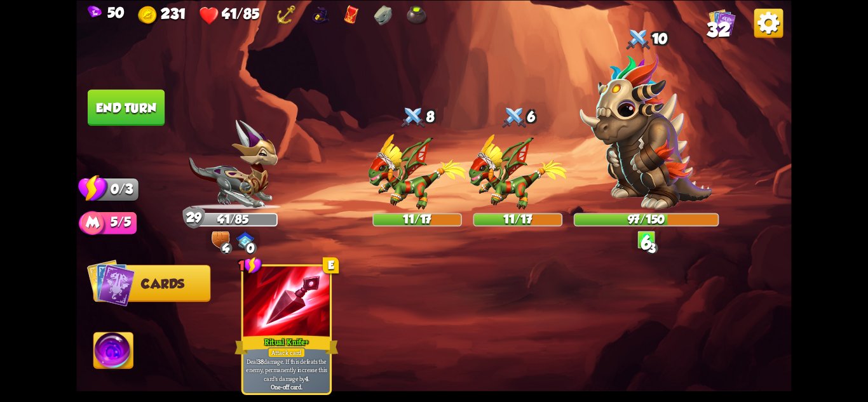
click at [147, 82] on img at bounding box center [433, 201] width 715 height 402
click at [147, 100] on button "End turn" at bounding box center [125, 107] width 79 height 37
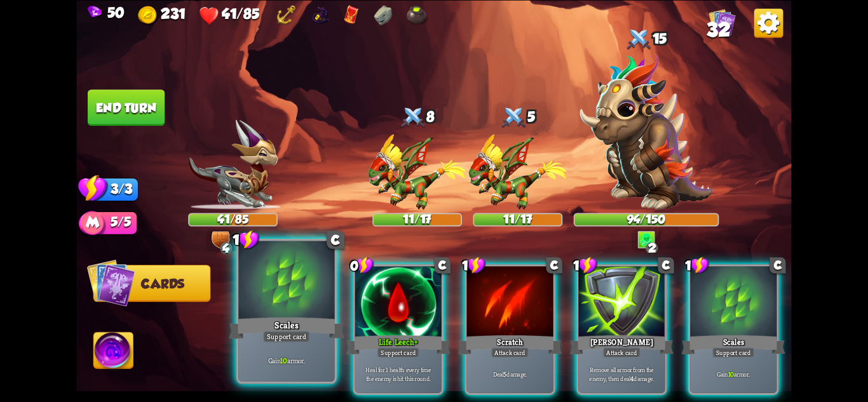
click at [301, 354] on div "Gain 10 armor." at bounding box center [286, 361] width 96 height 42
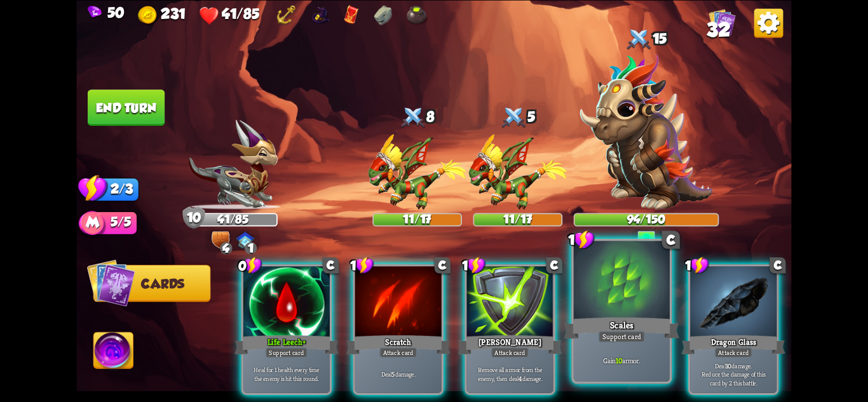
click at [636, 327] on div "Scales" at bounding box center [621, 327] width 115 height 25
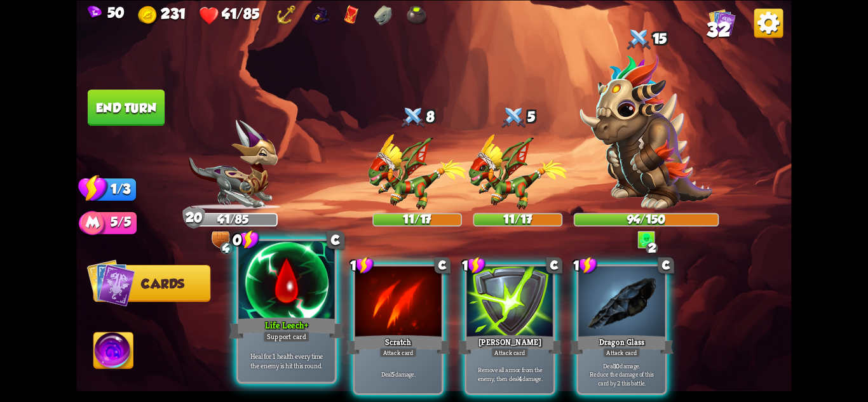
click at [290, 322] on div "Life Leech+" at bounding box center [286, 327] width 115 height 25
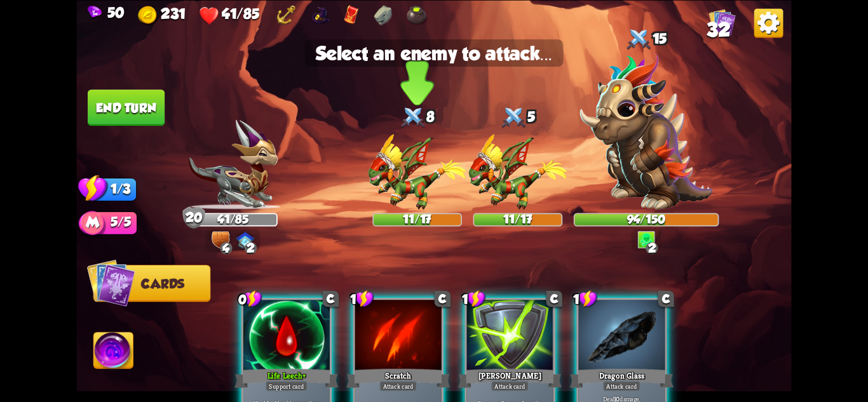
click at [418, 176] on img at bounding box center [417, 172] width 99 height 76
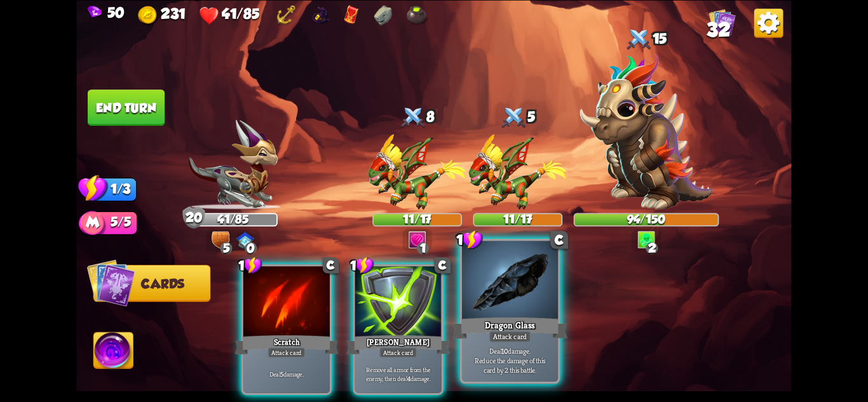
click at [530, 317] on div "Dragon Glass" at bounding box center [510, 327] width 115 height 25
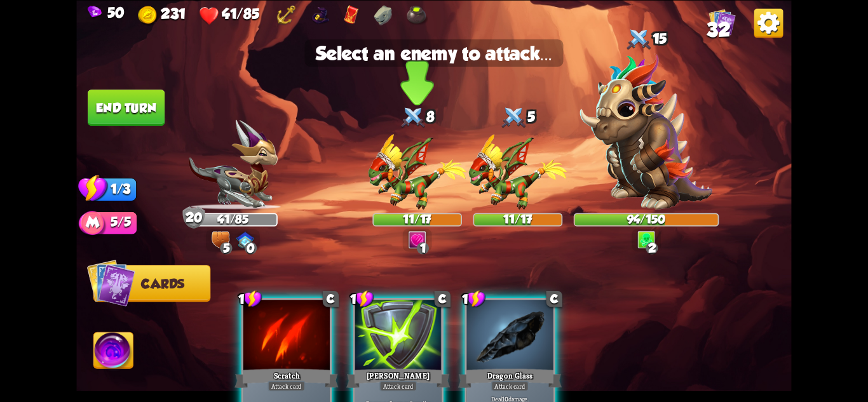
click at [410, 182] on img at bounding box center [417, 172] width 99 height 76
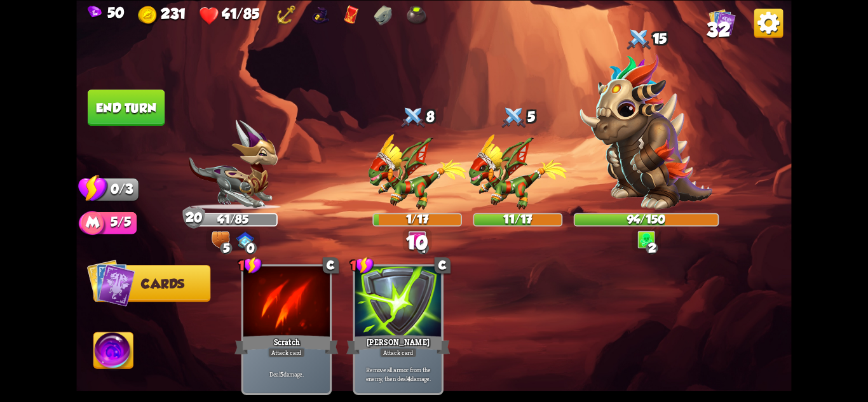
click at [106, 102] on button "End turn" at bounding box center [126, 108] width 77 height 36
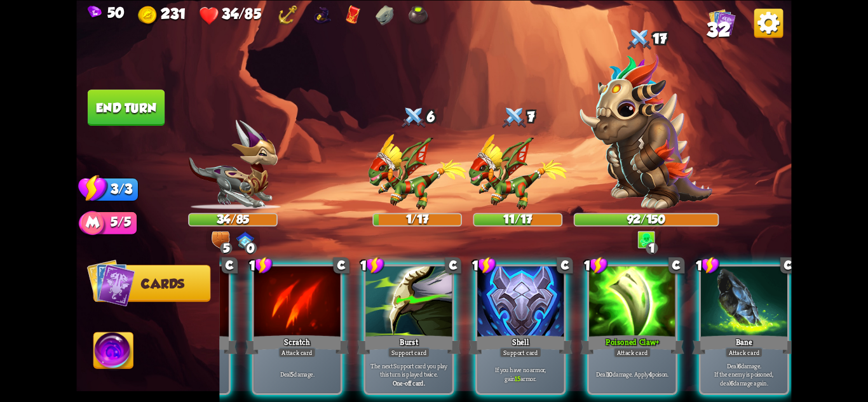
scroll to position [0, 121]
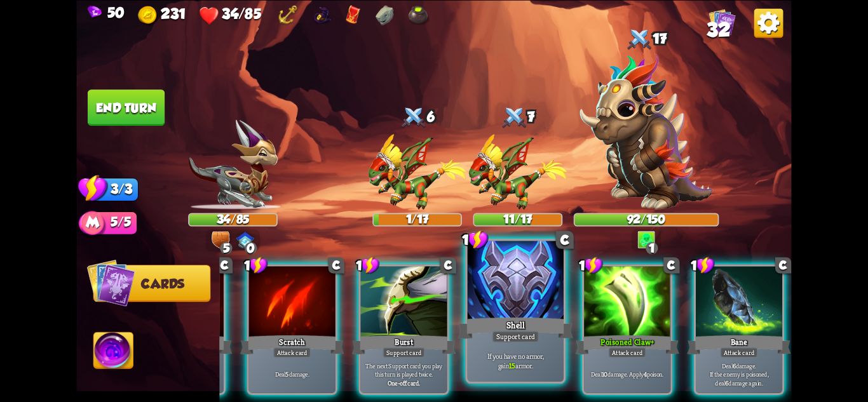
click at [549, 366] on p "If you have no armor, gain 15 armor." at bounding box center [516, 360] width 92 height 19
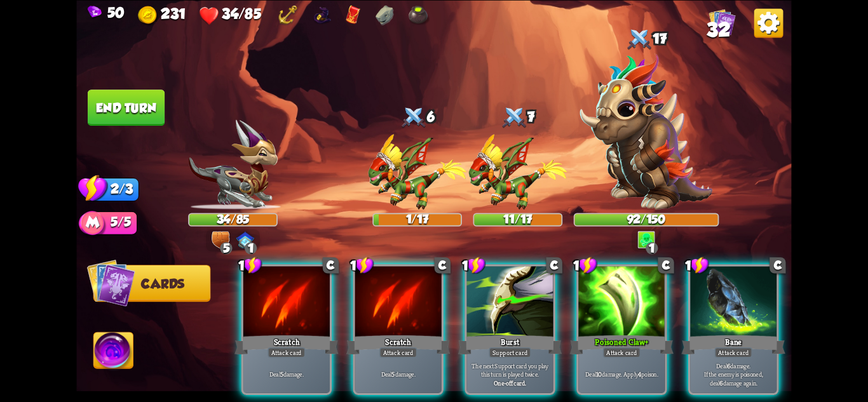
scroll to position [0, 0]
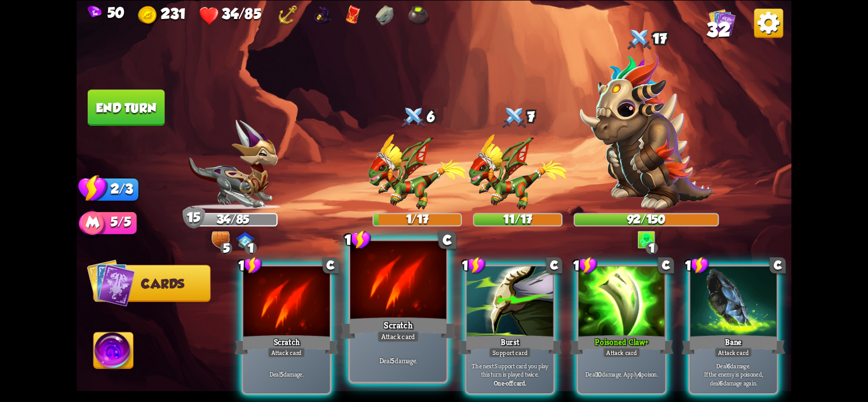
click at [411, 342] on div "Attack card" at bounding box center [399, 335] width 42 height 11
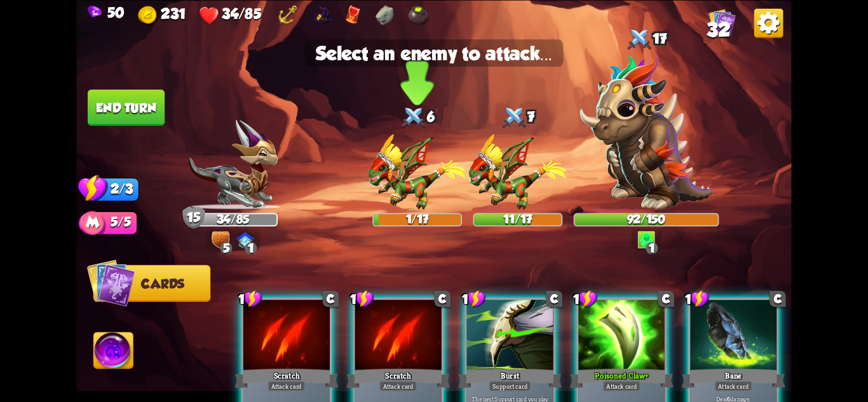
click at [406, 185] on img at bounding box center [417, 172] width 99 height 76
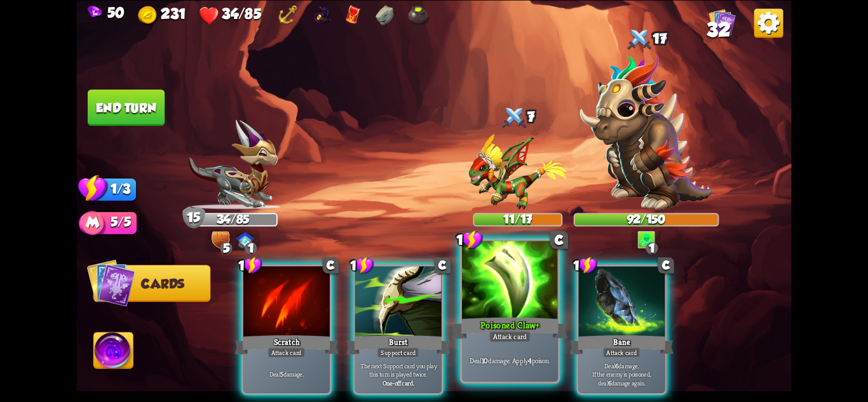
click at [525, 299] on div at bounding box center [510, 281] width 96 height 81
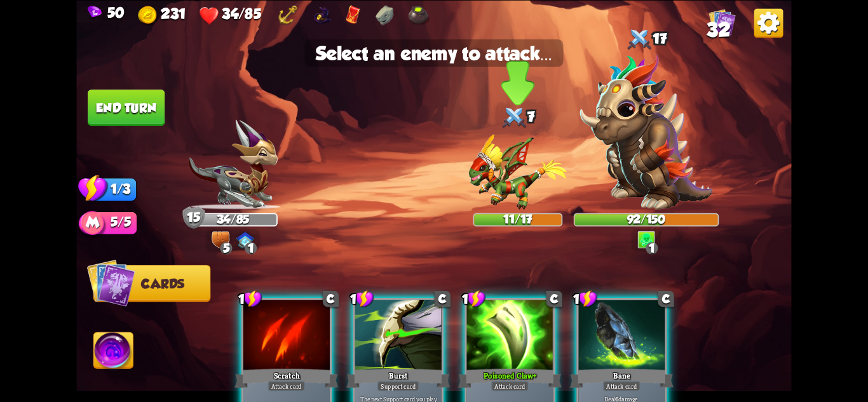
click at [516, 187] on img at bounding box center [518, 172] width 99 height 76
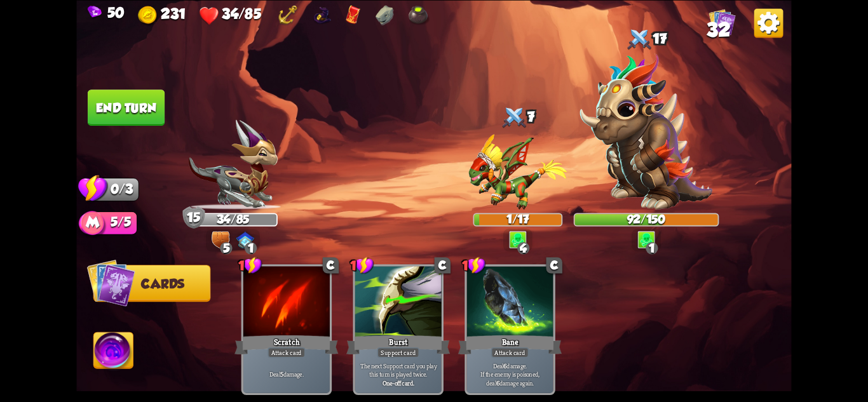
click at [133, 109] on button "End turn" at bounding box center [126, 108] width 77 height 36
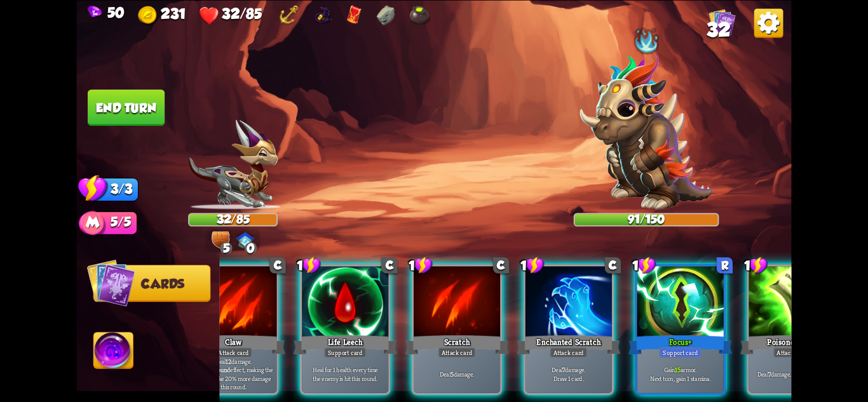
scroll to position [0, 47]
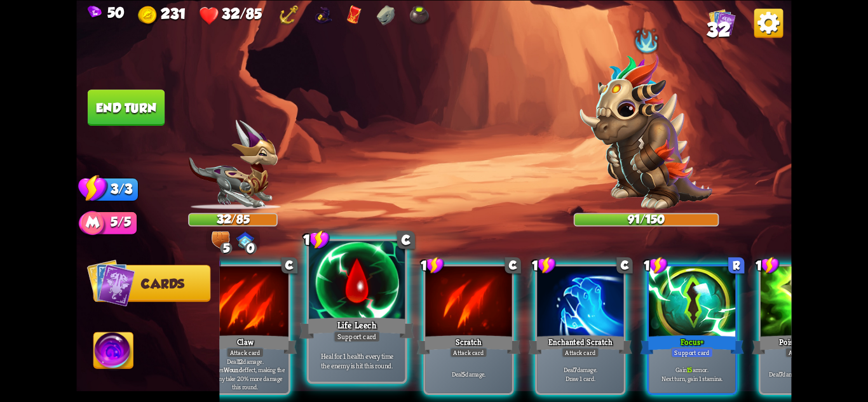
click at [358, 335] on div "Support card" at bounding box center [357, 335] width 47 height 11
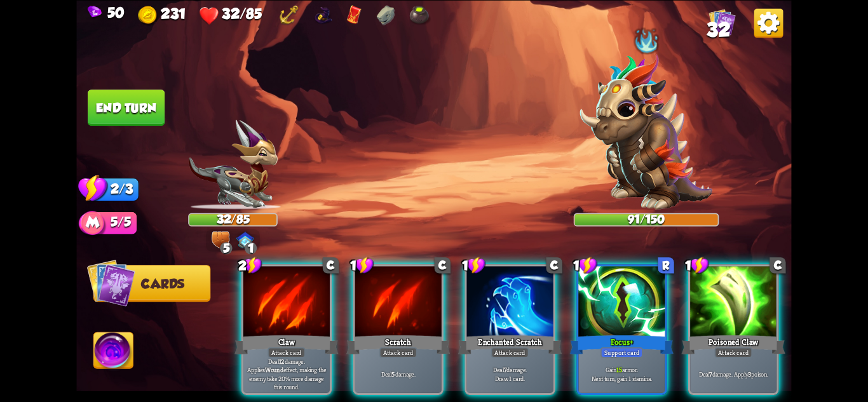
scroll to position [0, 0]
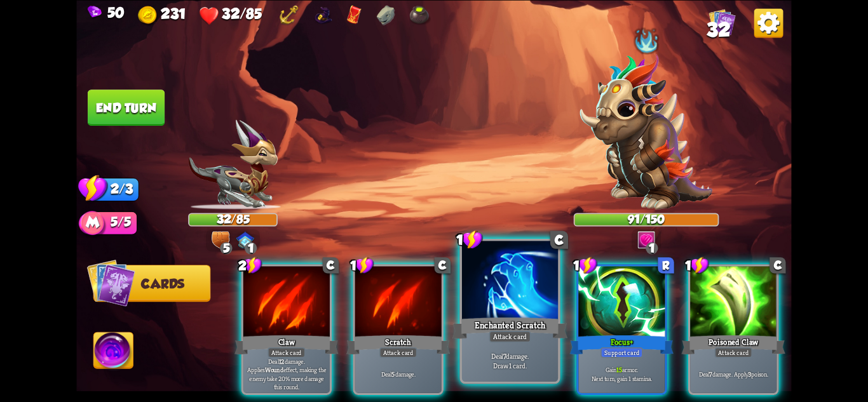
click at [513, 292] on div at bounding box center [510, 281] width 96 height 81
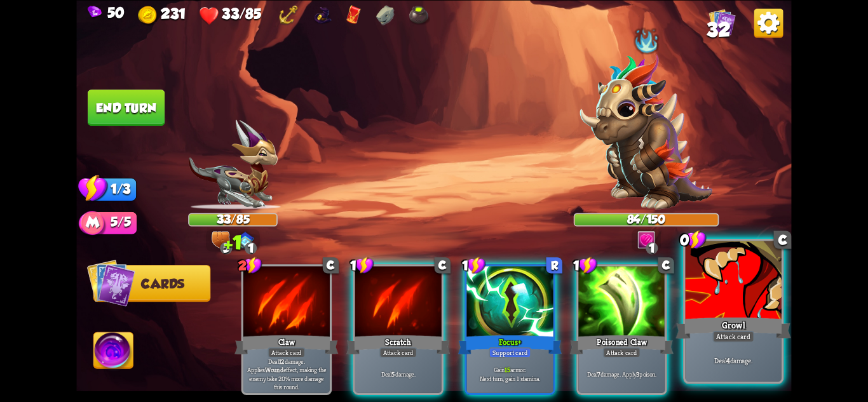
click at [763, 322] on div "Growl" at bounding box center [733, 327] width 115 height 25
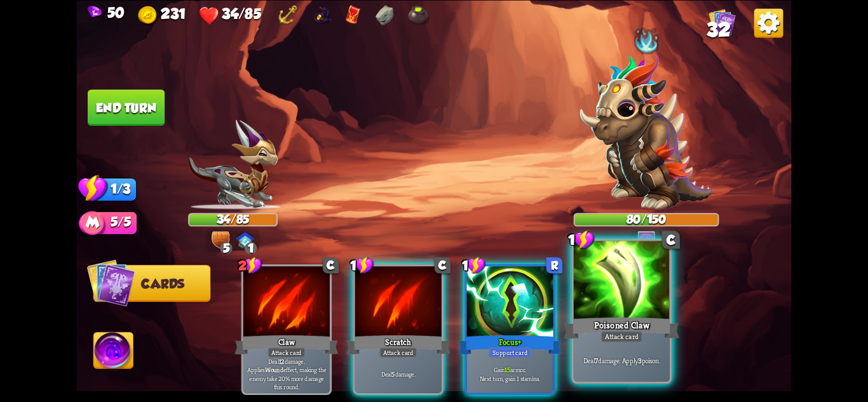
click at [618, 287] on div at bounding box center [622, 281] width 96 height 81
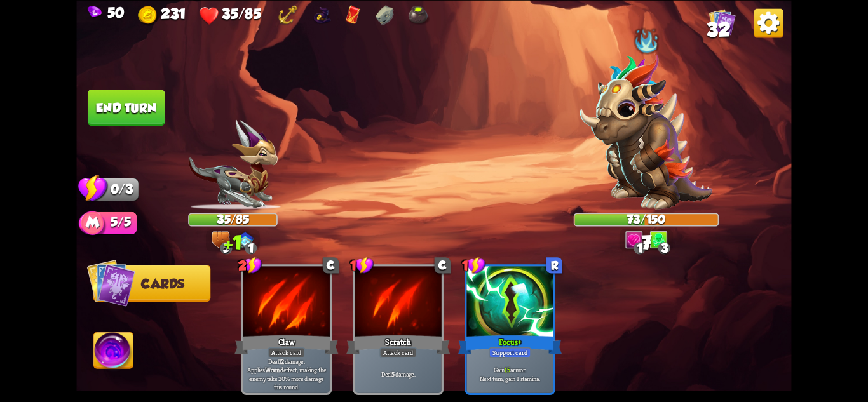
click at [119, 107] on button "End turn" at bounding box center [126, 108] width 77 height 36
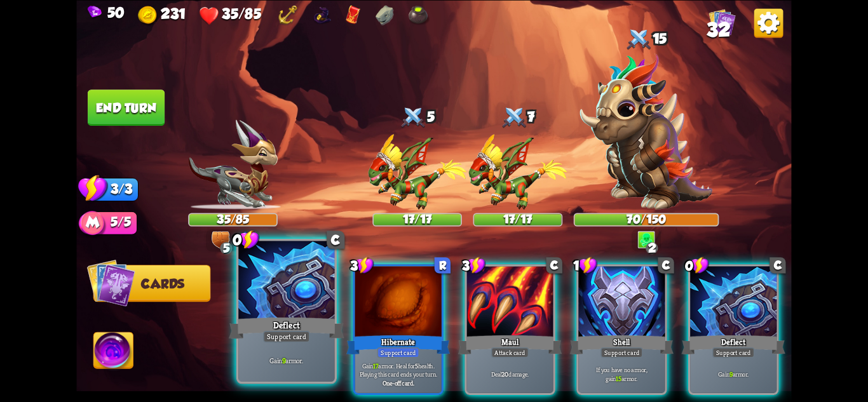
click at [277, 329] on div "Deflect" at bounding box center [286, 327] width 115 height 25
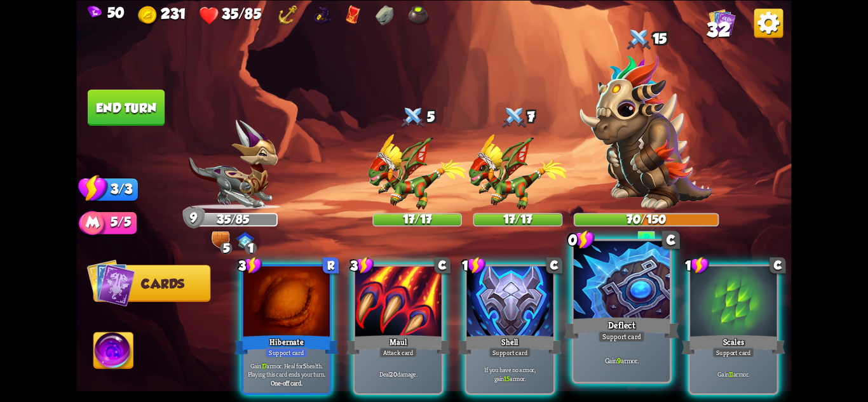
drag, startPoint x: 620, startPoint y: 324, endPoint x: 562, endPoint y: 326, distance: 58.5
click at [617, 324] on div "Deflect" at bounding box center [621, 327] width 115 height 25
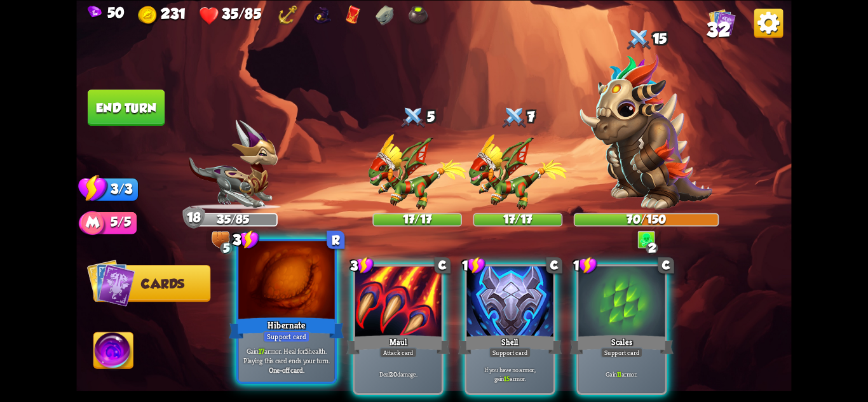
click at [273, 309] on div at bounding box center [286, 281] width 96 height 81
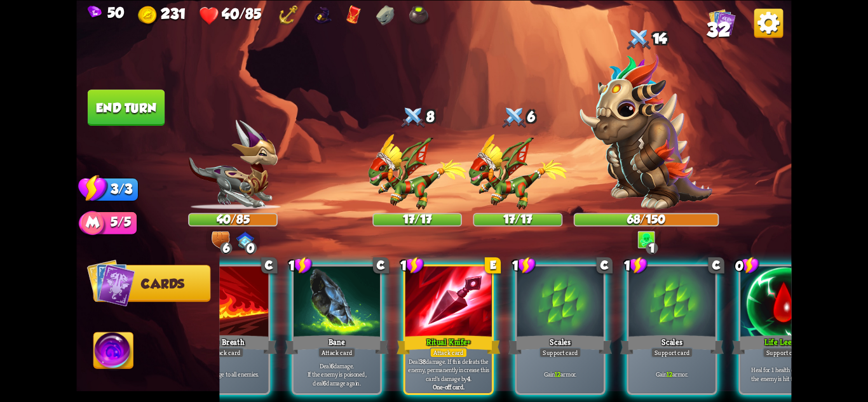
scroll to position [0, 121]
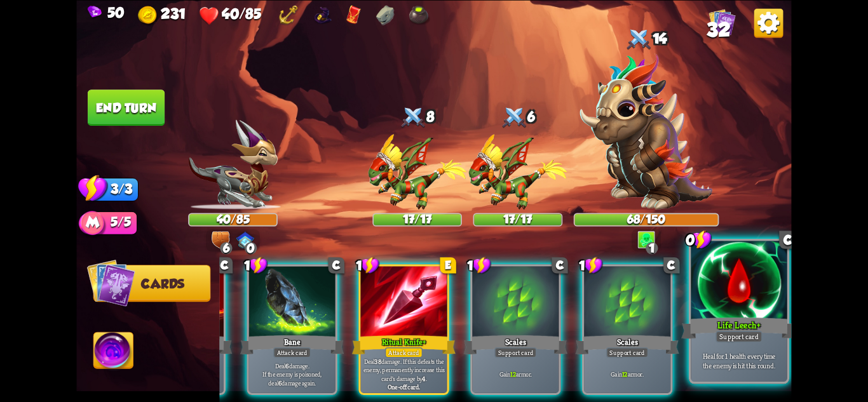
click at [740, 341] on div "Support card" at bounding box center [739, 335] width 47 height 11
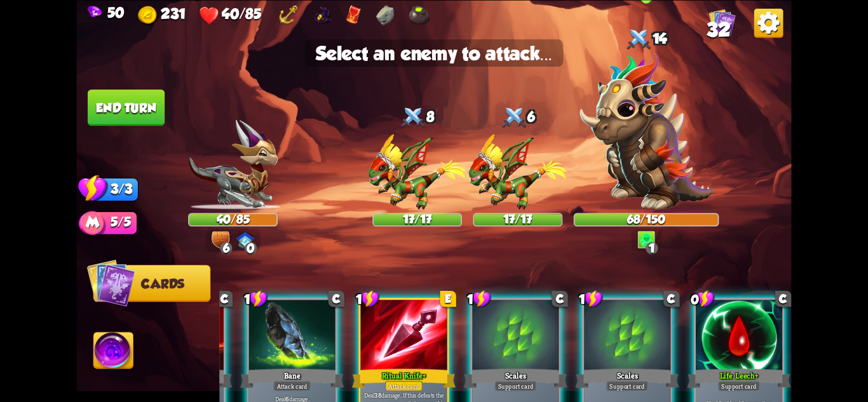
click at [663, 190] on img at bounding box center [646, 131] width 133 height 156
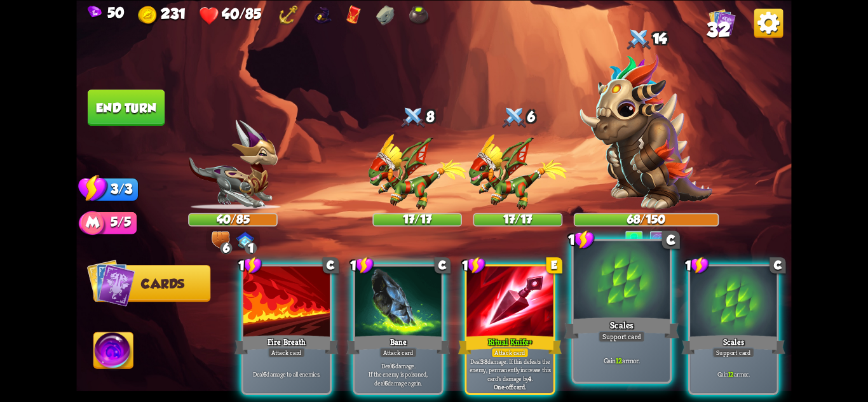
click at [647, 288] on div at bounding box center [622, 281] width 96 height 81
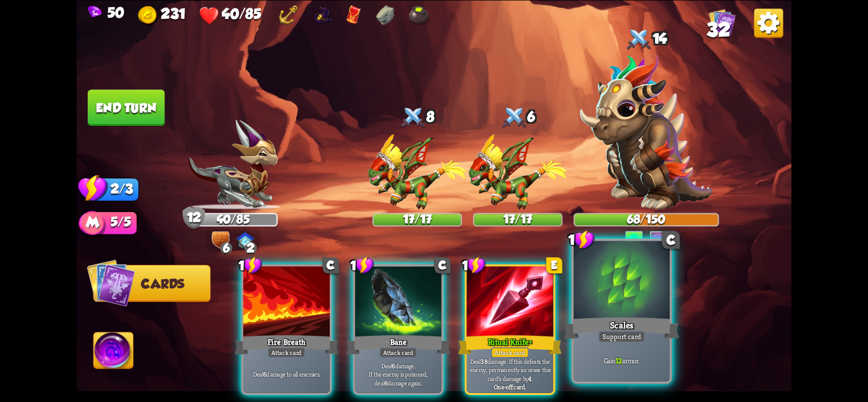
click at [639, 308] on div at bounding box center [622, 281] width 96 height 81
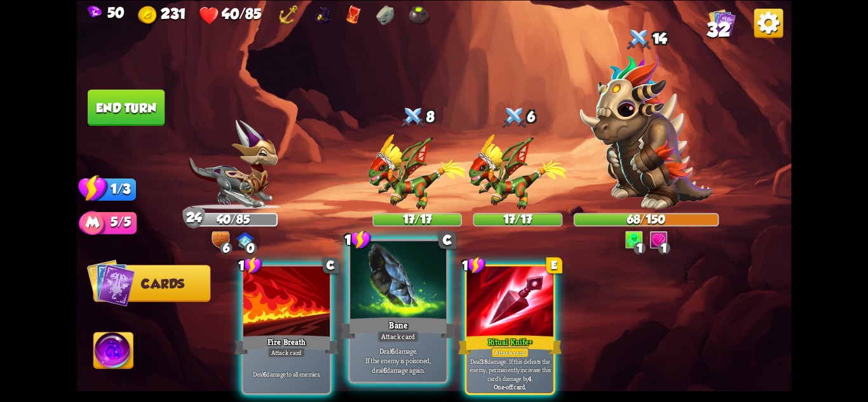
click at [431, 313] on div at bounding box center [398, 281] width 96 height 81
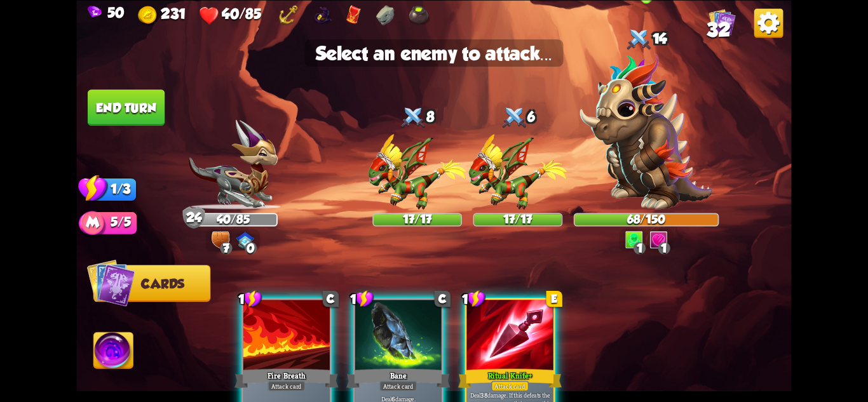
click at [657, 192] on img at bounding box center [646, 131] width 133 height 156
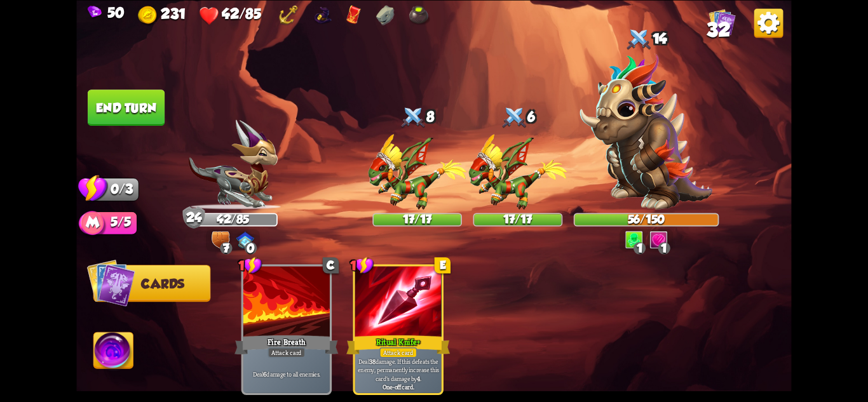
click at [107, 112] on button "End turn" at bounding box center [126, 108] width 77 height 36
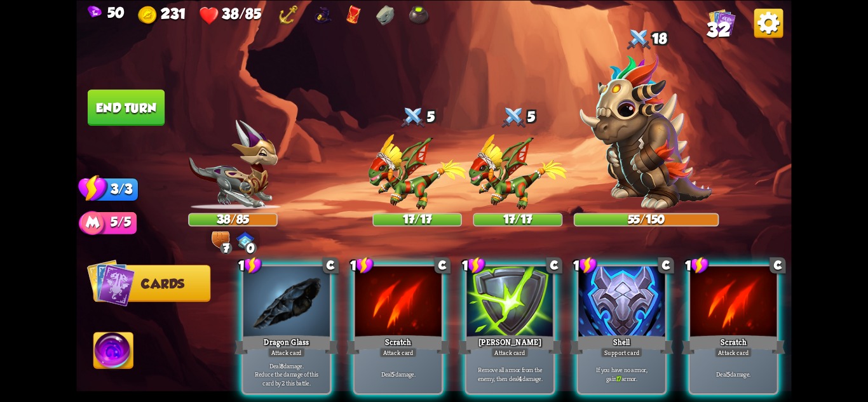
drag, startPoint x: 681, startPoint y: 393, endPoint x: 690, endPoint y: 400, distance: 10.8
click at [690, 400] on div "1 C Dragon Glass Attack card Deal 8 damage. Reduce the damage of this card by 2…" at bounding box center [505, 313] width 572 height 179
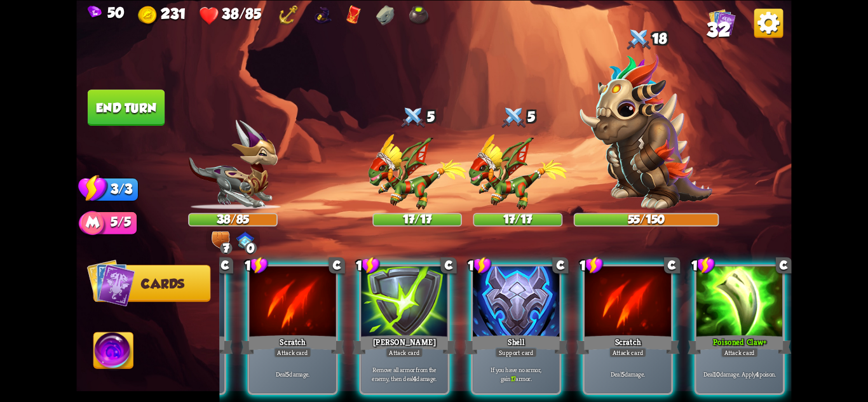
scroll to position [0, 121]
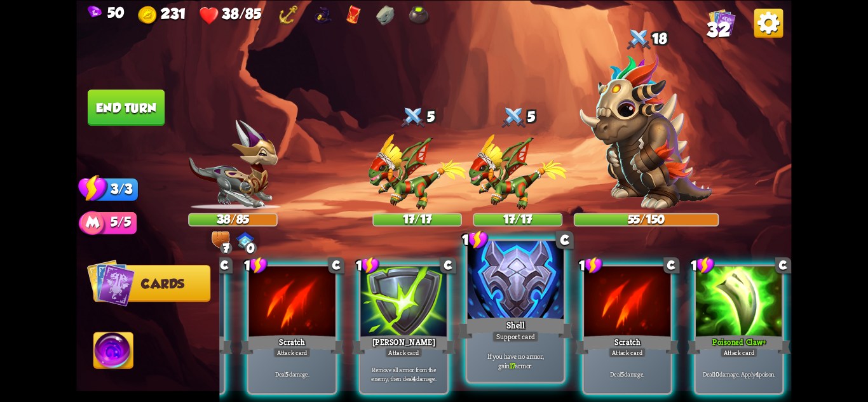
click at [538, 335] on div "Support card" at bounding box center [515, 335] width 47 height 11
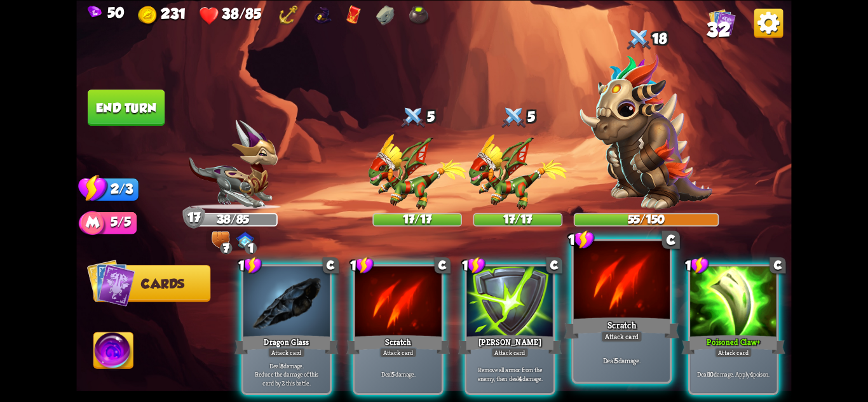
scroll to position [0, 0]
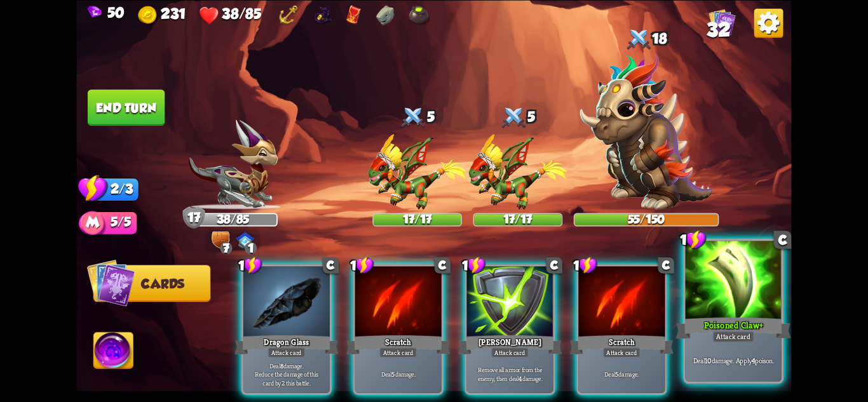
click at [739, 356] on p "Deal 10 damage. Apply 4 poison." at bounding box center [734, 361] width 92 height 10
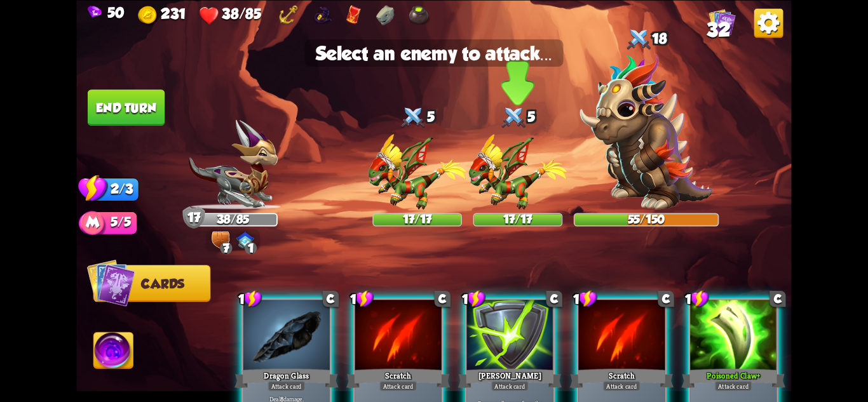
click at [496, 193] on img at bounding box center [518, 172] width 99 height 76
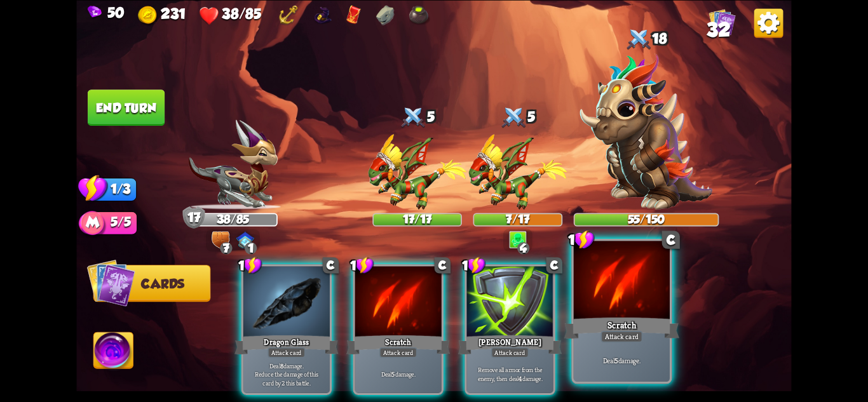
click at [637, 322] on div "Scratch" at bounding box center [621, 327] width 115 height 25
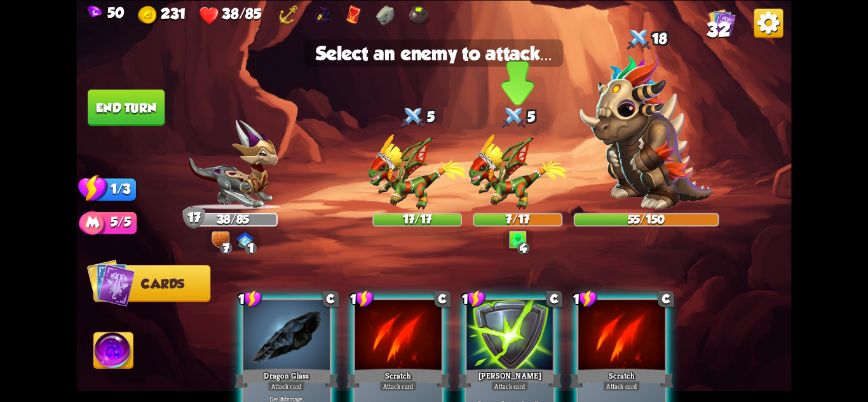
click at [524, 177] on img at bounding box center [518, 172] width 99 height 76
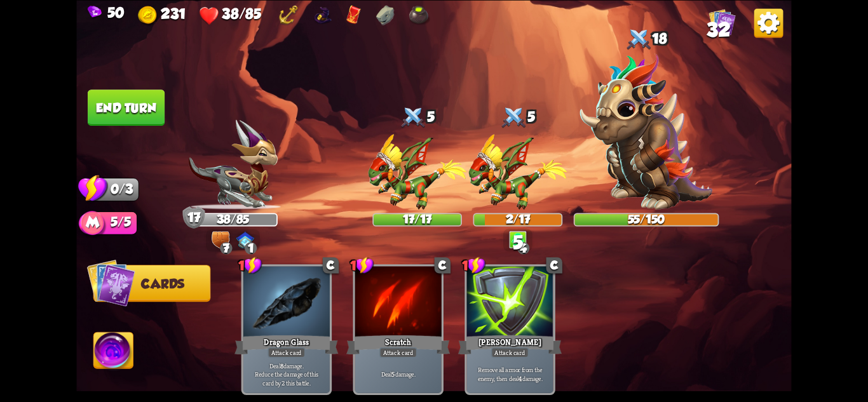
click at [112, 80] on img at bounding box center [433, 201] width 715 height 402
click at [124, 100] on button "End turn" at bounding box center [126, 108] width 77 height 36
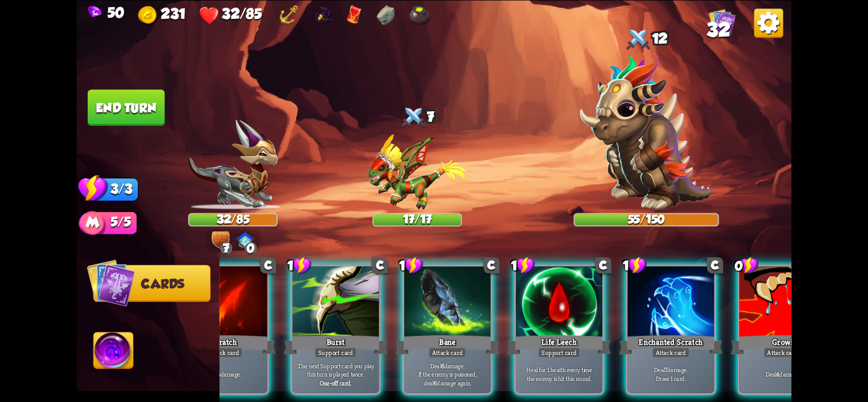
scroll to position [0, 121]
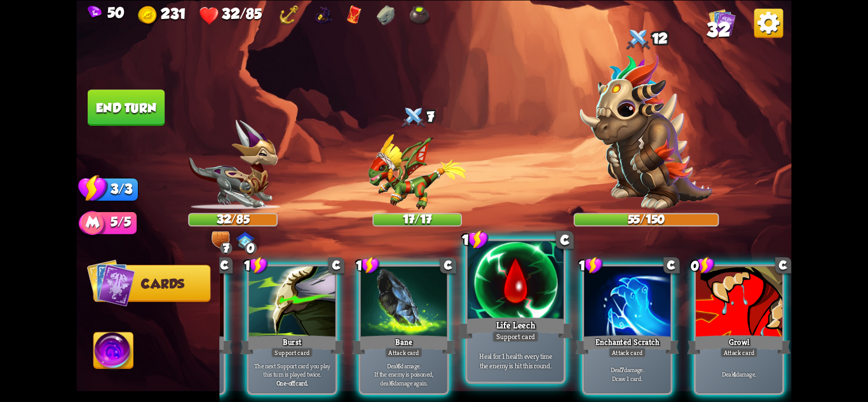
click at [515, 349] on div "Heal for 1 health every time the enemy is hit this round." at bounding box center [516, 361] width 96 height 42
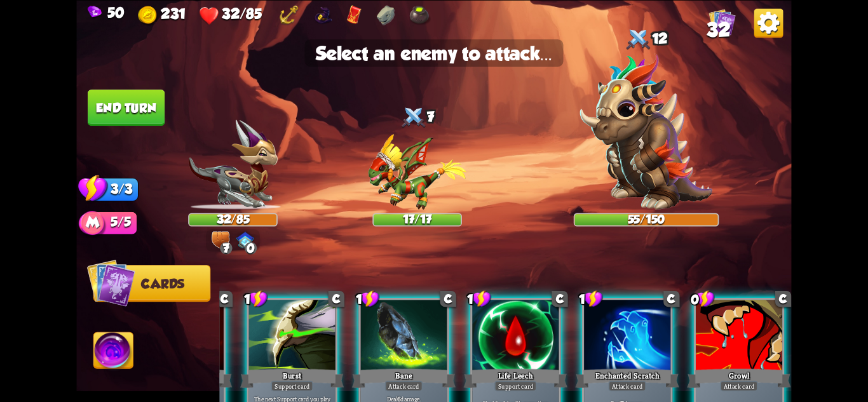
click at [526, 357] on div at bounding box center [515, 336] width 86 height 73
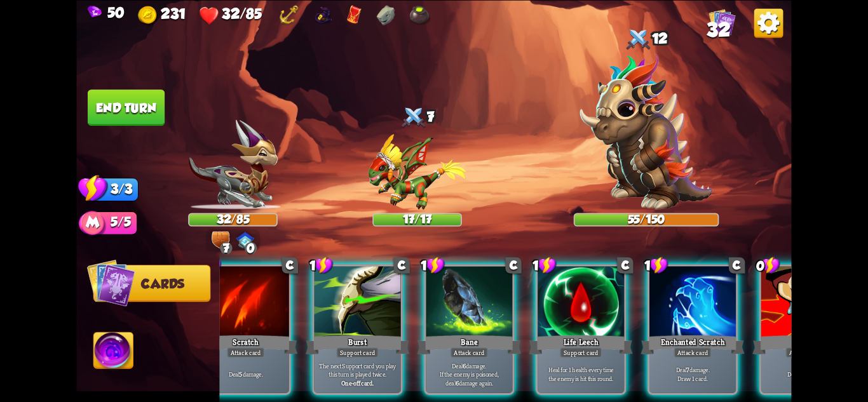
drag, startPoint x: 351, startPoint y: 351, endPoint x: 369, endPoint y: 288, distance: 65.4
click at [355, 362] on p "The next Support card you play this turn is played twice." at bounding box center [358, 370] width 82 height 17
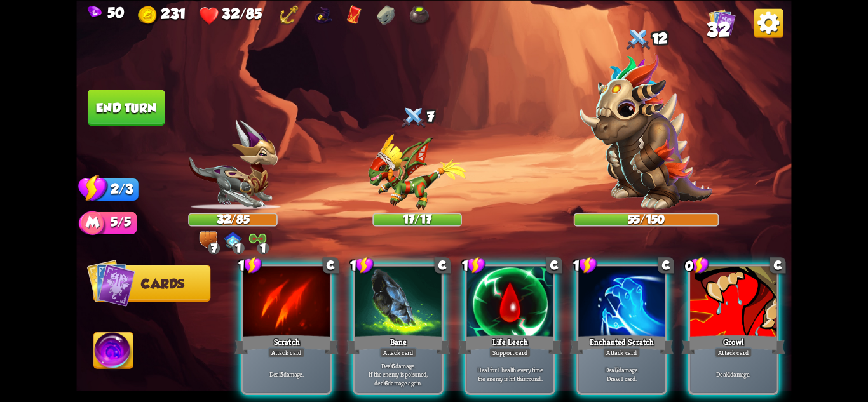
scroll to position [0, 0]
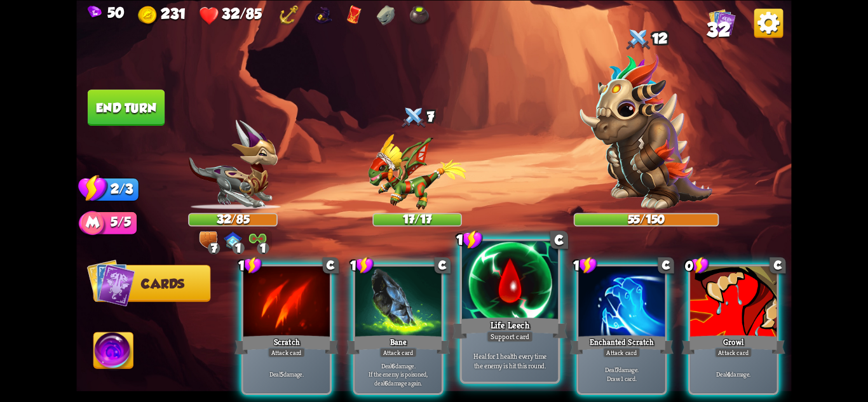
click at [525, 316] on div "Life Leech" at bounding box center [510, 327] width 115 height 25
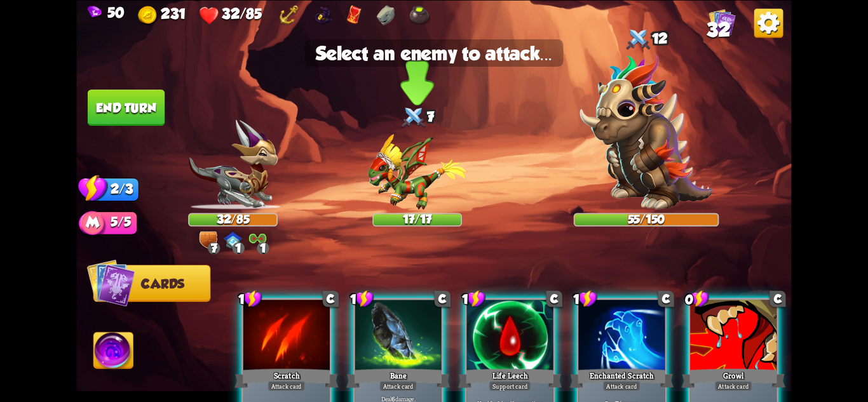
click at [407, 177] on img at bounding box center [417, 172] width 99 height 76
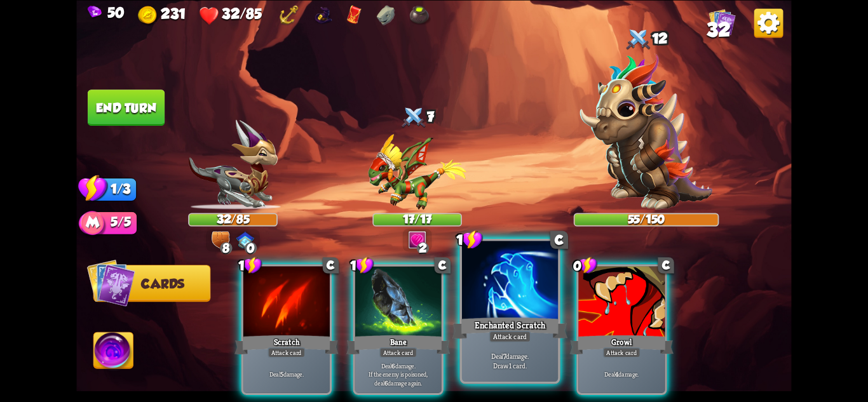
click at [508, 315] on div at bounding box center [510, 281] width 96 height 81
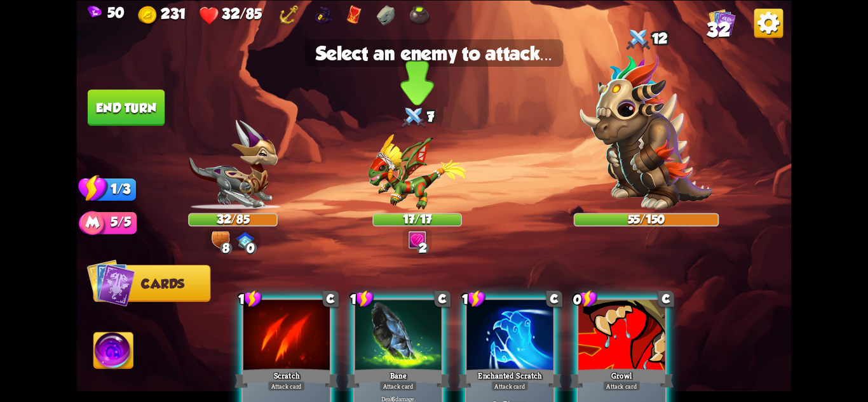
click at [418, 185] on img at bounding box center [417, 172] width 99 height 76
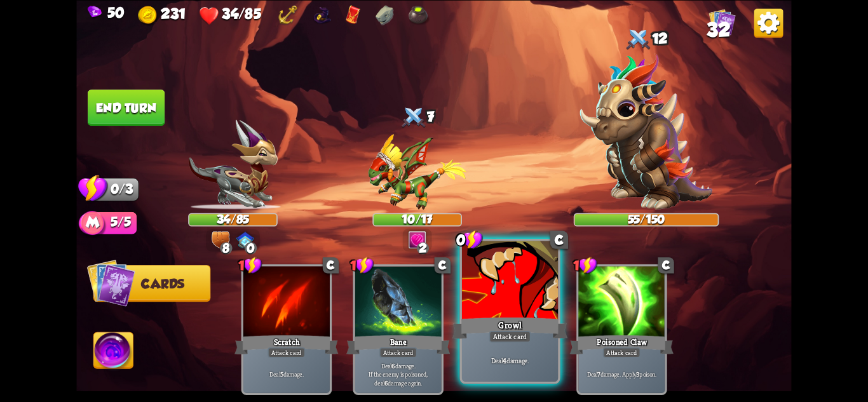
click at [543, 330] on div "Growl" at bounding box center [510, 327] width 115 height 25
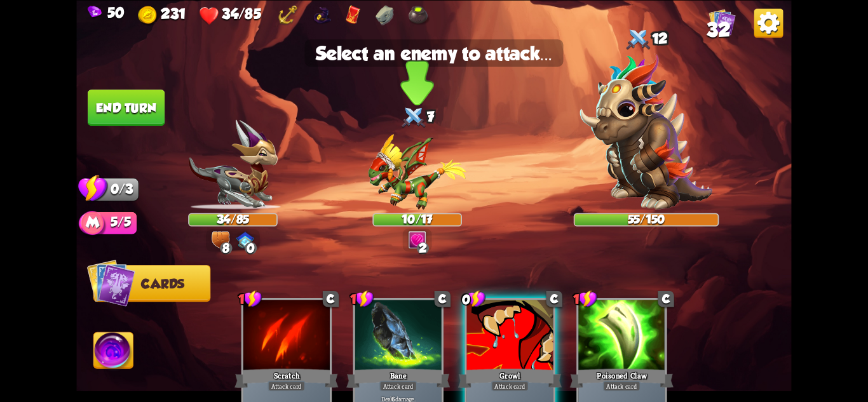
click at [409, 189] on img at bounding box center [417, 172] width 99 height 76
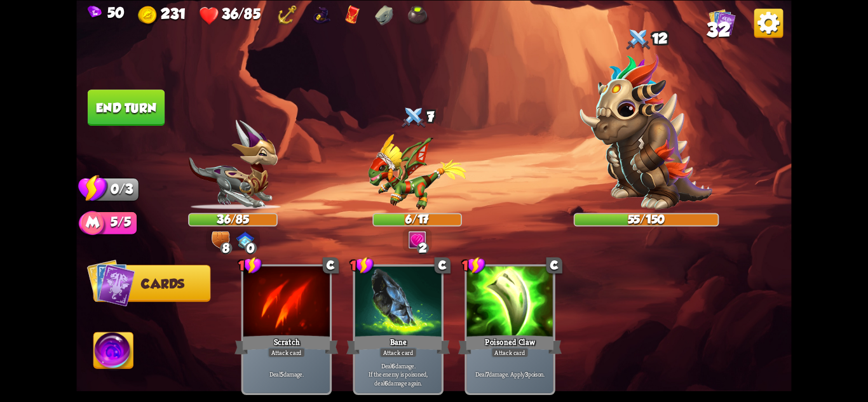
click at [130, 107] on button "End turn" at bounding box center [126, 108] width 77 height 36
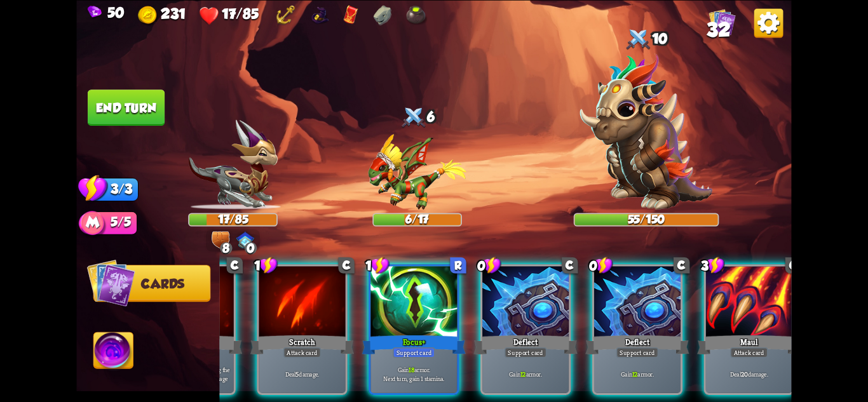
scroll to position [0, 121]
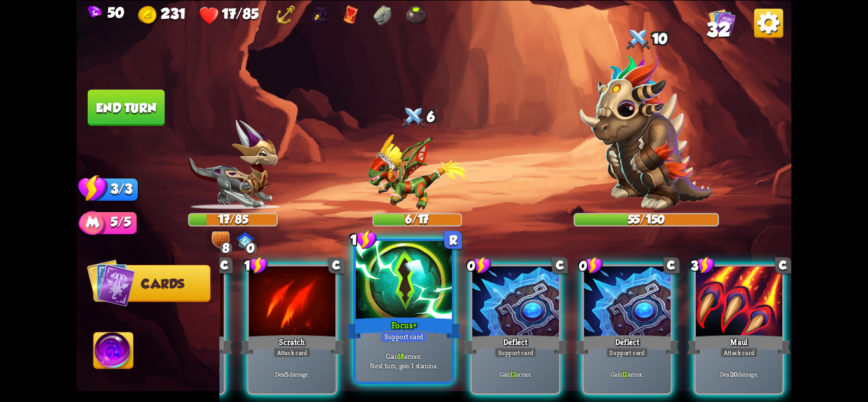
click at [413, 334] on div "Support card" at bounding box center [404, 335] width 47 height 11
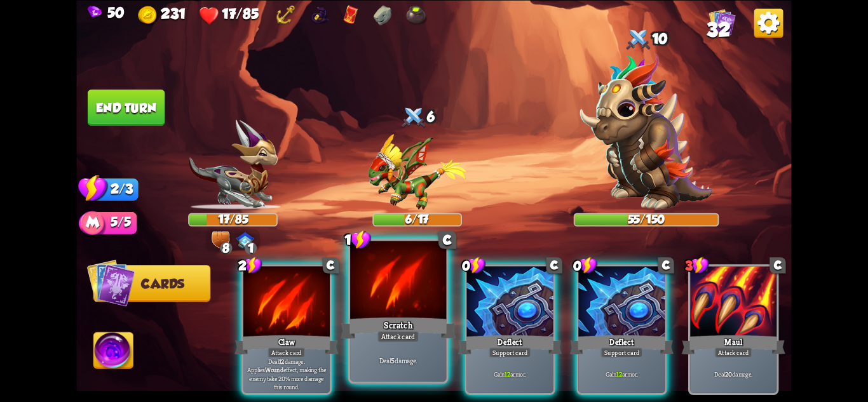
scroll to position [0, 0]
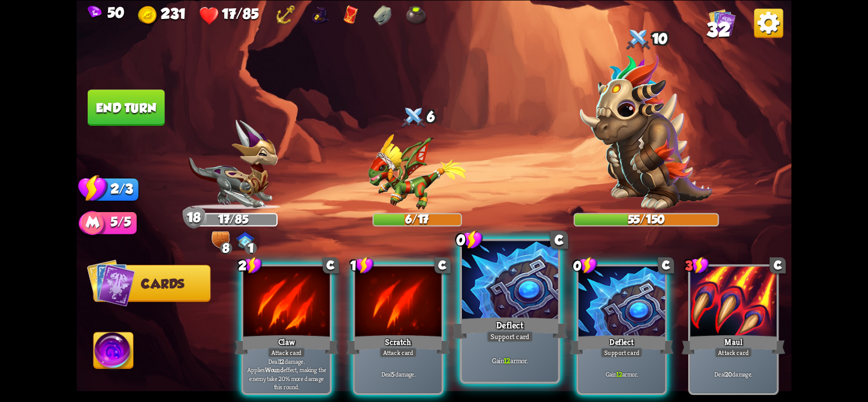
click at [524, 316] on div "Deflect" at bounding box center [510, 327] width 115 height 25
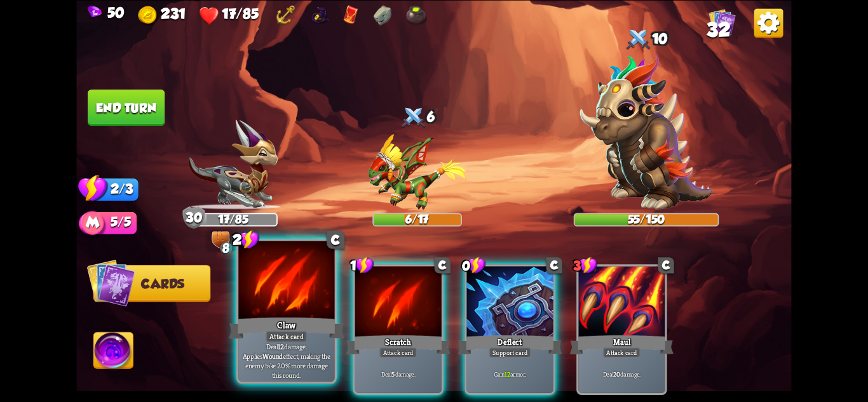
click at [322, 307] on div at bounding box center [286, 281] width 96 height 81
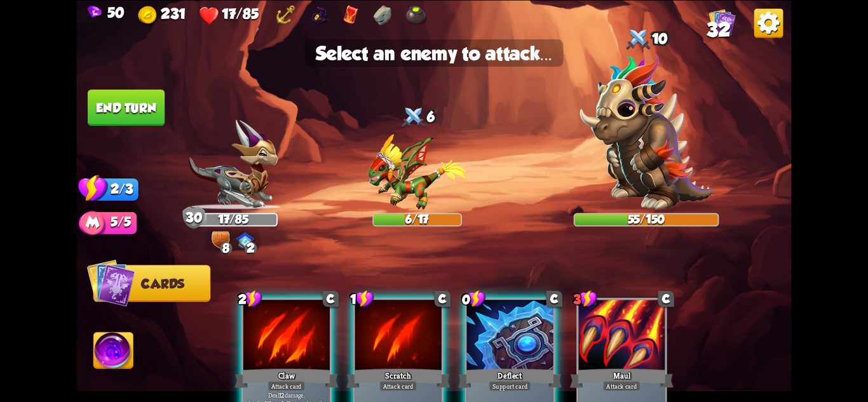
click at [301, 330] on div at bounding box center [286, 336] width 86 height 73
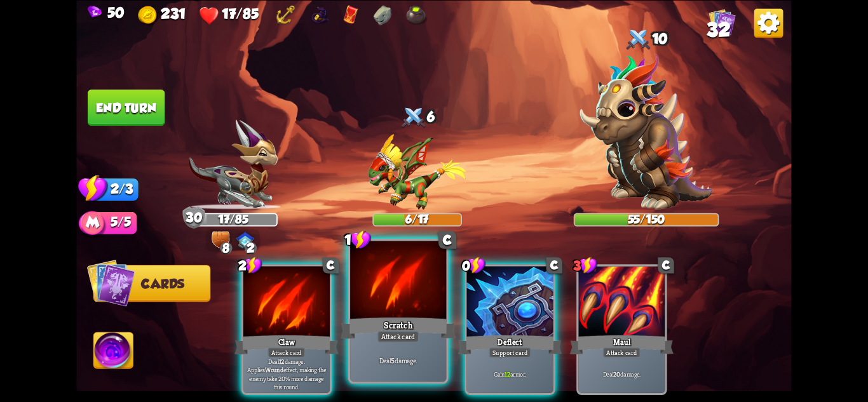
click at [402, 318] on div "Scratch" at bounding box center [398, 327] width 115 height 25
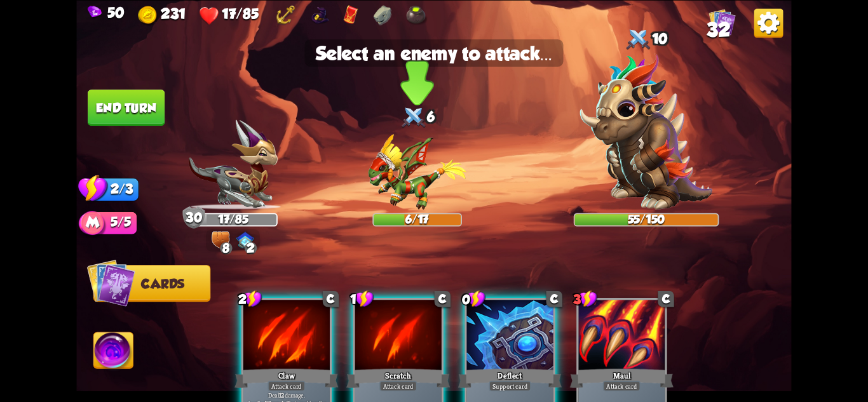
click at [397, 191] on img at bounding box center [417, 172] width 99 height 76
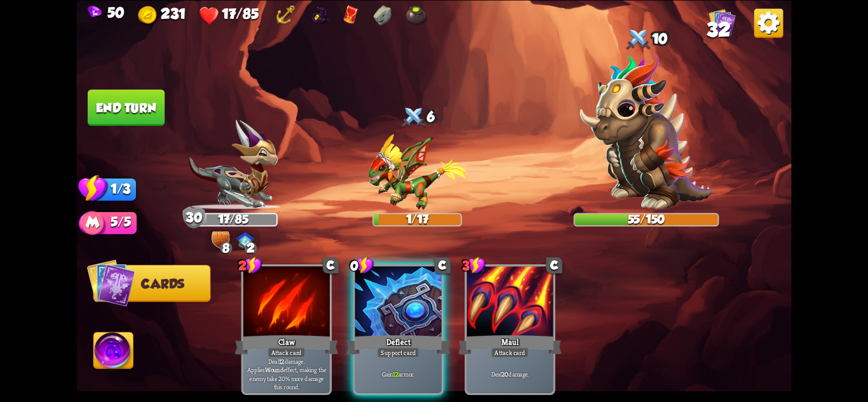
click at [115, 106] on button "End turn" at bounding box center [126, 108] width 77 height 36
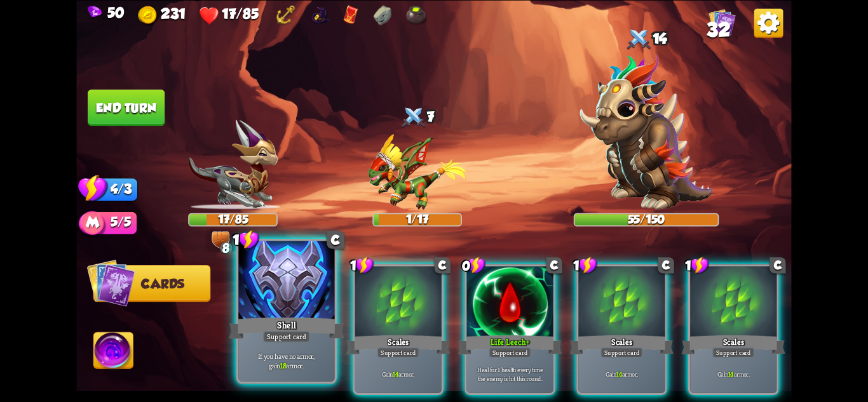
click at [299, 345] on div "If you have no armor, gain 18 armor." at bounding box center [286, 361] width 96 height 42
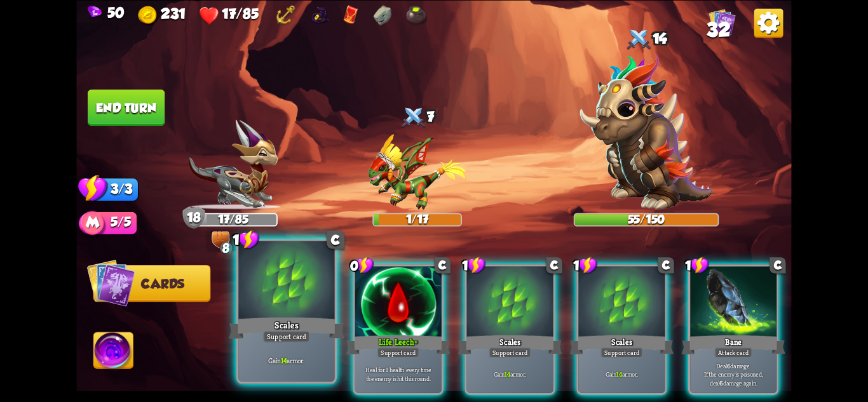
click at [299, 344] on div "Gain 14 armor." at bounding box center [286, 361] width 96 height 42
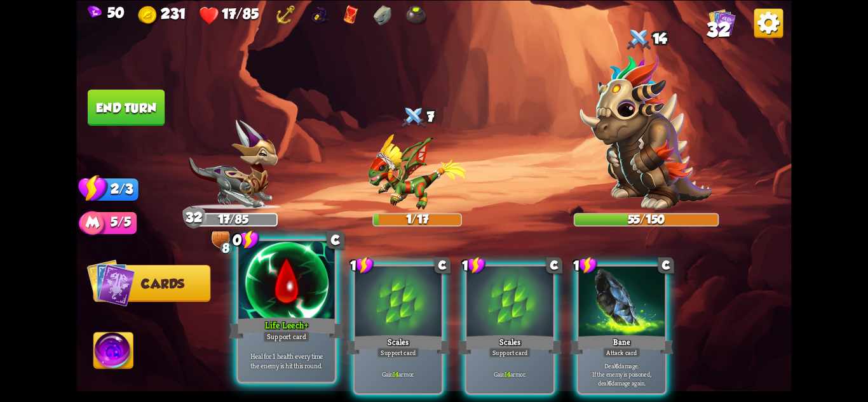
click at [298, 337] on div "Support card" at bounding box center [286, 335] width 47 height 11
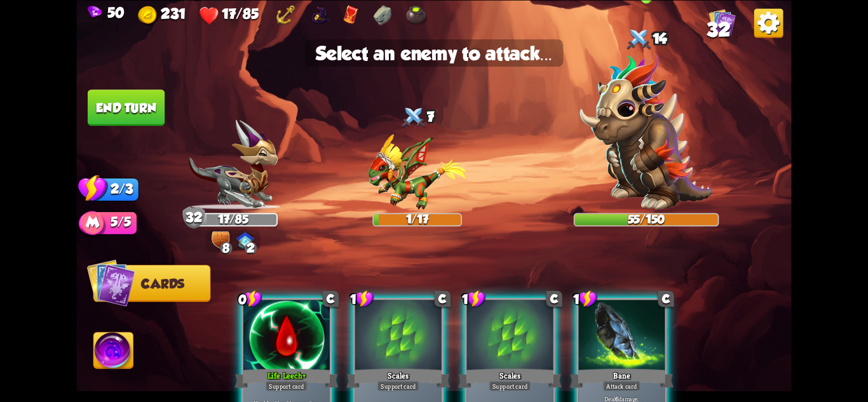
click at [645, 179] on img at bounding box center [646, 131] width 133 height 156
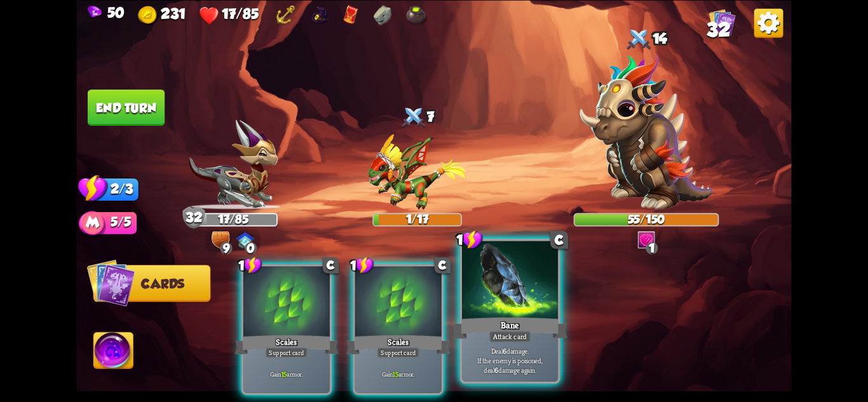
click at [510, 323] on div "Bane" at bounding box center [510, 327] width 115 height 25
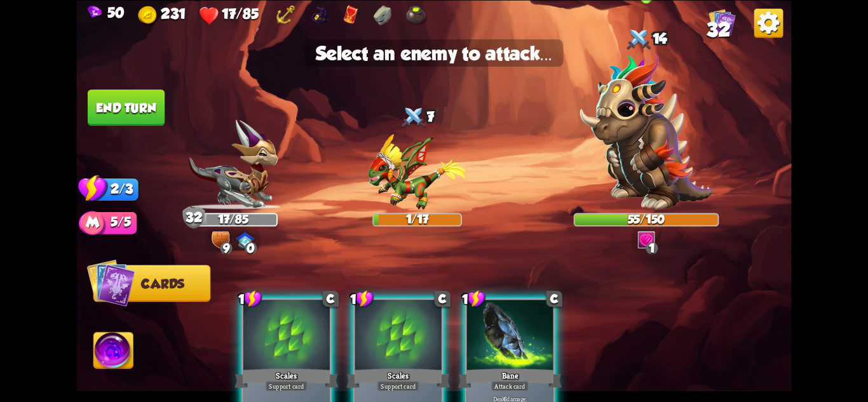
click at [650, 175] on img at bounding box center [646, 131] width 133 height 156
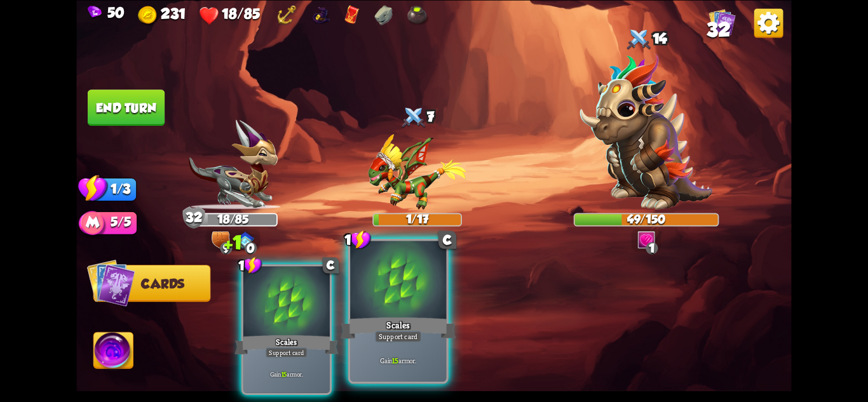
click at [429, 317] on div "Scales" at bounding box center [398, 327] width 115 height 25
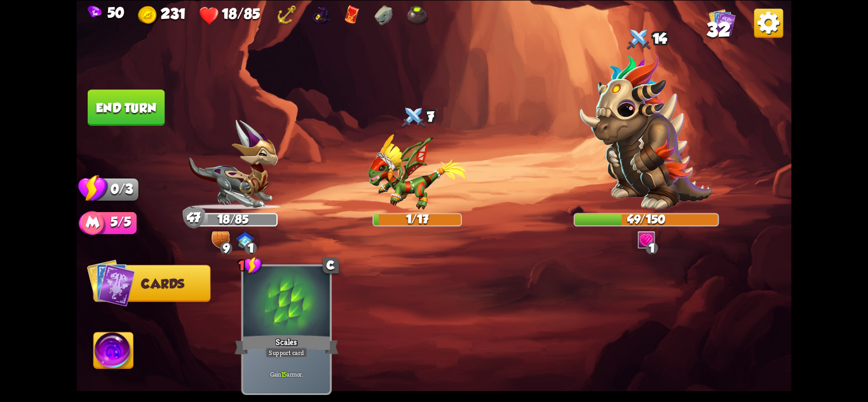
click at [130, 93] on button "End turn" at bounding box center [126, 108] width 77 height 36
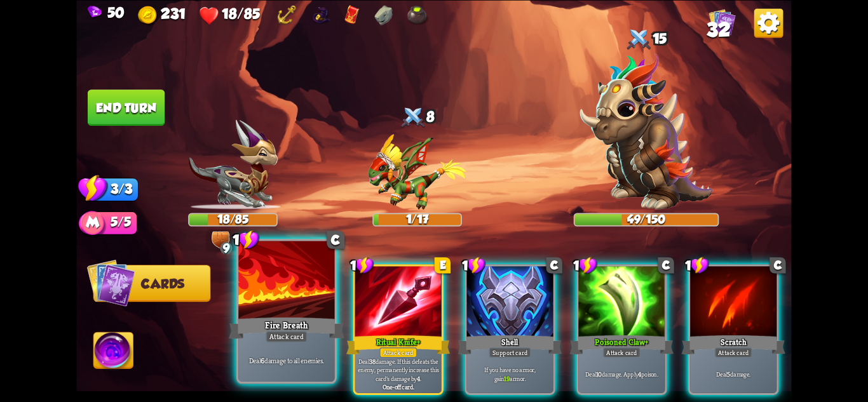
click at [296, 334] on div "Attack card" at bounding box center [287, 335] width 42 height 11
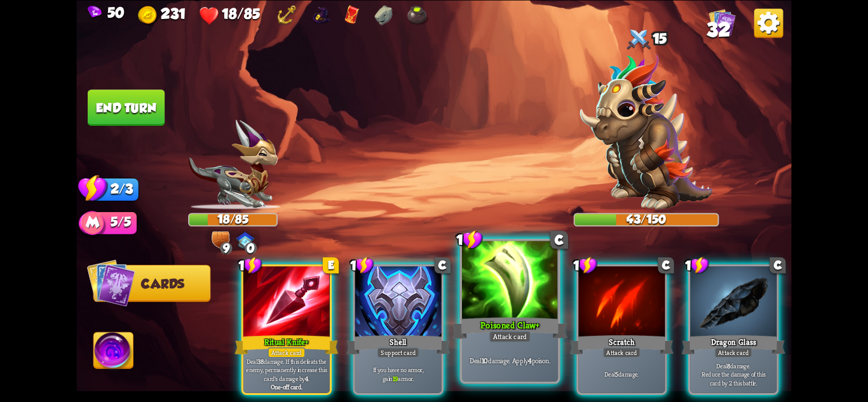
click at [525, 339] on div "Attack card" at bounding box center [510, 335] width 42 height 11
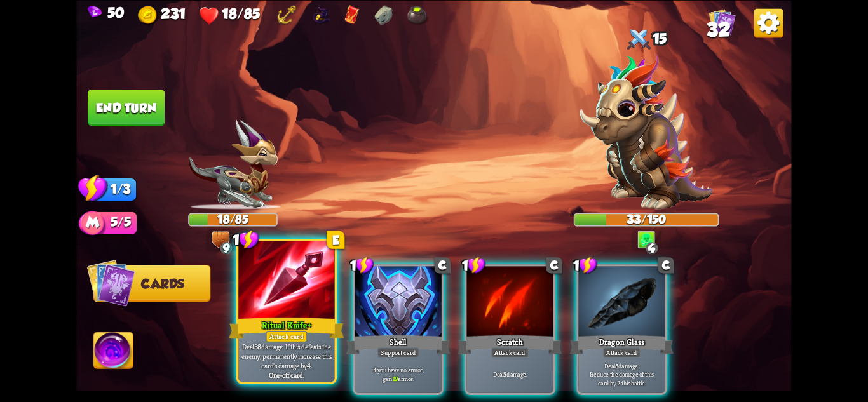
click at [312, 326] on div "Ritual Knife+" at bounding box center [286, 327] width 115 height 25
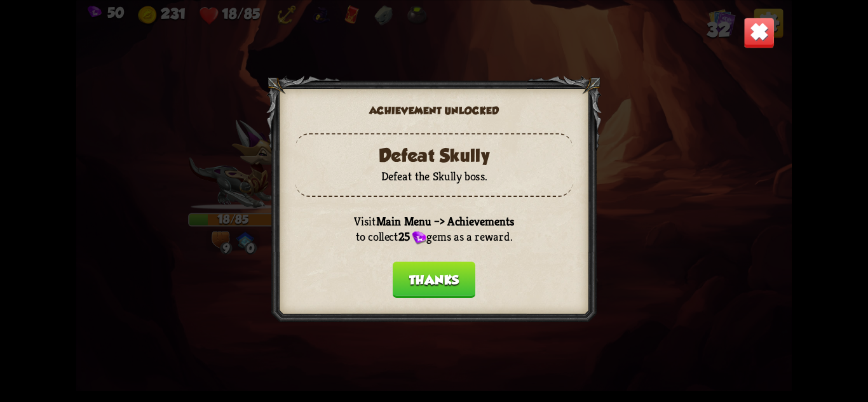
click at [431, 289] on button "Thanks" at bounding box center [434, 279] width 83 height 36
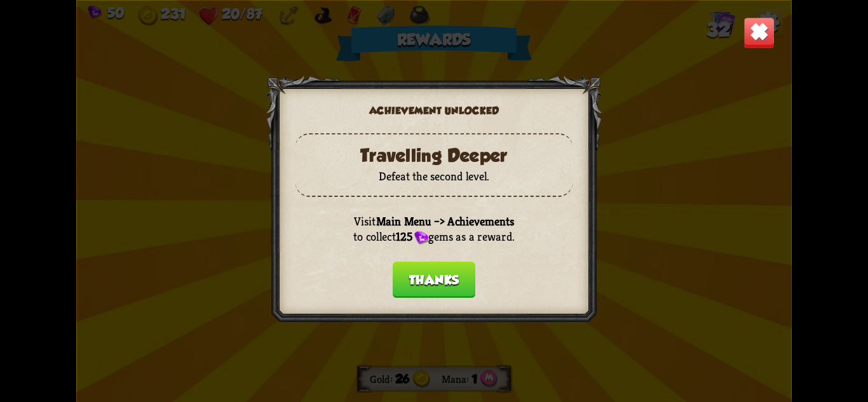
click at [426, 278] on button "Thanks" at bounding box center [434, 279] width 83 height 36
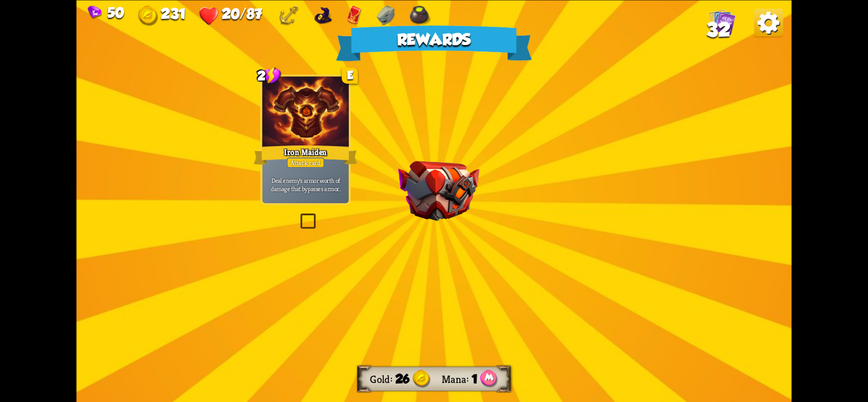
click at [442, 154] on div "Rewards Gold 26 Mana 1 Select a card 2 E Iron Maiden Attack card Deal enemy's a…" at bounding box center [433, 201] width 715 height 402
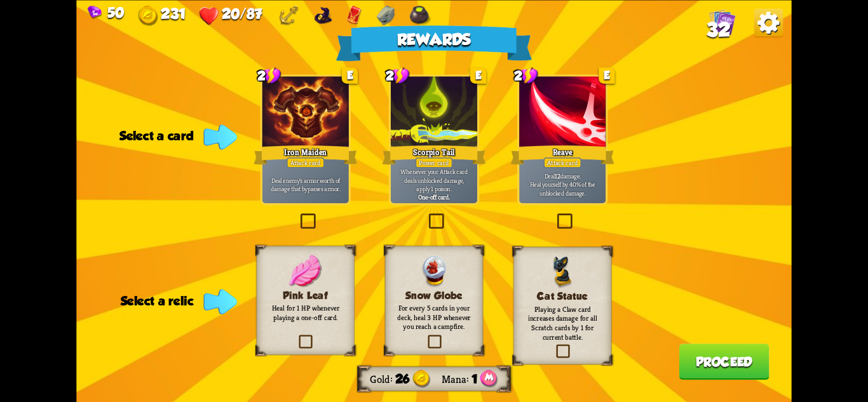
click at [388, 18] on img at bounding box center [386, 15] width 18 height 20
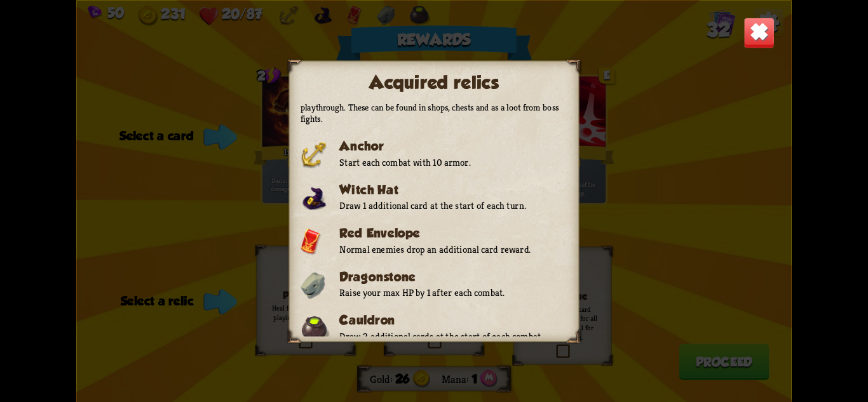
scroll to position [21, 0]
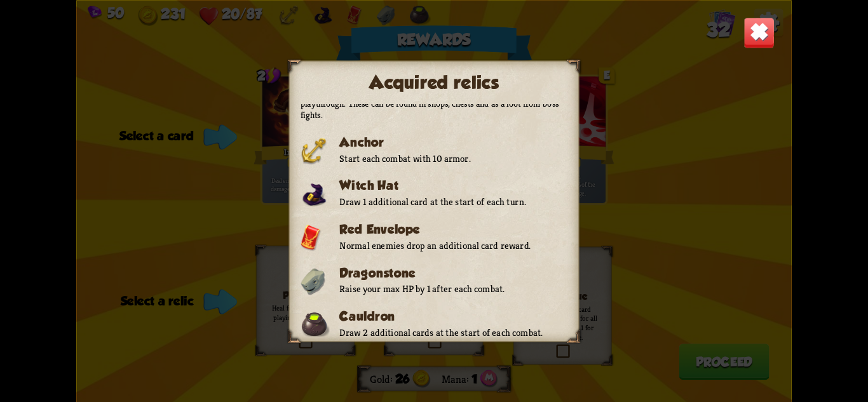
click at [653, 209] on div "Acquired relics Relics are powerful items that offer permanent bonuses during t…" at bounding box center [433, 201] width 715 height 402
click at [618, 65] on div "Acquired relics Relics are powerful items that offer permanent bonuses during t…" at bounding box center [433, 201] width 715 height 402
click at [472, 367] on div "Acquired relics Relics are powerful items that offer permanent bonuses during t…" at bounding box center [433, 201] width 715 height 402
click at [766, 30] on img at bounding box center [759, 32] width 31 height 31
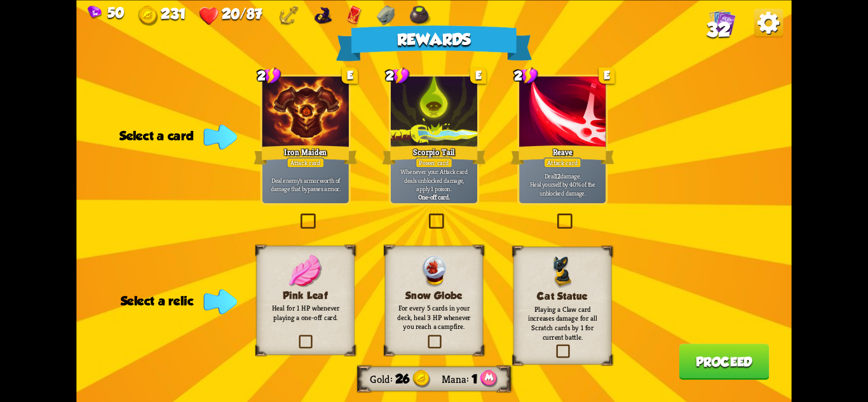
click at [343, 299] on h3 "Pink Leaf" at bounding box center [305, 294] width 79 height 11
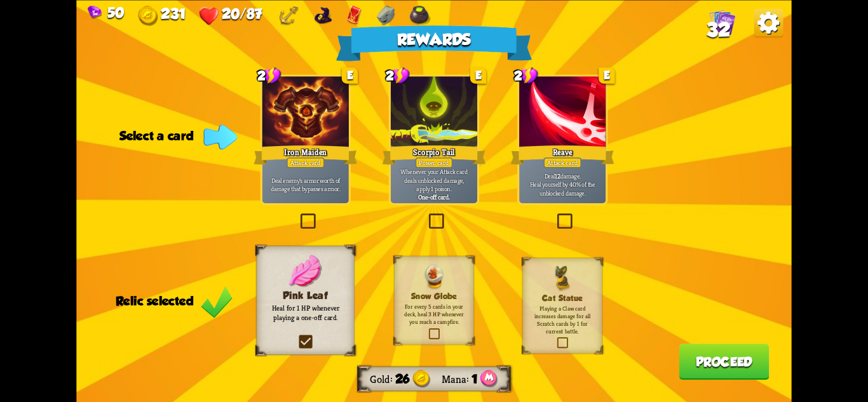
click at [706, 360] on button "Proceed" at bounding box center [724, 362] width 90 height 36
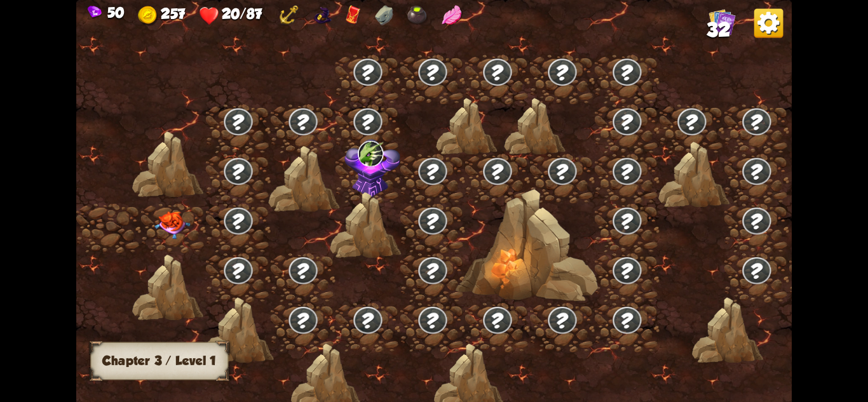
drag, startPoint x: 461, startPoint y: 210, endPoint x: 593, endPoint y: 215, distance: 132.3
click at [566, 212] on div at bounding box center [518, 208] width 885 height 418
click at [185, 220] on img at bounding box center [172, 226] width 36 height 28
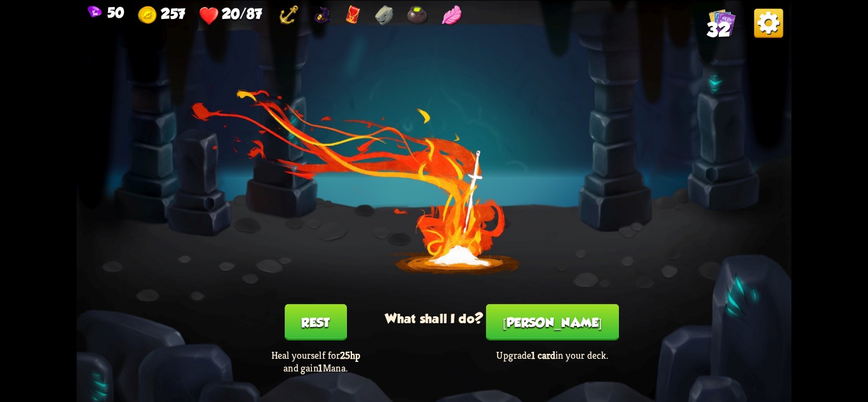
click at [317, 304] on button "Rest" at bounding box center [316, 322] width 62 height 36
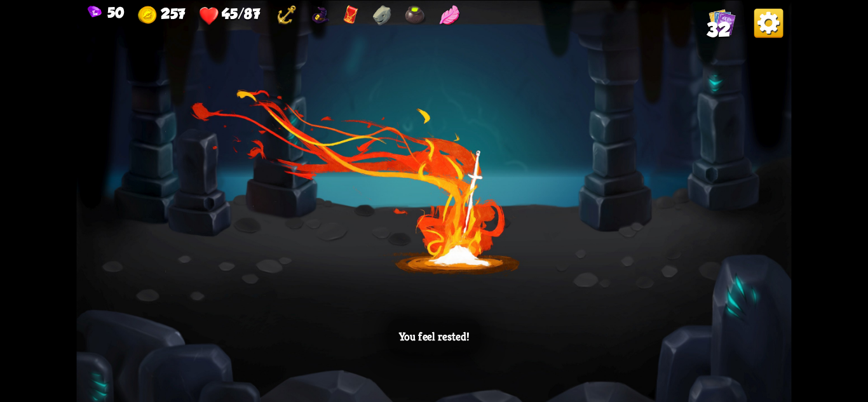
click at [620, 240] on div "You feel rested!" at bounding box center [433, 201] width 715 height 402
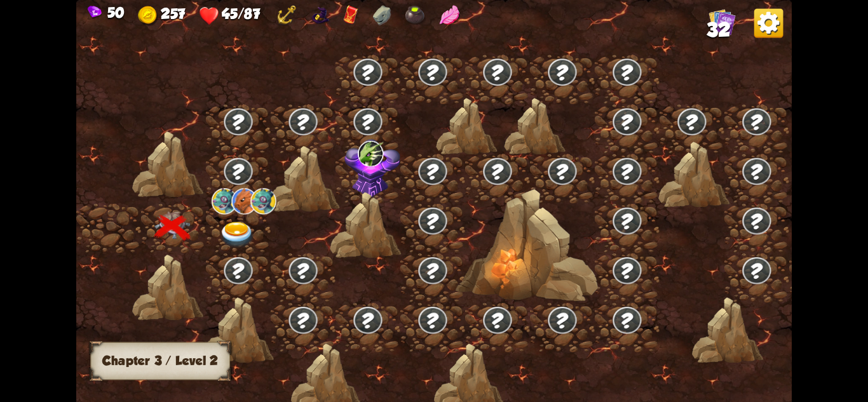
click at [249, 231] on img at bounding box center [237, 235] width 36 height 26
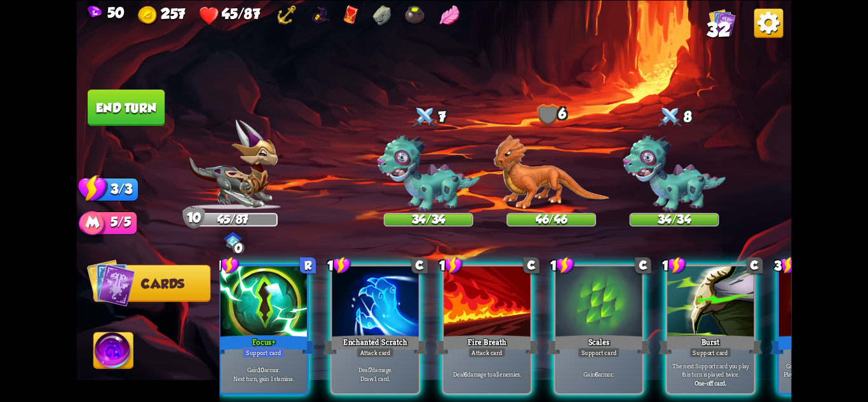
scroll to position [0, 24]
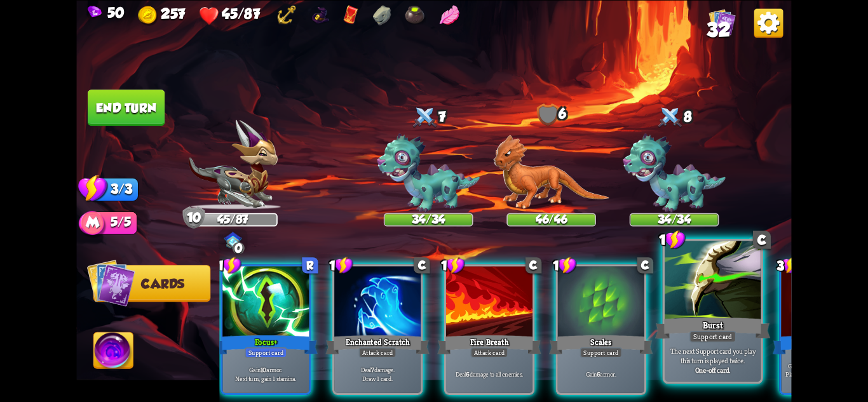
click at [691, 367] on div "One-off card." at bounding box center [713, 370] width 92 height 10
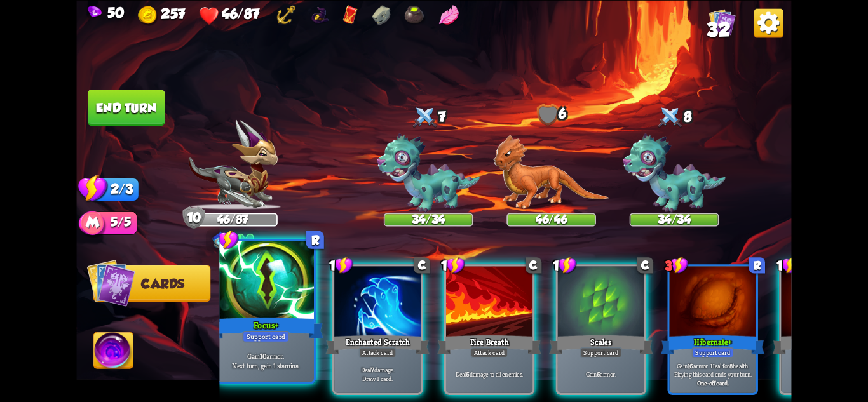
click at [266, 336] on div "Support card" at bounding box center [265, 335] width 47 height 11
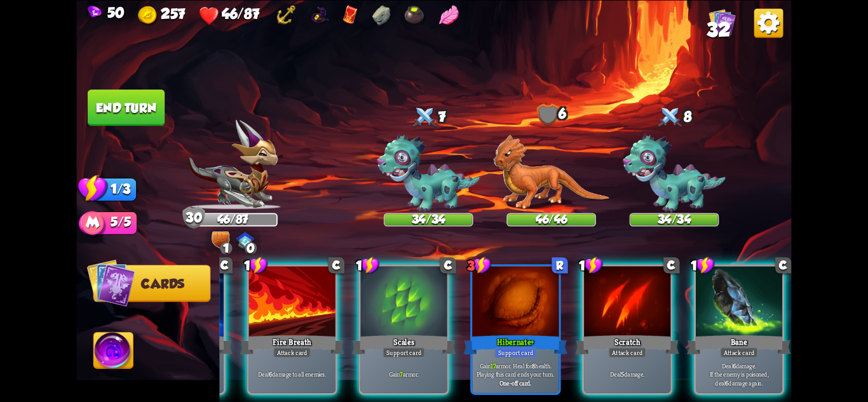
scroll to position [0, 0]
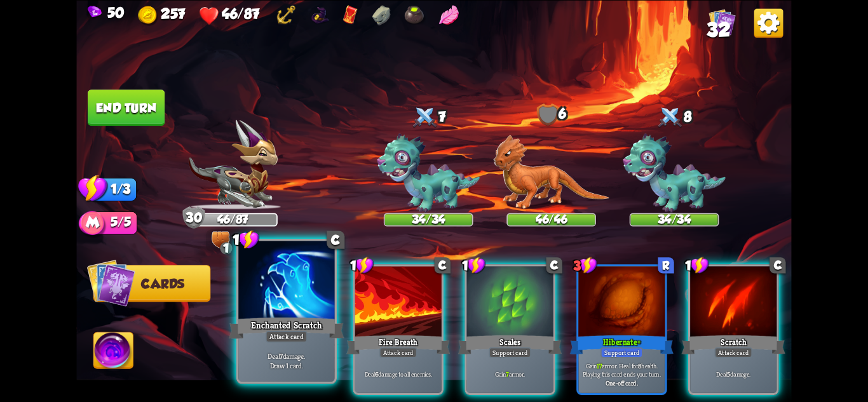
click at [293, 337] on div "Attack card" at bounding box center [287, 335] width 42 height 11
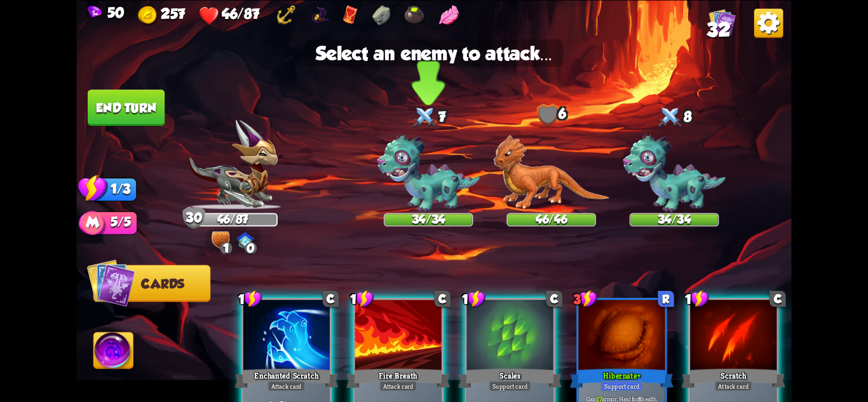
click at [413, 212] on img at bounding box center [428, 172] width 103 height 79
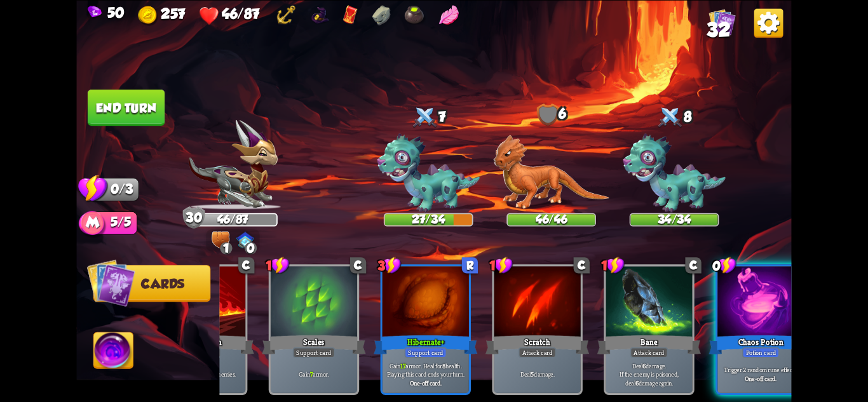
scroll to position [0, 121]
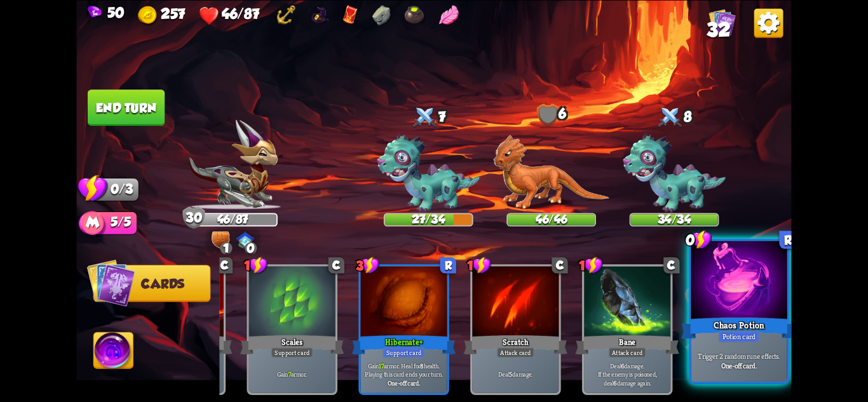
click at [746, 374] on div "Trigger 2 random rune effects. One-off card." at bounding box center [739, 361] width 96 height 42
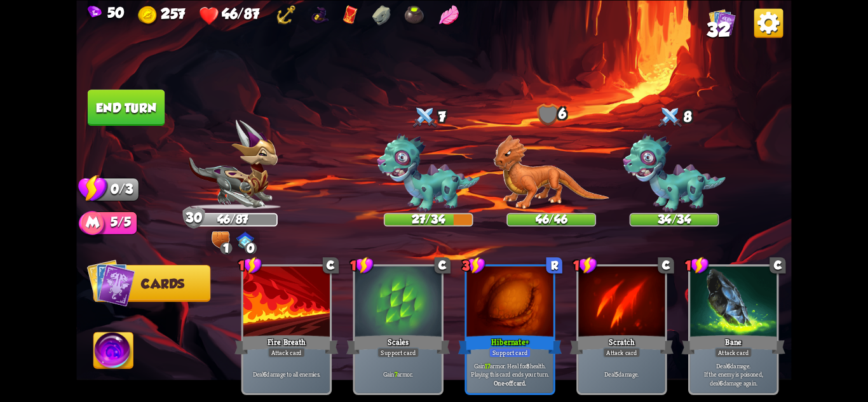
scroll to position [0, 0]
click at [129, 92] on button "End turn" at bounding box center [126, 108] width 77 height 36
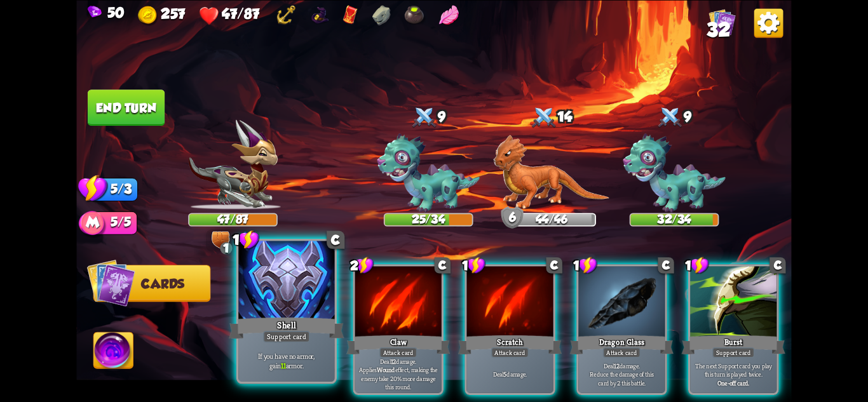
click at [277, 334] on div "Support card" at bounding box center [286, 335] width 47 height 11
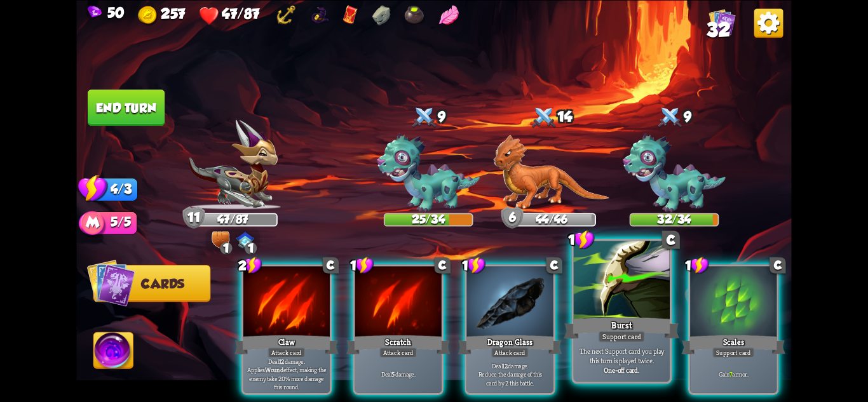
click at [650, 351] on p "The next Support card you play this turn is played twice." at bounding box center [622, 355] width 92 height 19
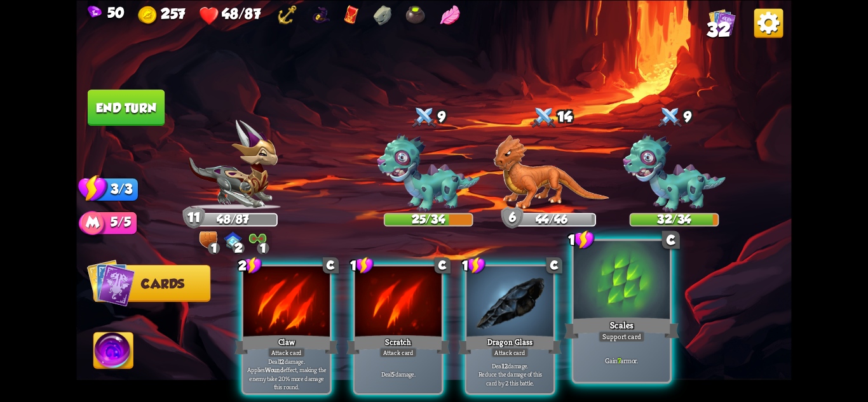
click at [646, 351] on div "Gain 7 armor." at bounding box center [622, 361] width 96 height 42
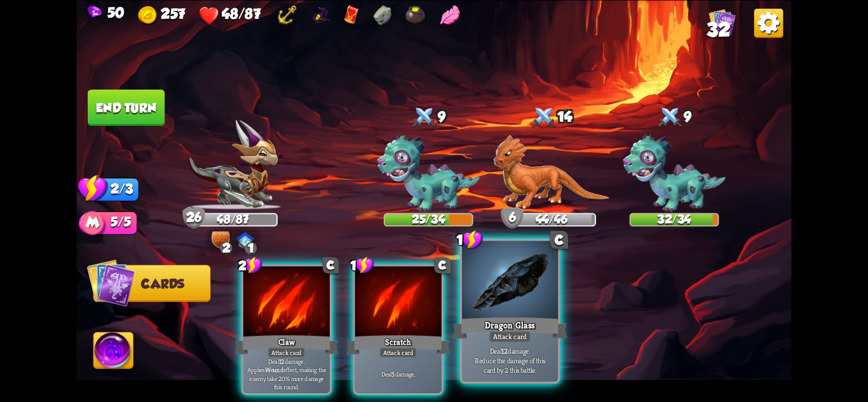
click at [532, 331] on div "Dragon Glass" at bounding box center [510, 327] width 115 height 25
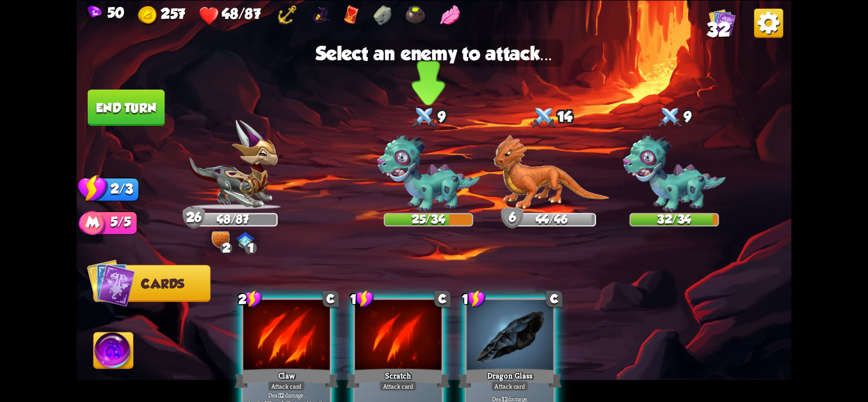
click at [422, 182] on img at bounding box center [428, 172] width 103 height 79
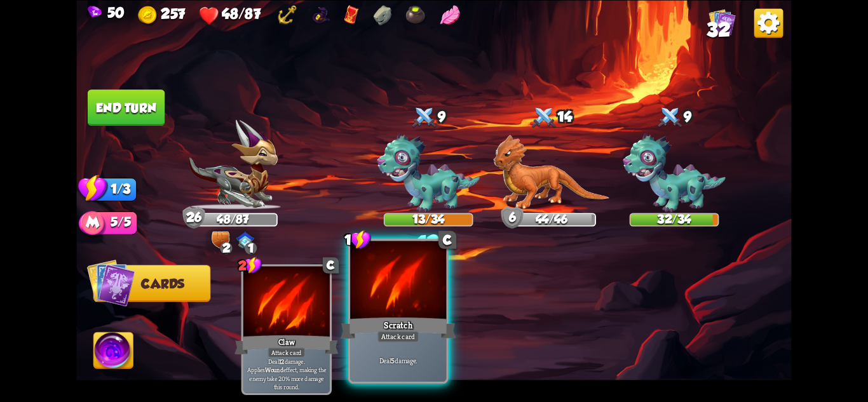
click at [419, 312] on div at bounding box center [398, 281] width 96 height 81
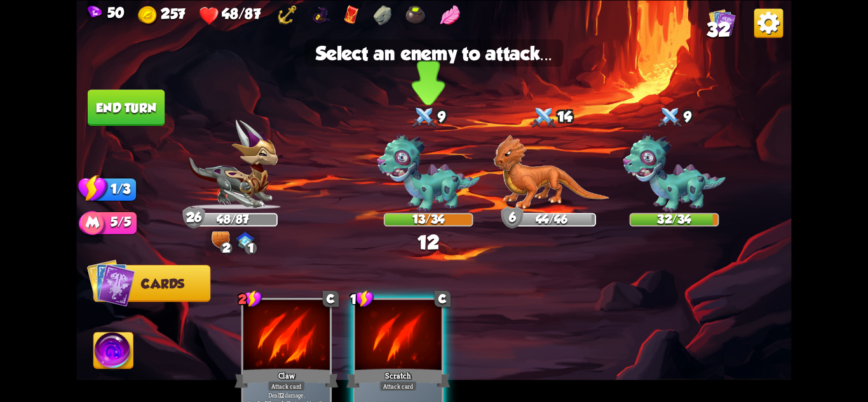
click at [424, 211] on img at bounding box center [428, 172] width 103 height 79
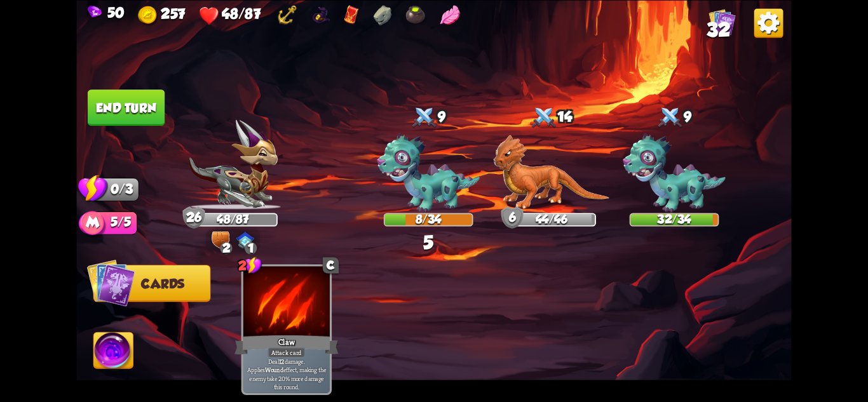
click at [99, 89] on div "Select an enemy to attack... You don't have enough stamina to play that card...…" at bounding box center [433, 201] width 715 height 402
click at [100, 104] on button "End turn" at bounding box center [126, 108] width 77 height 36
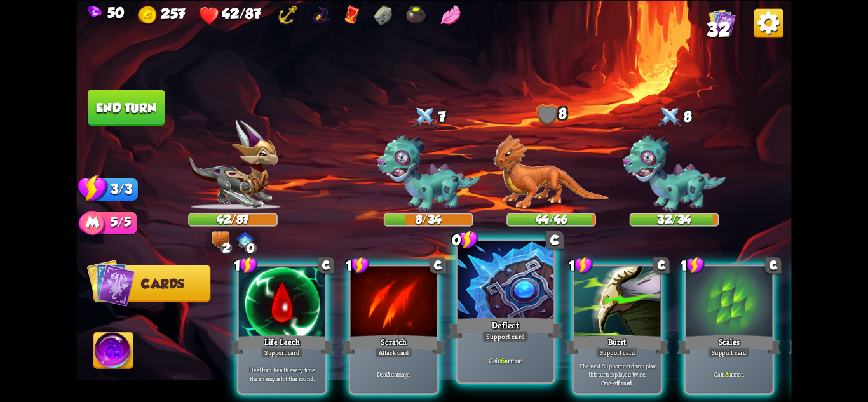
scroll to position [0, 3]
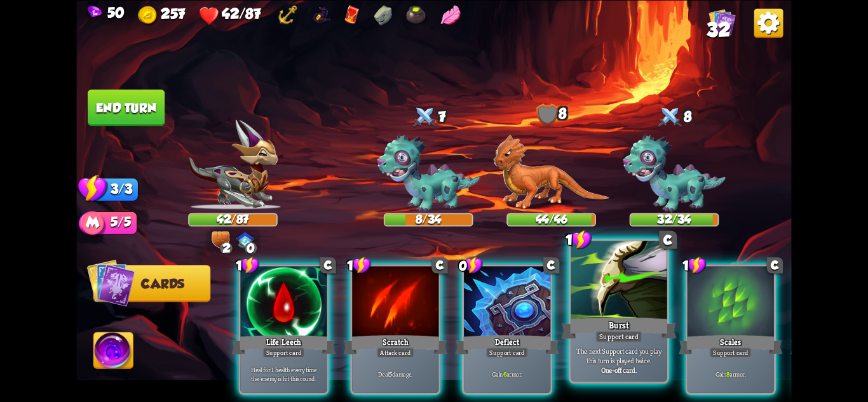
click at [644, 337] on div "Burst" at bounding box center [618, 327] width 115 height 25
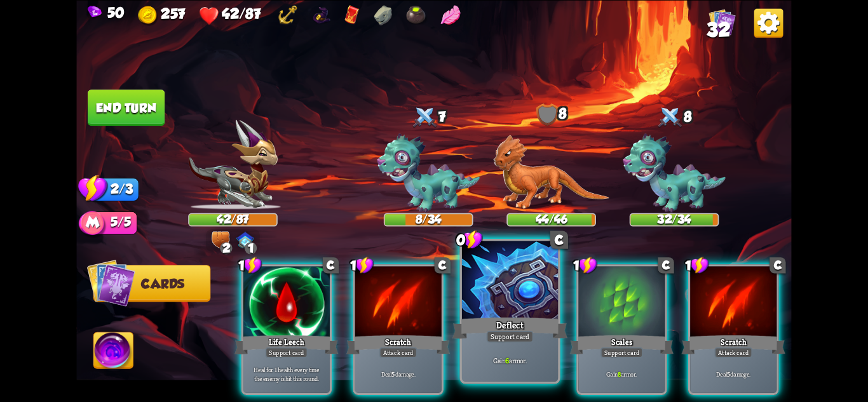
scroll to position [0, 0]
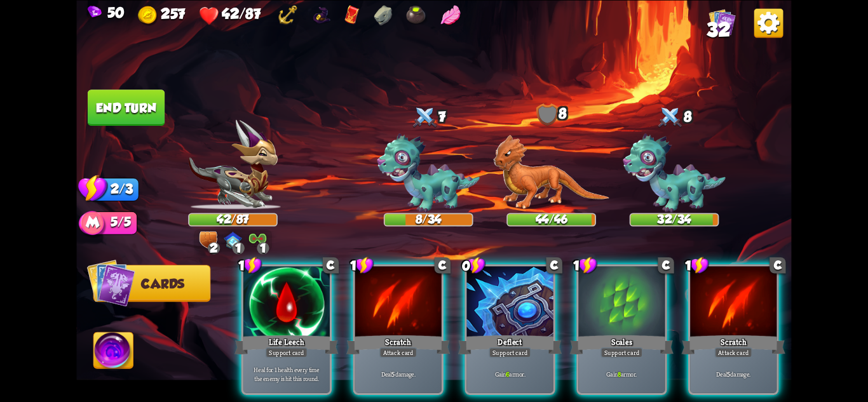
click at [524, 347] on div "Support card" at bounding box center [510, 352] width 42 height 11
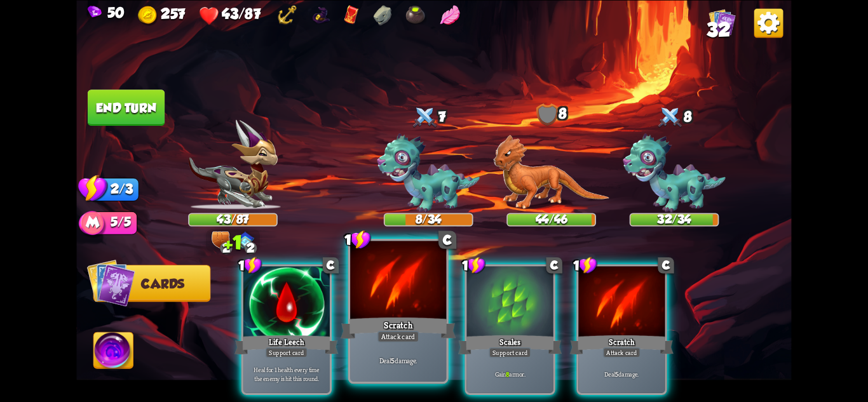
click at [416, 342] on div "Attack card" at bounding box center [399, 335] width 42 height 11
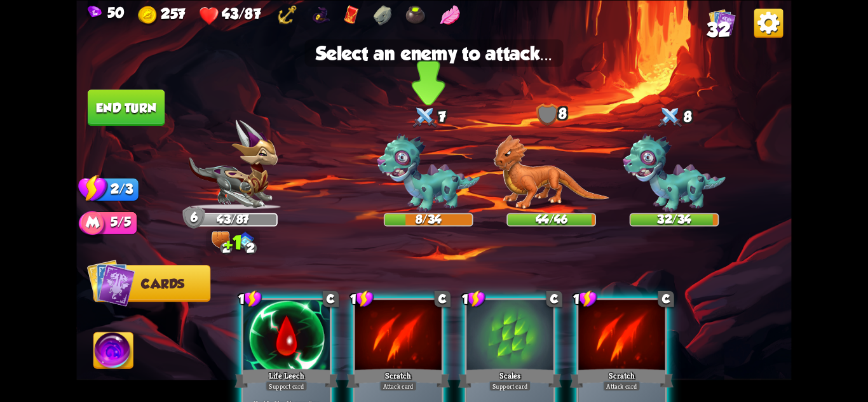
click at [444, 195] on img at bounding box center [428, 172] width 103 height 79
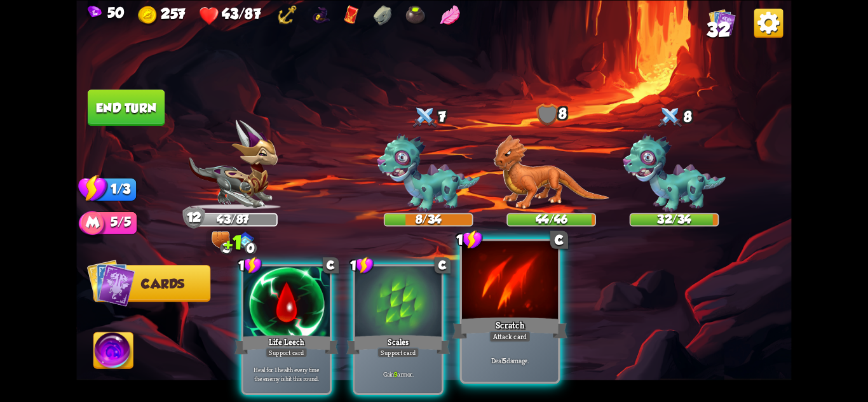
click at [524, 294] on div at bounding box center [510, 281] width 96 height 81
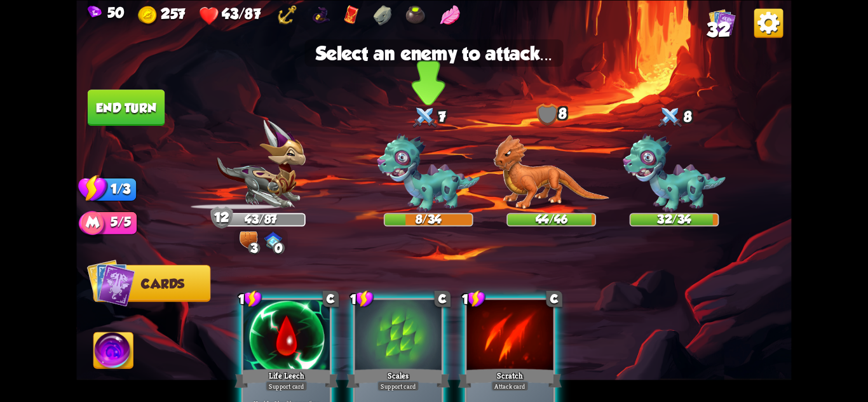
click at [394, 166] on img at bounding box center [428, 172] width 103 height 79
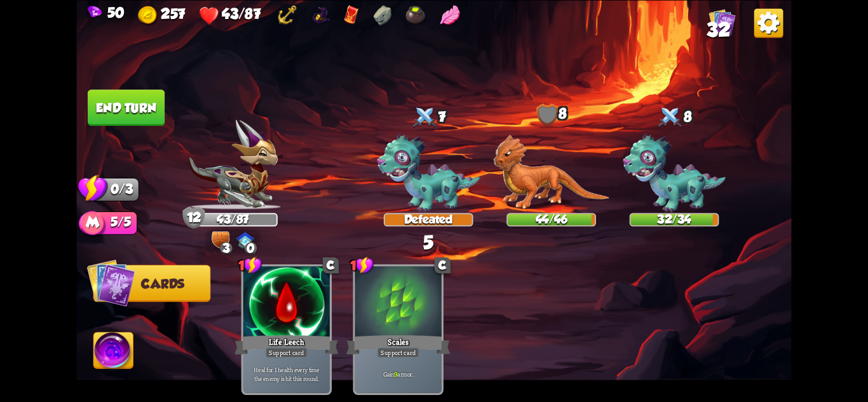
click at [121, 108] on button "End turn" at bounding box center [126, 108] width 77 height 36
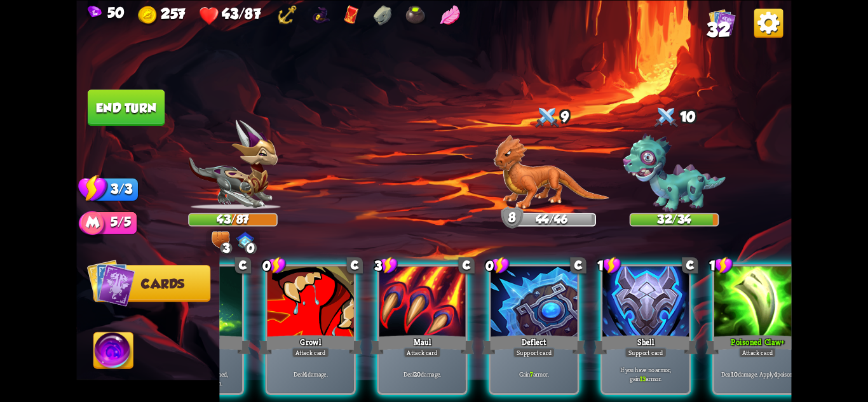
scroll to position [0, 121]
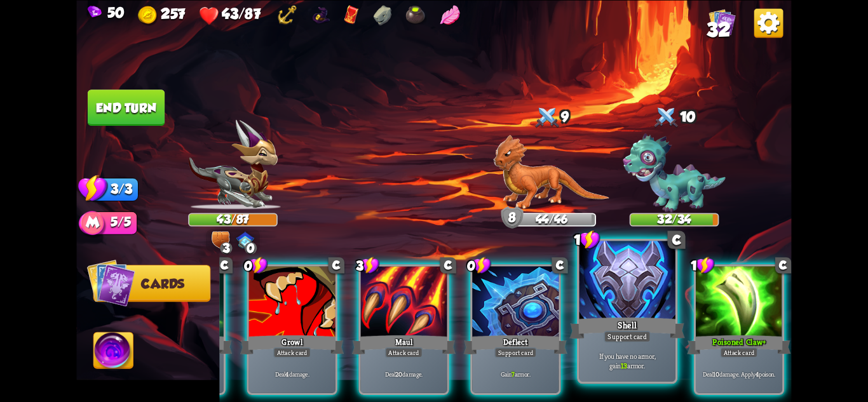
click at [657, 362] on p "If you have no armor, gain 13 armor." at bounding box center [628, 360] width 92 height 19
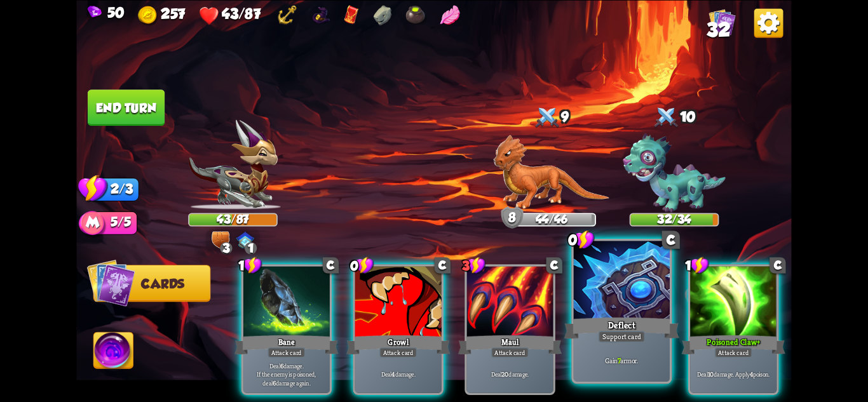
scroll to position [0, 0]
click at [616, 352] on div "Gain 7 armor." at bounding box center [622, 361] width 96 height 42
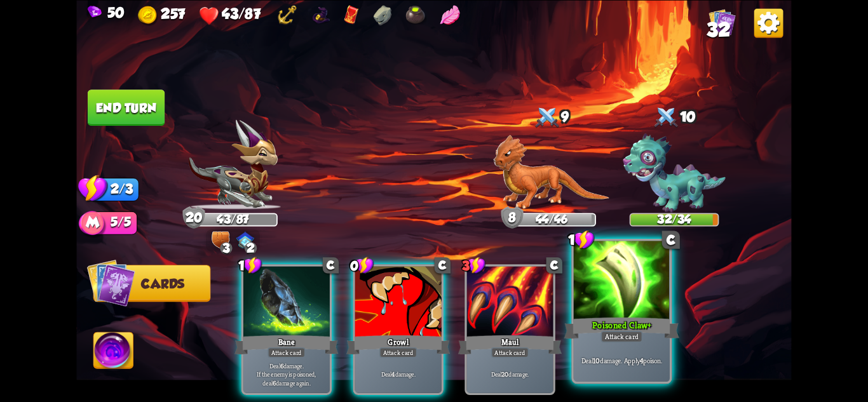
click at [640, 340] on div "Attack card" at bounding box center [622, 335] width 42 height 11
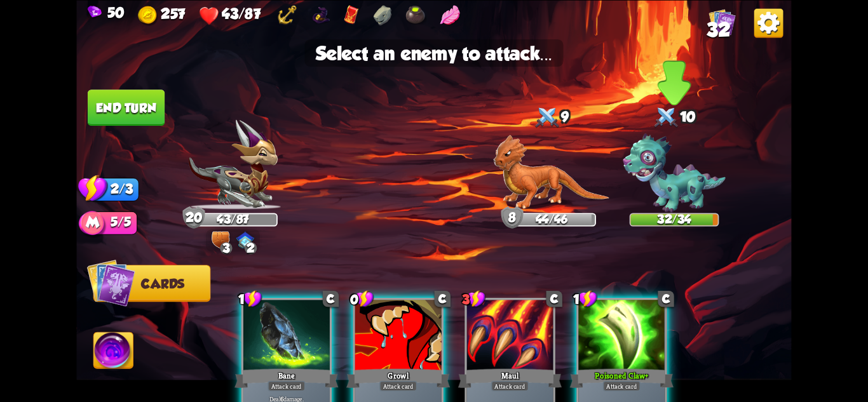
click at [674, 194] on img at bounding box center [674, 172] width 103 height 79
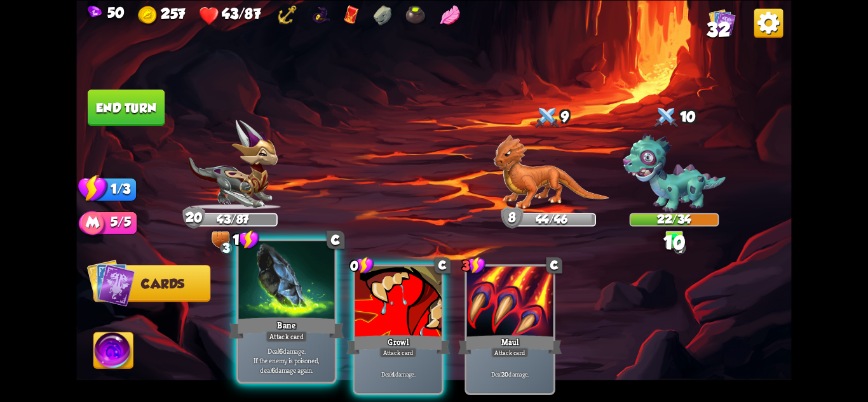
click at [286, 308] on div at bounding box center [286, 281] width 96 height 81
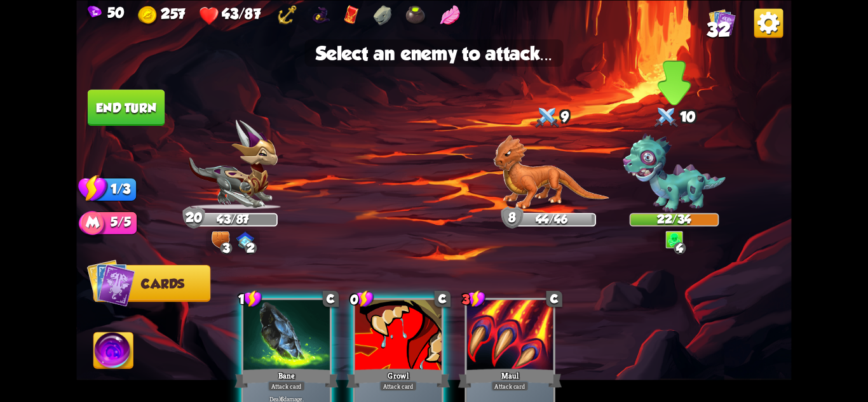
click at [664, 192] on img at bounding box center [674, 172] width 103 height 79
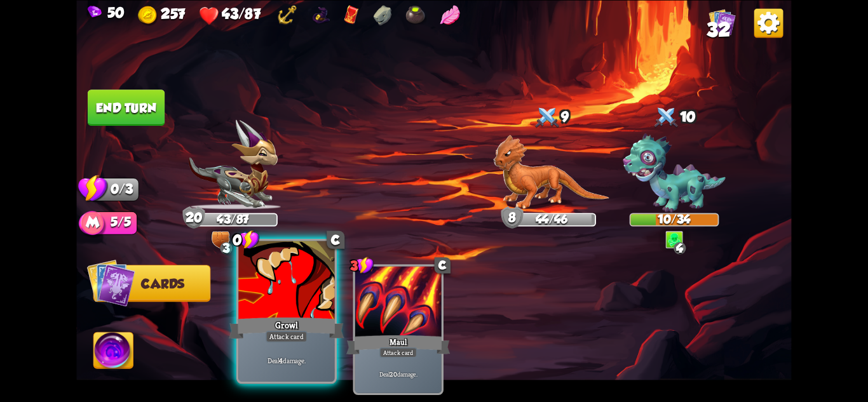
click at [278, 306] on div at bounding box center [286, 281] width 96 height 81
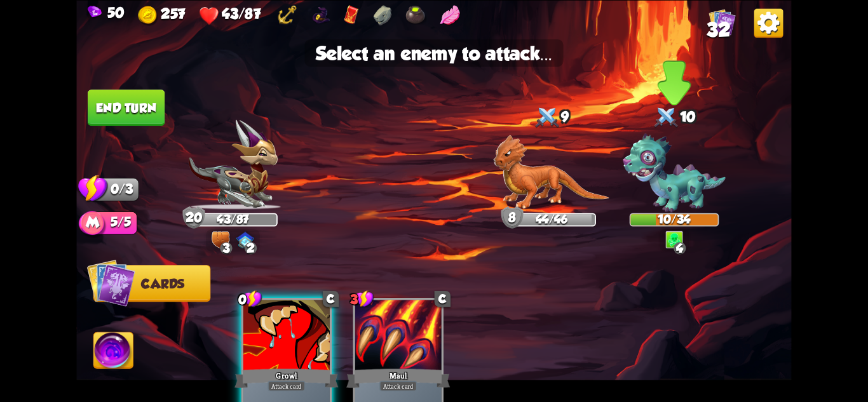
click at [676, 171] on img at bounding box center [674, 172] width 103 height 79
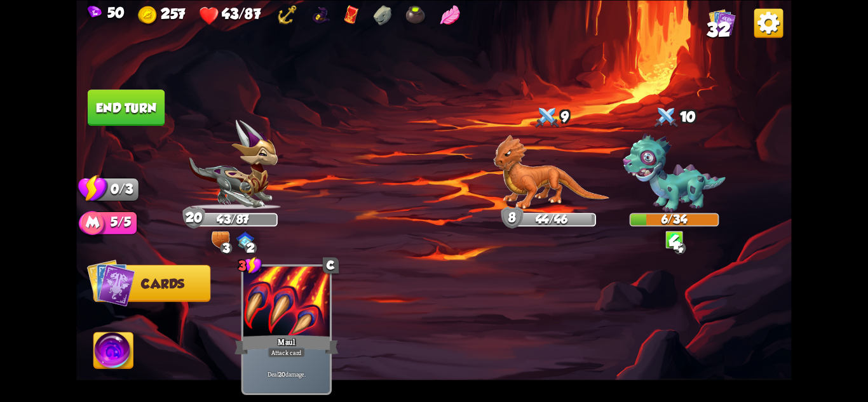
click at [124, 96] on button "End turn" at bounding box center [126, 108] width 77 height 36
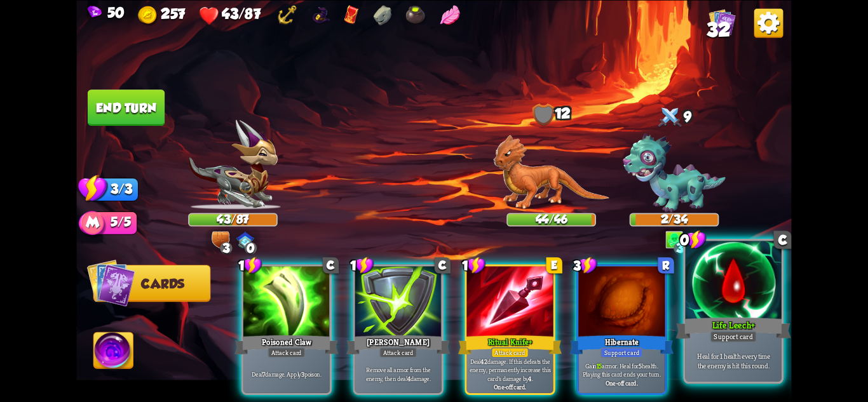
drag, startPoint x: 726, startPoint y: 356, endPoint x: 721, endPoint y: 349, distance: 8.6
click at [726, 355] on p "Heal for 1 health every time the enemy is hit this round." at bounding box center [734, 360] width 92 height 19
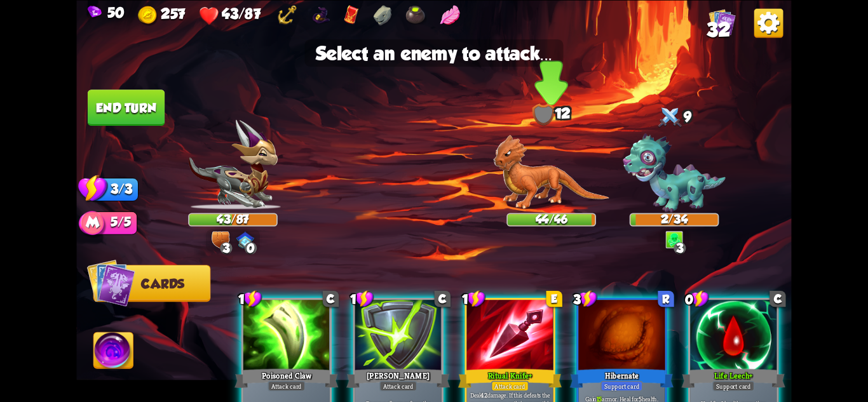
click at [541, 197] on img at bounding box center [551, 172] width 116 height 75
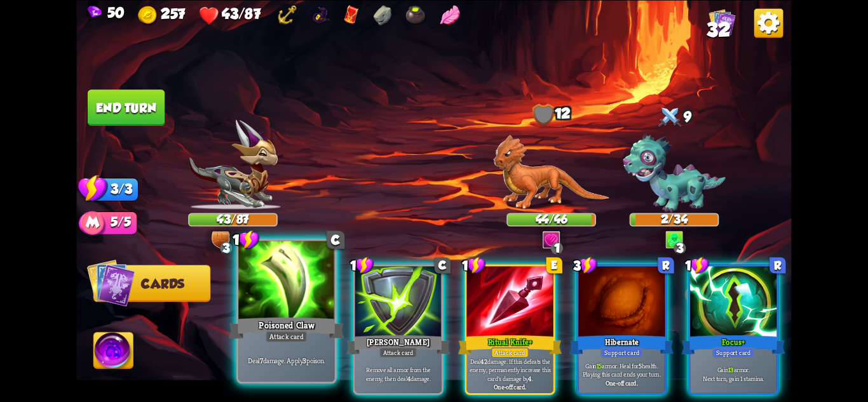
click at [296, 325] on div "Poisoned Claw" at bounding box center [286, 327] width 115 height 25
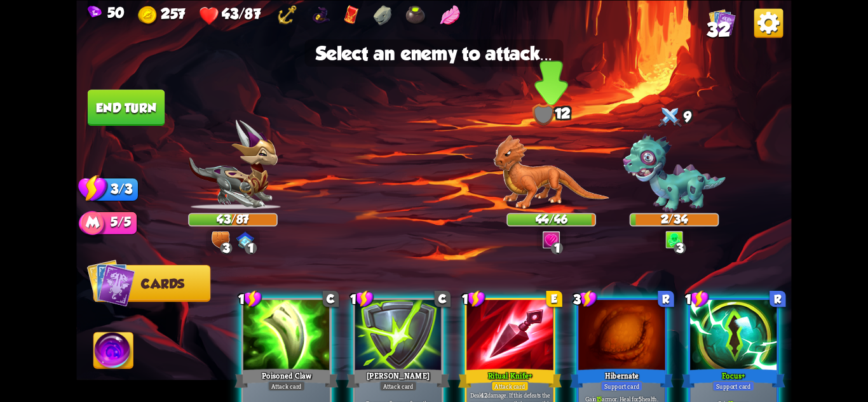
click at [555, 201] on img at bounding box center [551, 172] width 116 height 75
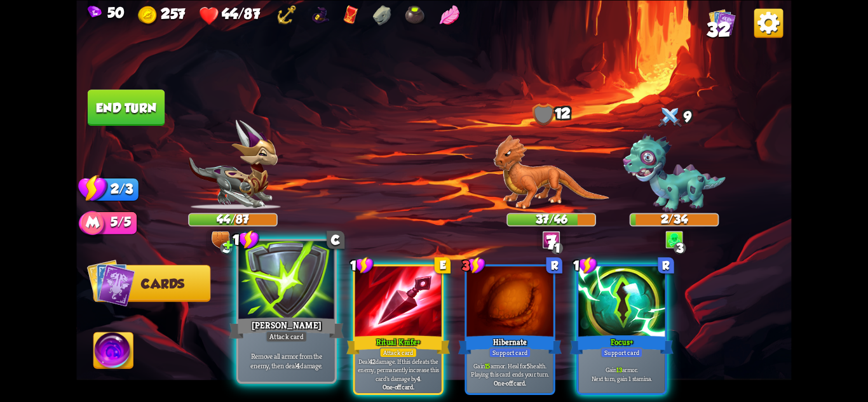
click at [287, 284] on div at bounding box center [286, 281] width 96 height 81
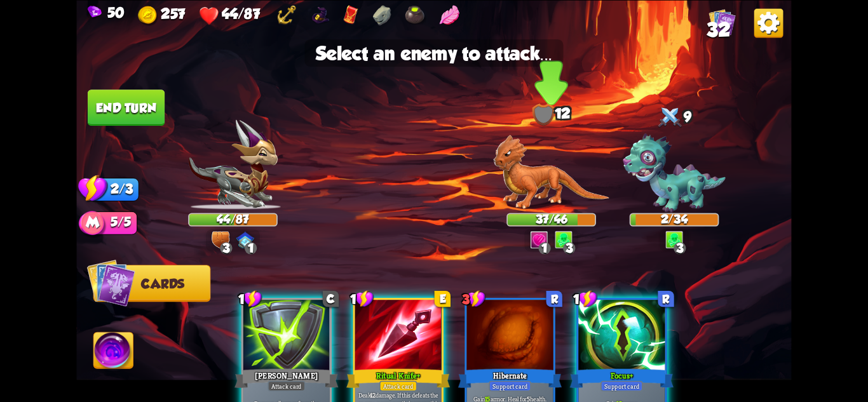
click at [533, 185] on img at bounding box center [551, 172] width 116 height 75
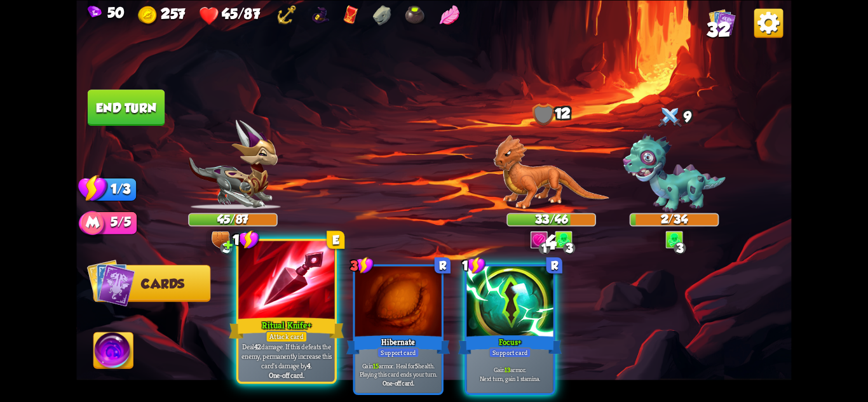
click at [281, 291] on div at bounding box center [286, 281] width 96 height 81
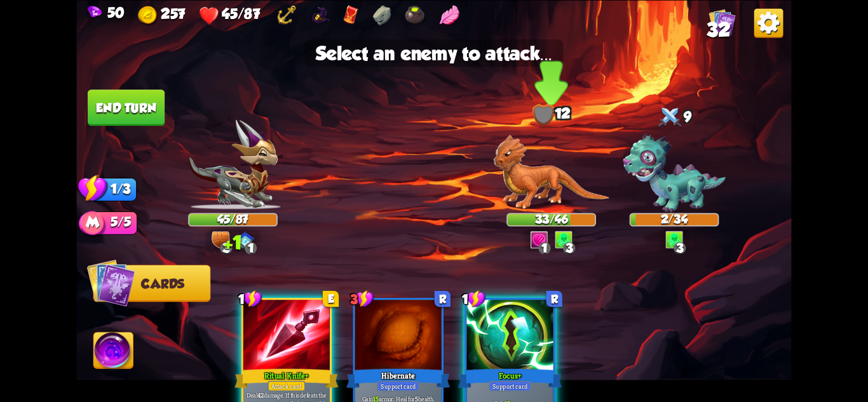
click at [519, 190] on img at bounding box center [551, 172] width 116 height 75
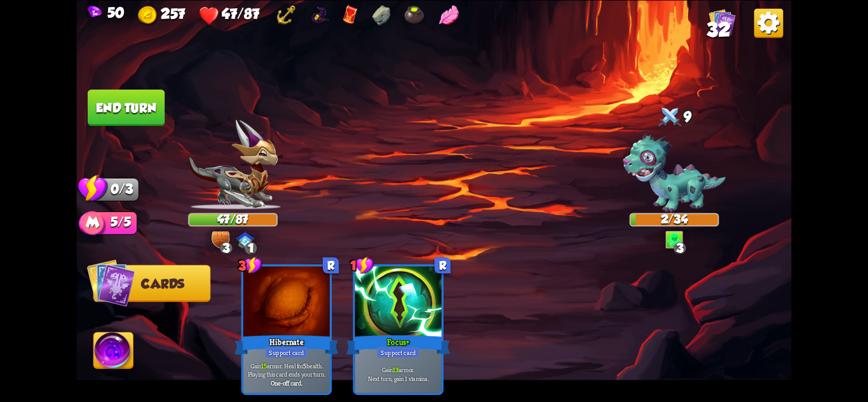
click at [156, 100] on button "End turn" at bounding box center [126, 108] width 77 height 36
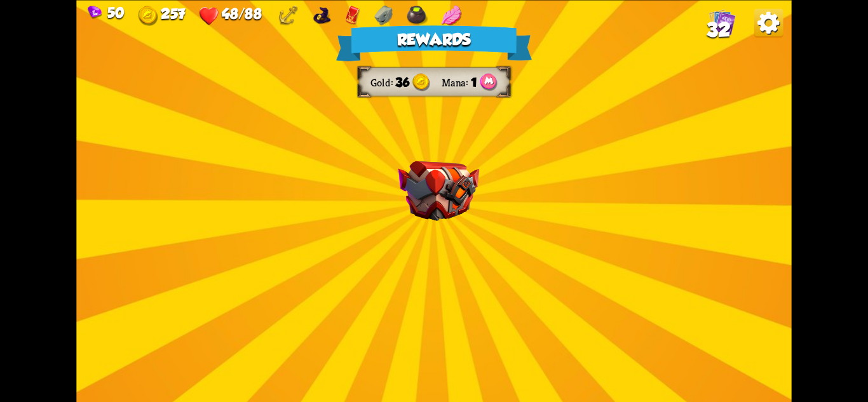
click at [437, 204] on img at bounding box center [438, 191] width 81 height 60
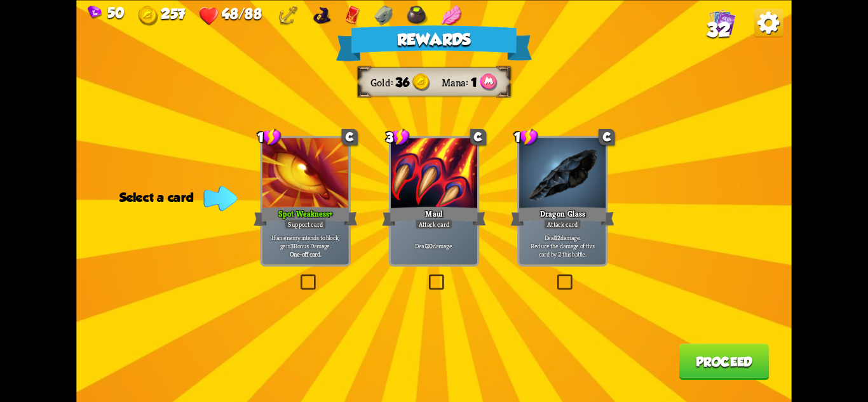
click at [561, 222] on div "Attack card" at bounding box center [562, 224] width 37 height 11
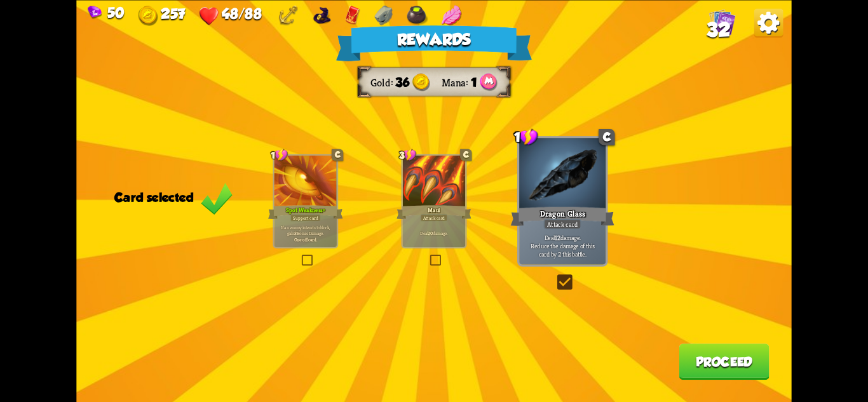
click at [585, 254] on p "Deal 12 damage. Reduce the damage of this card by 2 this battle." at bounding box center [563, 245] width 82 height 25
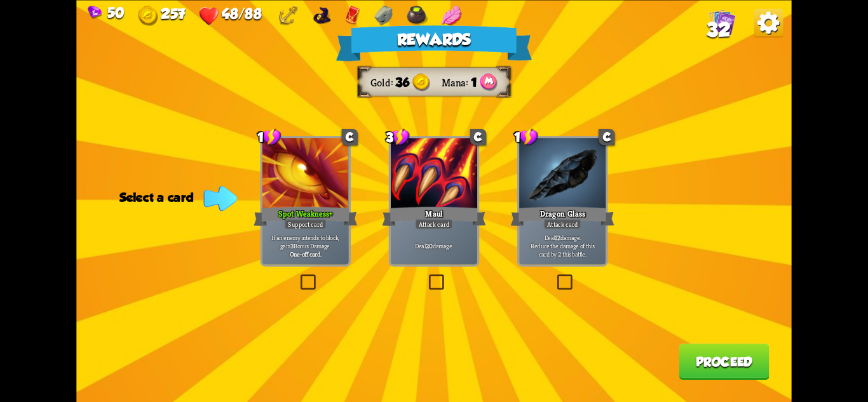
click at [293, 223] on div "Support card" at bounding box center [306, 224] width 42 height 11
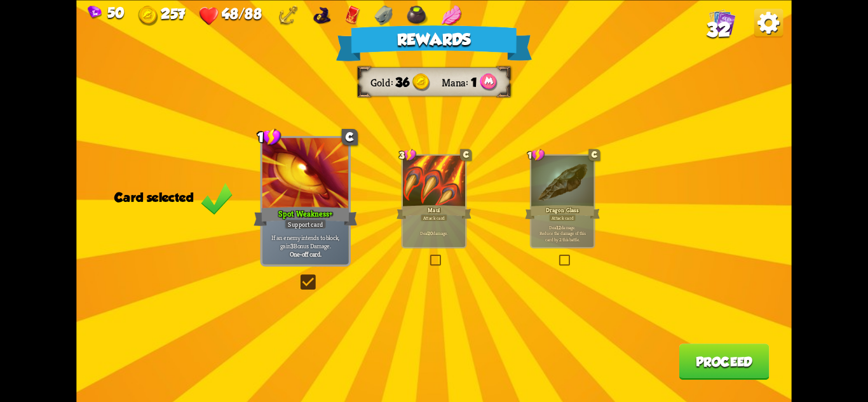
click at [699, 345] on button "Proceed" at bounding box center [724, 362] width 90 height 36
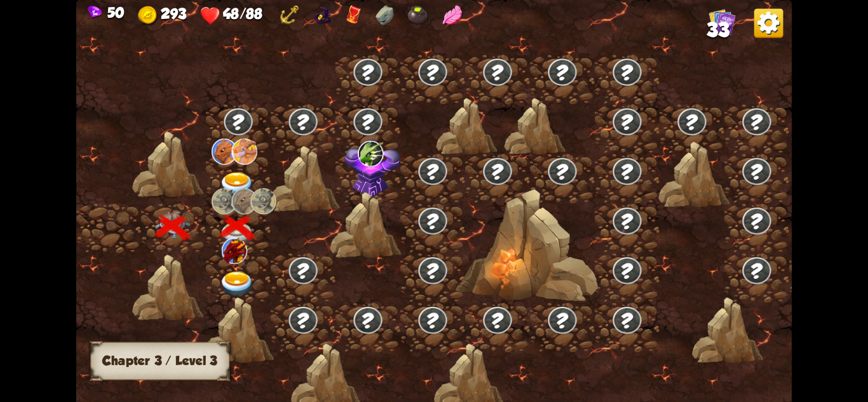
click at [227, 175] on img at bounding box center [237, 185] width 36 height 26
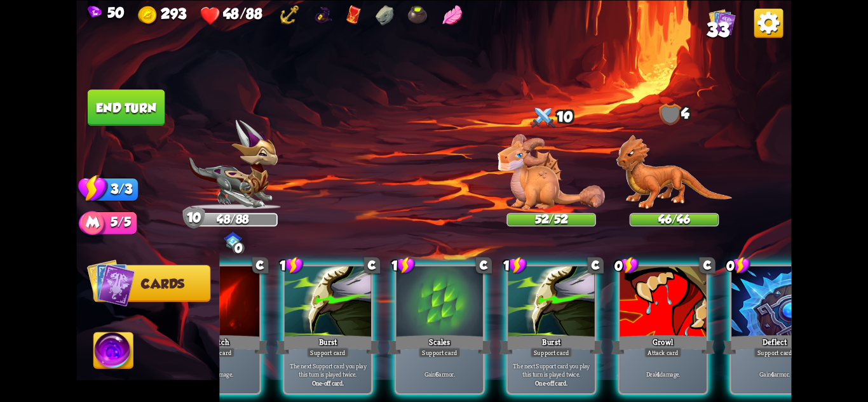
scroll to position [0, 375]
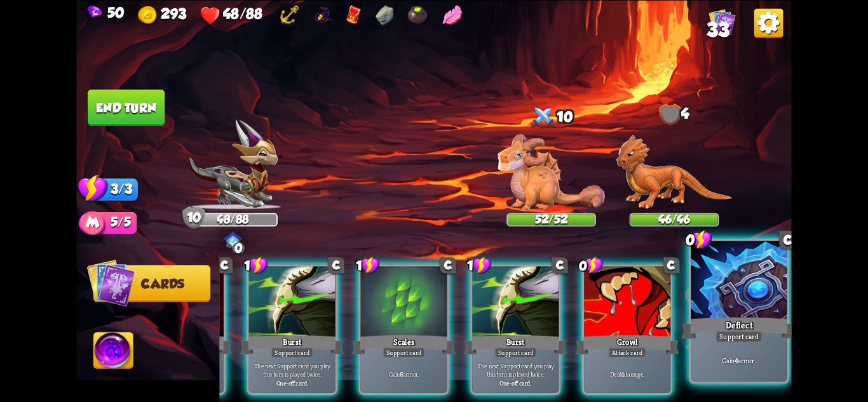
click at [729, 377] on div "Gain 4 armor." at bounding box center [739, 361] width 96 height 42
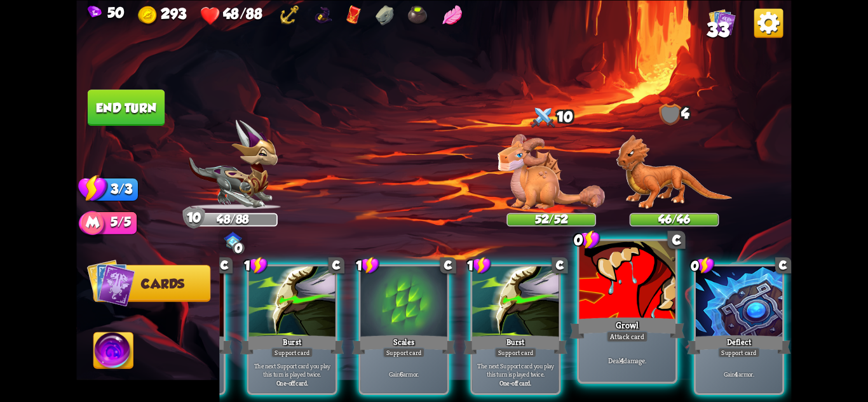
scroll to position [0, 248]
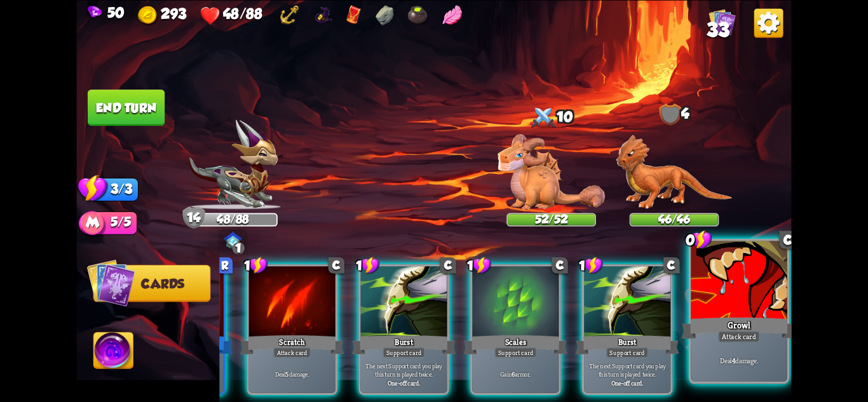
click at [737, 348] on div "Deal 4 damage." at bounding box center [739, 361] width 96 height 42
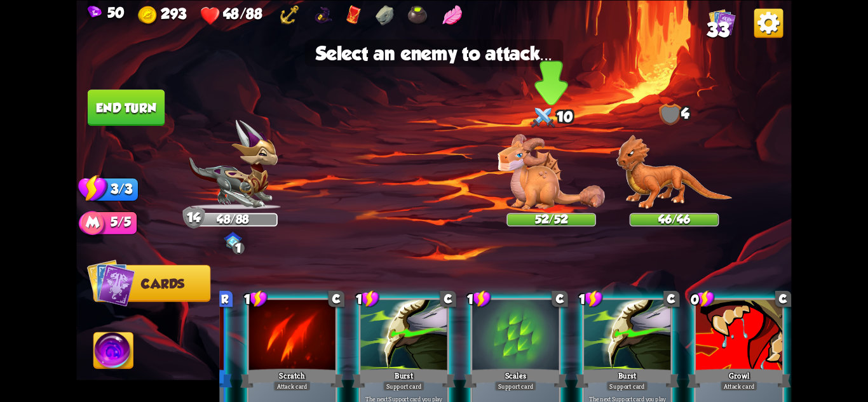
click at [550, 194] on img at bounding box center [551, 172] width 107 height 76
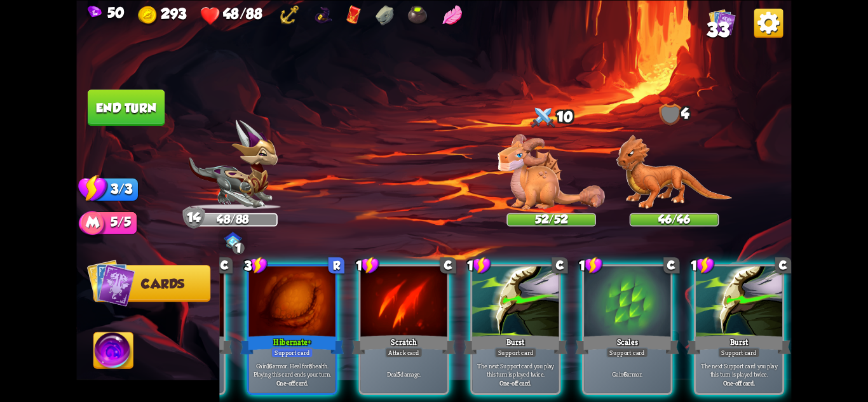
scroll to position [0, 121]
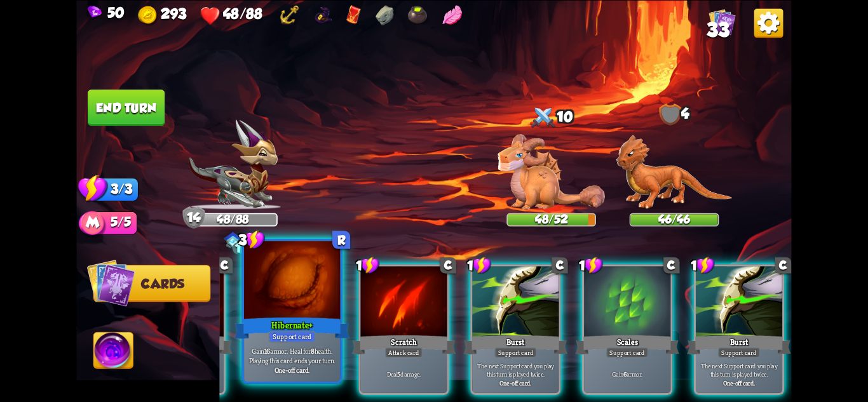
click at [328, 325] on div "Hibernate+" at bounding box center [292, 327] width 115 height 25
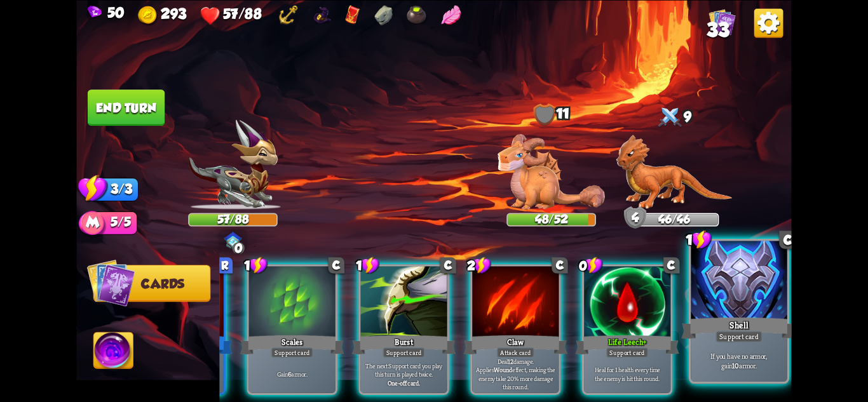
click at [762, 368] on p "If you have no armor, gain 10 armor." at bounding box center [739, 360] width 92 height 19
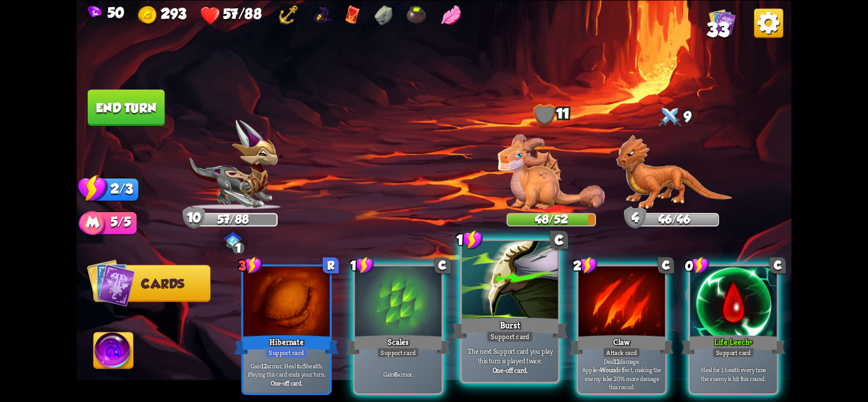
click at [481, 354] on p "The next Support card you play this turn is played twice." at bounding box center [511, 355] width 92 height 19
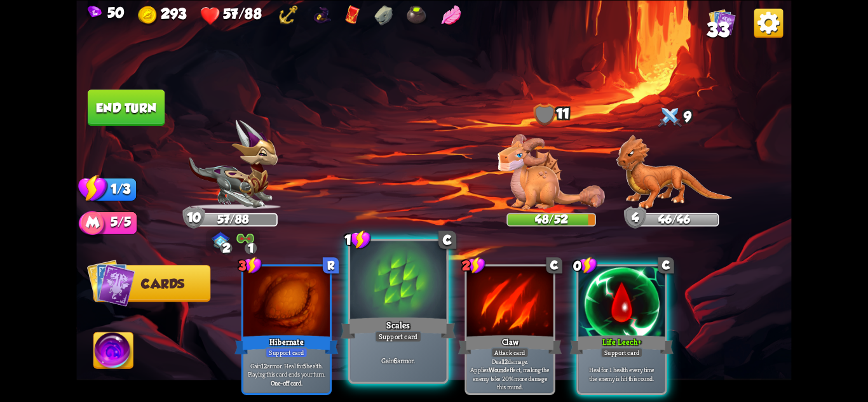
click at [411, 360] on p "Gain 6 armor." at bounding box center [399, 361] width 92 height 10
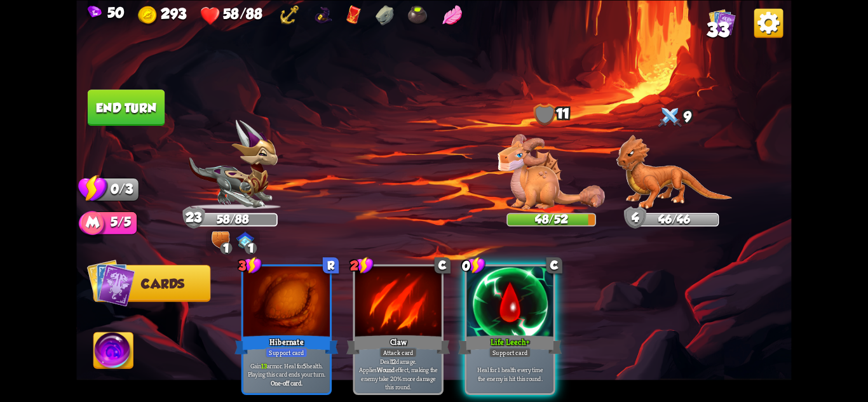
click at [114, 93] on button "End turn" at bounding box center [126, 108] width 77 height 36
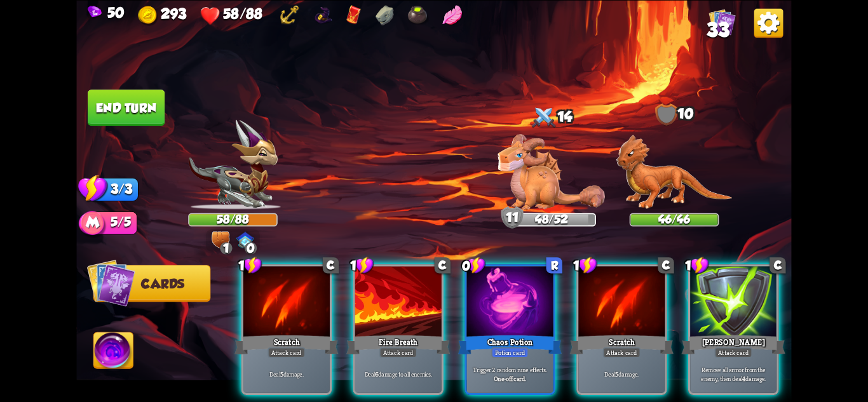
scroll to position [0, 121]
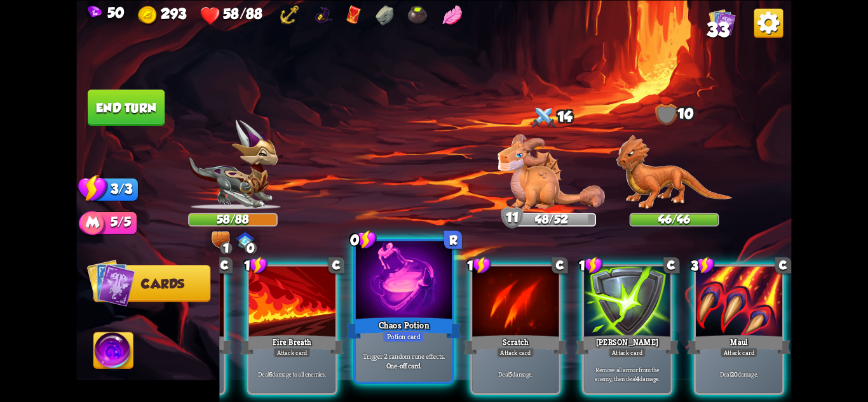
click at [437, 353] on p "Trigger 2 random rune effects." at bounding box center [404, 356] width 92 height 10
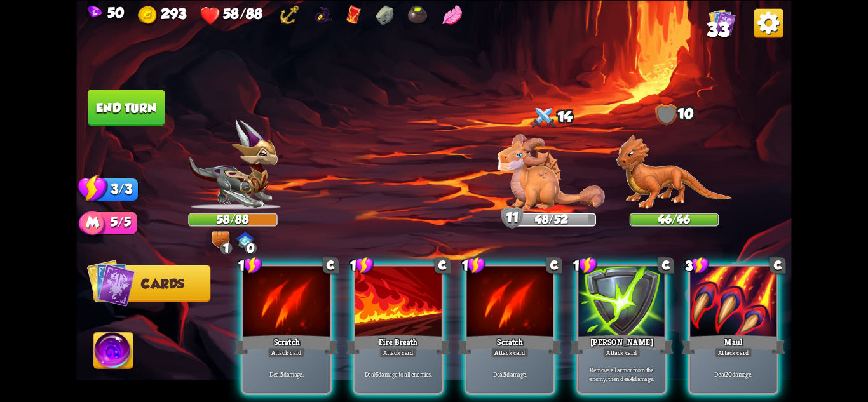
scroll to position [0, 0]
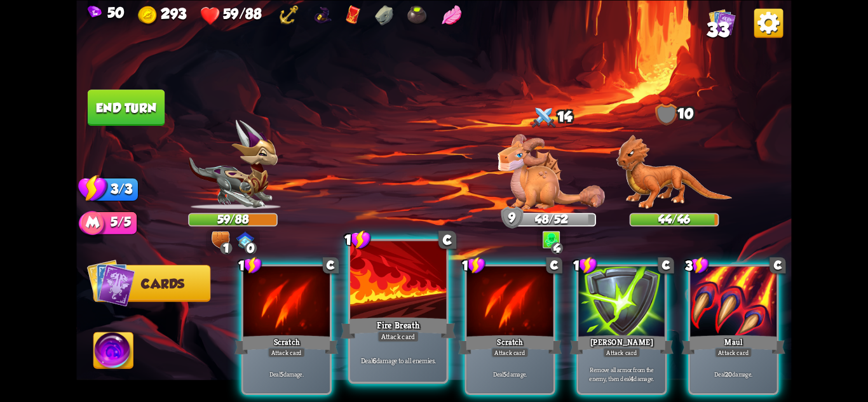
click at [423, 359] on p "Deal 6 damage to all enemies." at bounding box center [399, 361] width 92 height 10
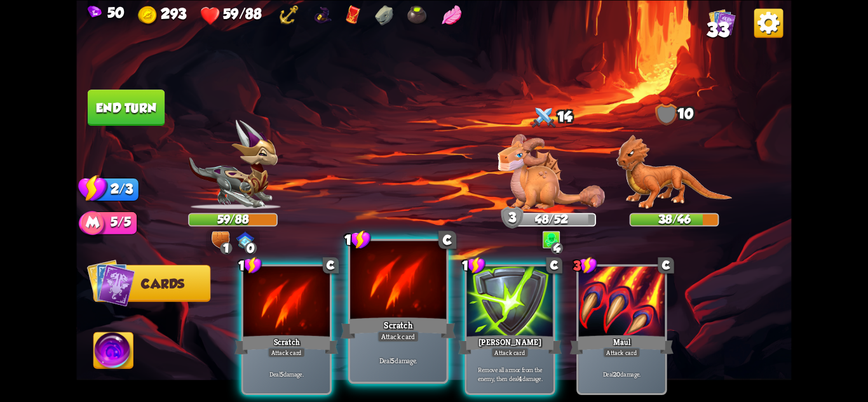
click at [421, 357] on p "Deal 5 damage." at bounding box center [399, 361] width 92 height 10
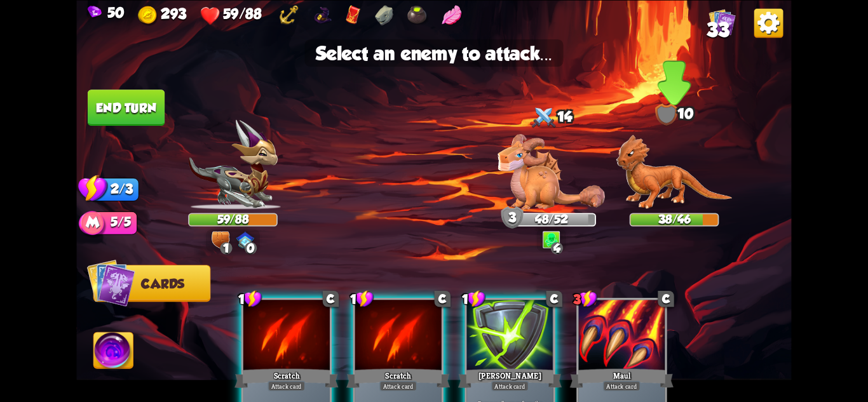
click at [641, 197] on img at bounding box center [674, 172] width 116 height 75
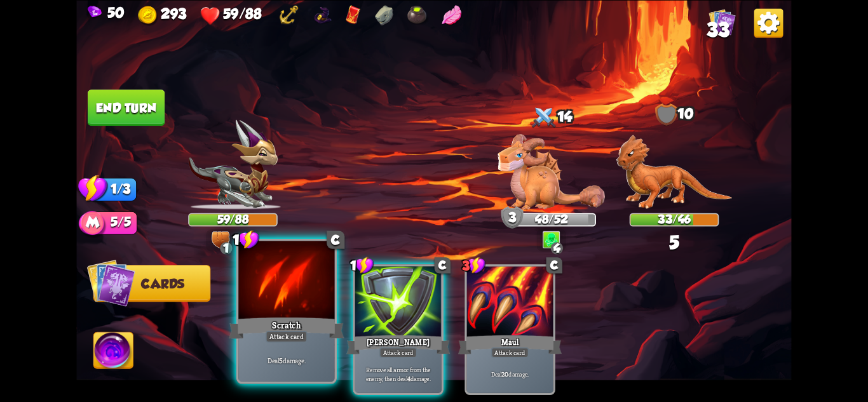
click at [255, 318] on div "Scratch" at bounding box center [286, 327] width 115 height 25
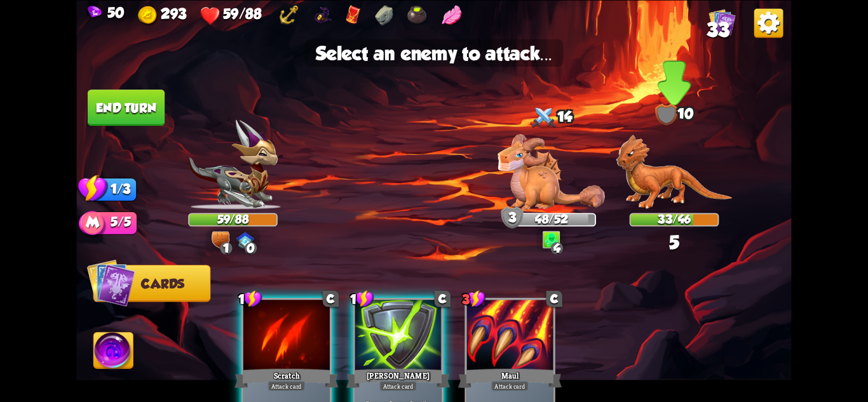
click at [658, 175] on img at bounding box center [674, 172] width 116 height 75
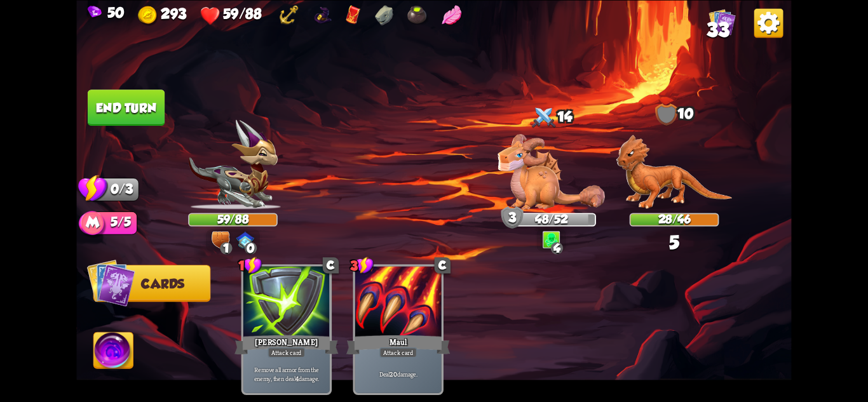
click at [144, 103] on button "End turn" at bounding box center [126, 108] width 77 height 36
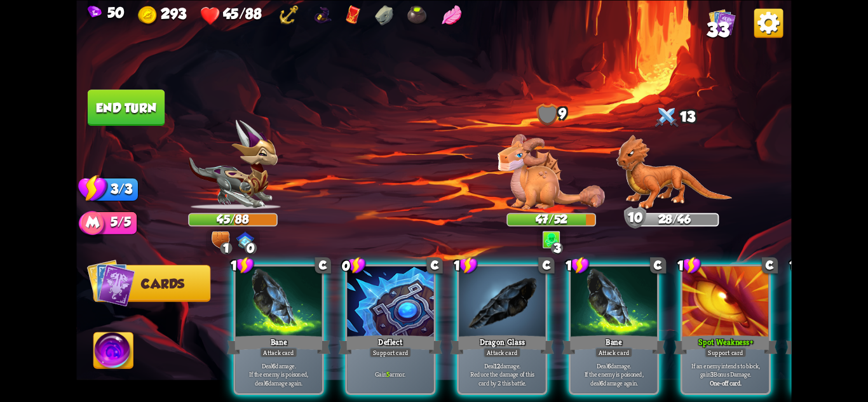
scroll to position [0, 15]
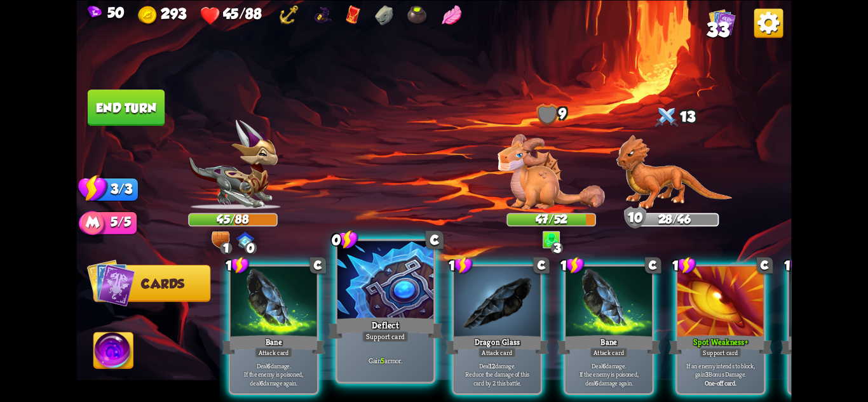
click at [411, 357] on p "Gain 5 armor." at bounding box center [386, 361] width 92 height 10
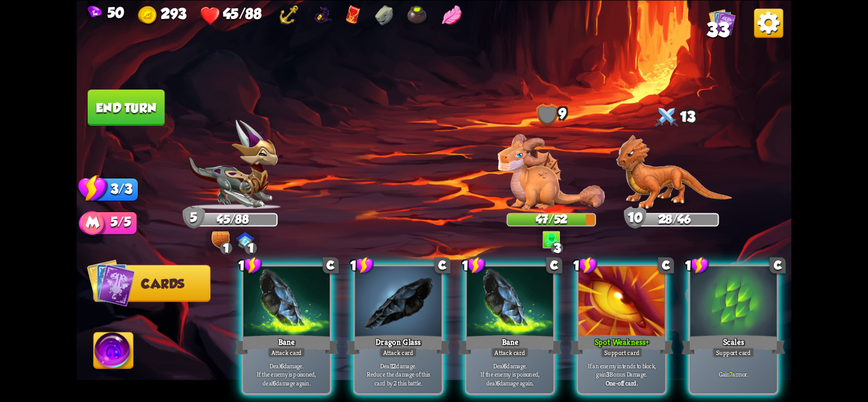
scroll to position [0, 0]
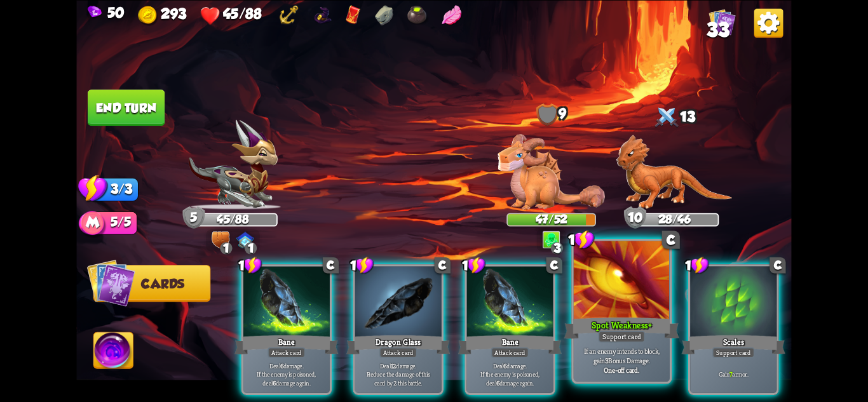
click at [658, 346] on div "If an enemy intends to block, gain 3 Bonus Damage. One-off card." at bounding box center [622, 361] width 96 height 42
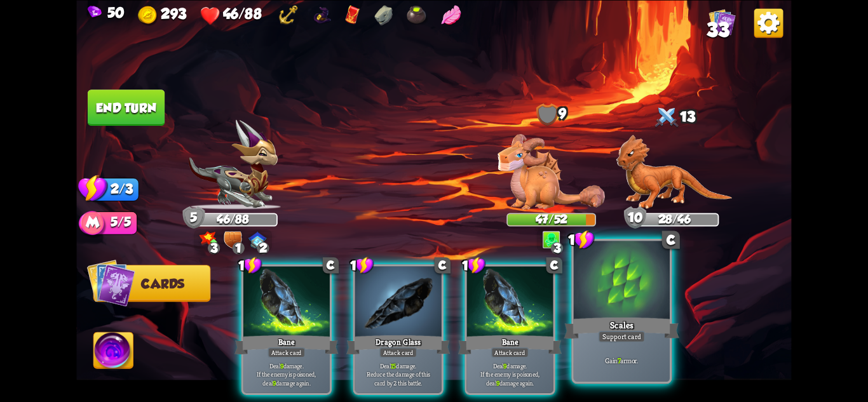
click at [662, 346] on div "Gain 7 armor." at bounding box center [622, 361] width 96 height 42
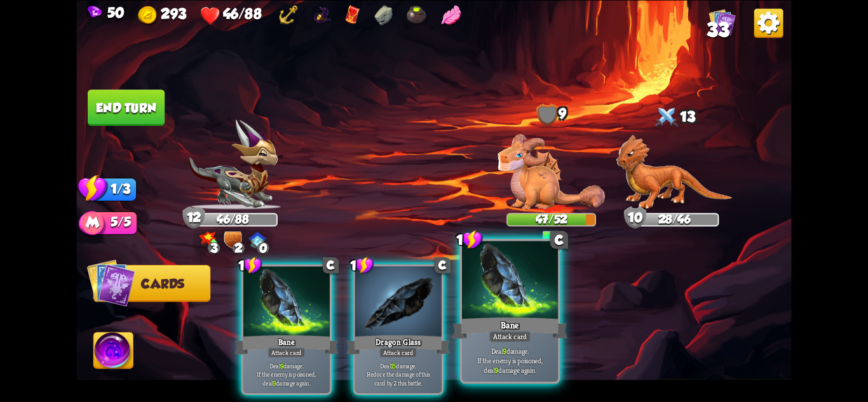
click at [510, 355] on p "Deal 9 damage. If the enemy is poisoned, deal 9 damage again." at bounding box center [511, 360] width 92 height 29
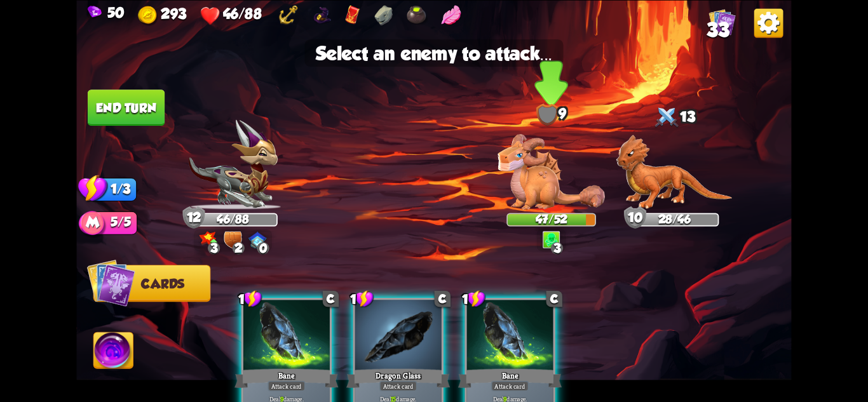
click at [541, 198] on img at bounding box center [551, 172] width 107 height 76
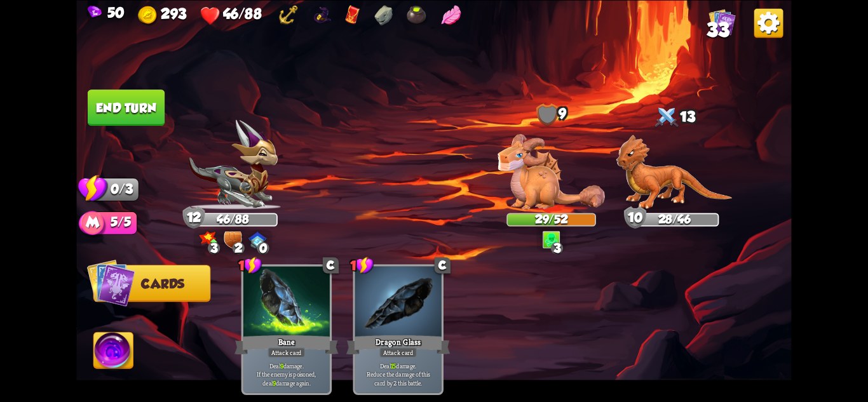
click at [142, 111] on button "End turn" at bounding box center [126, 108] width 77 height 36
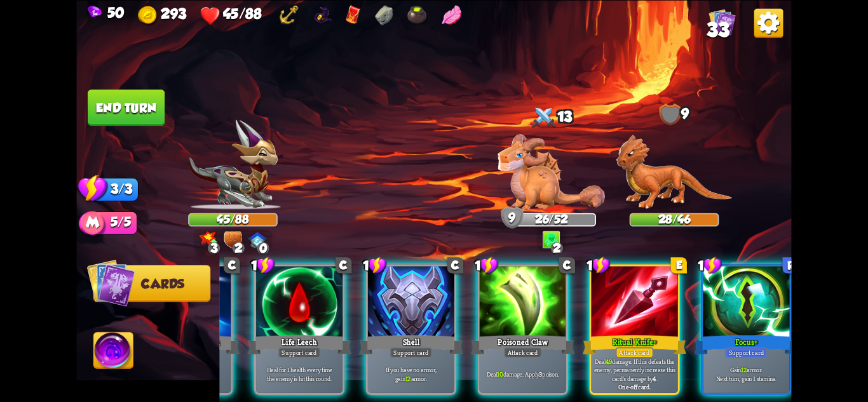
scroll to position [0, 121]
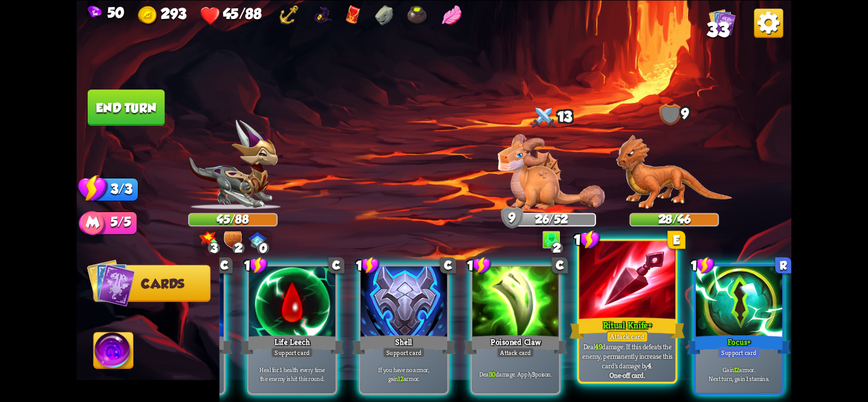
click at [645, 348] on p "Deal 49 damage. If this defeats the enemy, permanently increase this card's dam…" at bounding box center [628, 356] width 92 height 29
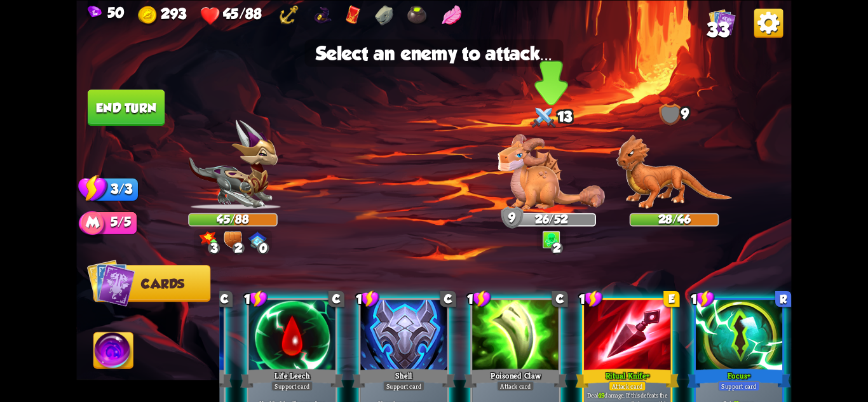
click at [519, 185] on img at bounding box center [551, 172] width 107 height 76
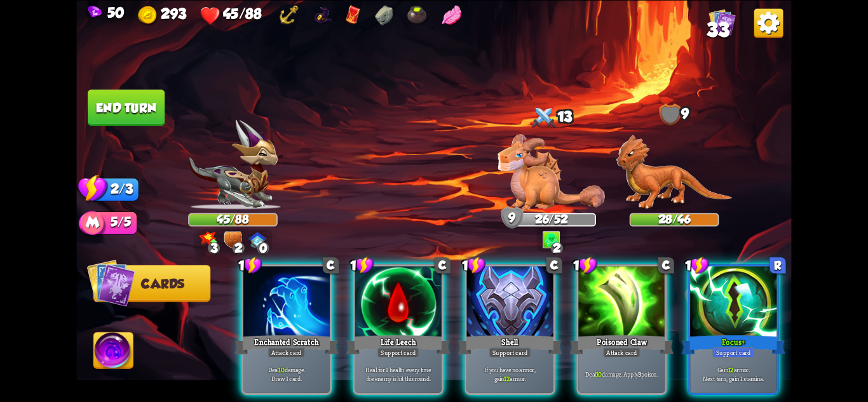
scroll to position [0, 0]
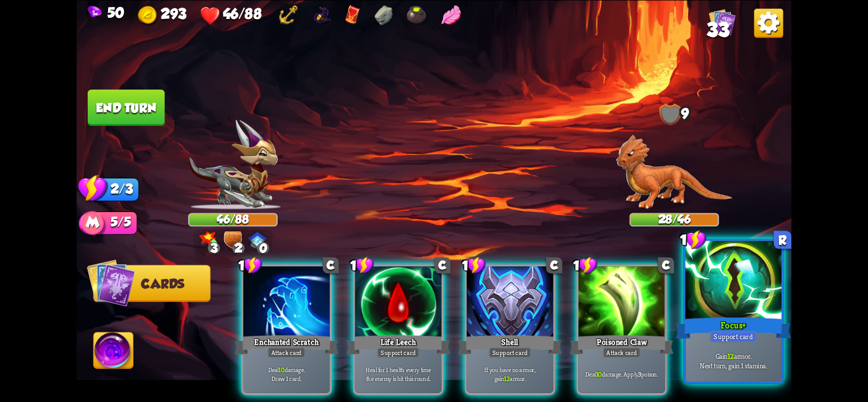
click at [726, 307] on div at bounding box center [734, 281] width 96 height 81
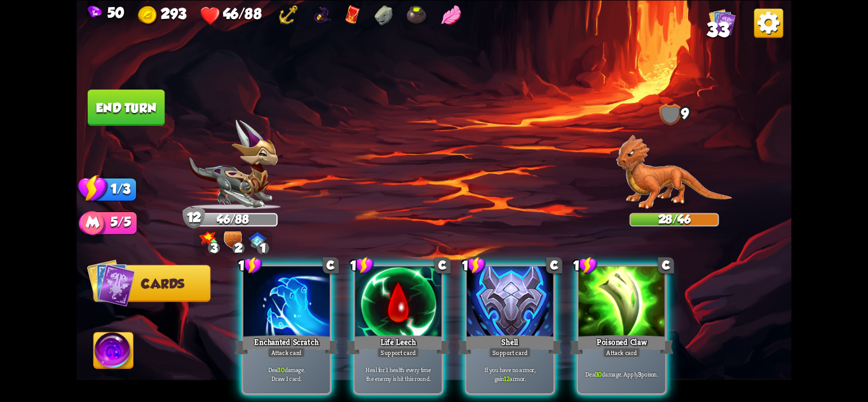
click at [221, 222] on div "46/88" at bounding box center [232, 219] width 87 height 11
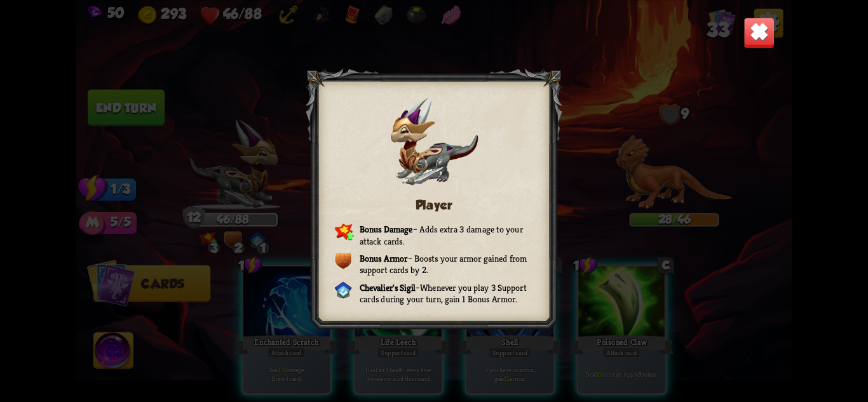
click at [751, 16] on div "Player Bonus Damage – Adds extra 3 damage to your attack cards. Bonus Armor – B…" at bounding box center [433, 201] width 715 height 402
click at [754, 29] on img at bounding box center [759, 32] width 31 height 31
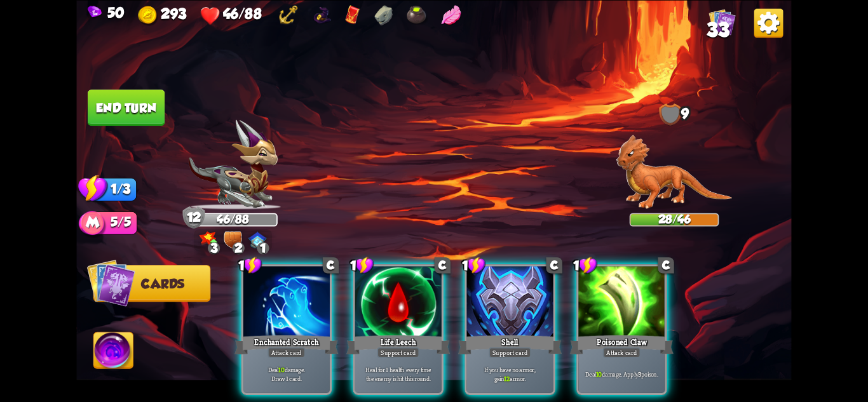
click at [286, 333] on div "Enchanted Scratch" at bounding box center [287, 344] width 104 height 23
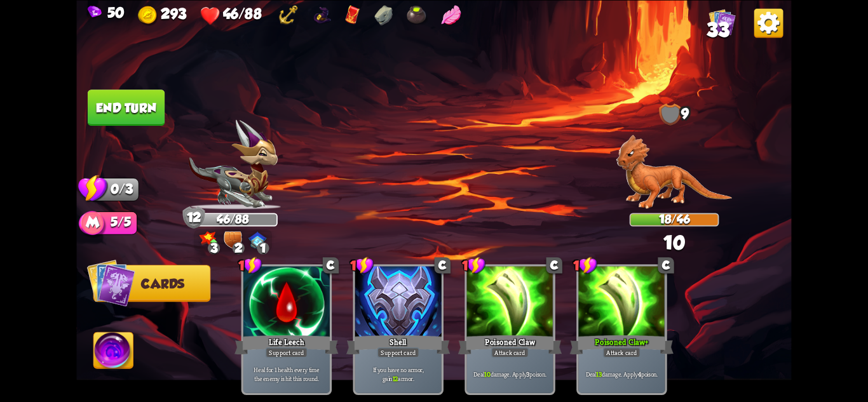
click at [125, 106] on button "End turn" at bounding box center [126, 108] width 77 height 36
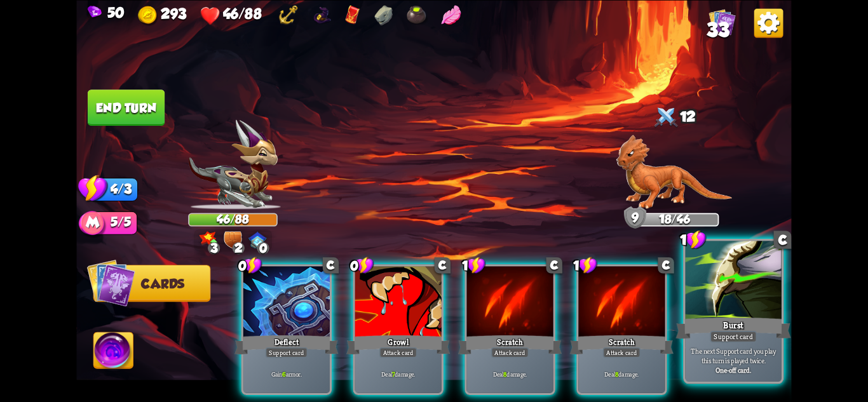
click at [756, 332] on div "Support card" at bounding box center [733, 335] width 47 height 11
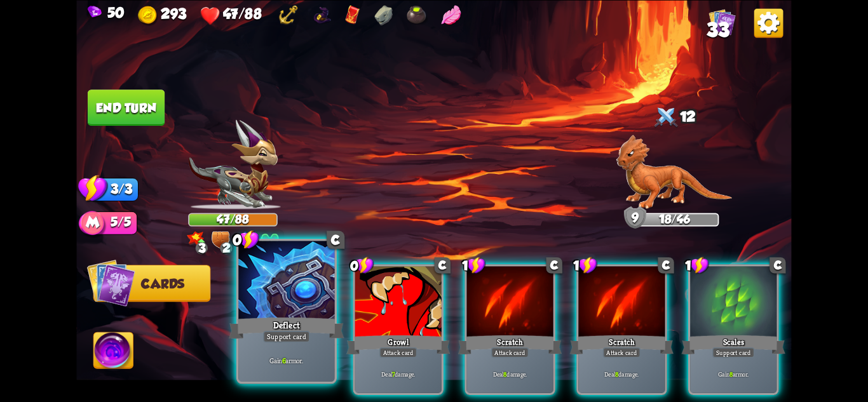
click at [322, 328] on div "Deflect" at bounding box center [286, 327] width 115 height 25
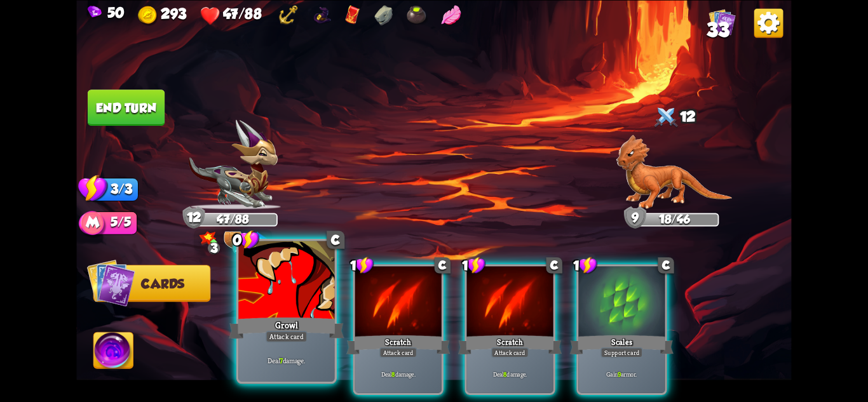
click at [297, 329] on div "Growl" at bounding box center [286, 327] width 115 height 25
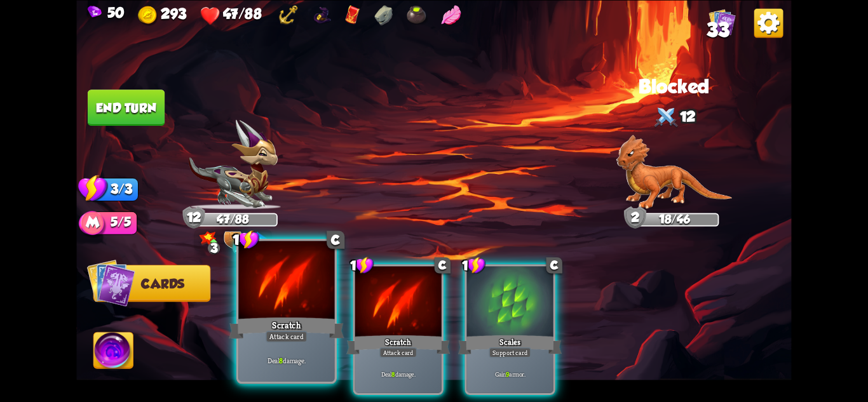
click at [292, 329] on div "Scratch" at bounding box center [286, 327] width 115 height 25
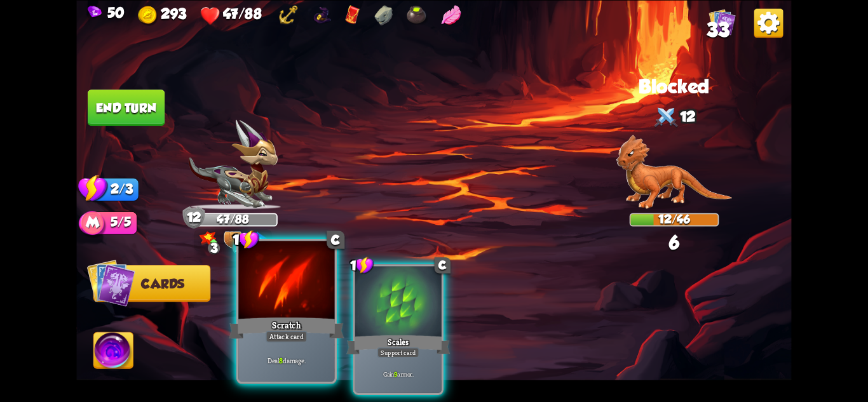
click at [289, 329] on div "Scratch" at bounding box center [286, 327] width 115 height 25
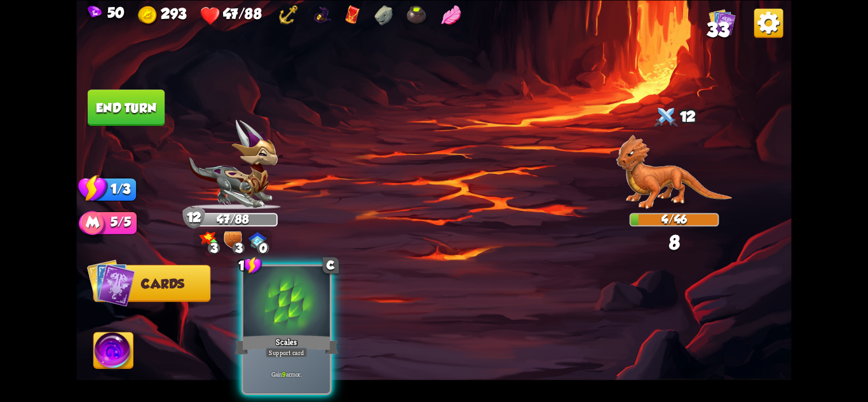
click at [289, 333] on div "Scales" at bounding box center [287, 344] width 104 height 23
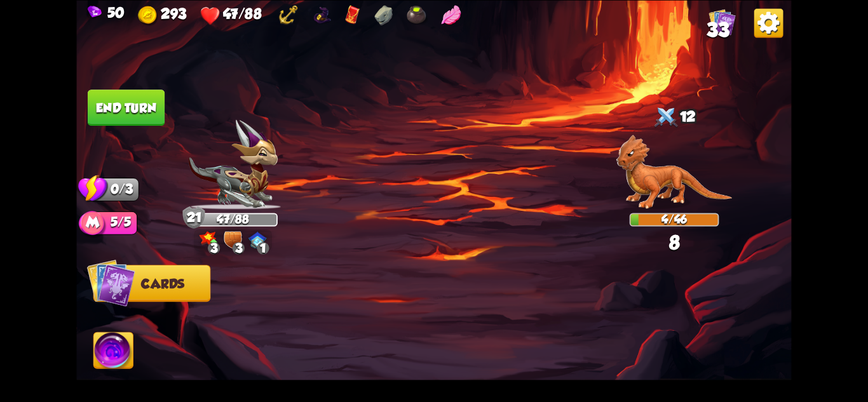
click at [123, 103] on button "End turn" at bounding box center [126, 108] width 77 height 36
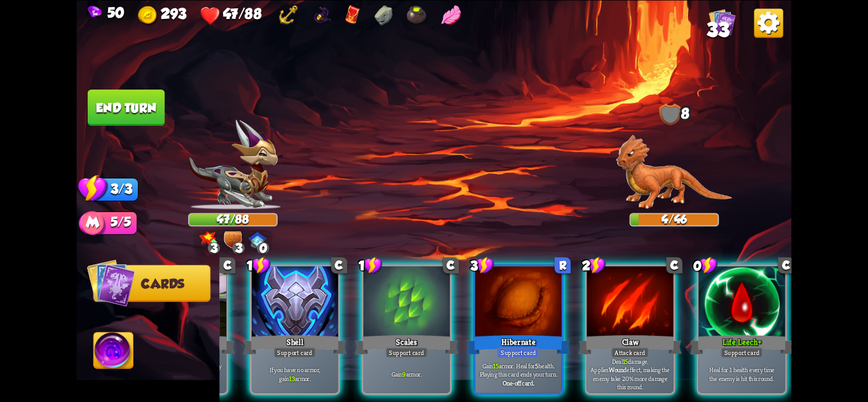
scroll to position [0, 121]
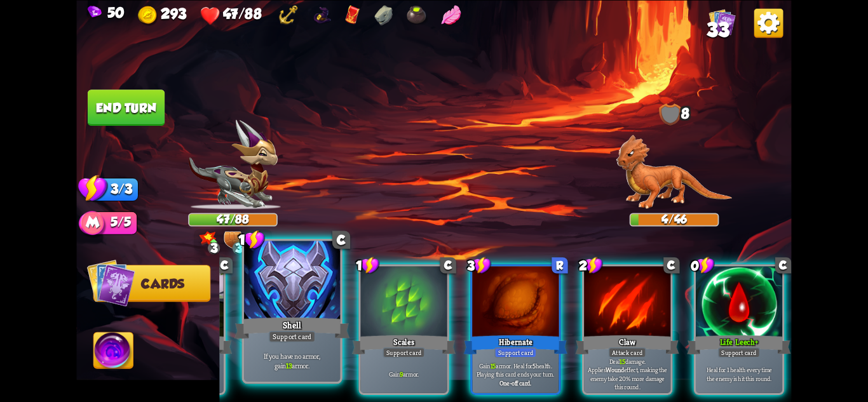
click at [315, 345] on div "If you have no armor, gain 13 armor." at bounding box center [292, 361] width 96 height 42
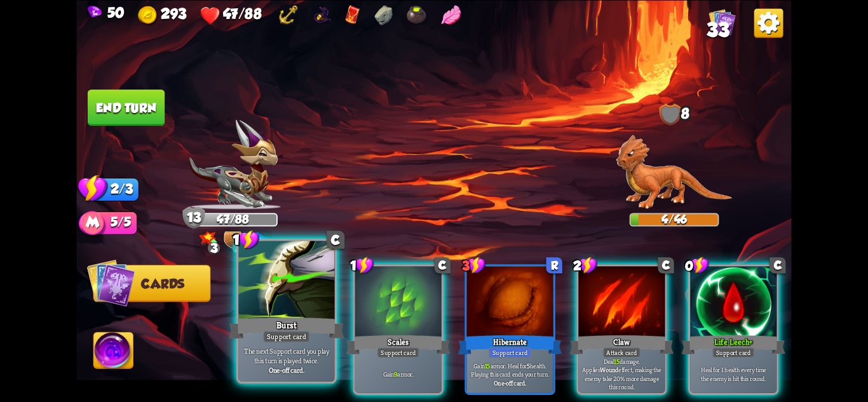
scroll to position [0, 0]
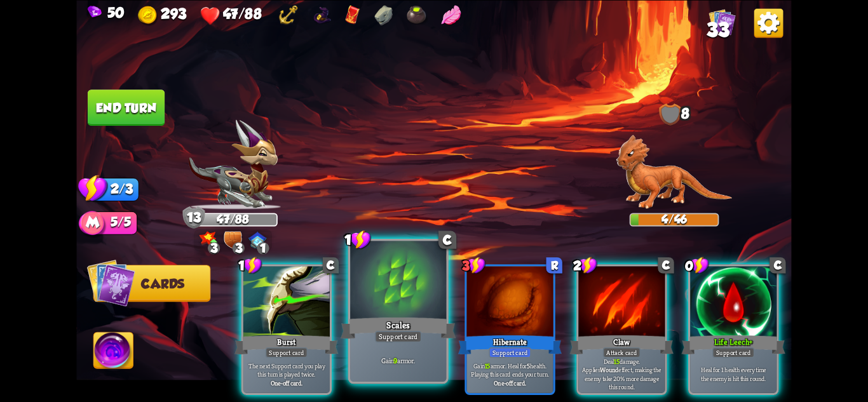
click at [418, 346] on div "Gain 9 armor." at bounding box center [398, 361] width 96 height 42
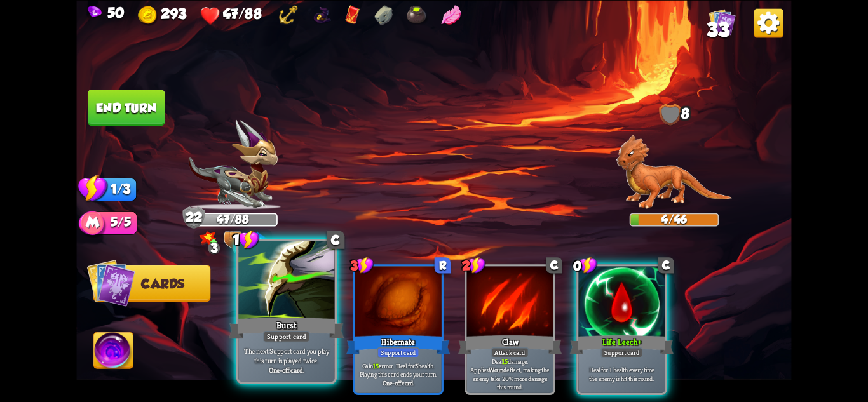
click at [314, 334] on div "Burst" at bounding box center [286, 327] width 115 height 25
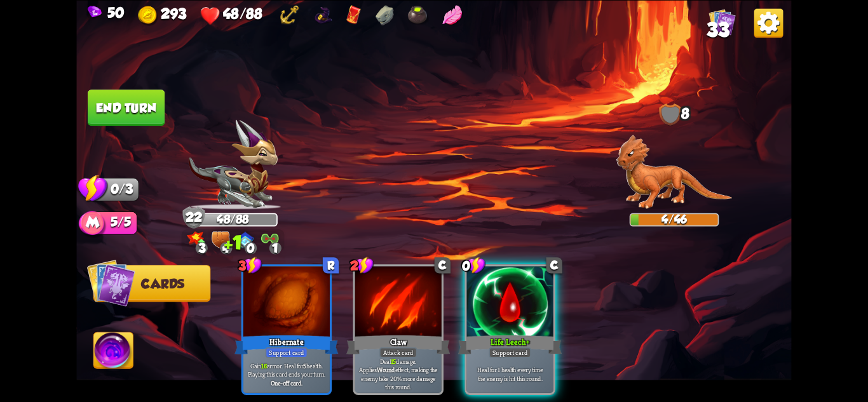
click at [86, 86] on img at bounding box center [433, 201] width 715 height 402
click at [121, 102] on button "End turn" at bounding box center [126, 108] width 77 height 36
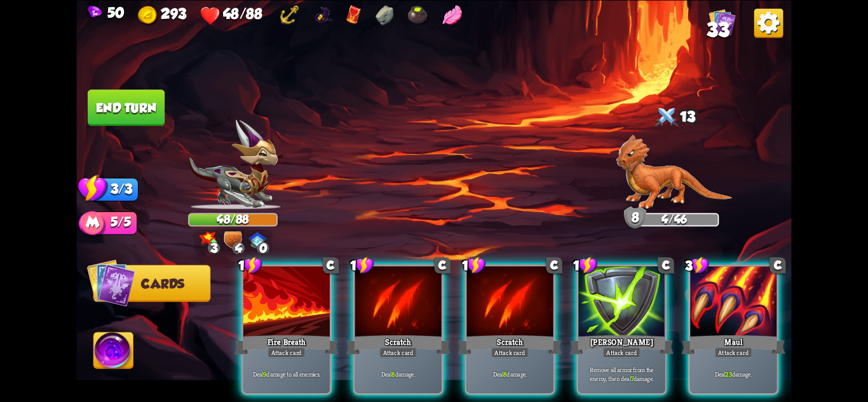
scroll to position [0, 121]
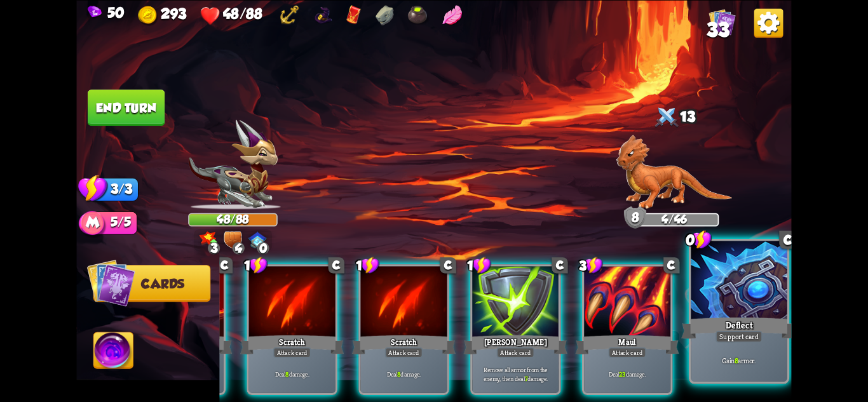
click at [760, 368] on div "Gain 8 armor." at bounding box center [739, 361] width 96 height 42
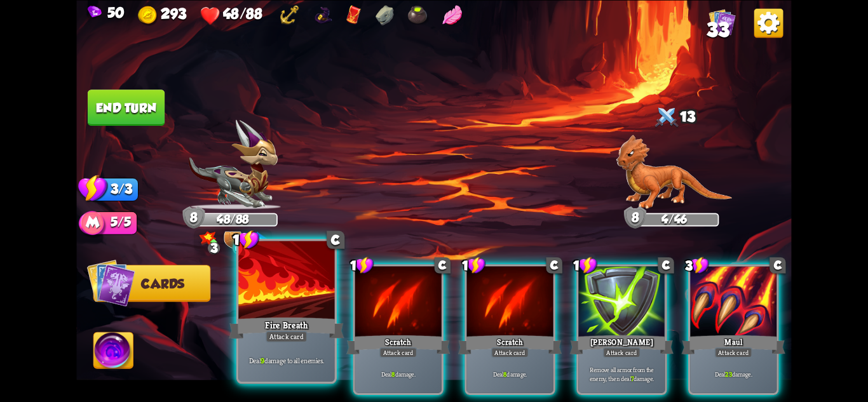
click at [272, 280] on div at bounding box center [286, 281] width 96 height 81
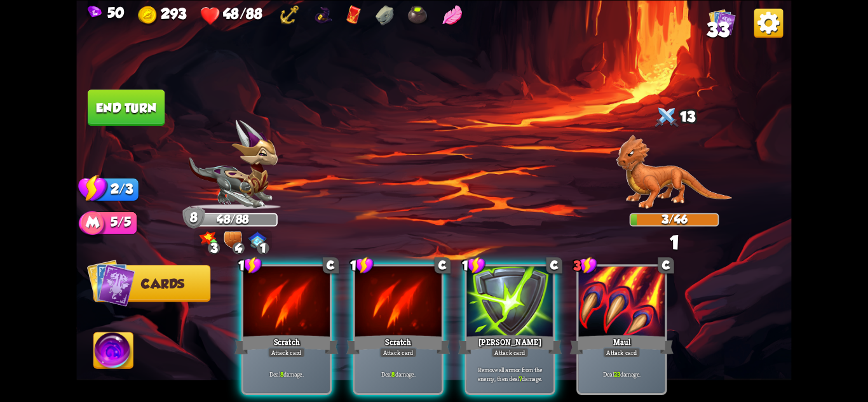
click at [110, 137] on img at bounding box center [433, 201] width 715 height 402
click at [149, 114] on button "End turn" at bounding box center [126, 108] width 77 height 36
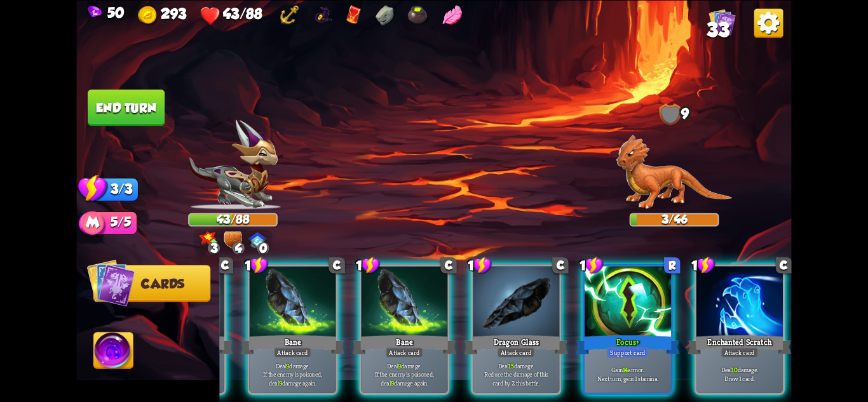
scroll to position [0, 121]
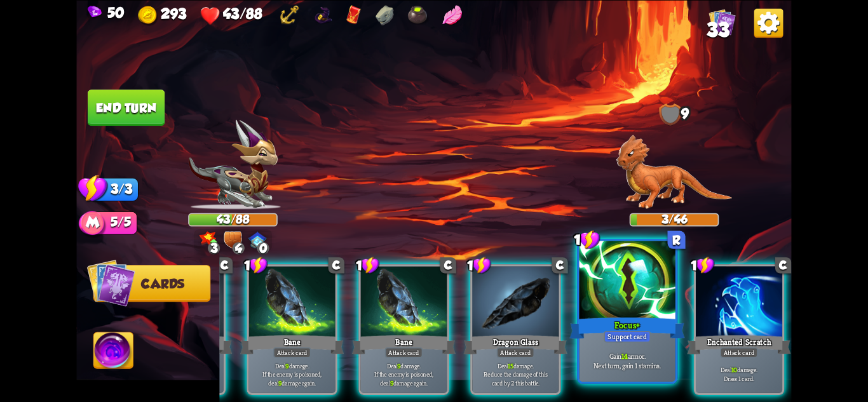
click at [610, 318] on div "Focus+" at bounding box center [626, 327] width 115 height 25
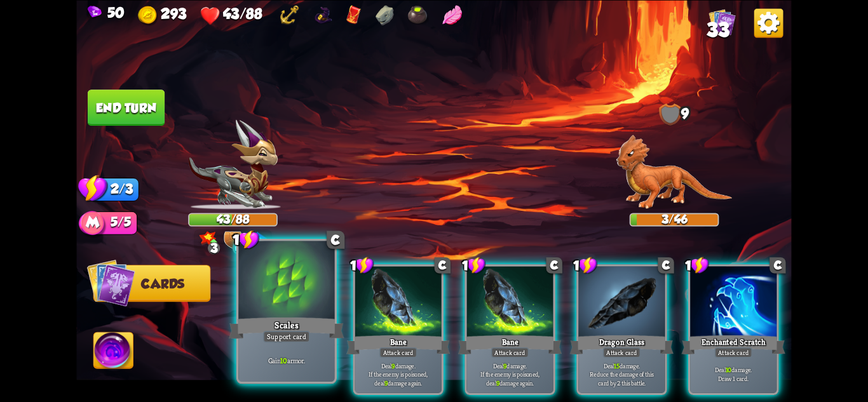
scroll to position [0, 0]
click at [290, 328] on div "Scales" at bounding box center [286, 327] width 115 height 25
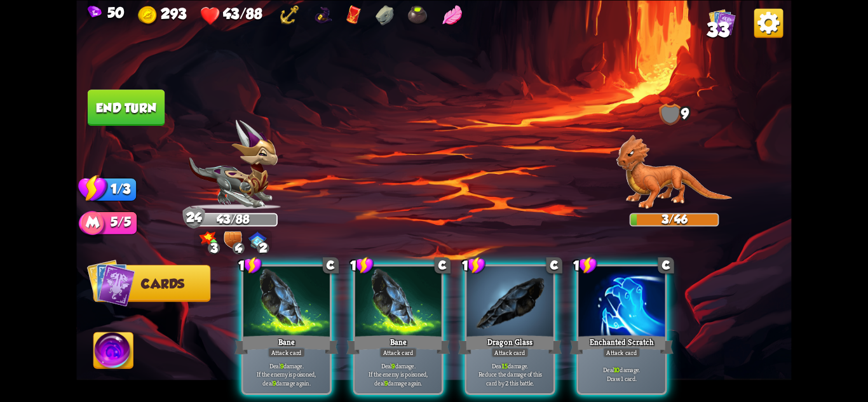
click at [114, 104] on button "End turn" at bounding box center [126, 108] width 77 height 36
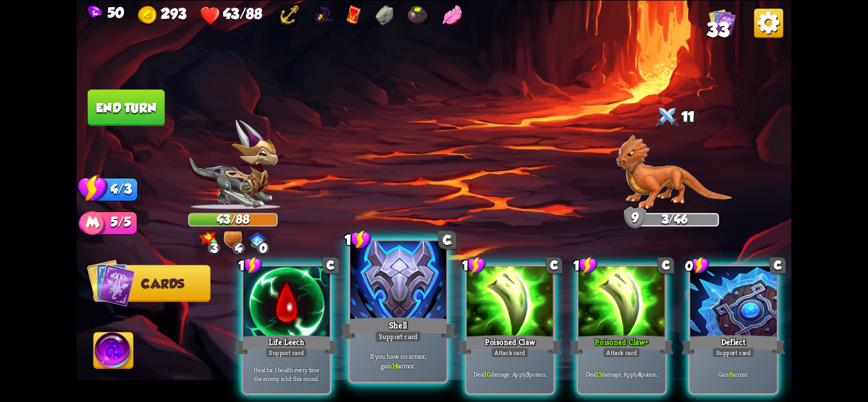
click at [390, 351] on div "If you have no armor, gain 14 armor." at bounding box center [398, 361] width 96 height 42
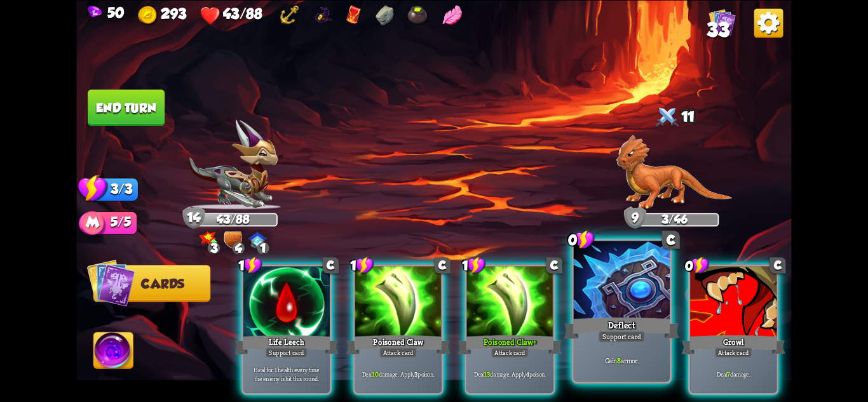
click at [598, 340] on div "Deflect" at bounding box center [621, 327] width 115 height 25
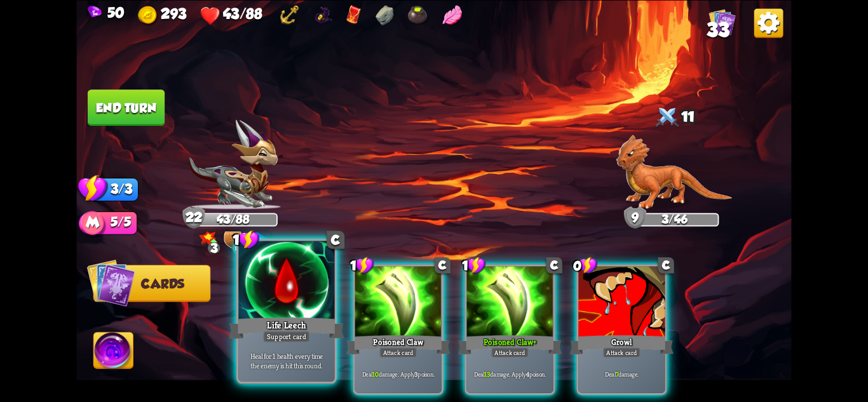
click at [275, 339] on div "Support card" at bounding box center [286, 335] width 47 height 11
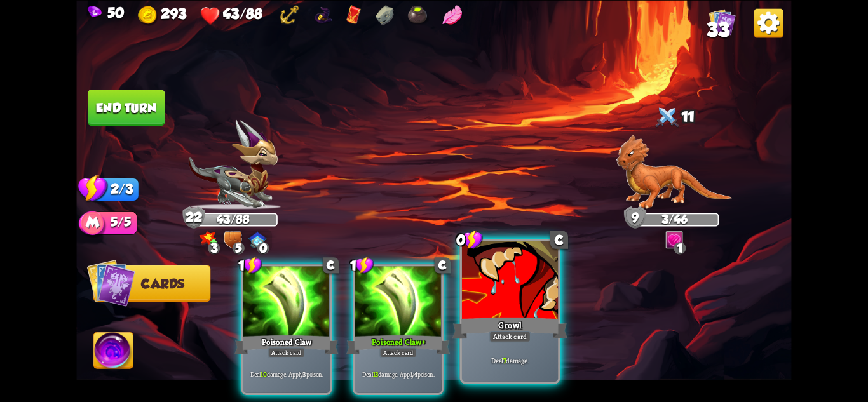
click at [528, 358] on p "Deal 7 damage." at bounding box center [511, 361] width 92 height 10
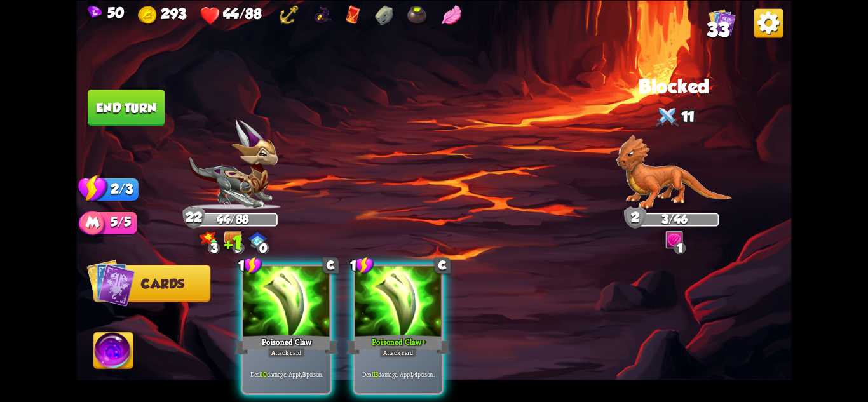
click at [121, 100] on button "End turn" at bounding box center [126, 108] width 77 height 36
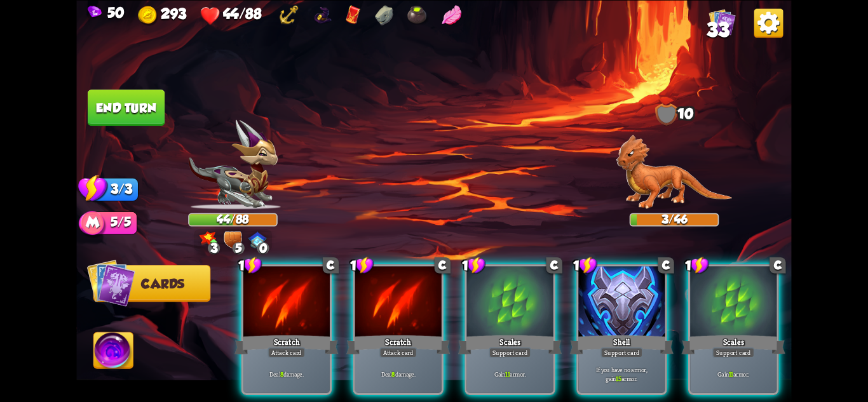
scroll to position [0, 121]
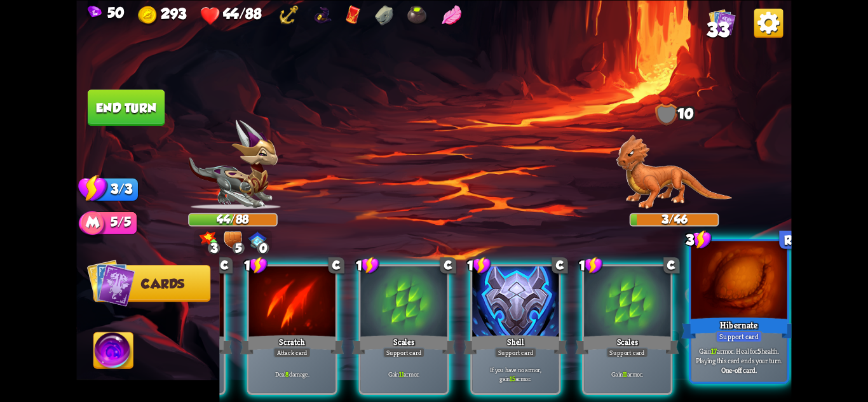
click at [749, 369] on b "One-off card." at bounding box center [739, 370] width 36 height 10
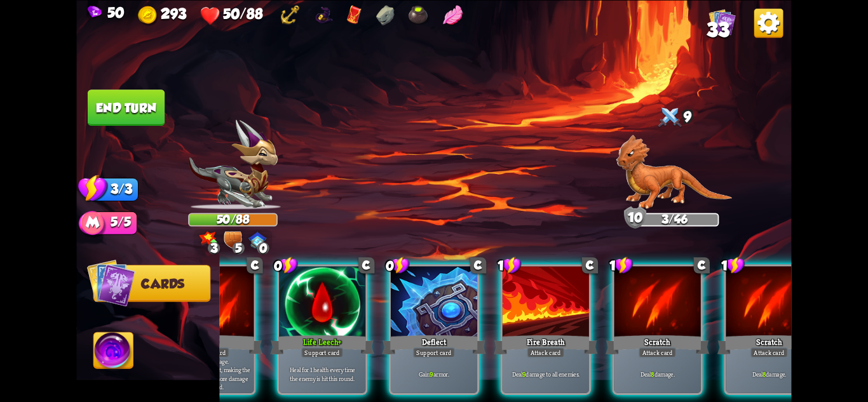
scroll to position [0, 84]
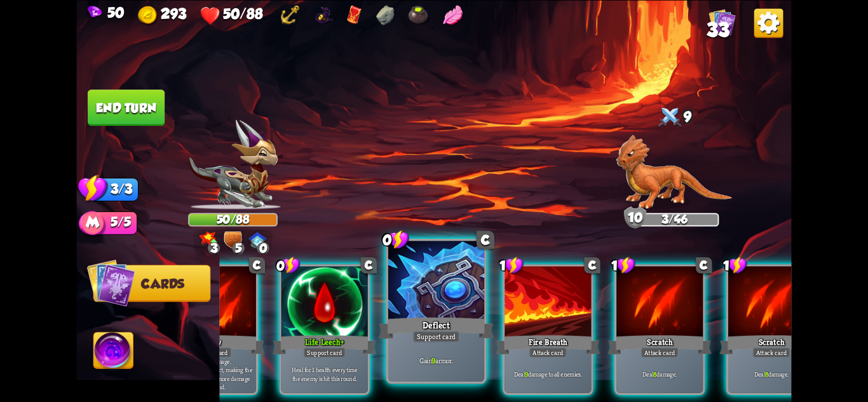
click at [402, 358] on p "Gain 9 armor." at bounding box center [437, 361] width 92 height 10
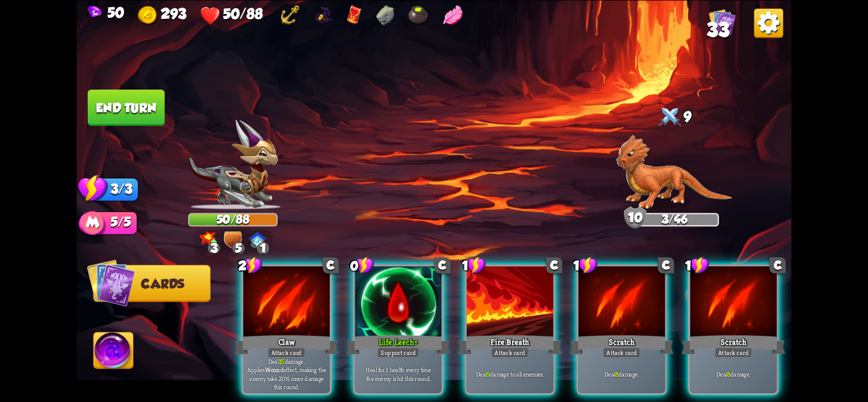
scroll to position [0, 0]
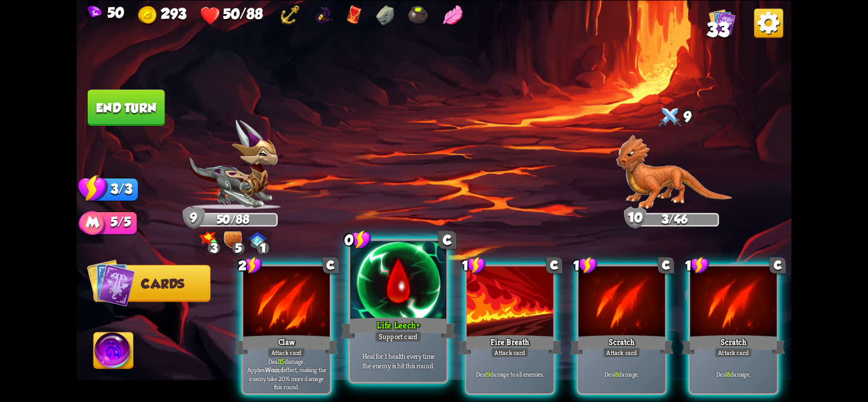
click at [401, 355] on p "Heal for 1 health every time the enemy is hit this round." at bounding box center [399, 360] width 92 height 19
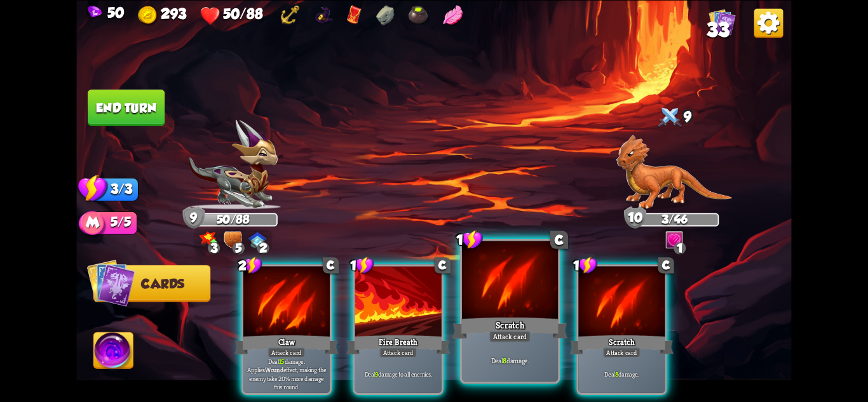
click at [489, 360] on p "Deal 8 damage." at bounding box center [511, 361] width 92 height 10
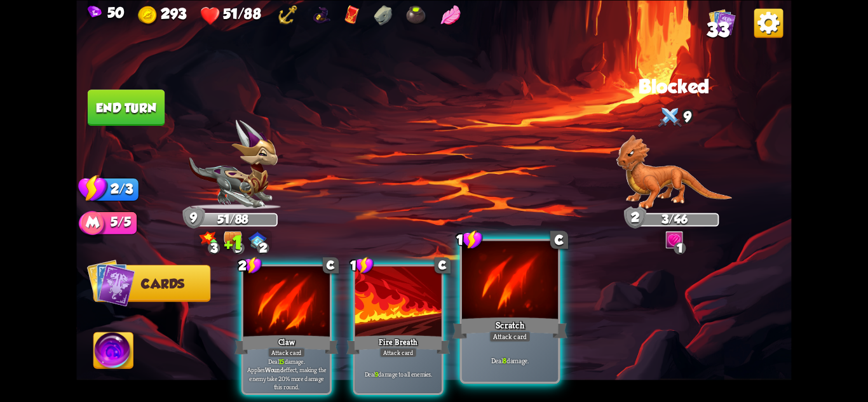
click at [489, 360] on p "Deal 8 damage." at bounding box center [511, 361] width 92 height 10
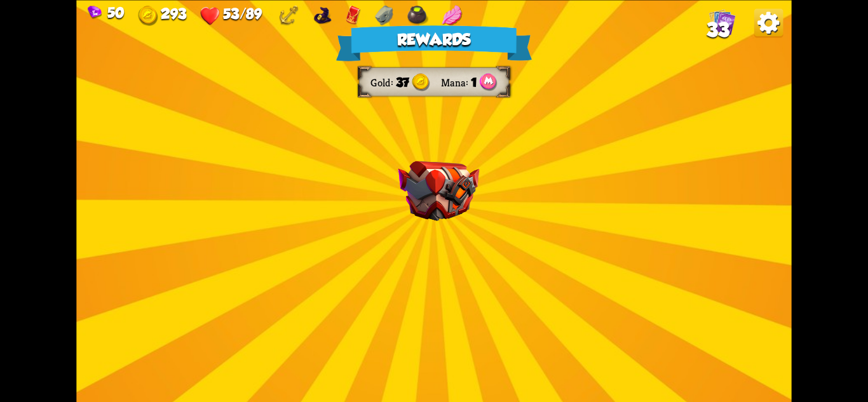
click at [474, 197] on img at bounding box center [438, 191] width 81 height 60
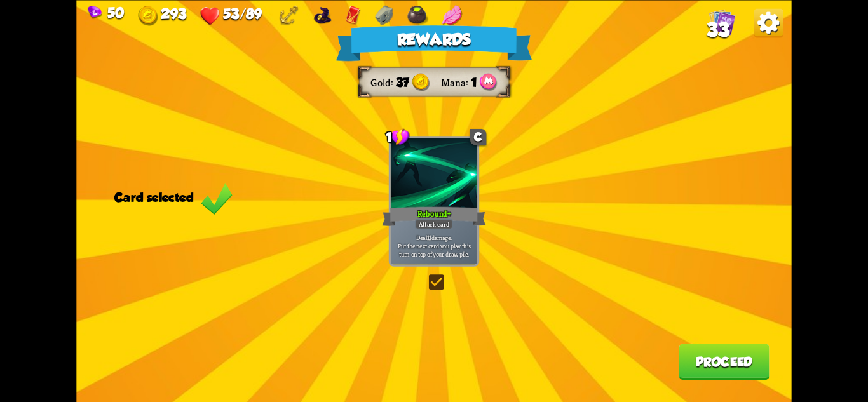
click at [462, 224] on div "Rebound+" at bounding box center [434, 216] width 104 height 23
click at [464, 224] on div "Rebound+" at bounding box center [434, 216] width 104 height 23
click at [711, 349] on button "Proceed" at bounding box center [724, 362] width 90 height 36
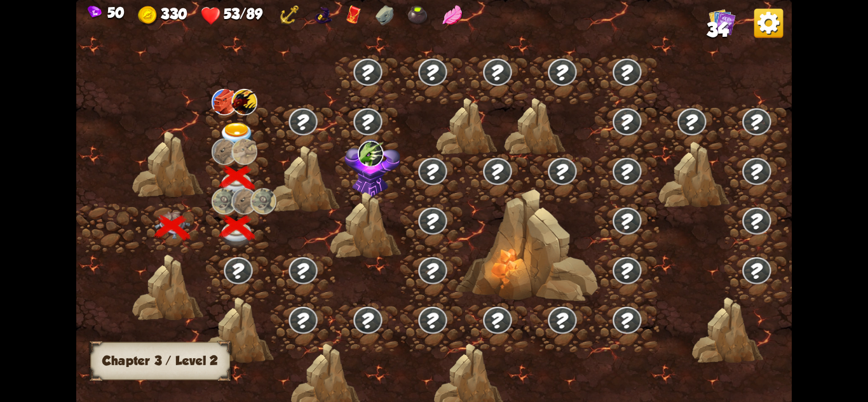
click at [241, 132] on img at bounding box center [237, 136] width 36 height 26
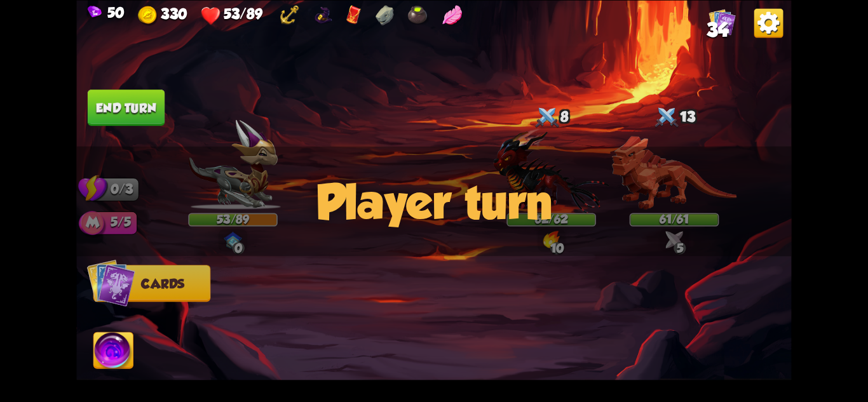
click at [676, 170] on div "Player turn" at bounding box center [433, 201] width 715 height 110
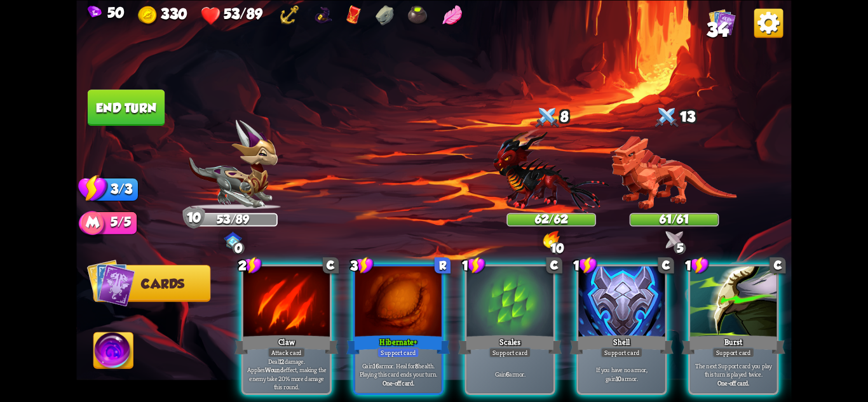
click at [669, 176] on img at bounding box center [674, 173] width 125 height 74
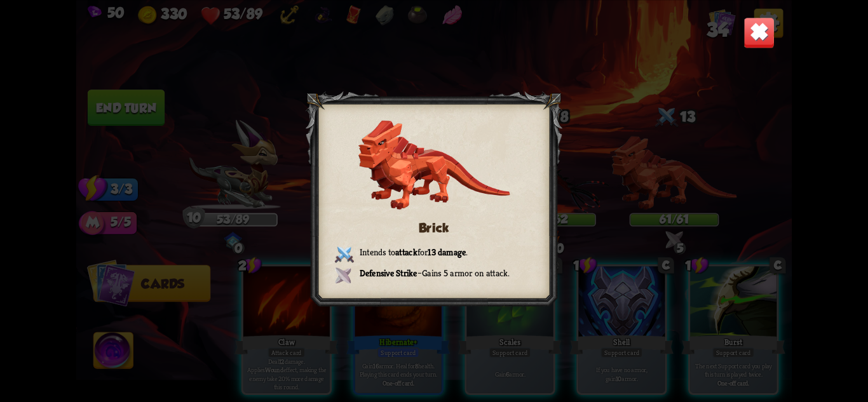
click at [752, 37] on img at bounding box center [759, 32] width 31 height 31
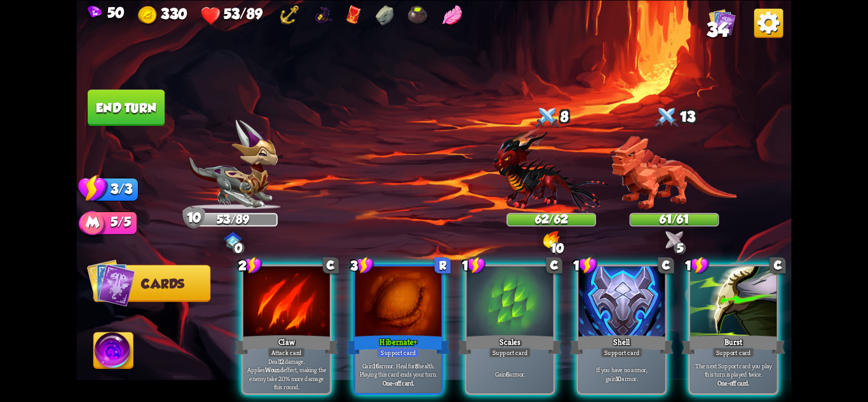
click at [556, 160] on img at bounding box center [551, 170] width 116 height 85
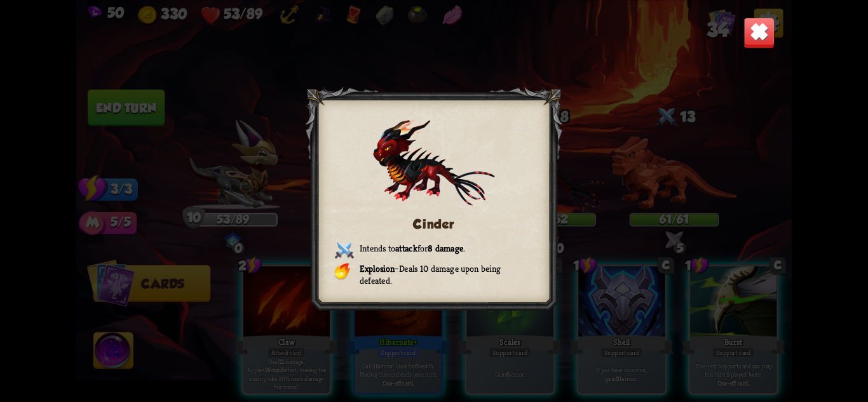
click at [756, 31] on img at bounding box center [759, 32] width 31 height 31
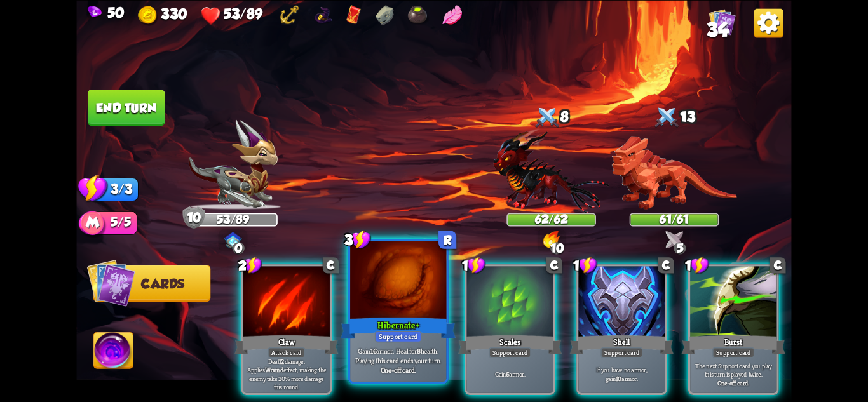
click at [412, 282] on div at bounding box center [398, 281] width 96 height 81
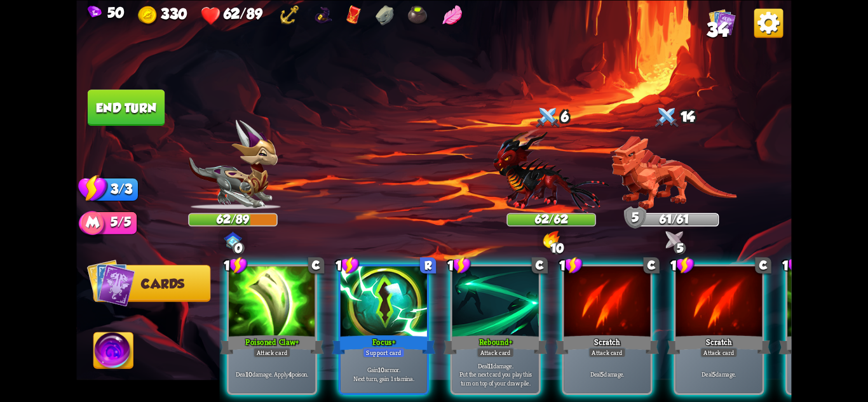
scroll to position [0, 15]
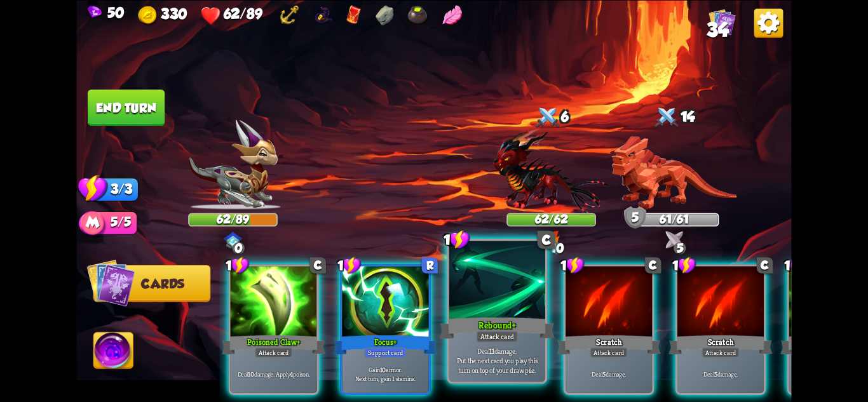
click at [506, 323] on div "Rebound+" at bounding box center [497, 327] width 115 height 25
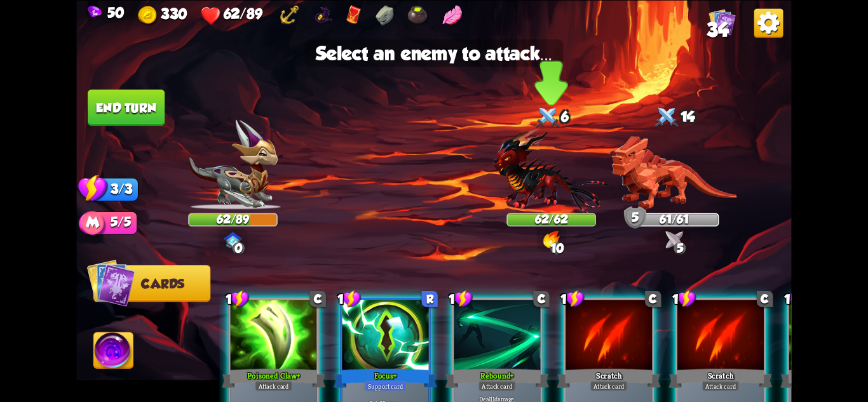
click at [545, 200] on img at bounding box center [551, 170] width 116 height 85
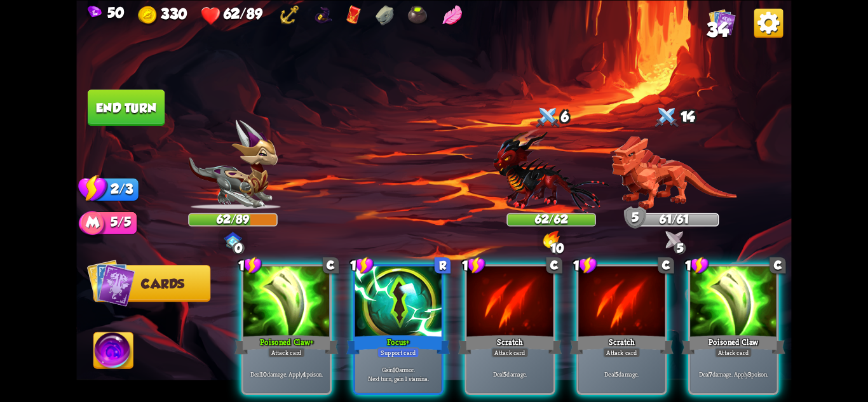
scroll to position [0, 0]
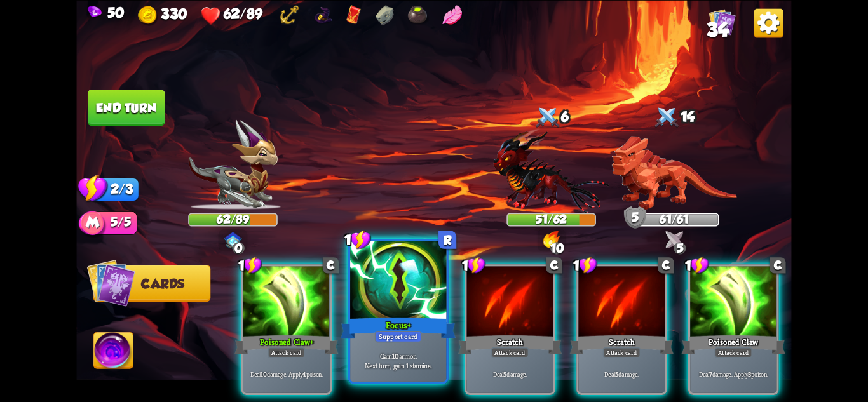
click at [428, 332] on div "Focus+" at bounding box center [398, 327] width 115 height 25
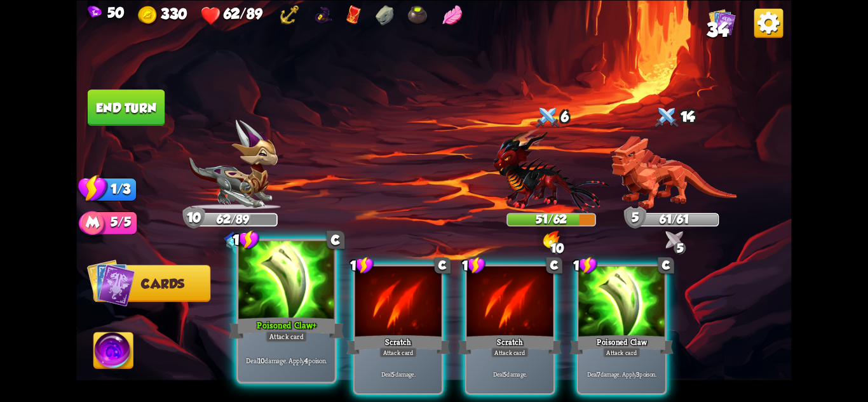
click at [289, 341] on div "Attack card" at bounding box center [287, 335] width 42 height 11
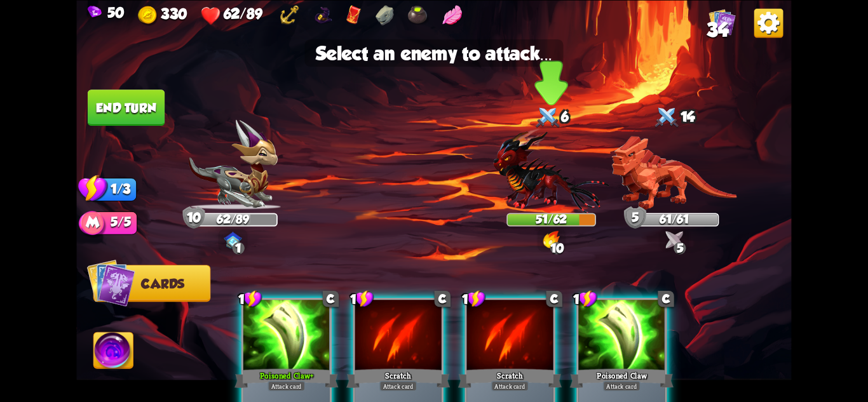
click at [538, 192] on img at bounding box center [551, 170] width 116 height 85
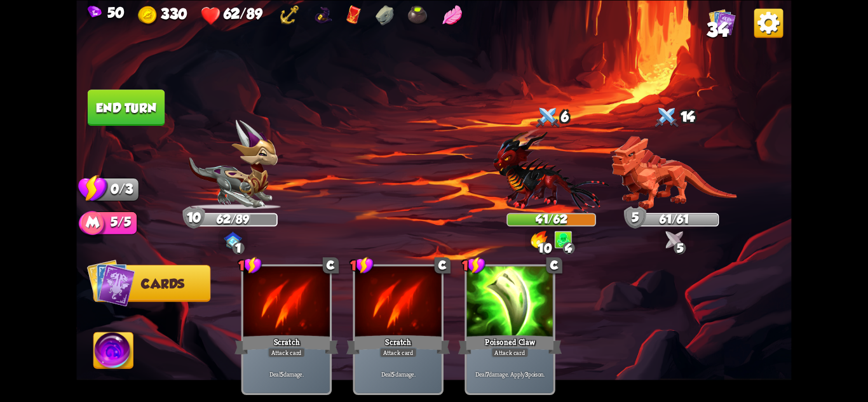
click at [109, 94] on button "End turn" at bounding box center [126, 108] width 77 height 36
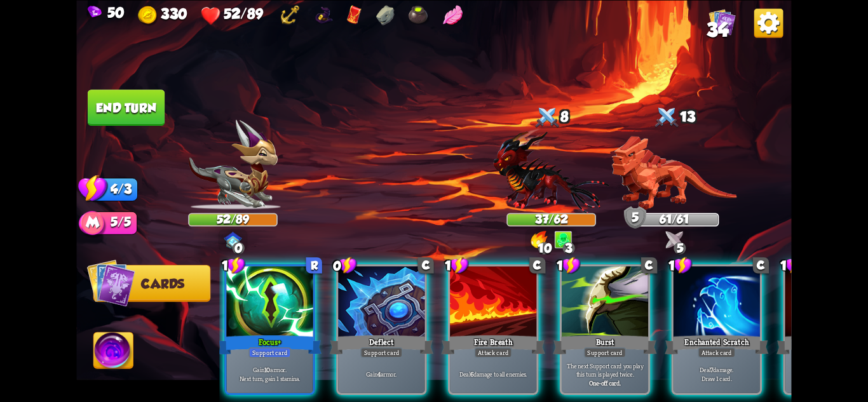
scroll to position [0, 10]
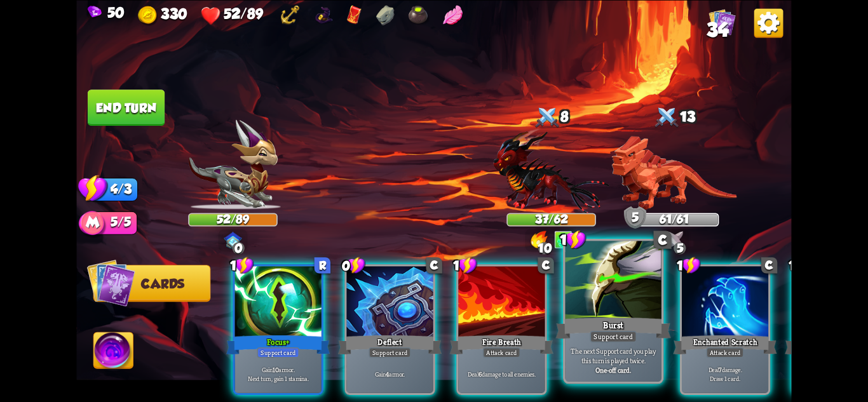
click at [623, 362] on p "The next Support card you play this turn is played twice." at bounding box center [614, 355] width 92 height 19
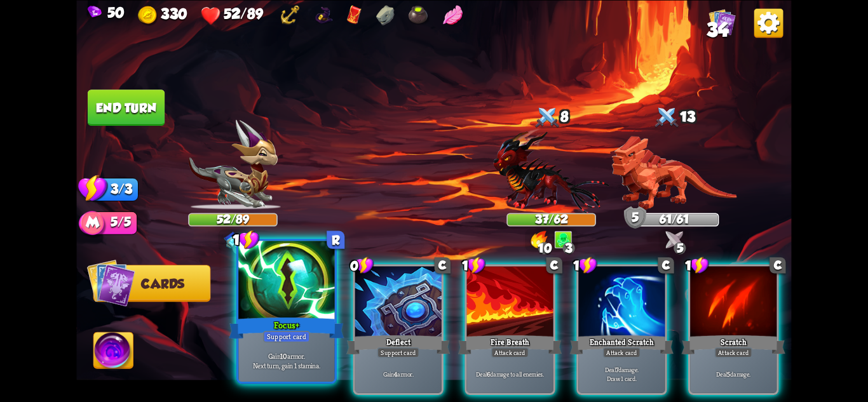
scroll to position [0, 0]
click at [294, 325] on div "Focus+" at bounding box center [286, 327] width 115 height 25
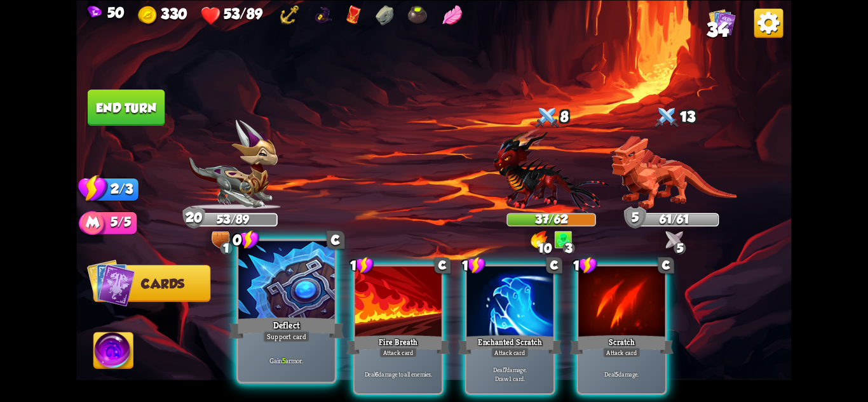
click at [285, 330] on div "Deflect" at bounding box center [286, 327] width 115 height 25
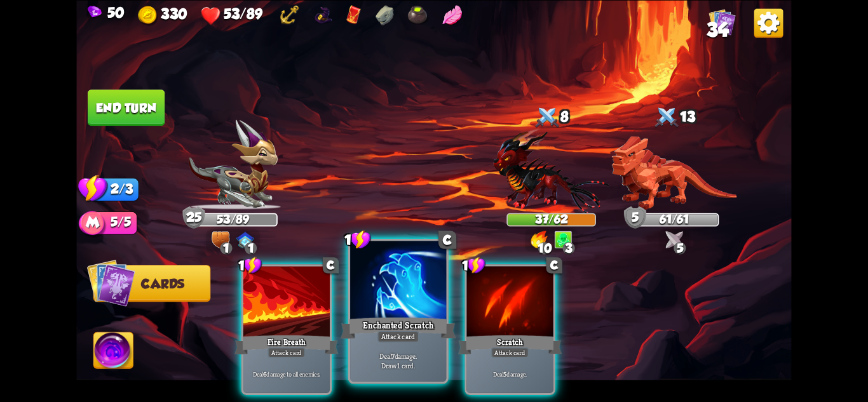
click at [382, 330] on div "Enchanted Scratch" at bounding box center [398, 327] width 115 height 25
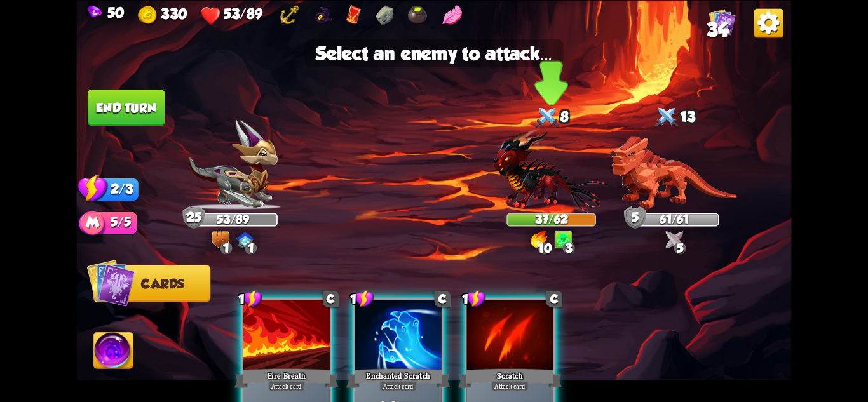
click at [529, 193] on img at bounding box center [551, 170] width 116 height 85
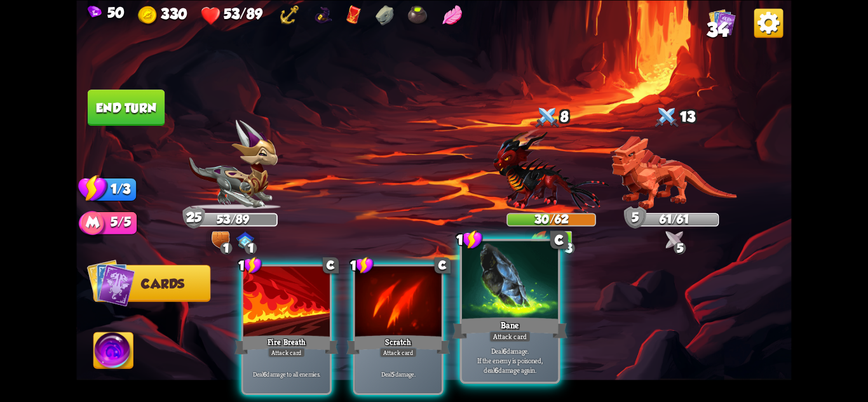
click at [545, 347] on p "Deal 6 damage. If the enemy is poisoned, deal 6 damage again." at bounding box center [511, 360] width 92 height 29
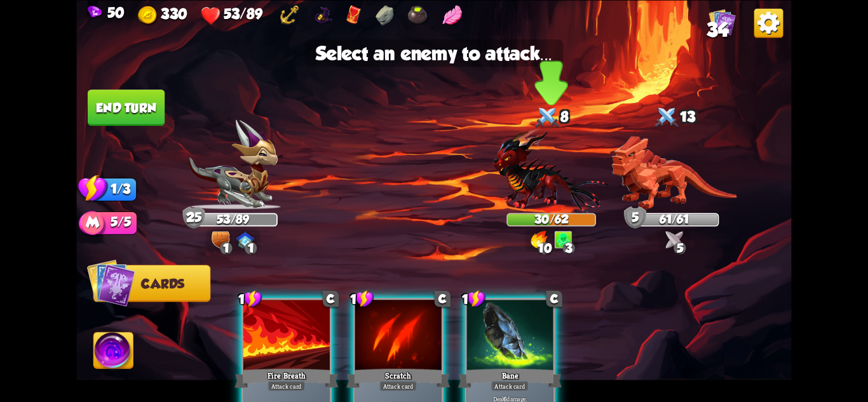
click at [559, 200] on img at bounding box center [551, 170] width 116 height 85
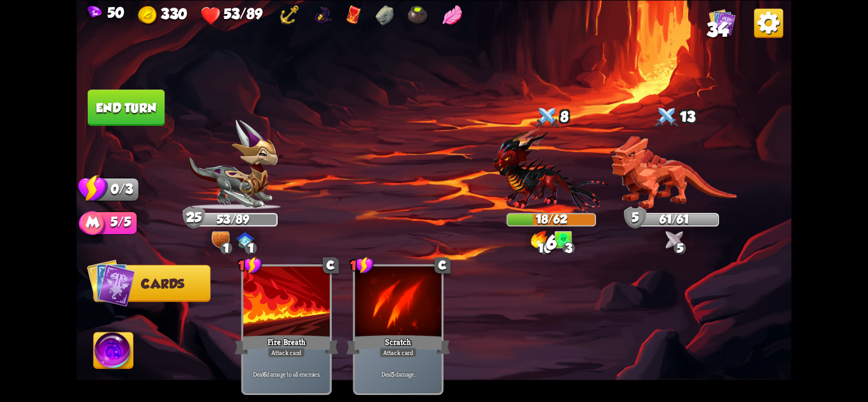
click at [76, 75] on img at bounding box center [433, 201] width 715 height 402
click at [113, 83] on img at bounding box center [433, 201] width 715 height 402
click at [118, 95] on button "End turn" at bounding box center [126, 108] width 77 height 36
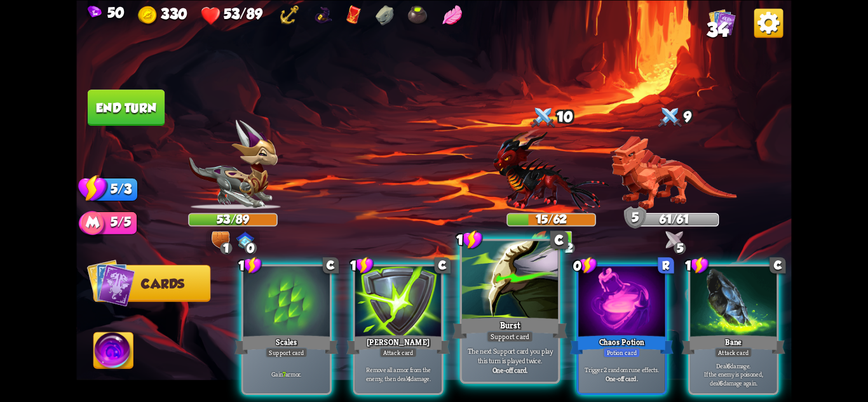
click at [512, 325] on div "Burst" at bounding box center [510, 327] width 115 height 25
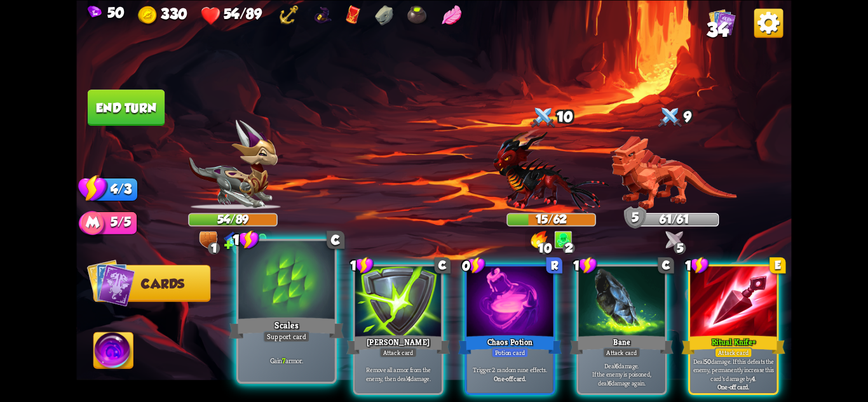
click at [307, 315] on div "Scales" at bounding box center [286, 327] width 115 height 25
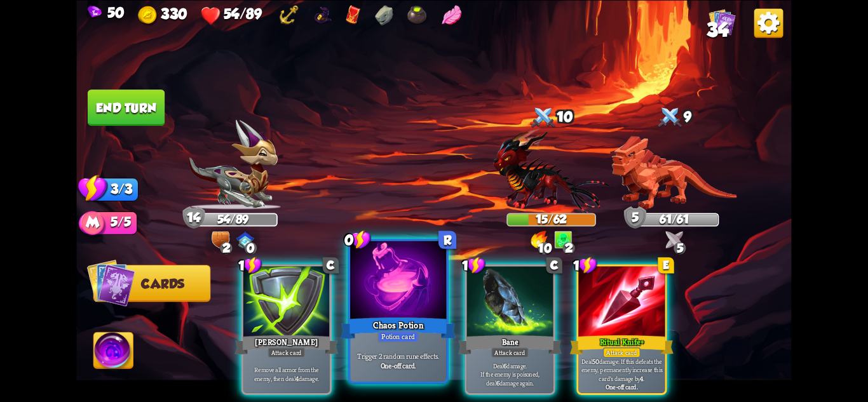
click at [420, 330] on div "Chaos Potion" at bounding box center [398, 327] width 115 height 25
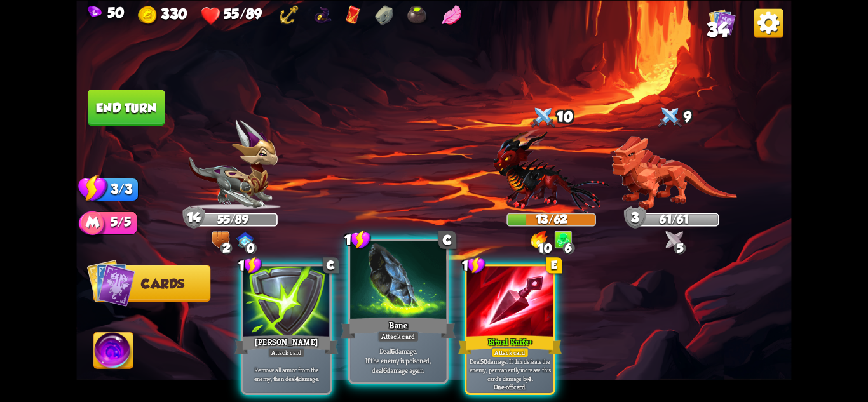
click at [416, 300] on div at bounding box center [398, 281] width 96 height 81
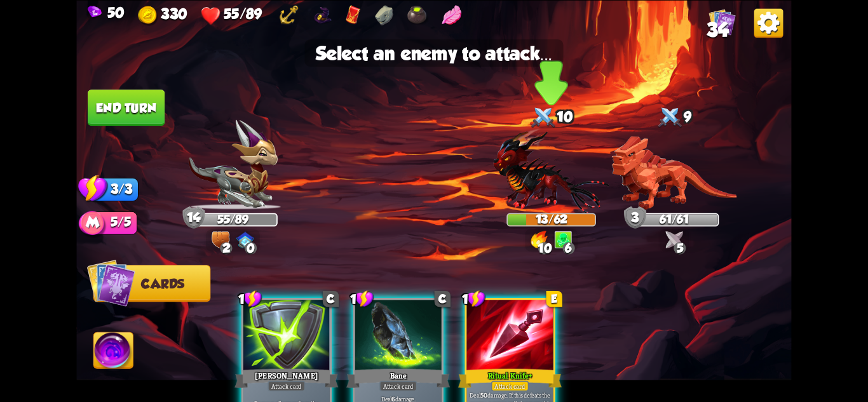
click at [524, 196] on img at bounding box center [551, 170] width 116 height 85
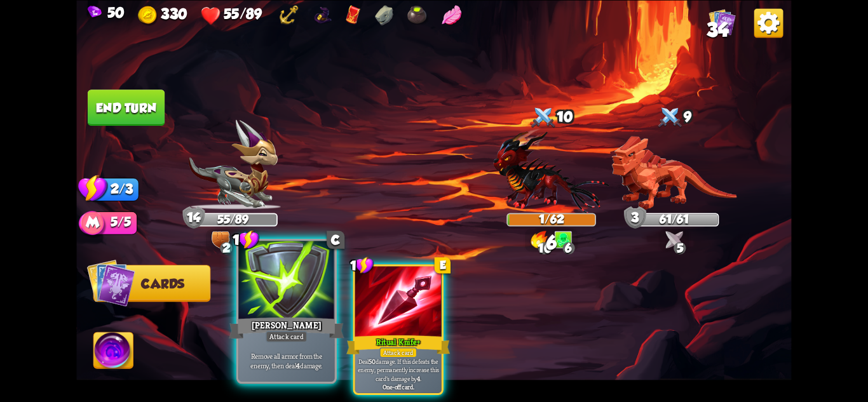
click at [308, 297] on div at bounding box center [286, 281] width 96 height 81
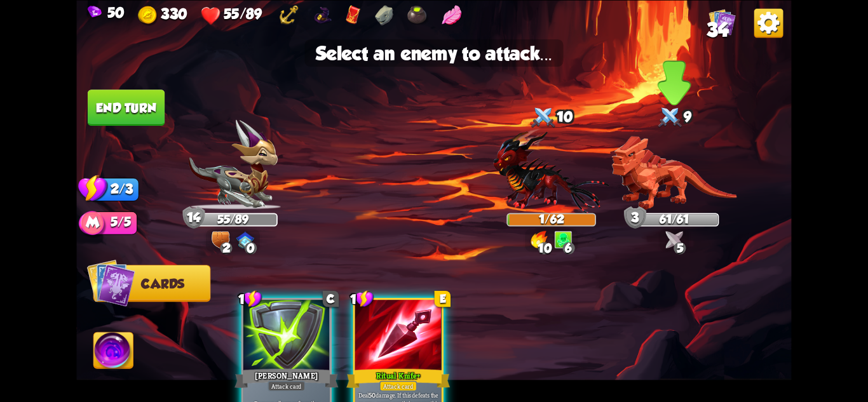
click at [683, 173] on img at bounding box center [674, 173] width 125 height 74
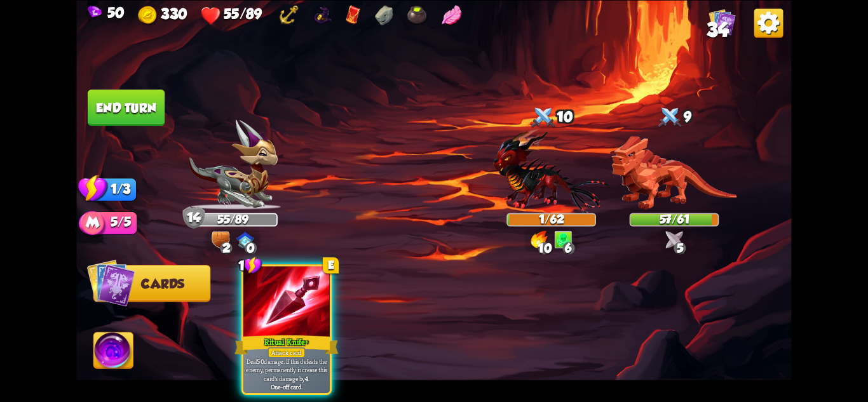
click at [162, 107] on button "End turn" at bounding box center [126, 108] width 77 height 36
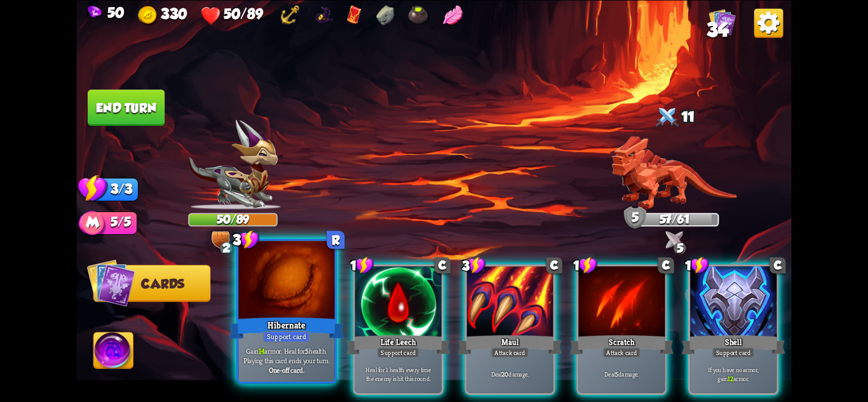
click at [303, 341] on div "Support card" at bounding box center [286, 335] width 47 height 11
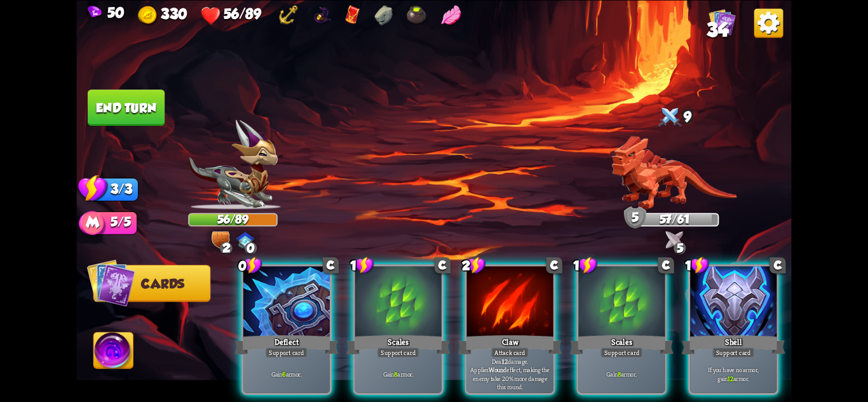
scroll to position [0, 121]
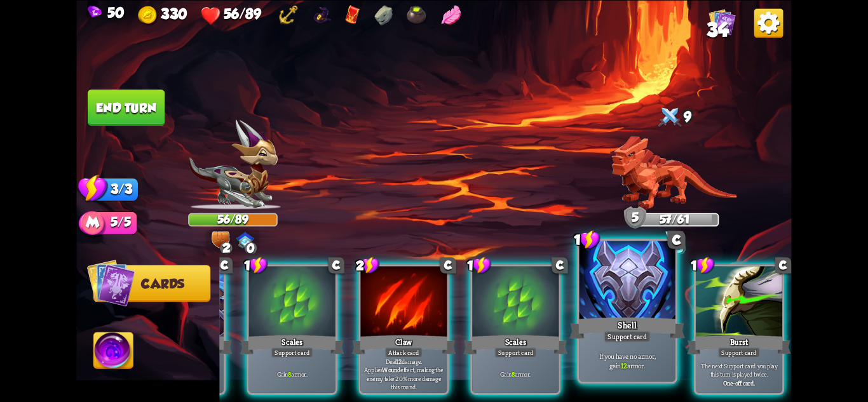
click at [633, 369] on p "If you have no armor, gain 12 armor." at bounding box center [628, 360] width 92 height 19
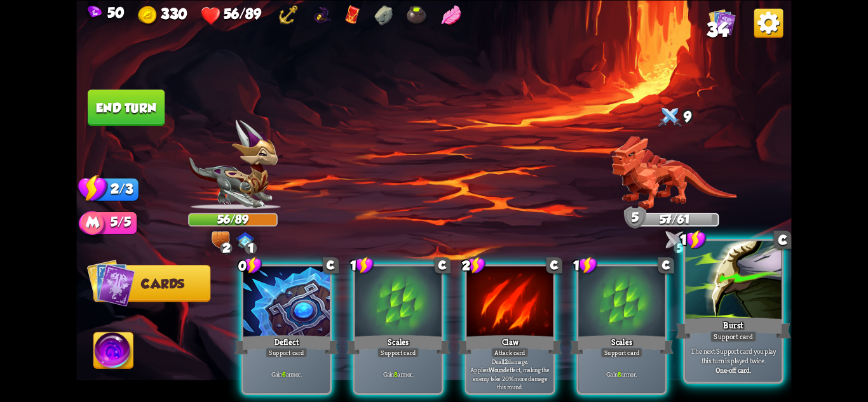
scroll to position [0, 0]
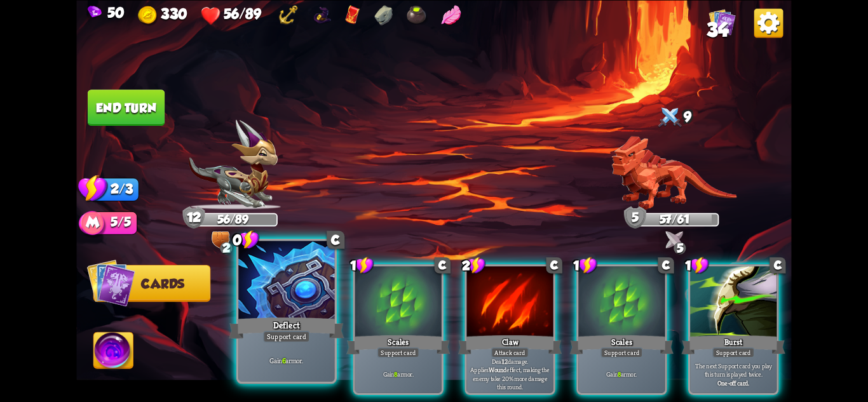
click at [303, 317] on div "Deflect" at bounding box center [286, 327] width 115 height 25
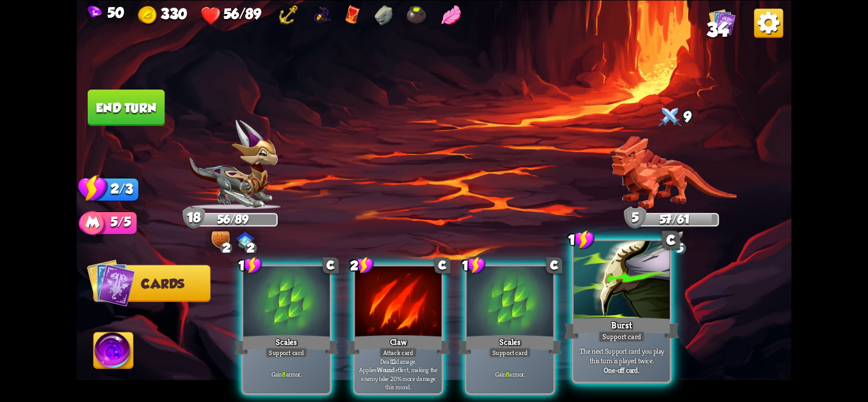
click at [629, 273] on div at bounding box center [622, 281] width 96 height 81
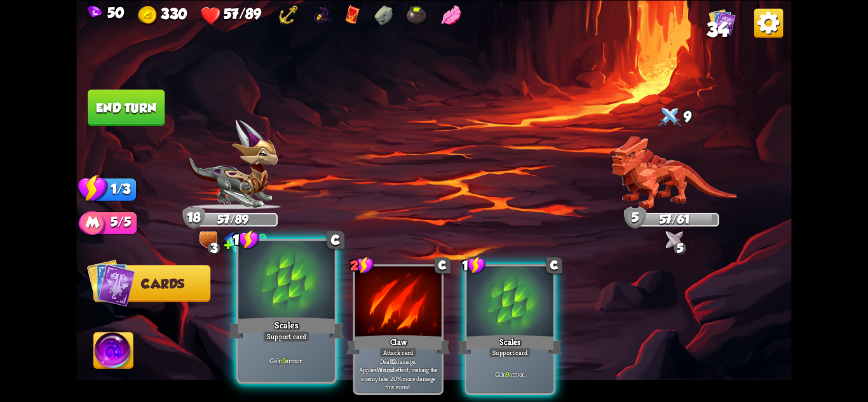
click at [285, 308] on div at bounding box center [286, 281] width 96 height 81
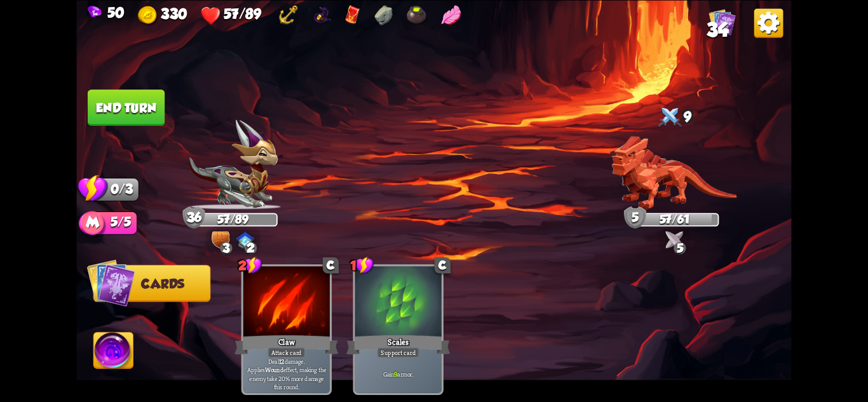
click at [119, 109] on button "End turn" at bounding box center [126, 108] width 77 height 36
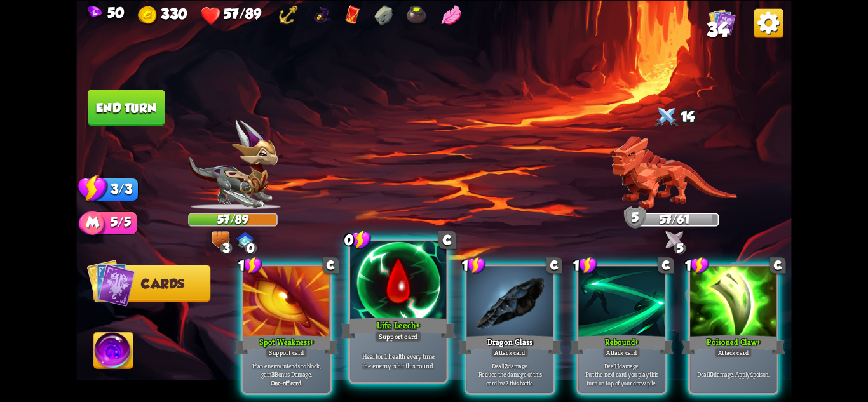
click at [401, 344] on div "Heal for 1 health every time the enemy is hit this round." at bounding box center [398, 361] width 96 height 42
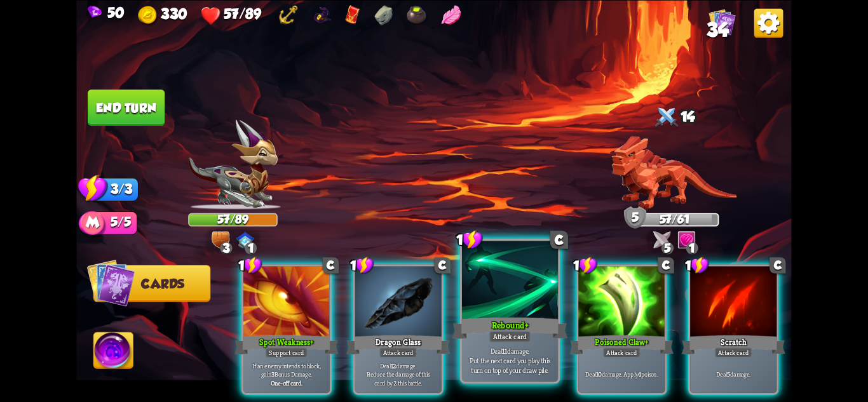
click at [505, 340] on div "Attack card" at bounding box center [510, 335] width 42 height 11
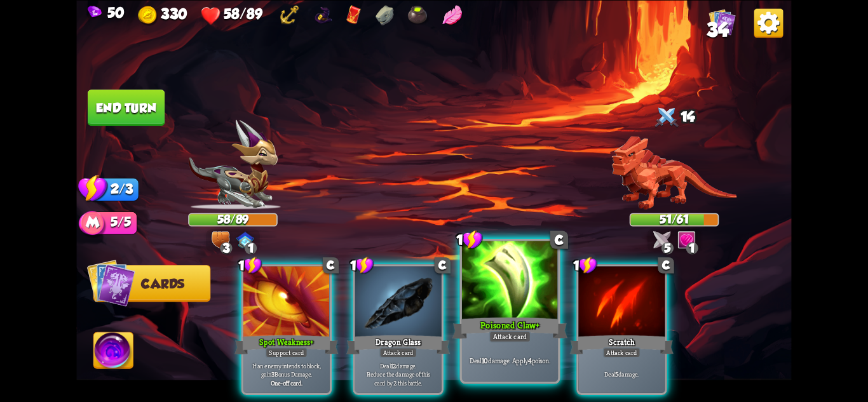
click at [511, 319] on div "Poisoned Claw+" at bounding box center [510, 327] width 115 height 25
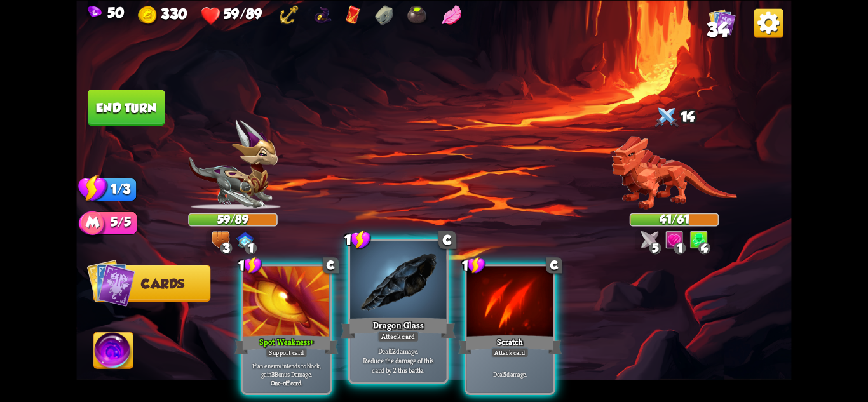
click at [421, 357] on p "Deal 12 damage. Reduce the damage of this card by 2 this battle." at bounding box center [399, 360] width 92 height 29
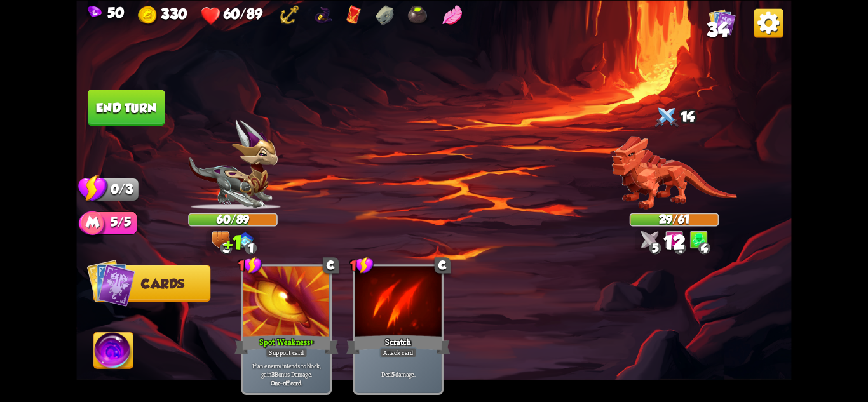
click at [146, 104] on button "End turn" at bounding box center [126, 108] width 77 height 36
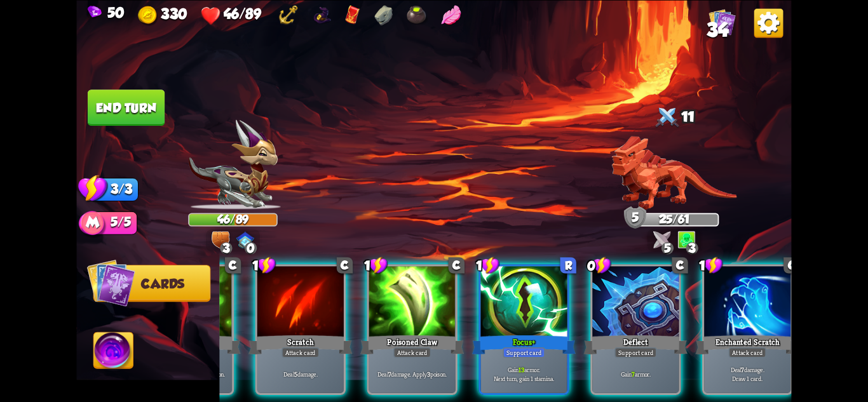
scroll to position [0, 121]
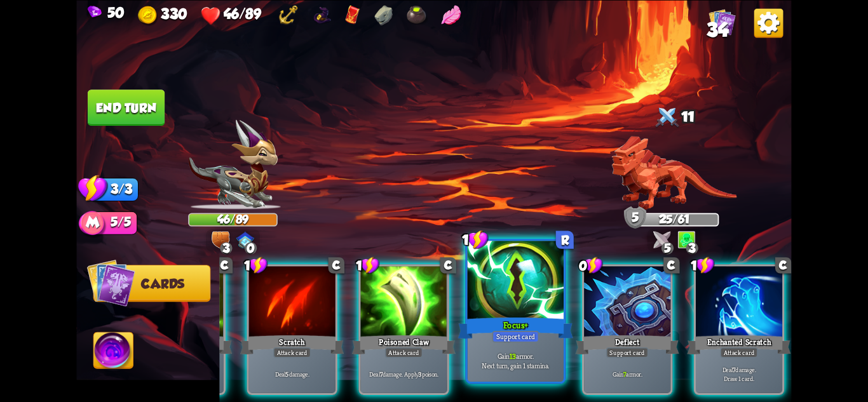
click at [558, 358] on p "Gain 13 armor. Next turn, gain 1 stamina." at bounding box center [516, 360] width 92 height 19
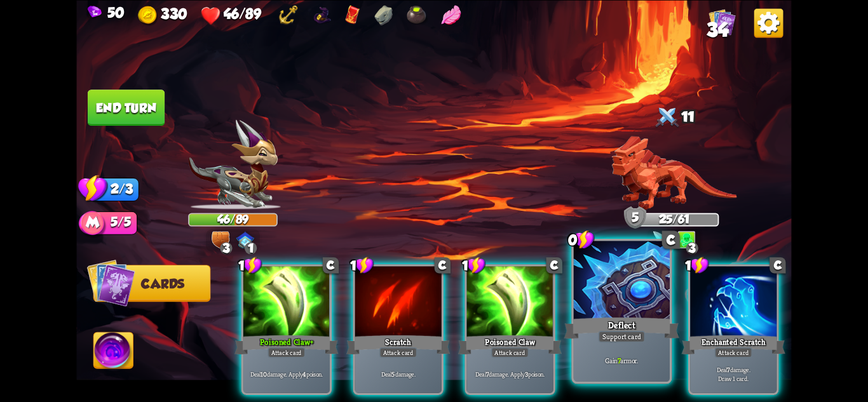
scroll to position [0, 0]
click at [635, 357] on p "Gain 7 armor." at bounding box center [622, 361] width 92 height 10
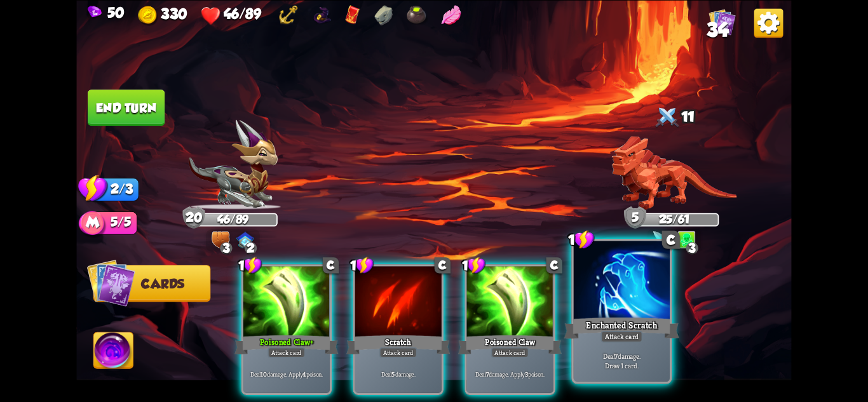
click at [651, 344] on div "Deal 7 damage. Draw 1 card." at bounding box center [622, 361] width 96 height 42
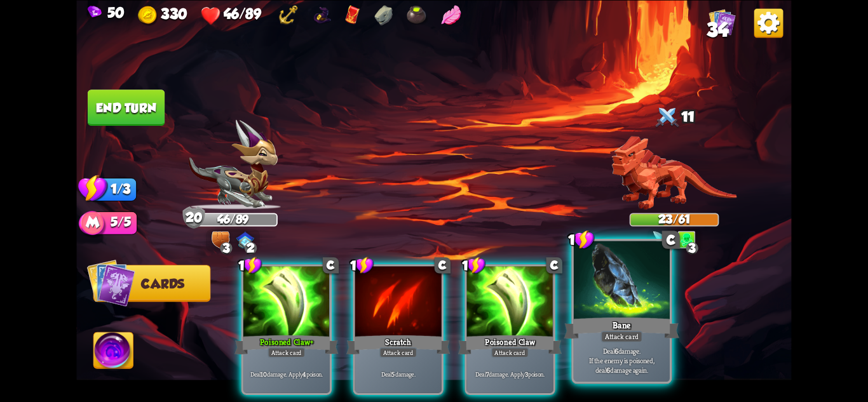
click at [650, 336] on div "Bane" at bounding box center [621, 327] width 115 height 25
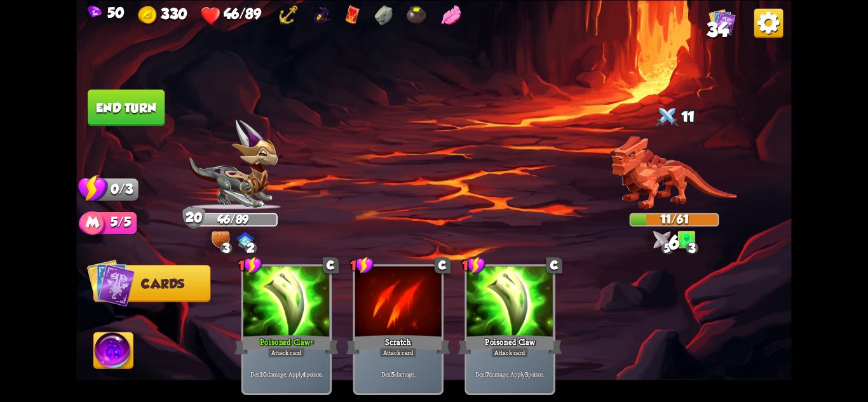
click at [132, 100] on button "End turn" at bounding box center [126, 108] width 77 height 36
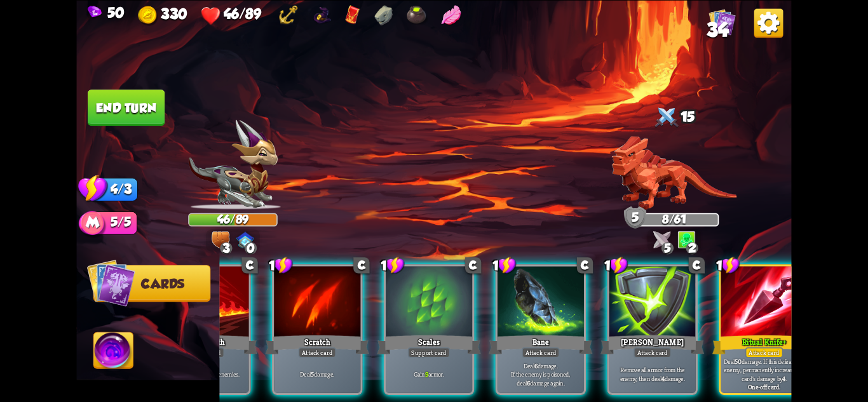
scroll to position [0, 121]
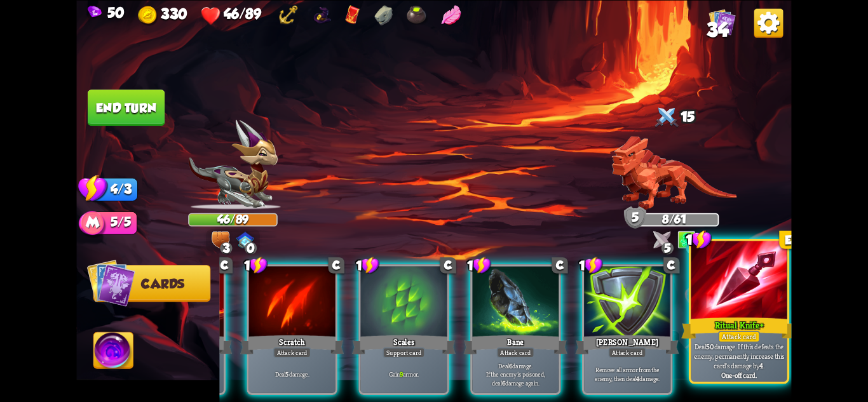
click at [765, 289] on div at bounding box center [739, 281] width 96 height 81
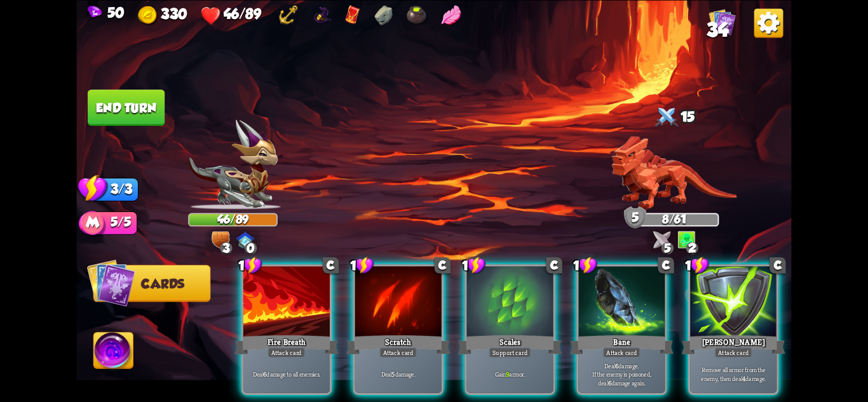
scroll to position [0, 0]
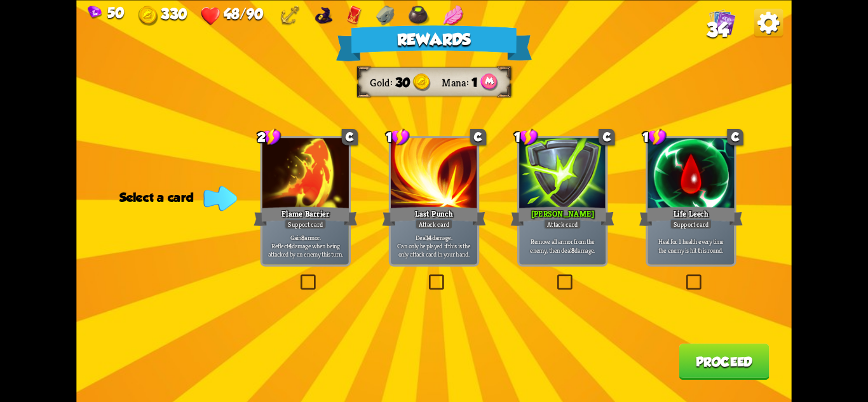
click at [713, 211] on div "Life Leech" at bounding box center [691, 216] width 104 height 23
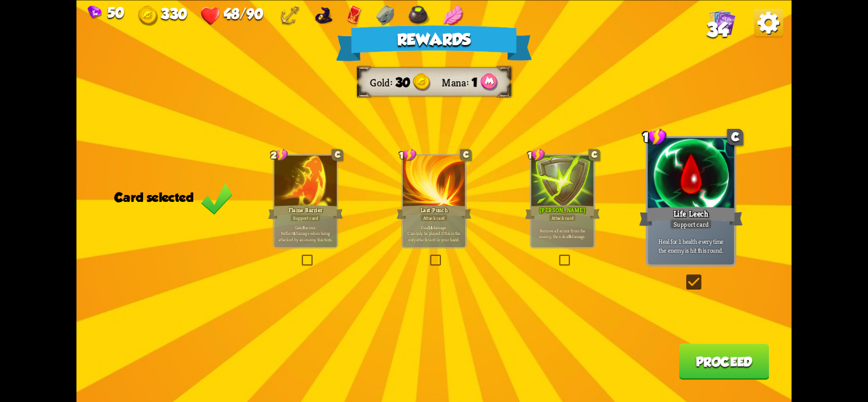
click at [713, 226] on div "Life Leech" at bounding box center [691, 216] width 104 height 23
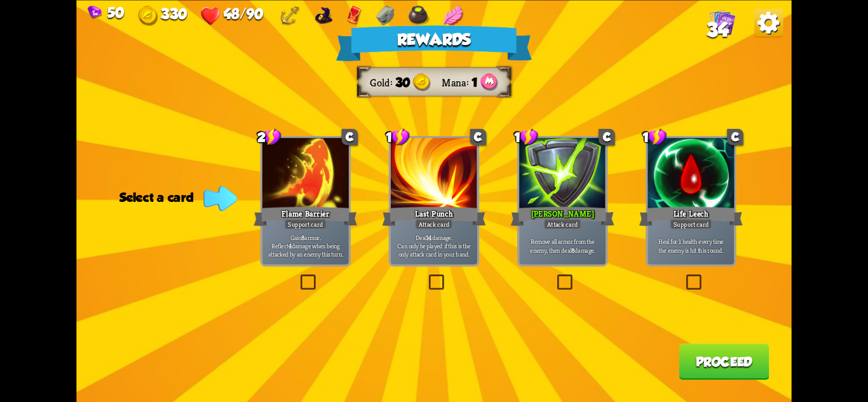
click at [713, 222] on div "Life Leech" at bounding box center [691, 216] width 104 height 23
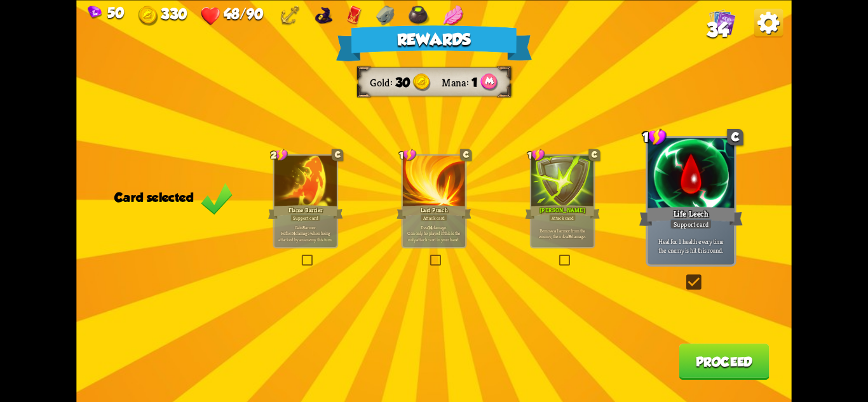
click at [717, 373] on button "Proceed" at bounding box center [724, 362] width 90 height 36
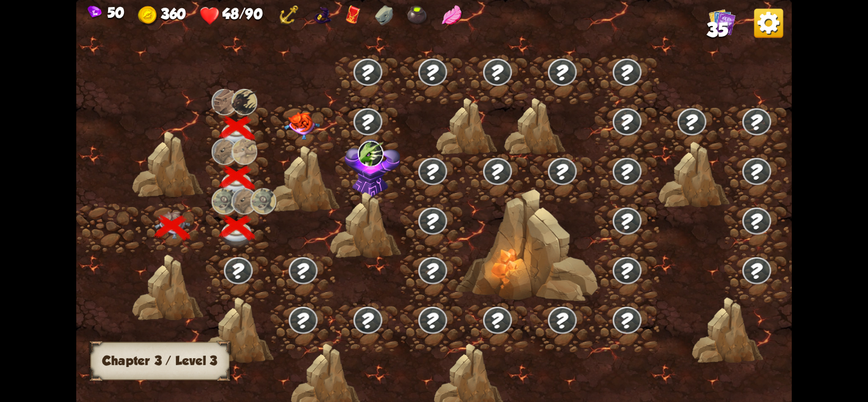
click at [309, 128] on img at bounding box center [302, 126] width 36 height 28
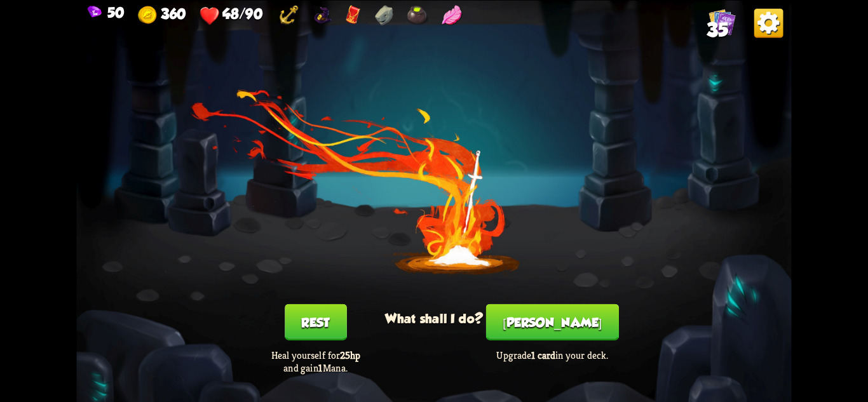
click at [551, 320] on button "[PERSON_NAME]" at bounding box center [552, 322] width 133 height 36
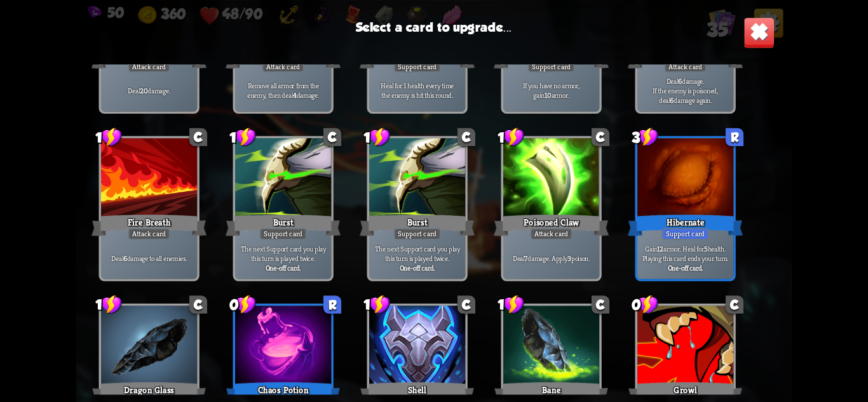
scroll to position [531, 0]
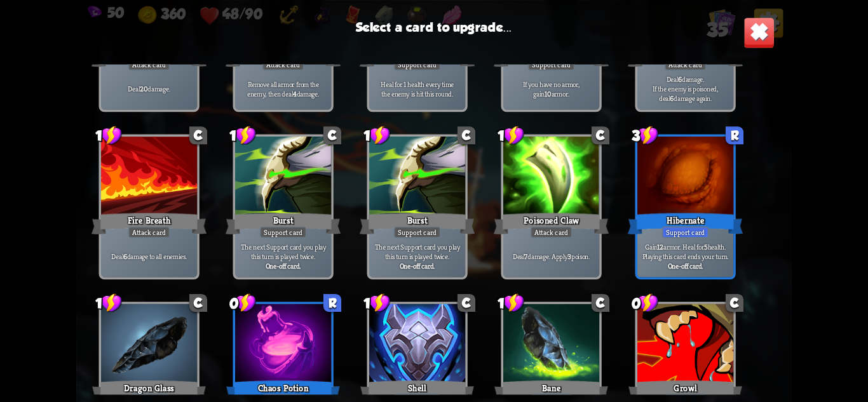
click at [671, 244] on p "Gain 12 armor. Heal for 5 health. Playing this card ends your turn." at bounding box center [686, 251] width 92 height 19
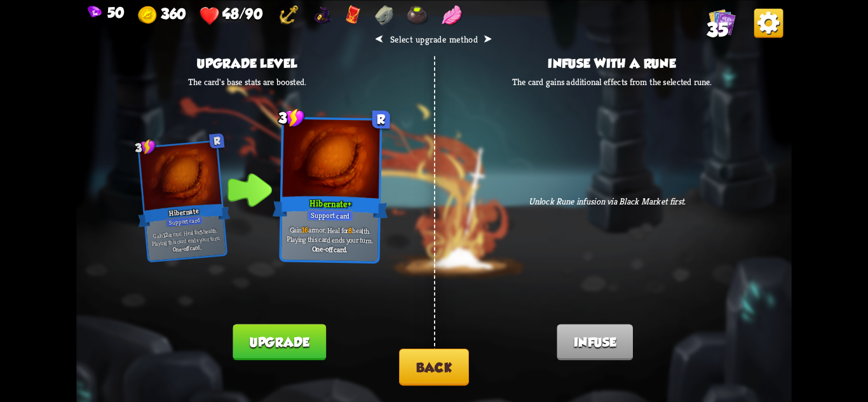
click at [287, 340] on button "Upgrade" at bounding box center [279, 342] width 93 height 36
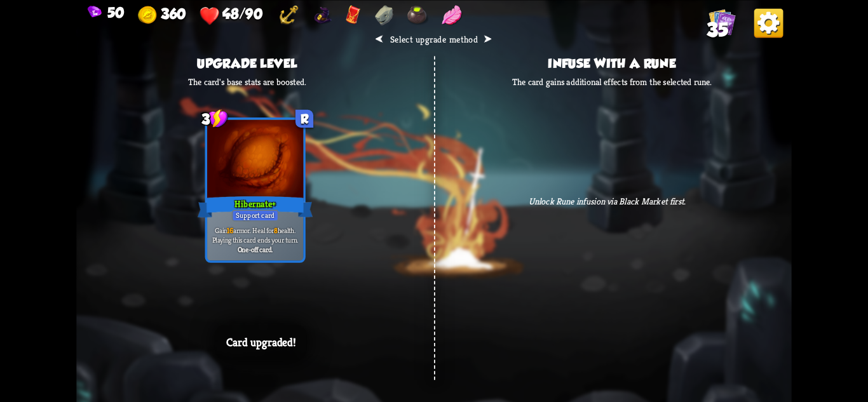
click at [744, 86] on div "⮜ Select upgrade method ⮞ Upgrade level The card's base stats are boosted. 3 R …" at bounding box center [433, 201] width 715 height 402
click at [630, 287] on div "⮜ Select upgrade method ⮞ Upgrade level The card's base stats are boosted. 3 R …" at bounding box center [433, 201] width 715 height 402
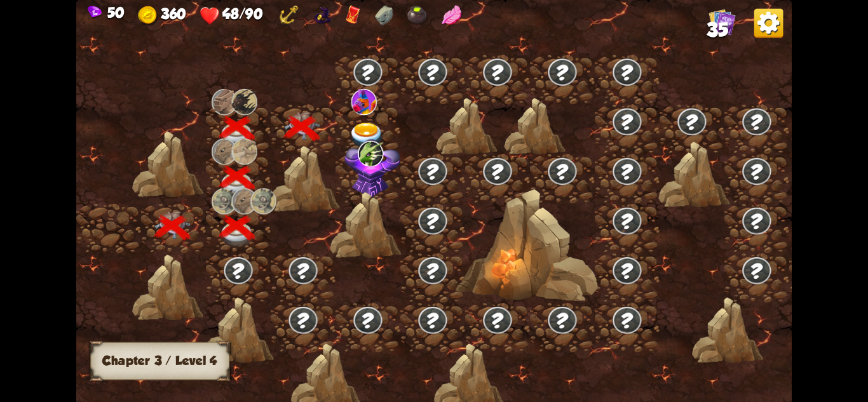
click at [371, 128] on img at bounding box center [367, 136] width 36 height 26
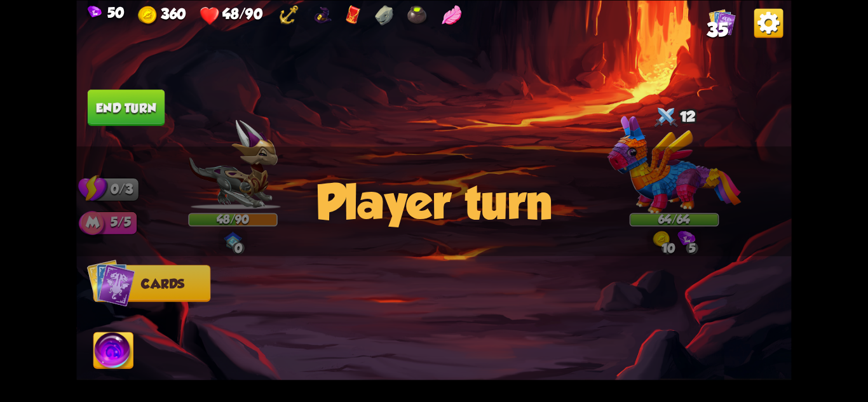
click at [688, 187] on div "Player turn" at bounding box center [433, 201] width 715 height 110
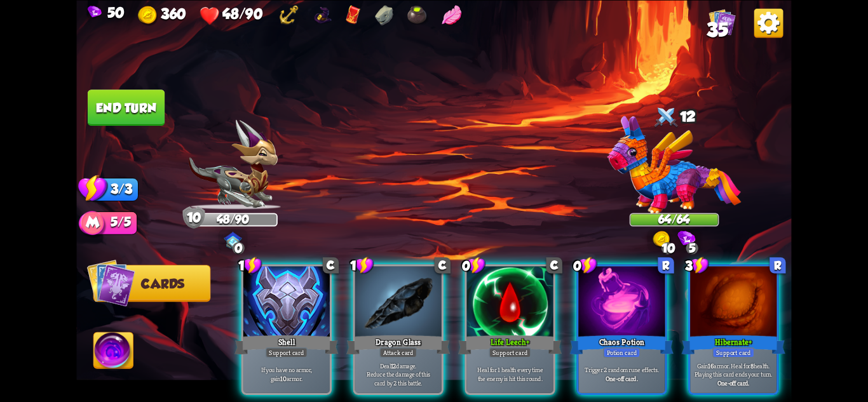
click at [672, 171] on img at bounding box center [675, 165] width 134 height 99
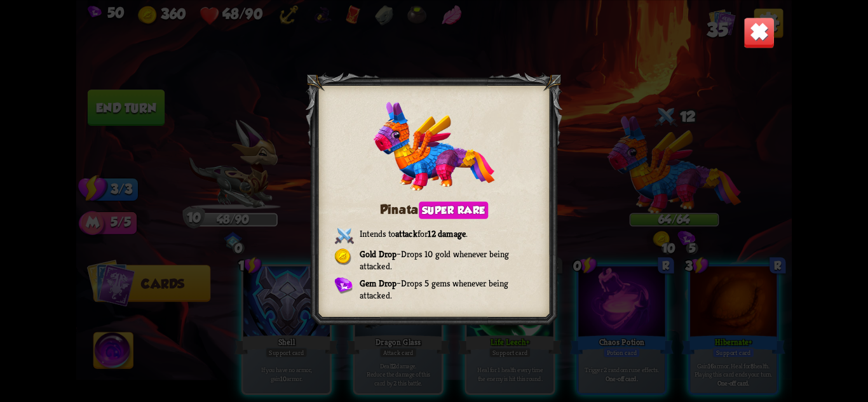
click at [759, 27] on img at bounding box center [759, 32] width 31 height 31
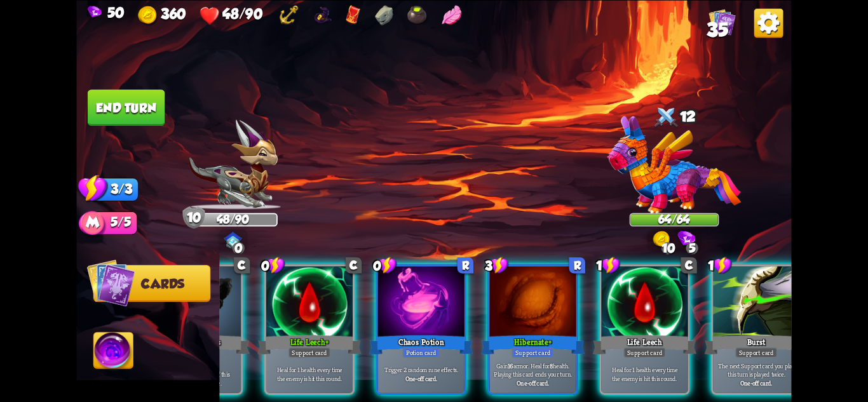
scroll to position [0, 207]
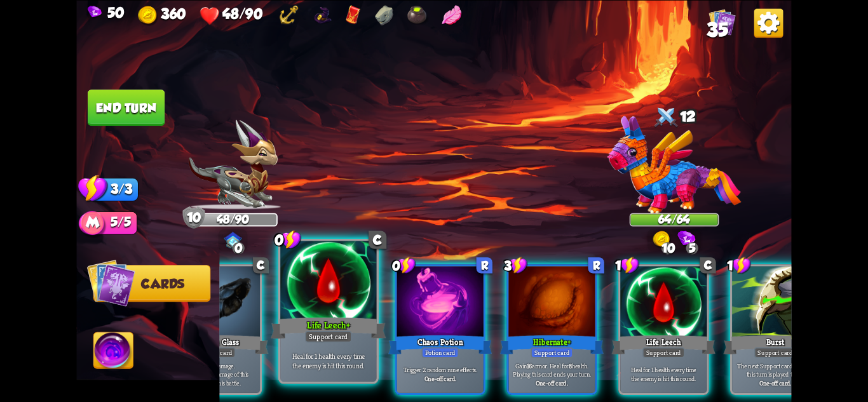
click at [347, 355] on p "Heal for 1 health every time the enemy is hit this round." at bounding box center [329, 360] width 92 height 19
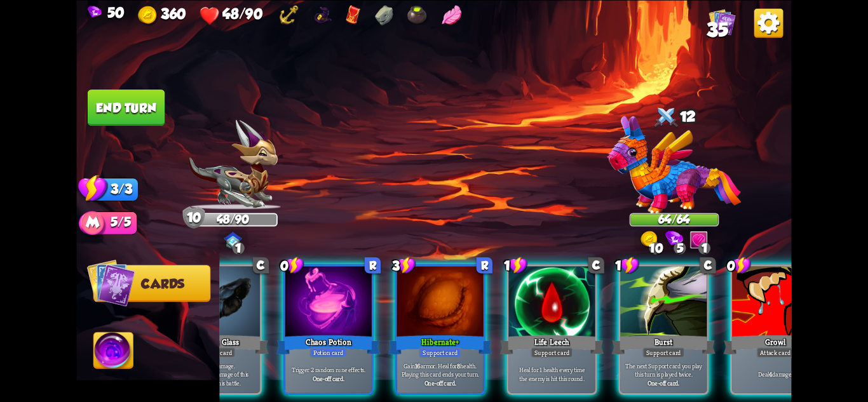
click at [347, 365] on p "Trigger 2 random rune effects." at bounding box center [328, 369] width 82 height 8
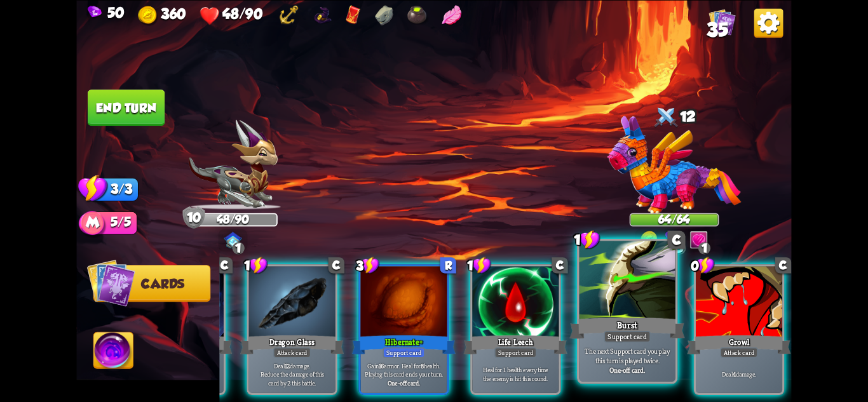
scroll to position [0, 121]
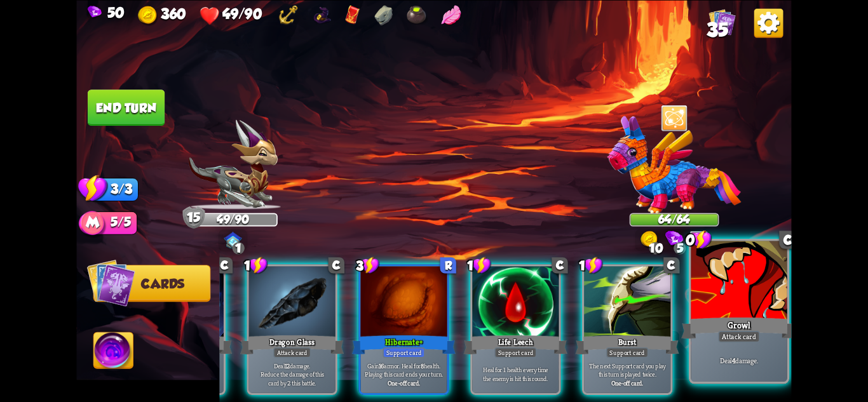
click at [760, 284] on div at bounding box center [739, 281] width 96 height 81
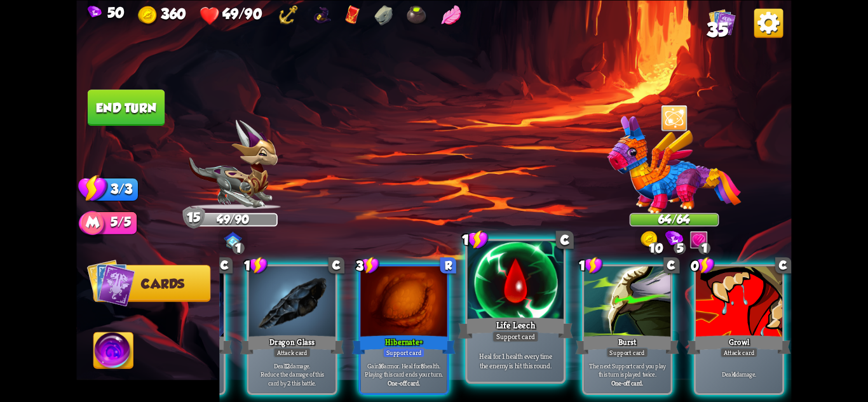
scroll to position [0, 0]
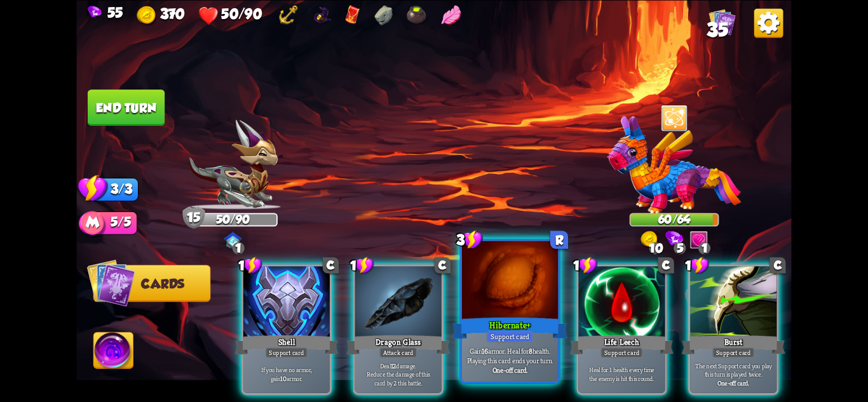
click at [543, 311] on div at bounding box center [510, 281] width 96 height 81
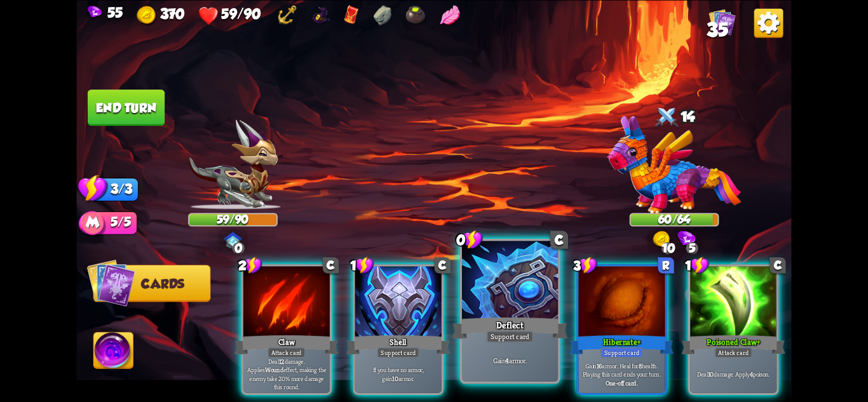
click at [545, 367] on div "Gain 4 armor." at bounding box center [510, 361] width 96 height 42
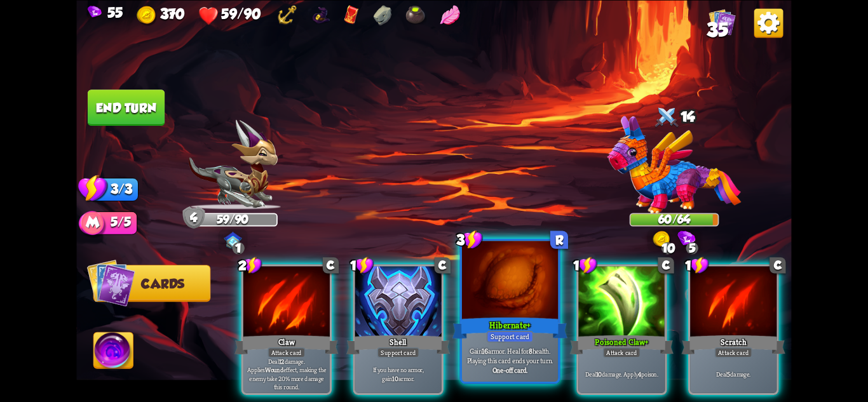
click at [536, 363] on p "Gain 16 armor. Heal for 8 health. Playing this card ends your turn." at bounding box center [511, 355] width 92 height 19
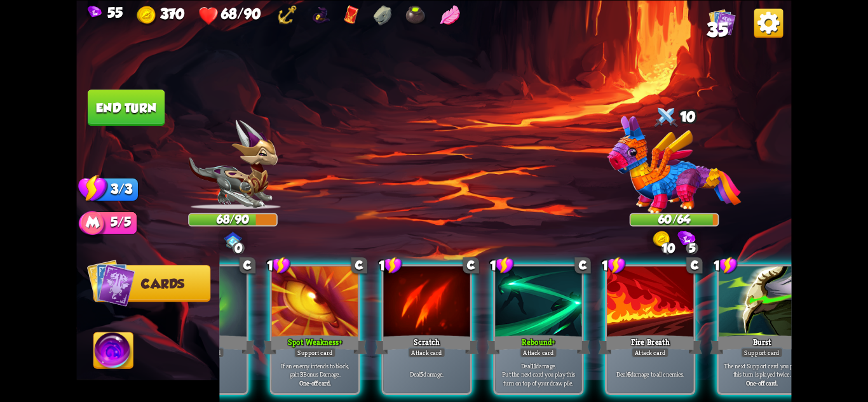
scroll to position [0, 121]
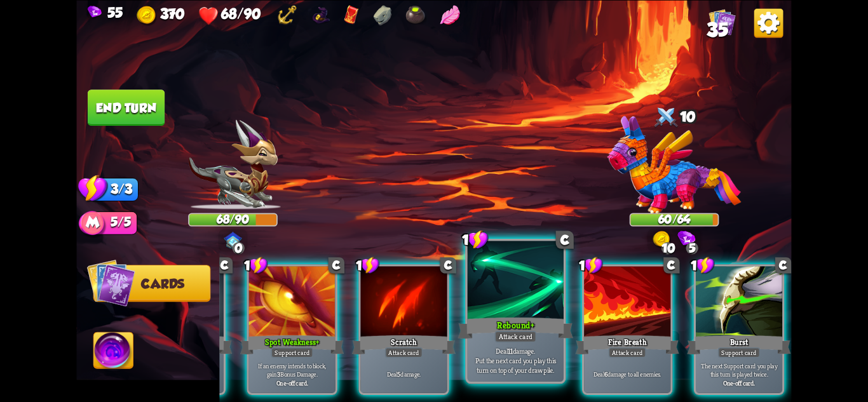
click at [525, 342] on div "Attack card" at bounding box center [515, 335] width 42 height 11
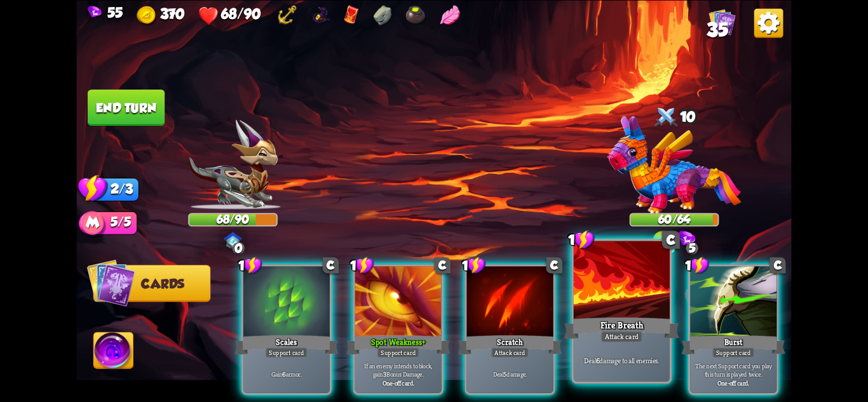
scroll to position [0, 0]
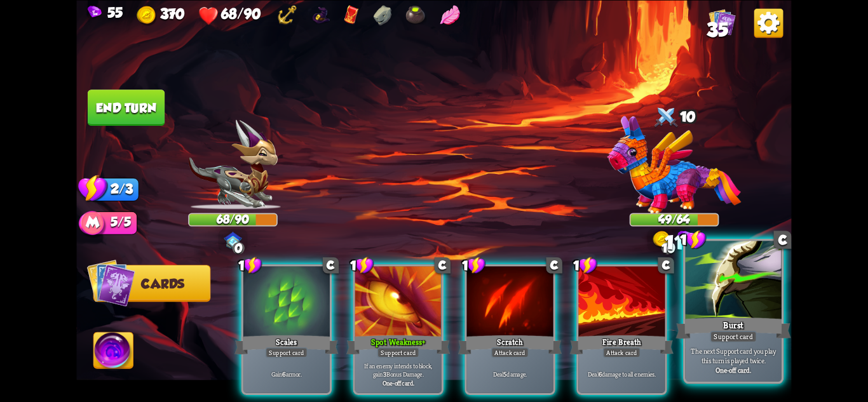
click at [735, 284] on div at bounding box center [734, 281] width 96 height 81
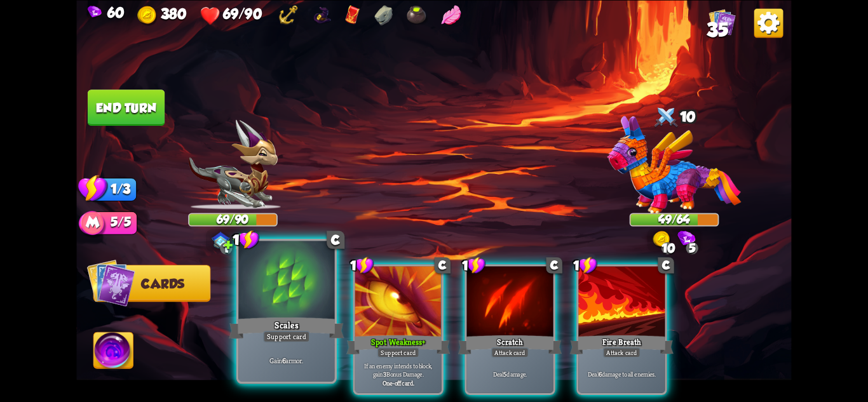
click at [294, 291] on div at bounding box center [286, 281] width 96 height 81
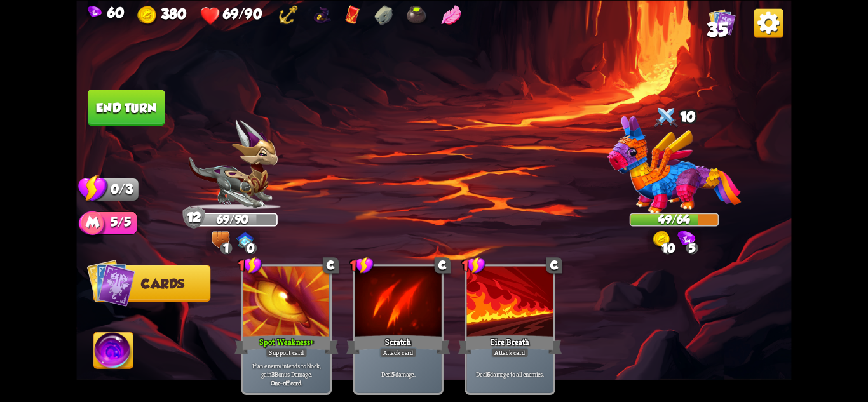
click at [108, 95] on button "End turn" at bounding box center [126, 108] width 77 height 36
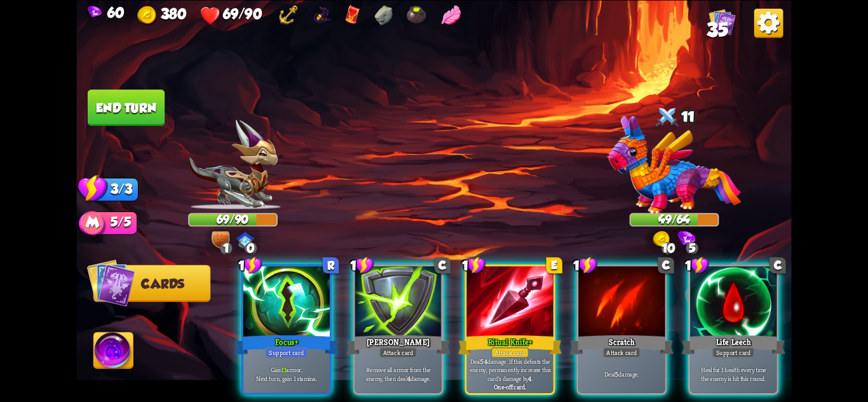
scroll to position [0, 121]
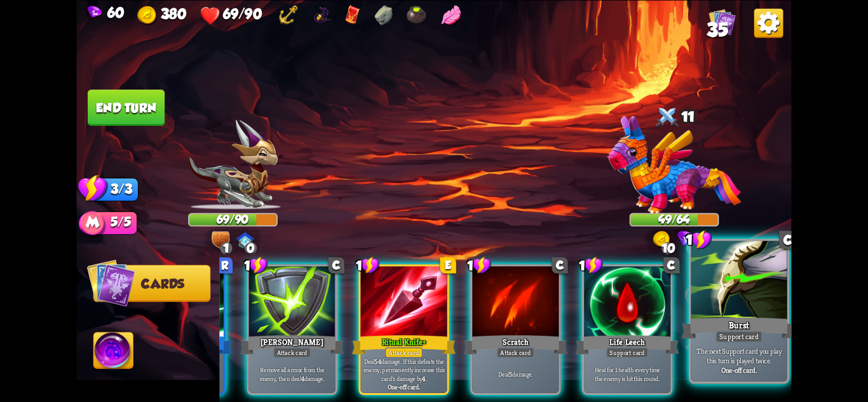
click at [727, 379] on div "The next Support card you play this turn is played twice. One-off card." at bounding box center [739, 361] width 96 height 42
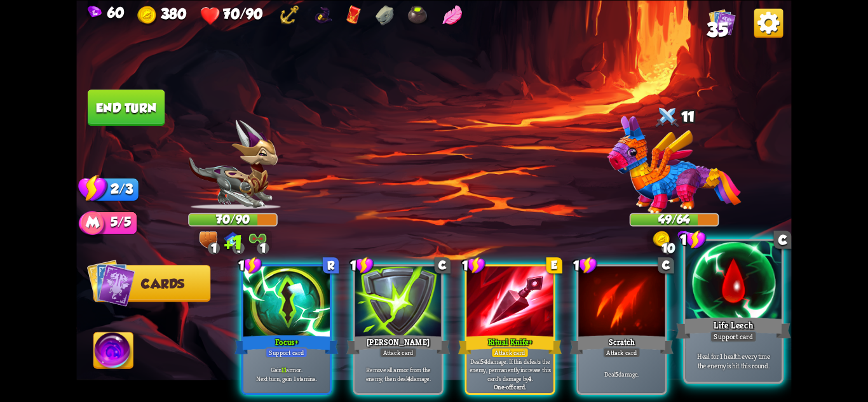
click at [728, 368] on p "Heal for 1 health every time the enemy is hit this round." at bounding box center [734, 360] width 92 height 19
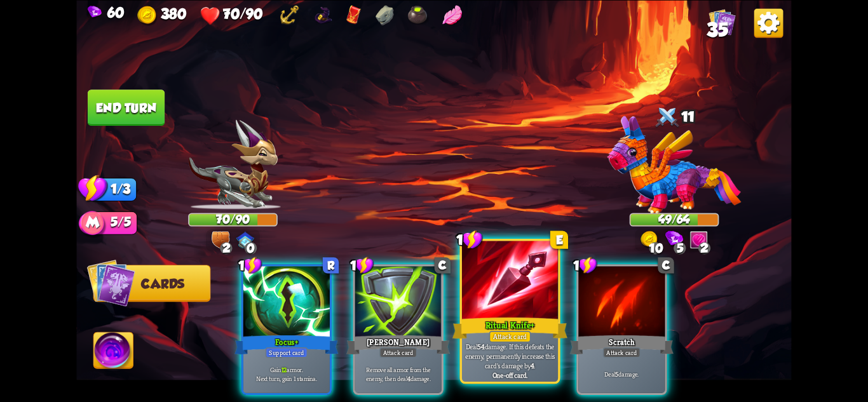
click at [513, 336] on div "Attack card" at bounding box center [510, 335] width 42 height 11
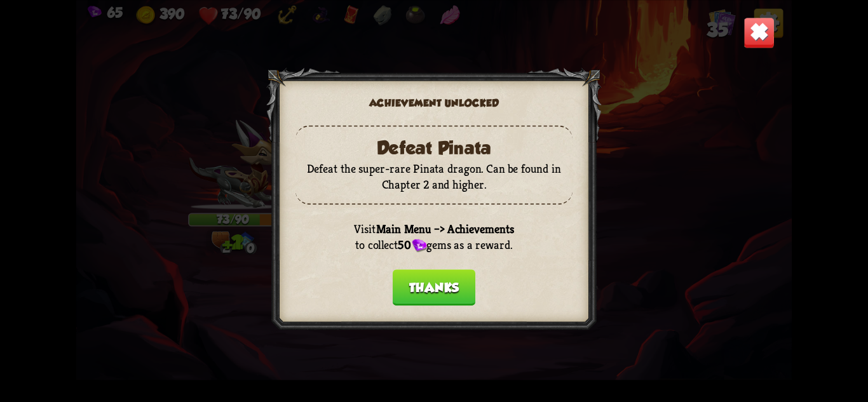
click at [443, 294] on button "Thanks" at bounding box center [434, 287] width 83 height 36
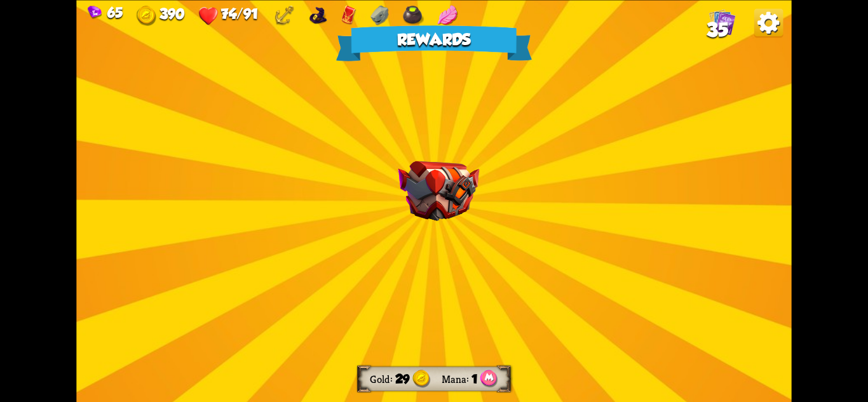
click at [464, 211] on img at bounding box center [438, 191] width 81 height 60
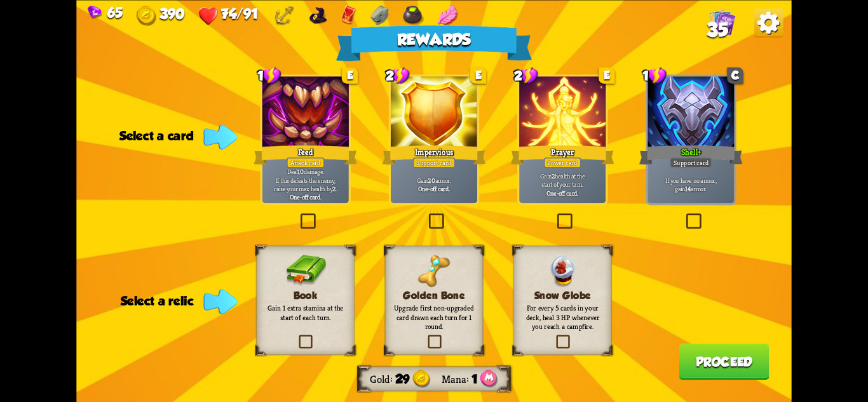
click at [529, 176] on p "Gain 2 health at the start of your turn." at bounding box center [563, 180] width 82 height 17
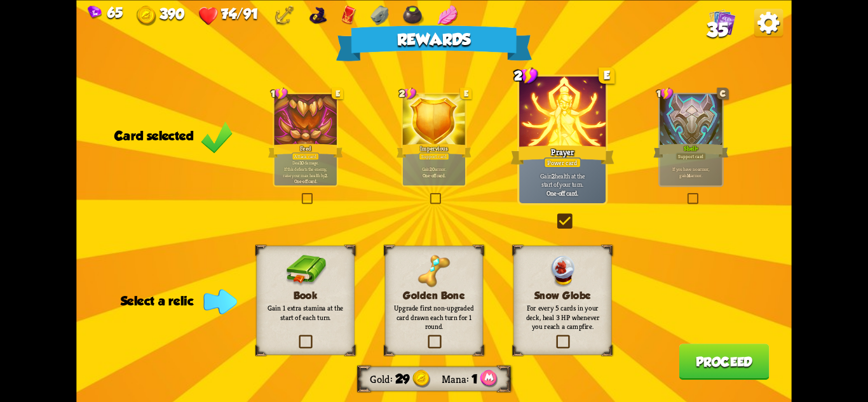
click at [563, 174] on p "Gain 2 health at the start of your turn." at bounding box center [563, 180] width 82 height 17
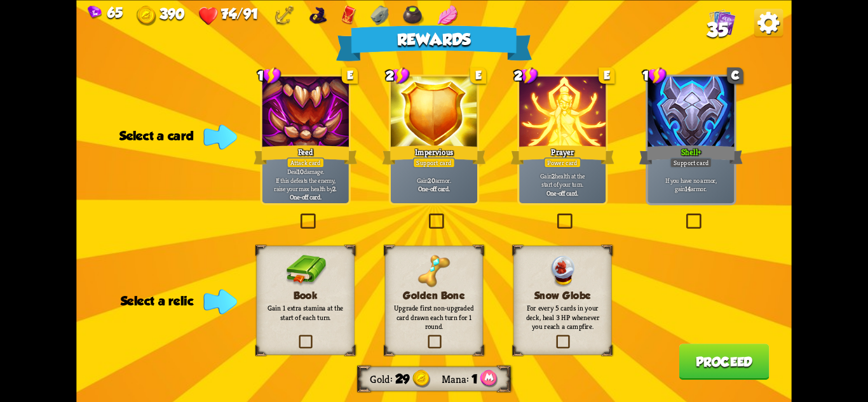
click at [321, 177] on p "Deal 10 damage. If this defeats the enemy, raise your max health by 2 ." at bounding box center [305, 179] width 82 height 25
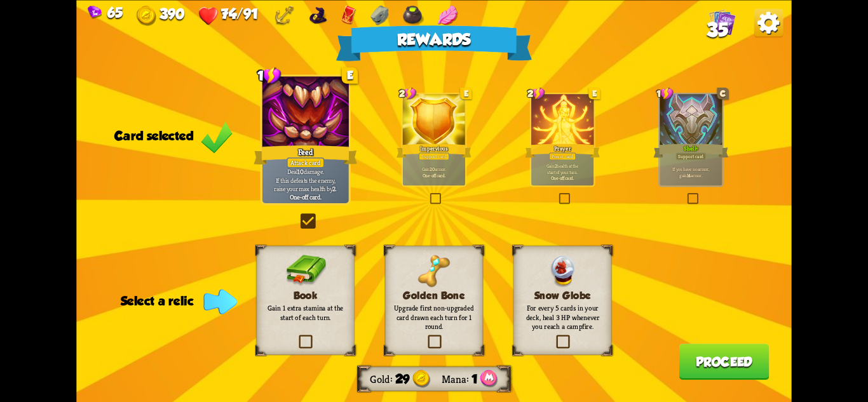
click at [841, 324] on div "65 390 74/91 35 Rewards Gold 29 Mana 1 Card selected 1 E Feed Attack card Deal …" at bounding box center [434, 201] width 868 height 402
click at [318, 317] on div "Book Gain 1 extra stamina at the start of each turn." at bounding box center [305, 299] width 99 height 109
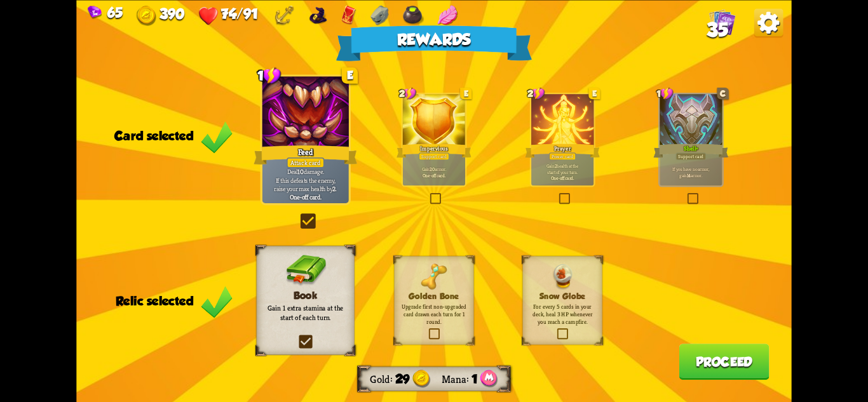
click at [724, 370] on button "Proceed" at bounding box center [724, 362] width 90 height 36
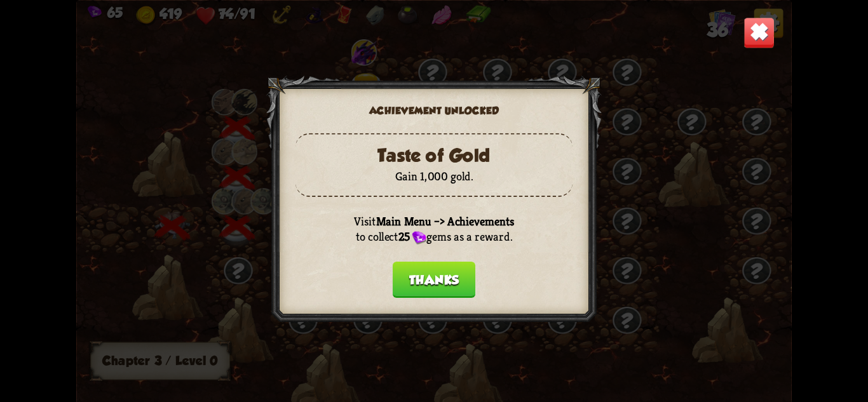
click at [446, 291] on button "Thanks" at bounding box center [434, 279] width 83 height 36
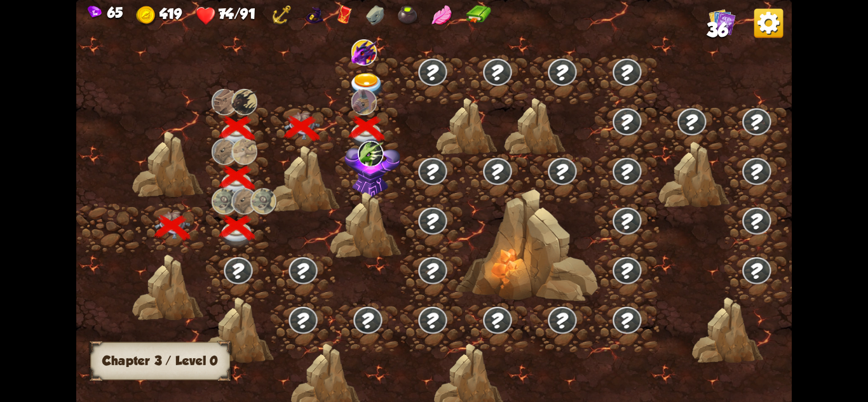
click at [379, 179] on img at bounding box center [372, 168] width 56 height 59
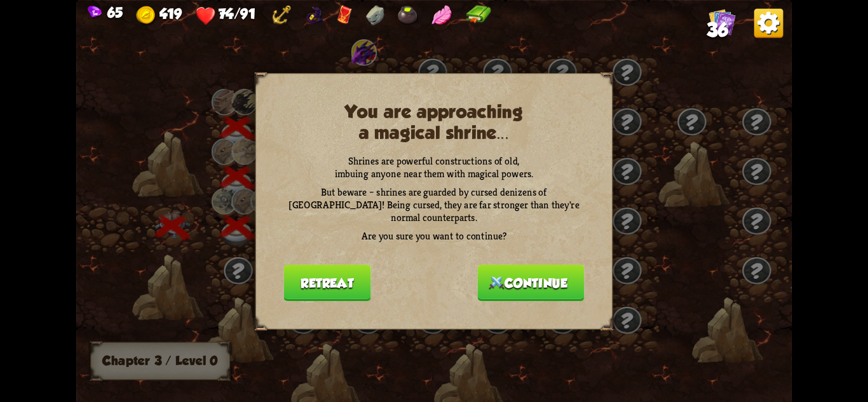
click at [525, 275] on button "Continue" at bounding box center [531, 282] width 107 height 36
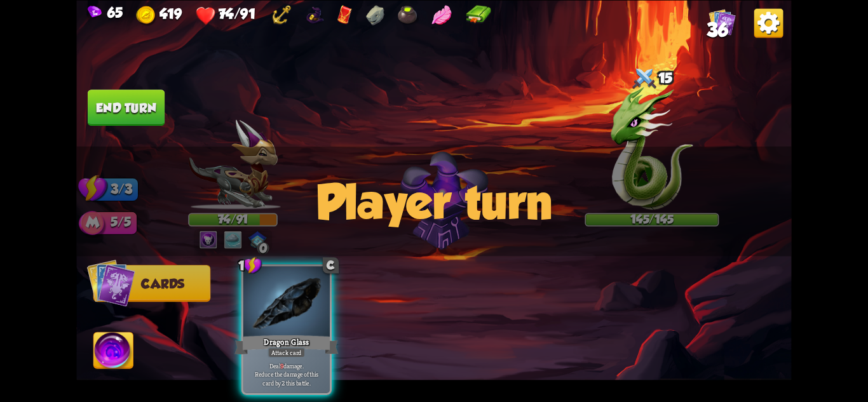
click at [242, 170] on div "Player turn" at bounding box center [433, 201] width 715 height 110
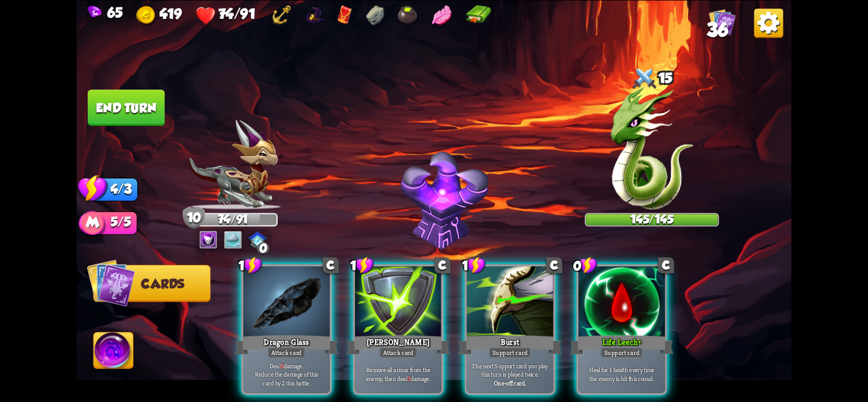
click at [230, 174] on div "Player turn" at bounding box center [433, 201] width 715 height 110
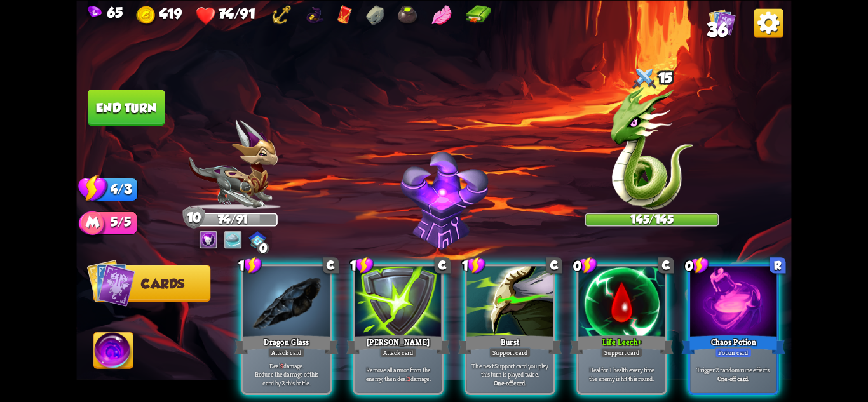
click at [261, 201] on img at bounding box center [232, 164] width 89 height 90
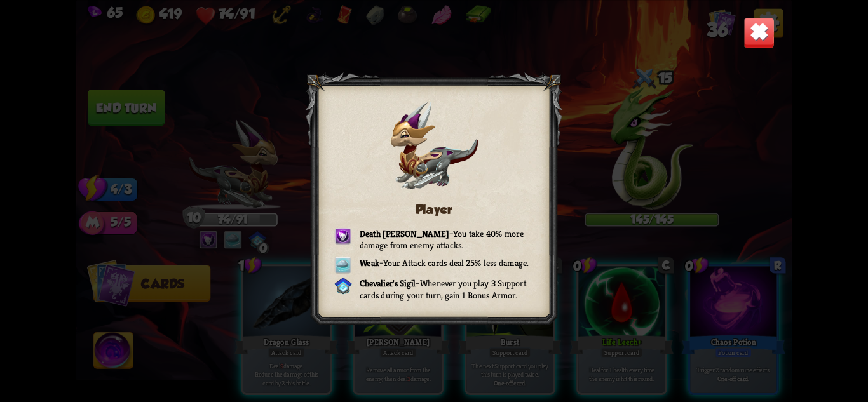
click at [759, 41] on img at bounding box center [759, 32] width 31 height 31
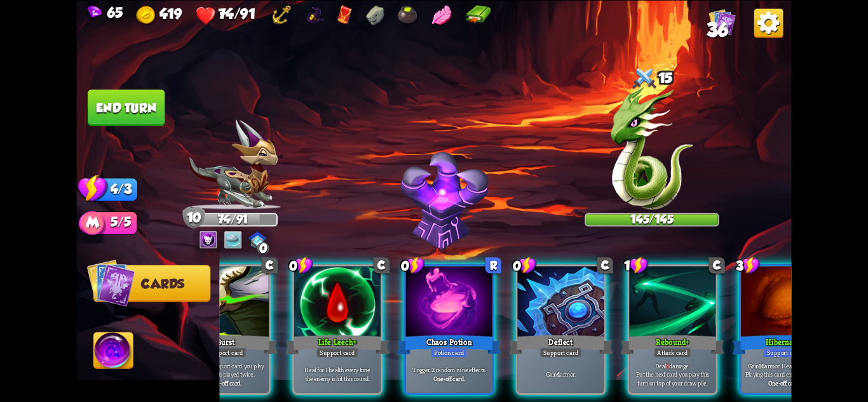
scroll to position [0, 375]
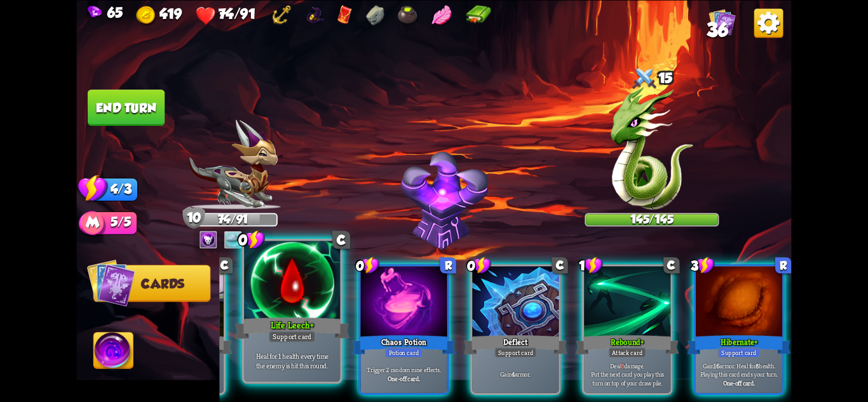
click at [320, 331] on div "Life Leech+" at bounding box center [292, 327] width 115 height 25
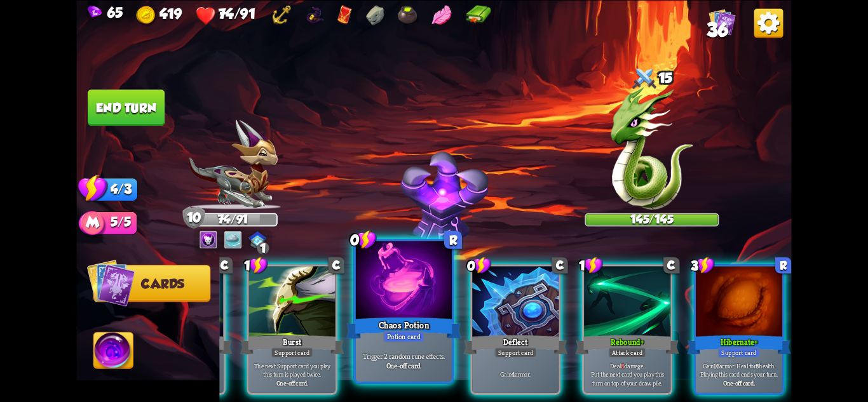
scroll to position [0, 248]
click at [427, 337] on div "Chaos Potion" at bounding box center [403, 327] width 115 height 25
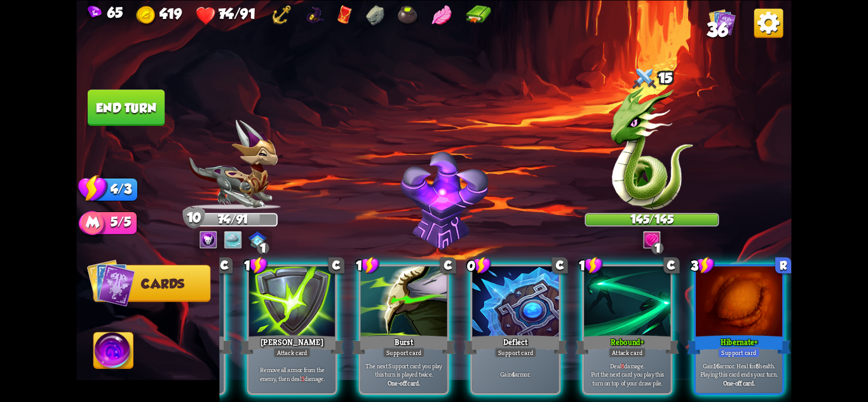
scroll to position [0, 121]
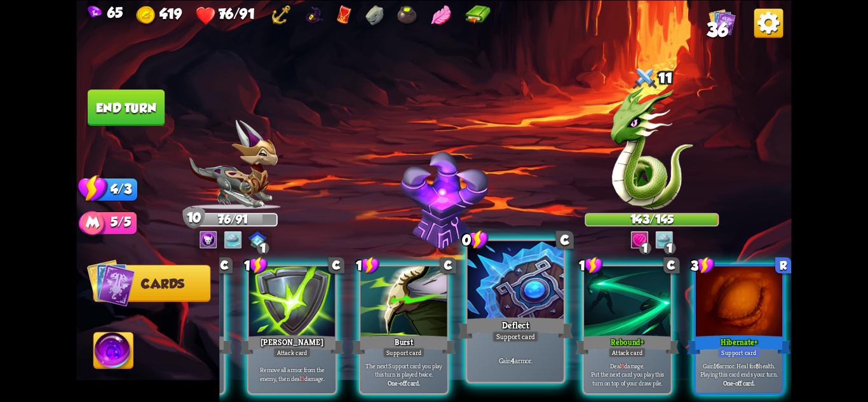
click at [505, 355] on div "Gain 4 armor." at bounding box center [516, 361] width 96 height 42
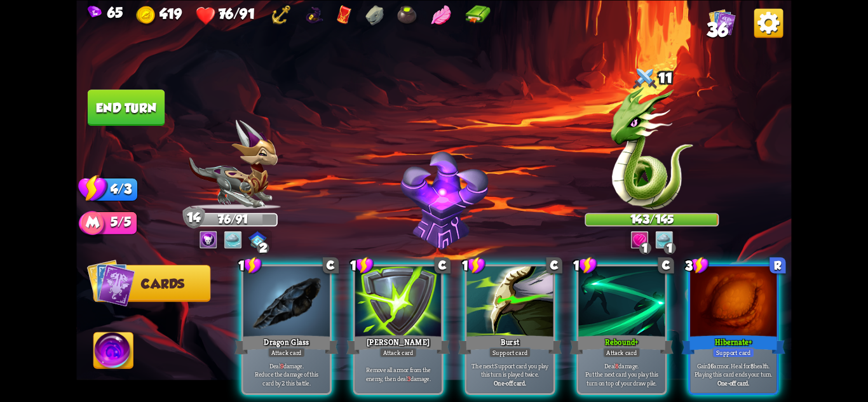
scroll to position [0, 0]
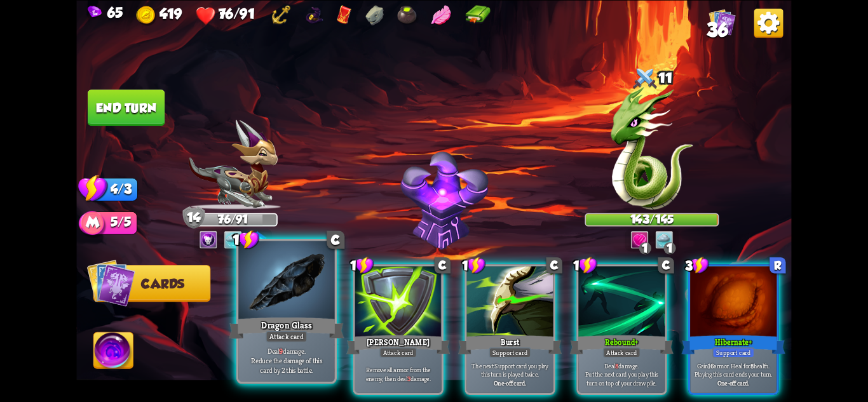
click at [322, 364] on p "Deal 9 damage. Reduce the damage of this card by 2 this battle." at bounding box center [287, 360] width 92 height 29
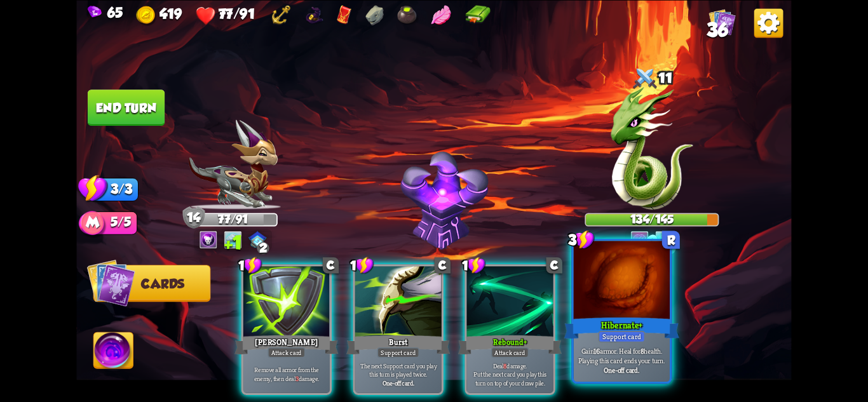
click at [657, 363] on p "Gain 16 armor. Heal for 8 health. Playing this card ends your turn." at bounding box center [622, 355] width 92 height 19
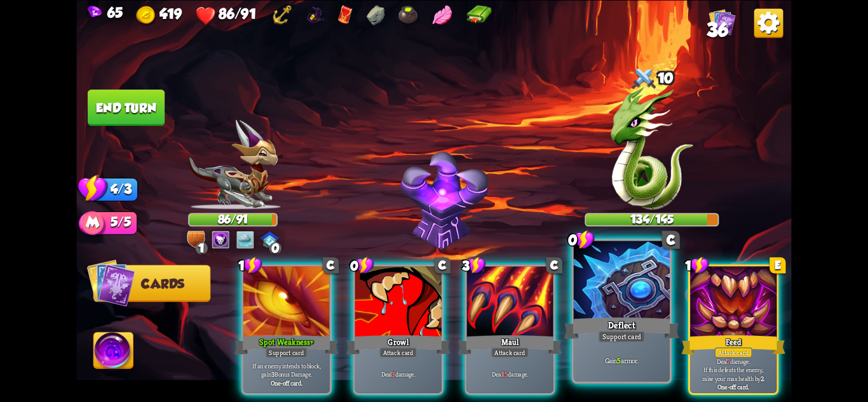
click at [606, 280] on div at bounding box center [622, 281] width 96 height 81
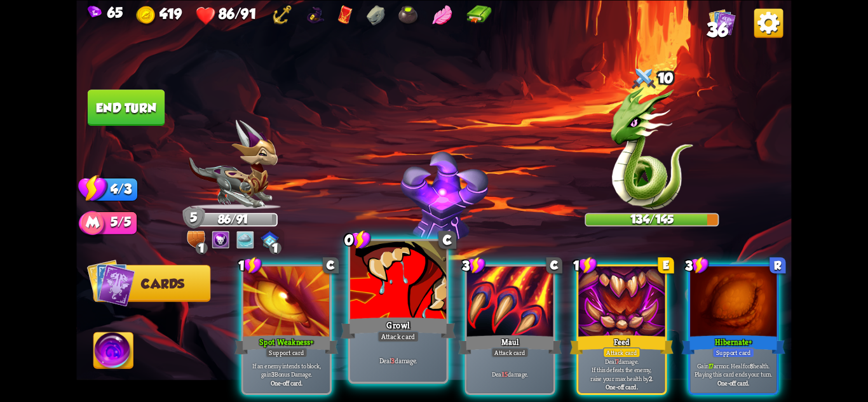
click at [399, 317] on div "Growl" at bounding box center [398, 327] width 115 height 25
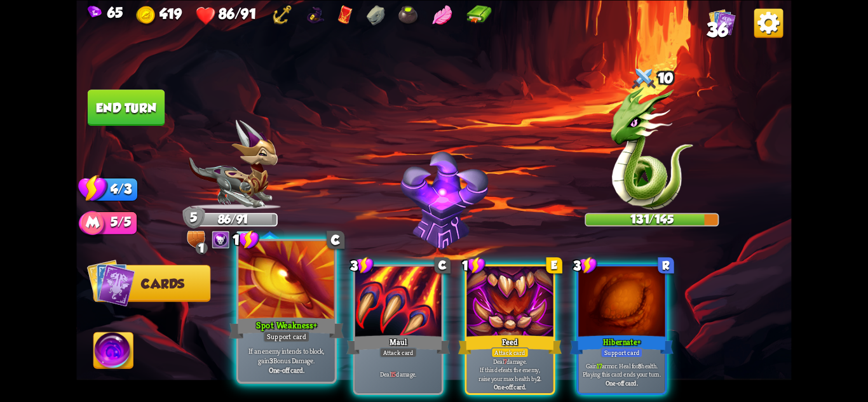
click at [297, 309] on div at bounding box center [286, 281] width 96 height 81
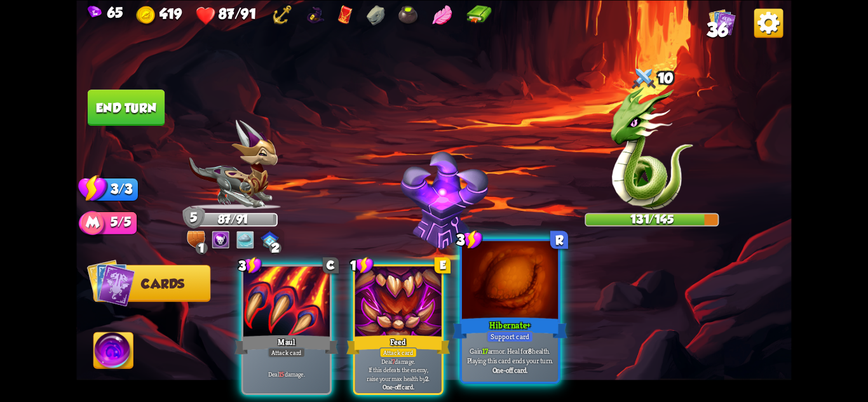
click at [496, 282] on div at bounding box center [510, 281] width 96 height 81
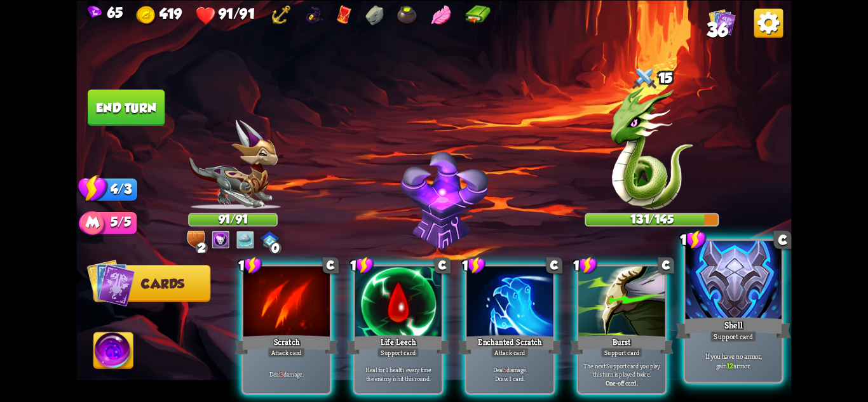
click at [703, 367] on p "If you have no armor, gain 12 armor." at bounding box center [734, 360] width 92 height 19
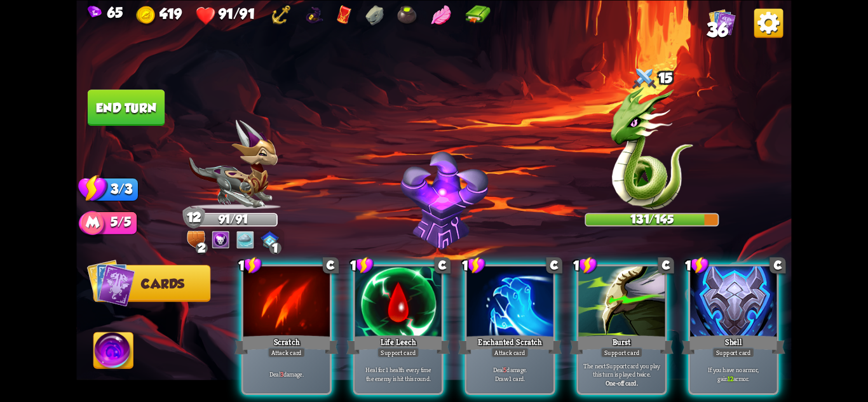
click at [411, 365] on p "Heal for 1 health every time the enemy is hit this round." at bounding box center [398, 373] width 82 height 17
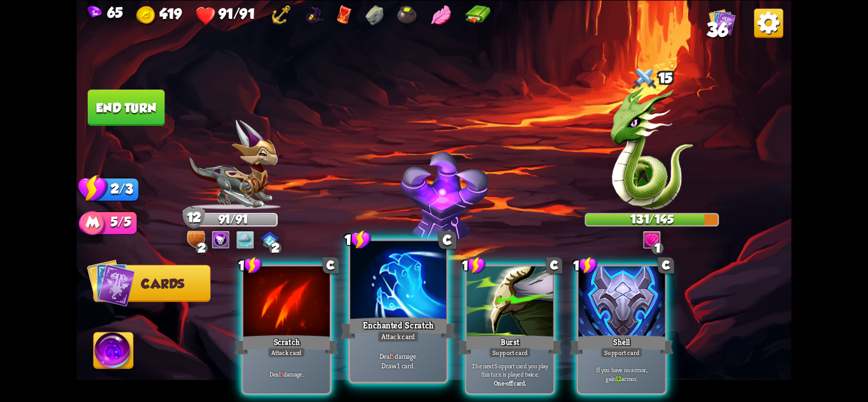
click at [386, 351] on div "Deal 5 damage. Draw 1 card." at bounding box center [398, 361] width 96 height 42
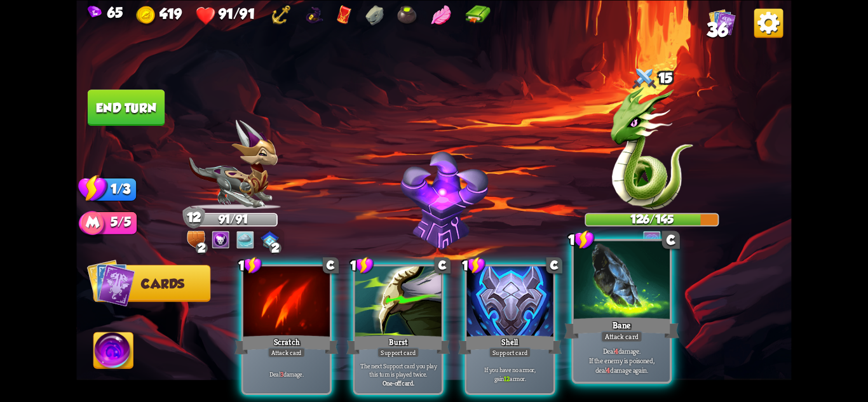
click at [610, 321] on div "Bane" at bounding box center [621, 327] width 115 height 25
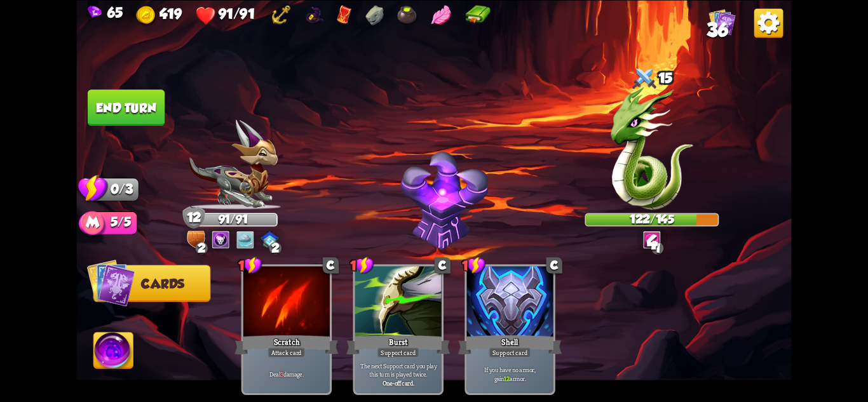
click at [132, 97] on button "End turn" at bounding box center [126, 108] width 77 height 36
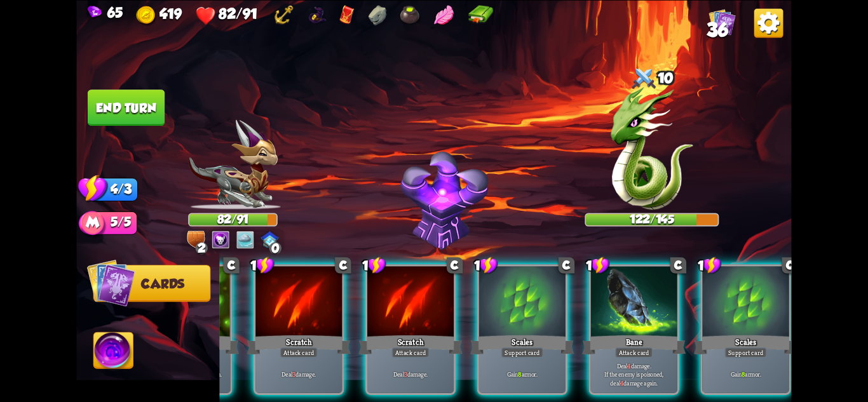
scroll to position [0, 121]
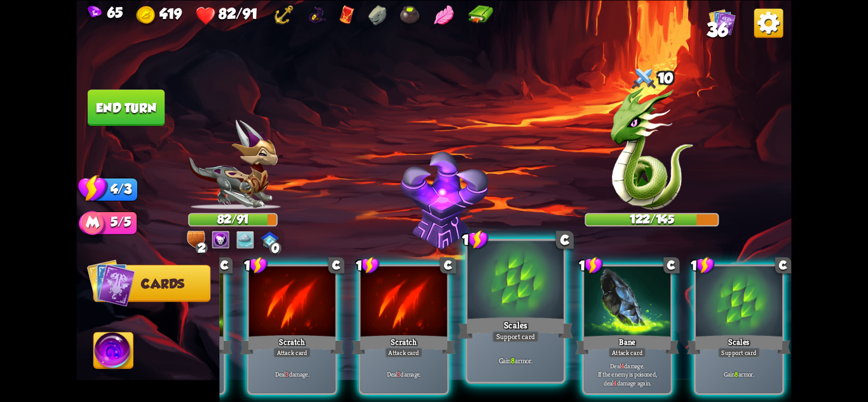
click at [524, 309] on div at bounding box center [516, 281] width 96 height 81
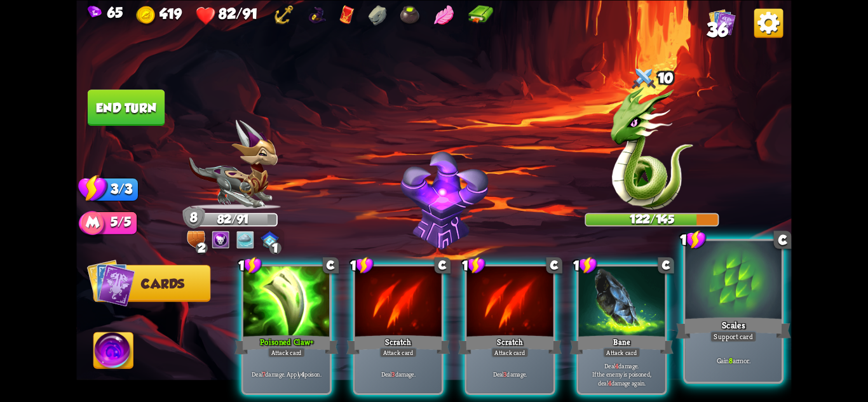
scroll to position [0, 0]
click at [744, 261] on div at bounding box center [734, 281] width 96 height 81
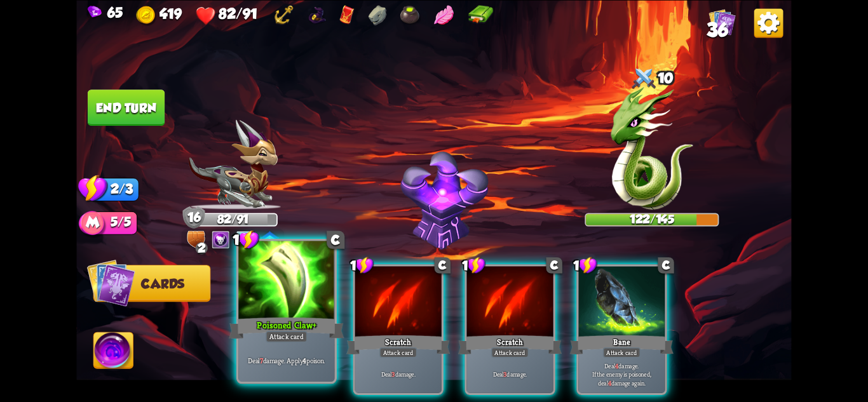
click at [306, 310] on div at bounding box center [286, 281] width 96 height 81
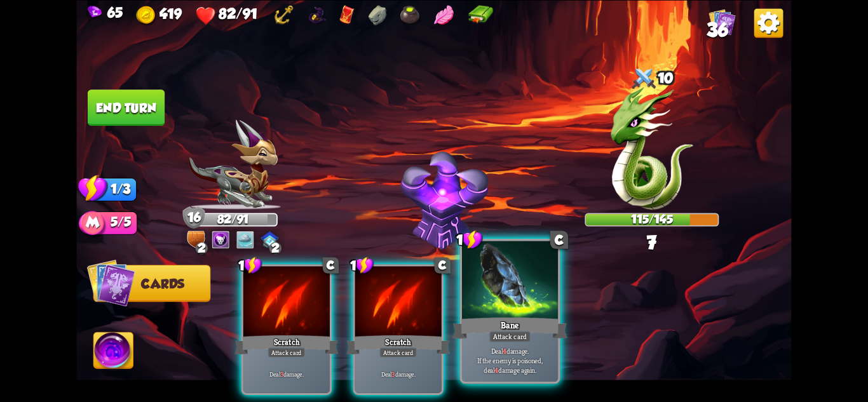
click at [537, 284] on div at bounding box center [510, 281] width 96 height 81
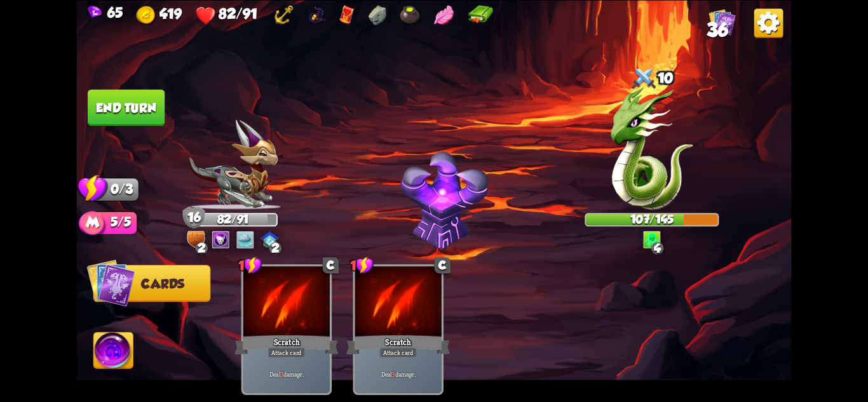
click at [140, 99] on button "End turn" at bounding box center [126, 108] width 77 height 36
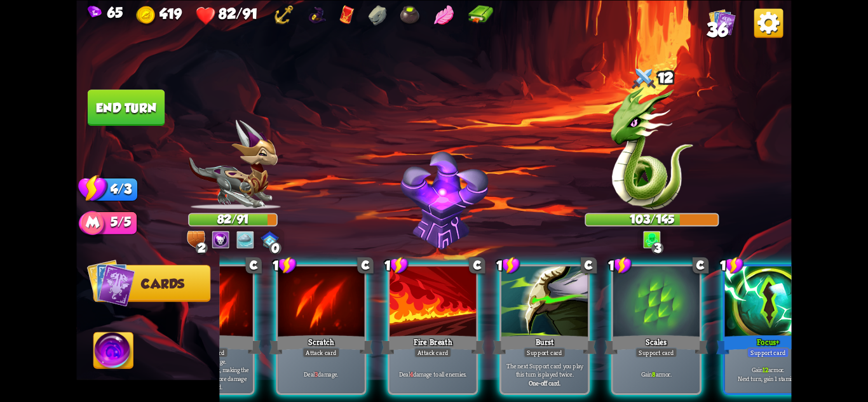
scroll to position [0, 121]
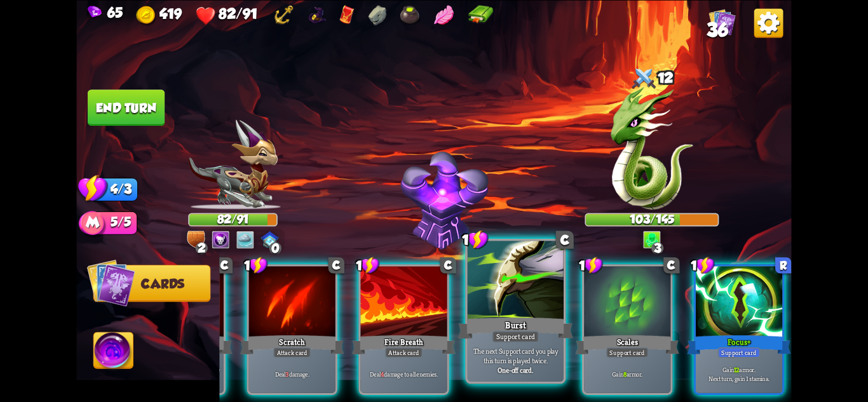
click at [533, 350] on p "The next Support card you play this turn is played twice." at bounding box center [516, 355] width 92 height 19
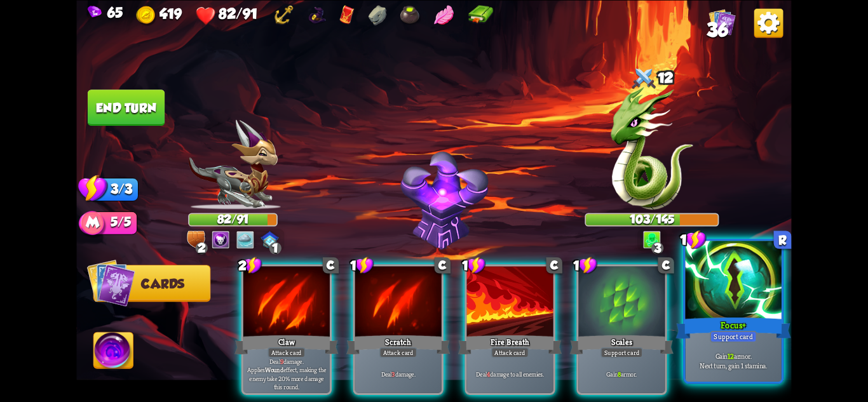
scroll to position [0, 0]
click at [756, 337] on div "Support card" at bounding box center [733, 335] width 47 height 11
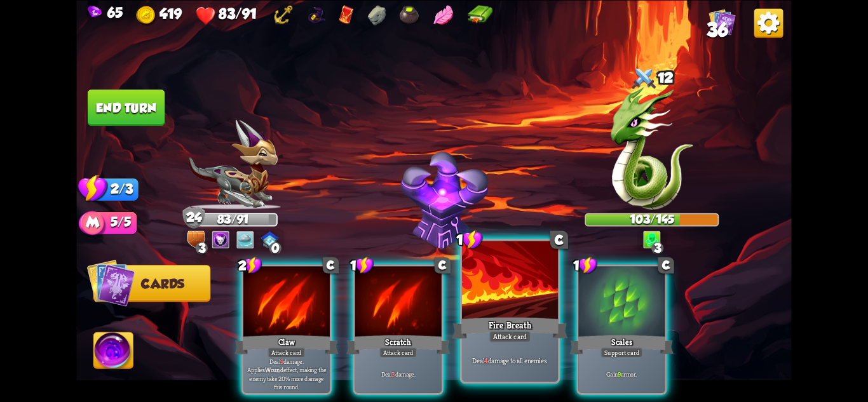
click at [550, 323] on div "Fire Breath" at bounding box center [510, 327] width 115 height 25
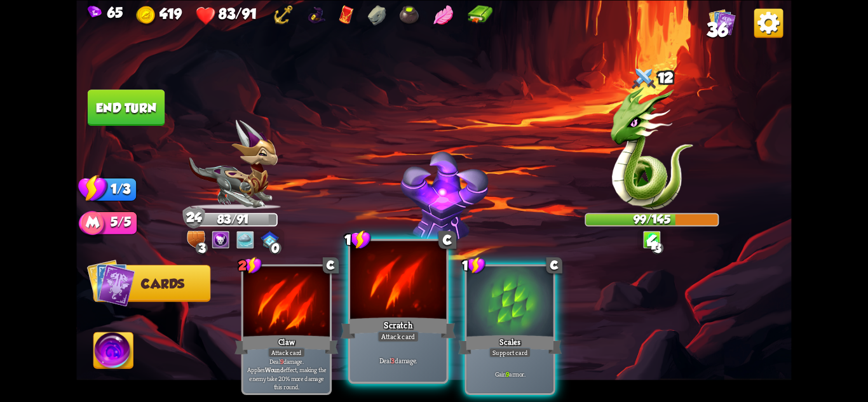
click at [421, 310] on div at bounding box center [398, 281] width 96 height 81
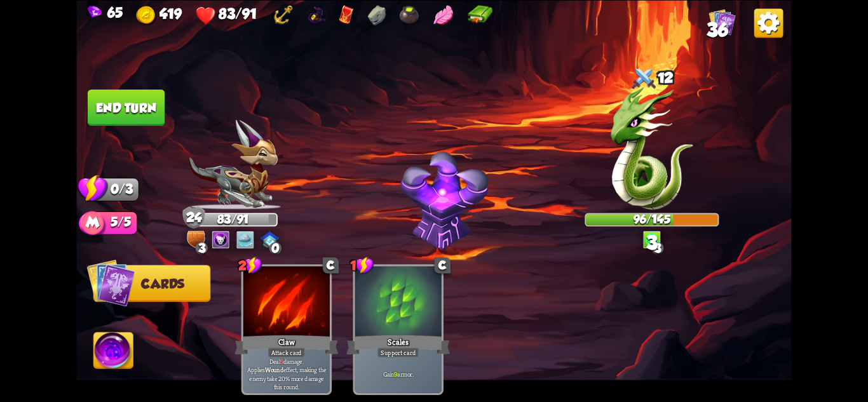
click at [121, 110] on button "End turn" at bounding box center [126, 108] width 77 height 36
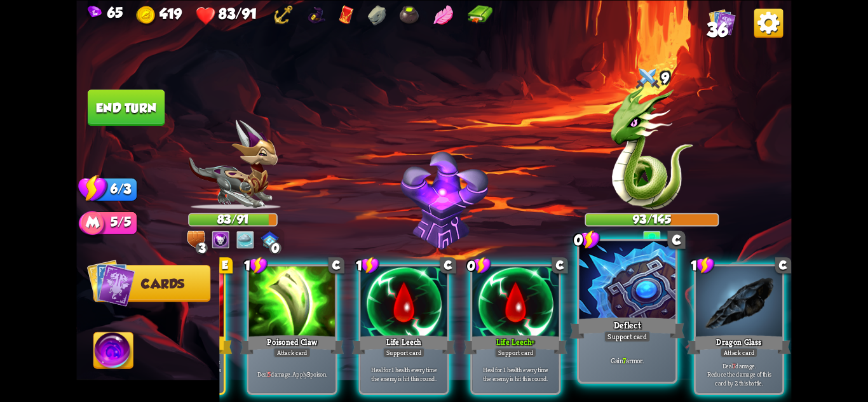
click at [627, 362] on p "Gain 7 armor." at bounding box center [628, 361] width 92 height 10
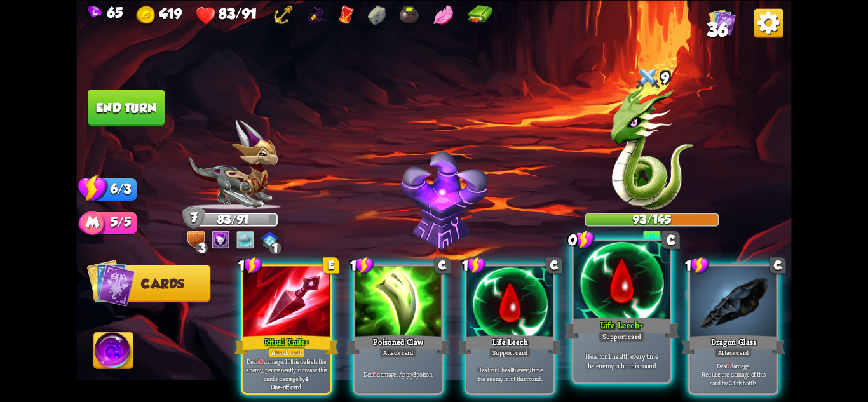
click at [620, 358] on p "Heal for 1 health every time the enemy is hit this round." at bounding box center [622, 360] width 92 height 19
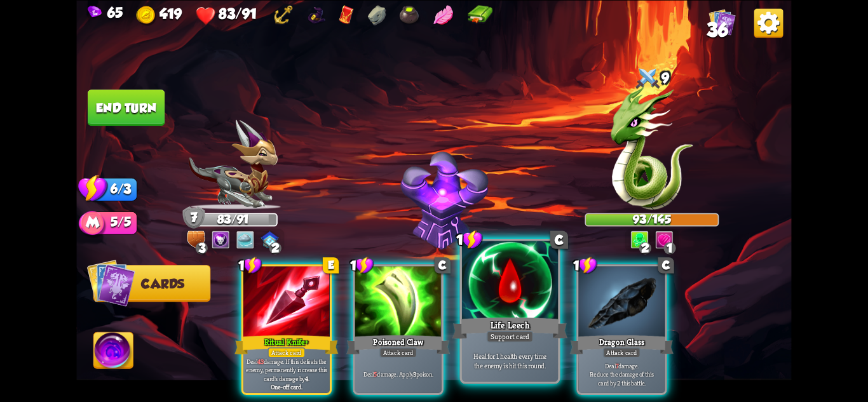
click at [524, 345] on div "Heal for 1 health every time the enemy is hit this round." at bounding box center [510, 361] width 96 height 42
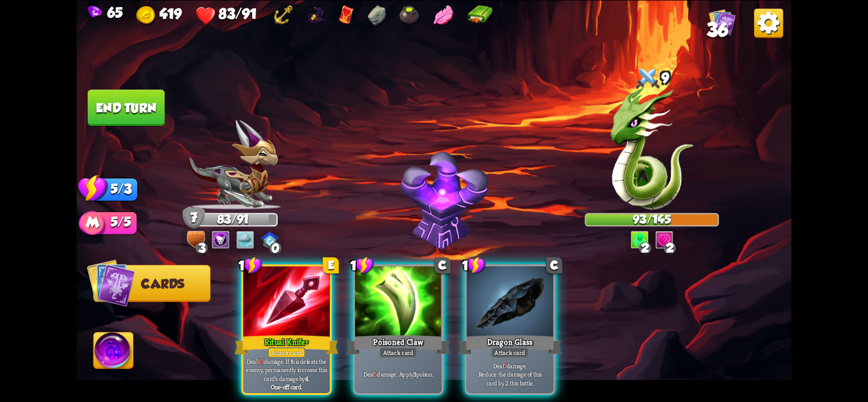
click at [524, 355] on div "Deal 7 damage. Reduce the damage of this card by 2 this battle." at bounding box center [510, 373] width 86 height 37
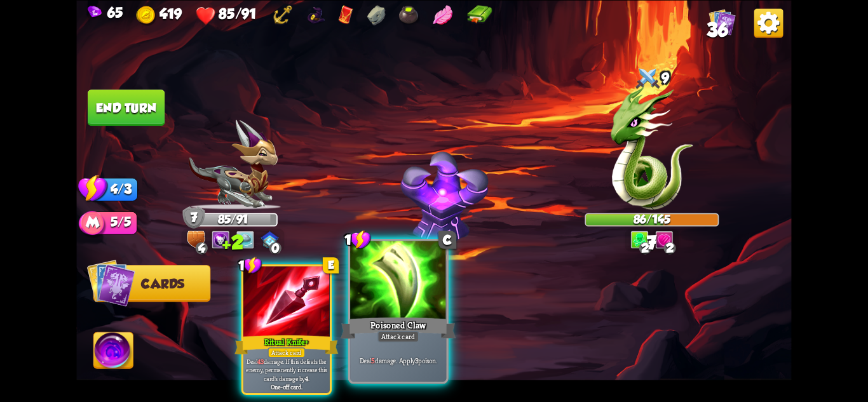
click at [419, 314] on div at bounding box center [398, 281] width 96 height 81
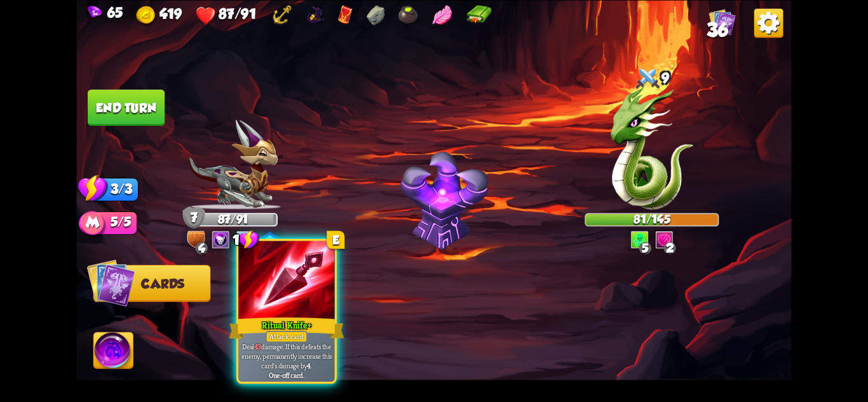
click at [296, 280] on div at bounding box center [286, 281] width 96 height 81
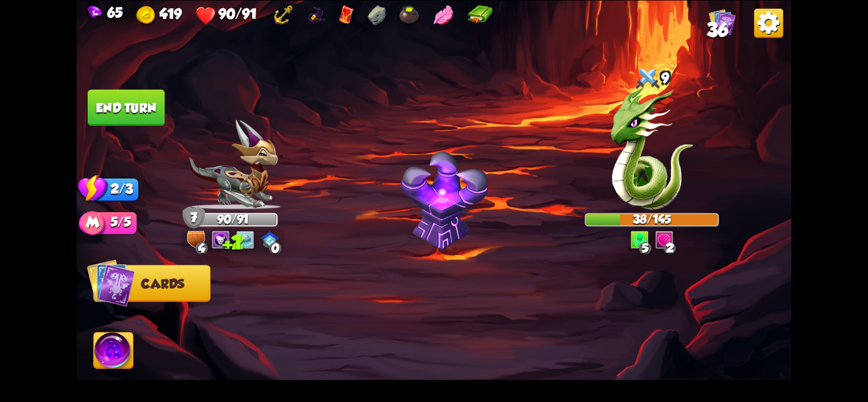
click at [128, 95] on button "End turn" at bounding box center [126, 108] width 77 height 36
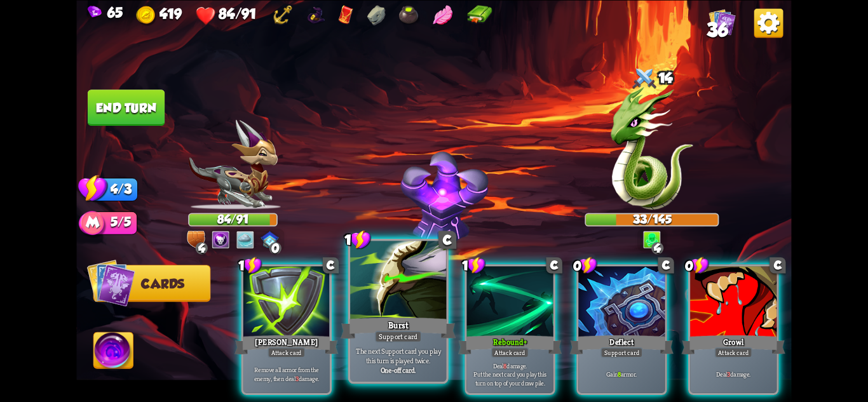
click at [402, 335] on div "Support card" at bounding box center [398, 335] width 47 height 11
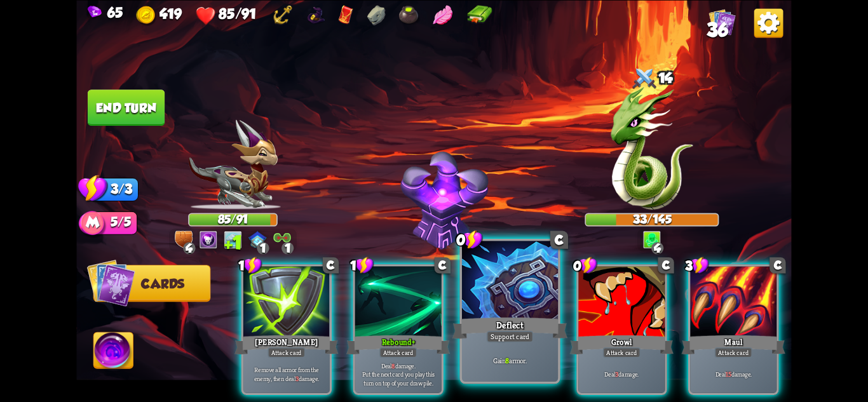
click at [527, 334] on div "Support card" at bounding box center [510, 335] width 47 height 11
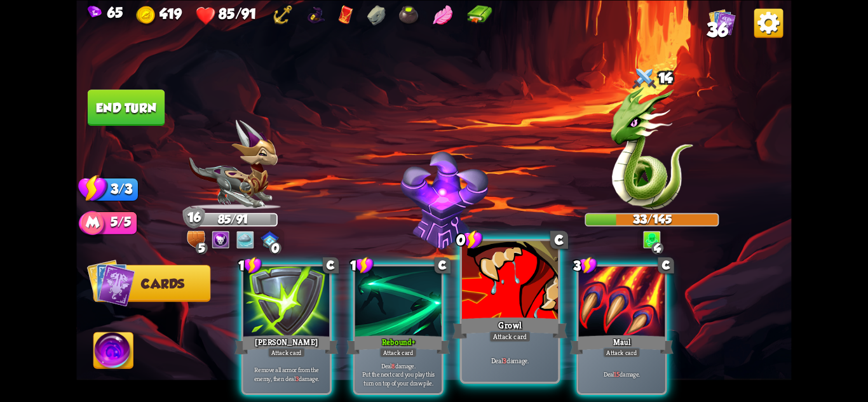
click at [517, 332] on div "Attack card" at bounding box center [510, 335] width 42 height 11
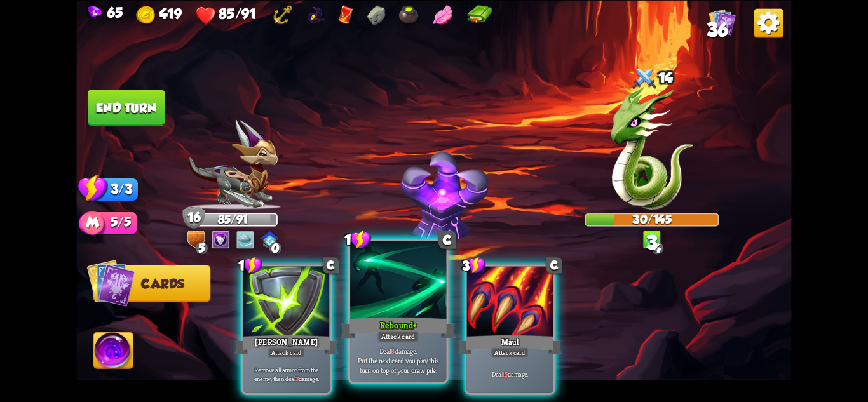
click at [414, 333] on div "Attack card" at bounding box center [399, 335] width 42 height 11
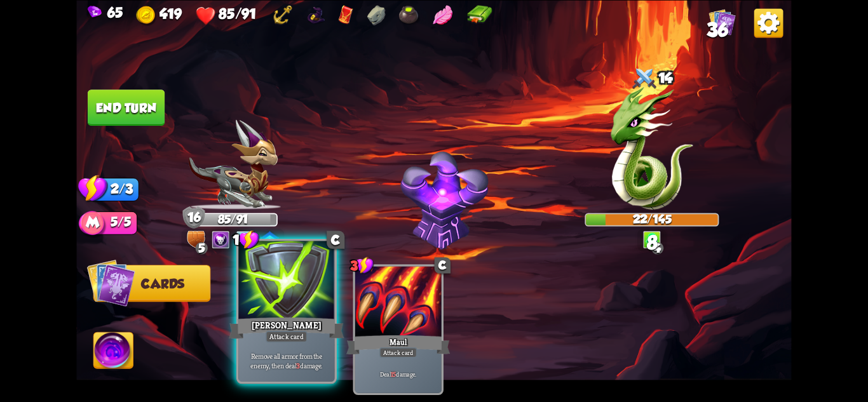
click at [277, 327] on div "[PERSON_NAME]" at bounding box center [286, 327] width 115 height 25
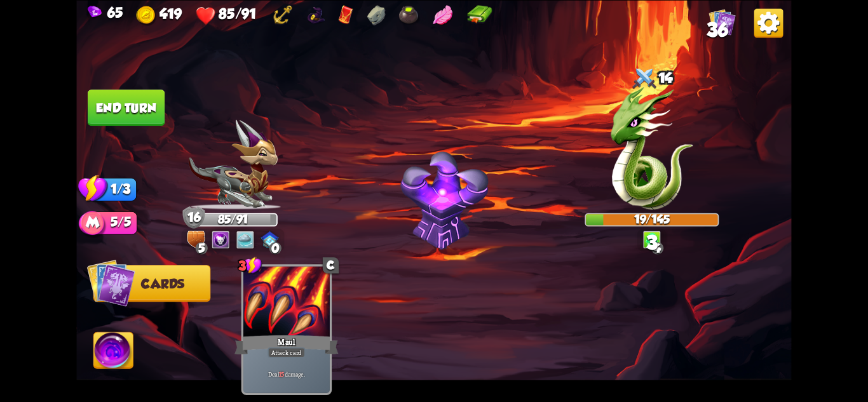
click at [133, 107] on button "End turn" at bounding box center [126, 108] width 77 height 36
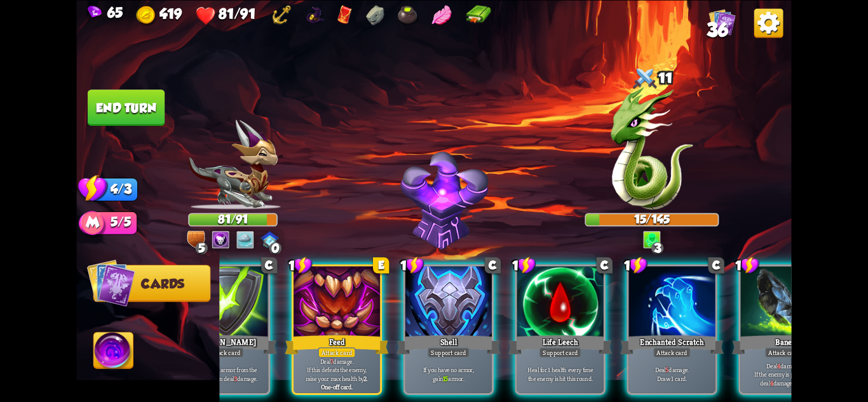
scroll to position [0, 52]
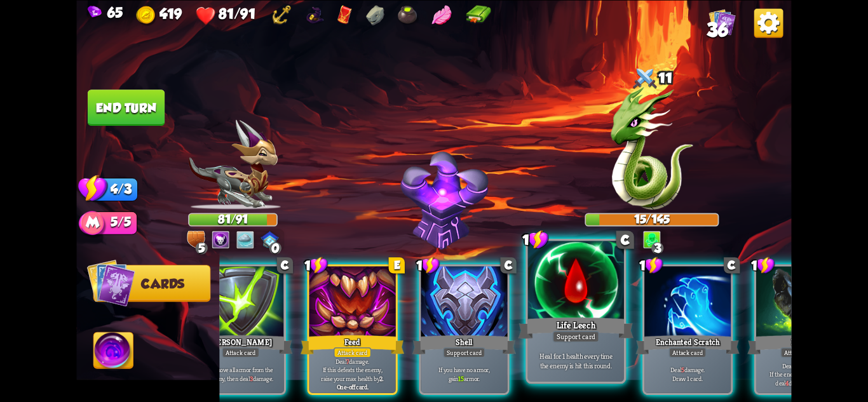
click at [615, 357] on p "Heal for 1 health every time the enemy is hit this round." at bounding box center [576, 360] width 92 height 19
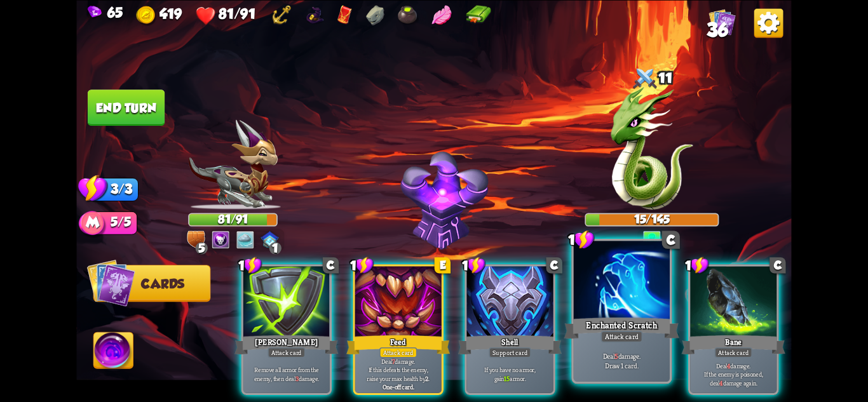
scroll to position [0, 0]
click at [658, 352] on p "Deal 5 damage. Draw 1 card." at bounding box center [622, 360] width 92 height 19
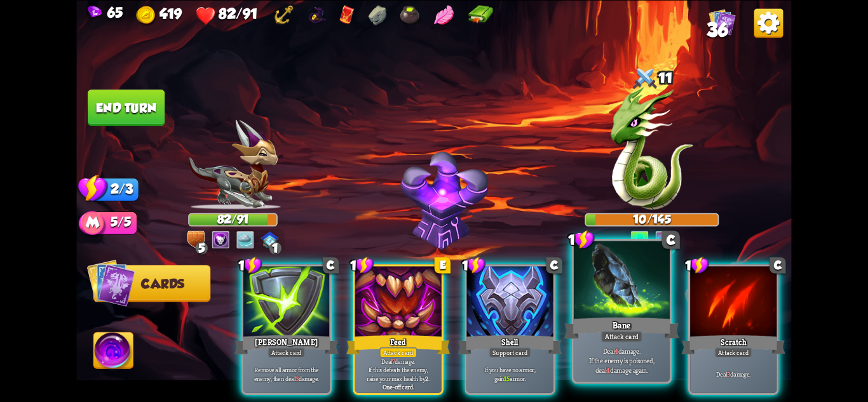
click at [657, 352] on p "Deal 4 damage. If the enemy is poisoned, deal 4 damage again." at bounding box center [622, 360] width 92 height 29
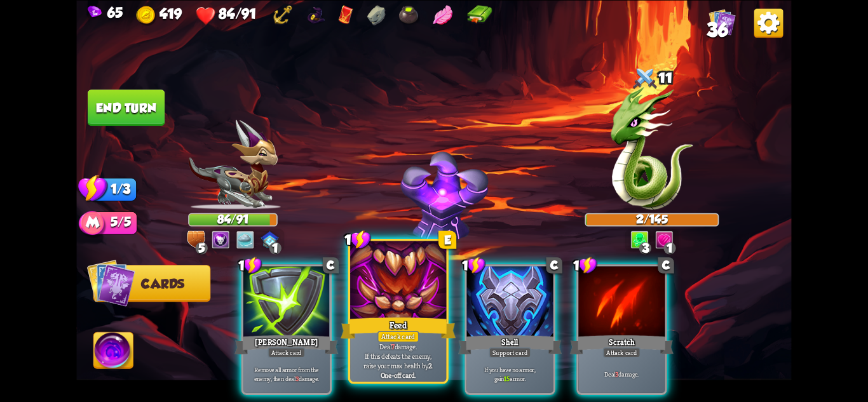
click at [415, 334] on div "Attack card" at bounding box center [399, 335] width 42 height 11
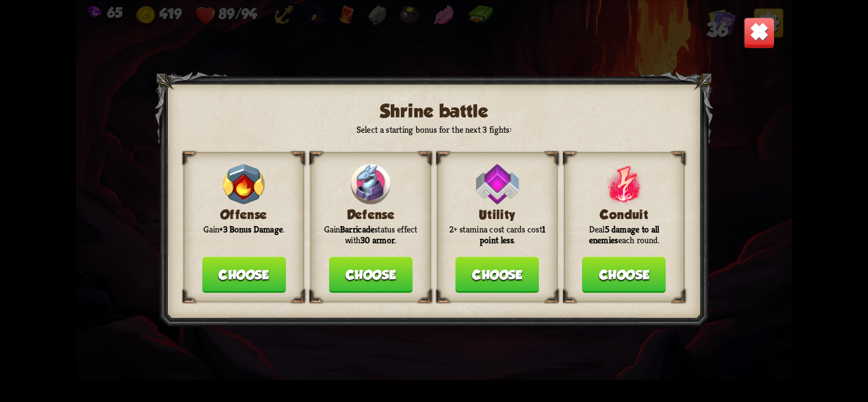
click at [258, 277] on button "Choose" at bounding box center [244, 275] width 84 height 36
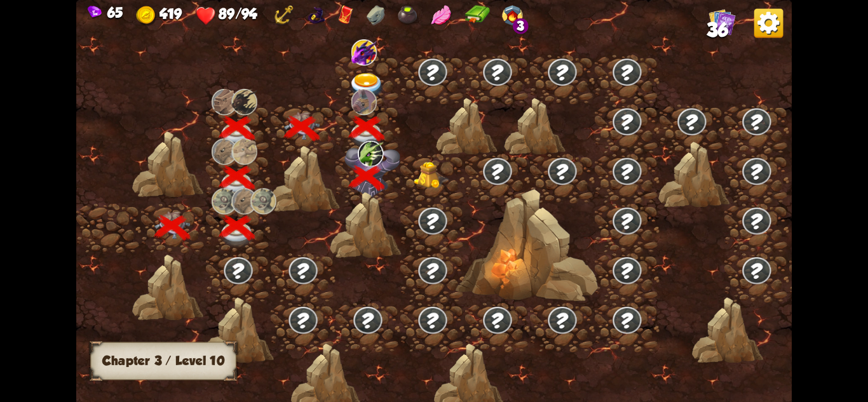
click at [421, 180] on img at bounding box center [432, 175] width 36 height 27
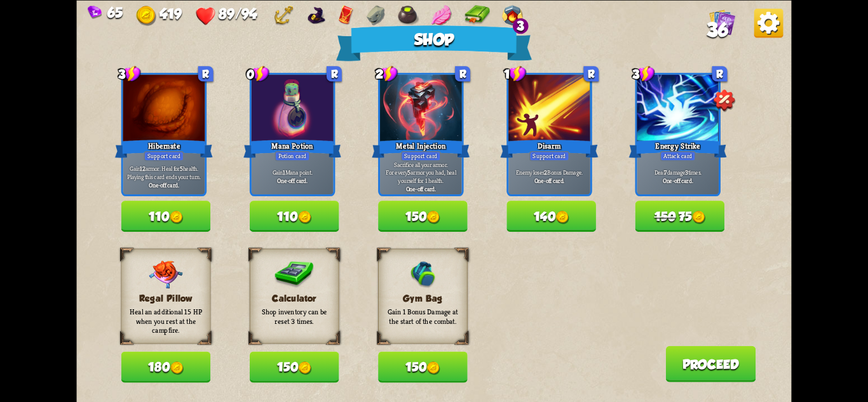
click at [383, 371] on button "150" at bounding box center [423, 366] width 90 height 31
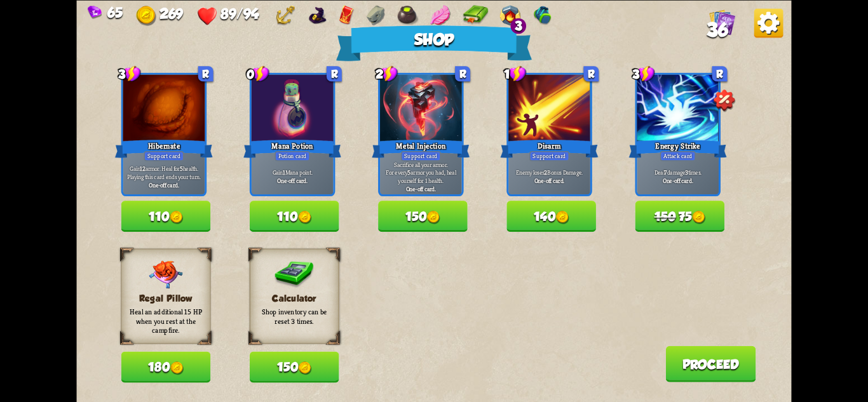
click at [182, 208] on button "110" at bounding box center [166, 216] width 90 height 31
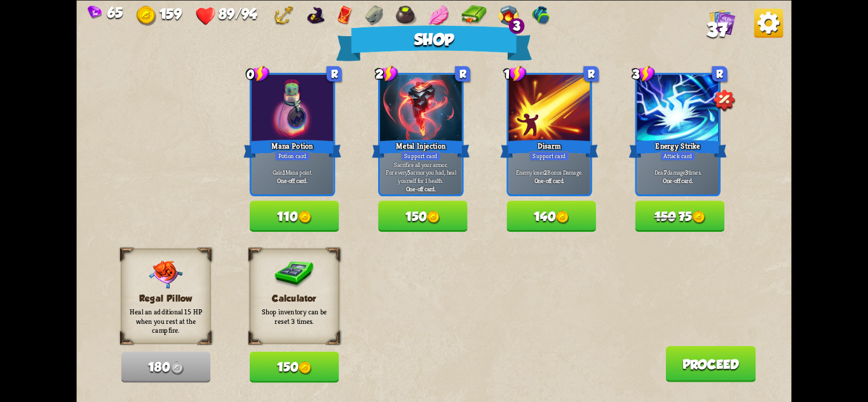
click at [306, 365] on img at bounding box center [305, 368] width 13 height 13
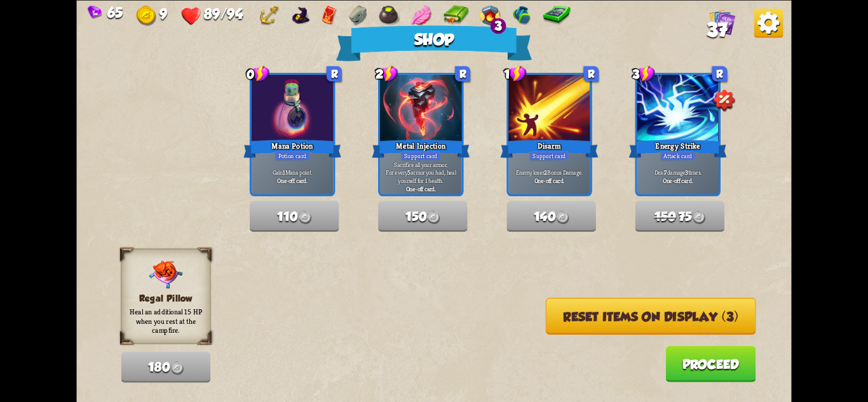
click at [720, 357] on button "Proceed" at bounding box center [710, 364] width 90 height 36
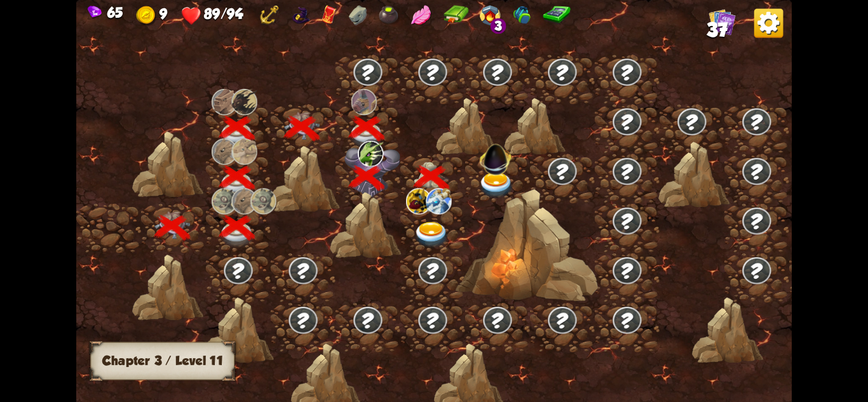
scroll to position [0, 193]
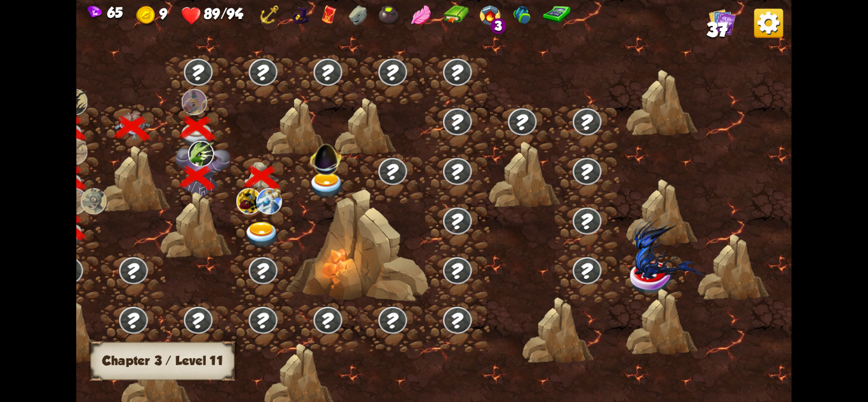
drag, startPoint x: 423, startPoint y: 235, endPoint x: 456, endPoint y: 235, distance: 33.7
click at [456, 235] on div at bounding box center [349, 208] width 885 height 418
click at [259, 233] on img at bounding box center [262, 235] width 36 height 26
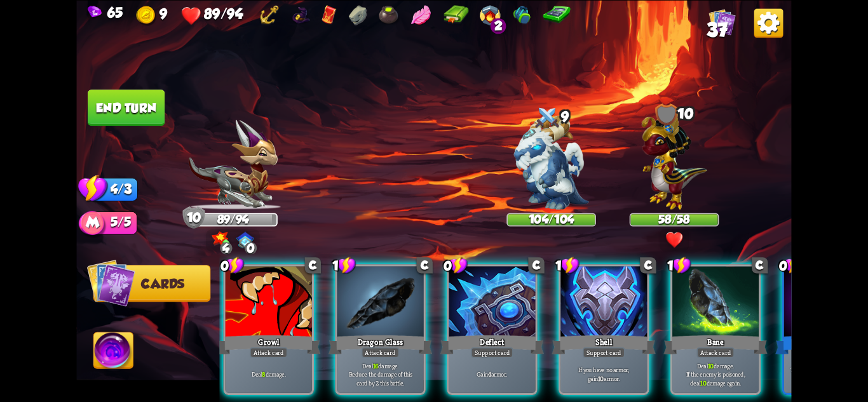
scroll to position [0, 375]
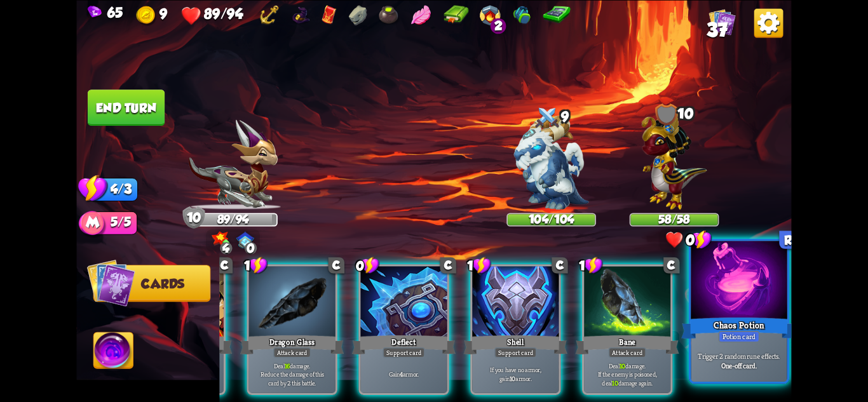
click at [764, 379] on div "Trigger 2 random rune effects. One-off card." at bounding box center [739, 361] width 96 height 42
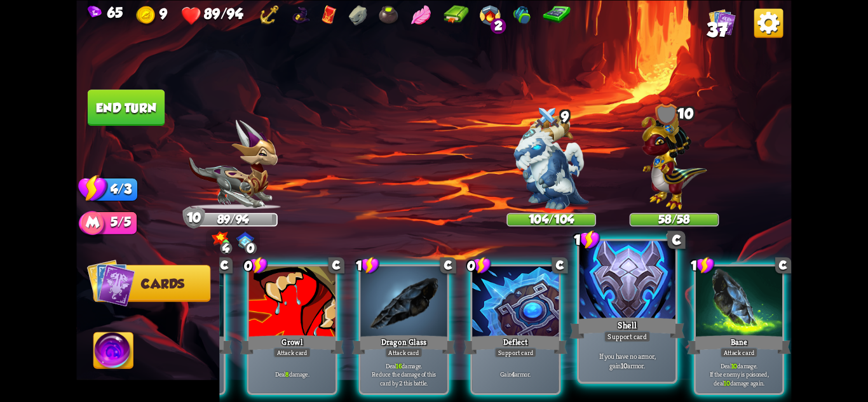
scroll to position [0, 248]
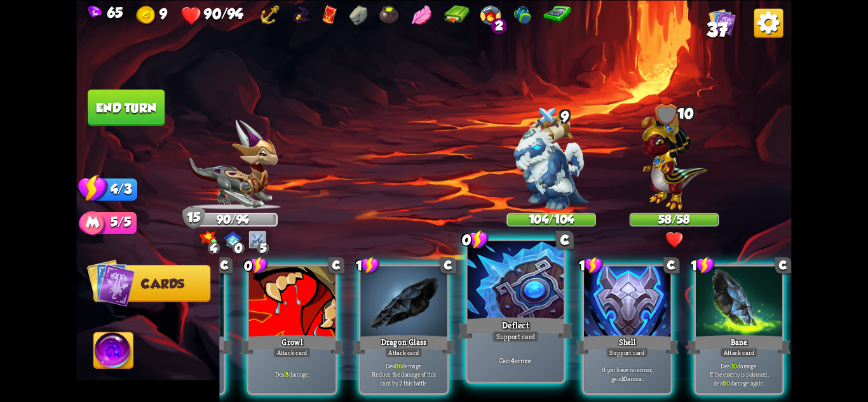
click at [524, 369] on div "Gain 4 armor." at bounding box center [516, 361] width 96 height 42
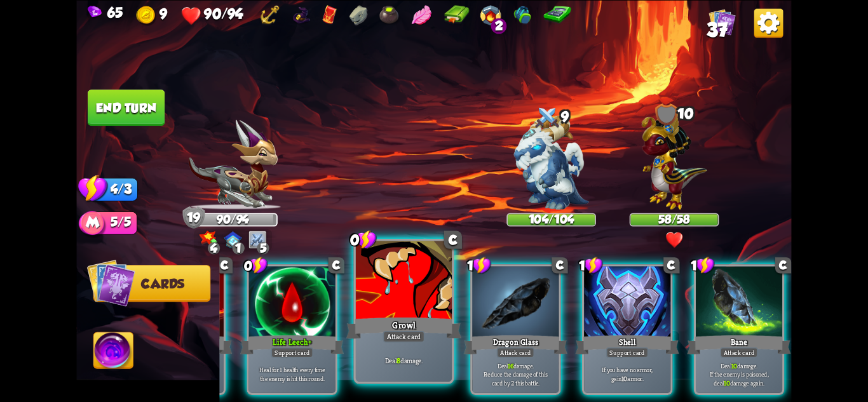
scroll to position [0, 121]
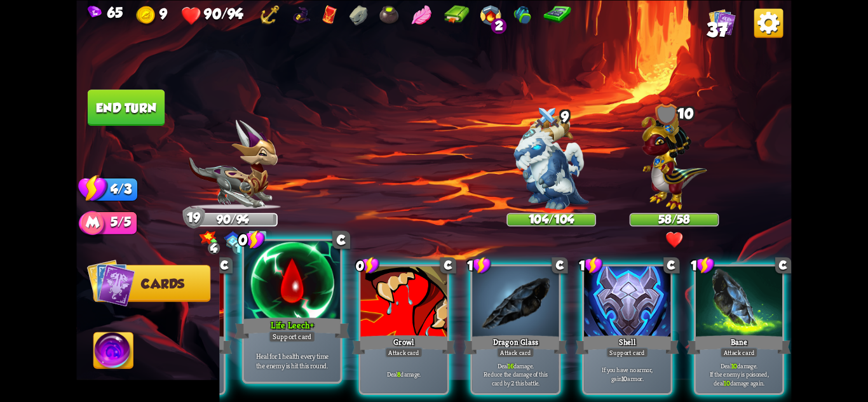
click at [303, 336] on div "Support card" at bounding box center [292, 335] width 47 height 11
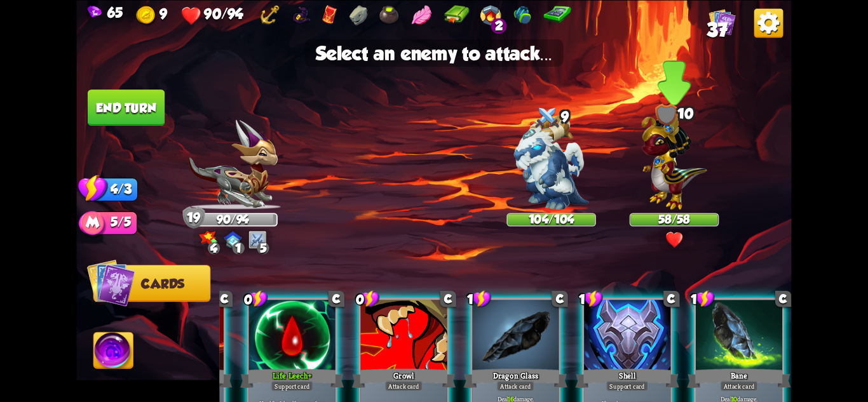
click at [664, 189] on img at bounding box center [674, 159] width 65 height 102
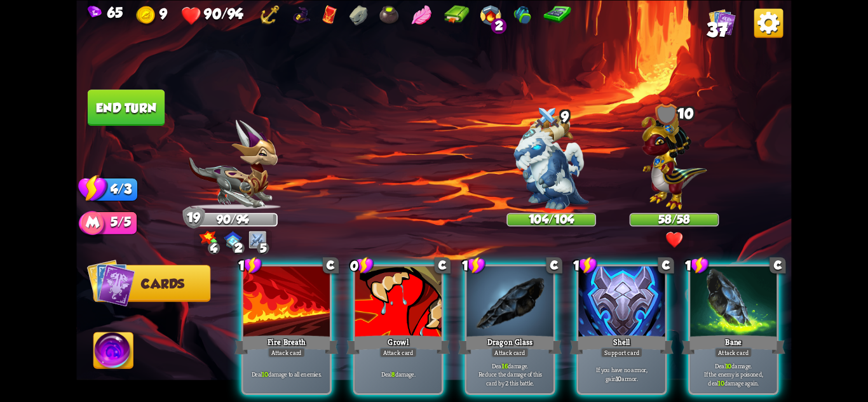
scroll to position [0, 0]
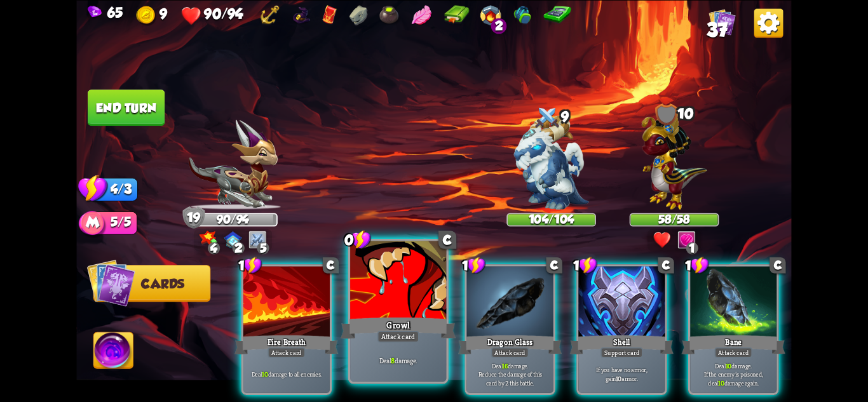
click at [402, 319] on div "Growl" at bounding box center [398, 327] width 115 height 25
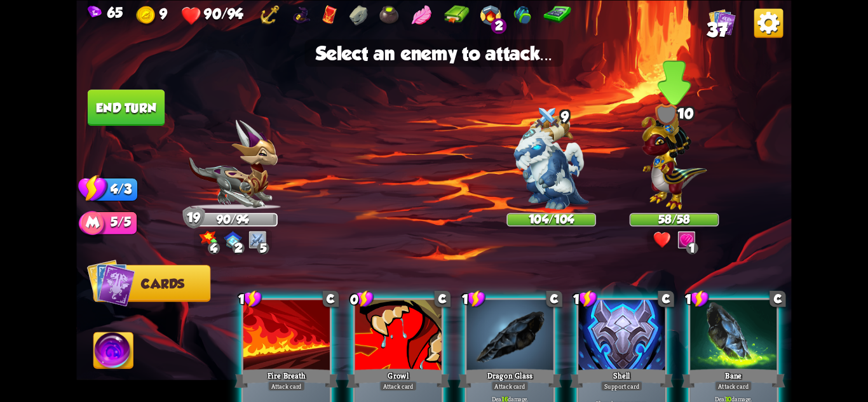
click at [660, 177] on img at bounding box center [674, 159] width 65 height 102
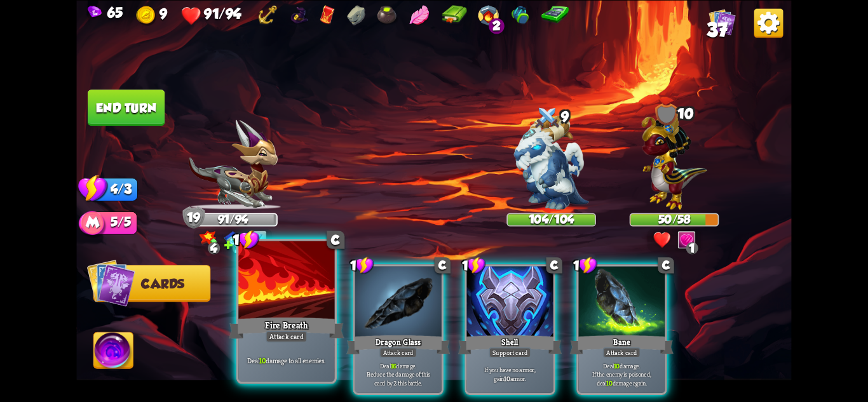
click at [303, 298] on div at bounding box center [286, 281] width 96 height 81
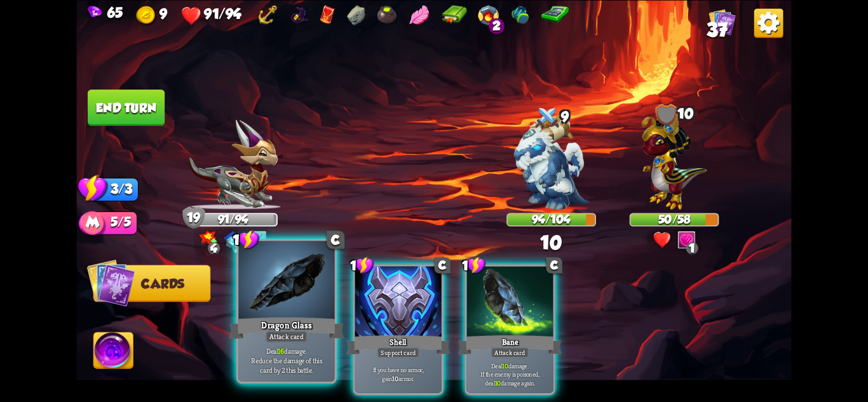
click at [275, 299] on div at bounding box center [286, 281] width 96 height 81
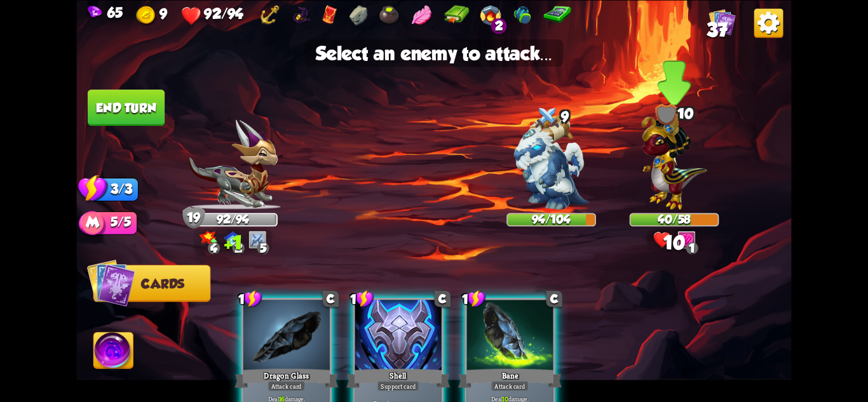
click at [666, 166] on img at bounding box center [674, 159] width 65 height 102
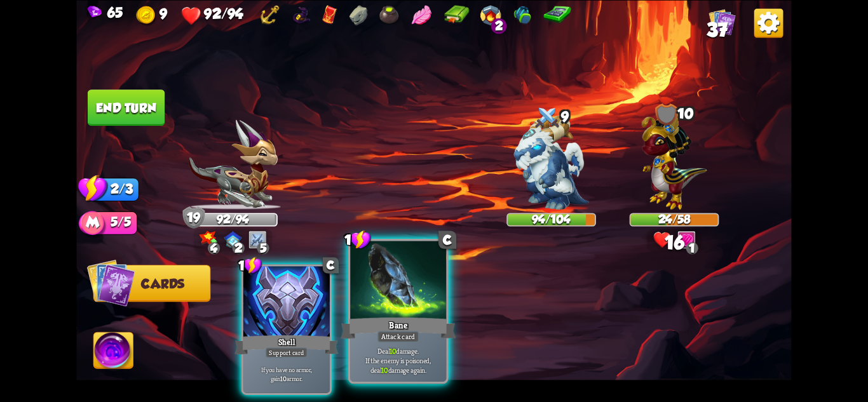
click at [424, 295] on div at bounding box center [398, 281] width 96 height 81
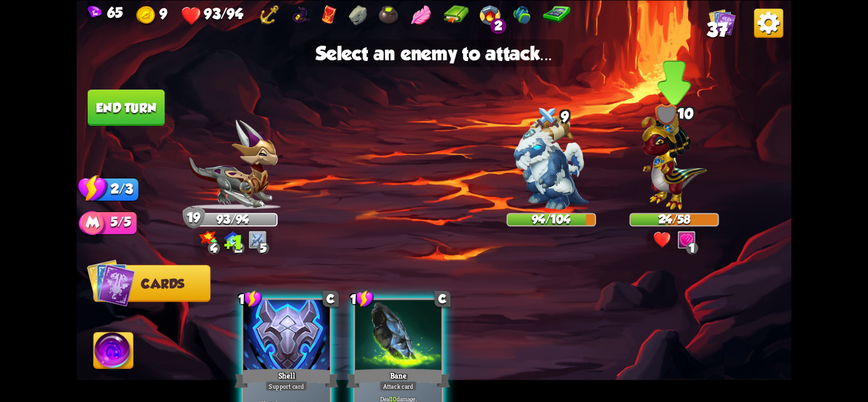
click at [673, 180] on img at bounding box center [674, 159] width 65 height 102
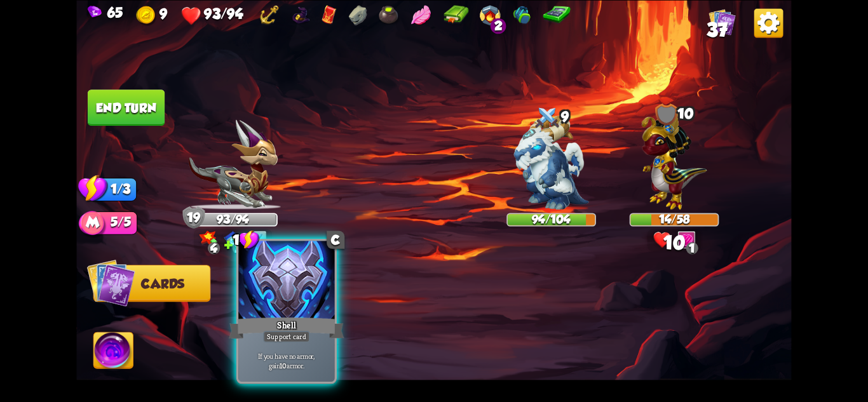
click at [307, 322] on div "Shell" at bounding box center [286, 327] width 115 height 25
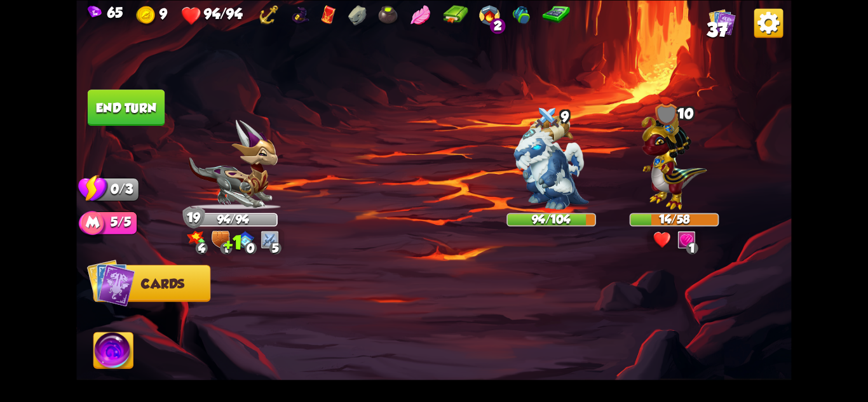
click at [102, 109] on button "End turn" at bounding box center [126, 108] width 77 height 36
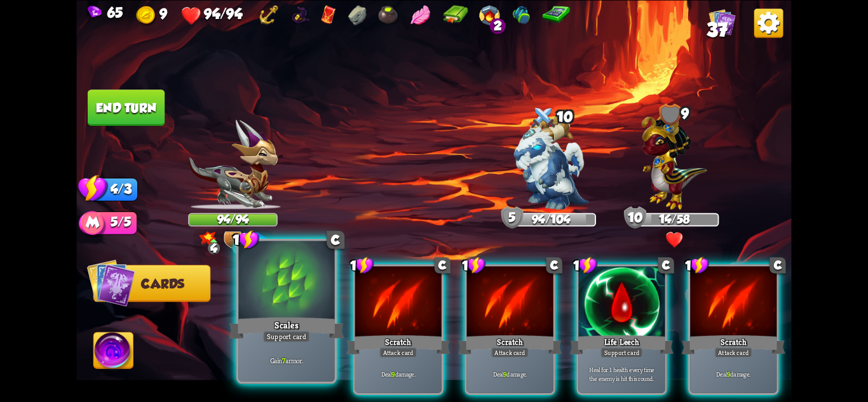
click at [308, 330] on div "Scales" at bounding box center [286, 327] width 115 height 25
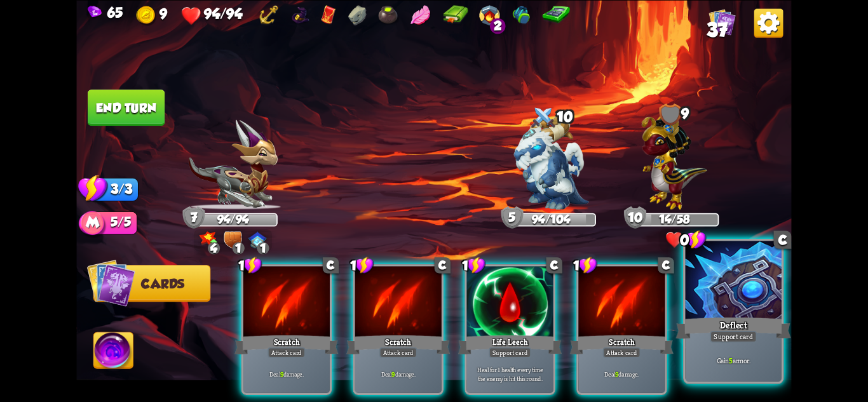
click at [739, 352] on div "Gain 5 armor." at bounding box center [734, 361] width 96 height 42
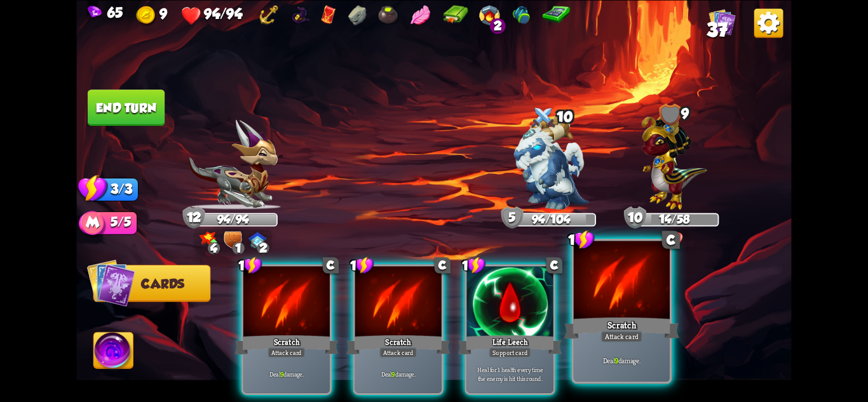
click at [641, 346] on div "Deal 9 damage." at bounding box center [622, 361] width 96 height 42
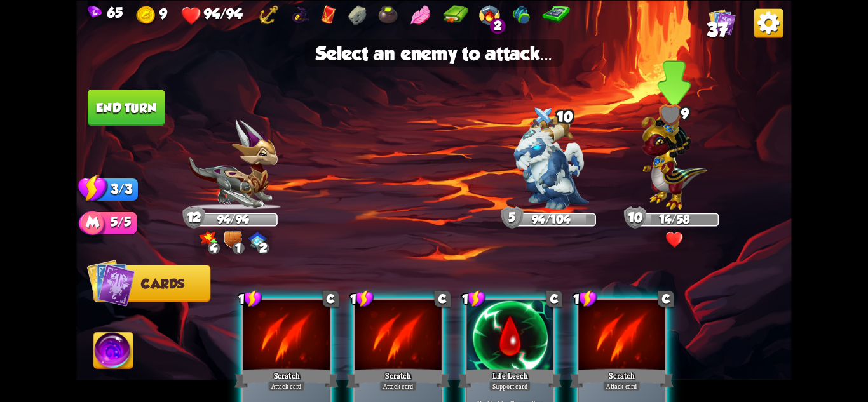
click at [674, 203] on img at bounding box center [674, 159] width 65 height 102
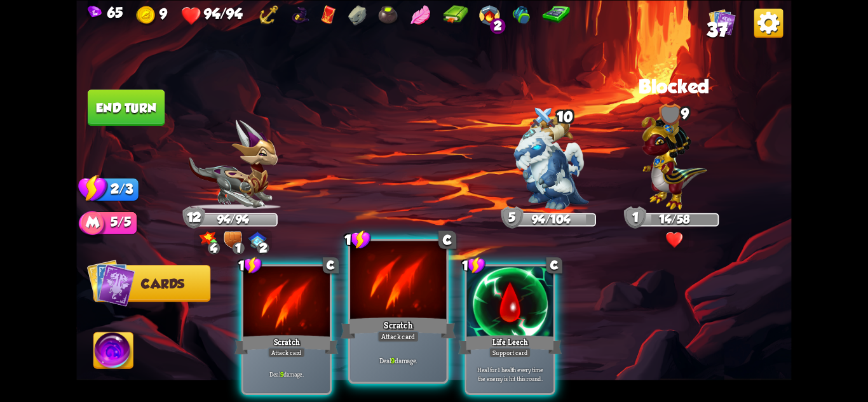
click at [404, 329] on div "Scratch" at bounding box center [398, 327] width 115 height 25
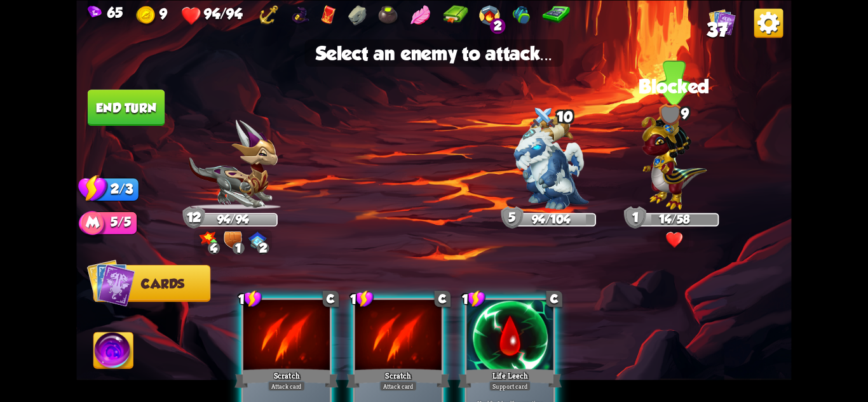
click at [664, 191] on img at bounding box center [674, 159] width 65 height 102
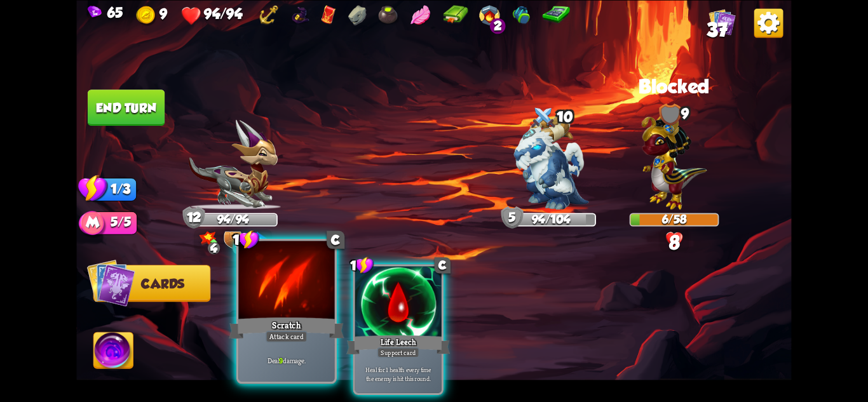
click at [305, 315] on div at bounding box center [286, 281] width 96 height 81
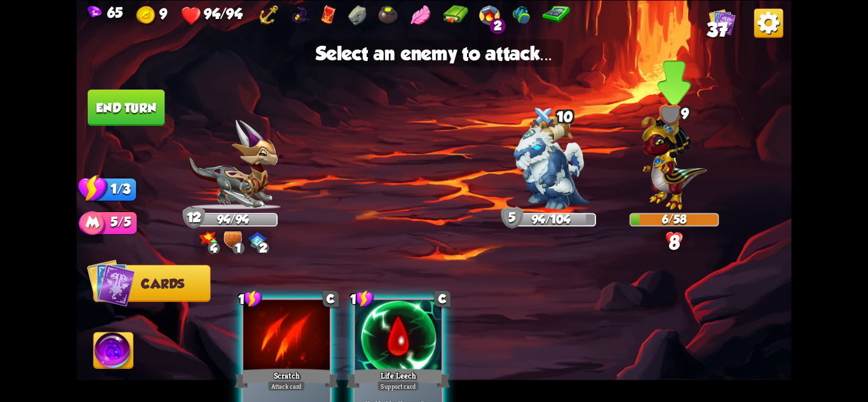
click at [676, 200] on img at bounding box center [674, 159] width 65 height 102
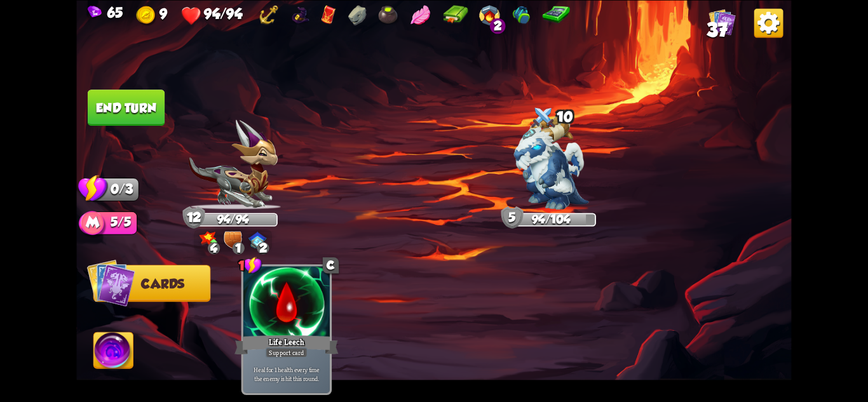
click at [142, 106] on button "End turn" at bounding box center [126, 108] width 77 height 36
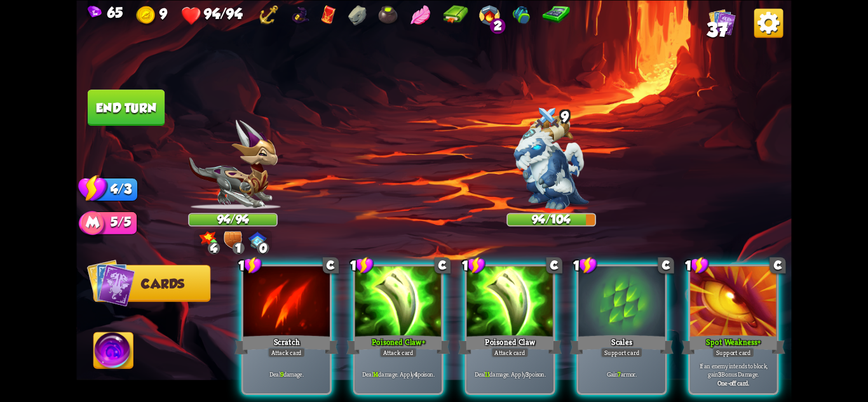
scroll to position [0, 121]
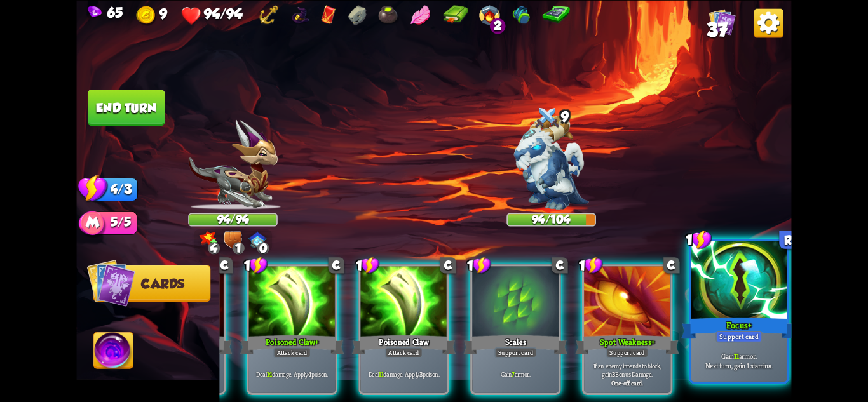
click at [749, 381] on div "Gain 11 armor. Next turn, gain 1 stamina." at bounding box center [739, 361] width 96 height 42
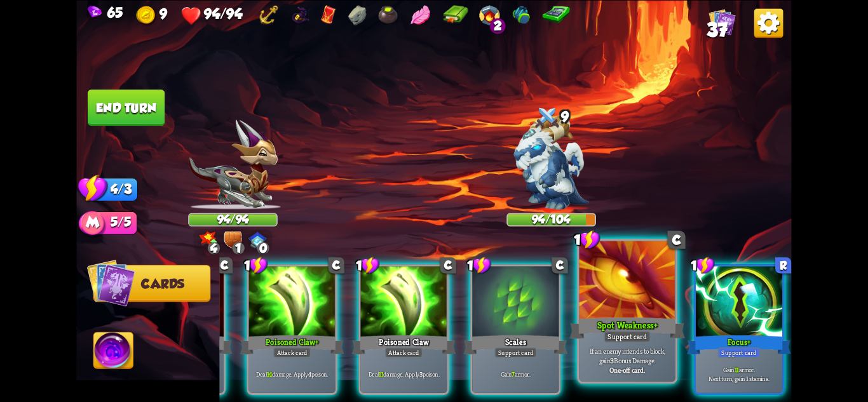
scroll to position [0, 0]
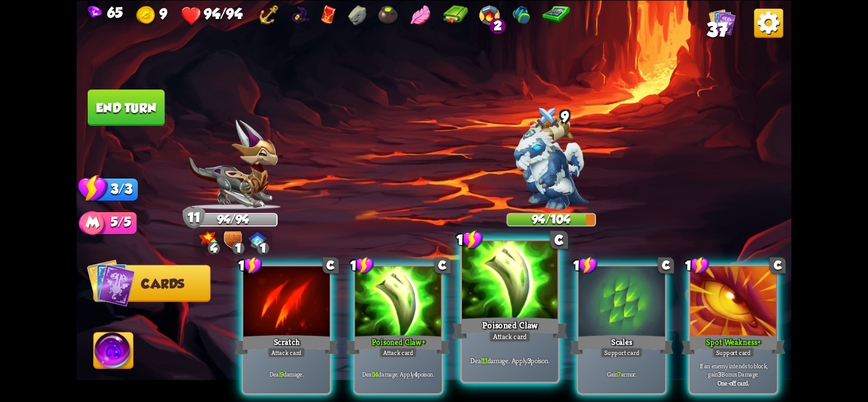
click at [522, 359] on p "Deal 11 damage. Apply 3 poison." at bounding box center [511, 361] width 92 height 10
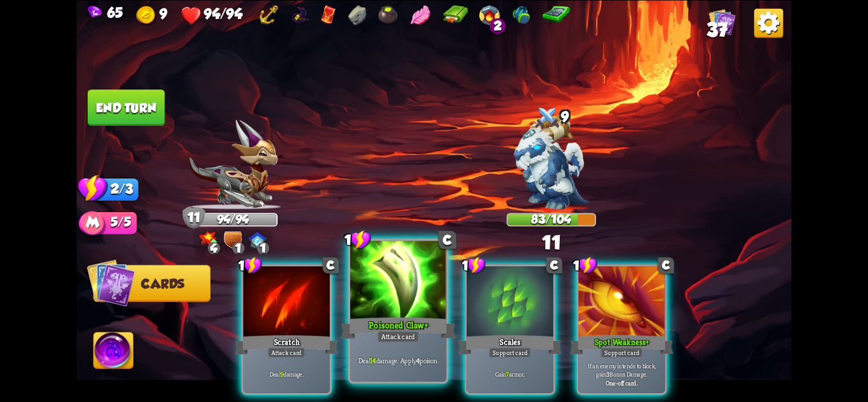
click at [405, 332] on div "Attack card" at bounding box center [399, 335] width 42 height 11
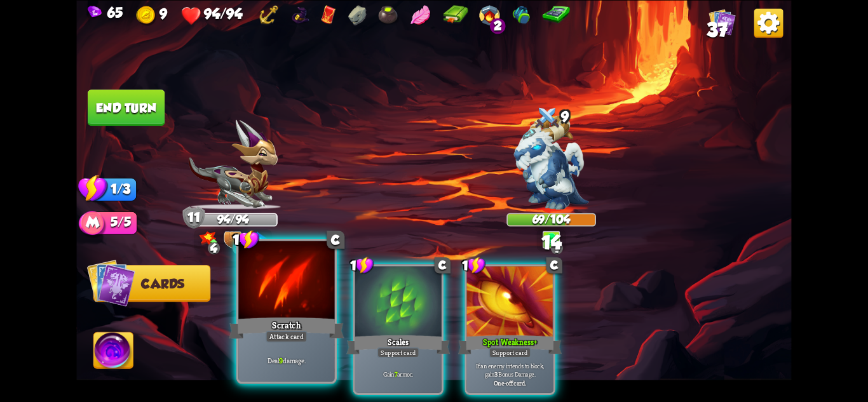
click at [301, 329] on div "Scratch" at bounding box center [286, 327] width 115 height 25
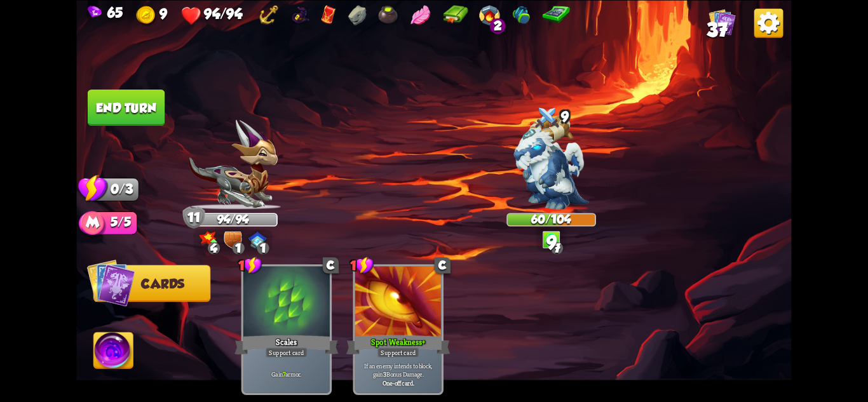
click at [146, 114] on button "End turn" at bounding box center [126, 108] width 77 height 36
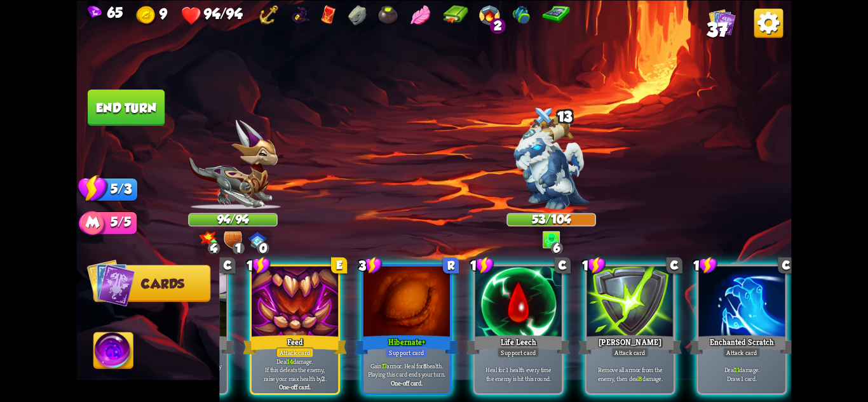
scroll to position [0, 121]
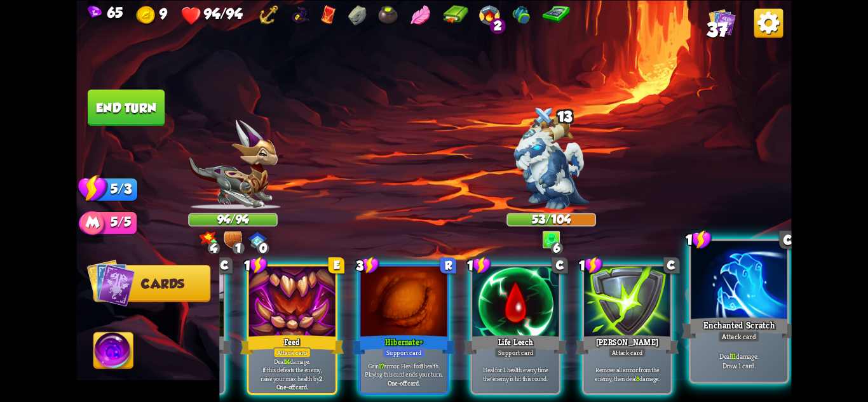
click at [759, 328] on div "Enchanted Scratch" at bounding box center [738, 327] width 115 height 25
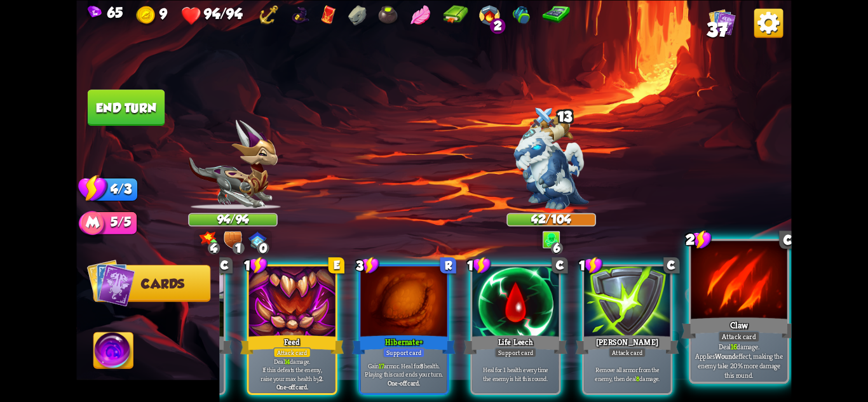
click at [752, 366] on p "Deal 16 damage. Applies Wound effect, making the enemy take 20% more damage thi…" at bounding box center [739, 361] width 92 height 38
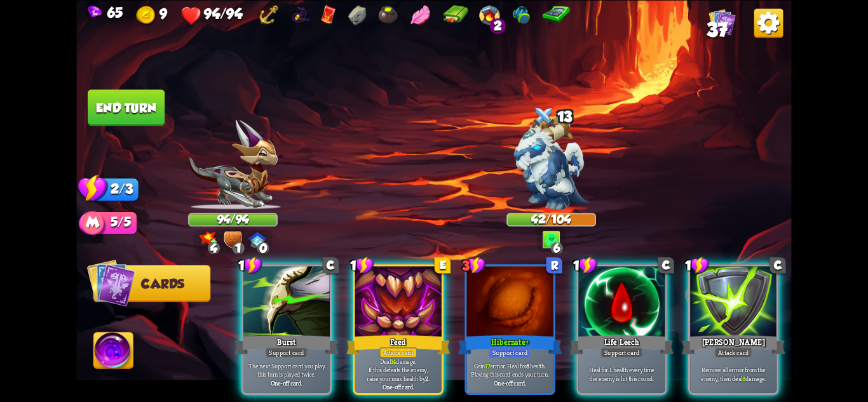
scroll to position [0, 0]
click at [140, 115] on button "End turn" at bounding box center [126, 108] width 77 height 36
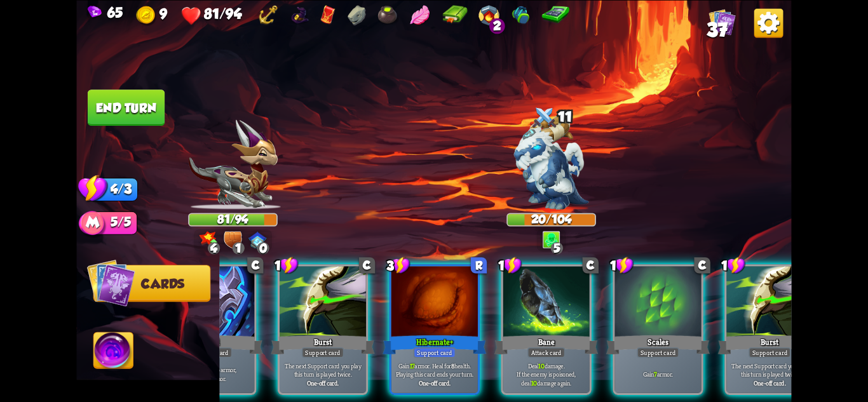
scroll to position [0, 121]
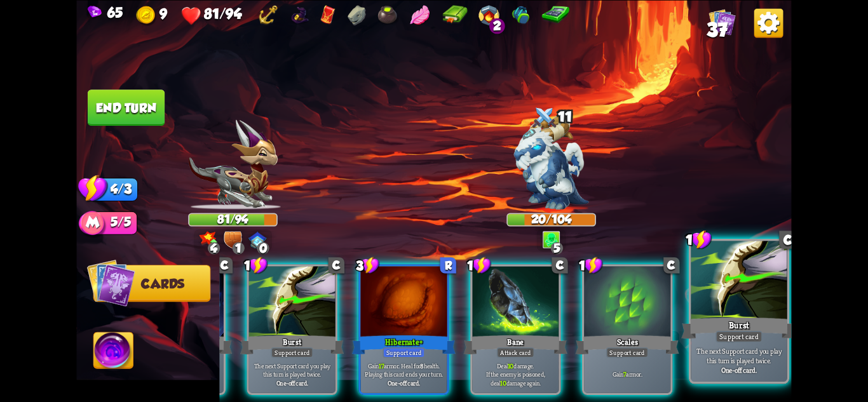
click at [725, 360] on p "The next Support card you play this turn is played twice." at bounding box center [739, 355] width 92 height 19
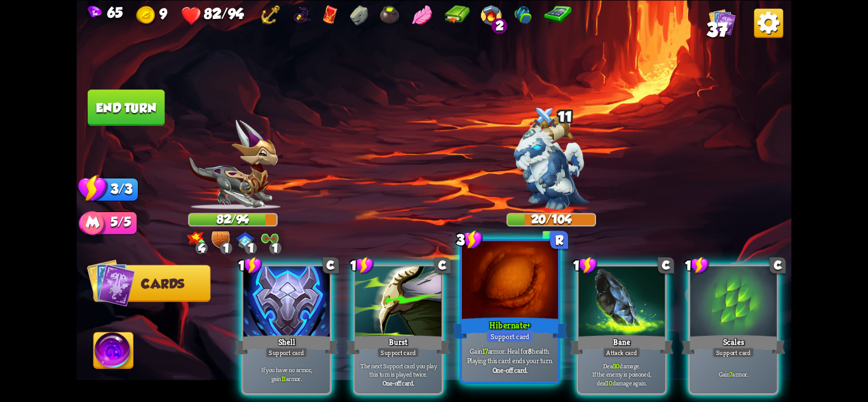
click at [519, 349] on p "Gain 17 armor. Heal for 8 health. Playing this card ends your turn." at bounding box center [511, 355] width 92 height 19
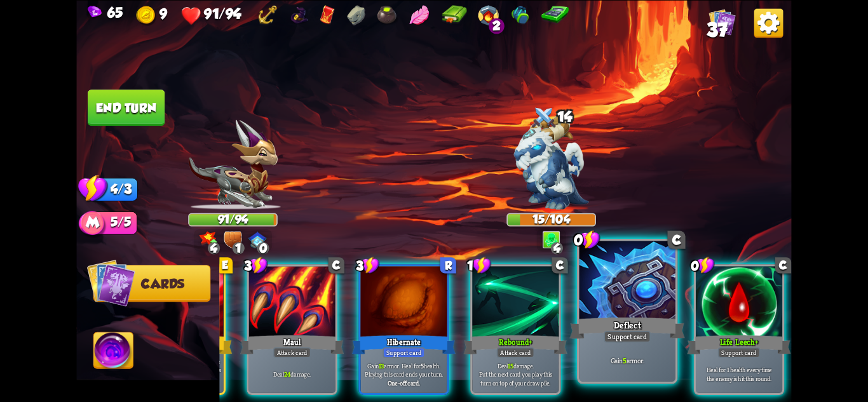
click at [658, 365] on p "Gain 5 armor." at bounding box center [628, 361] width 92 height 10
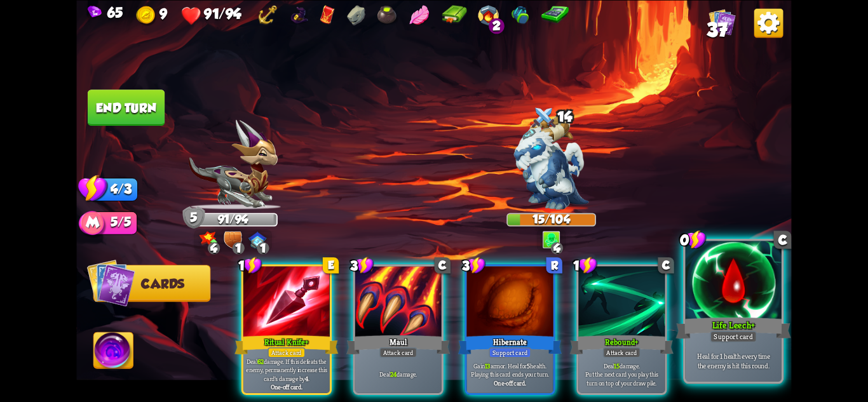
click at [730, 348] on div "Heal for 1 health every time the enemy is hit this round." at bounding box center [734, 361] width 96 height 42
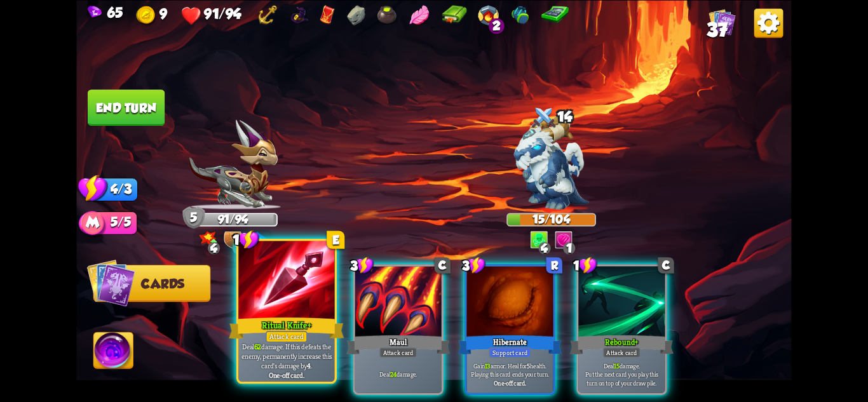
click at [311, 344] on p "Deal 62 damage. If this defeats the enemy, permanently increase this card's dam…" at bounding box center [287, 356] width 92 height 29
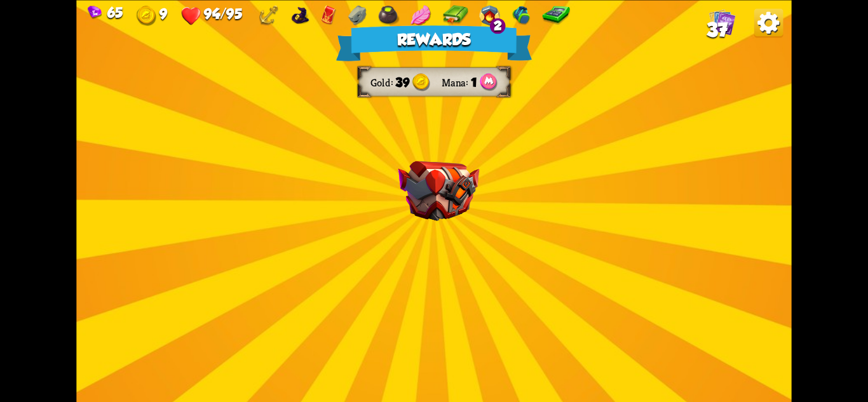
click at [466, 181] on img at bounding box center [438, 191] width 81 height 60
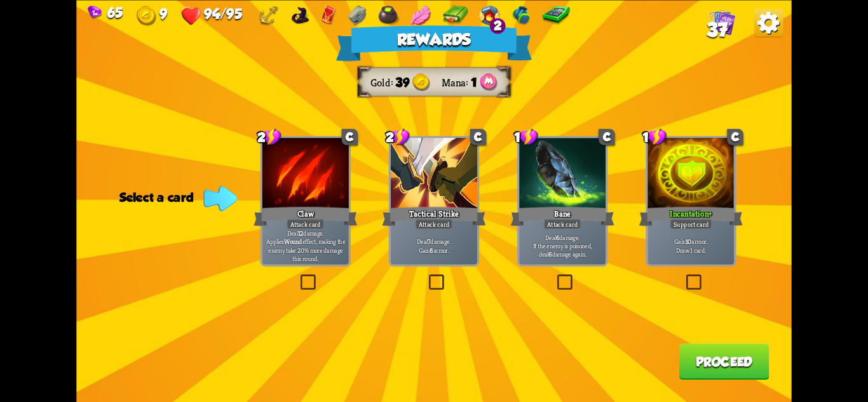
click at [711, 212] on div "Incantation+" at bounding box center [691, 216] width 104 height 23
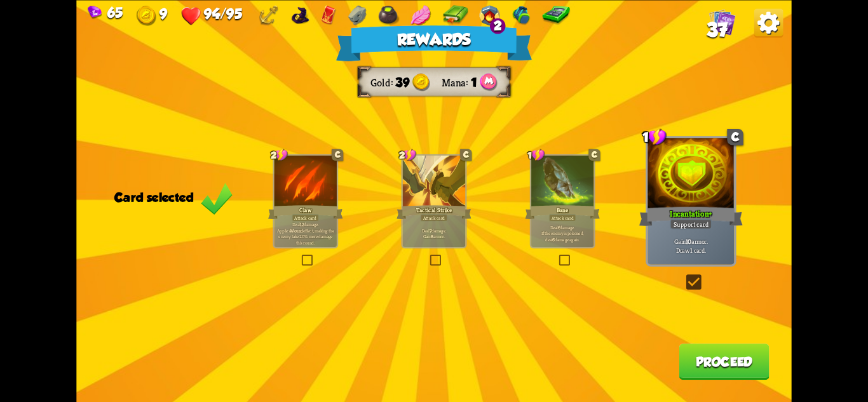
click at [711, 362] on button "Proceed" at bounding box center [724, 362] width 90 height 36
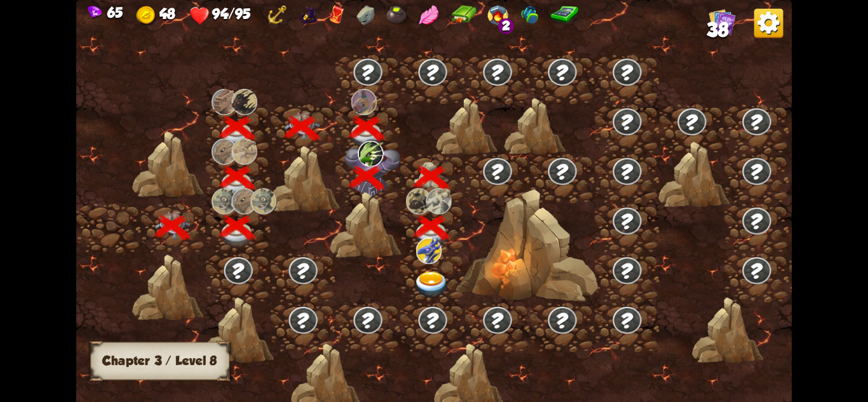
click at [429, 285] on img at bounding box center [432, 284] width 36 height 26
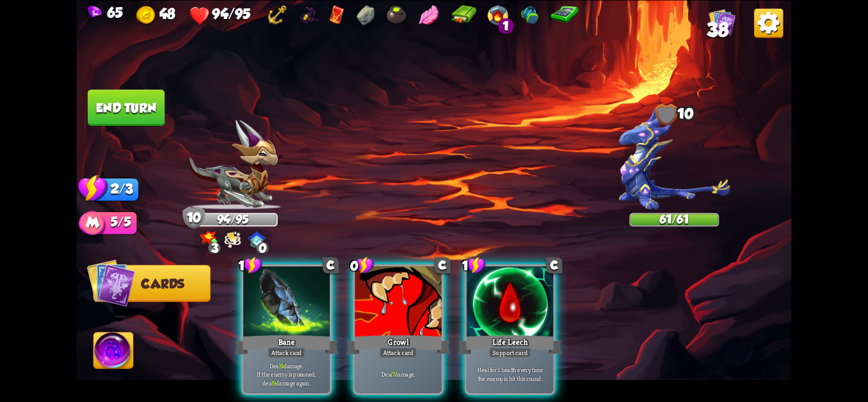
click at [219, 178] on div "Player turn" at bounding box center [433, 201] width 715 height 110
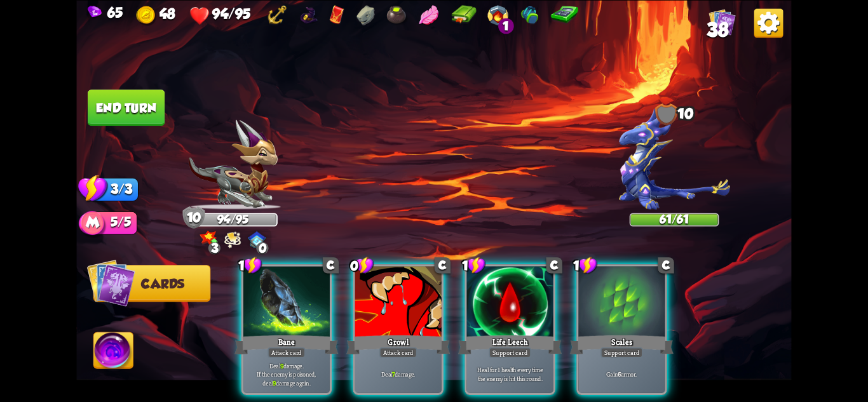
click at [252, 186] on img at bounding box center [232, 164] width 89 height 90
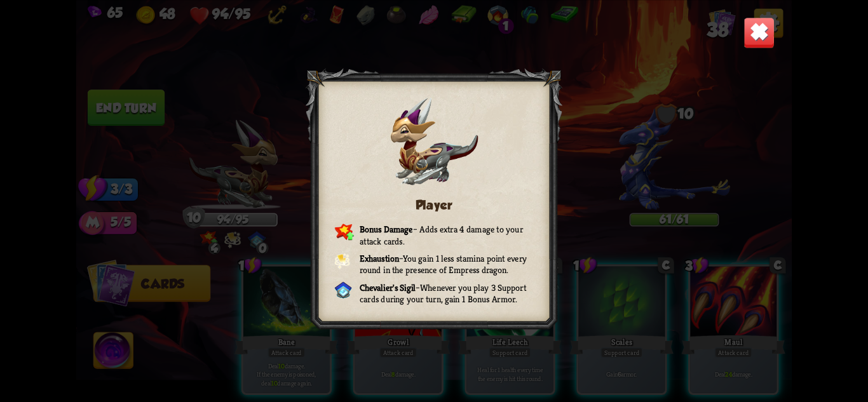
click at [728, 31] on div "Player Bonus Damage – Adds extra 4 damage to your attack cards. Exhaustion – Yo…" at bounding box center [433, 201] width 715 height 402
drag, startPoint x: 756, startPoint y: 29, endPoint x: 758, endPoint y: 36, distance: 8.0
click at [756, 29] on img at bounding box center [759, 32] width 31 height 31
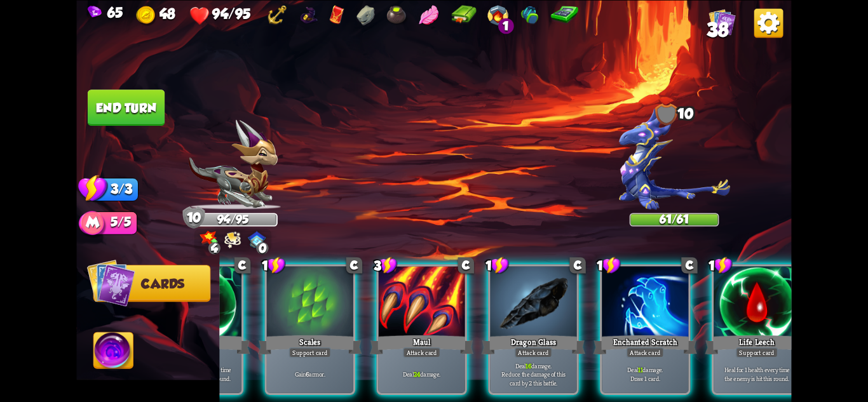
scroll to position [0, 375]
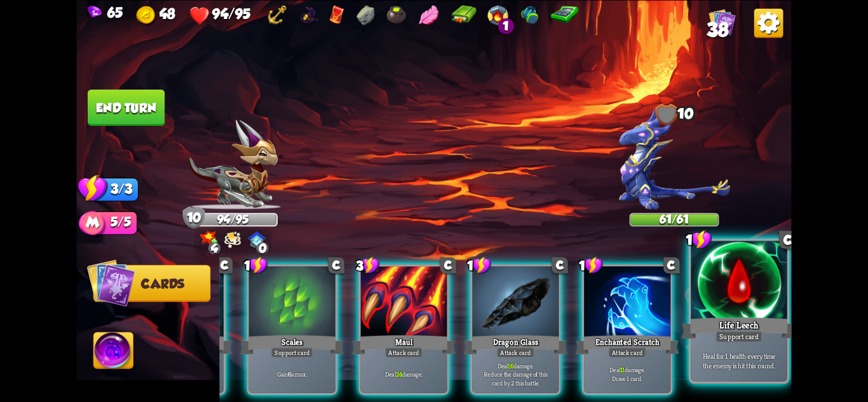
click at [755, 341] on div "Support card" at bounding box center [739, 335] width 47 height 11
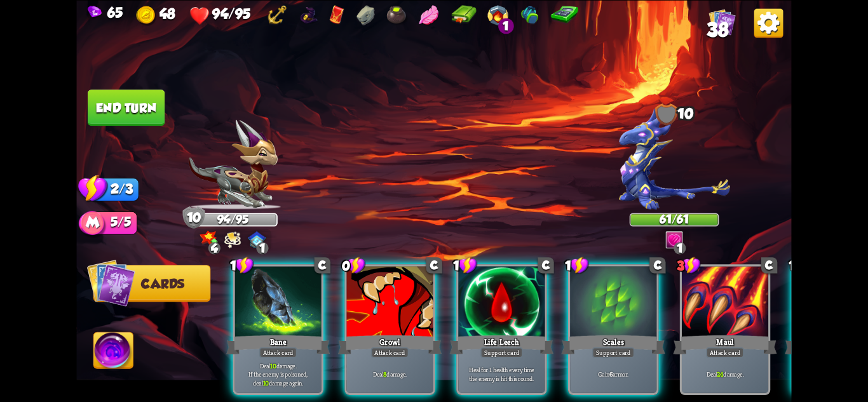
scroll to position [0, 8]
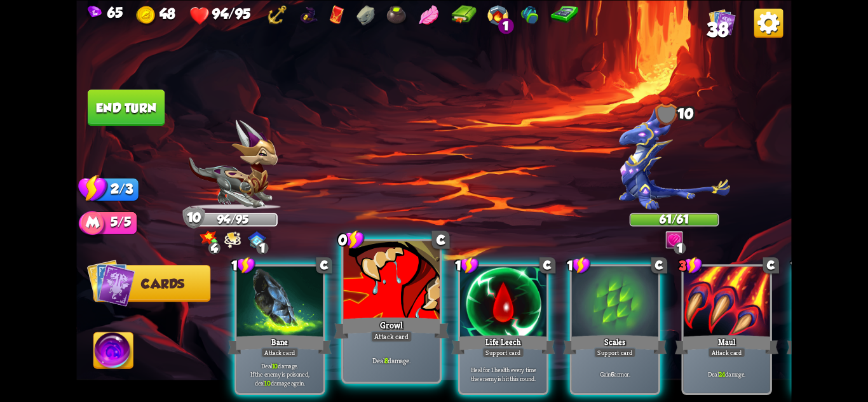
click at [374, 351] on div "Deal 8 damage." at bounding box center [392, 361] width 96 height 42
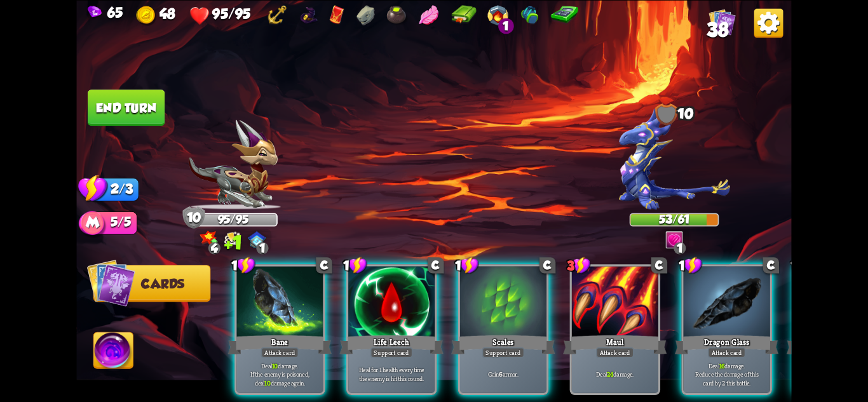
scroll to position [0, 121]
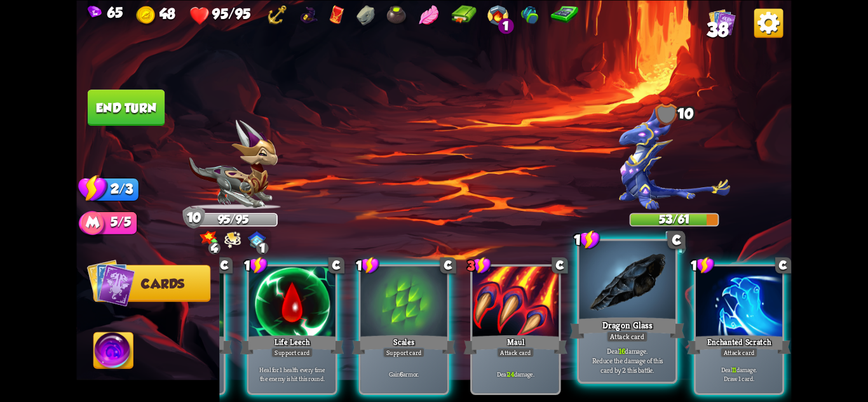
drag, startPoint x: 723, startPoint y: 288, endPoint x: 716, endPoint y: 264, distance: 25.1
click at [723, 287] on div at bounding box center [739, 302] width 86 height 73
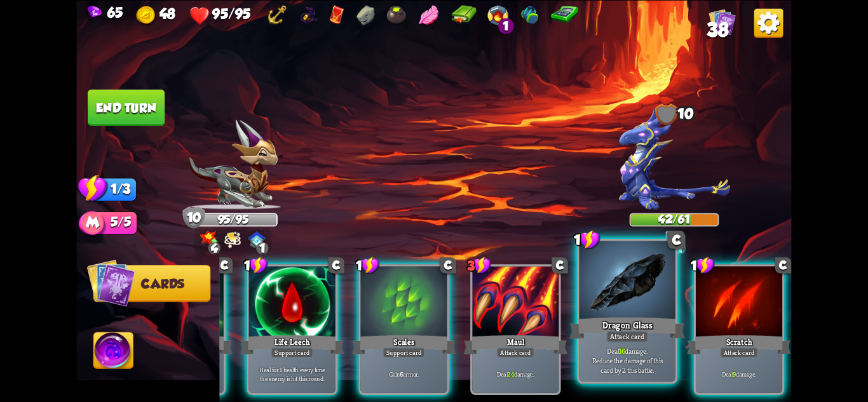
click at [645, 359] on p "Deal 16 damage. Reduce the damage of this card by 2 this battle." at bounding box center [628, 360] width 92 height 29
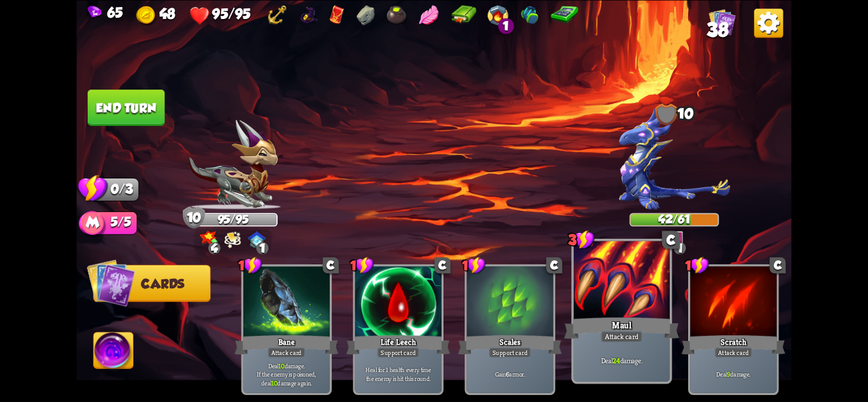
scroll to position [0, 0]
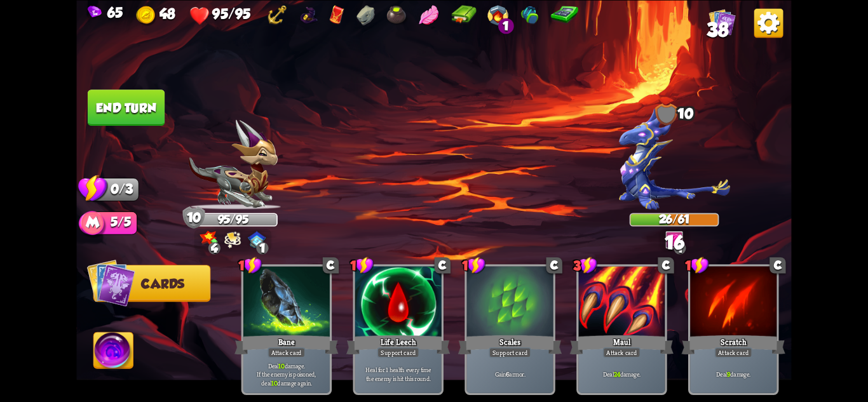
click at [156, 105] on button "End turn" at bounding box center [126, 108] width 77 height 36
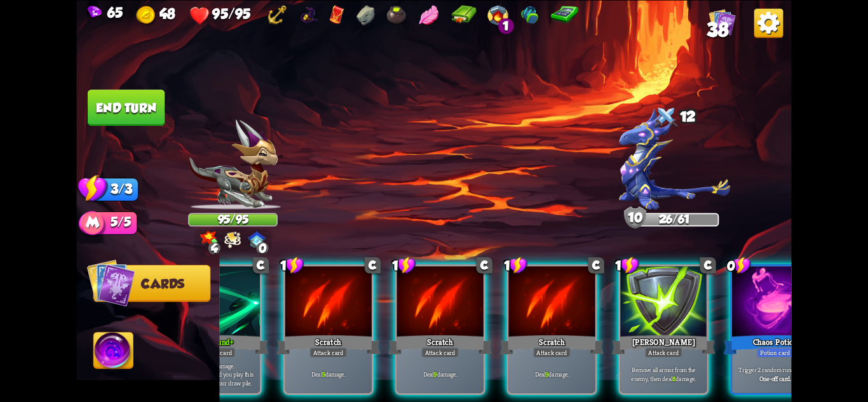
scroll to position [0, 121]
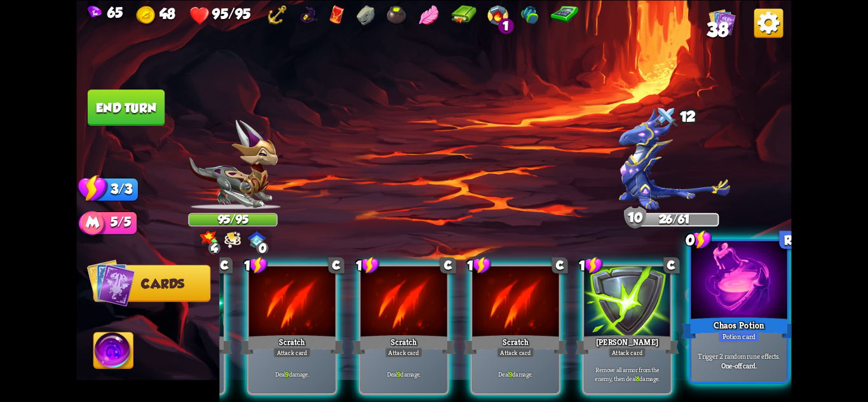
click at [730, 369] on b "One-off card." at bounding box center [739, 366] width 36 height 10
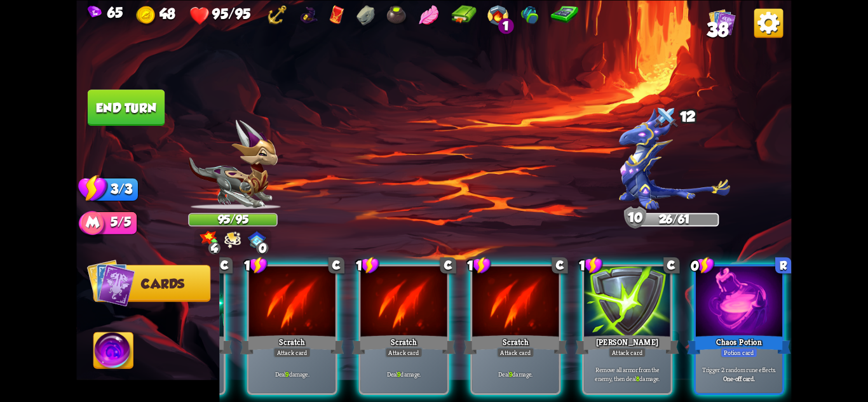
scroll to position [0, 0]
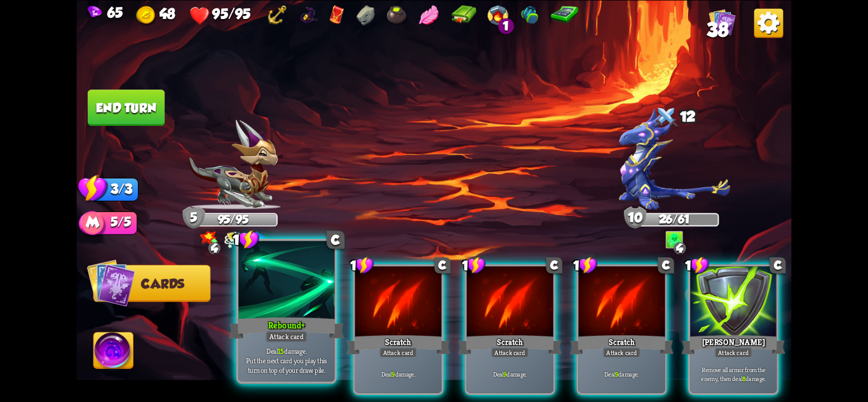
click at [274, 253] on div at bounding box center [286, 281] width 96 height 81
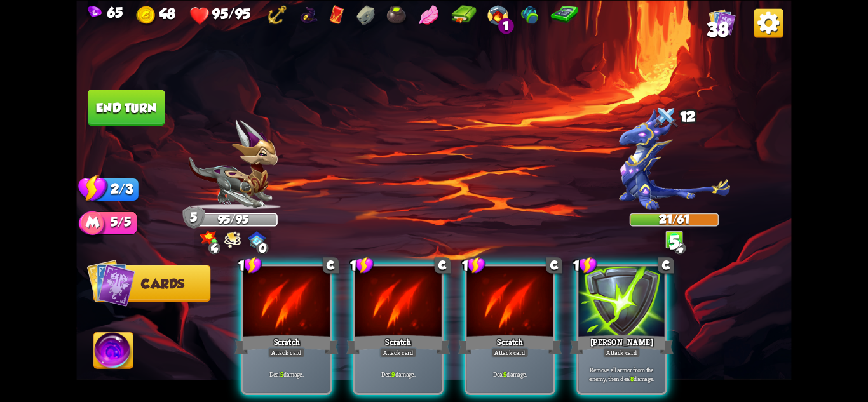
click at [108, 88] on img at bounding box center [433, 201] width 715 height 402
click at [147, 111] on button "End turn" at bounding box center [126, 108] width 77 height 36
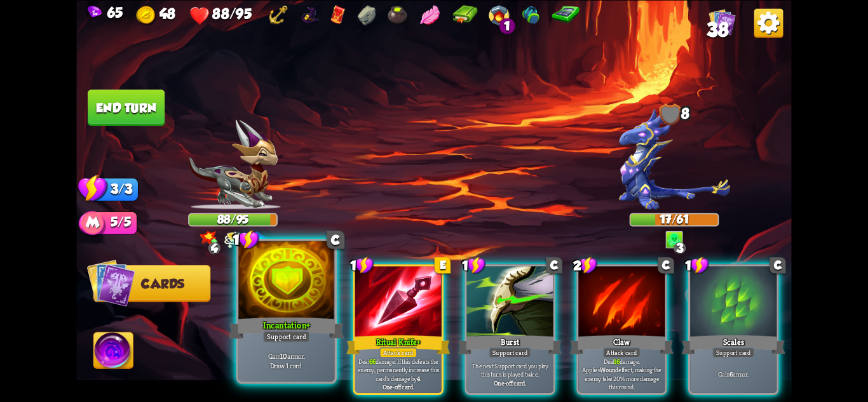
click at [301, 336] on div "Support card" at bounding box center [286, 335] width 47 height 11
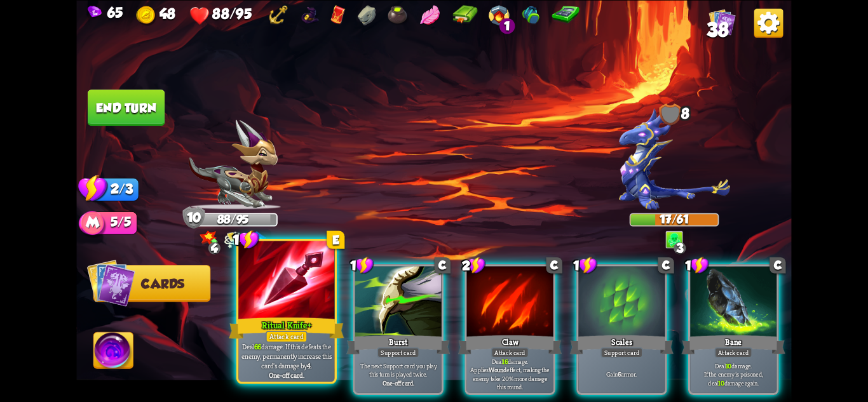
click at [282, 330] on div "Ritual Knife+" at bounding box center [286, 327] width 115 height 25
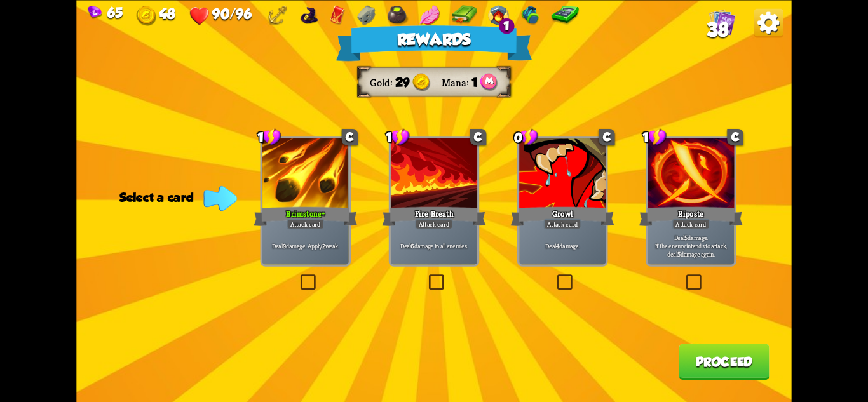
click at [310, 210] on div "Brimstone+" at bounding box center [306, 216] width 104 height 23
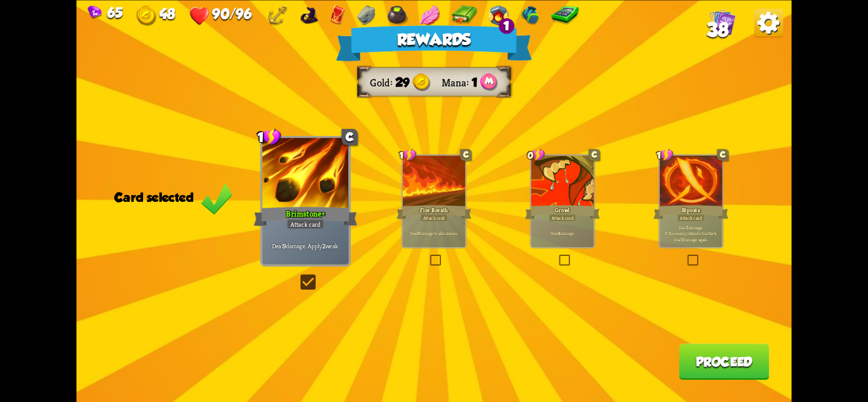
click at [701, 353] on button "Proceed" at bounding box center [724, 362] width 90 height 36
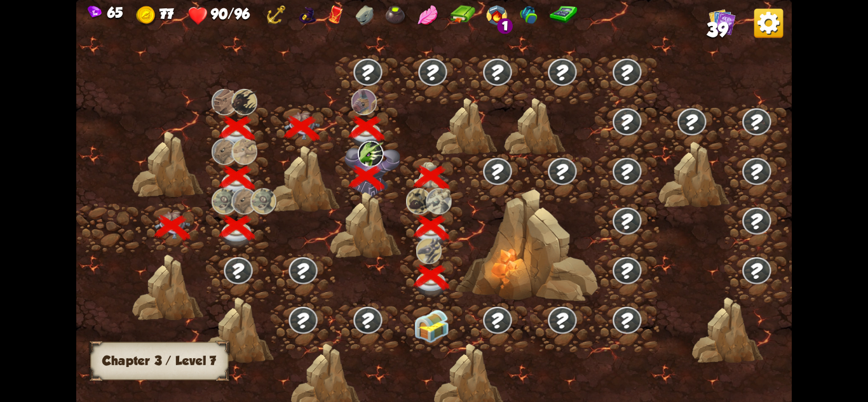
click at [434, 323] on img at bounding box center [432, 327] width 36 height 34
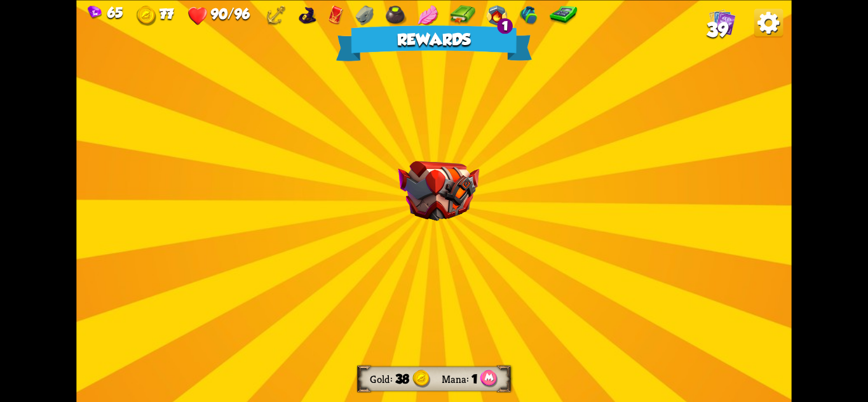
click at [447, 205] on img at bounding box center [438, 191] width 81 height 60
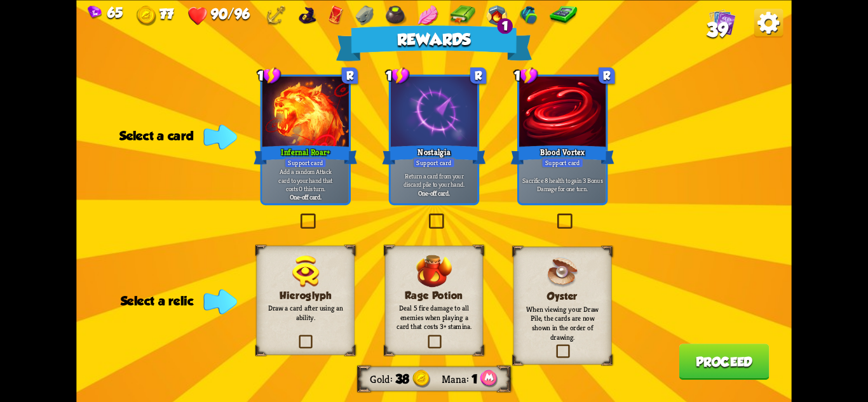
click at [325, 175] on p "Add a random Attack card to your hand that costs 0 this turn." at bounding box center [305, 179] width 82 height 25
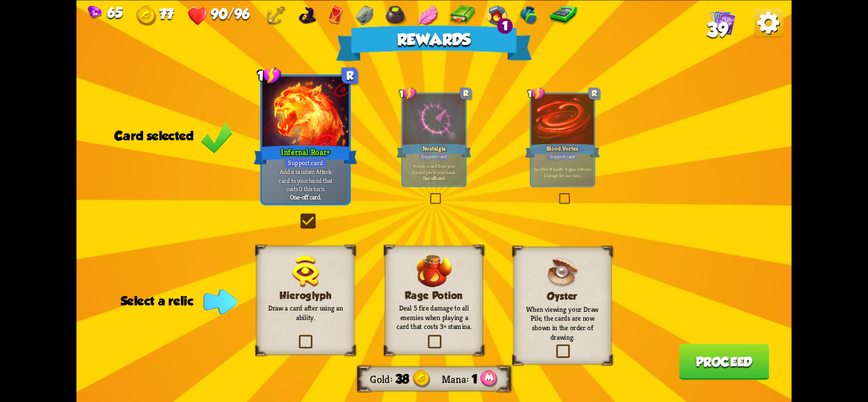
click at [449, 324] on p "Deal 5 fire damage to all enemies when playing a card that costs 3+ stamina." at bounding box center [433, 317] width 79 height 28
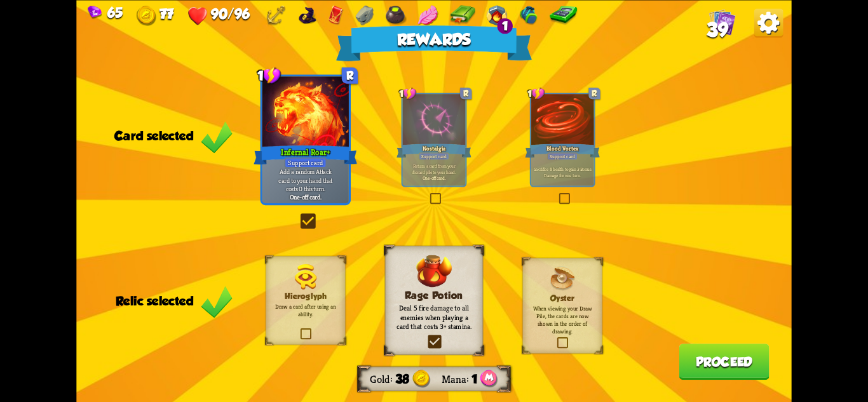
click at [693, 346] on button "Proceed" at bounding box center [724, 362] width 90 height 36
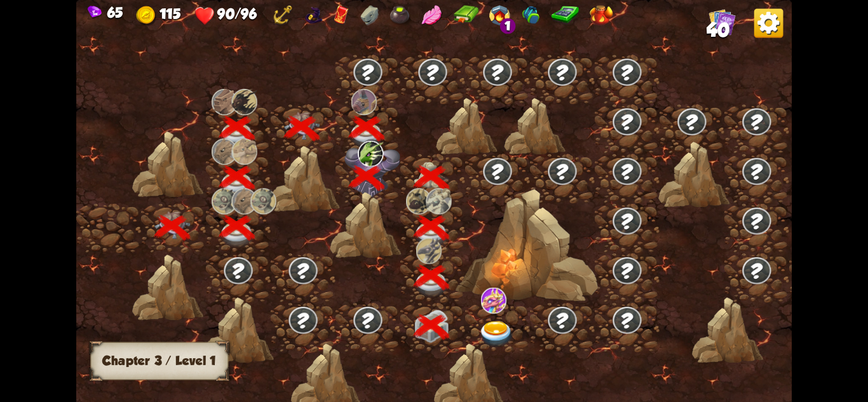
click at [479, 343] on img at bounding box center [497, 335] width 36 height 26
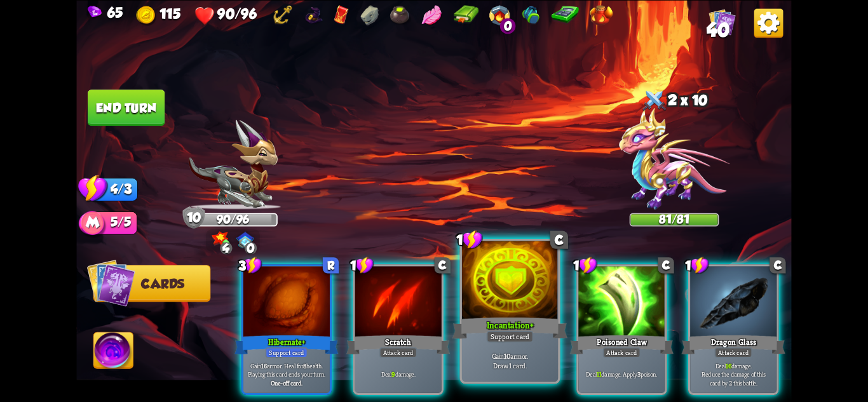
click at [521, 371] on div "Gain 10 armor. Draw 1 card." at bounding box center [510, 361] width 96 height 42
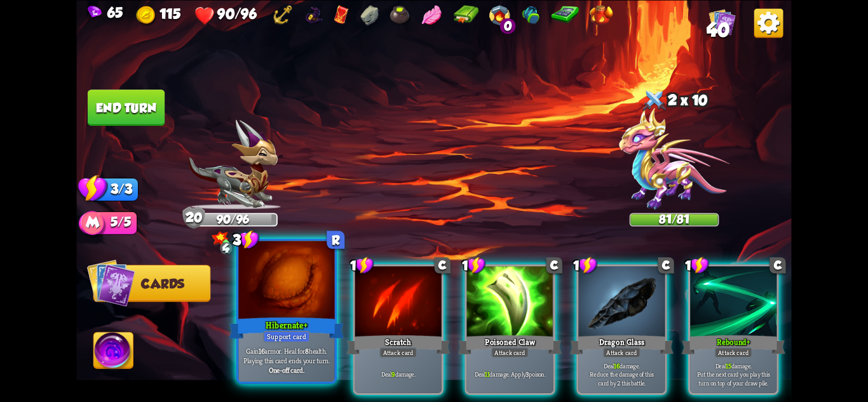
click at [288, 367] on b "One-off card." at bounding box center [287, 370] width 36 height 10
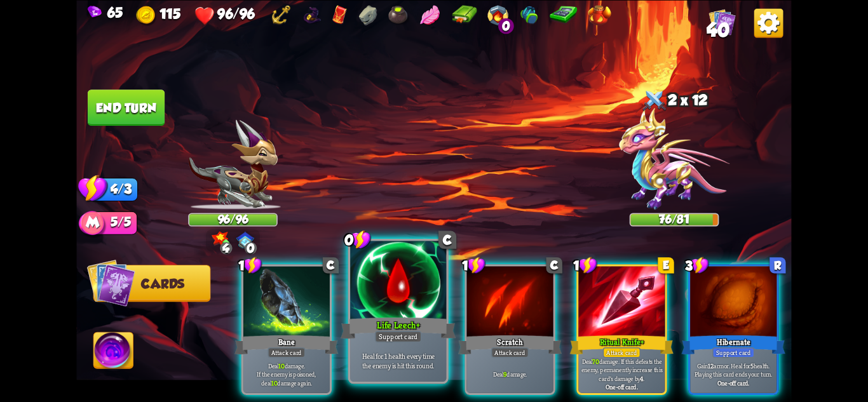
click at [402, 350] on div "Heal for 1 health every time the enemy is hit this round." at bounding box center [398, 361] width 96 height 42
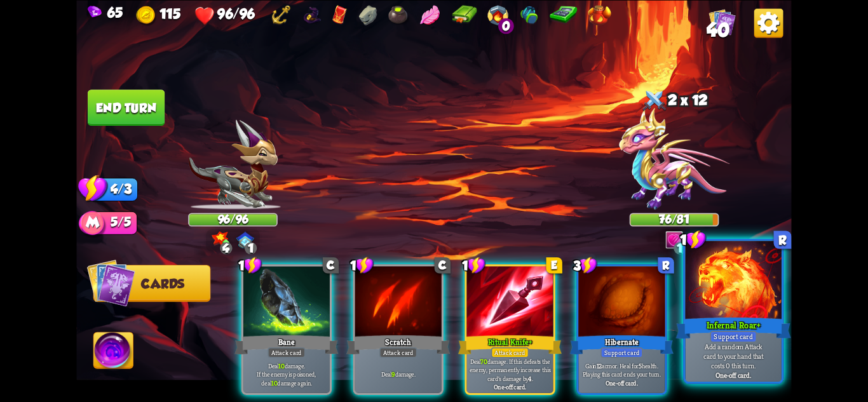
click at [752, 349] on p "Add a random Attack card to your hand that costs 0 this turn." at bounding box center [734, 356] width 92 height 29
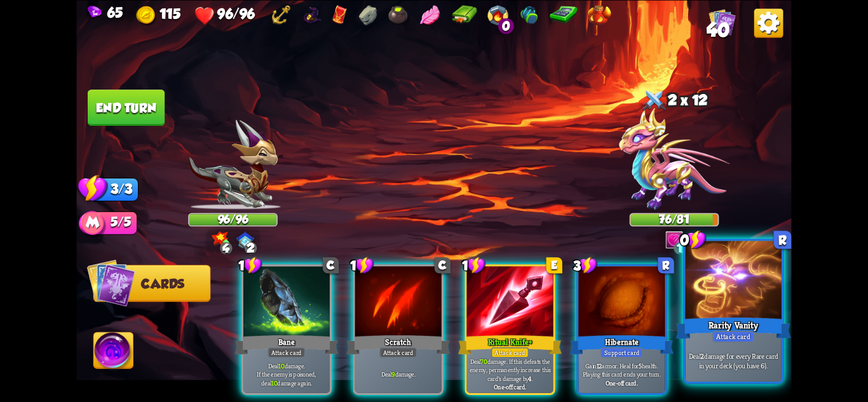
click at [769, 377] on div "Deal 2 damage for every Rare card in your deck (you have 6)." at bounding box center [734, 361] width 96 height 42
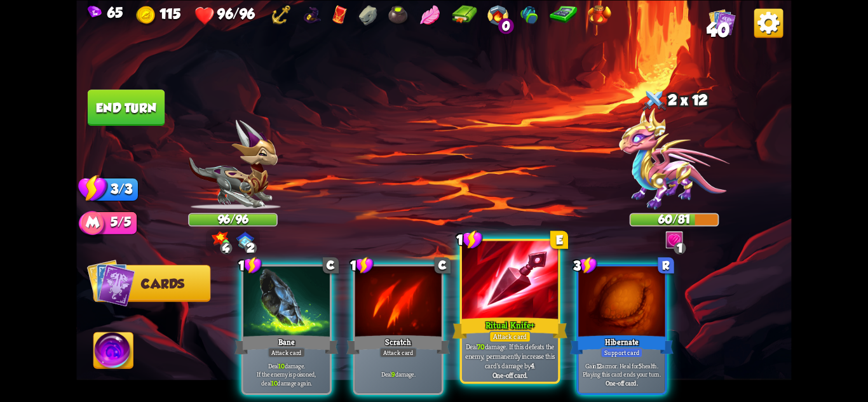
click at [500, 358] on p "Deal 70 damage. If this defeats the enemy, permanently increase this card's dam…" at bounding box center [511, 356] width 92 height 29
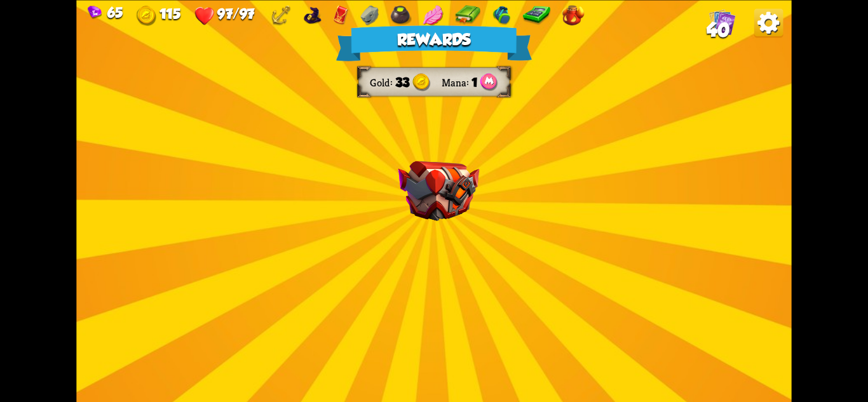
click at [484, 223] on div "Rewards Gold 33 Mana 1 Select a card 1 C Burst Support card The next Support ca…" at bounding box center [433, 201] width 715 height 402
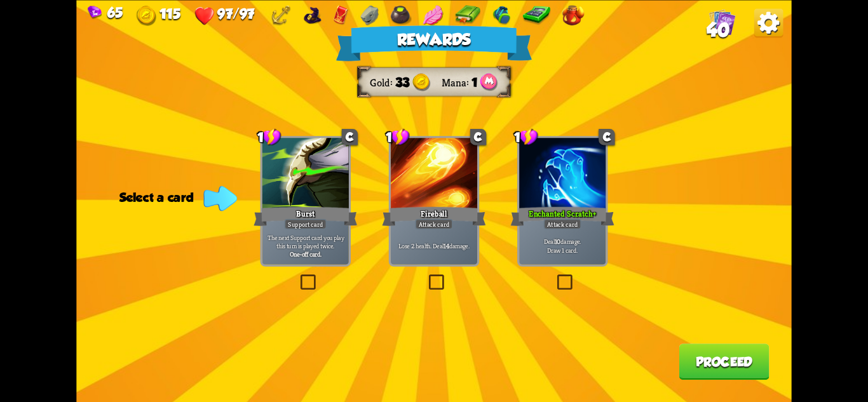
click at [574, 230] on div "Deal 10 damage. Draw 1 card." at bounding box center [562, 245] width 86 height 37
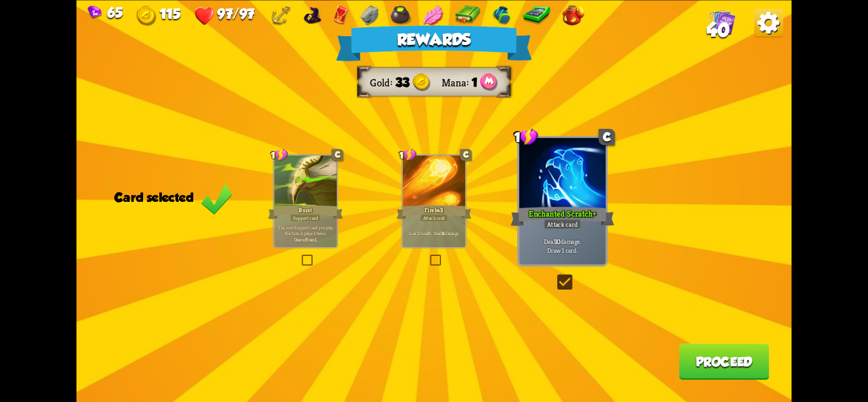
click at [735, 379] on button "Proceed" at bounding box center [724, 362] width 90 height 36
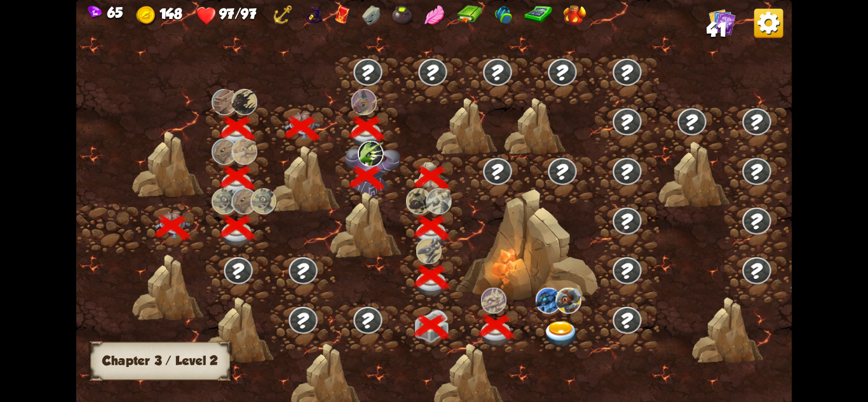
click at [564, 327] on img at bounding box center [561, 335] width 36 height 26
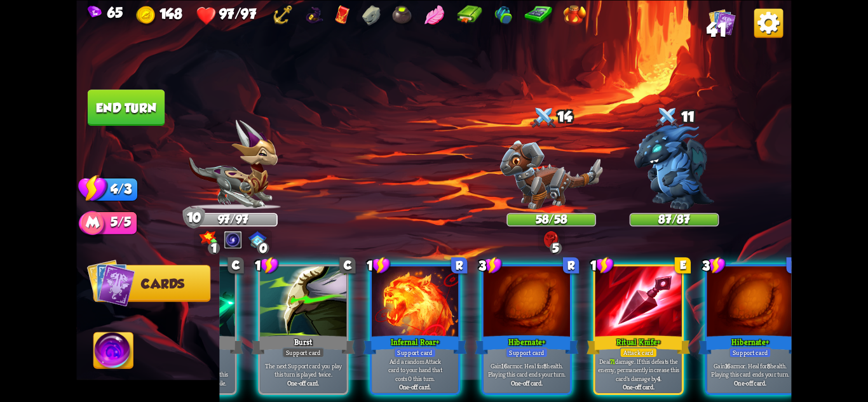
scroll to position [0, 102]
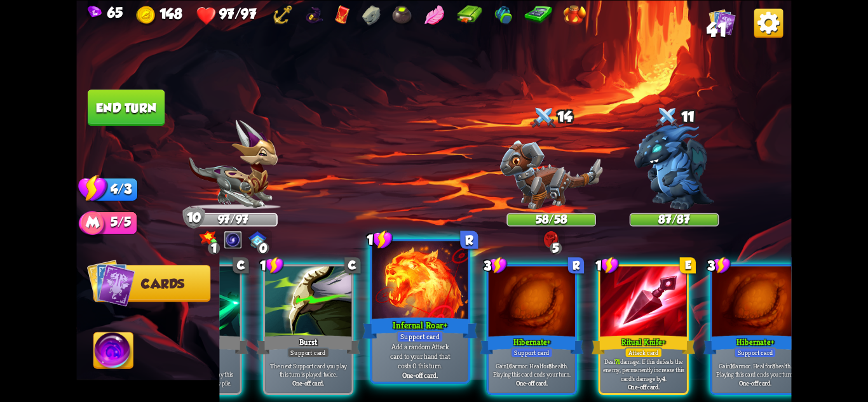
click at [426, 364] on p "Add a random Attack card to your hand that costs 0 this turn." at bounding box center [420, 356] width 92 height 29
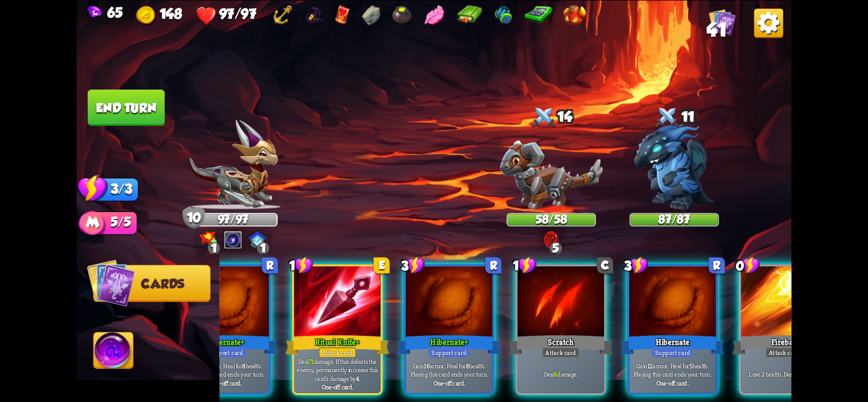
scroll to position [0, 375]
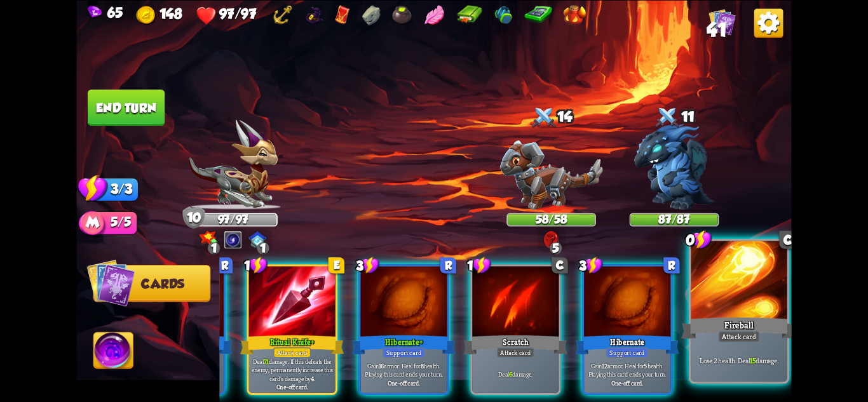
click at [745, 309] on div at bounding box center [739, 281] width 96 height 81
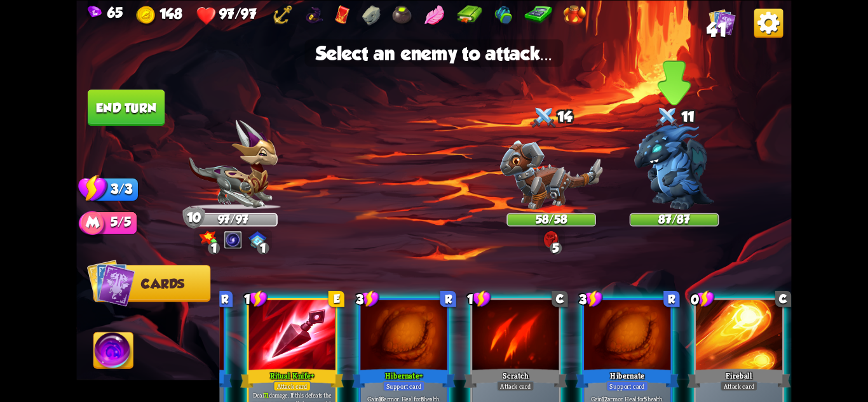
click at [668, 198] on img at bounding box center [674, 166] width 80 height 86
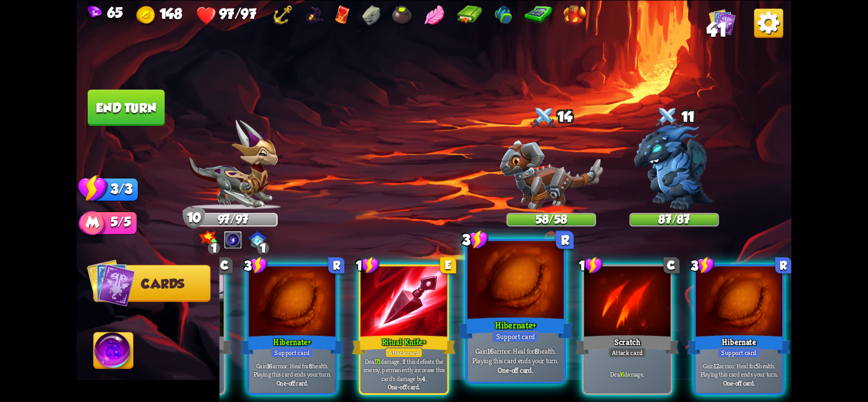
scroll to position [0, 248]
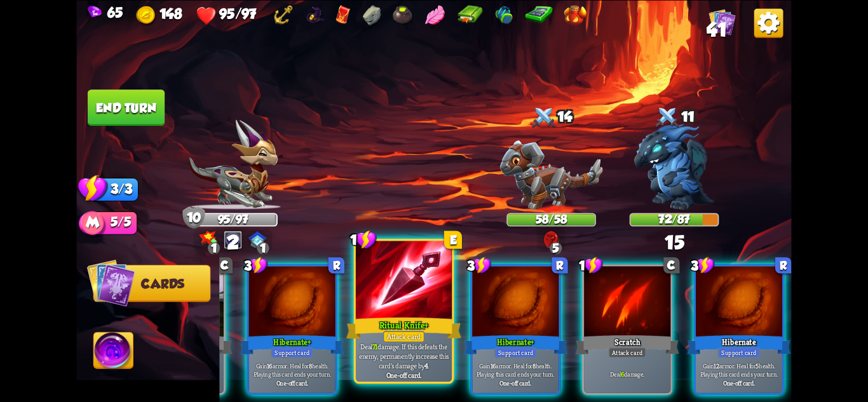
click at [394, 287] on div at bounding box center [404, 281] width 96 height 81
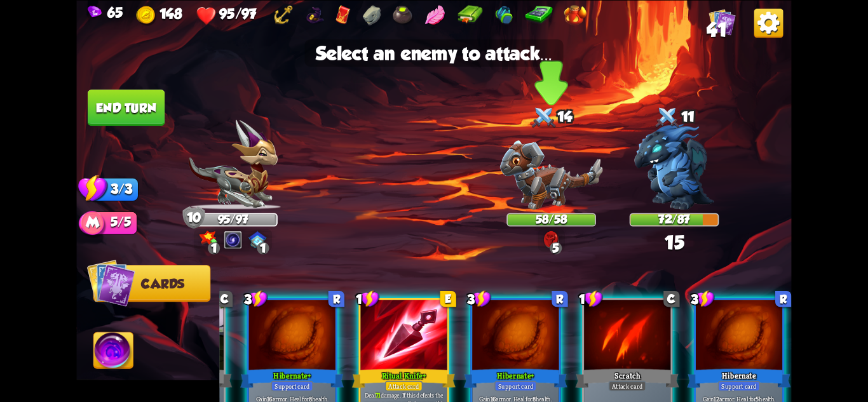
click at [528, 193] on img at bounding box center [551, 174] width 103 height 69
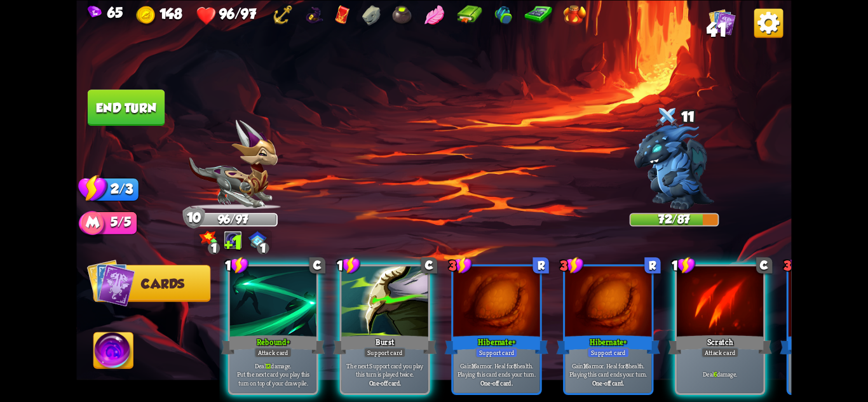
scroll to position [0, 0]
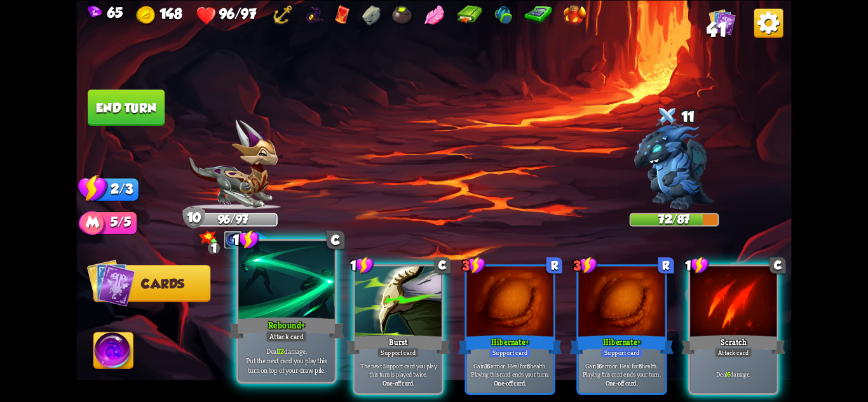
click at [301, 357] on p "Deal 12 damage. Put the next card you play this turn on top of your draw pile." at bounding box center [287, 360] width 92 height 29
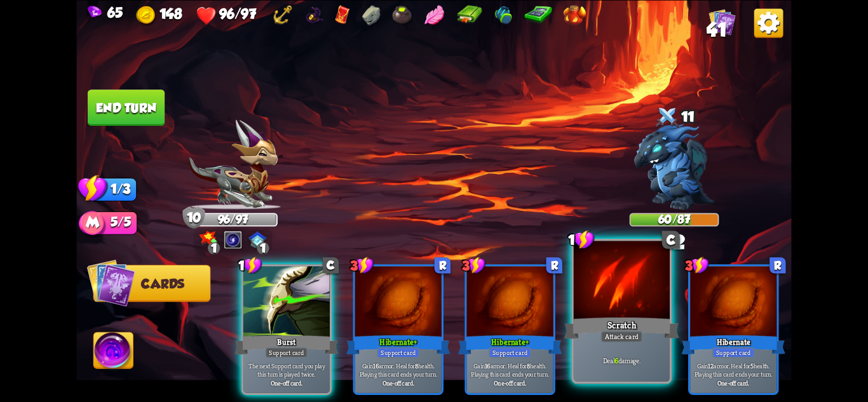
click at [641, 317] on div "Scratch" at bounding box center [621, 327] width 115 height 25
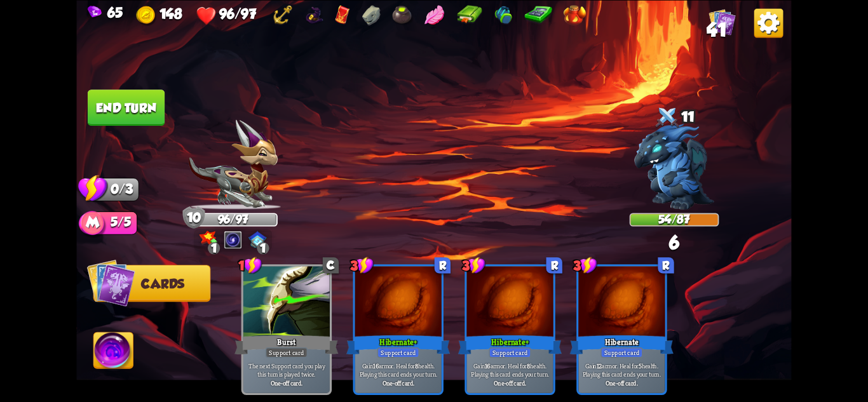
click at [102, 104] on button "End turn" at bounding box center [126, 108] width 77 height 36
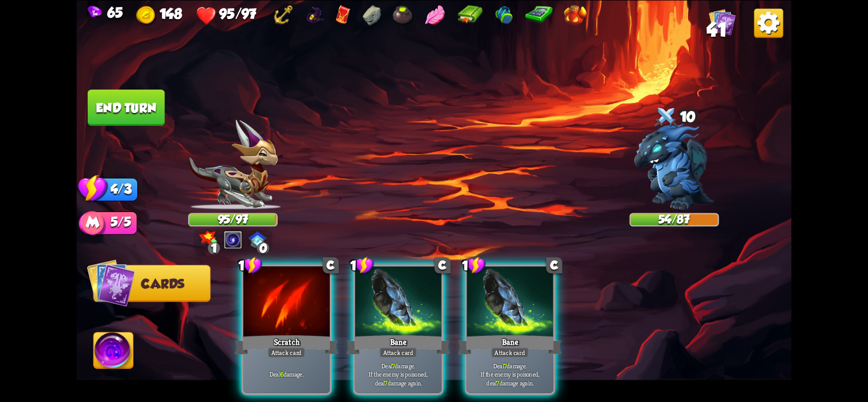
click at [232, 174] on div "Player turn" at bounding box center [433, 201] width 715 height 110
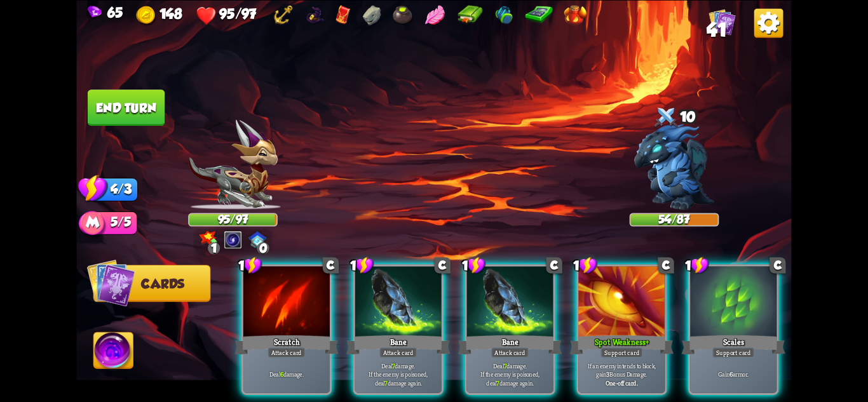
click at [255, 180] on img at bounding box center [232, 164] width 89 height 90
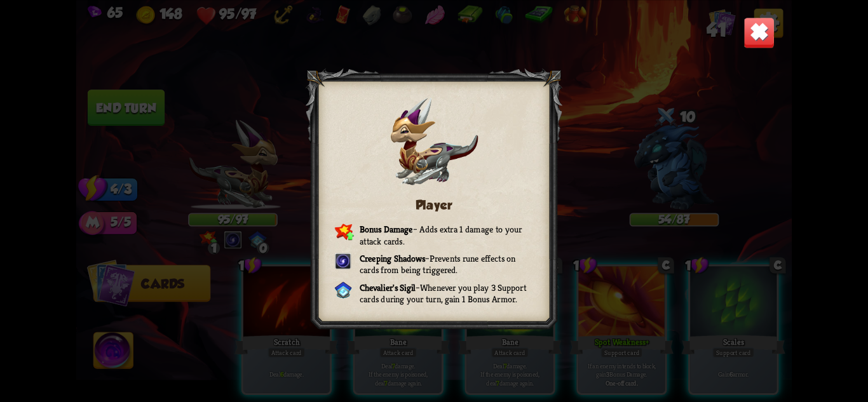
click at [739, 28] on div "Player Bonus Damage – Adds extra 1 damage to your attack cards. Creeping Shadow…" at bounding box center [433, 201] width 715 height 402
click at [756, 41] on img at bounding box center [759, 32] width 31 height 31
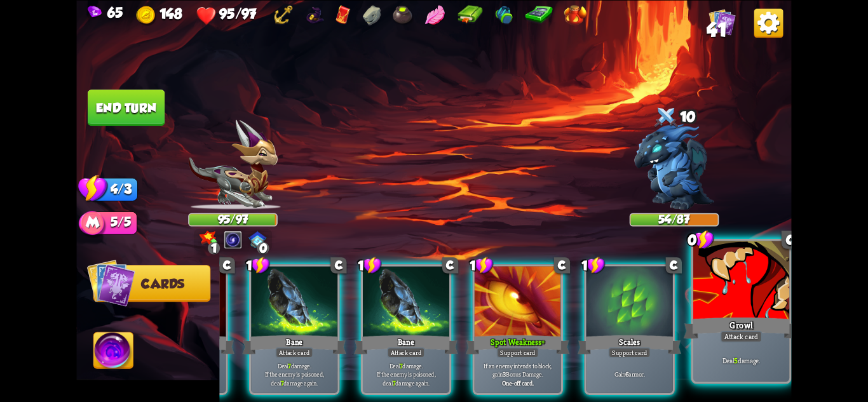
scroll to position [0, 121]
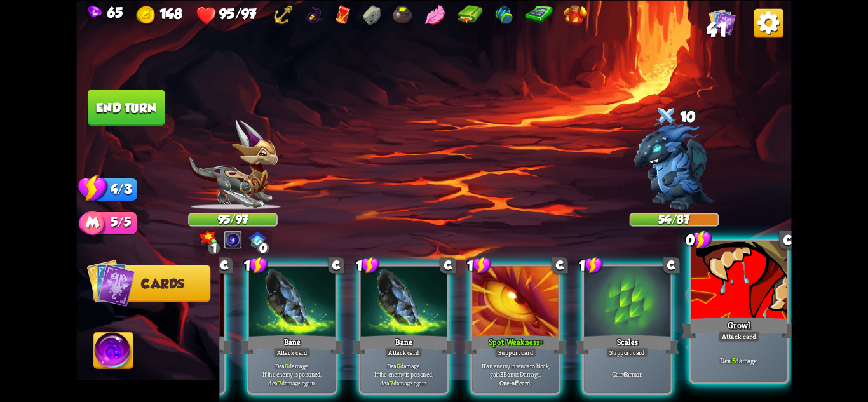
click at [715, 356] on p "Deal 5 damage." at bounding box center [739, 361] width 92 height 10
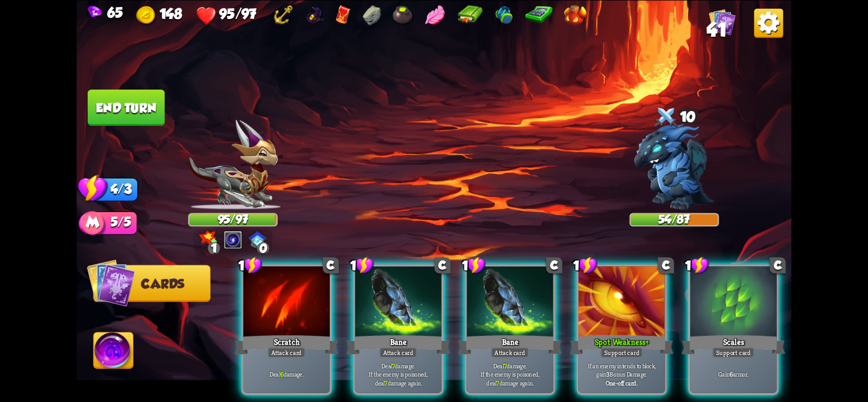
scroll to position [0, 0]
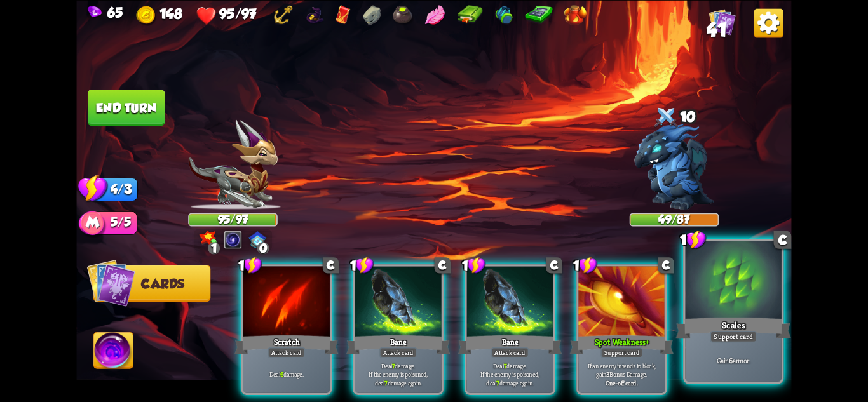
click at [721, 343] on div "Gain 6 armor." at bounding box center [734, 361] width 96 height 42
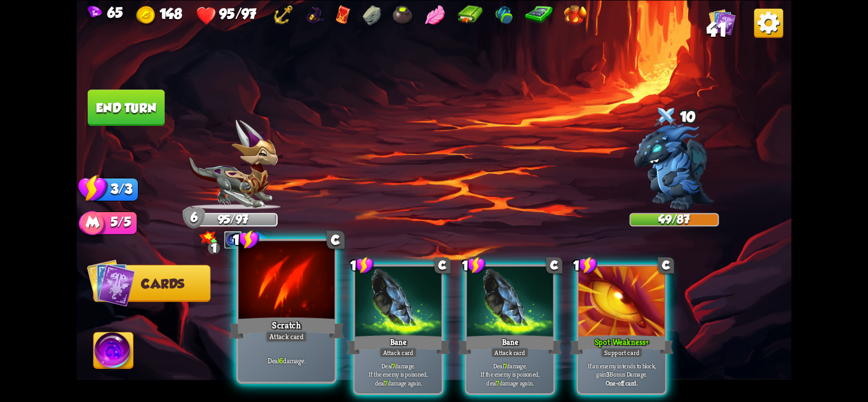
click at [291, 343] on div "Deal 6 damage." at bounding box center [286, 361] width 96 height 42
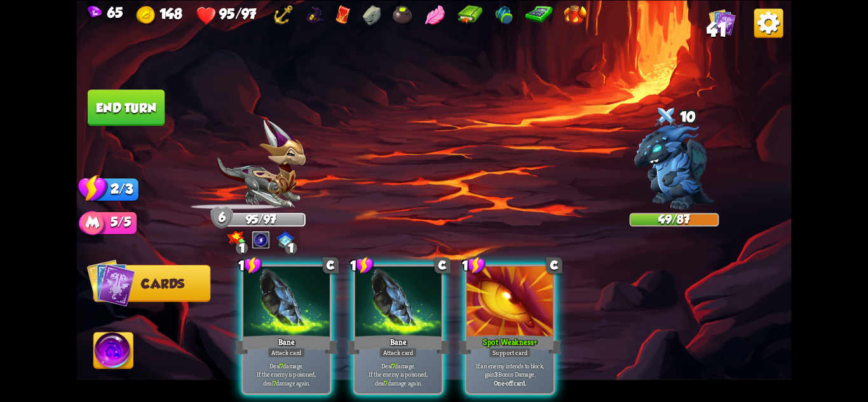
click at [291, 355] on div "Deal 7 damage. If the enemy is poisoned, deal 7 damage again." at bounding box center [286, 373] width 86 height 37
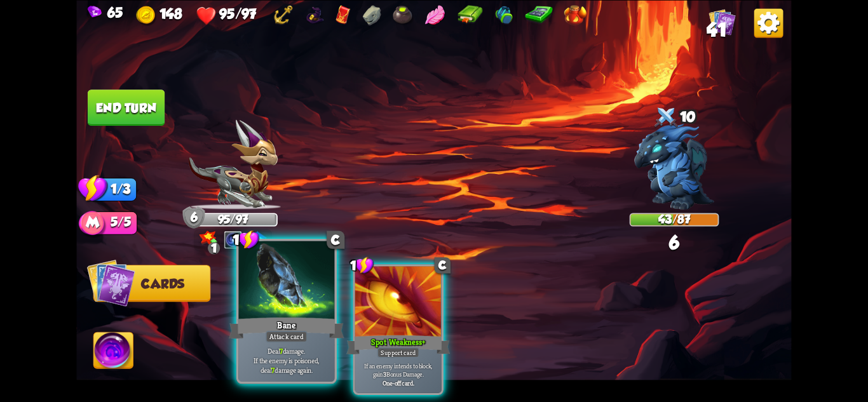
click at [282, 341] on div "Attack card" at bounding box center [287, 335] width 42 height 11
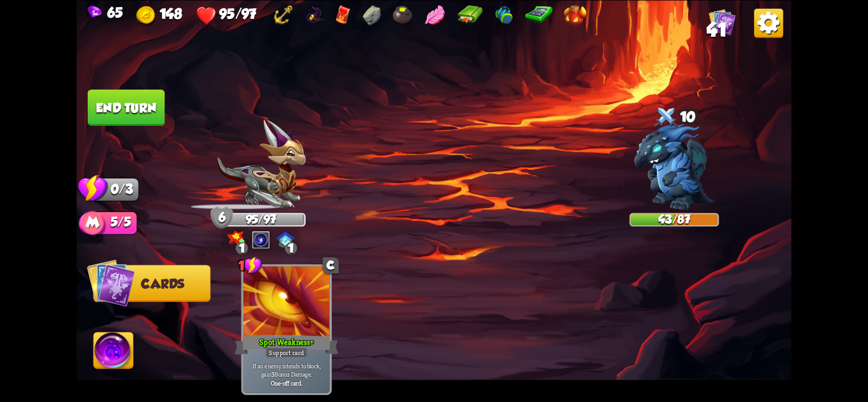
click at [126, 102] on button "End turn" at bounding box center [126, 108] width 77 height 36
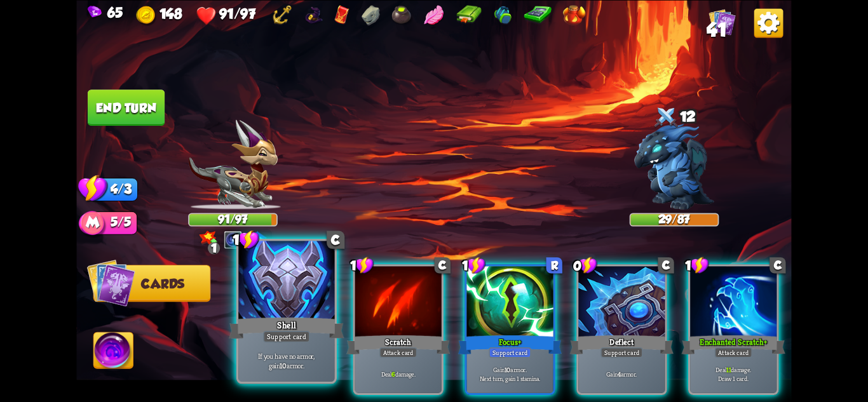
click at [306, 334] on div "Support card" at bounding box center [286, 335] width 47 height 11
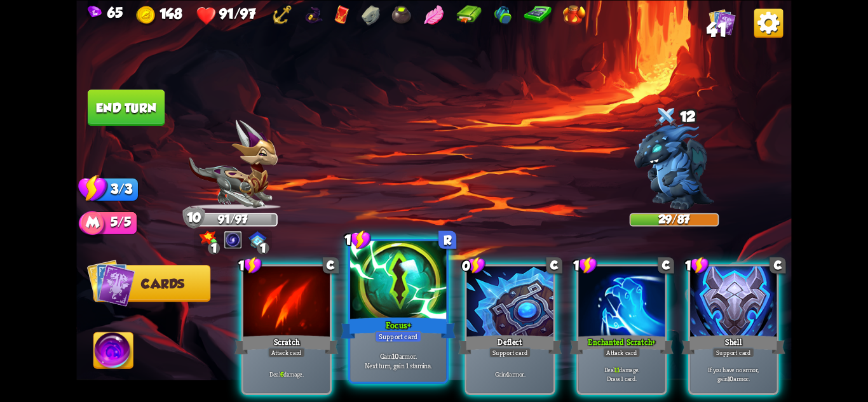
click at [426, 341] on div "Focus+" at bounding box center [398, 327] width 115 height 25
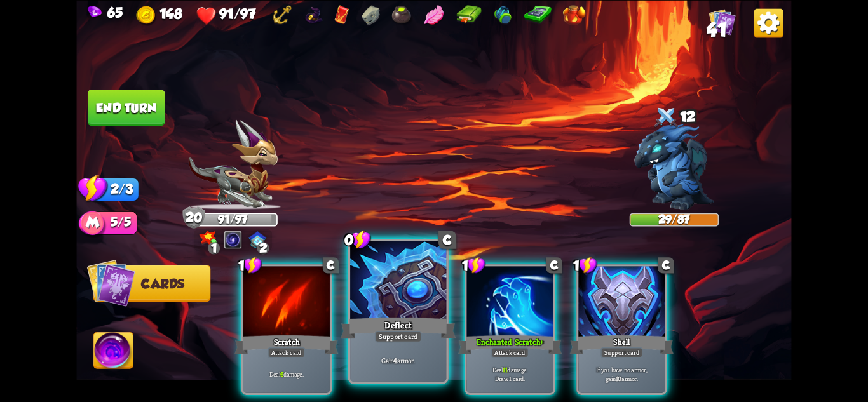
click at [421, 337] on div "Support card" at bounding box center [398, 335] width 47 height 11
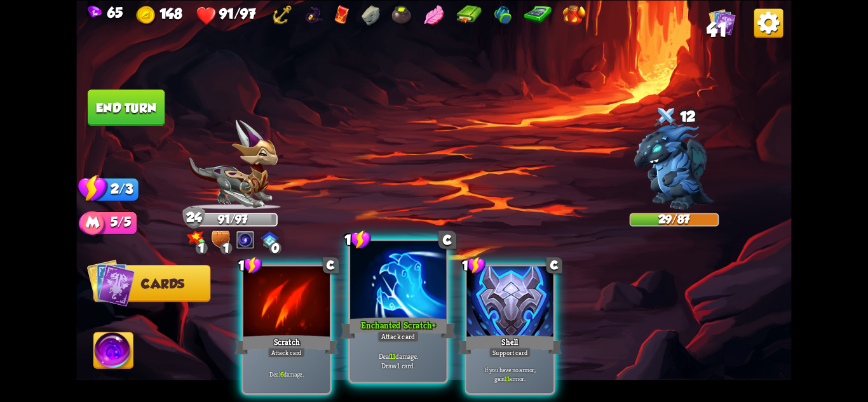
click at [412, 337] on div "Attack card" at bounding box center [399, 335] width 42 height 11
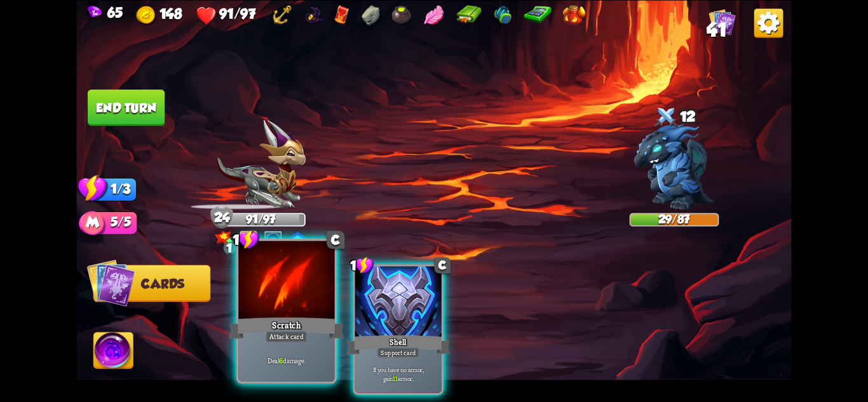
click at [276, 315] on div at bounding box center [286, 281] width 96 height 81
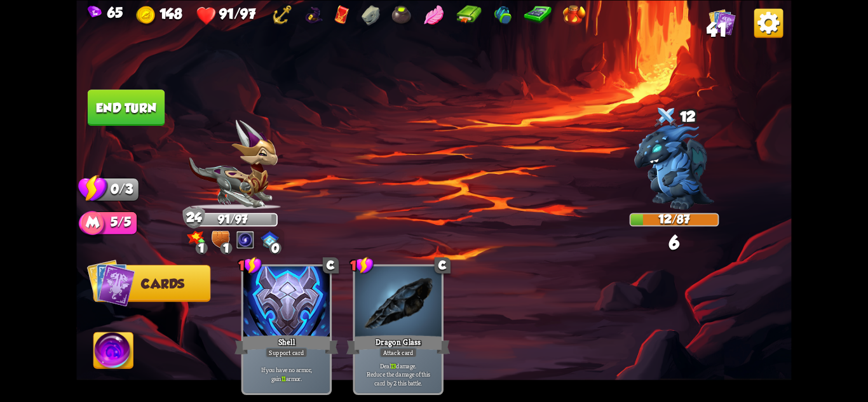
click at [142, 125] on button "End turn" at bounding box center [126, 108] width 77 height 36
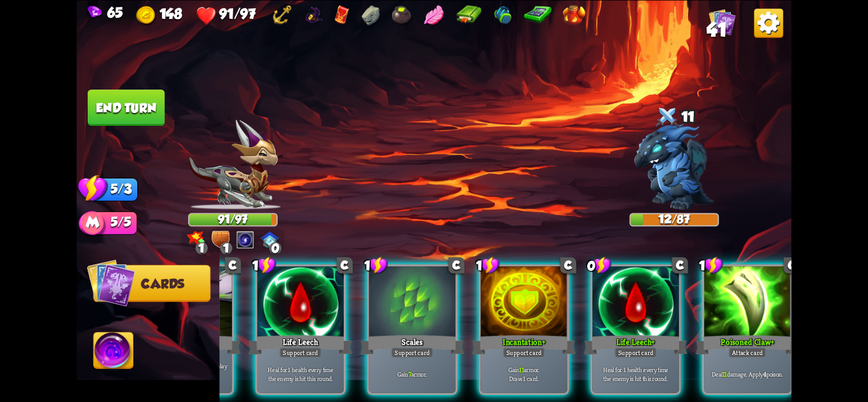
scroll to position [0, 121]
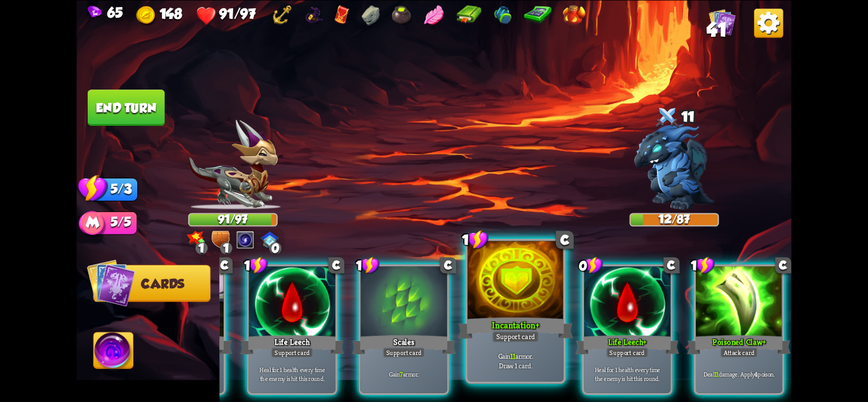
click at [513, 352] on b "11" at bounding box center [512, 356] width 5 height 10
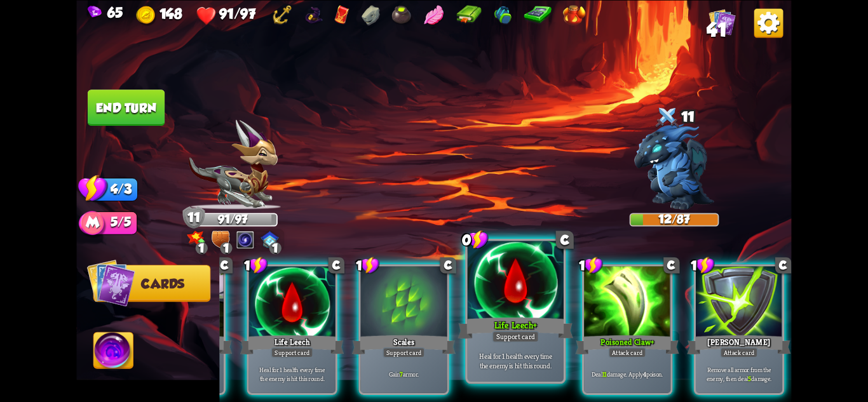
click at [515, 365] on p "Heal for 1 health every time the enemy is hit this round." at bounding box center [516, 360] width 92 height 19
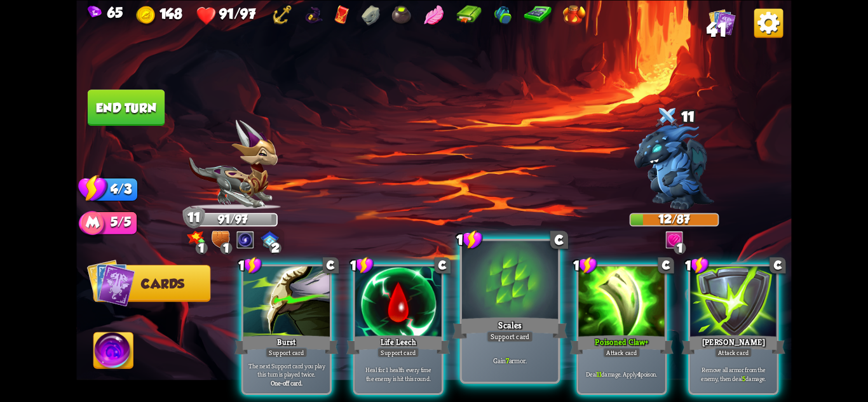
scroll to position [0, 0]
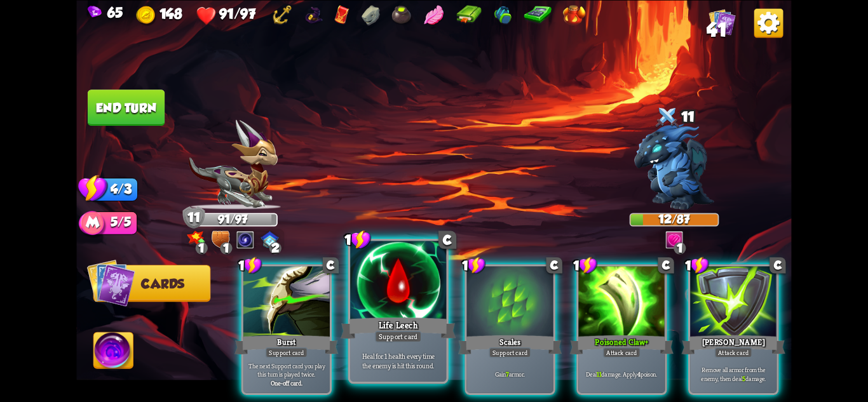
click at [421, 348] on div "Heal for 1 health every time the enemy is hit this round." at bounding box center [398, 361] width 96 height 42
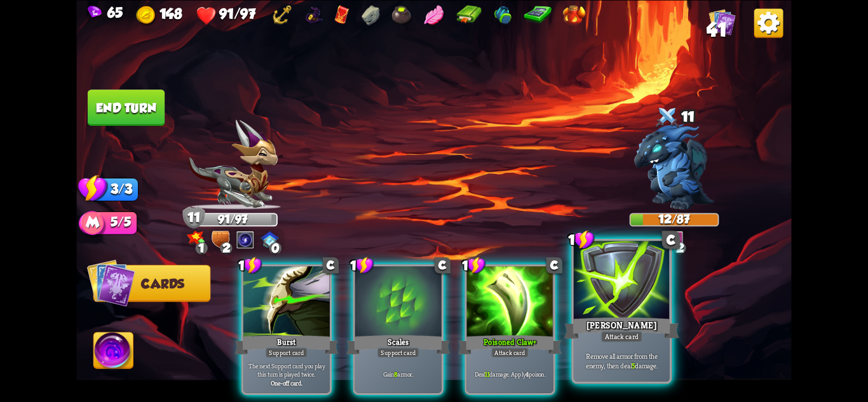
click at [636, 342] on div "Attack card" at bounding box center [622, 335] width 42 height 11
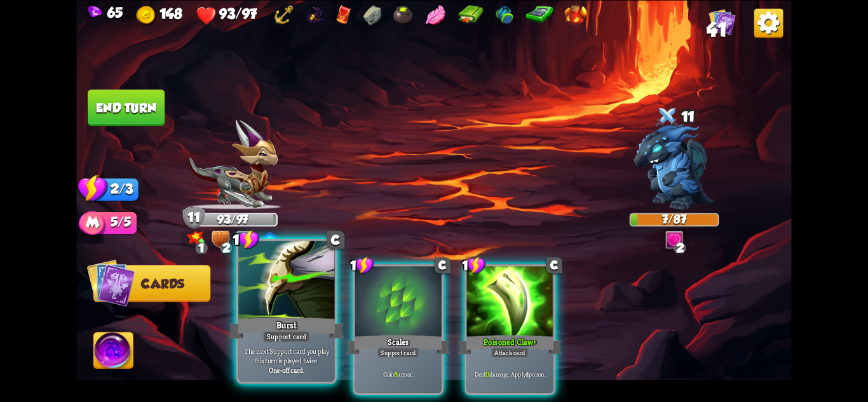
click at [292, 328] on div "Burst" at bounding box center [286, 327] width 115 height 25
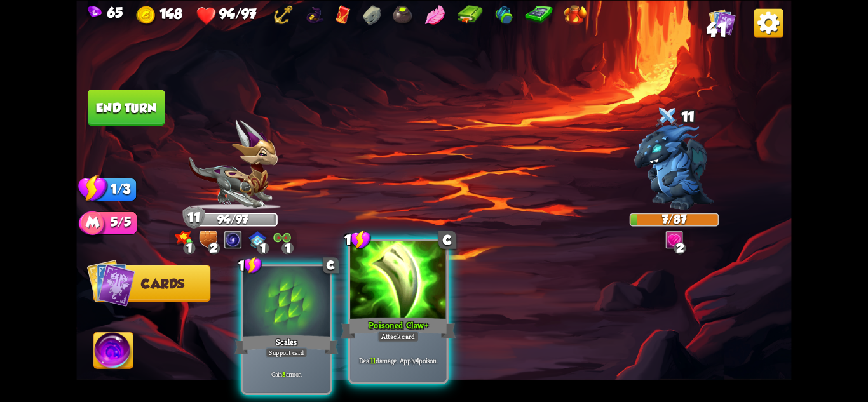
click at [395, 325] on div "Poisoned Claw+" at bounding box center [398, 327] width 115 height 25
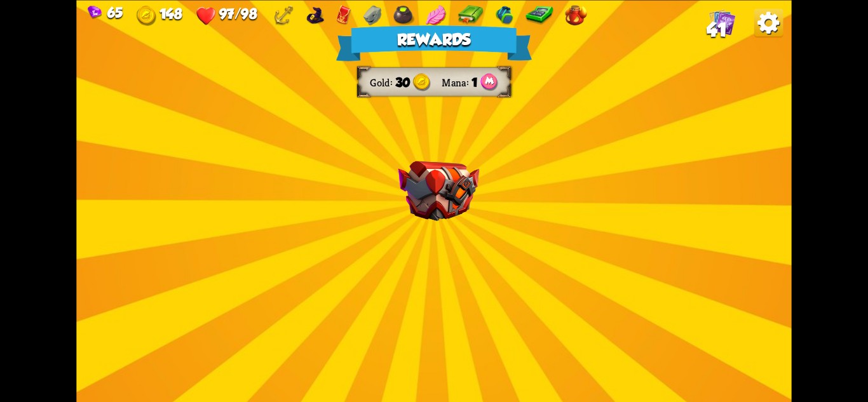
click at [464, 195] on img at bounding box center [438, 191] width 81 height 60
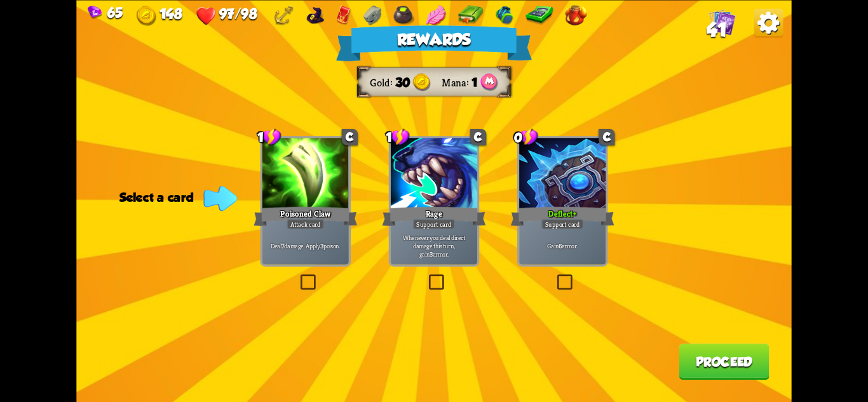
drag, startPoint x: 569, startPoint y: 205, endPoint x: 623, endPoint y: 266, distance: 81.1
click at [569, 205] on div "Deflect+" at bounding box center [563, 216] width 104 height 23
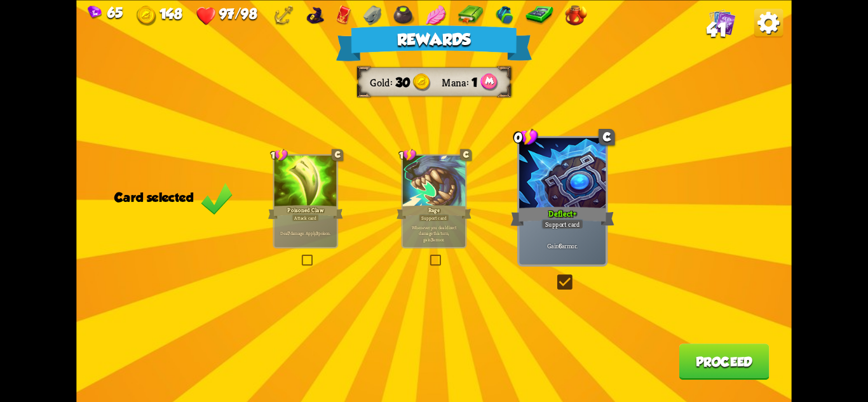
click at [722, 358] on button "Proceed" at bounding box center [724, 362] width 90 height 36
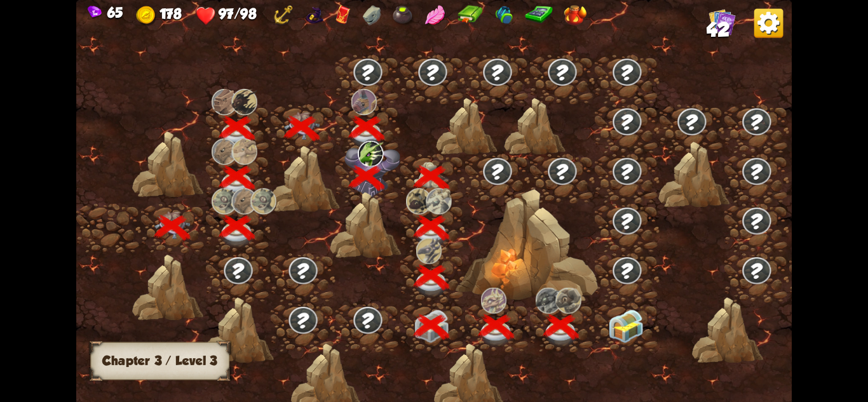
click at [761, 25] on img at bounding box center [768, 22] width 29 height 29
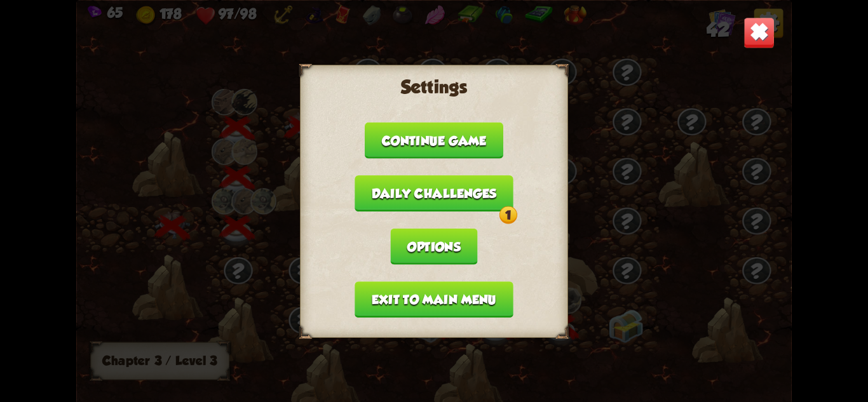
click at [456, 180] on button "Daily challenges 1" at bounding box center [434, 193] width 159 height 36
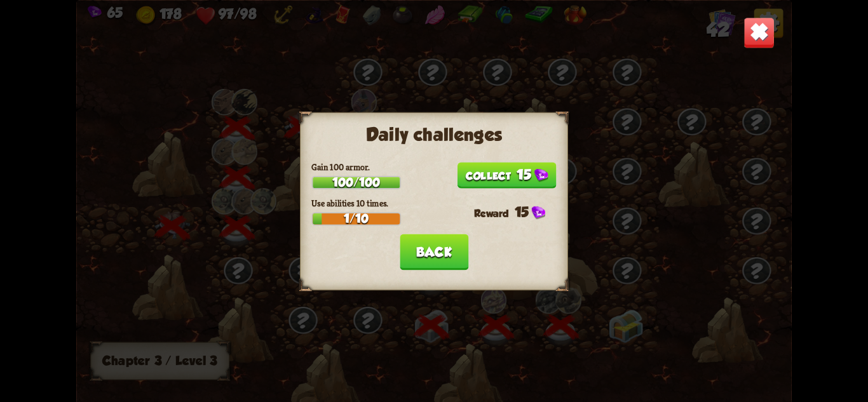
click at [518, 165] on button "15" at bounding box center [506, 175] width 99 height 26
click at [443, 245] on button "Back" at bounding box center [434, 252] width 69 height 36
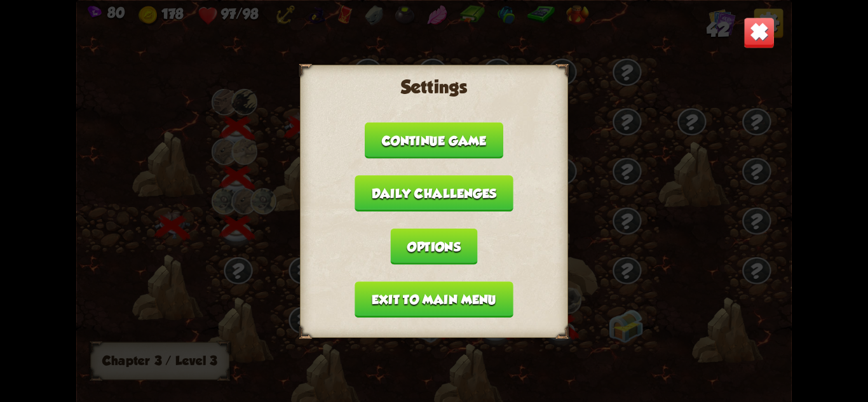
click at [480, 285] on button "Exit to main menu" at bounding box center [434, 300] width 158 height 36
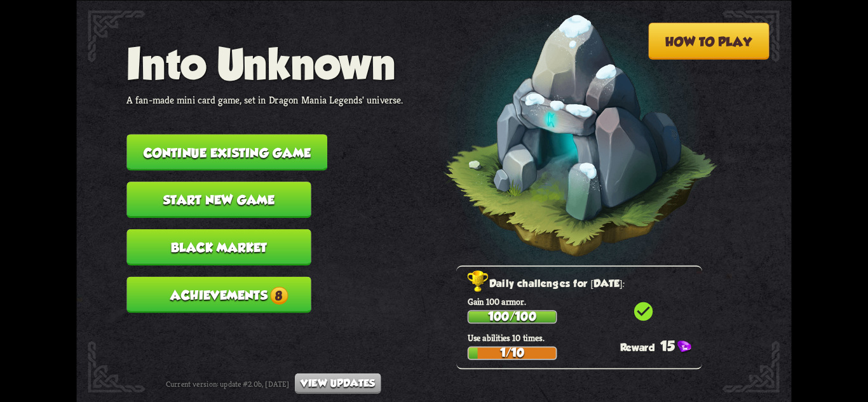
click at [301, 296] on button "Achievements 8" at bounding box center [218, 294] width 184 height 36
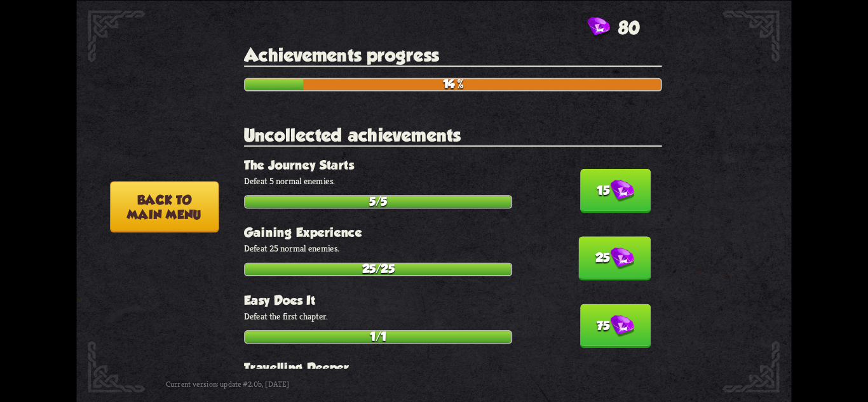
click at [585, 190] on button "15" at bounding box center [615, 191] width 71 height 44
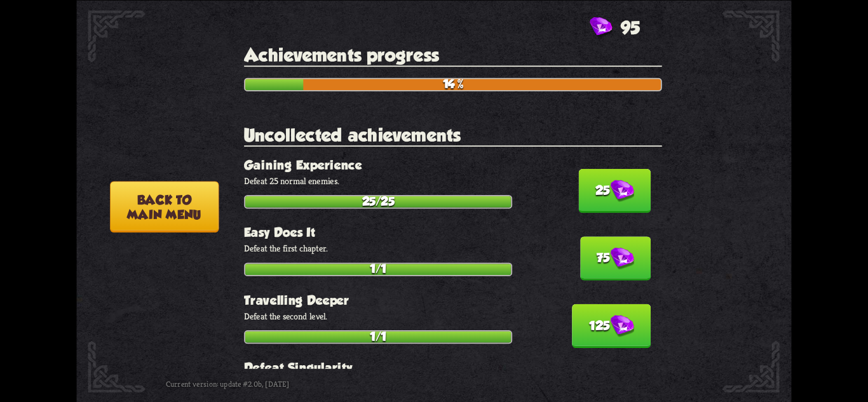
click at [608, 236] on button "75" at bounding box center [615, 258] width 71 height 44
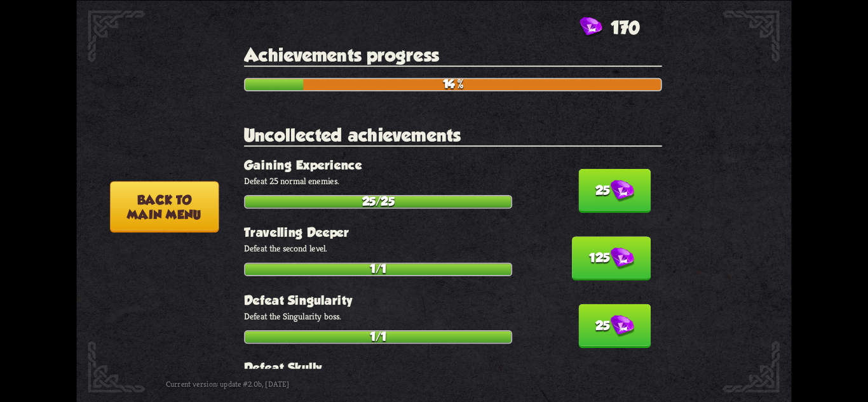
click at [597, 189] on button "25" at bounding box center [614, 191] width 72 height 44
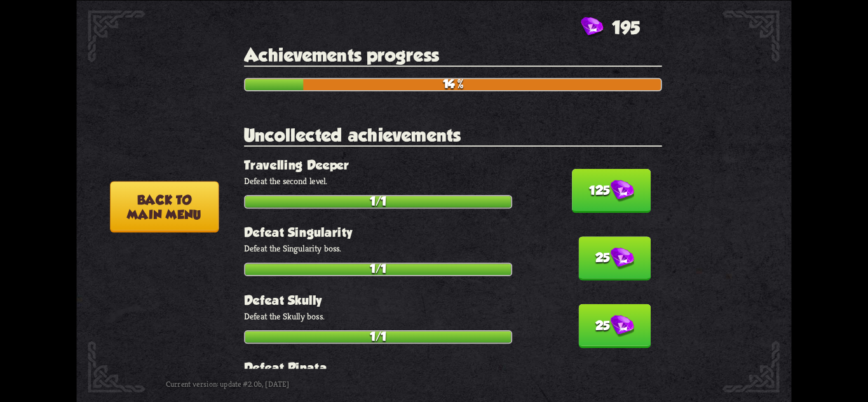
click at [610, 188] on img at bounding box center [622, 191] width 24 height 22
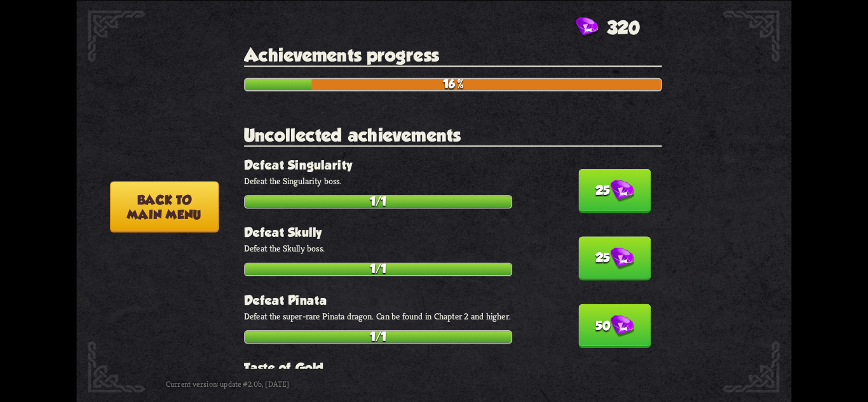
click at [610, 188] on img at bounding box center [622, 191] width 24 height 22
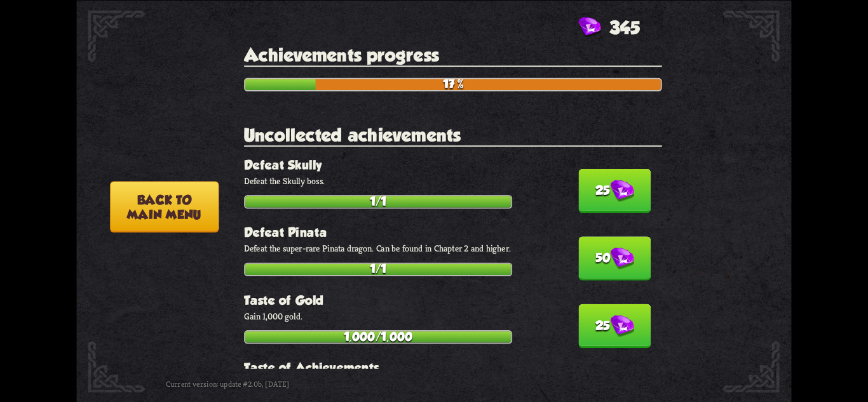
click at [610, 188] on img at bounding box center [622, 191] width 24 height 22
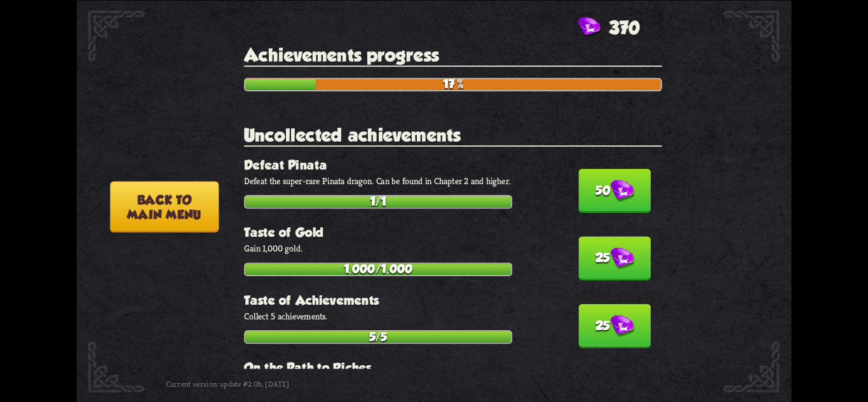
click at [610, 188] on img at bounding box center [622, 191] width 24 height 22
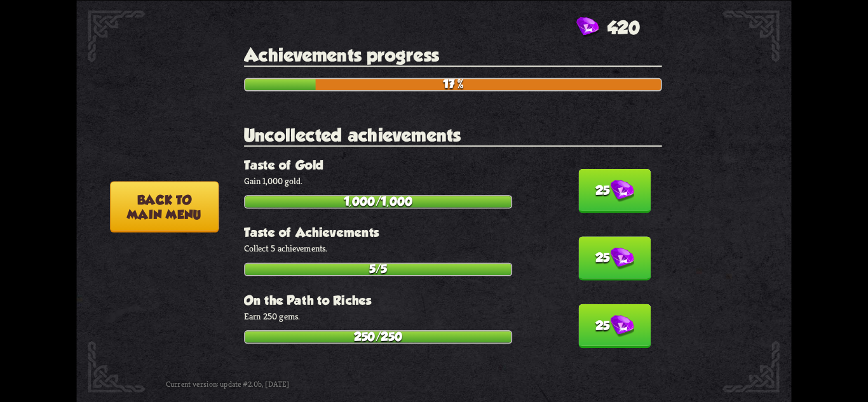
click at [610, 189] on img at bounding box center [622, 191] width 24 height 22
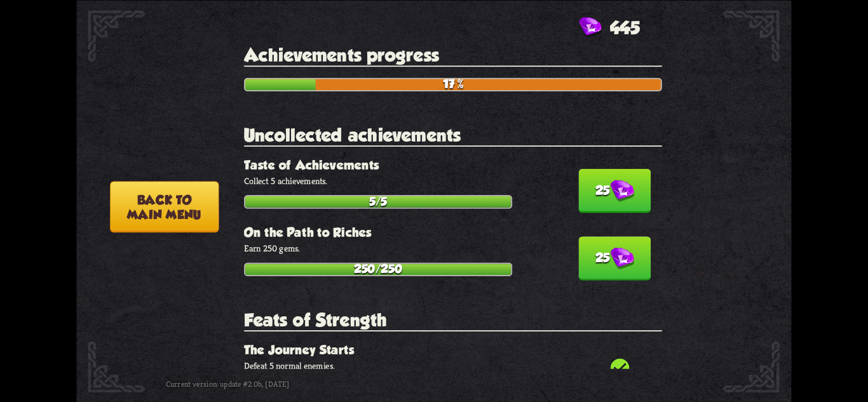
click at [610, 189] on img at bounding box center [622, 191] width 24 height 22
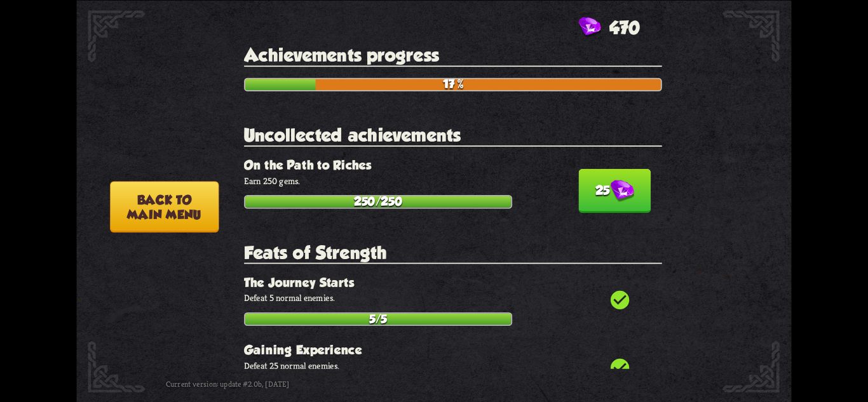
click at [610, 189] on img at bounding box center [622, 191] width 24 height 22
click at [616, 167] on h3 "Hungering for More" at bounding box center [453, 165] width 418 height 15
click at [616, 189] on img at bounding box center [622, 191] width 24 height 22
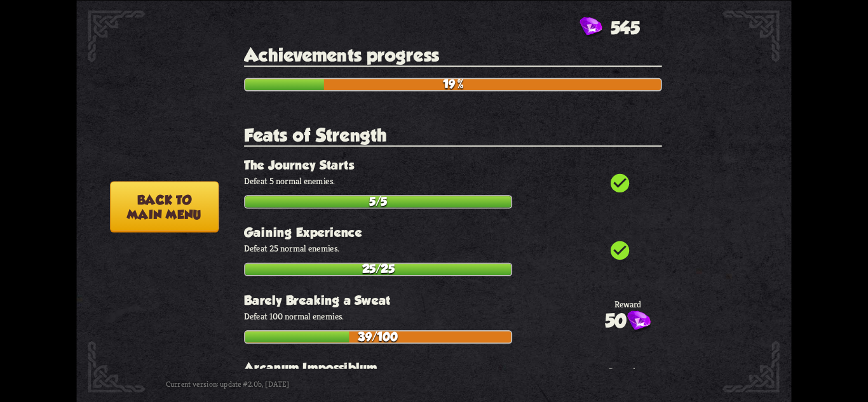
click at [143, 208] on button "Back to main menu" at bounding box center [164, 206] width 109 height 51
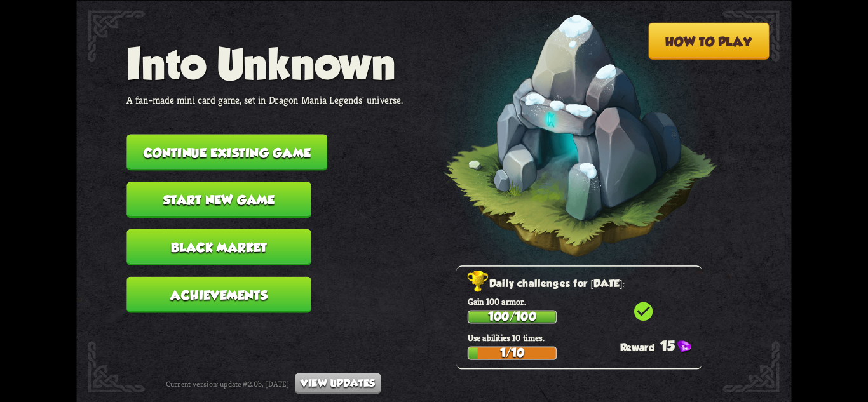
click at [248, 242] on button "Black Market" at bounding box center [218, 247] width 184 height 36
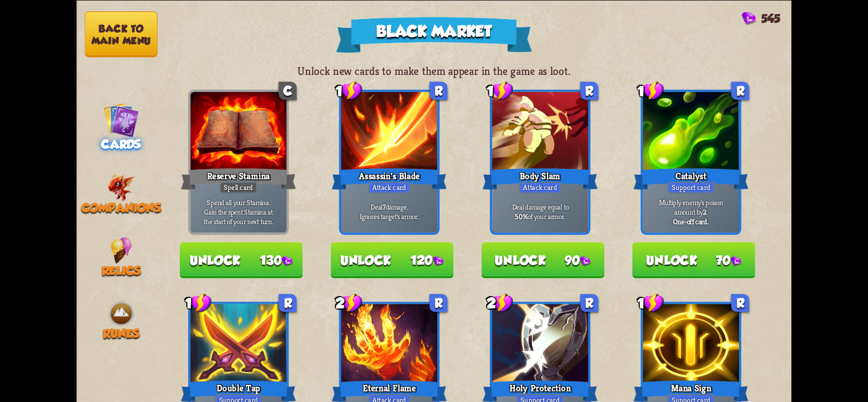
drag, startPoint x: 528, startPoint y: 300, endPoint x: 540, endPoint y: 221, distance: 79.6
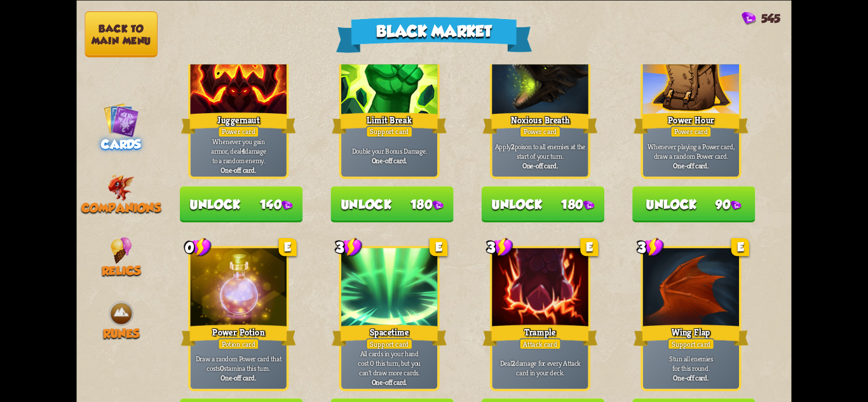
scroll to position [1322, 0]
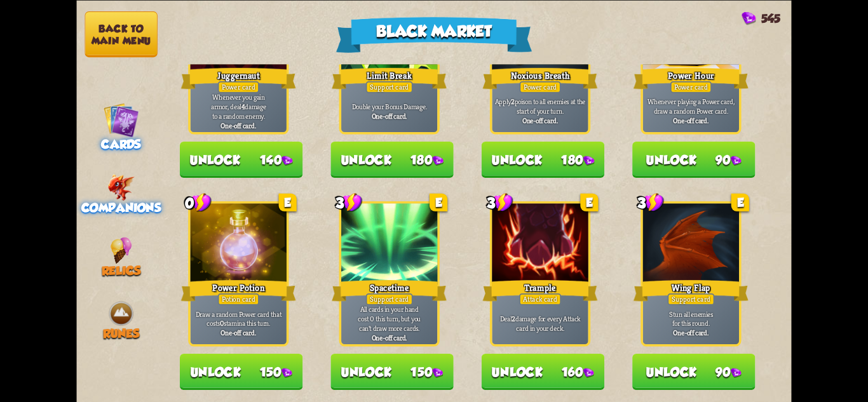
click at [133, 182] on img at bounding box center [120, 187] width 27 height 27
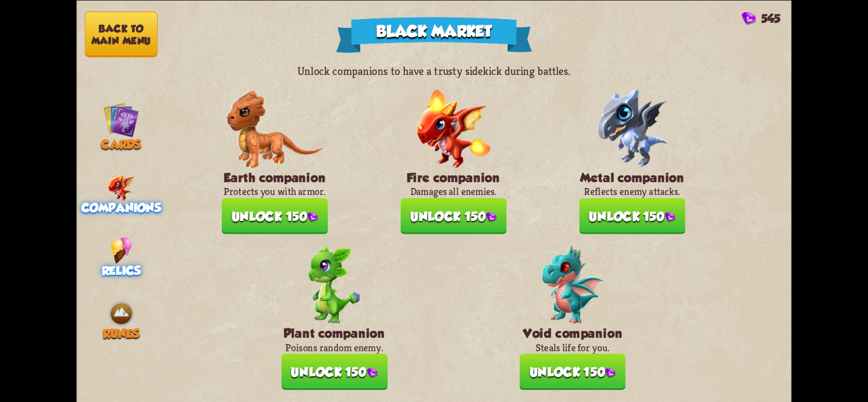
click at [119, 248] on img at bounding box center [122, 250] width 22 height 27
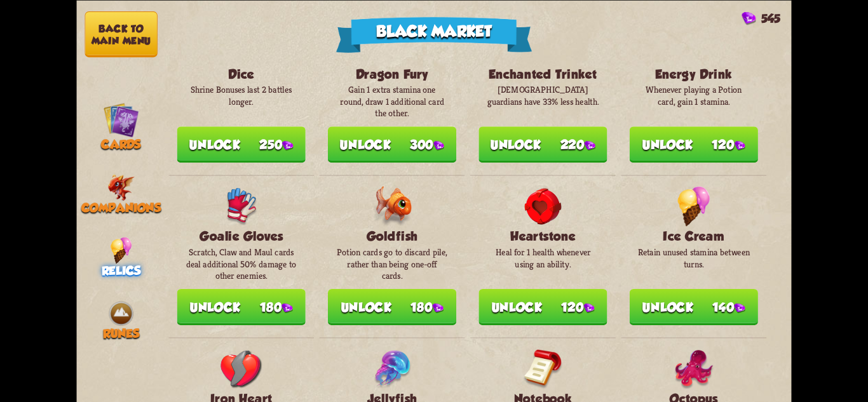
scroll to position [508, 0]
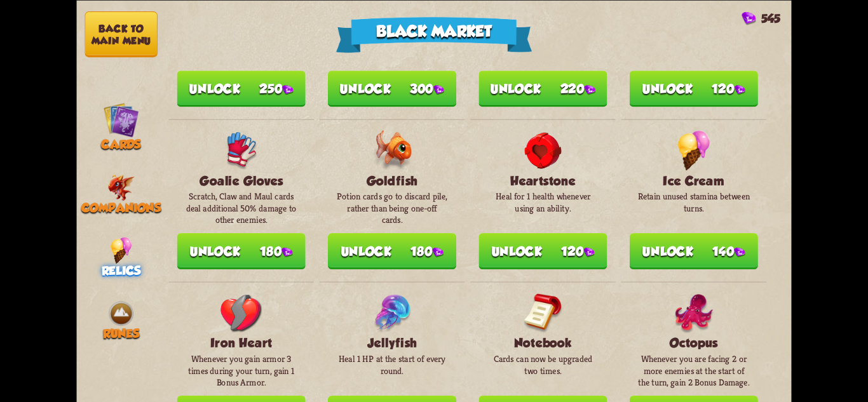
click at [666, 236] on button "Unlock 140" at bounding box center [694, 251] width 128 height 36
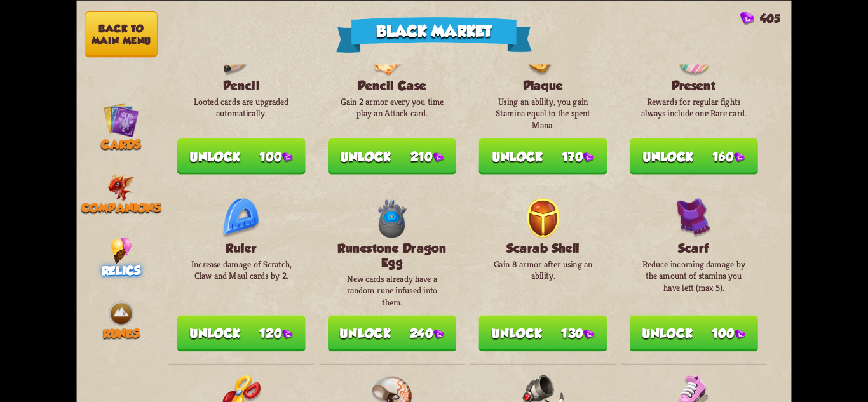
scroll to position [1017, 0]
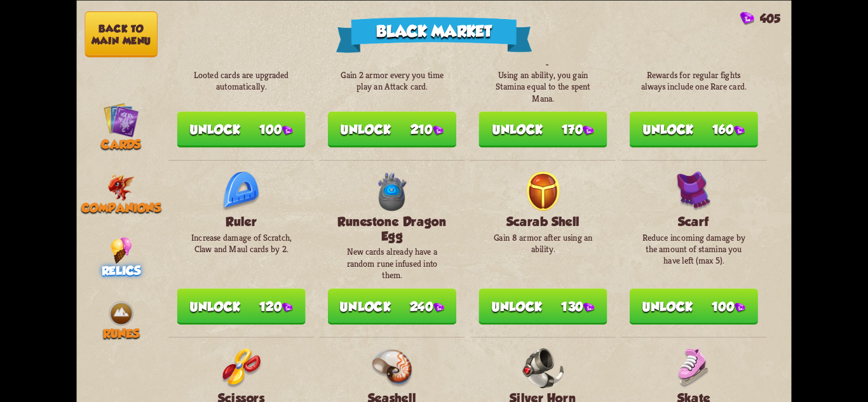
click at [419, 320] on button "Unlock 240" at bounding box center [392, 307] width 128 height 36
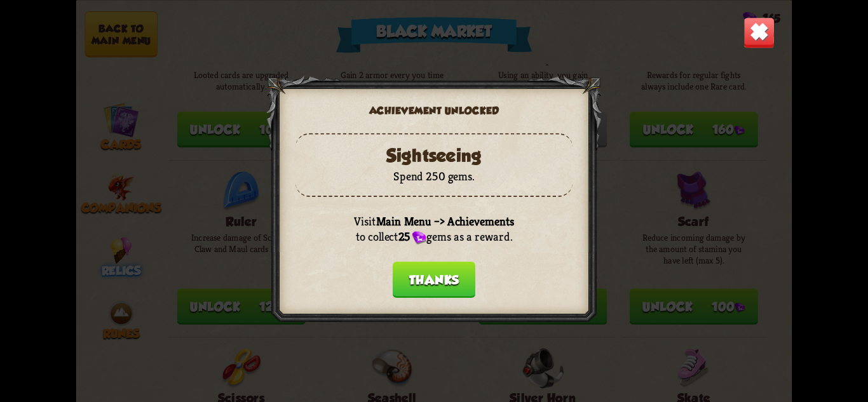
click at [441, 289] on button "Thanks" at bounding box center [434, 279] width 83 height 36
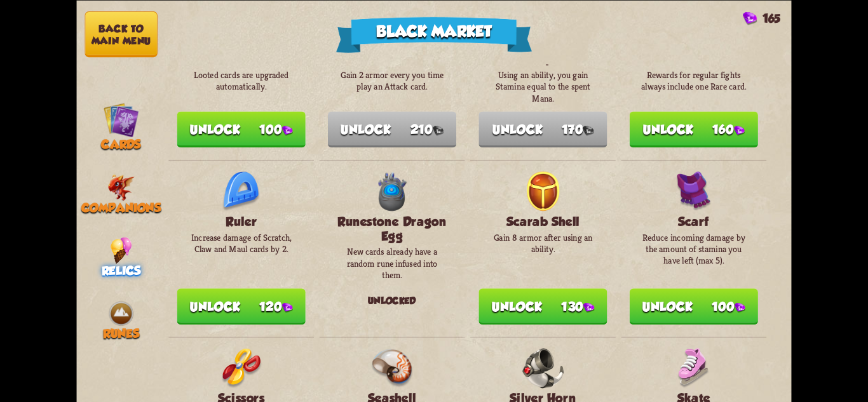
scroll to position [953, 0]
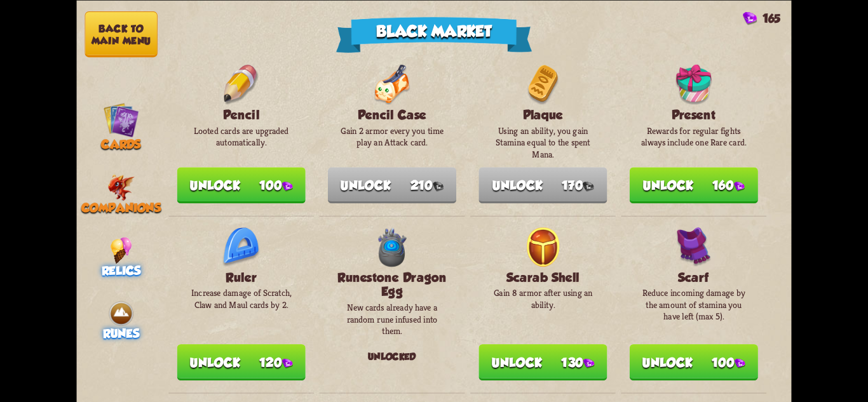
click at [133, 318] on img at bounding box center [121, 313] width 27 height 27
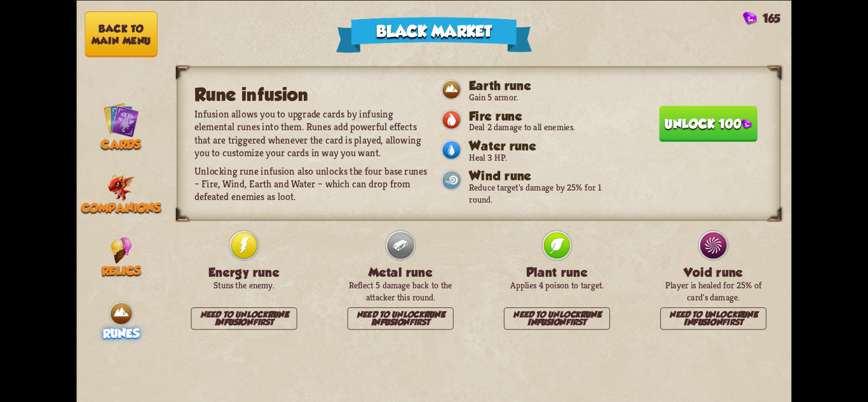
click at [136, 34] on button "Back to main menu" at bounding box center [121, 34] width 72 height 46
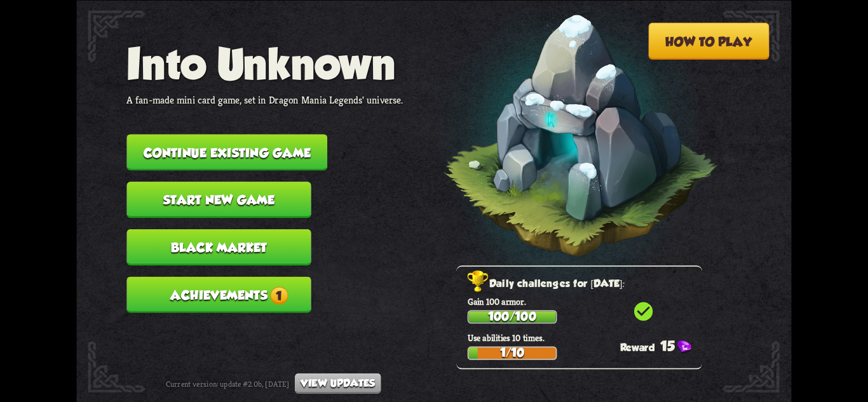
click at [285, 296] on span "1" at bounding box center [279, 296] width 18 height 18
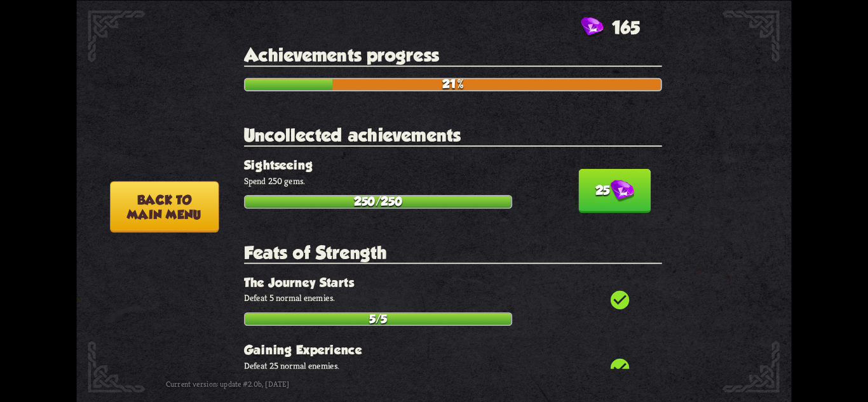
click at [618, 187] on img at bounding box center [622, 191] width 24 height 22
